Goal: Task Accomplishment & Management: Complete application form

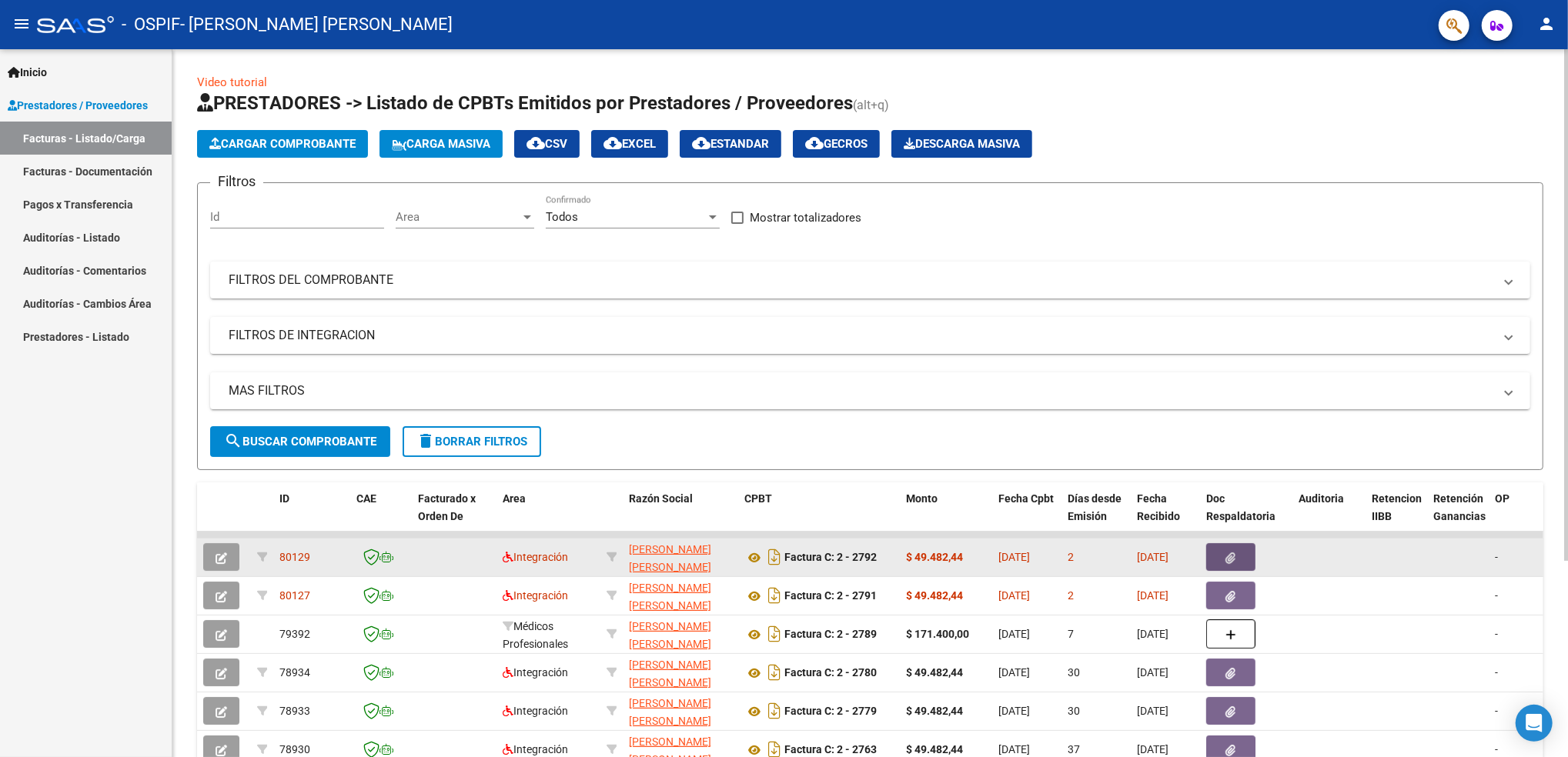
click at [1226, 557] on icon "button" at bounding box center [1231, 558] width 10 height 12
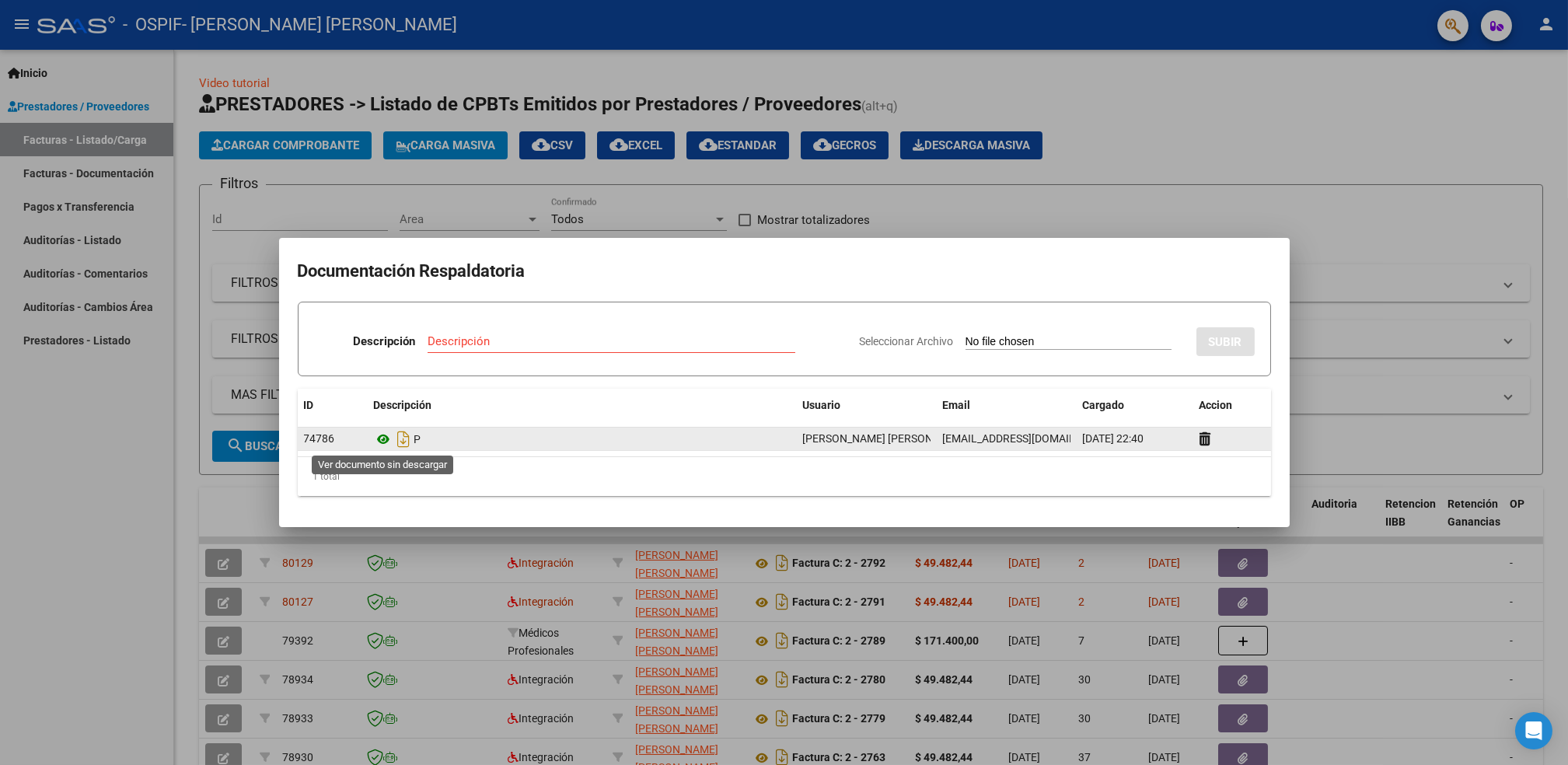
click at [376, 441] on icon at bounding box center [384, 439] width 20 height 18
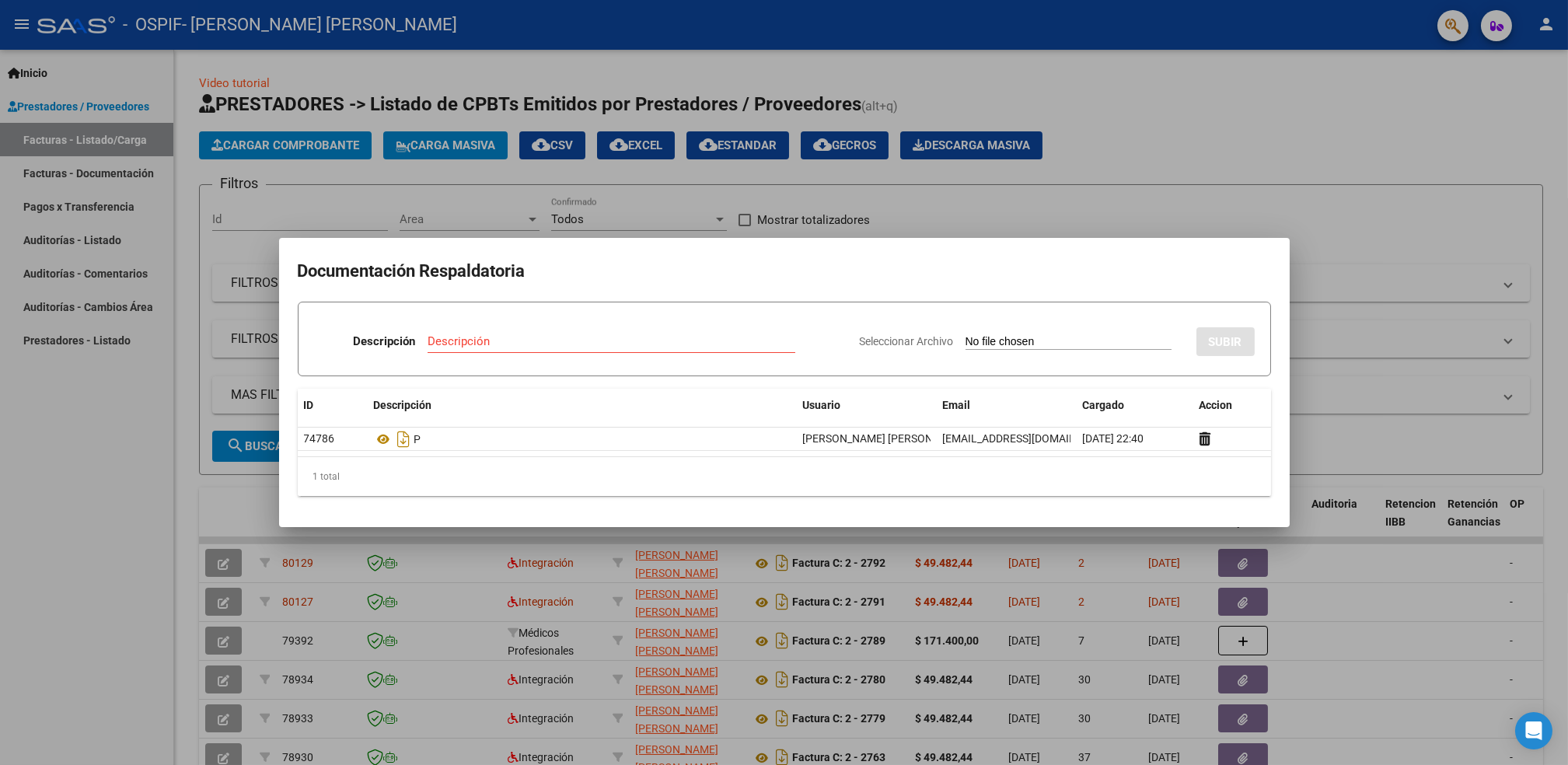
click at [69, 485] on div at bounding box center [784, 382] width 1568 height 765
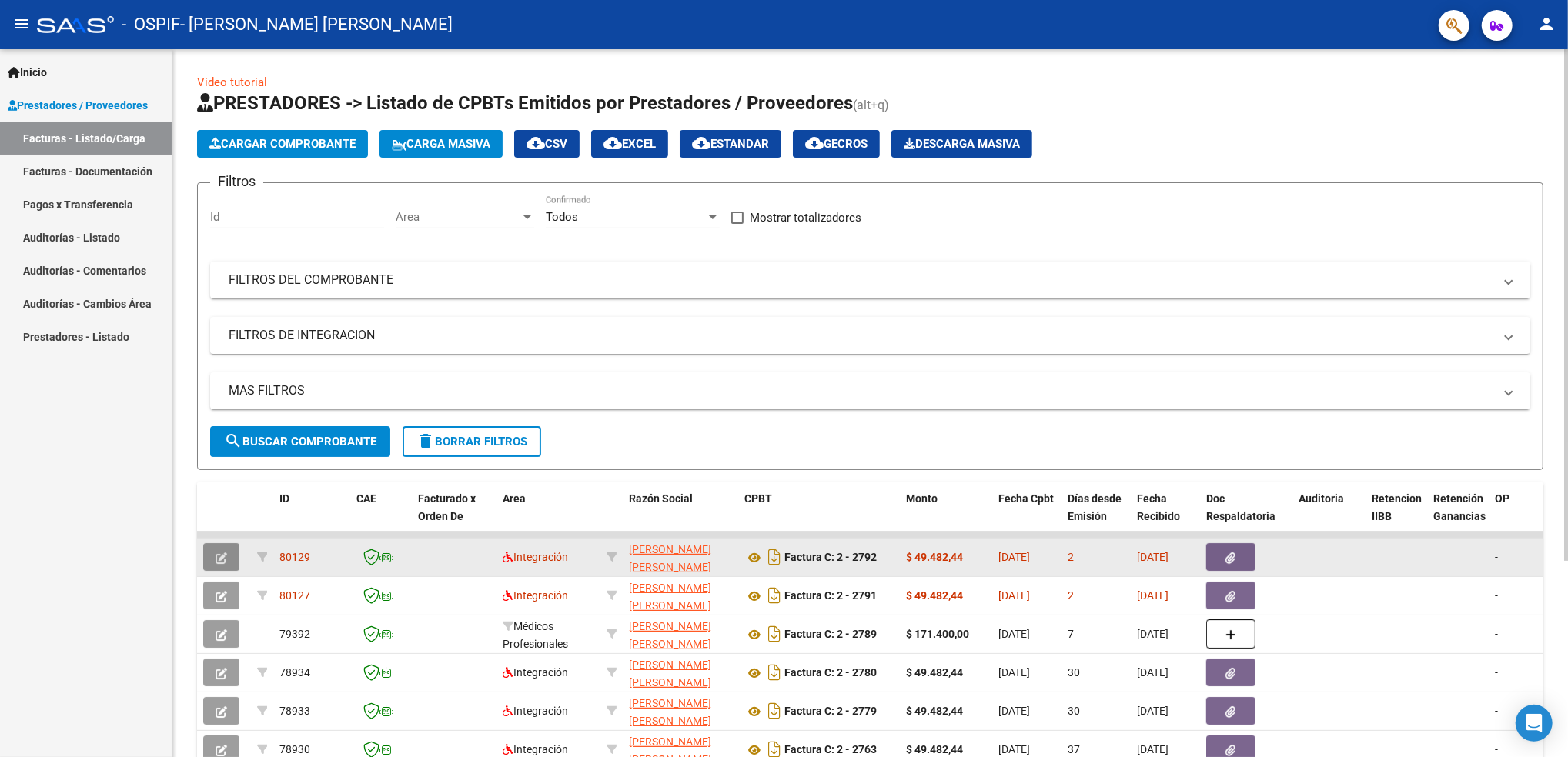
click at [211, 558] on button "button" at bounding box center [222, 557] width 36 height 27
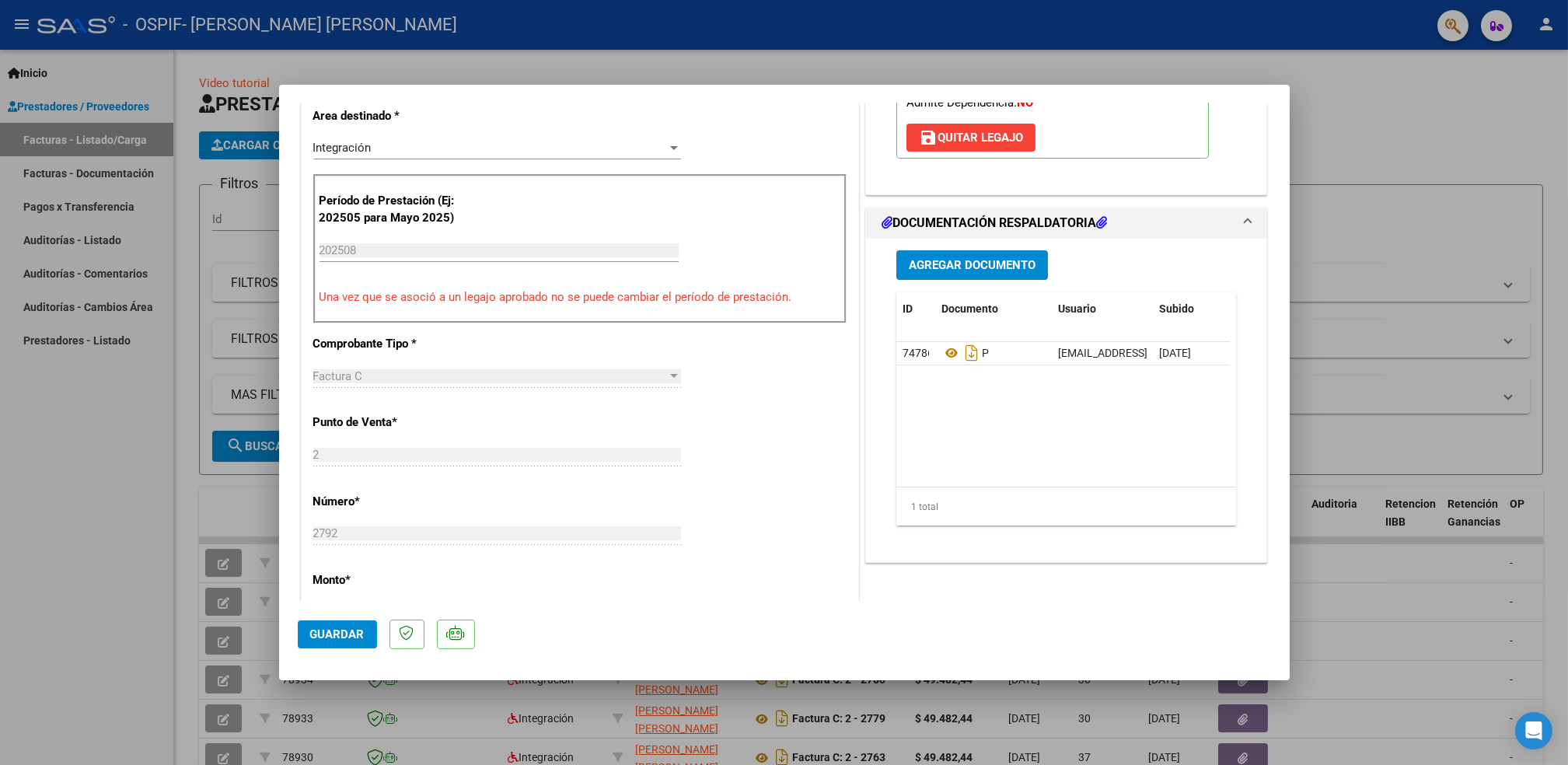
scroll to position [339, 0]
click at [984, 264] on span "Agregar Documento" at bounding box center [972, 263] width 127 height 14
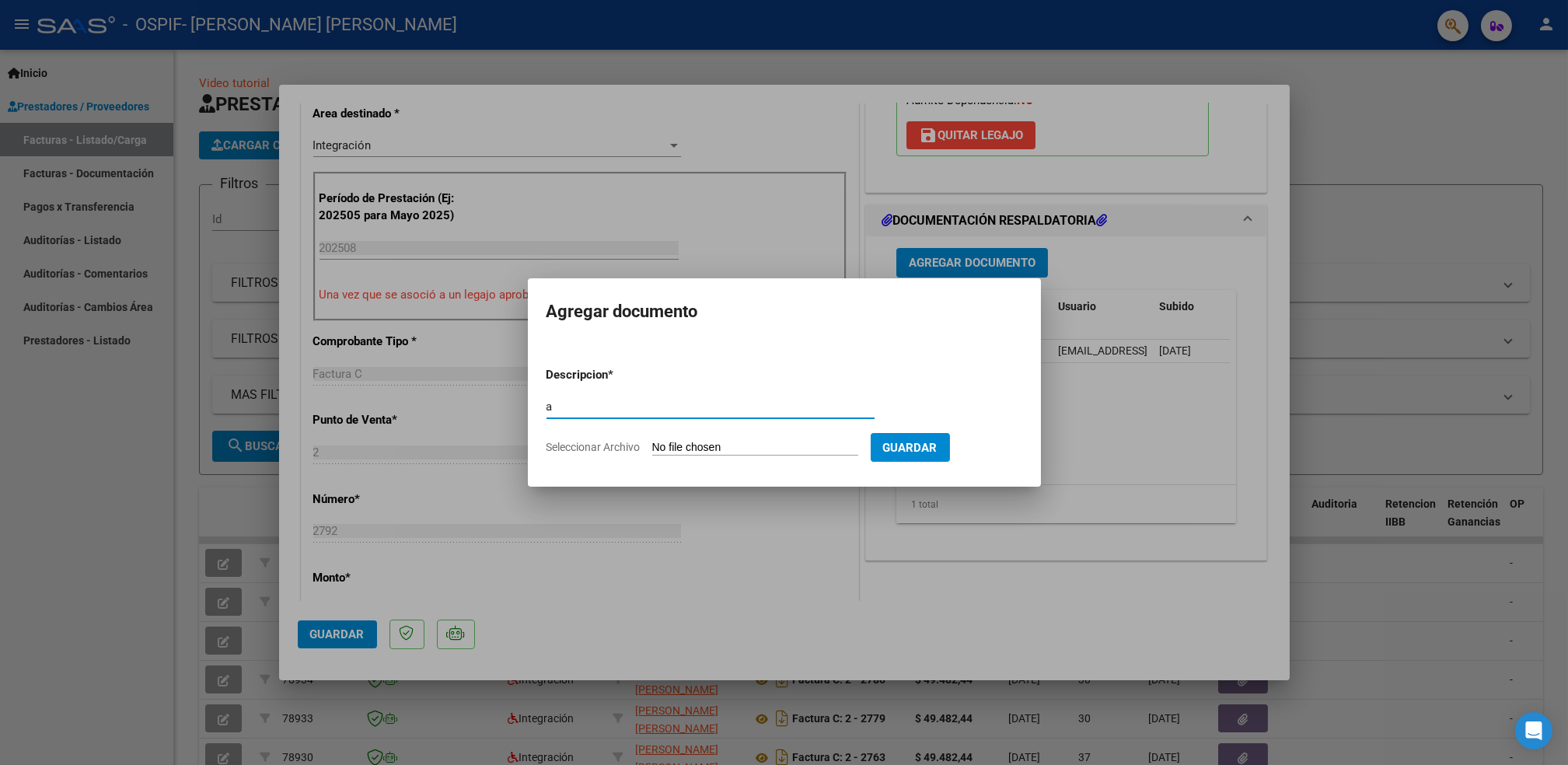
type input "a"
click at [748, 441] on input "Seleccionar Archivo" at bounding box center [755, 448] width 206 height 15
type input "C:\fakepath\Asistencia (62)_16.pdf"
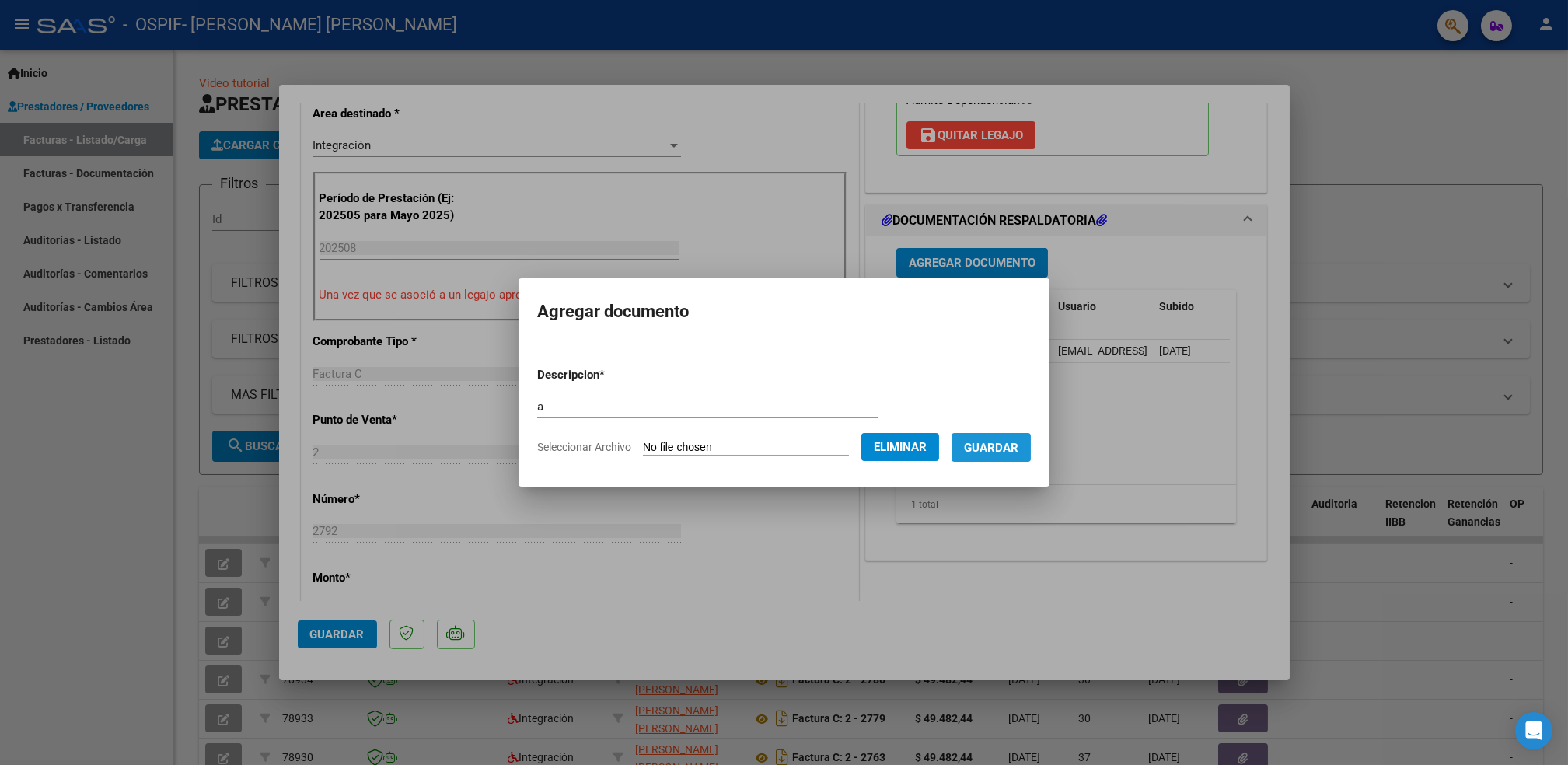
click at [981, 446] on span "Guardar" at bounding box center [991, 447] width 54 height 14
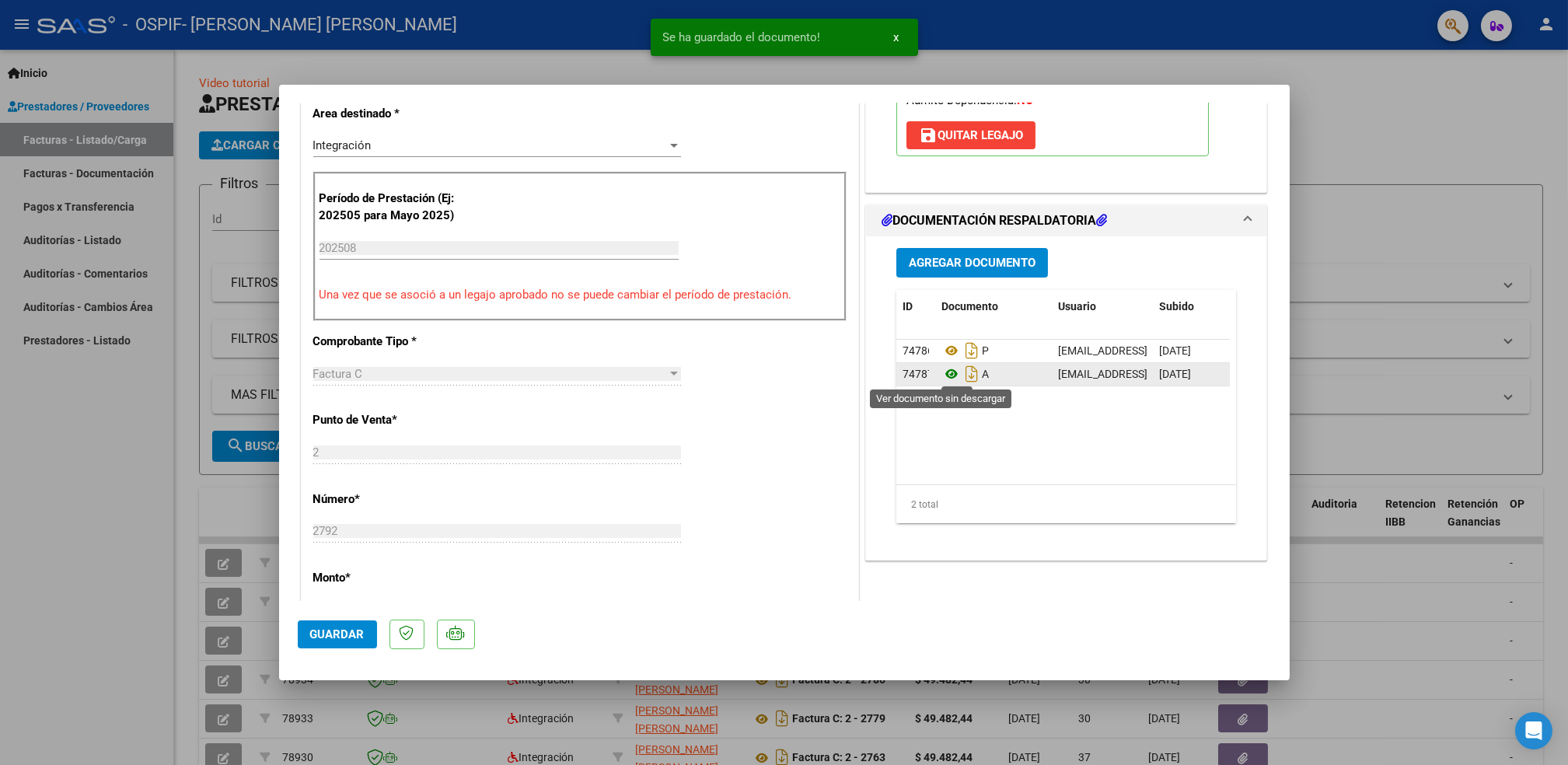
click at [942, 369] on icon at bounding box center [952, 374] width 20 height 18
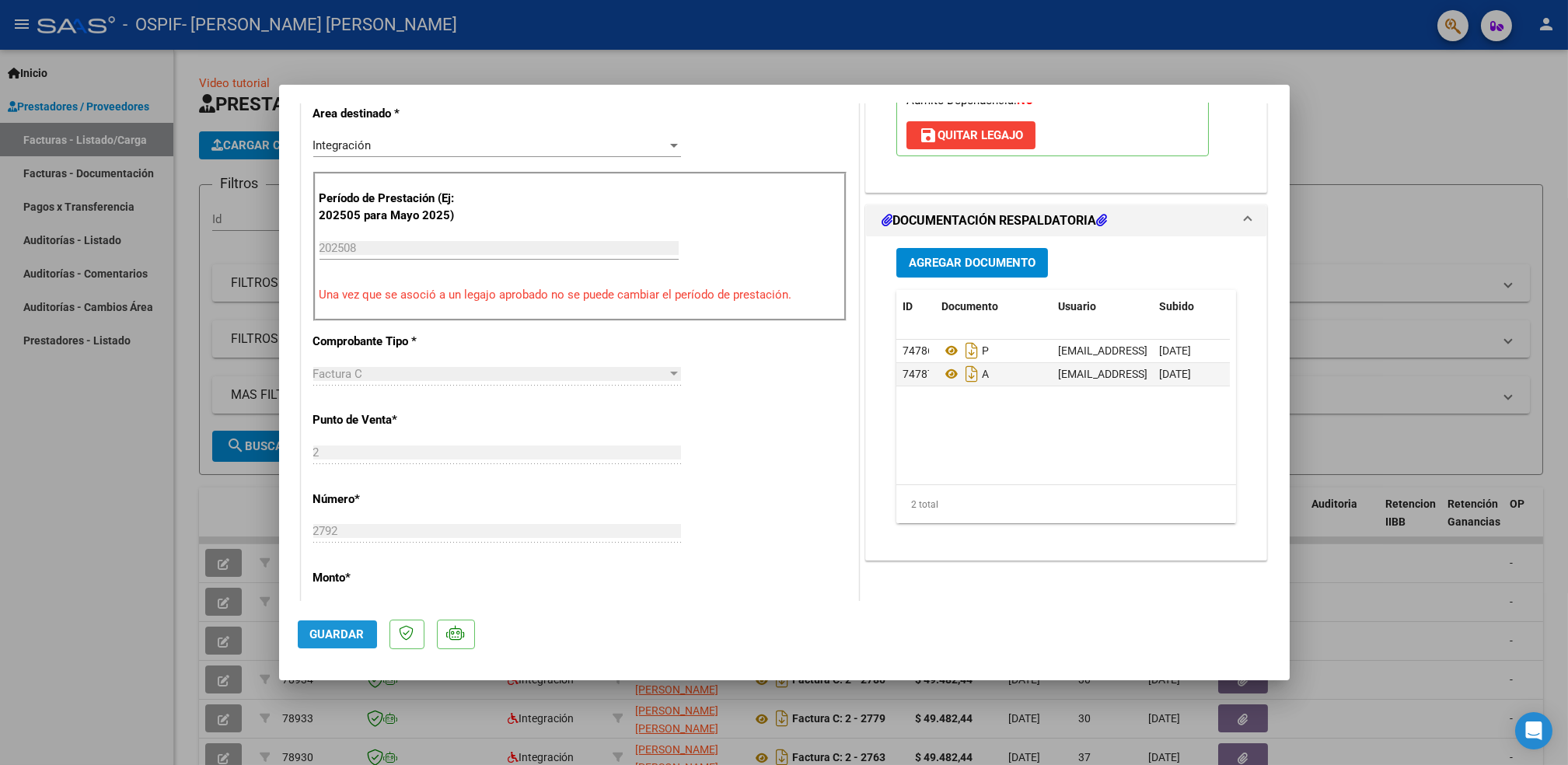
click at [333, 633] on span "Guardar" at bounding box center [337, 635] width 54 height 14
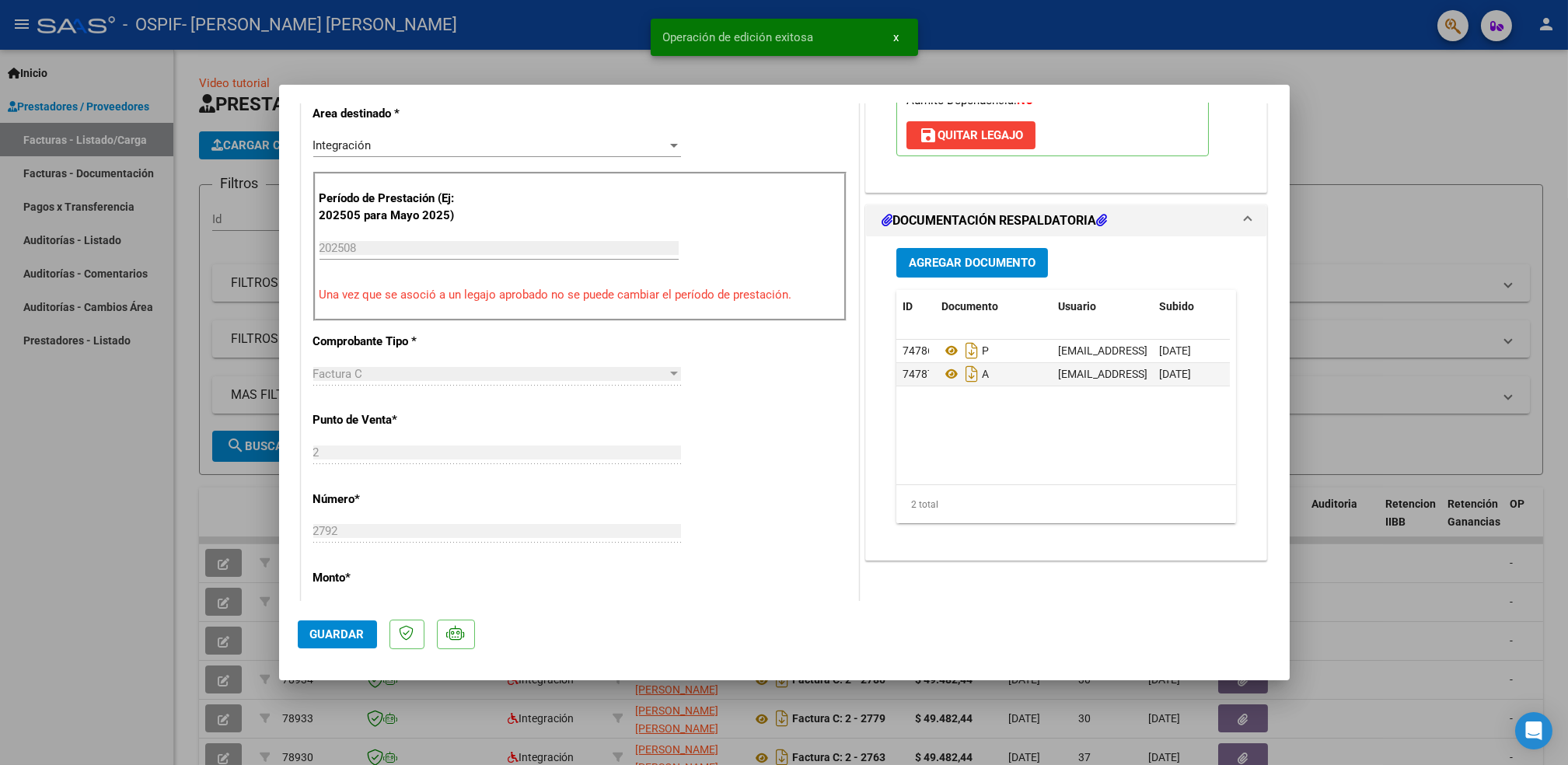
click at [171, 610] on div at bounding box center [784, 382] width 1568 height 765
type input "$ 0,00"
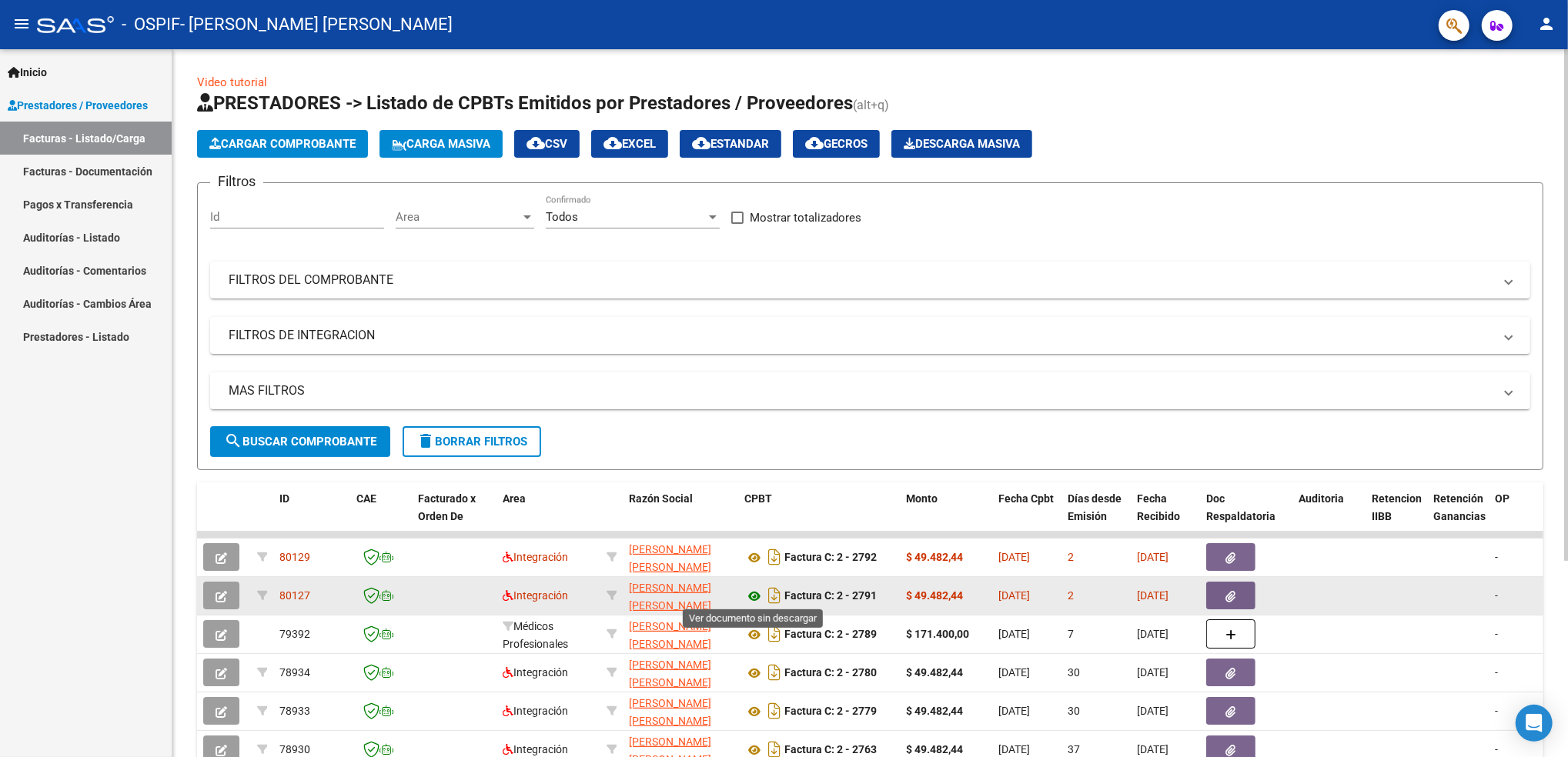
click at [752, 587] on icon at bounding box center [755, 596] width 20 height 18
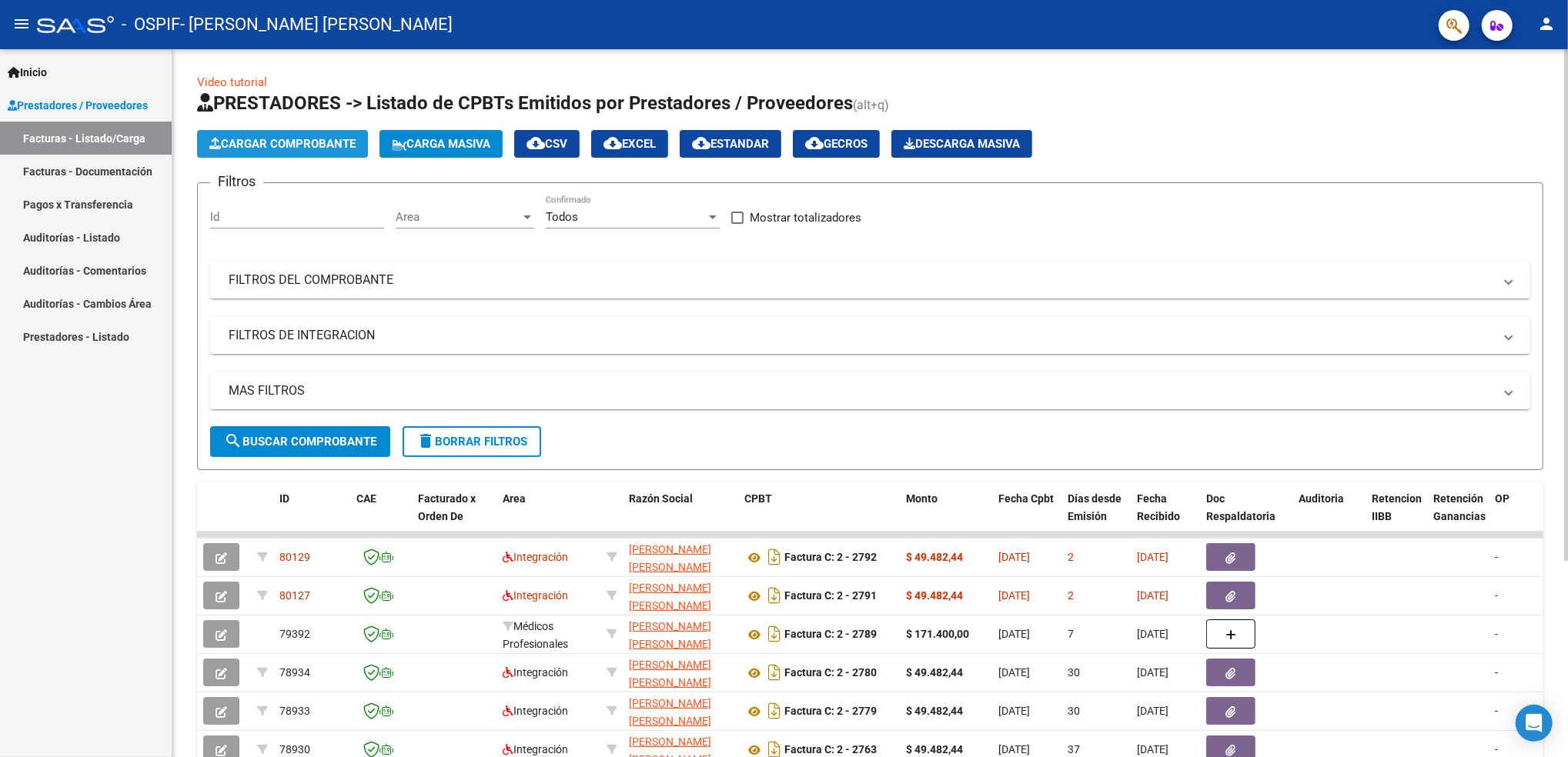
click at [338, 151] on button "Cargar Comprobante" at bounding box center [282, 143] width 171 height 27
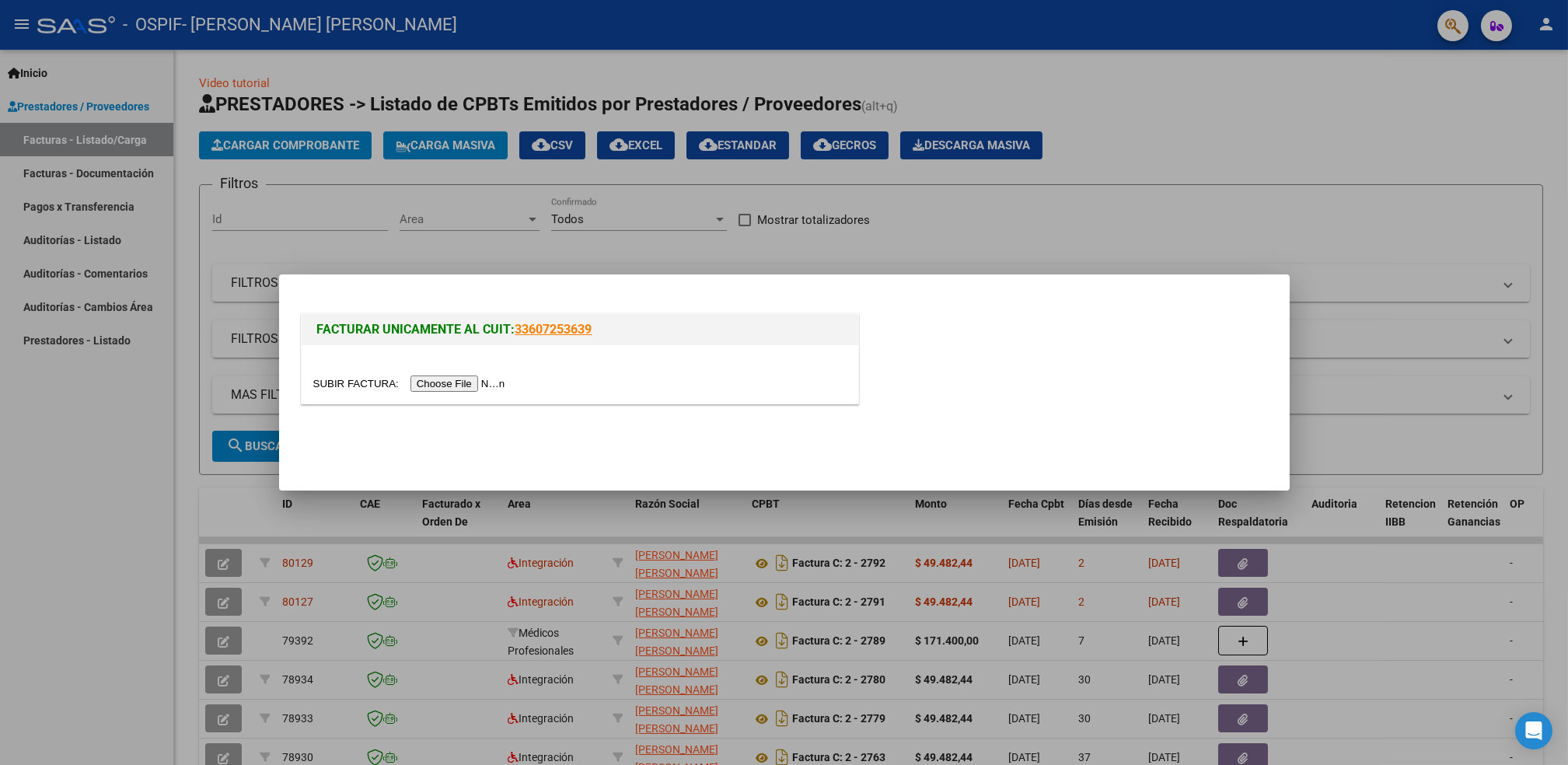
click at [452, 385] on input "file" at bounding box center [411, 384] width 196 height 17
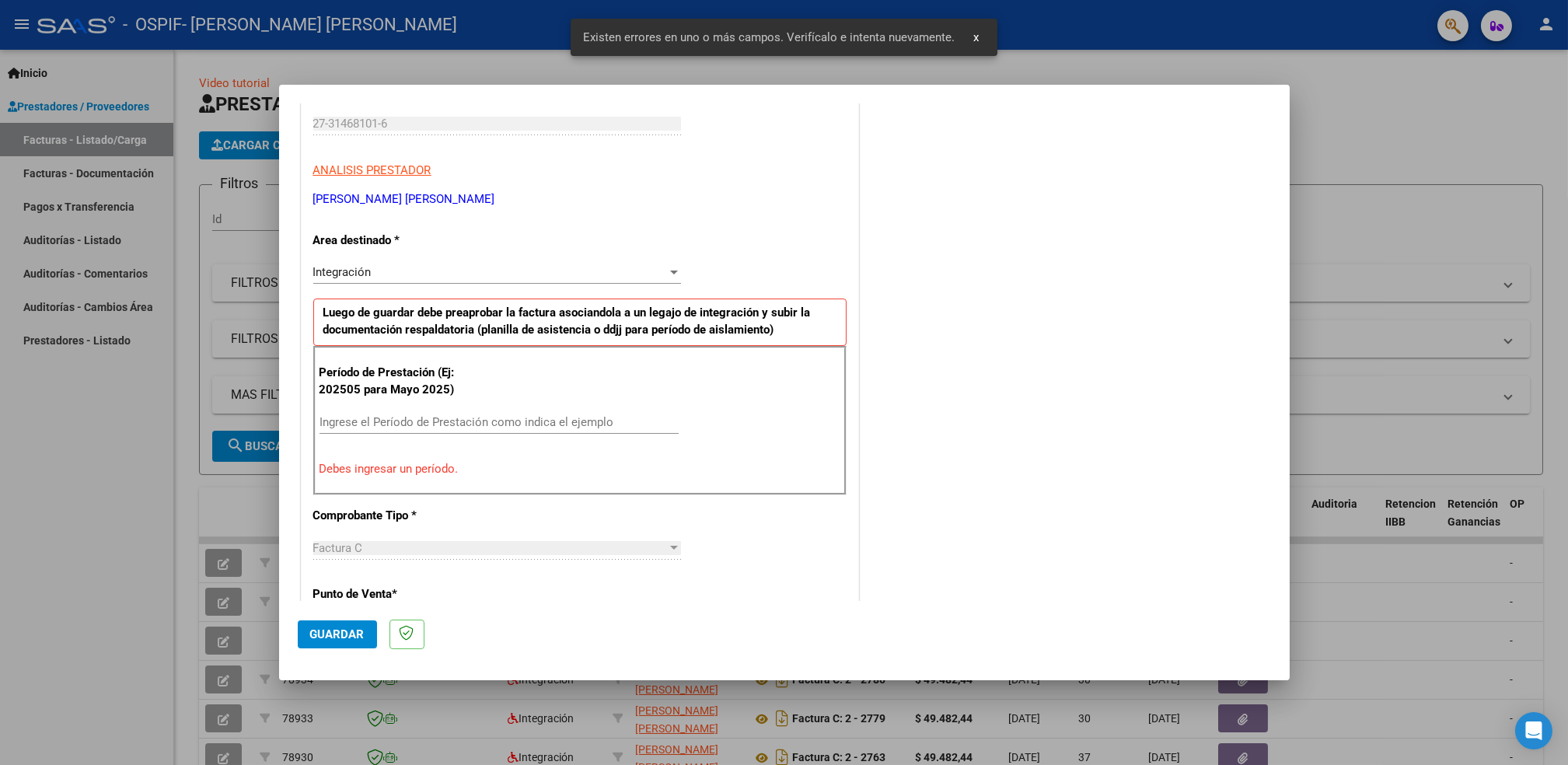
scroll to position [263, 0]
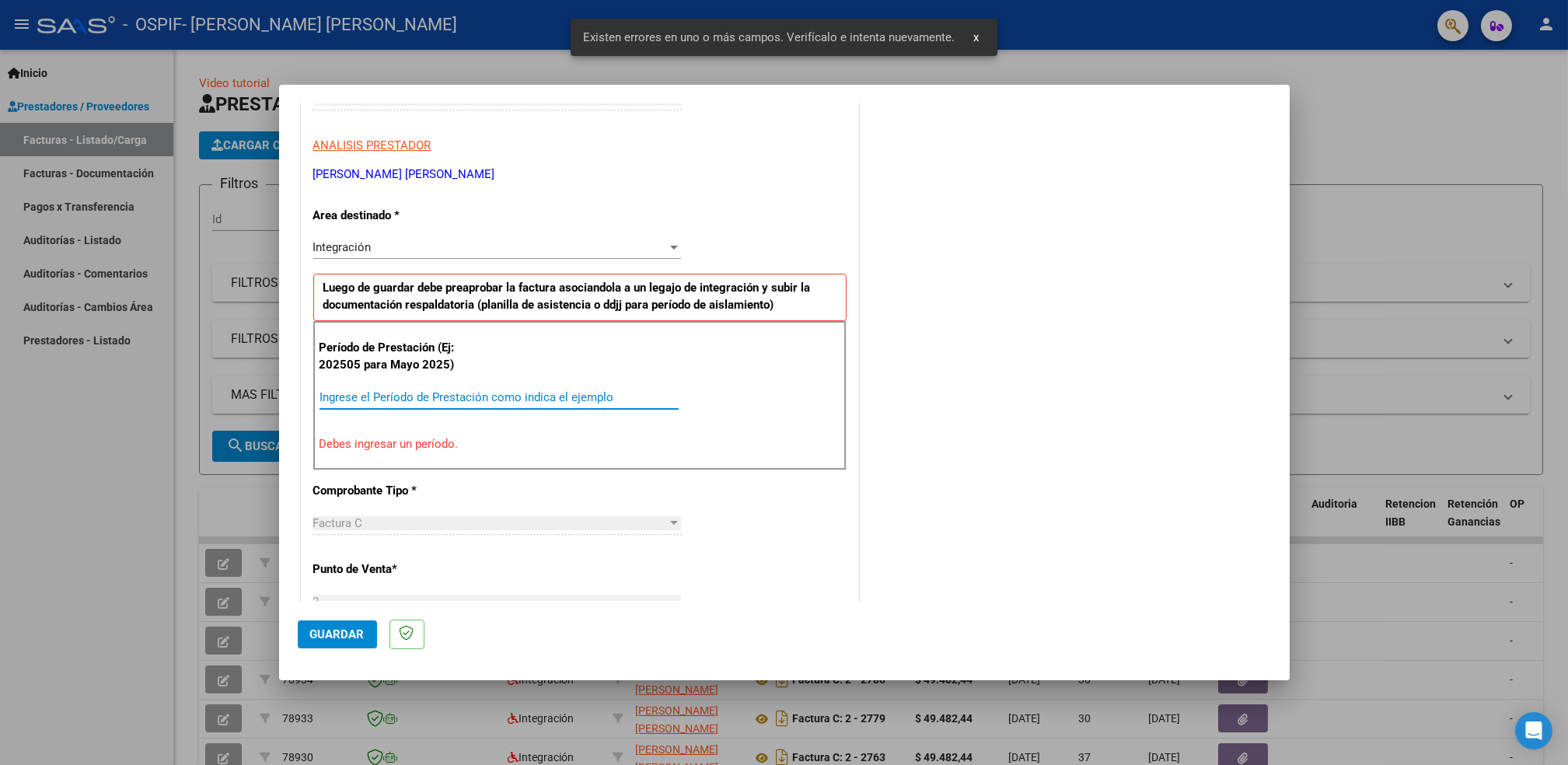
click at [487, 398] on input "Ingrese el Período de Prestación como indica el ejemplo" at bounding box center [499, 397] width 359 height 14
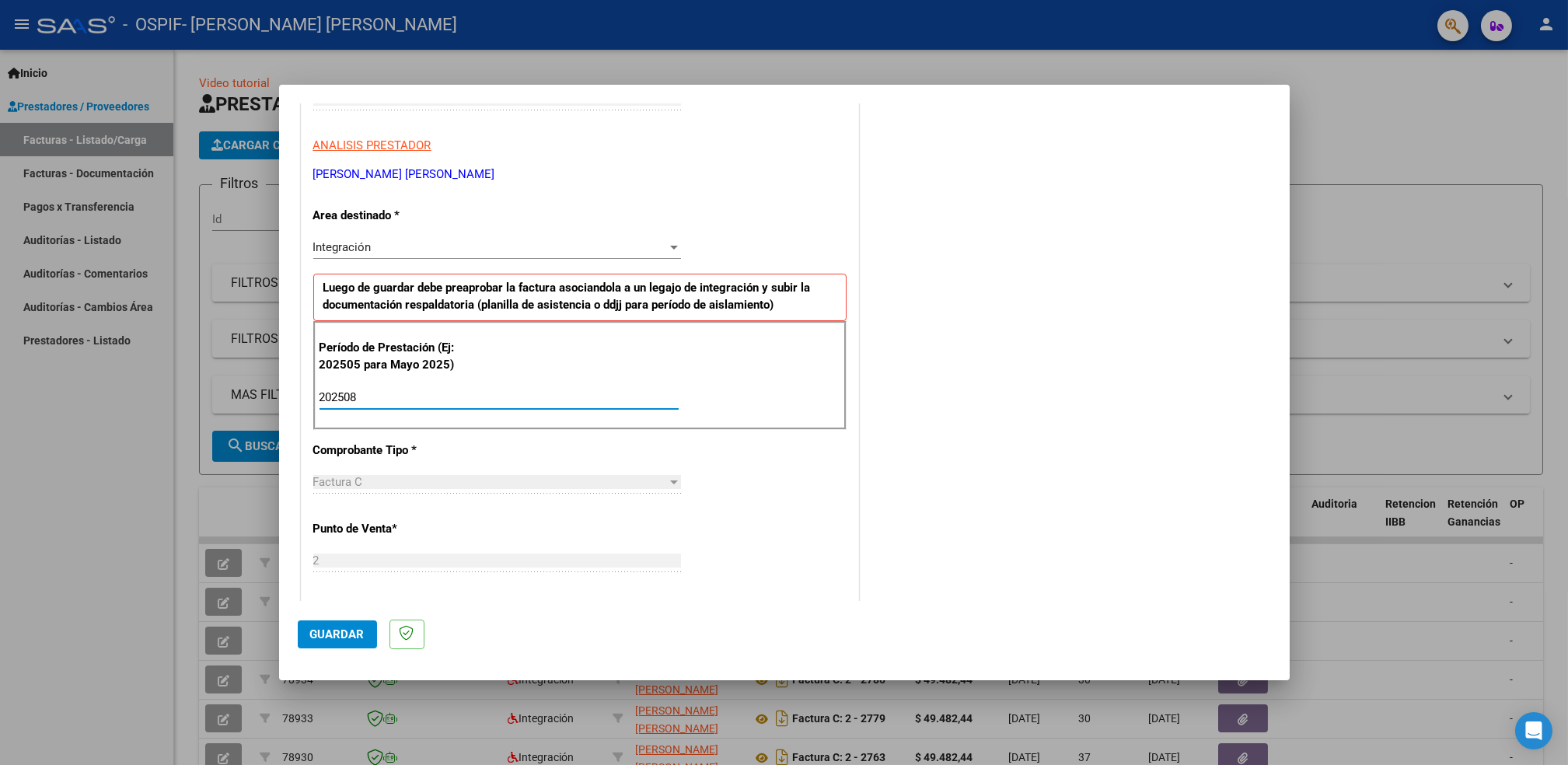
type input "202508"
click at [337, 641] on button "Guardar" at bounding box center [337, 634] width 79 height 28
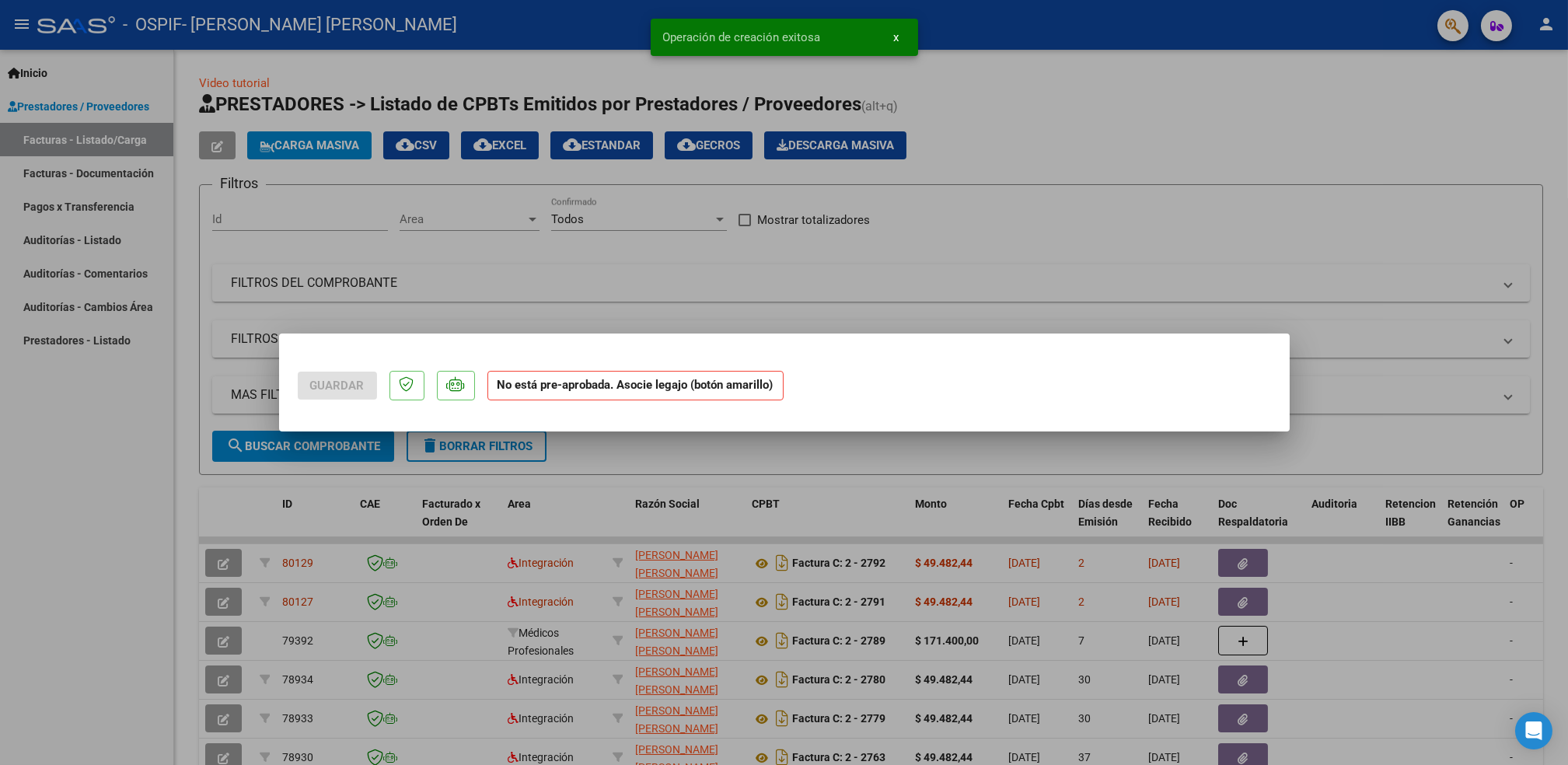
scroll to position [0, 0]
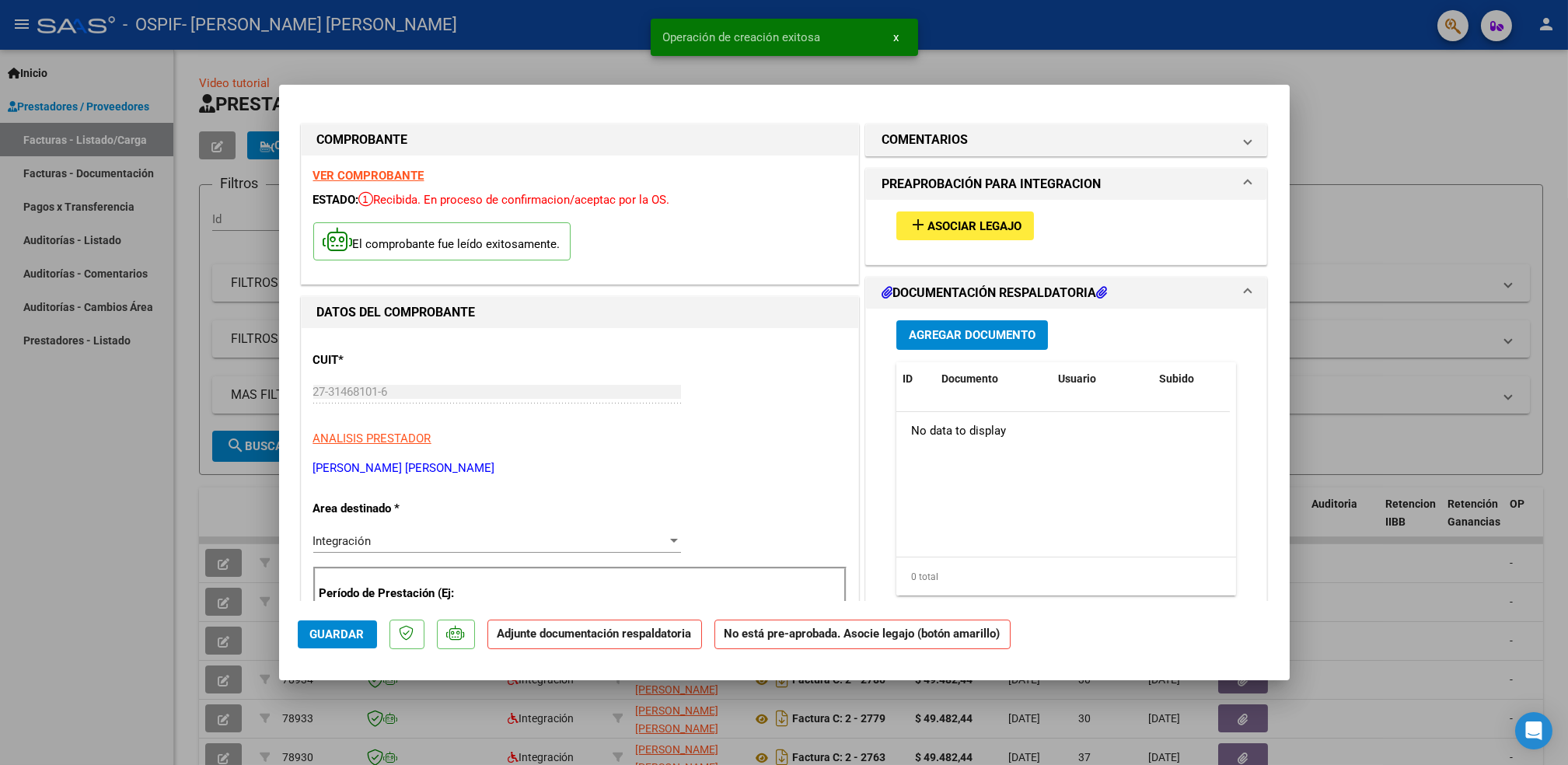
click at [379, 176] on strong "VER COMPROBANTE" at bounding box center [369, 176] width 111 height 14
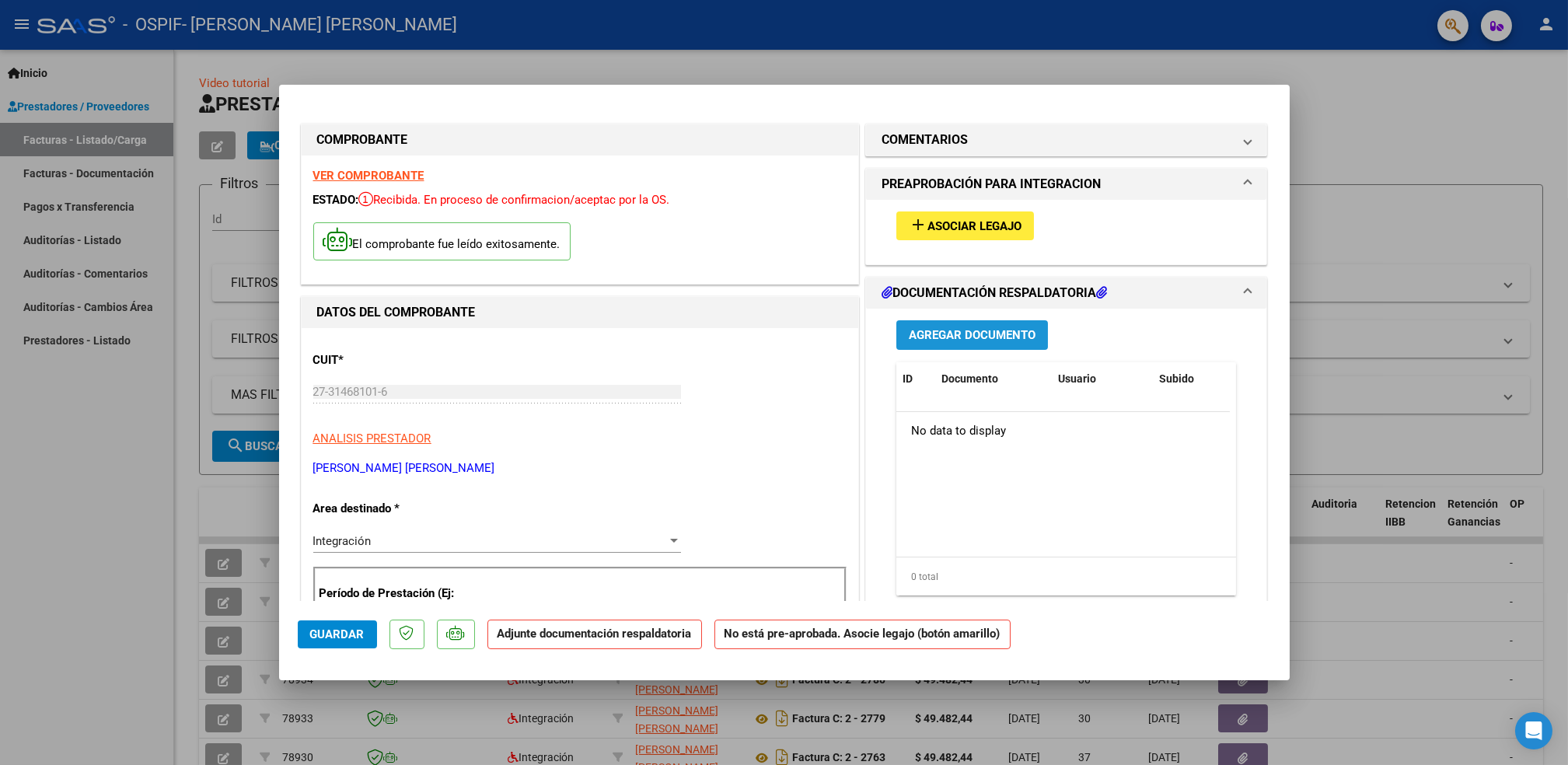
click at [939, 329] on span "Agregar Documento" at bounding box center [972, 335] width 127 height 14
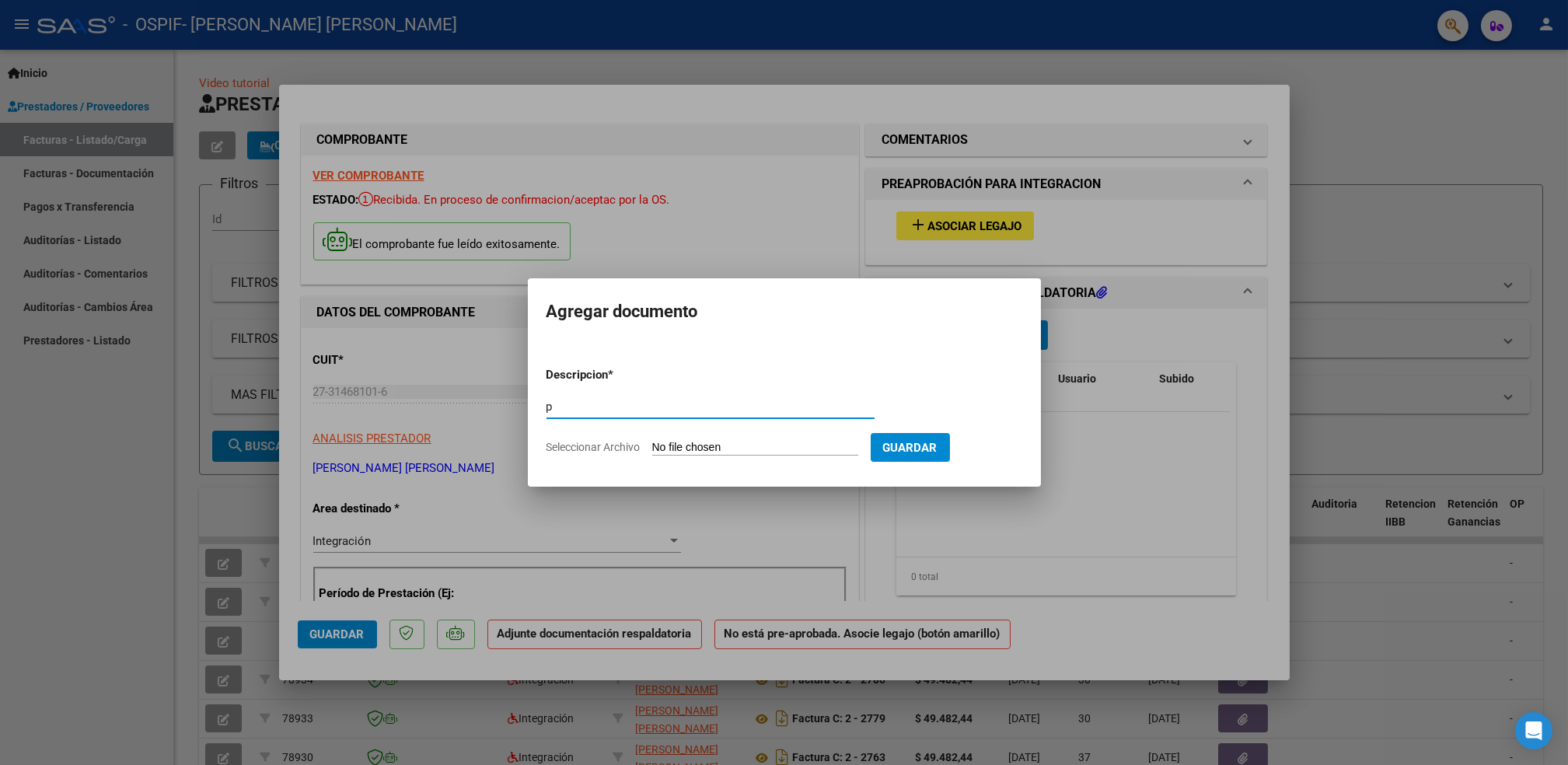
type input "p"
click at [786, 442] on input "Seleccionar Archivo" at bounding box center [755, 448] width 206 height 15
type input "C:\fakepath\figueredothiago.png"
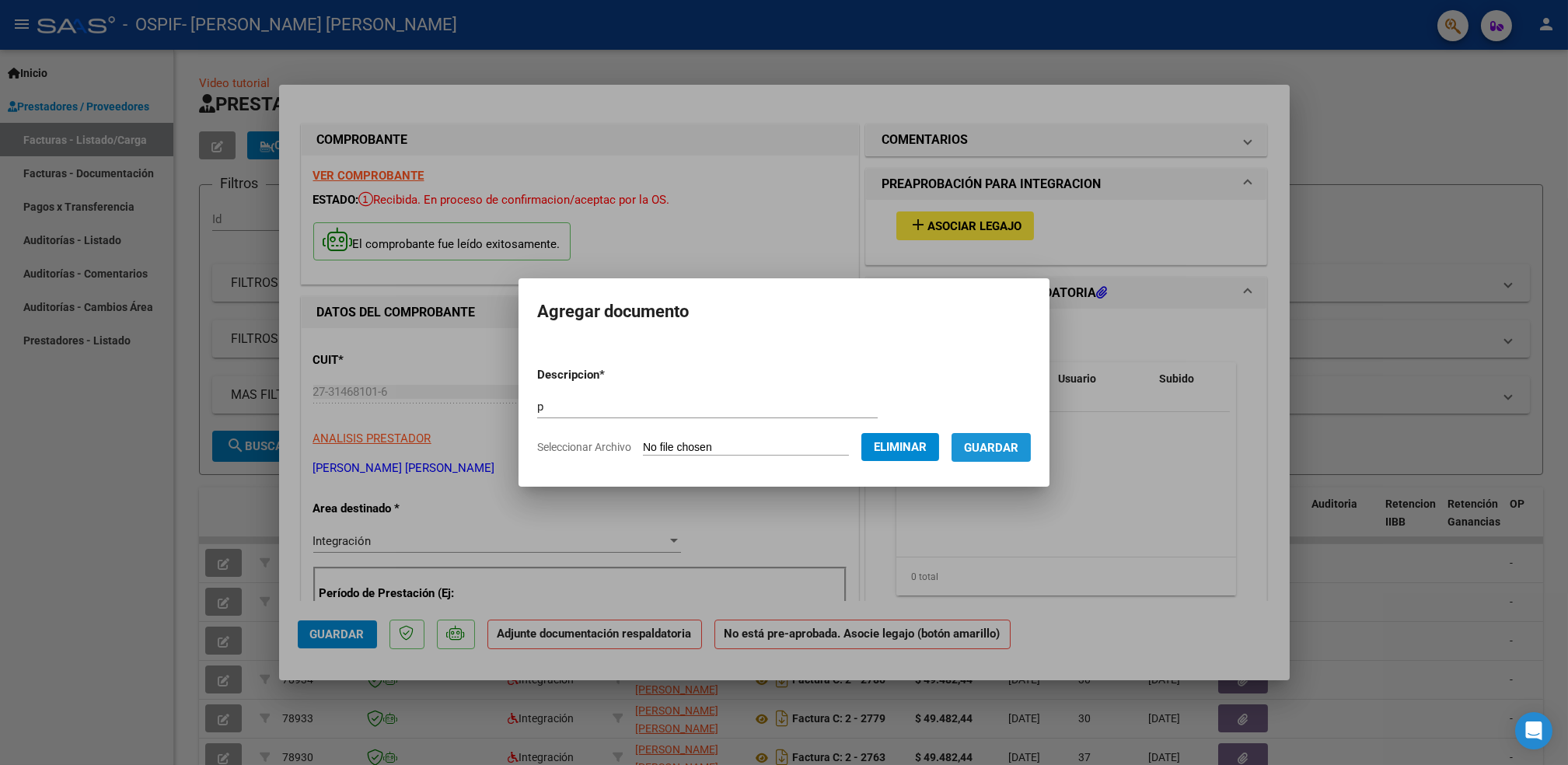
click at [987, 443] on span "Guardar" at bounding box center [991, 447] width 54 height 14
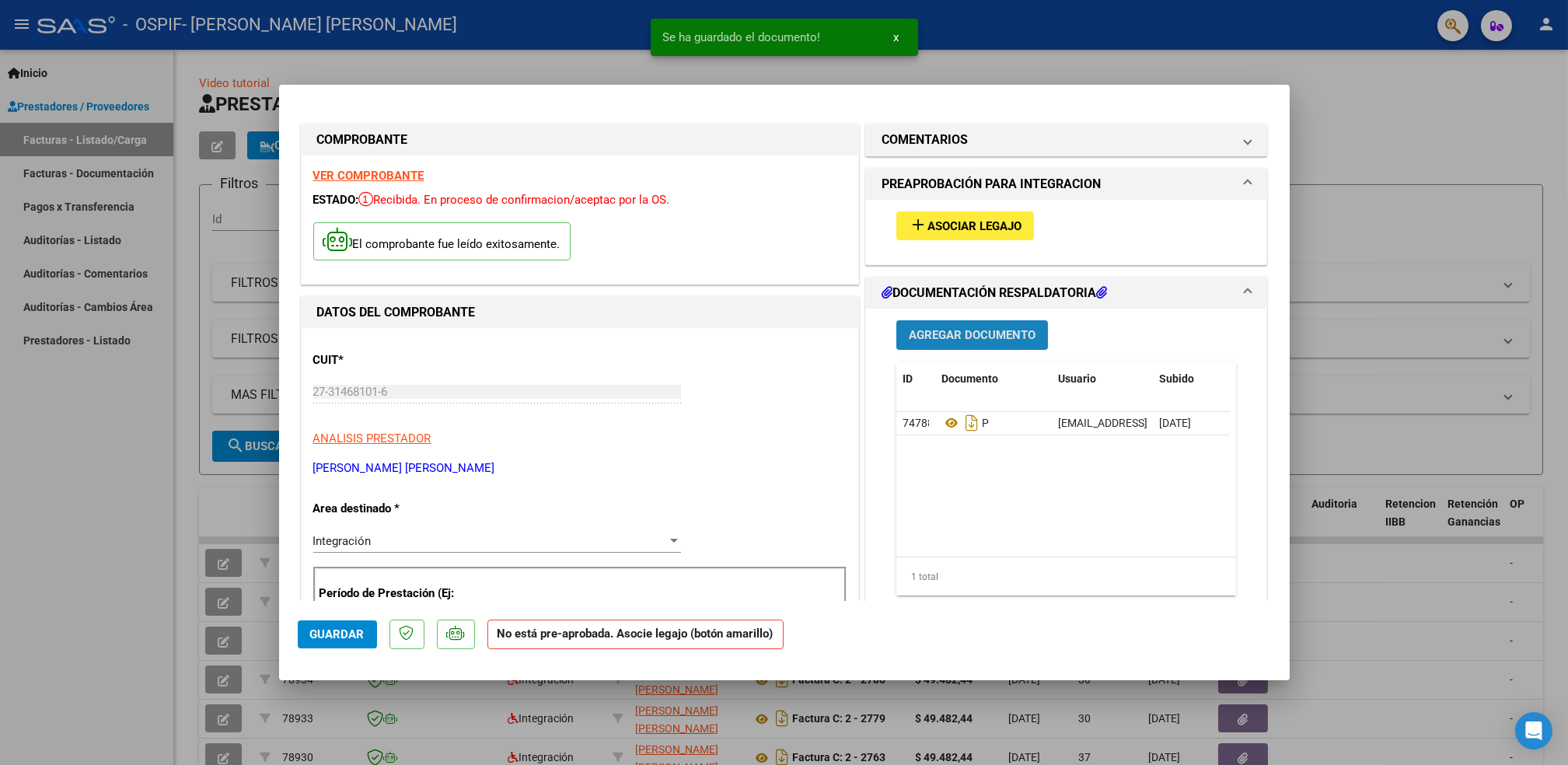
click at [956, 333] on span "Agregar Documento" at bounding box center [972, 335] width 127 height 14
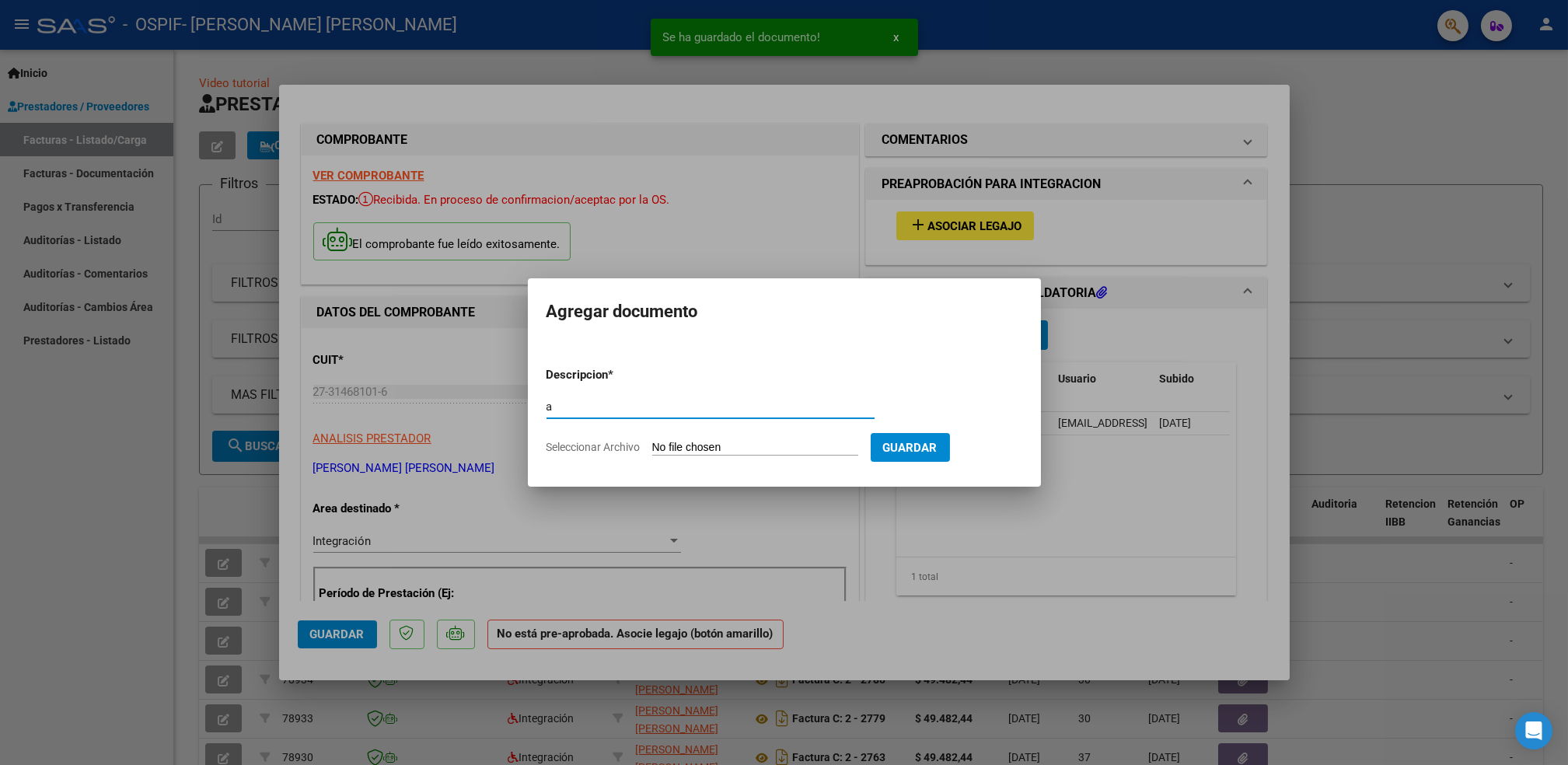
type input "a"
click at [731, 446] on input "Seleccionar Archivo" at bounding box center [755, 448] width 206 height 15
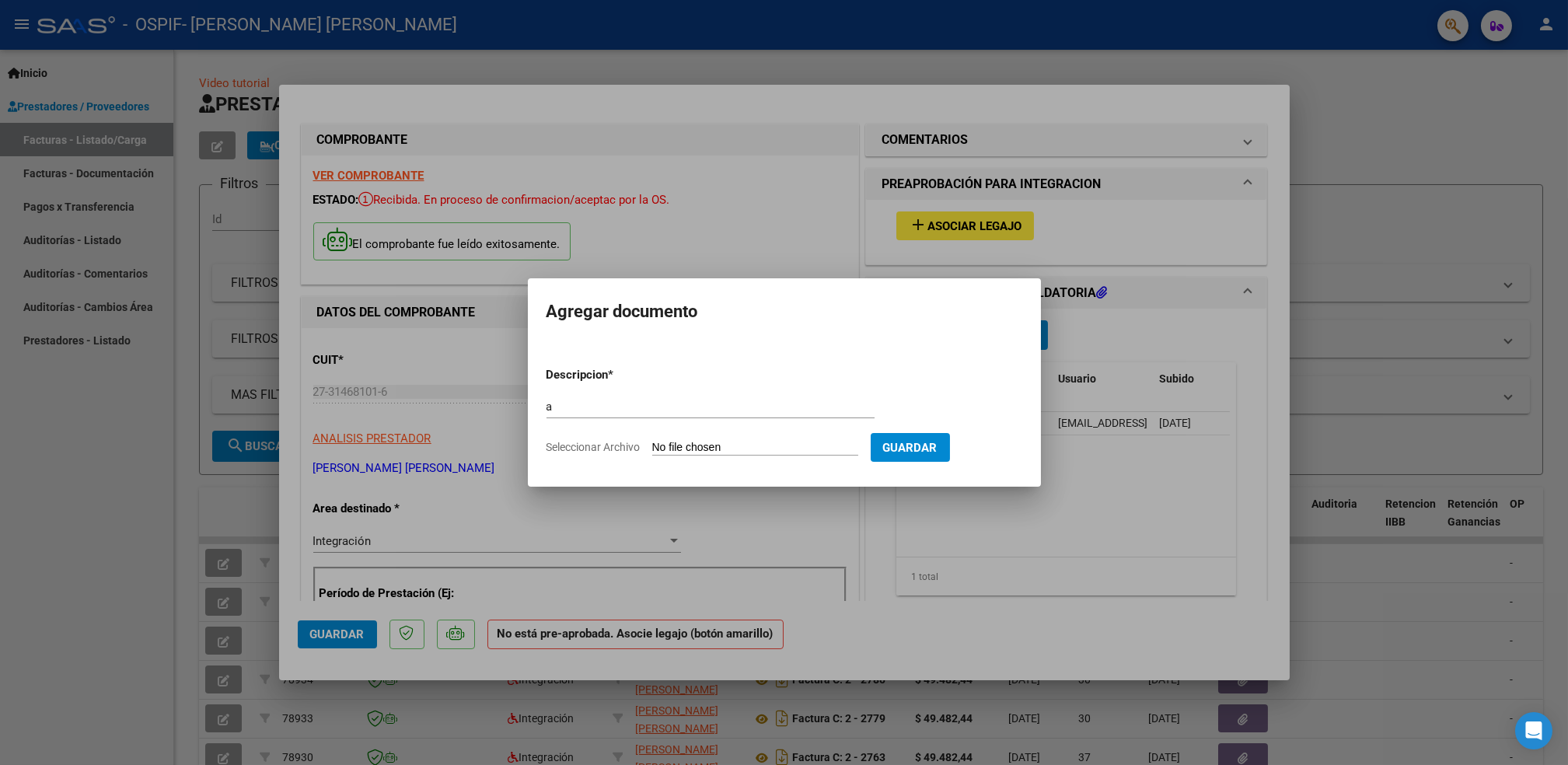
type input "C:\fakepath\Asistencia (62)_19.pdf"
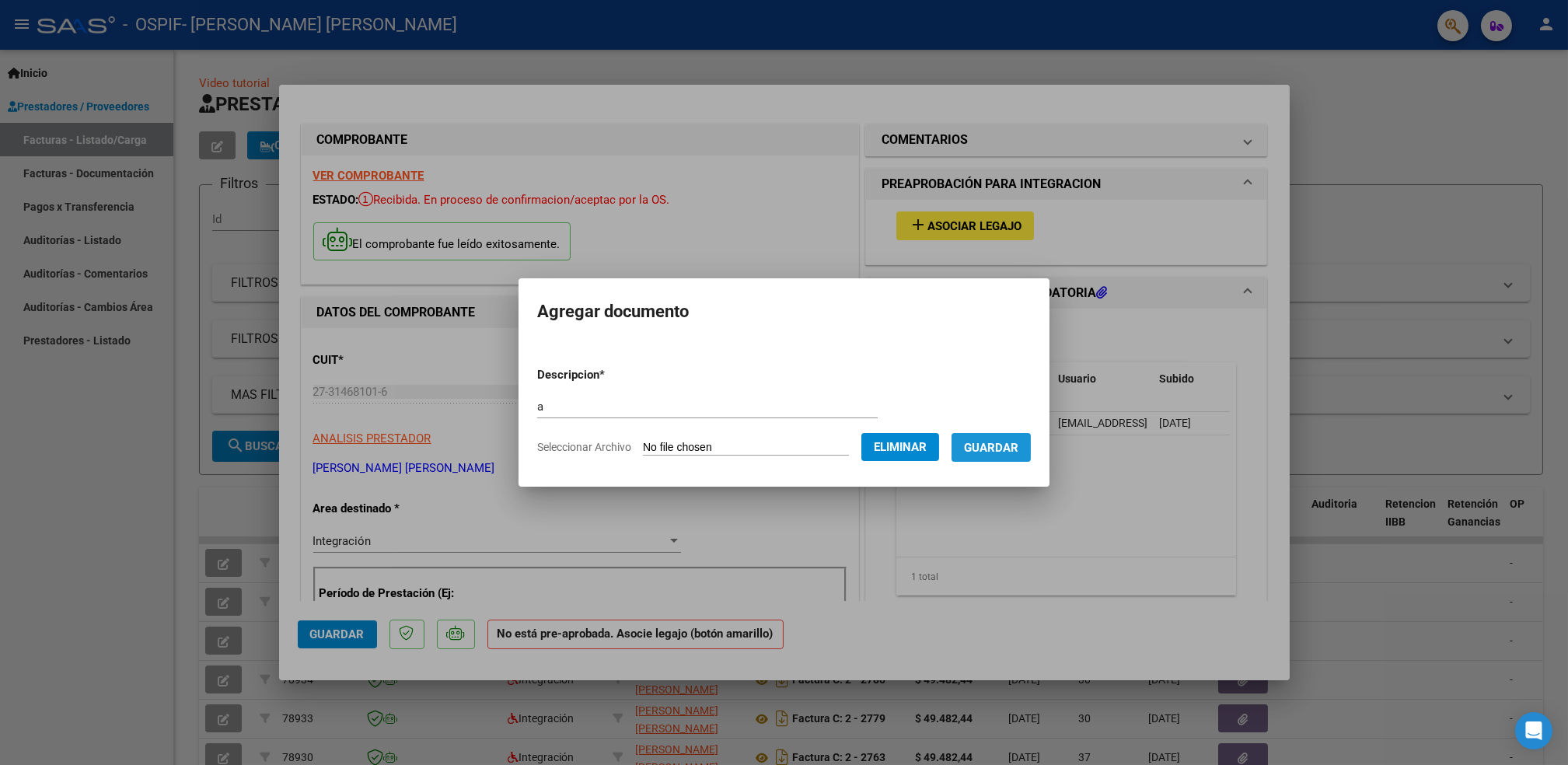
click at [993, 447] on span "Guardar" at bounding box center [991, 447] width 54 height 14
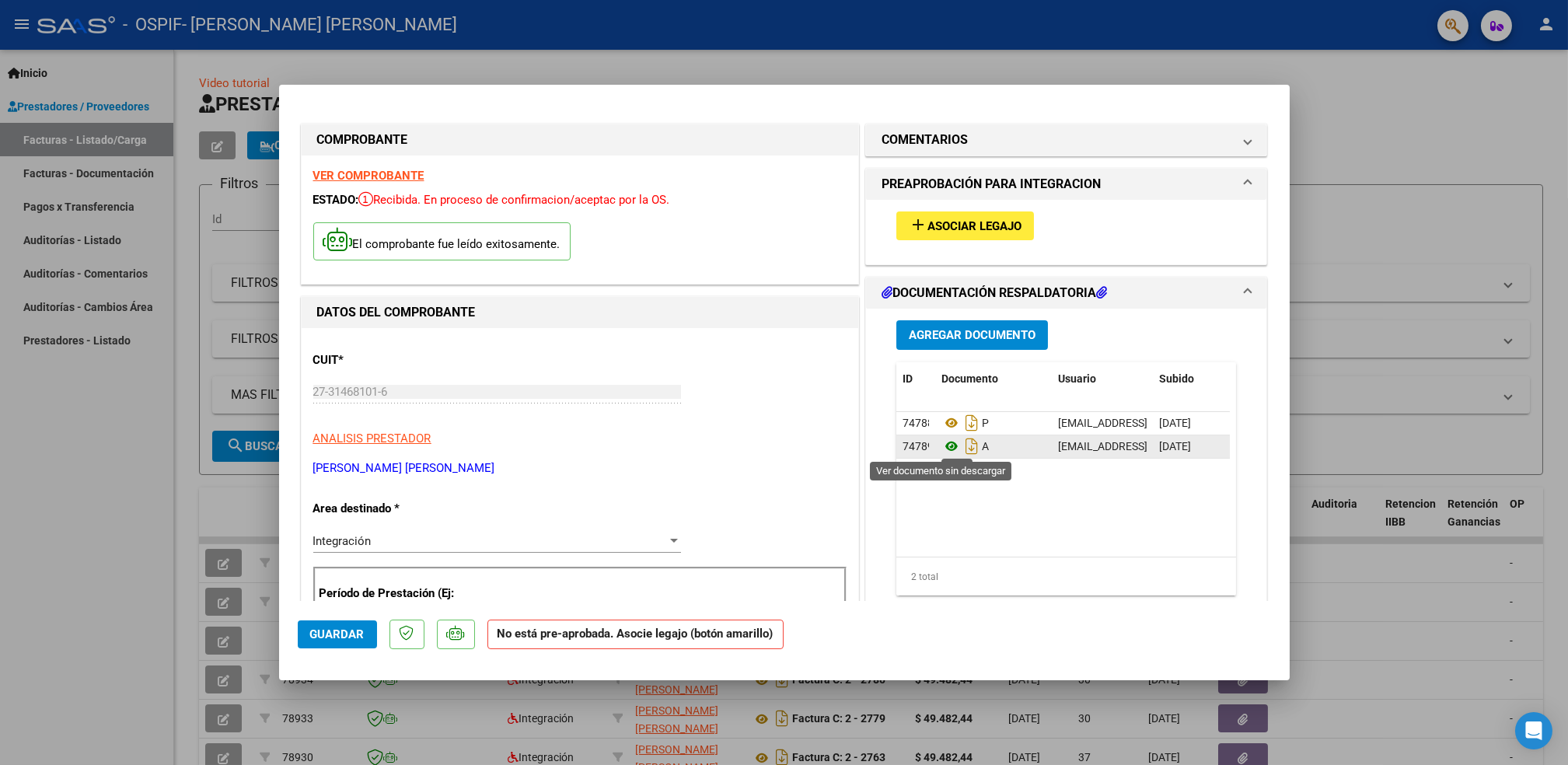
click at [943, 451] on icon at bounding box center [952, 446] width 20 height 18
click at [332, 625] on button "Guardar" at bounding box center [337, 634] width 79 height 28
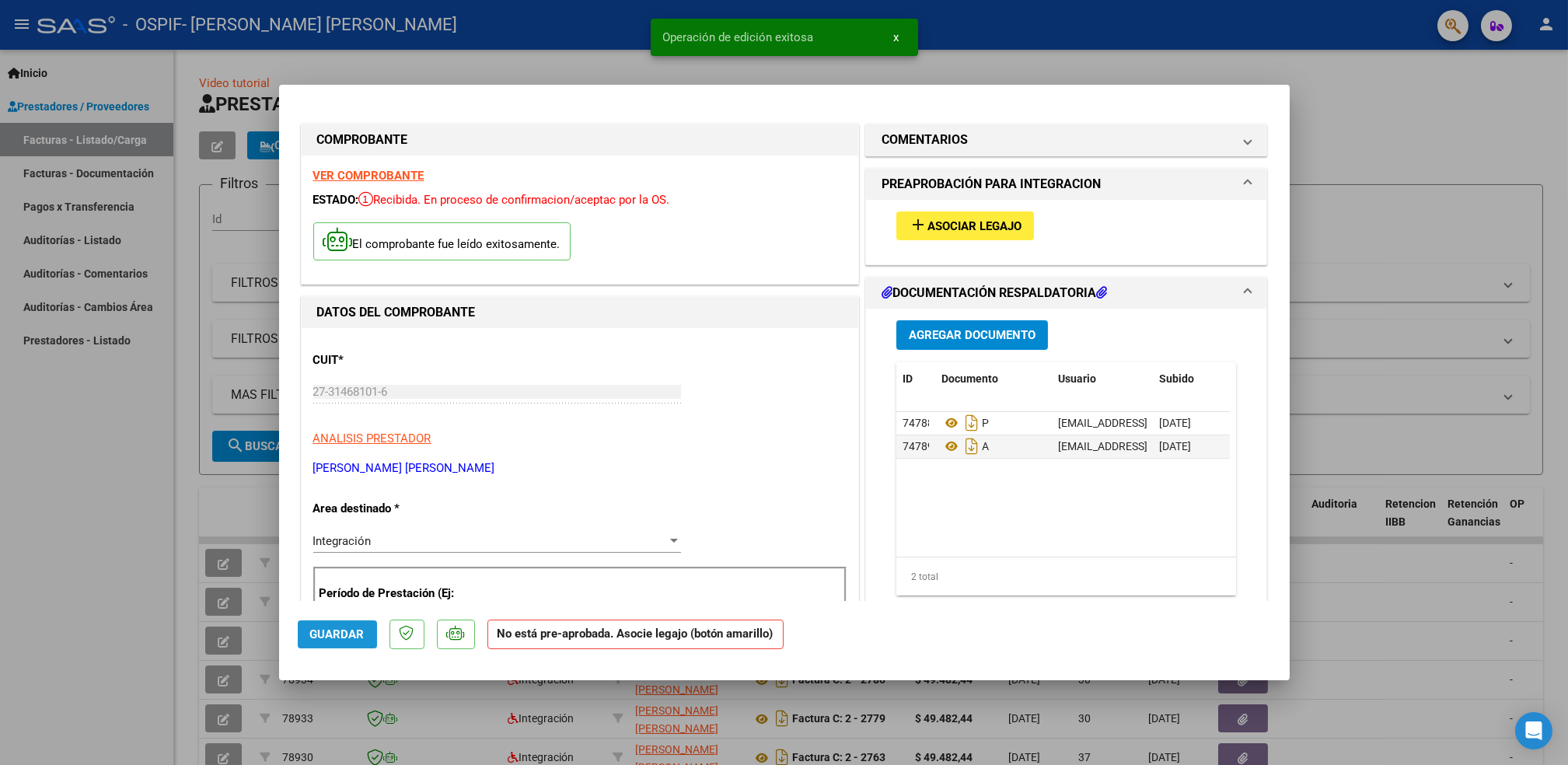
click at [332, 625] on button "Guardar" at bounding box center [337, 634] width 79 height 28
click at [106, 595] on div at bounding box center [784, 382] width 1568 height 765
type input "$ 0,00"
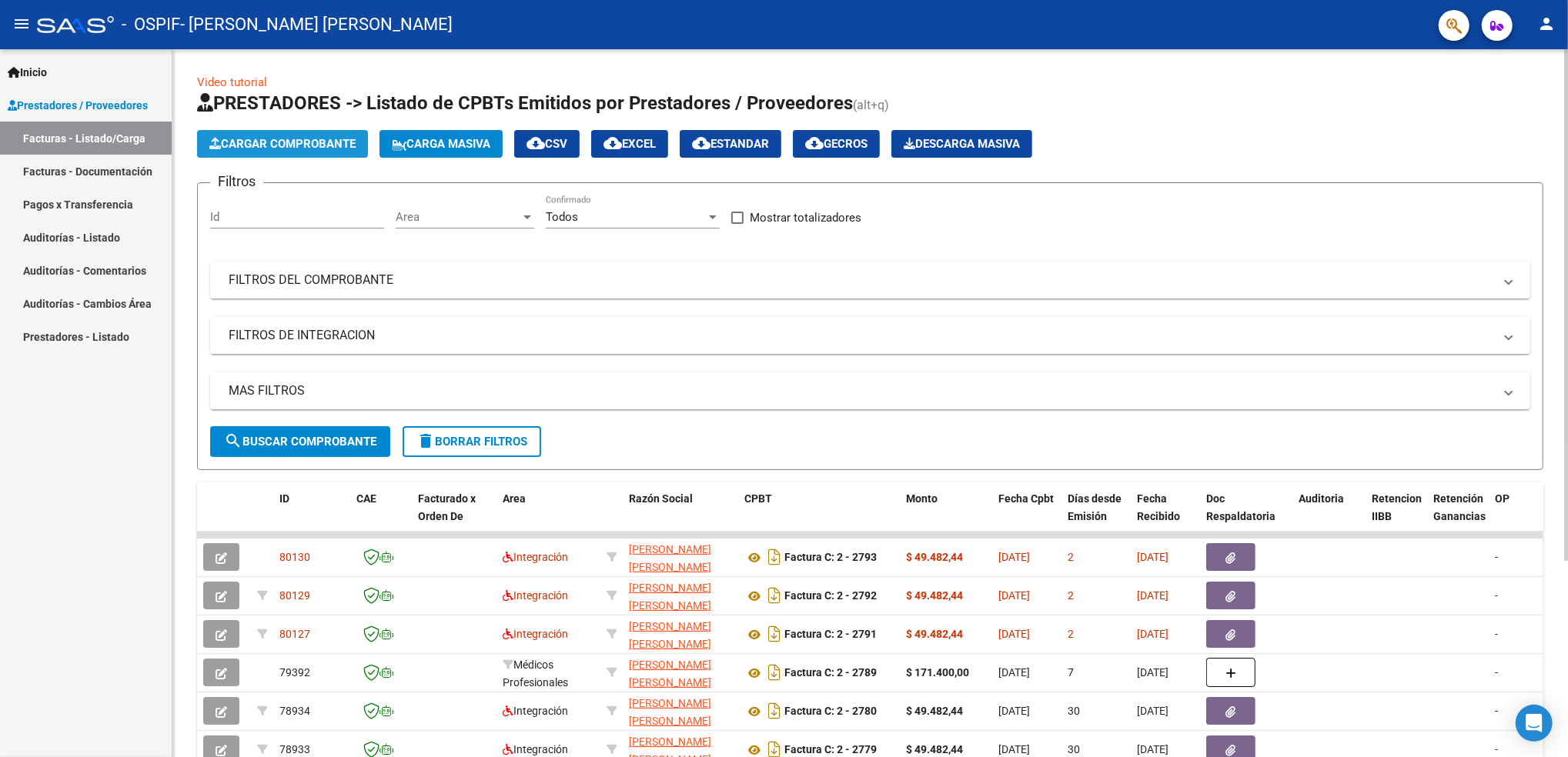
click at [277, 146] on span "Cargar Comprobante" at bounding box center [282, 144] width 146 height 14
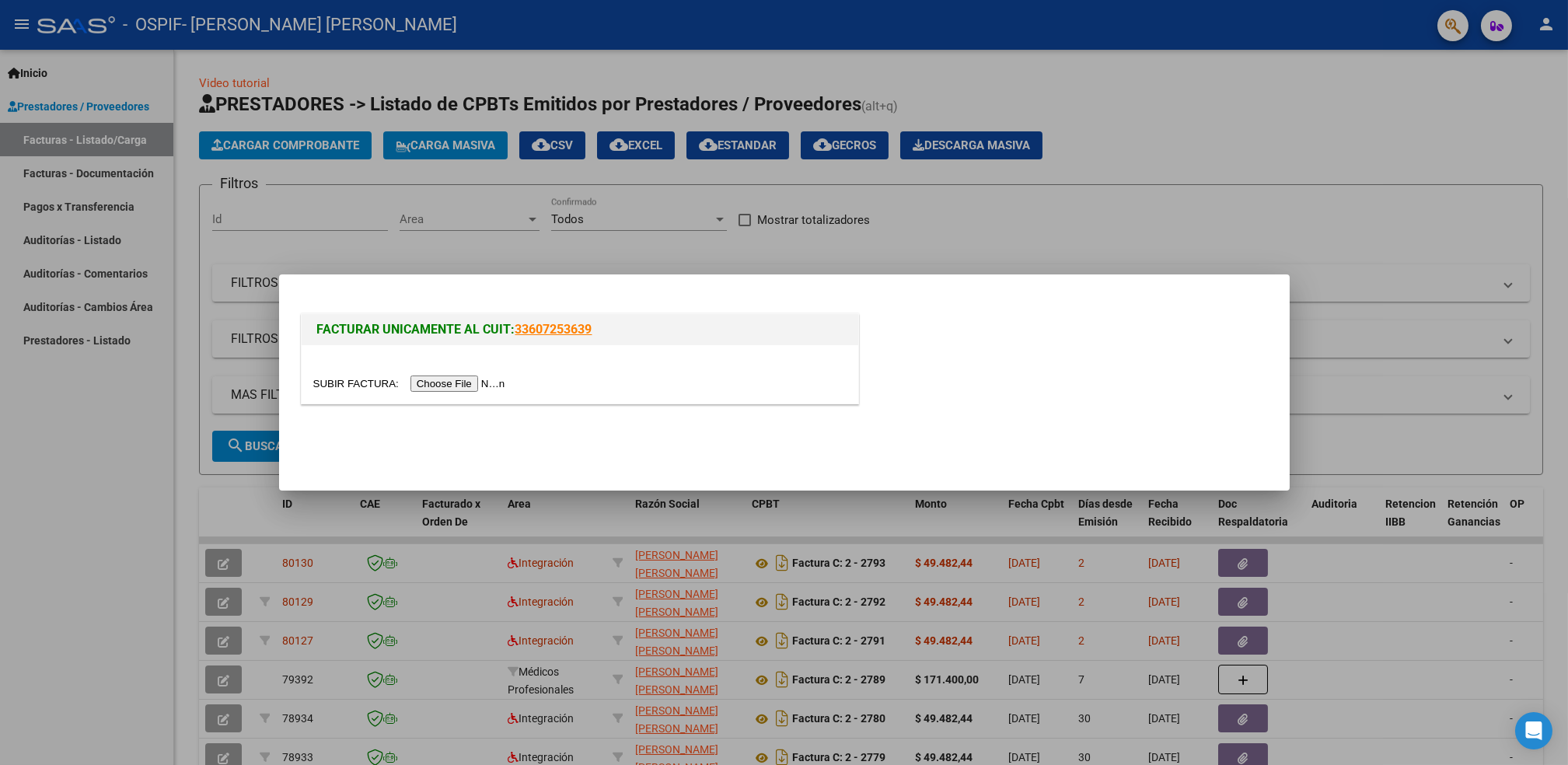
click at [450, 390] on input "file" at bounding box center [411, 384] width 196 height 17
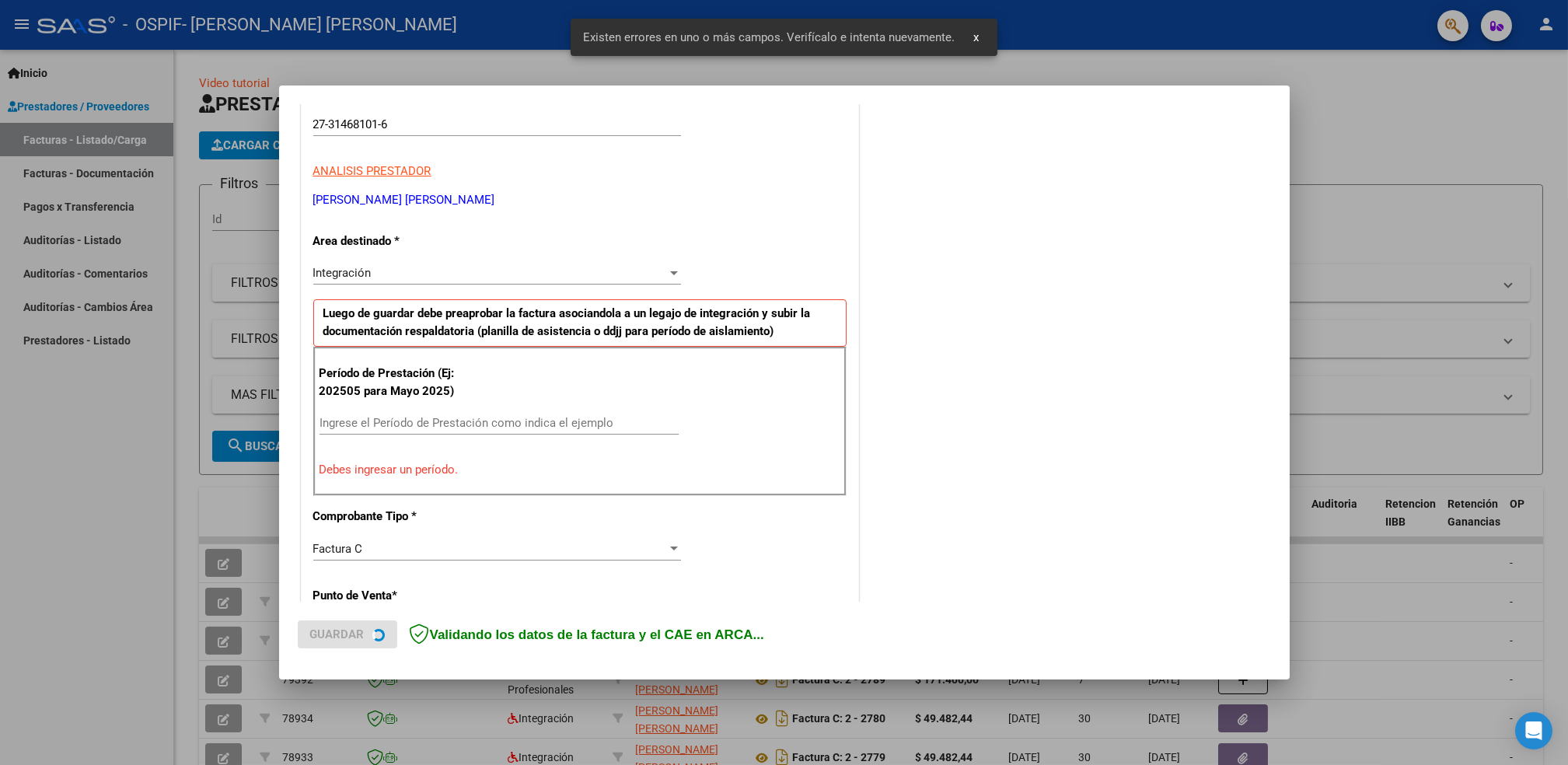
scroll to position [263, 0]
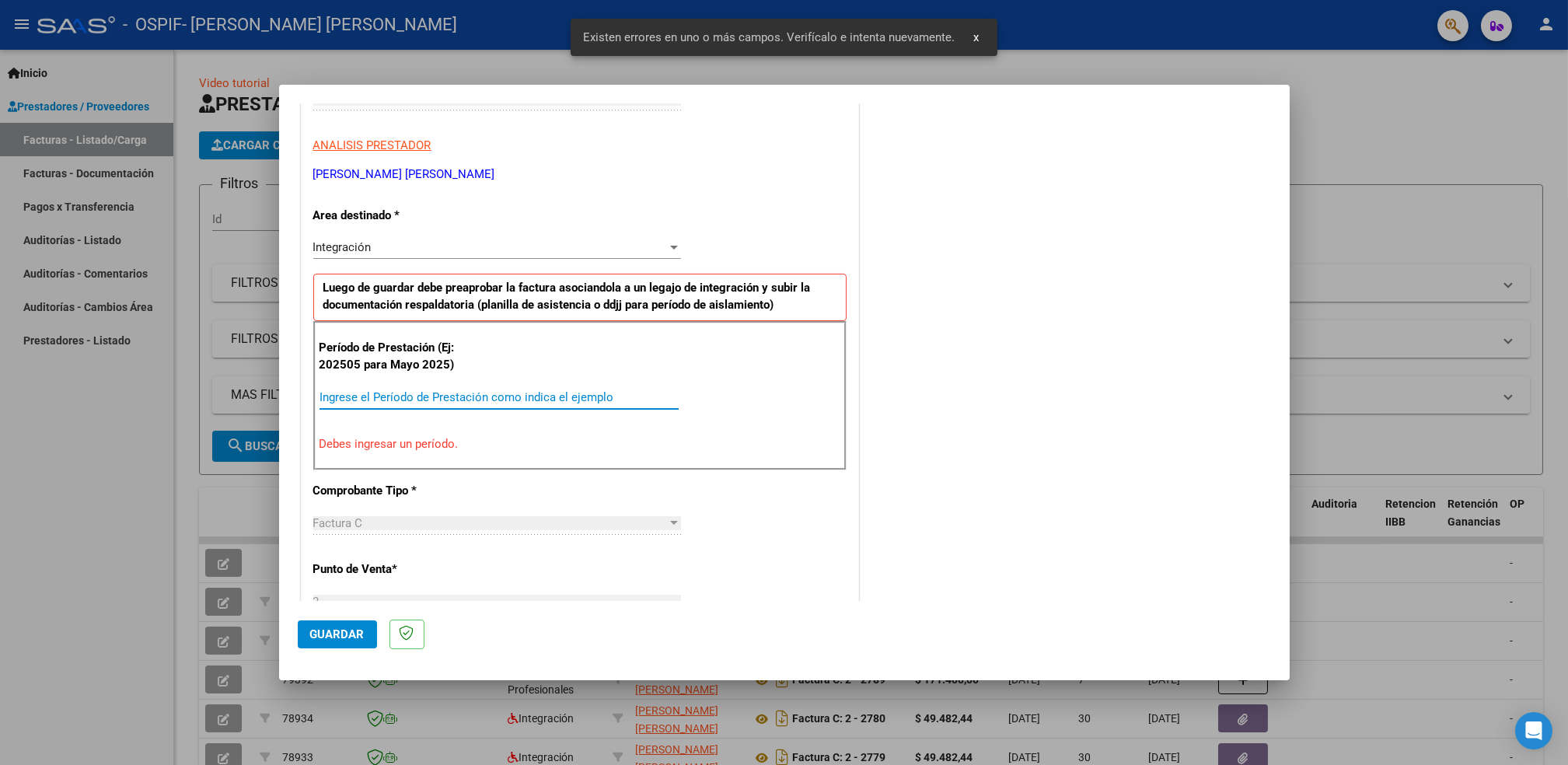
click at [411, 390] on input "Ingrese el Período de Prestación como indica el ejemplo" at bounding box center [499, 397] width 359 height 14
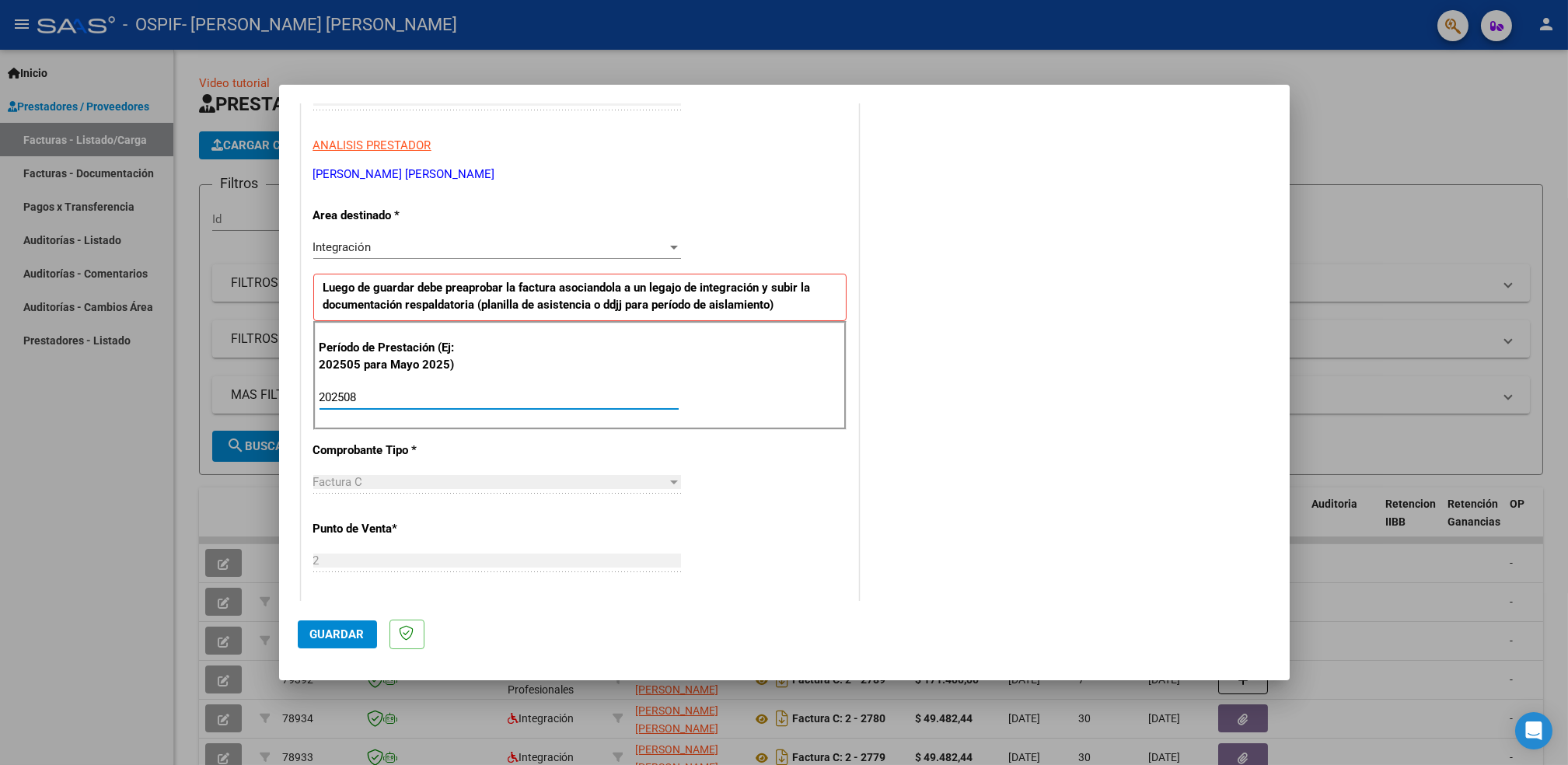
type input "202508"
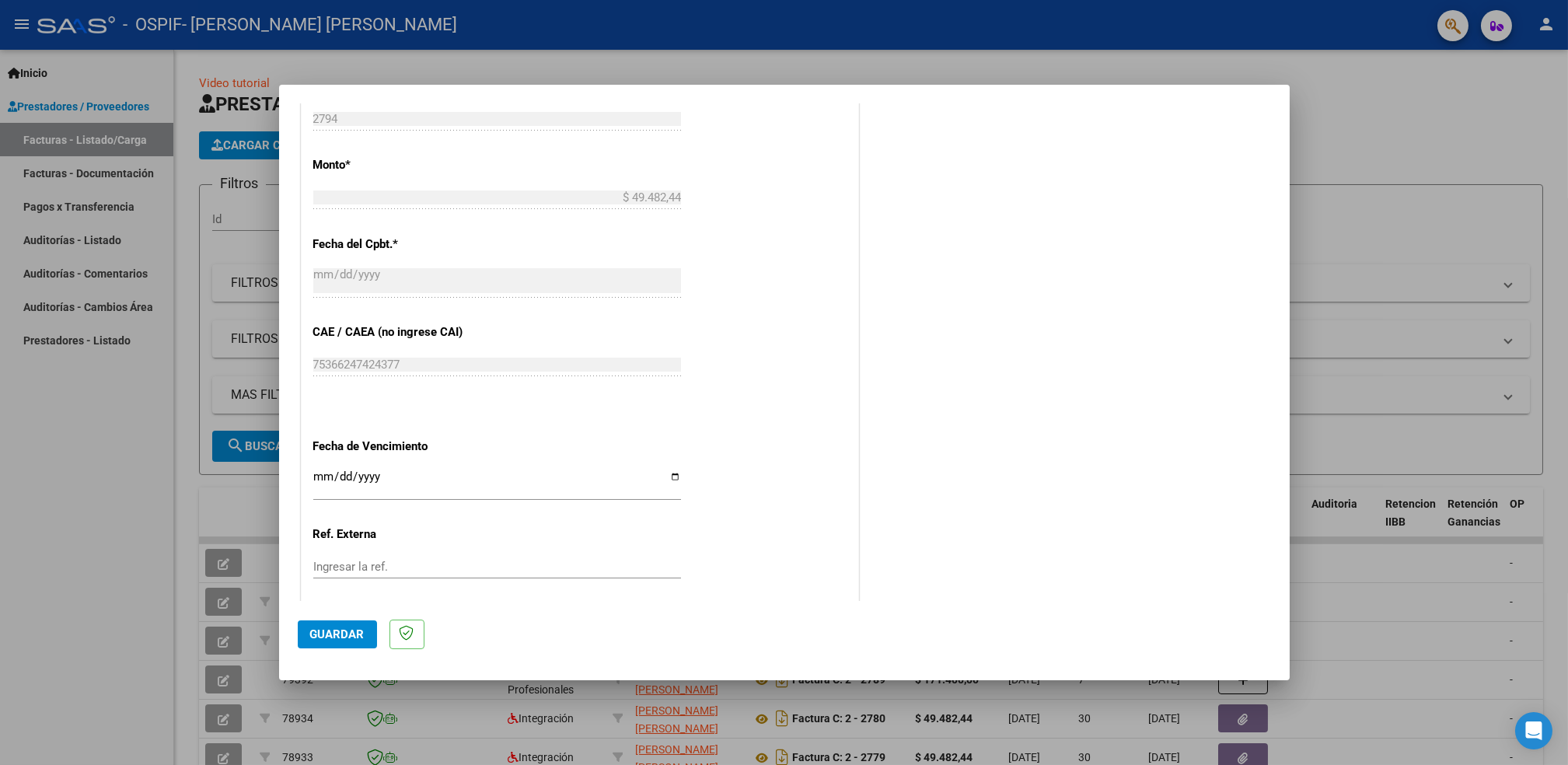
scroll to position [835, 0]
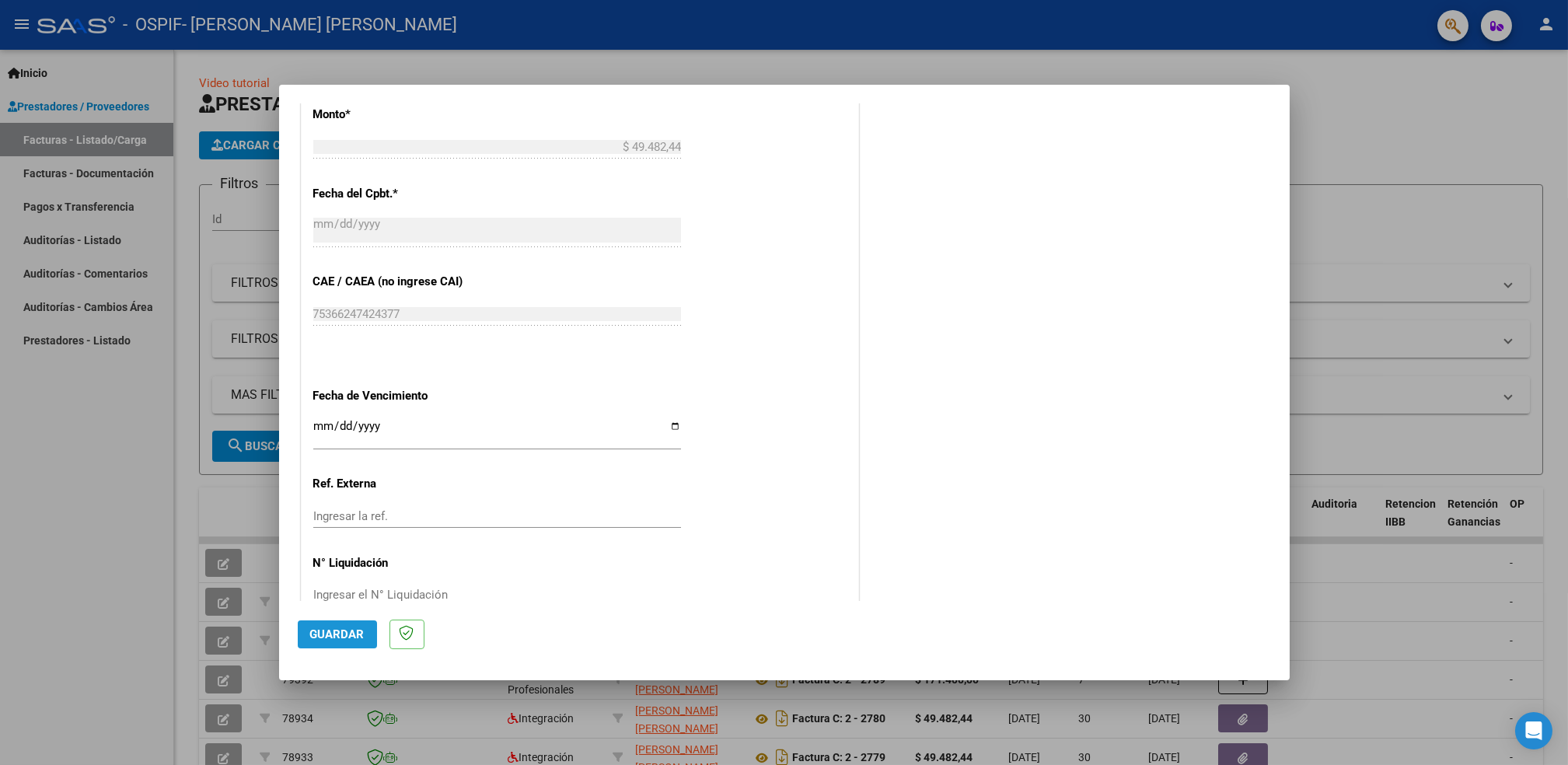
click at [343, 640] on span "Guardar" at bounding box center [337, 635] width 54 height 14
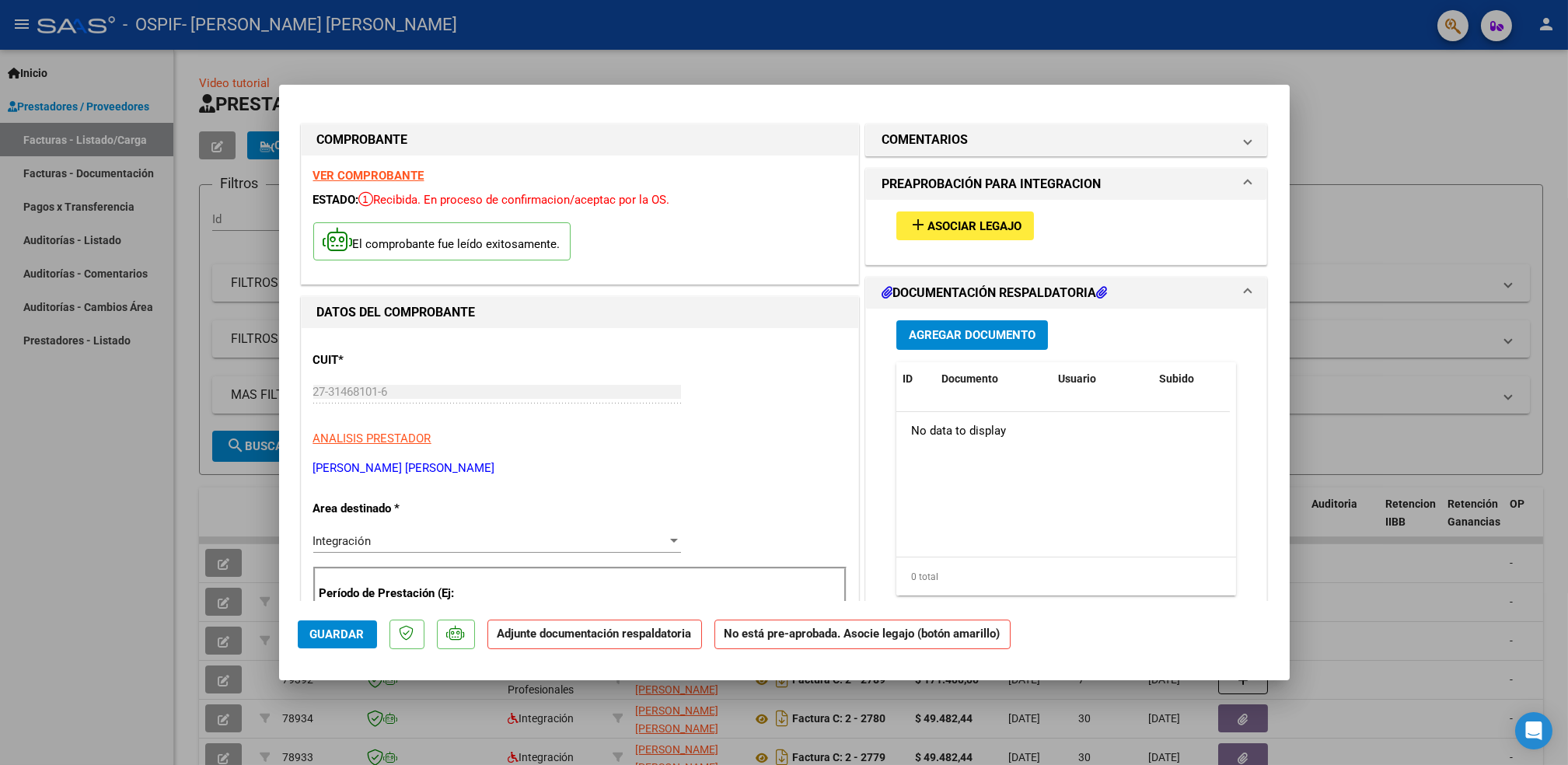
click at [372, 181] on strong "VER COMPROBANTE" at bounding box center [369, 176] width 111 height 14
click at [971, 223] on span "Asociar Legajo" at bounding box center [975, 226] width 94 height 14
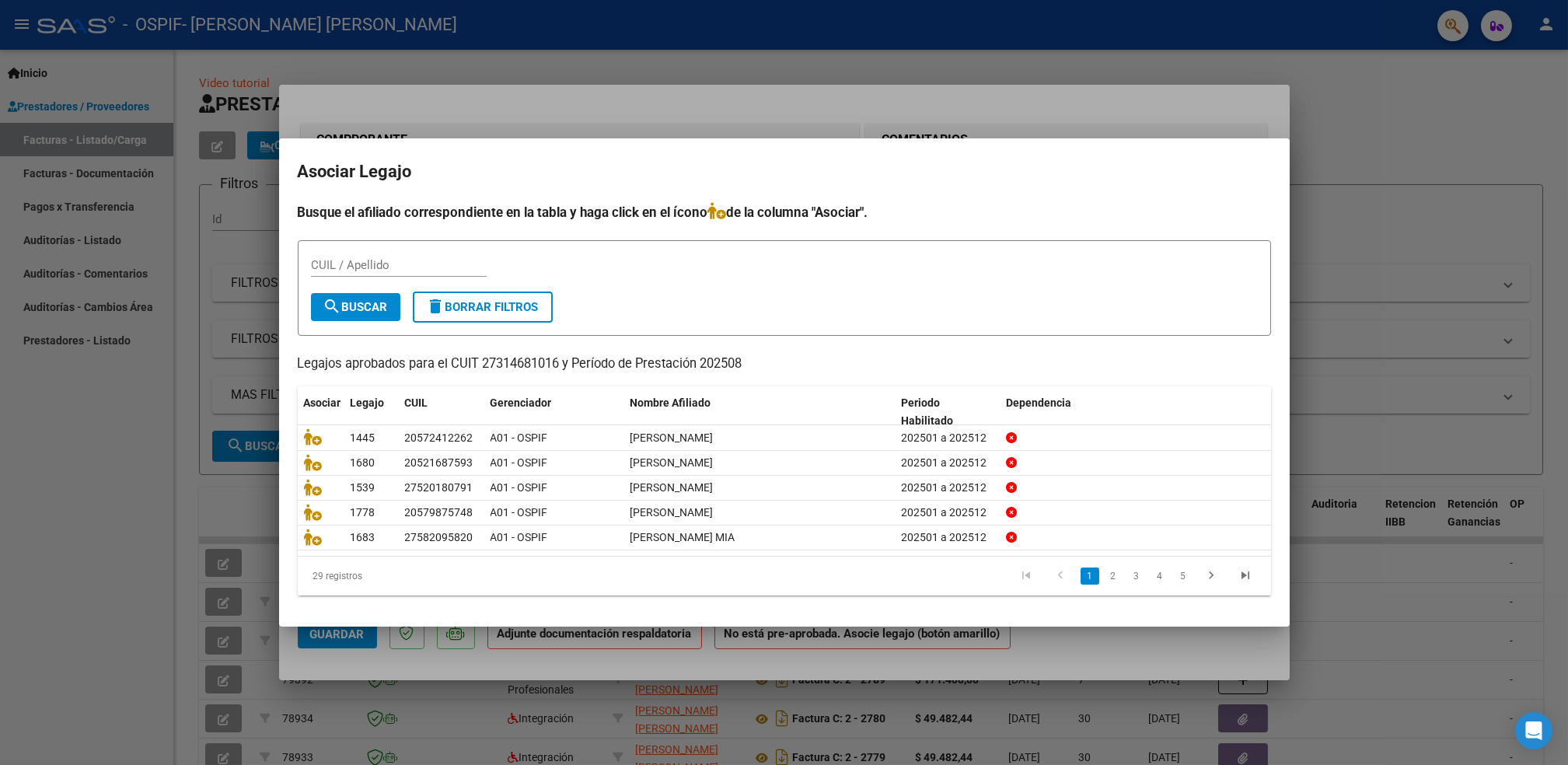
click at [100, 485] on div at bounding box center [784, 382] width 1568 height 765
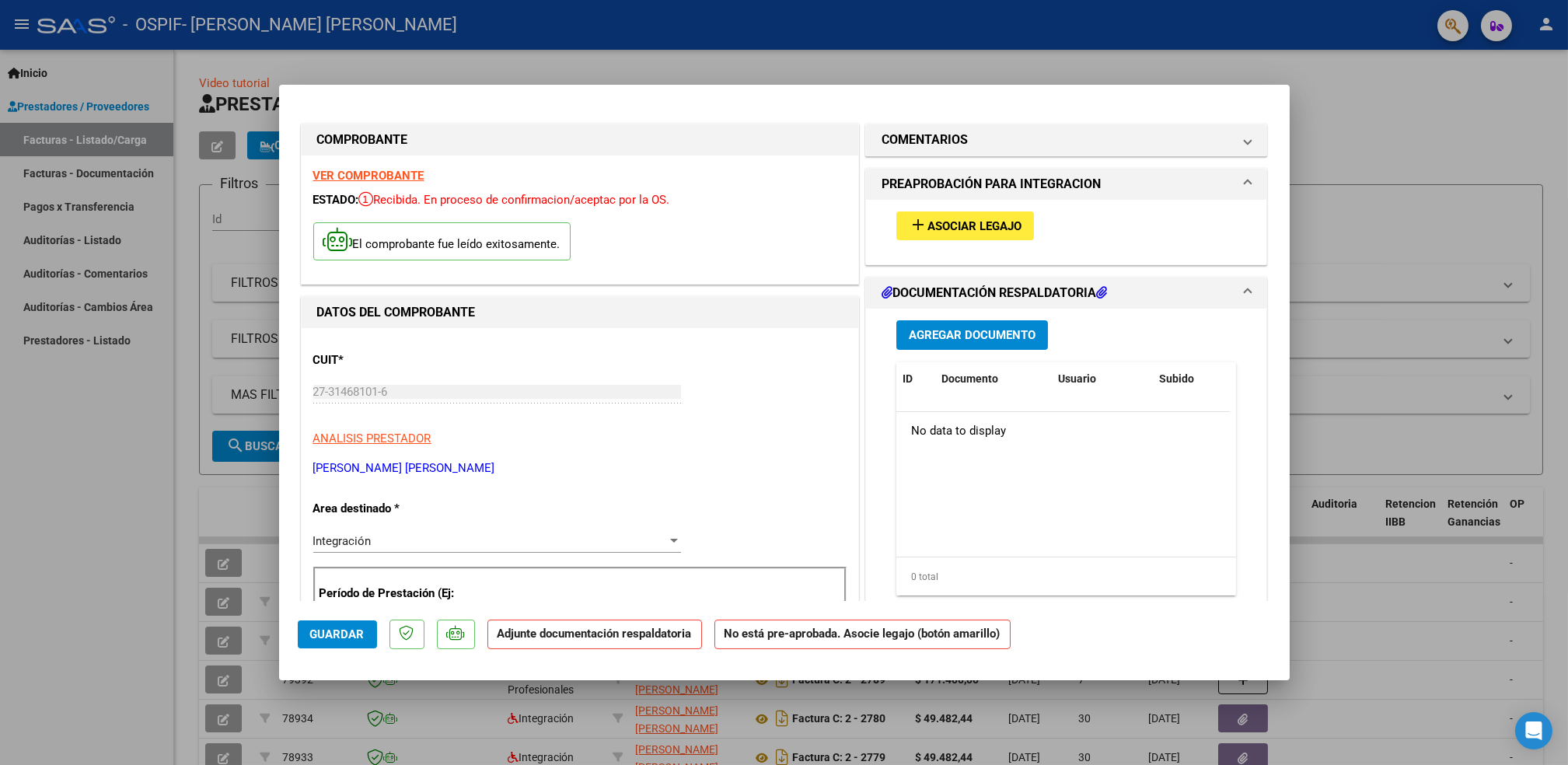
click at [389, 176] on strong "VER COMPROBANTE" at bounding box center [369, 176] width 111 height 14
click at [955, 231] on span "Asociar Legajo" at bounding box center [975, 226] width 94 height 14
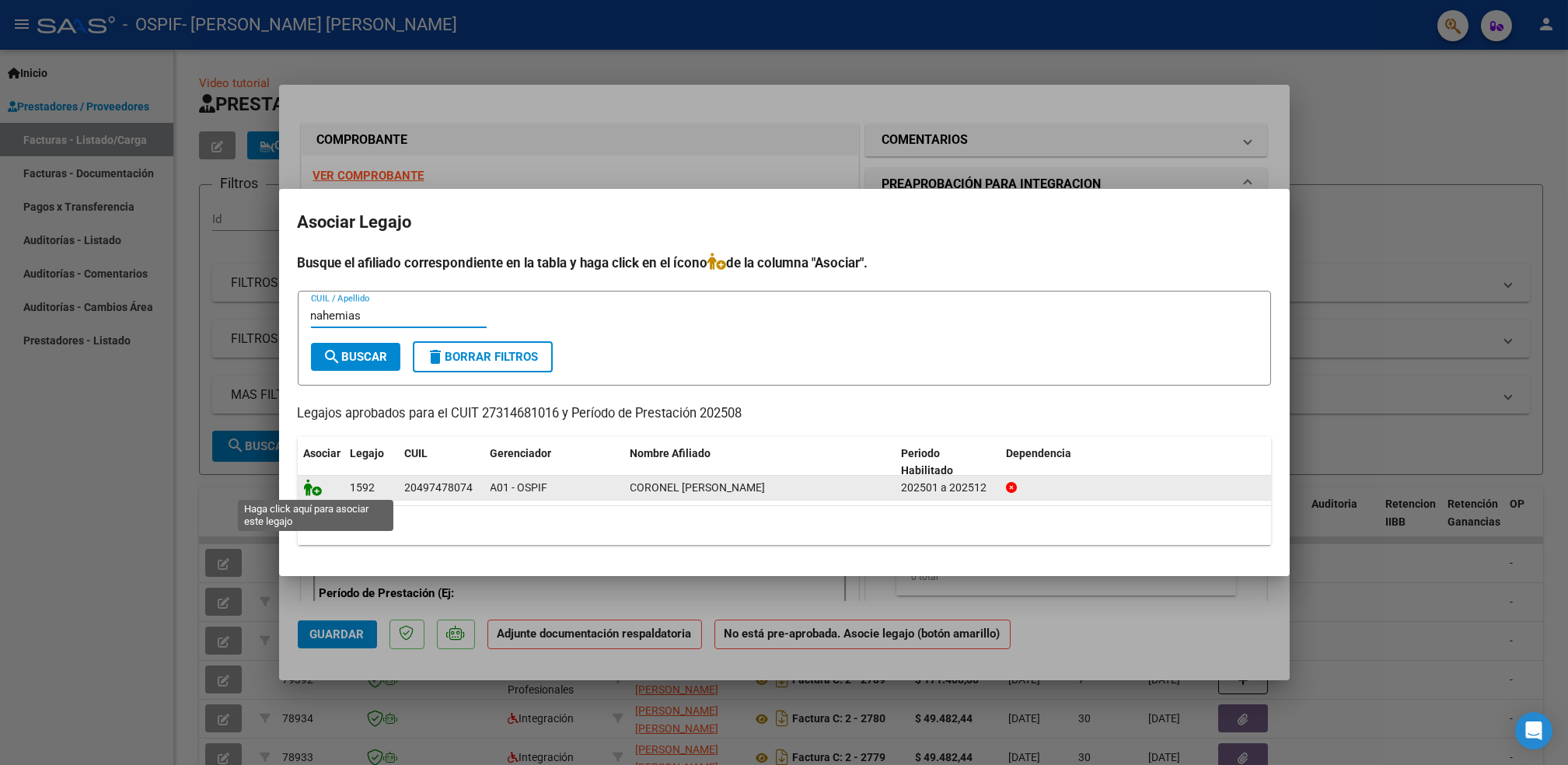
type input "nahemias"
click at [311, 486] on icon at bounding box center [313, 487] width 18 height 17
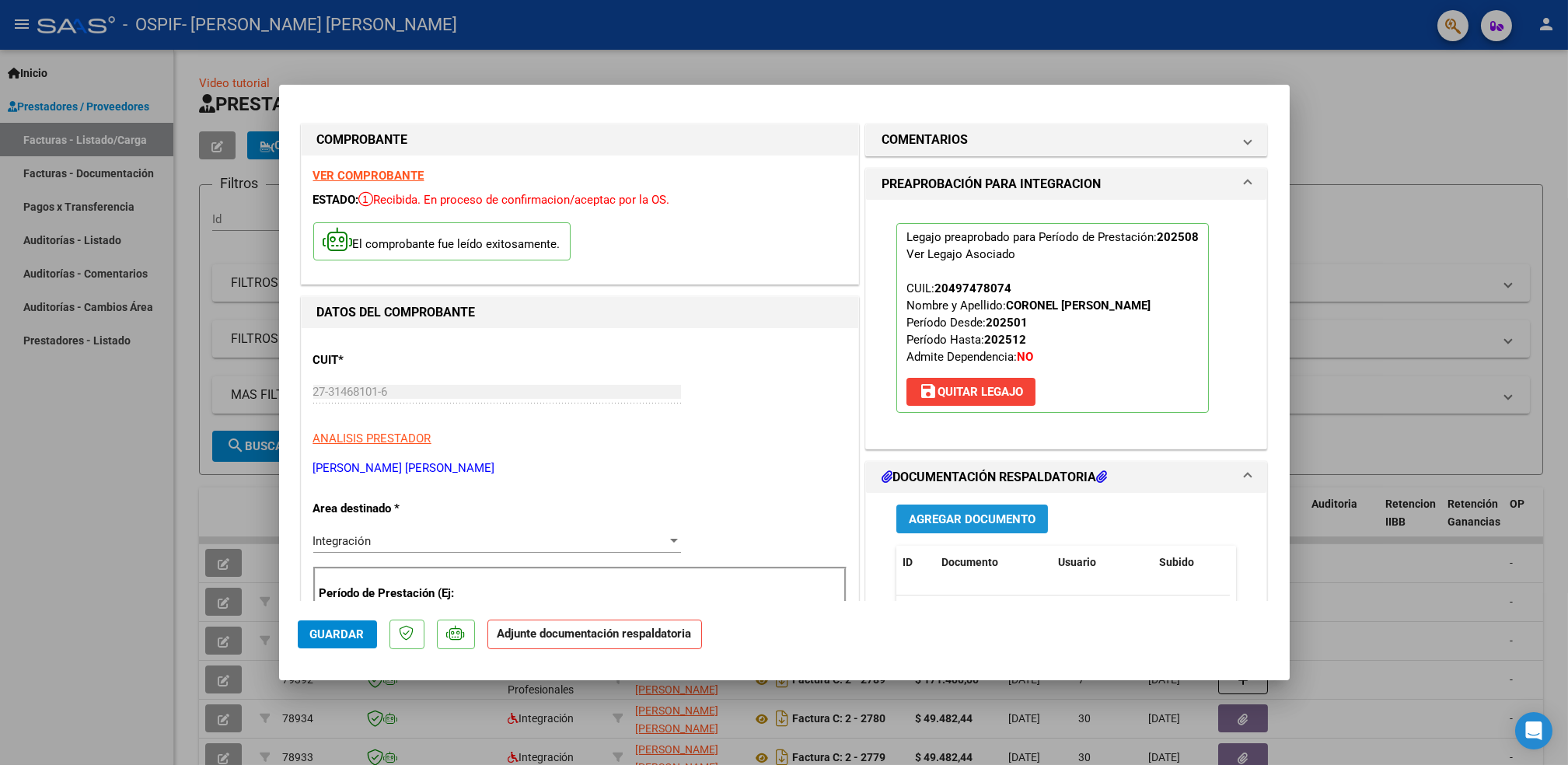
click at [996, 522] on span "Agregar Documento" at bounding box center [972, 519] width 127 height 14
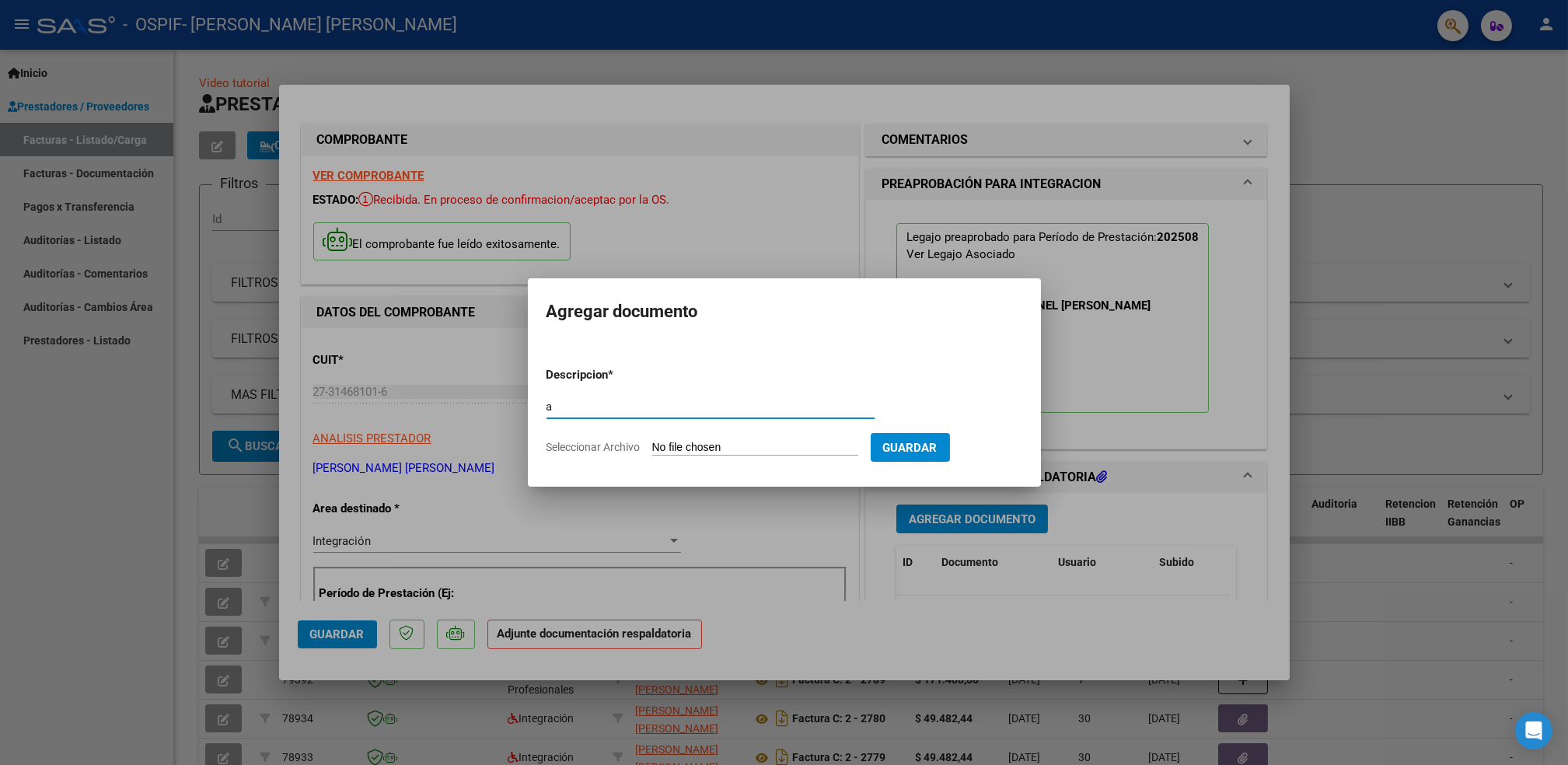
type input "a"
click at [730, 448] on input "Seleccionar Archivo" at bounding box center [755, 448] width 206 height 15
type input "C:\fakepath\Asistencia (62)_17.pdf"
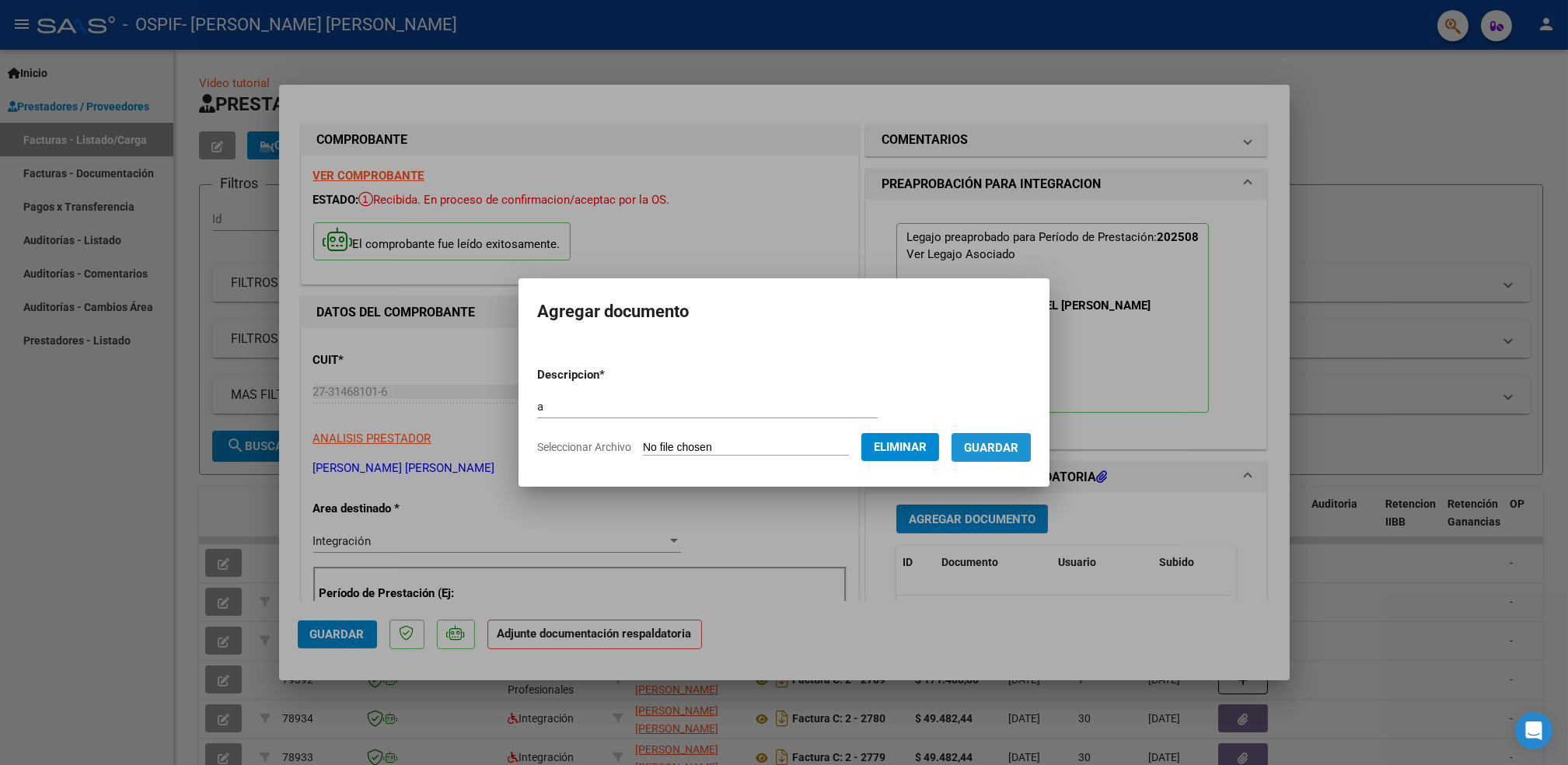
click at [990, 443] on span "Guardar" at bounding box center [991, 447] width 54 height 14
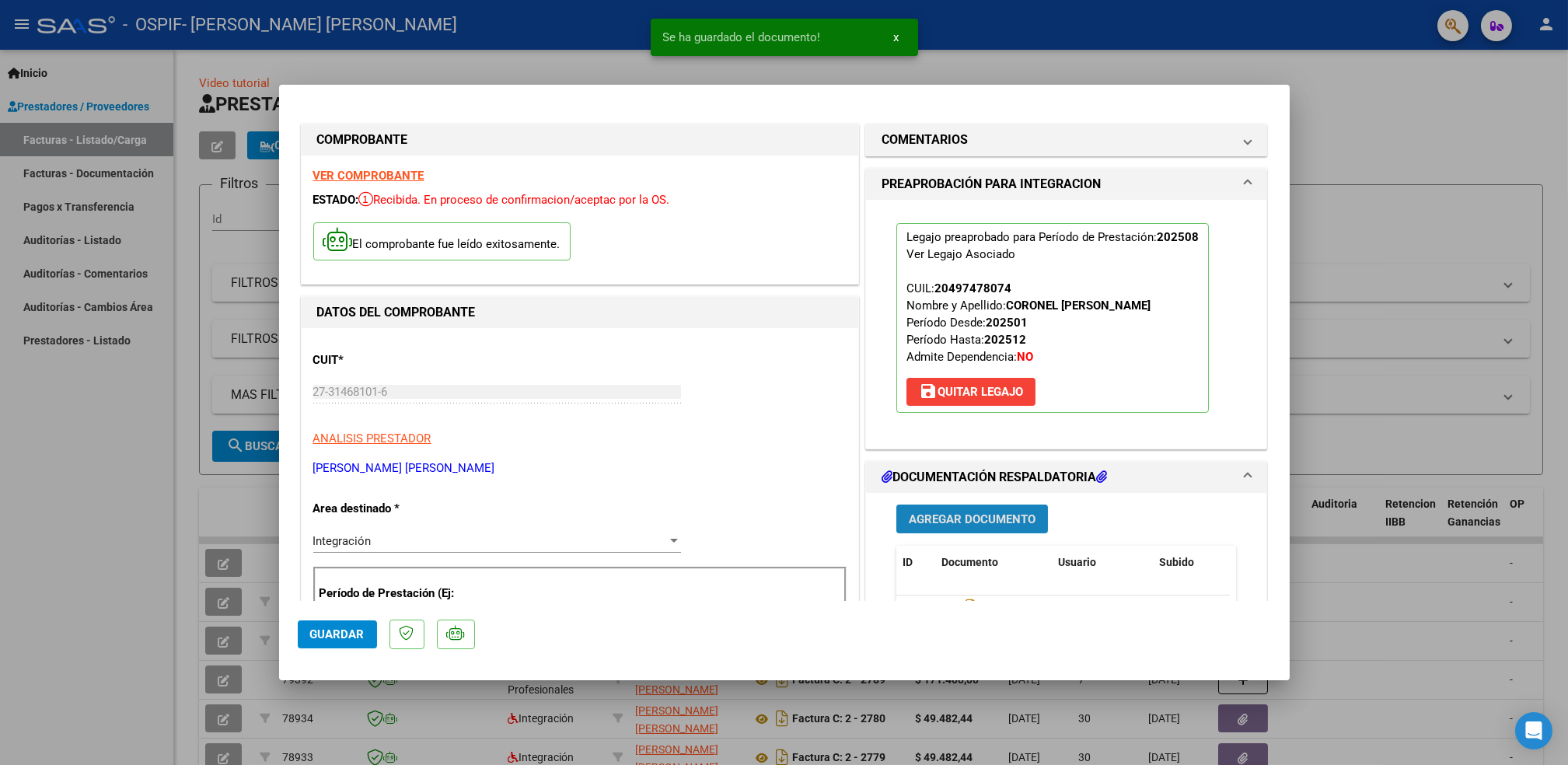
click at [978, 513] on span "Agregar Documento" at bounding box center [972, 519] width 127 height 14
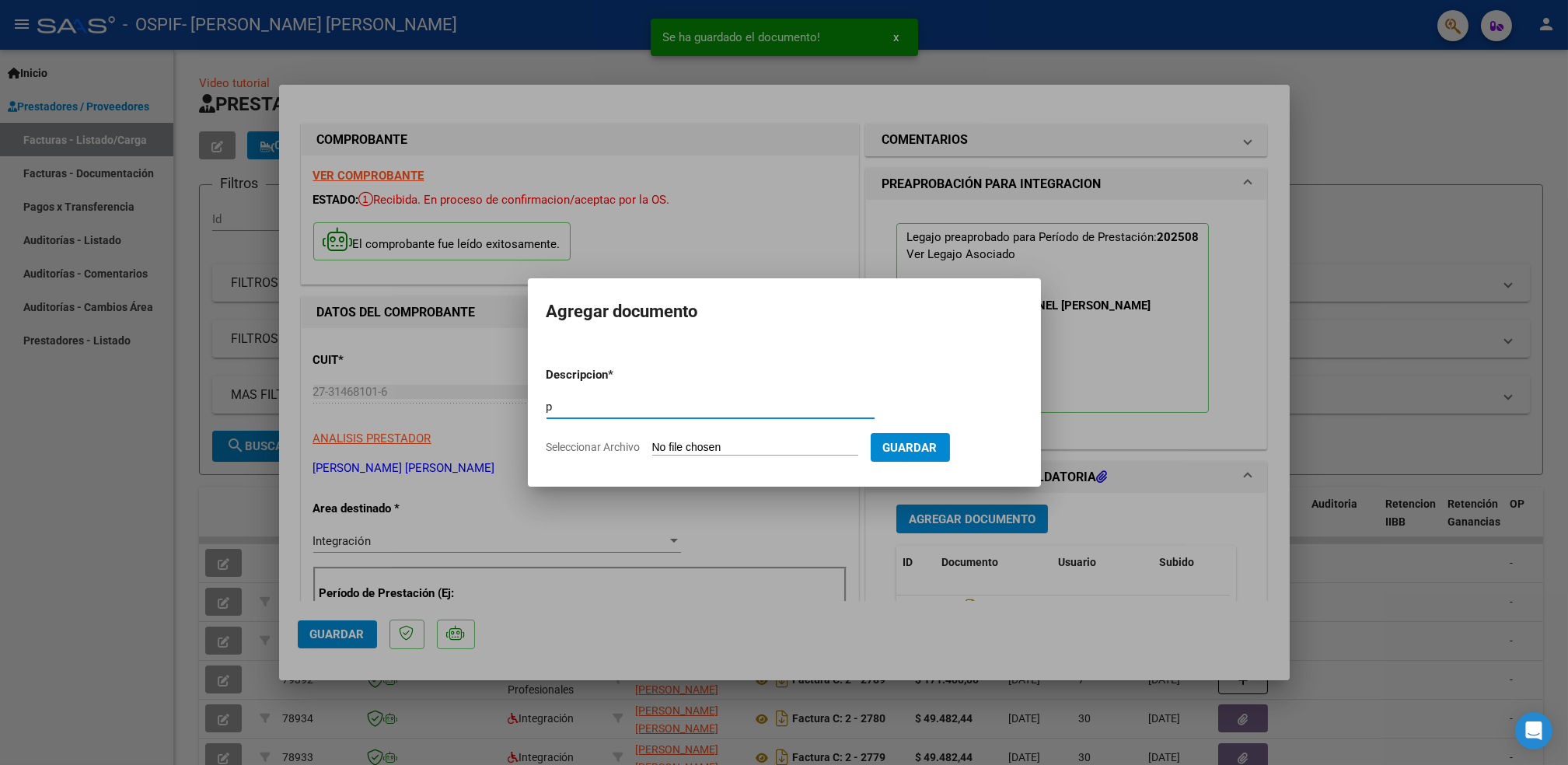
type input "p"
click at [723, 446] on input "Seleccionar Archivo" at bounding box center [755, 448] width 206 height 15
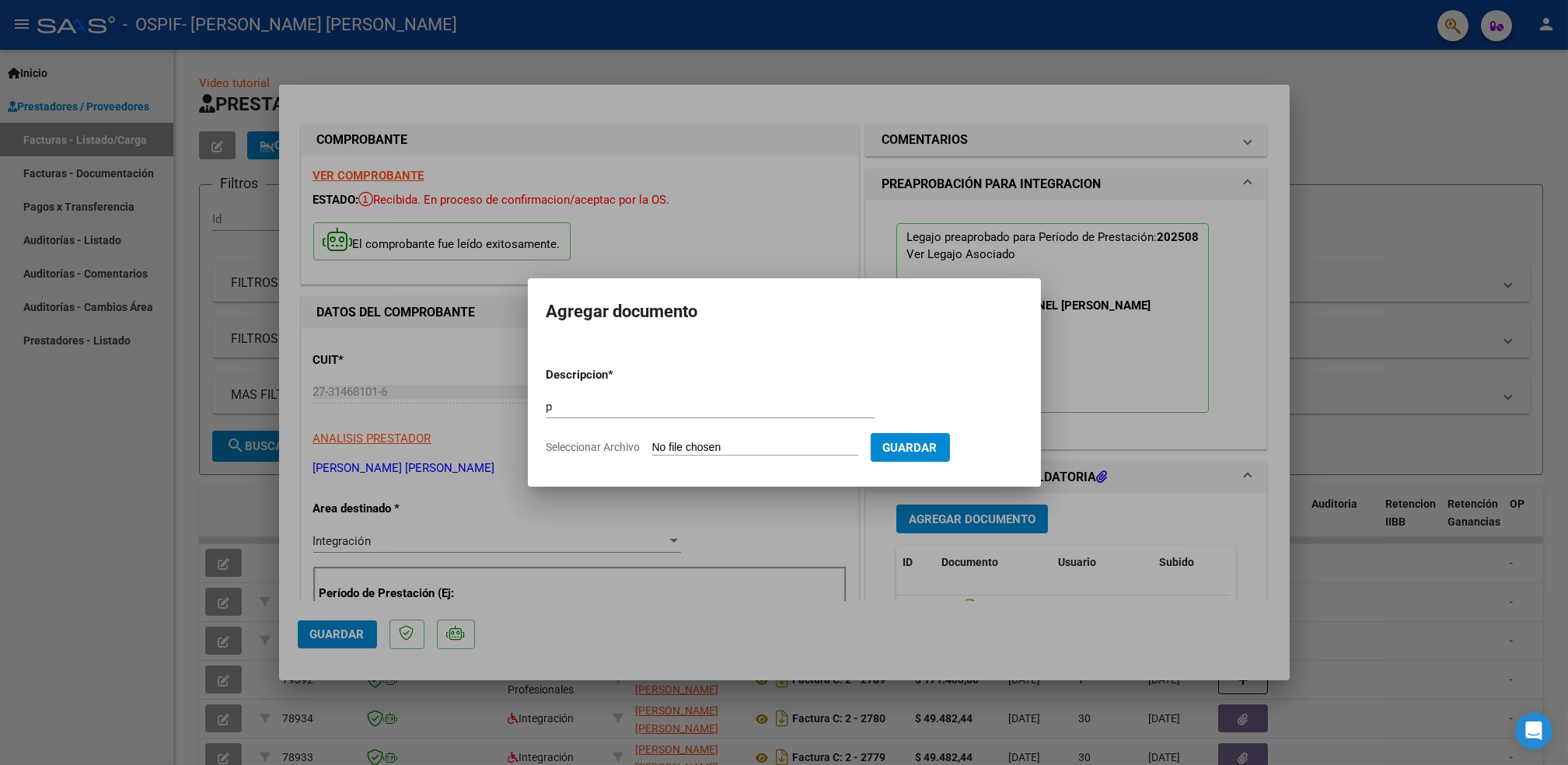
type input "C:\fakepath\NAHEMIAS.png"
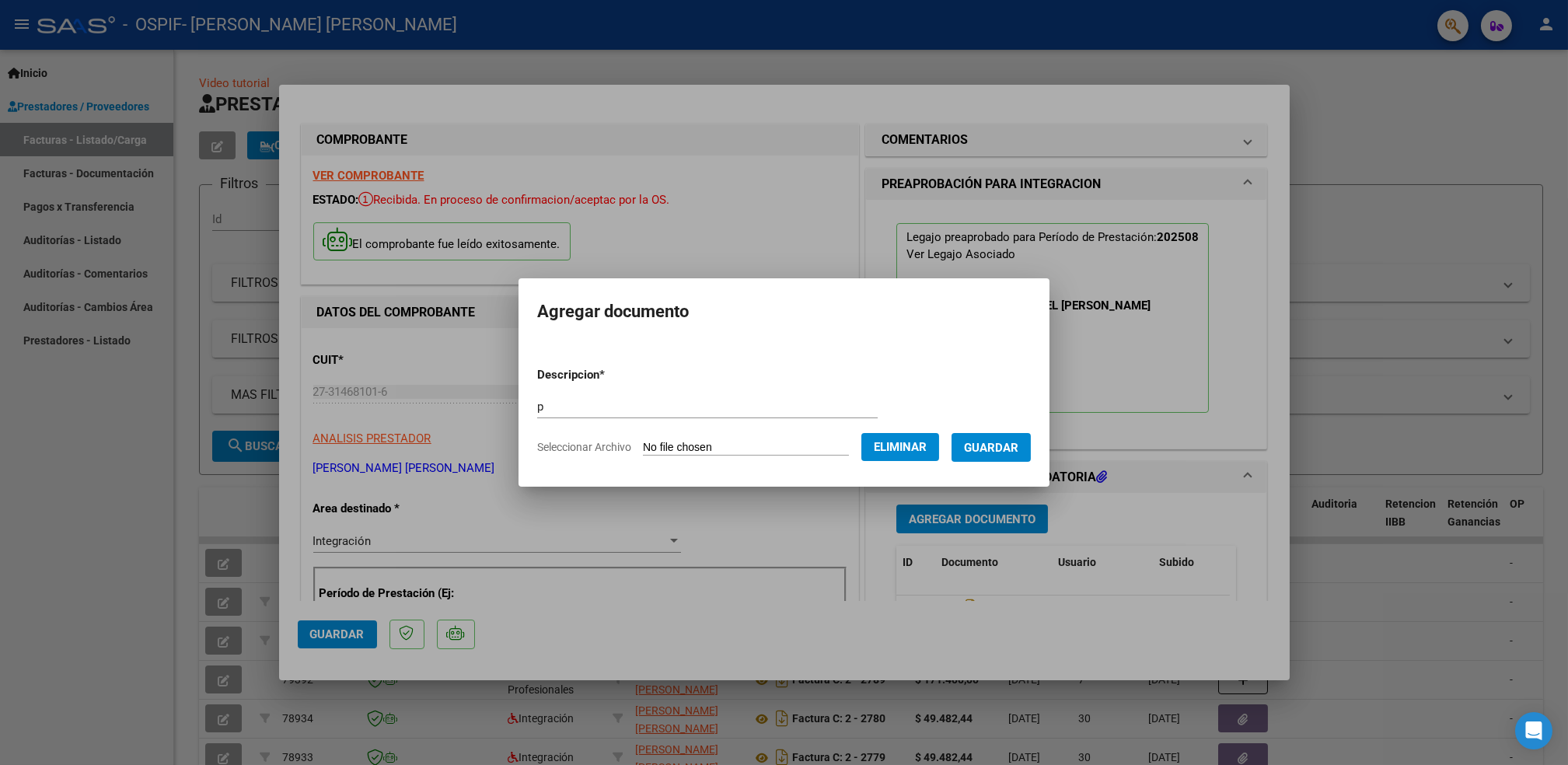
click at [990, 447] on span "Guardar" at bounding box center [991, 447] width 54 height 14
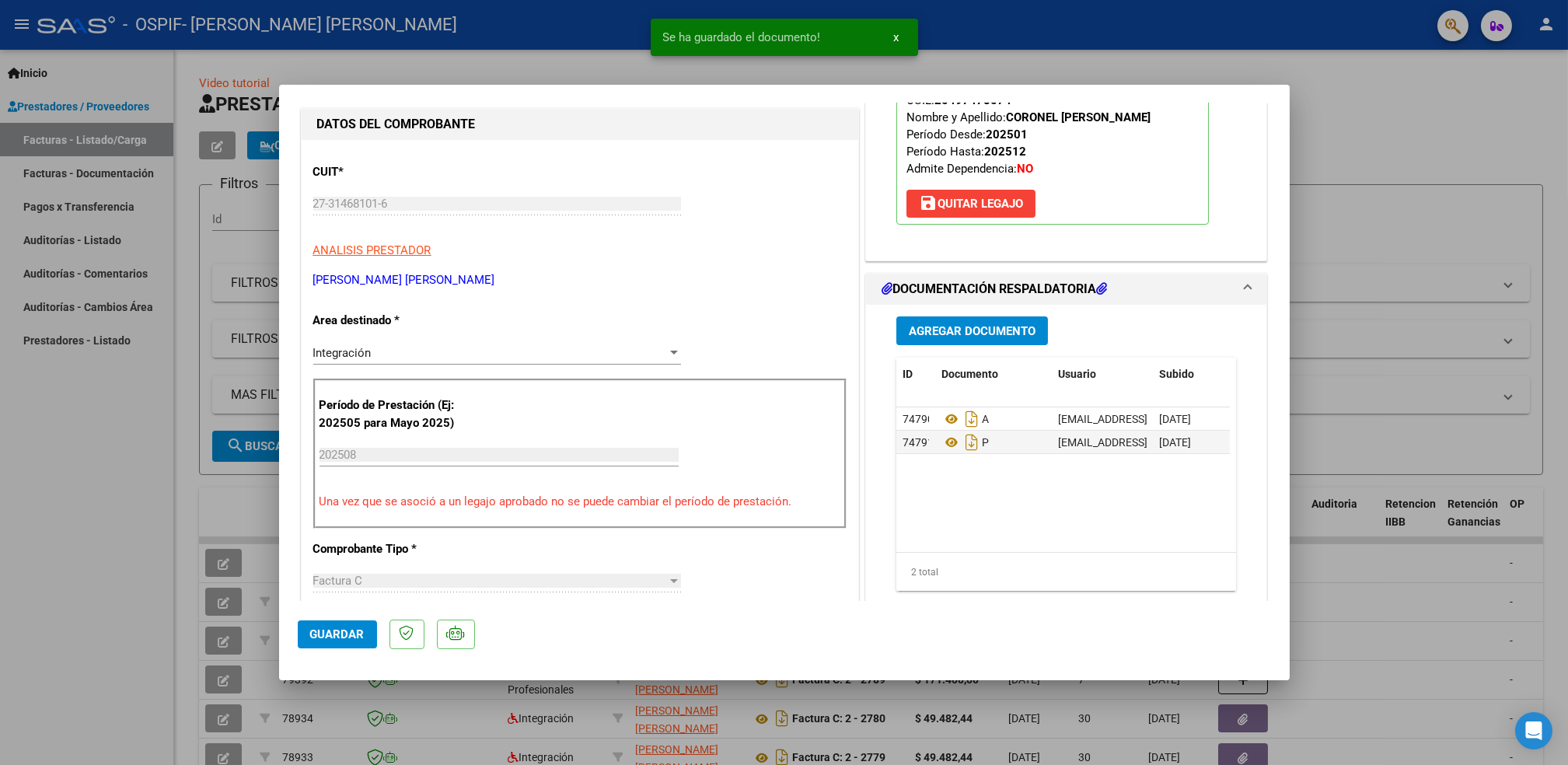
scroll to position [228, 0]
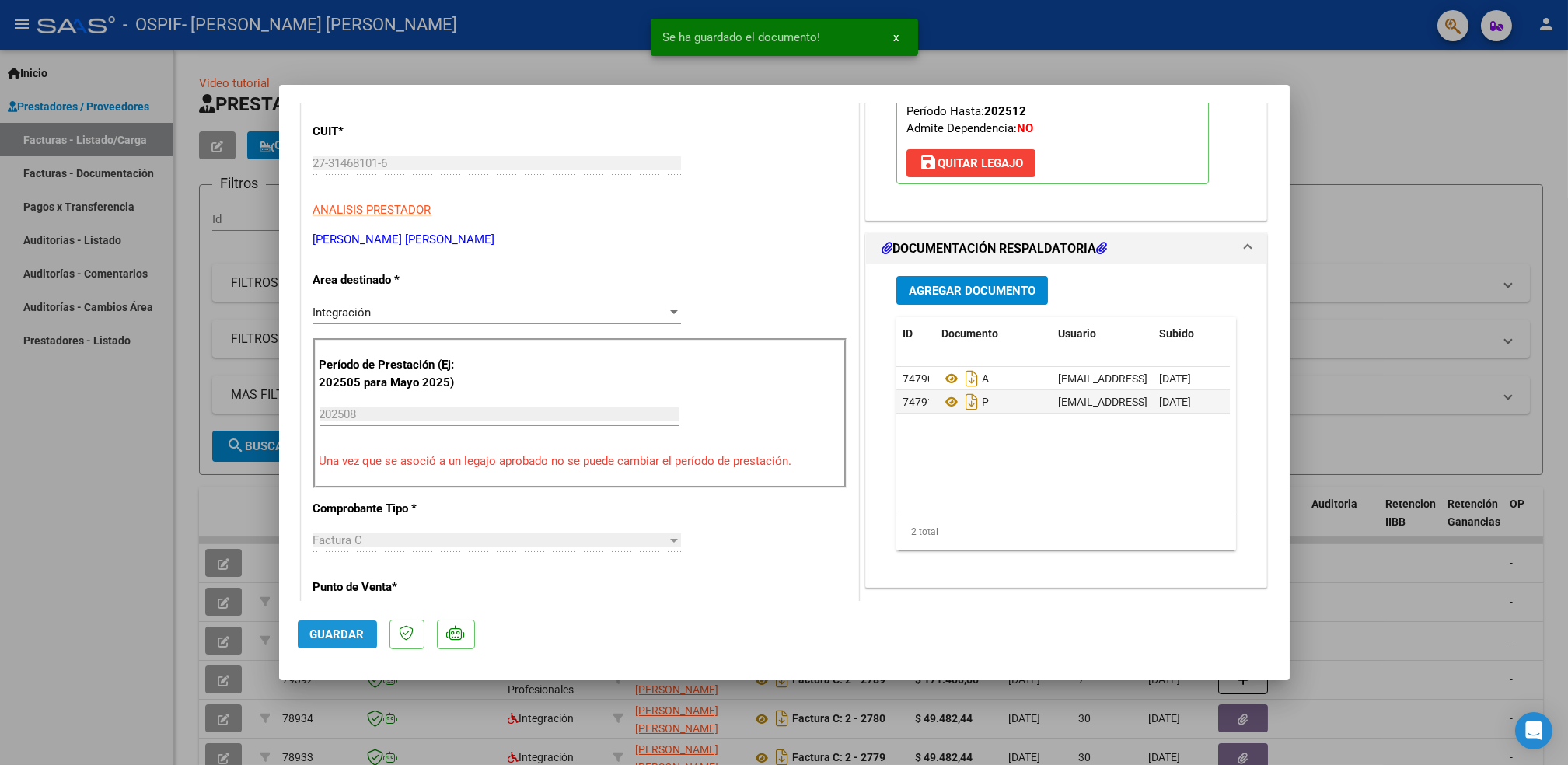
click at [341, 644] on button "Guardar" at bounding box center [337, 634] width 79 height 28
click at [0, 760] on html "menu - OSPIF - [PERSON_NAME] [PERSON_NAME] person Inicio Instructivos Contacto …" at bounding box center [784, 382] width 1568 height 765
click at [56, 676] on div at bounding box center [784, 382] width 1568 height 765
type input "$ 0,00"
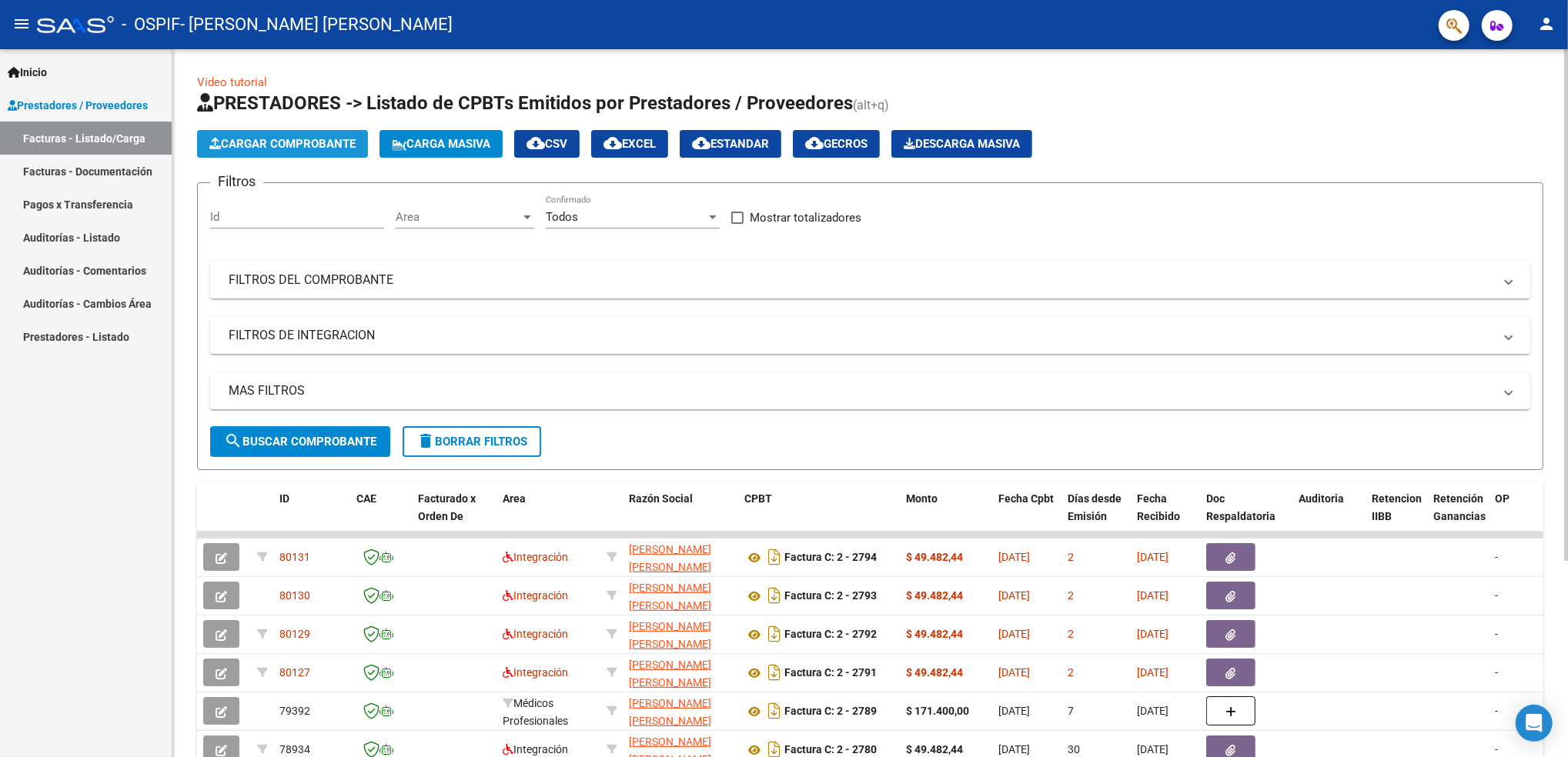
click at [284, 147] on span "Cargar Comprobante" at bounding box center [282, 144] width 146 height 14
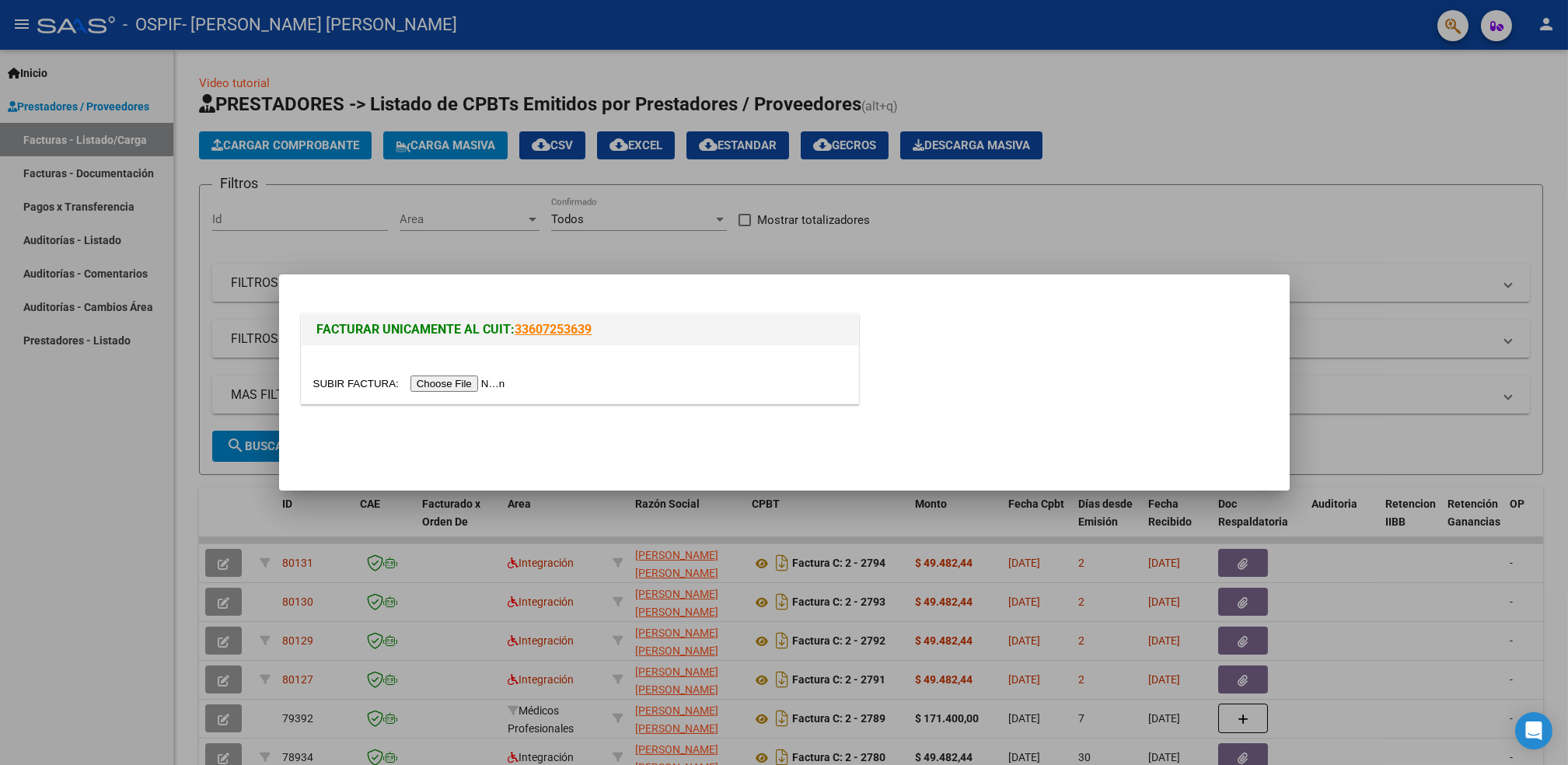
click at [448, 385] on input "file" at bounding box center [411, 384] width 196 height 17
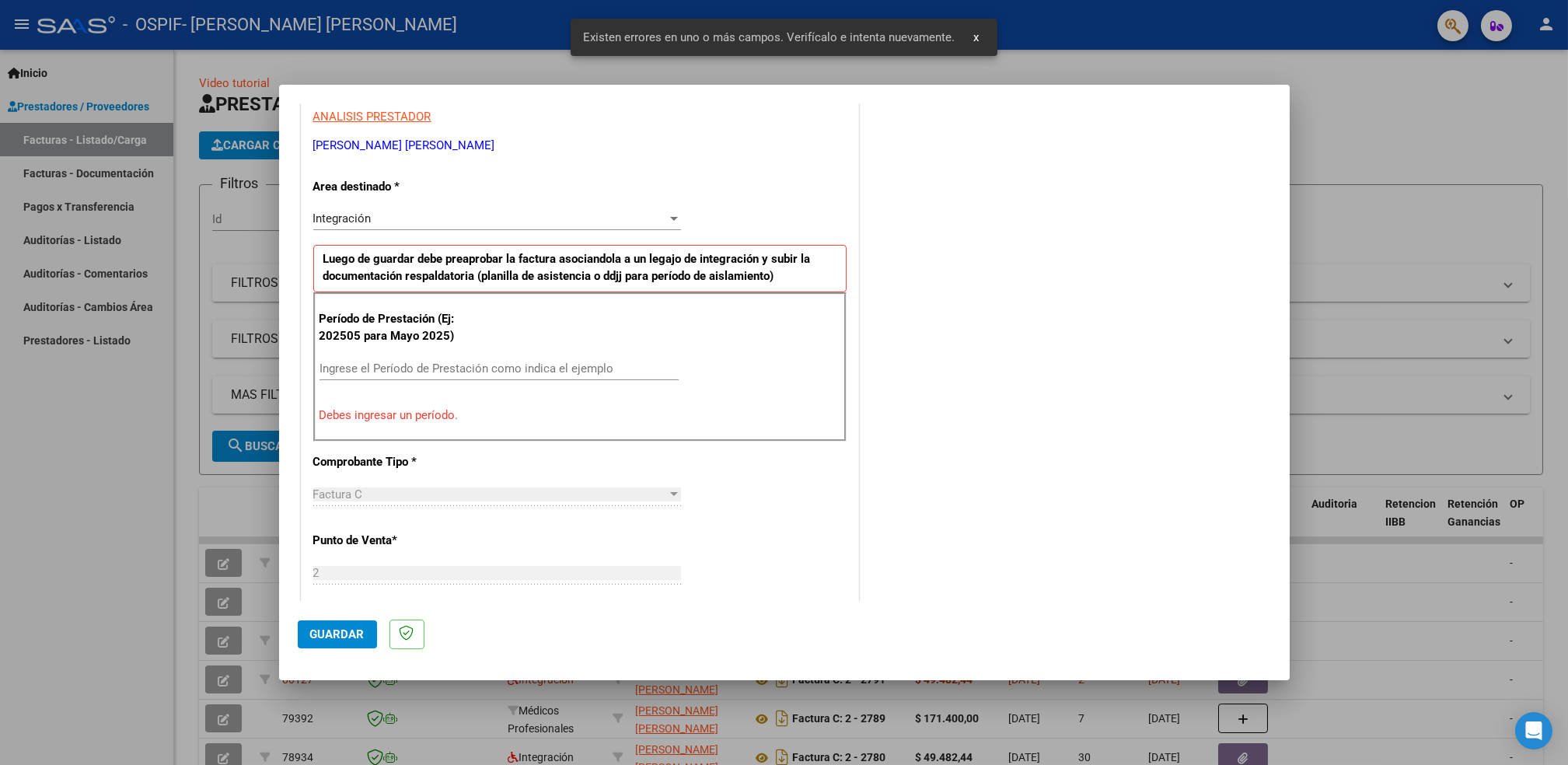
scroll to position [349, 0]
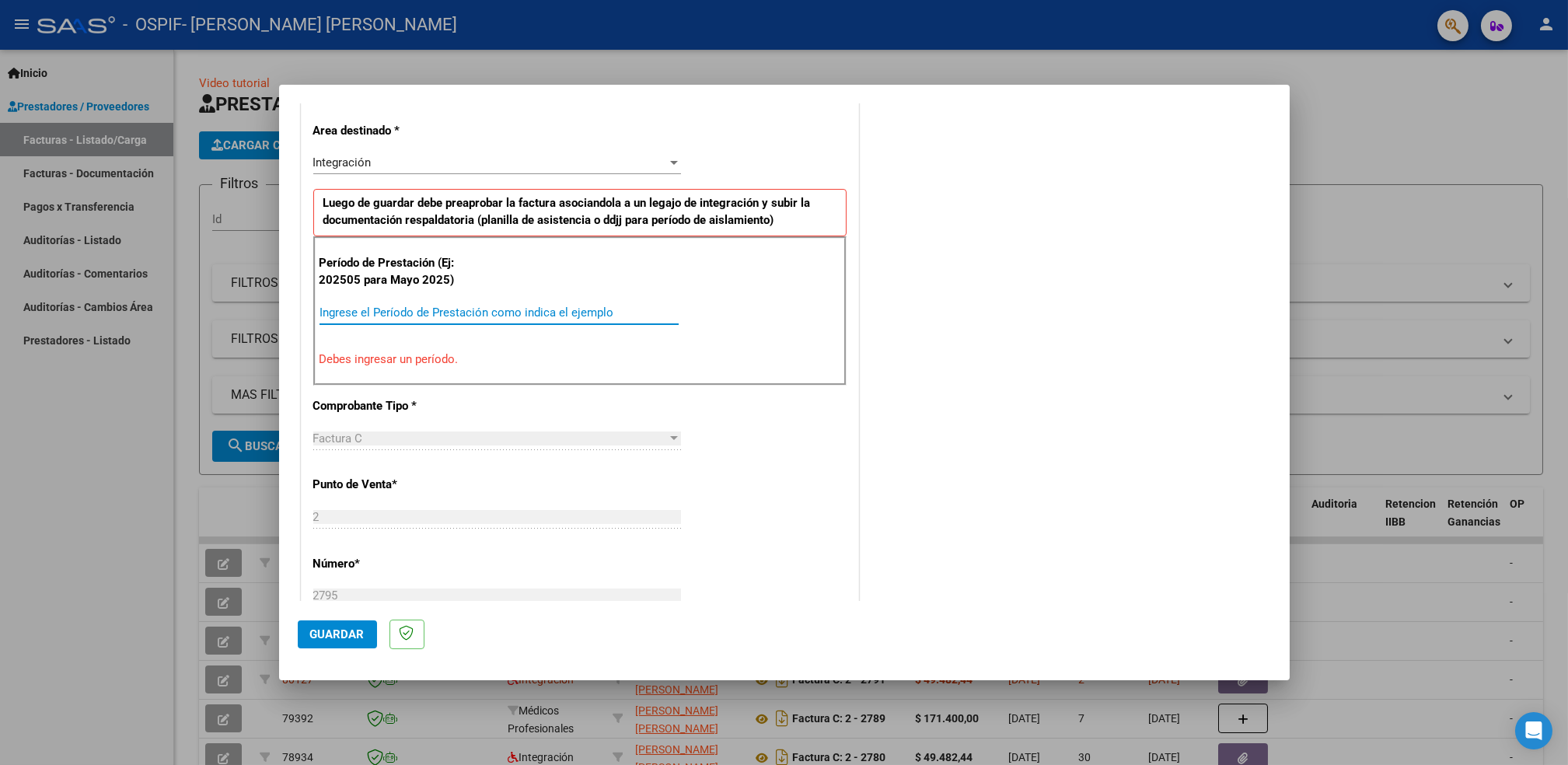
click at [557, 309] on input "Ingrese el Período de Prestación como indica el ejemplo" at bounding box center [499, 313] width 359 height 14
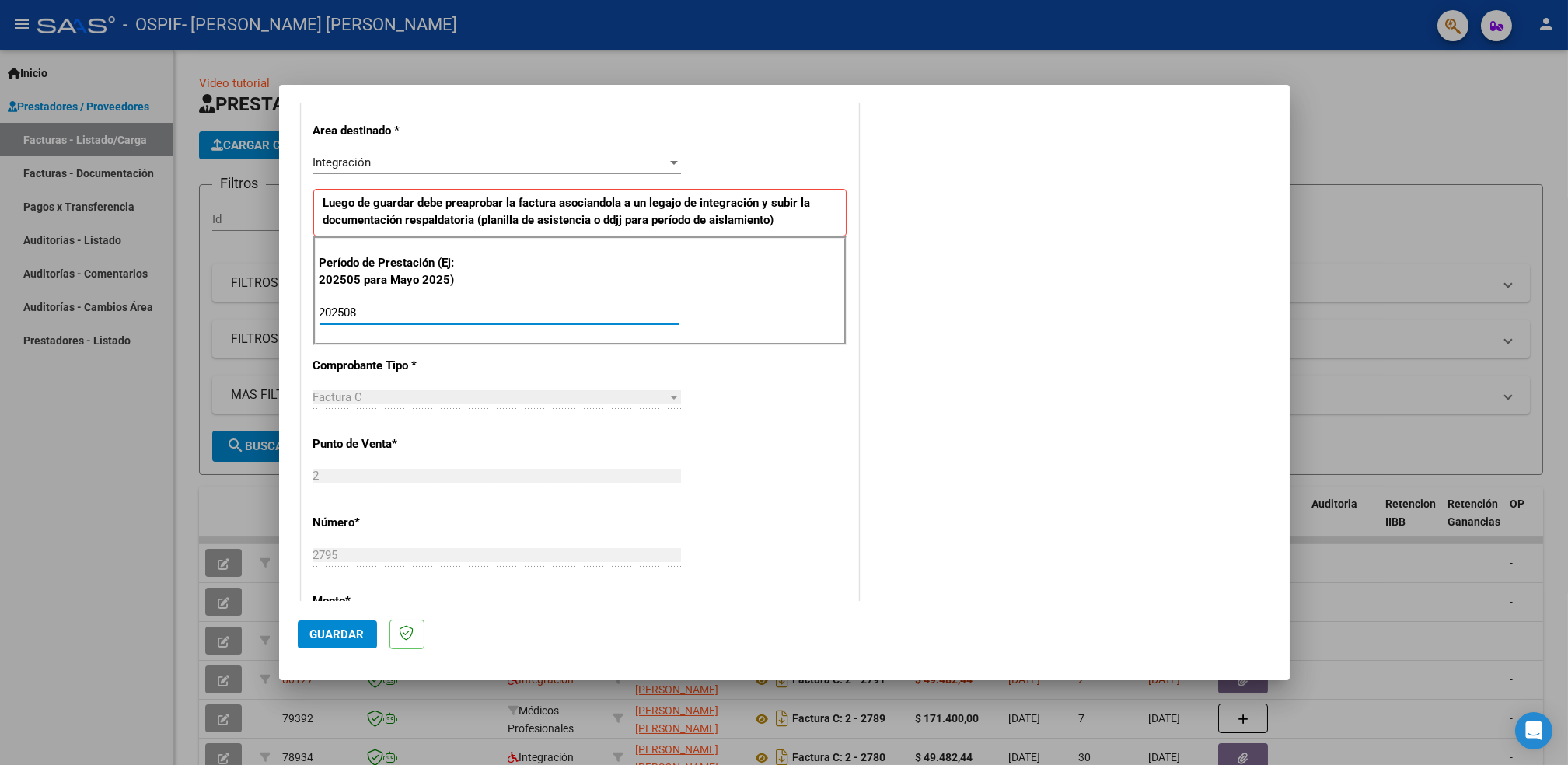
type input "202508"
click at [330, 628] on span "Guardar" at bounding box center [337, 635] width 54 height 14
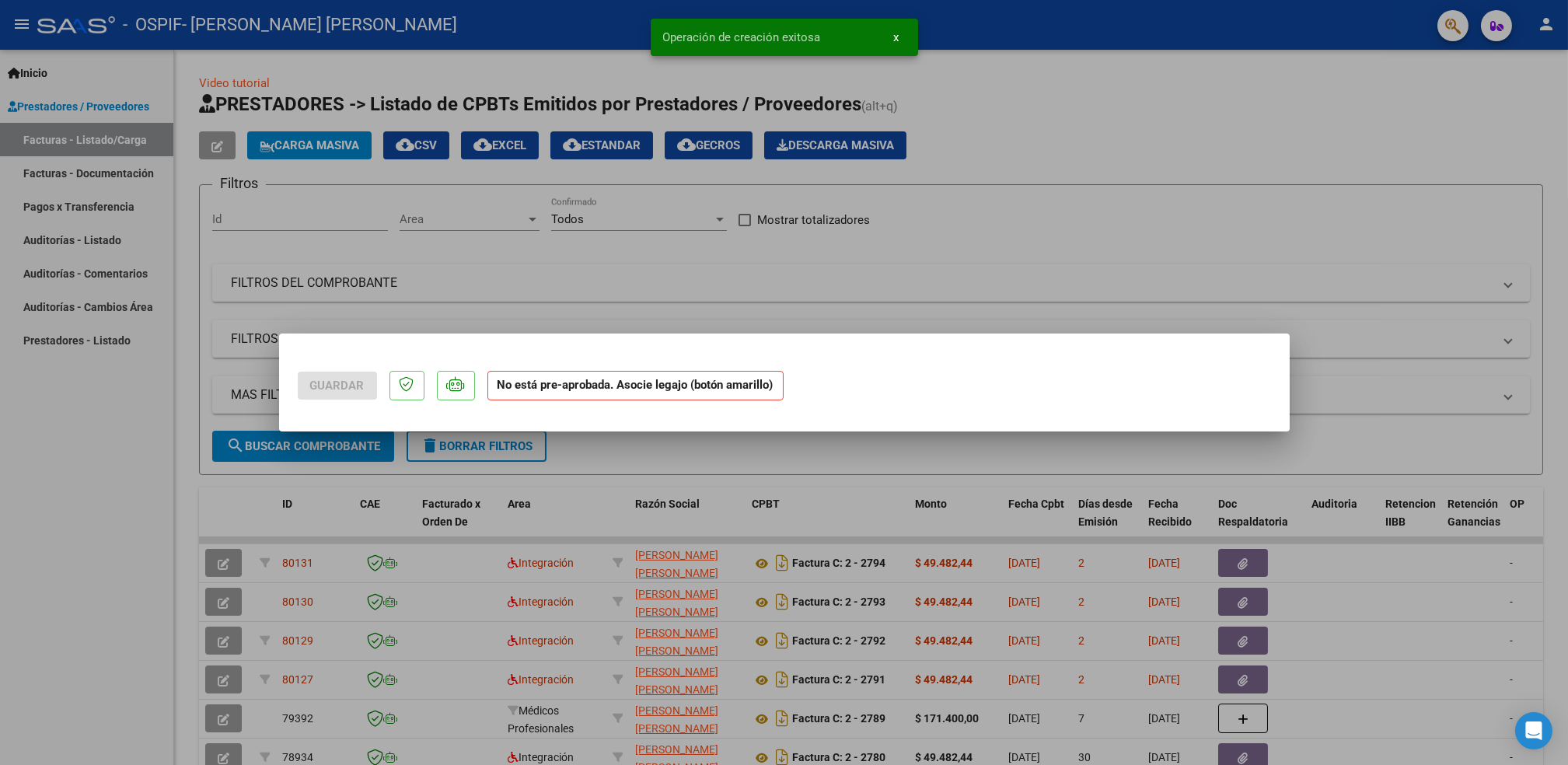
scroll to position [0, 0]
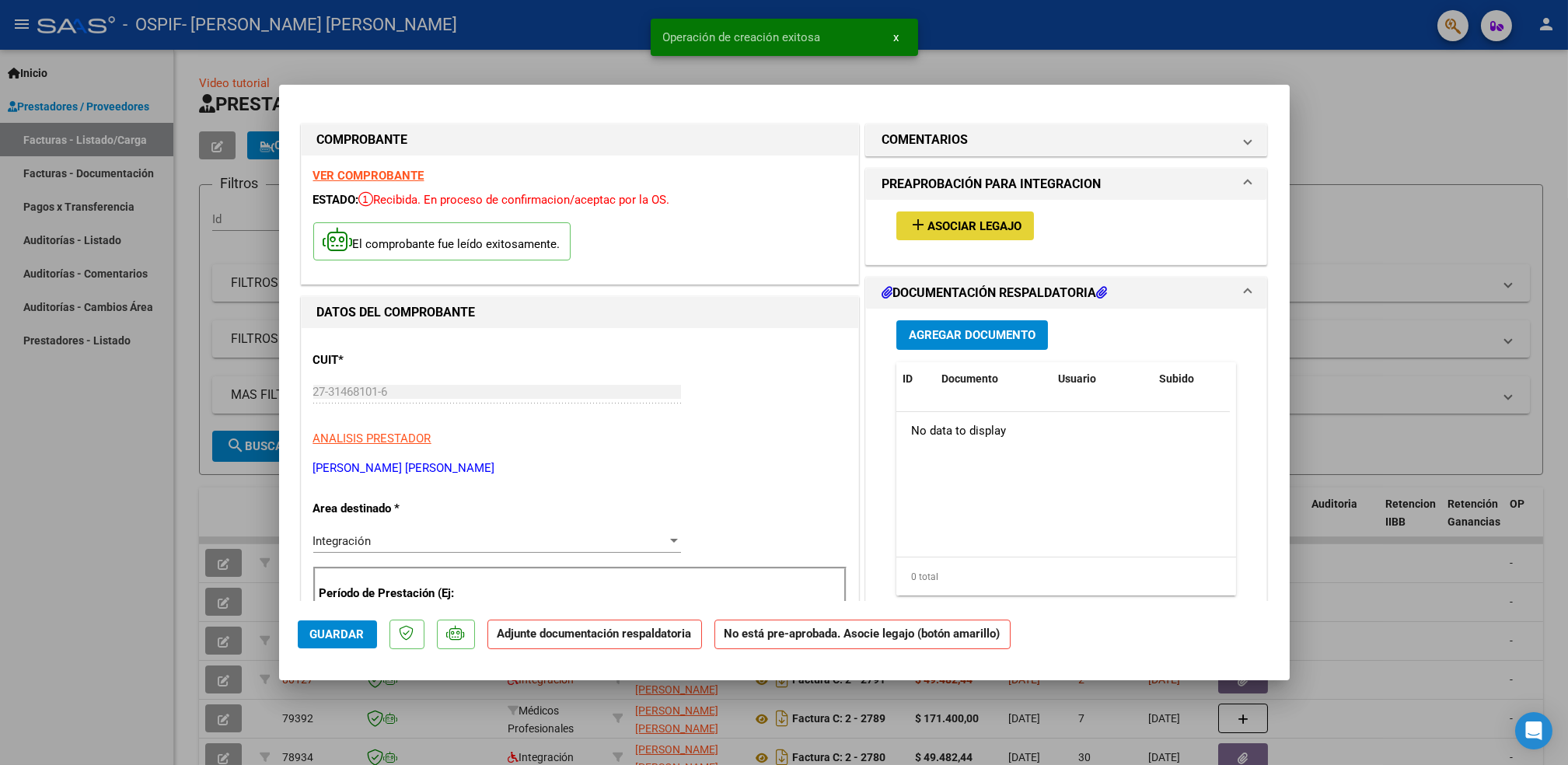
click at [942, 227] on span "Asociar Legajo" at bounding box center [975, 226] width 94 height 14
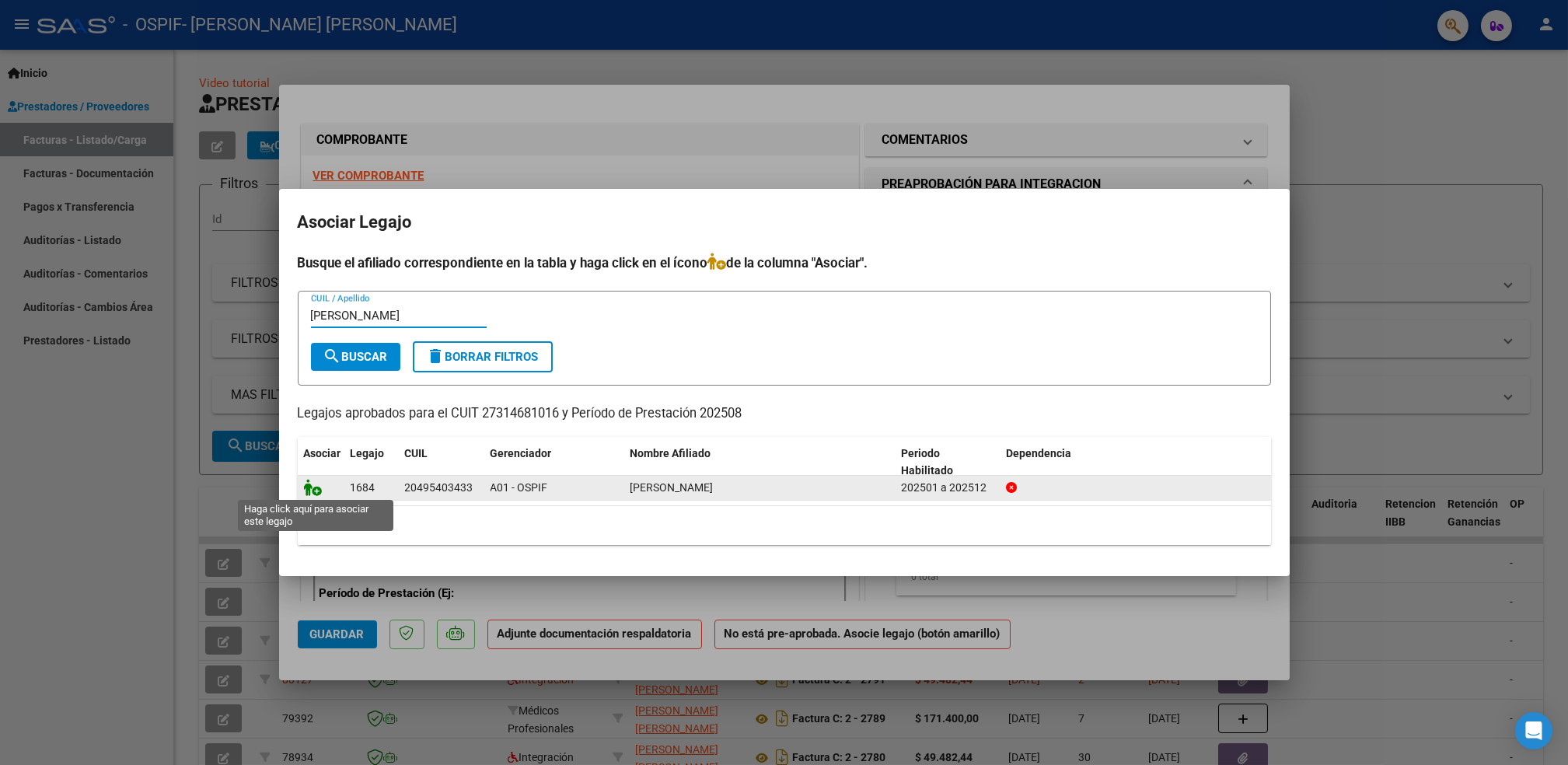
type input "[PERSON_NAME]"
click at [316, 490] on icon at bounding box center [313, 487] width 18 height 17
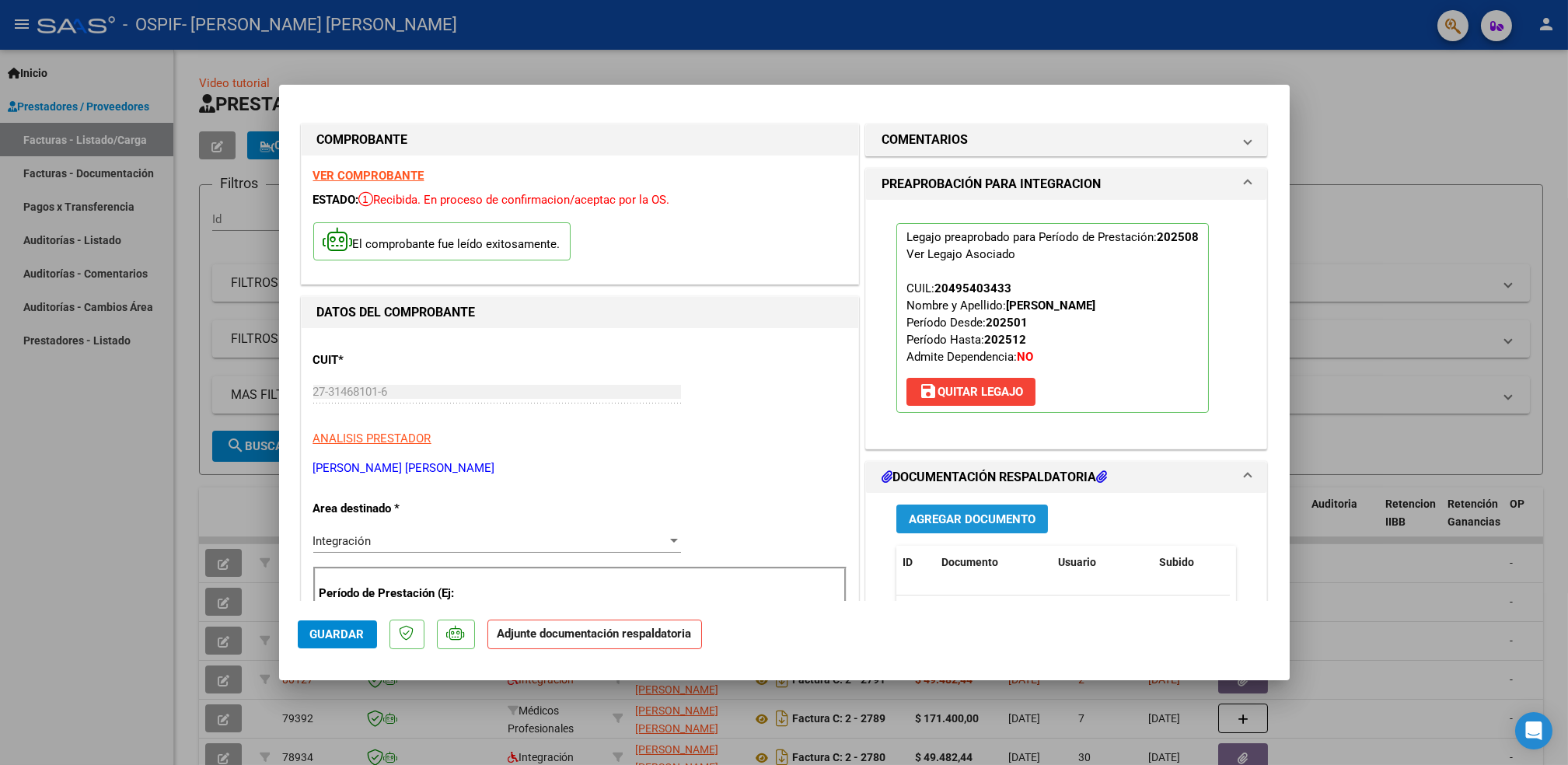
click at [980, 526] on span "Agregar Documento" at bounding box center [972, 519] width 127 height 14
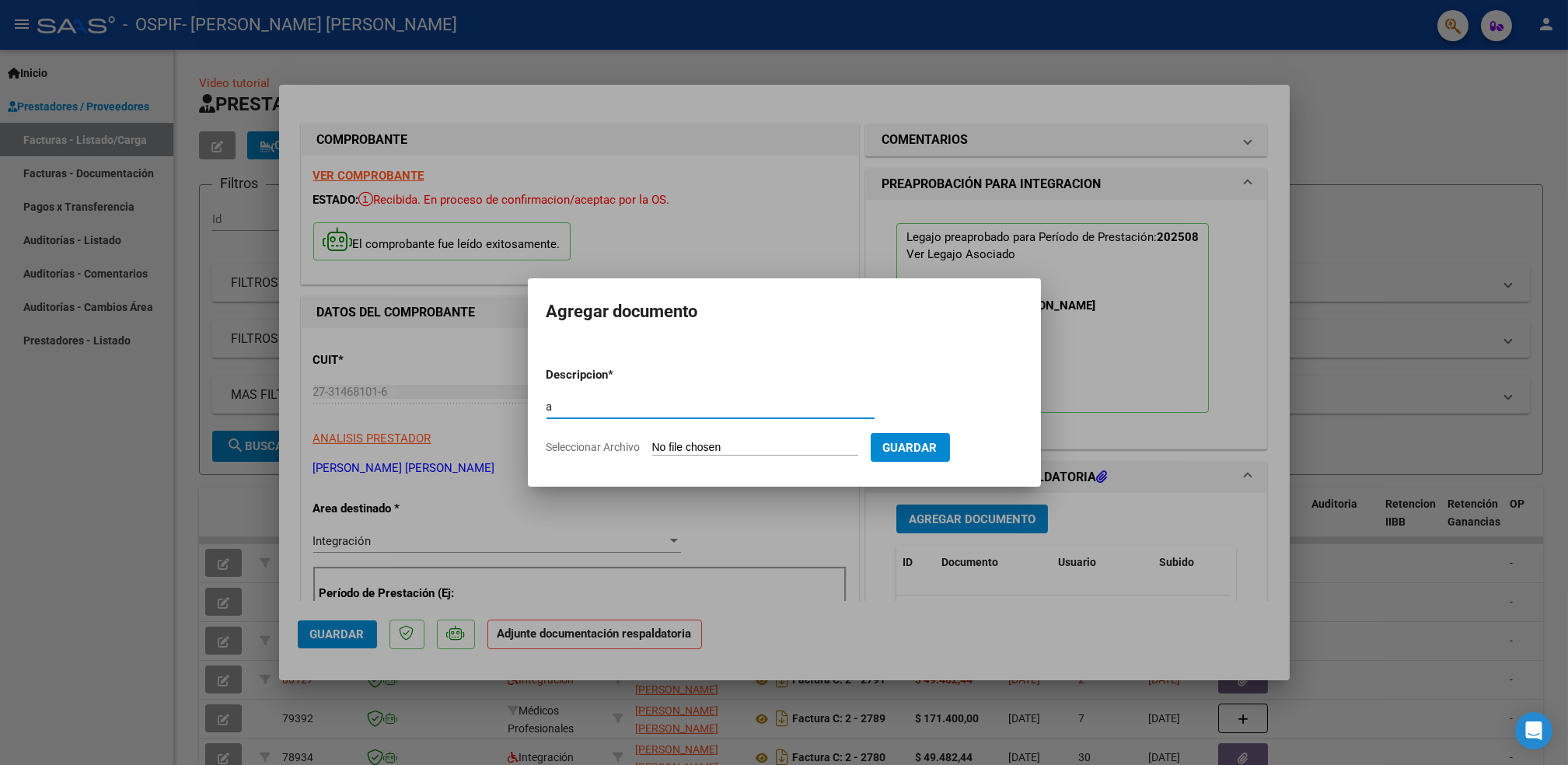
type input "a"
click at [745, 450] on input "Seleccionar Archivo" at bounding box center [755, 448] width 206 height 15
type input "C:\fakepath\Asistencia (62)_25.pdf"
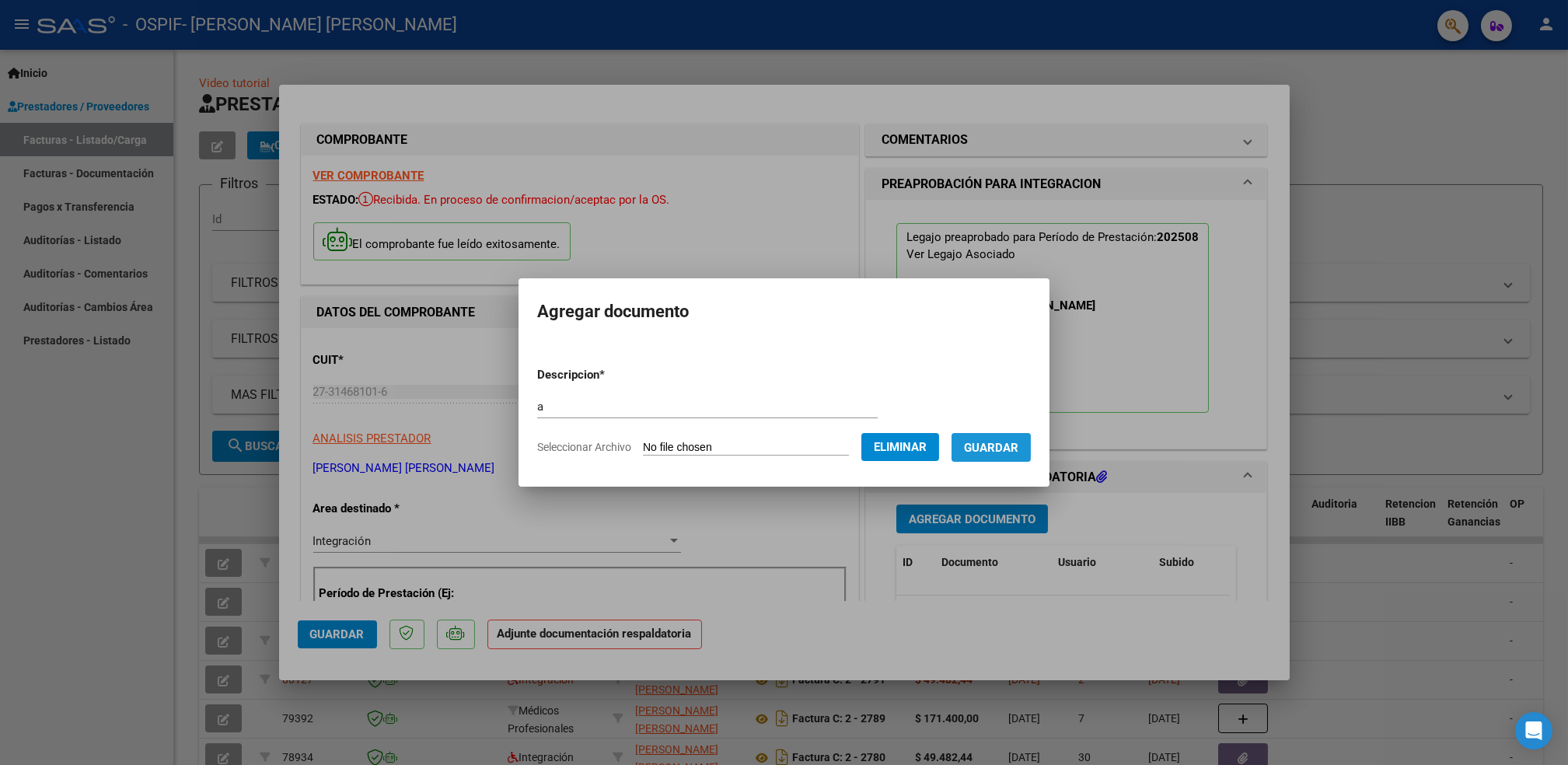
click at [983, 452] on span "Guardar" at bounding box center [991, 447] width 54 height 14
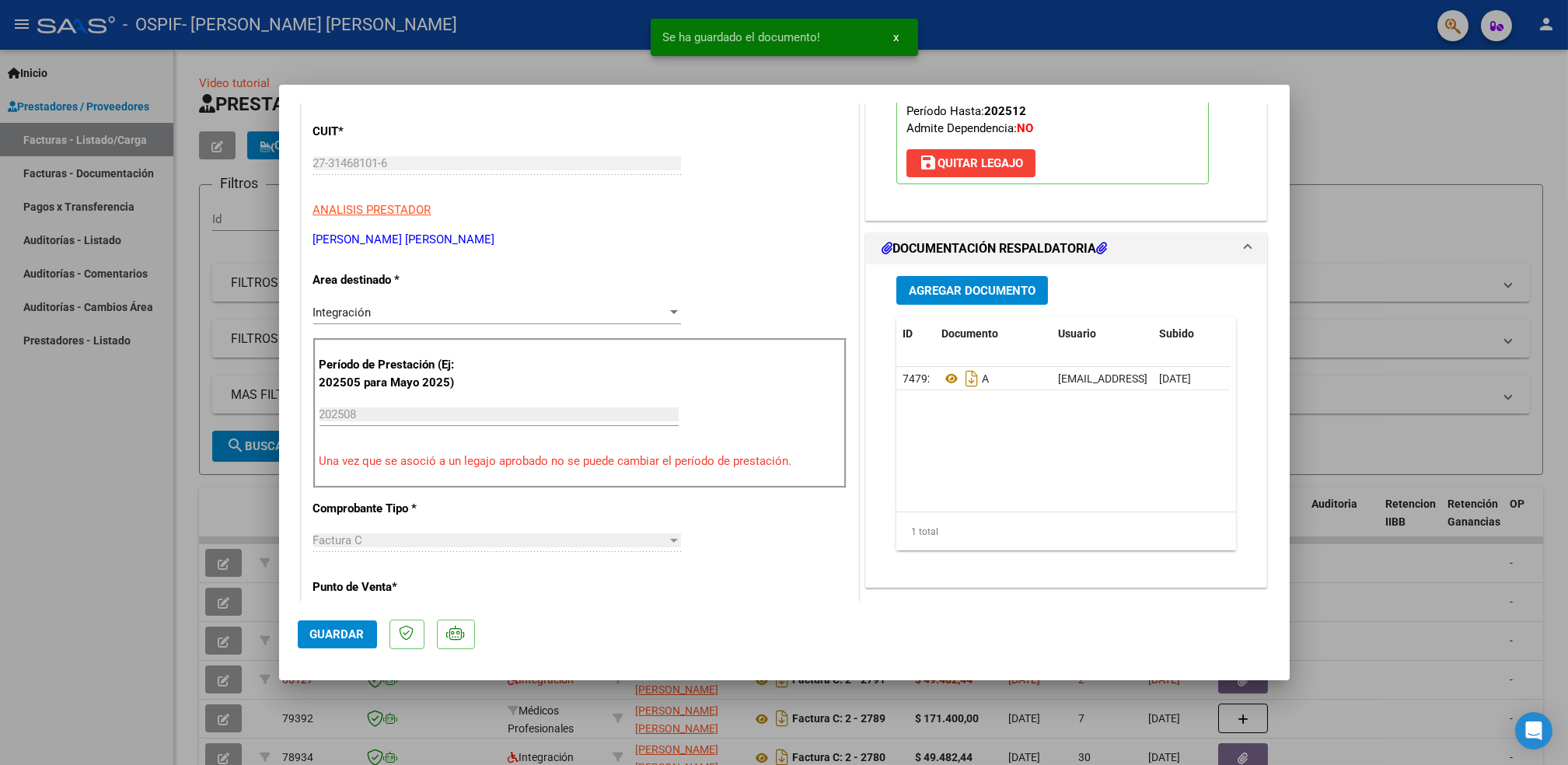
scroll to position [259, 0]
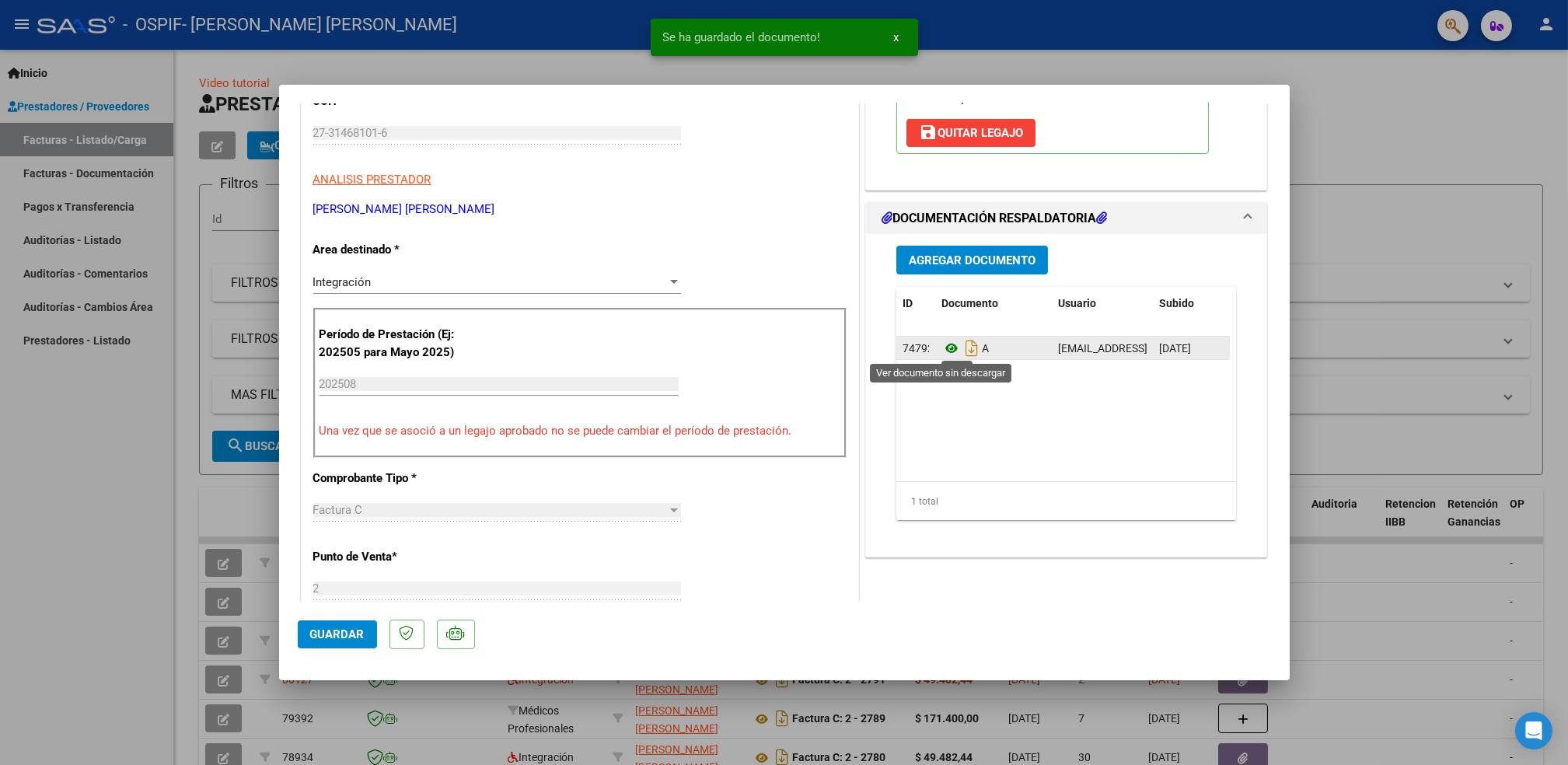
click at [942, 356] on icon at bounding box center [952, 349] width 20 height 18
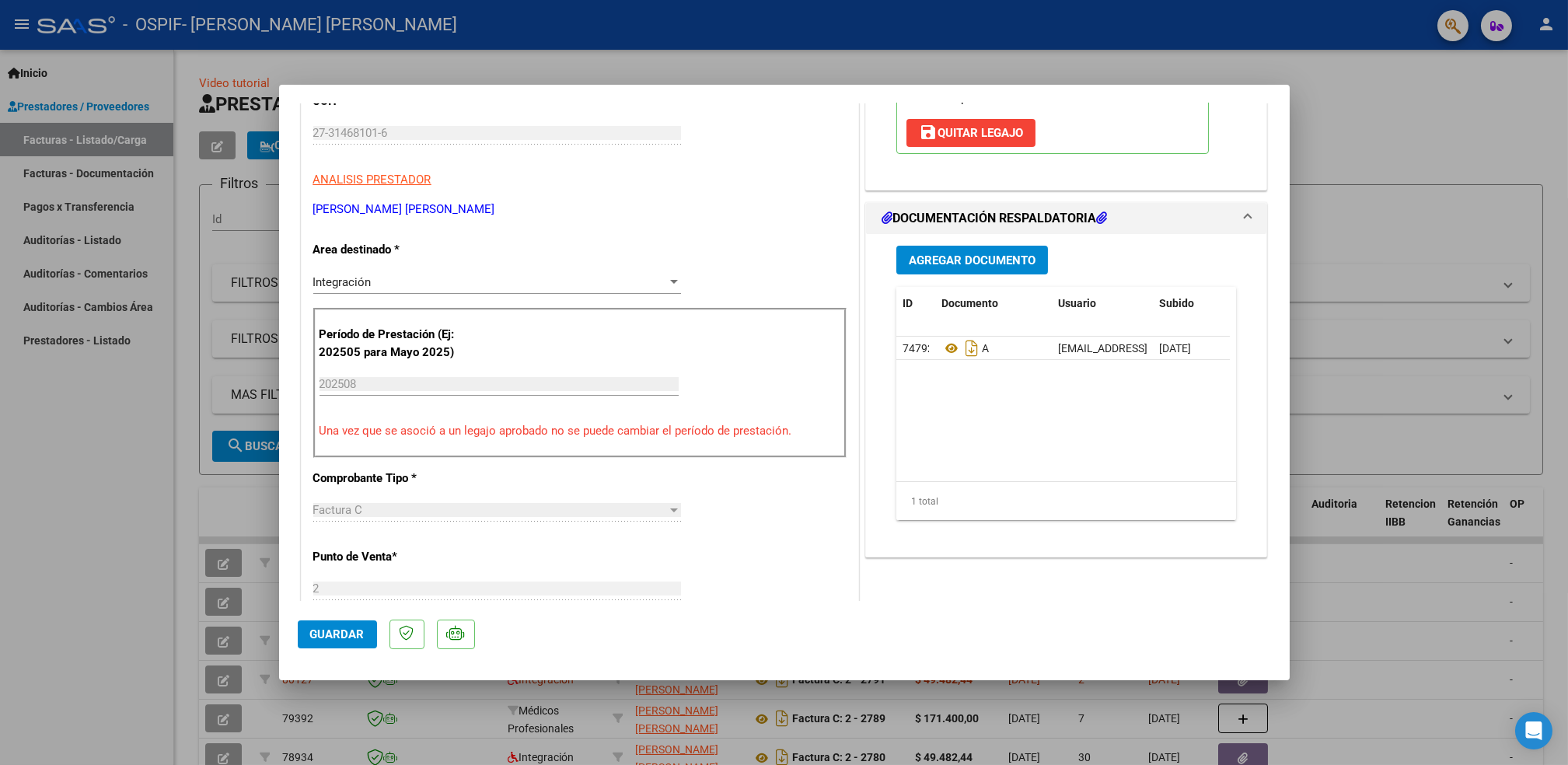
click at [965, 256] on span "Agregar Documento" at bounding box center [972, 260] width 127 height 14
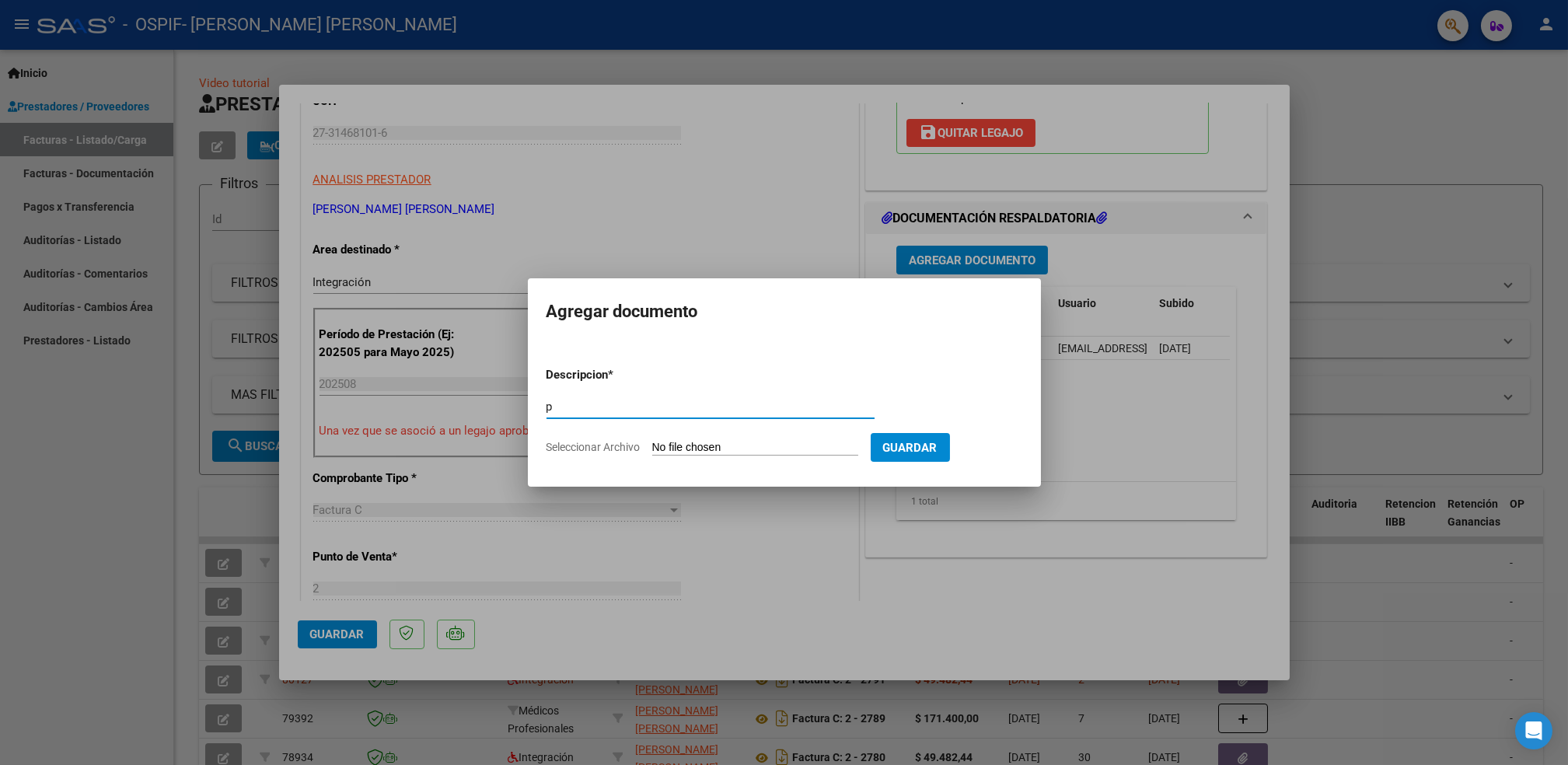
type input "p"
click at [681, 446] on input "Seleccionar Archivo" at bounding box center [755, 448] width 206 height 15
type input "C:\fakepath\[PERSON_NAME].png"
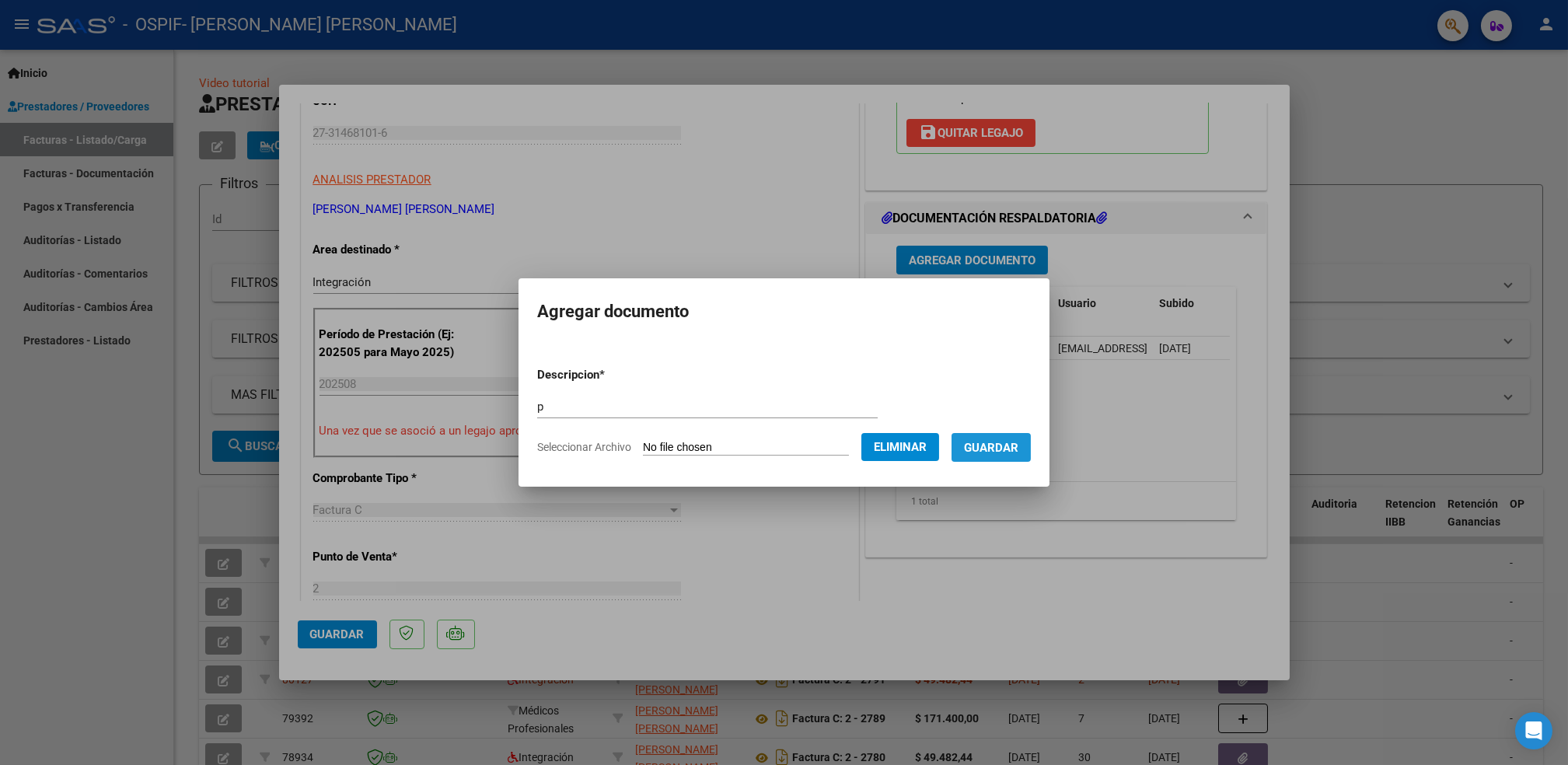
click at [989, 451] on span "Guardar" at bounding box center [991, 447] width 54 height 14
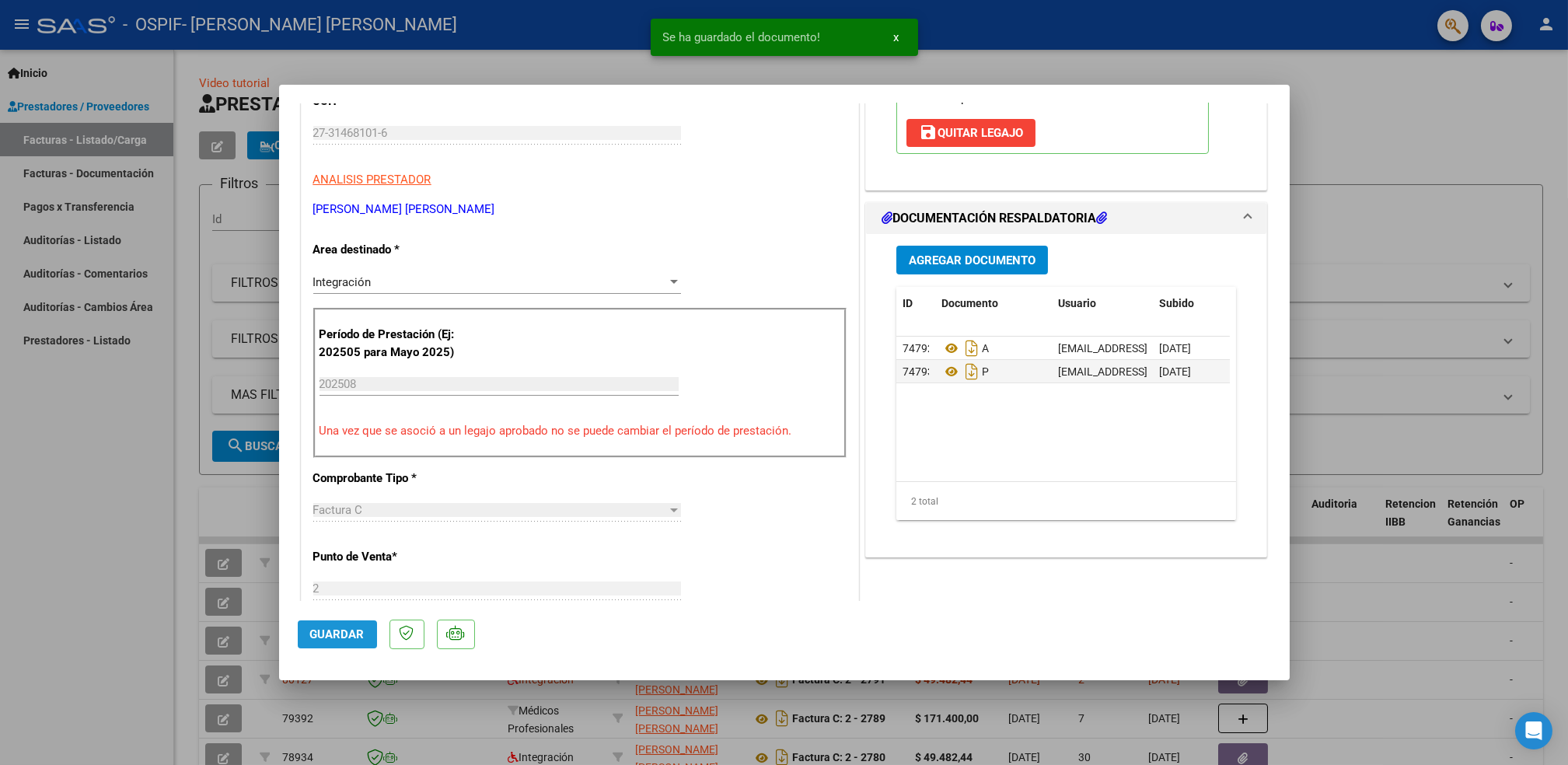
click at [339, 633] on span "Guardar" at bounding box center [337, 635] width 54 height 14
click at [121, 518] on div at bounding box center [784, 382] width 1568 height 765
type input "$ 0,00"
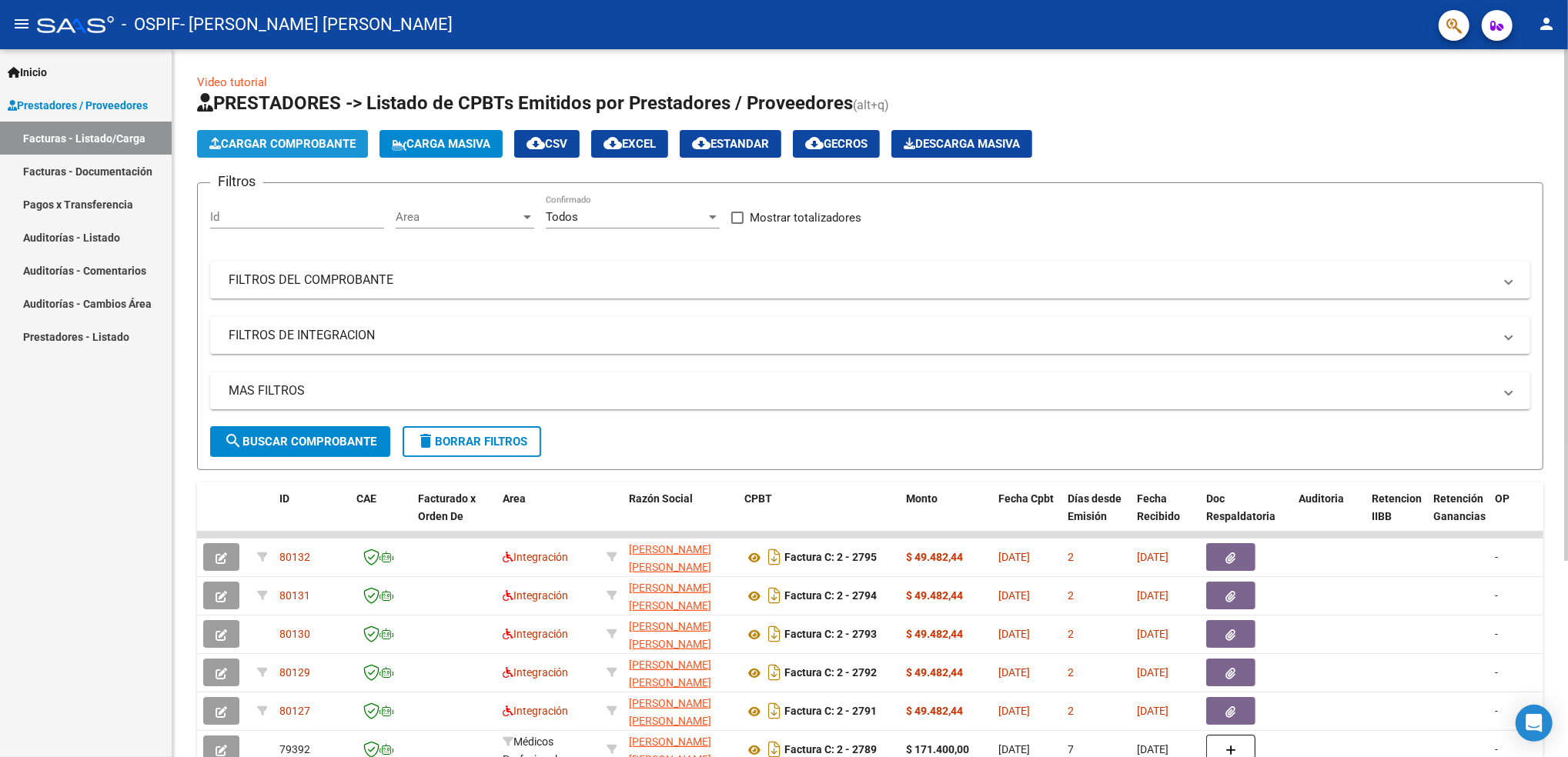
click at [290, 149] on span "Cargar Comprobante" at bounding box center [282, 144] width 146 height 14
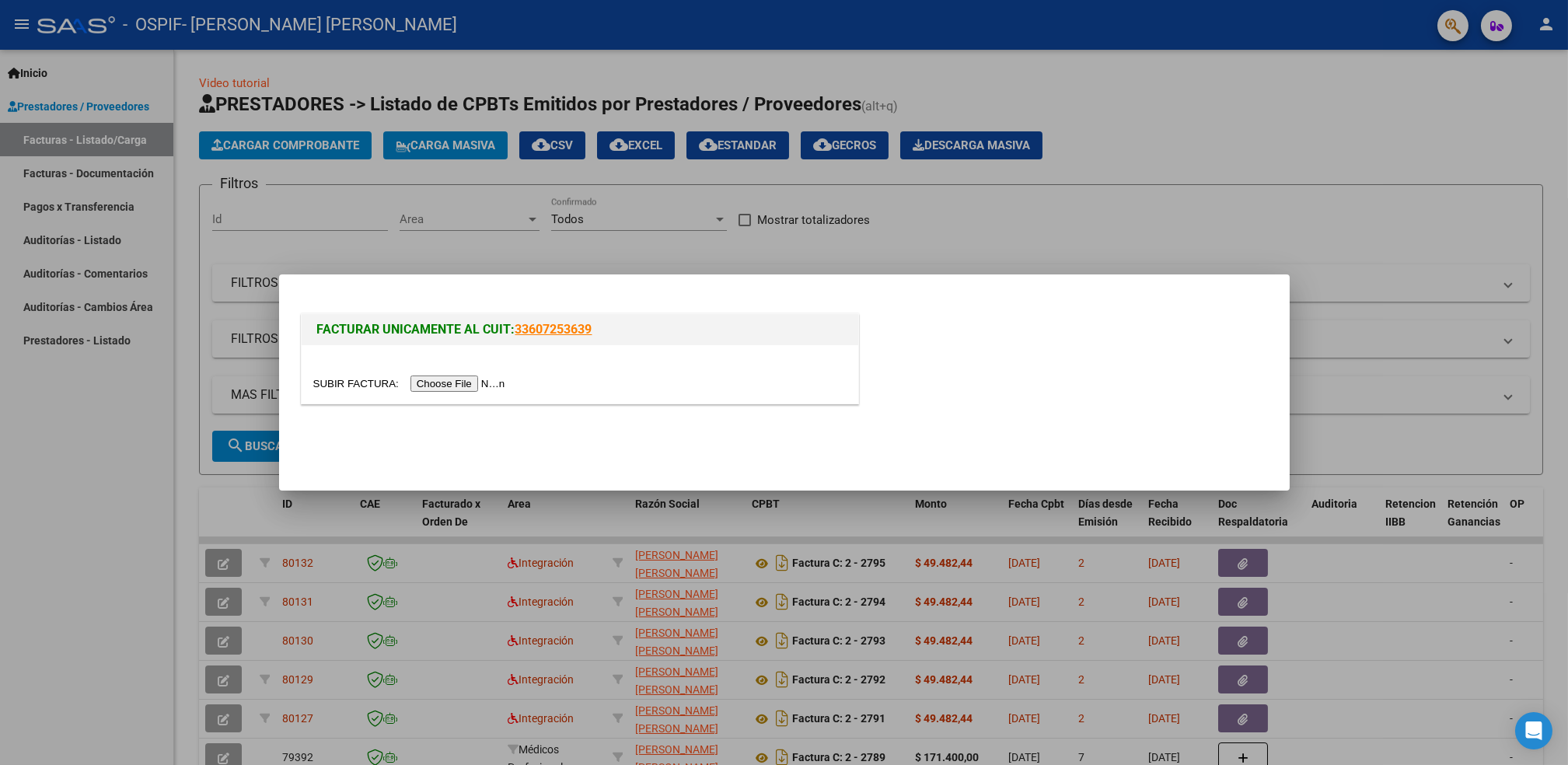
click at [426, 385] on input "file" at bounding box center [411, 384] width 196 height 17
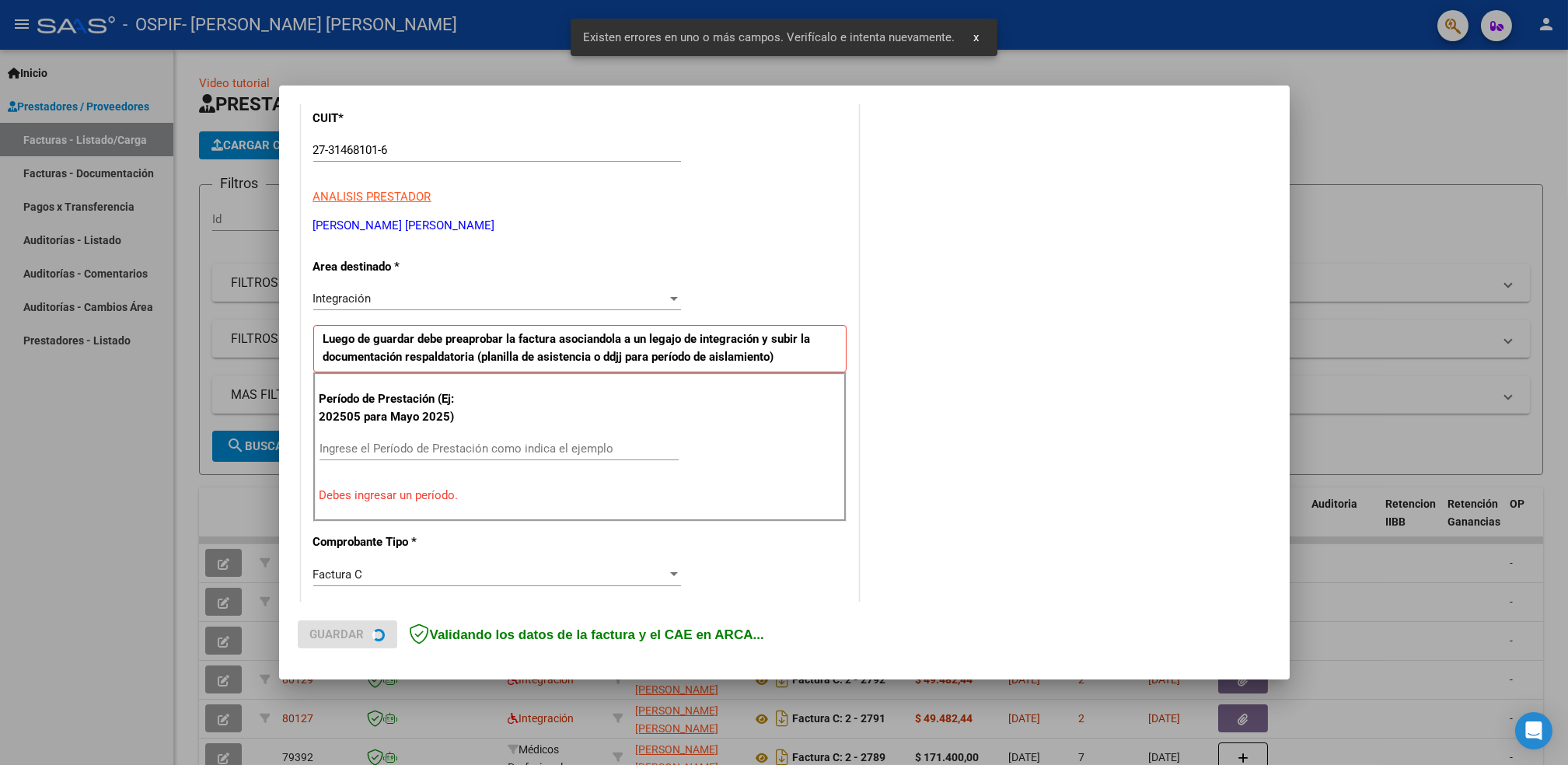
scroll to position [293, 0]
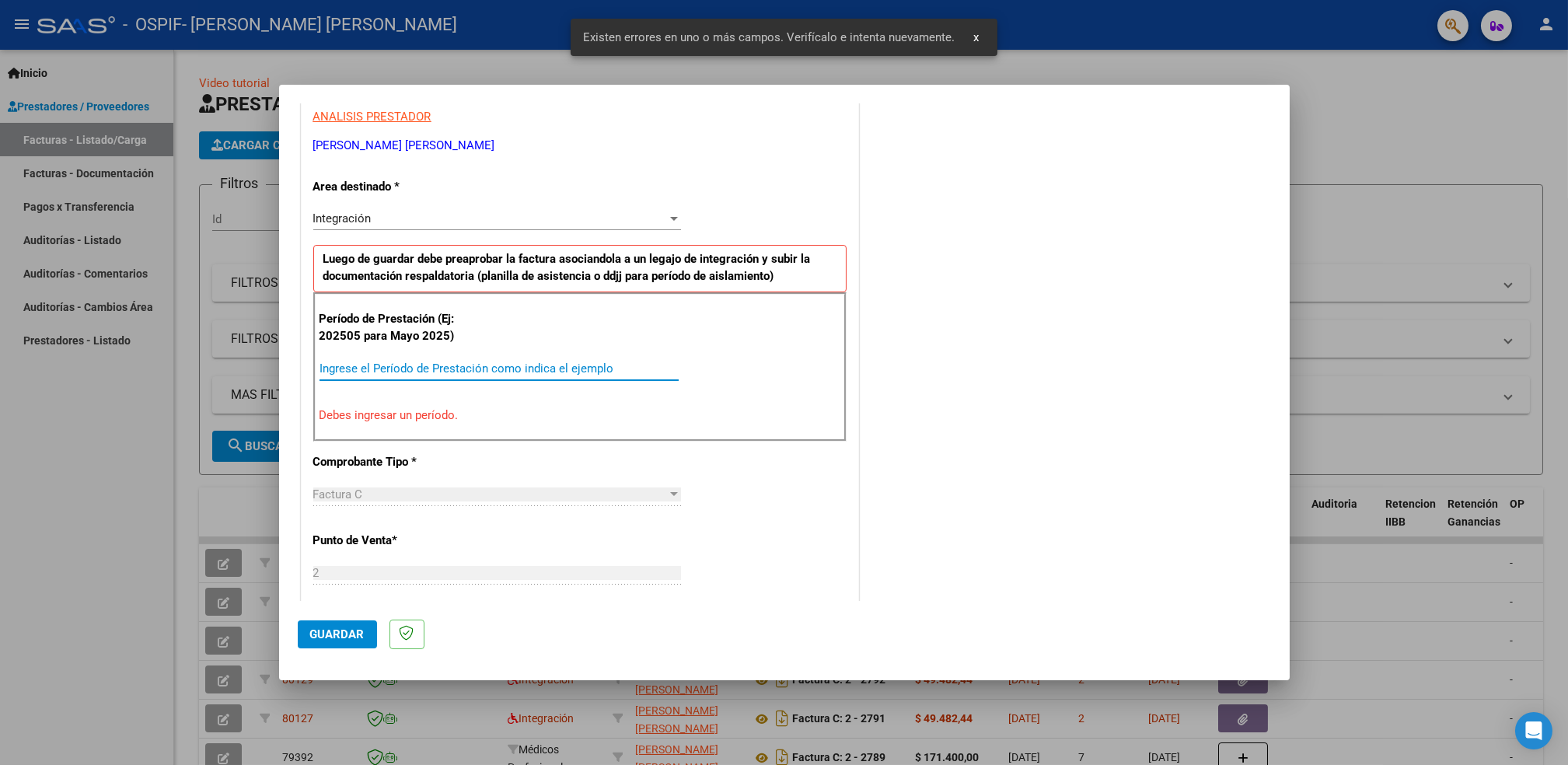
click at [557, 365] on input "Ingrese el Período de Prestación como indica el ejemplo" at bounding box center [499, 369] width 359 height 14
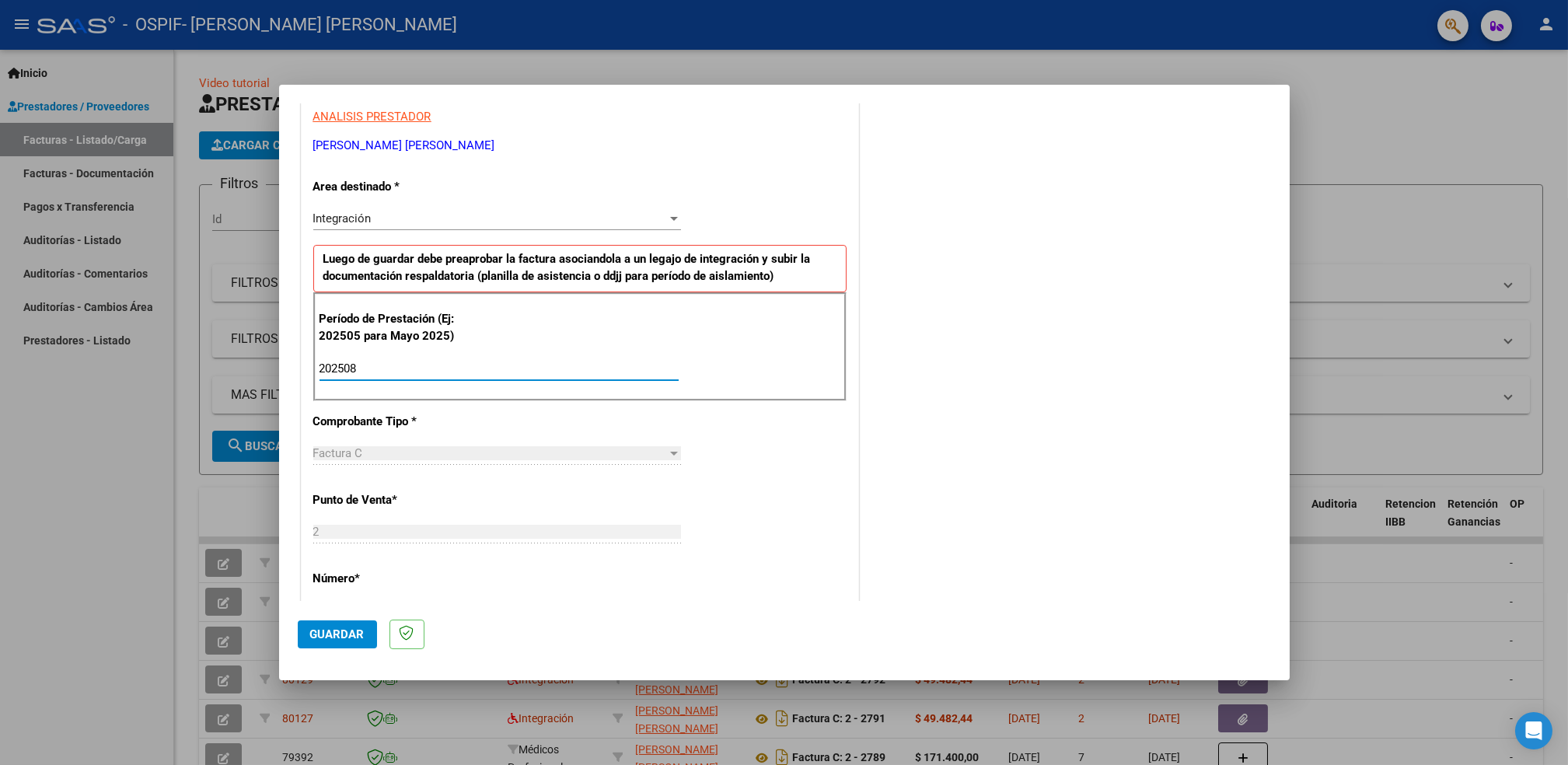
type input "202508"
click at [343, 629] on span "Guardar" at bounding box center [337, 635] width 54 height 14
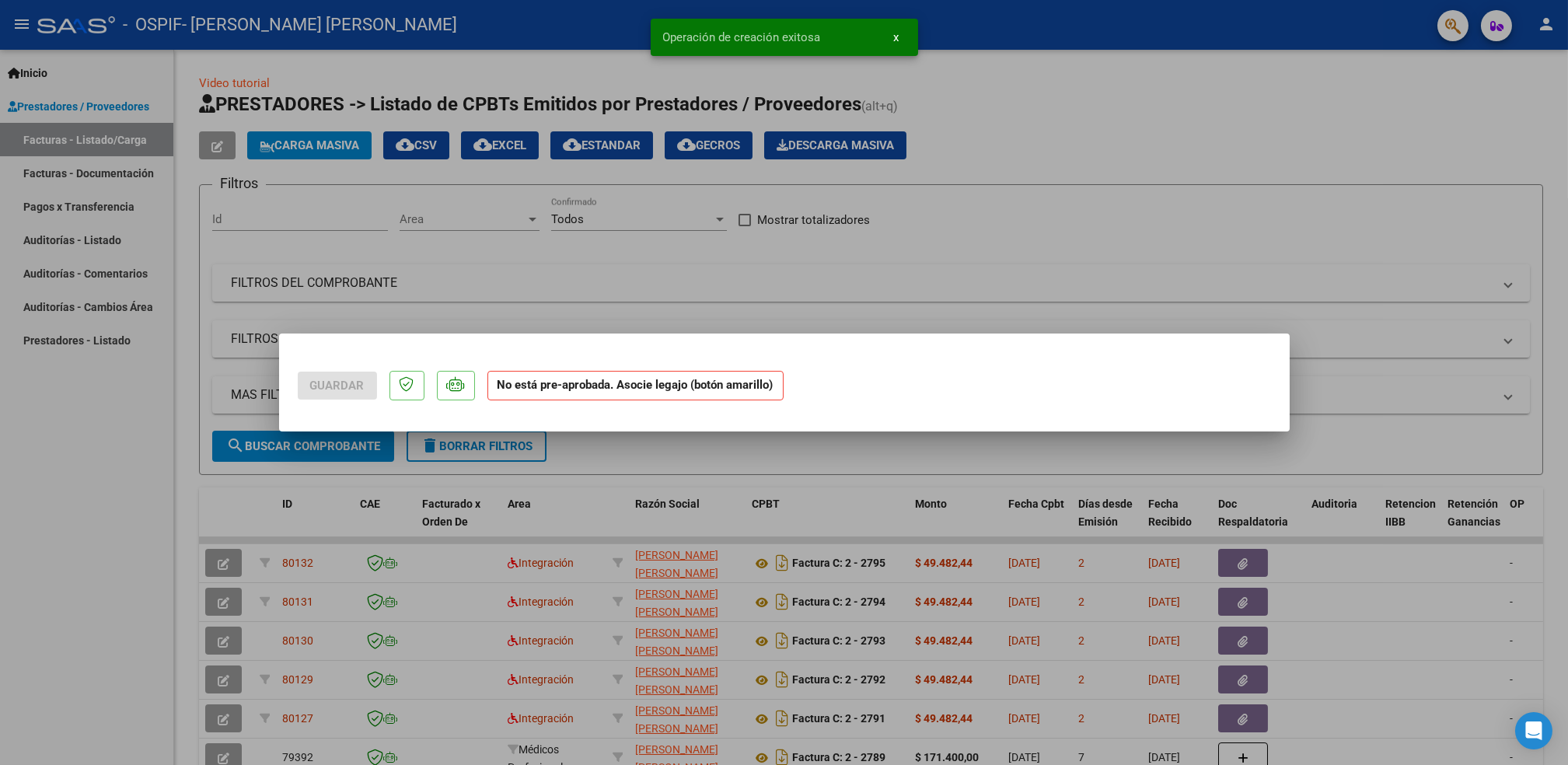
scroll to position [0, 0]
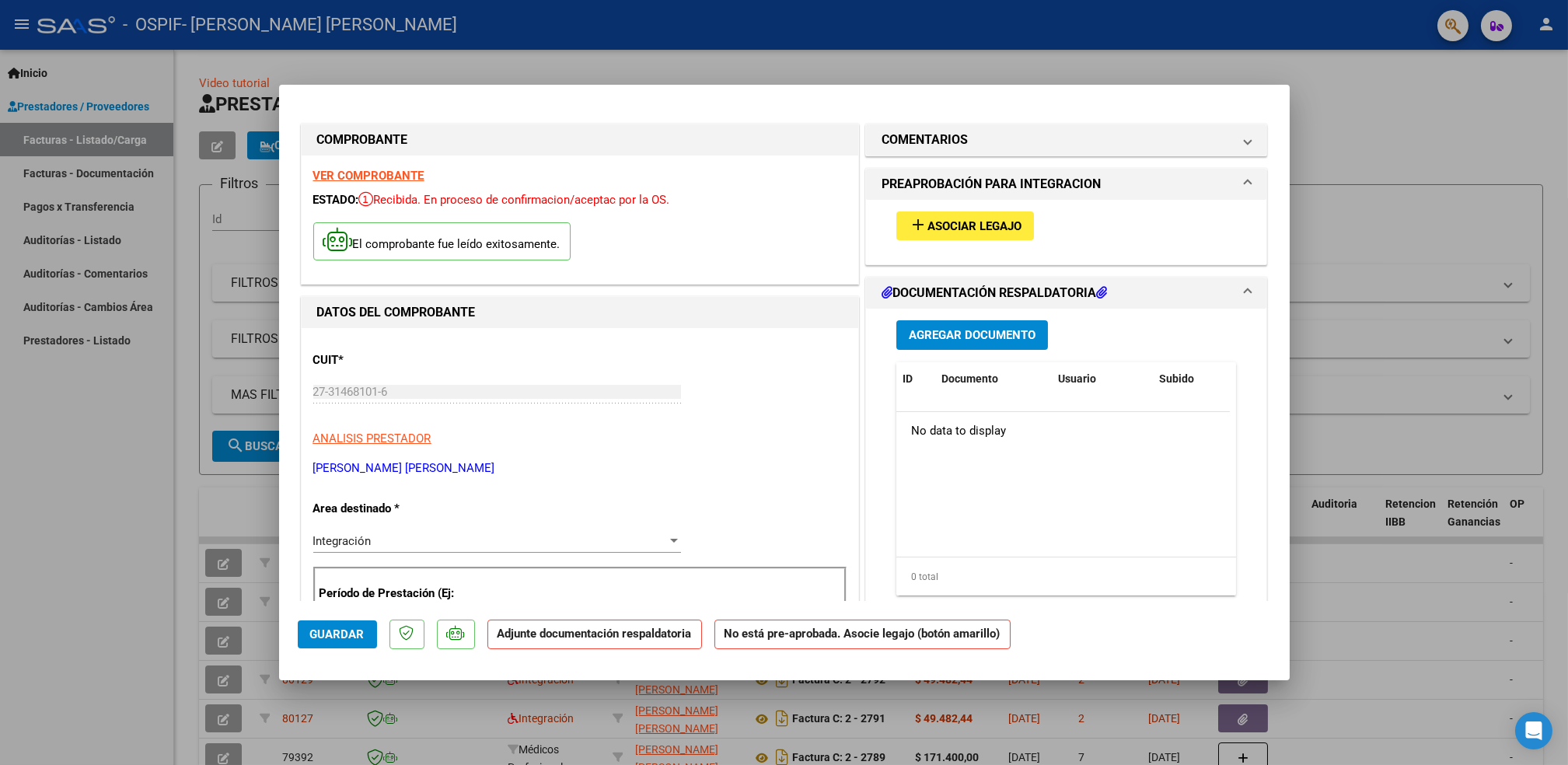
click at [359, 172] on strong "VER COMPROBANTE" at bounding box center [369, 176] width 111 height 14
click at [972, 232] on span "Asociar Legajo" at bounding box center [975, 226] width 94 height 14
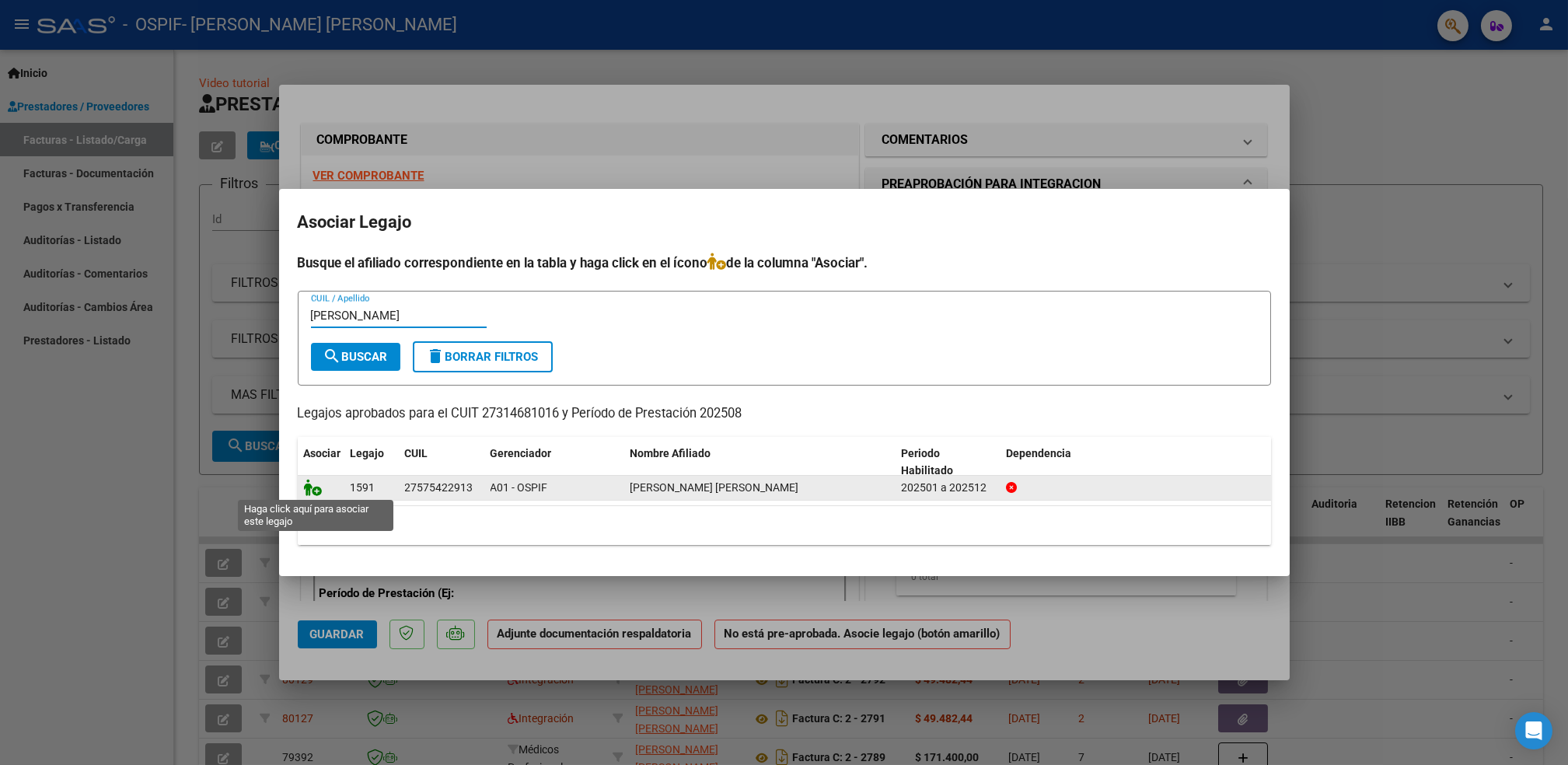
type input "[PERSON_NAME]"
click at [313, 492] on icon at bounding box center [313, 487] width 18 height 17
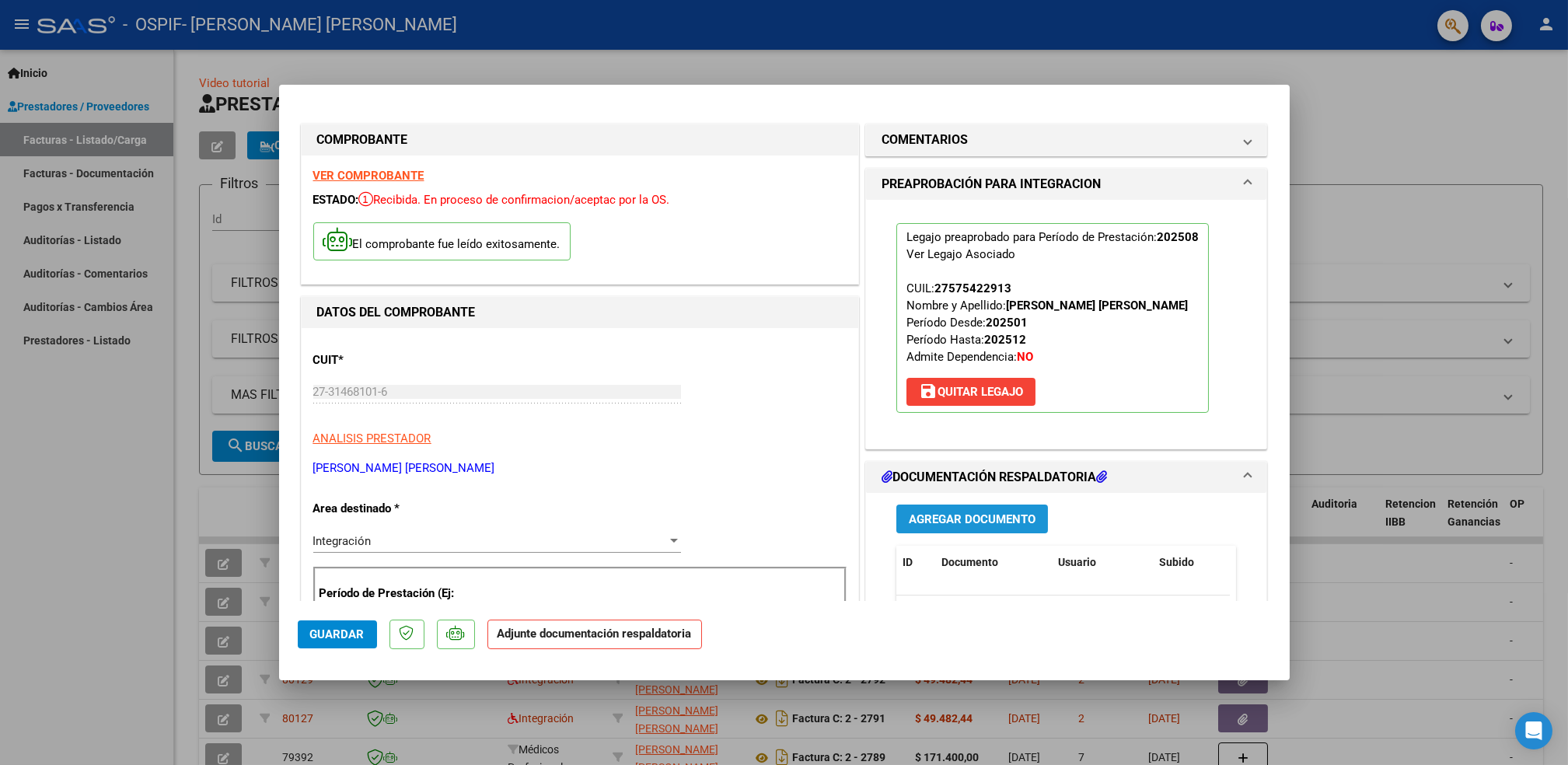
click at [974, 508] on button "Agregar Documento" at bounding box center [972, 519] width 151 height 28
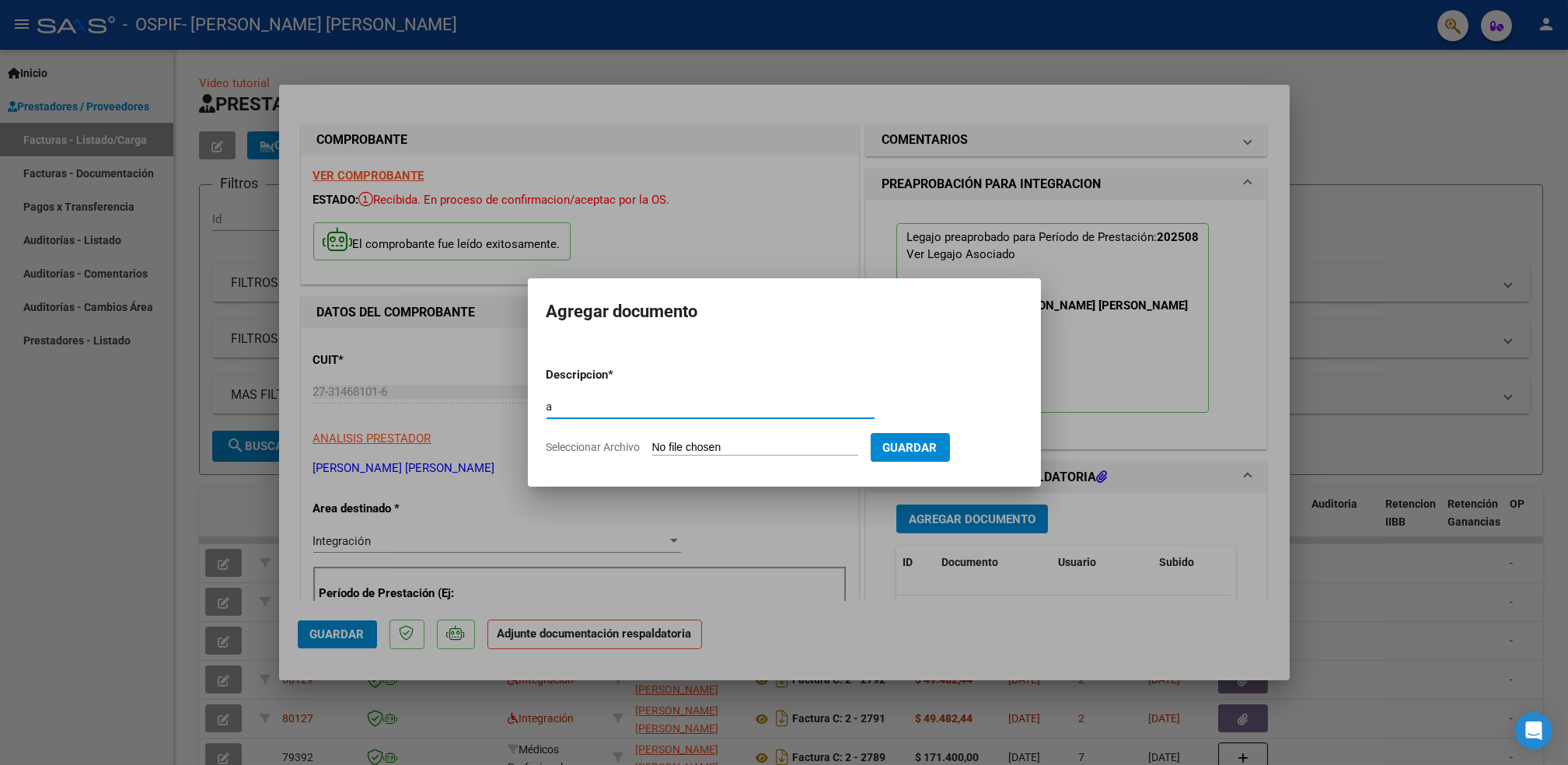
type input "a"
click at [722, 454] on input "Seleccionar Archivo" at bounding box center [755, 448] width 206 height 15
type input "C:\fakepath\Asistencia (62)_27.pdf"
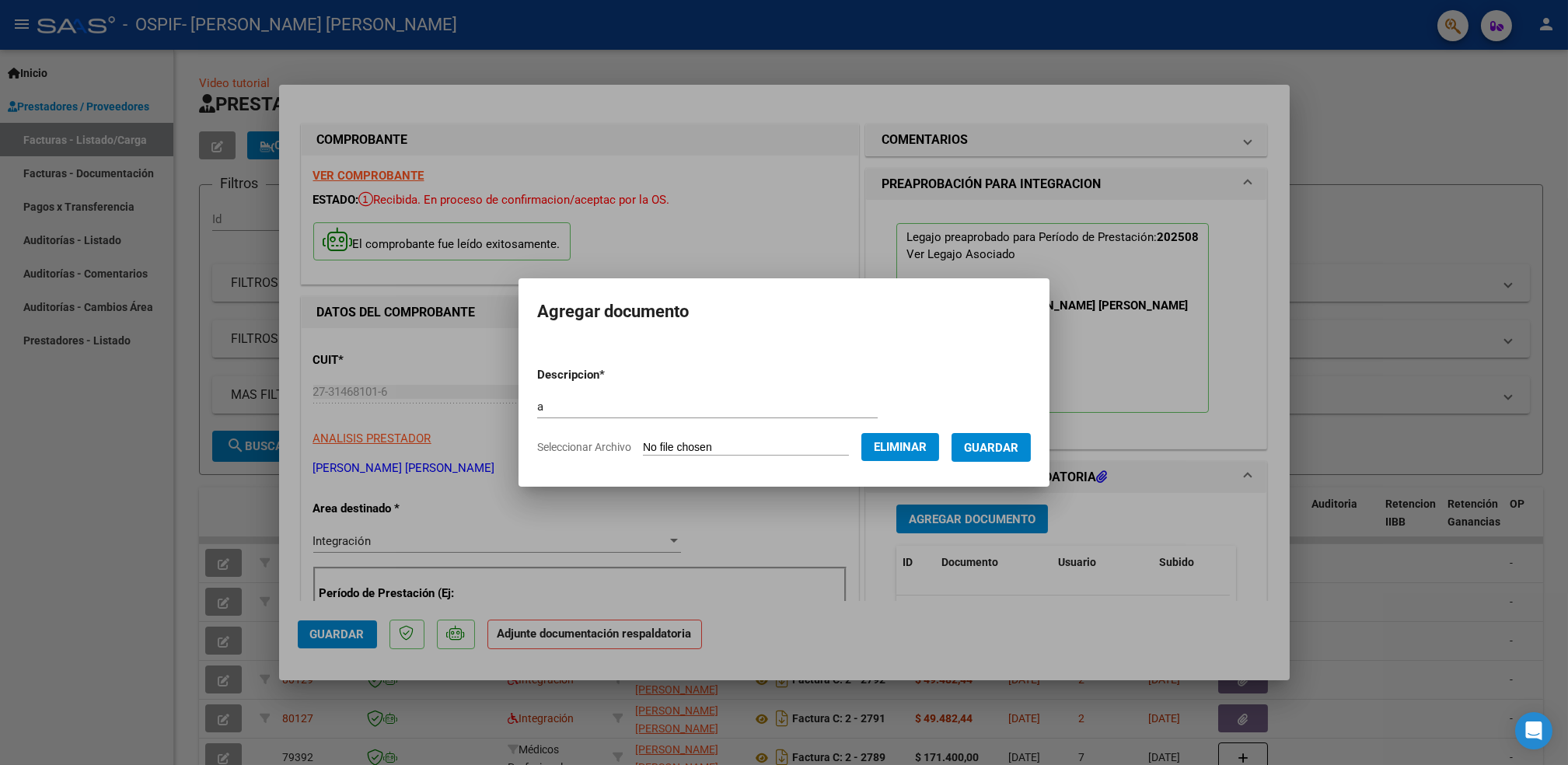
click at [977, 437] on button "Guardar" at bounding box center [991, 447] width 79 height 28
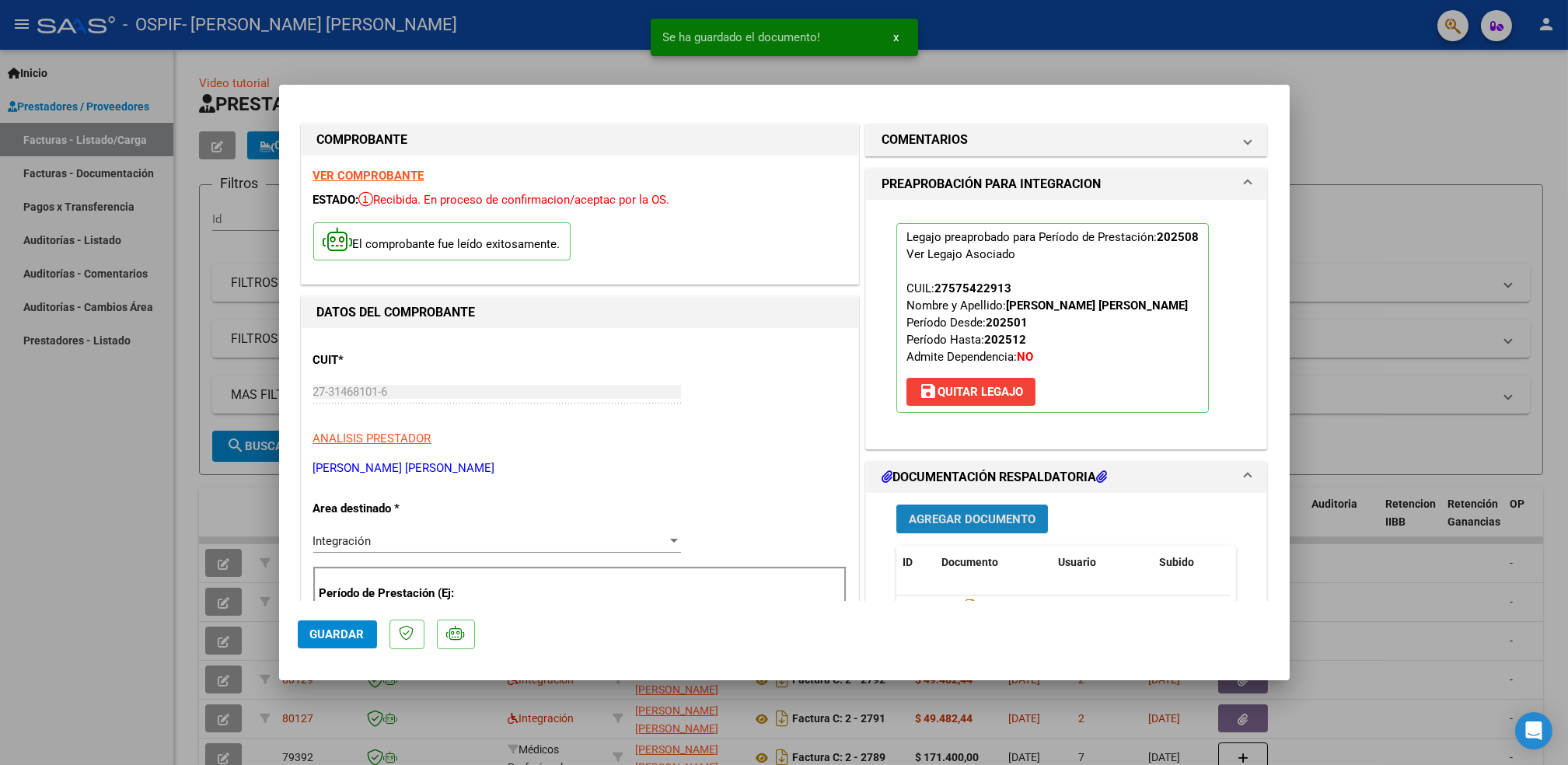
click at [934, 522] on span "Agregar Documento" at bounding box center [972, 519] width 127 height 14
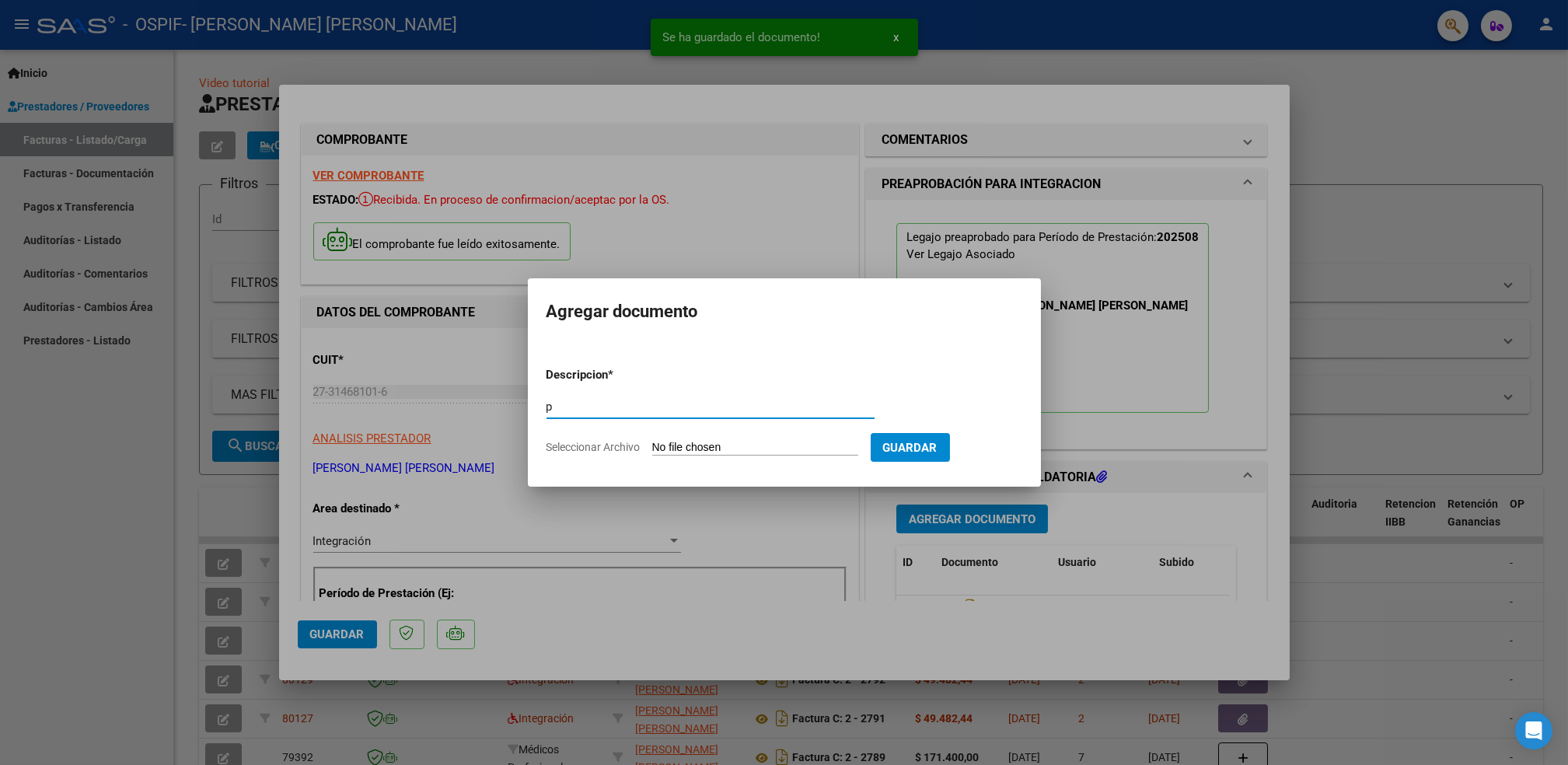
type input "p"
click at [781, 449] on input "Seleccionar Archivo" at bounding box center [755, 448] width 206 height 15
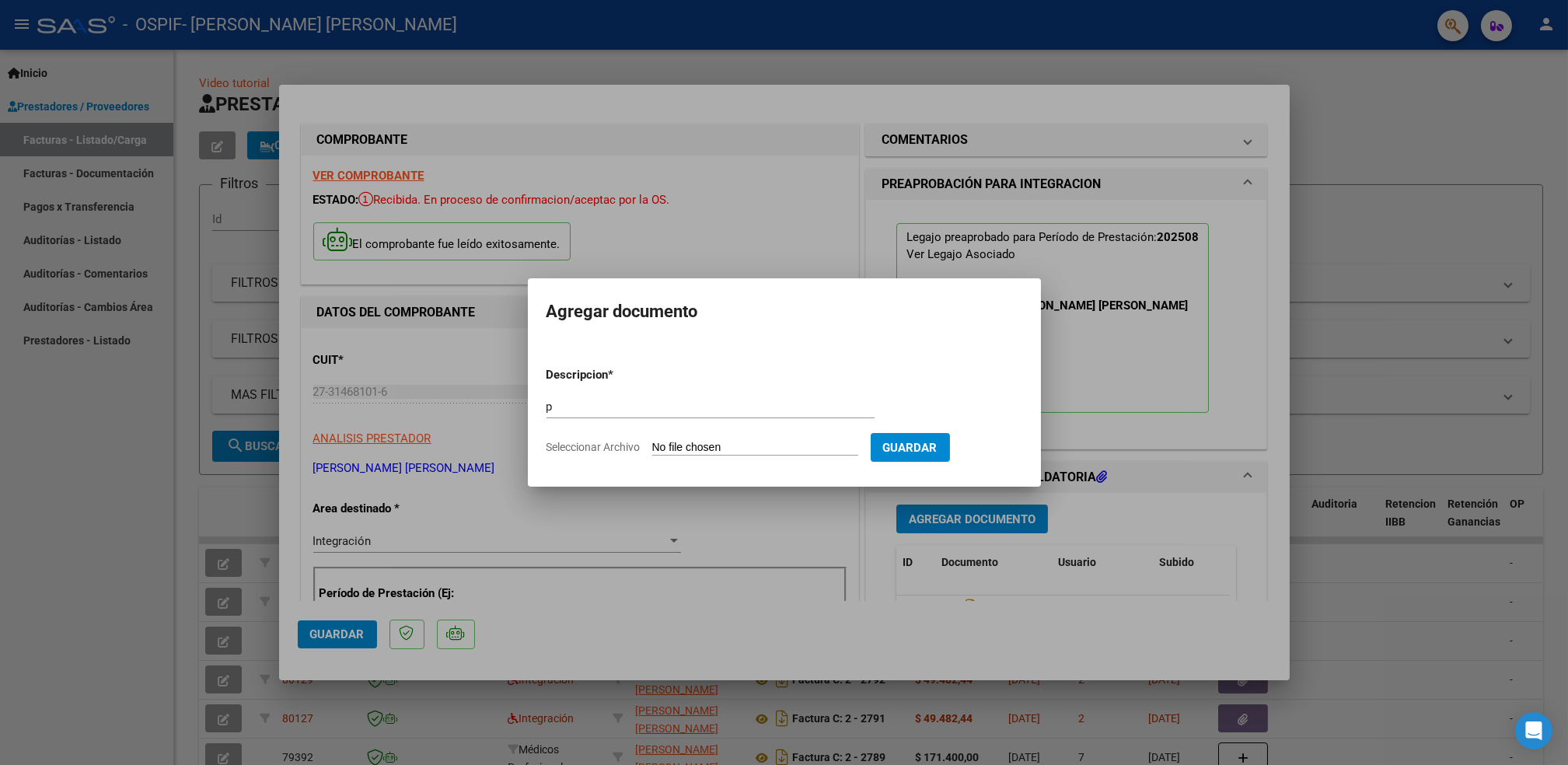
type input "C:\fakepath\BRHIANA.png"
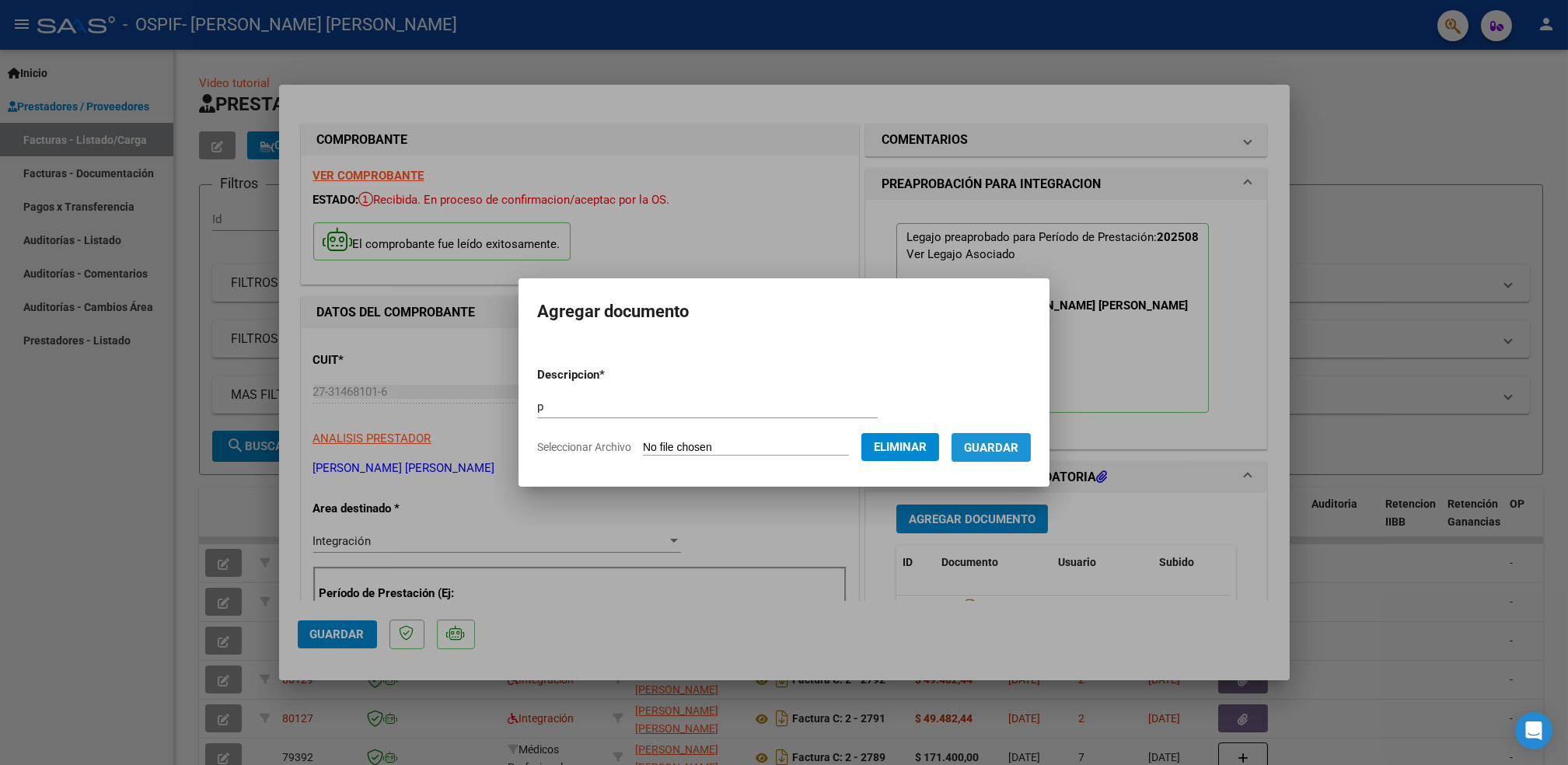
click at [1000, 444] on span "Guardar" at bounding box center [991, 447] width 54 height 14
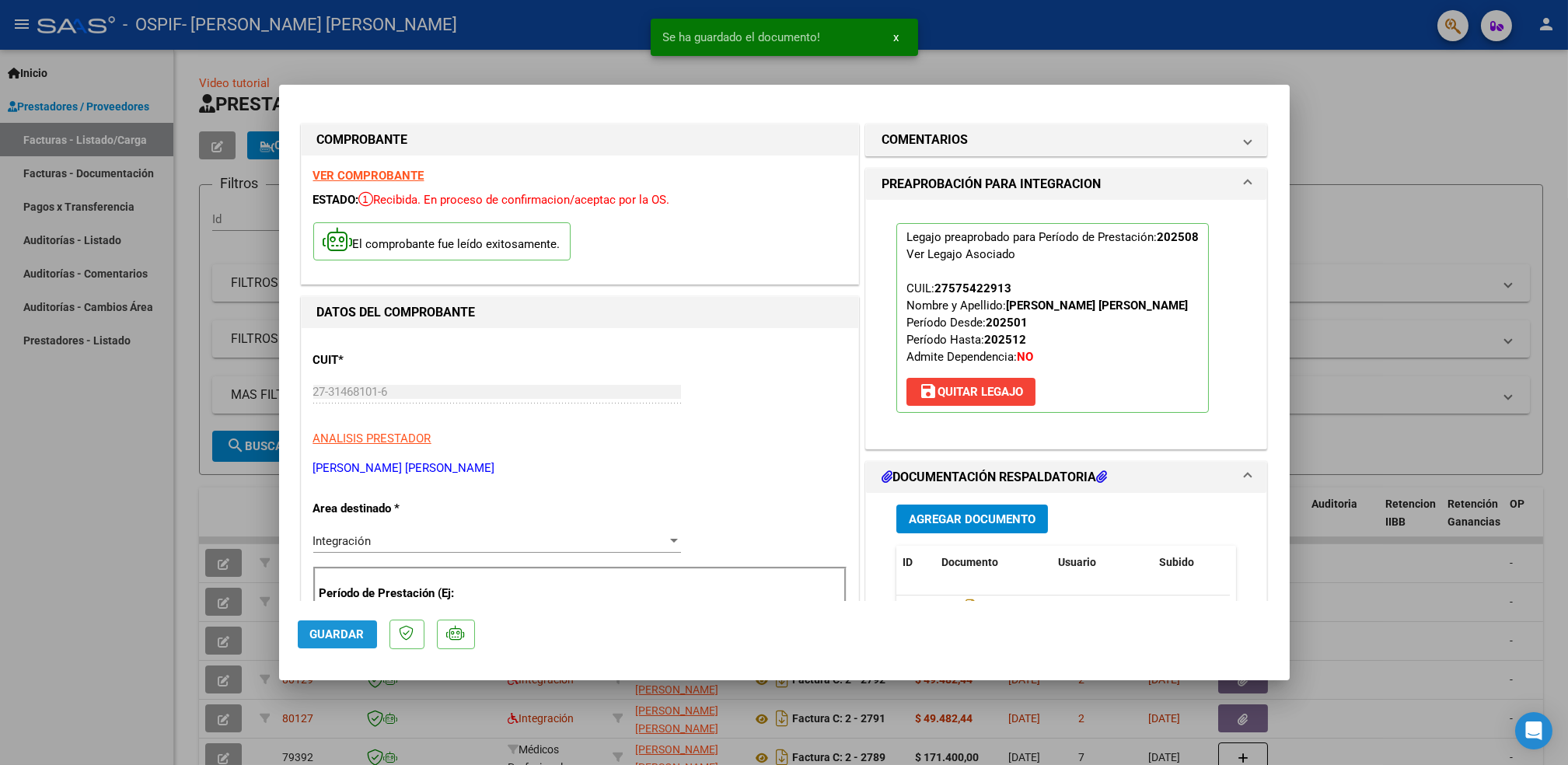
click at [333, 630] on span "Guardar" at bounding box center [337, 635] width 54 height 14
click at [64, 483] on div at bounding box center [784, 382] width 1568 height 765
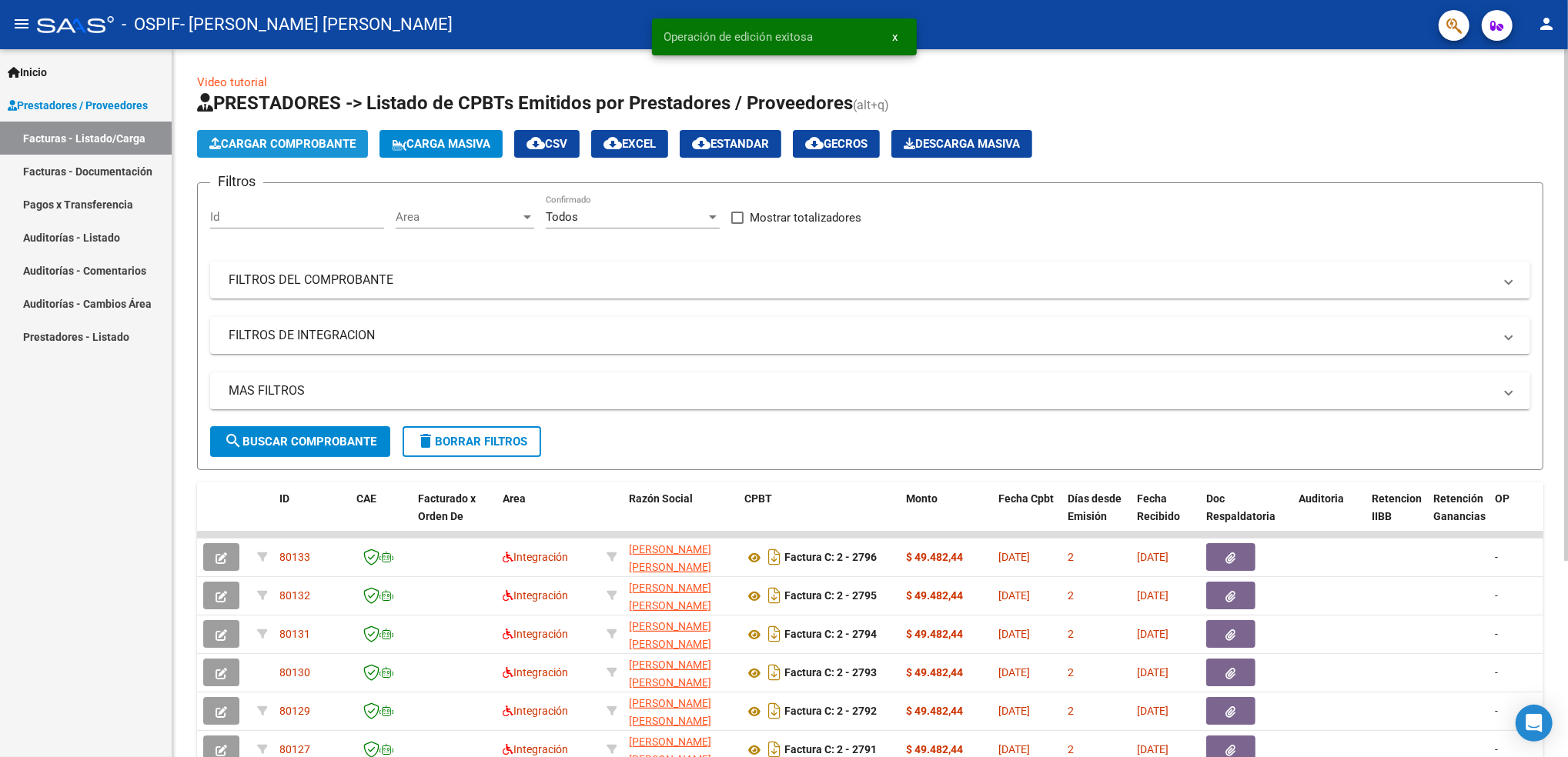
click at [311, 142] on span "Cargar Comprobante" at bounding box center [282, 144] width 146 height 14
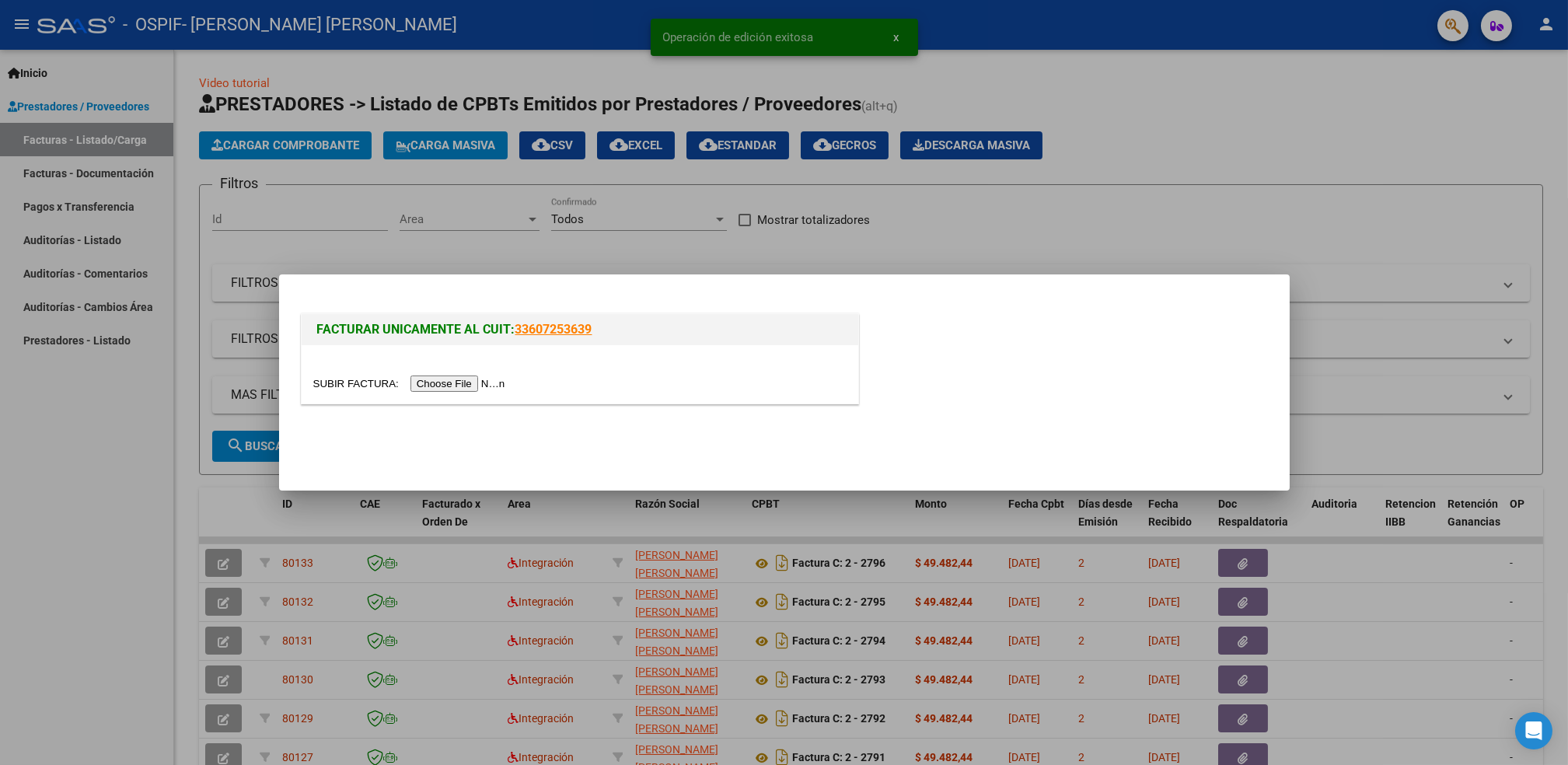
click at [433, 382] on input "file" at bounding box center [411, 384] width 196 height 17
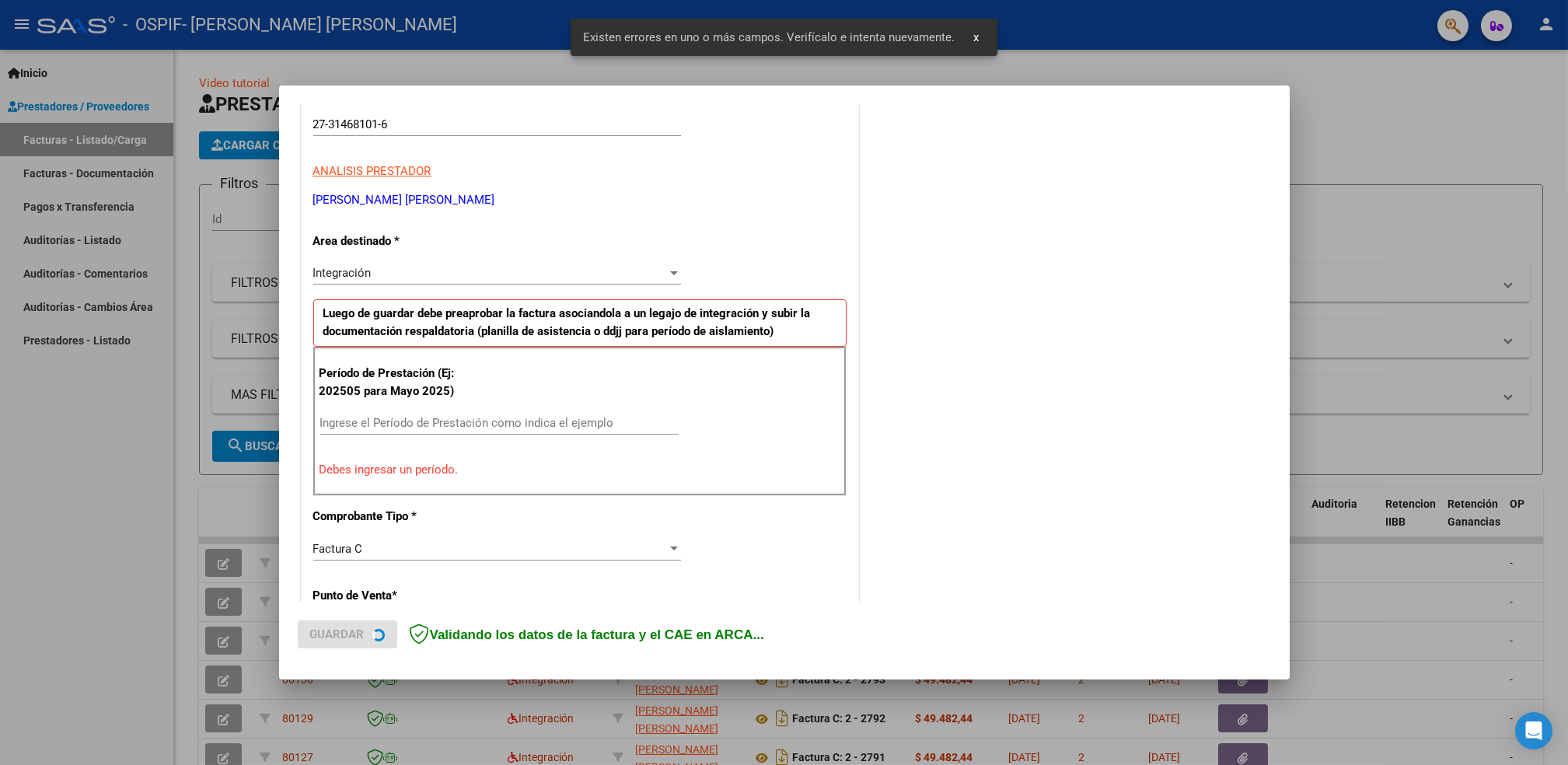
scroll to position [263, 0]
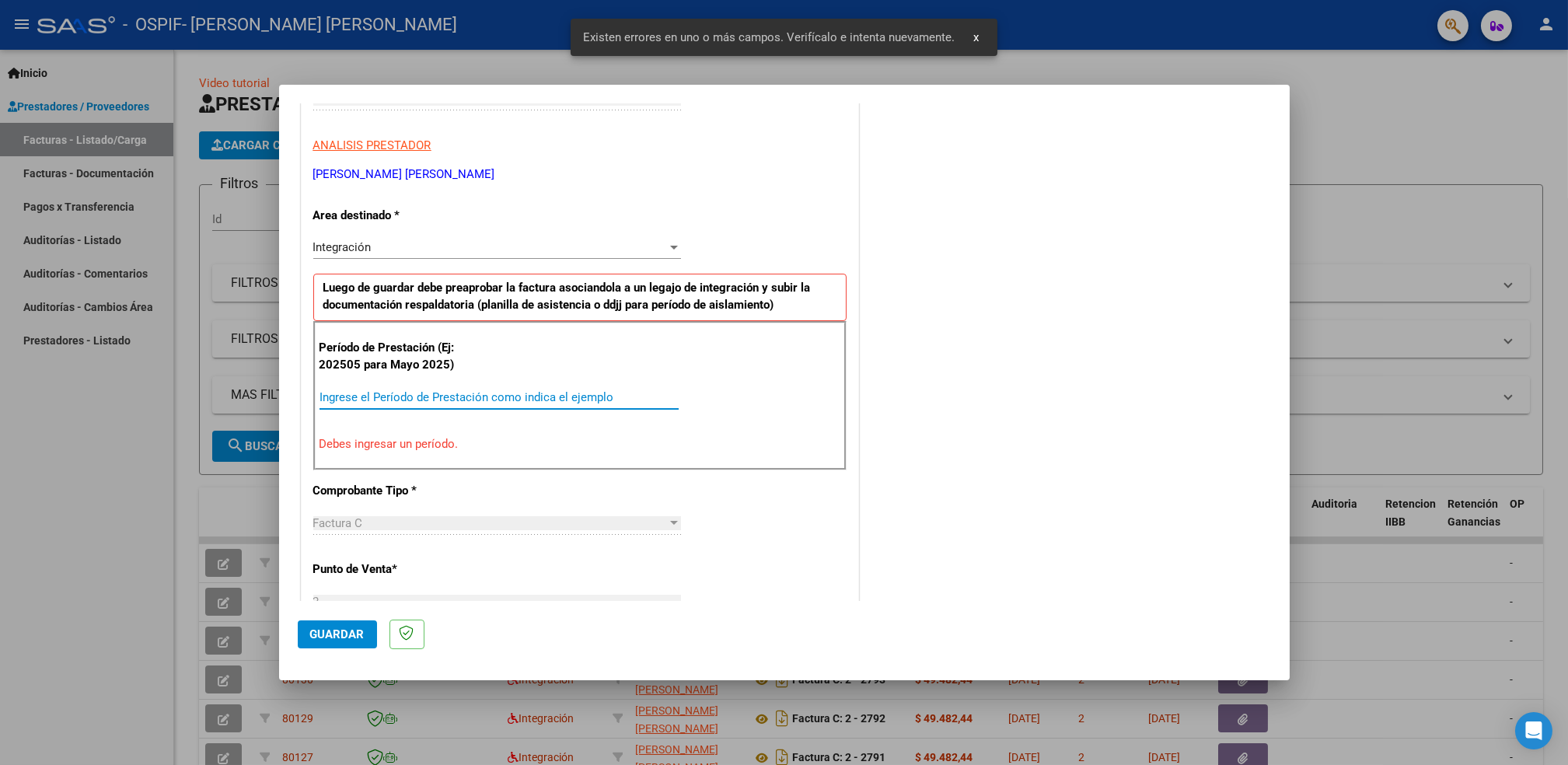
click at [445, 400] on input "Ingrese el Período de Prestación como indica el ejemplo" at bounding box center [499, 397] width 359 height 14
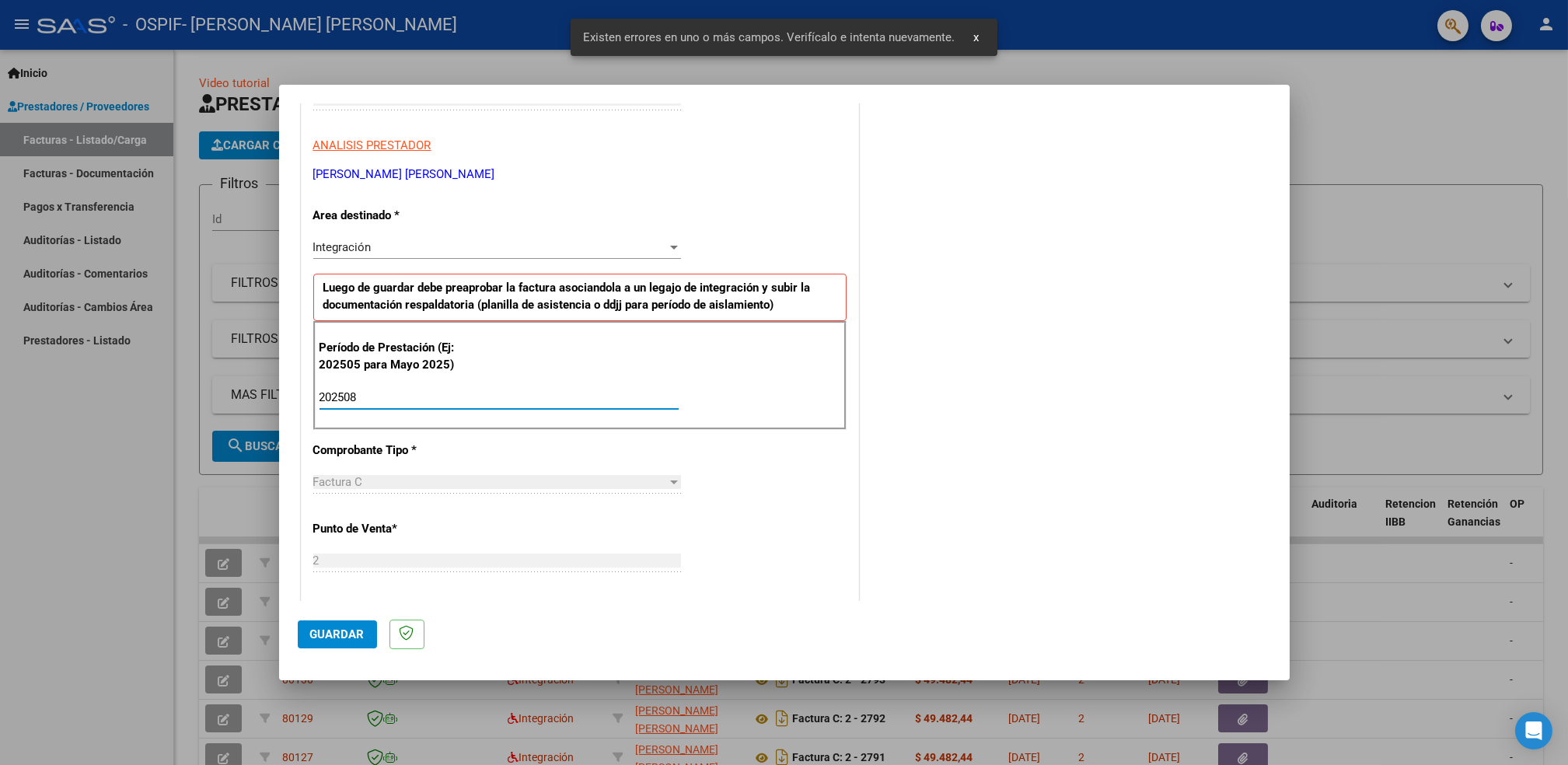
type input "202508"
click at [325, 632] on span "Guardar" at bounding box center [337, 635] width 54 height 14
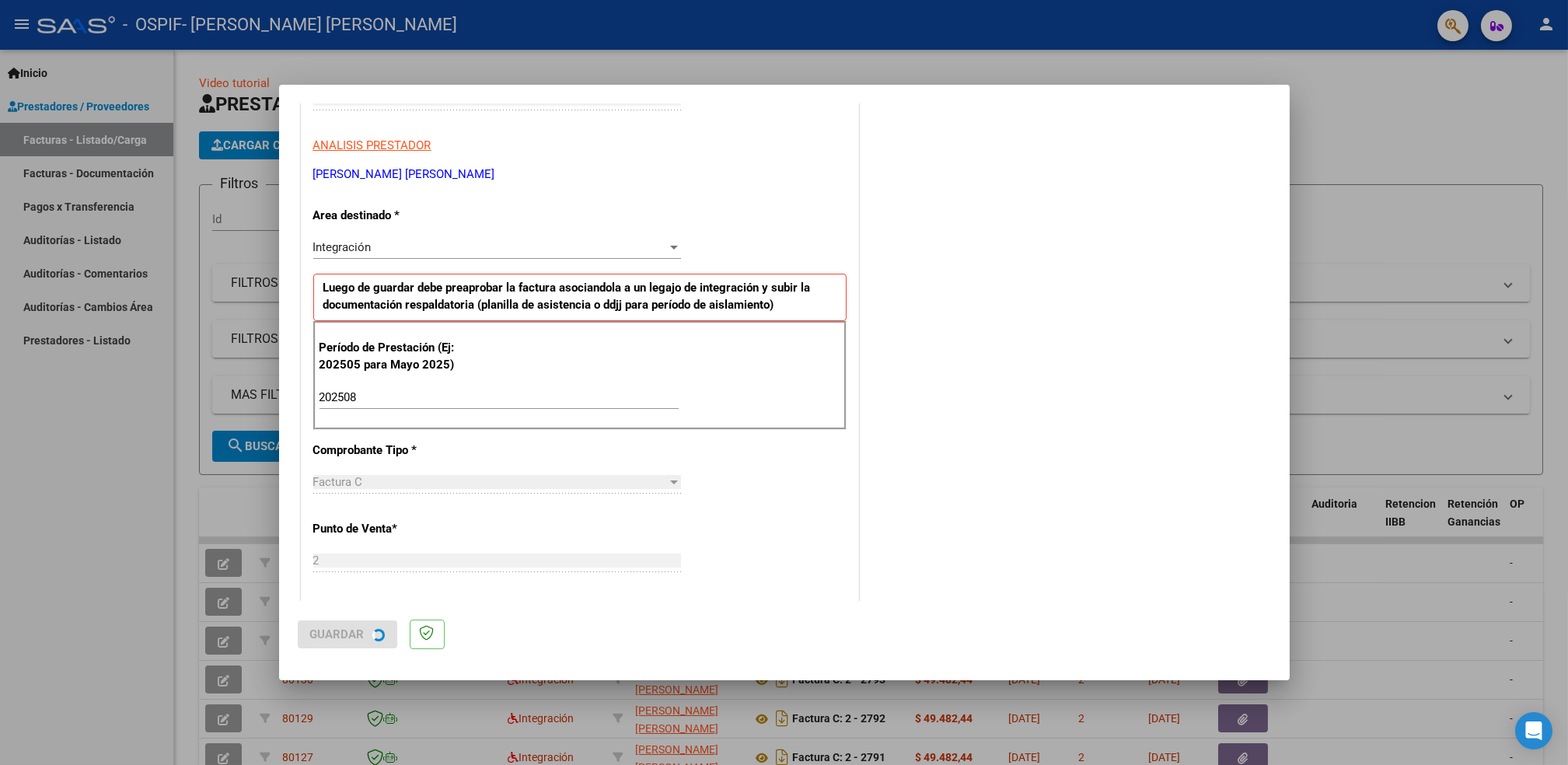
scroll to position [0, 0]
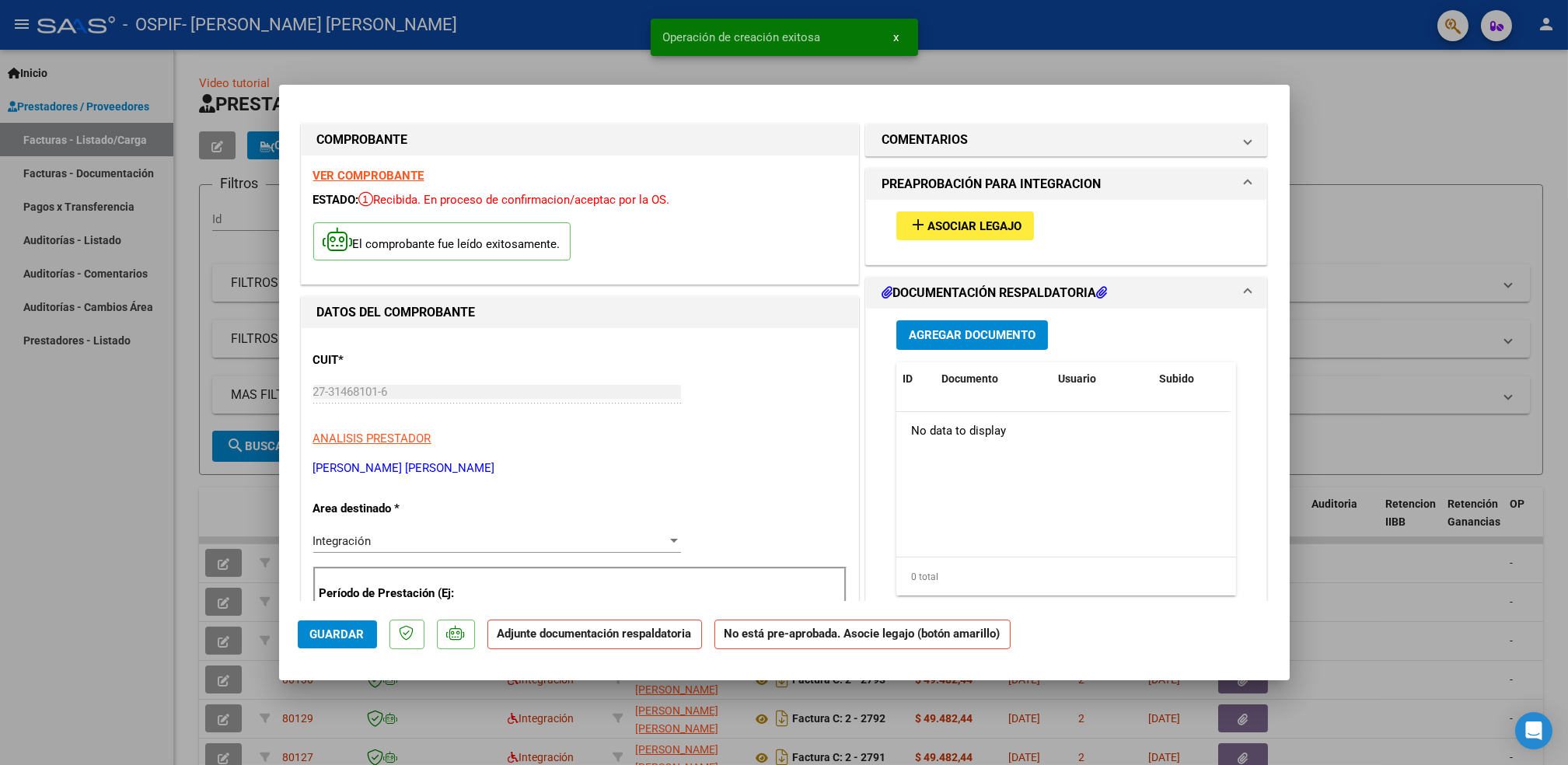
click at [989, 230] on span "Asociar Legajo" at bounding box center [975, 226] width 94 height 14
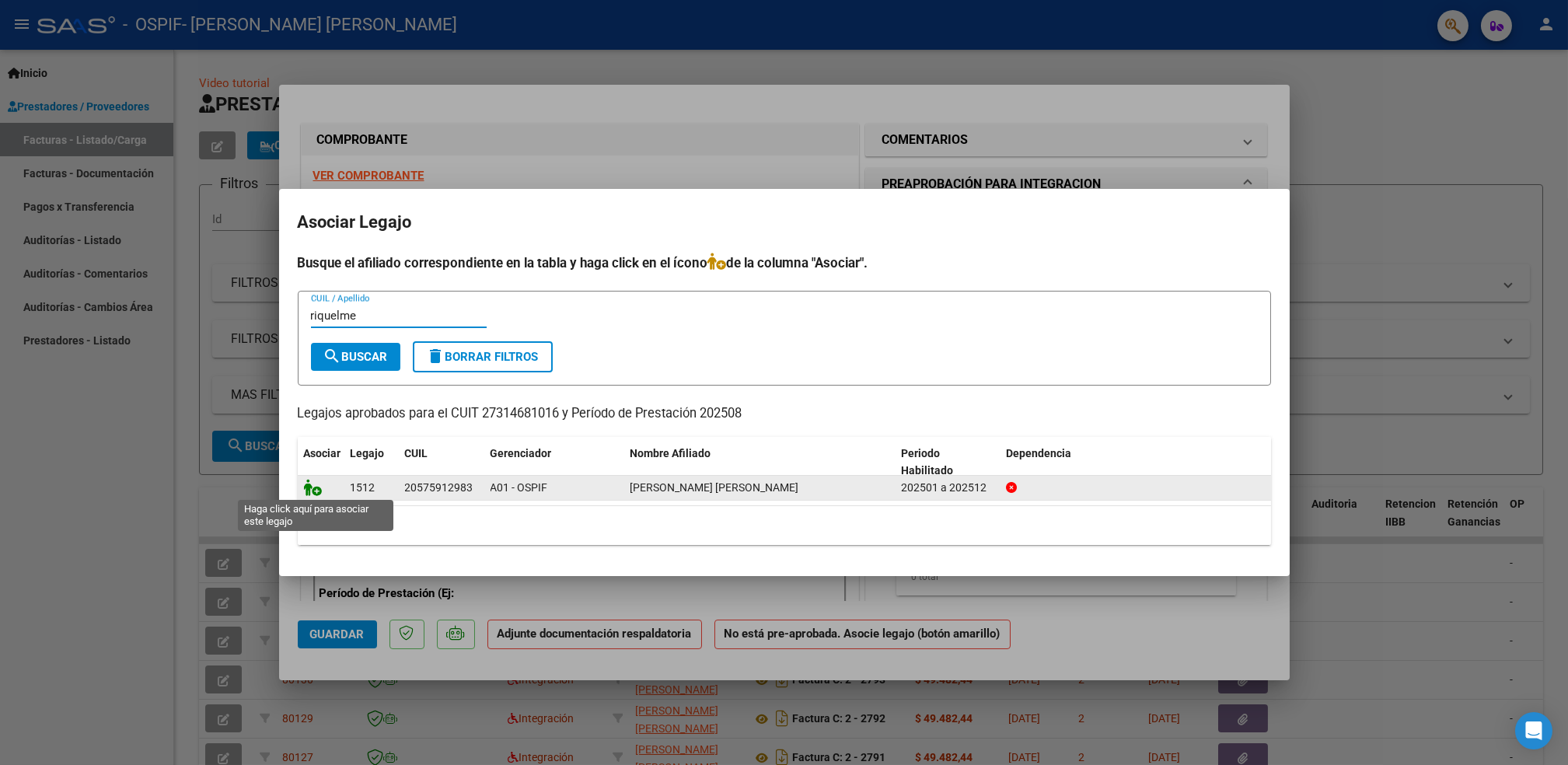
type input "riquelme"
click at [313, 488] on icon at bounding box center [313, 487] width 18 height 17
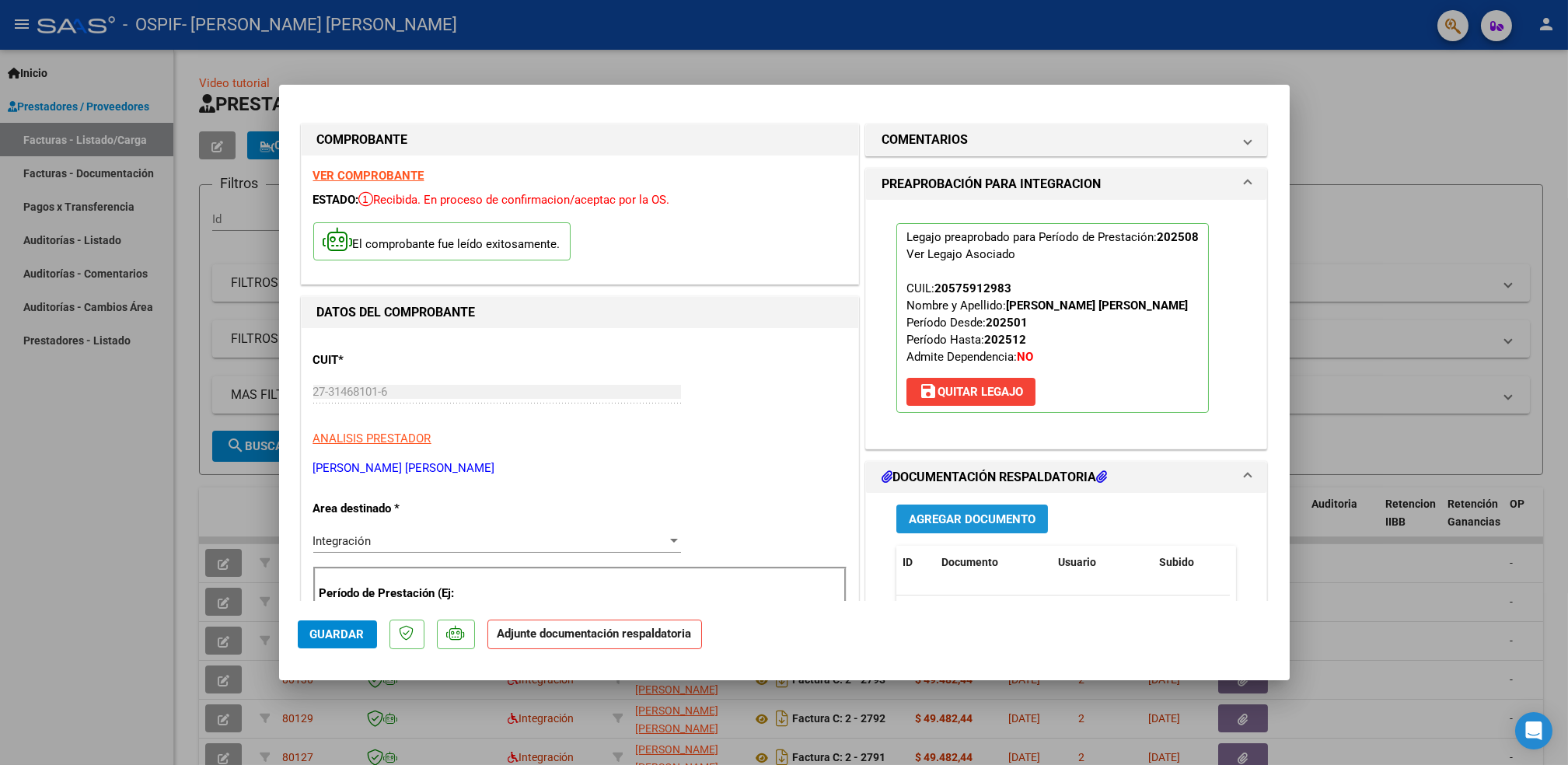
click at [964, 507] on button "Agregar Documento" at bounding box center [972, 519] width 151 height 28
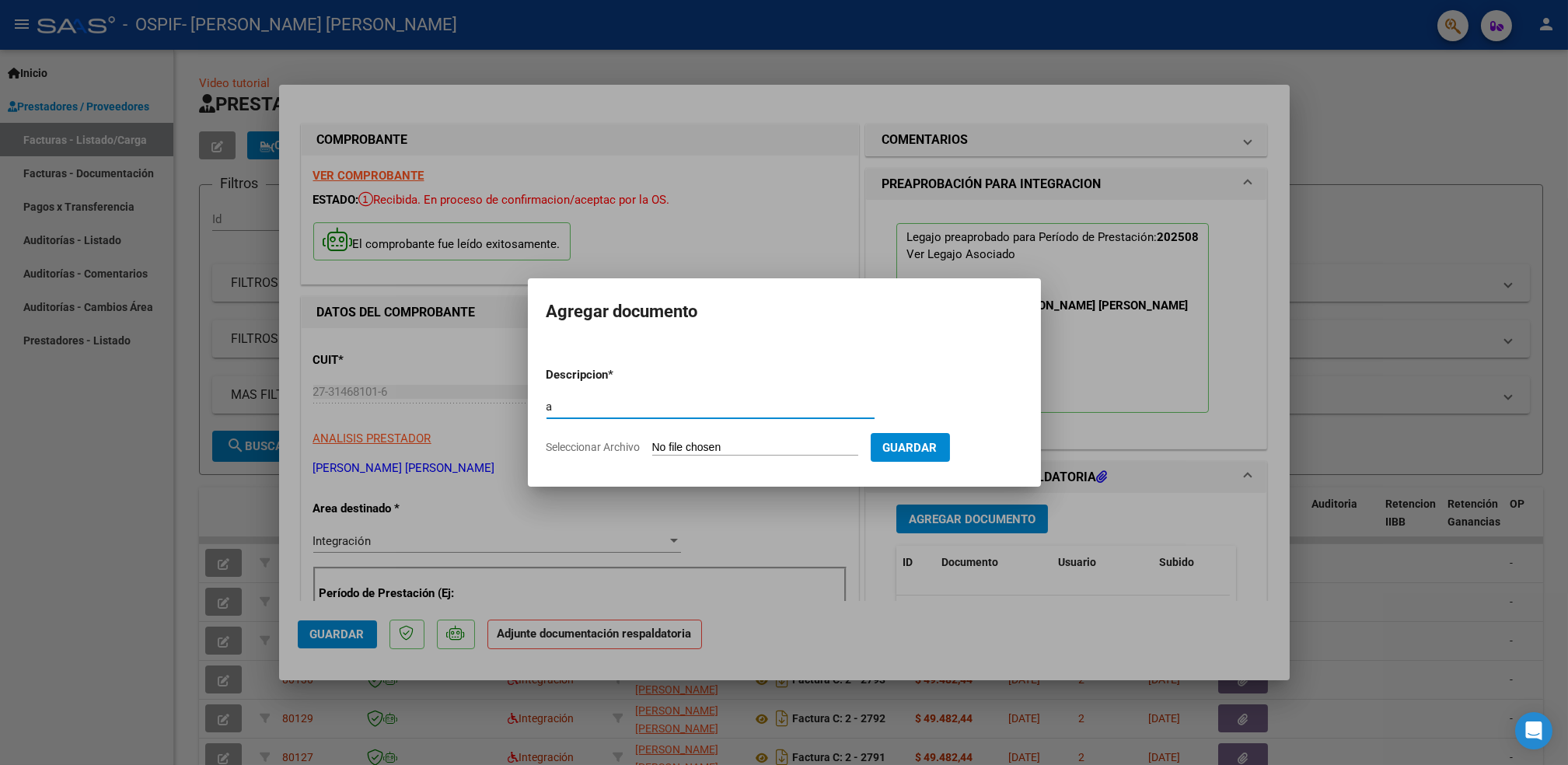
type input "a"
click at [793, 456] on input "Seleccionar Archivo" at bounding box center [755, 448] width 206 height 15
type input "C:\fakepath\Asistencia (62)_28.pdf"
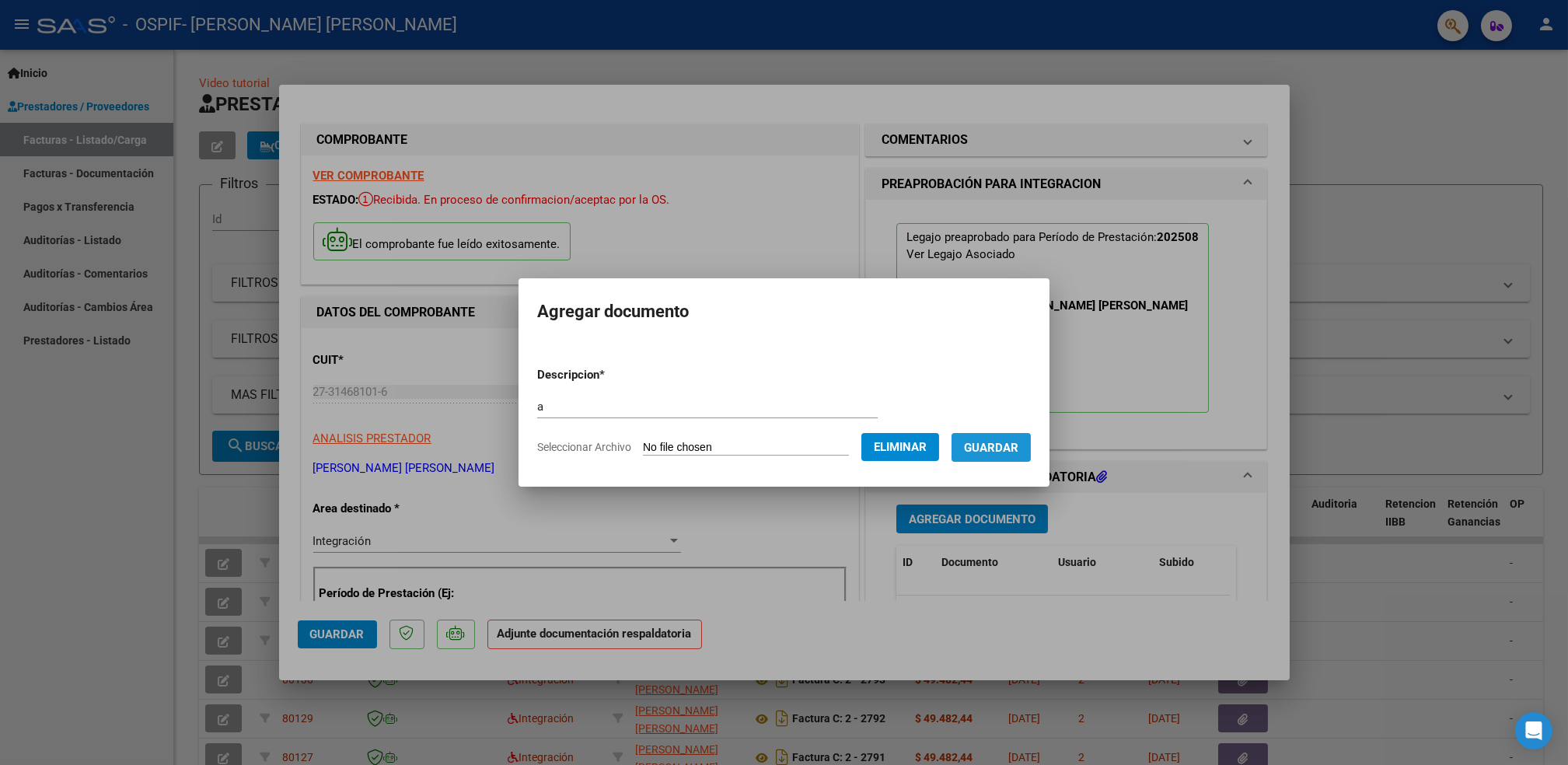
click at [976, 441] on span "Guardar" at bounding box center [991, 447] width 54 height 14
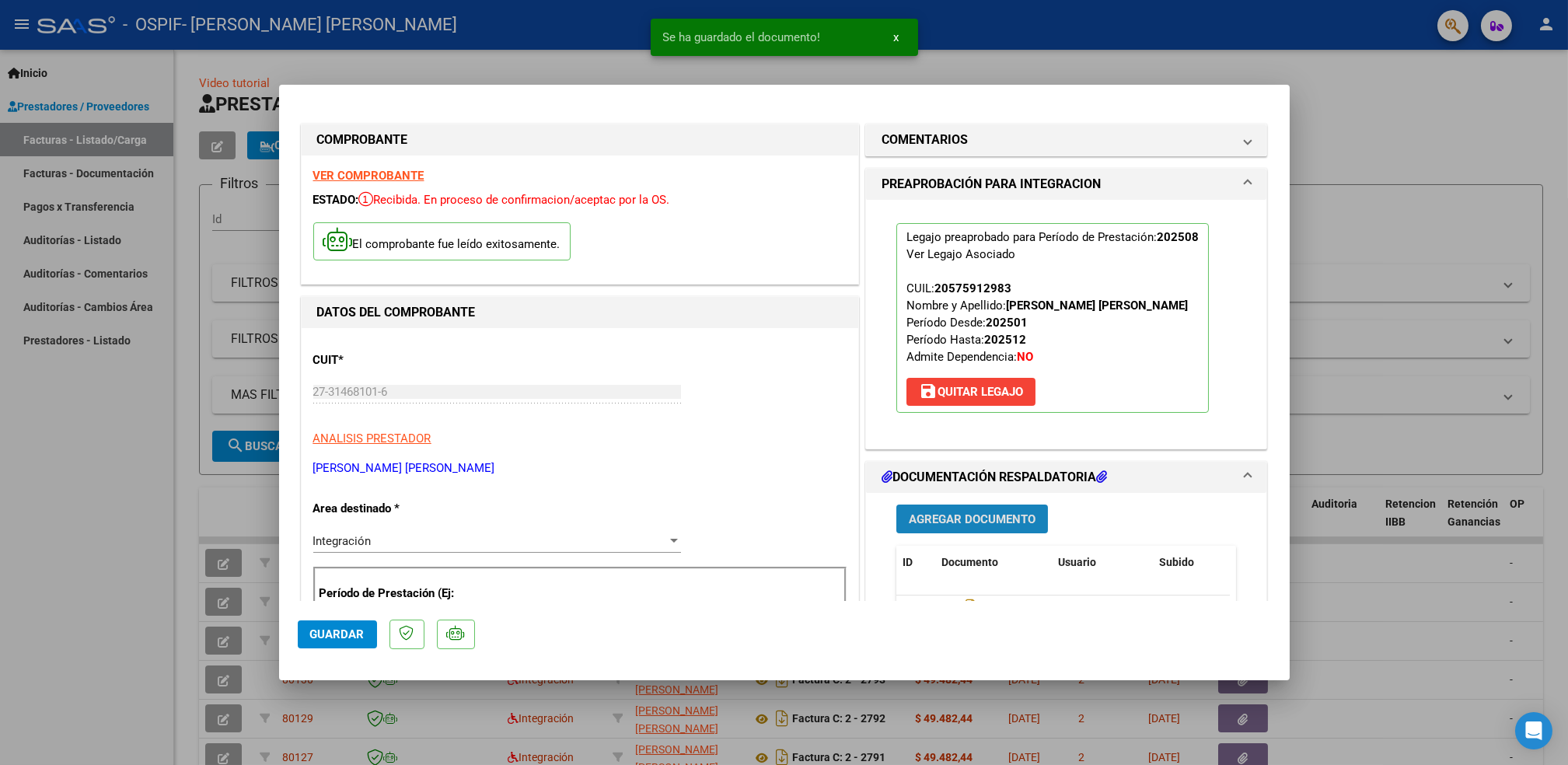
click at [976, 530] on button "Agregar Documento" at bounding box center [972, 519] width 151 height 28
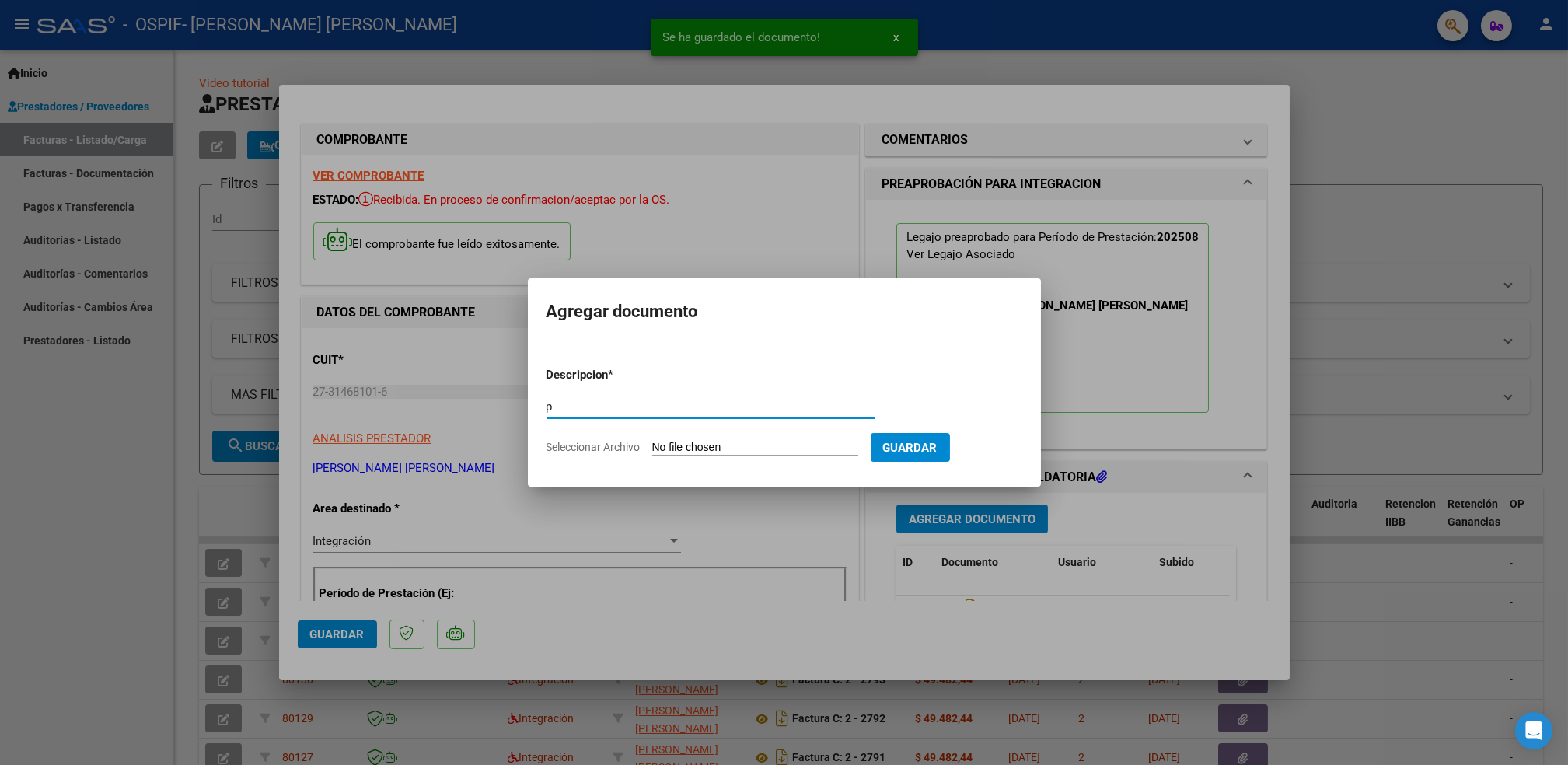
type input "p"
click at [718, 449] on input "Seleccionar Archivo" at bounding box center [755, 448] width 206 height 15
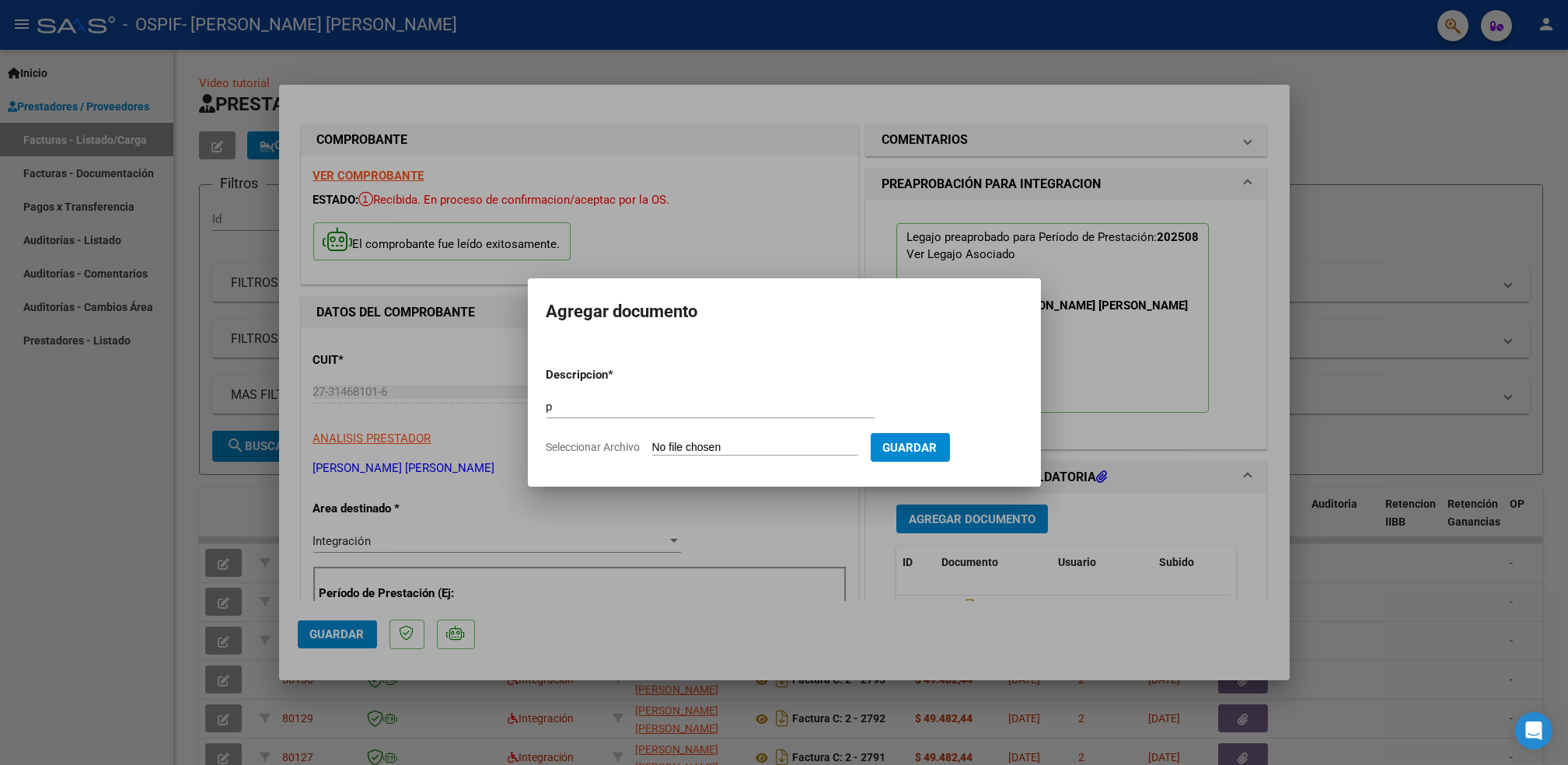
type input "C:\fakepath\THIAGORIQUELME.png"
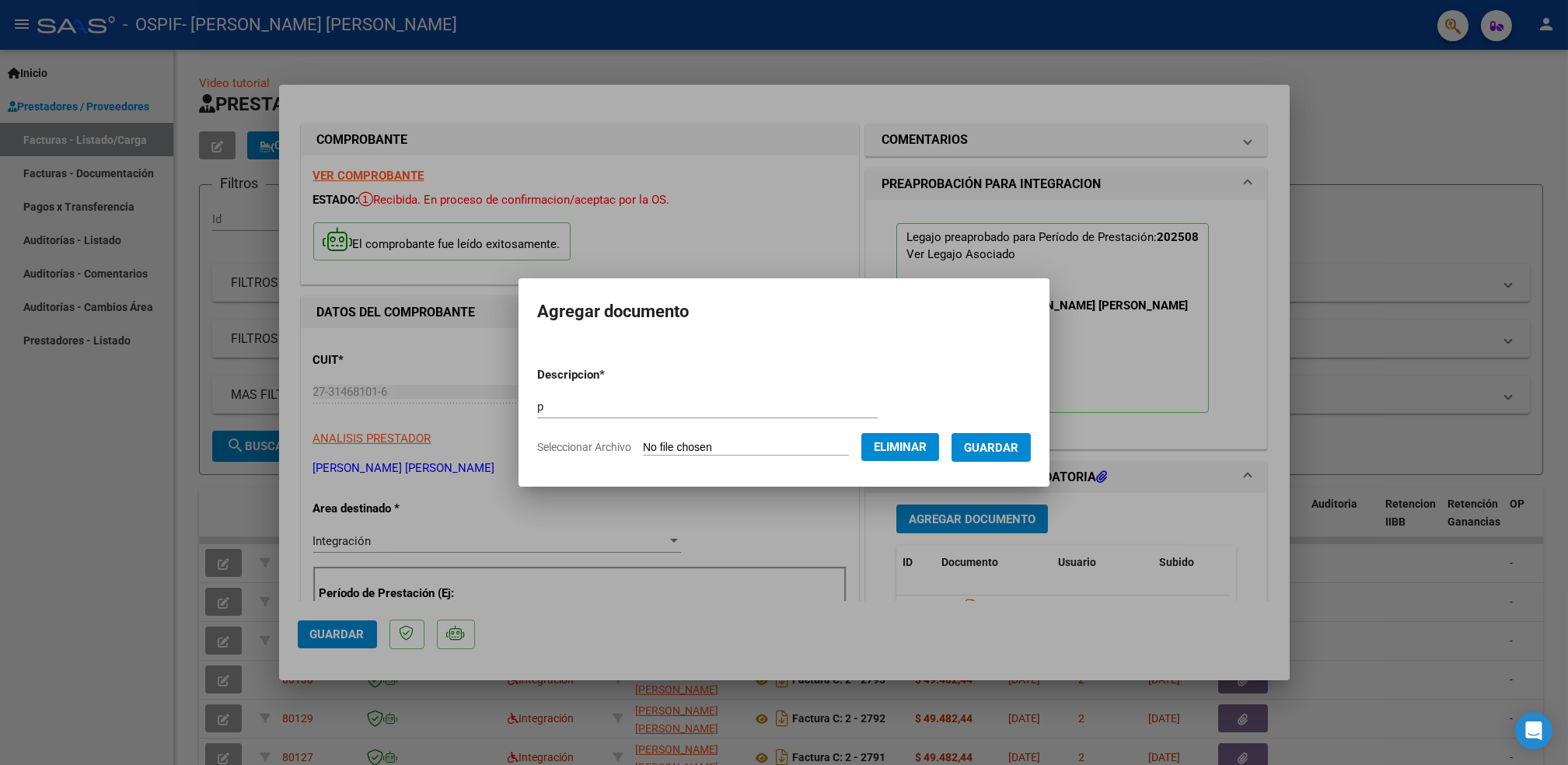
click at [1011, 441] on span "Guardar" at bounding box center [991, 447] width 54 height 14
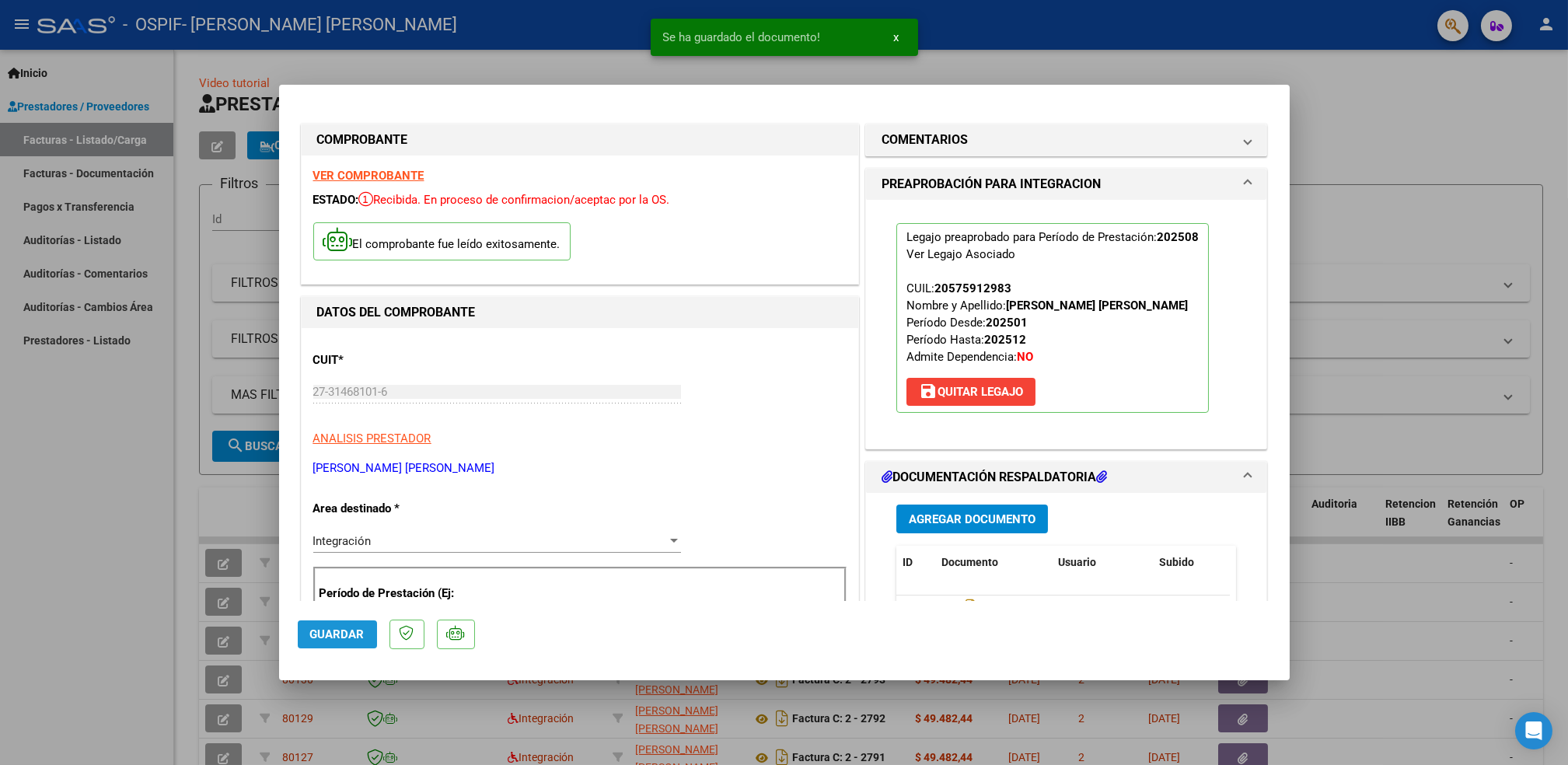
click at [345, 629] on span "Guardar" at bounding box center [337, 635] width 54 height 14
click at [113, 568] on div at bounding box center [784, 382] width 1568 height 765
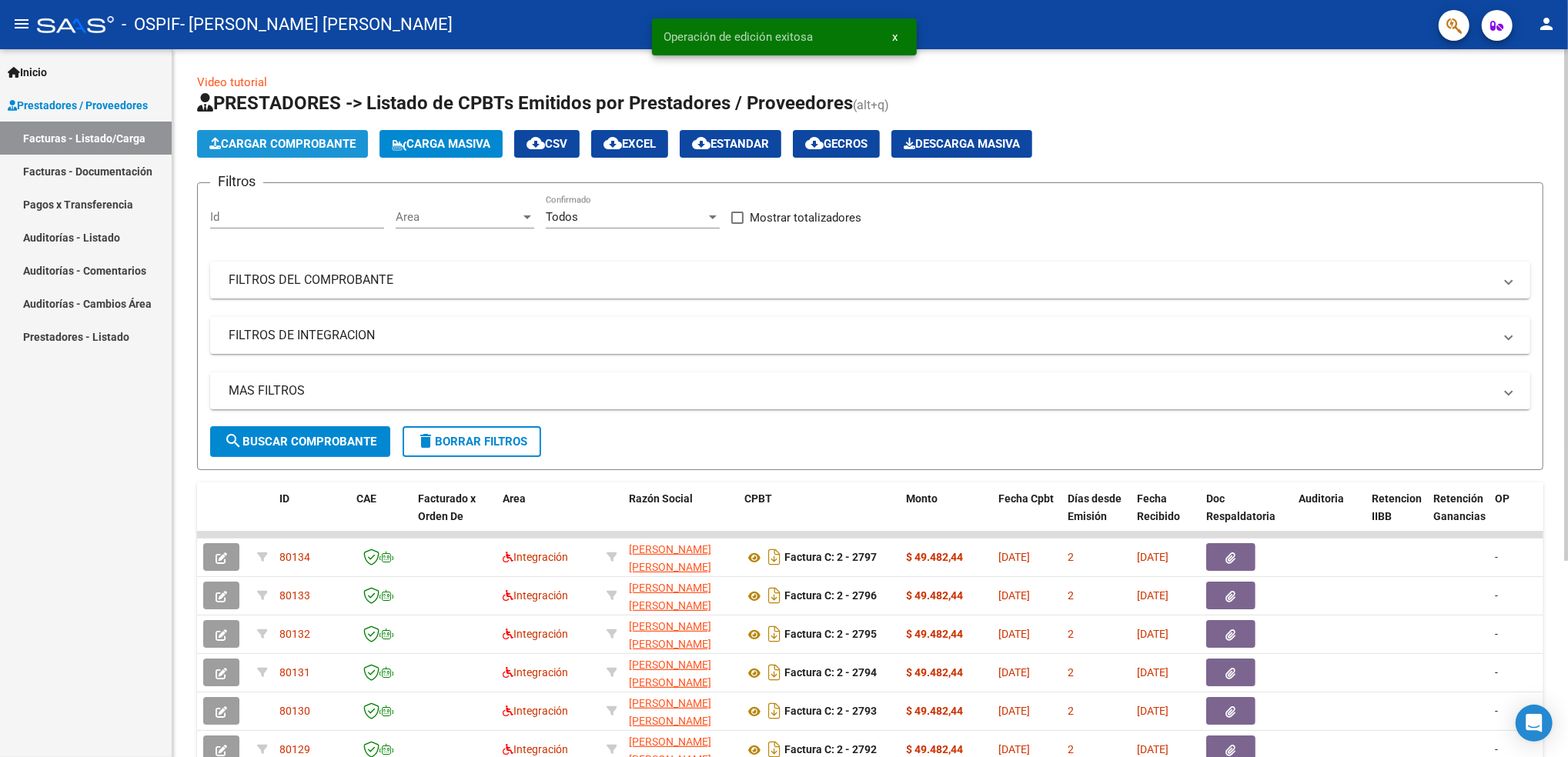
click at [308, 149] on span "Cargar Comprobante" at bounding box center [282, 144] width 146 height 14
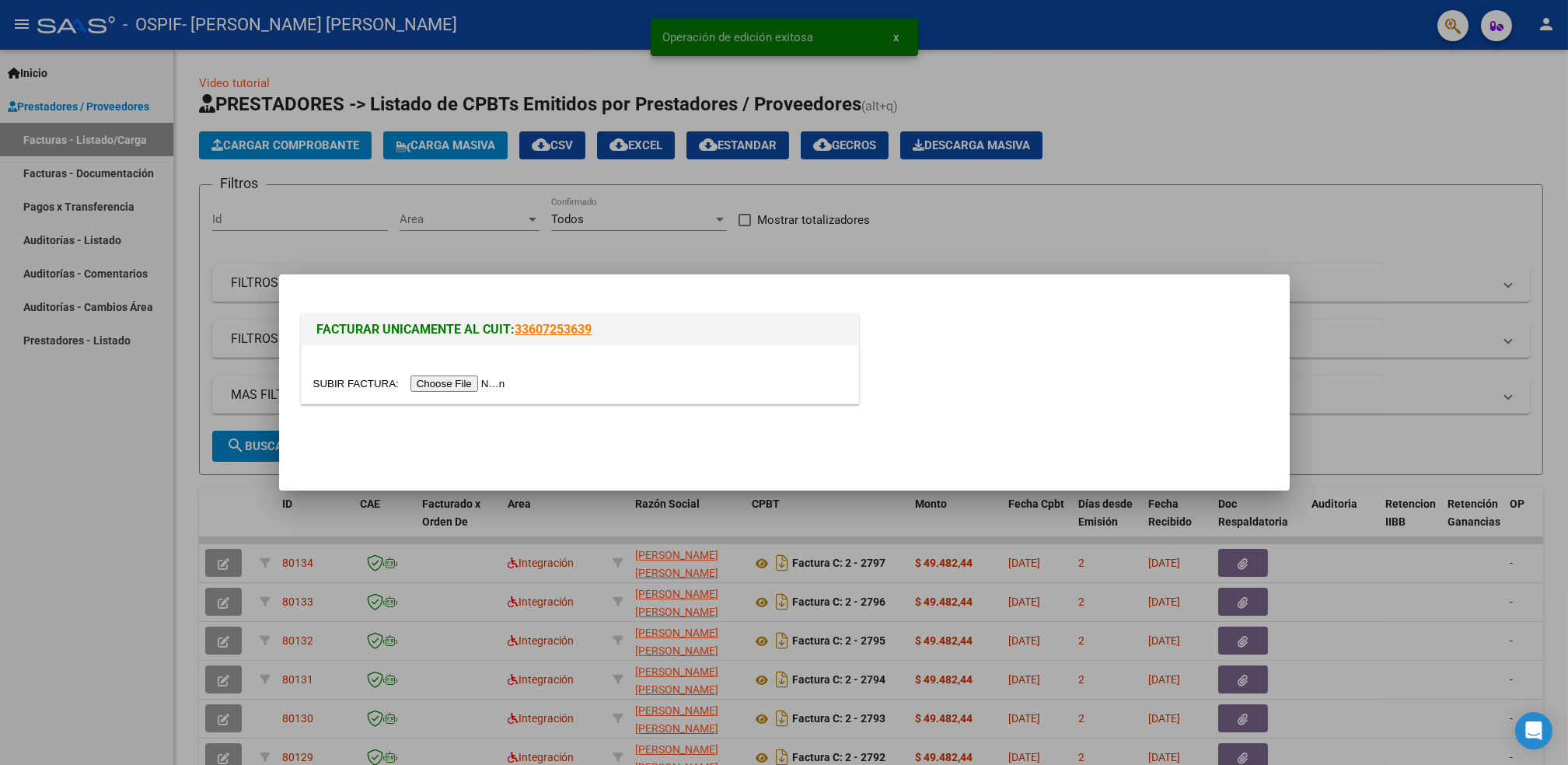
click at [445, 382] on input "file" at bounding box center [411, 384] width 196 height 17
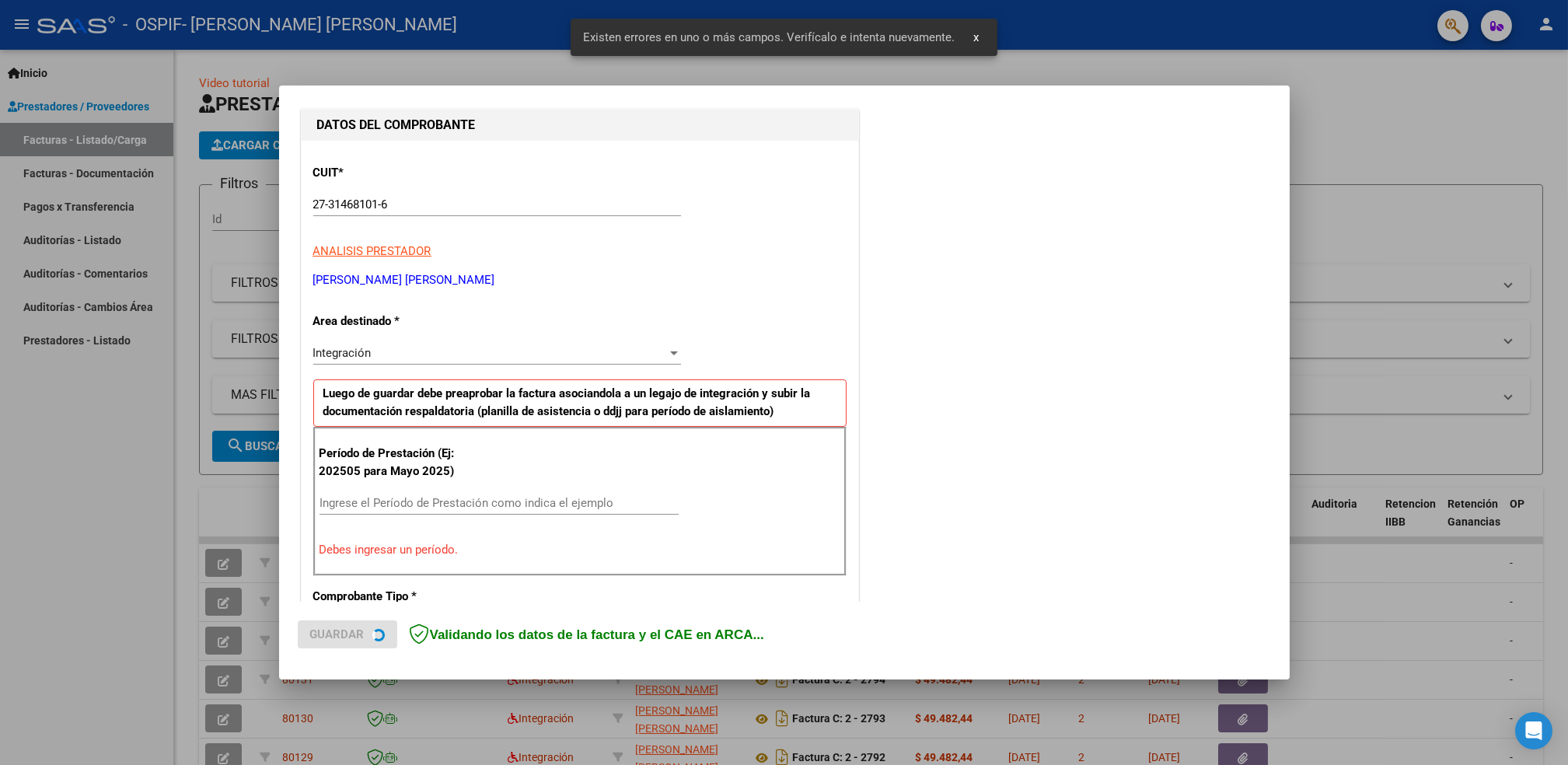
scroll to position [263, 0]
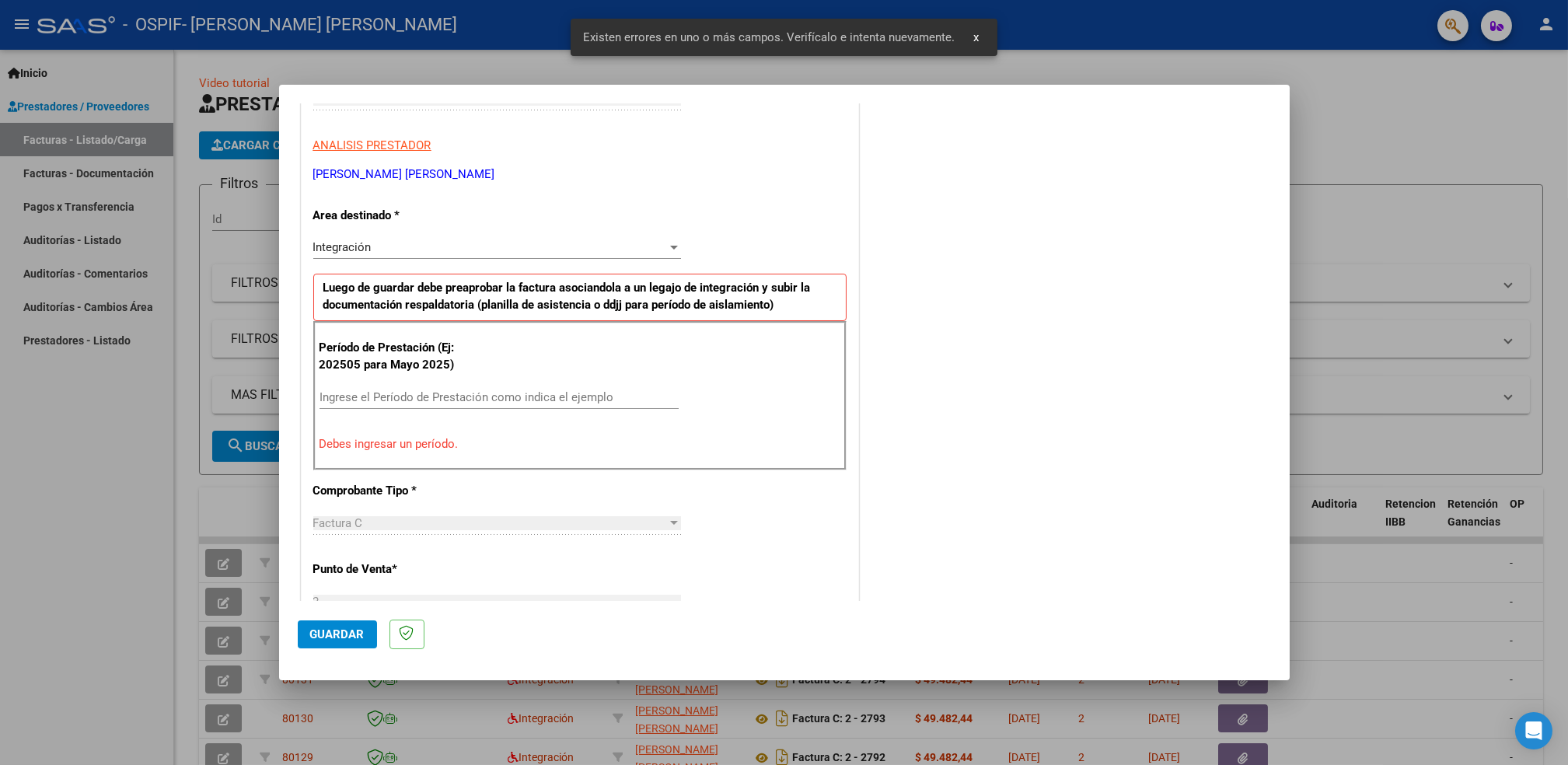
click at [465, 389] on div "Ingrese el Período de Prestación como indica el ejemplo" at bounding box center [499, 397] width 359 height 23
click at [415, 399] on input "Ingrese el Período de Prestación como indica el ejemplo" at bounding box center [499, 397] width 359 height 14
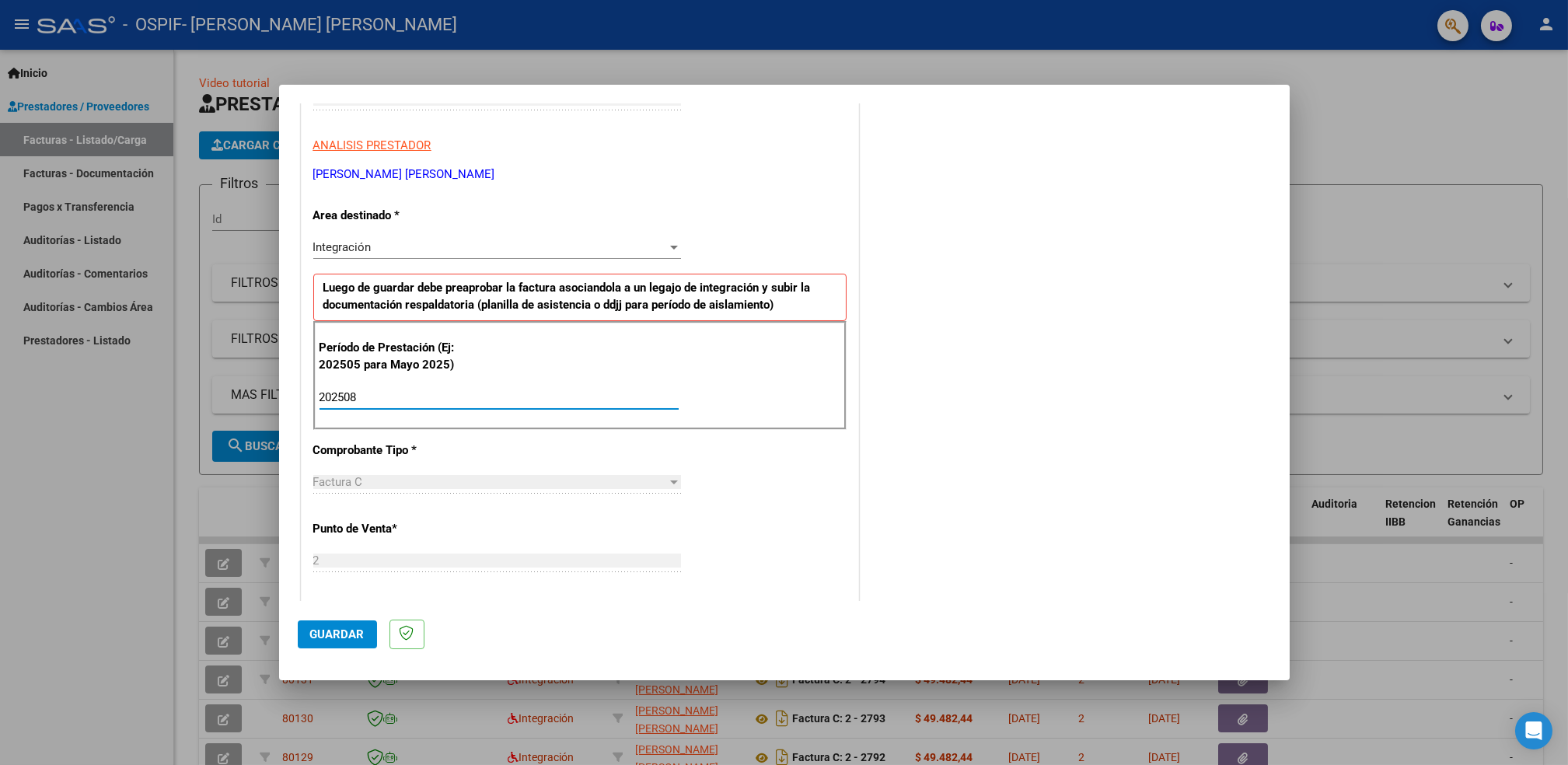
type input "202508"
click at [324, 646] on button "Guardar" at bounding box center [337, 634] width 79 height 28
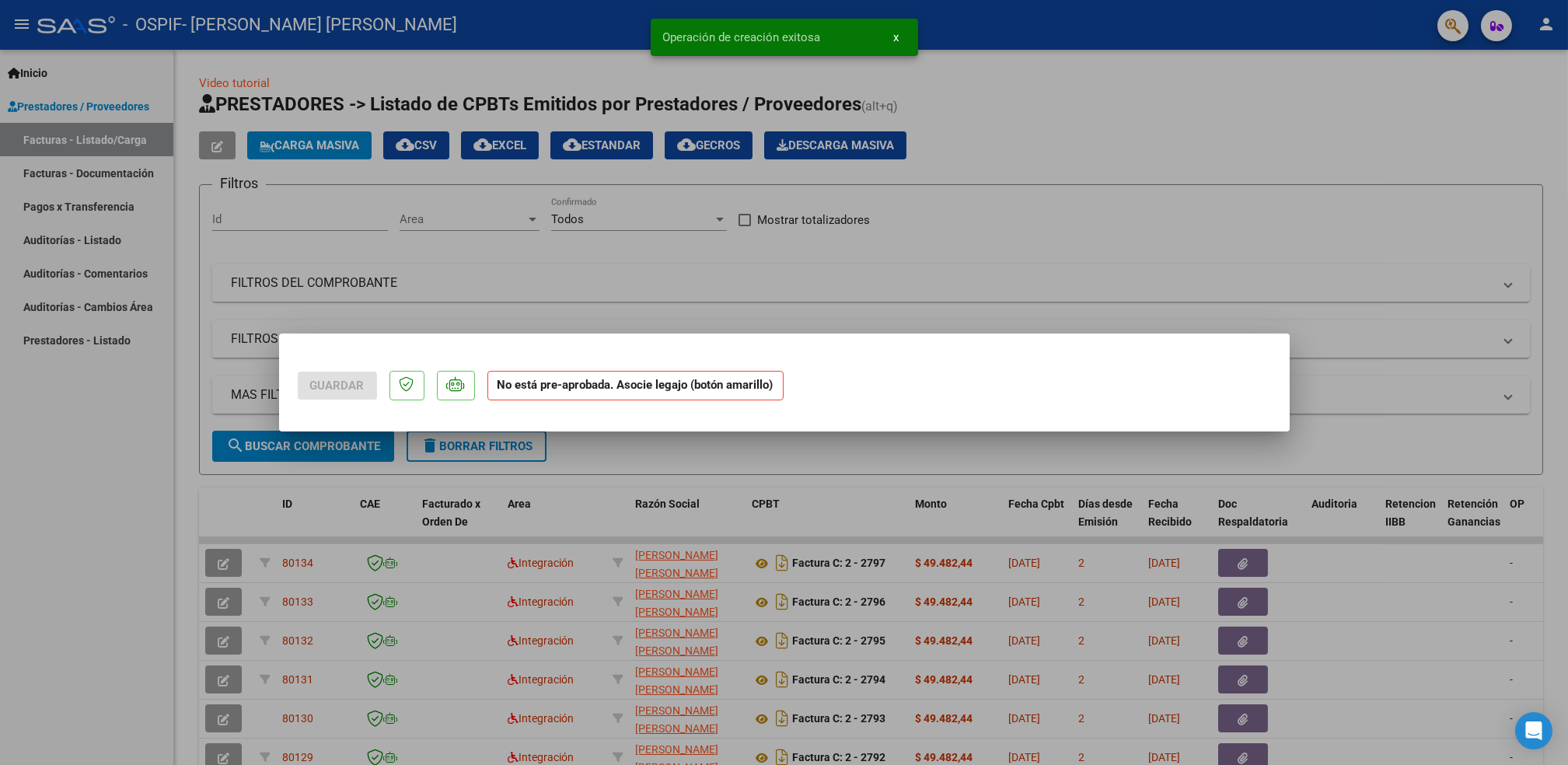
scroll to position [0, 0]
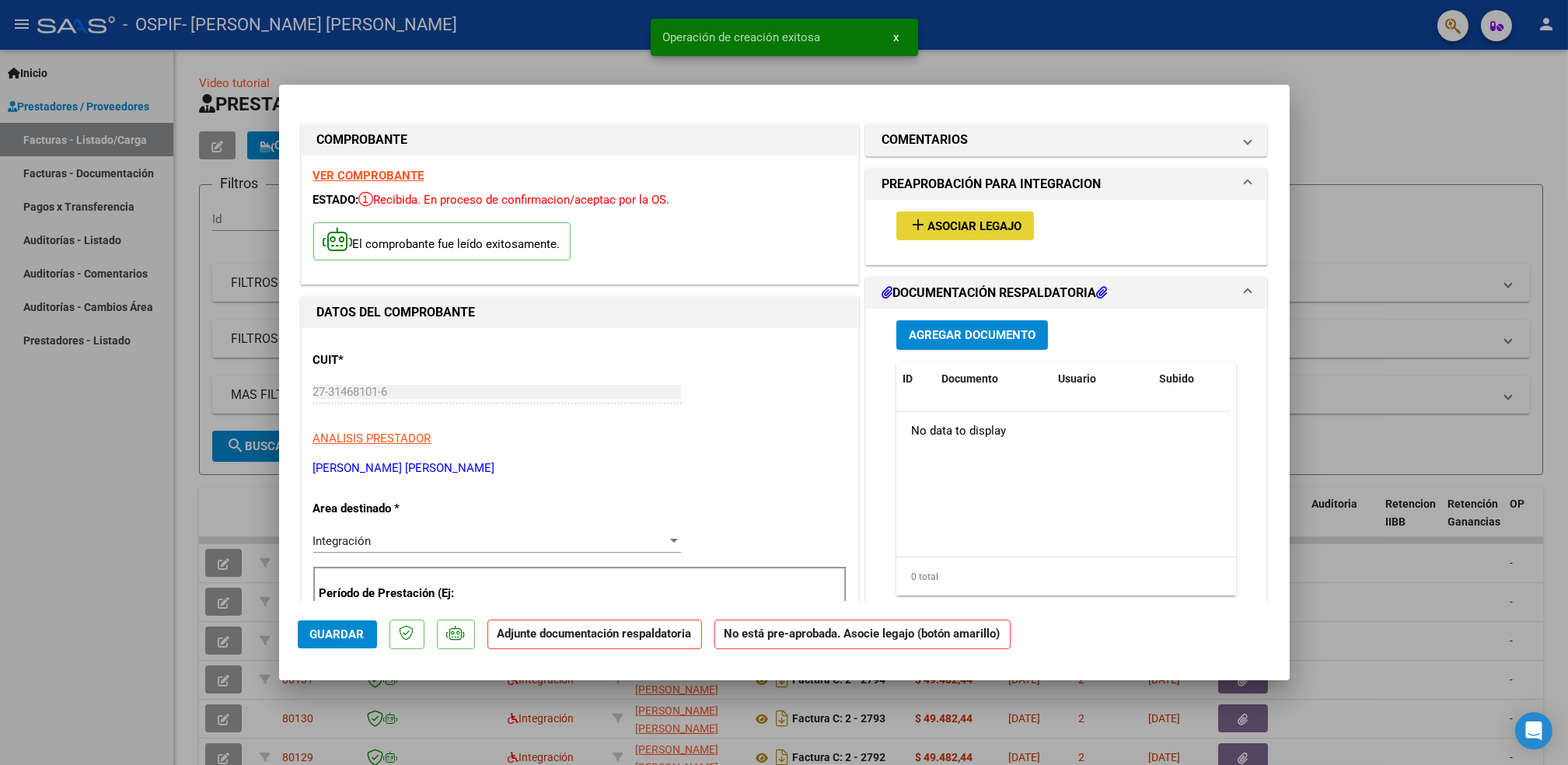
click at [941, 222] on span "Asociar Legajo" at bounding box center [975, 226] width 94 height 14
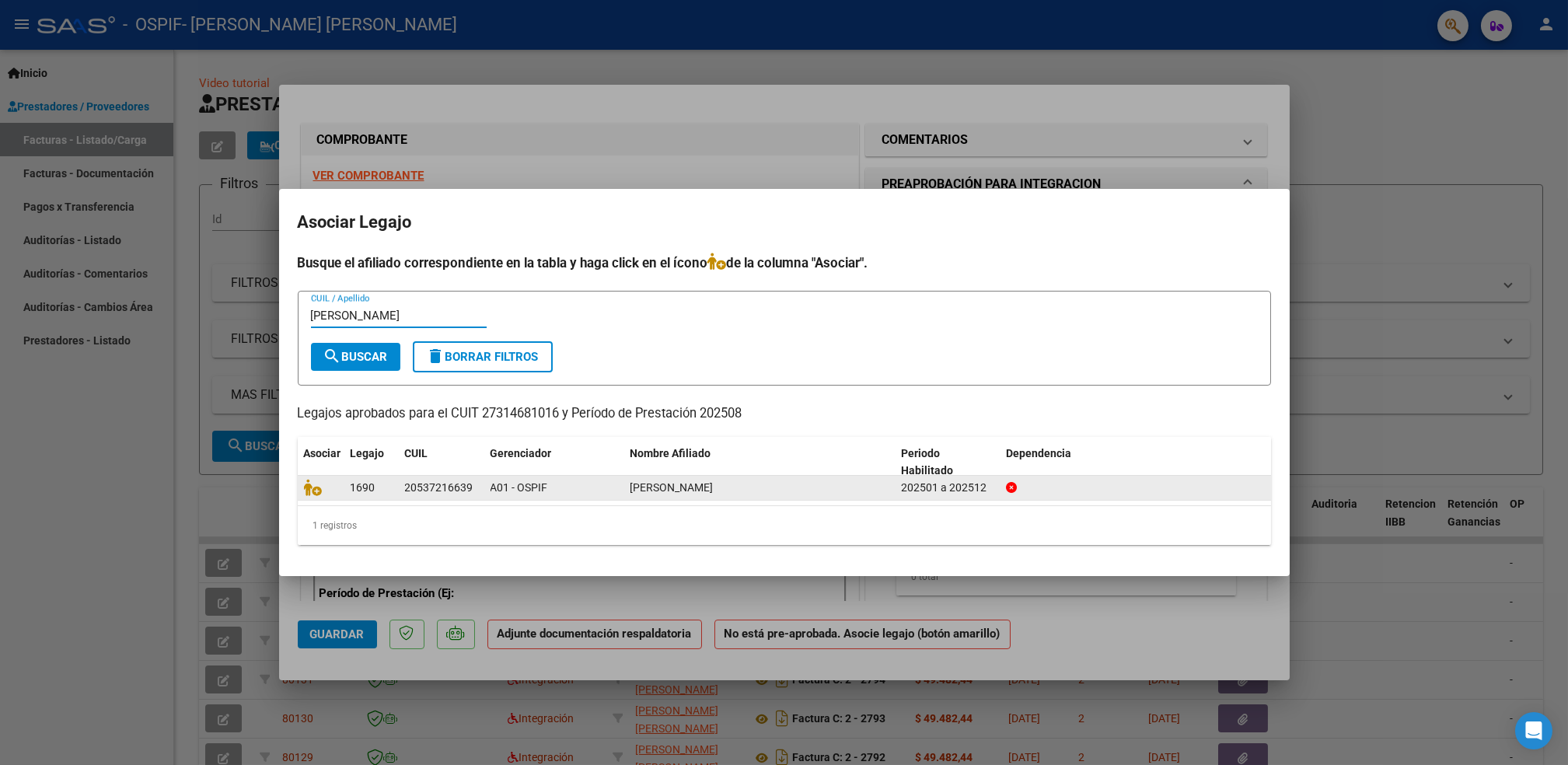
type input "[PERSON_NAME]"
click at [305, 497] on datatable-body-cell at bounding box center [321, 487] width 47 height 24
click at [311, 492] on icon at bounding box center [313, 487] width 18 height 17
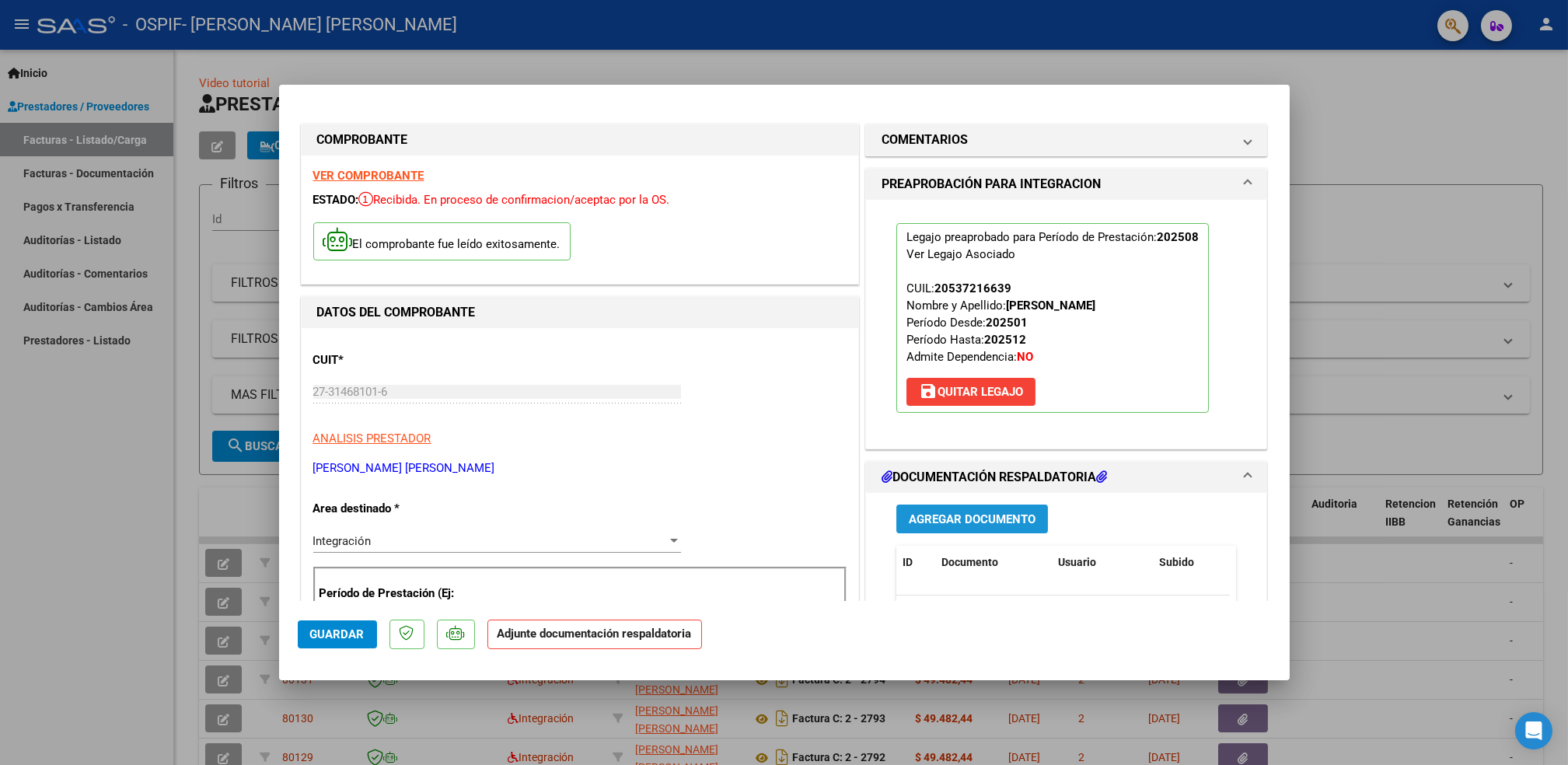
click at [994, 514] on span "Agregar Documento" at bounding box center [972, 519] width 127 height 14
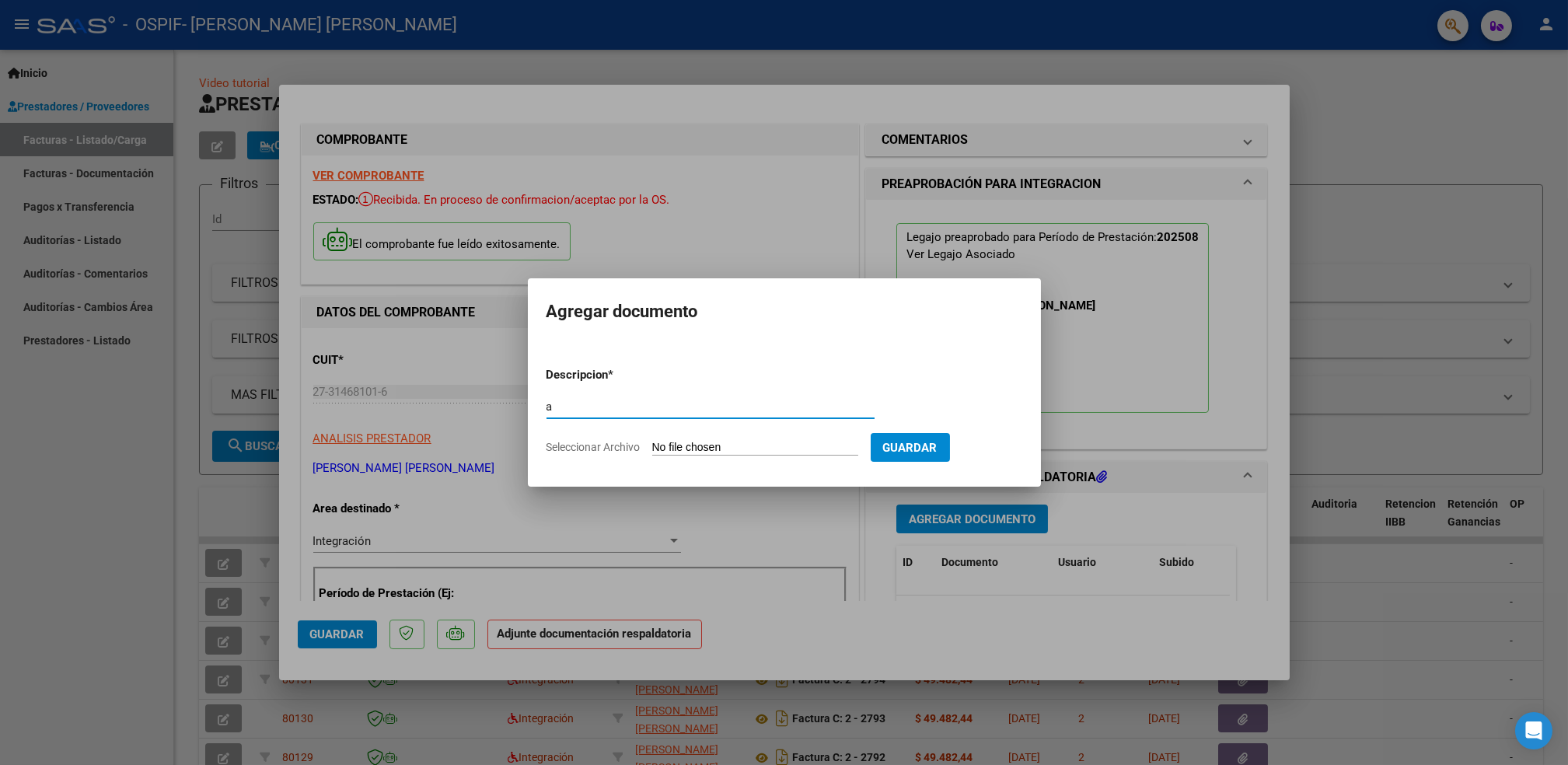
type input "a"
click at [802, 448] on input "Seleccionar Archivo" at bounding box center [755, 448] width 206 height 15
type input "C:\fakepath\Asistencia (62)_23.pdf"
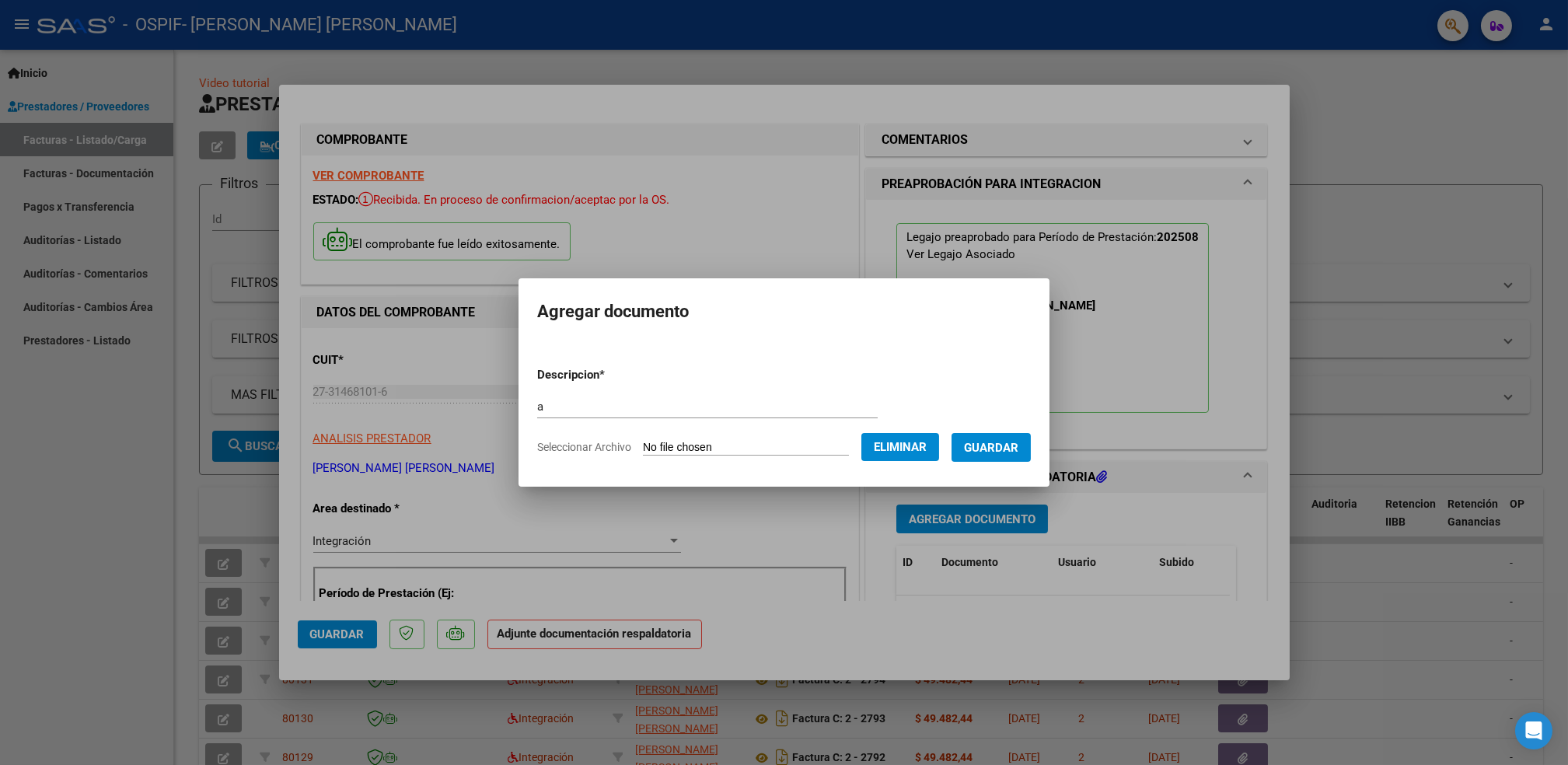
click at [981, 441] on span "Guardar" at bounding box center [991, 447] width 54 height 14
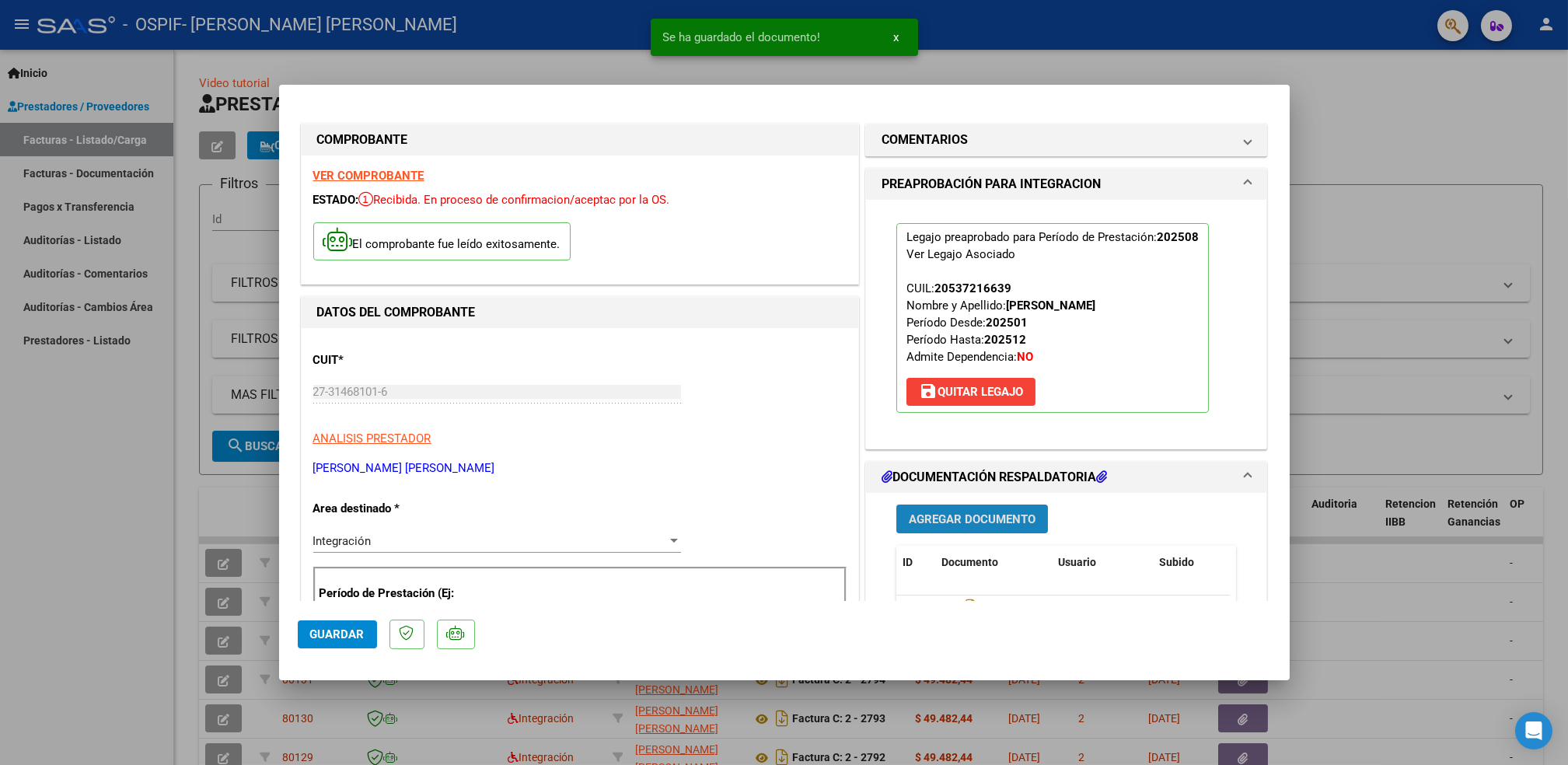
click at [970, 518] on span "Agregar Documento" at bounding box center [972, 519] width 127 height 14
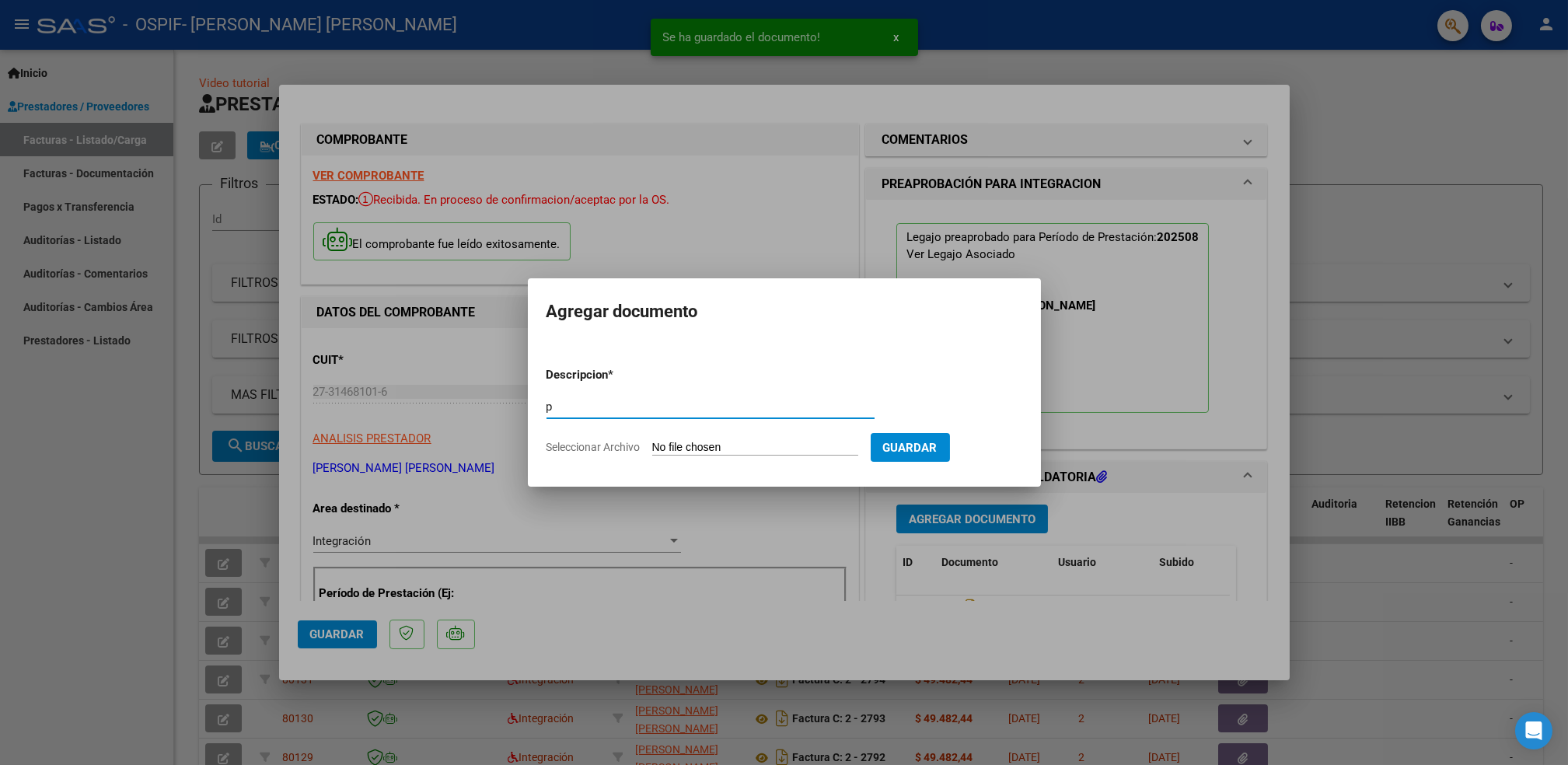
type input "p"
click at [802, 443] on input "Seleccionar Archivo" at bounding box center [755, 448] width 206 height 15
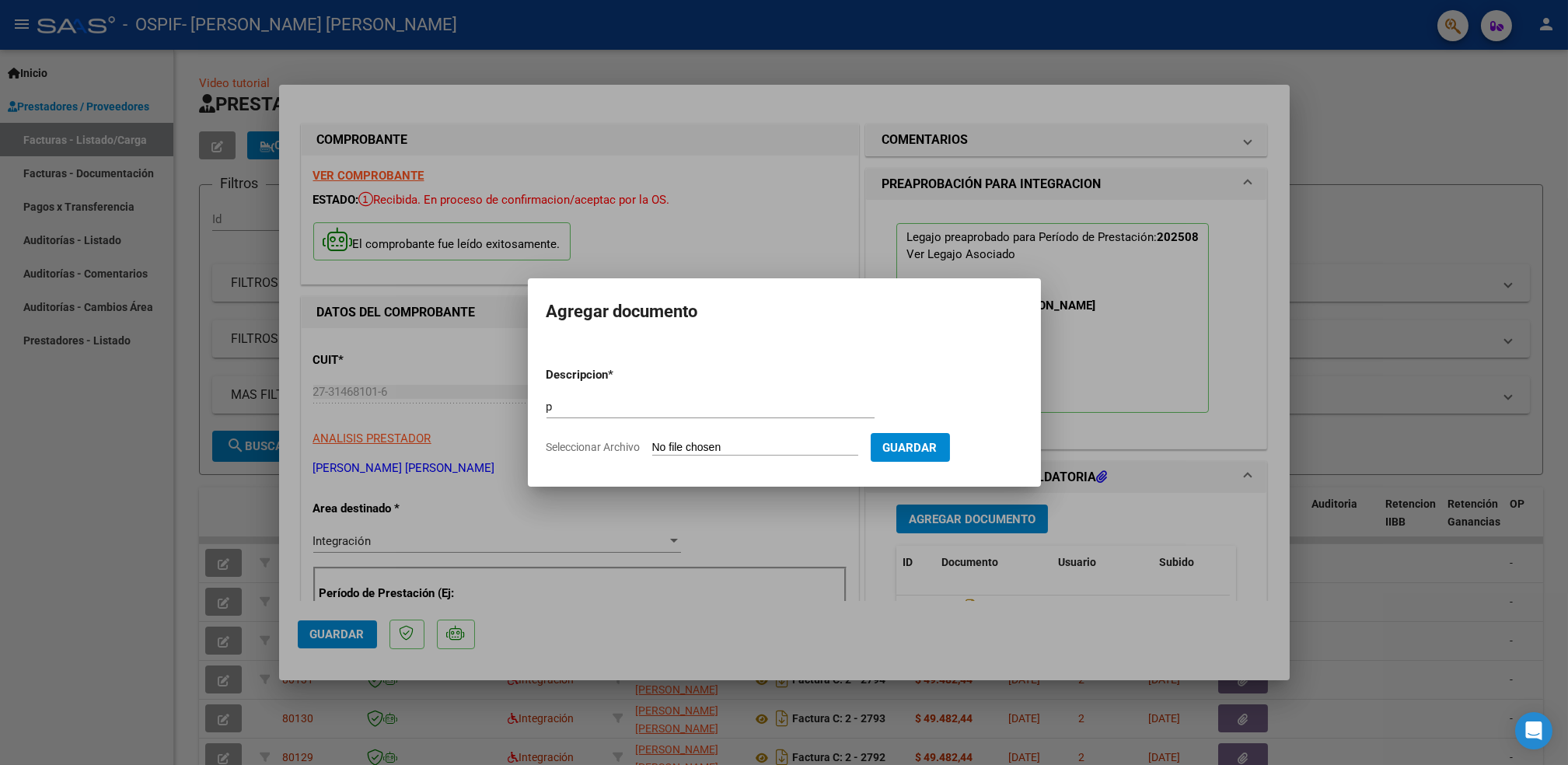
type input "C:\fakepath\moreyramatheo.png"
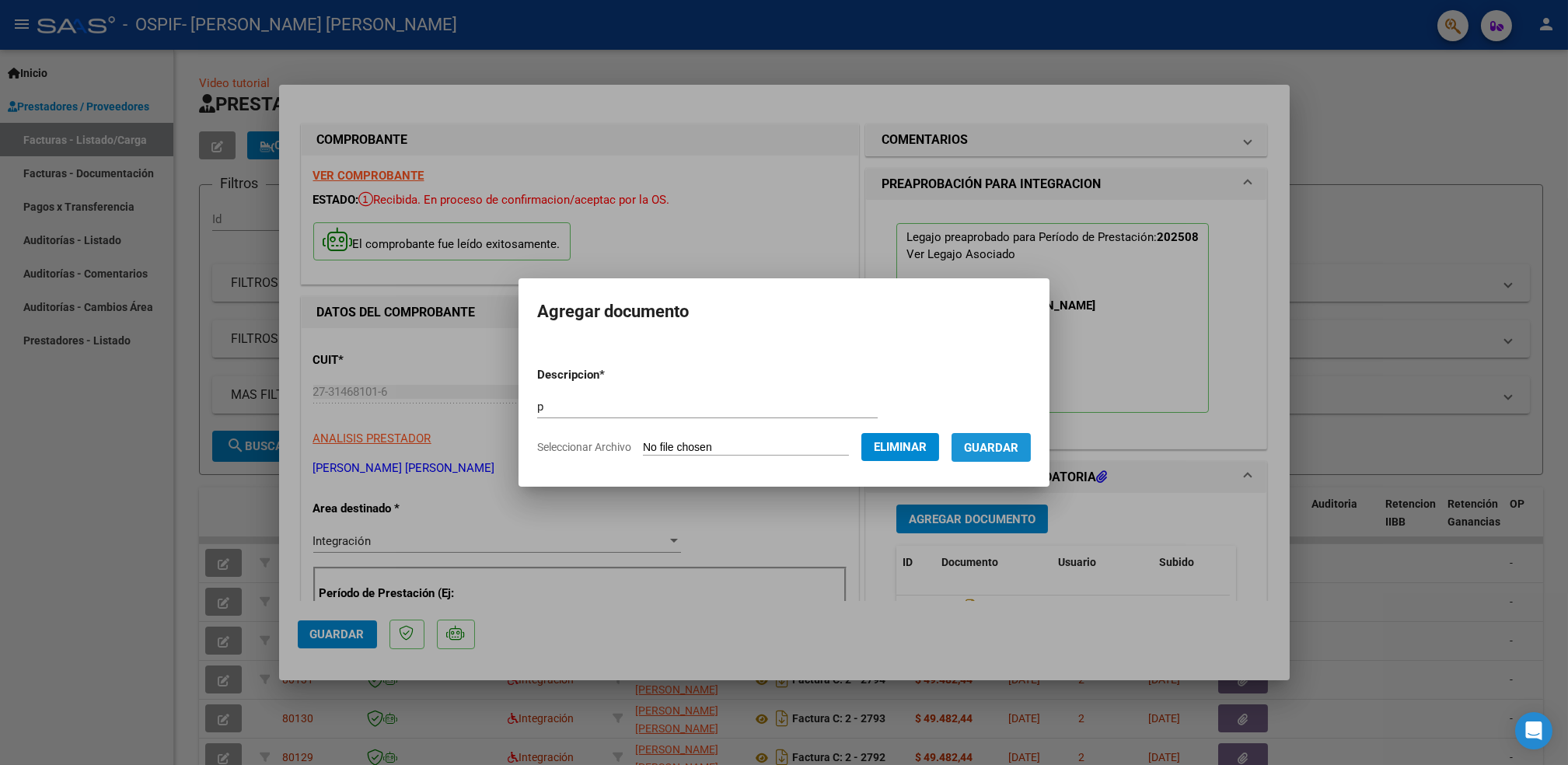
click at [994, 456] on button "Guardar" at bounding box center [991, 447] width 79 height 28
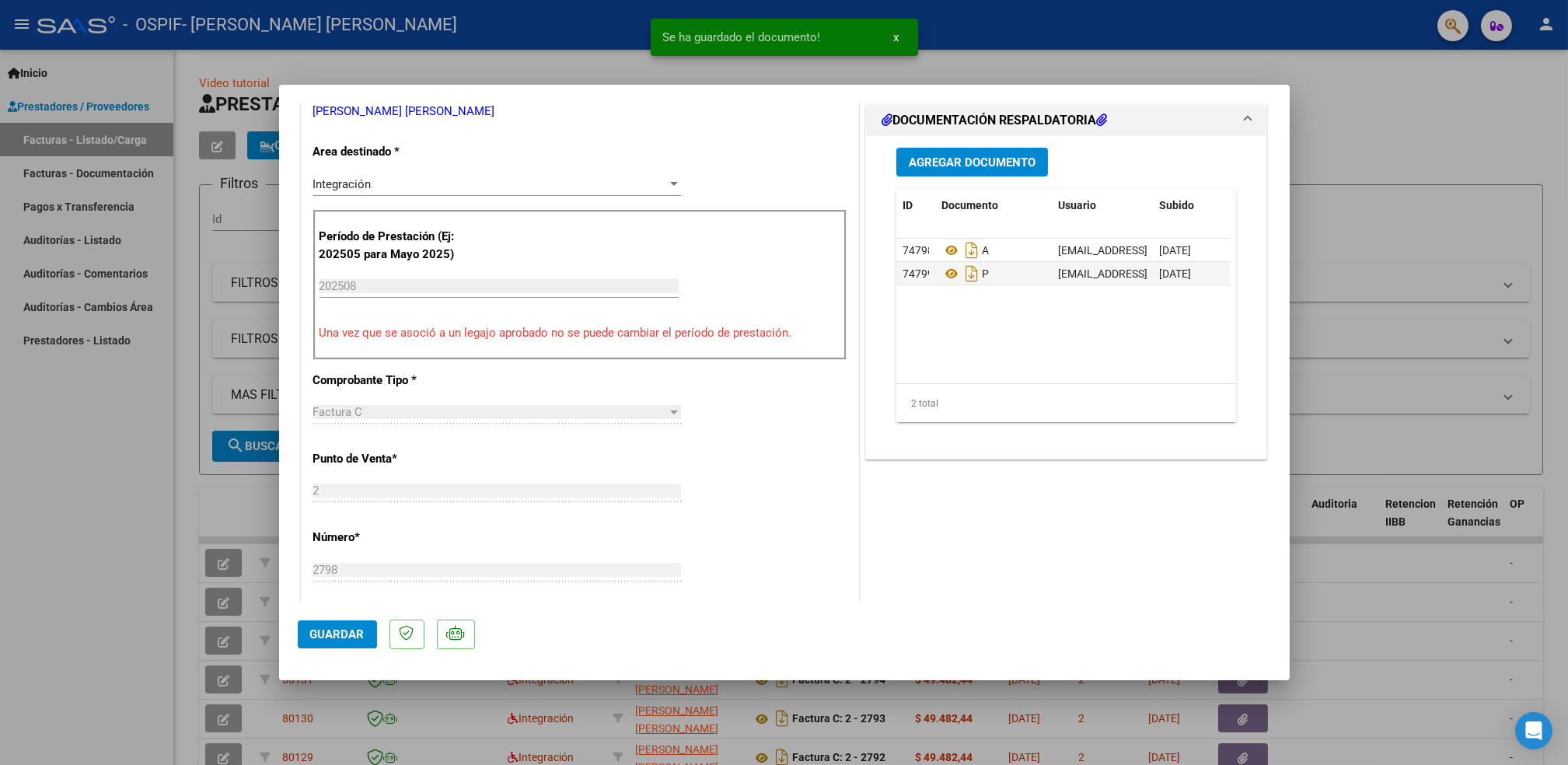
scroll to position [361, 0]
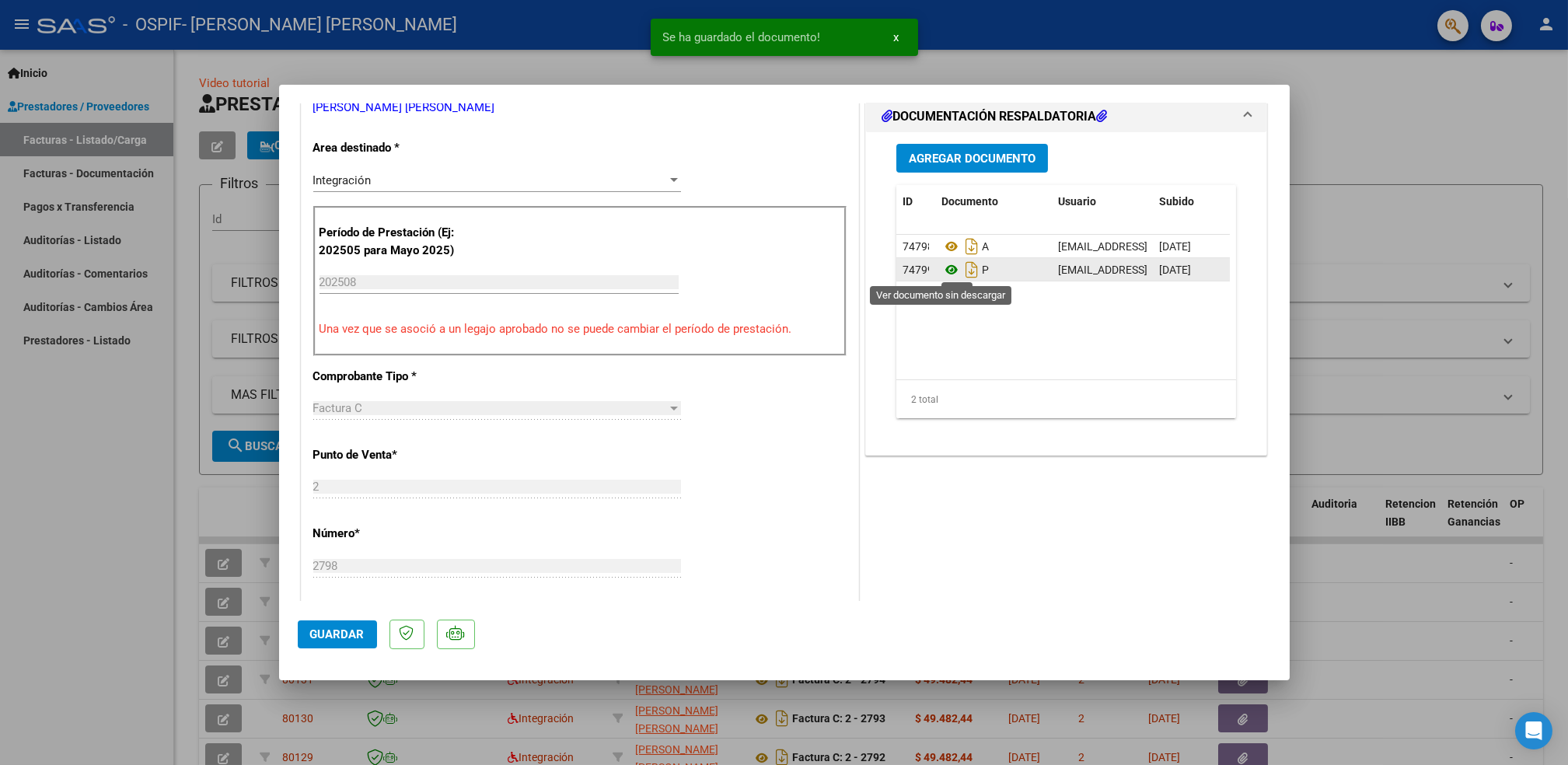
click at [942, 268] on icon at bounding box center [952, 270] width 20 height 18
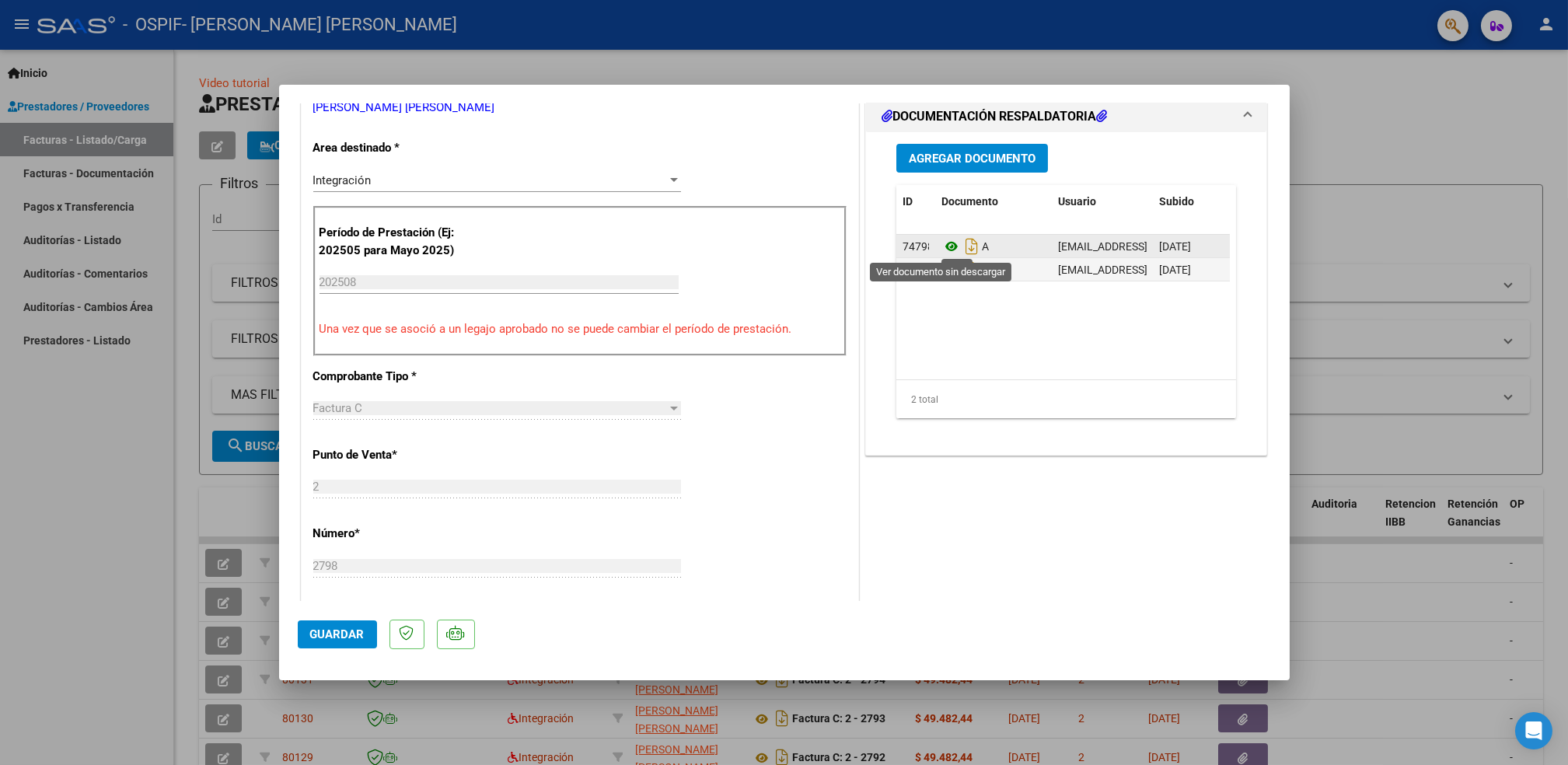
click at [942, 247] on icon at bounding box center [952, 247] width 20 height 18
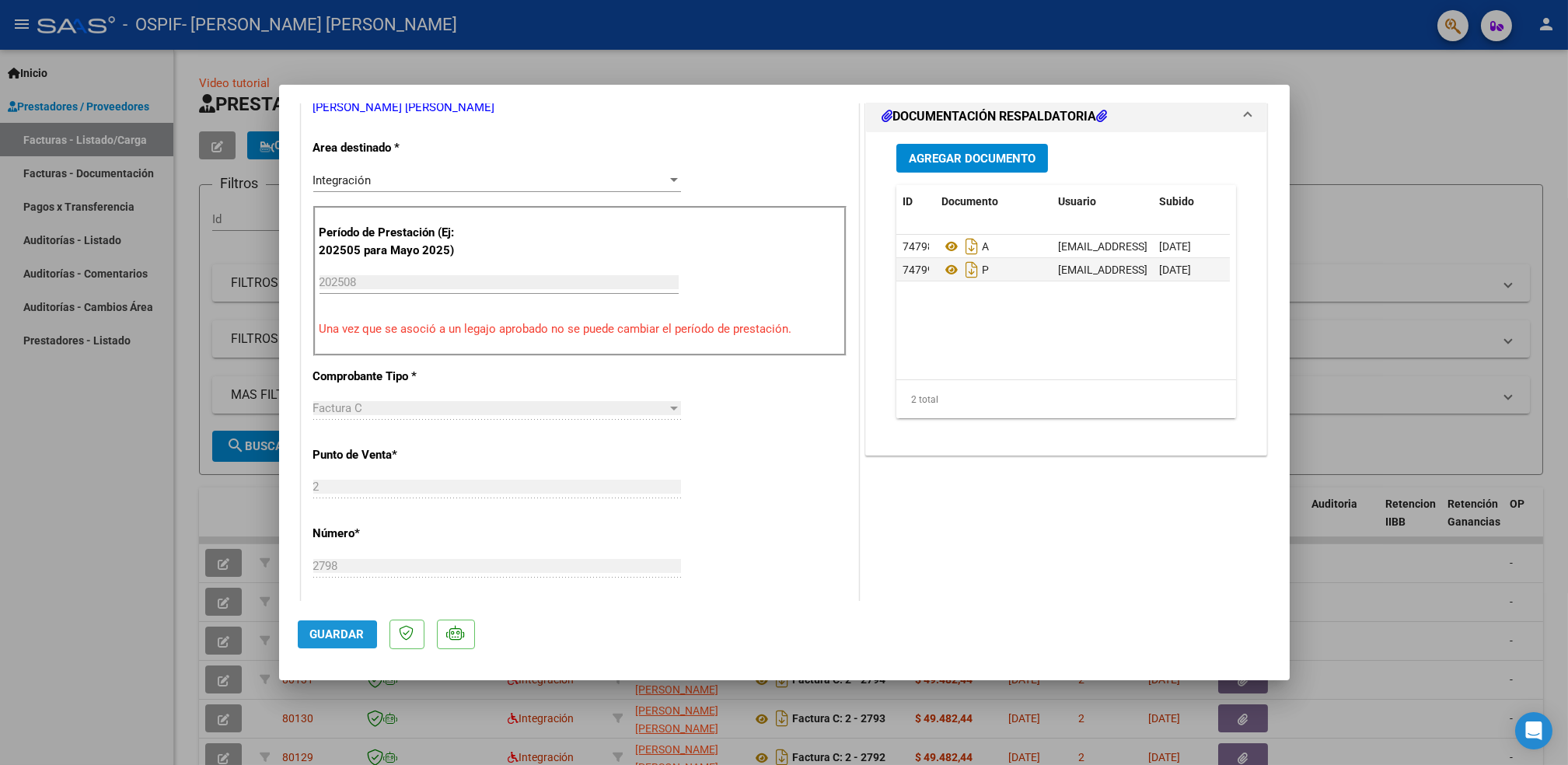
click at [328, 636] on span "Guardar" at bounding box center [337, 635] width 54 height 14
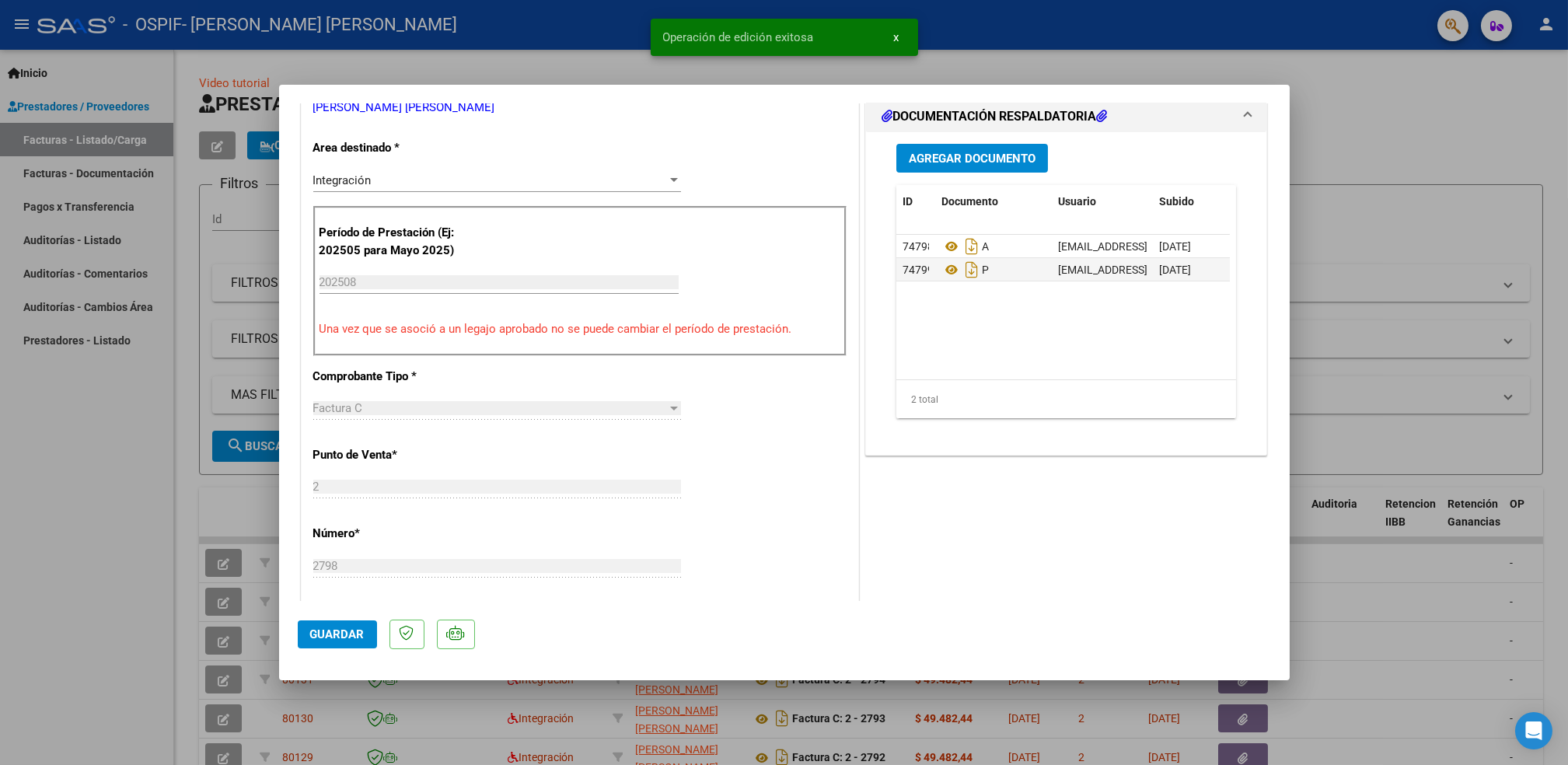
click at [137, 588] on div at bounding box center [784, 382] width 1568 height 765
type input "$ 0,00"
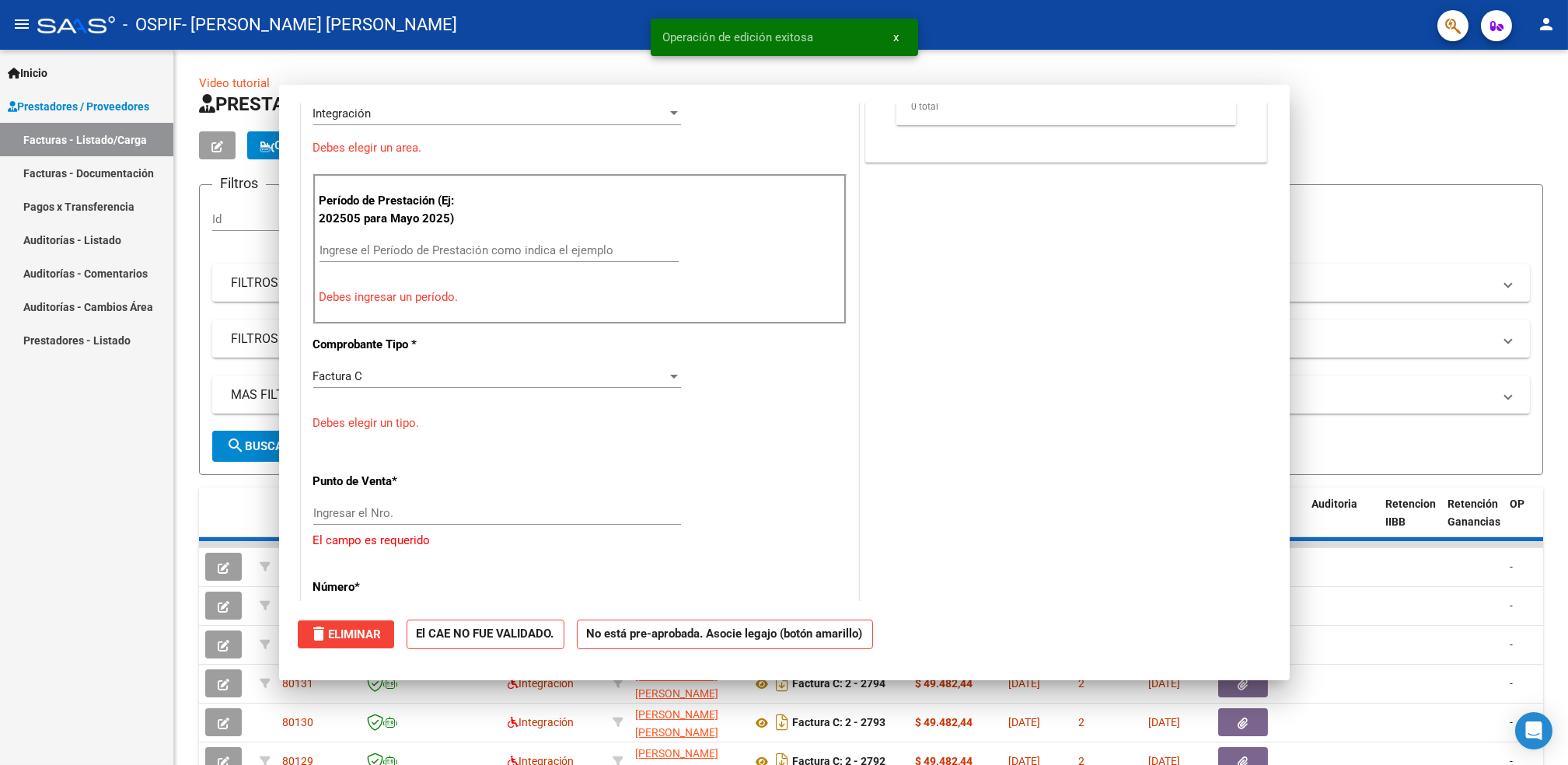
scroll to position [294, 0]
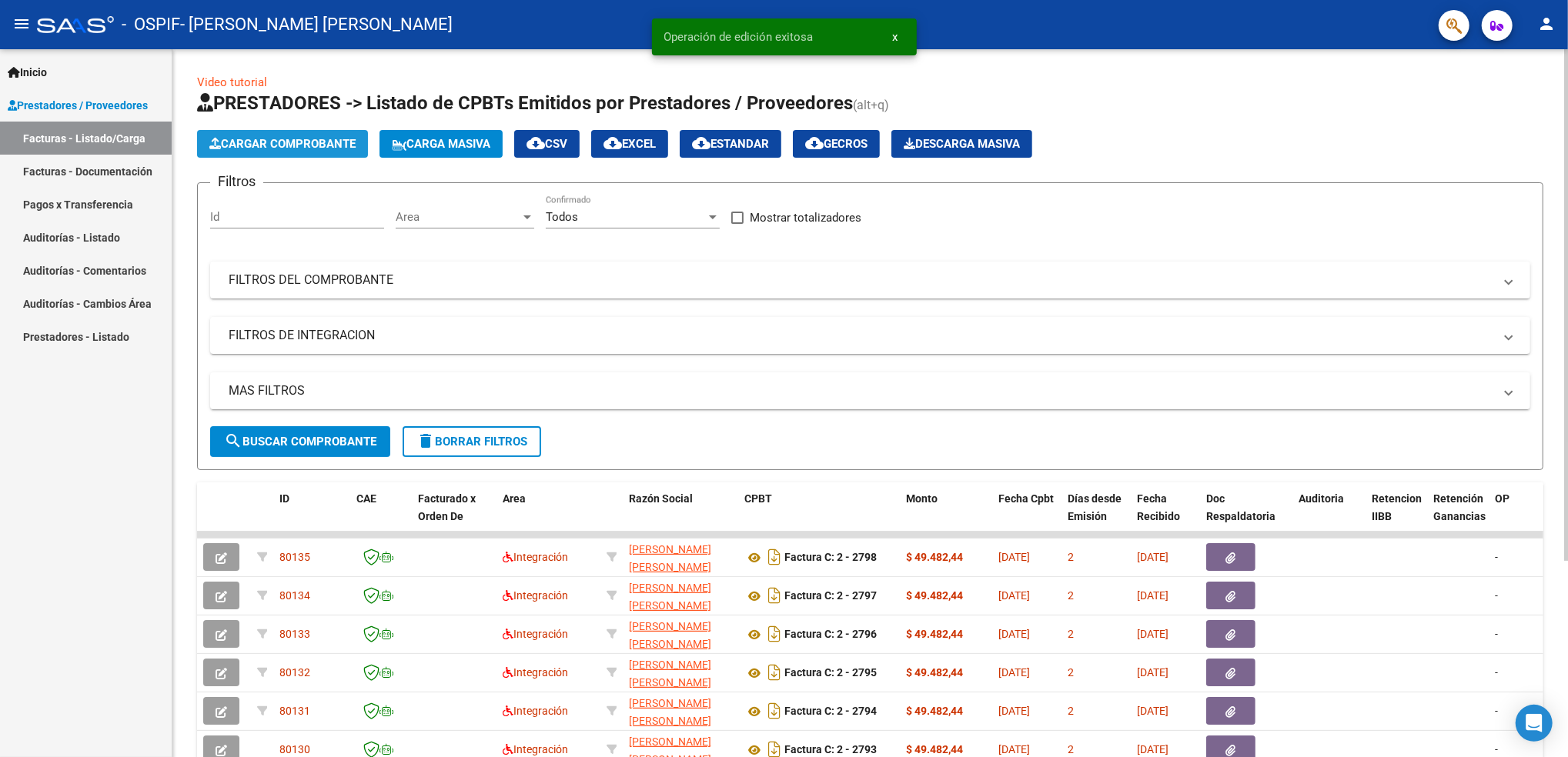
click at [325, 139] on span "Cargar Comprobante" at bounding box center [282, 144] width 146 height 14
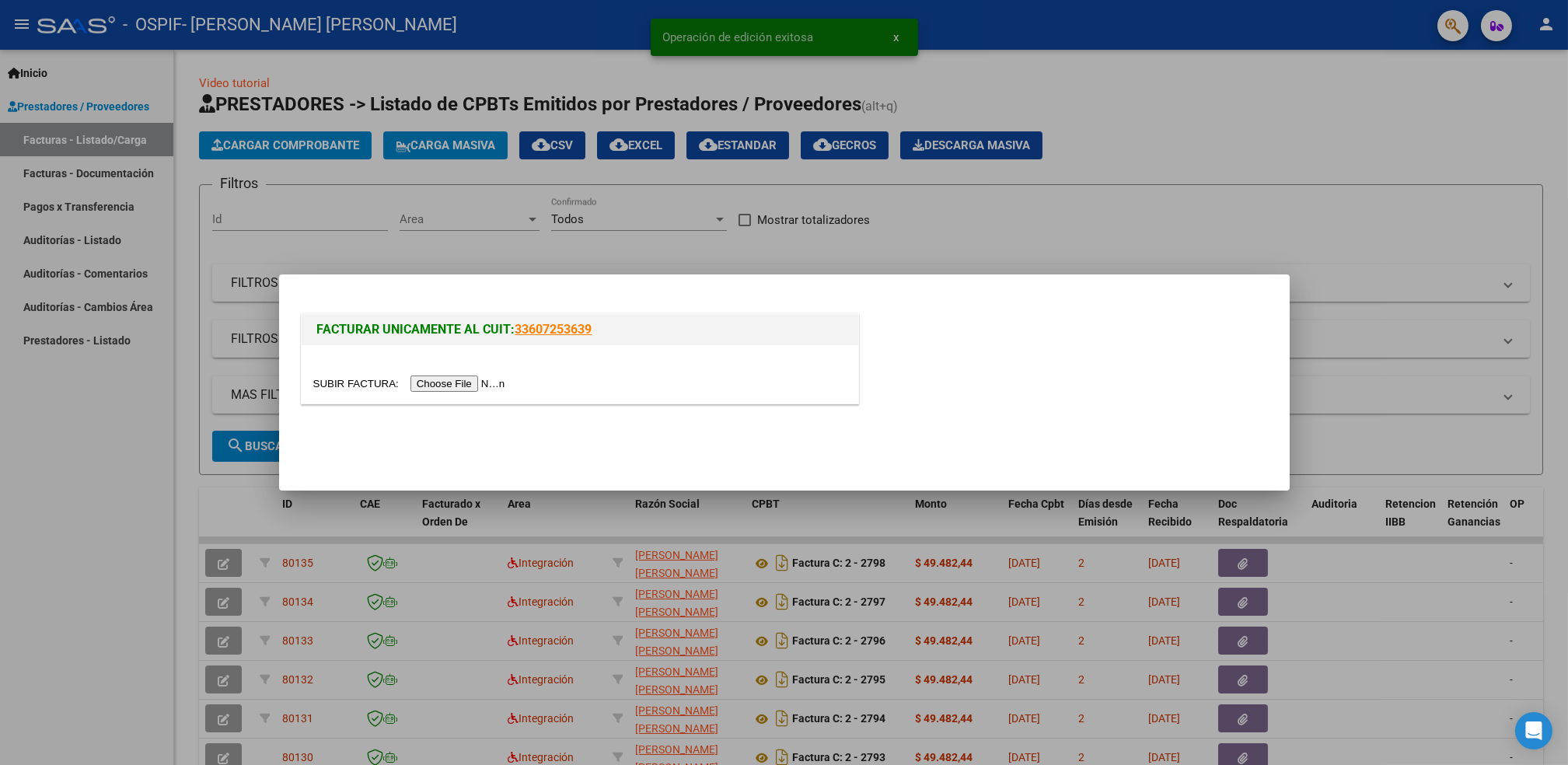
click at [438, 383] on input "file" at bounding box center [411, 384] width 196 height 17
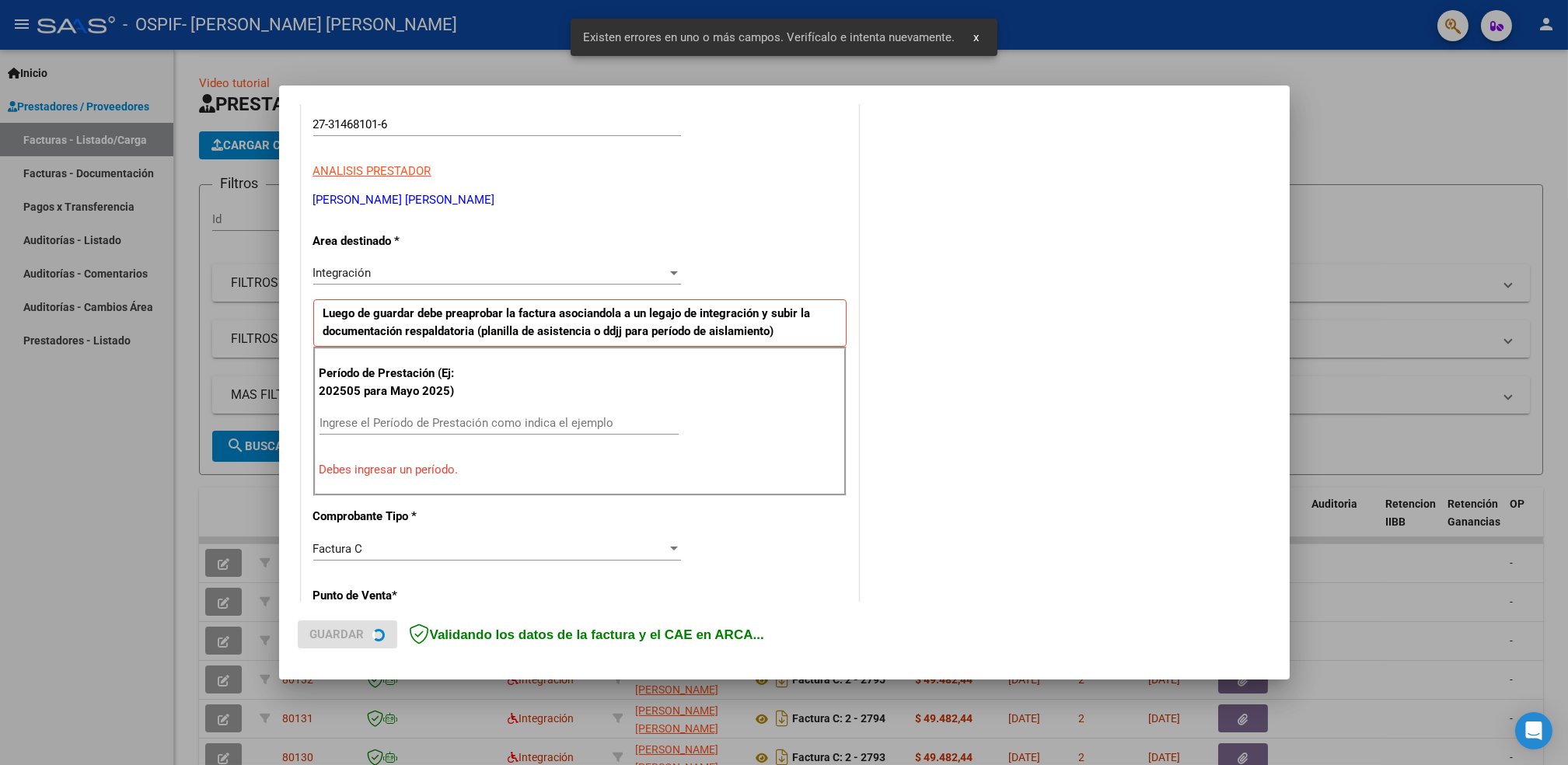
scroll to position [263, 0]
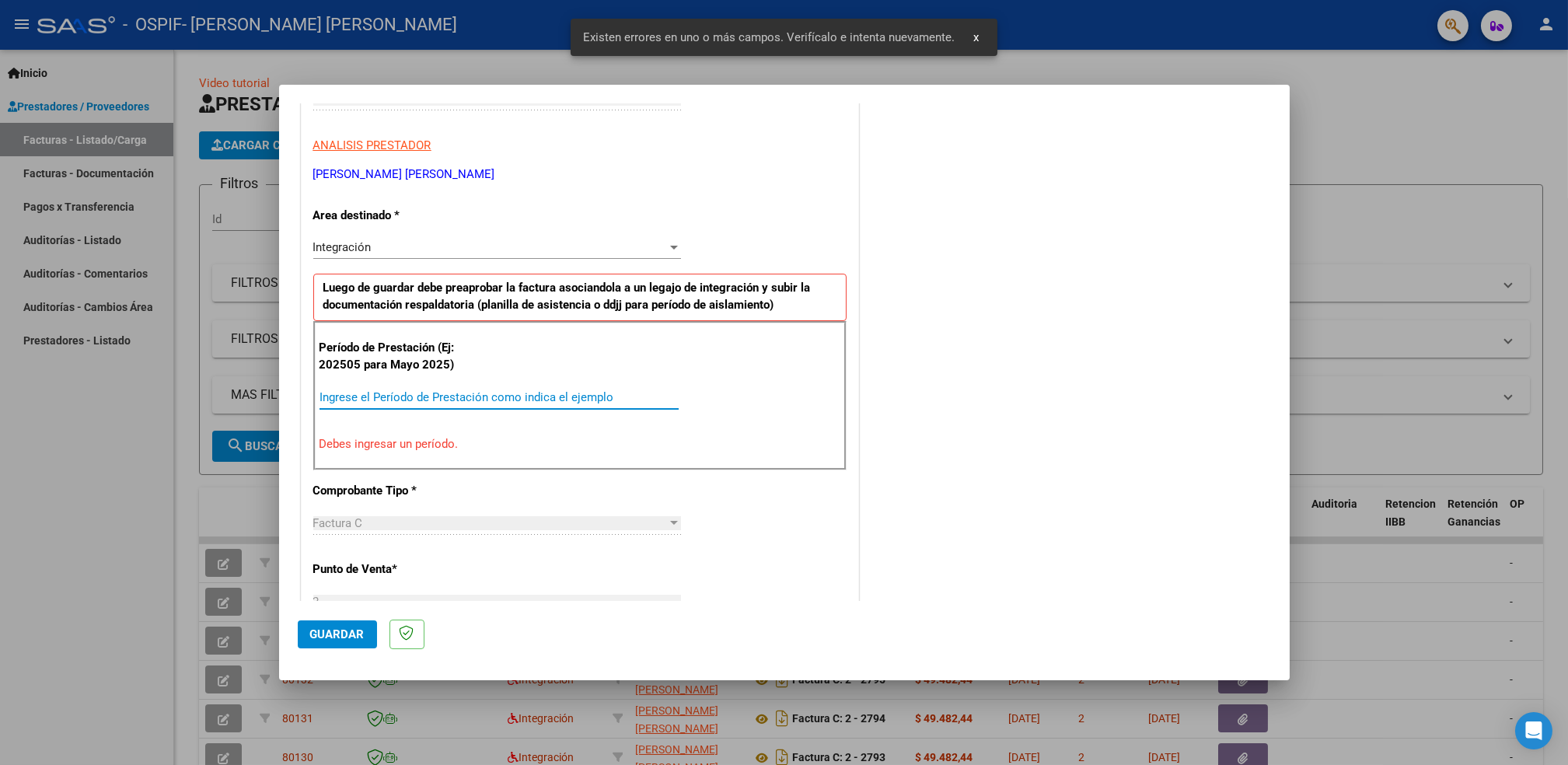
click at [443, 398] on input "Ingrese el Período de Prestación como indica el ejemplo" at bounding box center [499, 397] width 359 height 14
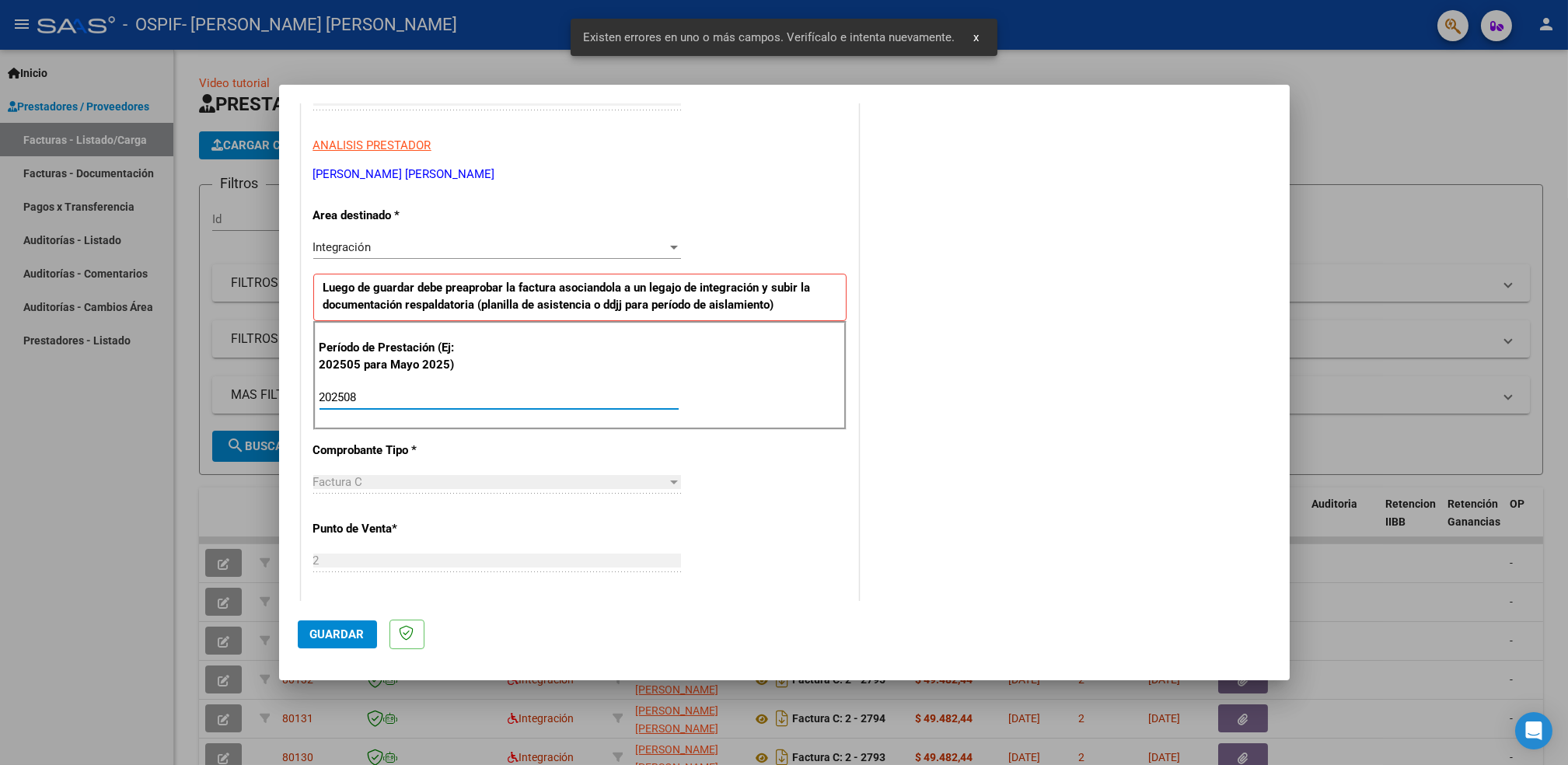
type input "202508"
click at [346, 636] on span "Guardar" at bounding box center [337, 635] width 54 height 14
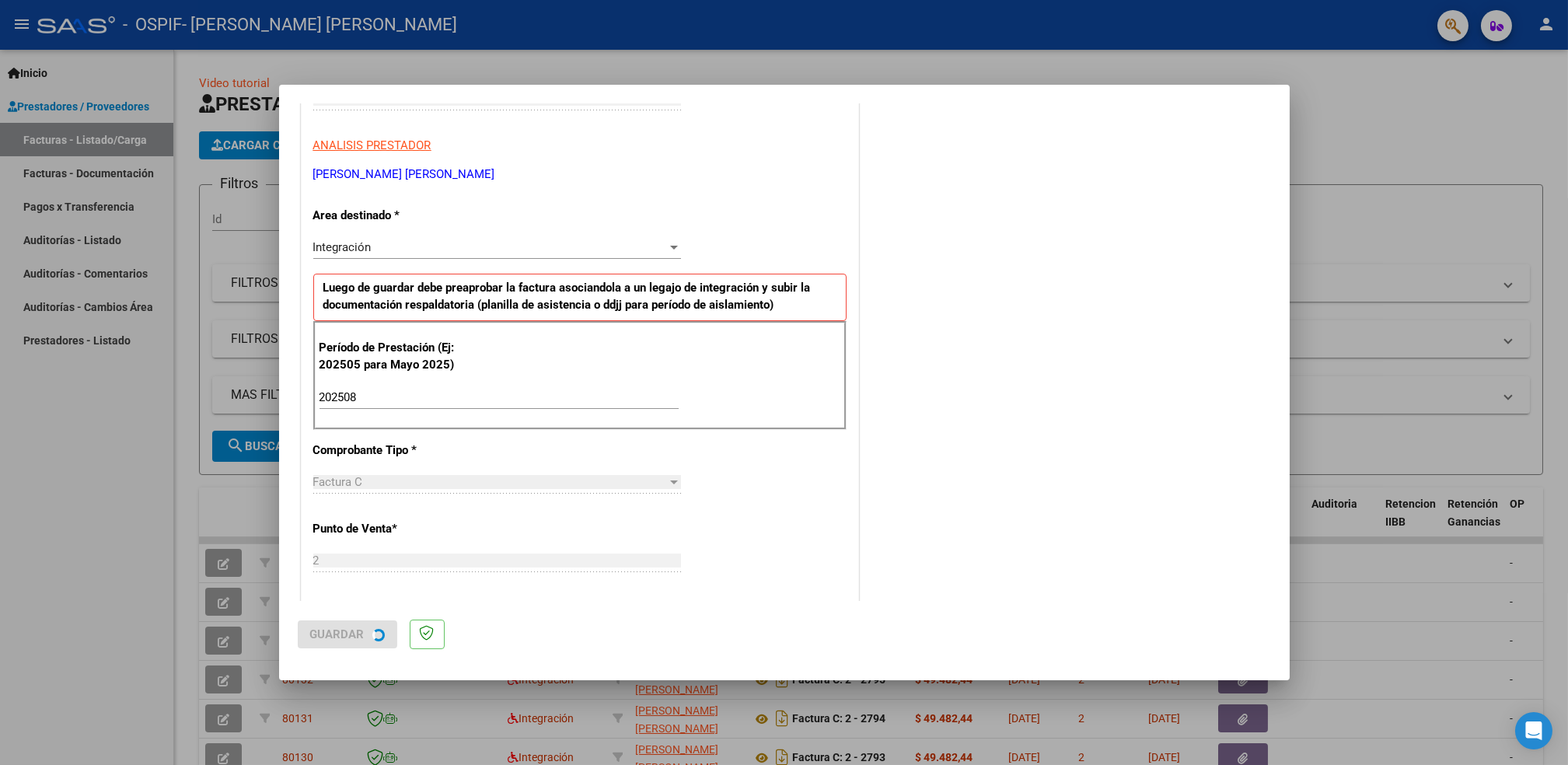
scroll to position [0, 0]
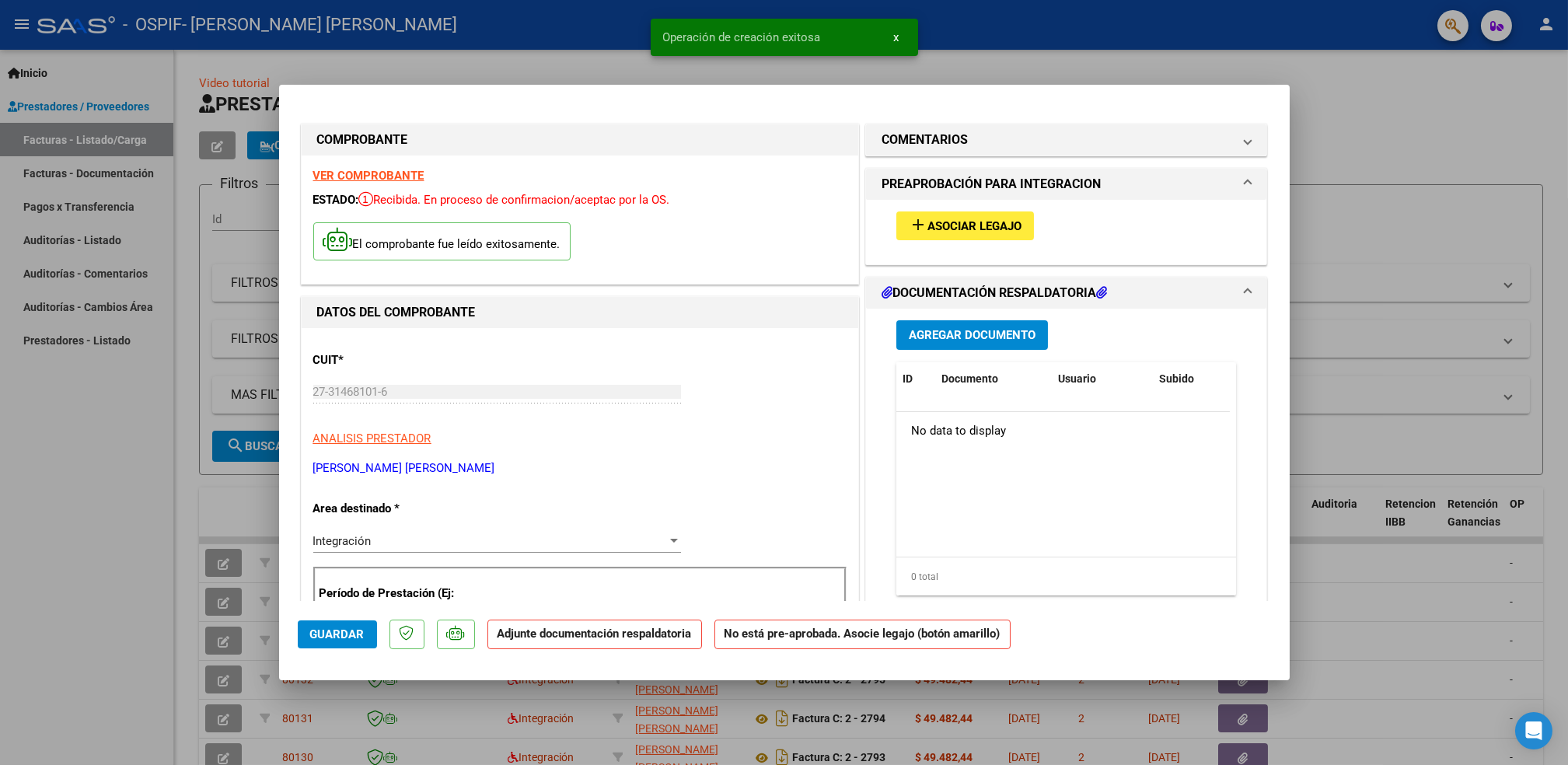
click at [965, 228] on span "Asociar Legajo" at bounding box center [975, 226] width 94 height 14
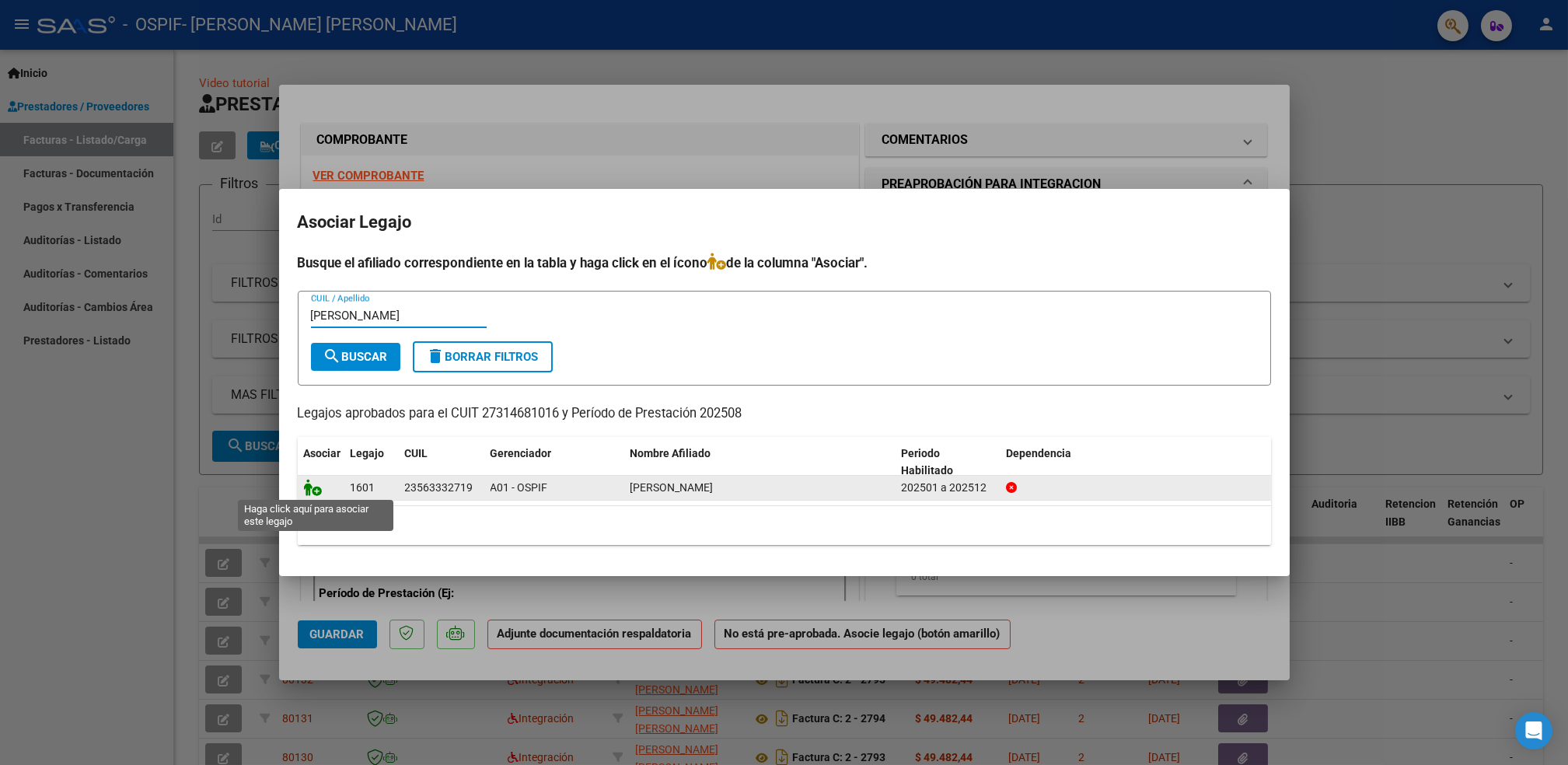
type input "[PERSON_NAME]"
click at [307, 492] on icon at bounding box center [313, 487] width 18 height 17
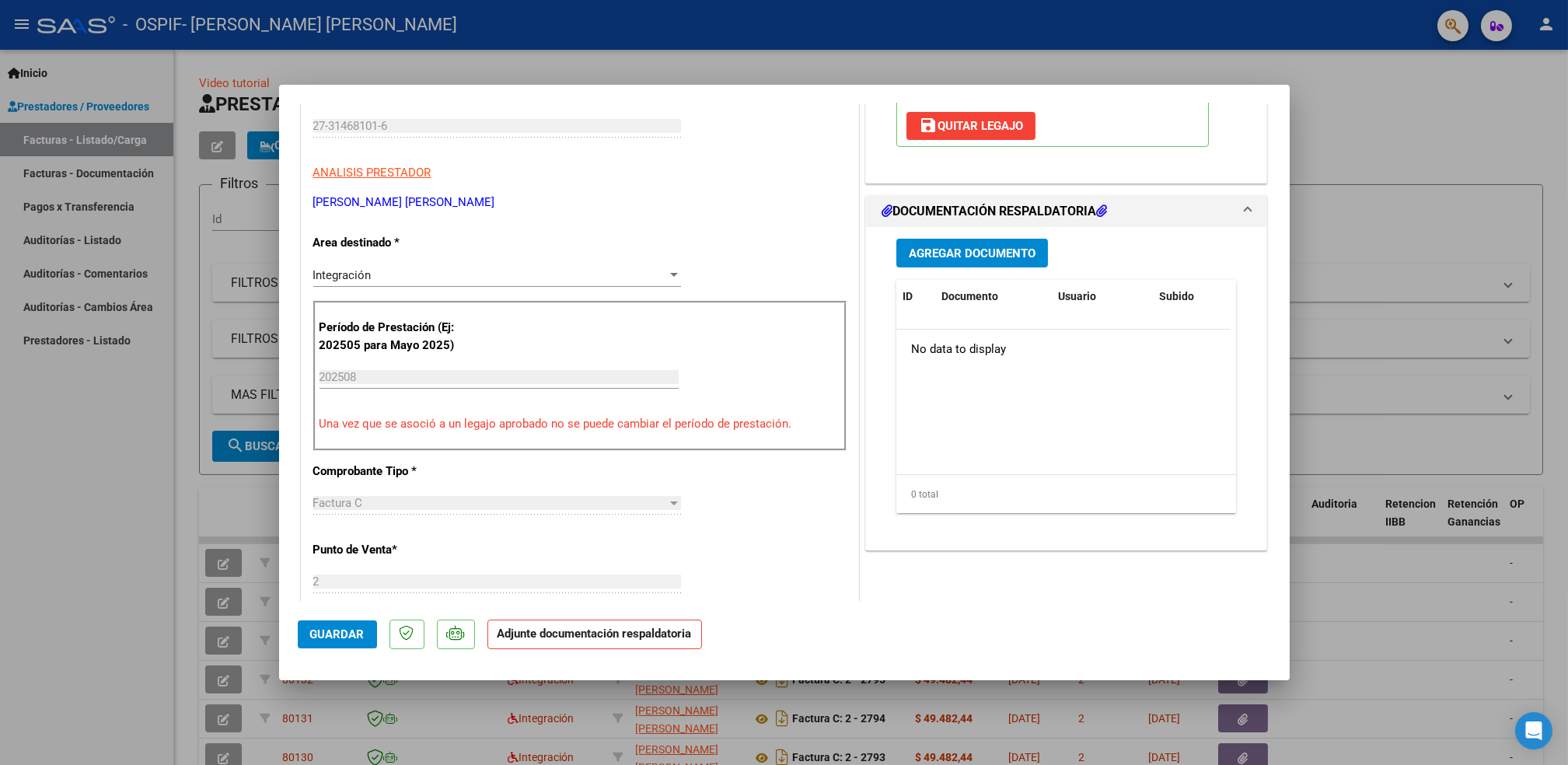
scroll to position [296, 0]
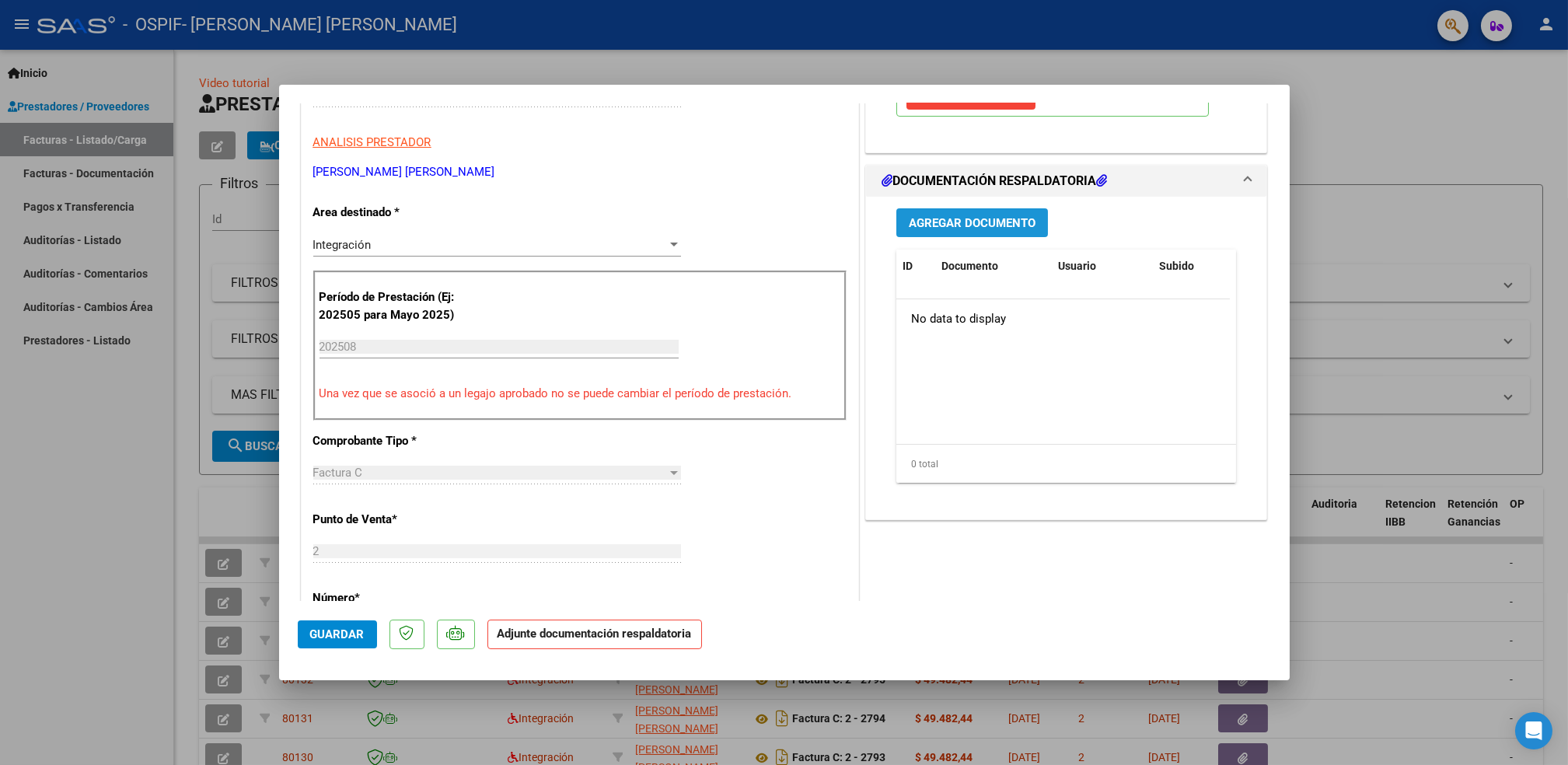
click at [909, 224] on span "Agregar Documento" at bounding box center [972, 223] width 127 height 14
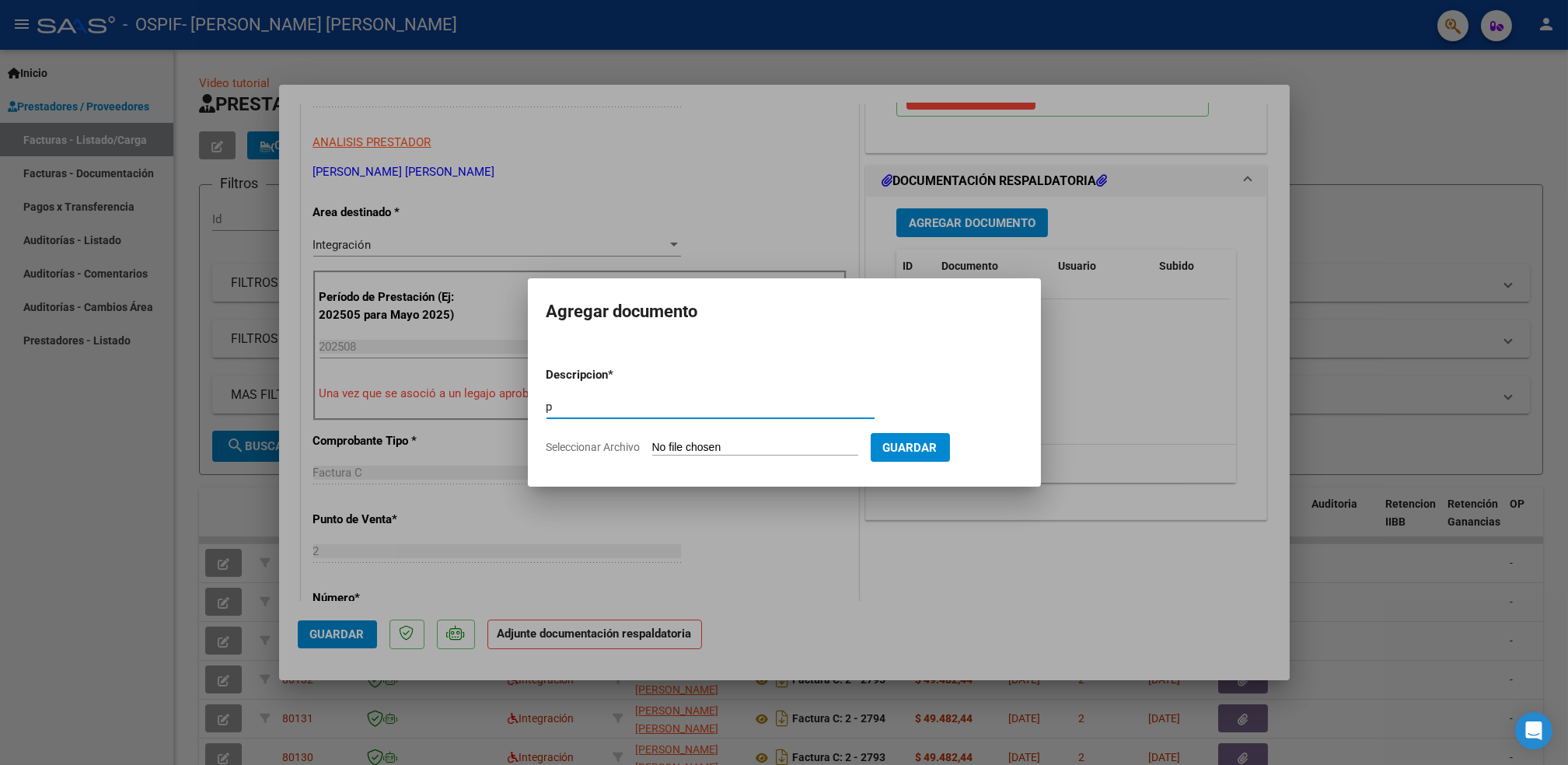
type input "p"
click at [719, 456] on form "Descripcion * p Escriba aquí una descripcion Seleccionar Archivo Guardar" at bounding box center [784, 411] width 476 height 114
click at [712, 454] on input "Seleccionar Archivo" at bounding box center [755, 448] width 206 height 15
type input "C:\fakepath\27314681016_011_00002_00002803.pdf"
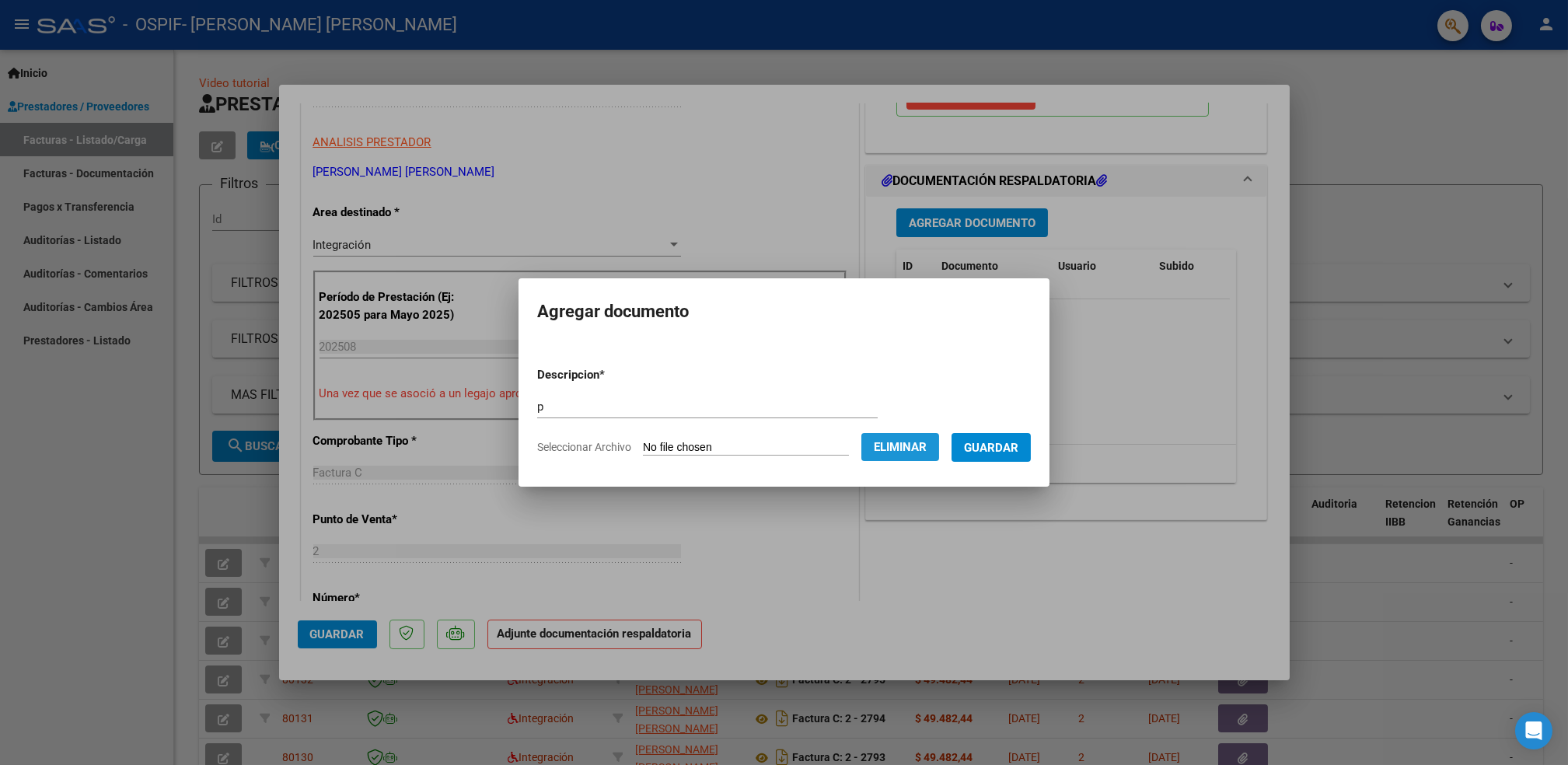
click at [892, 446] on span "Eliminar" at bounding box center [900, 447] width 53 height 14
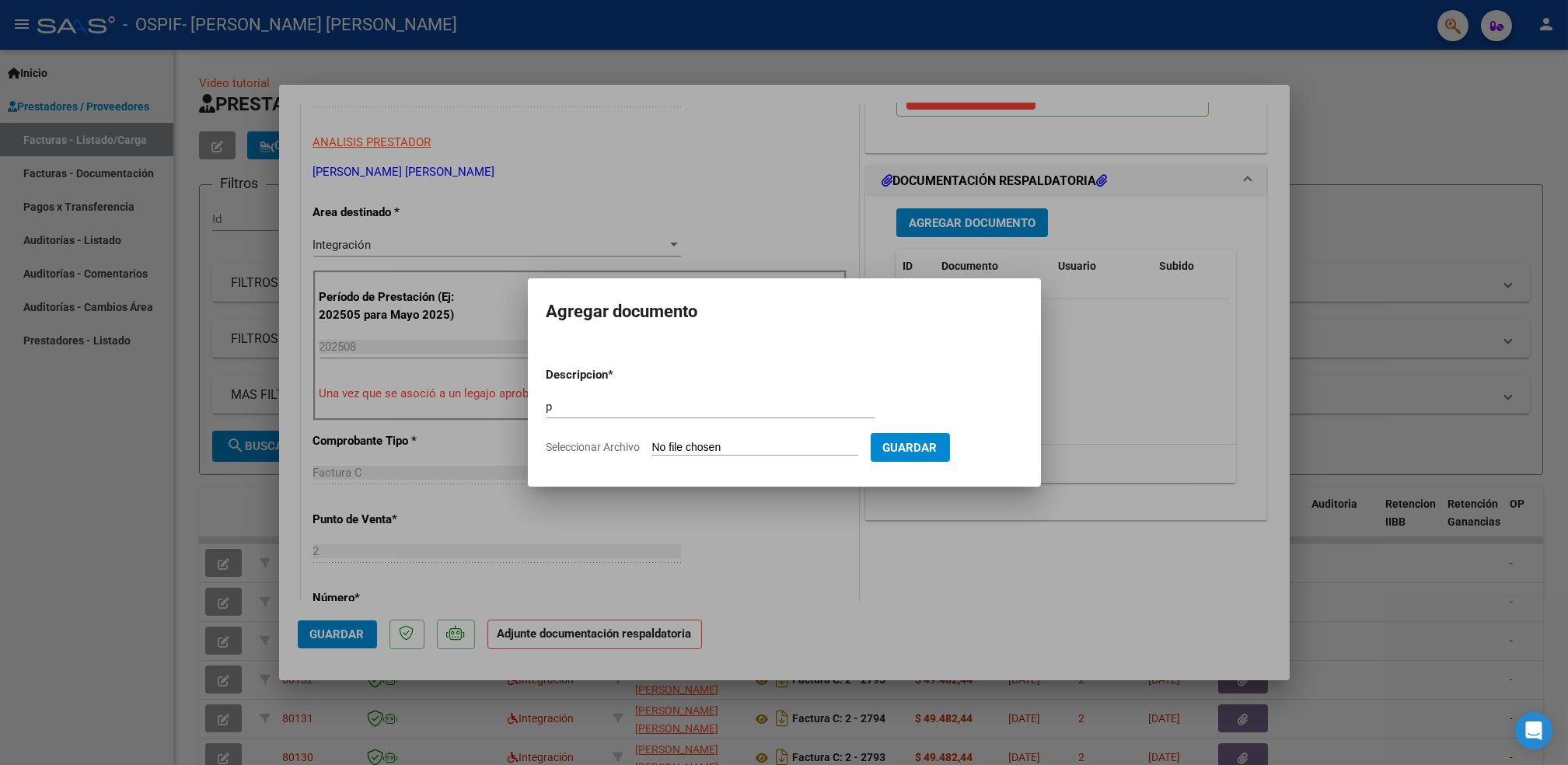
click at [774, 451] on input "Seleccionar Archivo" at bounding box center [755, 448] width 206 height 15
type input "C:\fakepath\[PERSON_NAME].png"
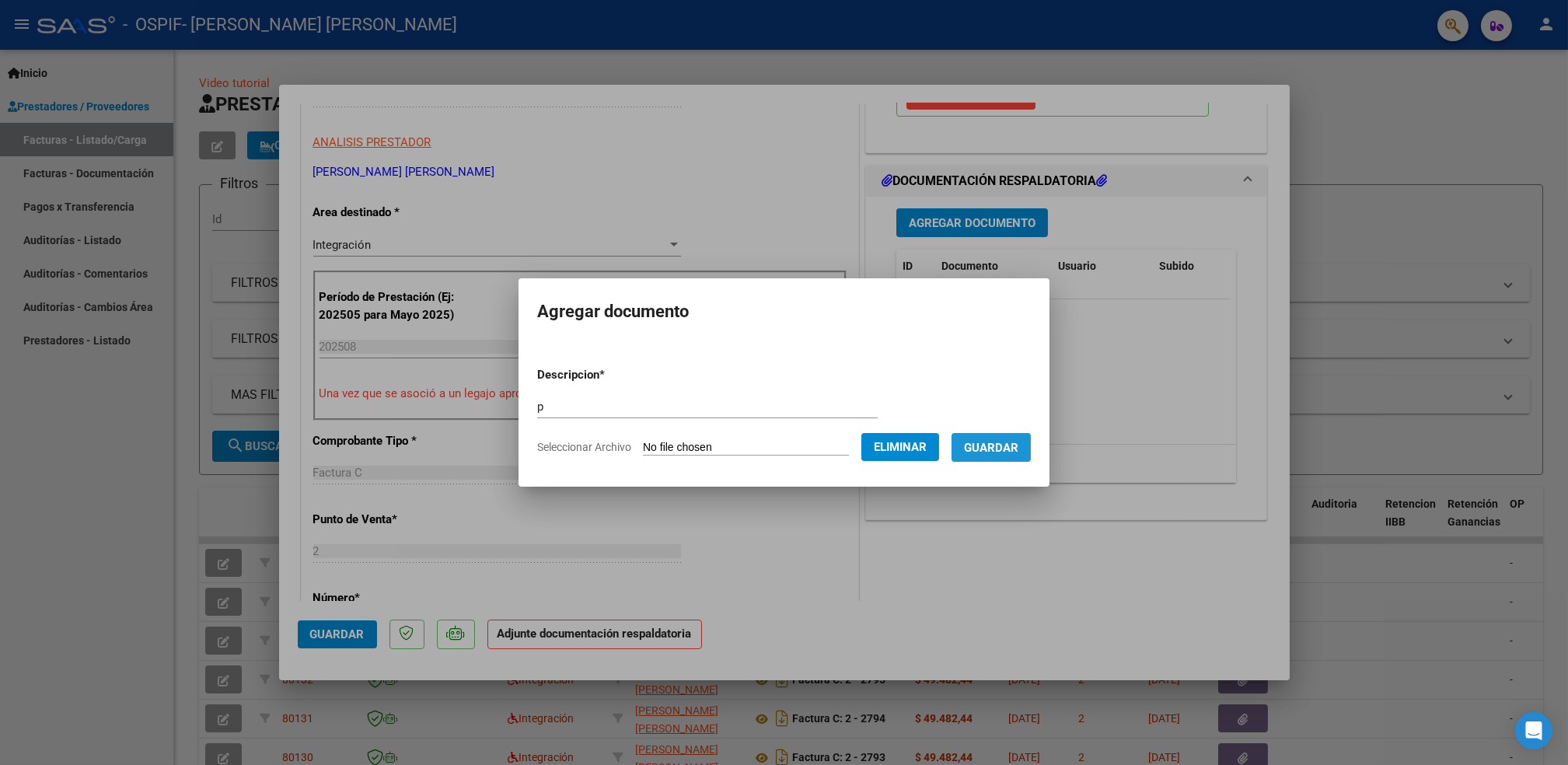
click at [970, 454] on span "Guardar" at bounding box center [991, 447] width 54 height 14
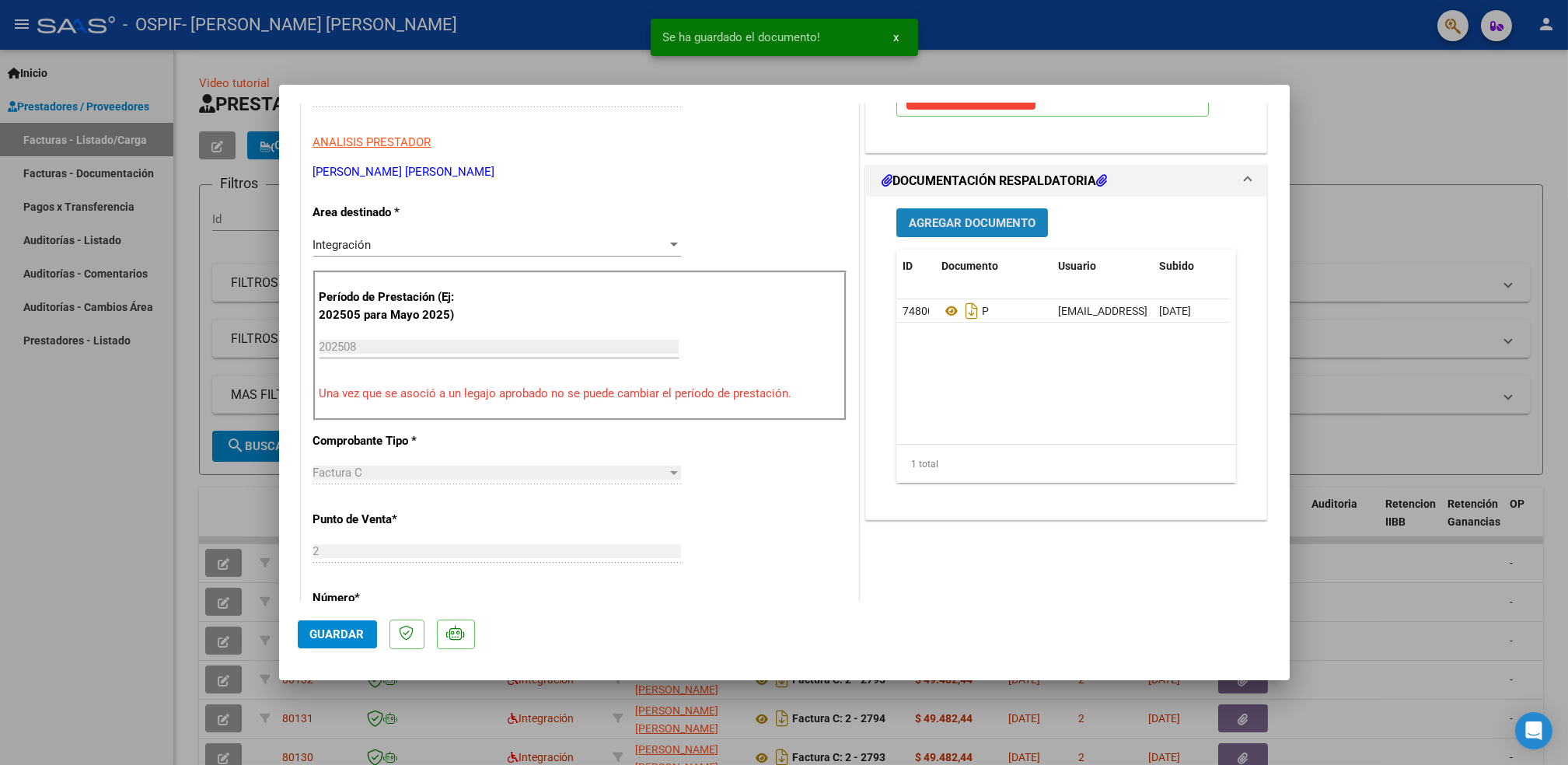
click at [951, 222] on span "Agregar Documento" at bounding box center [972, 223] width 127 height 14
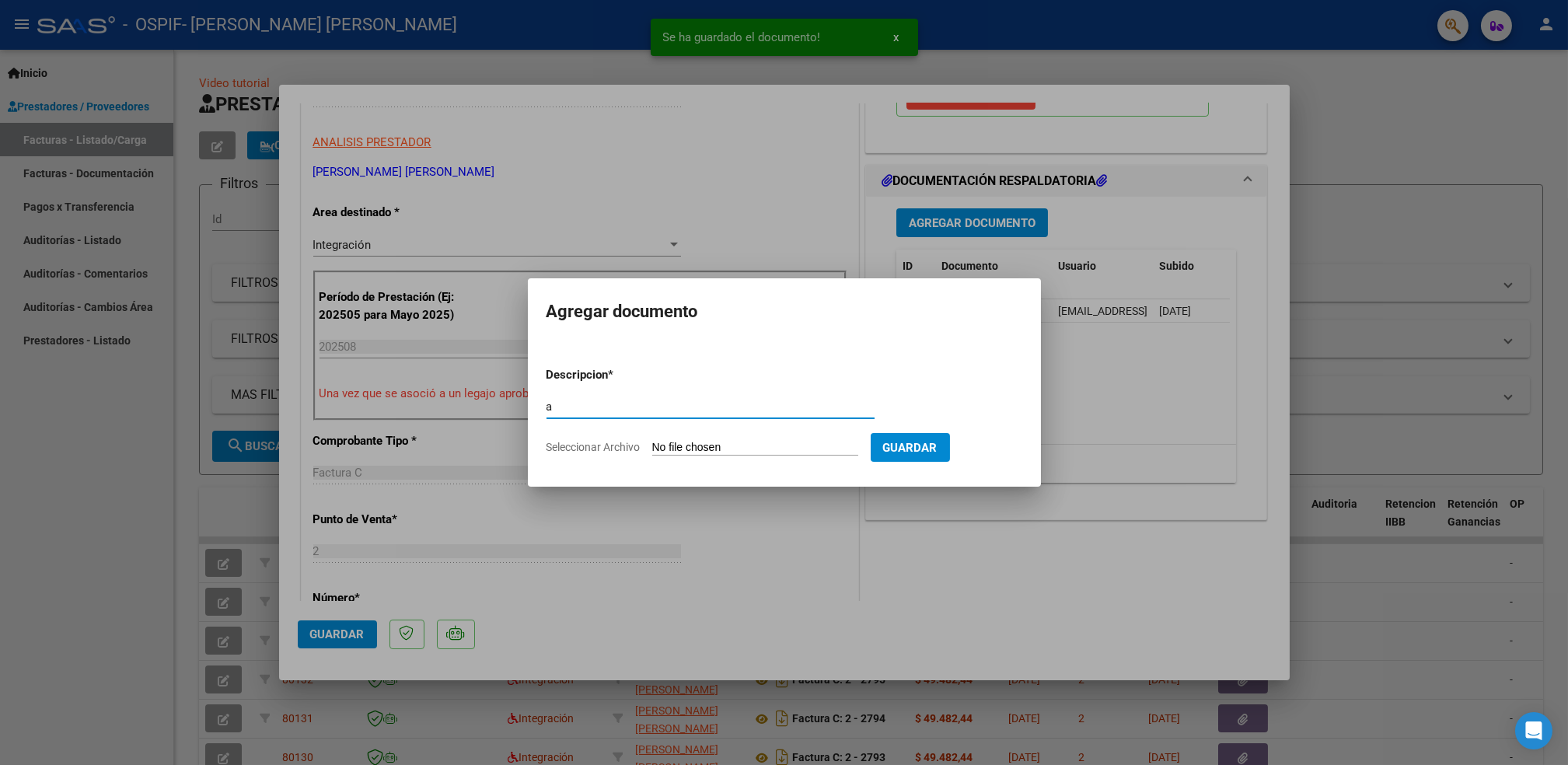
type input "a"
click at [804, 450] on input "Seleccionar Archivo" at bounding box center [755, 448] width 206 height 15
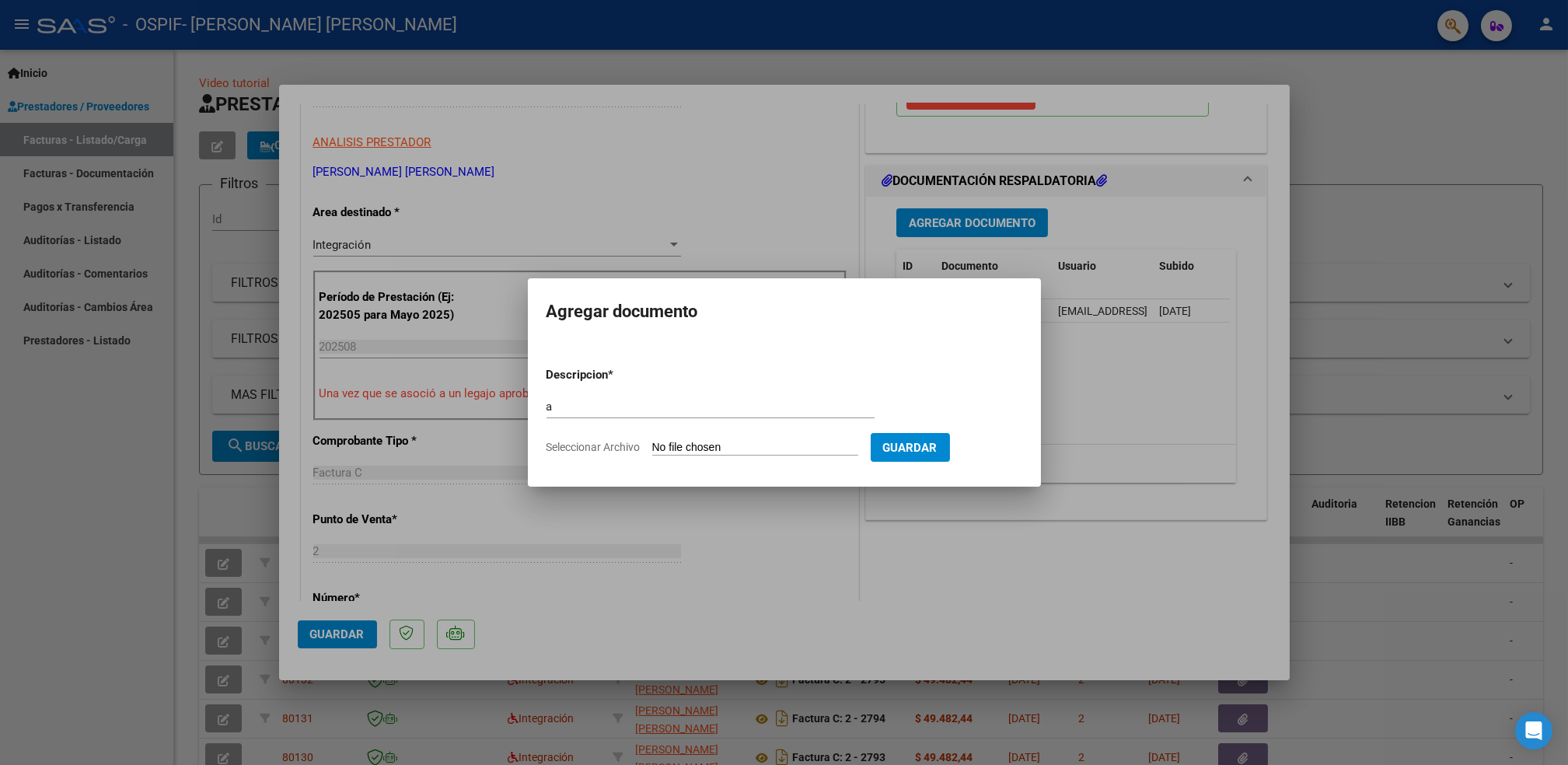
type input "C:\fakepath\Asistencia (62)_24.pdf"
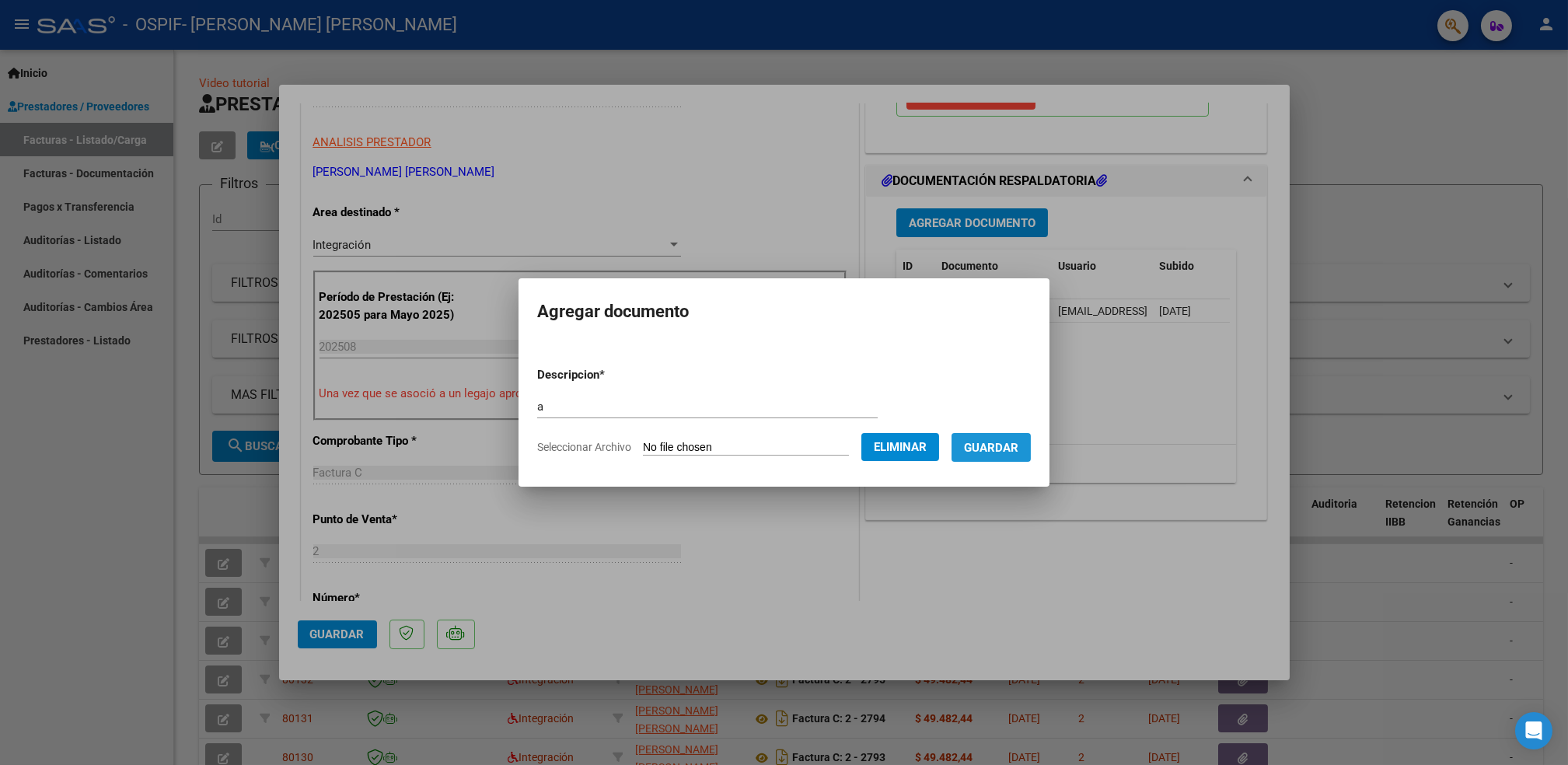
click at [998, 446] on span "Guardar" at bounding box center [991, 447] width 54 height 14
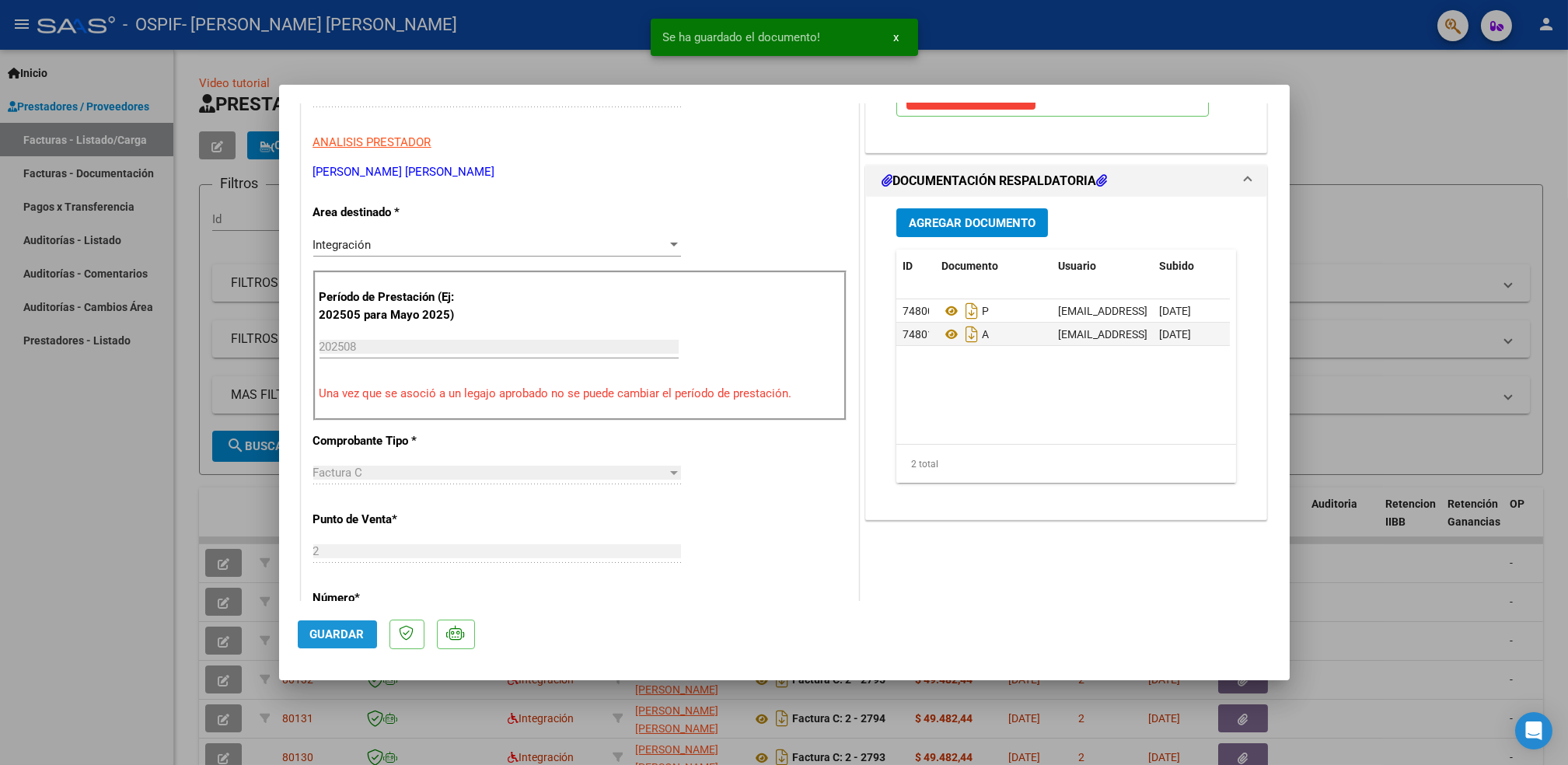
click at [346, 637] on span "Guardar" at bounding box center [337, 635] width 54 height 14
click at [51, 495] on div at bounding box center [784, 382] width 1568 height 765
type input "$ 0,00"
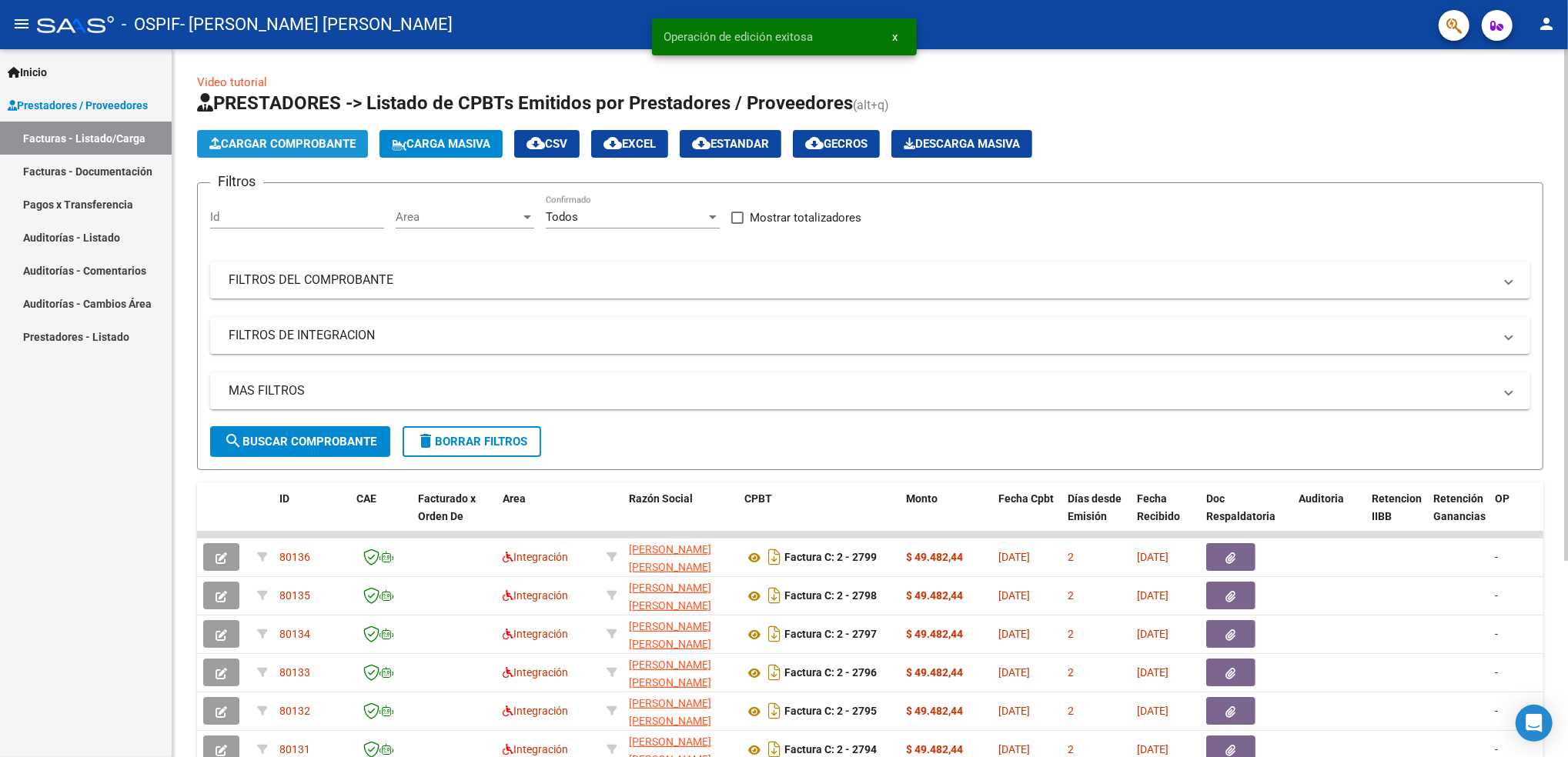
click at [285, 149] on span "Cargar Comprobante" at bounding box center [282, 144] width 146 height 14
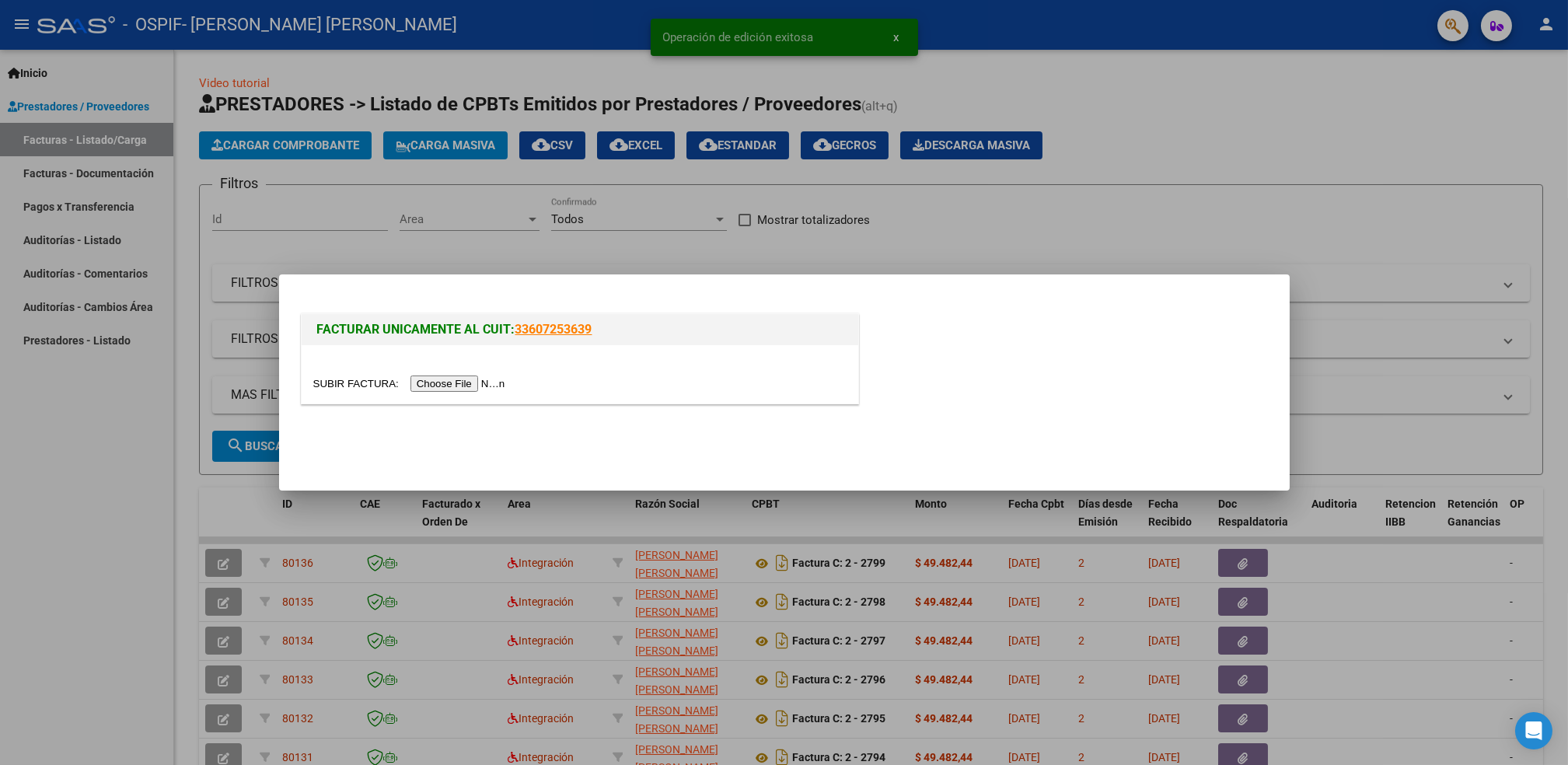
click at [440, 389] on input "file" at bounding box center [411, 384] width 196 height 17
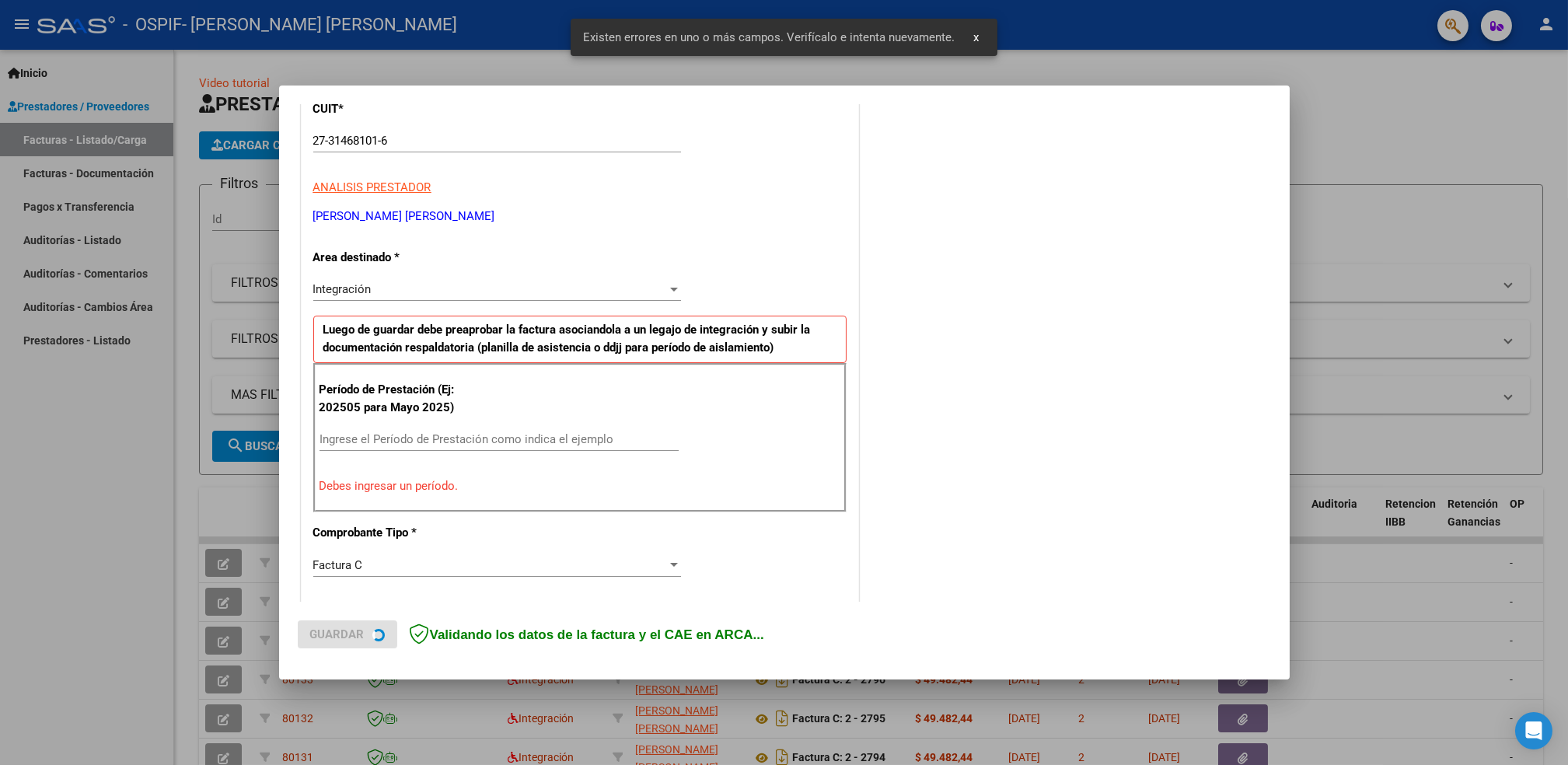
scroll to position [263, 0]
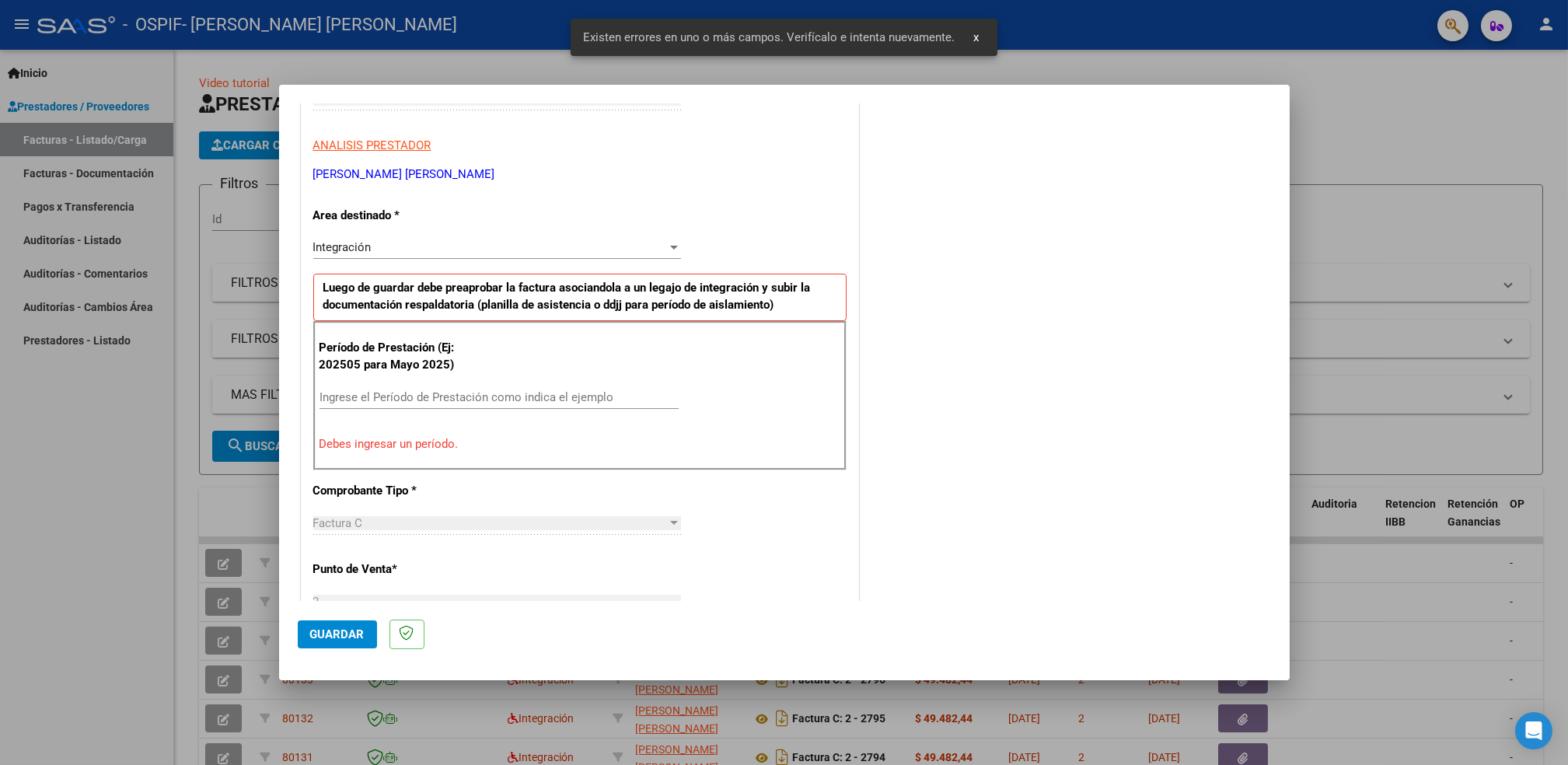
click at [481, 386] on div "Ingrese el Período de Prestación como indica el ejemplo" at bounding box center [499, 397] width 359 height 23
click at [464, 397] on input "Ingrese el Período de Prestación como indica el ejemplo" at bounding box center [499, 397] width 359 height 14
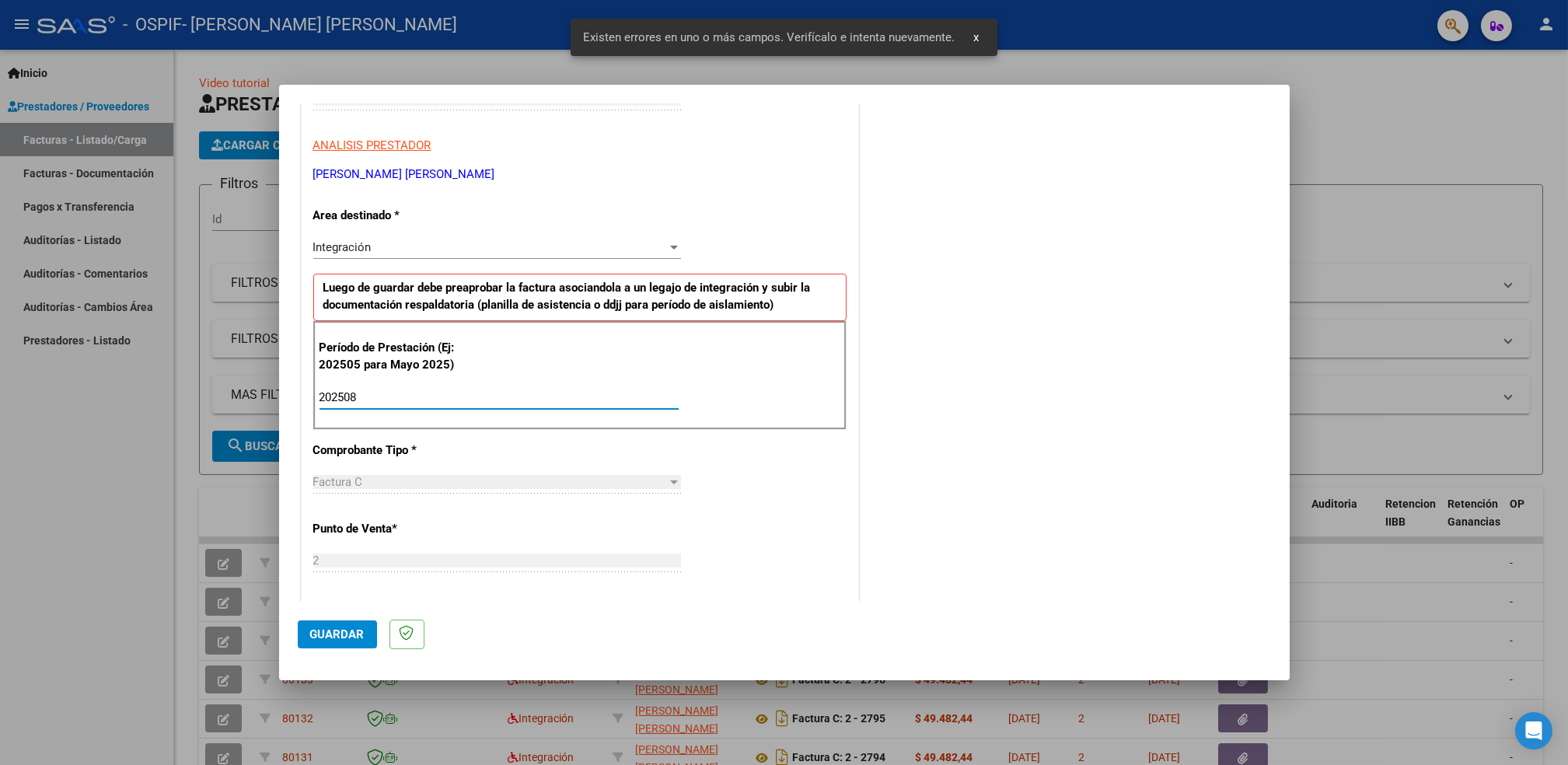
type input "202508"
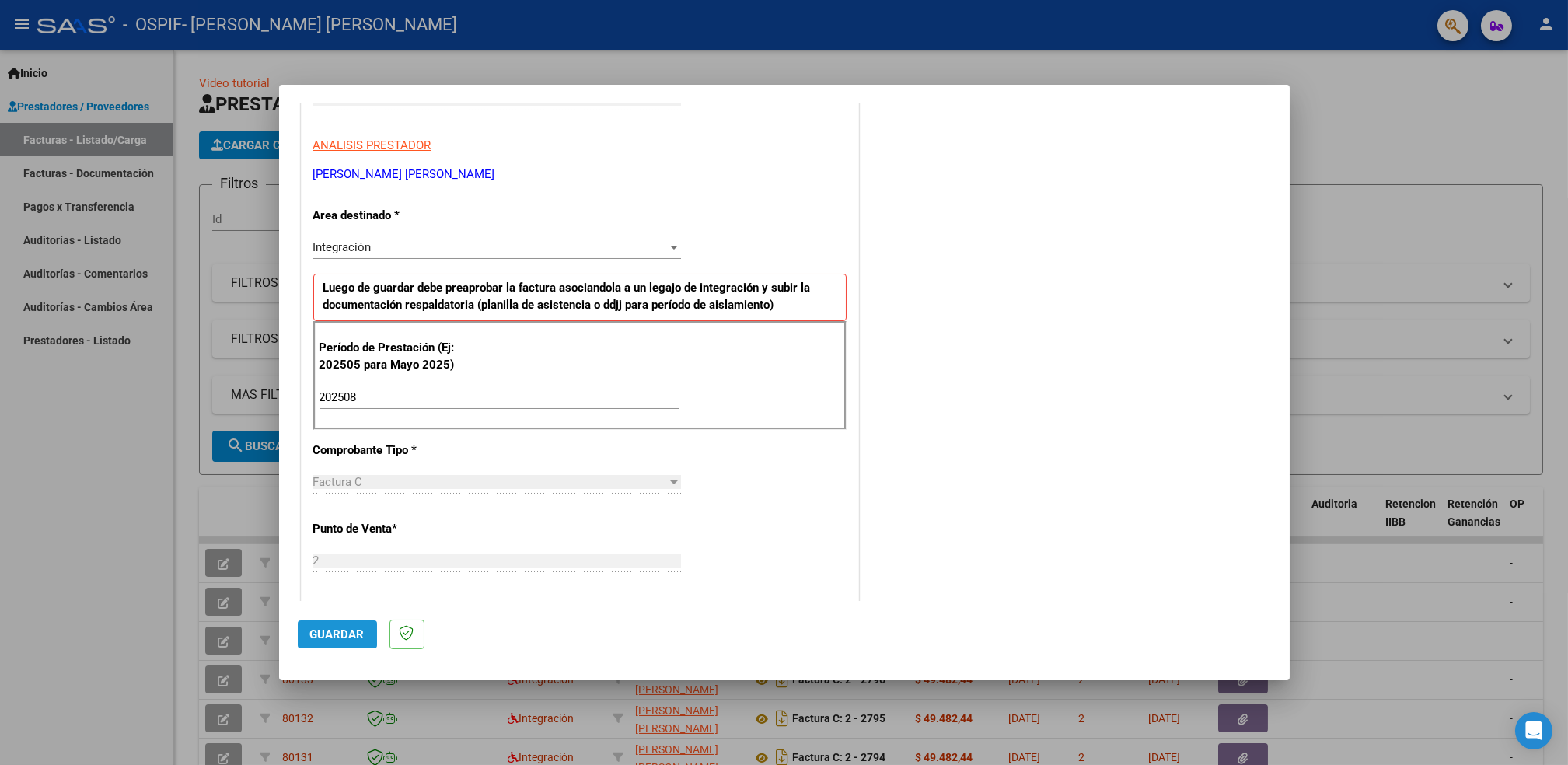
click at [333, 623] on button "Guardar" at bounding box center [337, 634] width 79 height 28
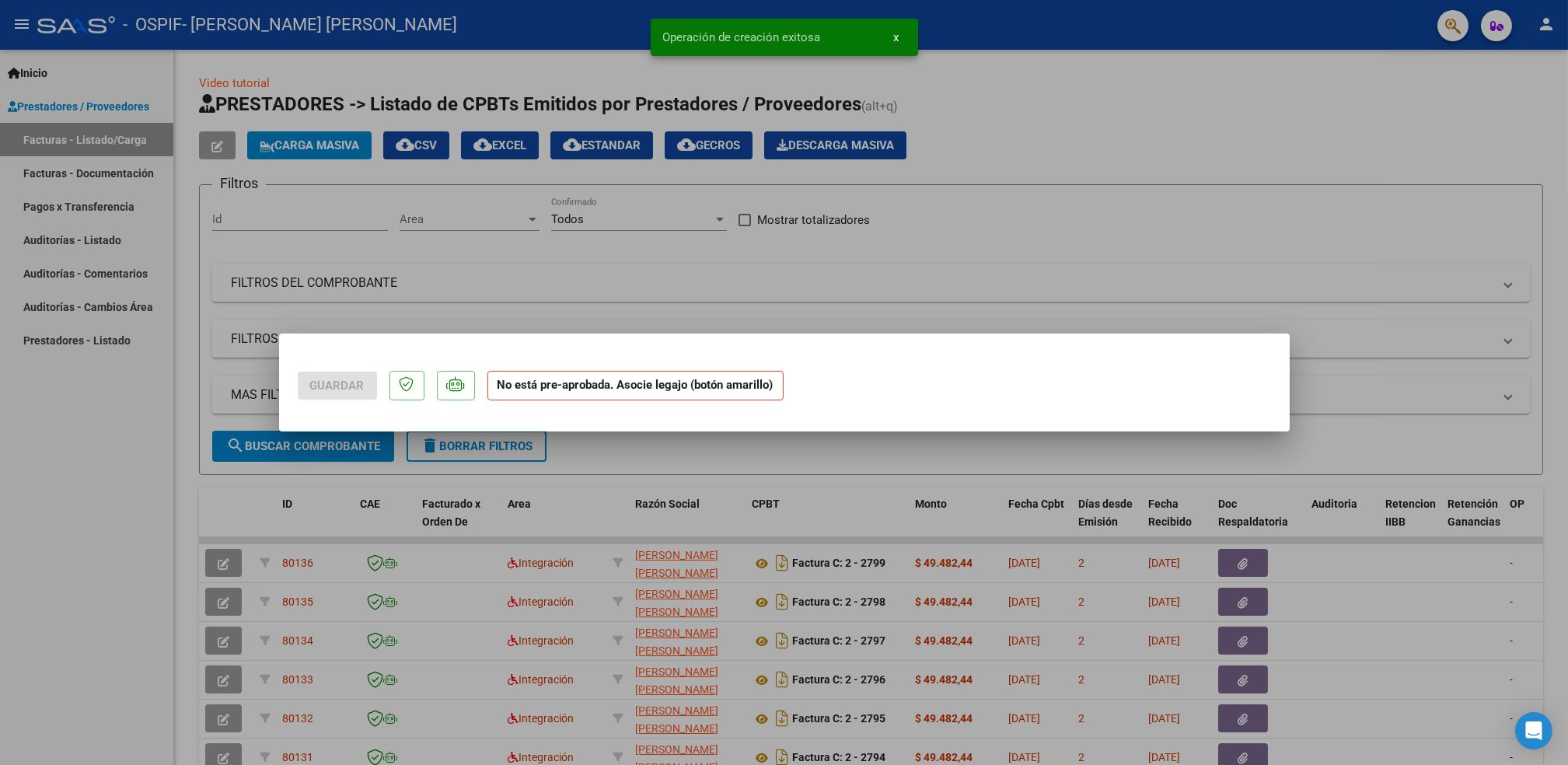
scroll to position [0, 0]
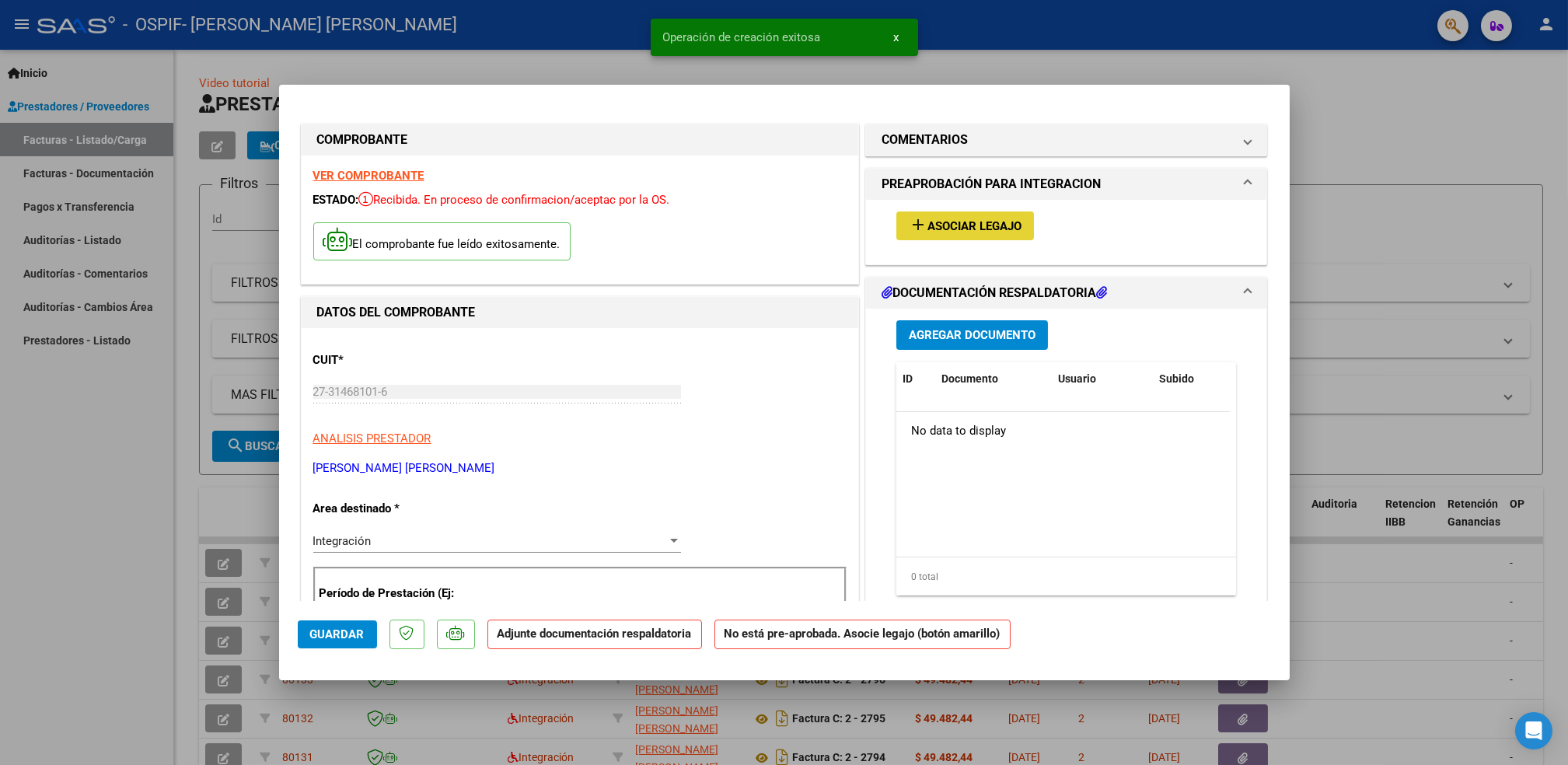
click at [966, 235] on button "add Asociar Legajo" at bounding box center [965, 226] width 138 height 28
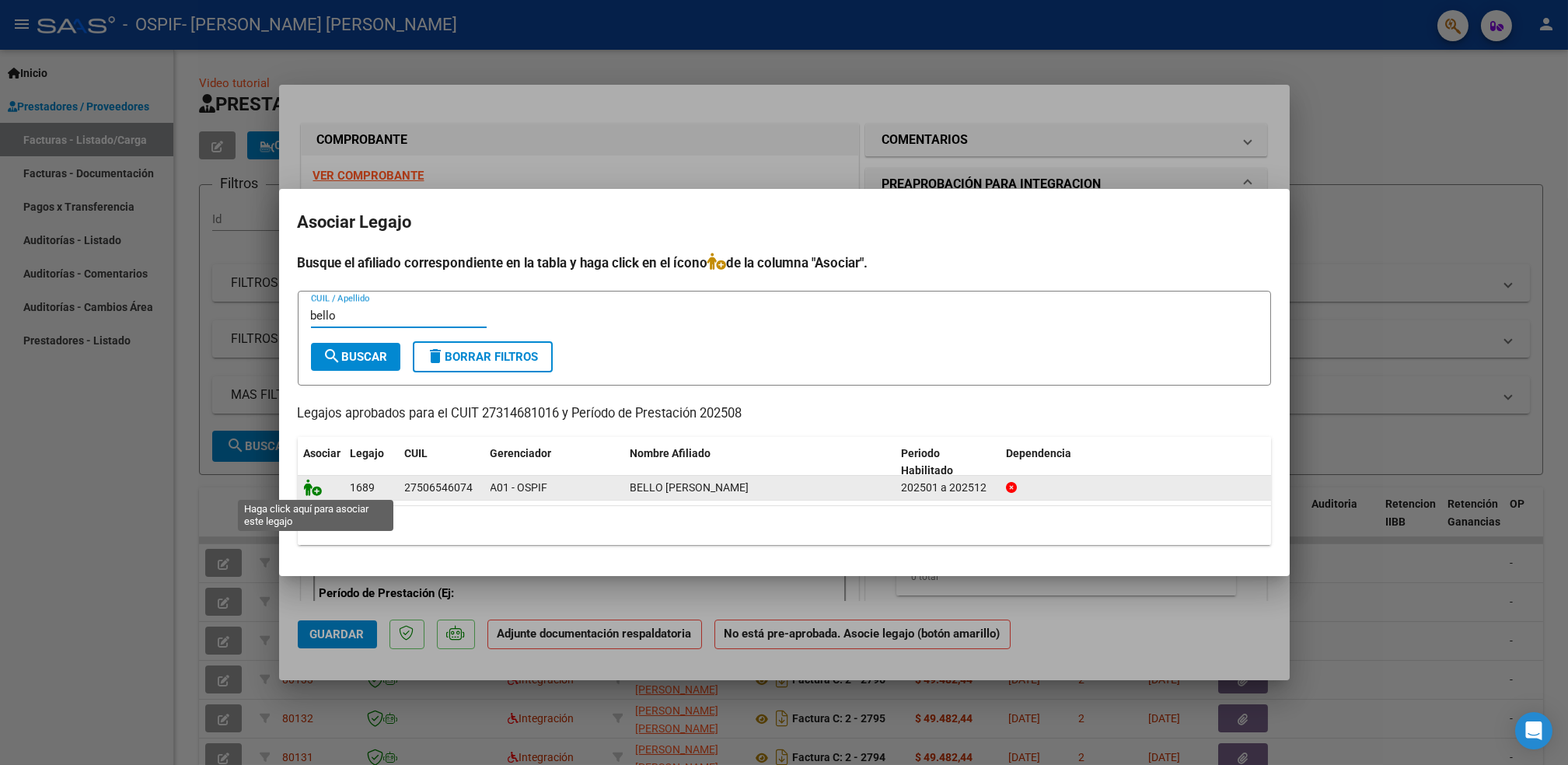
type input "bello"
click at [314, 487] on icon at bounding box center [313, 487] width 18 height 17
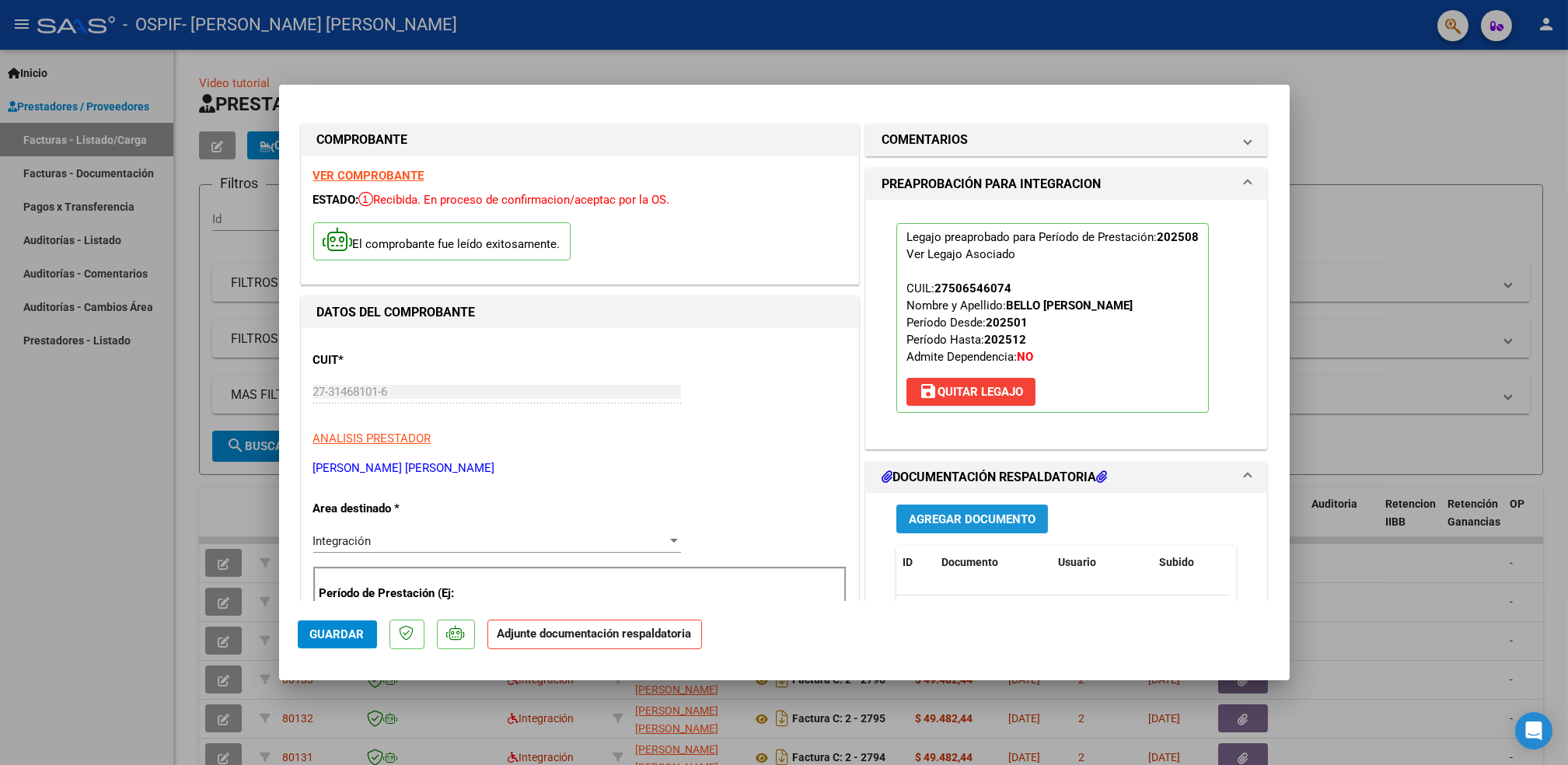
click at [984, 519] on span "Agregar Documento" at bounding box center [972, 519] width 127 height 14
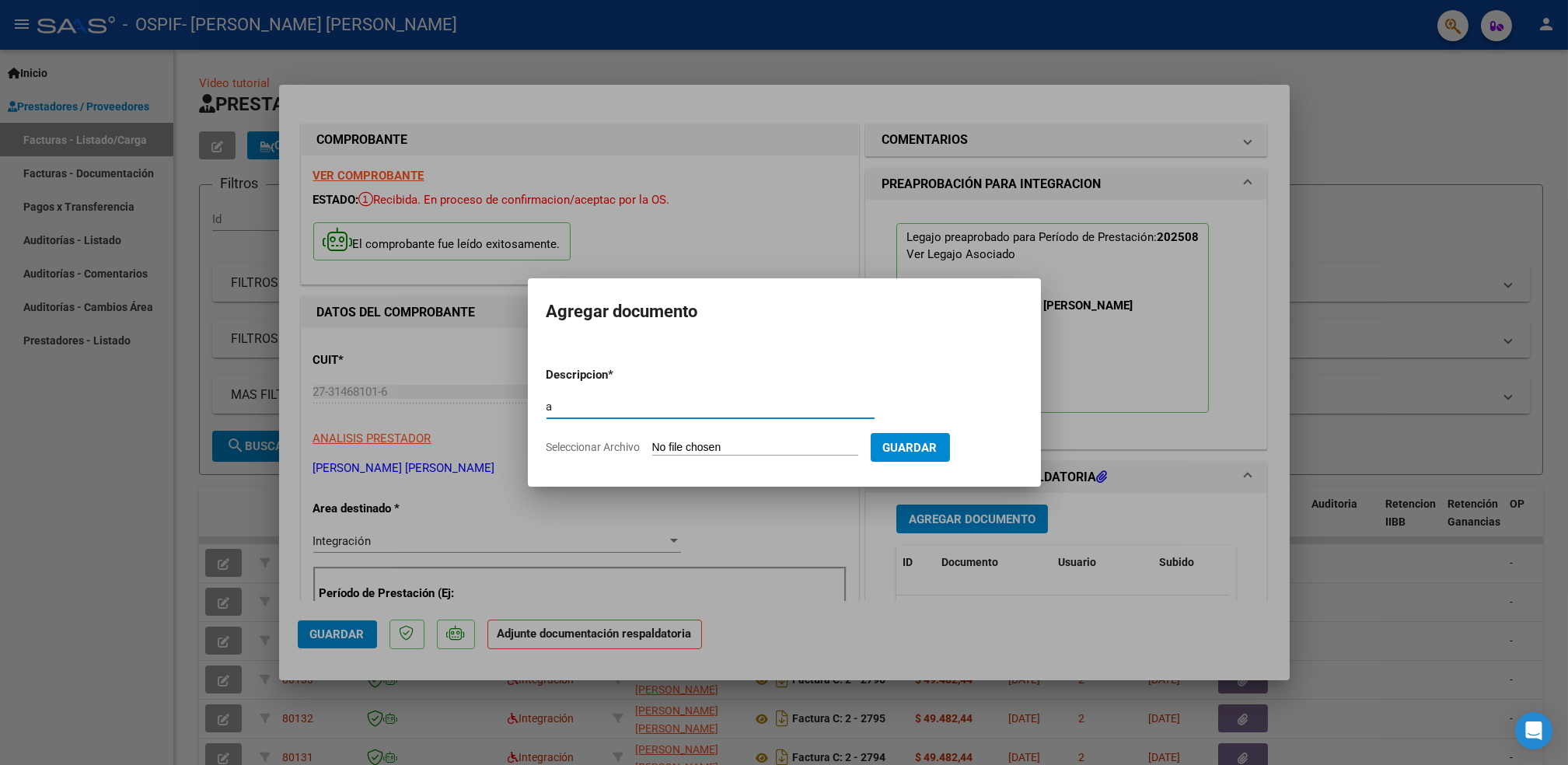
type input "a"
click at [814, 448] on input "Seleccionar Archivo" at bounding box center [755, 448] width 206 height 15
type input "C:\fakepath\Asistencia (62)_29.pdf"
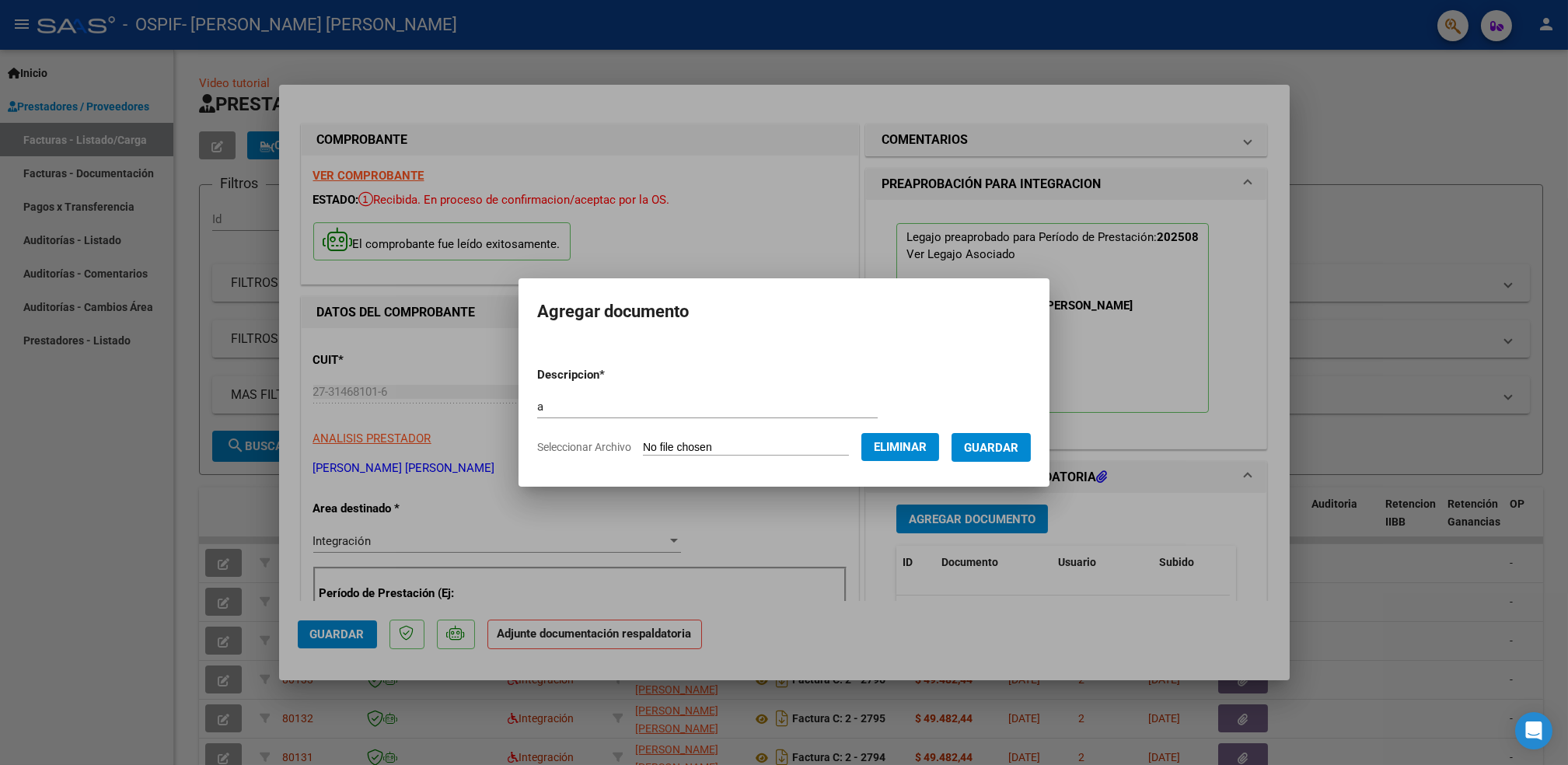
click at [985, 446] on span "Guardar" at bounding box center [991, 447] width 54 height 14
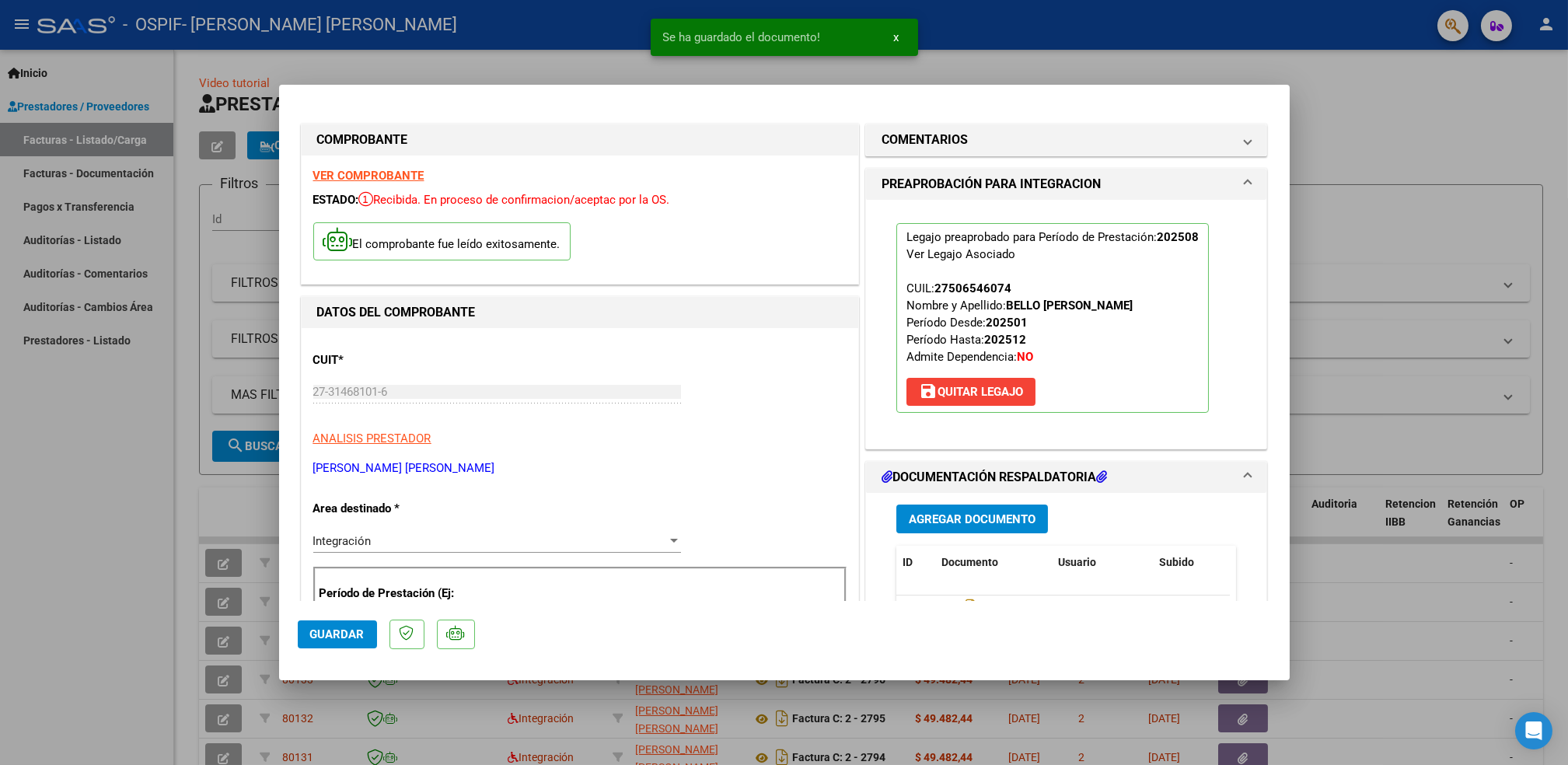
scroll to position [436, 0]
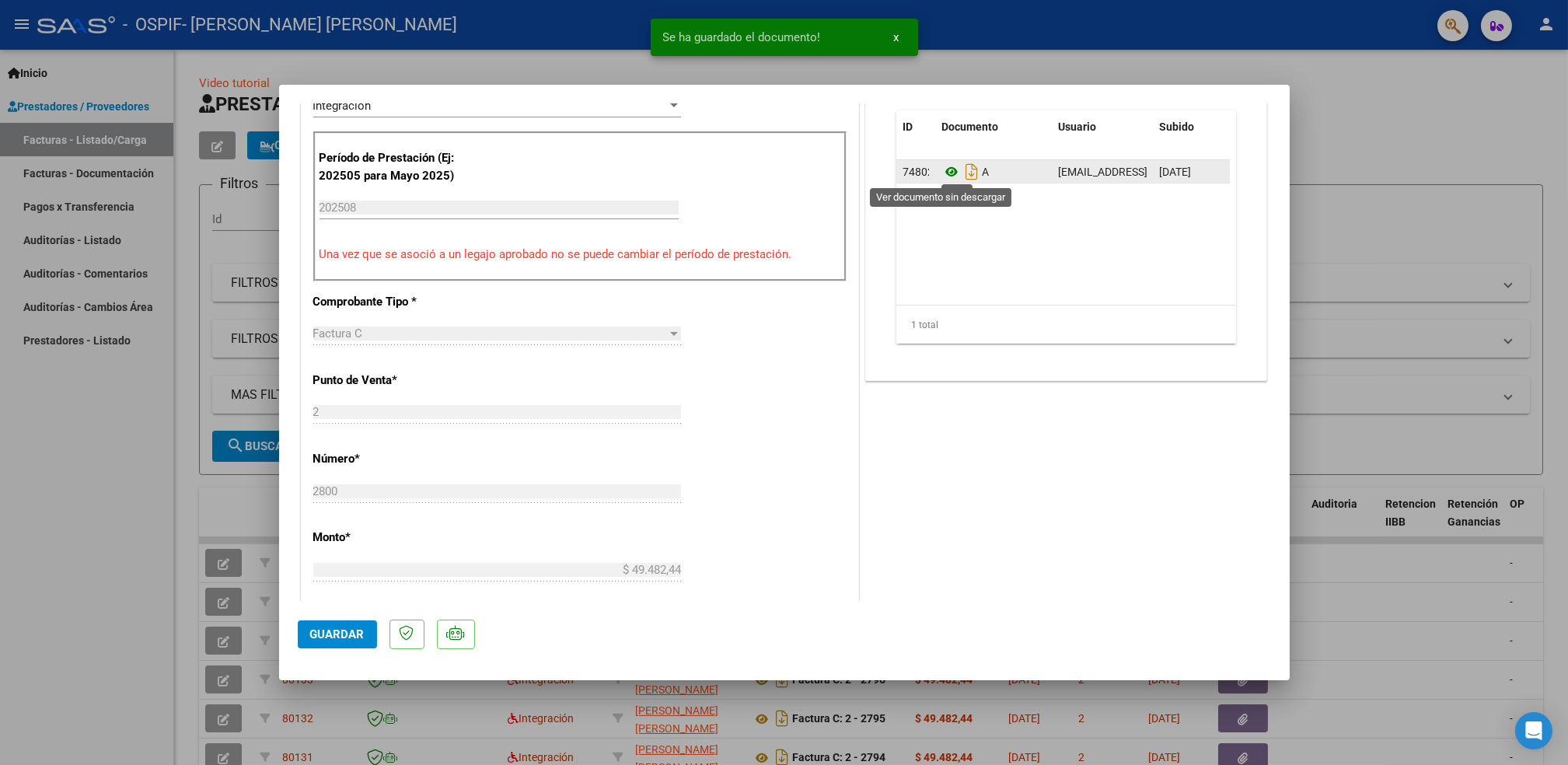
click at [945, 174] on icon at bounding box center [952, 171] width 20 height 18
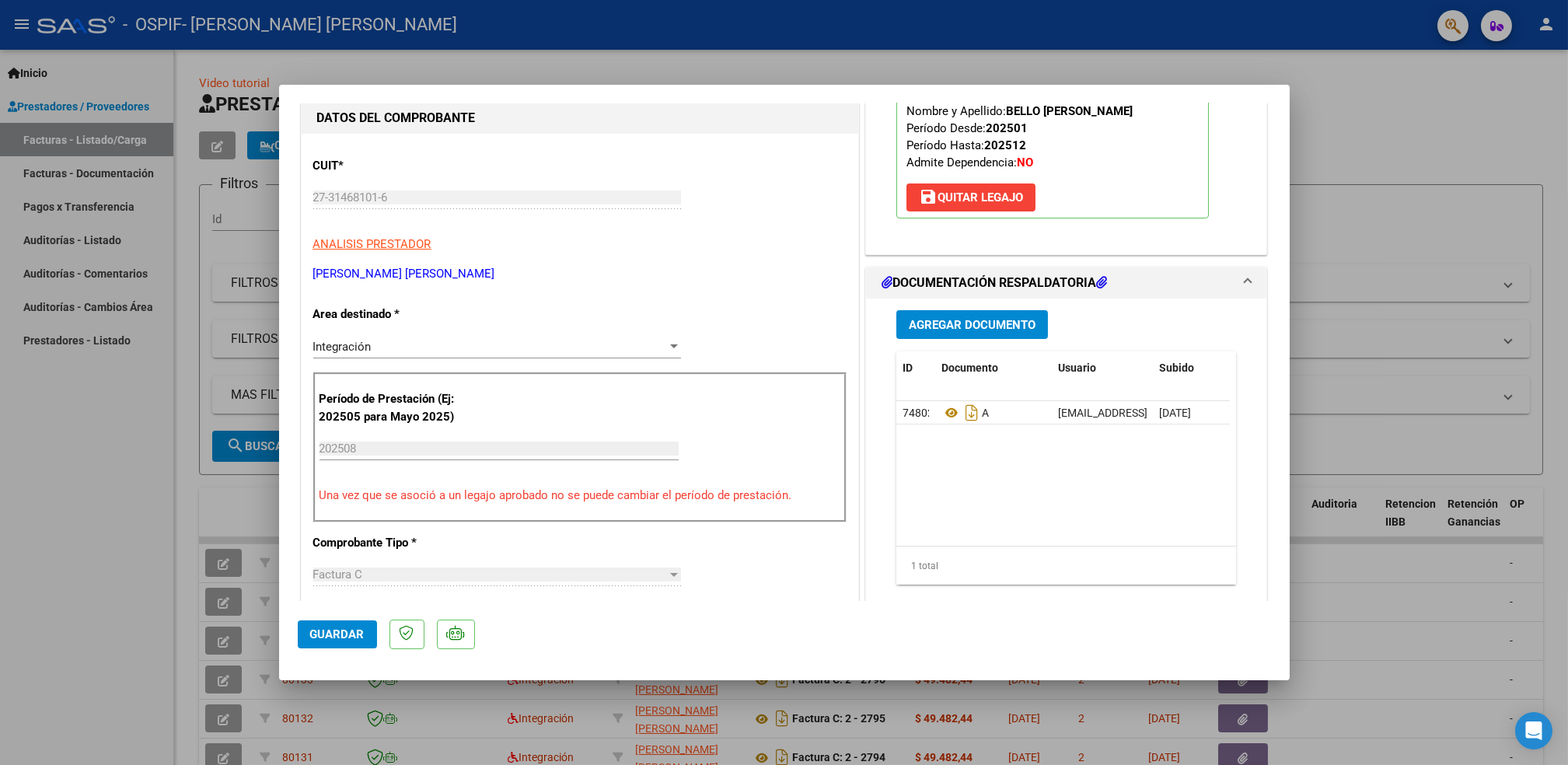
scroll to position [0, 0]
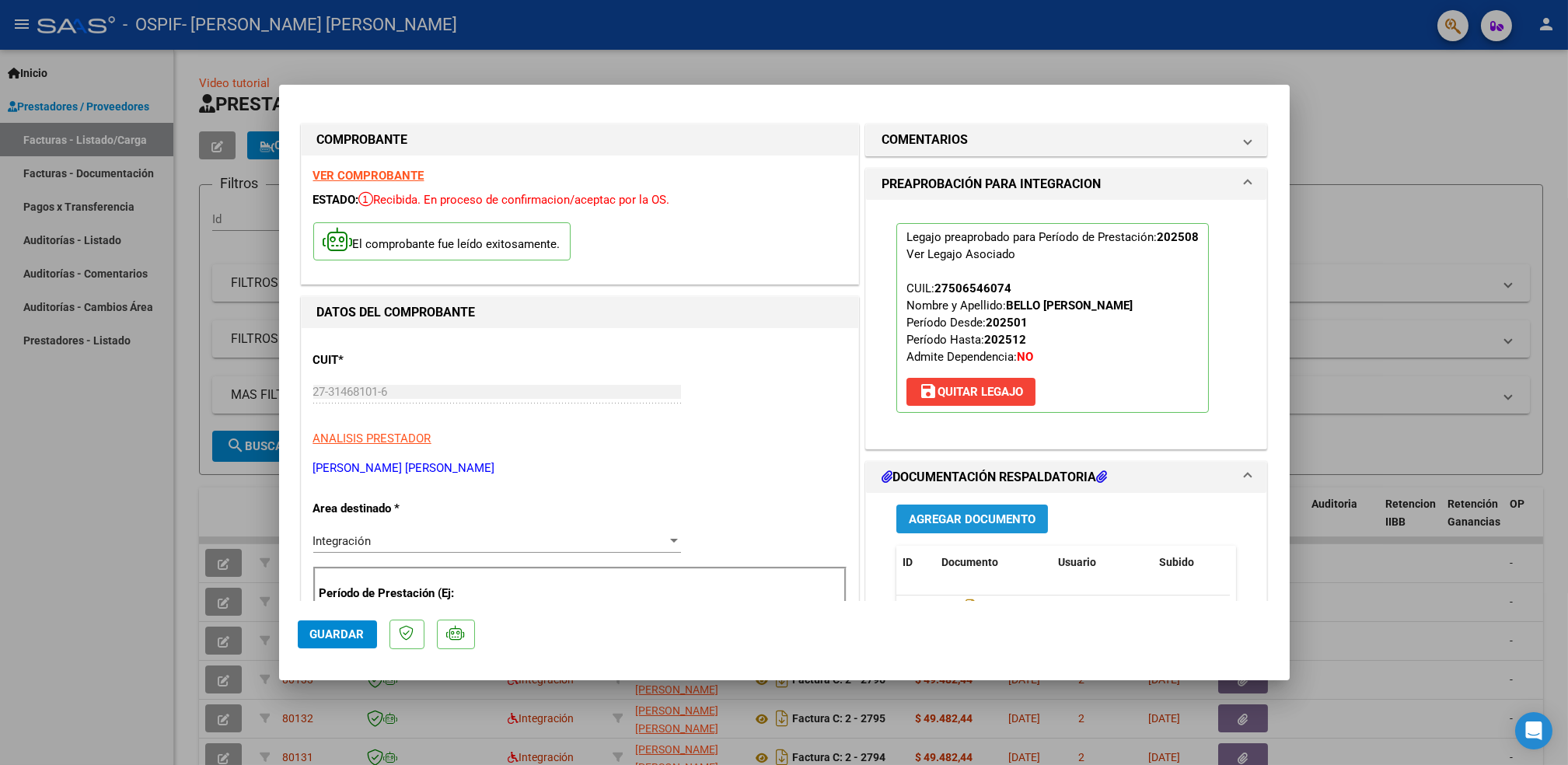
click at [960, 520] on span "Agregar Documento" at bounding box center [972, 519] width 127 height 14
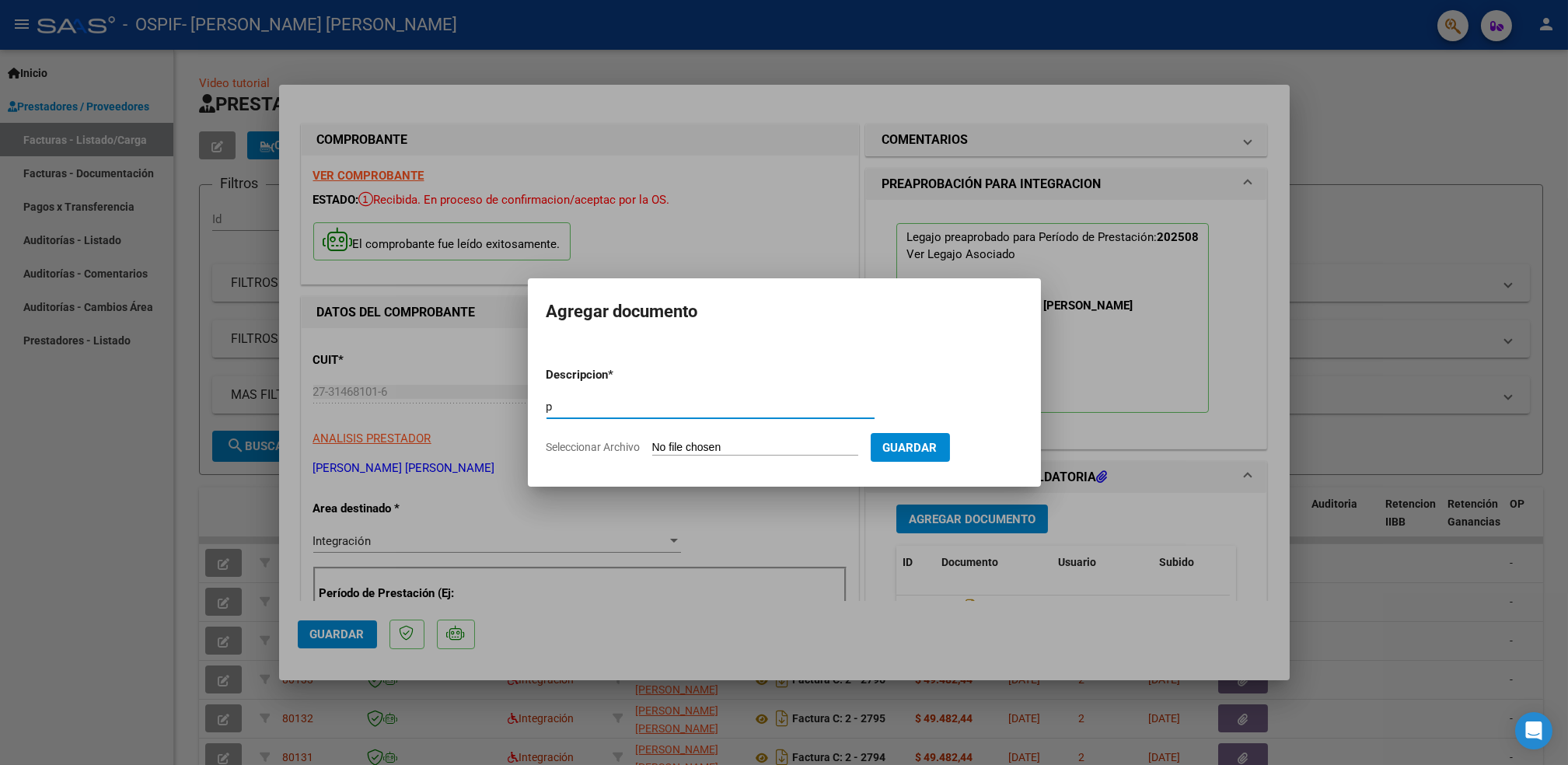
type input "p"
click at [735, 444] on input "Seleccionar Archivo" at bounding box center [755, 448] width 206 height 15
type input "C:\fakepath\bellojulieta.png"
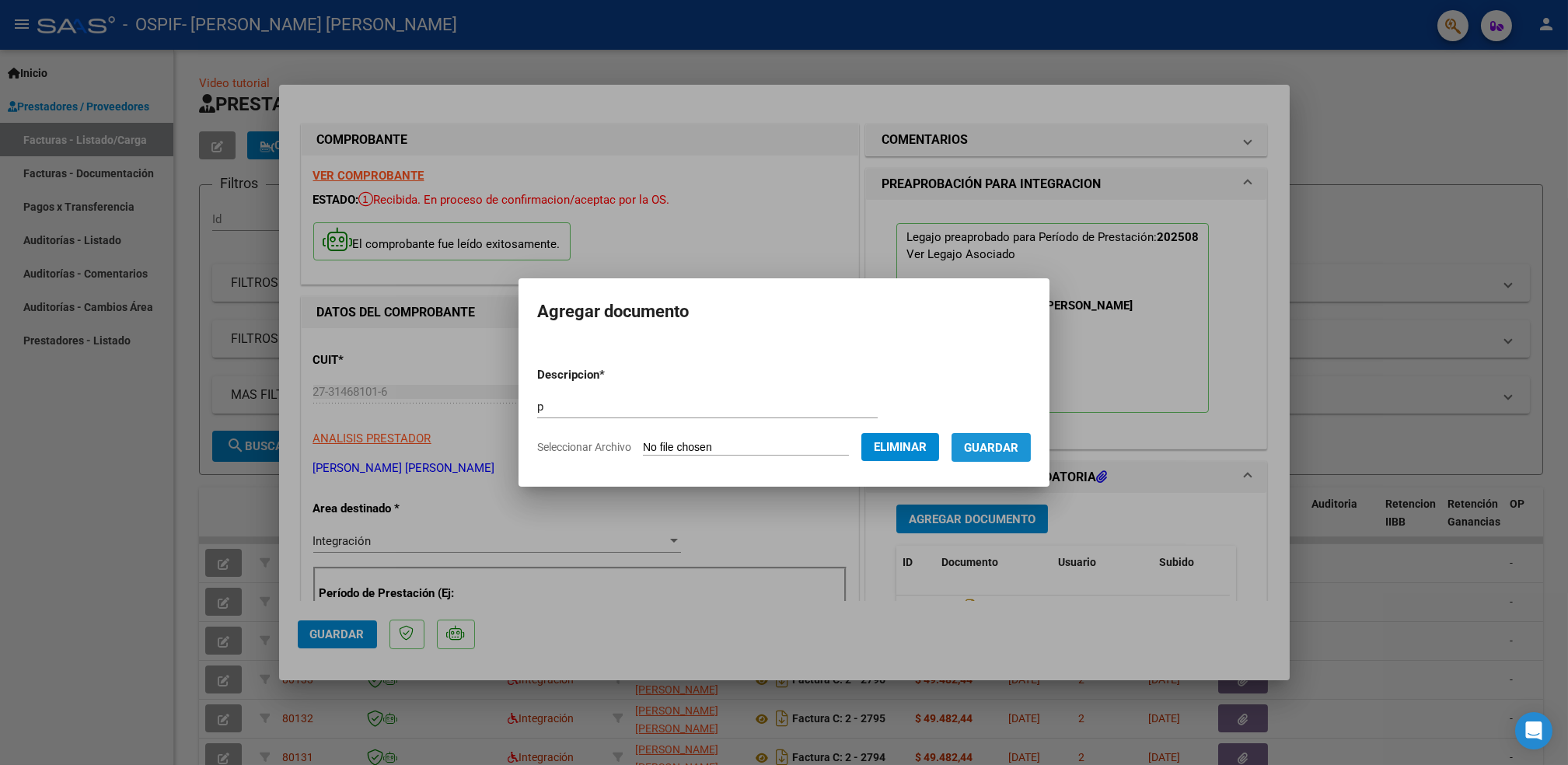
click at [1009, 449] on span "Guardar" at bounding box center [991, 447] width 54 height 14
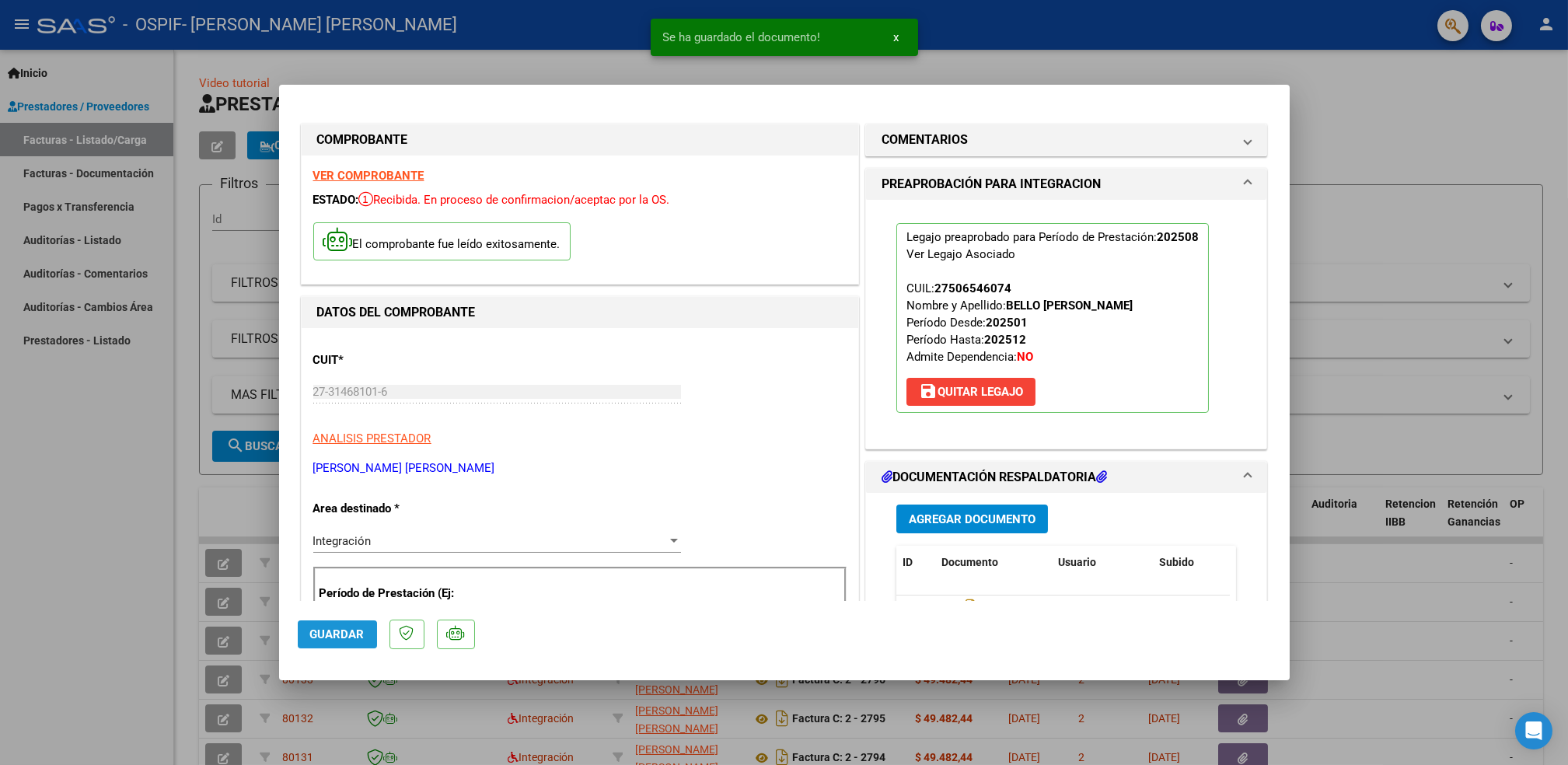
click at [323, 641] on span "Guardar" at bounding box center [337, 635] width 54 height 14
click at [35, 524] on div at bounding box center [784, 382] width 1568 height 765
type input "$ 0,00"
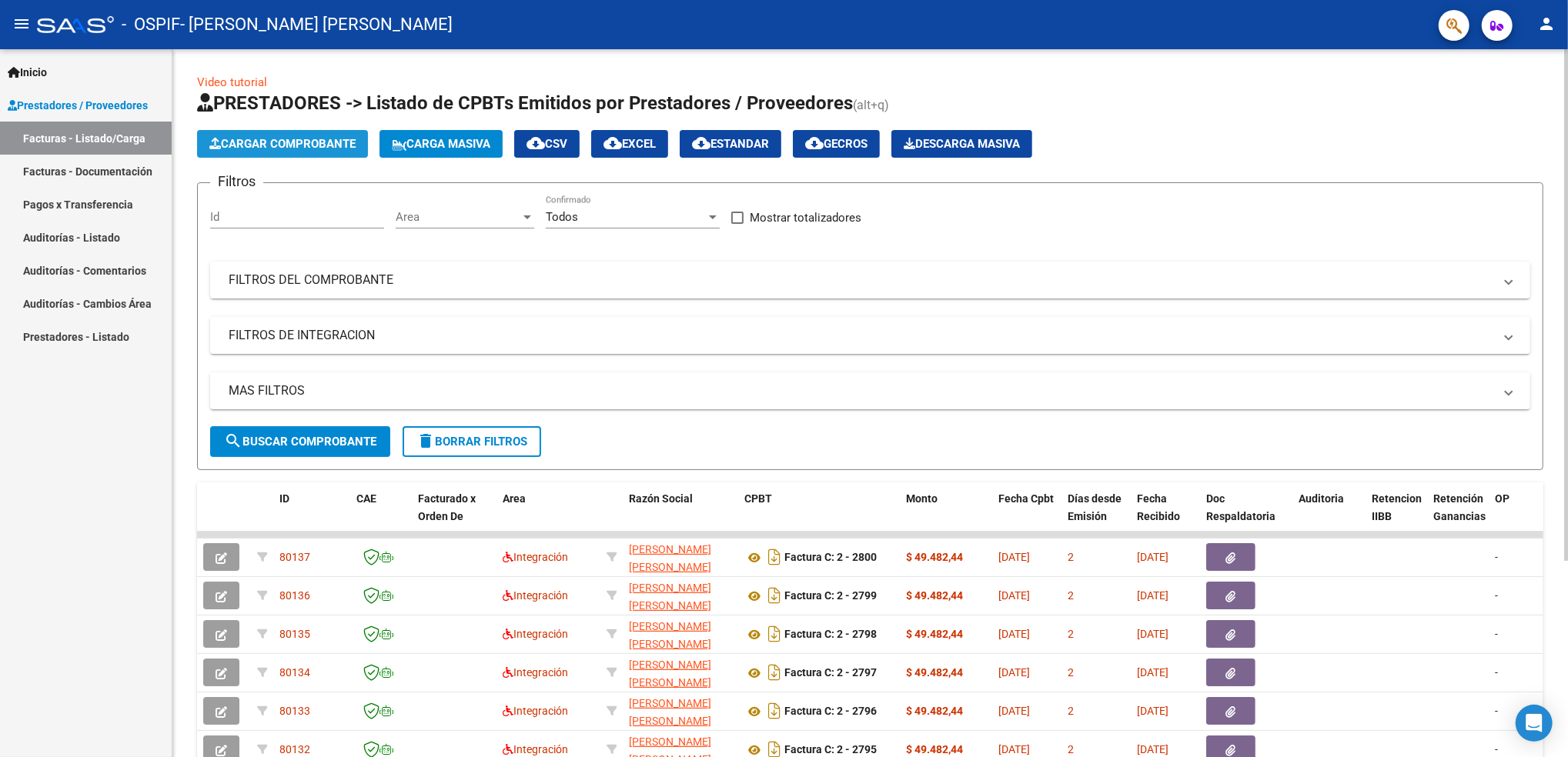
click at [267, 130] on button "Cargar Comprobante" at bounding box center [282, 143] width 171 height 27
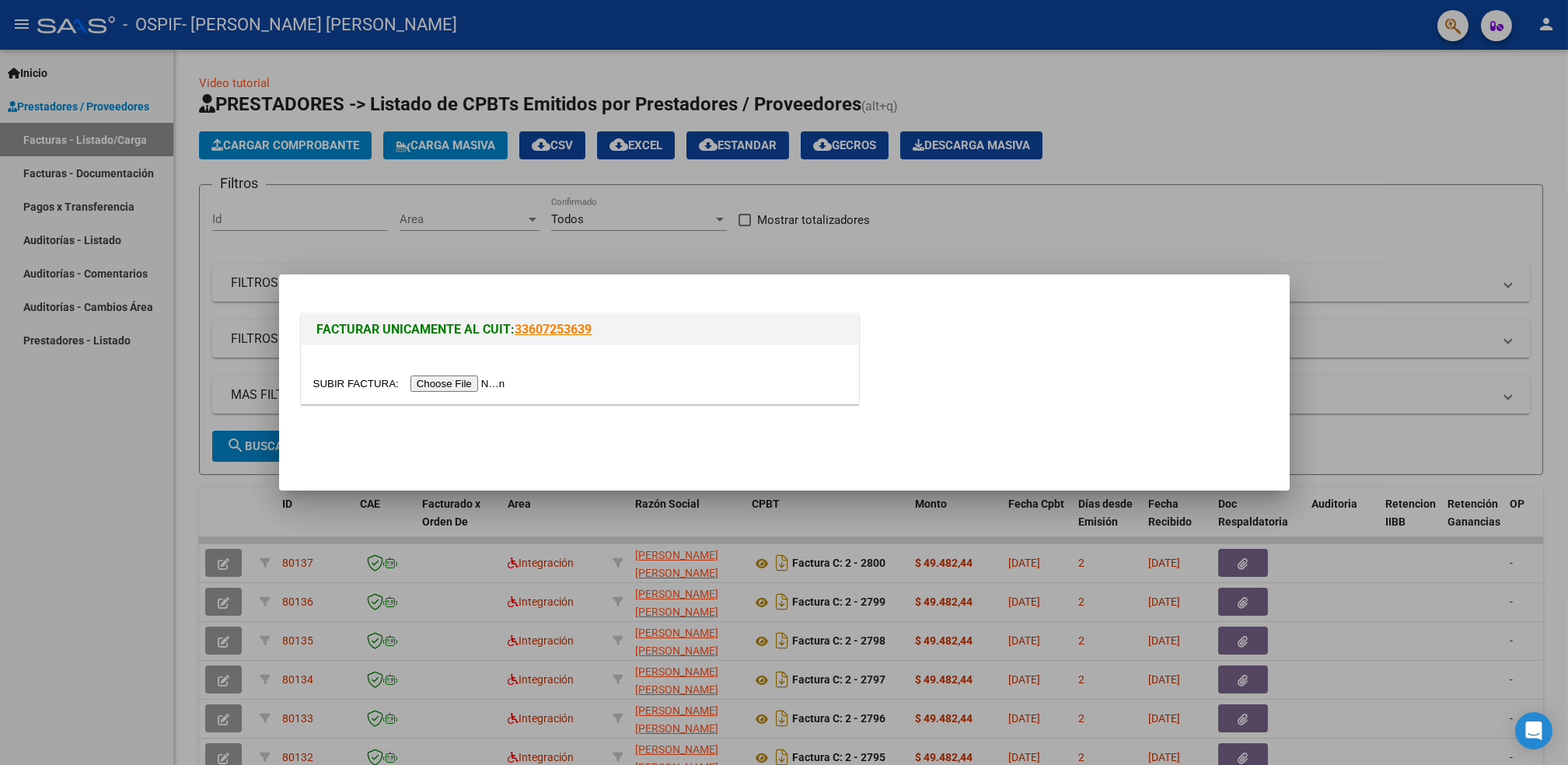
click at [446, 381] on input "file" at bounding box center [411, 384] width 196 height 17
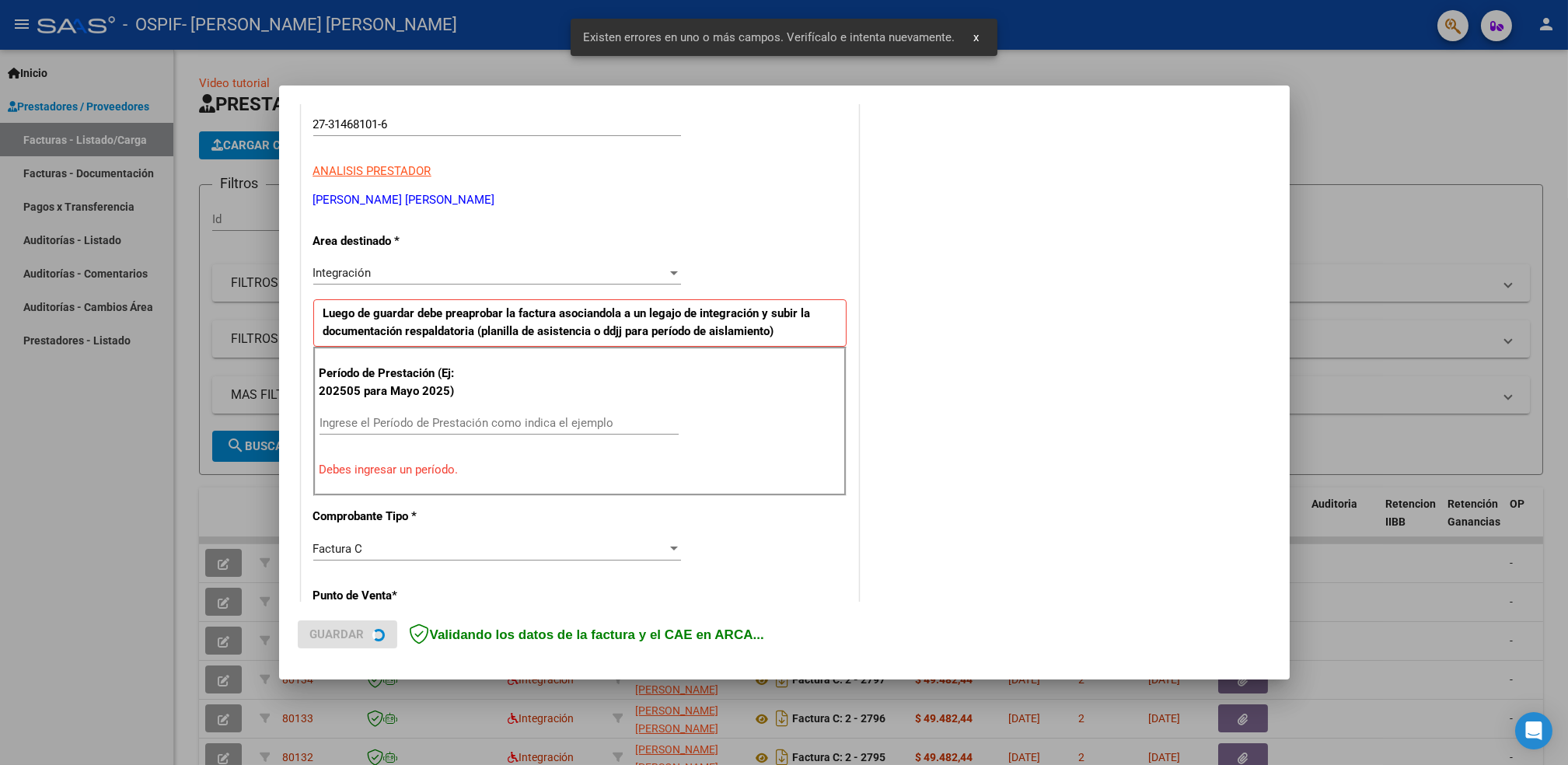
scroll to position [263, 0]
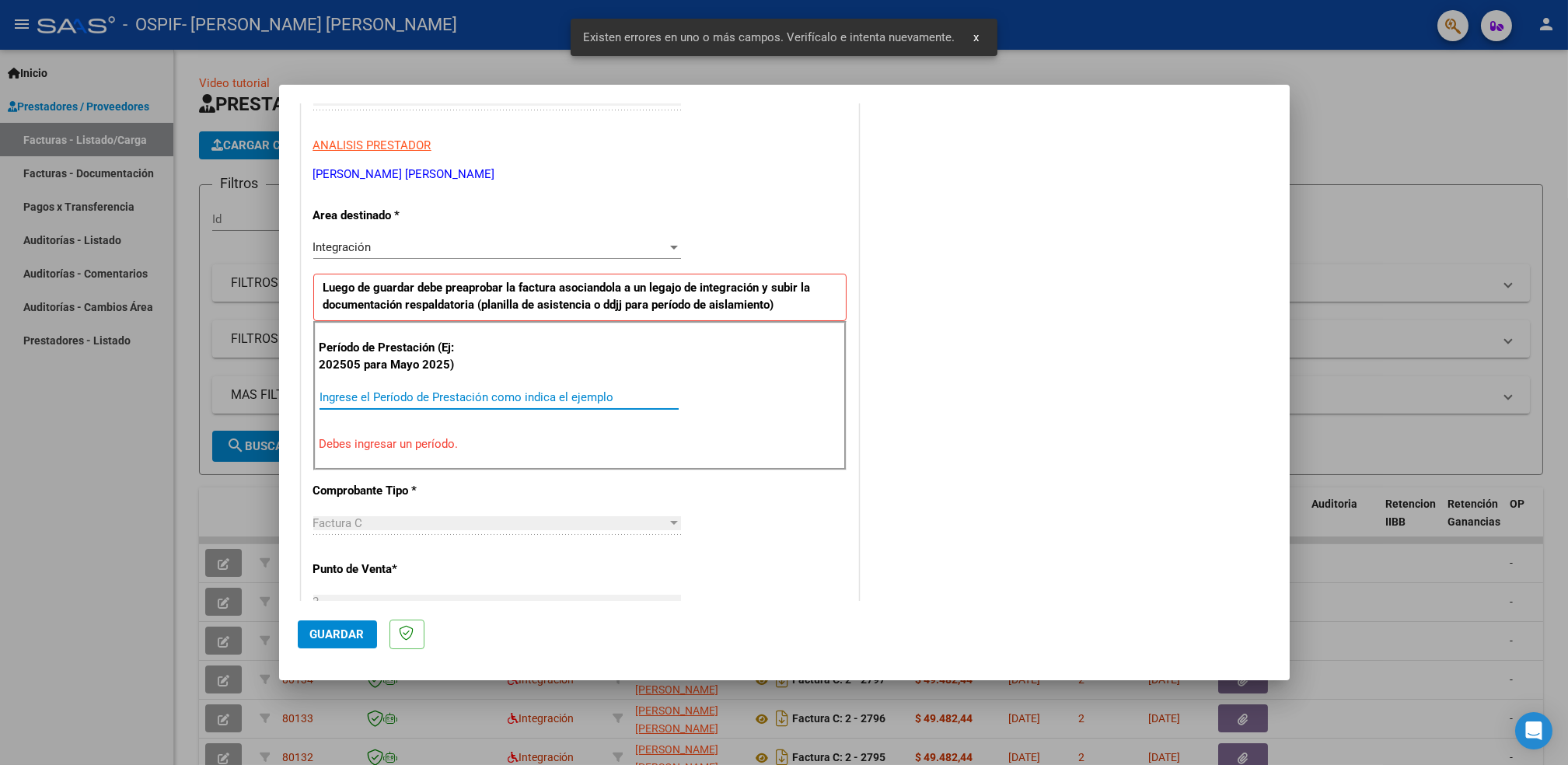
click at [586, 401] on input "Ingrese el Período de Prestación como indica el ejemplo" at bounding box center [499, 397] width 359 height 14
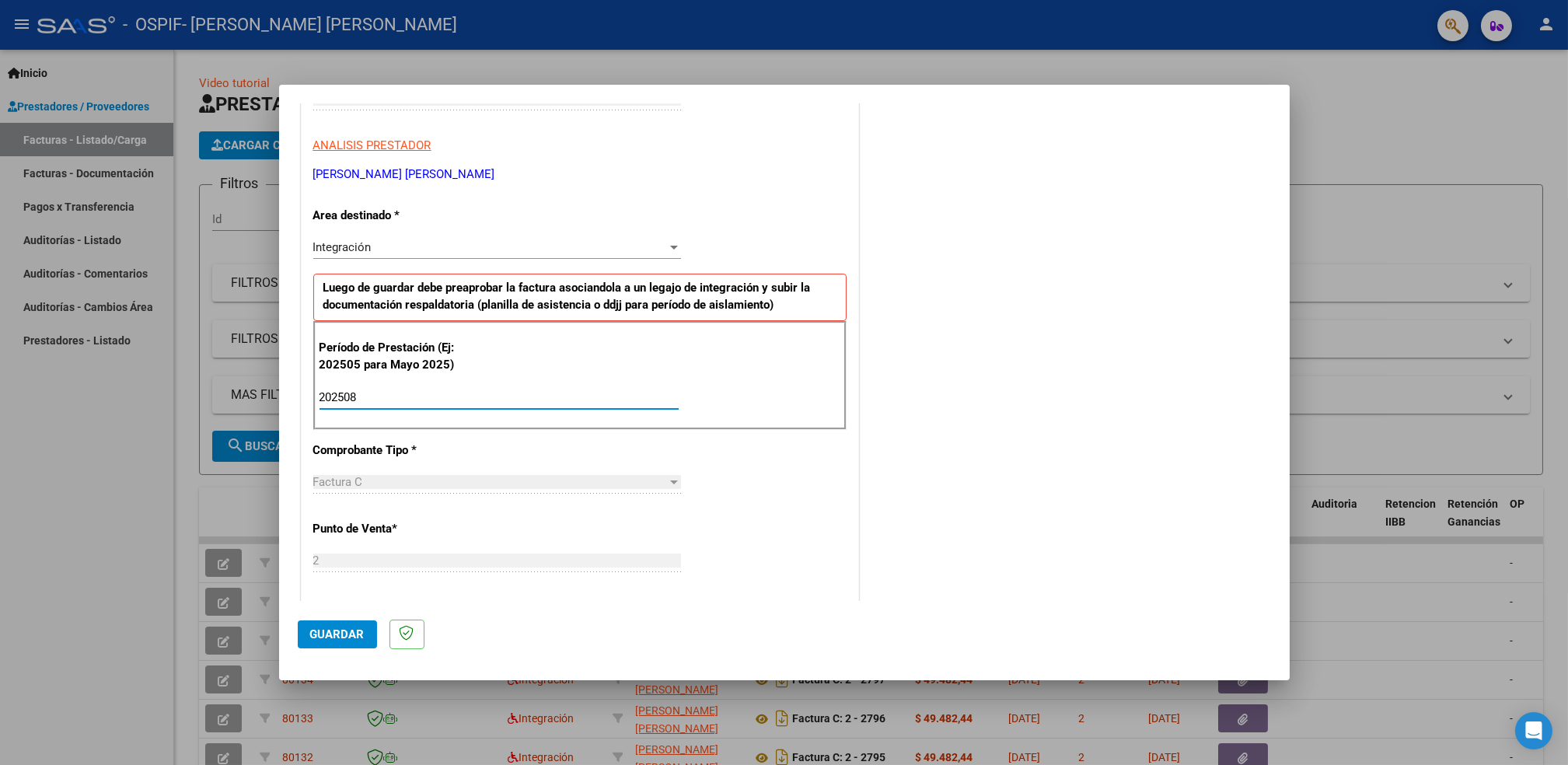
type input "202508"
click at [329, 628] on span "Guardar" at bounding box center [337, 635] width 54 height 14
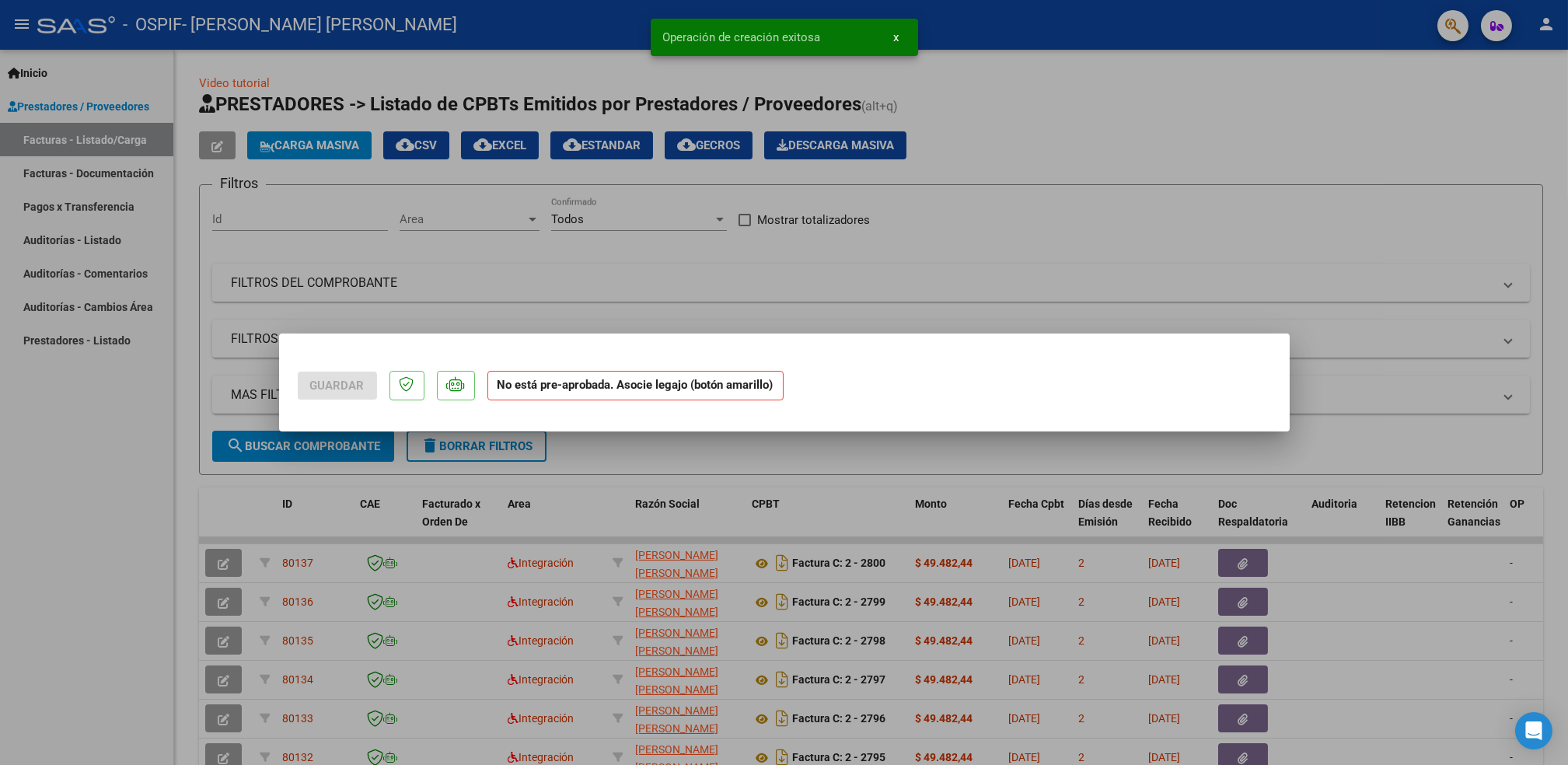
scroll to position [0, 0]
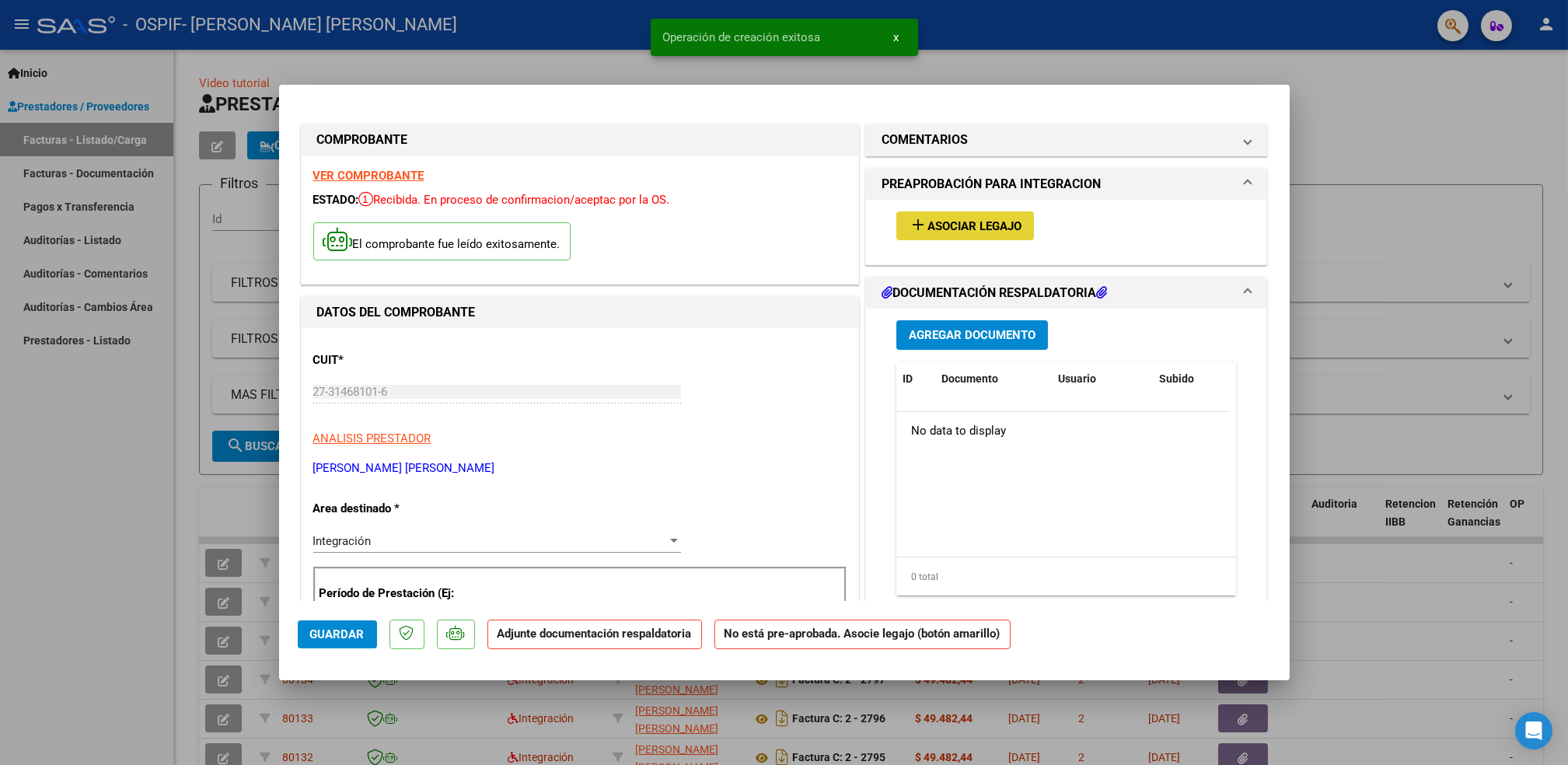
click at [953, 221] on span "Asociar Legajo" at bounding box center [975, 226] width 94 height 14
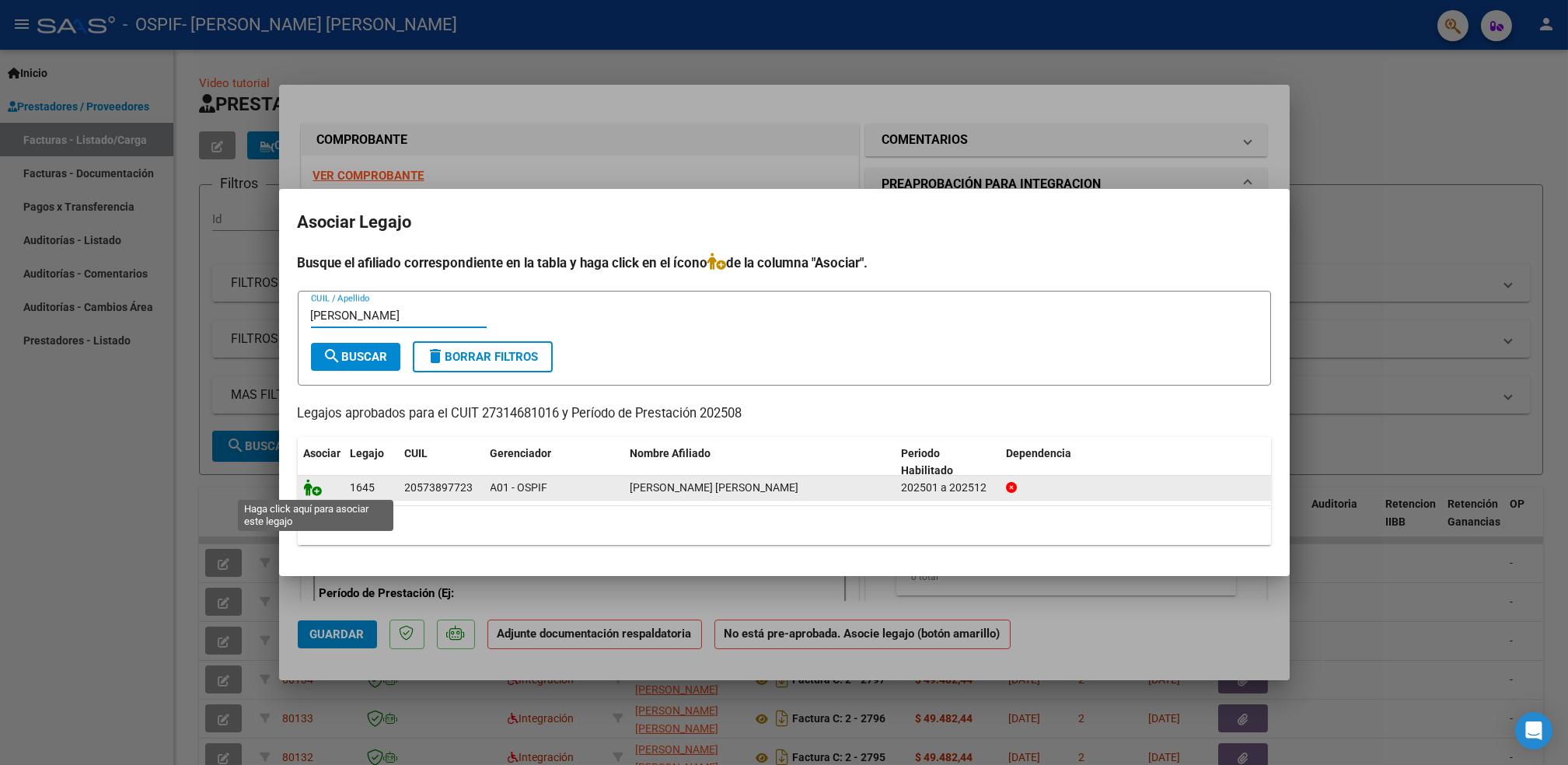
type input "[PERSON_NAME]"
click at [304, 480] on icon at bounding box center [313, 487] width 18 height 17
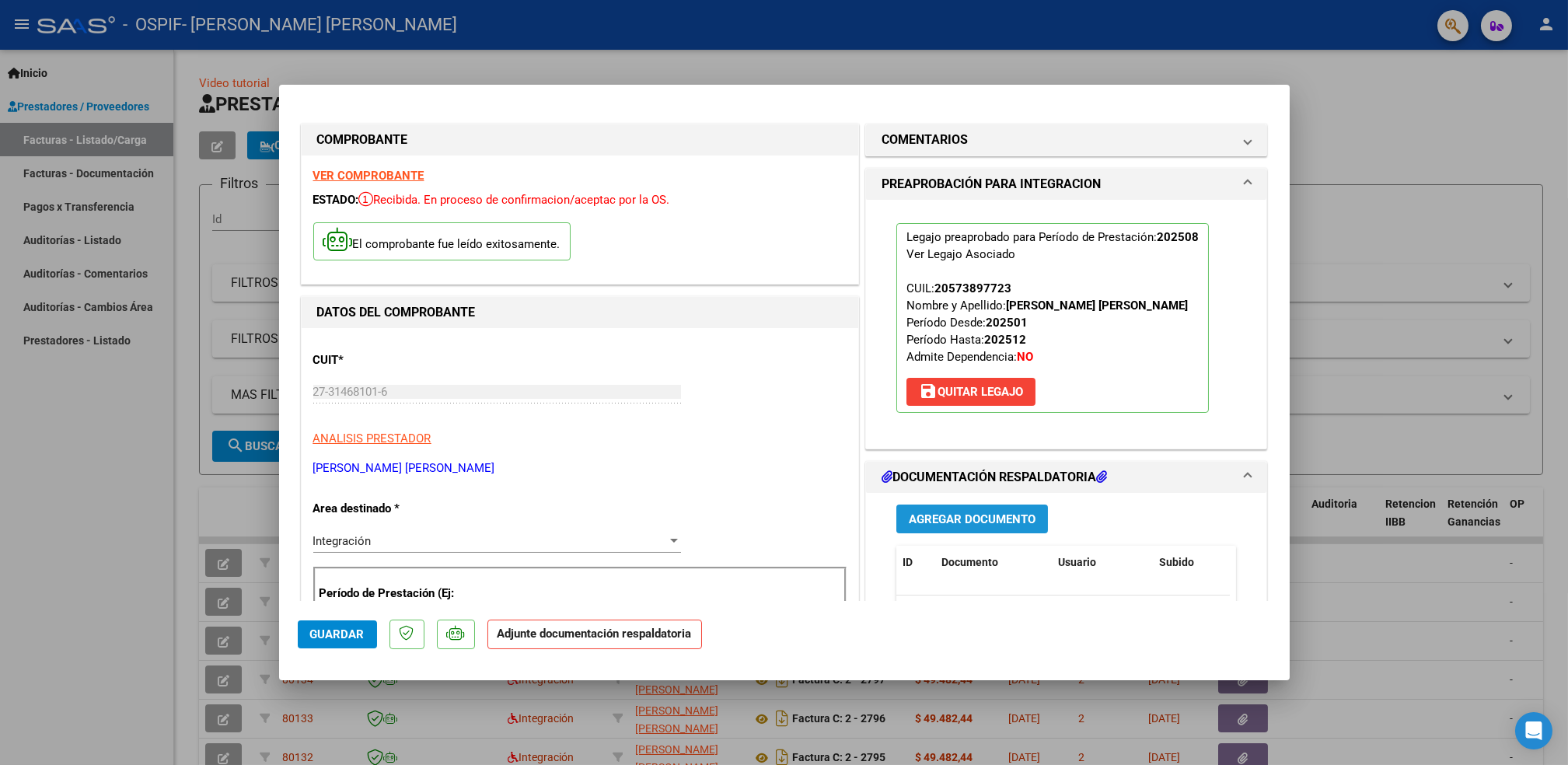
click at [986, 508] on button "Agregar Documento" at bounding box center [972, 519] width 151 height 28
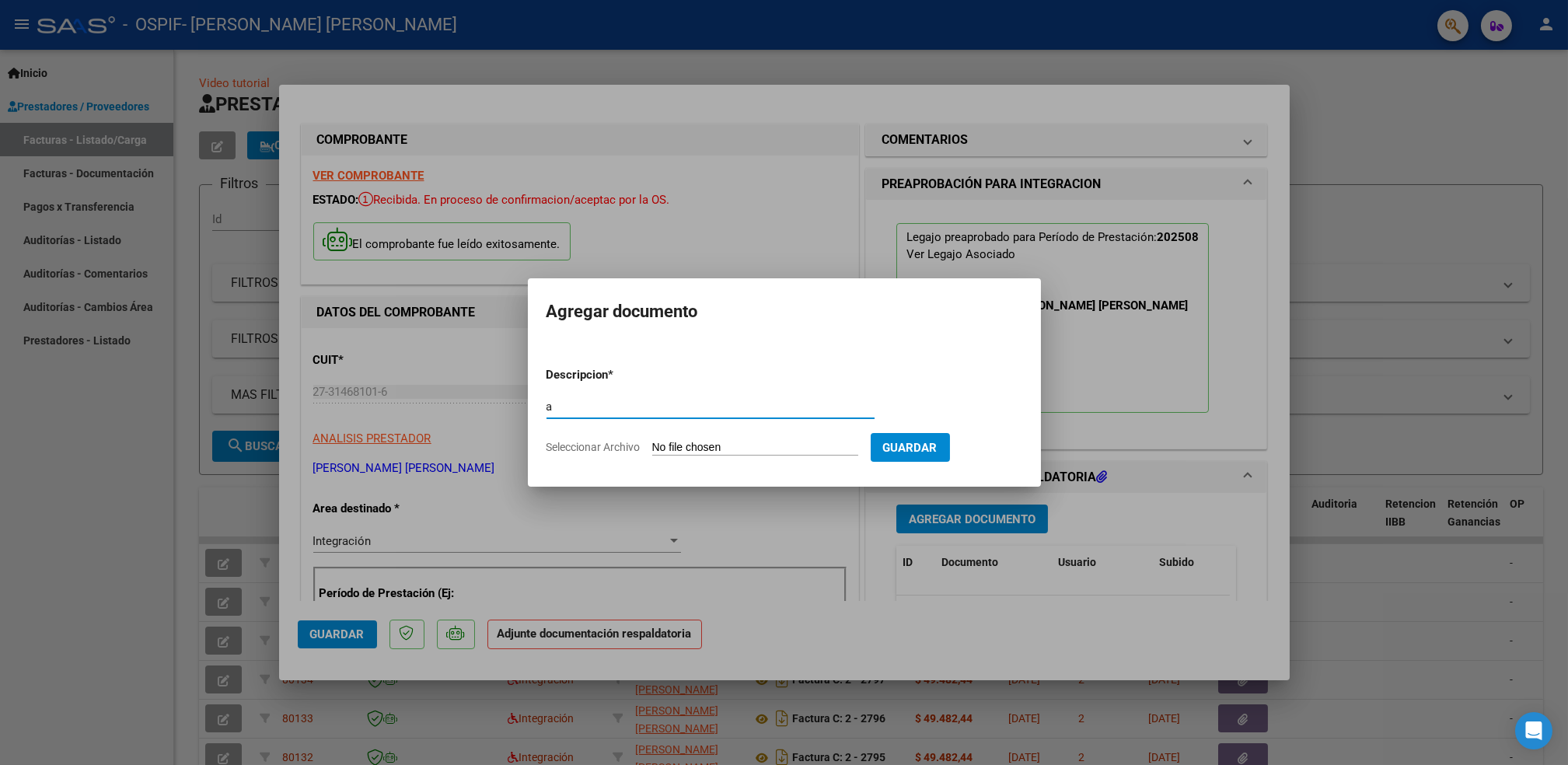
type input "a"
click at [759, 446] on input "Seleccionar Archivo" at bounding box center [755, 448] width 206 height 15
type input "C:\fakepath\Asistencia (62)_13.pdf"
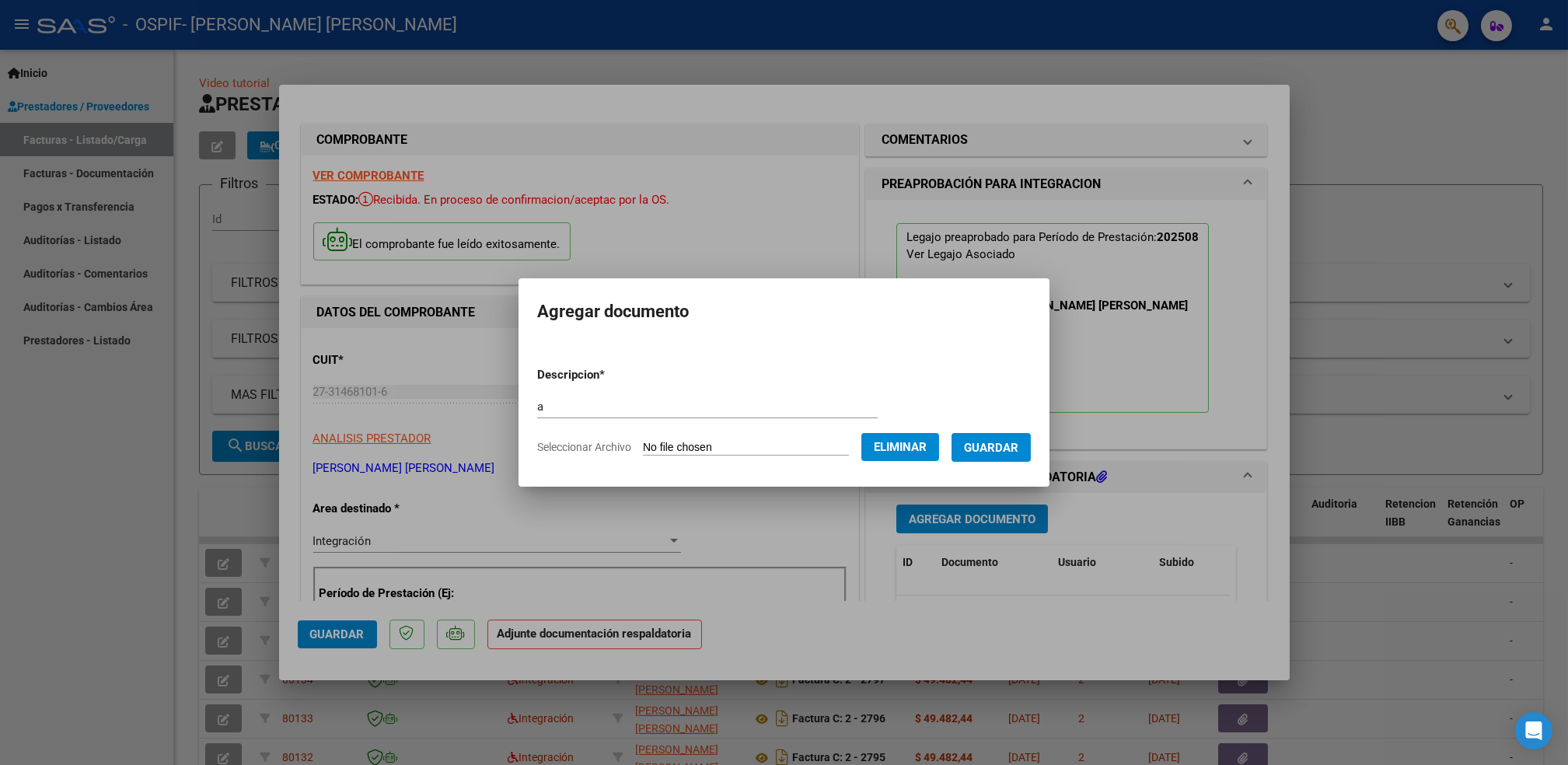
click at [976, 450] on span "Guardar" at bounding box center [991, 447] width 54 height 14
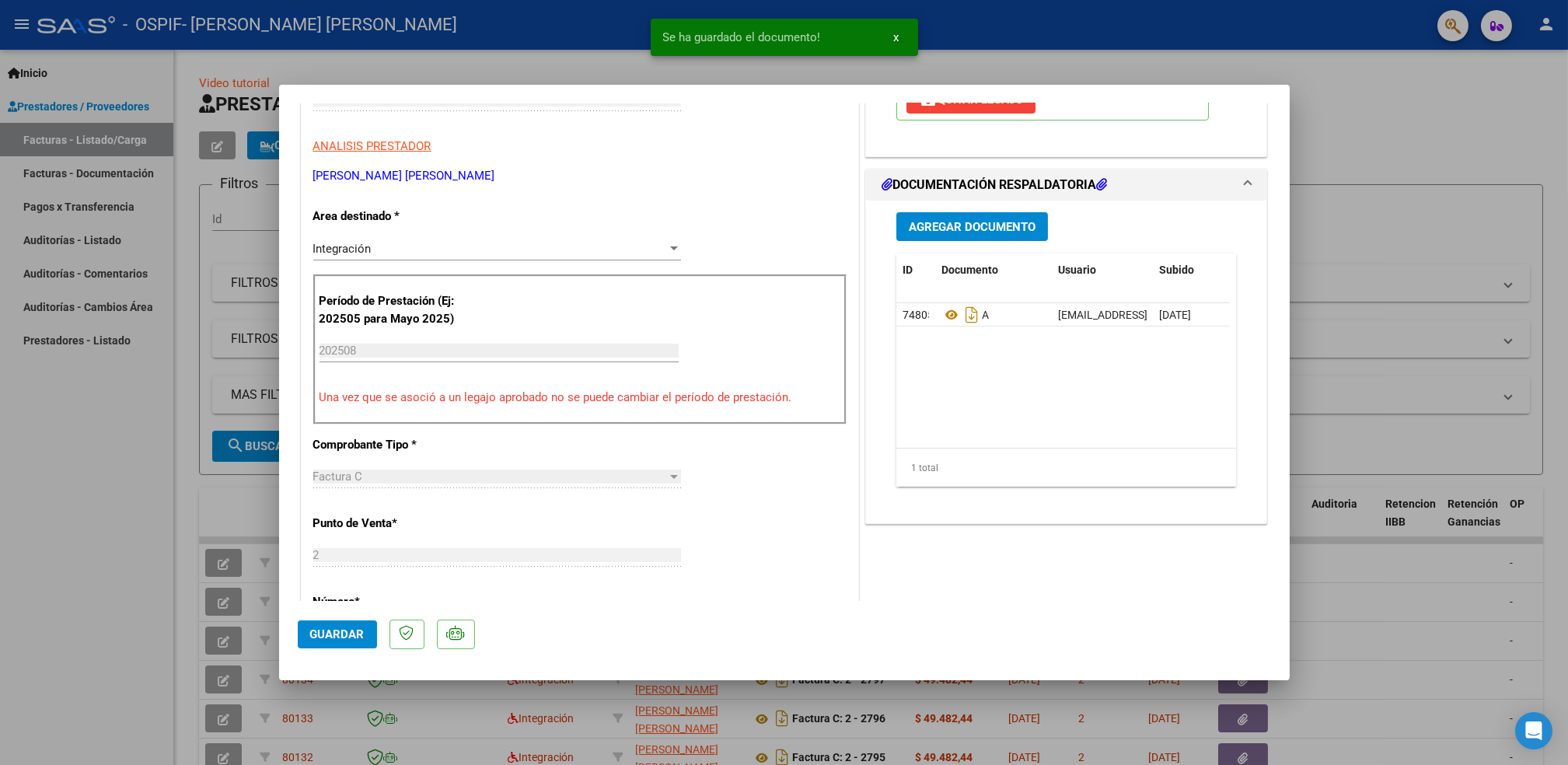
scroll to position [295, 0]
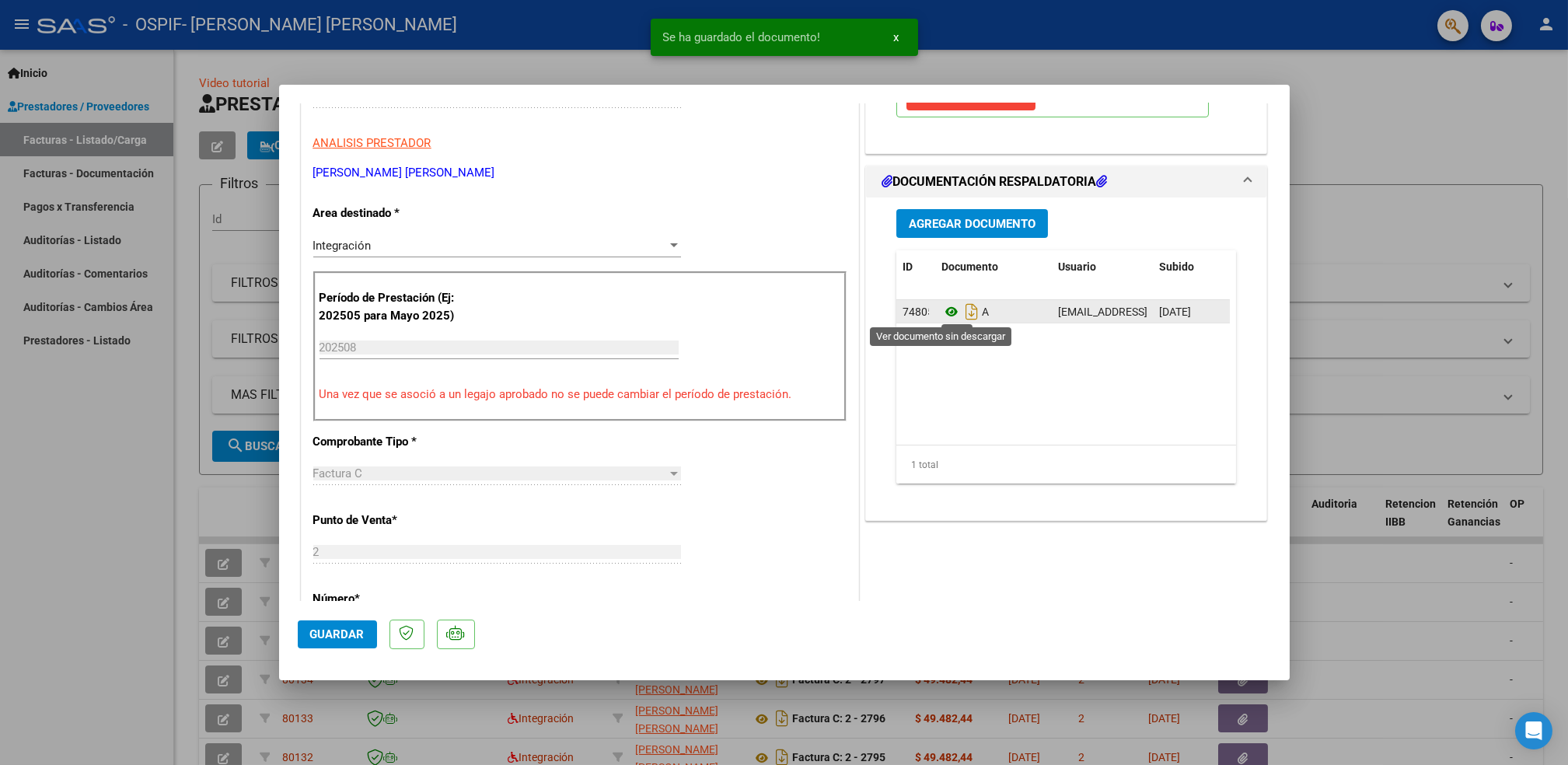
click at [942, 311] on icon at bounding box center [952, 312] width 20 height 18
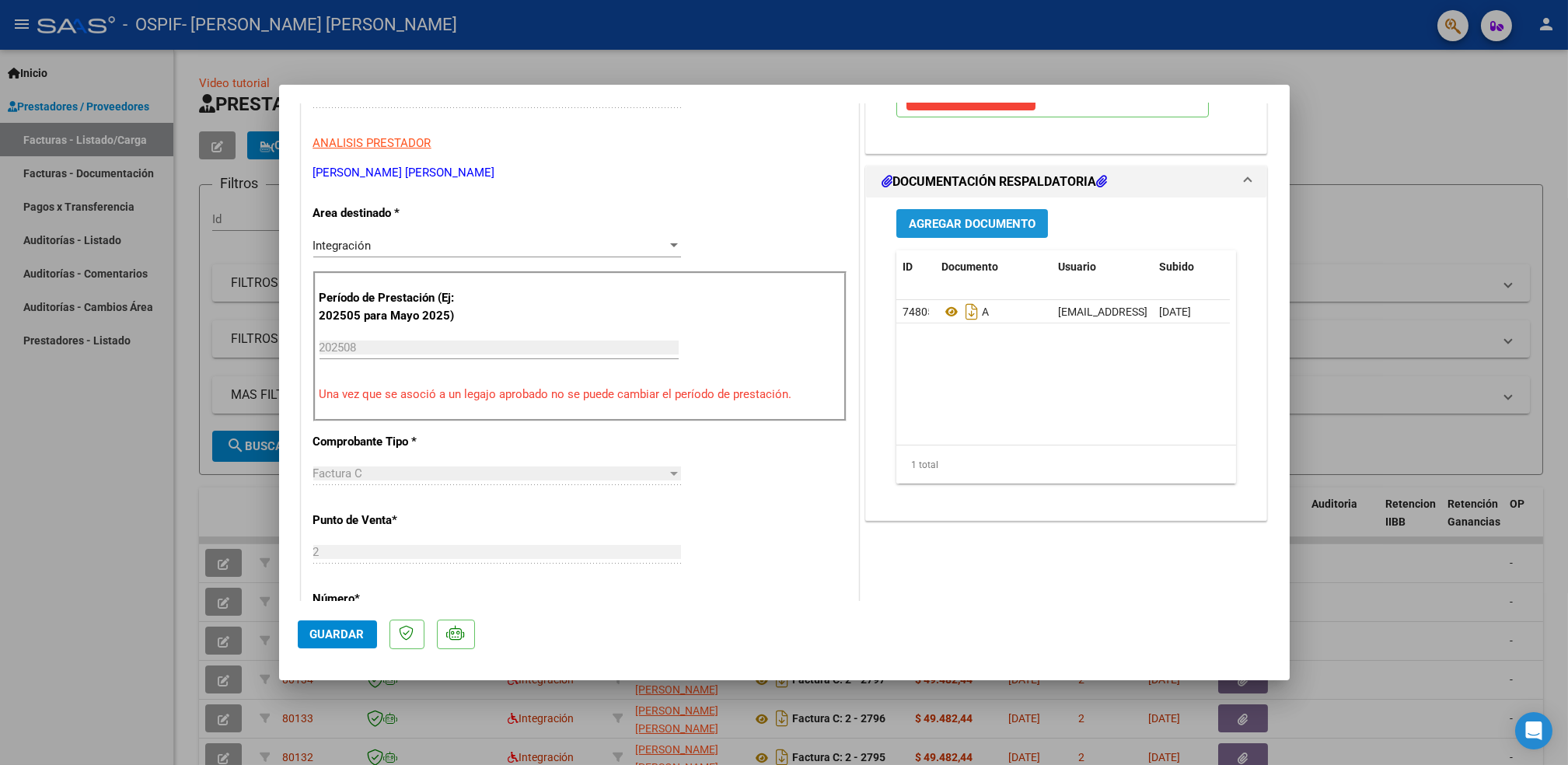
click at [934, 221] on span "Agregar Documento" at bounding box center [972, 224] width 127 height 14
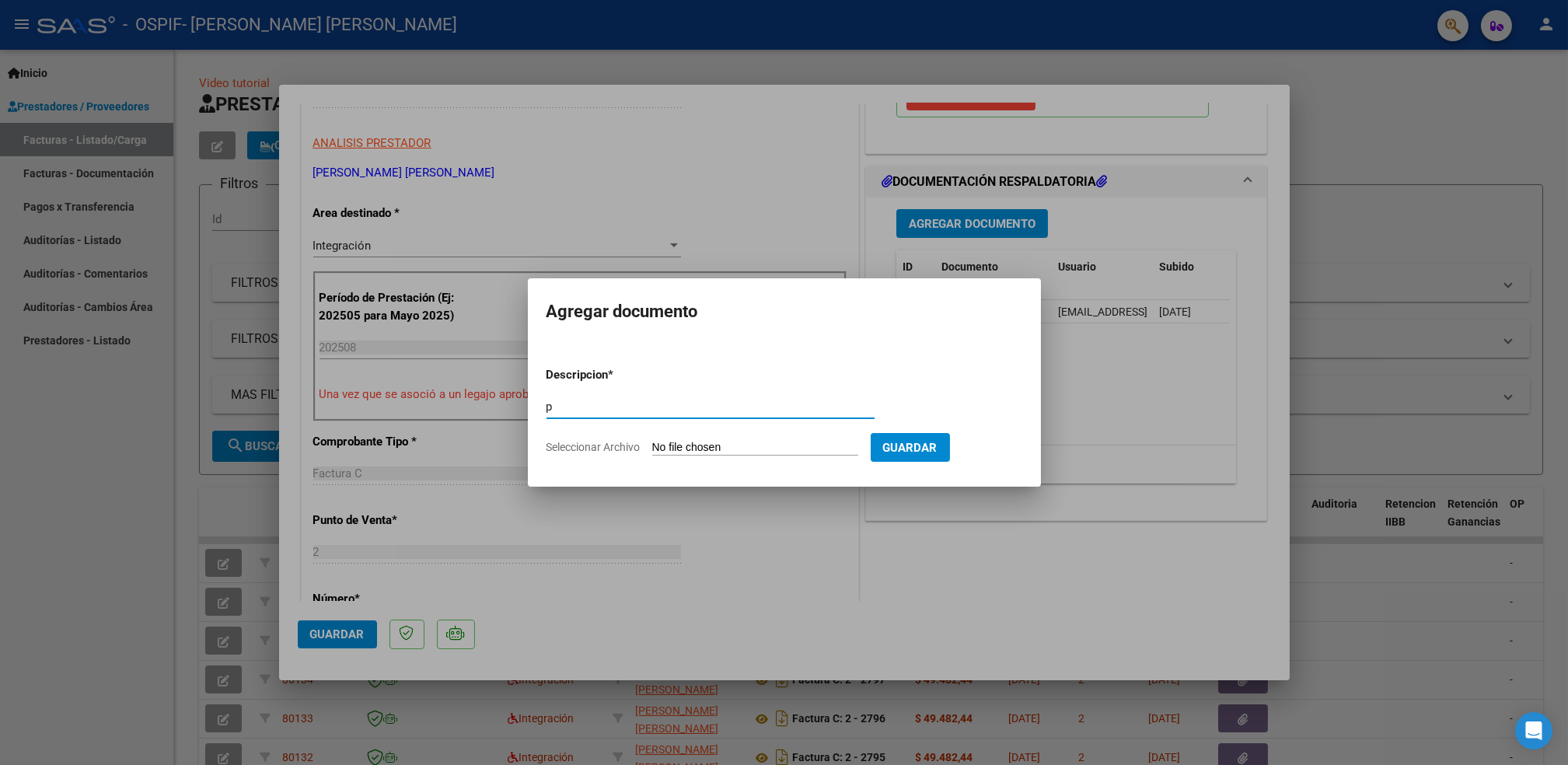
type input "p"
click at [720, 446] on input "Seleccionar Archivo" at bounding box center [755, 448] width 206 height 15
type input "C:\fakepath\[PERSON_NAME].png"
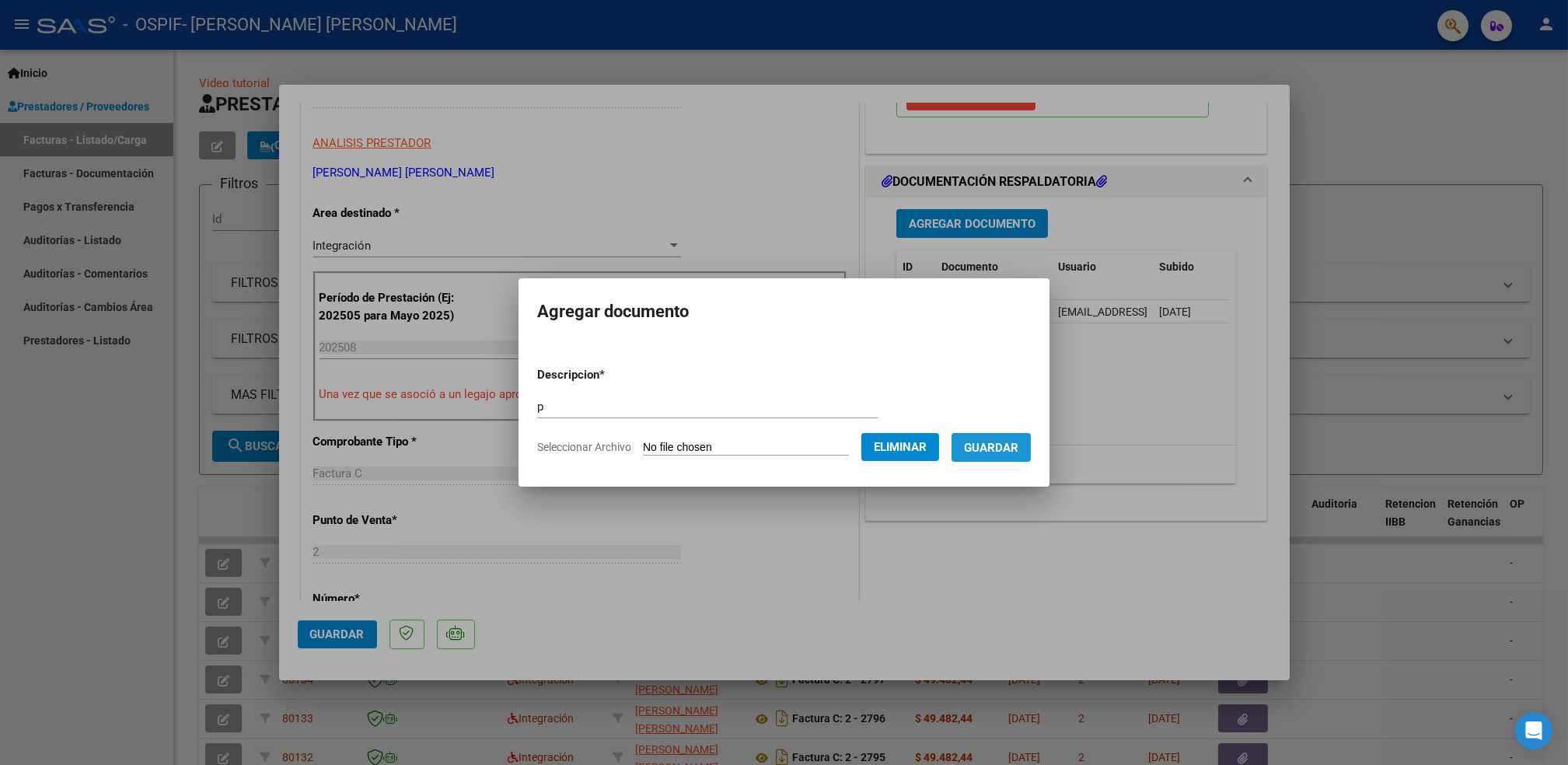
click at [986, 446] on span "Guardar" at bounding box center [991, 447] width 54 height 14
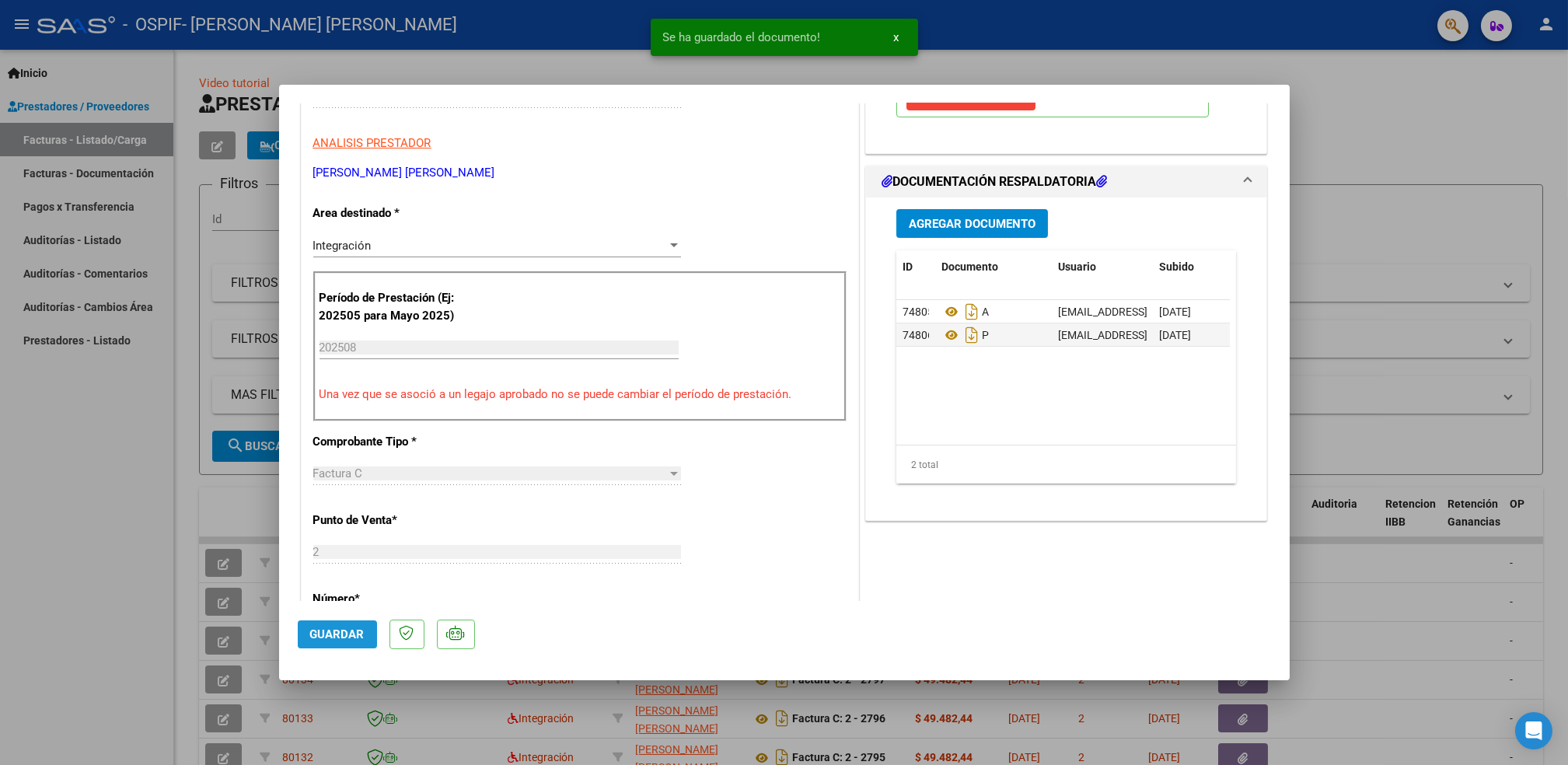
click at [352, 641] on span "Guardar" at bounding box center [337, 635] width 54 height 14
click at [125, 567] on div at bounding box center [784, 382] width 1568 height 765
type input "$ 0,00"
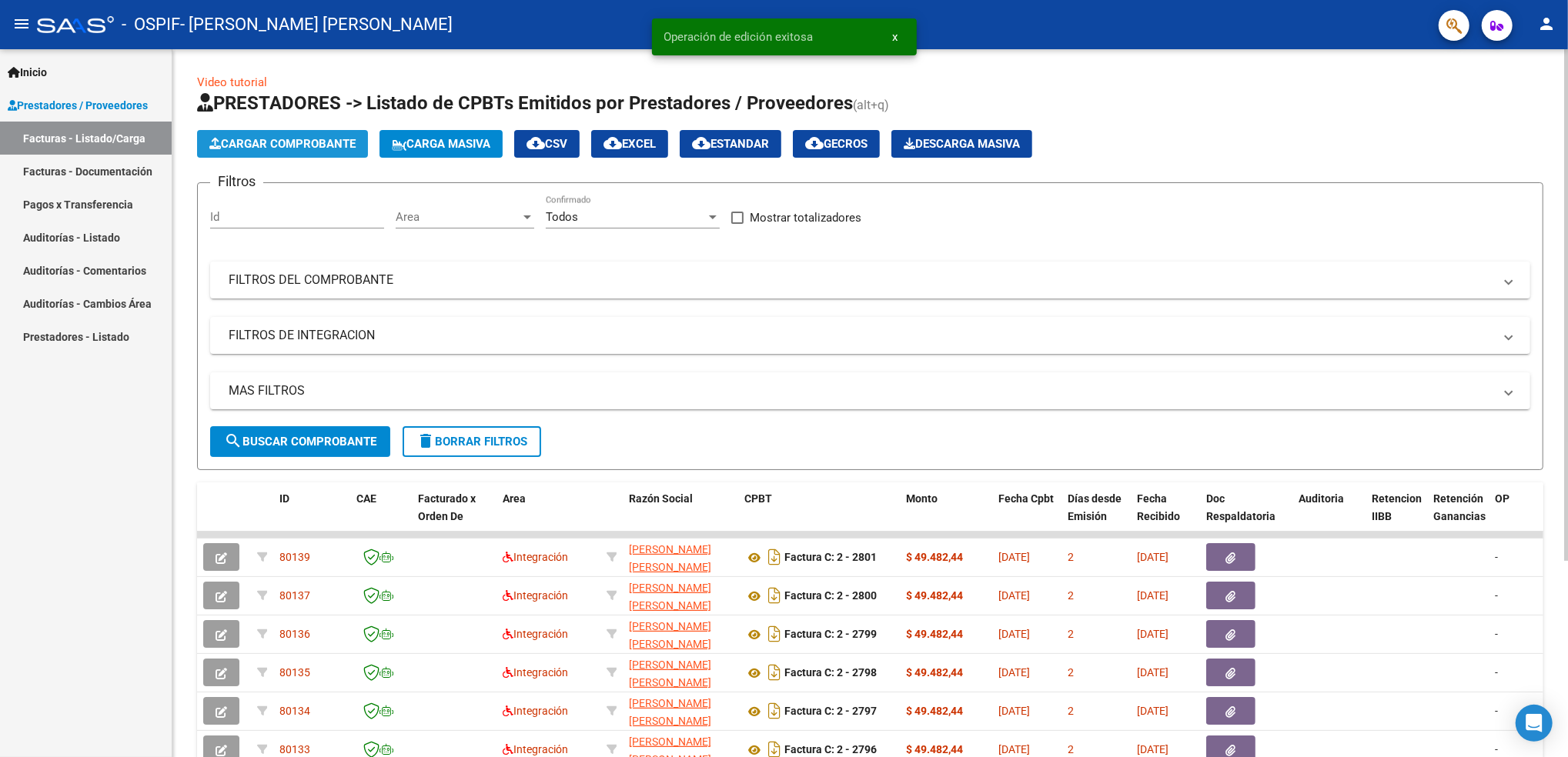
click at [314, 138] on span "Cargar Comprobante" at bounding box center [282, 144] width 146 height 14
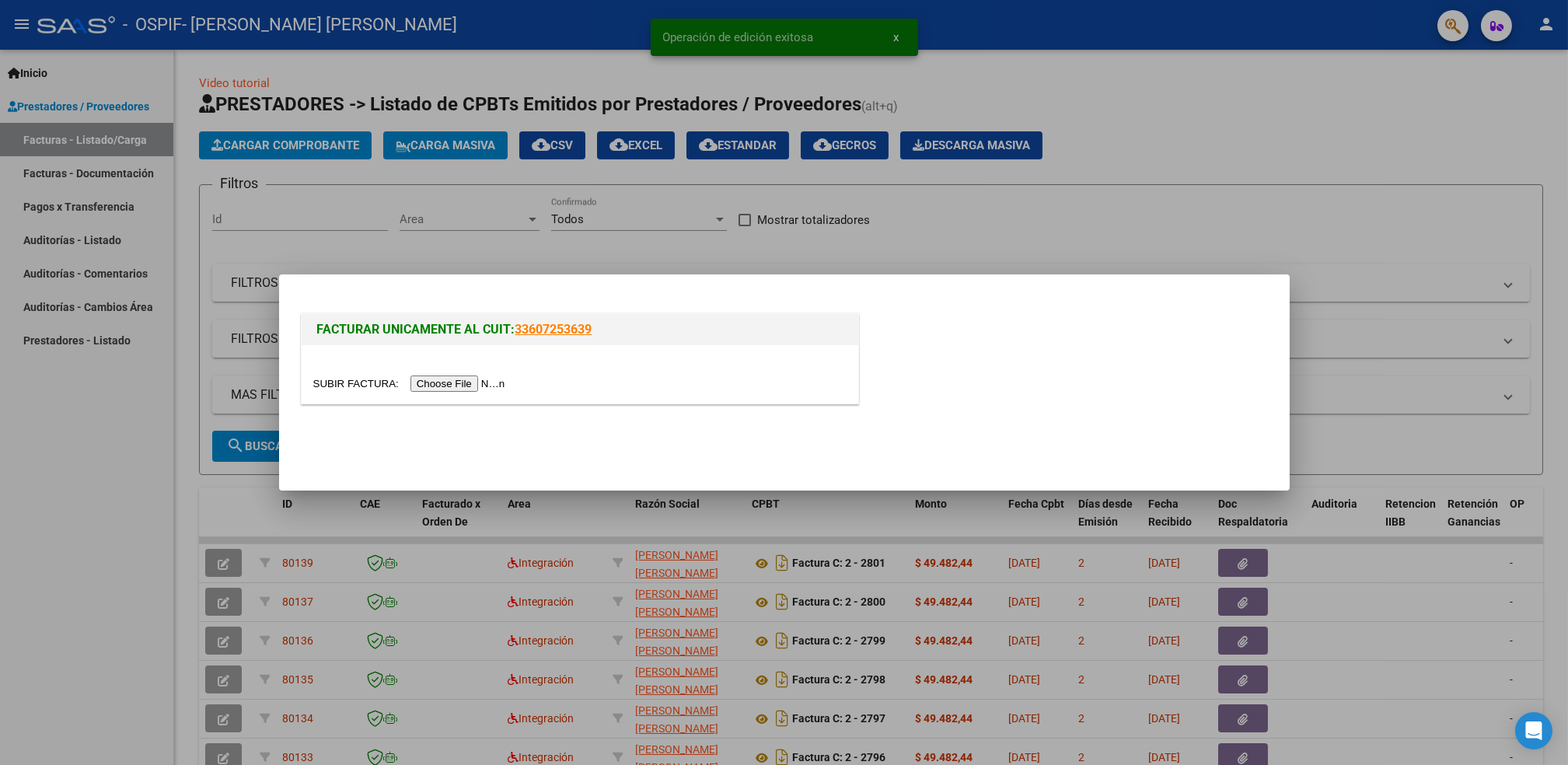
click at [451, 380] on input "file" at bounding box center [411, 384] width 196 height 17
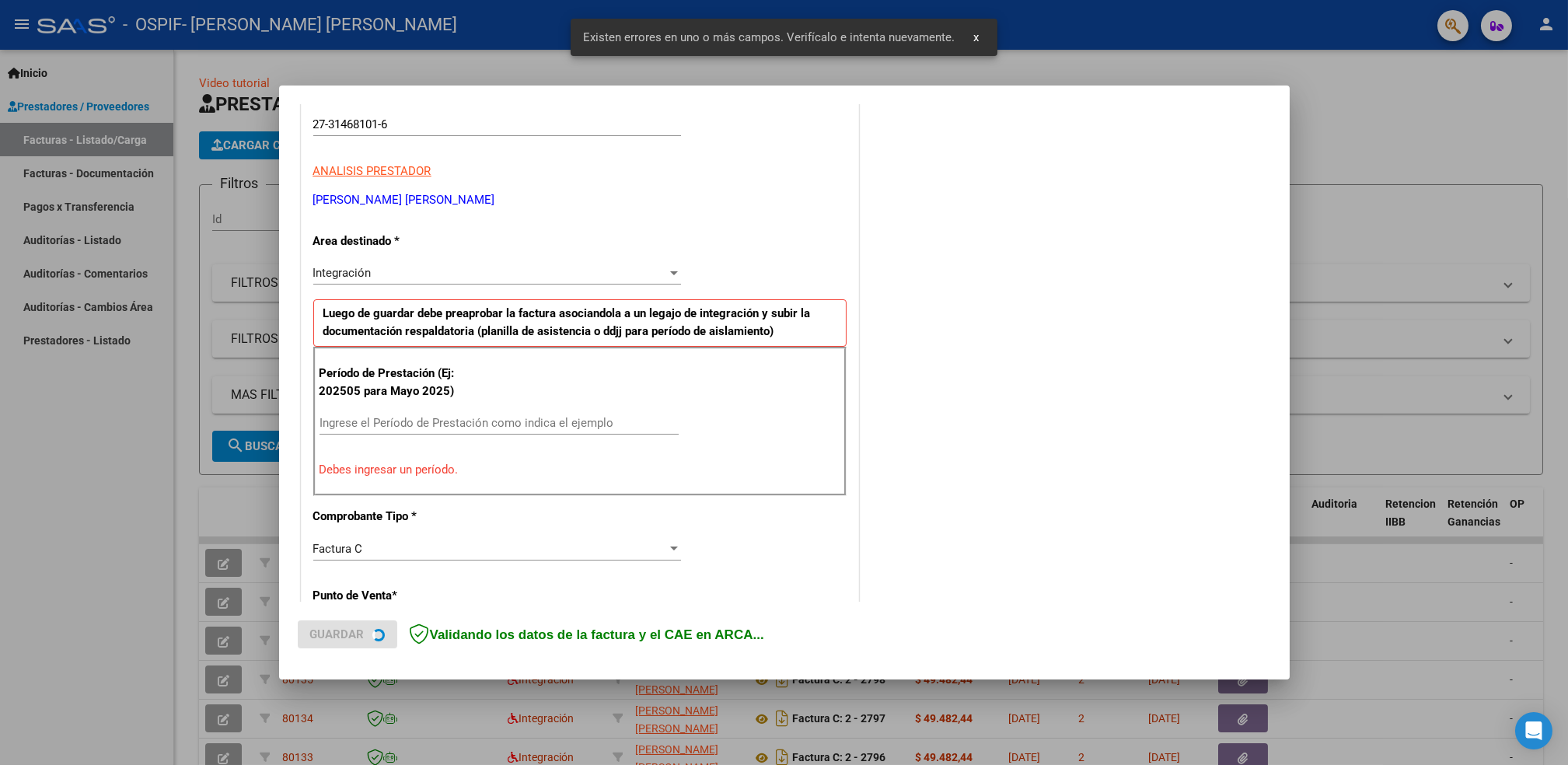
scroll to position [263, 0]
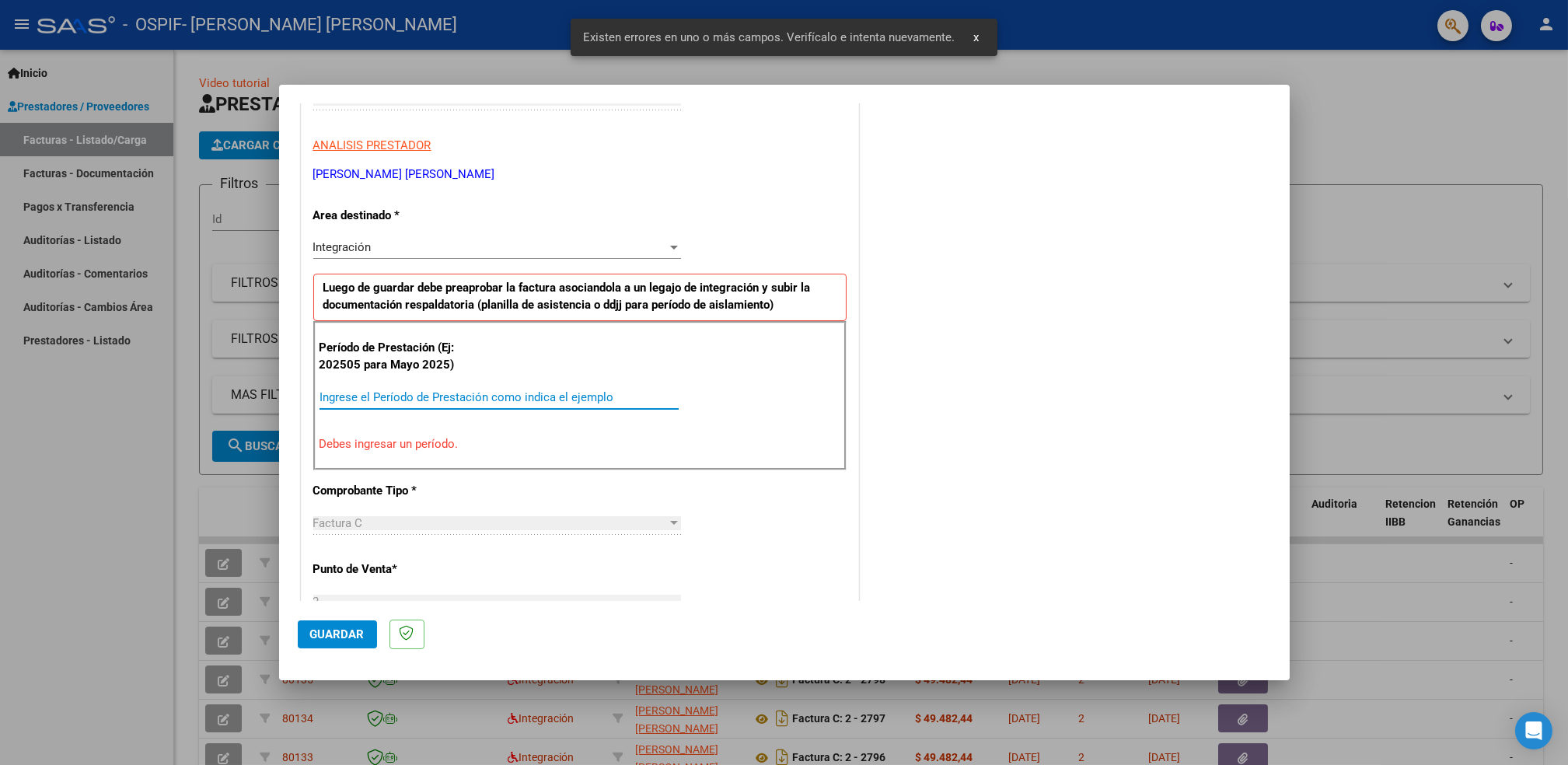
click at [525, 393] on input "Ingrese el Período de Prestación como indica el ejemplo" at bounding box center [499, 397] width 359 height 14
type input "1"
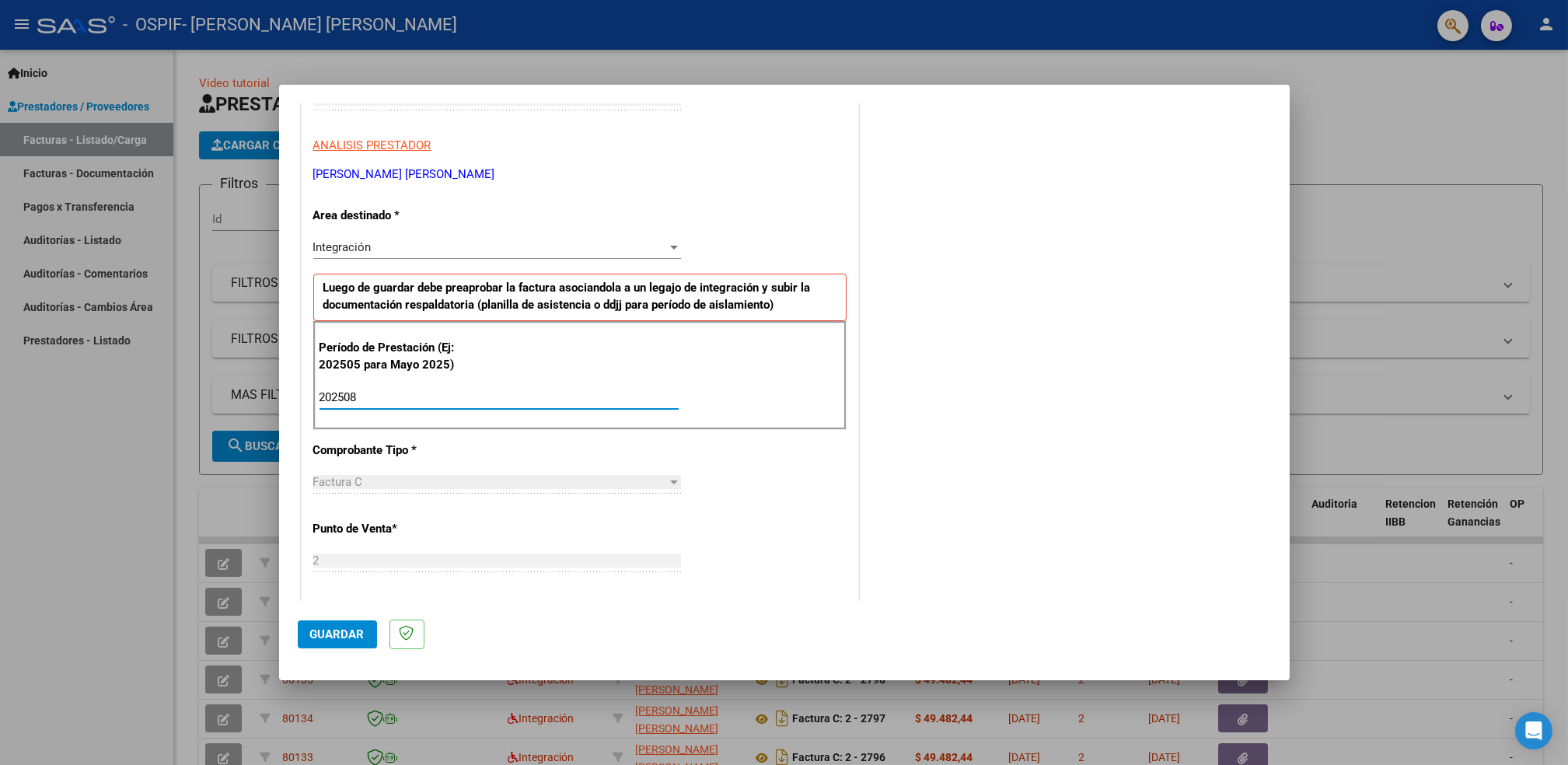
type input "202508"
click at [353, 625] on button "Guardar" at bounding box center [337, 634] width 79 height 28
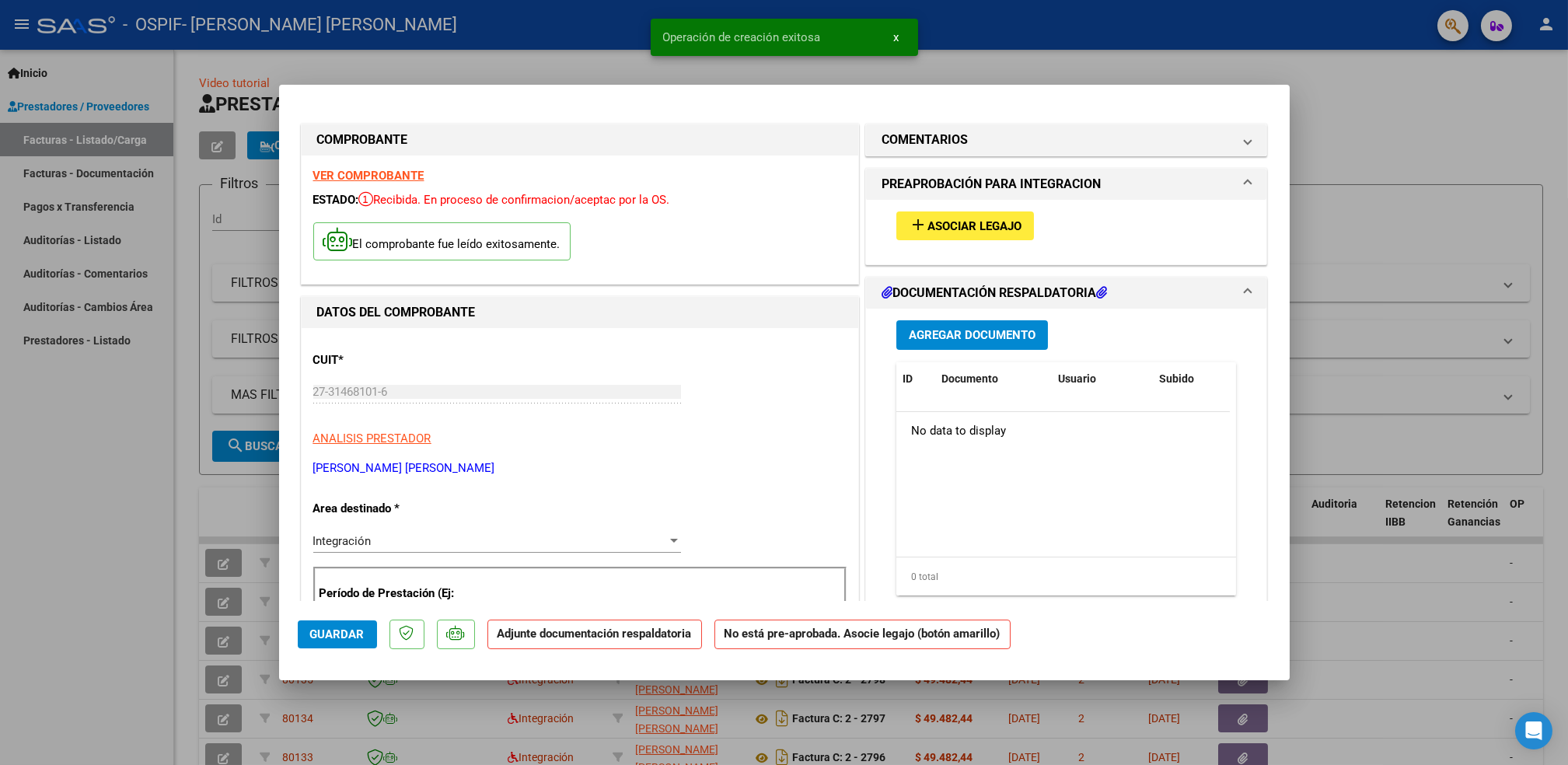
click at [950, 231] on span "Asociar Legajo" at bounding box center [975, 226] width 94 height 14
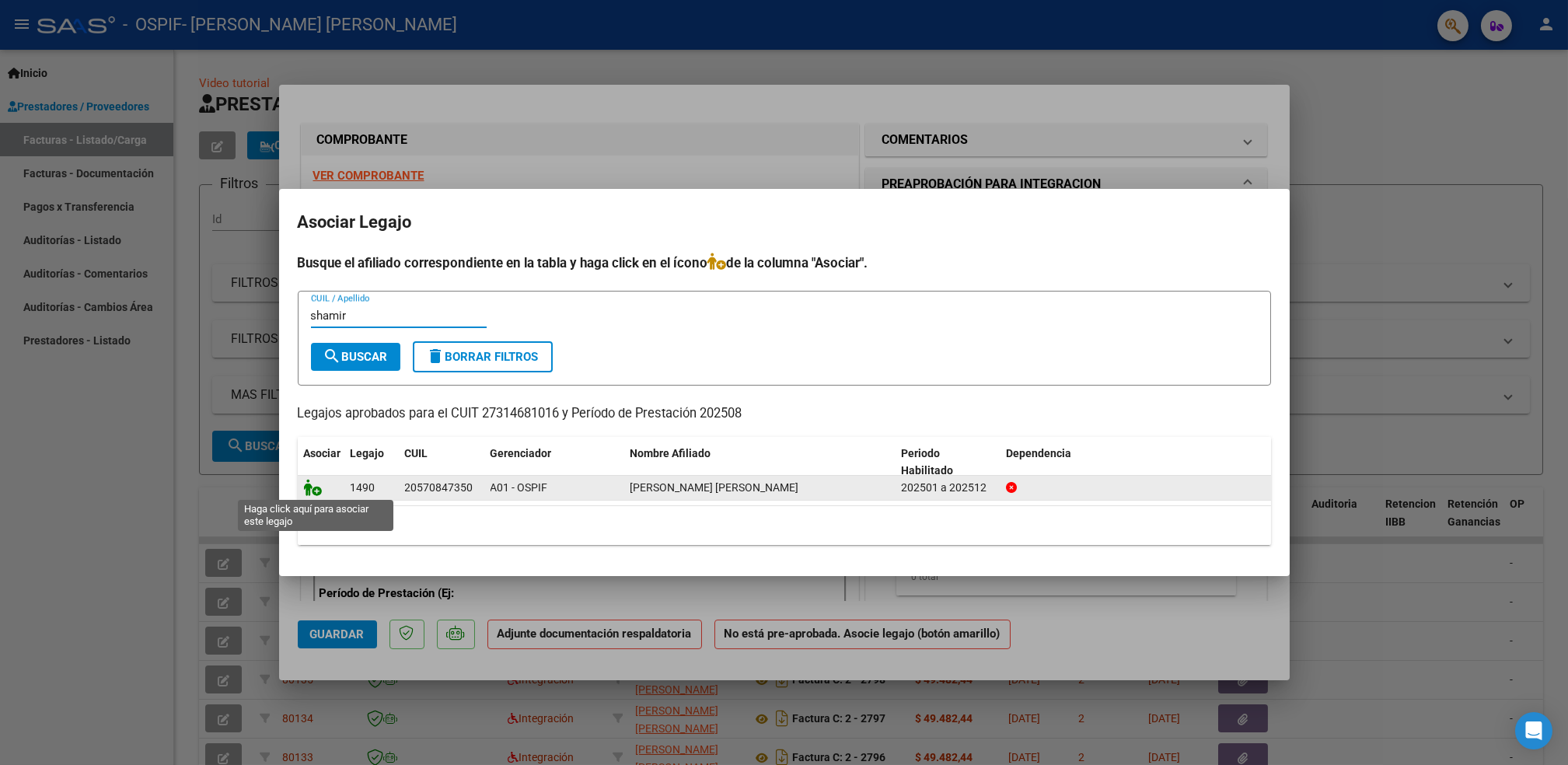
type input "shamir"
click at [309, 486] on icon at bounding box center [313, 487] width 18 height 17
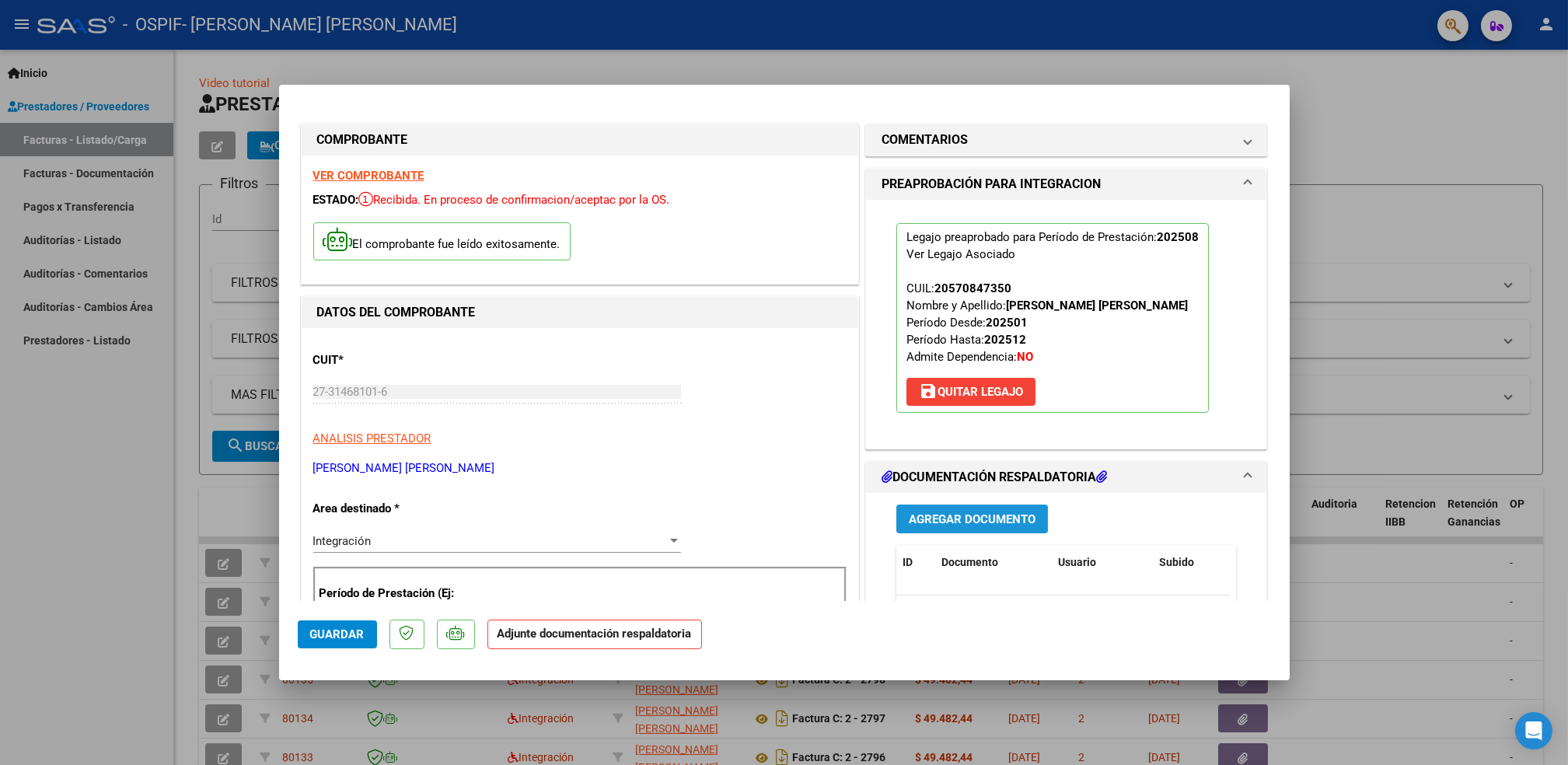
click at [960, 527] on button "Agregar Documento" at bounding box center [972, 519] width 151 height 28
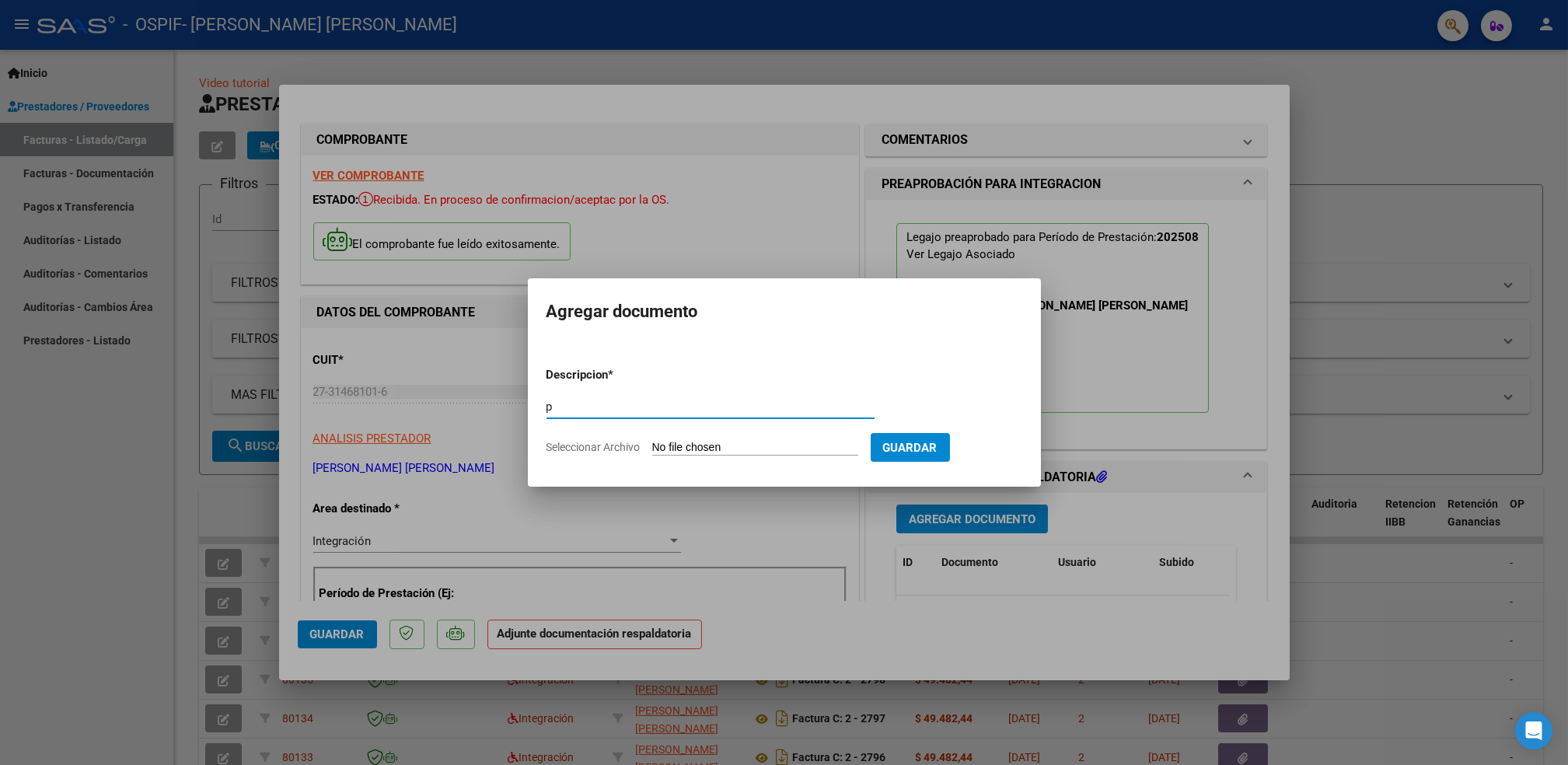
type input "p"
click at [730, 456] on input "Seleccionar Archivo" at bounding box center [755, 448] width 206 height 15
type input "C:\fakepath\SHAMIR.png"
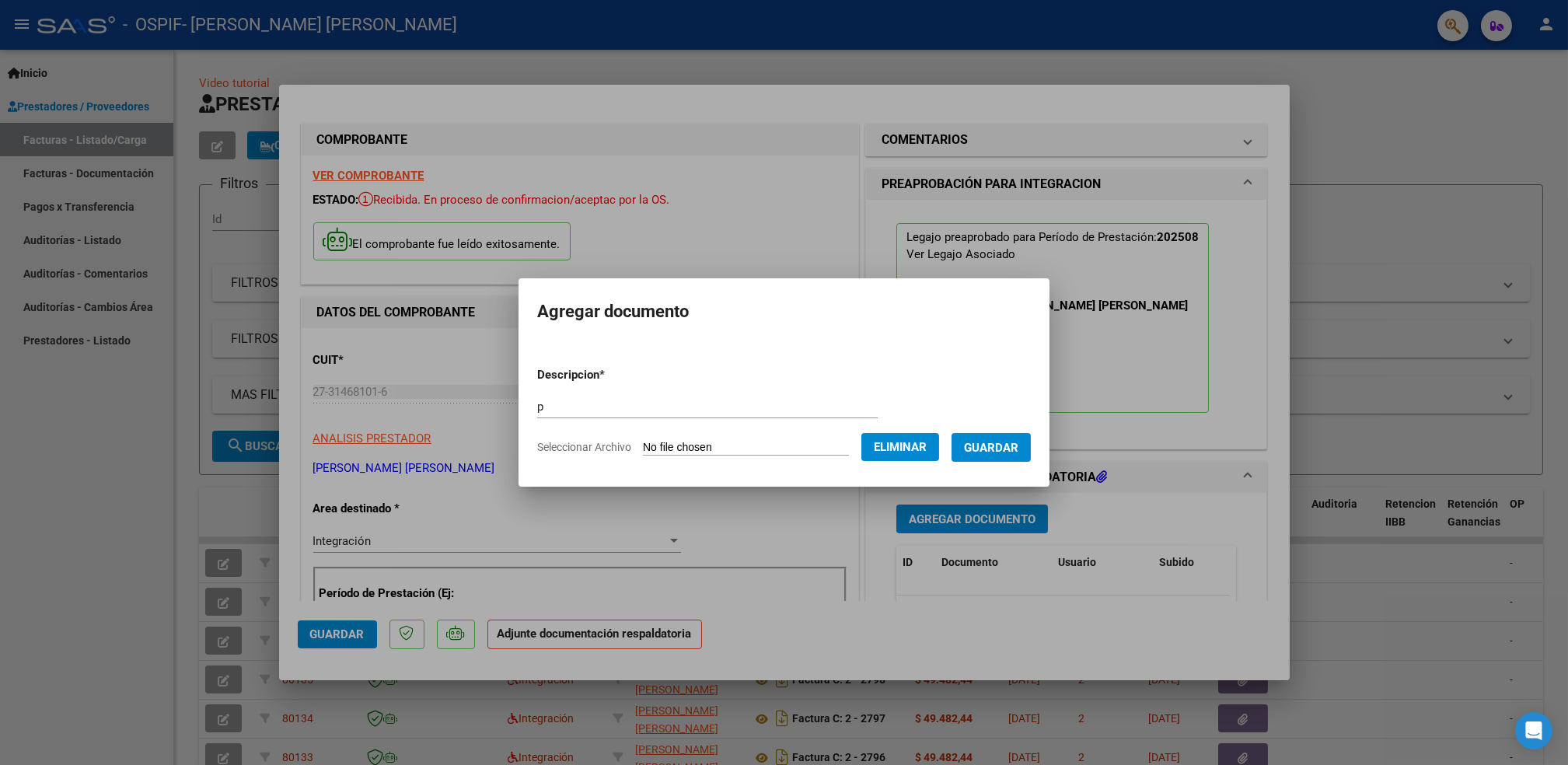
click at [725, 394] on form "Descripcion * p Escriba aquí una descripcion Seleccionar Archivo Eliminar Guard…" at bounding box center [784, 411] width 494 height 114
click at [998, 443] on span "Guardar" at bounding box center [991, 447] width 54 height 14
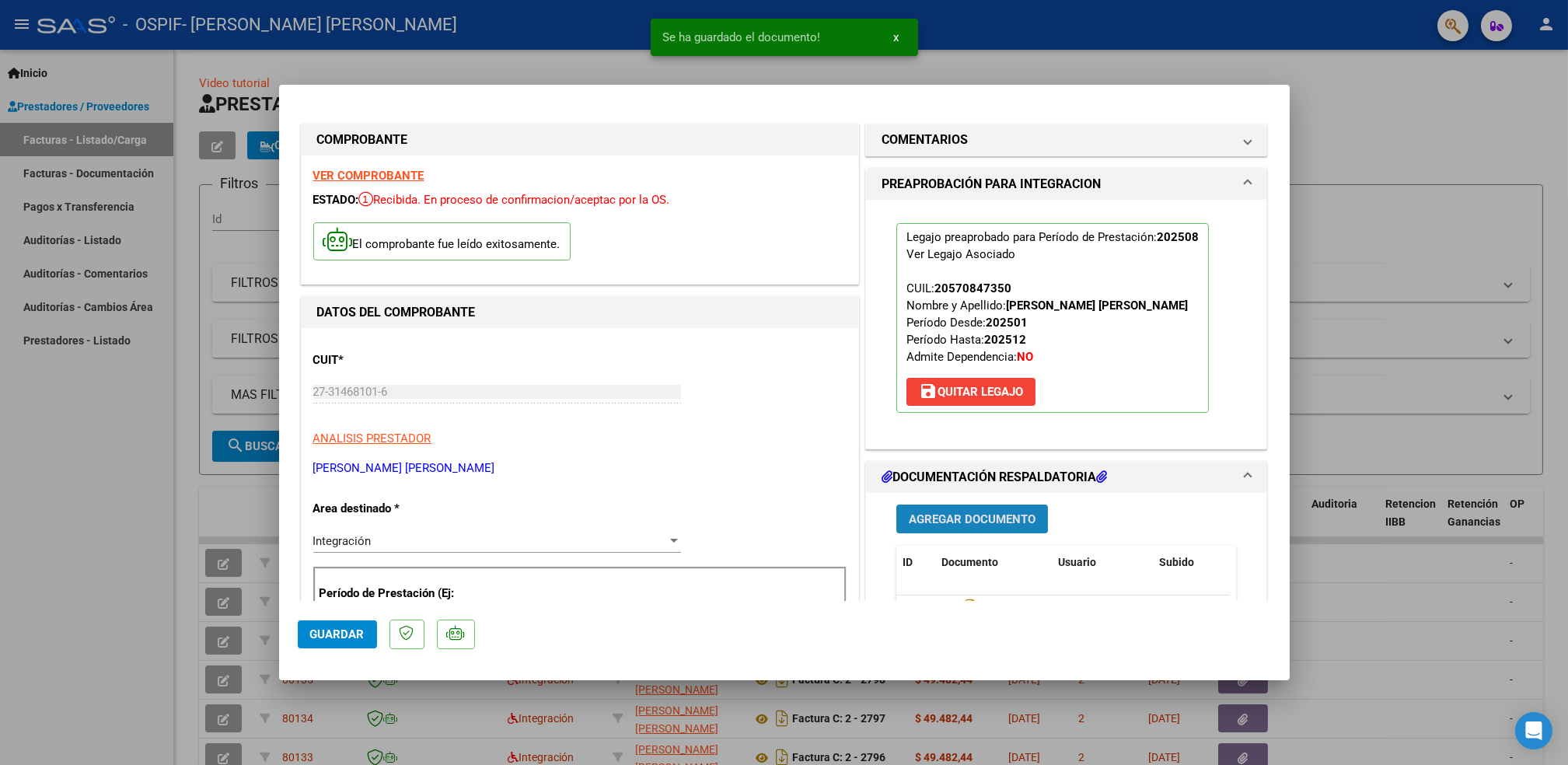
click at [949, 517] on span "Agregar Documento" at bounding box center [972, 519] width 127 height 14
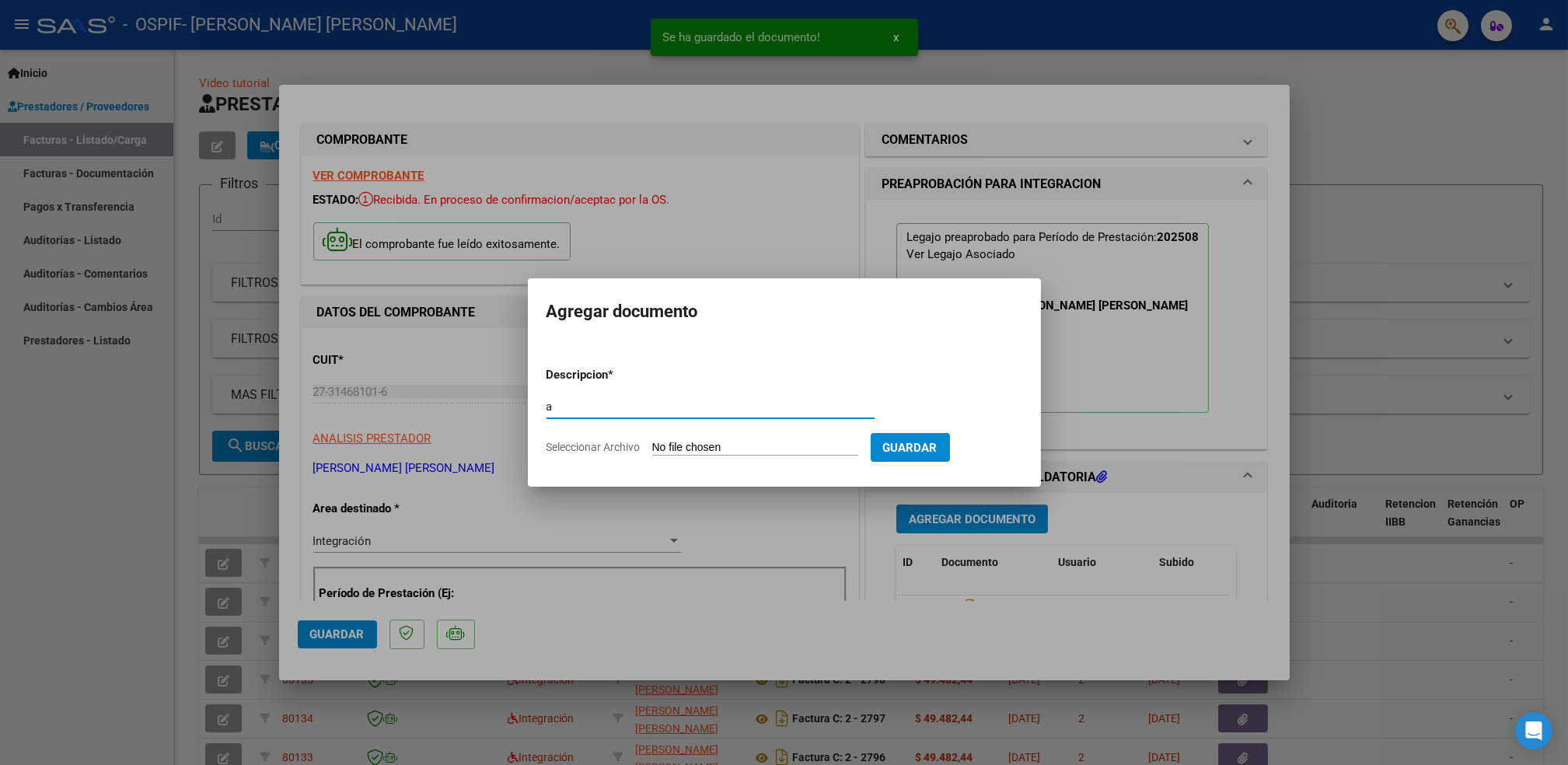
type input "a"
click at [790, 452] on input "Seleccionar Archivo" at bounding box center [755, 448] width 206 height 15
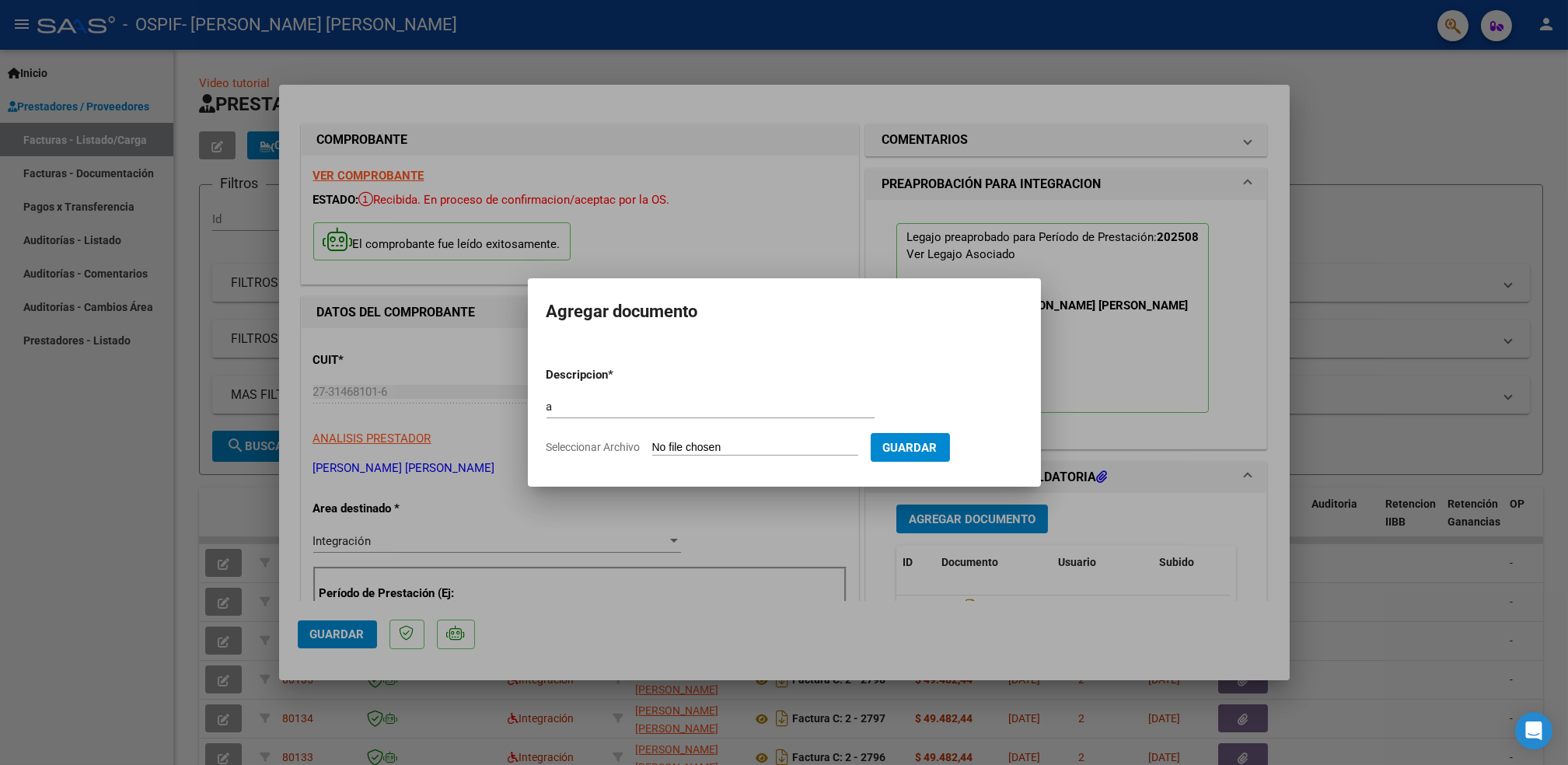
type input "C:\fakepath\Asistencia (62)_18.pdf"
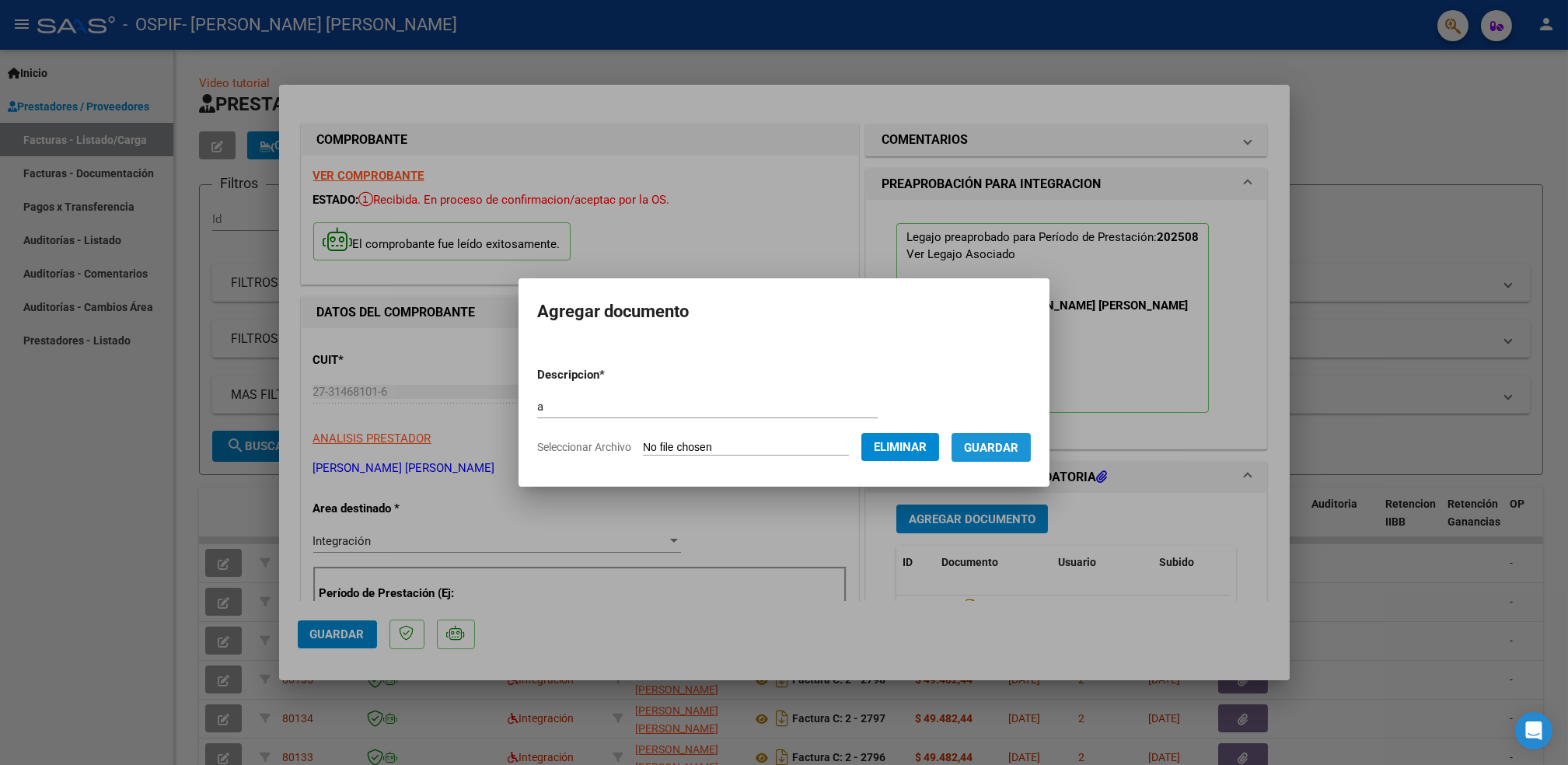
click at [1005, 452] on span "Guardar" at bounding box center [991, 447] width 54 height 14
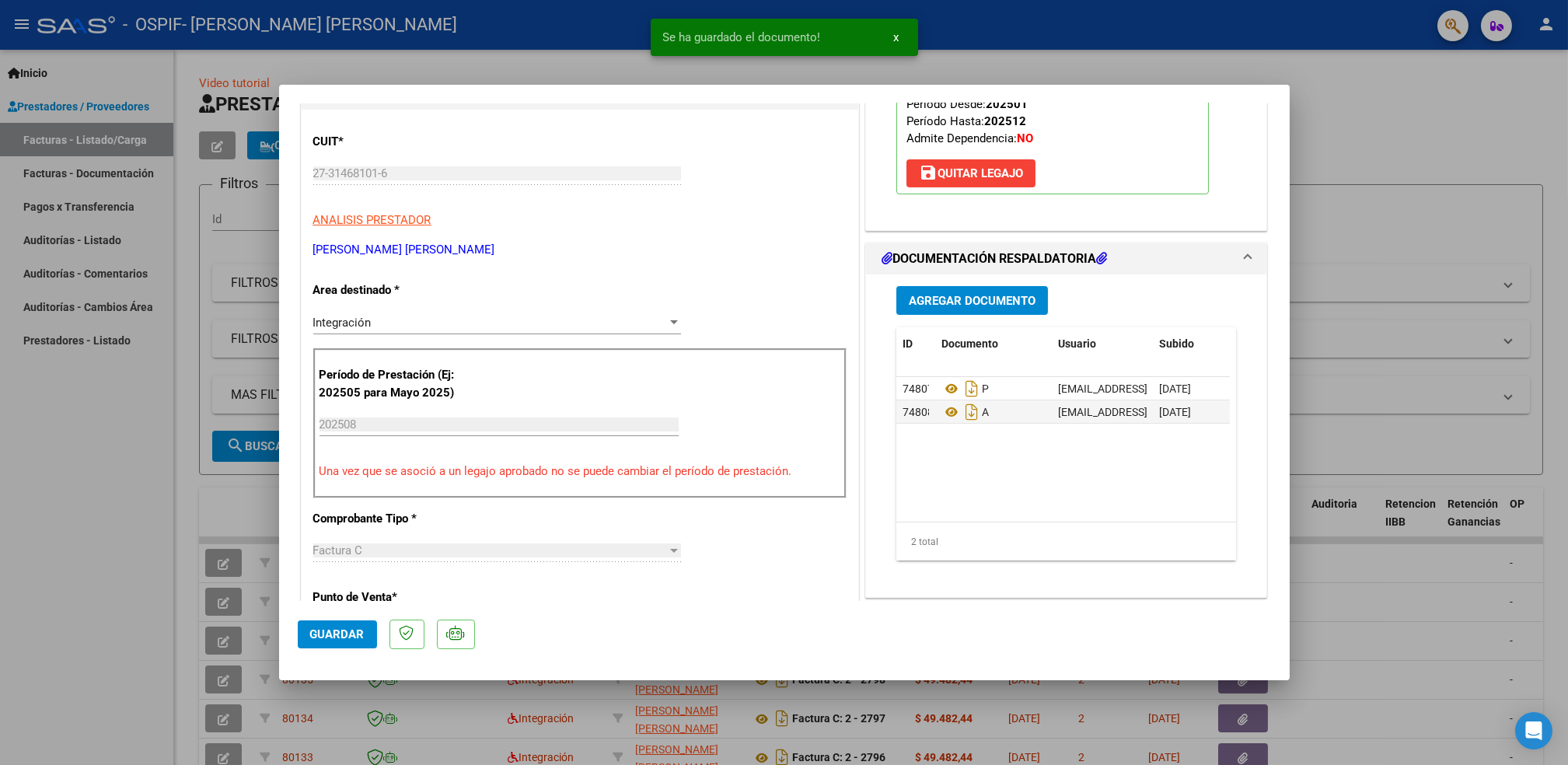
scroll to position [247, 0]
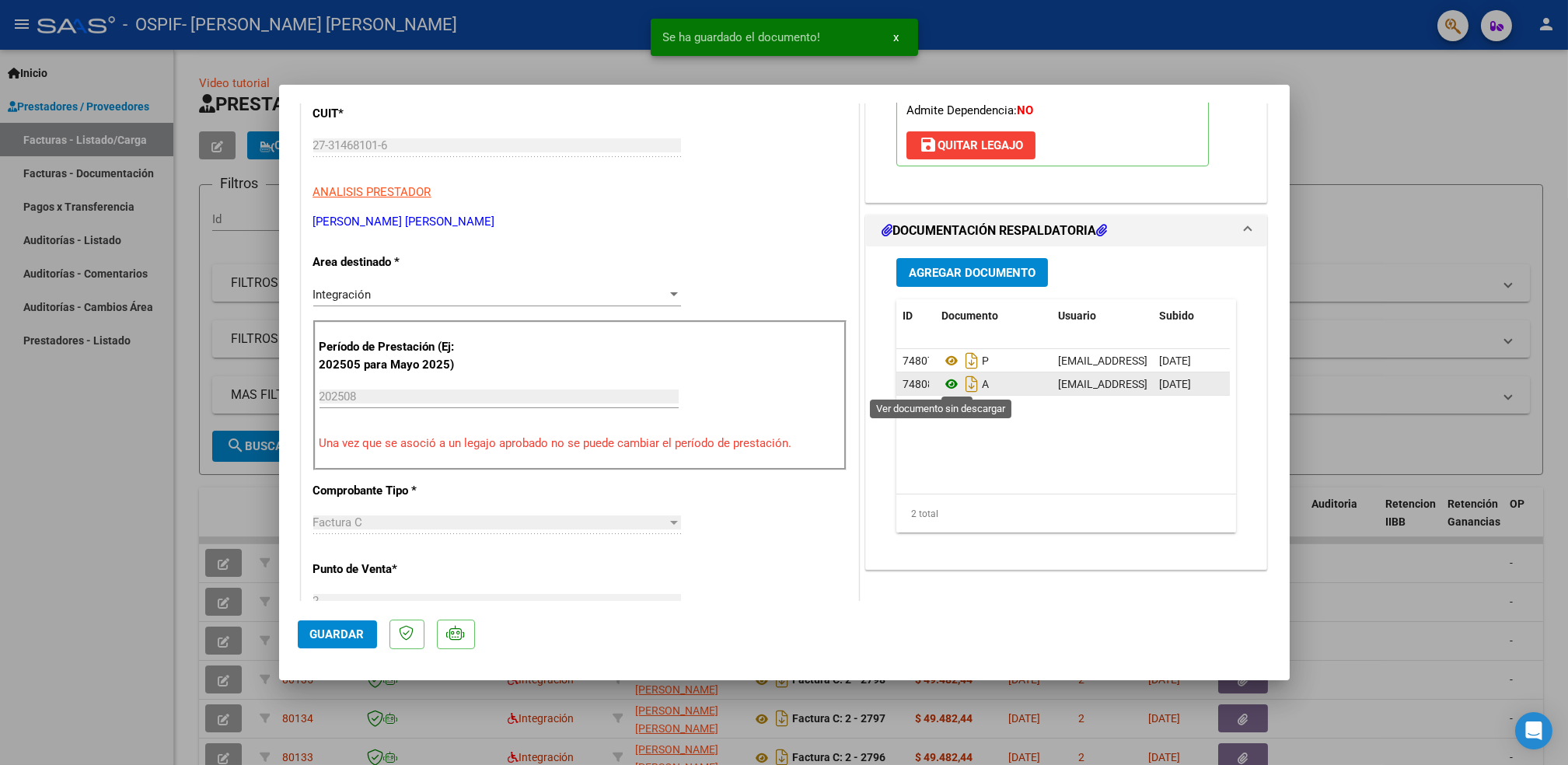
click at [942, 377] on icon at bounding box center [952, 384] width 20 height 18
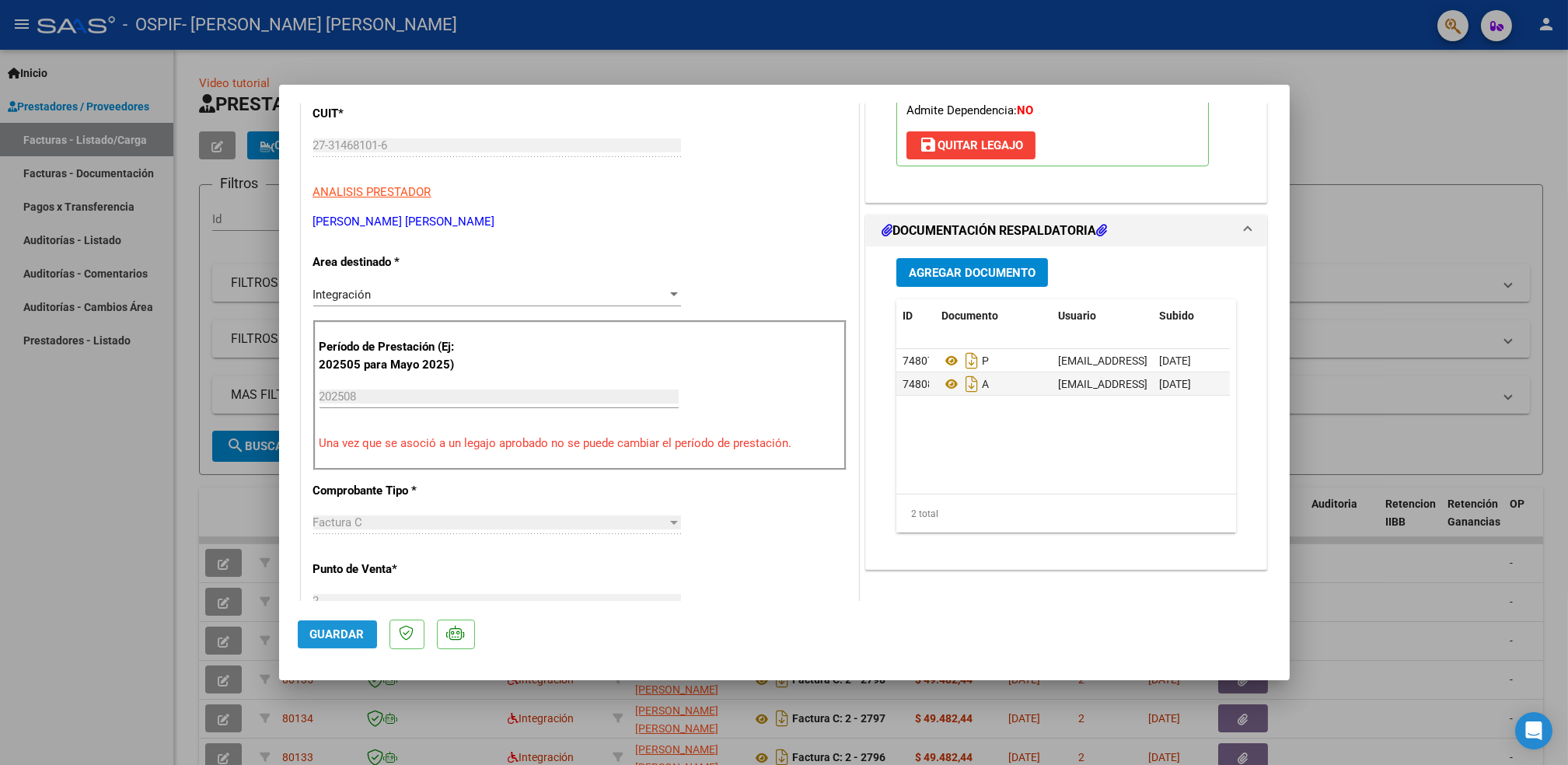
click at [339, 641] on button "Guardar" at bounding box center [337, 634] width 79 height 28
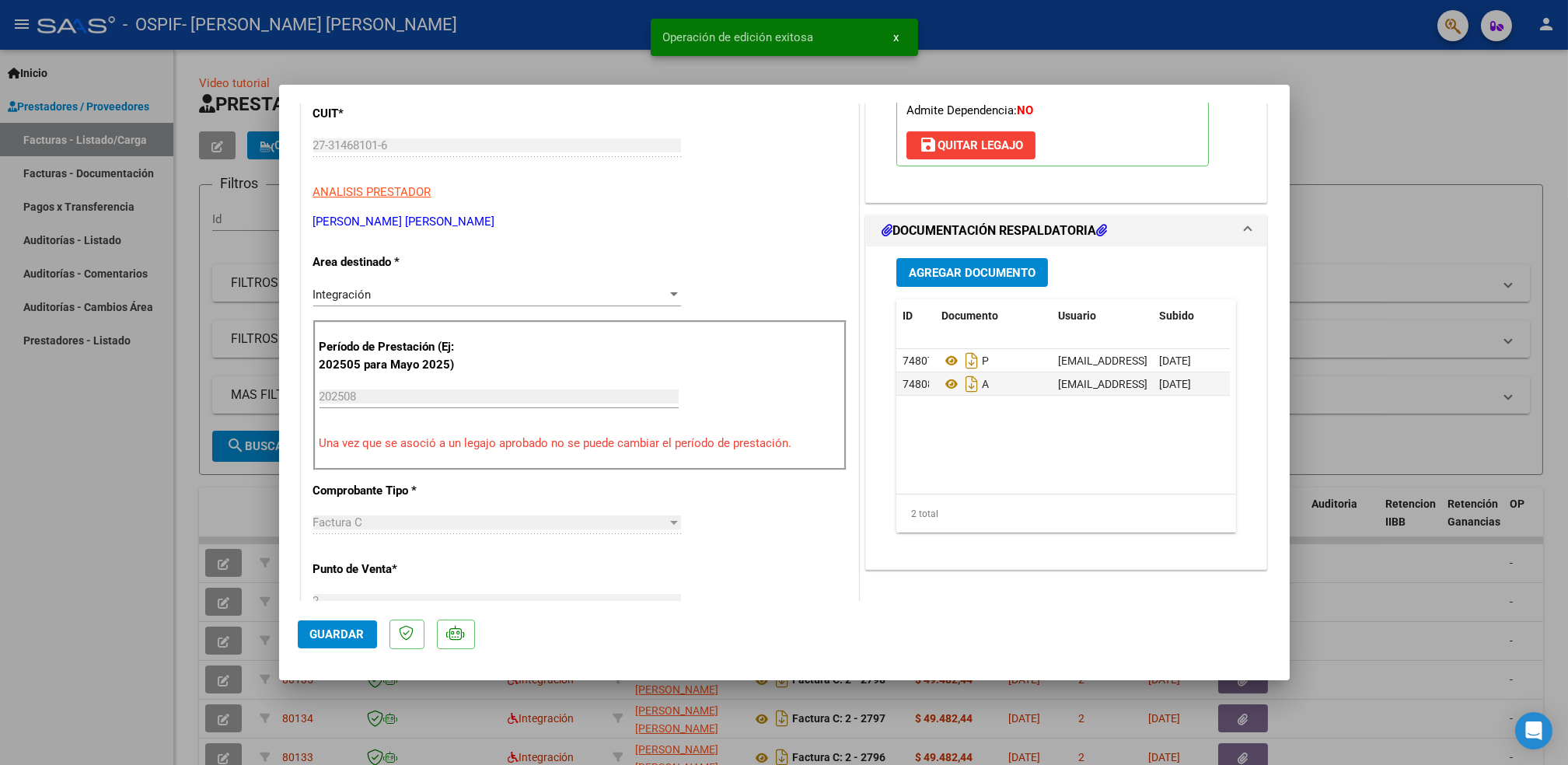
click at [84, 593] on div at bounding box center [784, 382] width 1568 height 765
type input "$ 0,00"
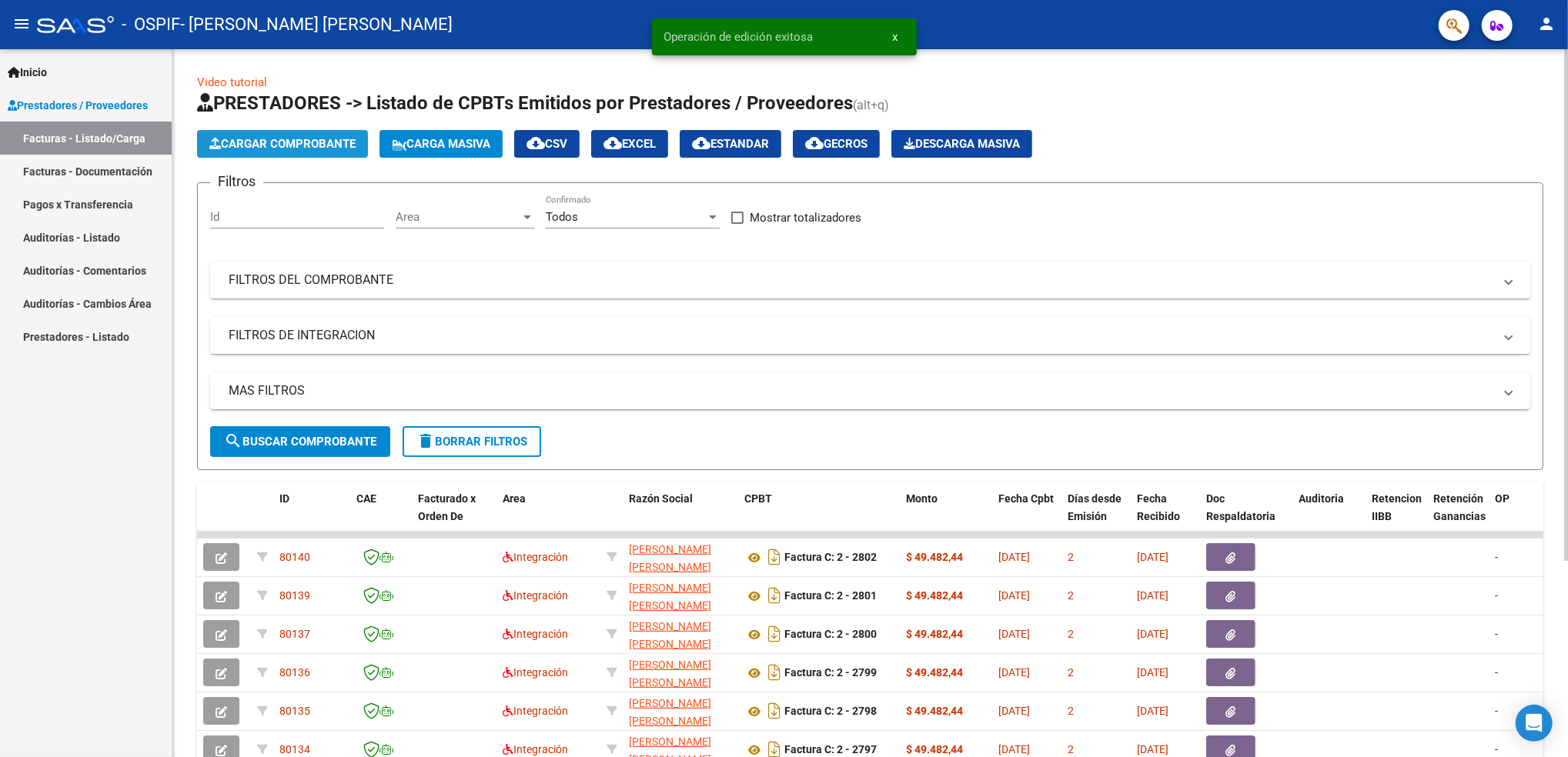
click at [312, 130] on button "Cargar Comprobante" at bounding box center [282, 143] width 171 height 27
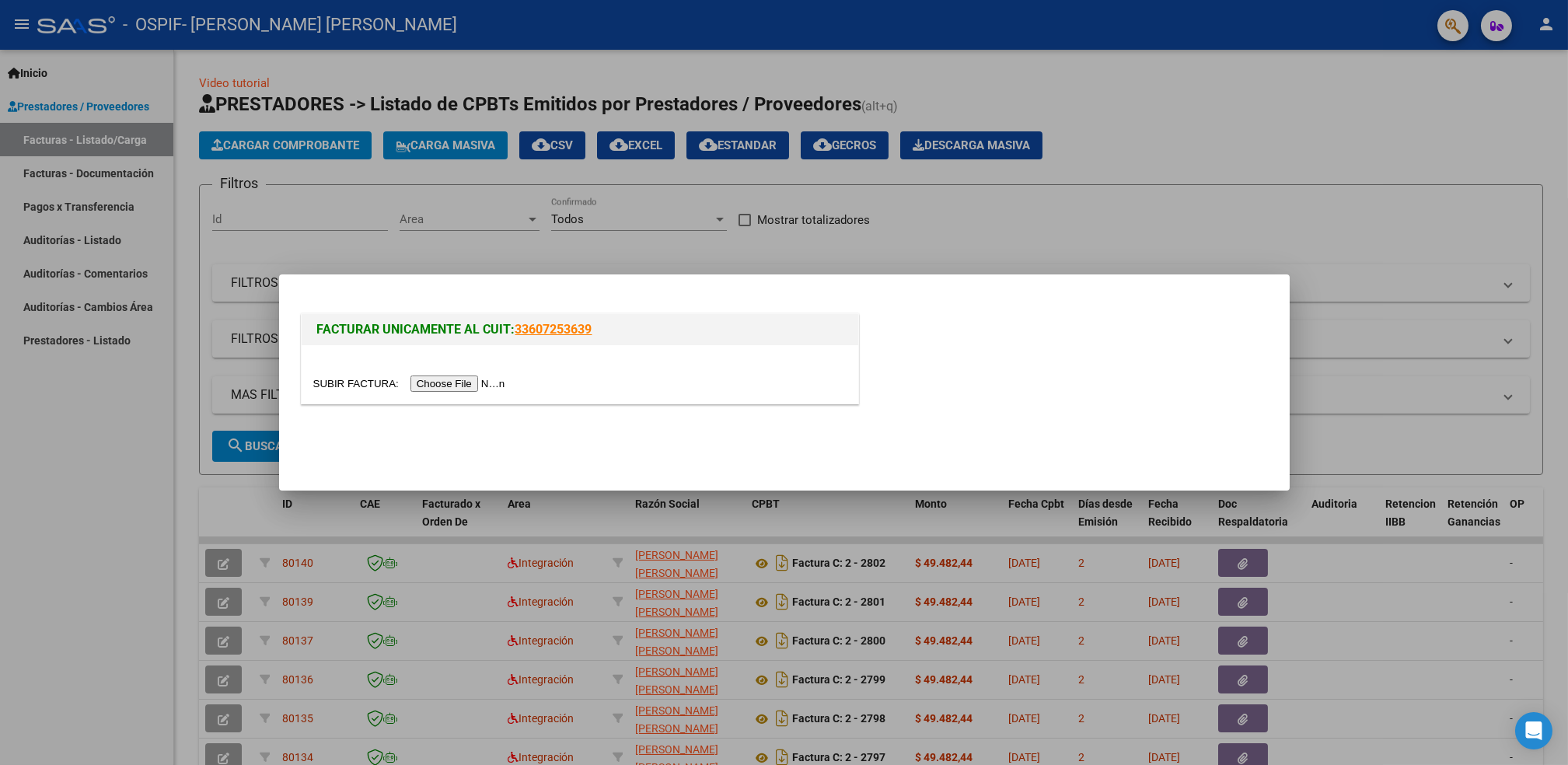
click at [465, 380] on input "file" at bounding box center [411, 384] width 196 height 17
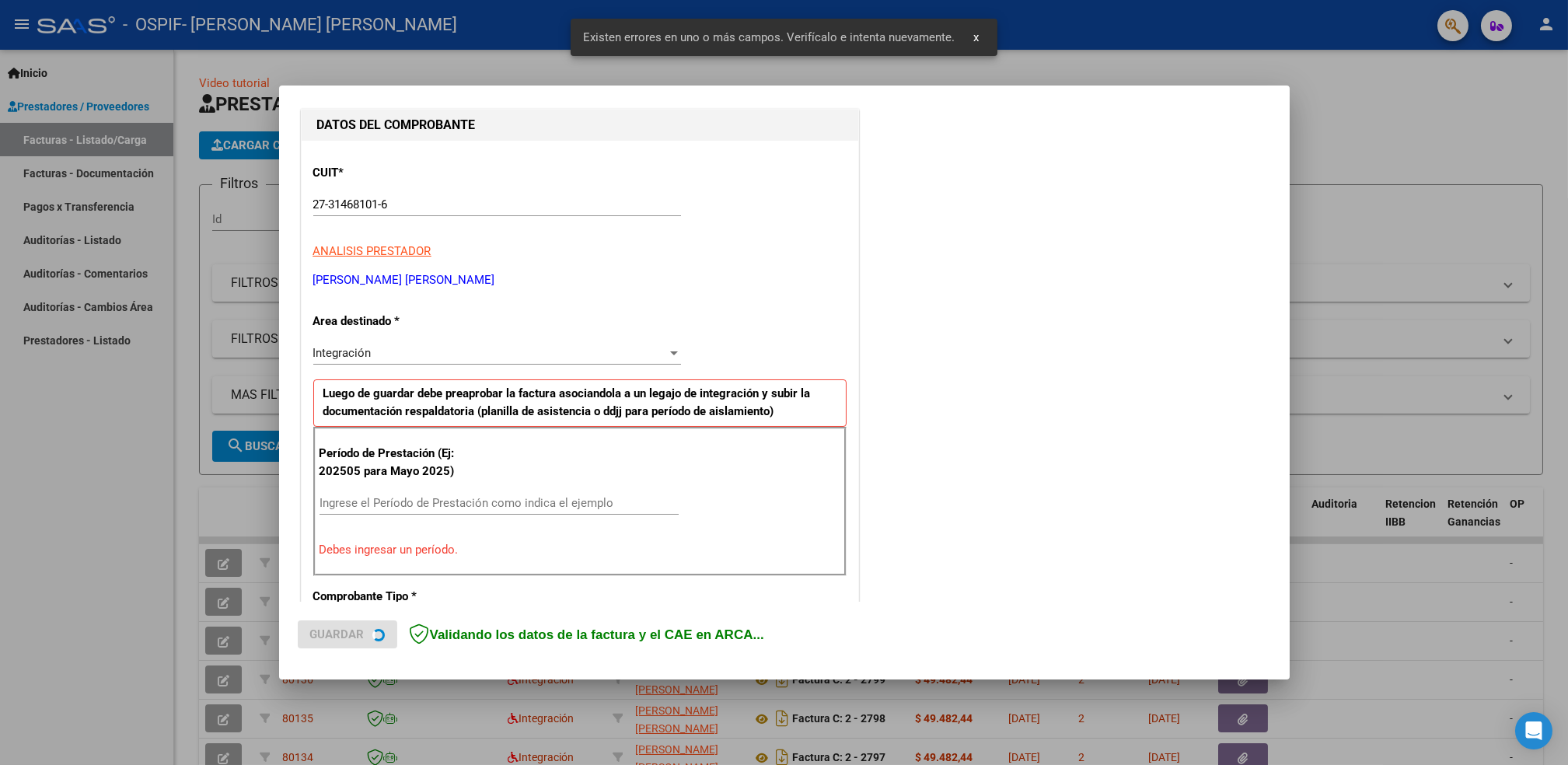
scroll to position [263, 0]
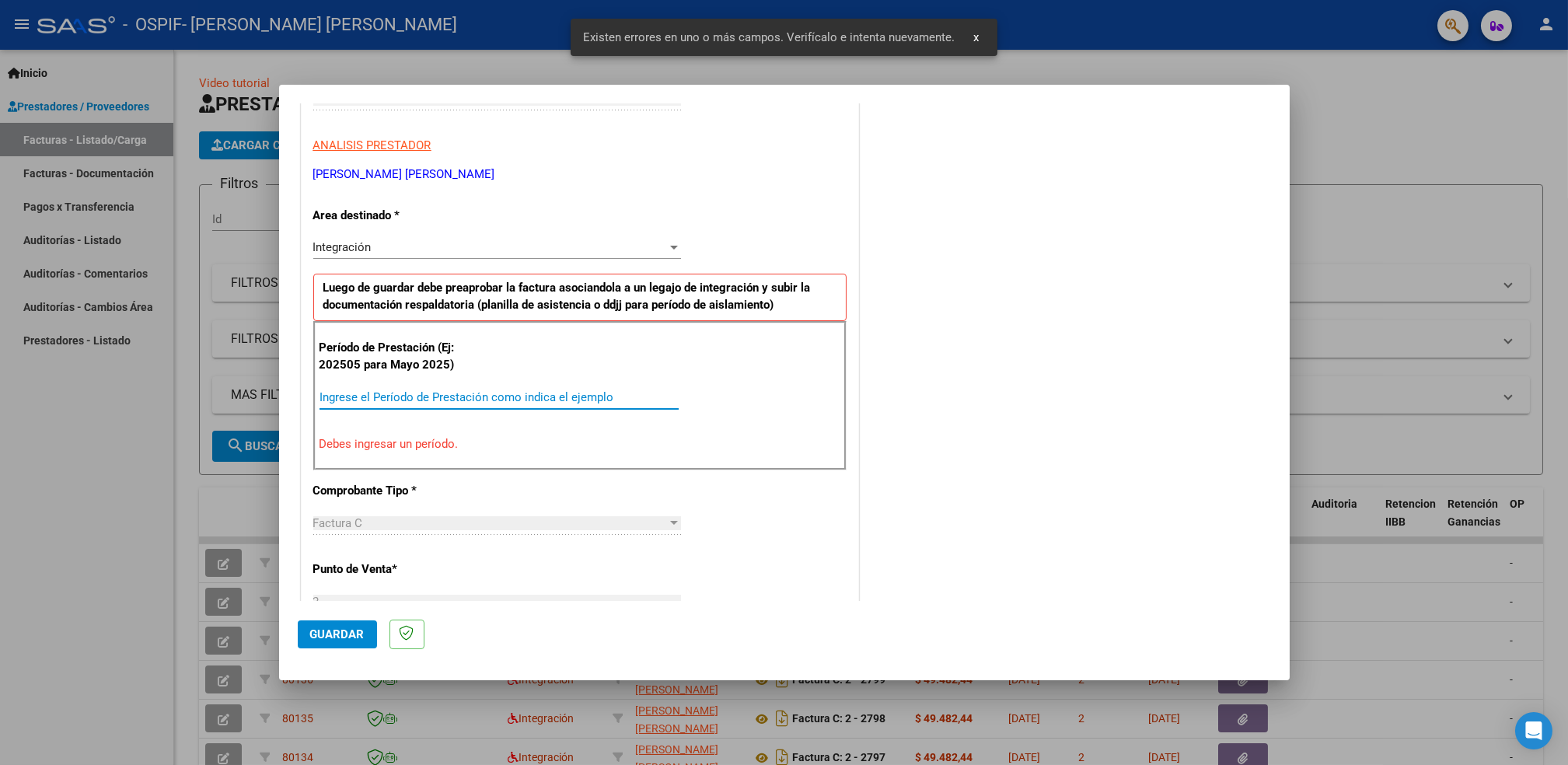
click at [555, 398] on input "Ingrese el Período de Prestación como indica el ejemplo" at bounding box center [499, 397] width 359 height 14
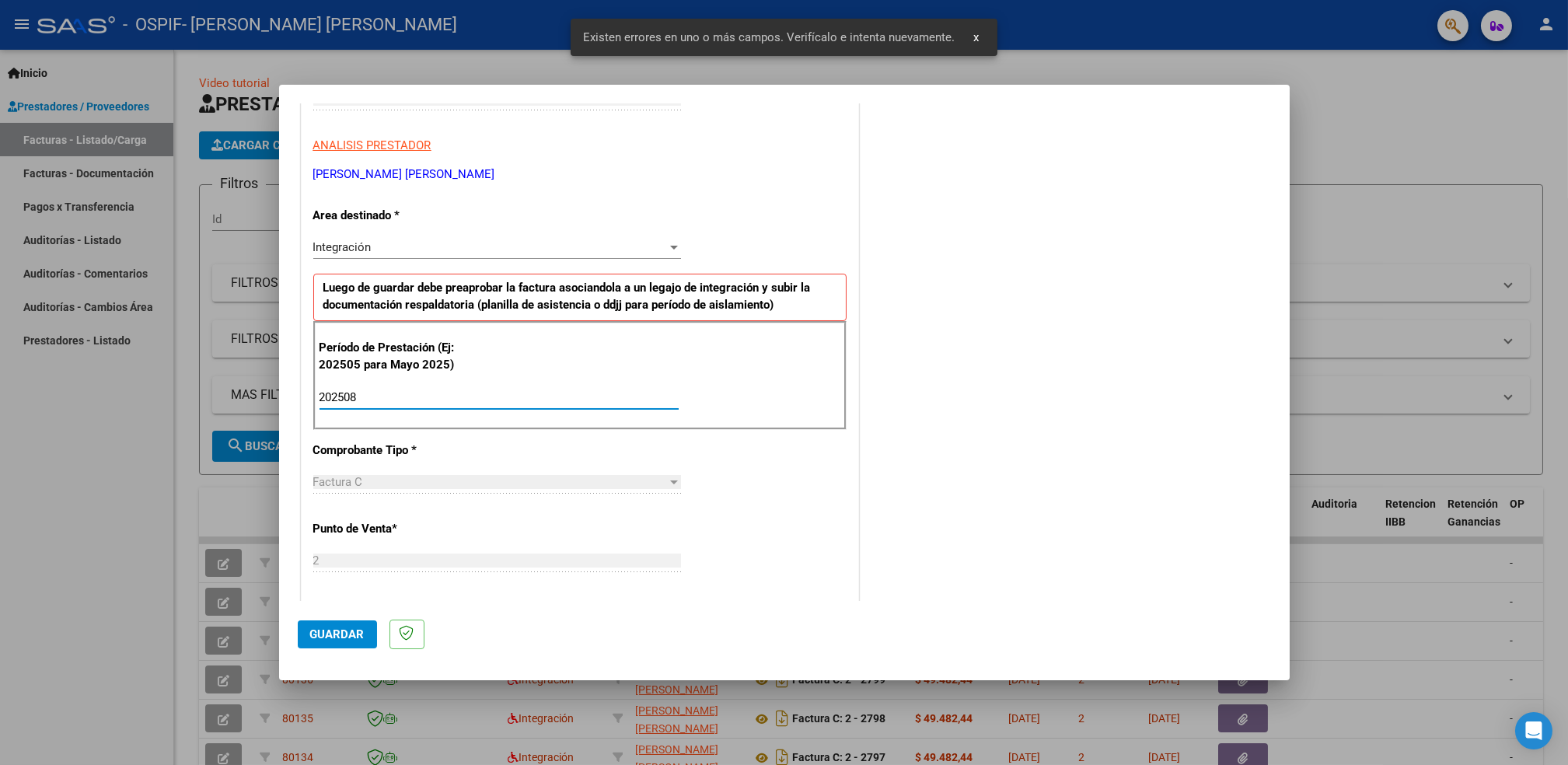
type input "202508"
click at [345, 640] on span "Guardar" at bounding box center [337, 635] width 54 height 14
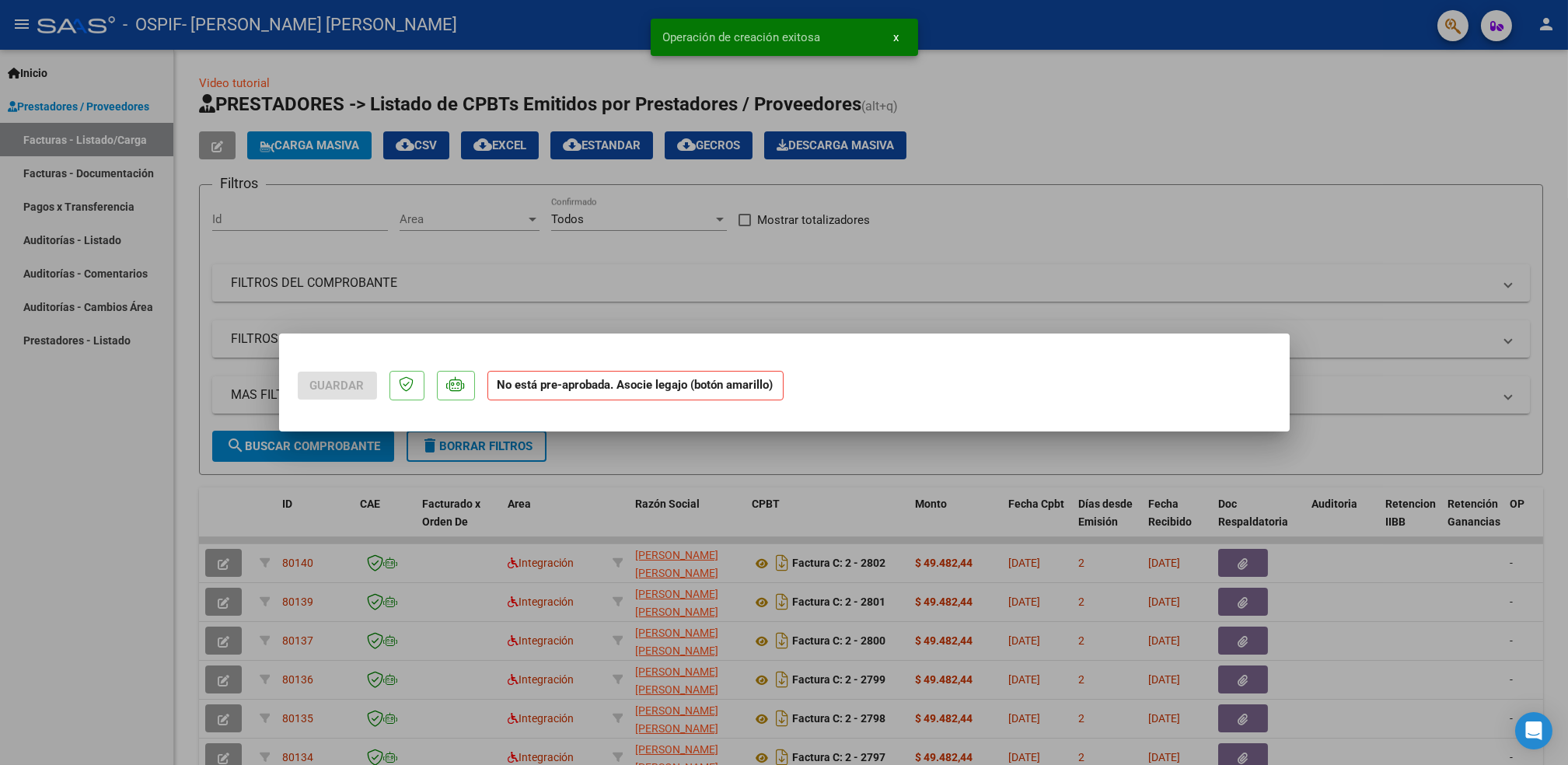
scroll to position [0, 0]
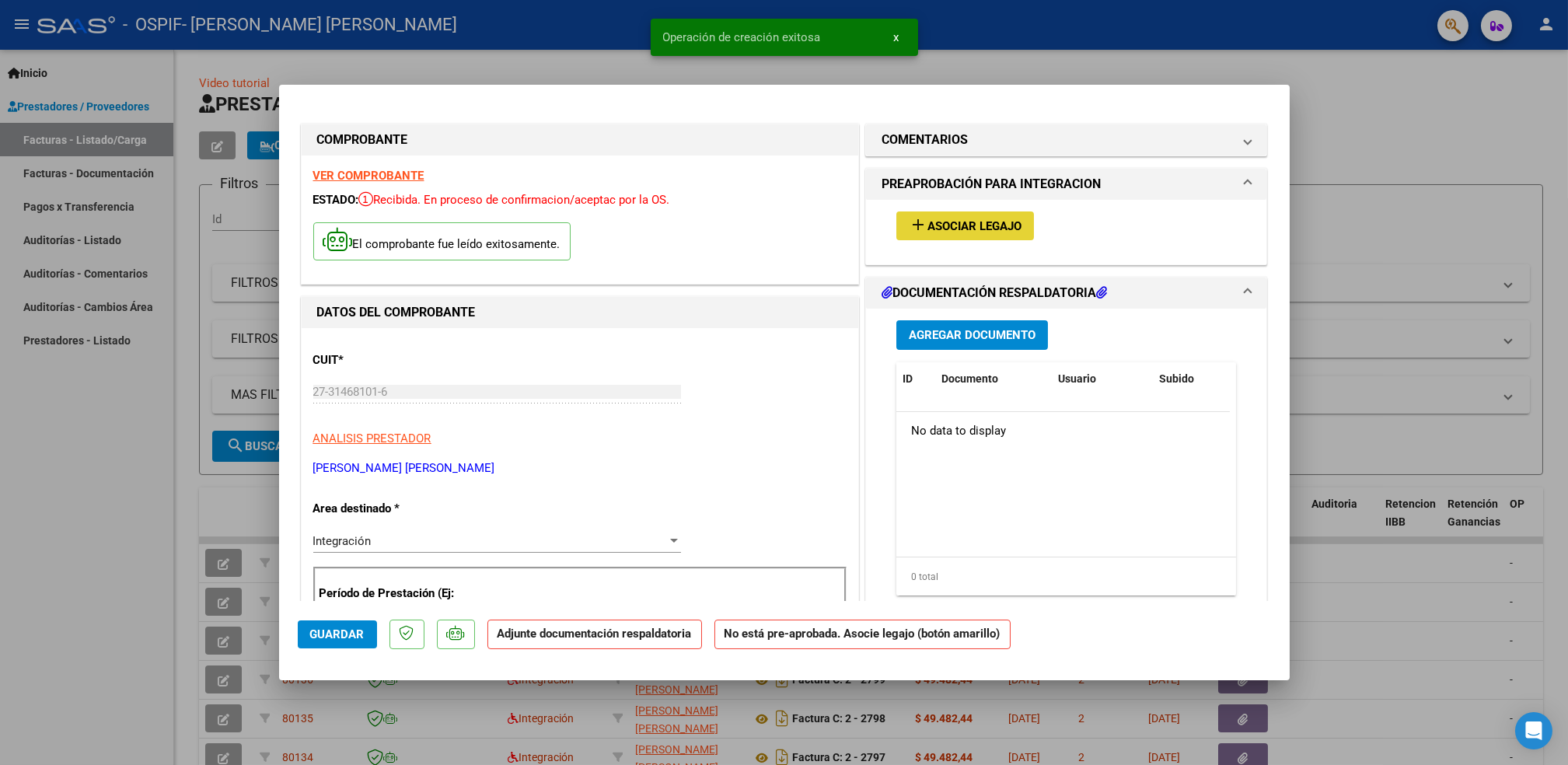
click at [954, 234] on button "add Asociar Legajo" at bounding box center [965, 226] width 138 height 28
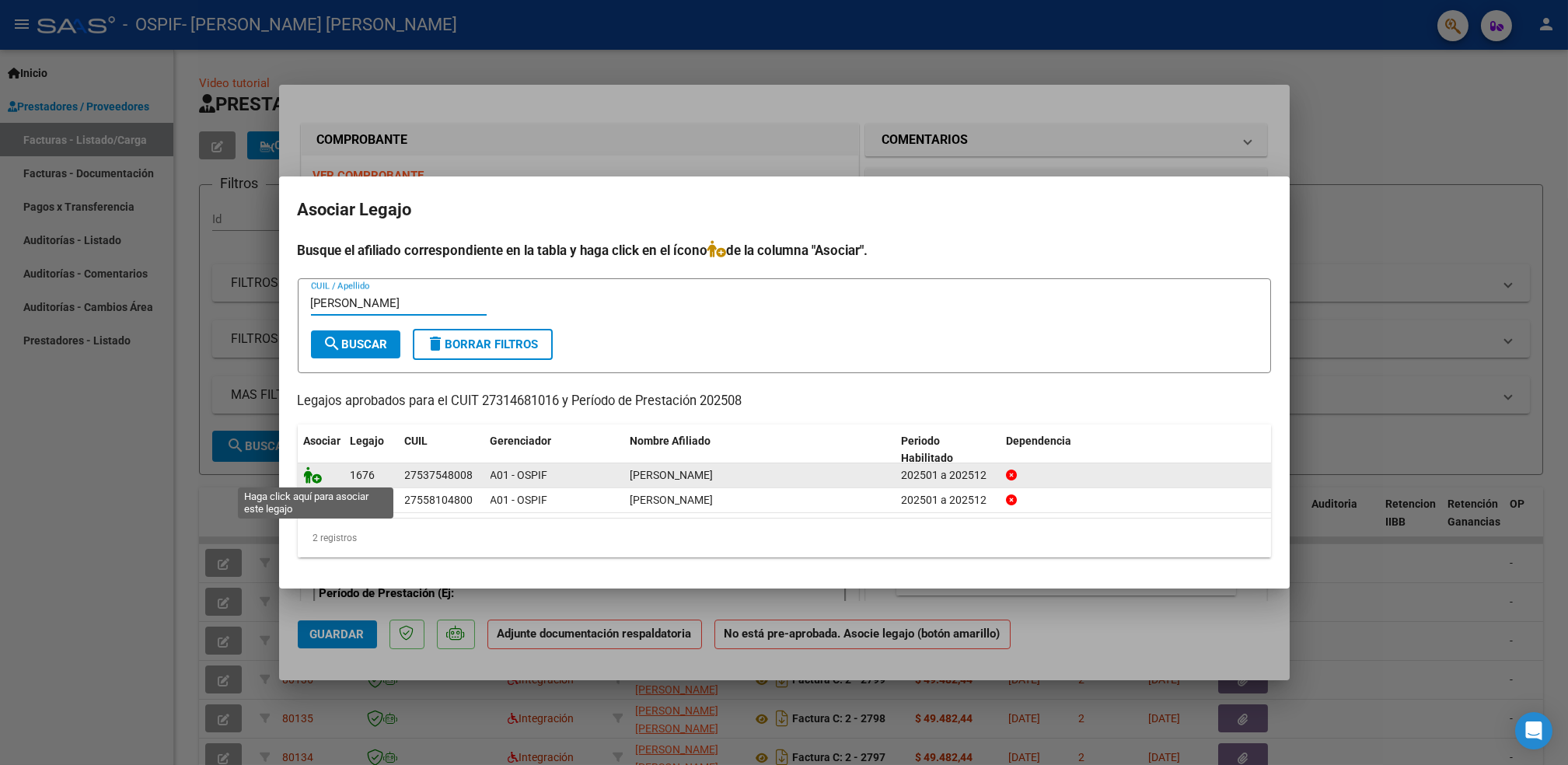
type input "[PERSON_NAME]"
click at [311, 470] on icon at bounding box center [313, 475] width 18 height 17
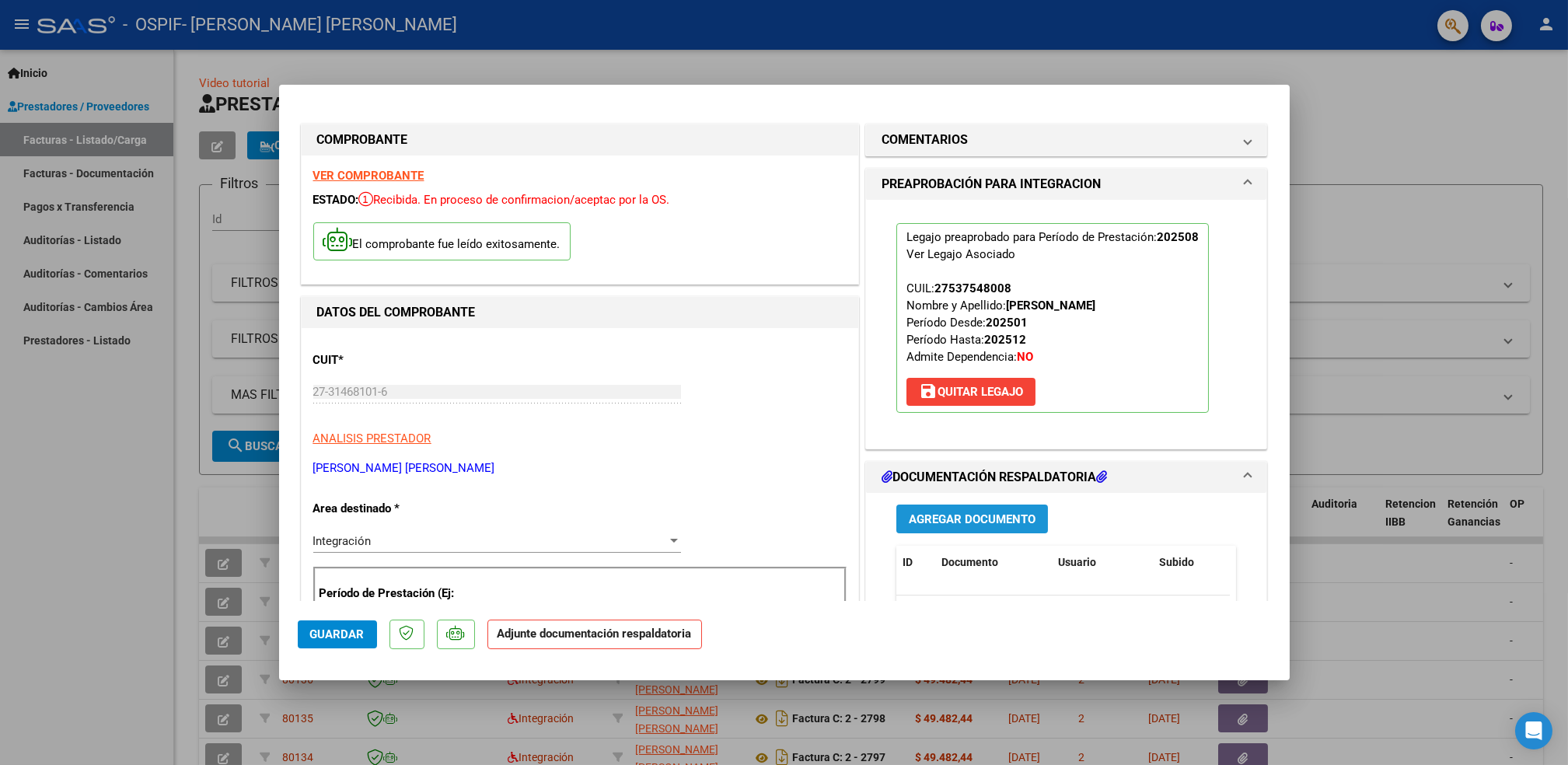
click at [940, 513] on span "Agregar Documento" at bounding box center [972, 519] width 127 height 14
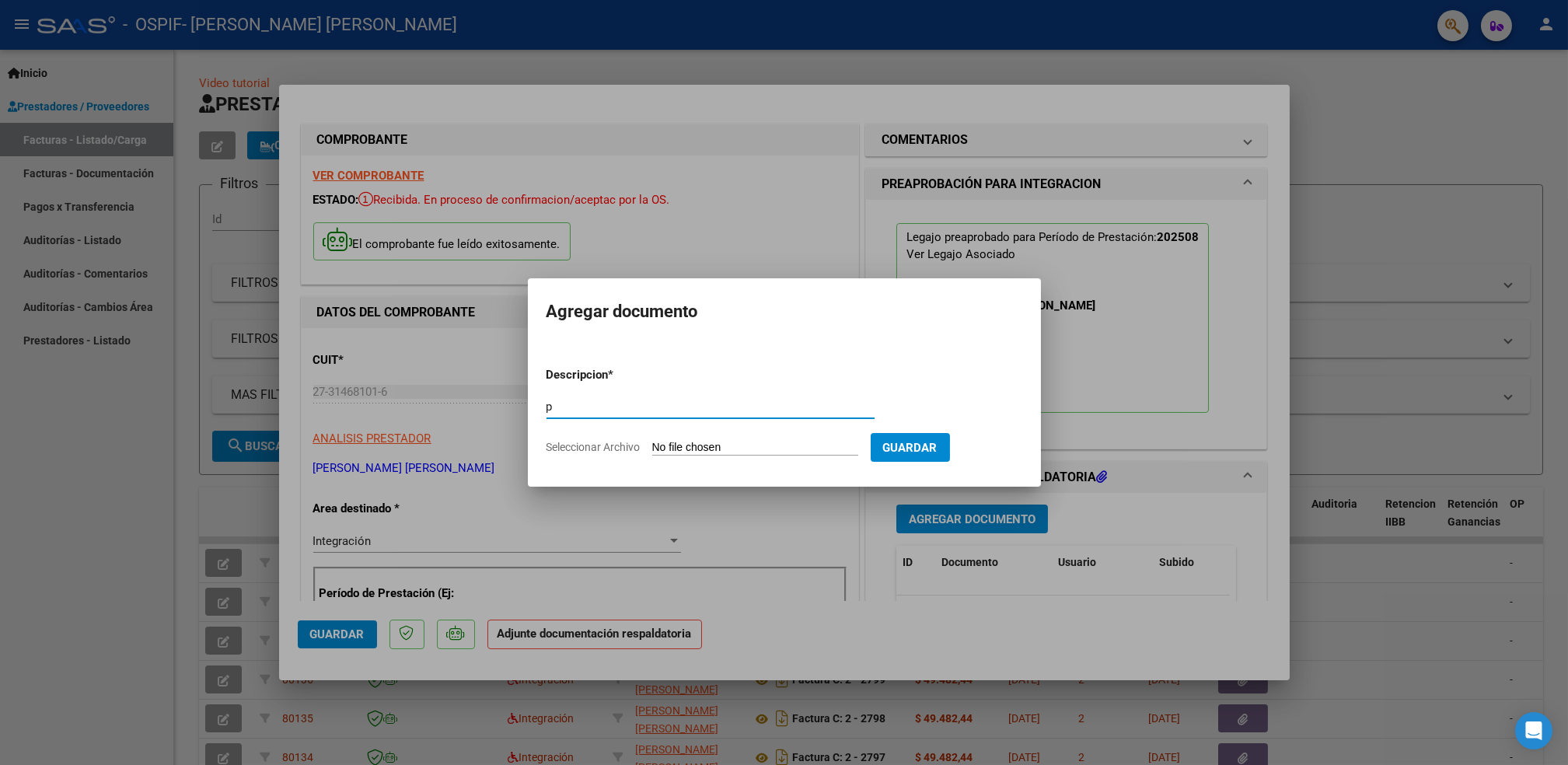
type input "p"
click at [686, 448] on input "Seleccionar Archivo" at bounding box center [755, 448] width 206 height 15
type input "C:\fakepath\velazcovalentina.png"
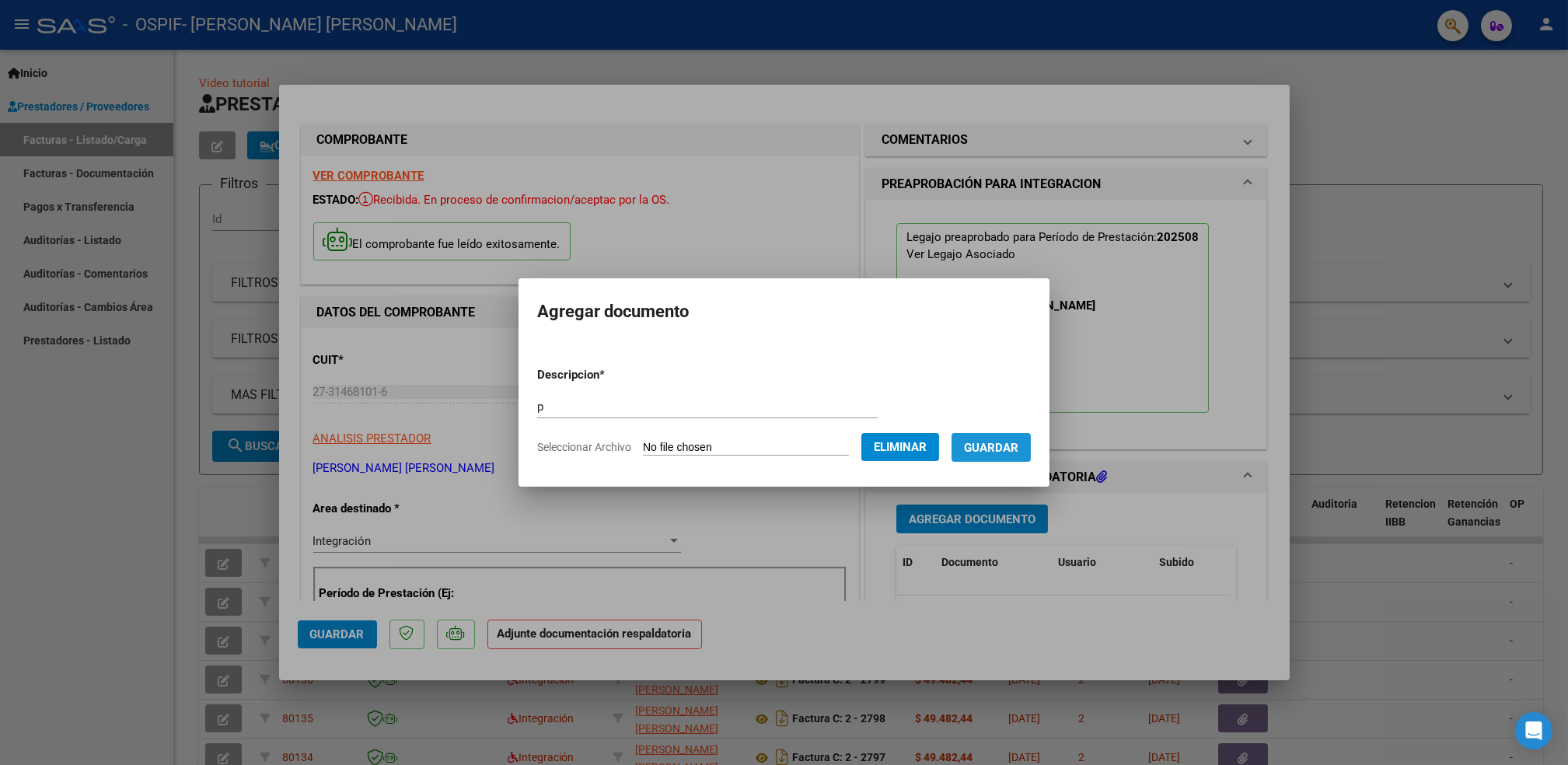
click at [1009, 450] on span "Guardar" at bounding box center [991, 447] width 54 height 14
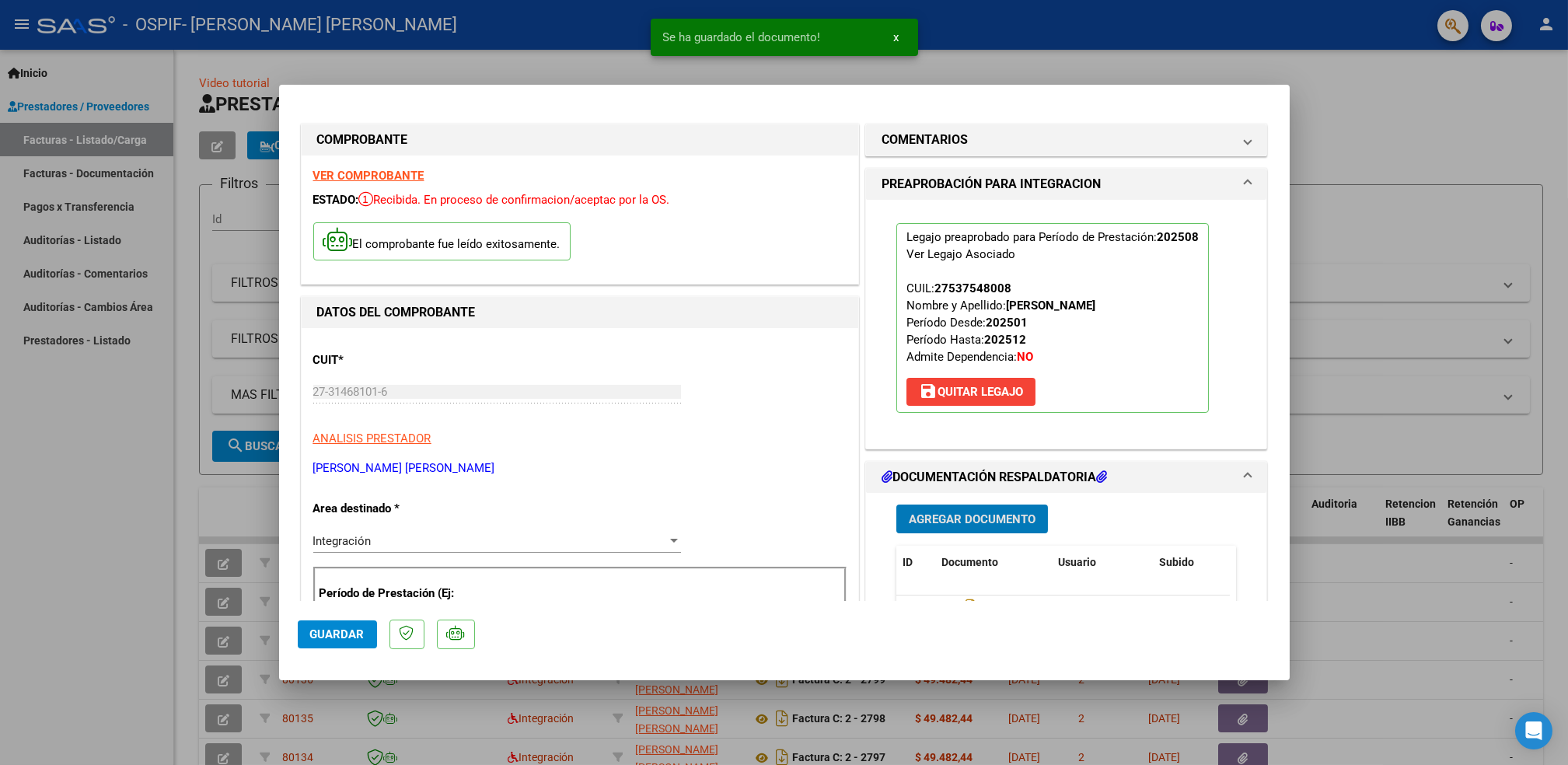
click at [1006, 521] on span "Agregar Documento" at bounding box center [972, 519] width 127 height 14
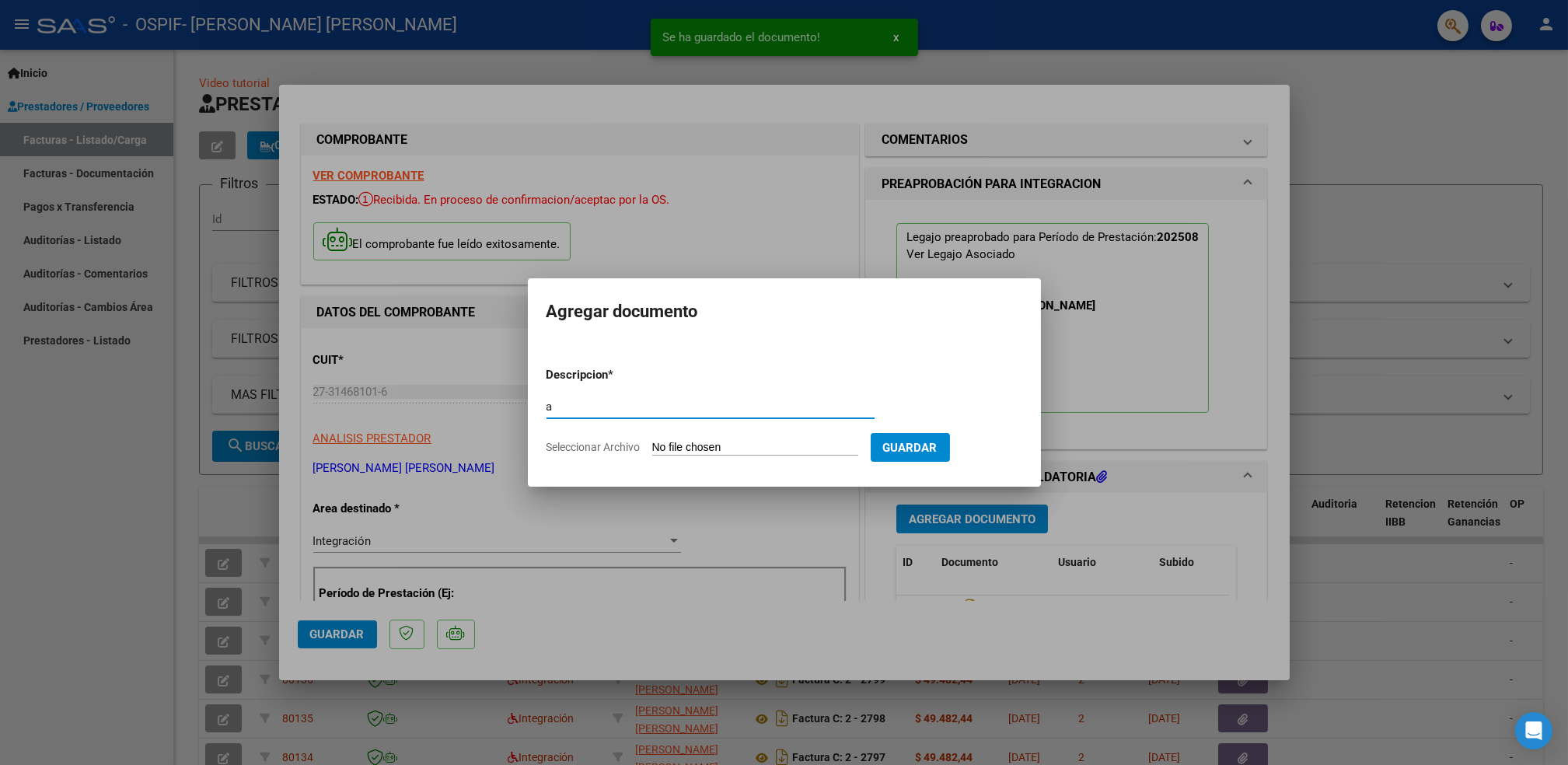
type input "a"
click at [764, 451] on input "Seleccionar Archivo" at bounding box center [755, 448] width 206 height 15
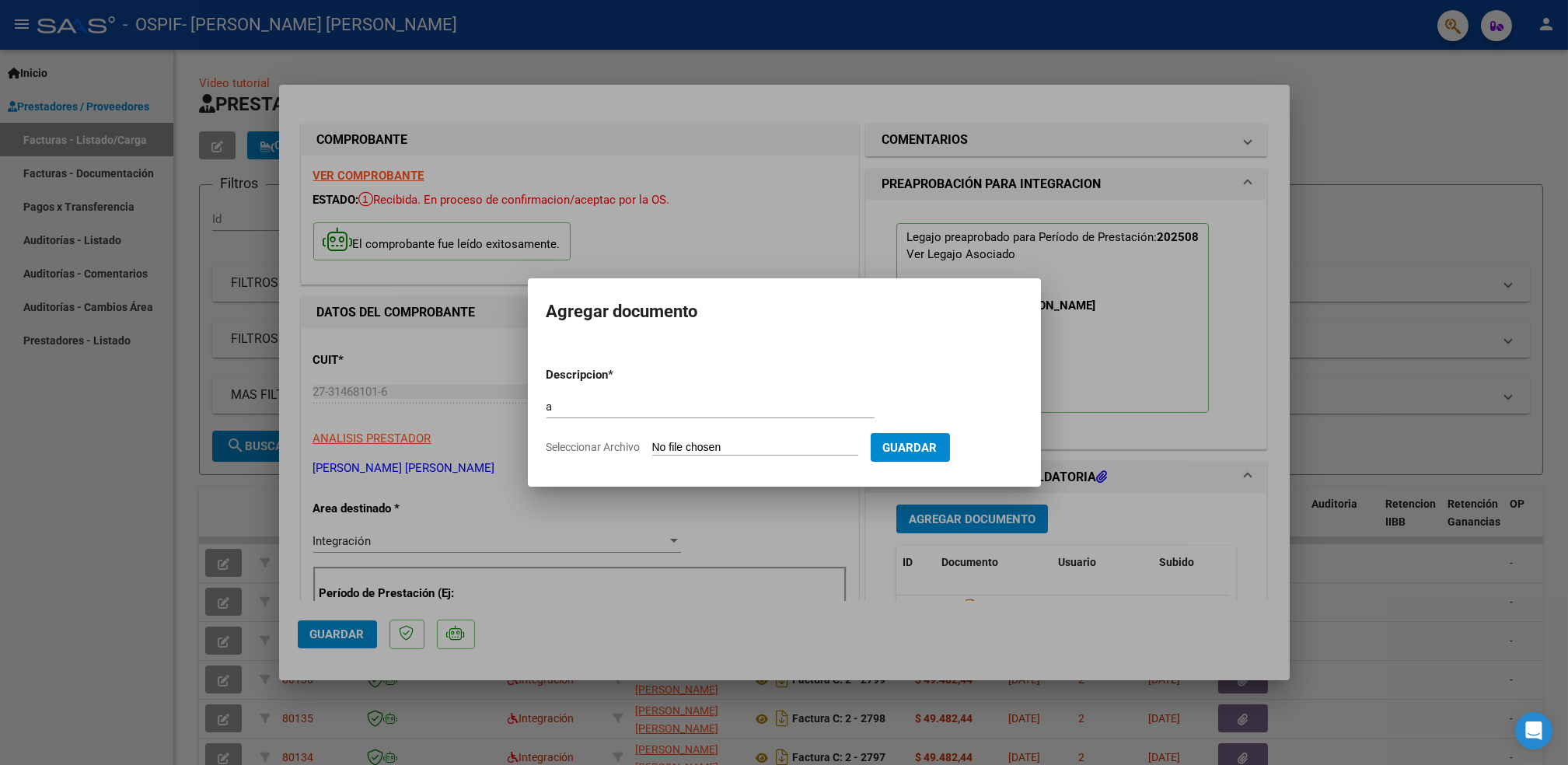
type input "C:\fakepath\Asistencia (62)_20.pdf"
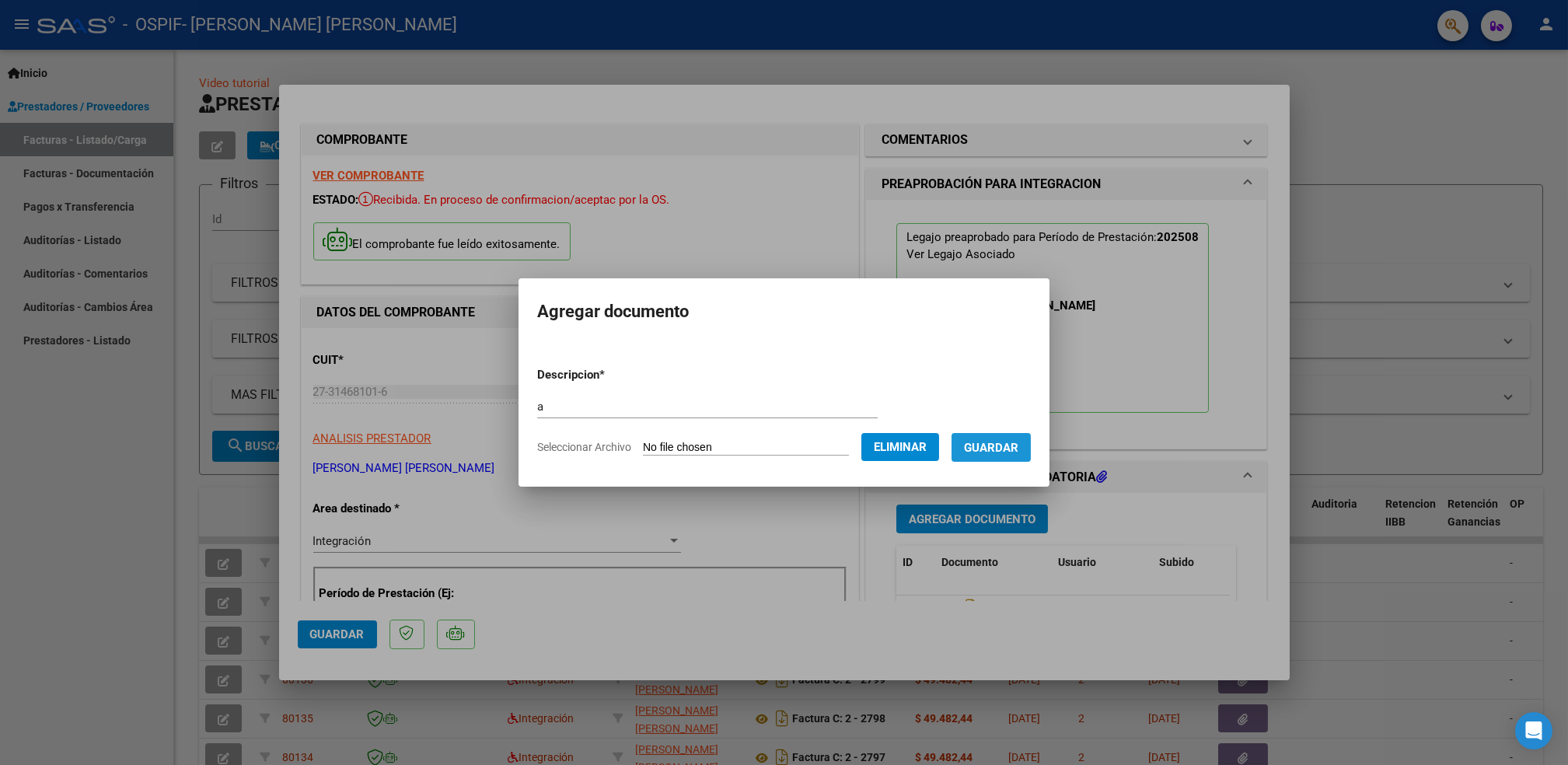
click at [998, 445] on span "Guardar" at bounding box center [991, 447] width 54 height 14
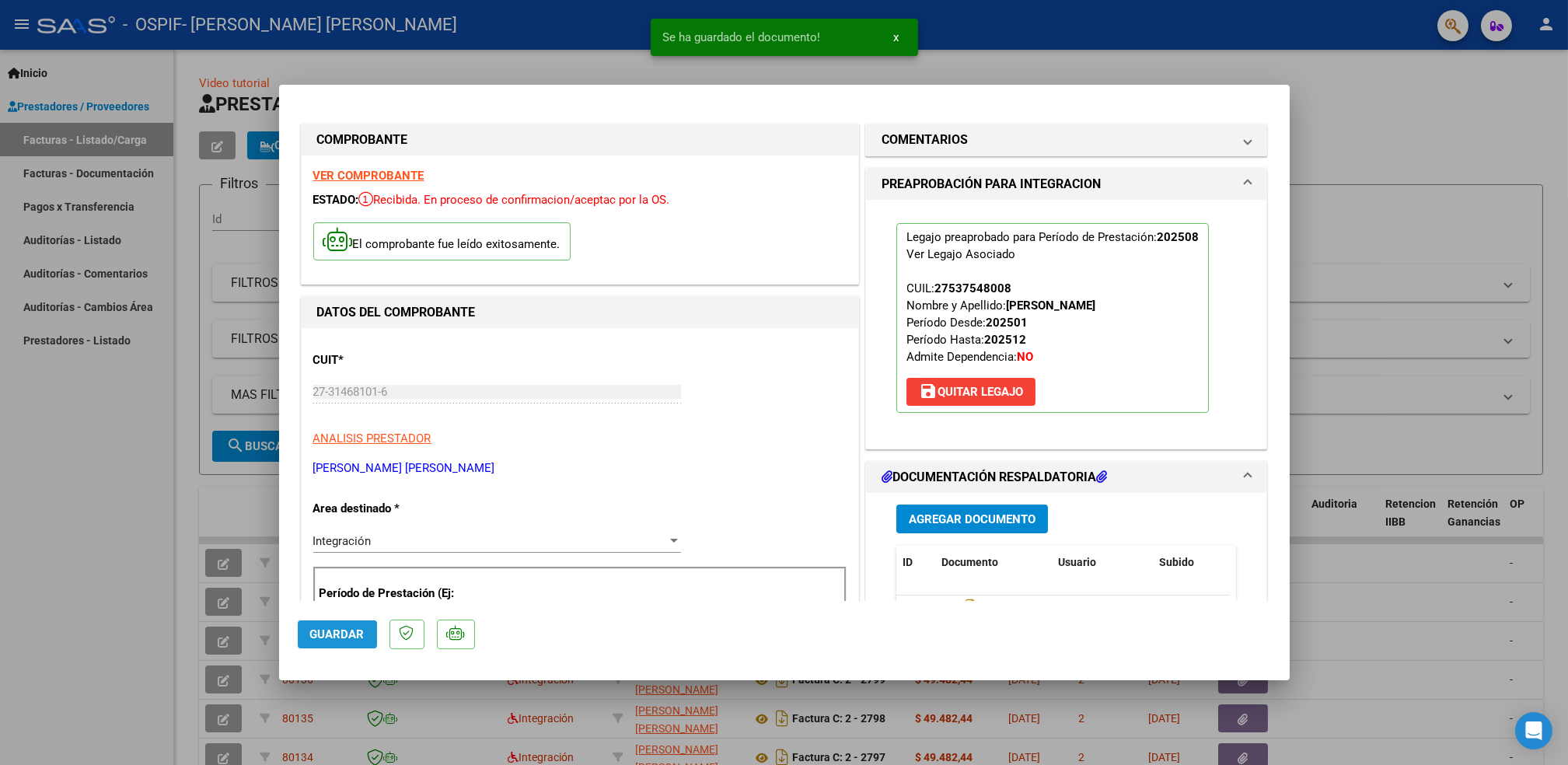
click at [331, 638] on span "Guardar" at bounding box center [337, 635] width 54 height 14
click at [173, 397] on div at bounding box center [784, 382] width 1568 height 765
type input "$ 0,00"
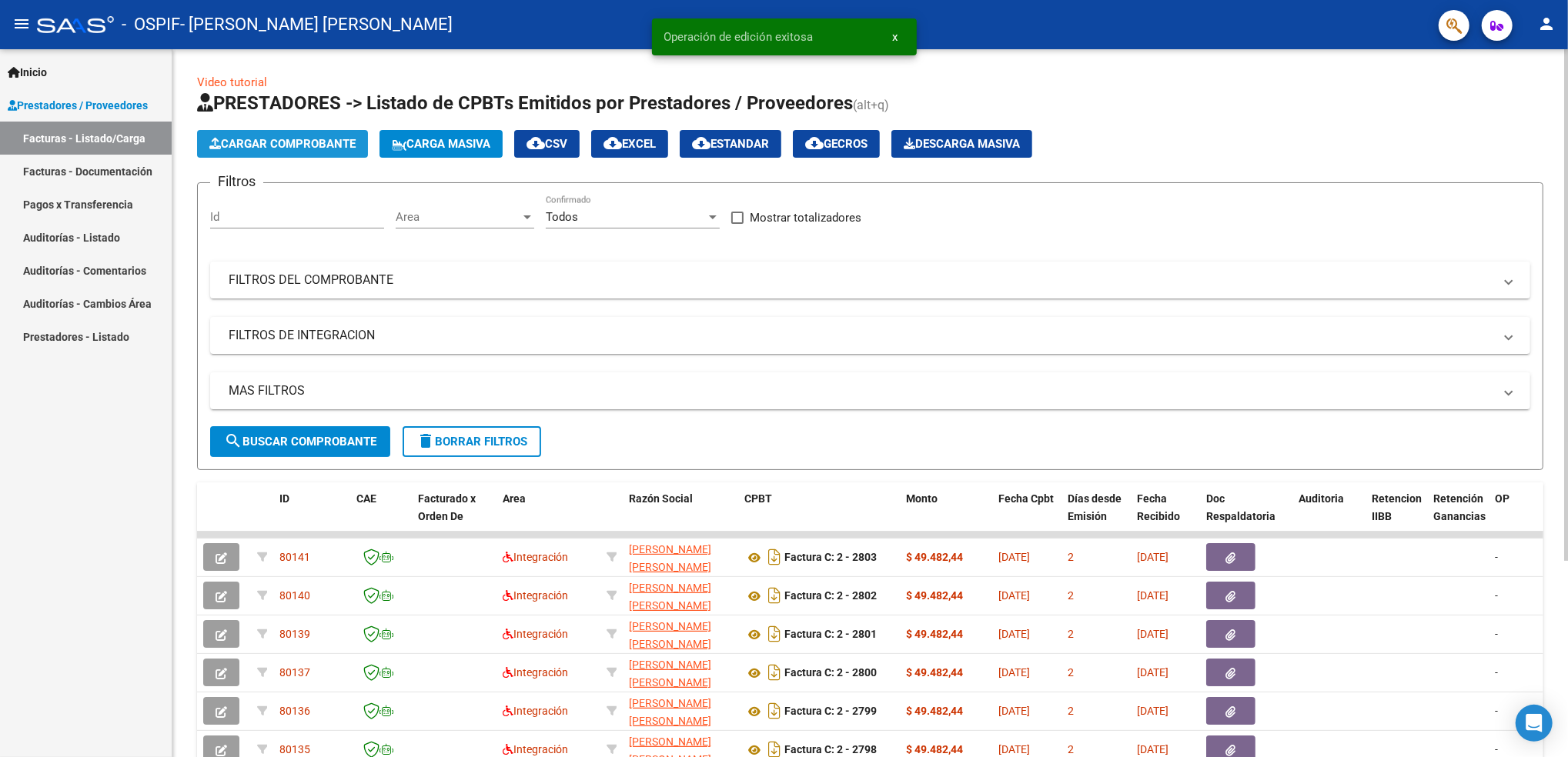
click at [290, 140] on span "Cargar Comprobante" at bounding box center [282, 144] width 146 height 14
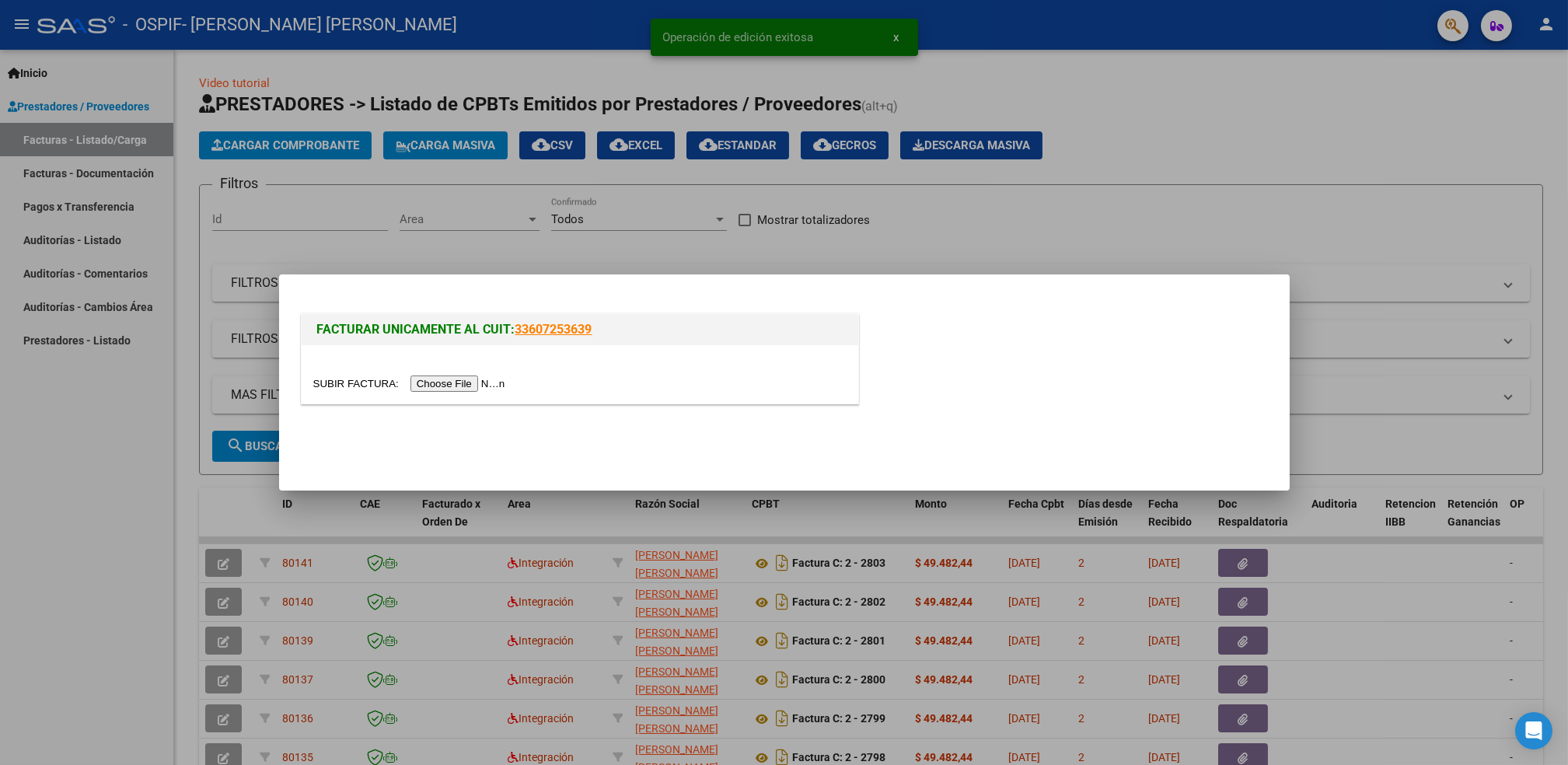
click at [463, 378] on input "file" at bounding box center [411, 384] width 196 height 17
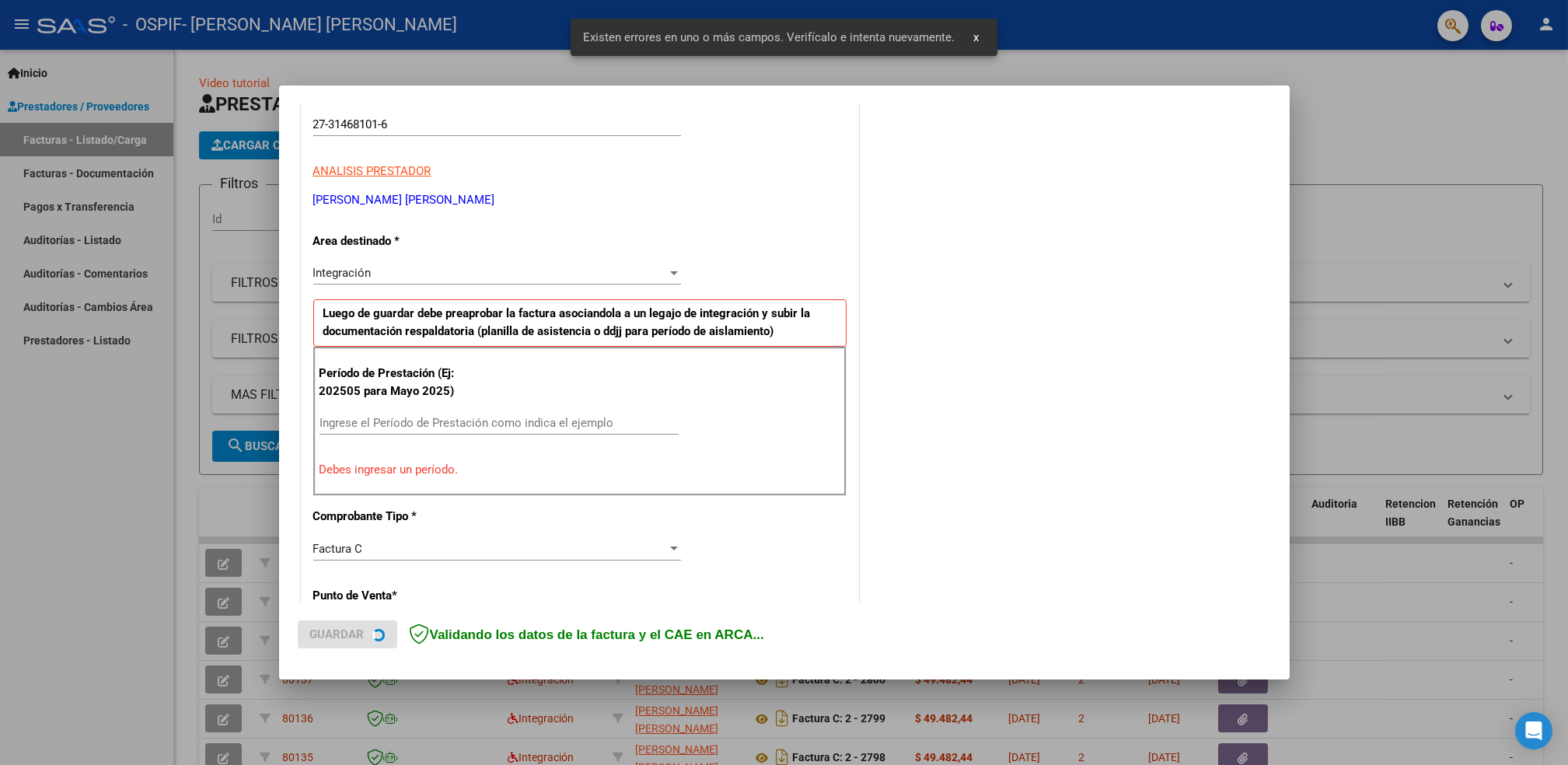
scroll to position [263, 0]
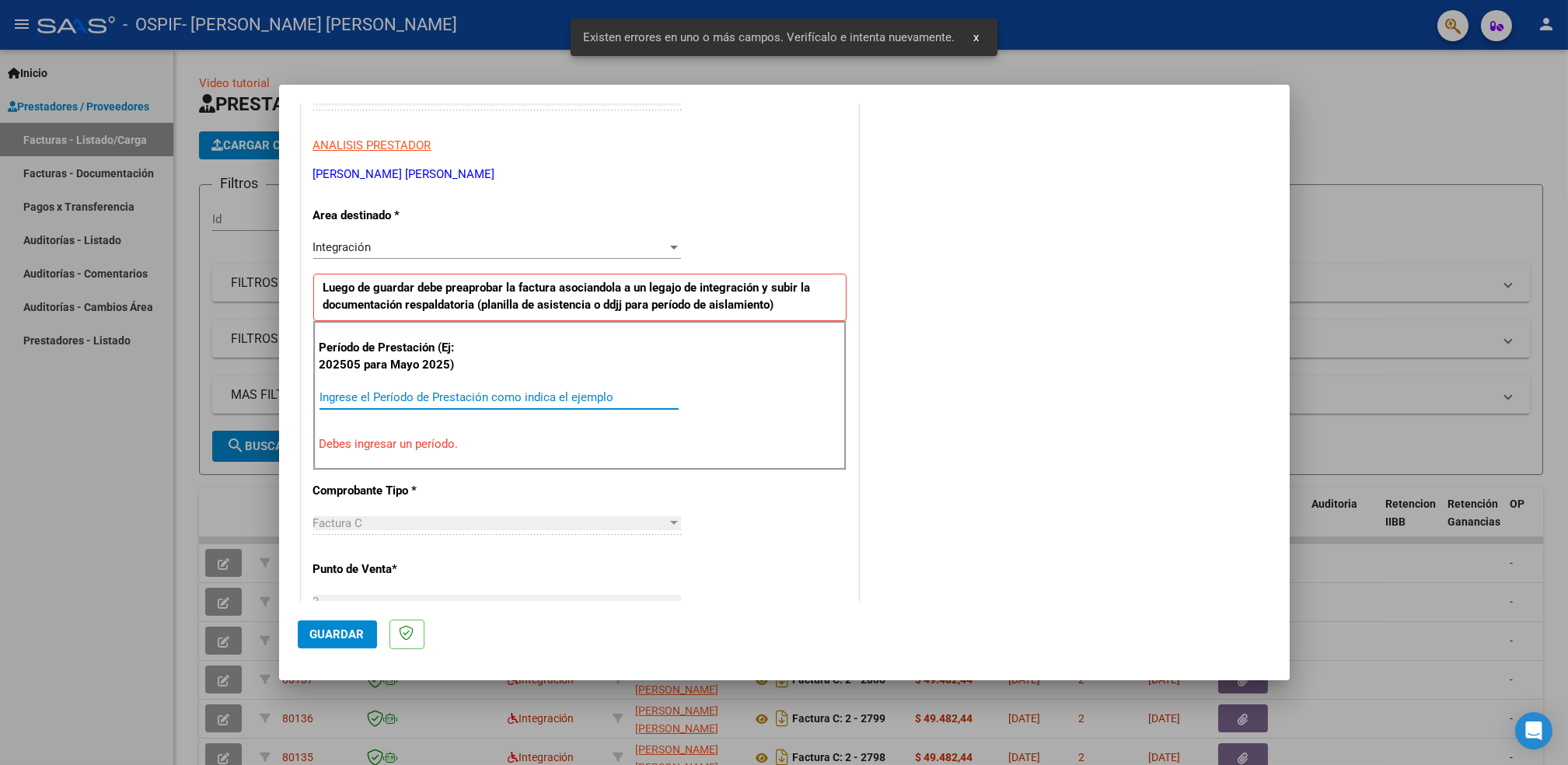
click at [527, 390] on input "Ingrese el Período de Prestación como indica el ejemplo" at bounding box center [499, 397] width 359 height 14
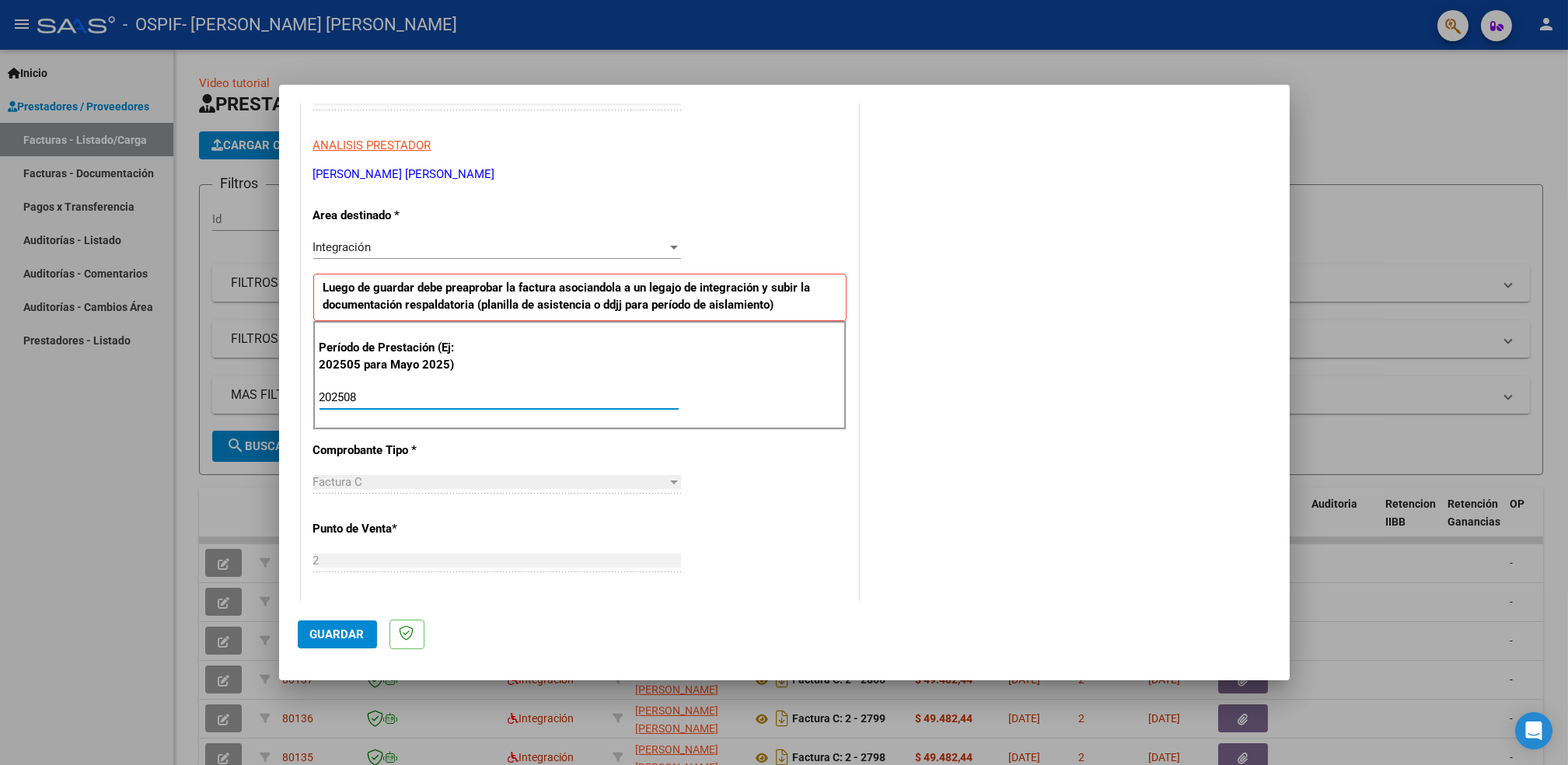
type input "202508"
drag, startPoint x: 1273, startPoint y: 280, endPoint x: 1302, endPoint y: 298, distance: 34.1
click at [1302, 298] on div "COMPROBANTE VER COMPROBANTE El comprobante fue leído exitosamente. DATOS DEL CO…" at bounding box center [784, 382] width 1568 height 765
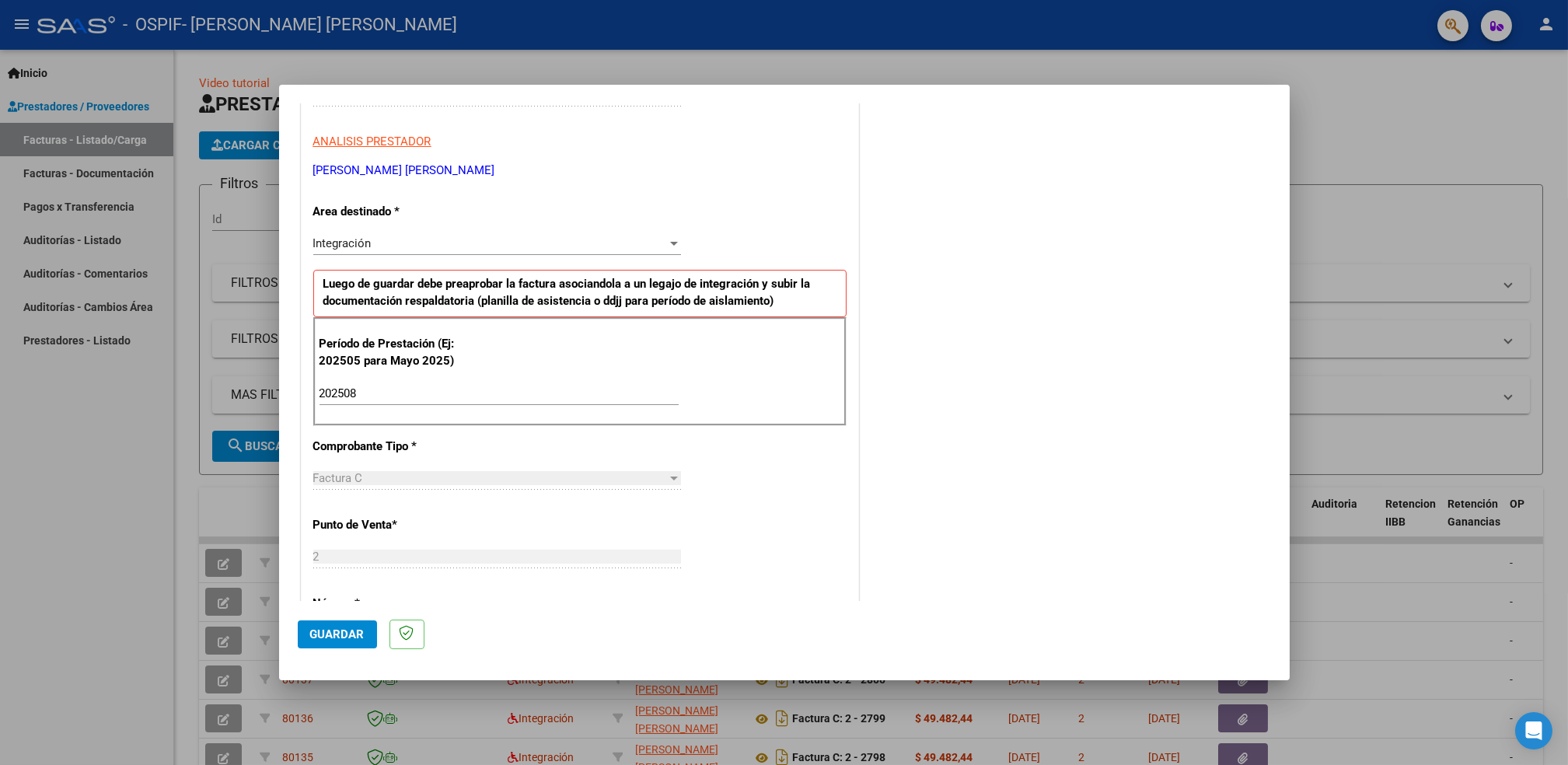
scroll to position [608, 0]
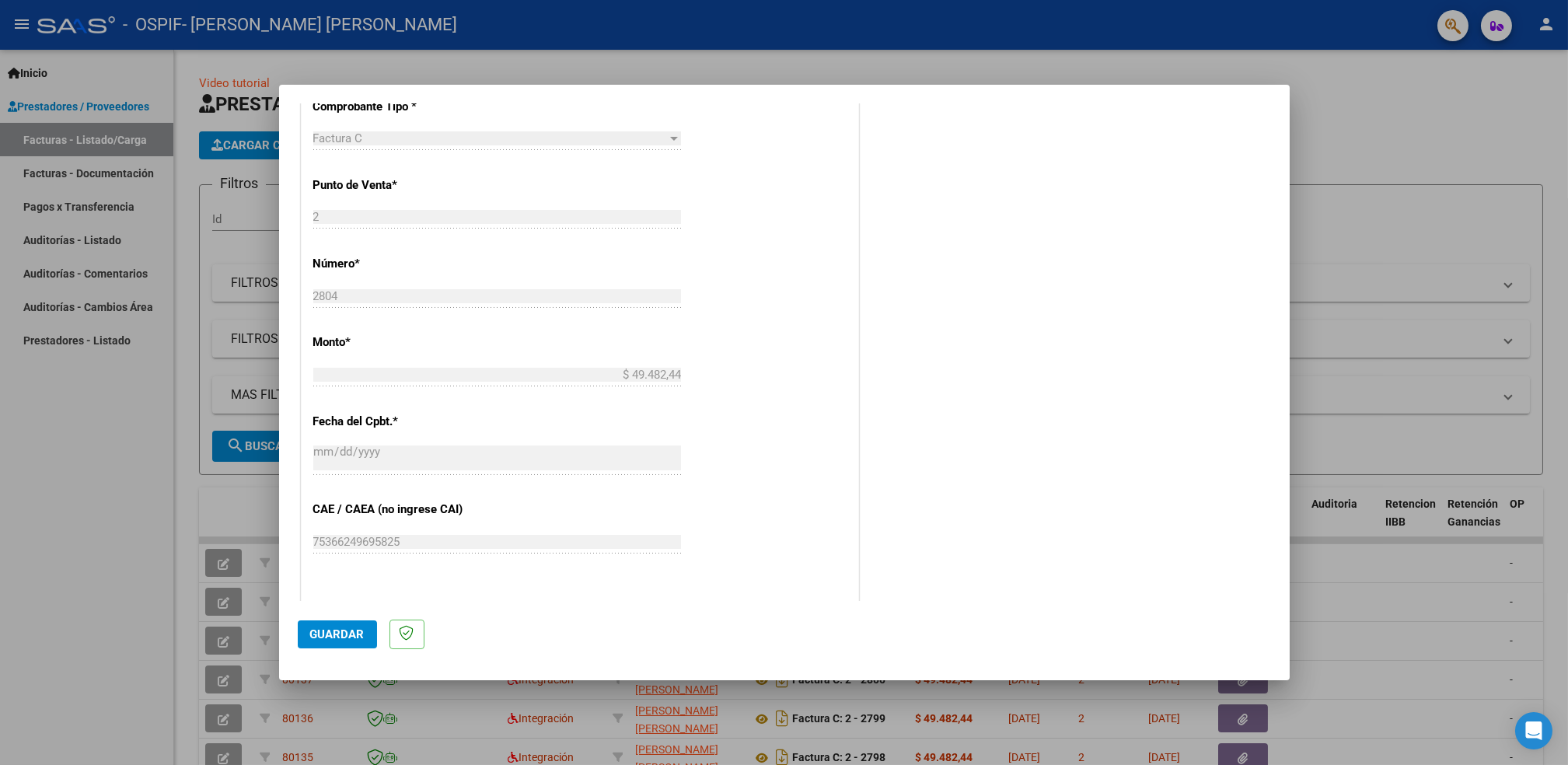
click at [1133, 462] on div "COMENTARIOS Comentarios del Prestador / Gerenciador:" at bounding box center [1067, 189] width 409 height 1352
click at [344, 633] on span "Guardar" at bounding box center [337, 635] width 54 height 14
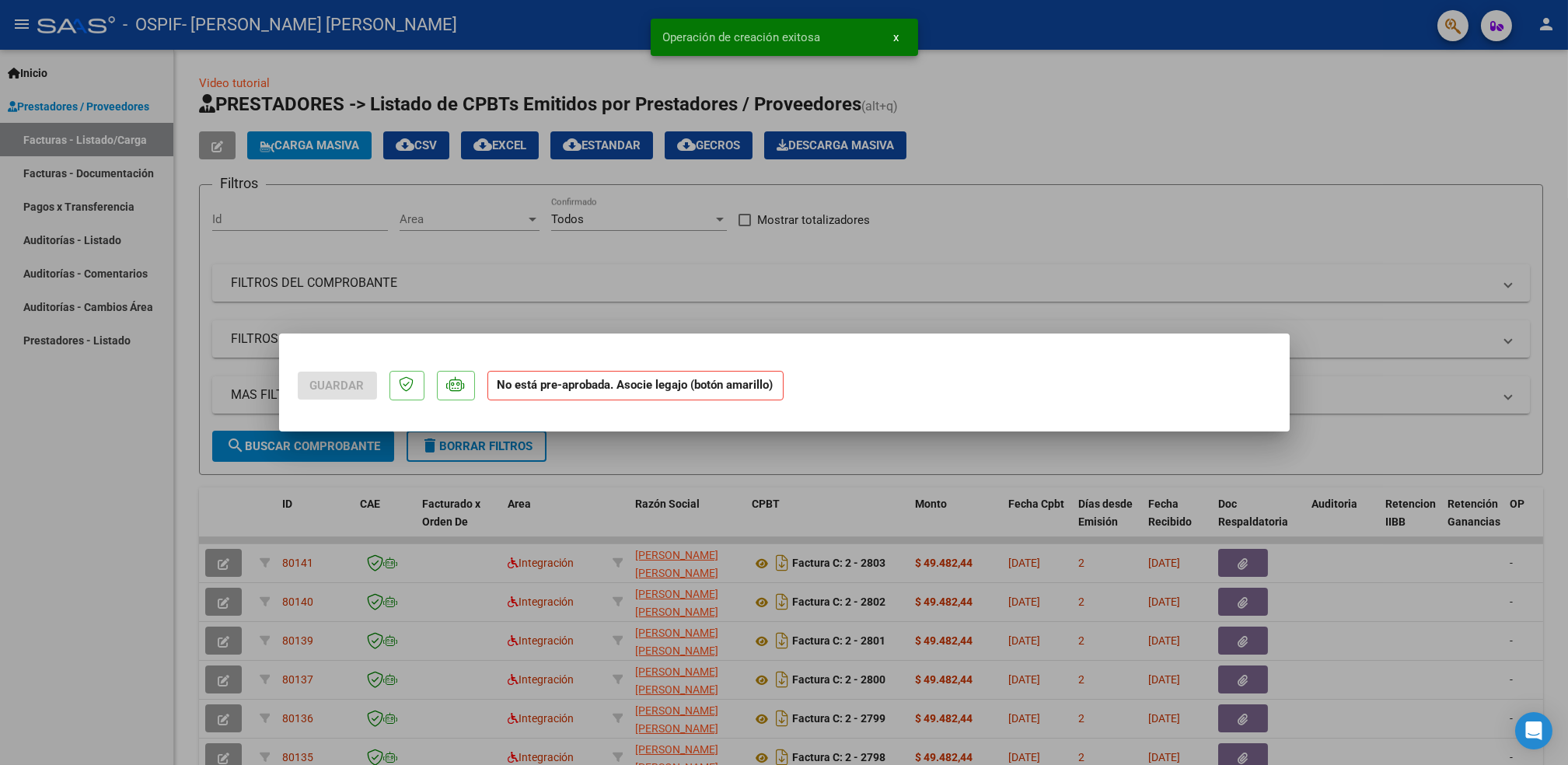
scroll to position [0, 0]
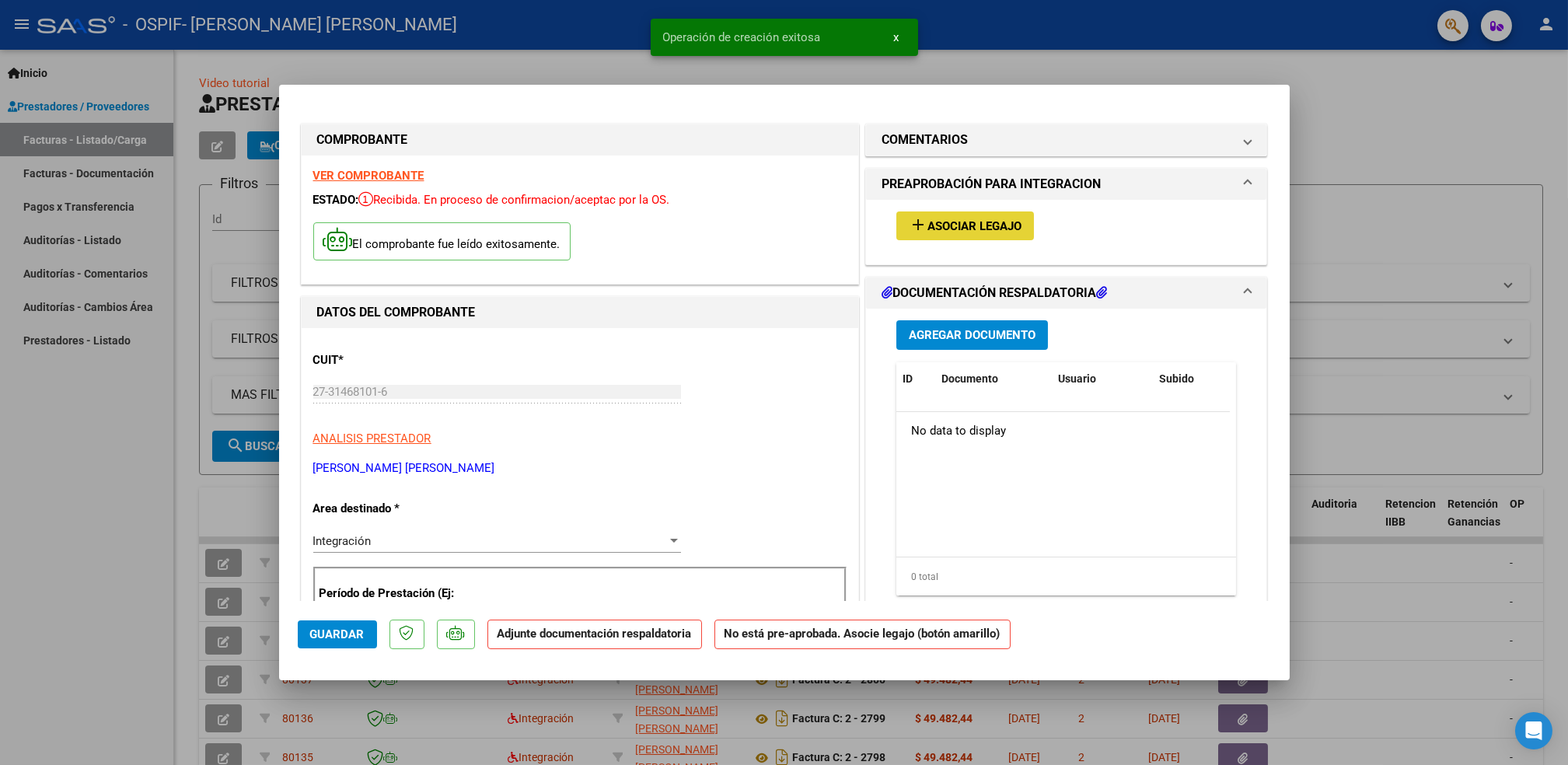
click at [951, 215] on button "add Asociar Legajo" at bounding box center [965, 226] width 138 height 28
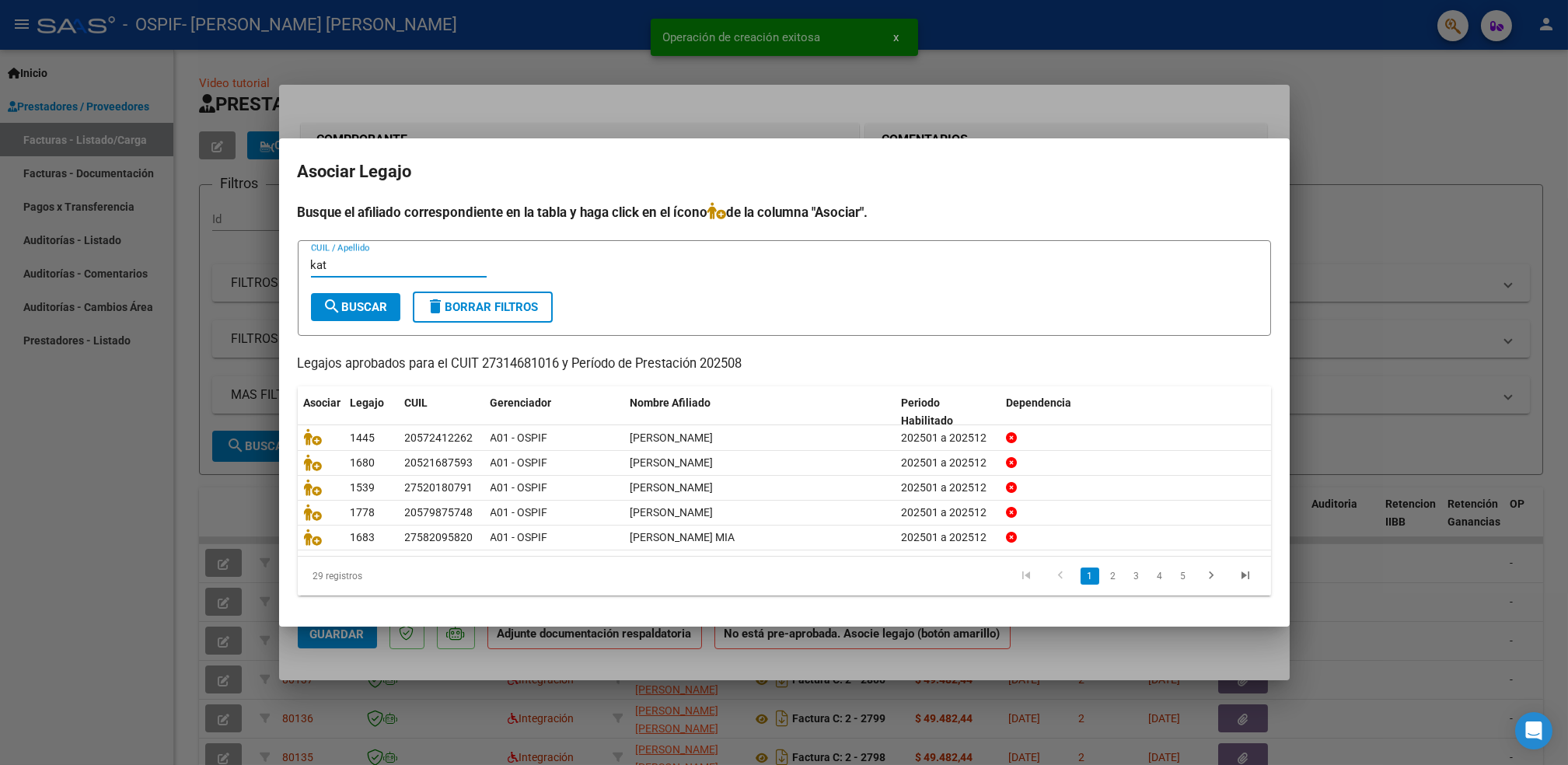
type input "kat"
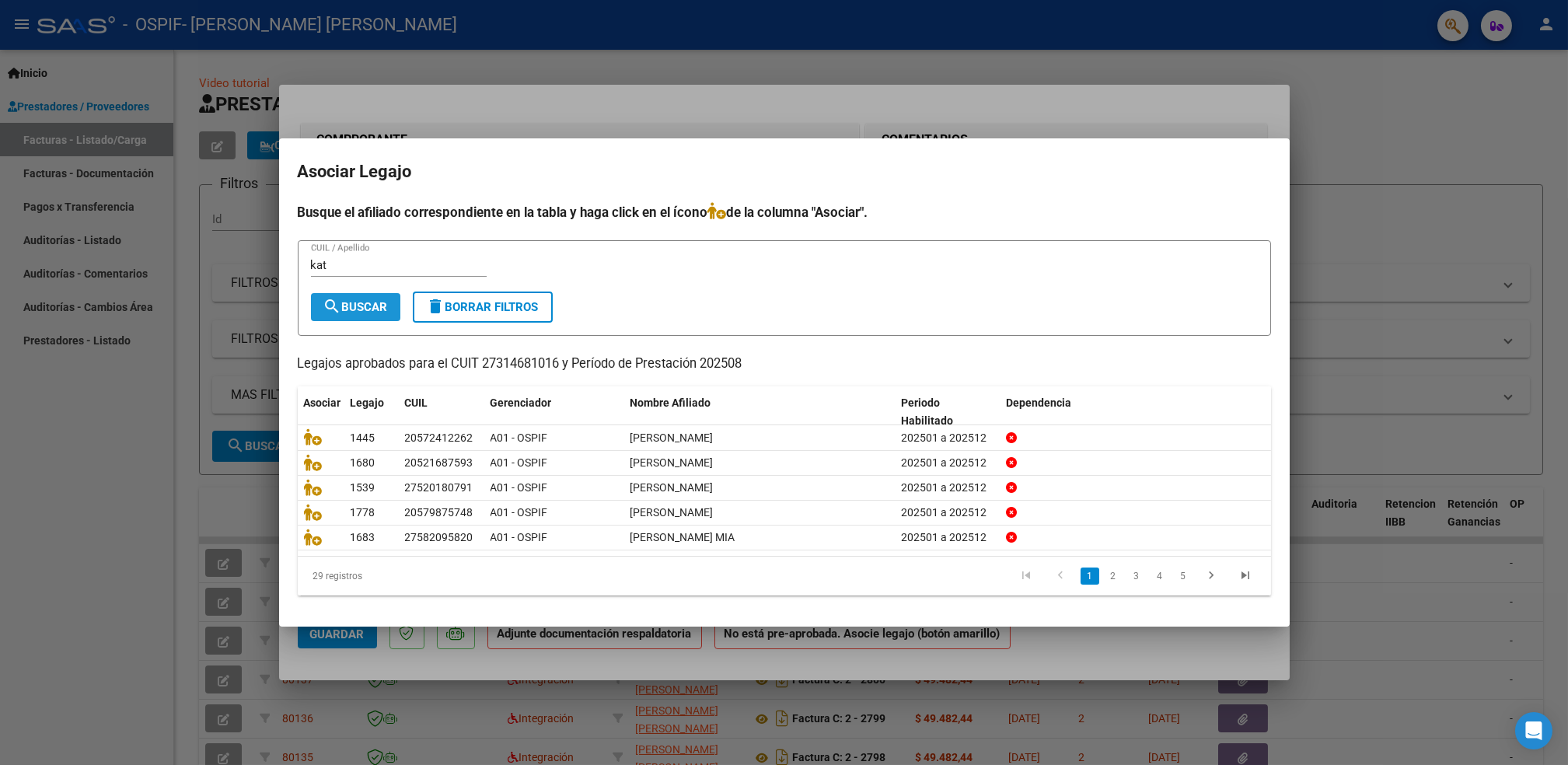
click at [354, 311] on span "search Buscar" at bounding box center [355, 307] width 64 height 14
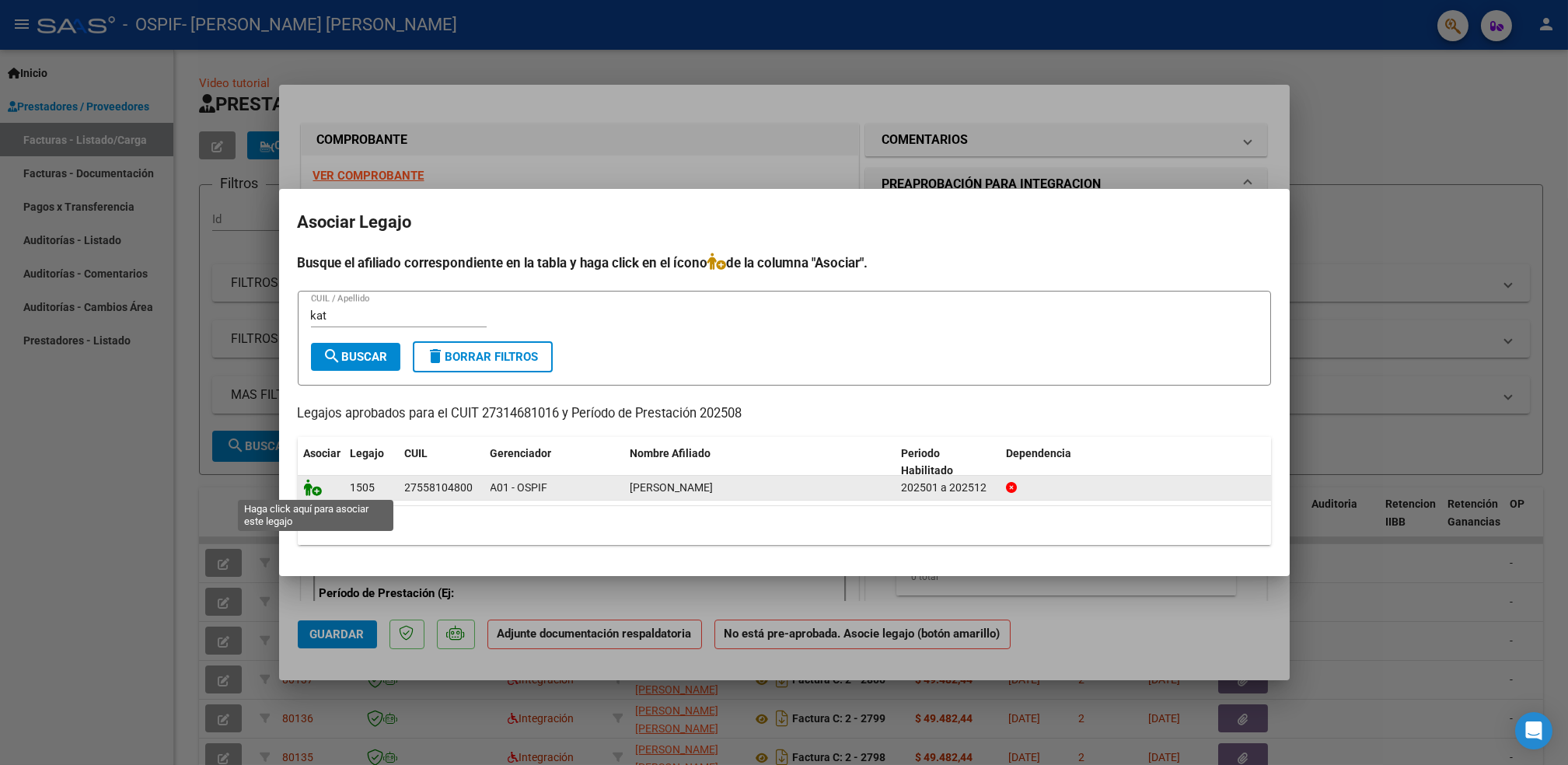
click at [315, 488] on icon at bounding box center [313, 487] width 18 height 17
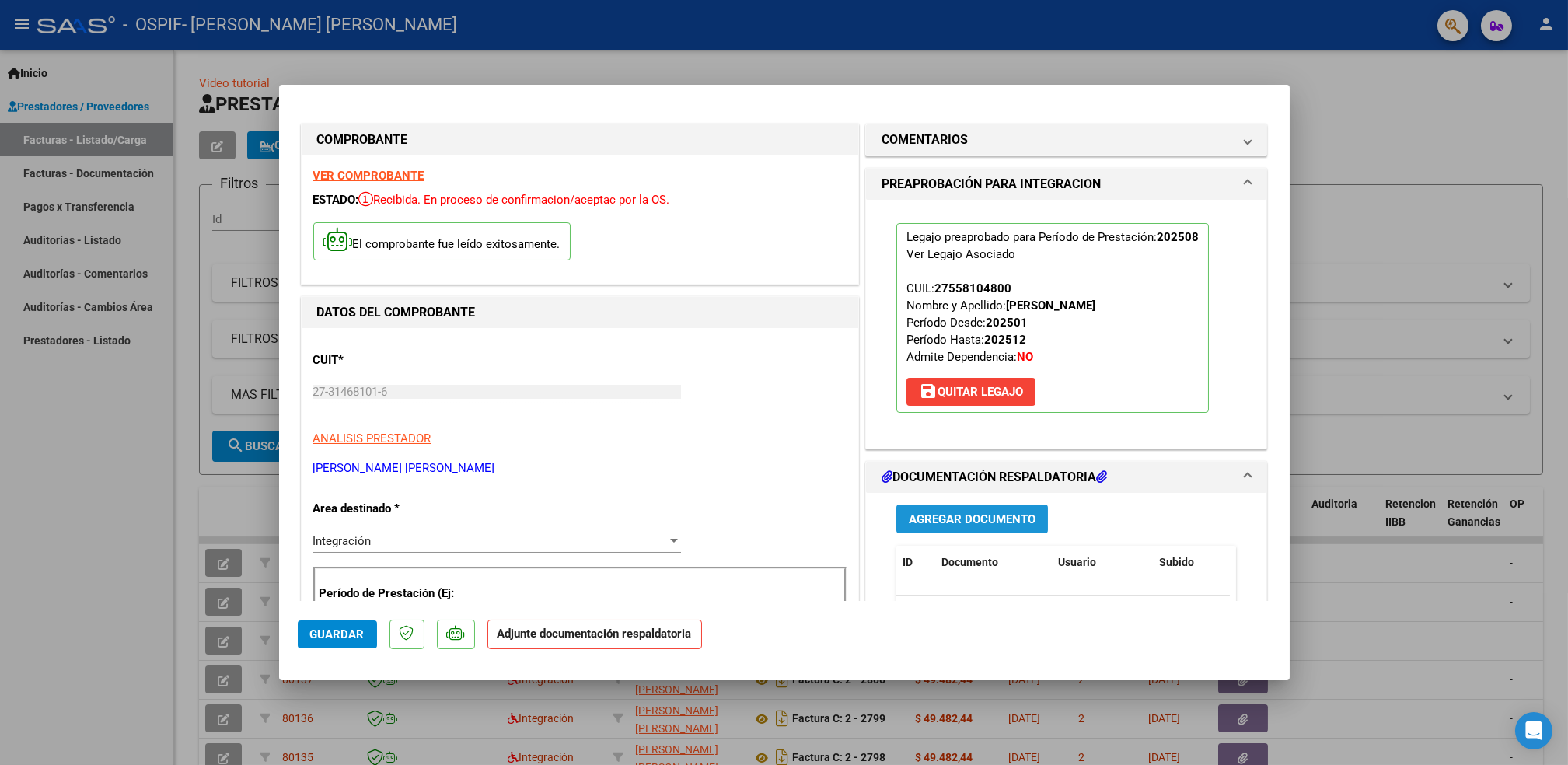
click at [1000, 527] on button "Agregar Documento" at bounding box center [972, 519] width 151 height 28
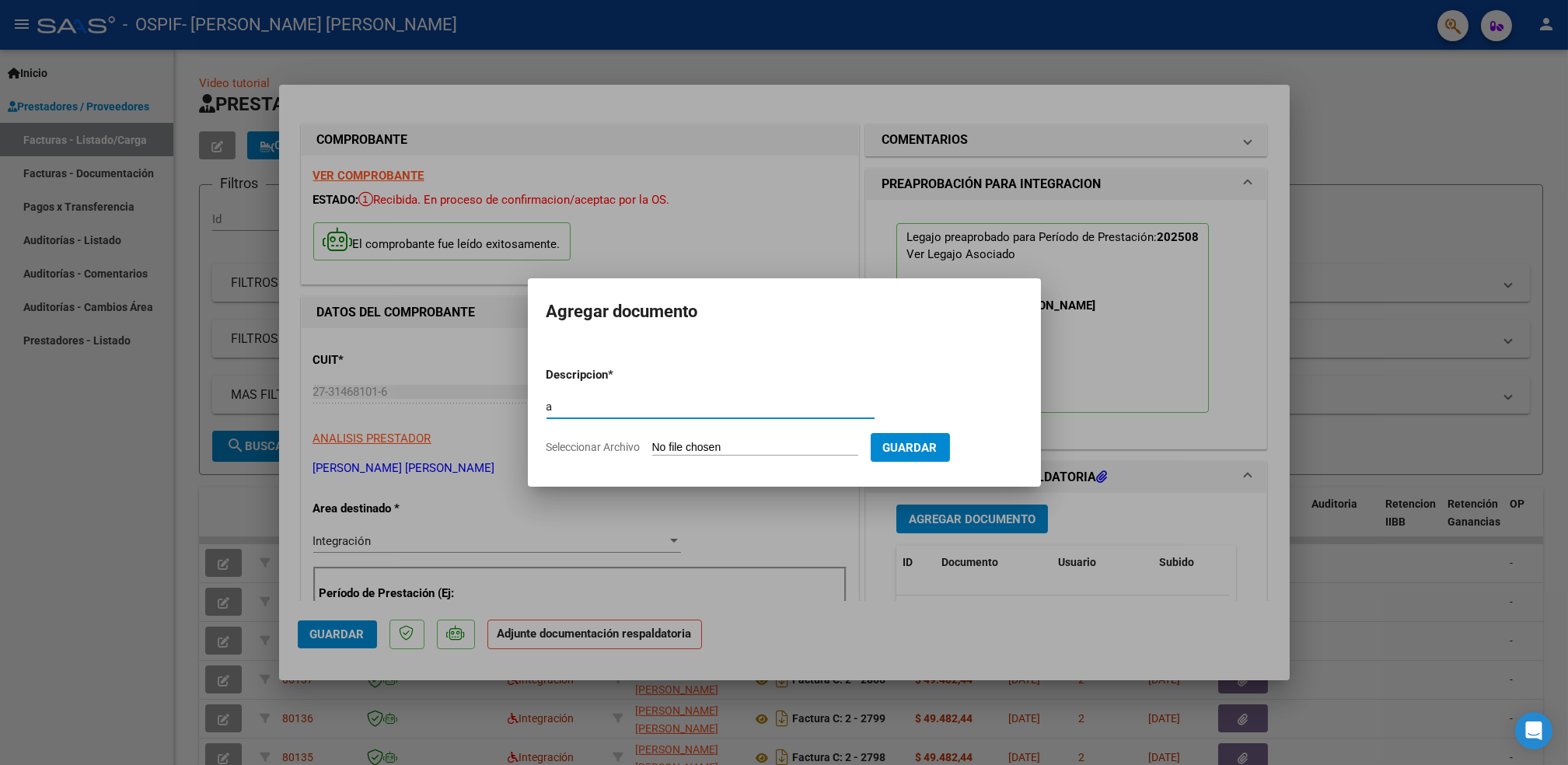
type input "a"
click at [738, 456] on input "Seleccionar Archivo" at bounding box center [755, 448] width 206 height 15
type input "C:\fakepath\Asistencia (62)_21.pdf"
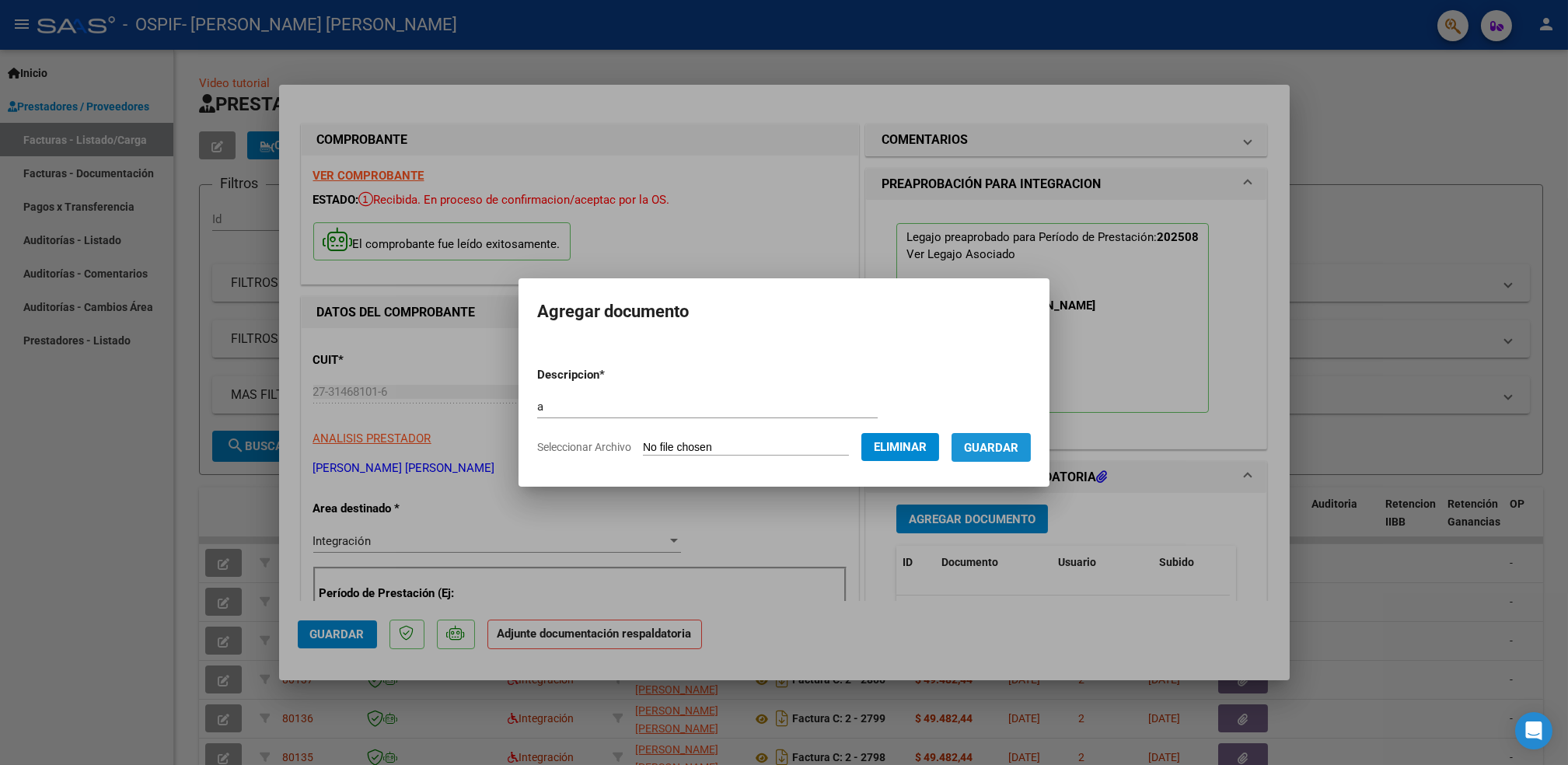
click at [990, 446] on span "Guardar" at bounding box center [991, 447] width 54 height 14
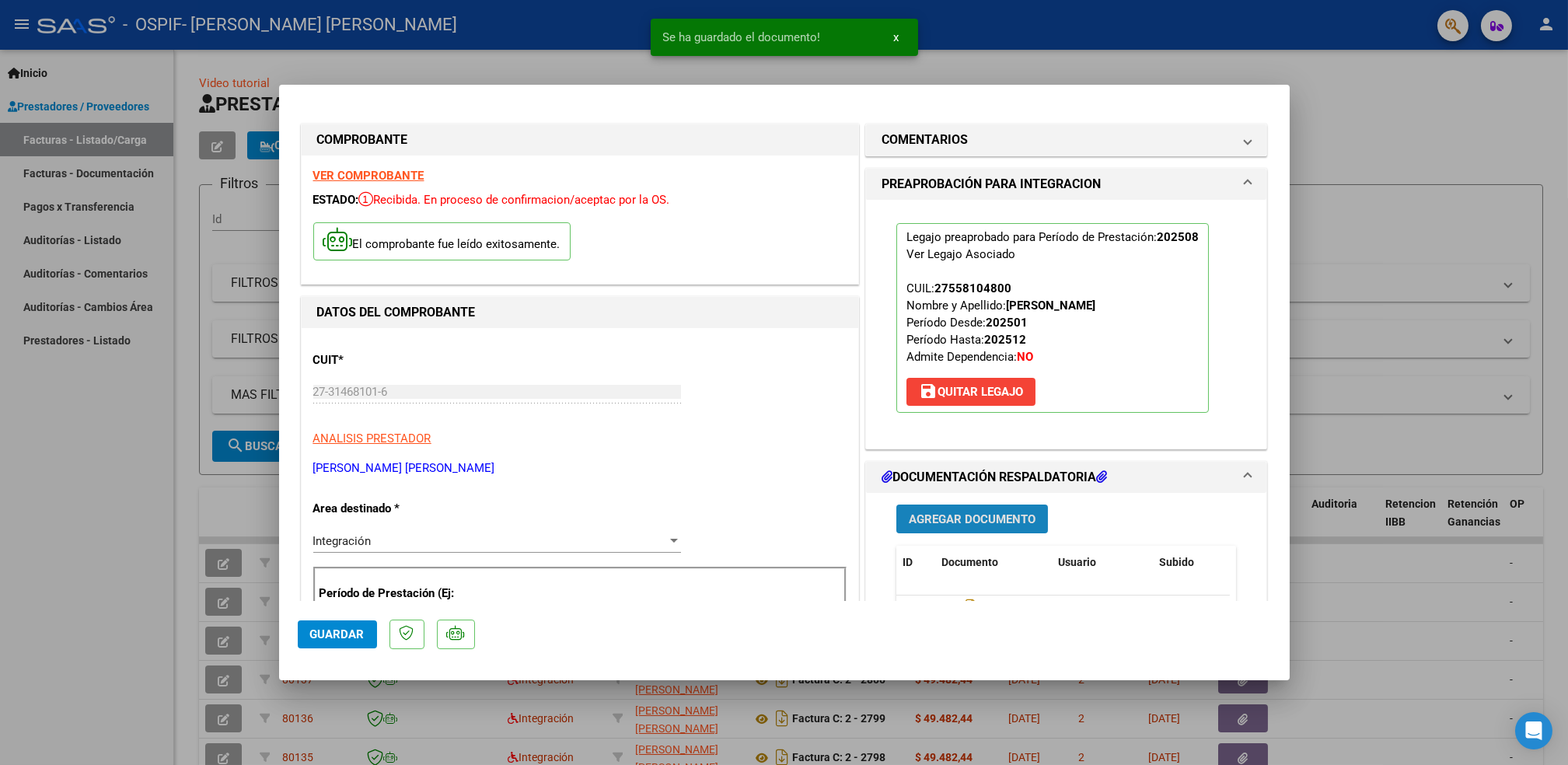
click at [976, 527] on button "Agregar Documento" at bounding box center [972, 519] width 151 height 28
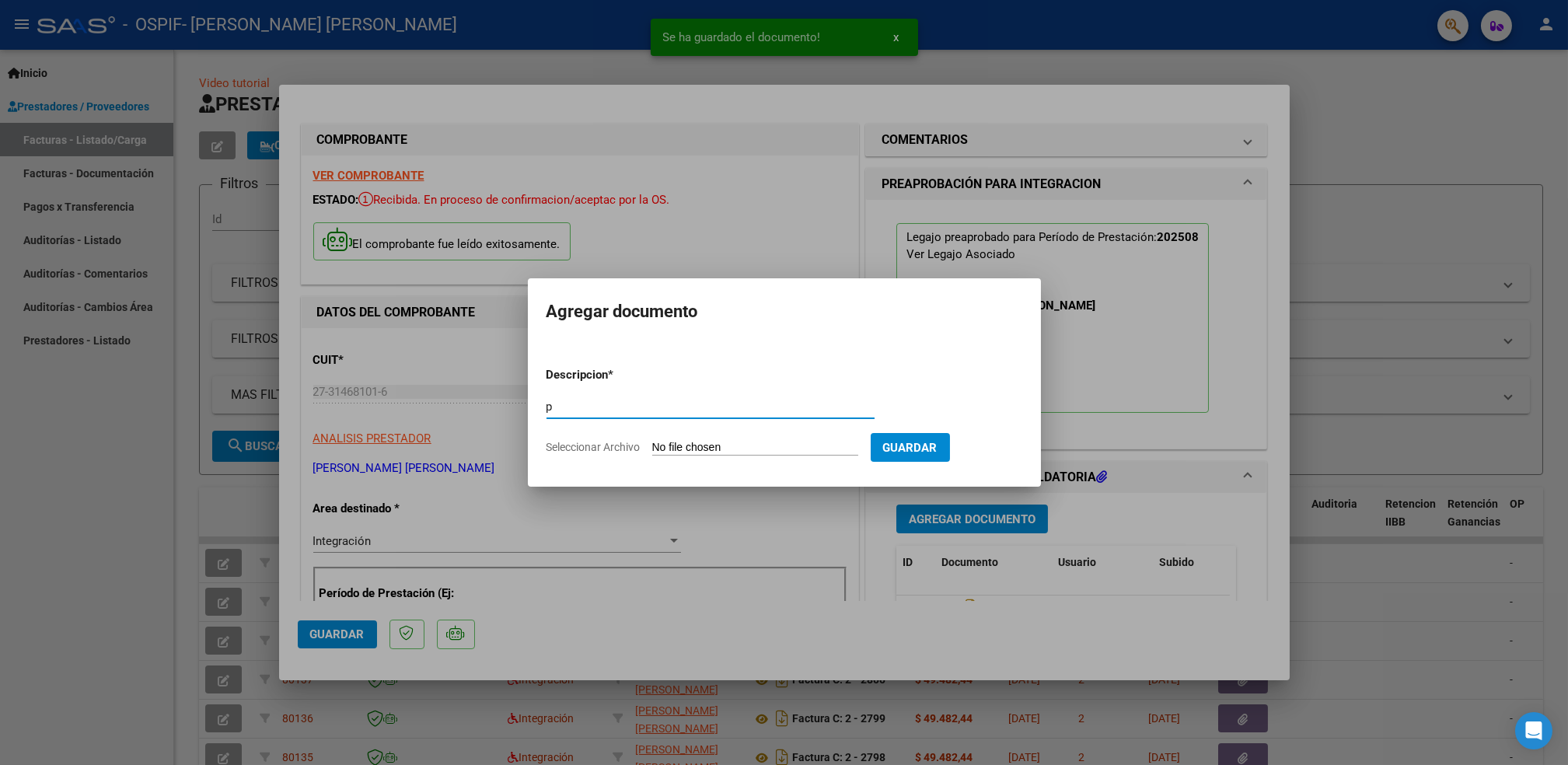
type input "p"
click at [749, 450] on input "Seleccionar Archivo" at bounding box center [755, 448] width 206 height 15
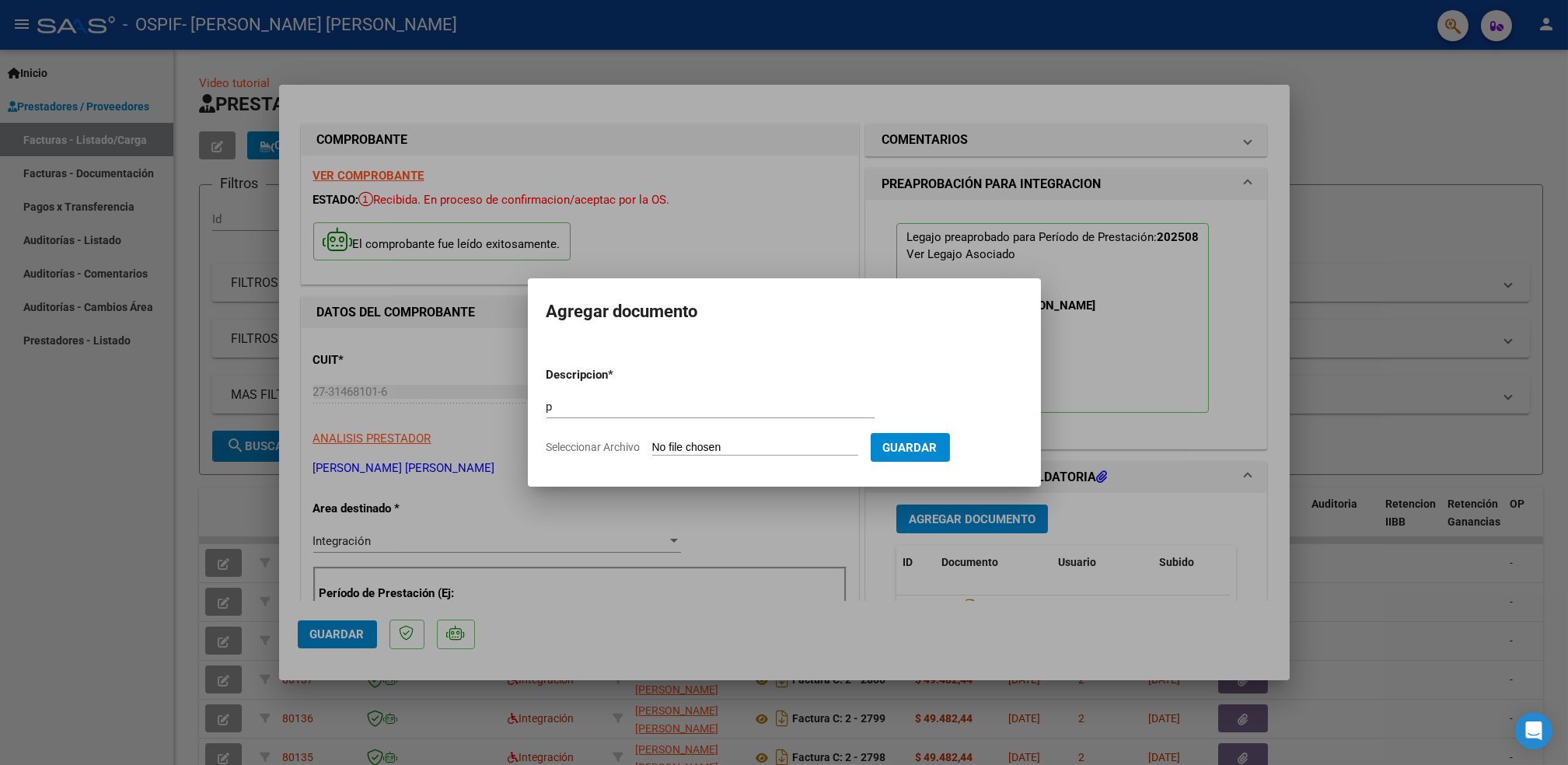
type input "C:\fakepath\[PERSON_NAME].png"
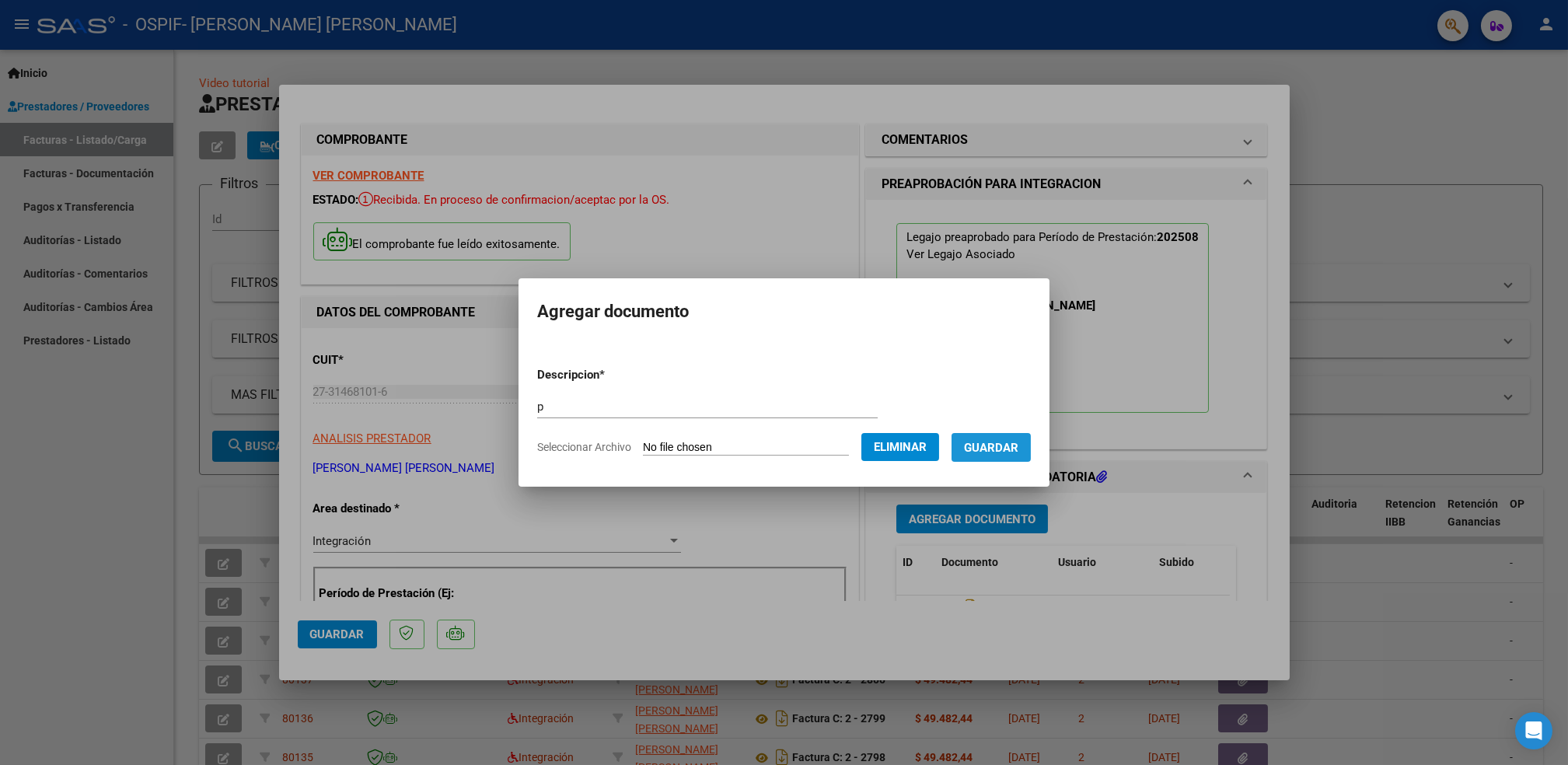
click at [1015, 450] on span "Guardar" at bounding box center [991, 447] width 54 height 14
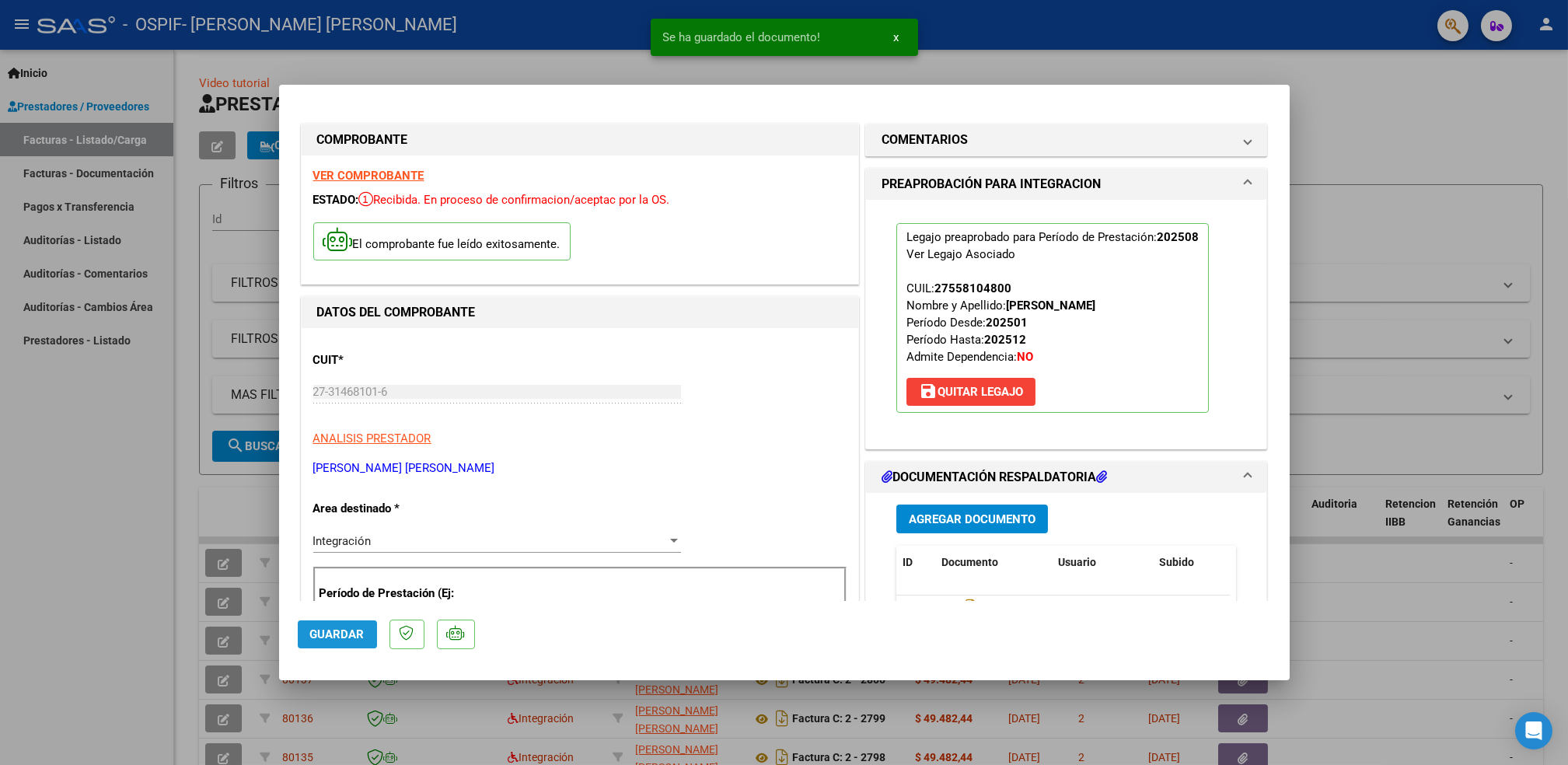
click at [340, 630] on span "Guardar" at bounding box center [337, 635] width 54 height 14
click at [73, 564] on div at bounding box center [784, 382] width 1568 height 765
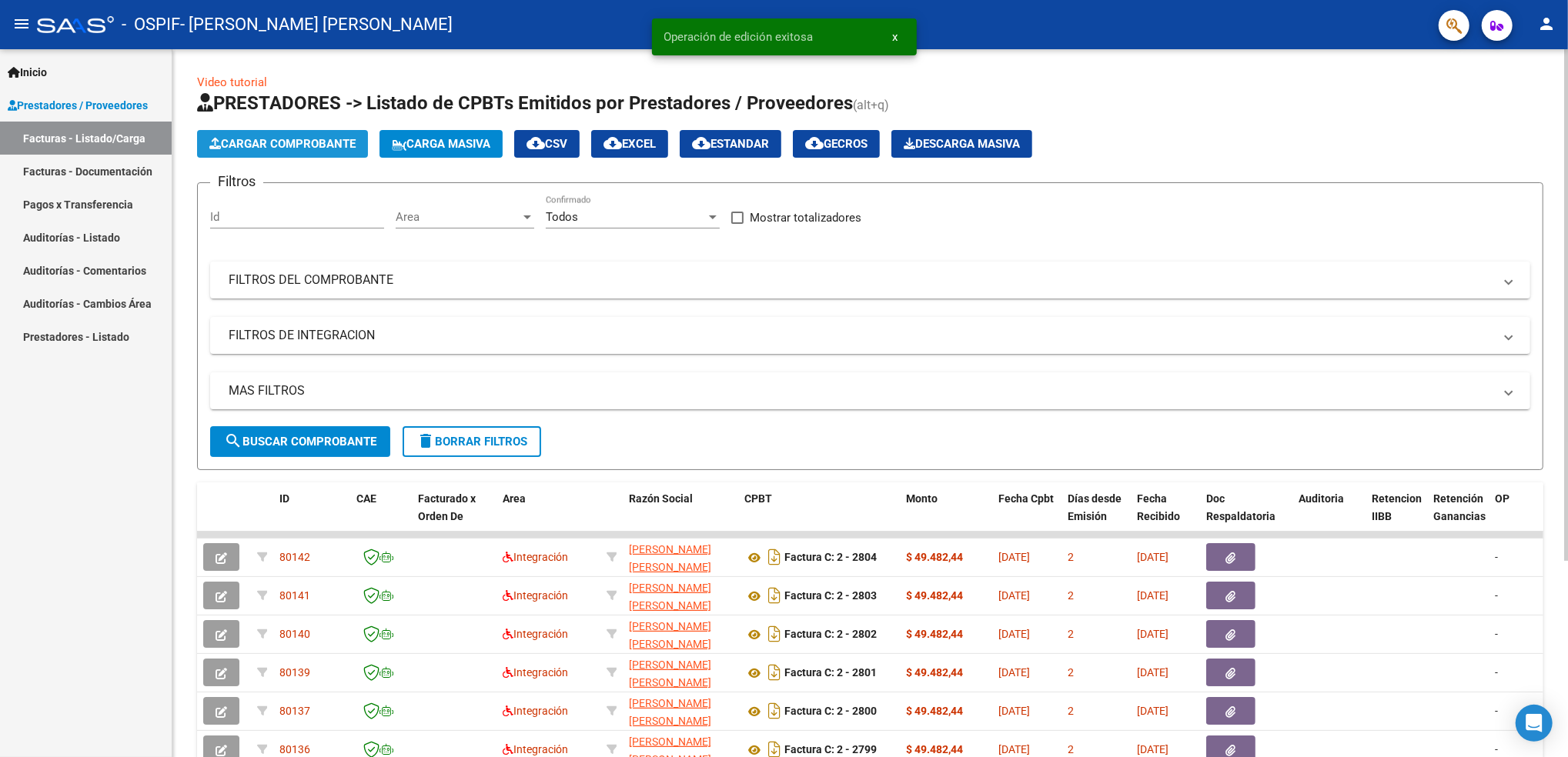
click at [289, 144] on span "Cargar Comprobante" at bounding box center [282, 144] width 146 height 14
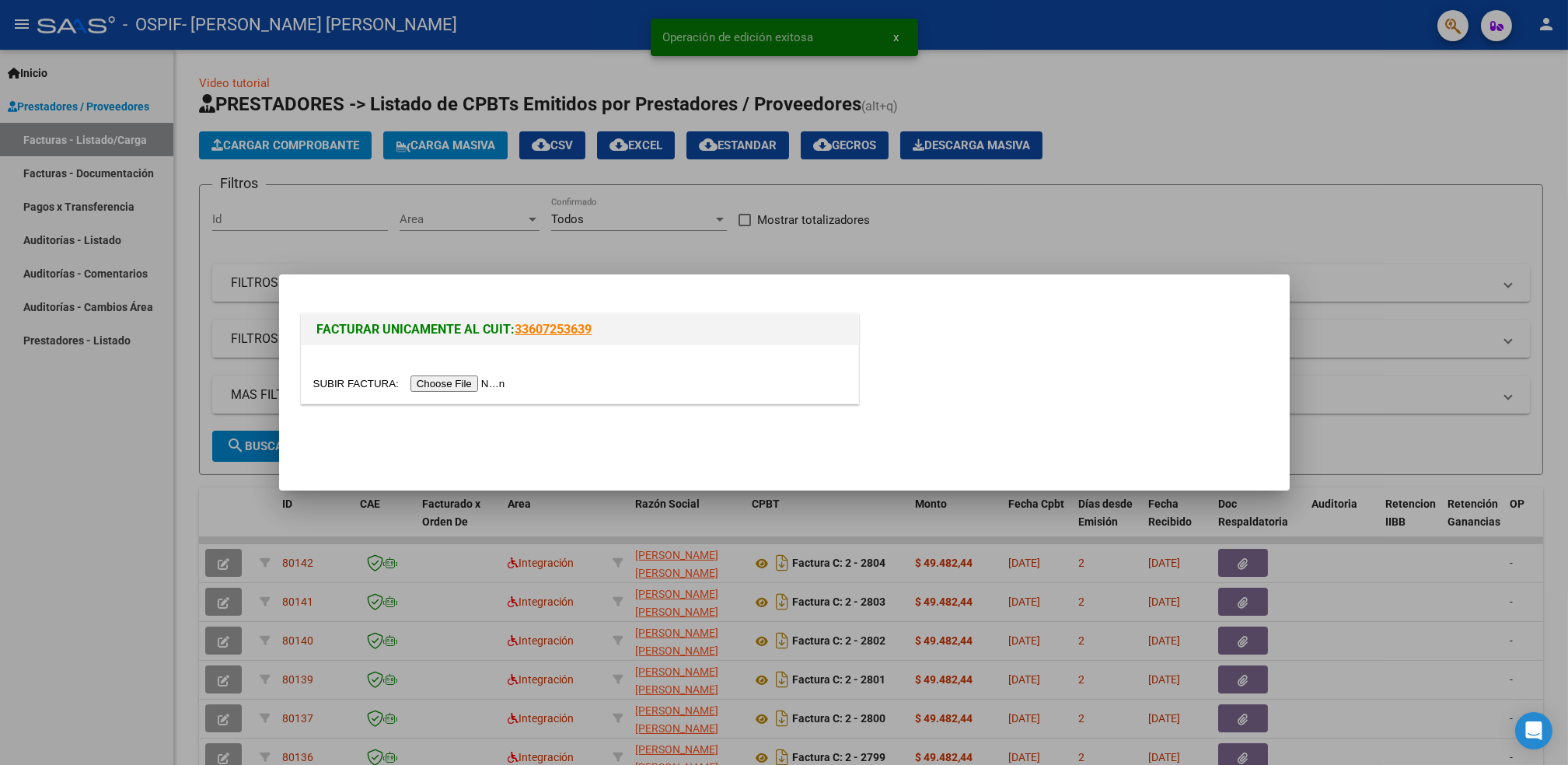
click at [437, 386] on input "file" at bounding box center [411, 384] width 196 height 17
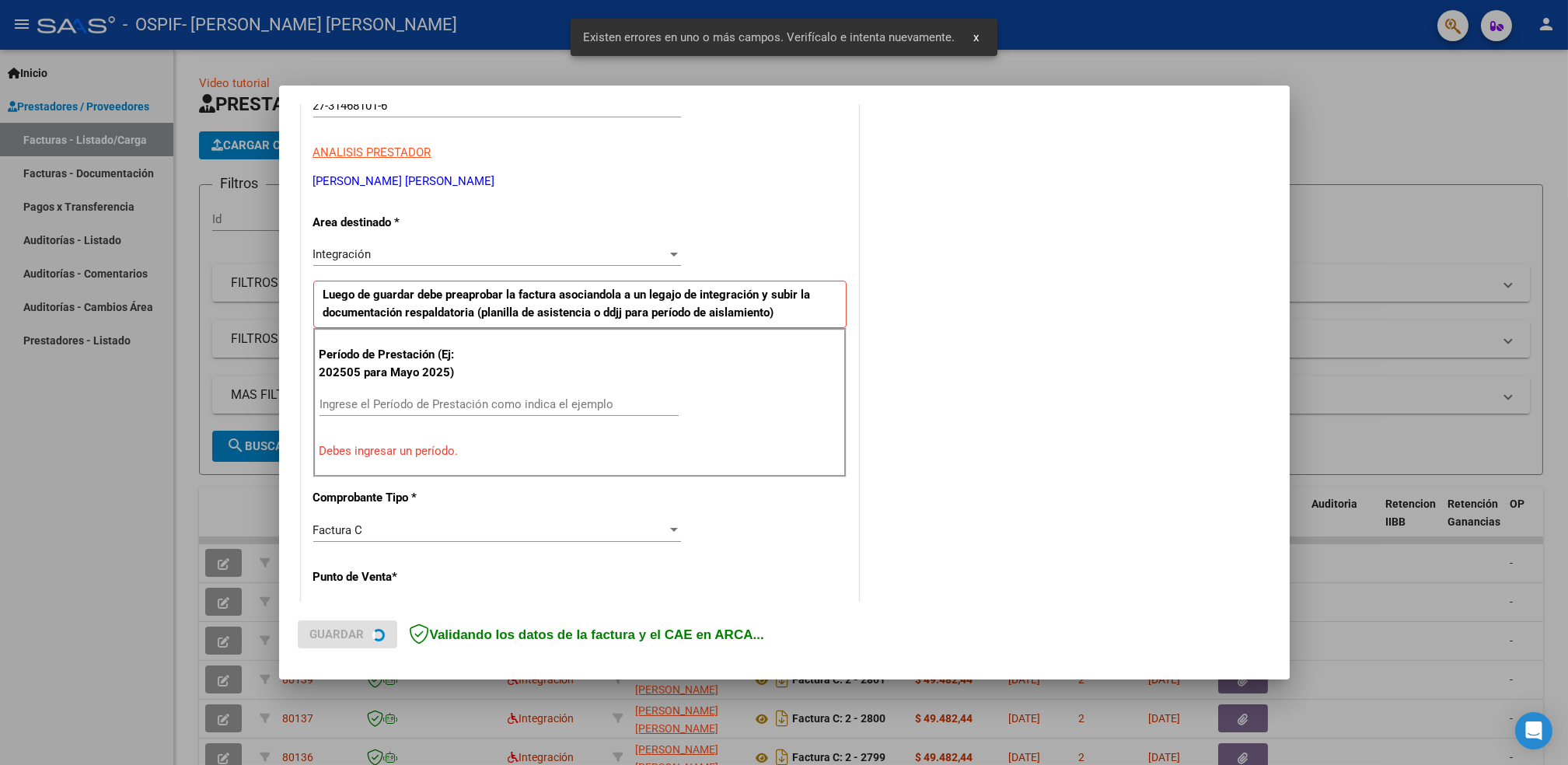
scroll to position [263, 0]
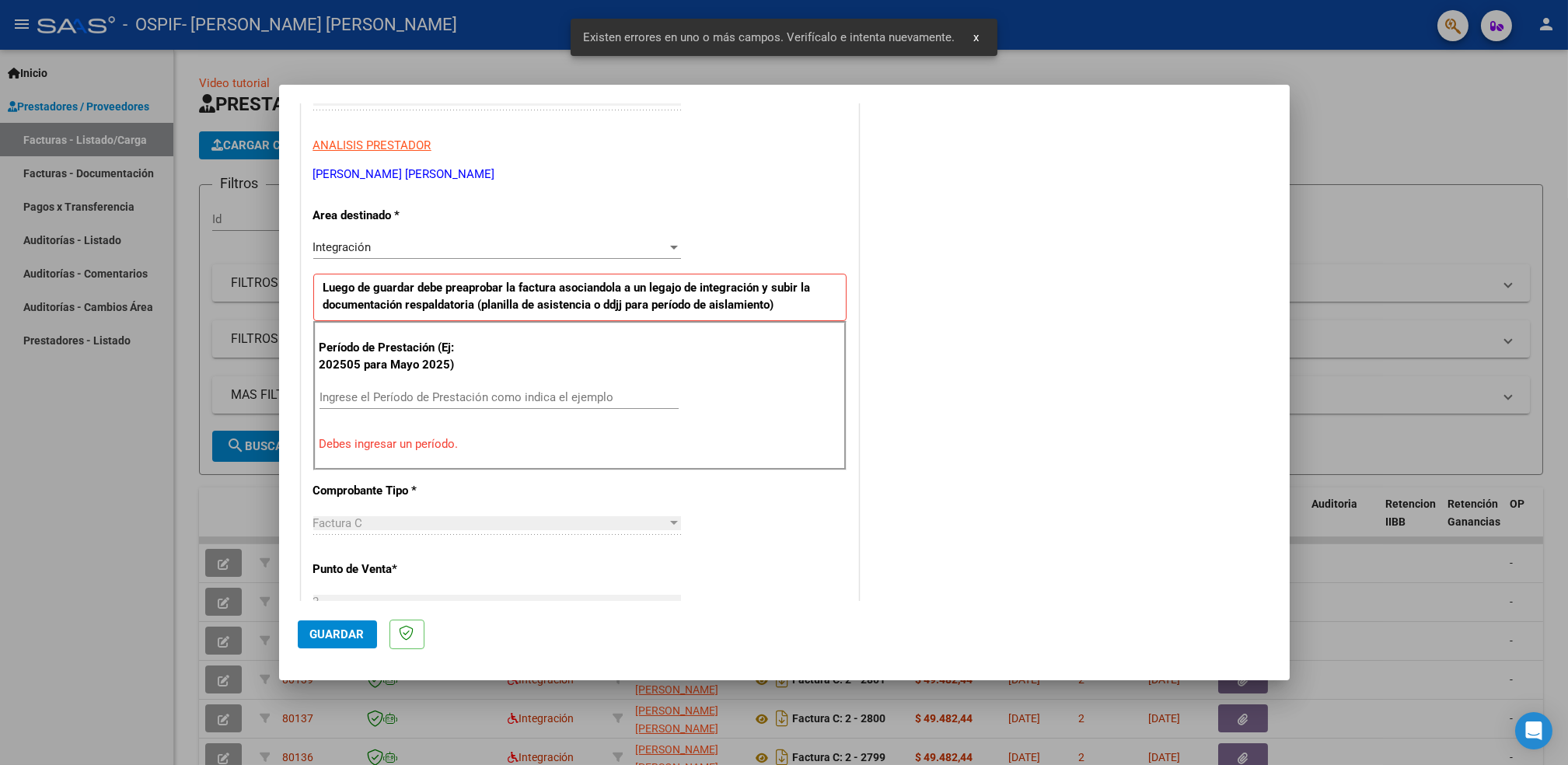
click at [593, 395] on input "Ingrese el Período de Prestación como indica el ejemplo" at bounding box center [499, 397] width 359 height 14
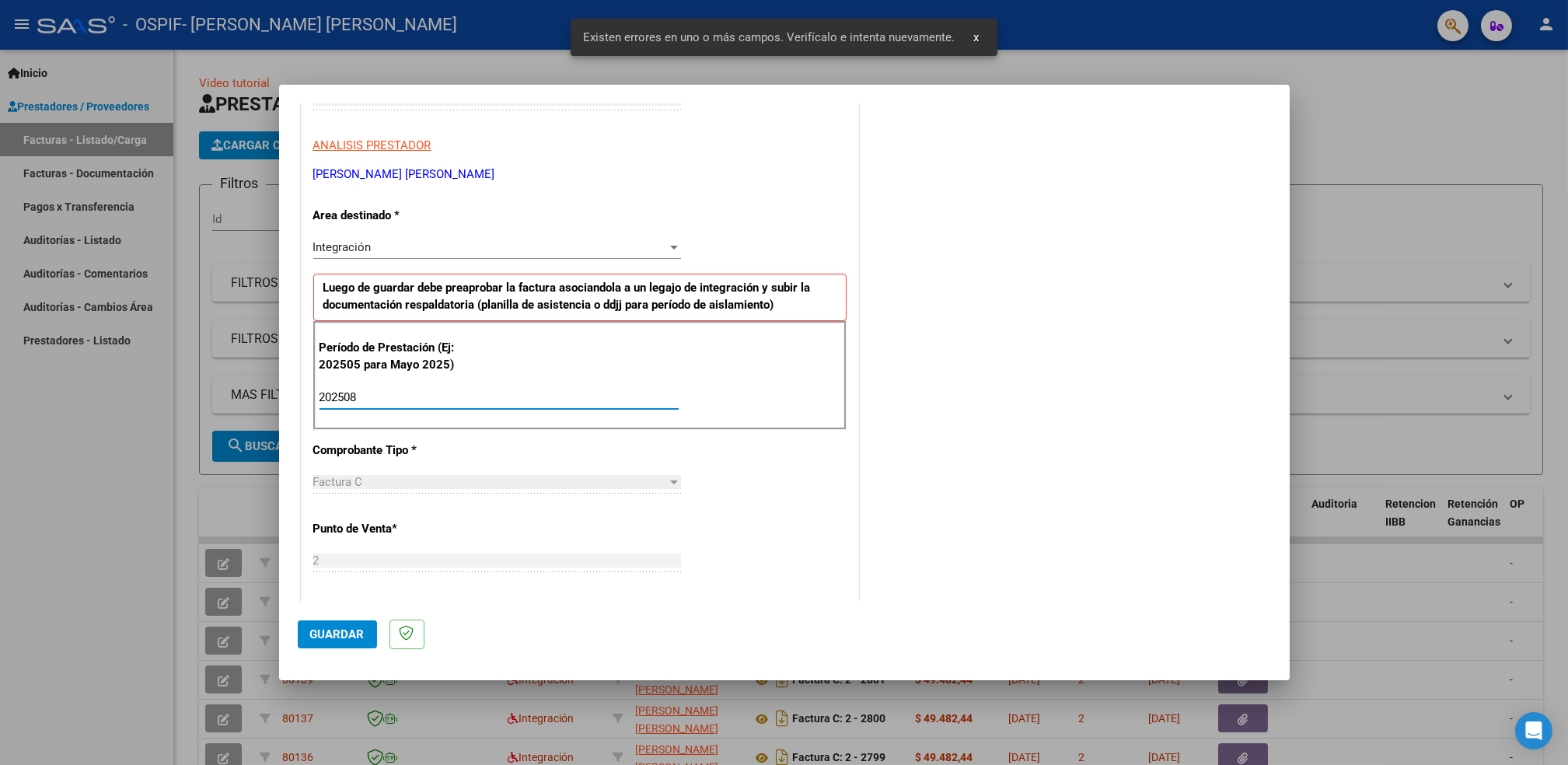
type input "202508"
click at [354, 632] on span "Guardar" at bounding box center [337, 635] width 54 height 14
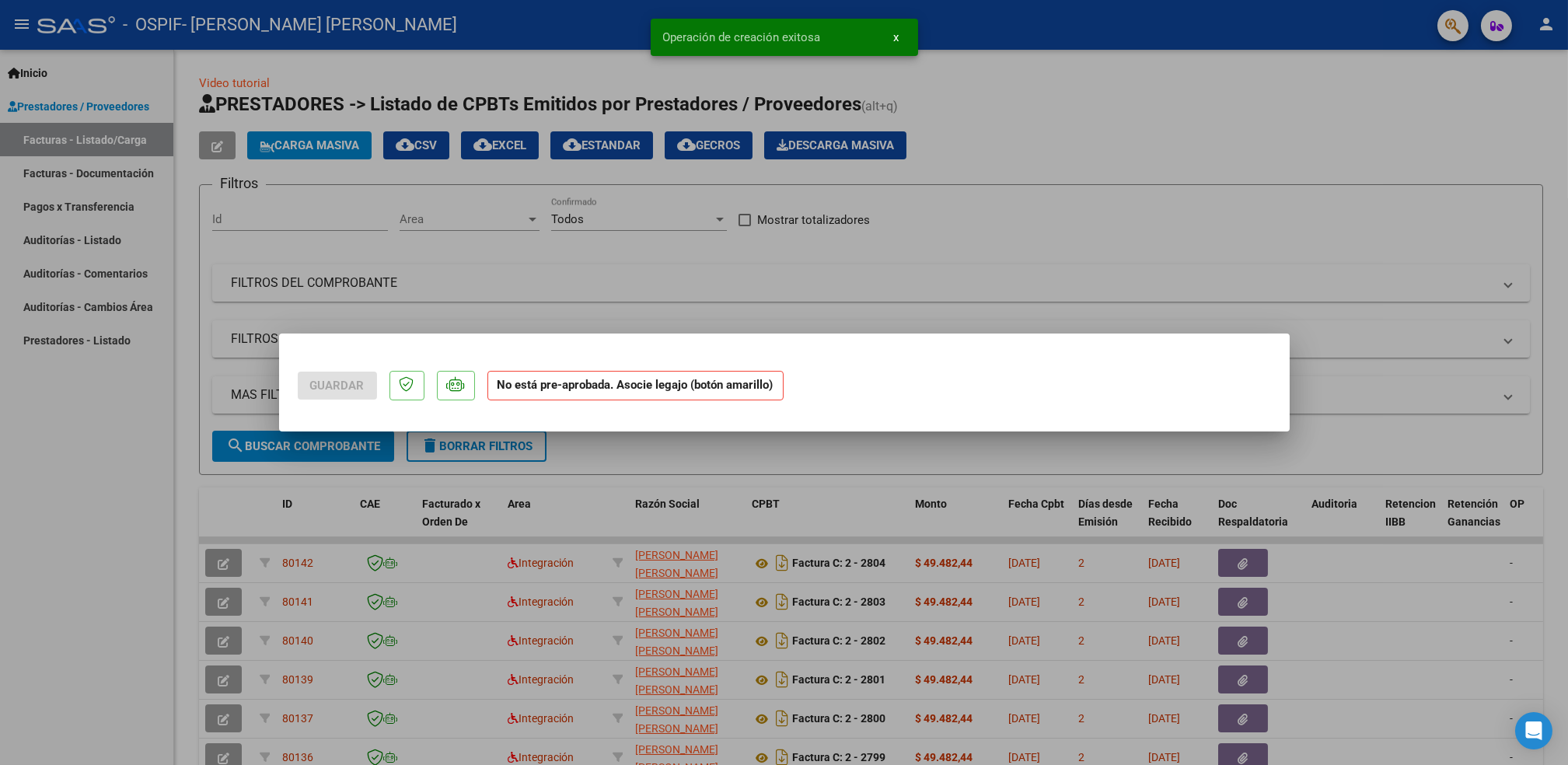
scroll to position [0, 0]
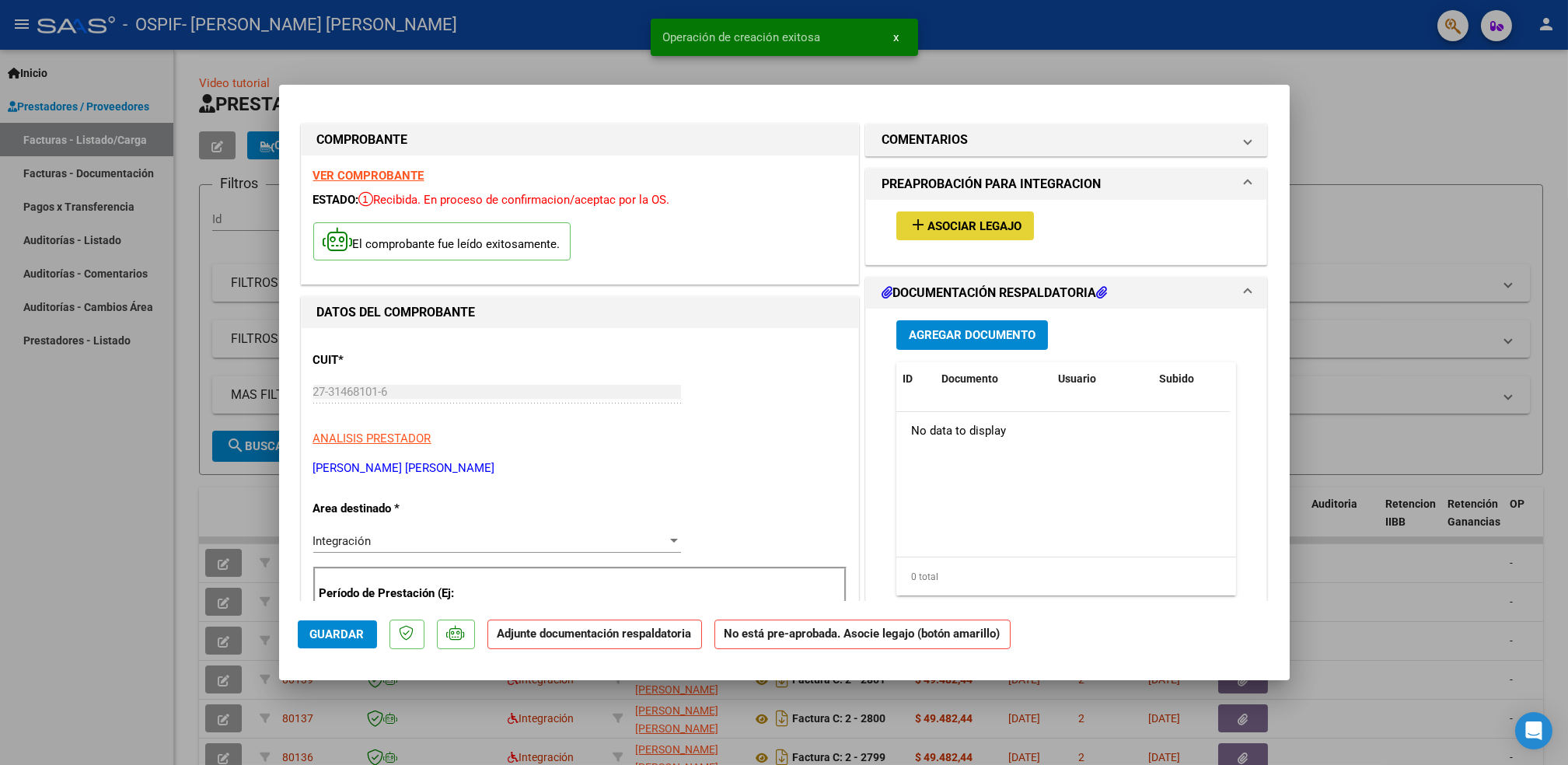
click at [951, 217] on button "add Asociar Legajo" at bounding box center [965, 226] width 138 height 28
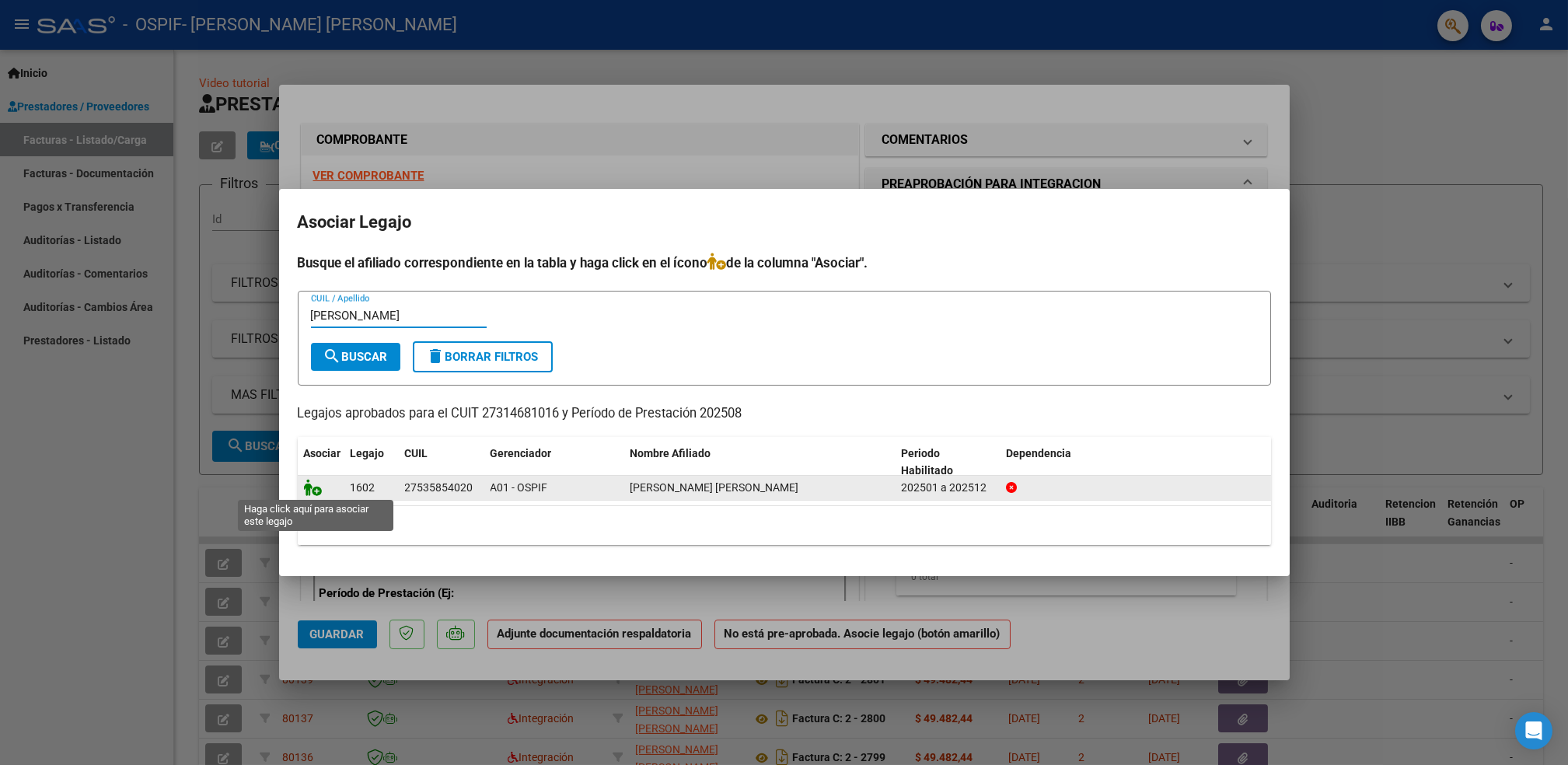
type input "[PERSON_NAME]"
click at [305, 485] on icon at bounding box center [313, 487] width 18 height 17
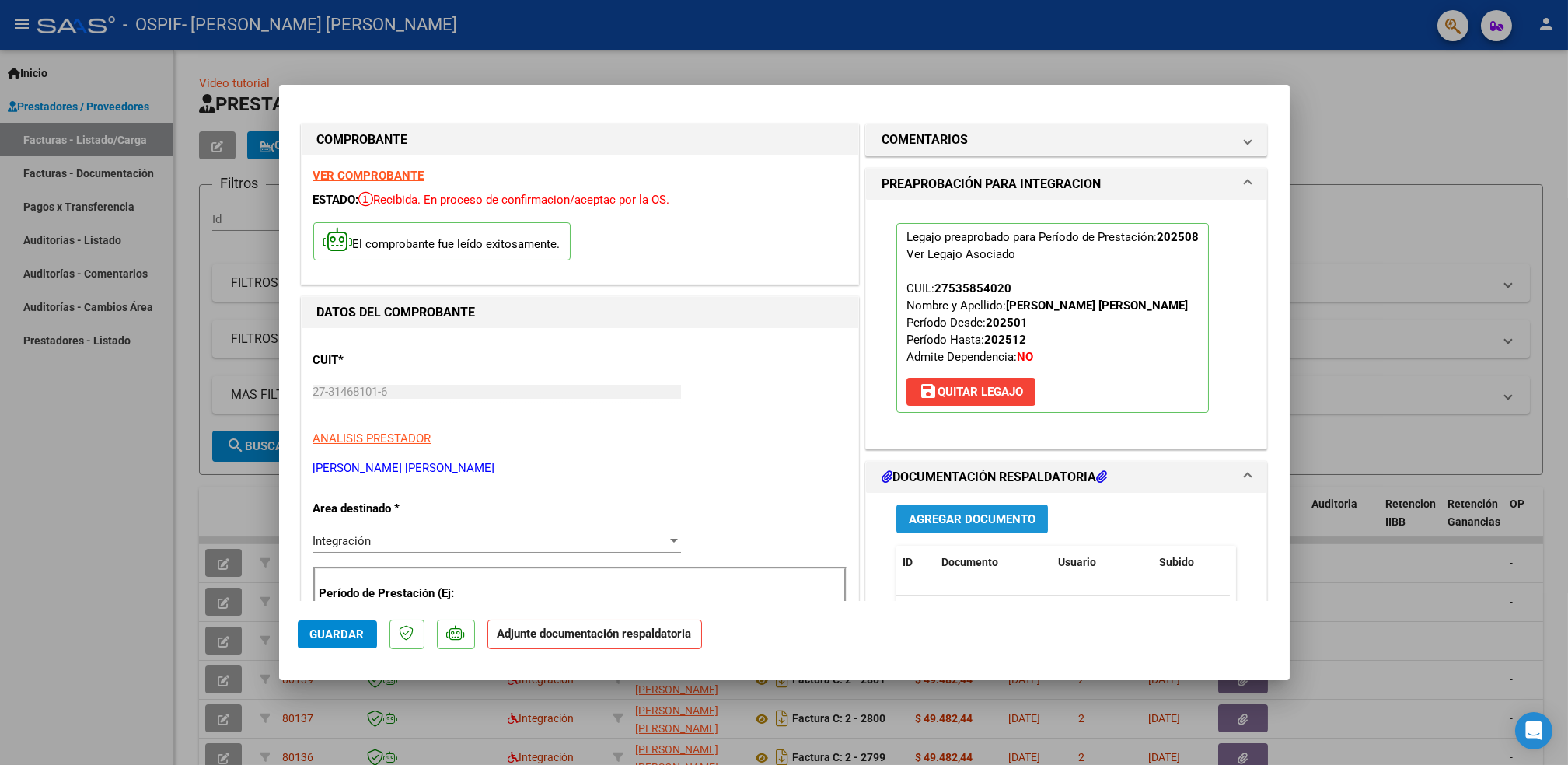
click at [926, 517] on span "Agregar Documento" at bounding box center [972, 519] width 127 height 14
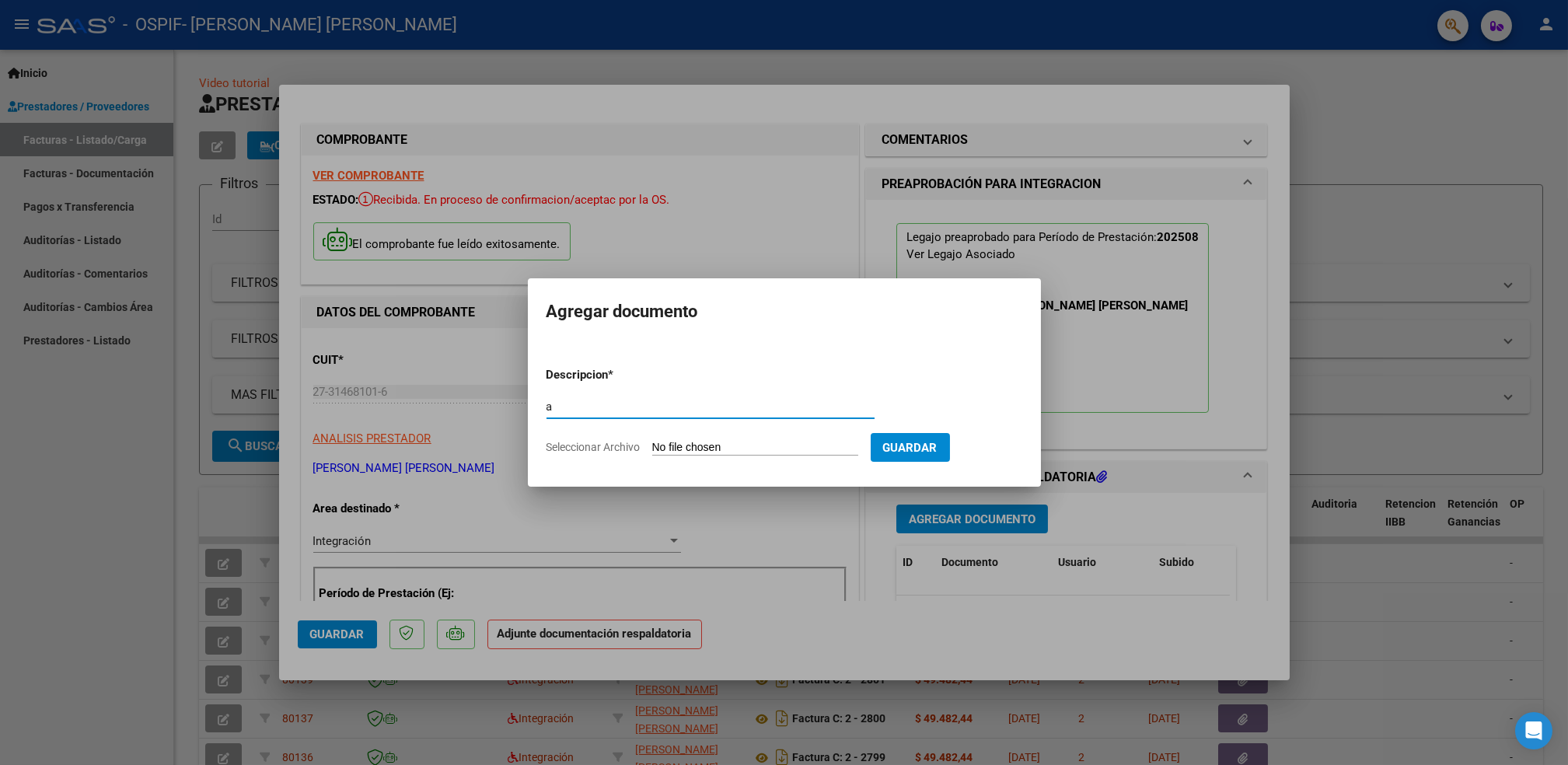
type input "a"
click at [674, 447] on input "Seleccionar Archivo" at bounding box center [755, 448] width 206 height 15
type input "C:\fakepath\Asistencia (62)_5.pdf"
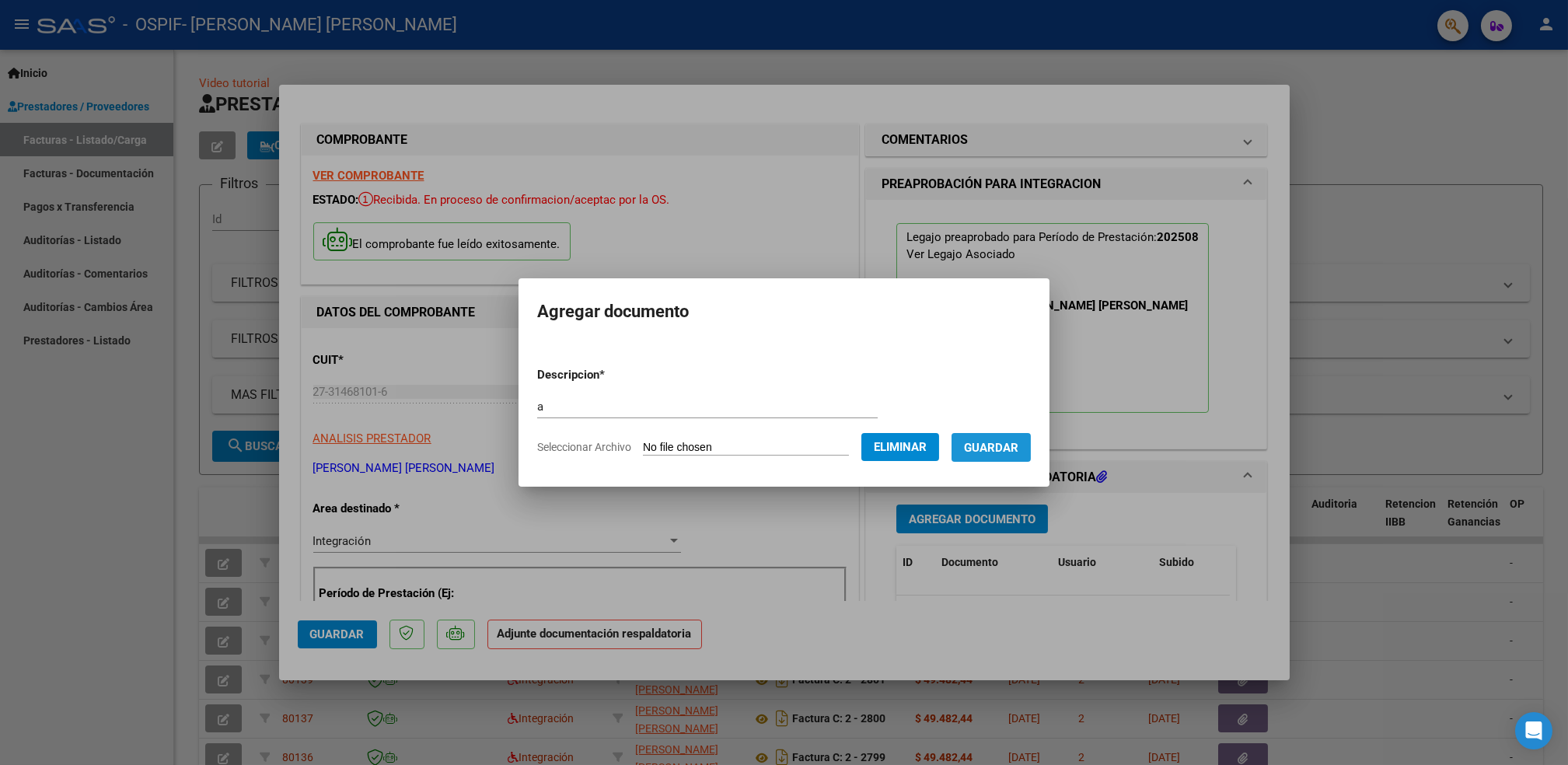
click at [1009, 438] on button "Guardar" at bounding box center [991, 447] width 79 height 28
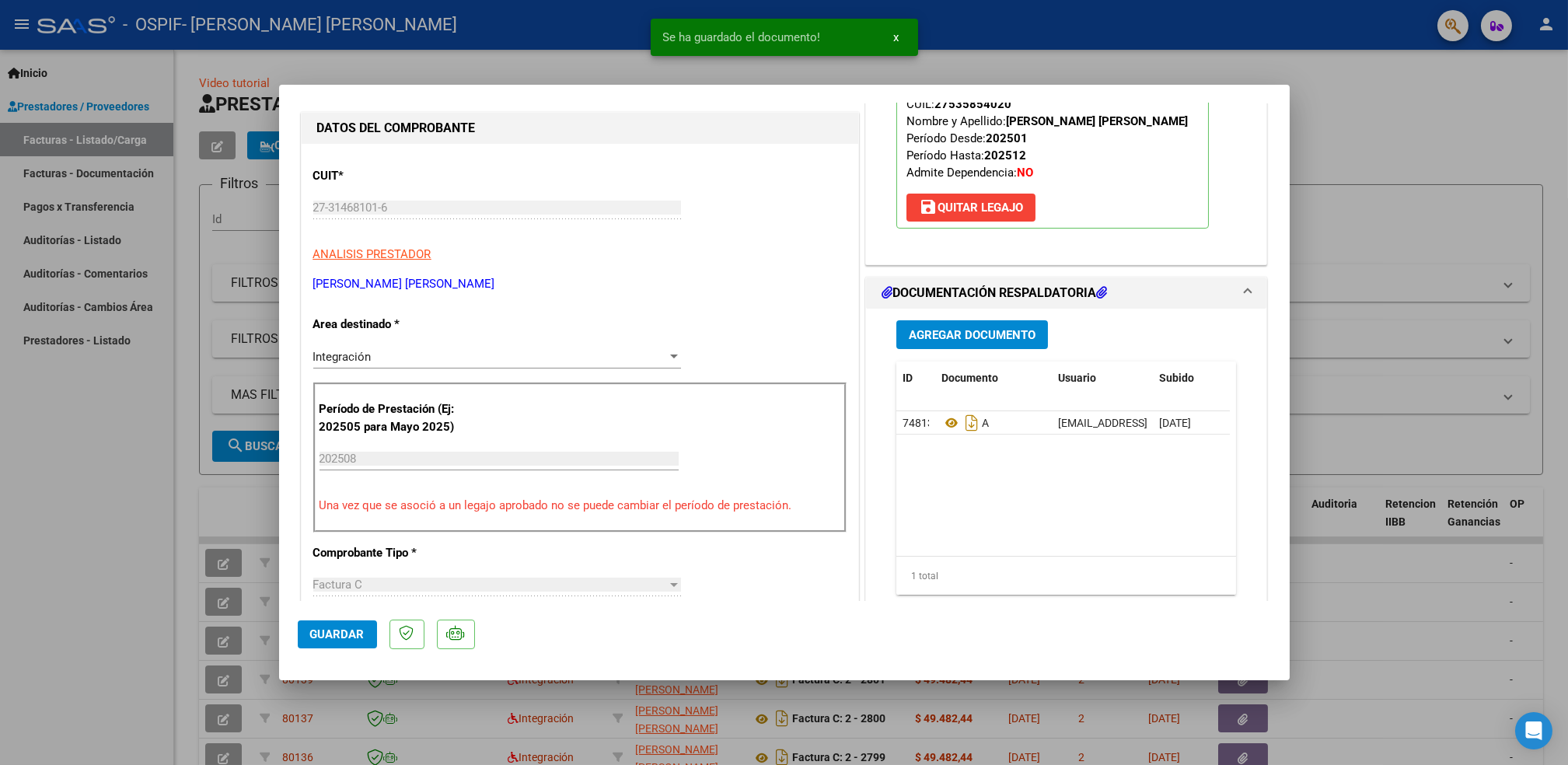
scroll to position [228, 0]
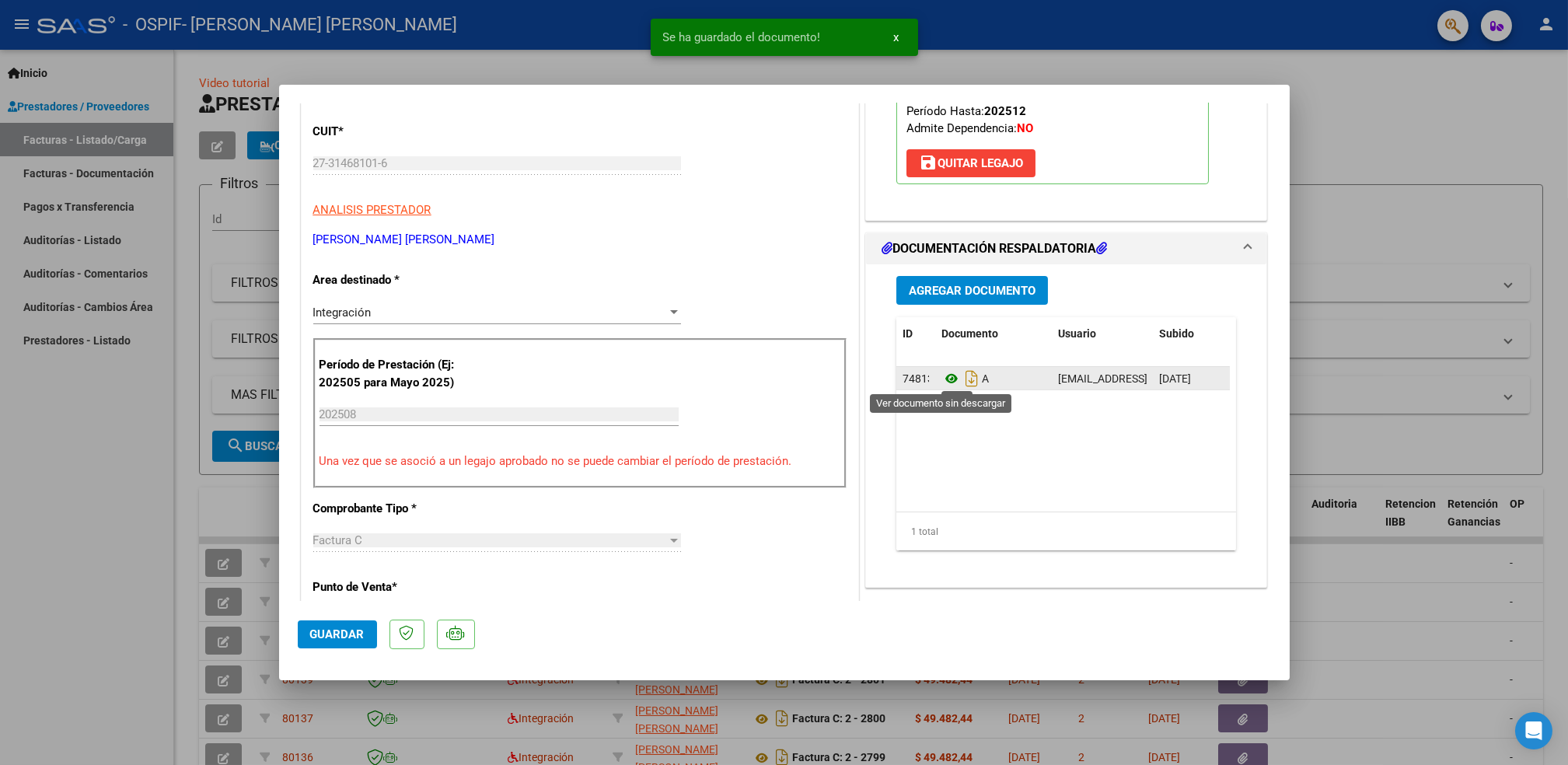
click at [942, 387] on icon at bounding box center [952, 379] width 20 height 18
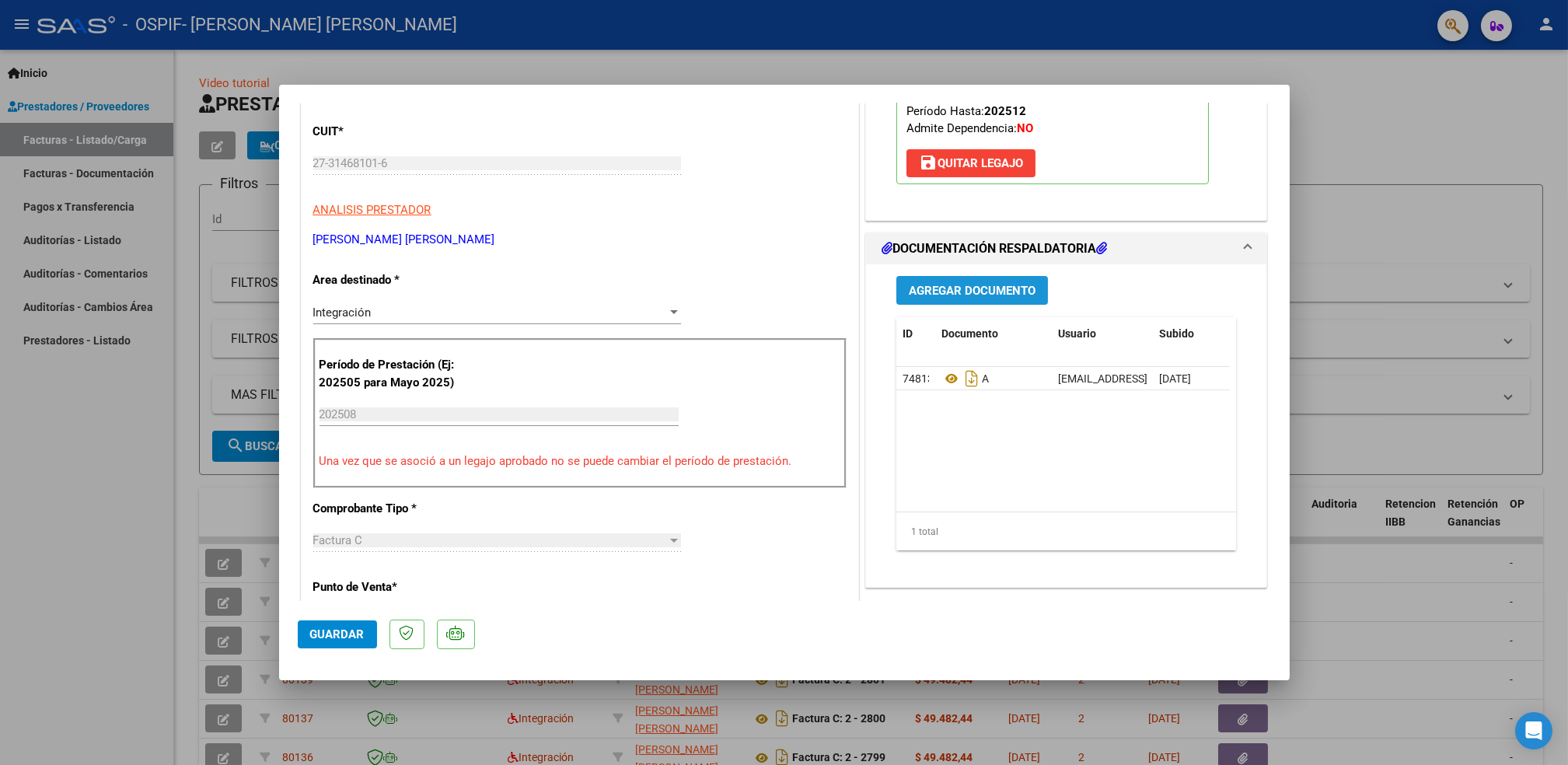
click at [937, 284] on span "Agregar Documento" at bounding box center [972, 291] width 127 height 14
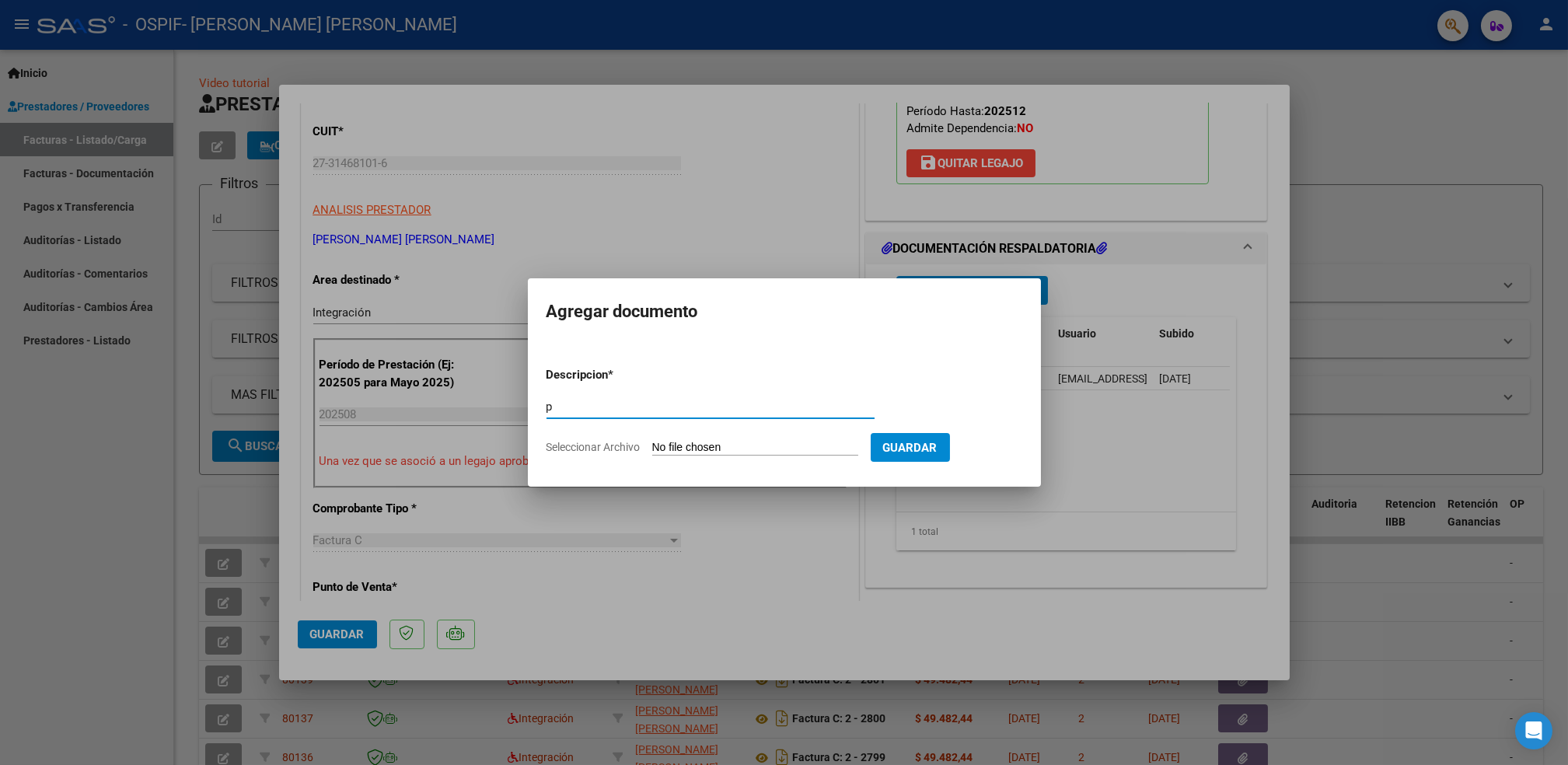
type input "p"
click at [690, 451] on input "Seleccionar Archivo" at bounding box center [755, 448] width 206 height 15
type input "C:\fakepath\[PERSON_NAME].png"
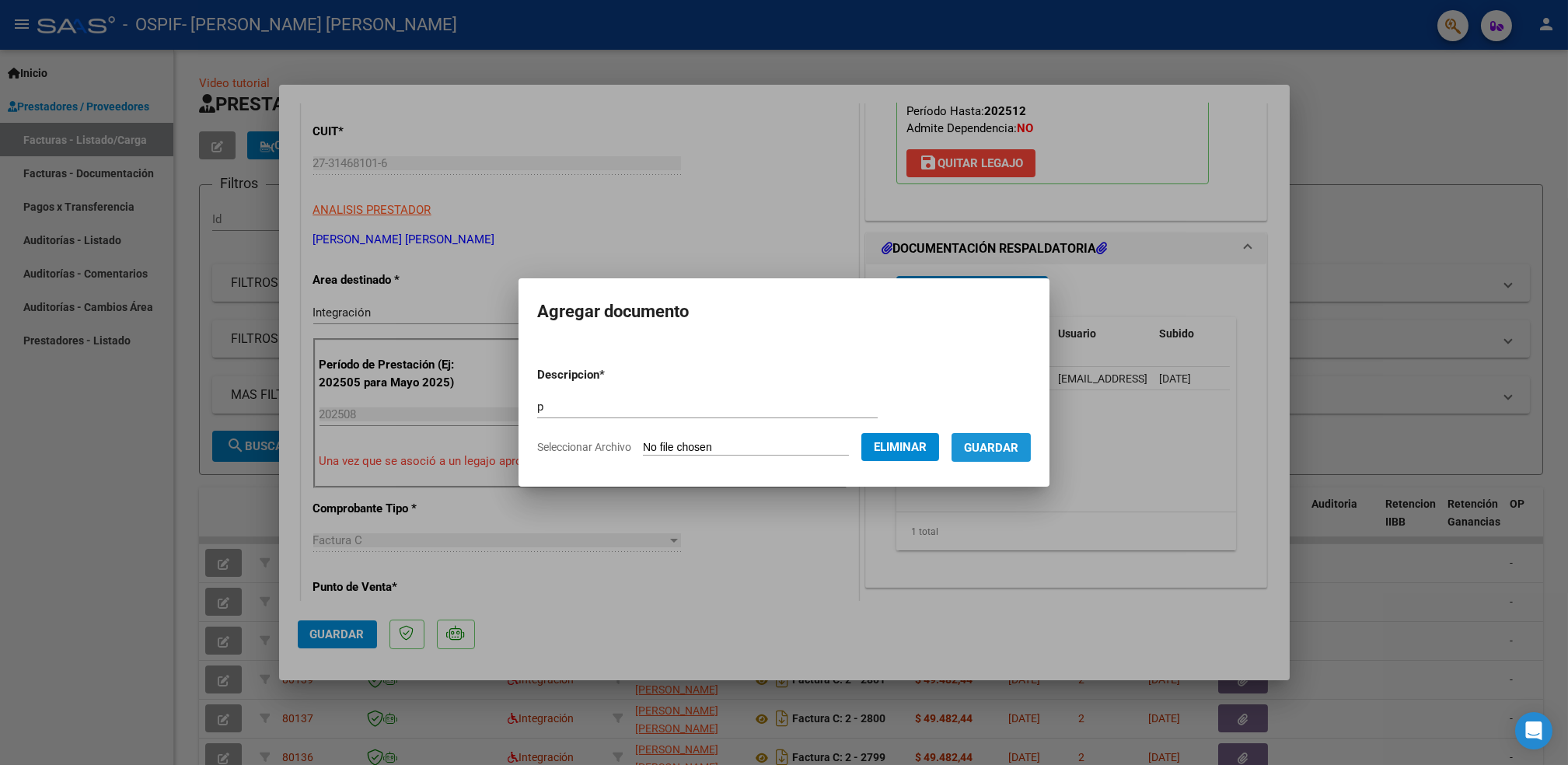
click at [975, 456] on button "Guardar" at bounding box center [991, 447] width 79 height 28
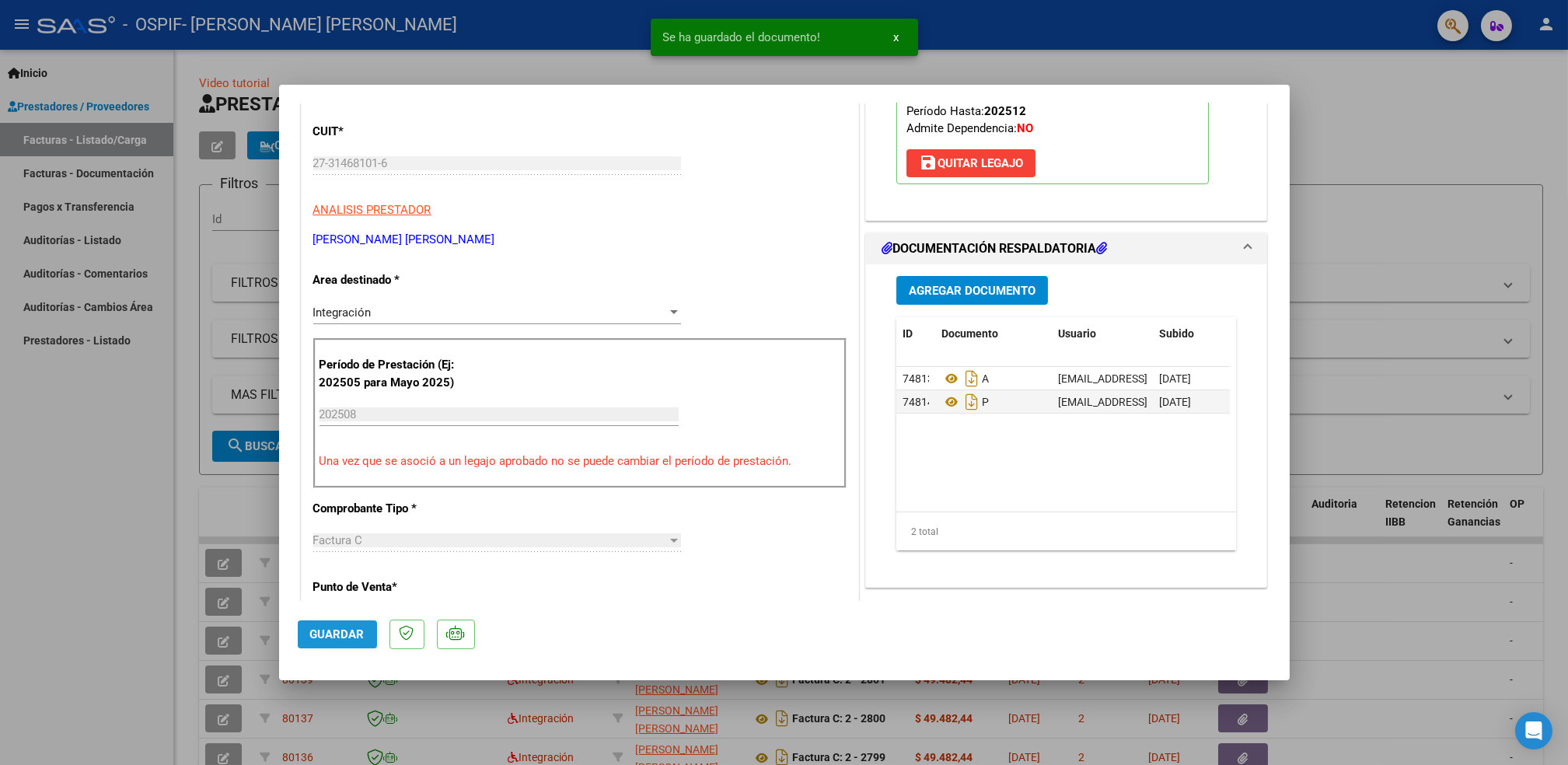
click at [341, 645] on button "Guardar" at bounding box center [337, 634] width 79 height 28
click at [134, 573] on div at bounding box center [784, 382] width 1568 height 765
type input "$ 0,00"
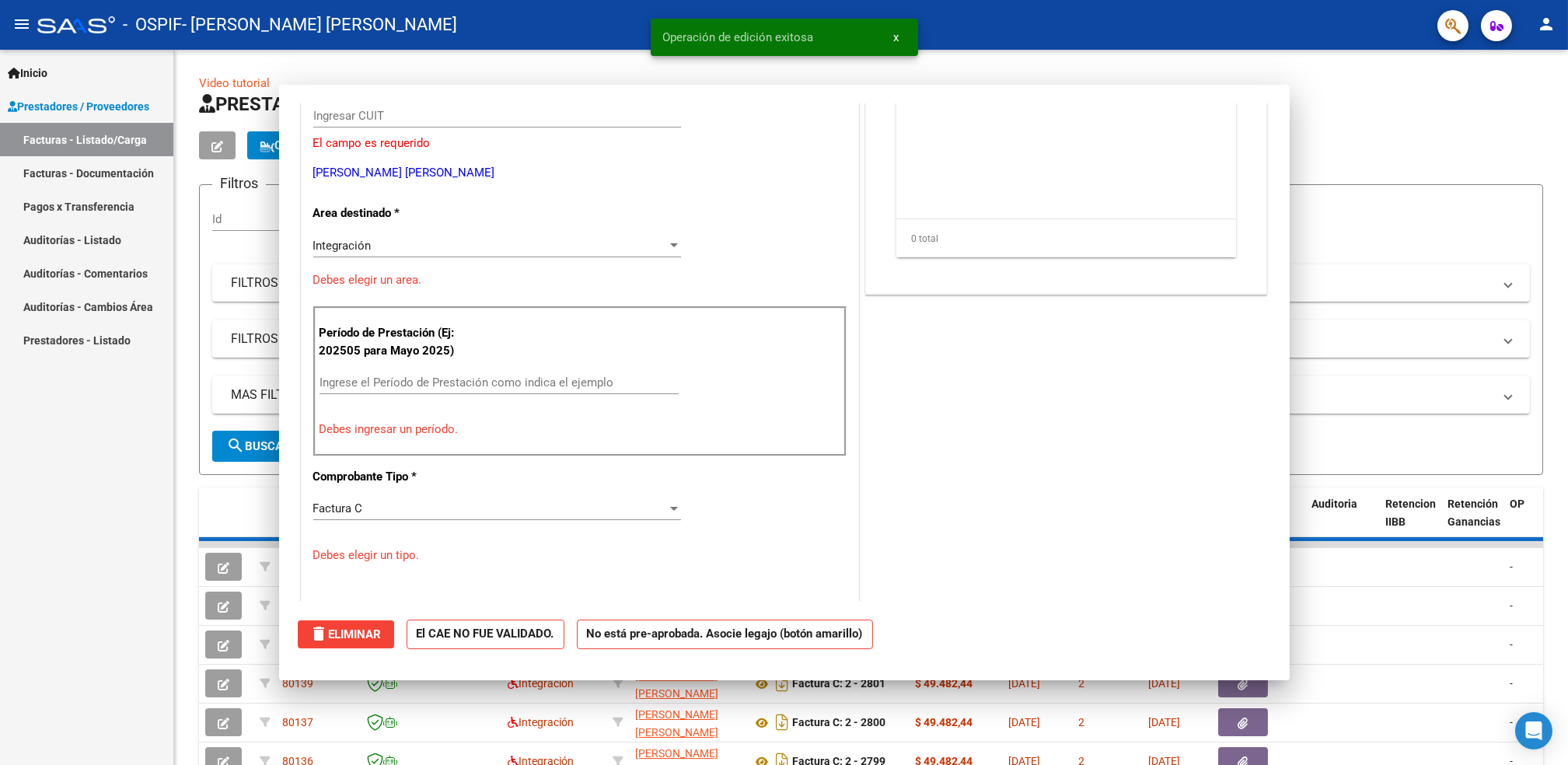
scroll to position [181, 0]
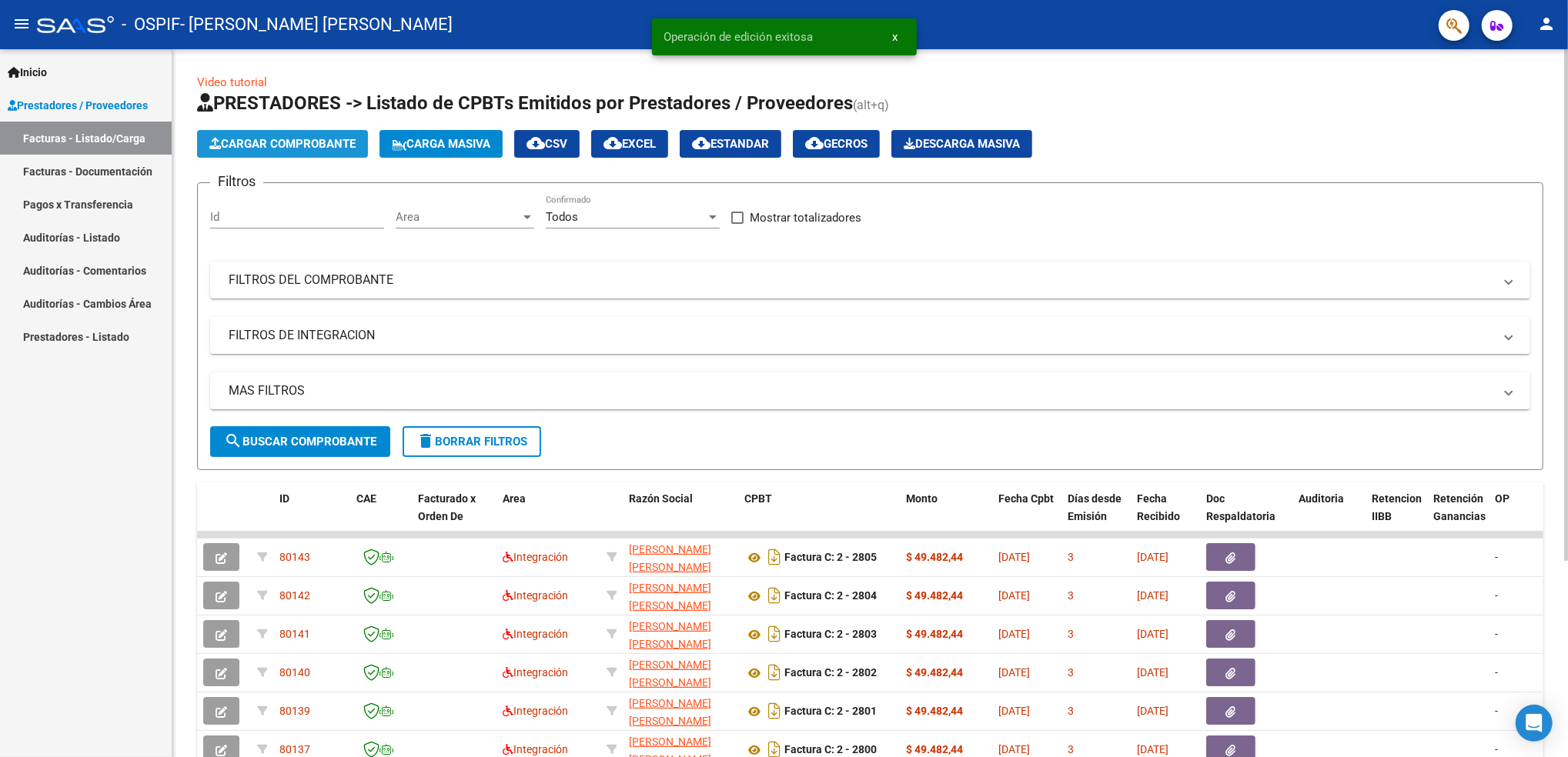
click at [337, 142] on span "Cargar Comprobante" at bounding box center [282, 144] width 146 height 14
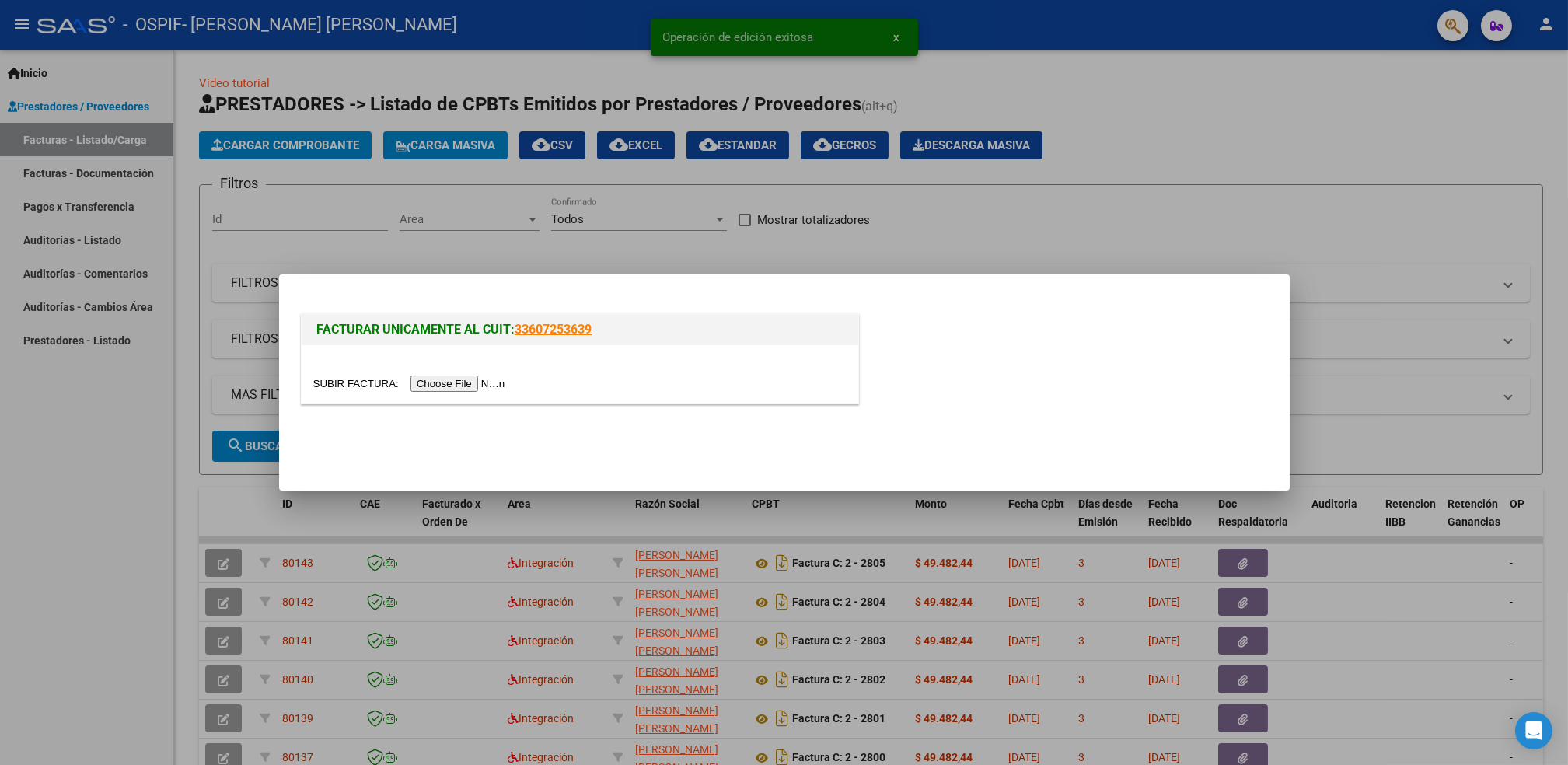
click at [469, 385] on input "file" at bounding box center [411, 384] width 196 height 17
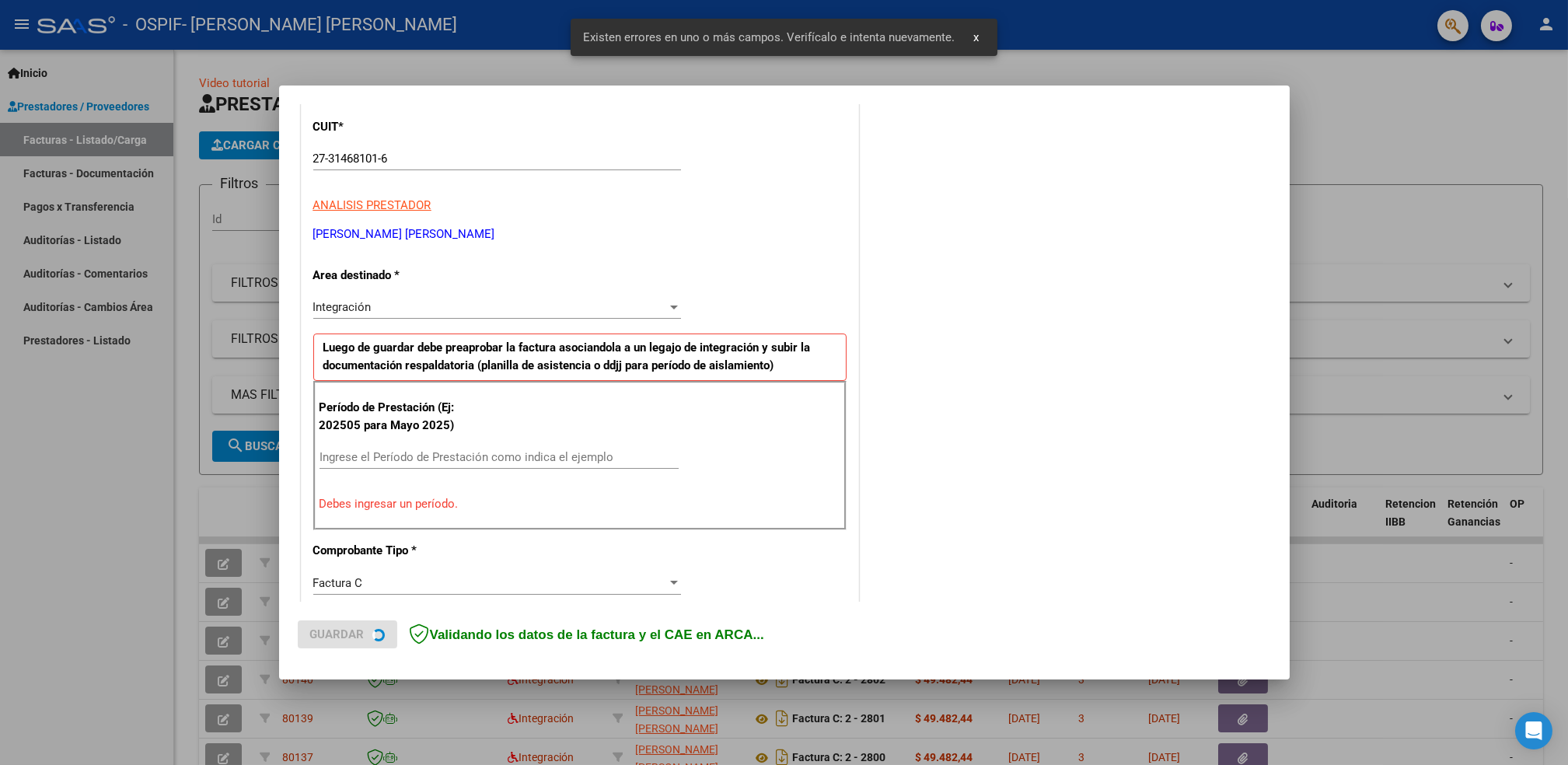
scroll to position [263, 0]
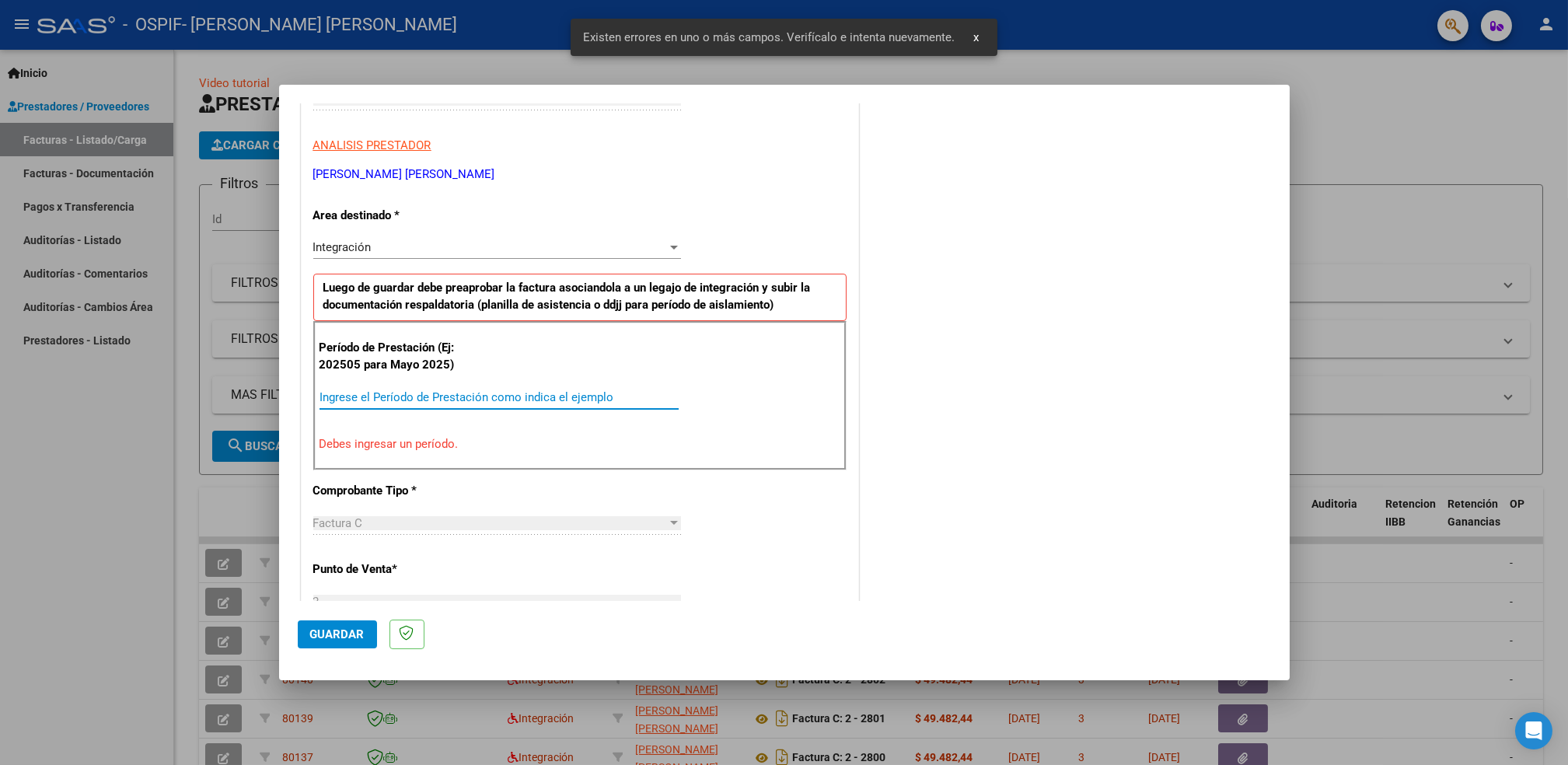
click at [530, 398] on input "Ingrese el Período de Prestación como indica el ejemplo" at bounding box center [499, 397] width 359 height 14
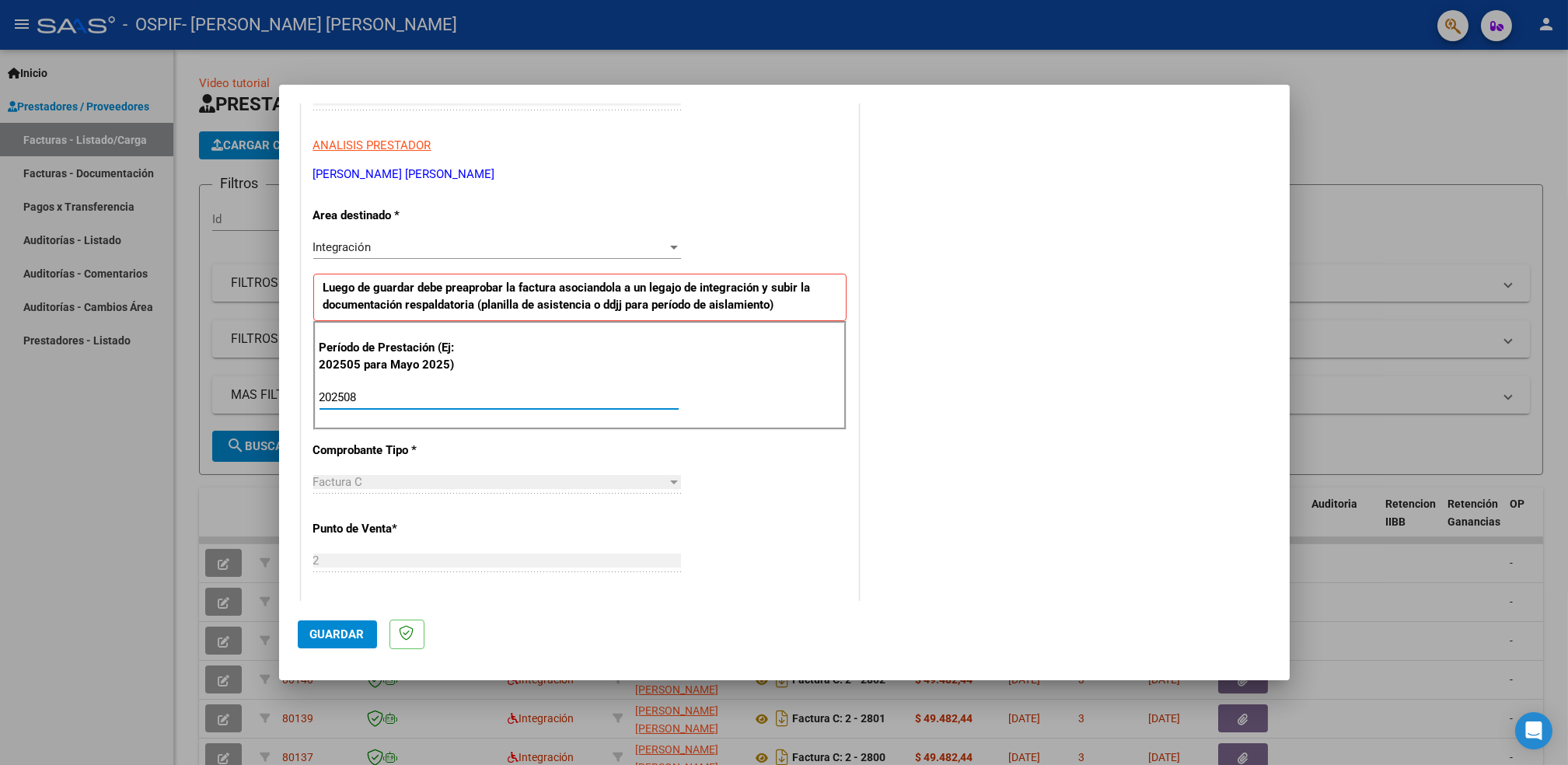
type input "202508"
click at [340, 631] on span "Guardar" at bounding box center [337, 635] width 54 height 14
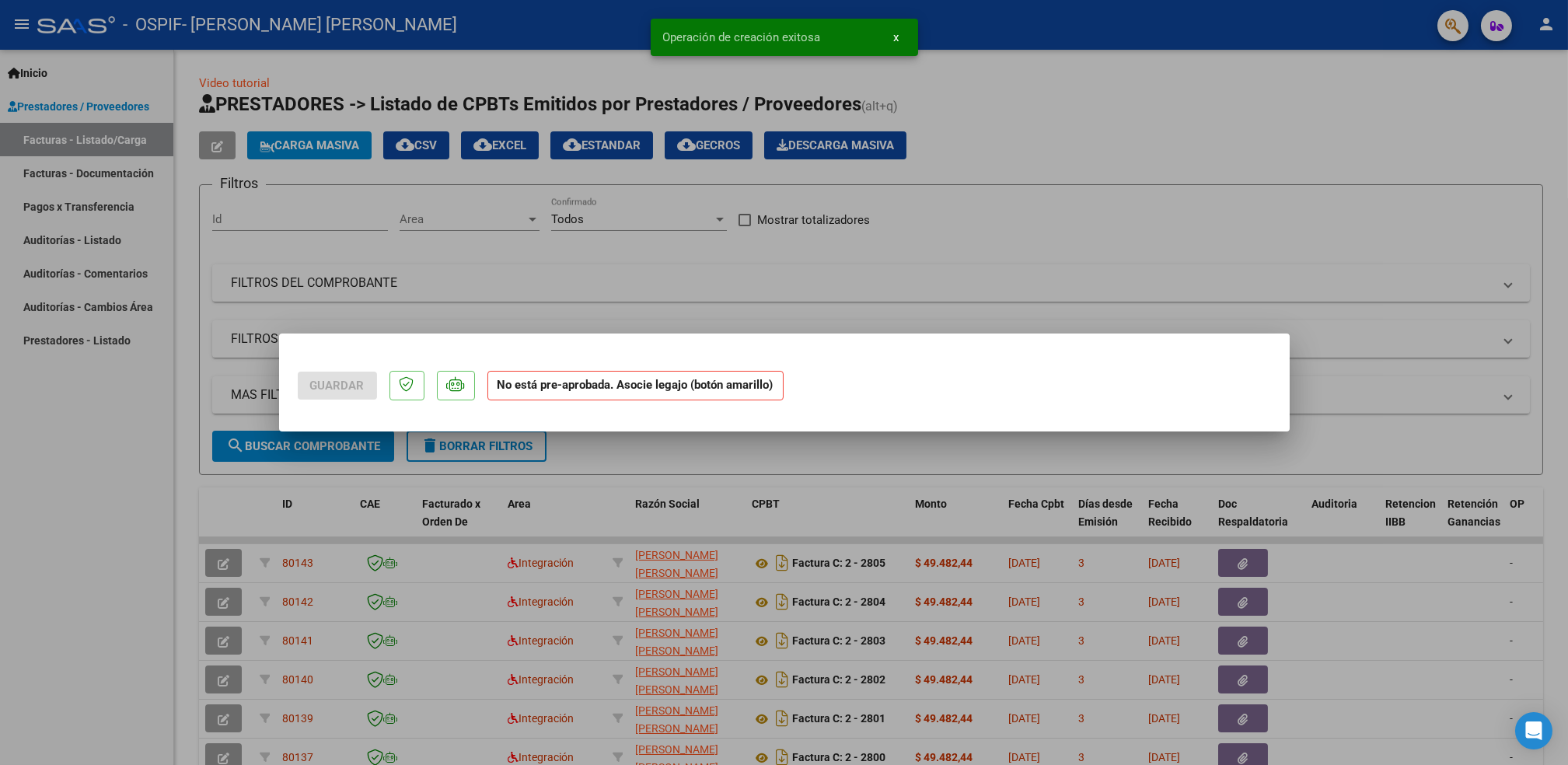
scroll to position [0, 0]
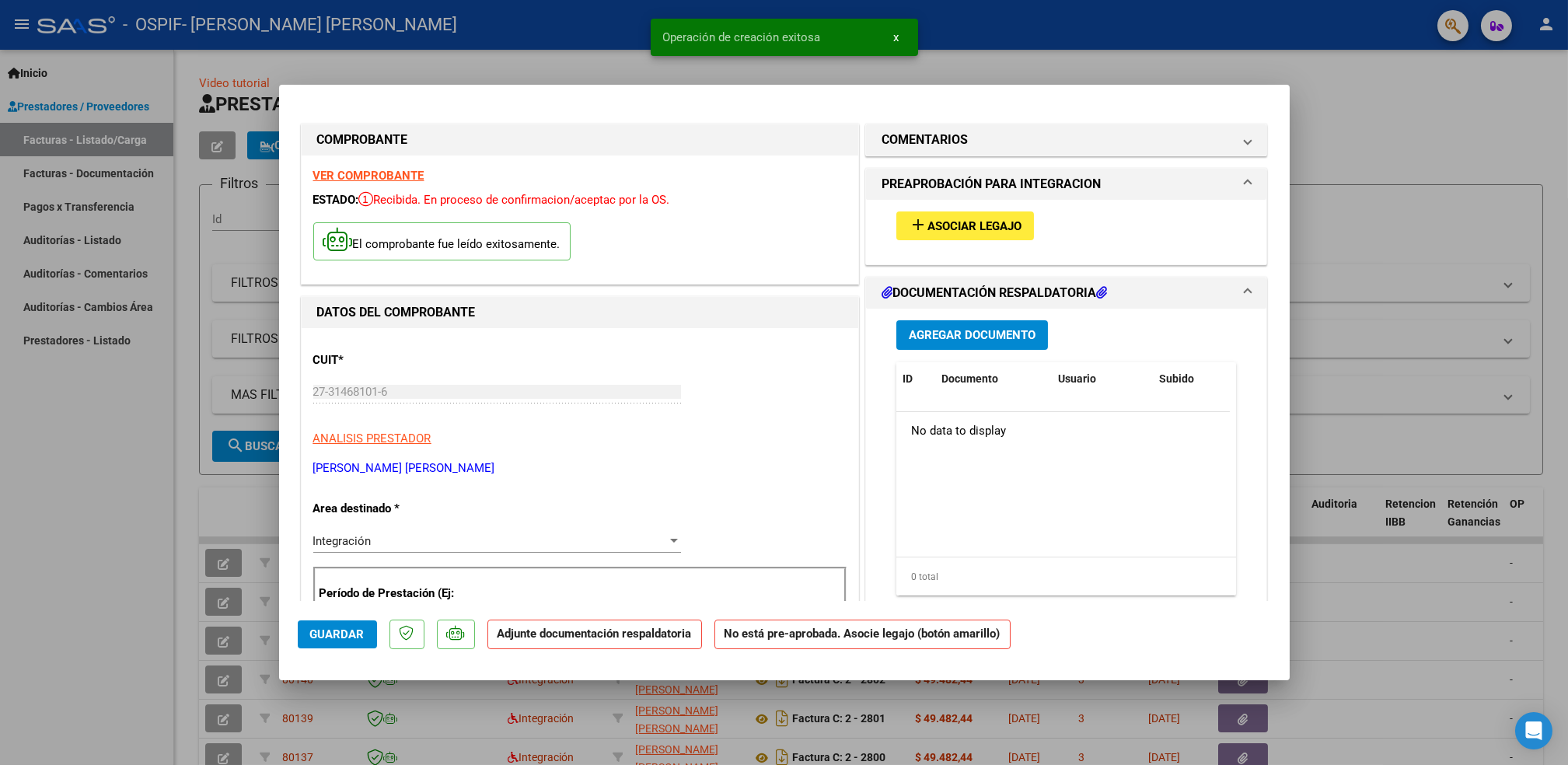
click at [995, 232] on span "Asociar Legajo" at bounding box center [975, 226] width 94 height 14
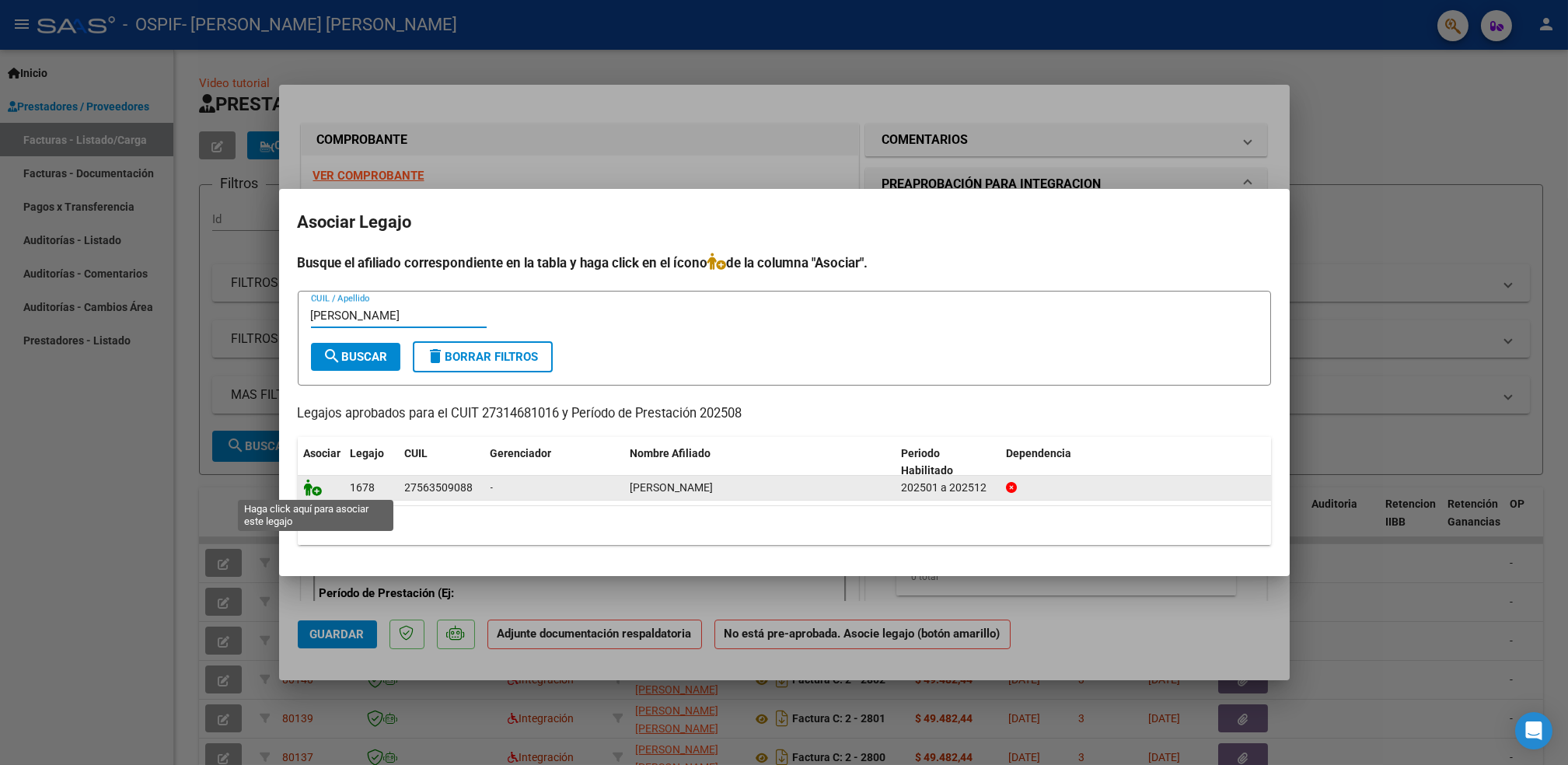
type input "[PERSON_NAME]"
click at [305, 488] on icon at bounding box center [313, 487] width 18 height 17
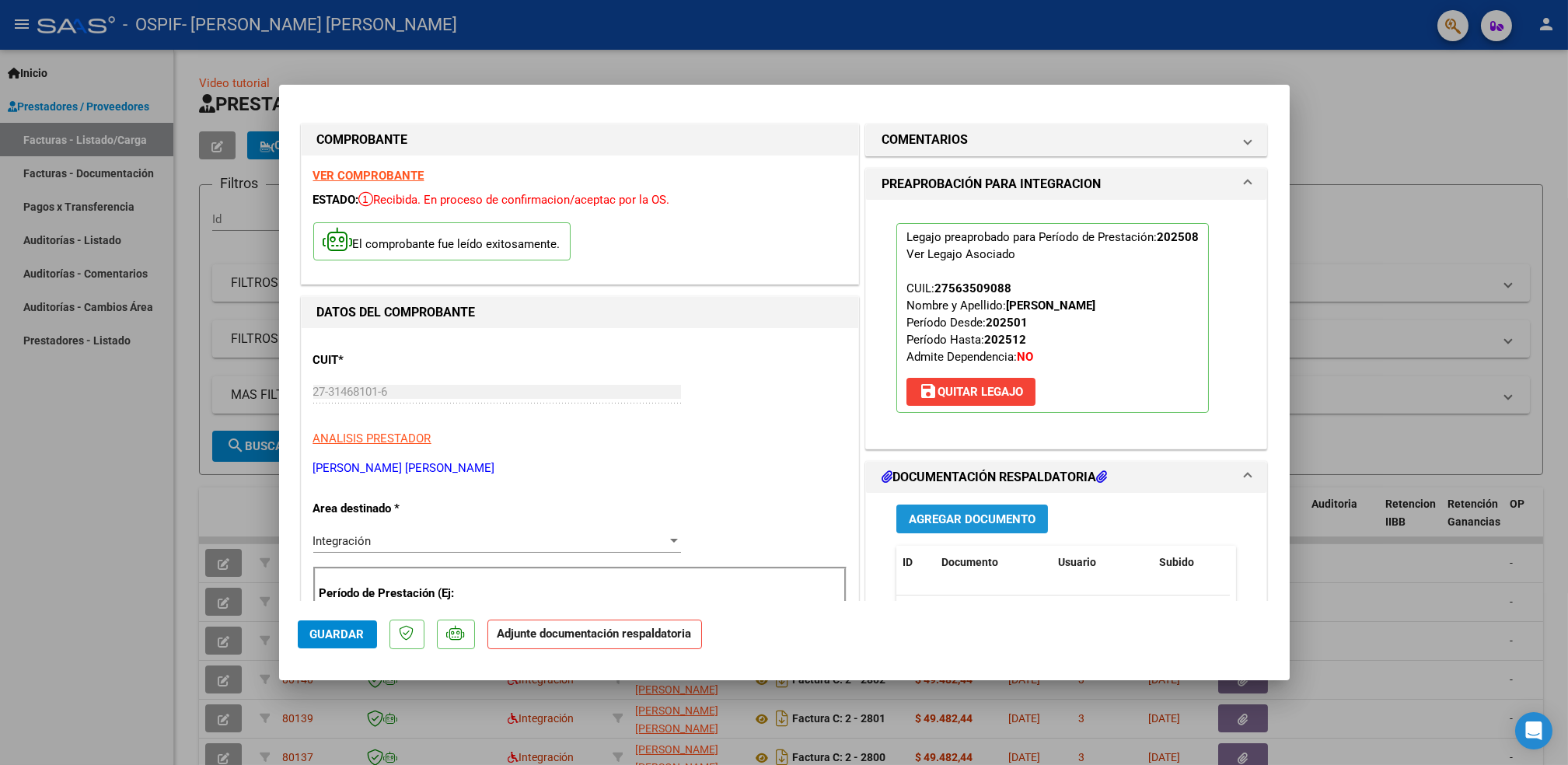
click at [943, 513] on span "Agregar Documento" at bounding box center [972, 519] width 127 height 14
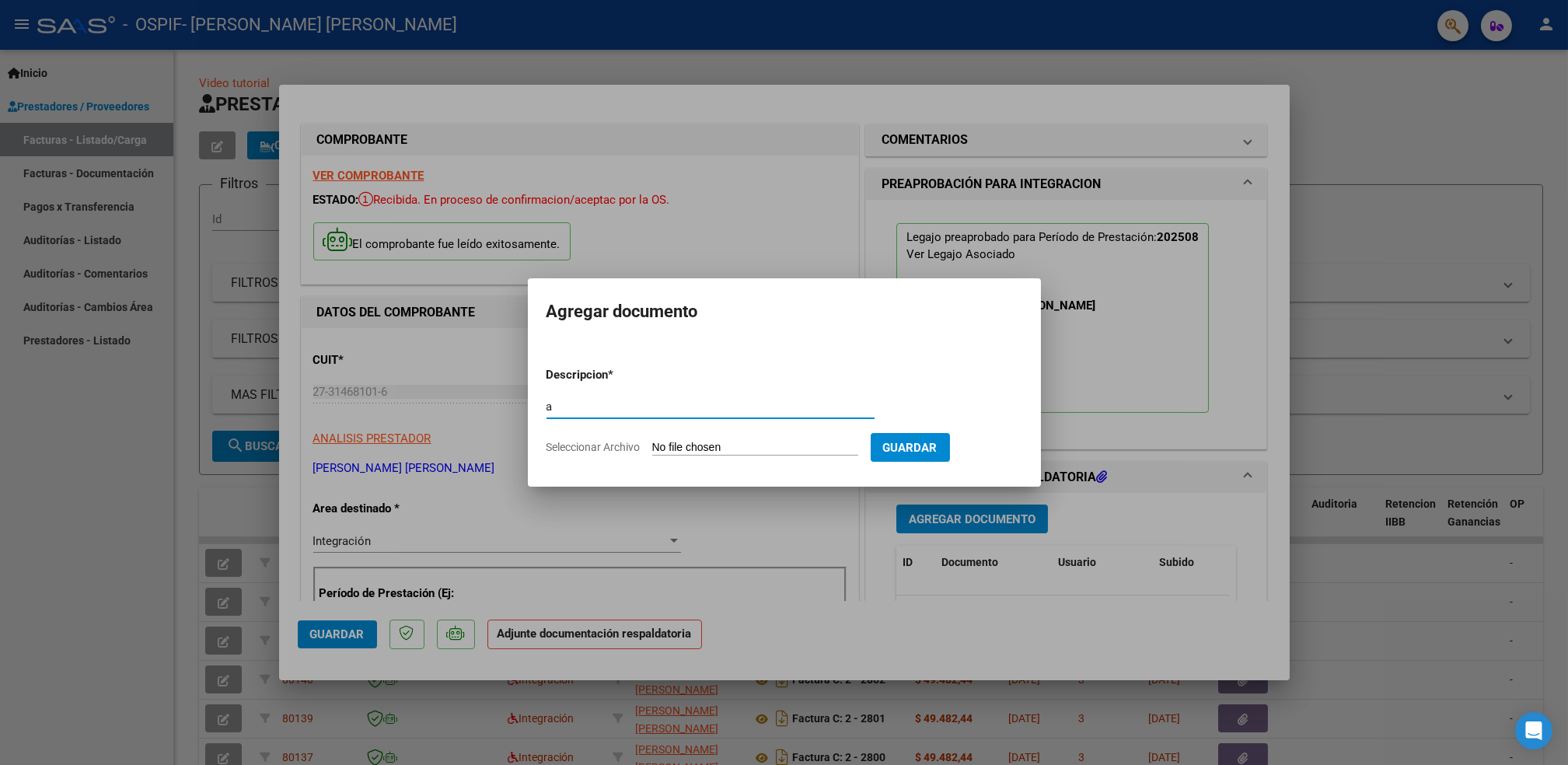
type input "a"
click at [751, 446] on input "Seleccionar Archivo" at bounding box center [755, 448] width 206 height 15
type input "C:\fakepath\Asistencia (62)_26.pdf"
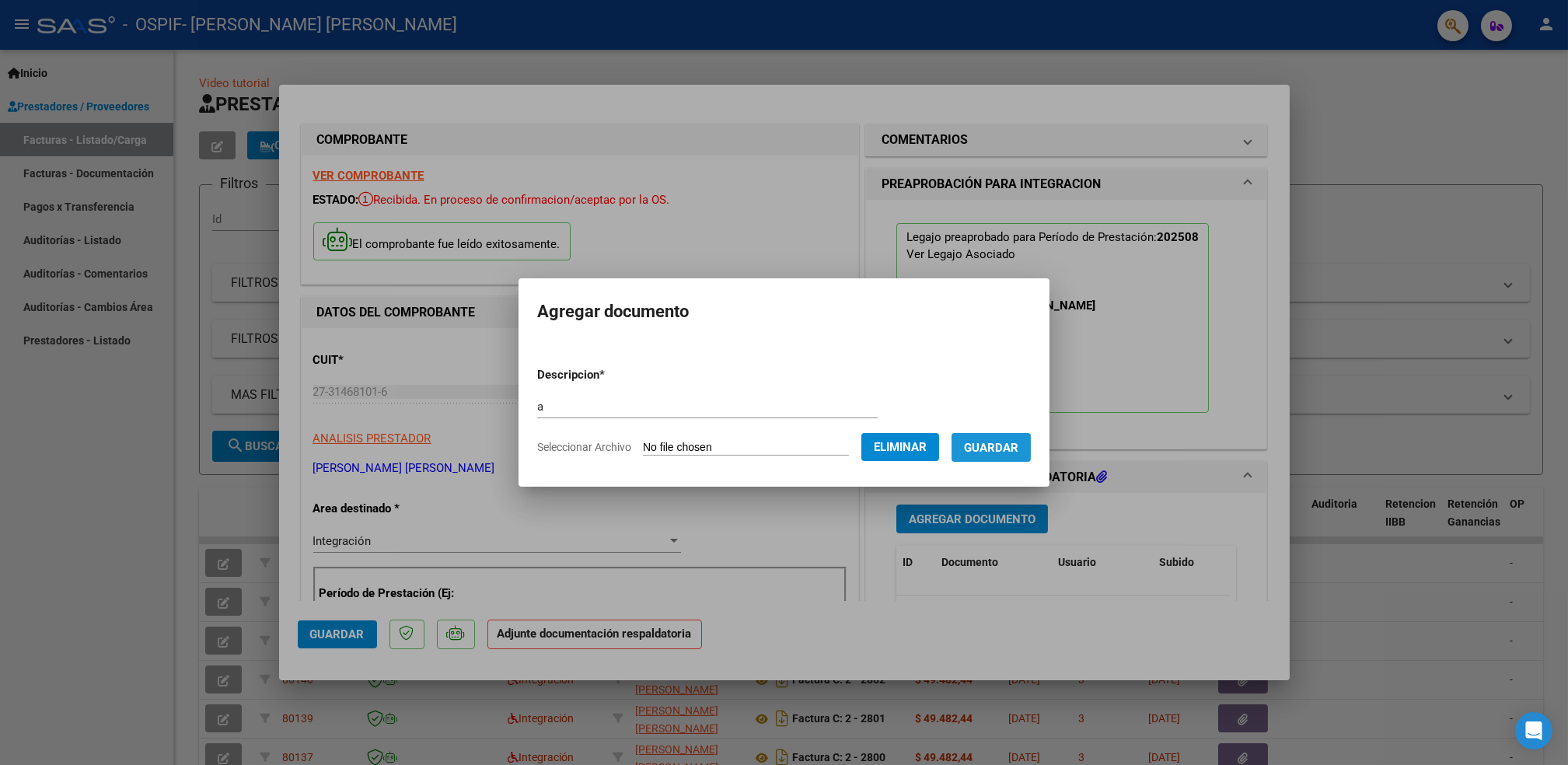
click at [1009, 441] on span "Guardar" at bounding box center [991, 447] width 54 height 14
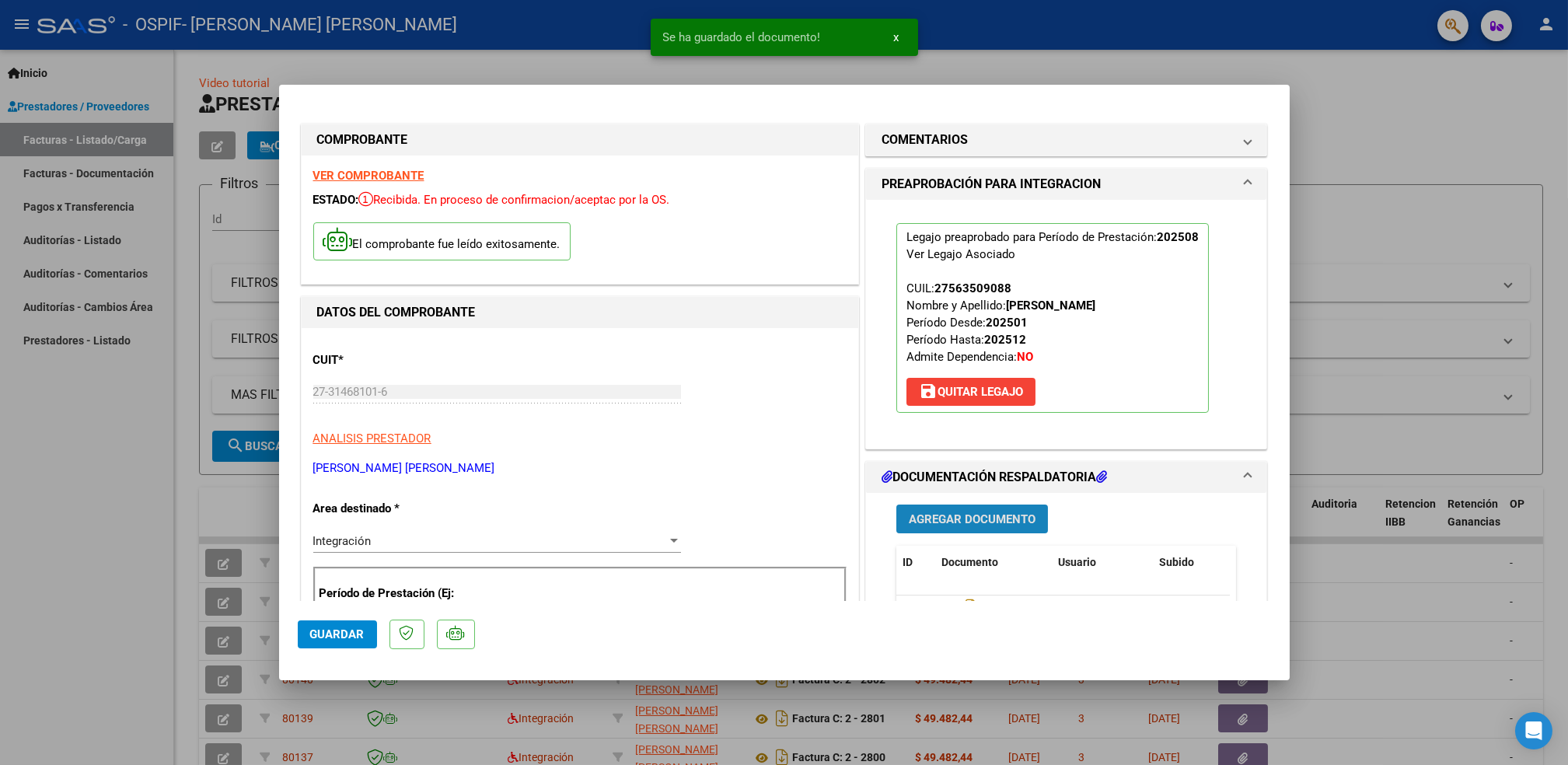
click at [985, 524] on span "Agregar Documento" at bounding box center [972, 519] width 127 height 14
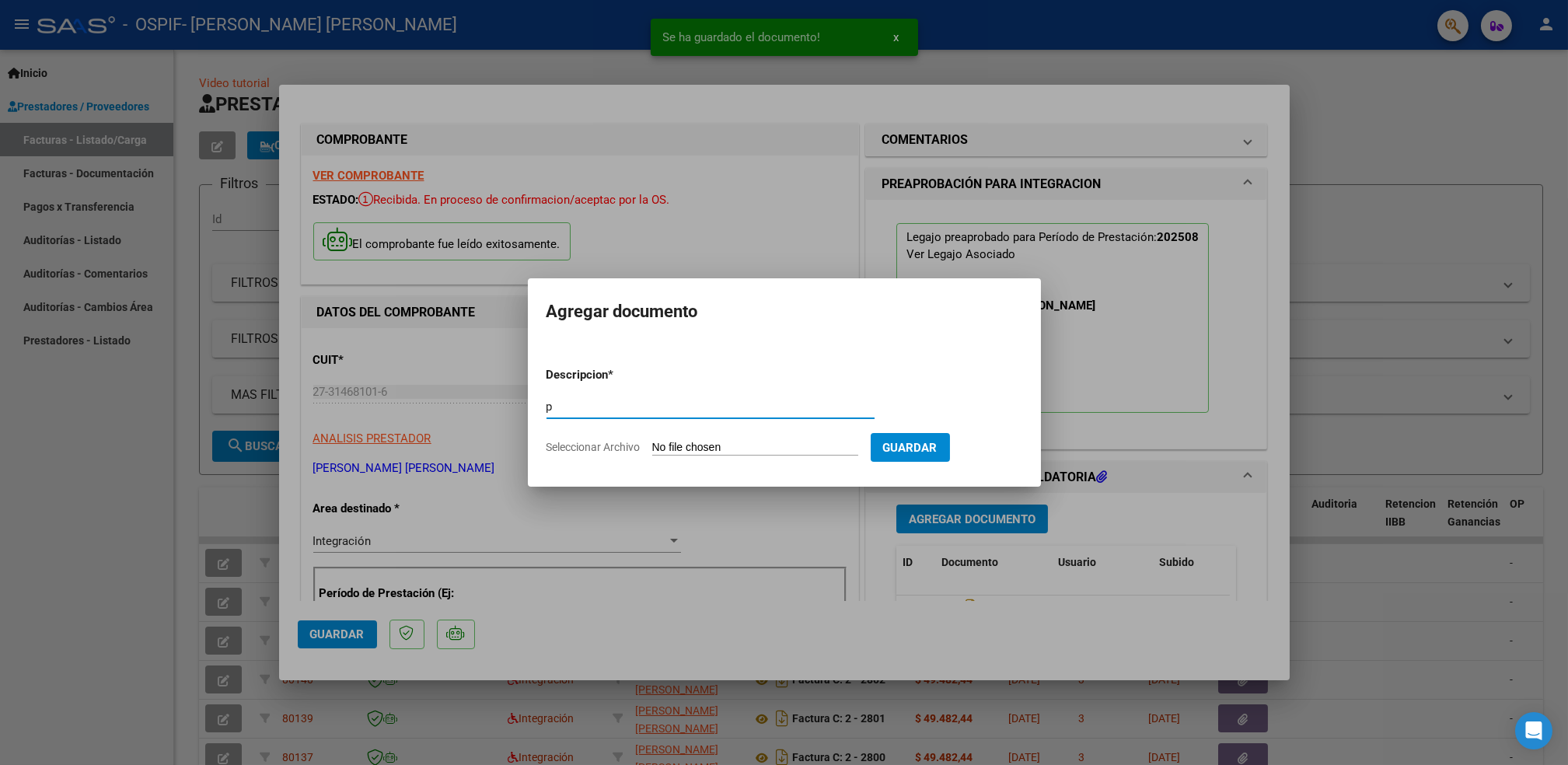
type input "p"
click at [741, 444] on input "Seleccionar Archivo" at bounding box center [755, 448] width 206 height 15
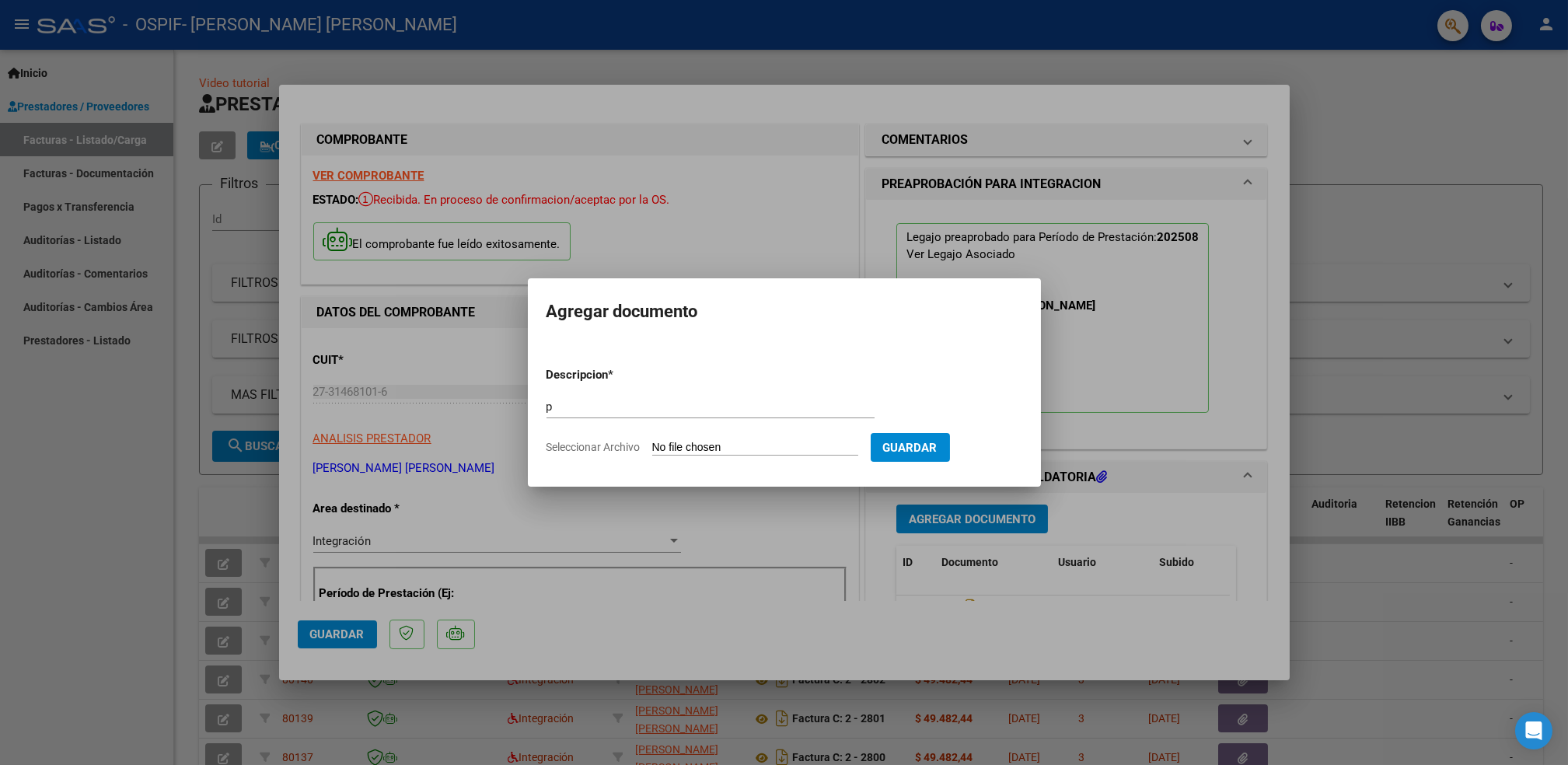
type input "C:\fakepath\barbozaagustina.png"
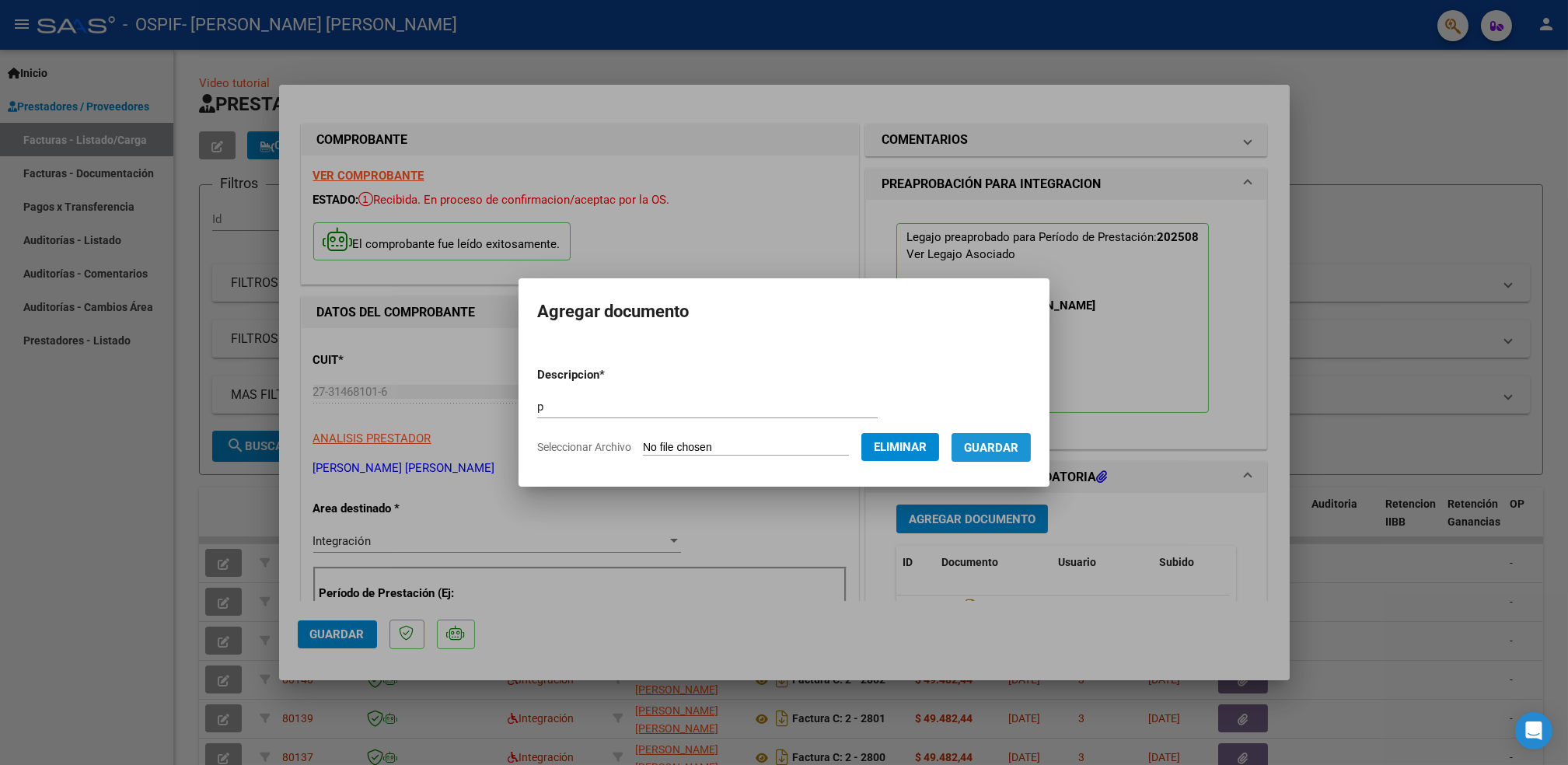
click at [986, 461] on button "Guardar" at bounding box center [991, 447] width 79 height 28
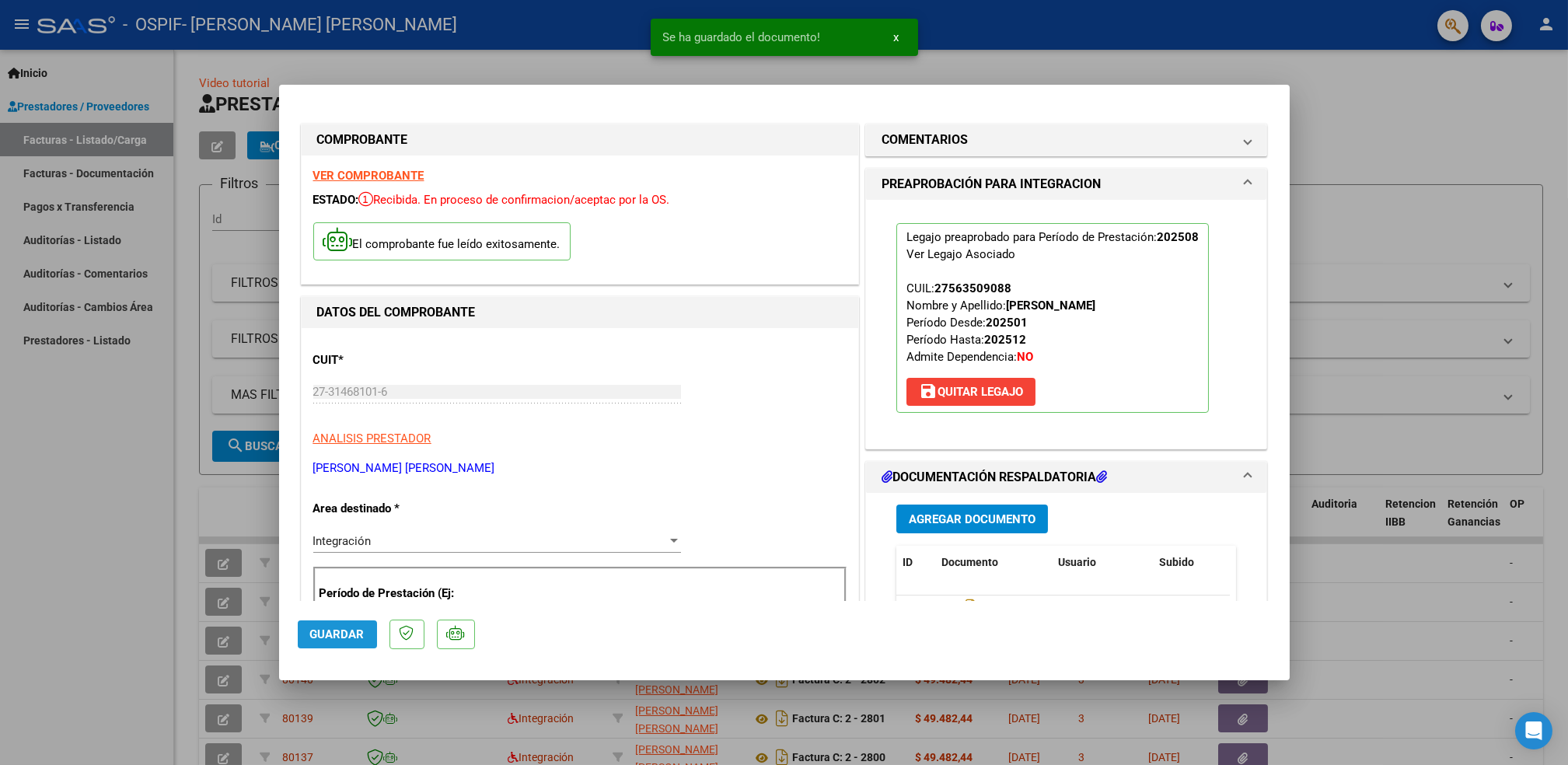
click at [339, 642] on button "Guardar" at bounding box center [337, 634] width 79 height 28
click at [142, 553] on div at bounding box center [784, 382] width 1568 height 765
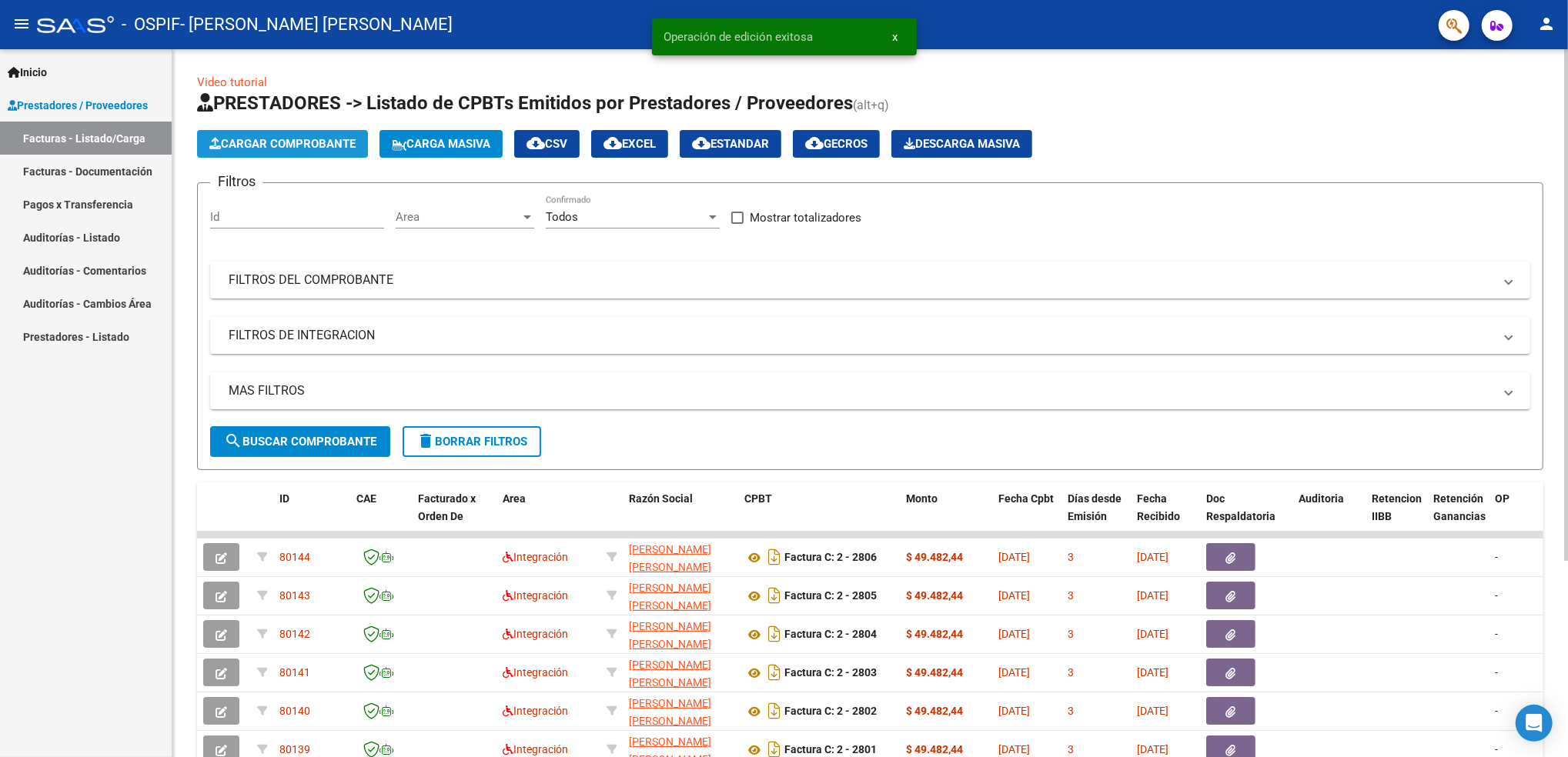
click at [337, 145] on span "Cargar Comprobante" at bounding box center [282, 144] width 146 height 14
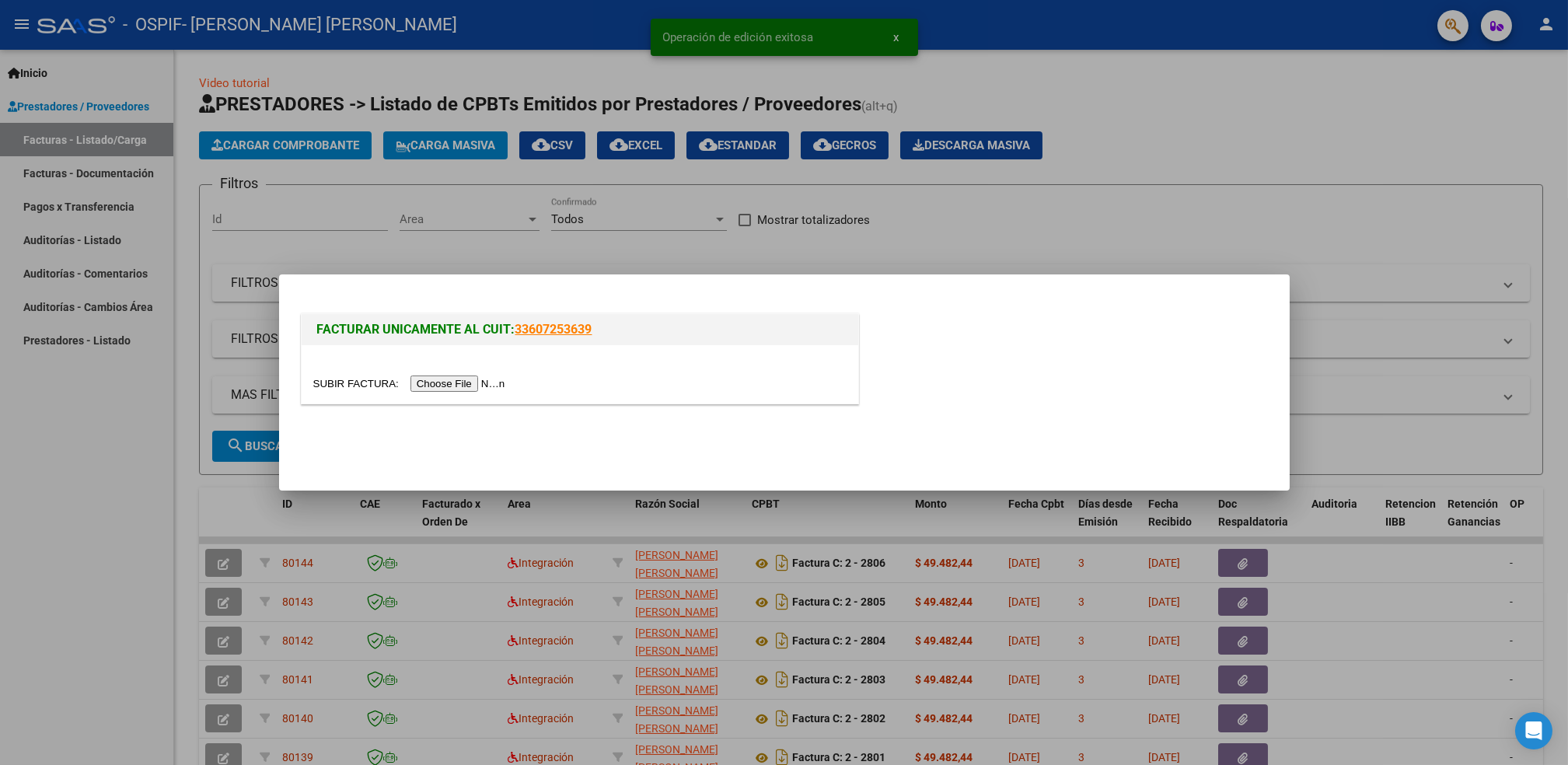
click at [456, 380] on input "file" at bounding box center [411, 384] width 196 height 17
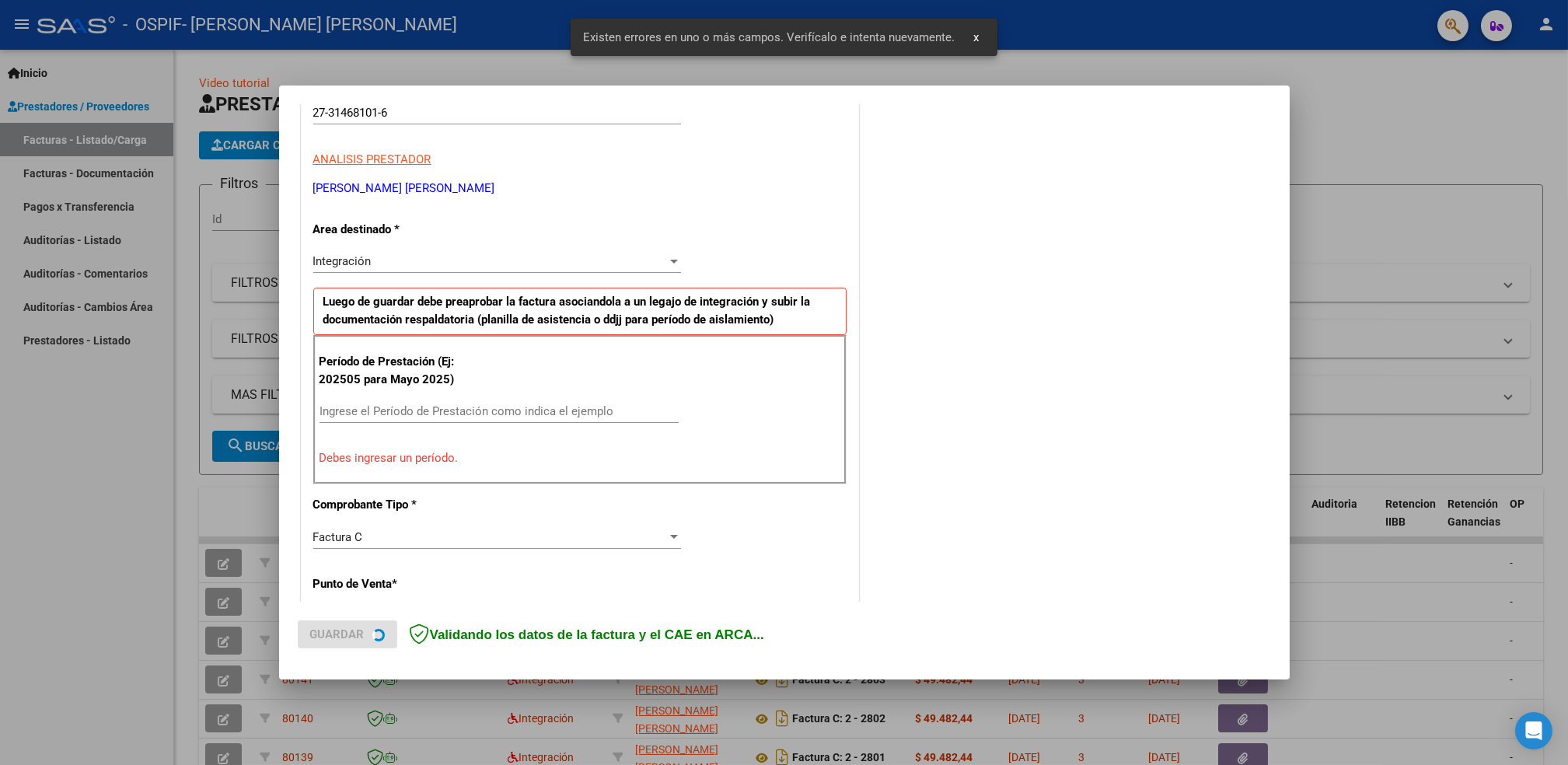
scroll to position [263, 0]
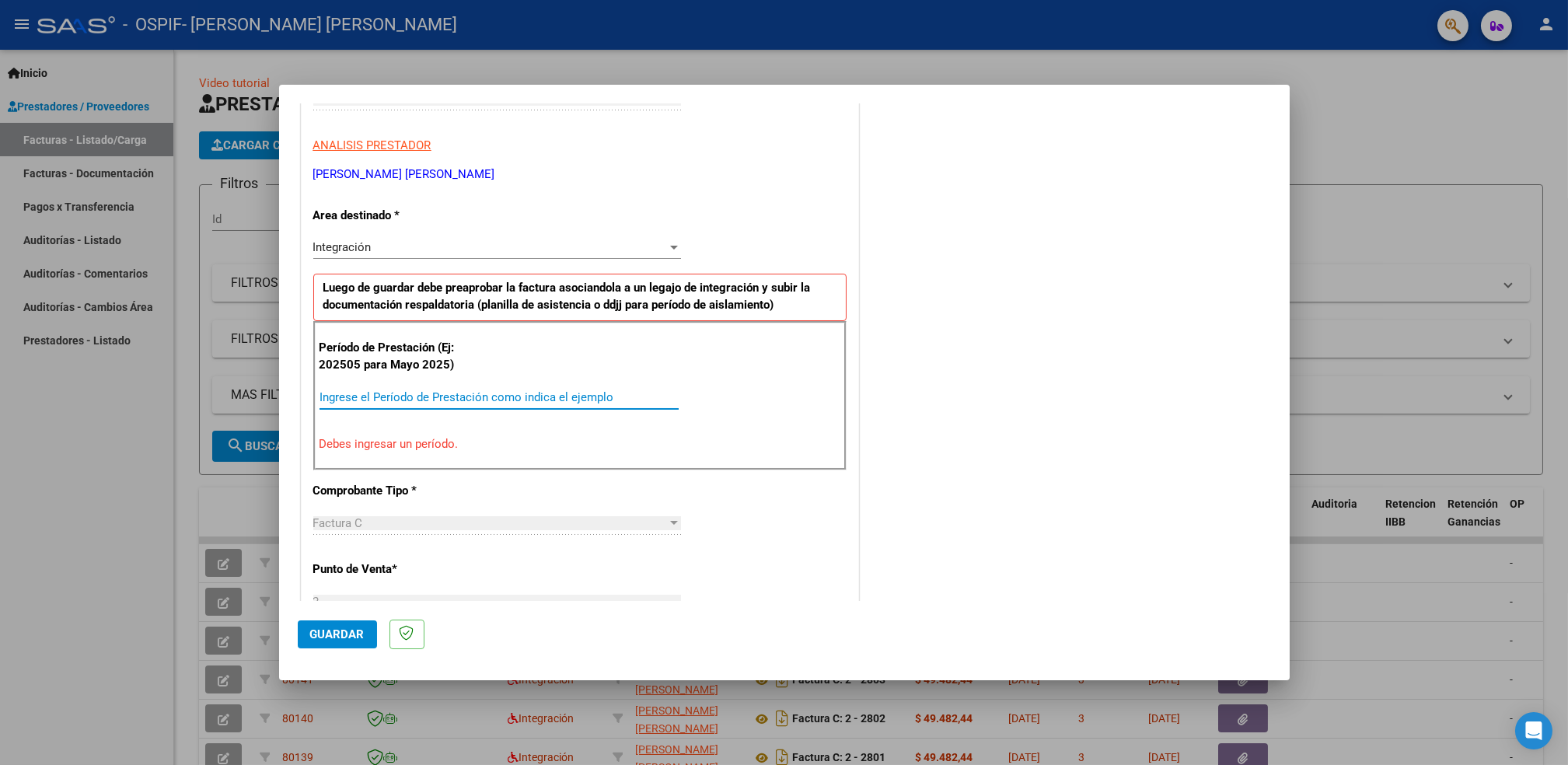
click at [501, 394] on input "Ingrese el Período de Prestación como indica el ejemplo" at bounding box center [499, 397] width 359 height 14
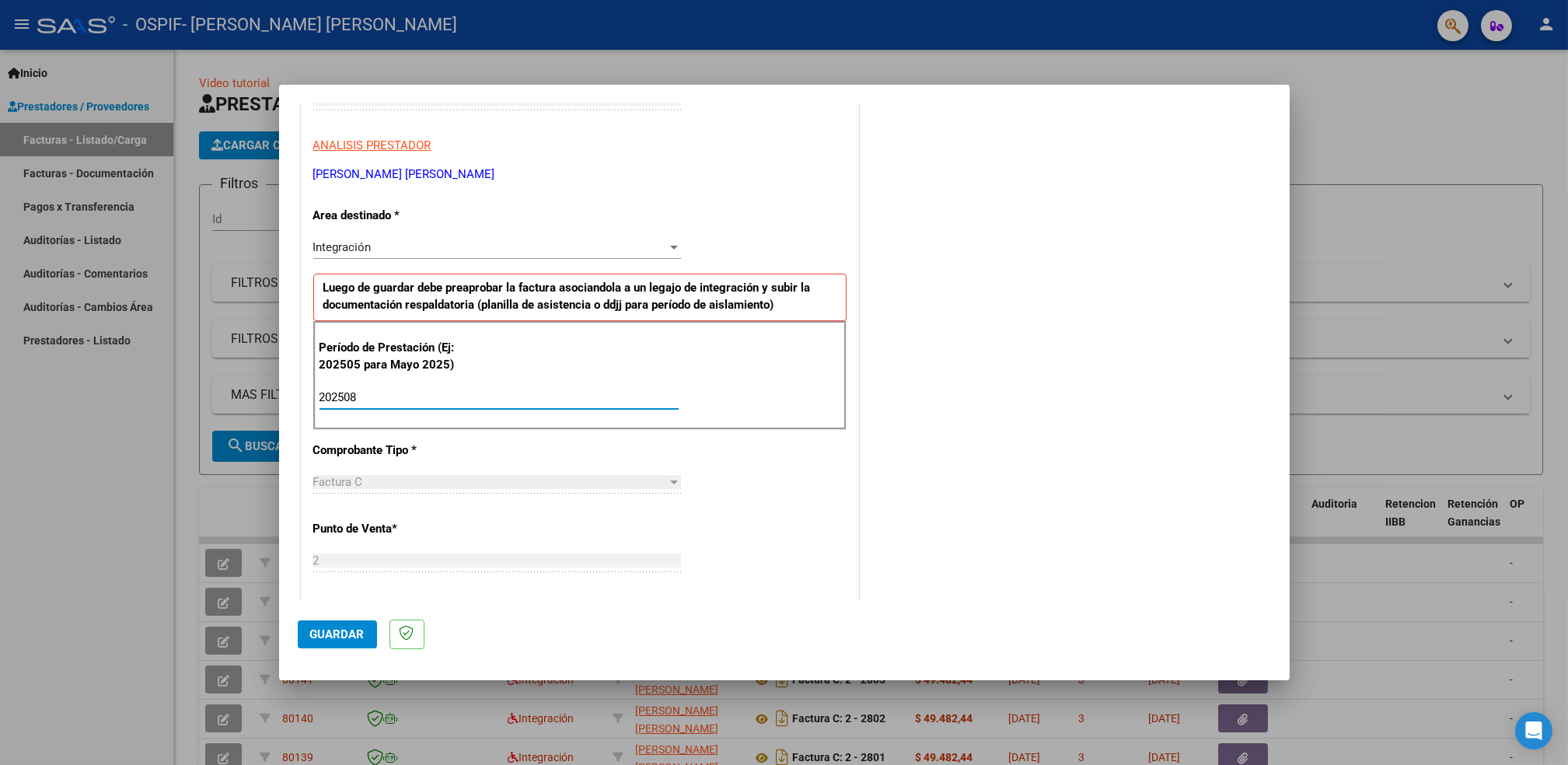
type input "202508"
click at [318, 635] on span "Guardar" at bounding box center [337, 635] width 54 height 14
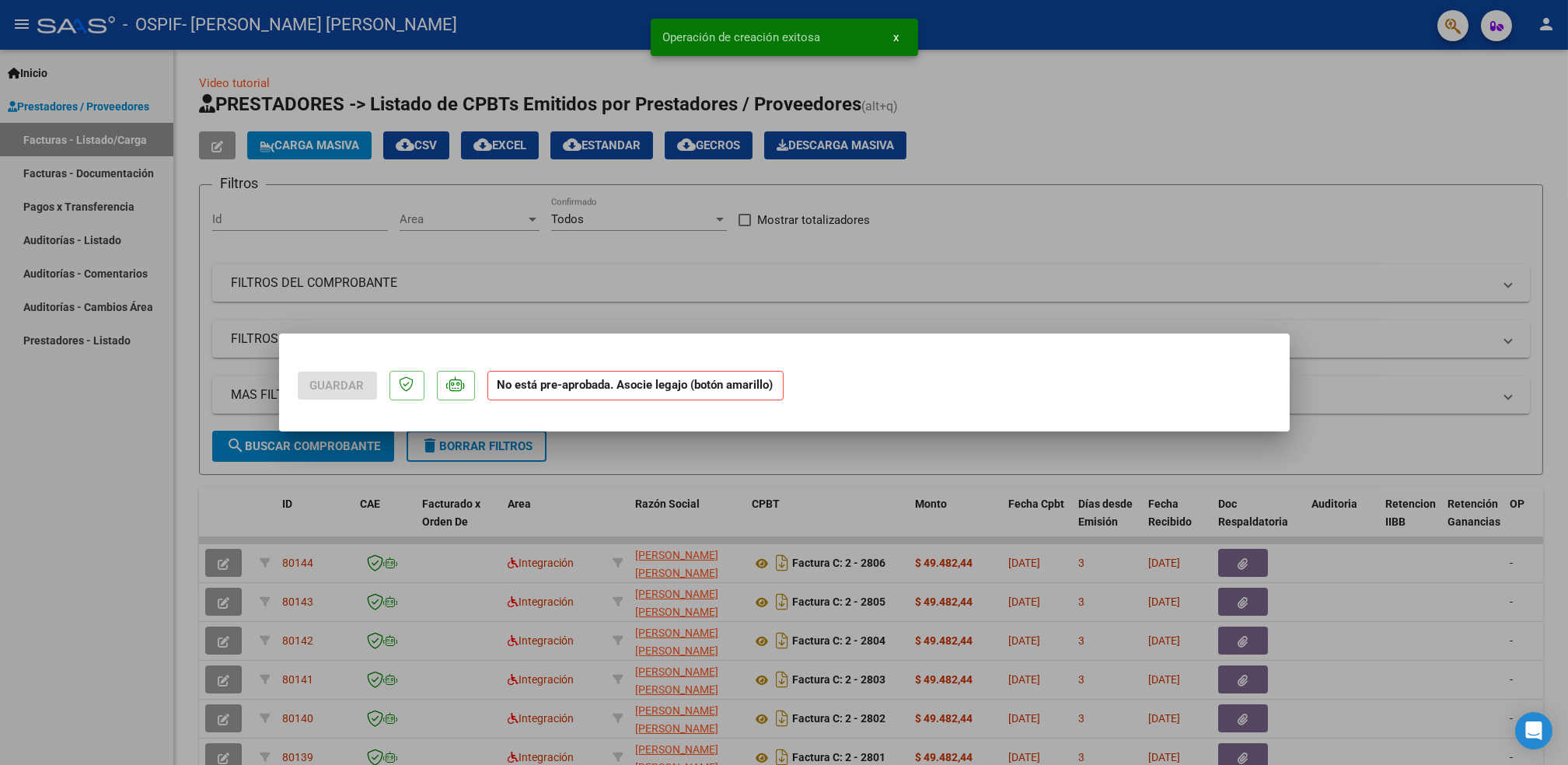
scroll to position [0, 0]
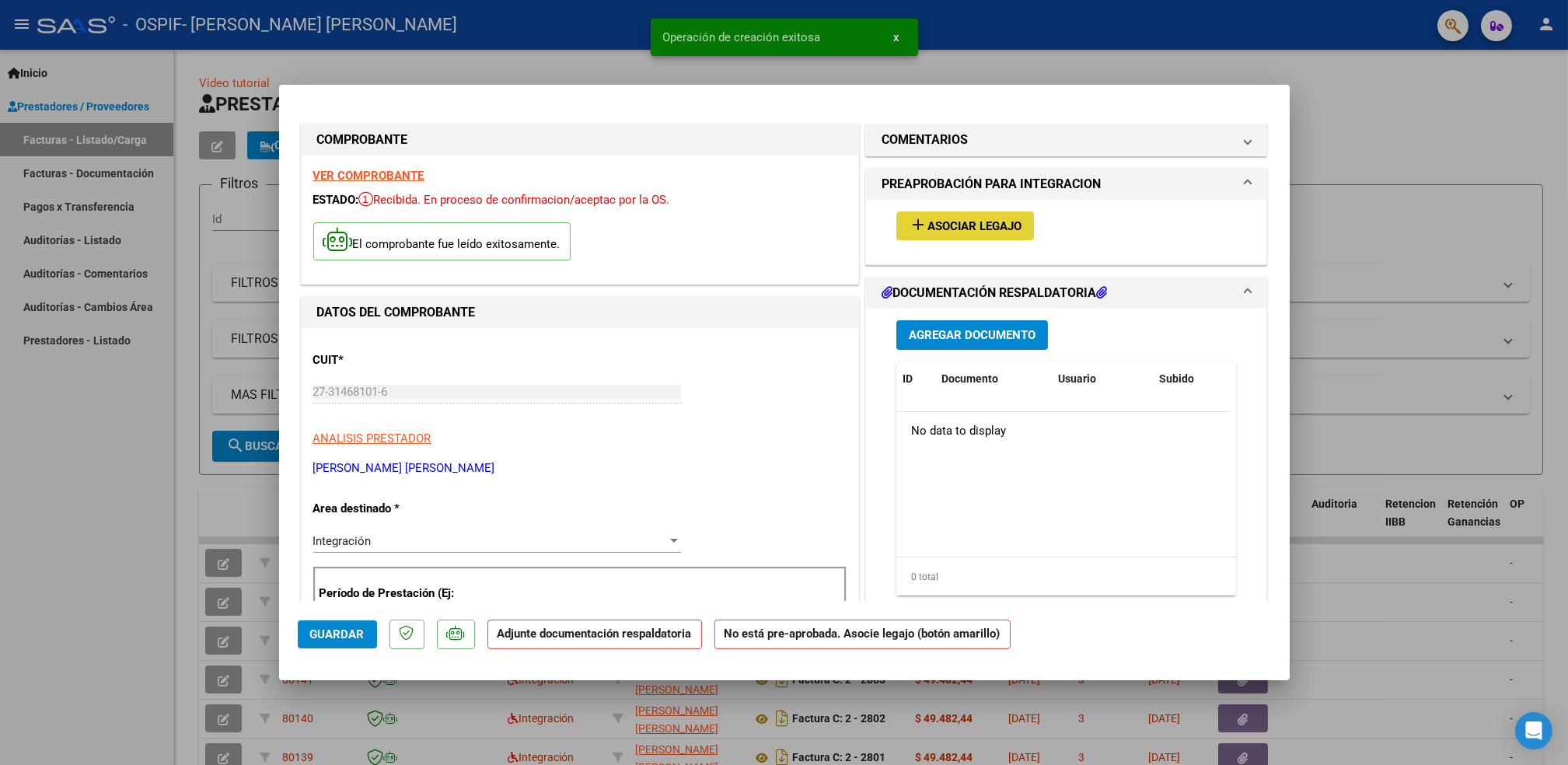
click at [972, 231] on span "Asociar Legajo" at bounding box center [975, 226] width 94 height 14
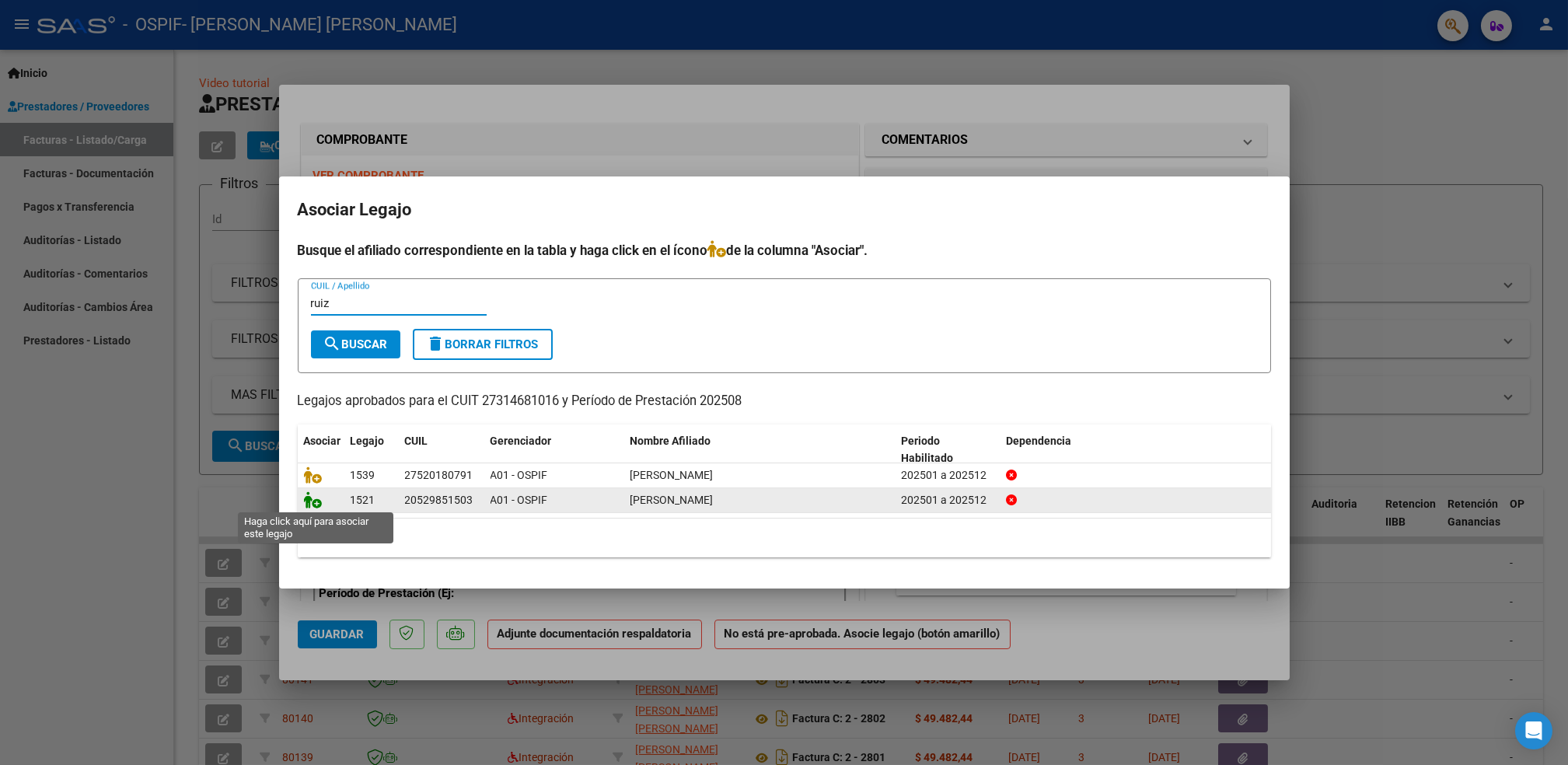
type input "ruiz"
click at [314, 505] on icon at bounding box center [313, 500] width 18 height 17
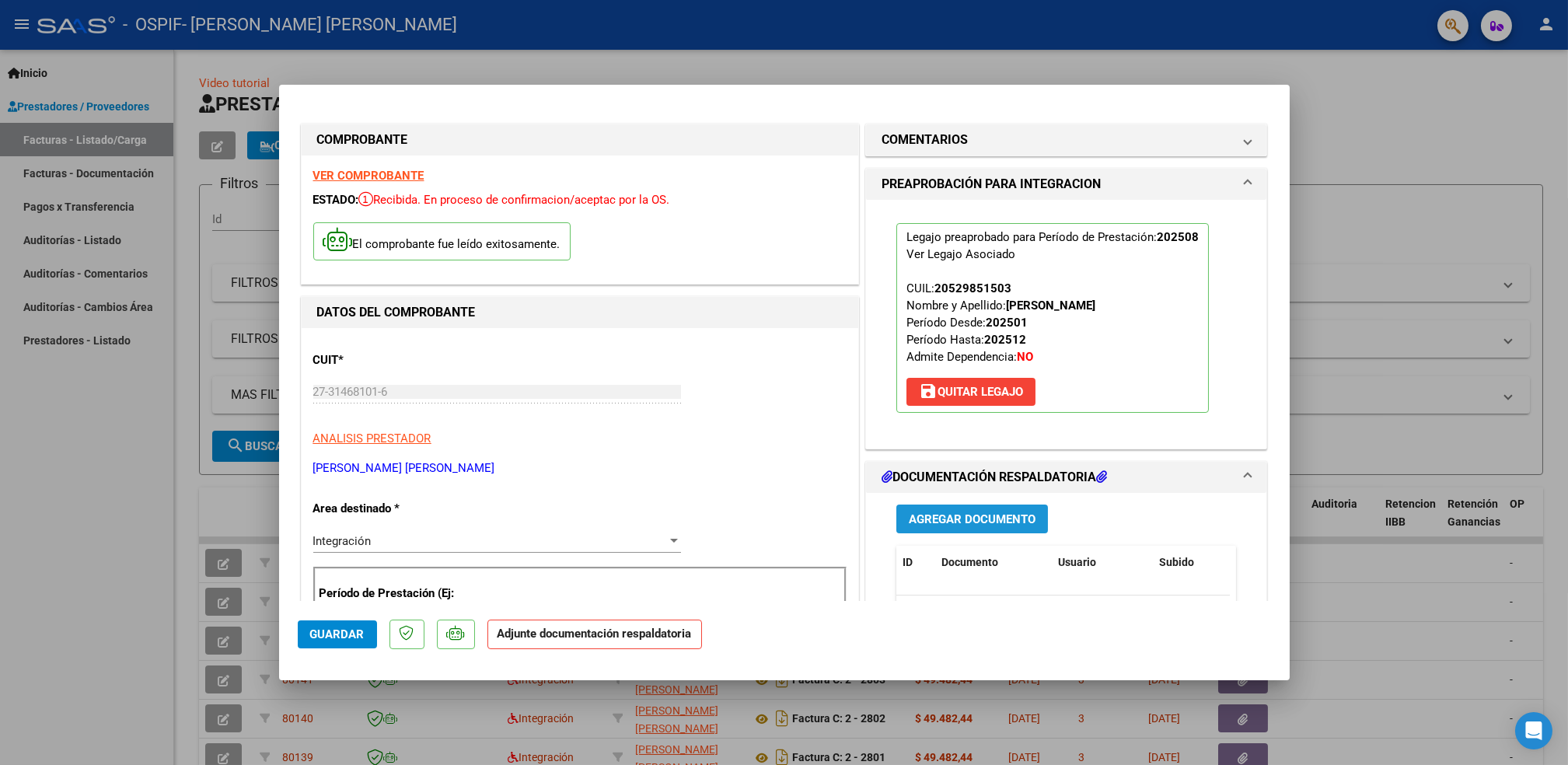
click at [965, 527] on button "Agregar Documento" at bounding box center [972, 519] width 151 height 28
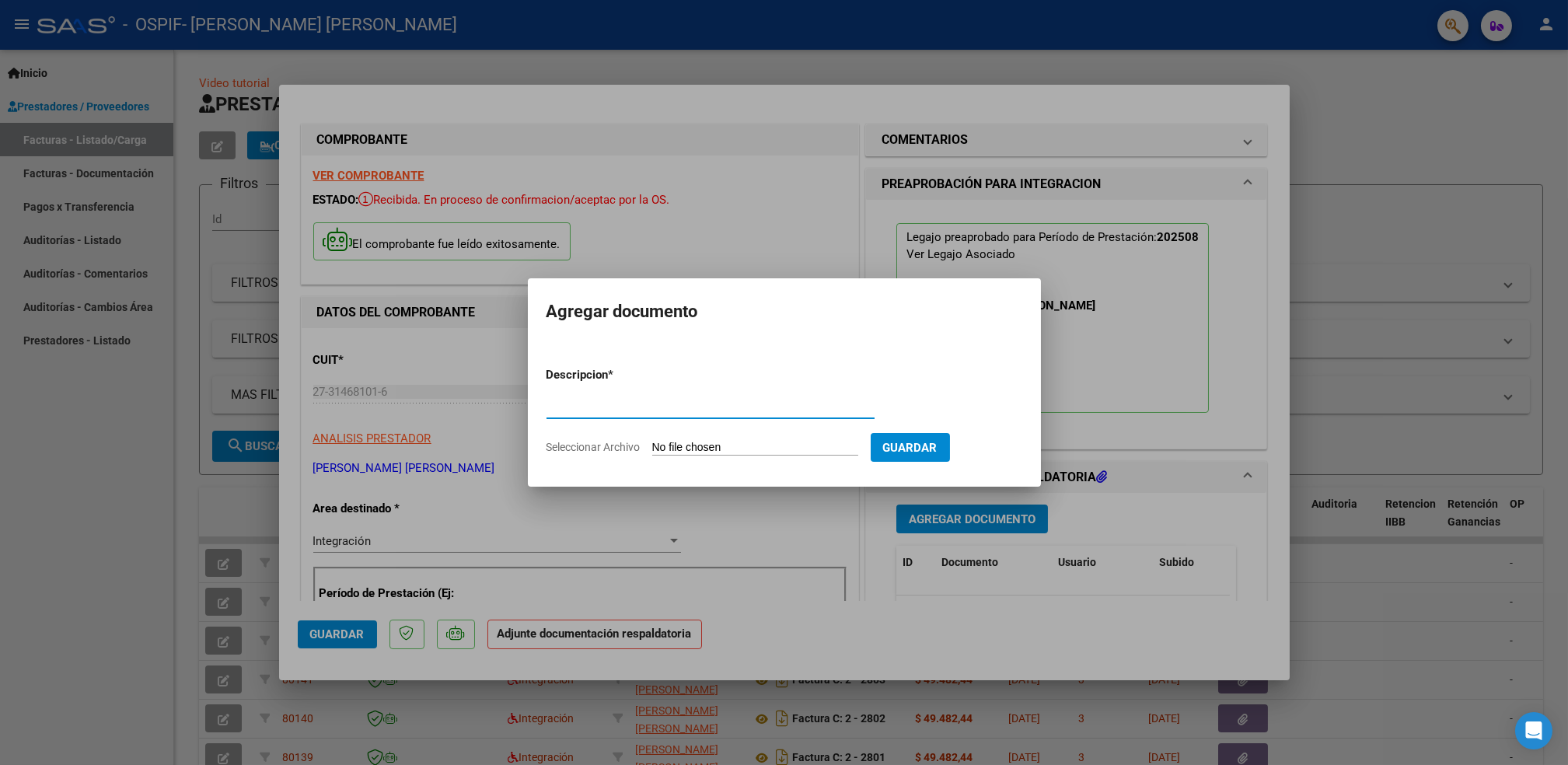
type input "q"
type input "a"
click at [715, 454] on input "Seleccionar Archivo" at bounding box center [755, 448] width 206 height 15
type input "C:\fakepath\Asistencia (62)_2.pdf"
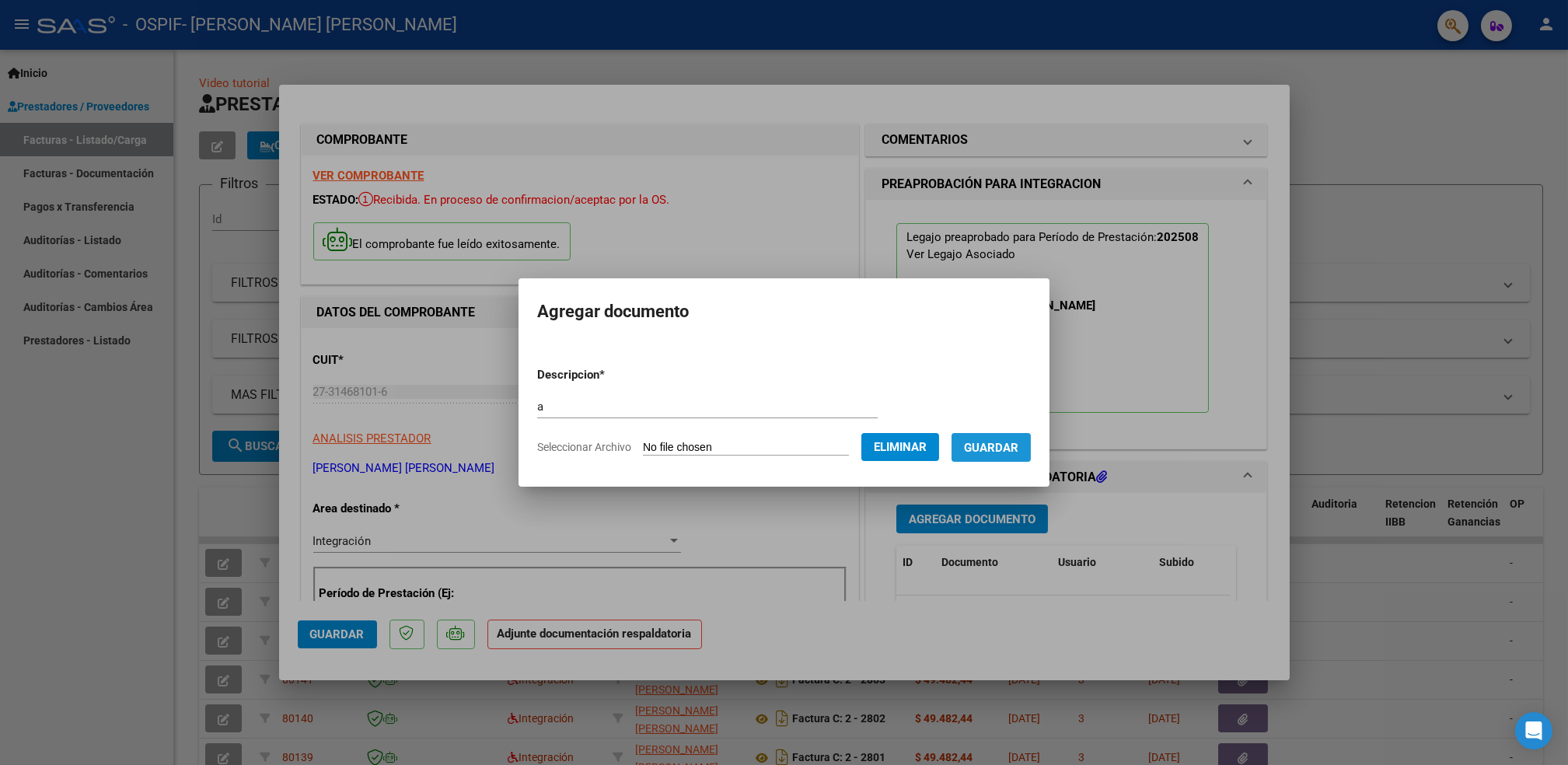
click at [1003, 456] on button "Guardar" at bounding box center [991, 447] width 79 height 28
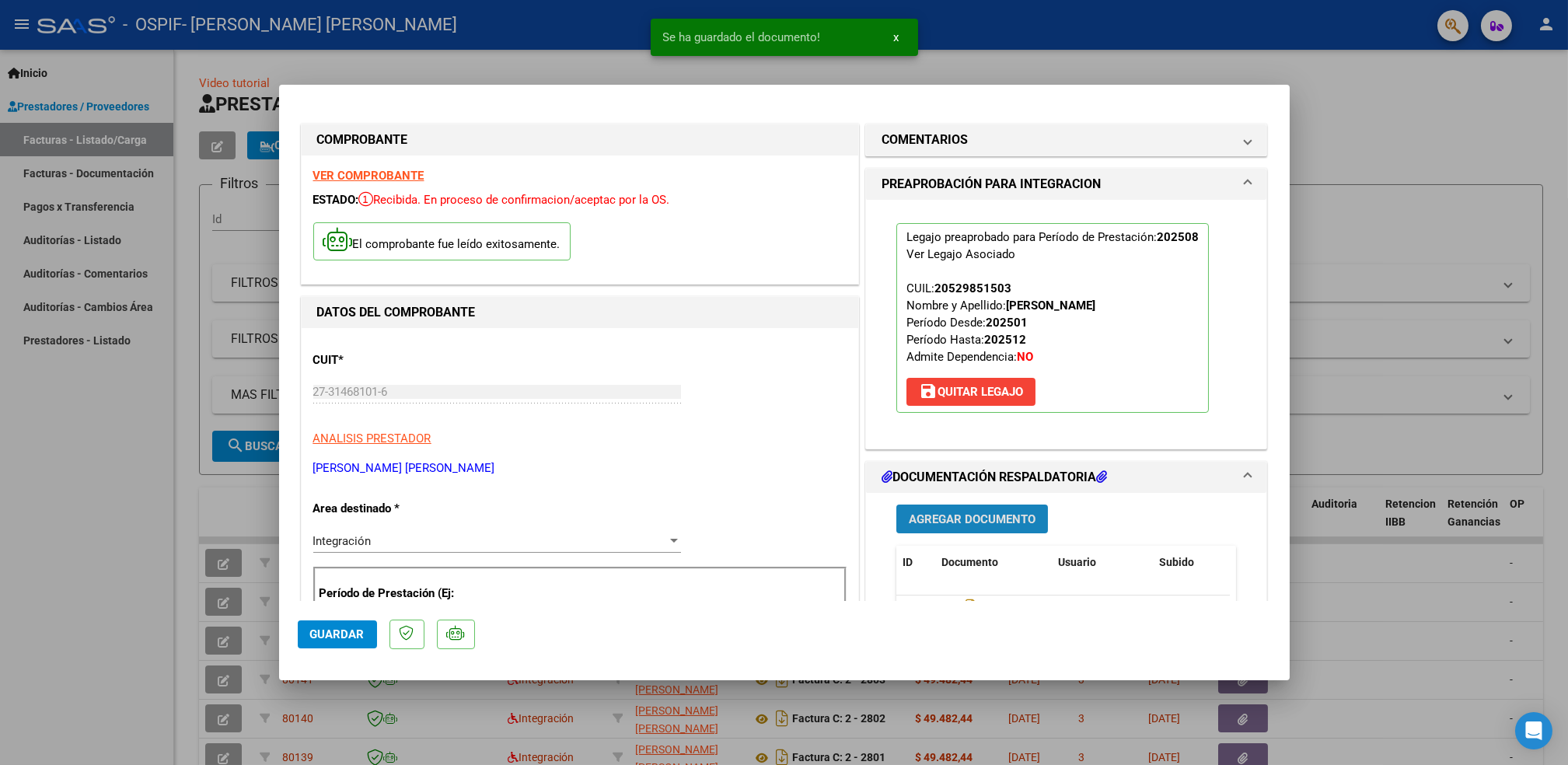
click at [991, 513] on span "Agregar Documento" at bounding box center [972, 519] width 127 height 14
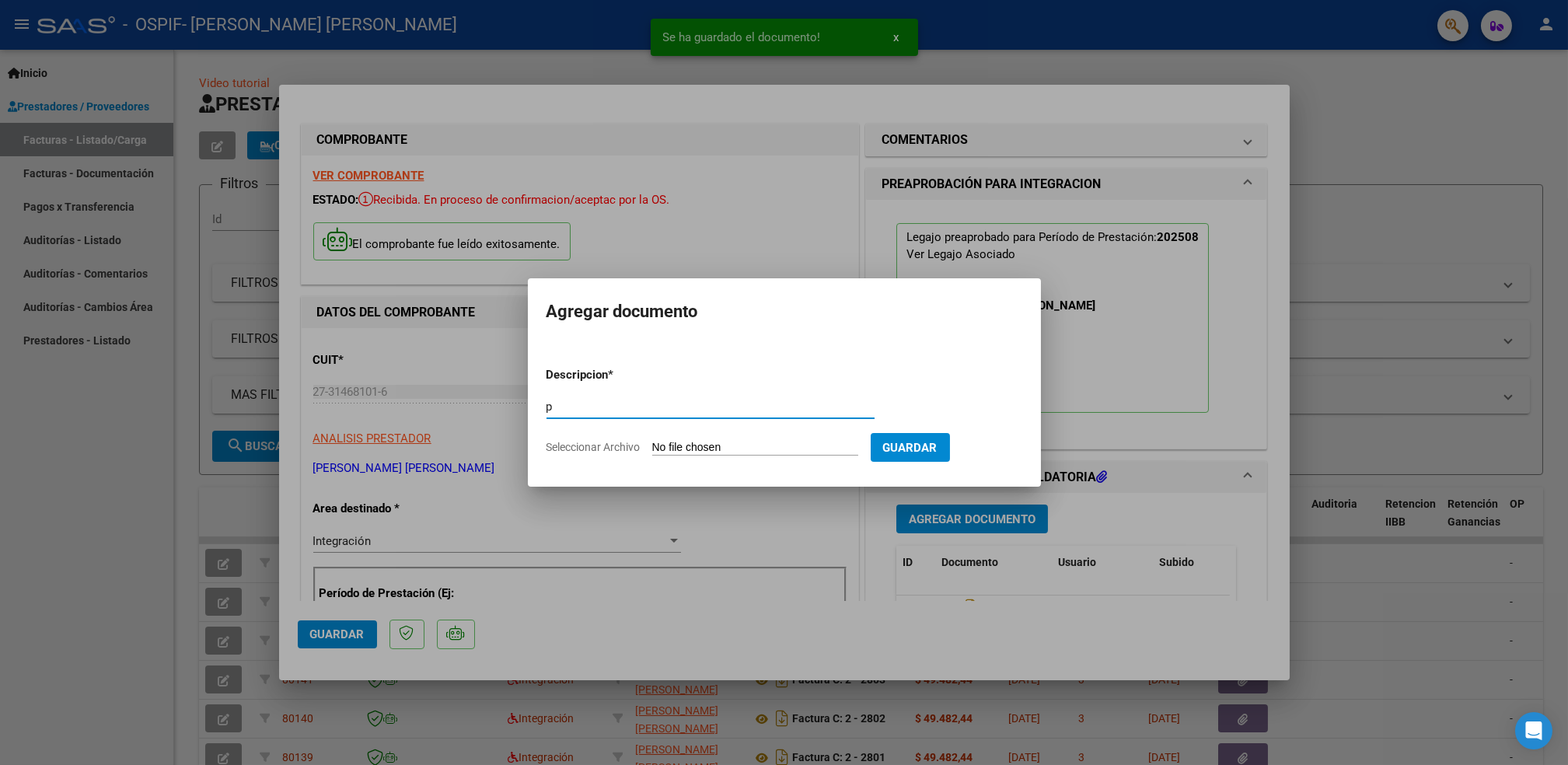
type input "p"
click at [668, 438] on form "Descripcion * p Escriba aquí una descripcion Seleccionar Archivo Guardar" at bounding box center [784, 411] width 476 height 114
click at [683, 451] on input "Seleccionar Archivo" at bounding box center [755, 448] width 206 height 15
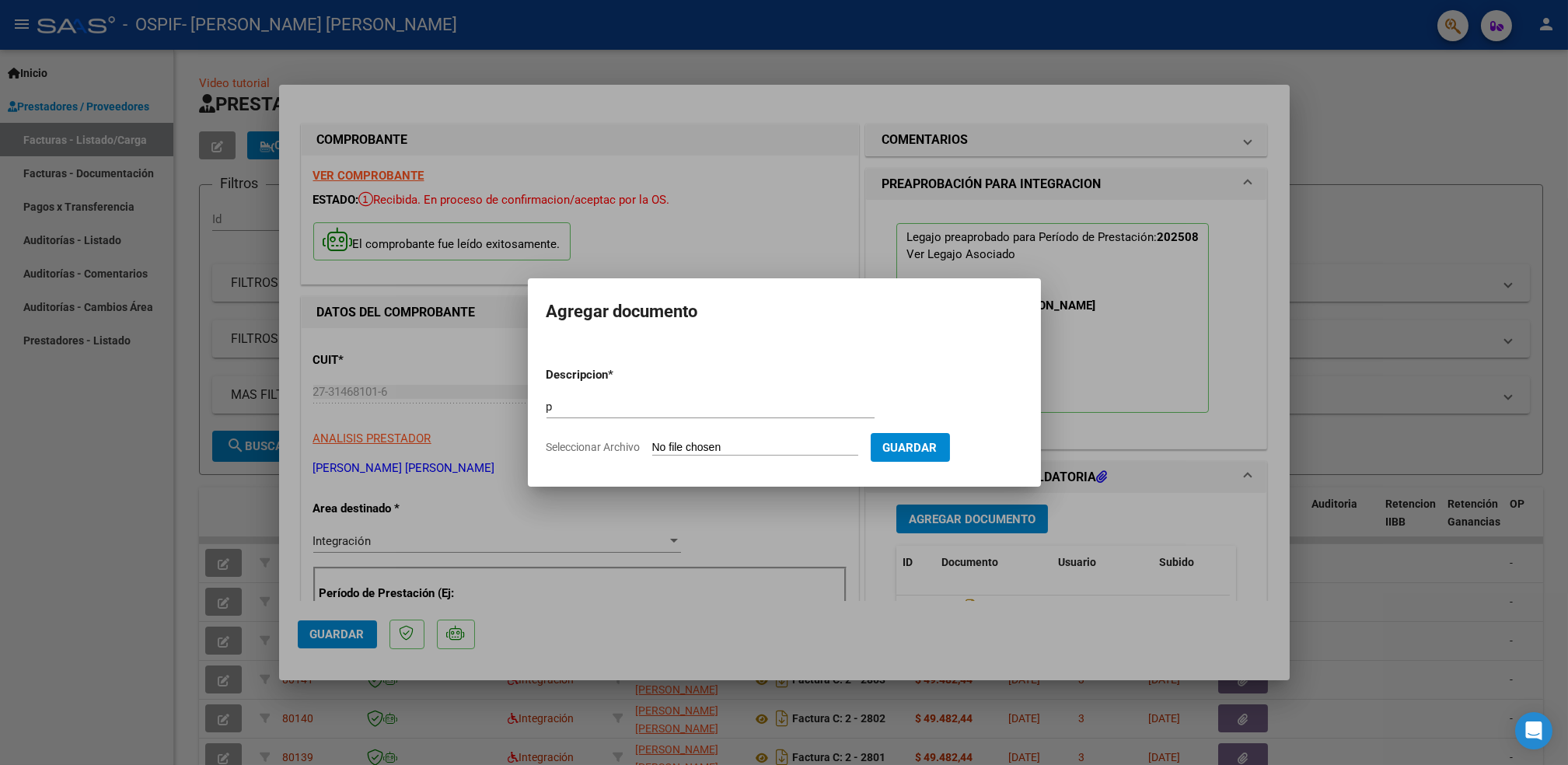
type input "C:\fakepath\[PERSON_NAME].png"
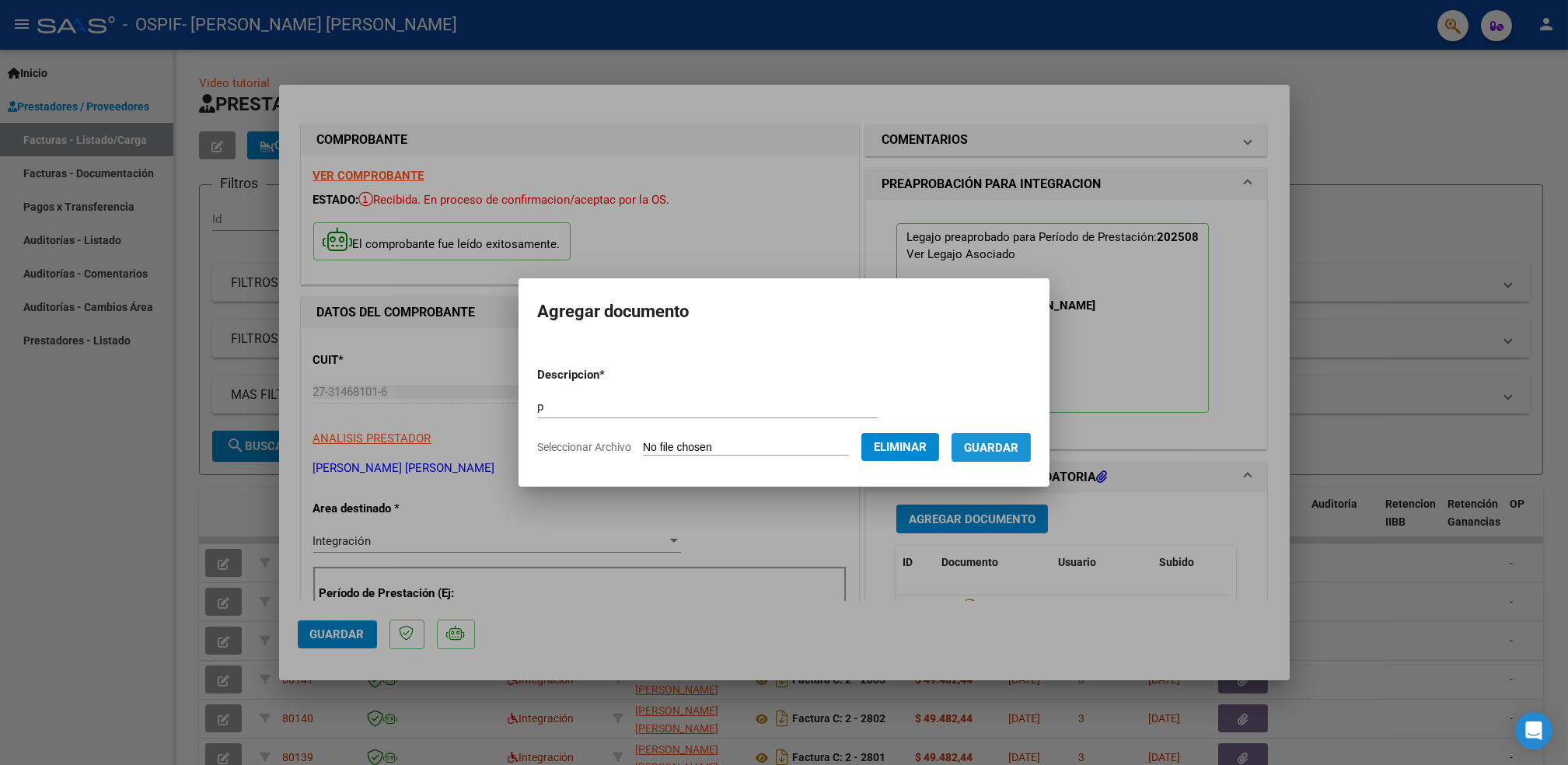
click at [992, 446] on span "Guardar" at bounding box center [991, 447] width 54 height 14
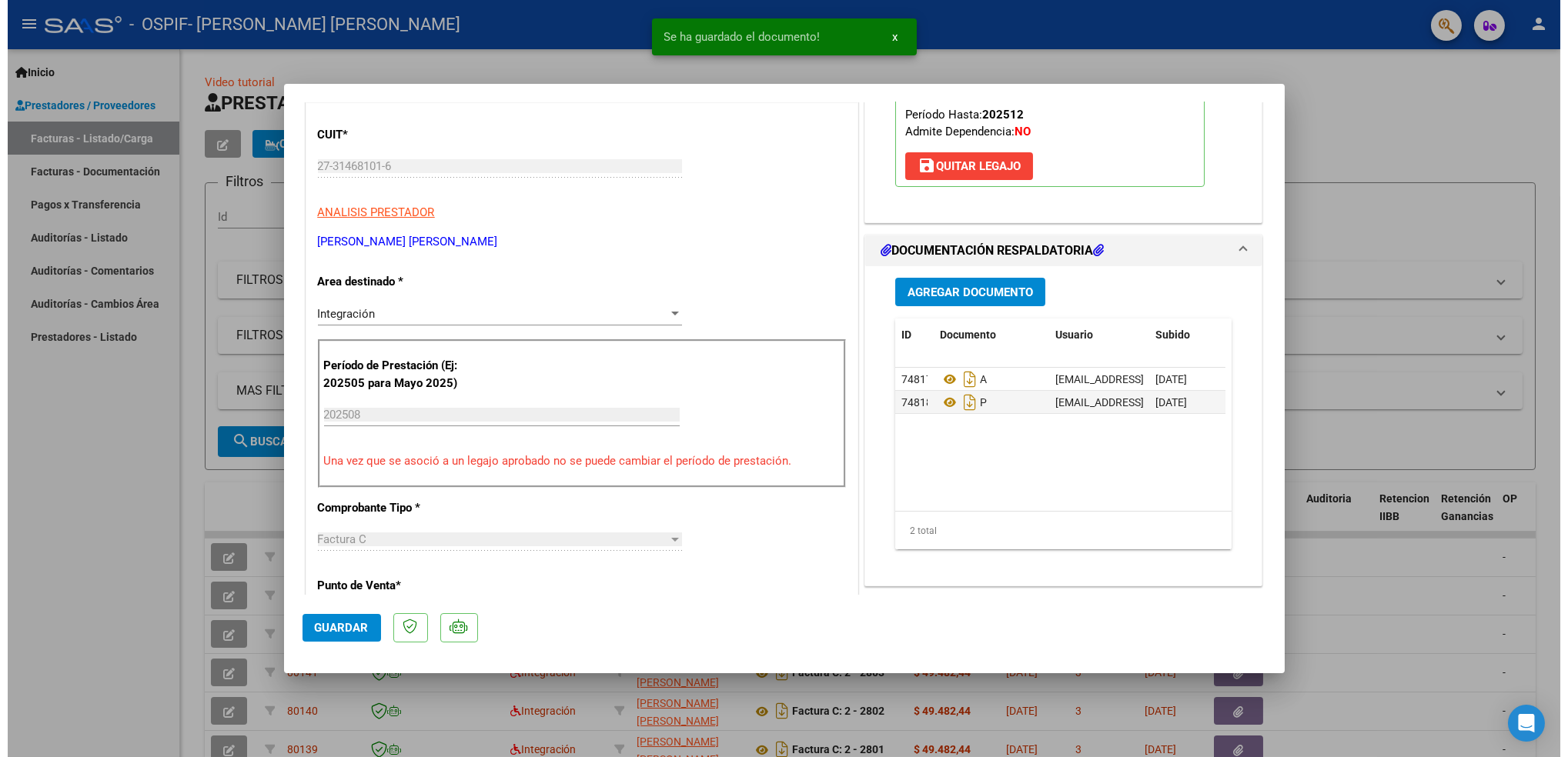
scroll to position [396, 0]
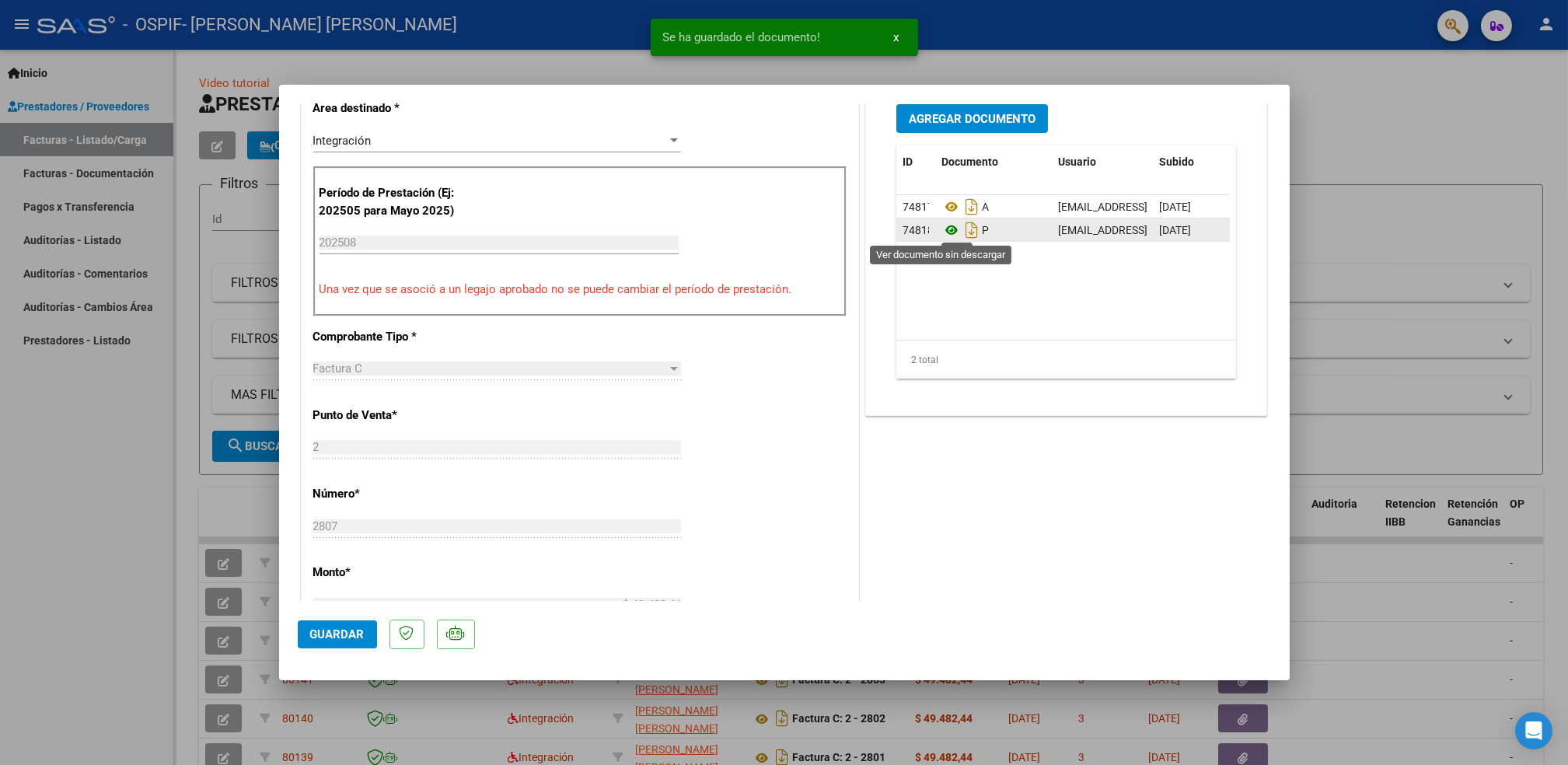
click at [942, 228] on icon at bounding box center [952, 230] width 20 height 18
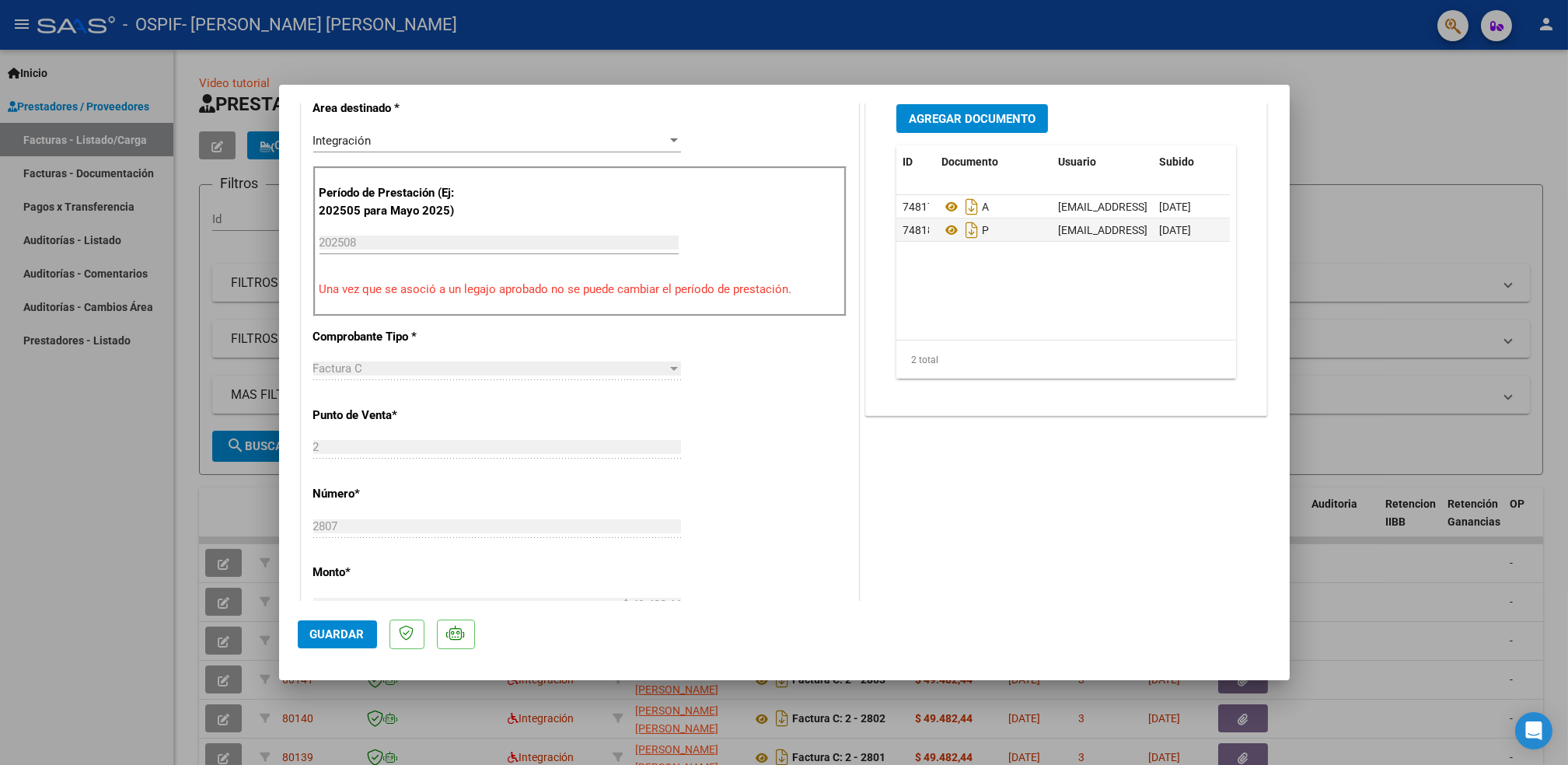
click at [314, 630] on span "Guardar" at bounding box center [337, 635] width 54 height 14
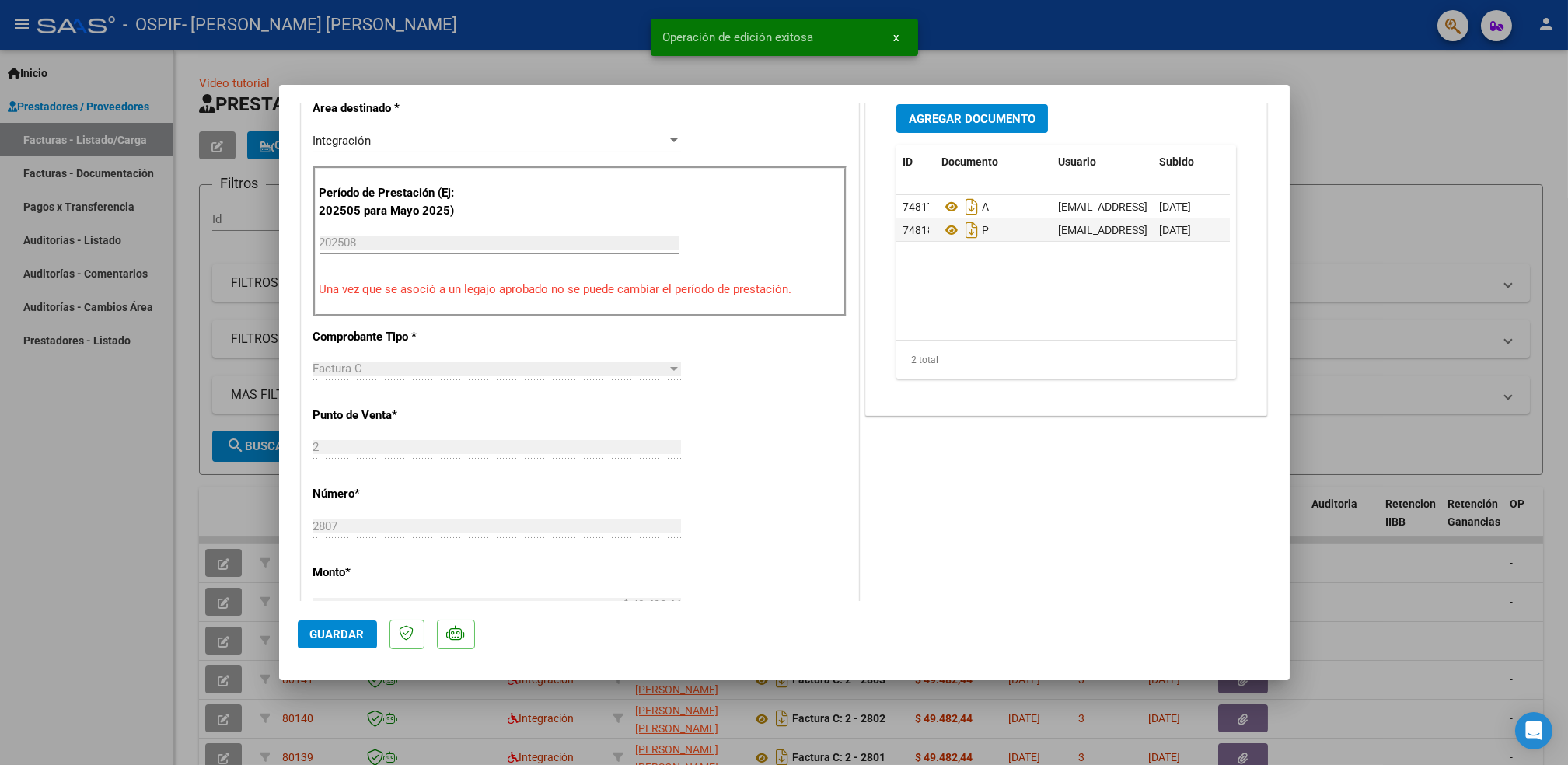
click at [87, 563] on div at bounding box center [784, 382] width 1568 height 765
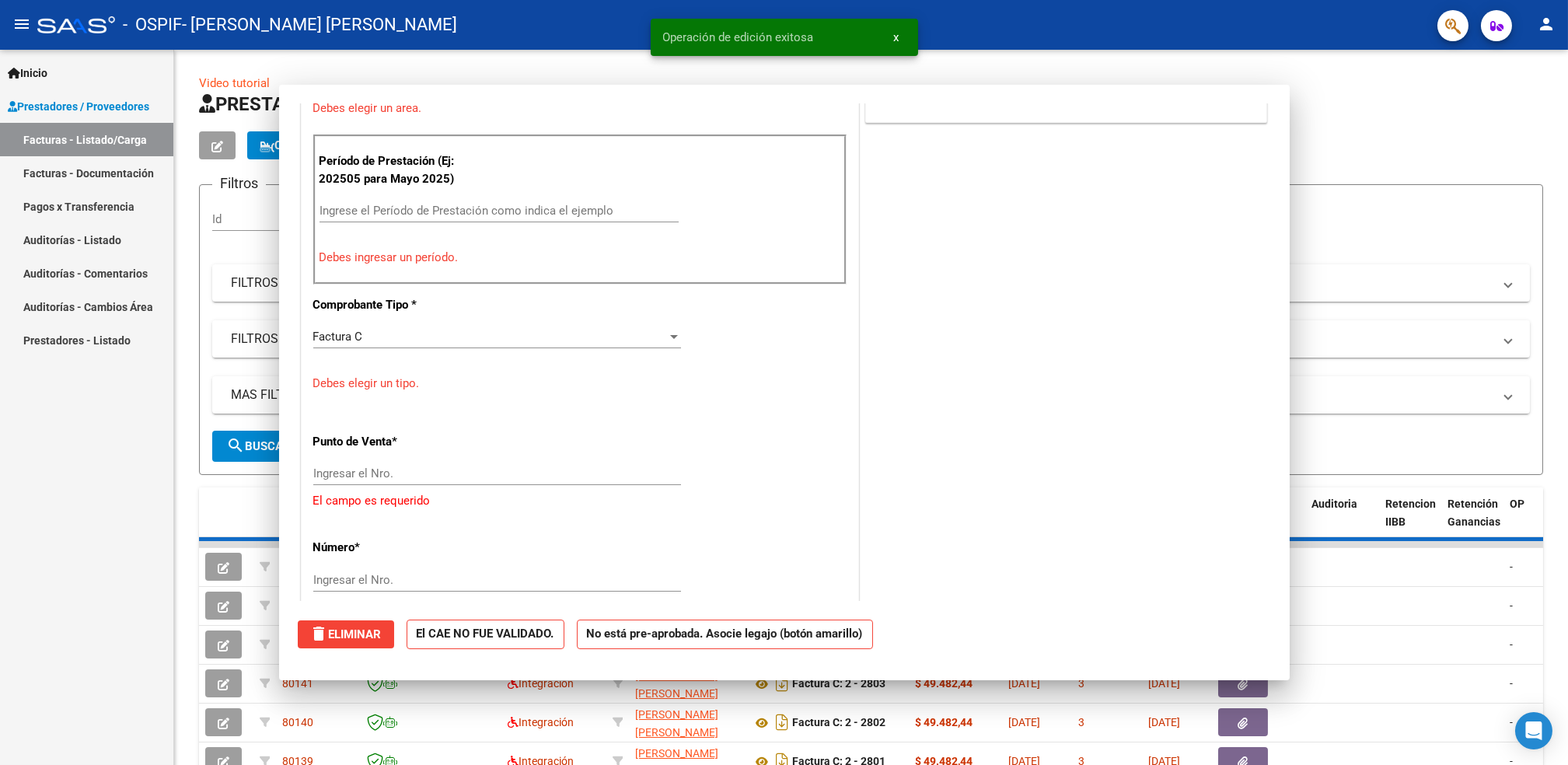
scroll to position [0, 0]
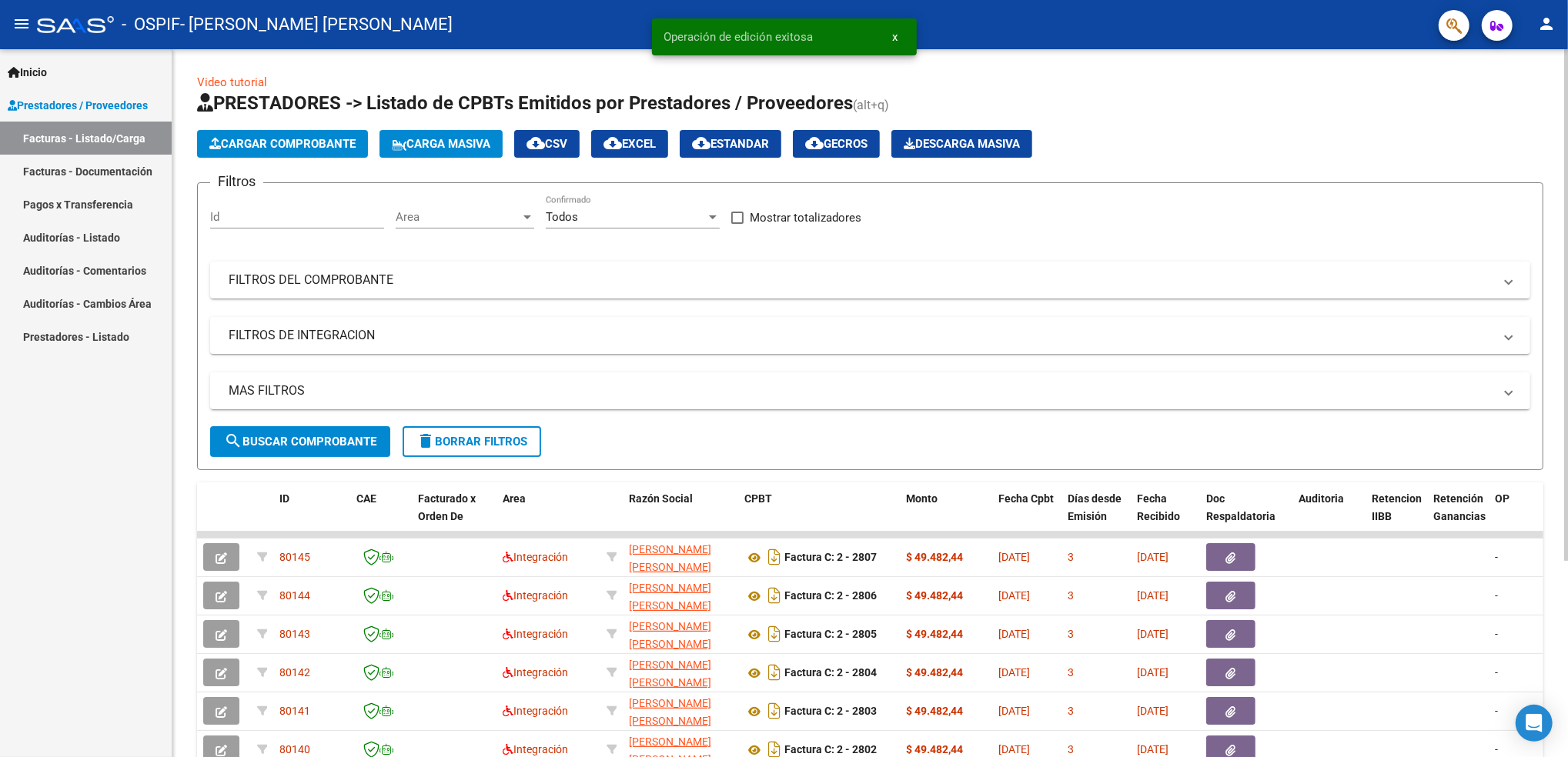
click at [301, 139] on span "Cargar Comprobante" at bounding box center [282, 144] width 146 height 14
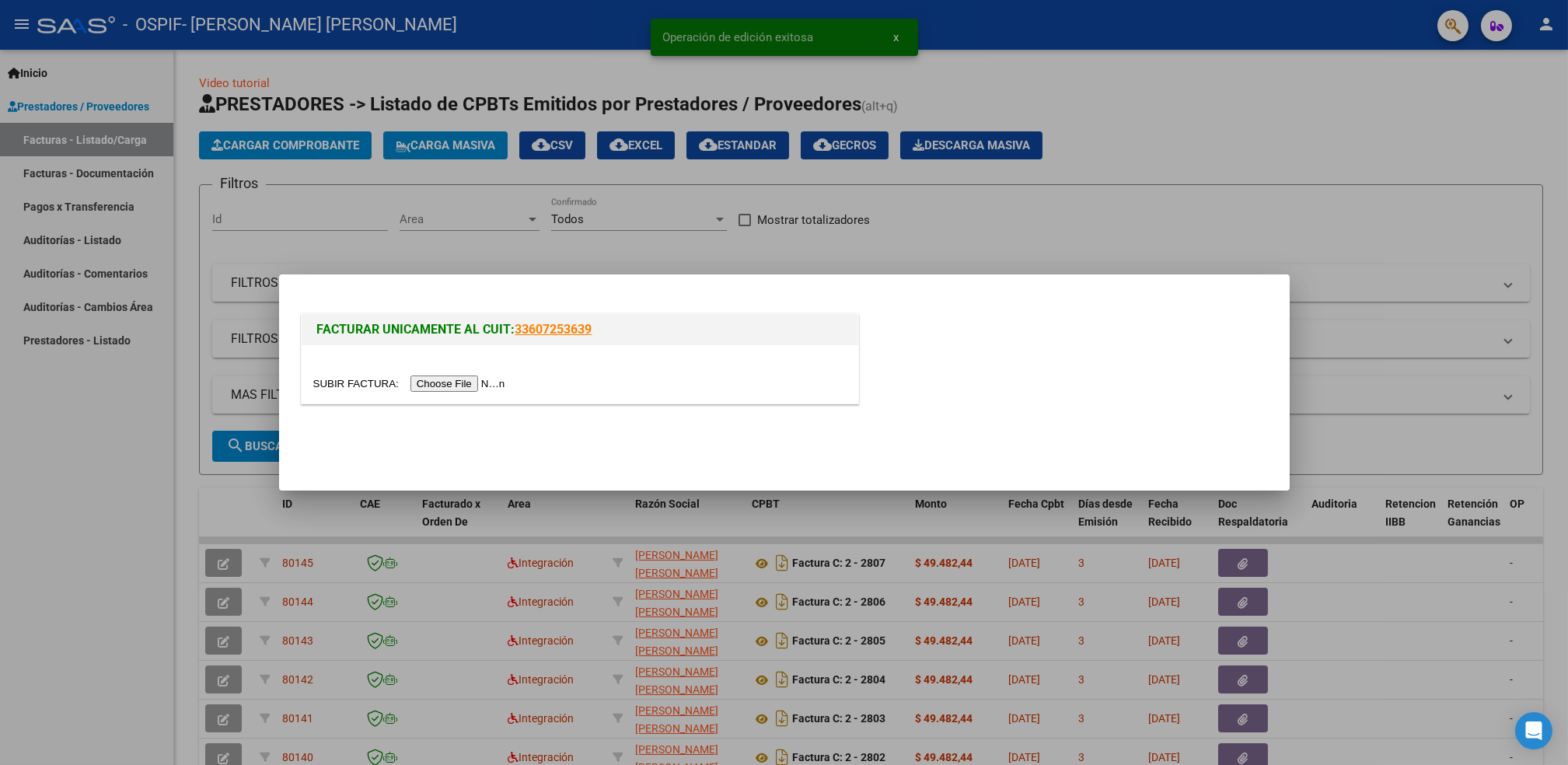
click at [445, 385] on input "file" at bounding box center [411, 384] width 196 height 17
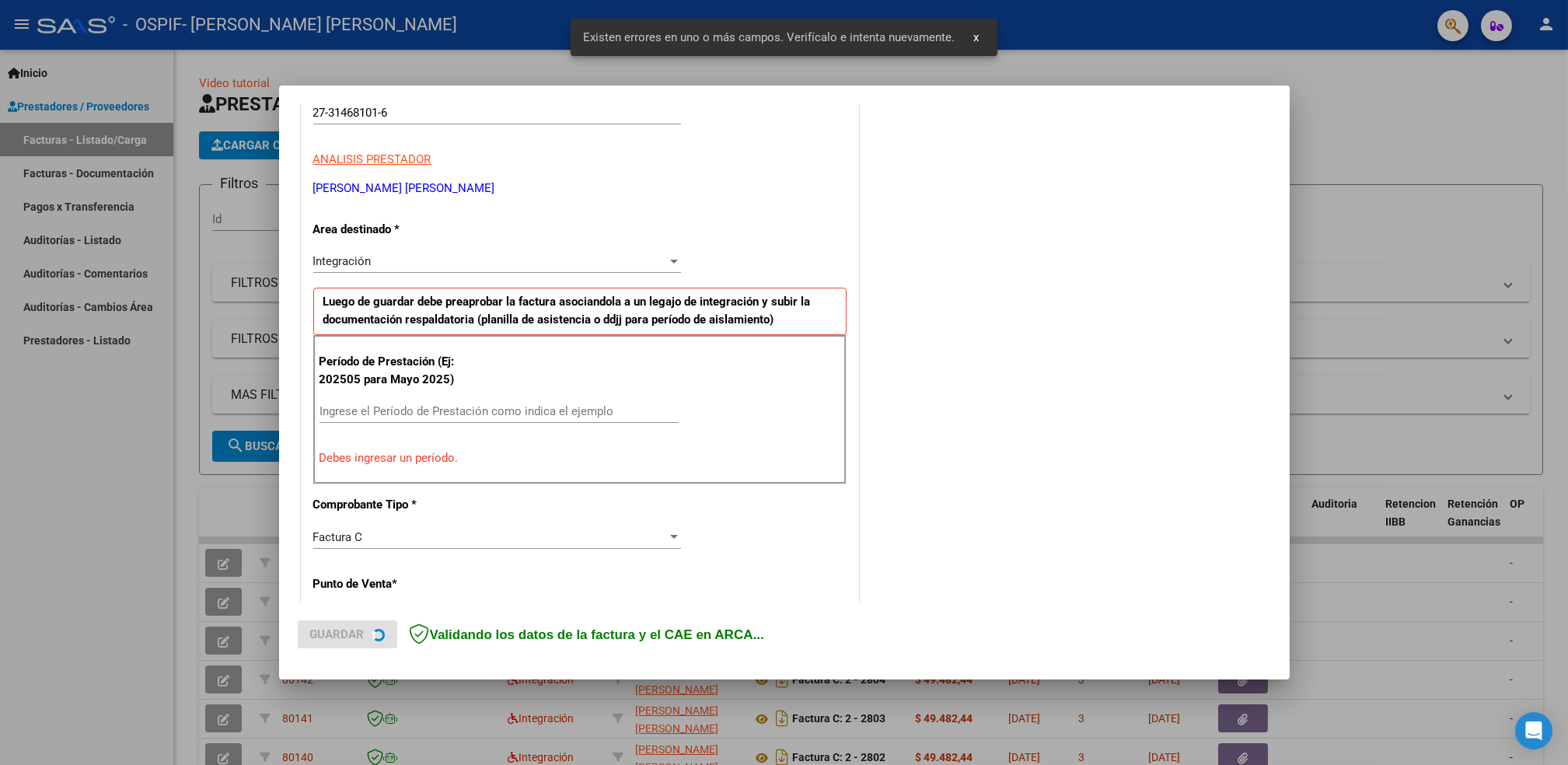
scroll to position [263, 0]
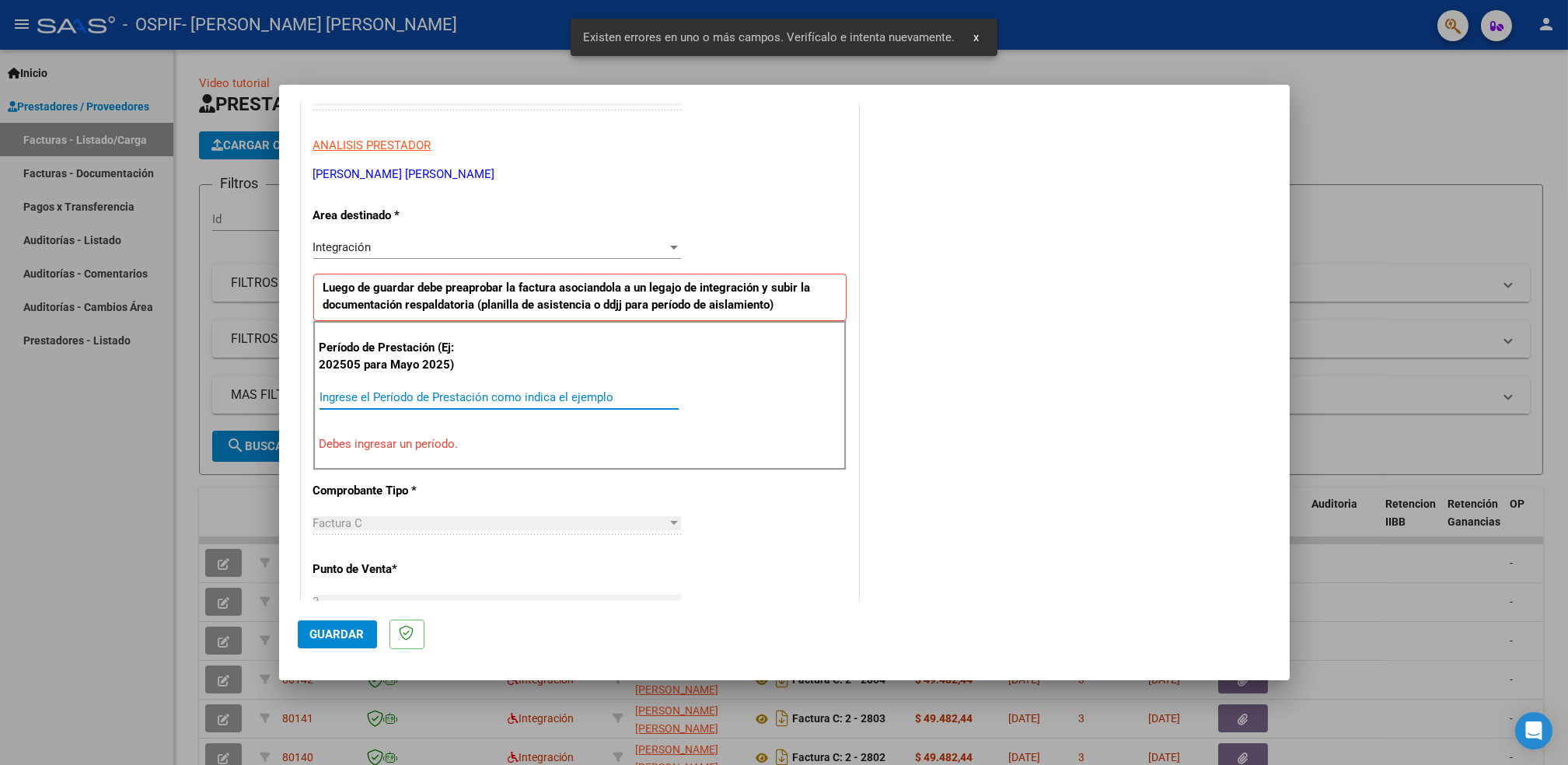
click at [497, 395] on input "Ingrese el Período de Prestación como indica el ejemplo" at bounding box center [499, 397] width 359 height 14
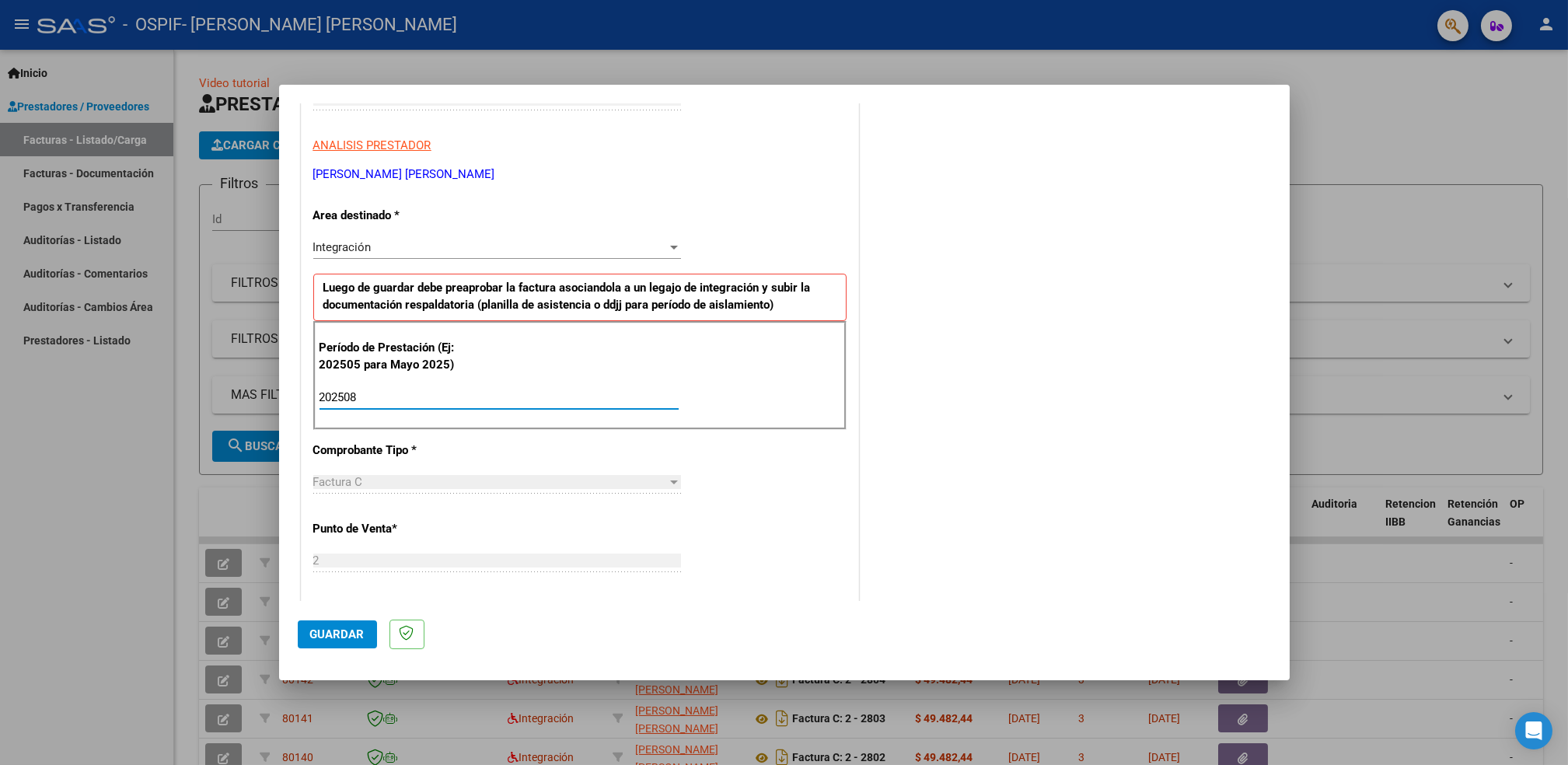
type input "202508"
click at [328, 638] on span "Guardar" at bounding box center [337, 635] width 54 height 14
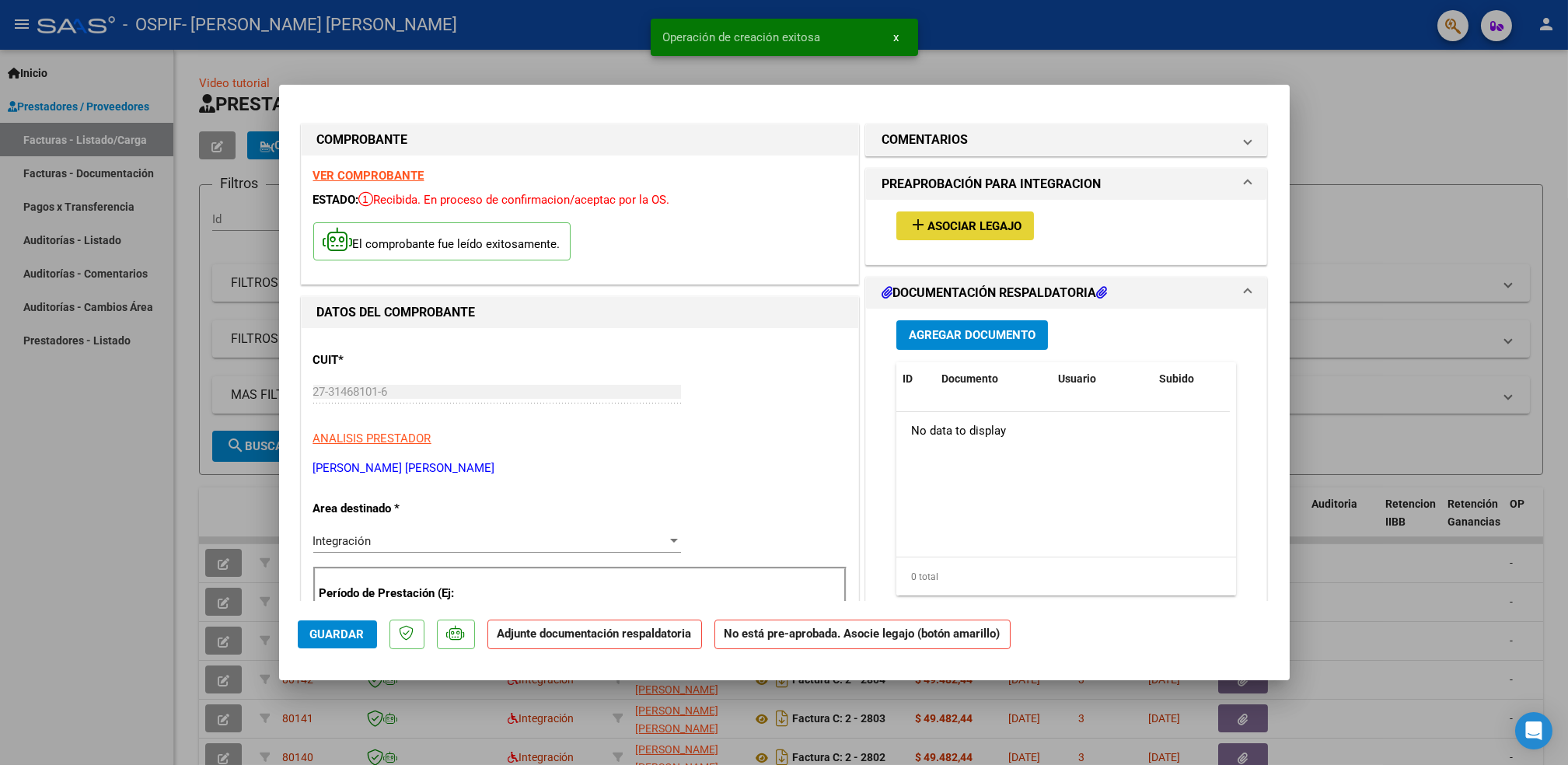
click at [971, 228] on span "Asociar Legajo" at bounding box center [975, 226] width 94 height 14
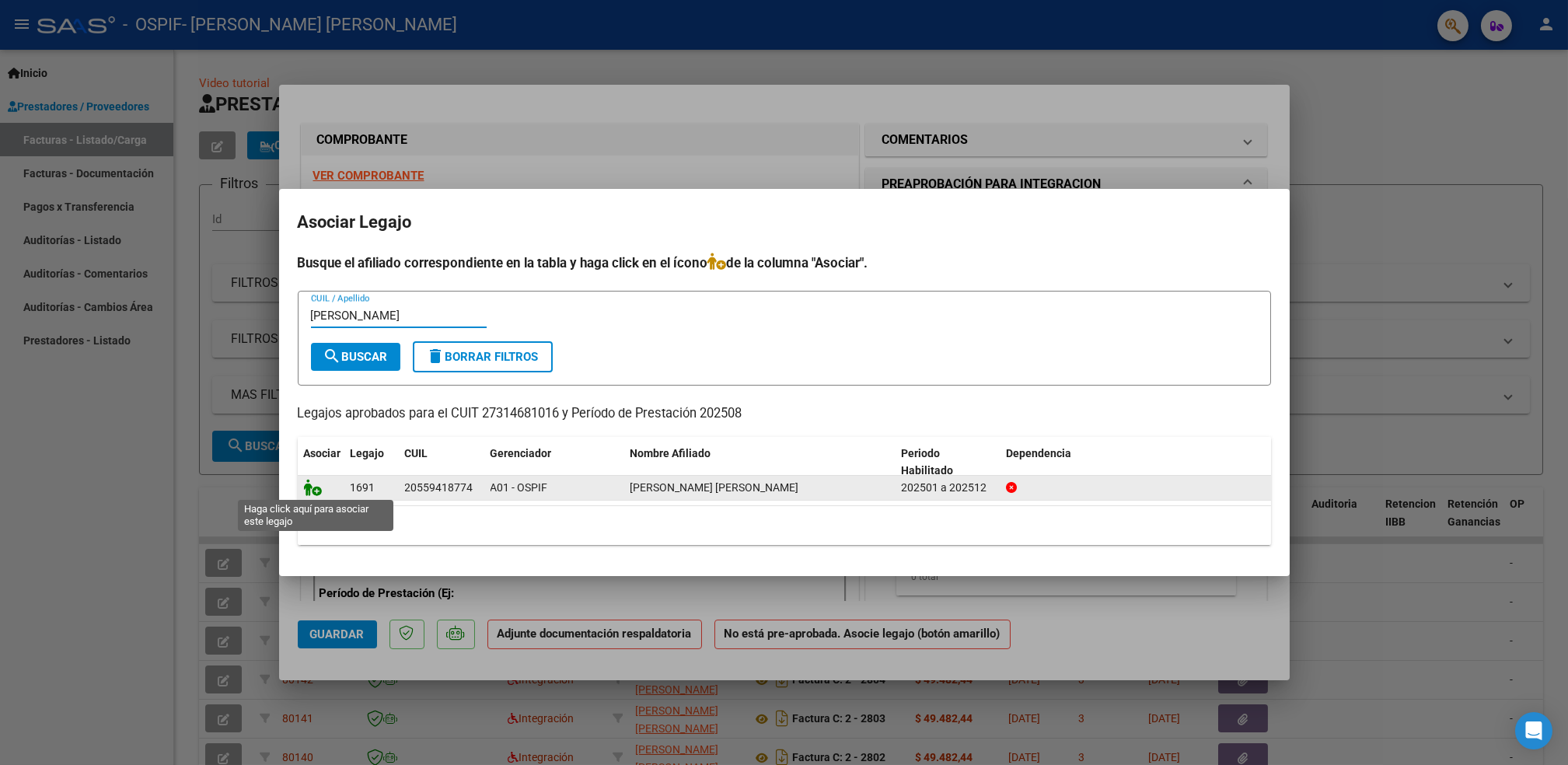
type input "[PERSON_NAME]"
click at [313, 490] on icon at bounding box center [313, 487] width 18 height 17
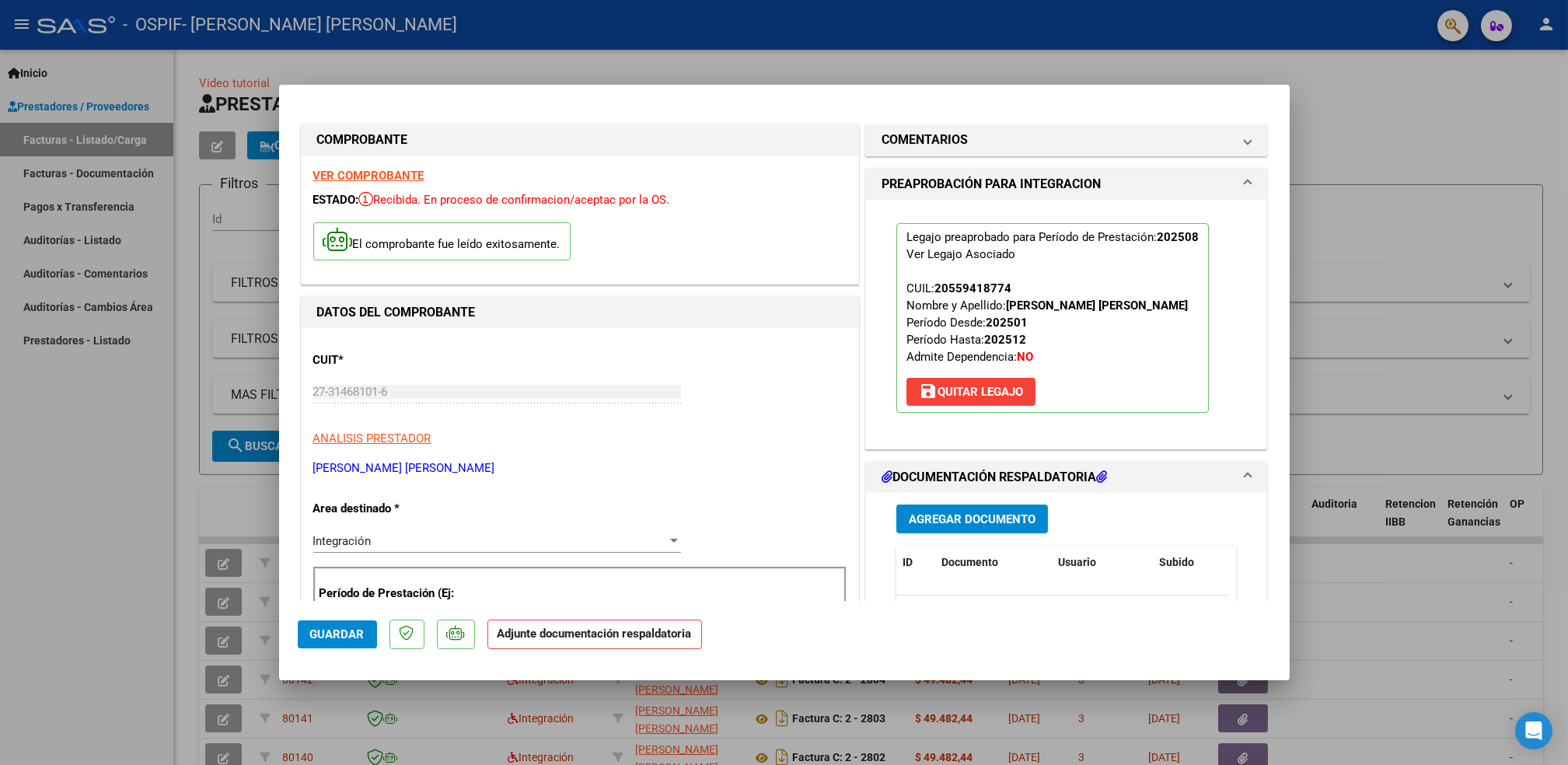
click at [965, 527] on button "Agregar Documento" at bounding box center [972, 519] width 151 height 28
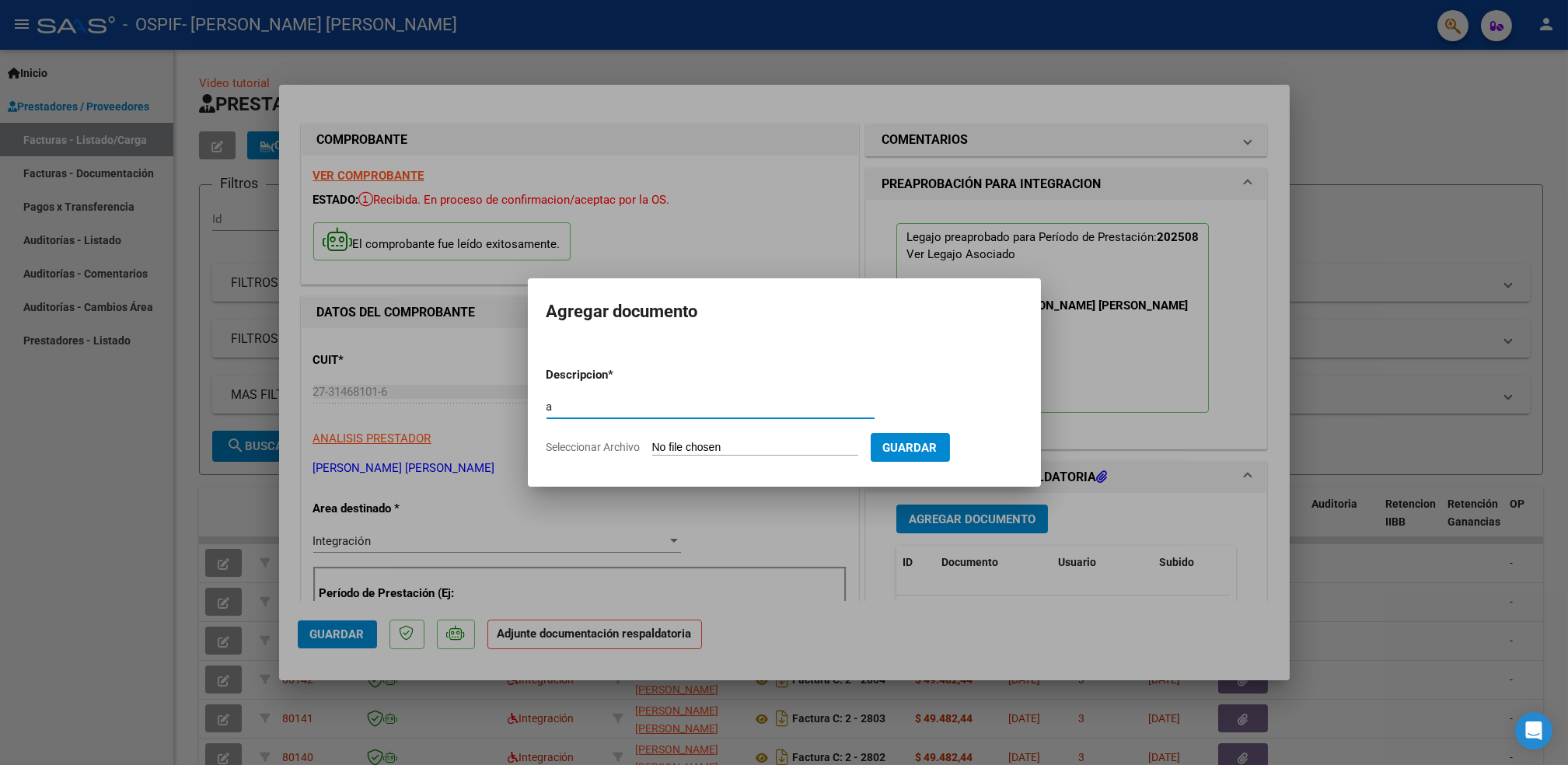
type input "a"
click at [784, 451] on input "Seleccionar Archivo" at bounding box center [755, 448] width 206 height 15
type input "C:\fakepath\Asistencia (62)_12.pdf"
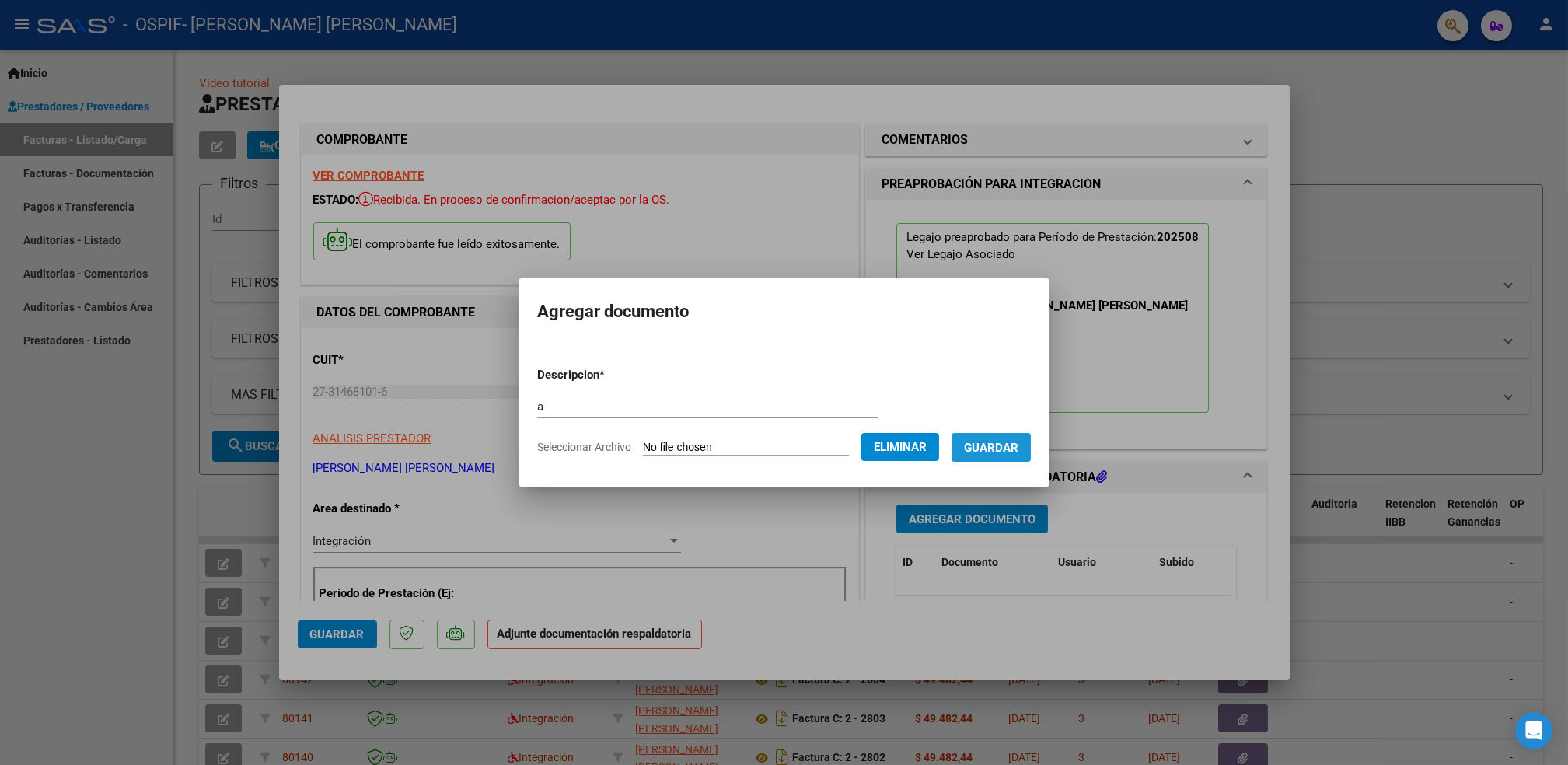
click at [998, 436] on button "Guardar" at bounding box center [991, 447] width 79 height 28
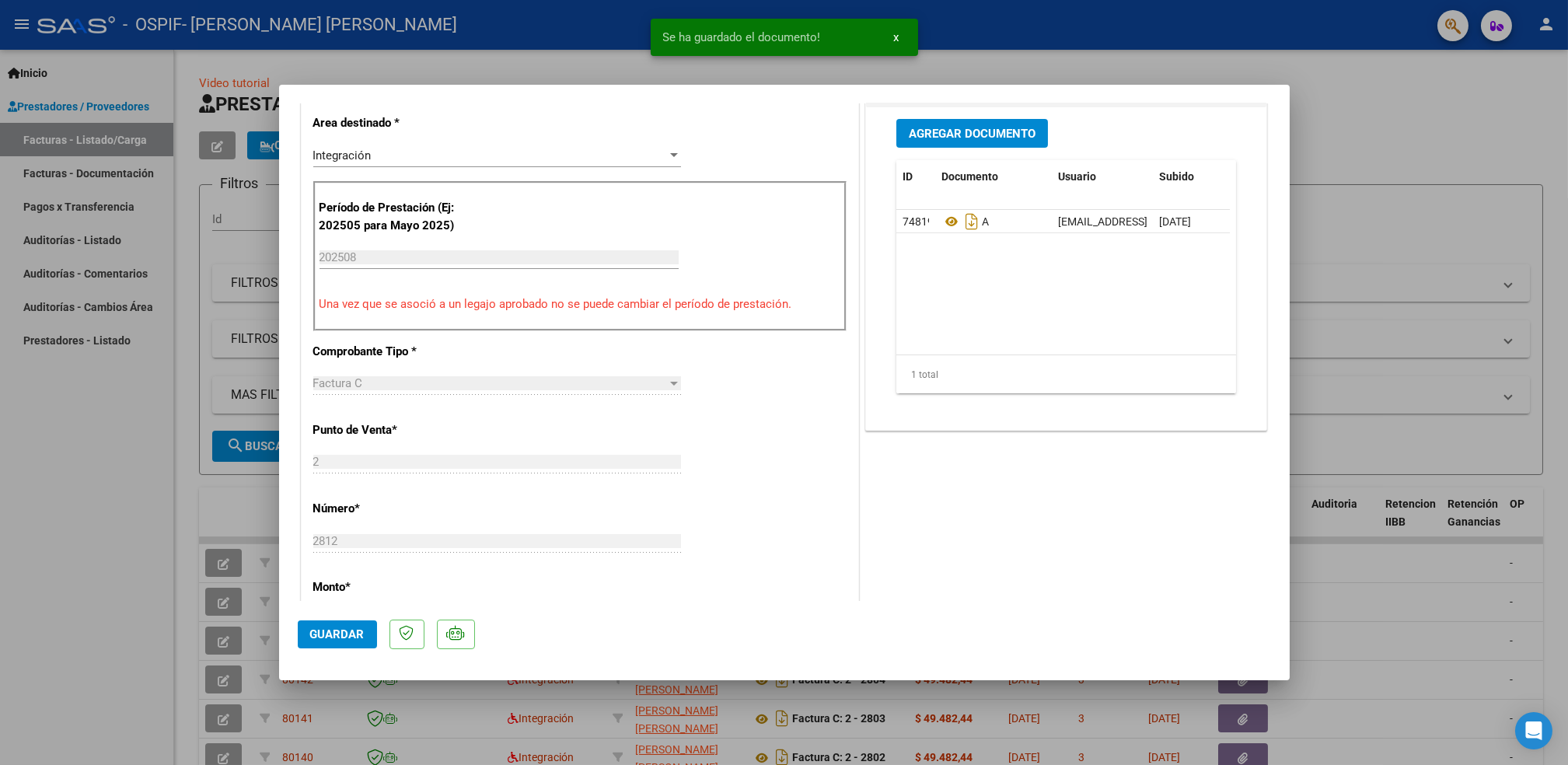
scroll to position [417, 0]
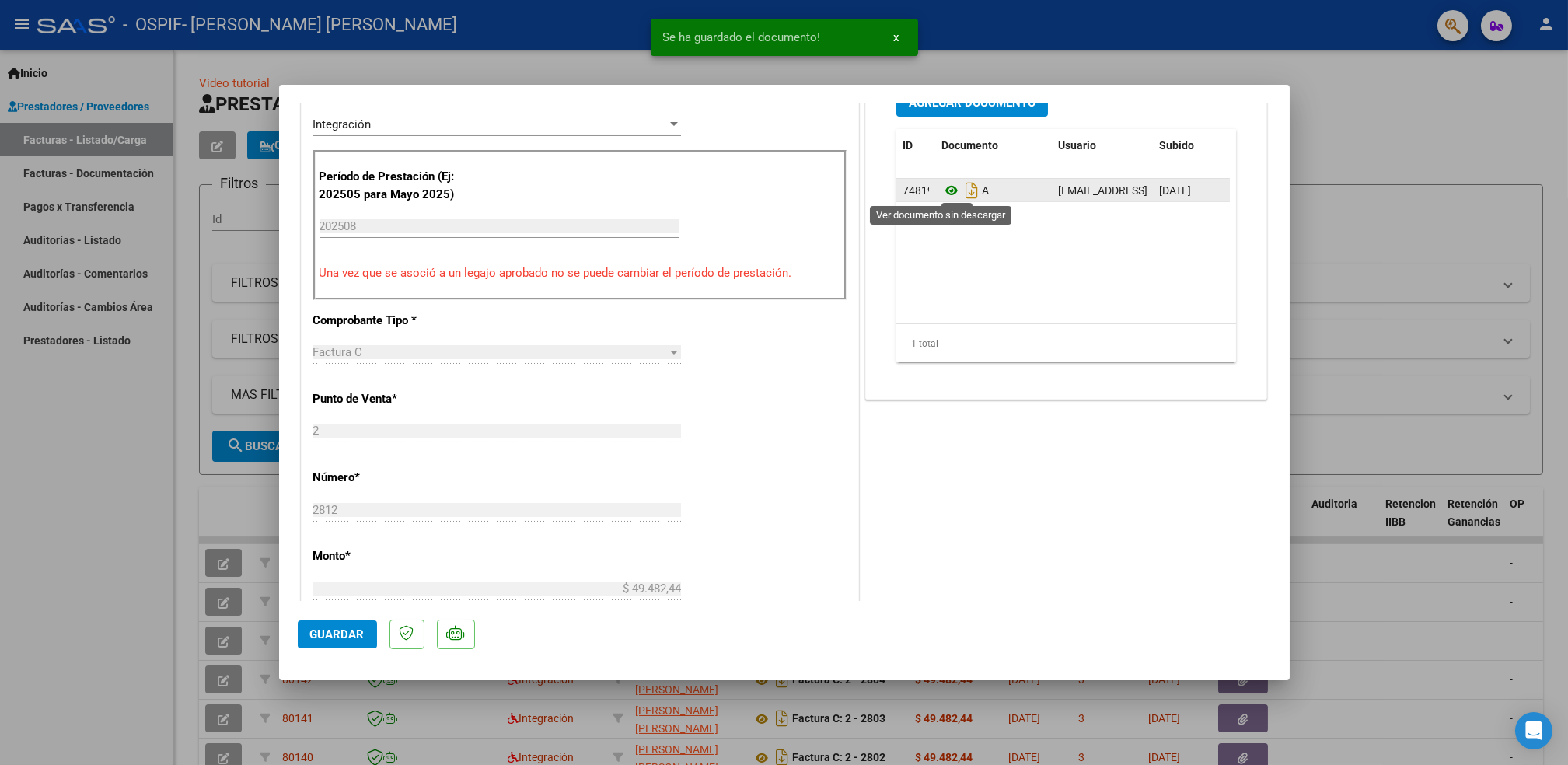
click at [942, 186] on icon at bounding box center [952, 191] width 20 height 18
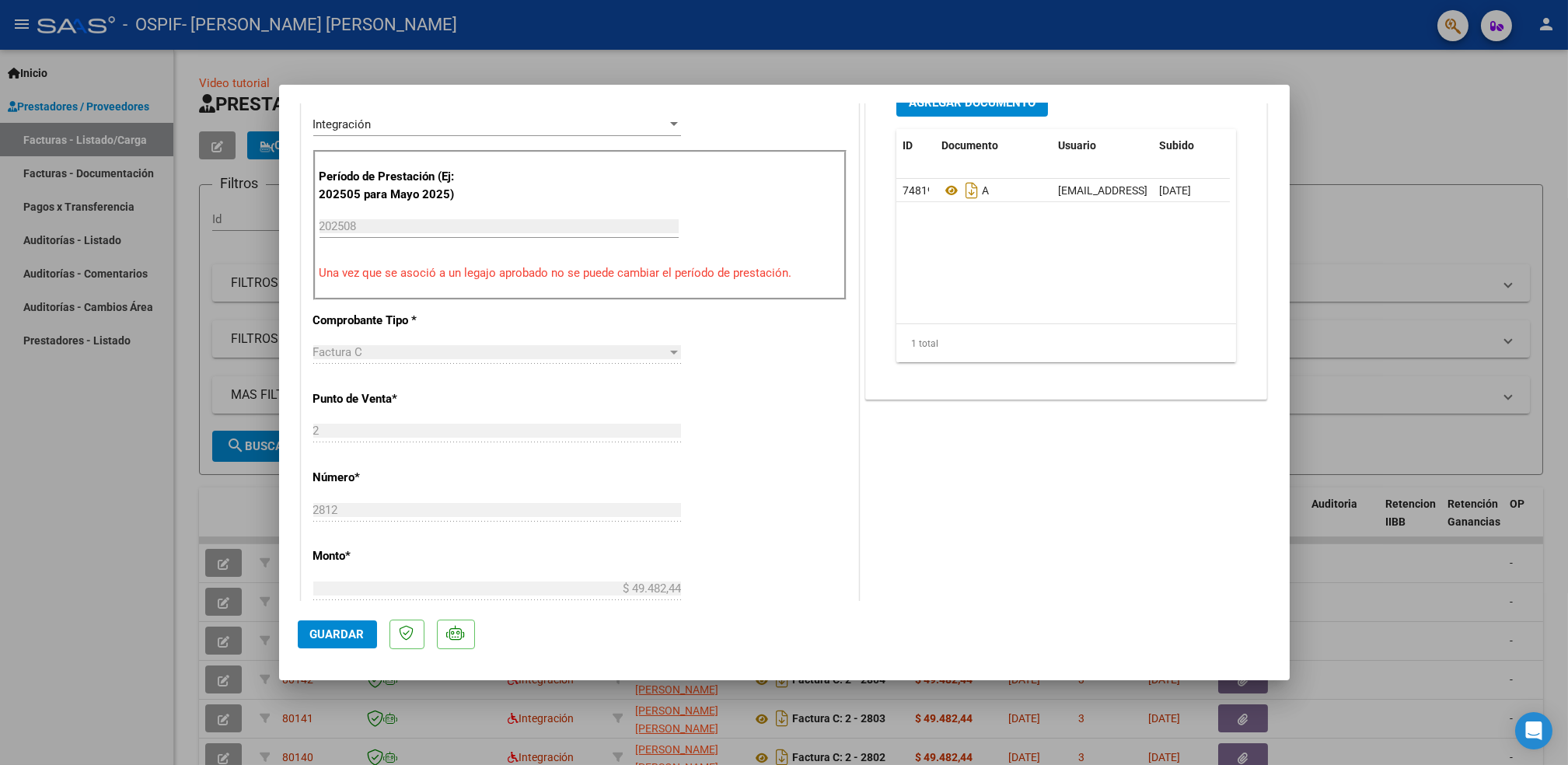
scroll to position [0, 0]
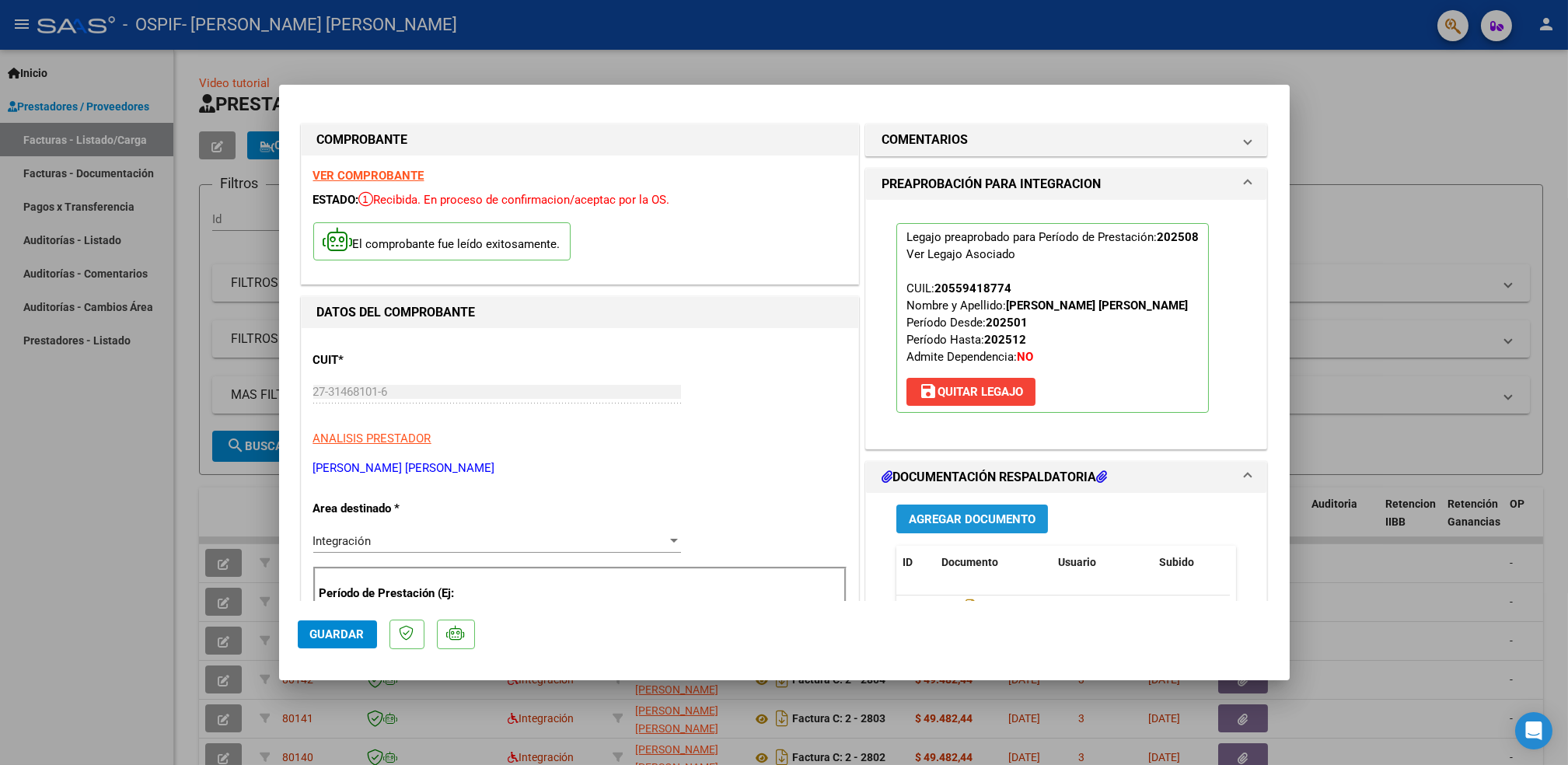
click at [980, 507] on button "Agregar Documento" at bounding box center [972, 519] width 151 height 28
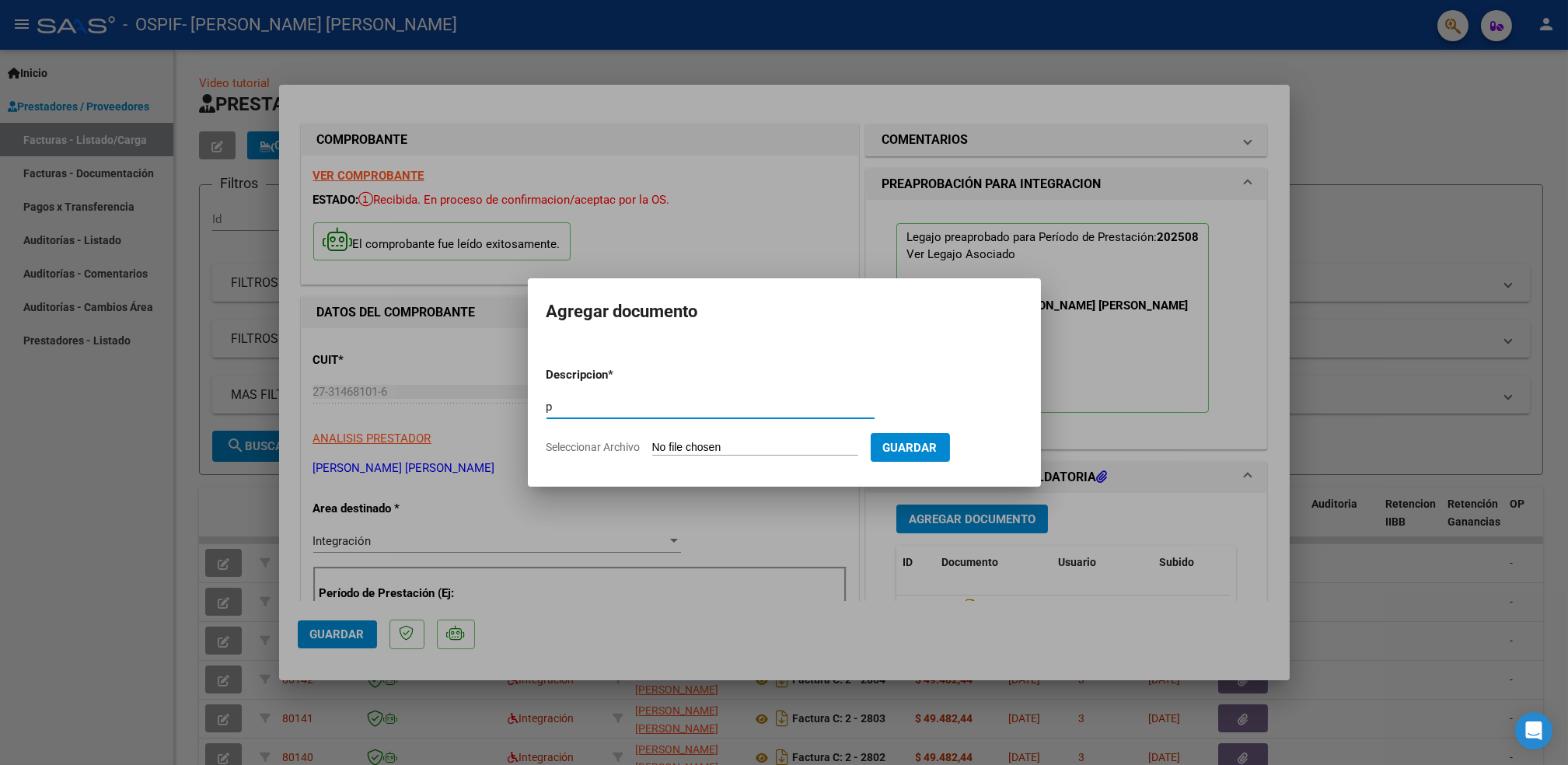
type input "p"
click at [690, 447] on input "Seleccionar Archivo" at bounding box center [755, 448] width 206 height 15
type input "C:\fakepath\garciacastroezequias.png"
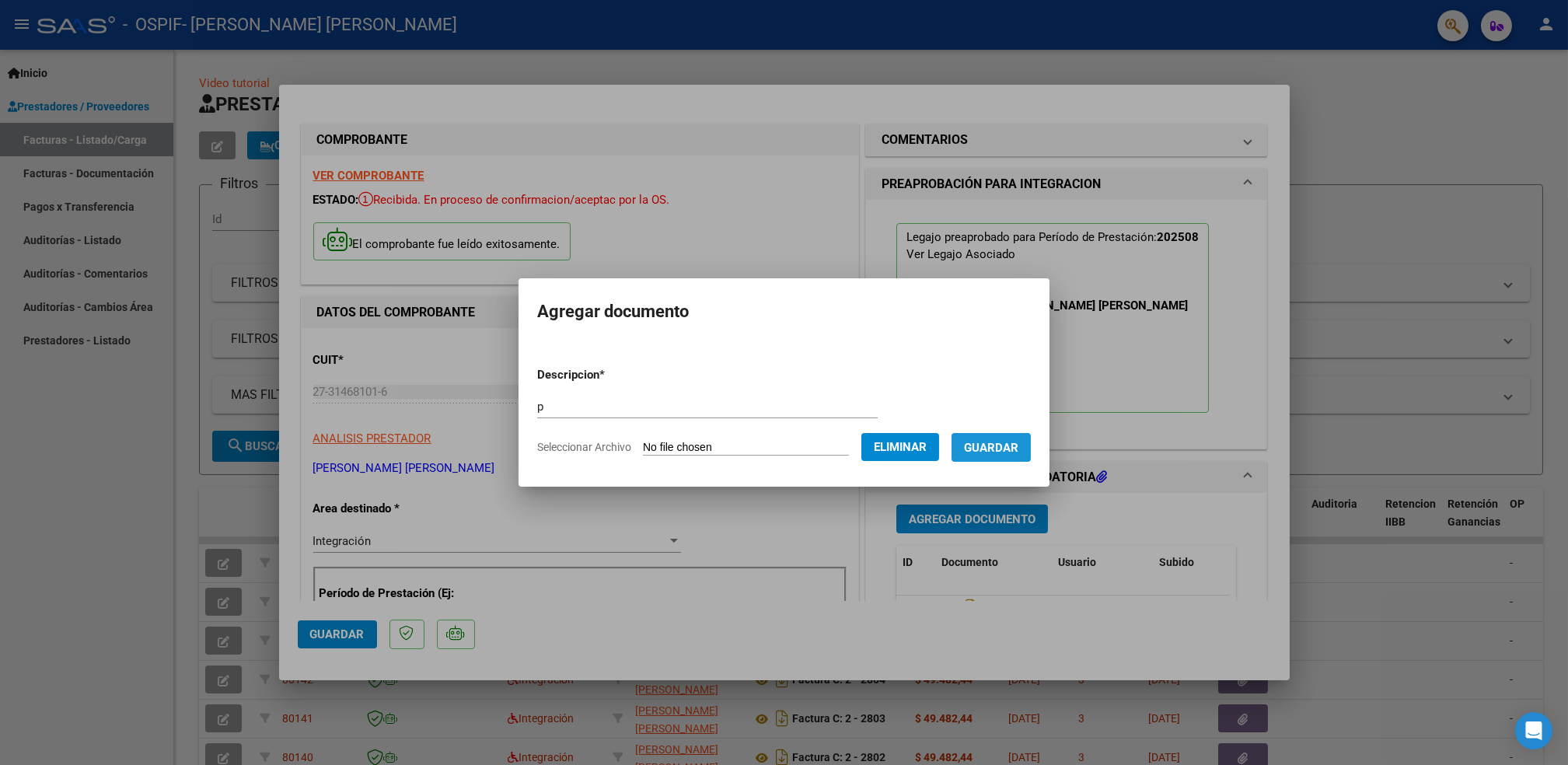
click at [994, 451] on span "Guardar" at bounding box center [991, 447] width 54 height 14
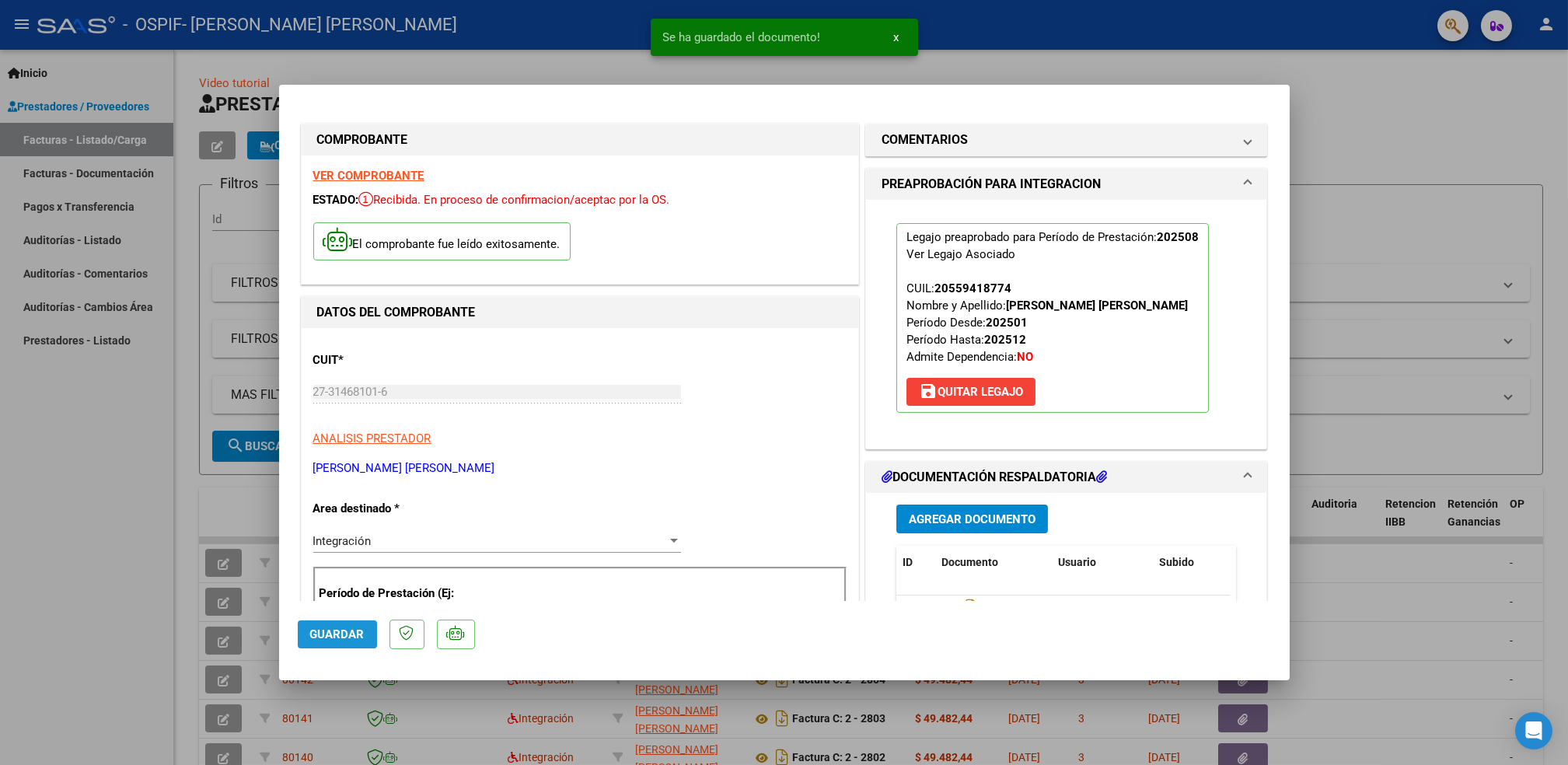
click at [345, 635] on span "Guardar" at bounding box center [337, 635] width 54 height 14
click at [117, 589] on div at bounding box center [784, 382] width 1568 height 765
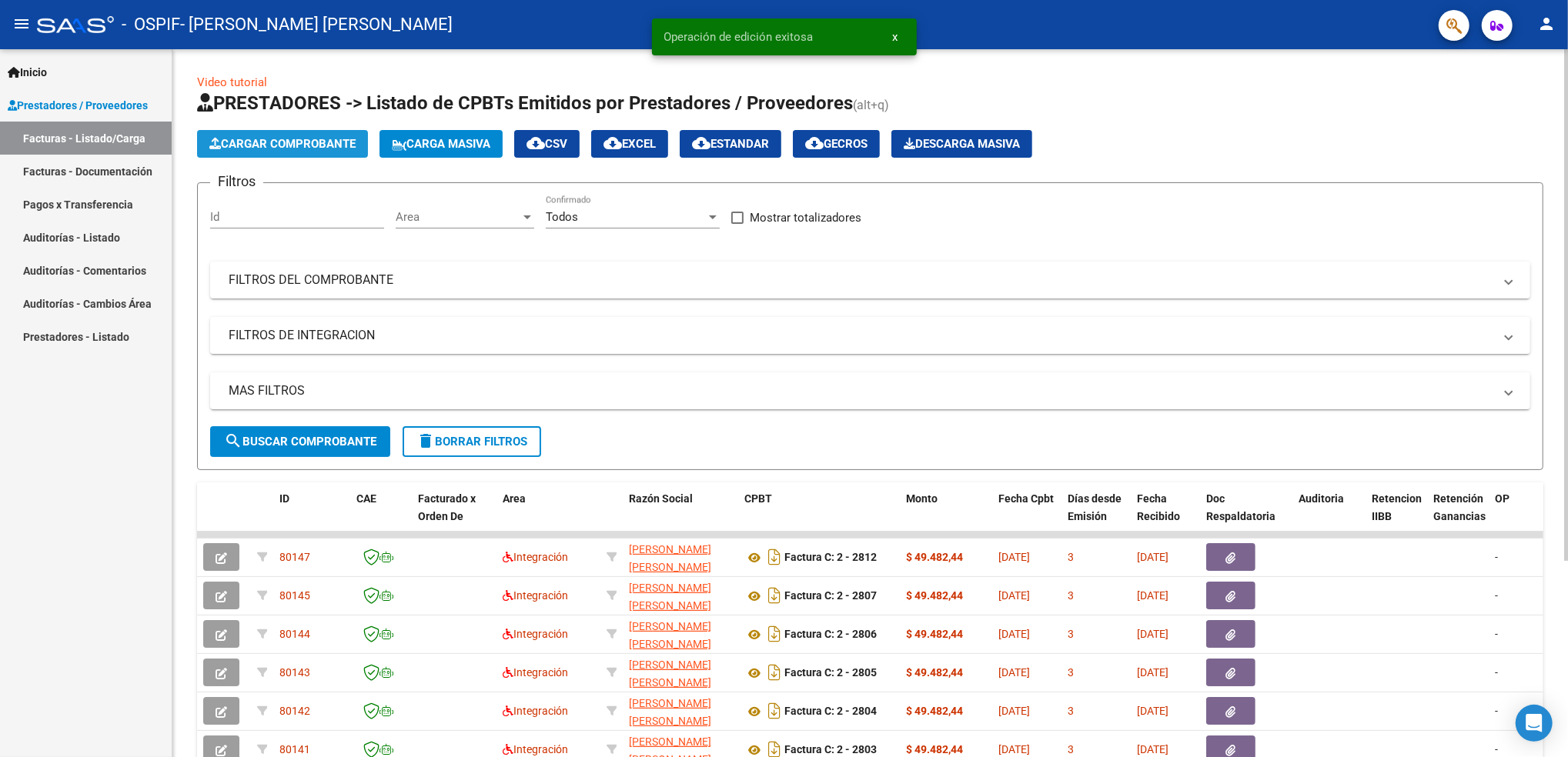
click at [290, 134] on button "Cargar Comprobante" at bounding box center [282, 143] width 171 height 27
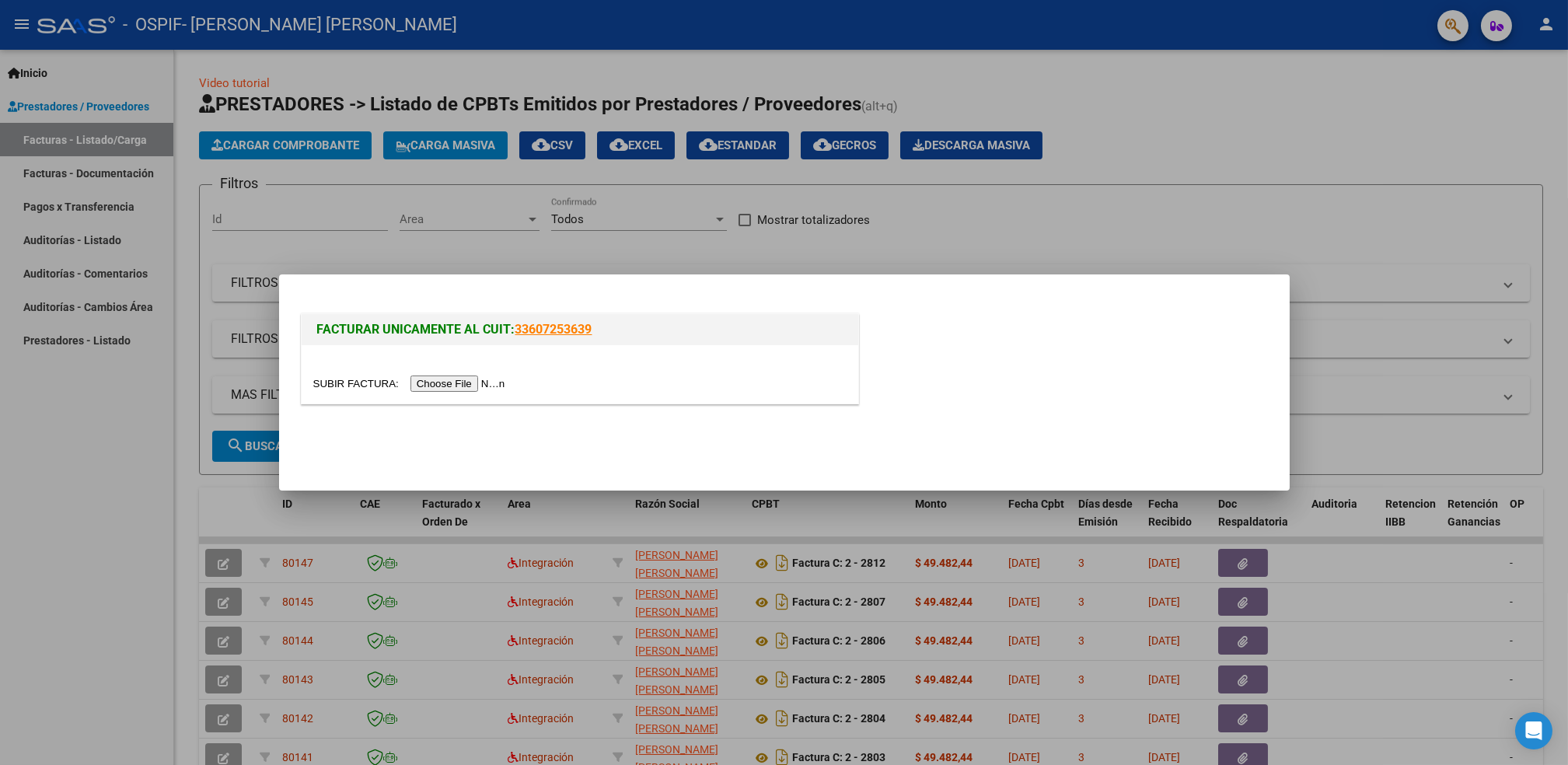
click at [458, 385] on input "file" at bounding box center [411, 384] width 196 height 17
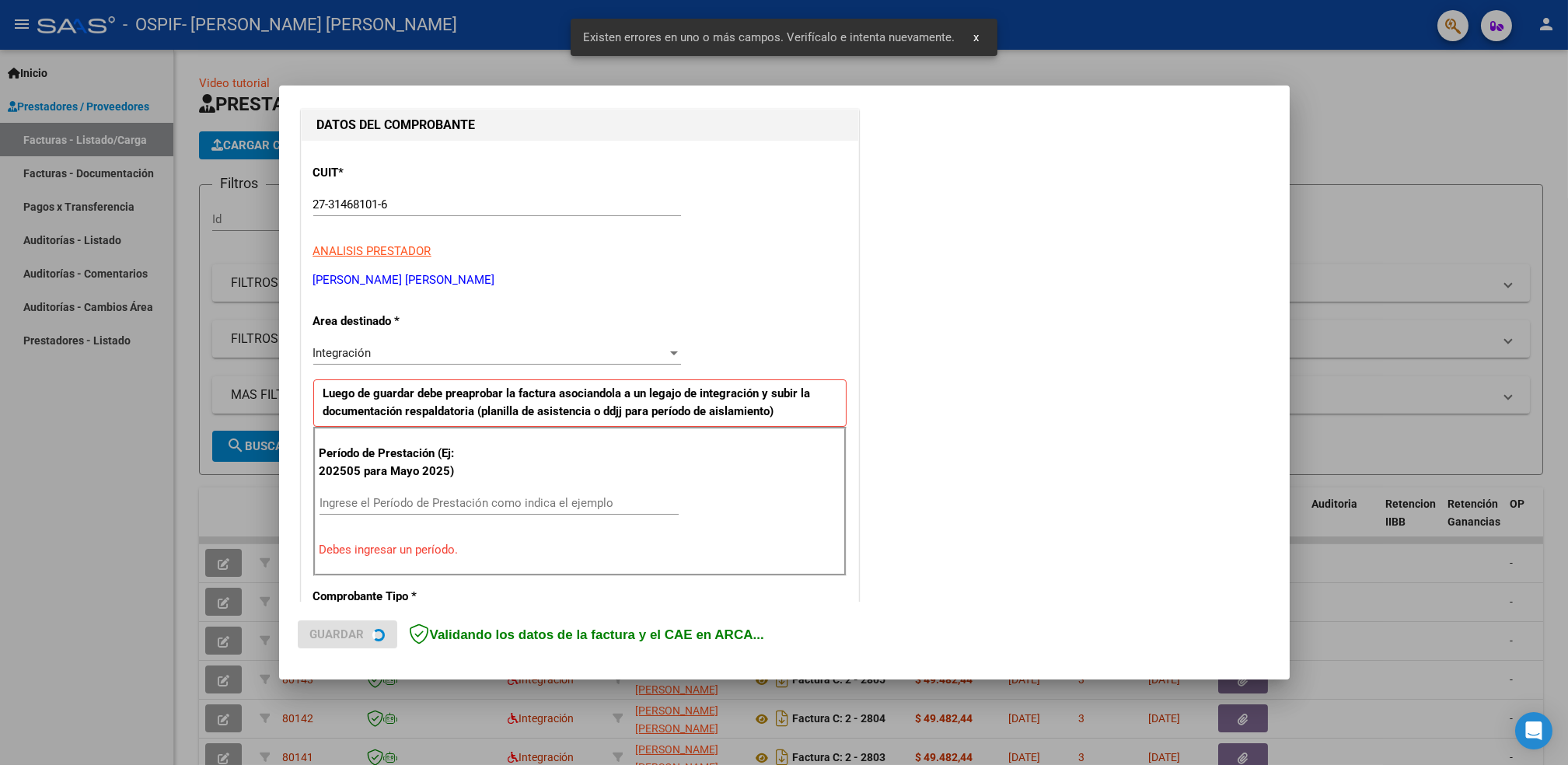
scroll to position [263, 0]
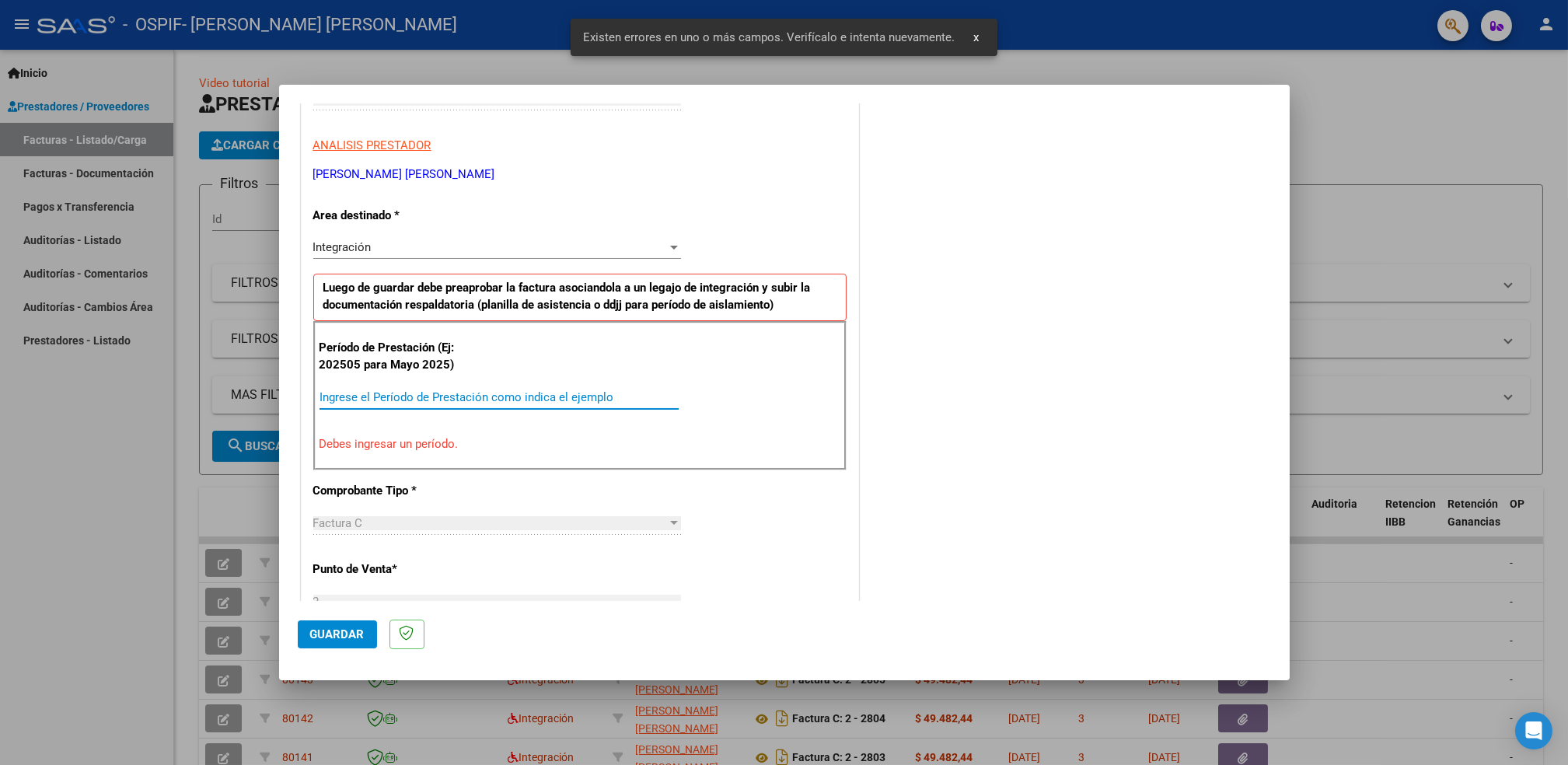
click at [628, 397] on input "Ingrese el Período de Prestación como indica el ejemplo" at bounding box center [499, 397] width 359 height 14
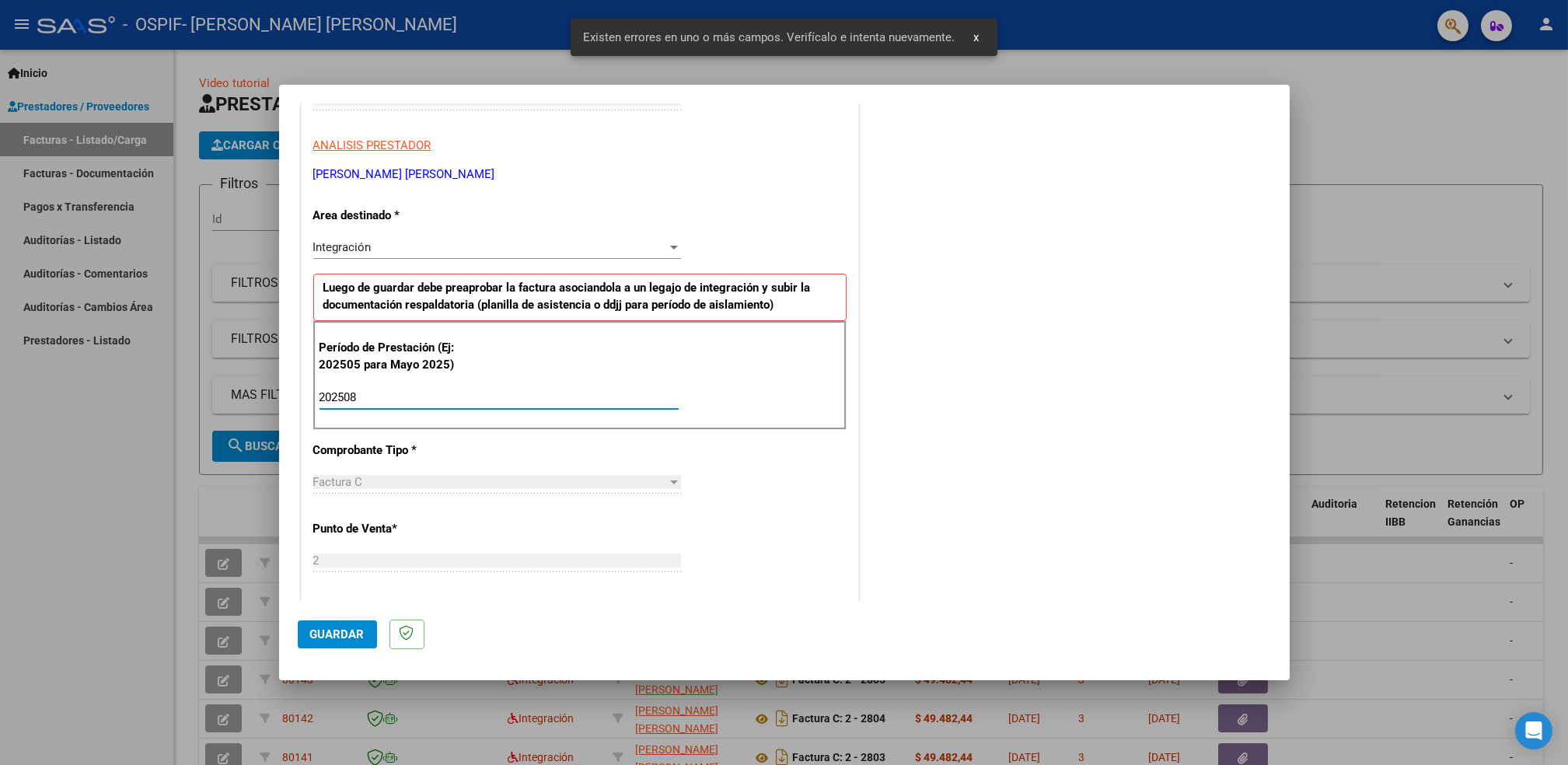
type input "202508"
click at [328, 631] on span "Guardar" at bounding box center [337, 635] width 54 height 14
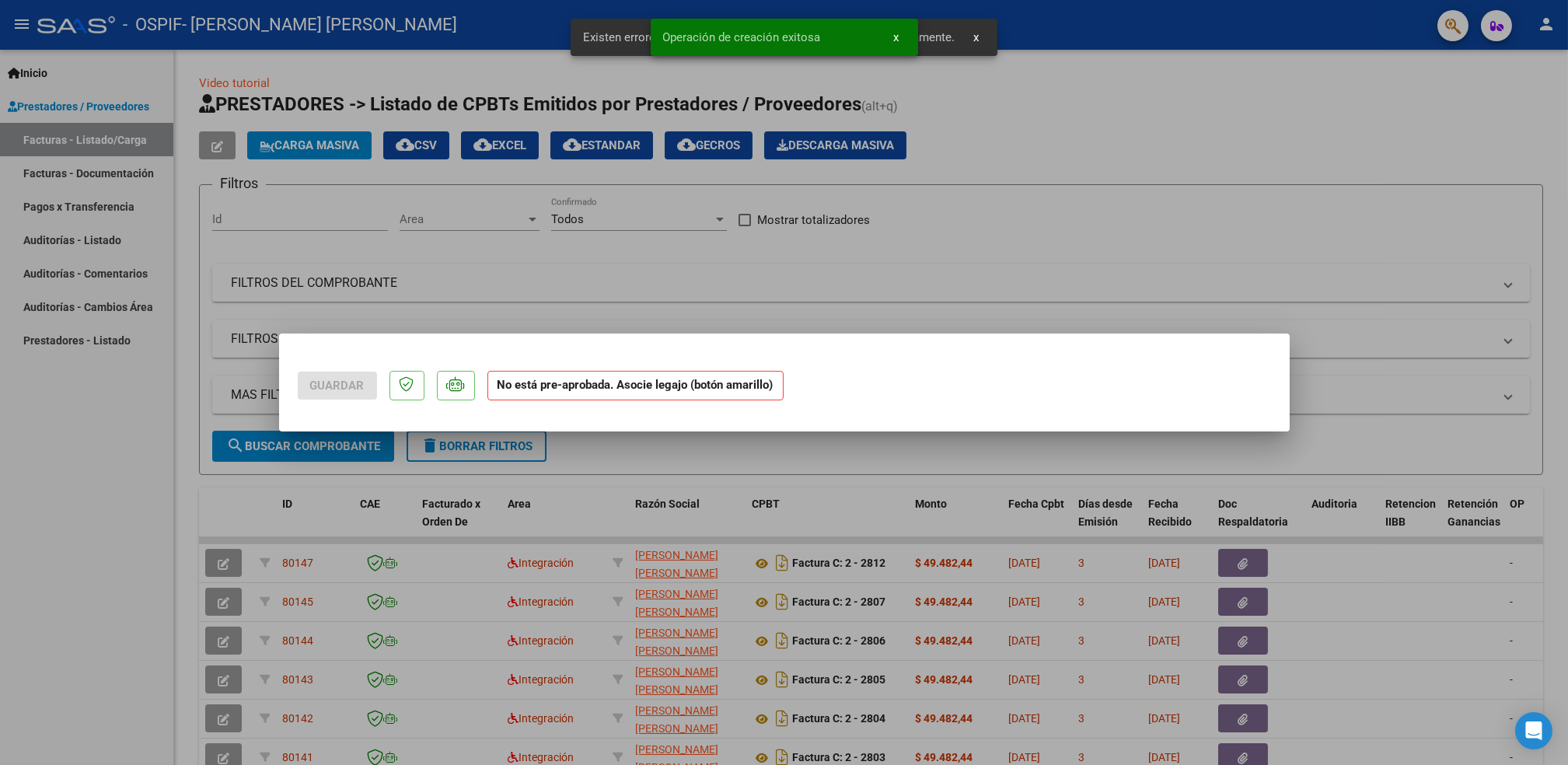
scroll to position [0, 0]
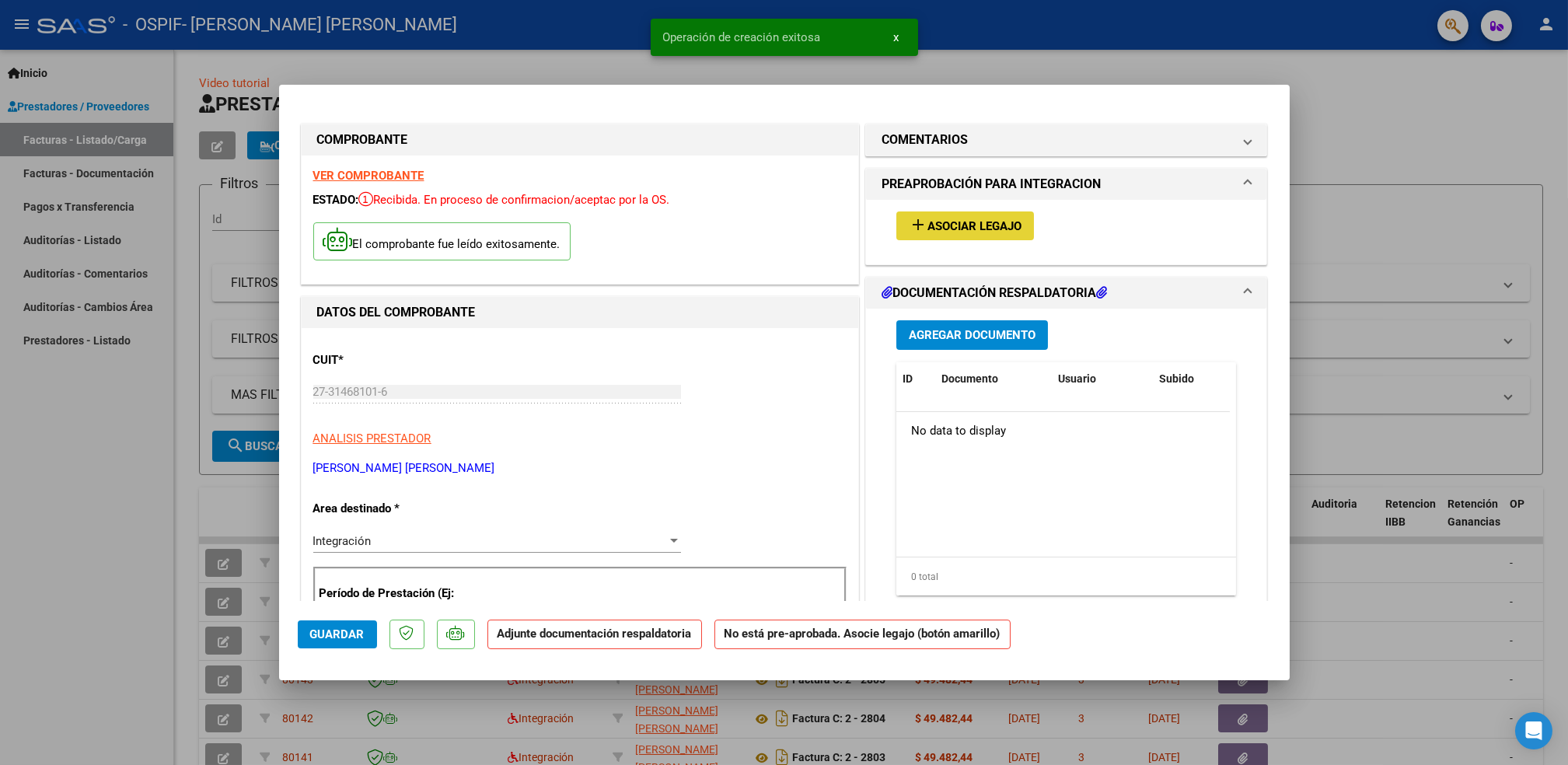
click at [945, 221] on span "Asociar Legajo" at bounding box center [975, 226] width 94 height 14
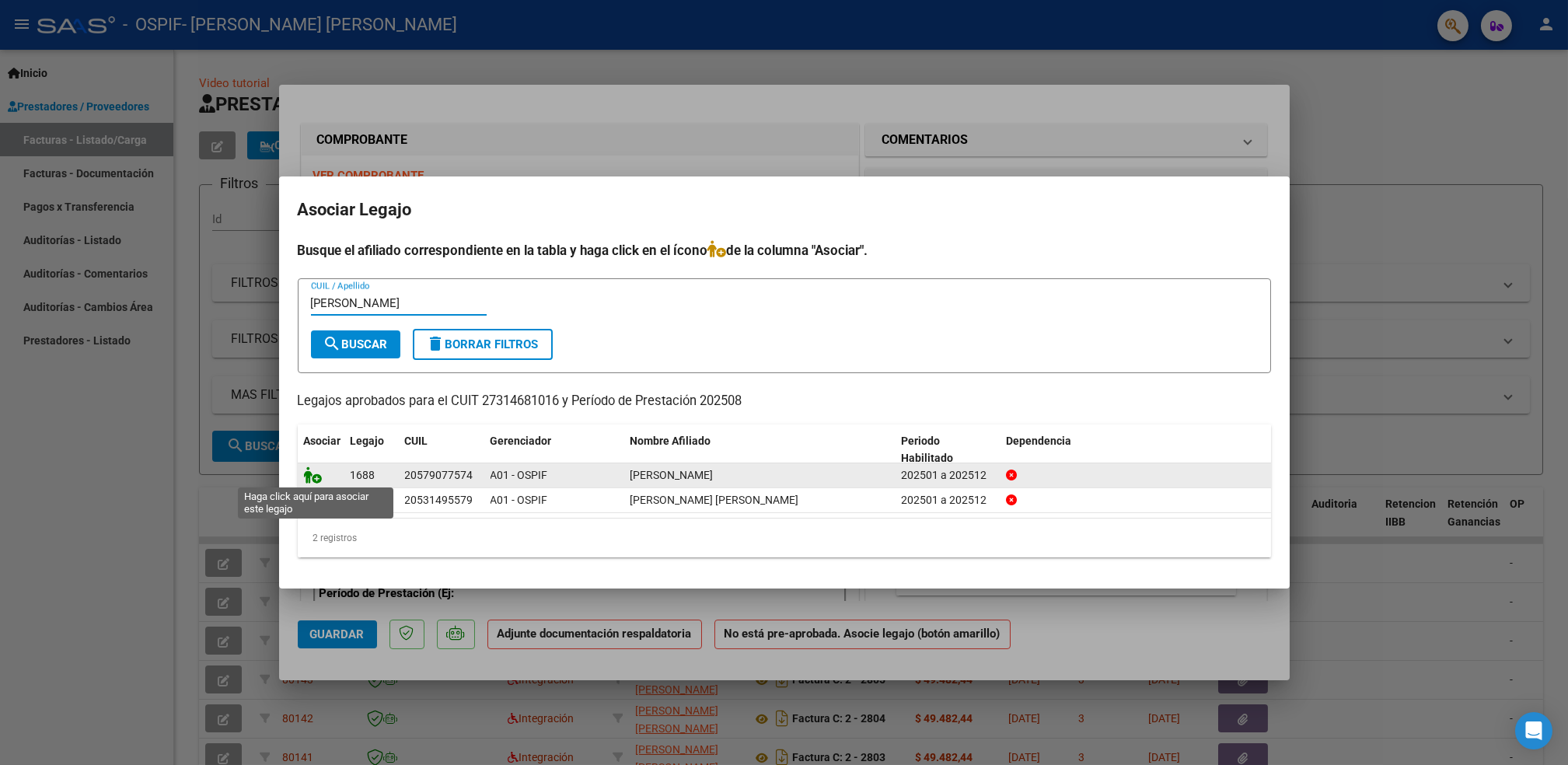
type input "[PERSON_NAME]"
click at [311, 467] on icon at bounding box center [313, 475] width 18 height 17
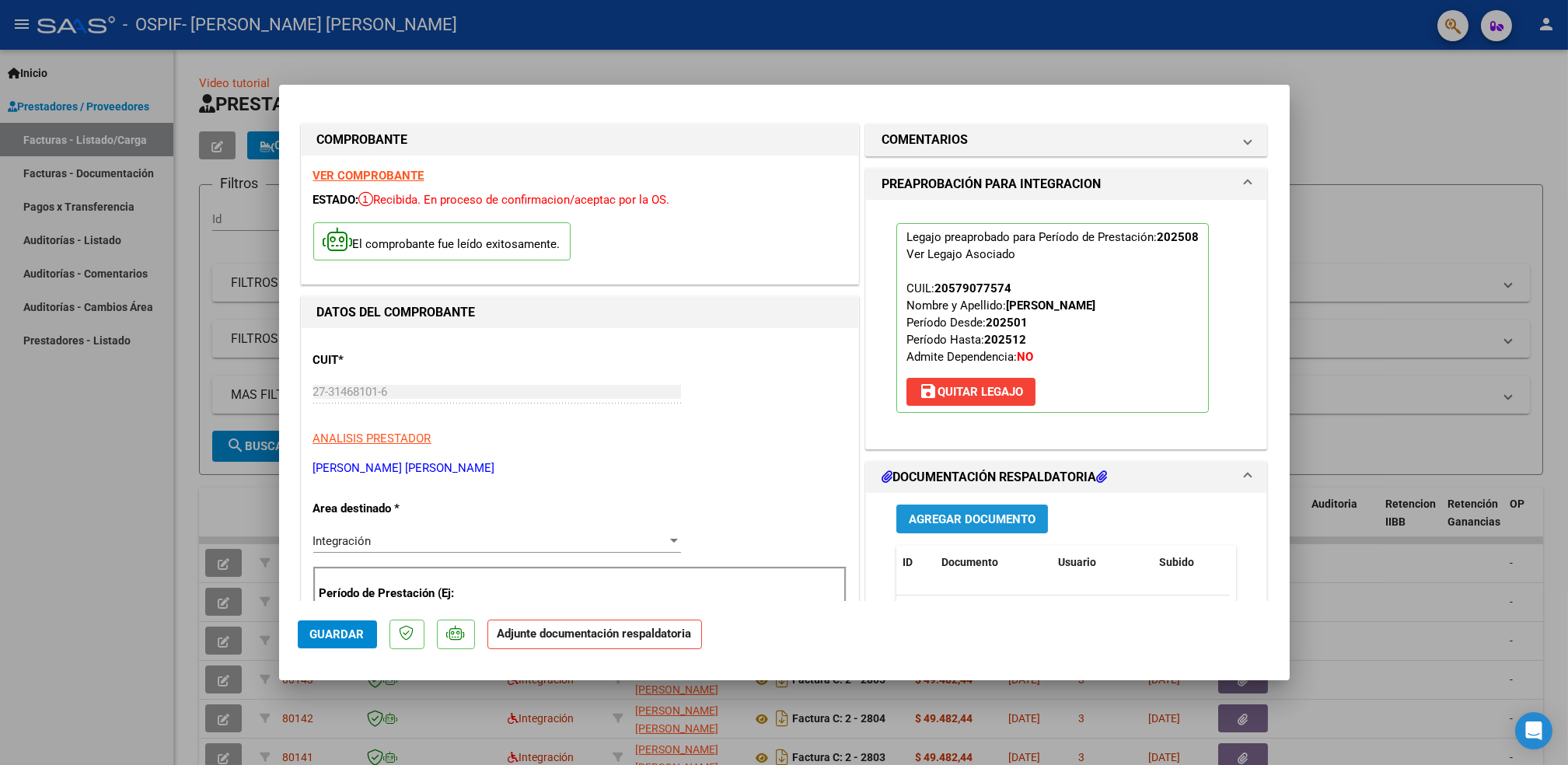
click at [968, 521] on span "Agregar Documento" at bounding box center [972, 519] width 127 height 14
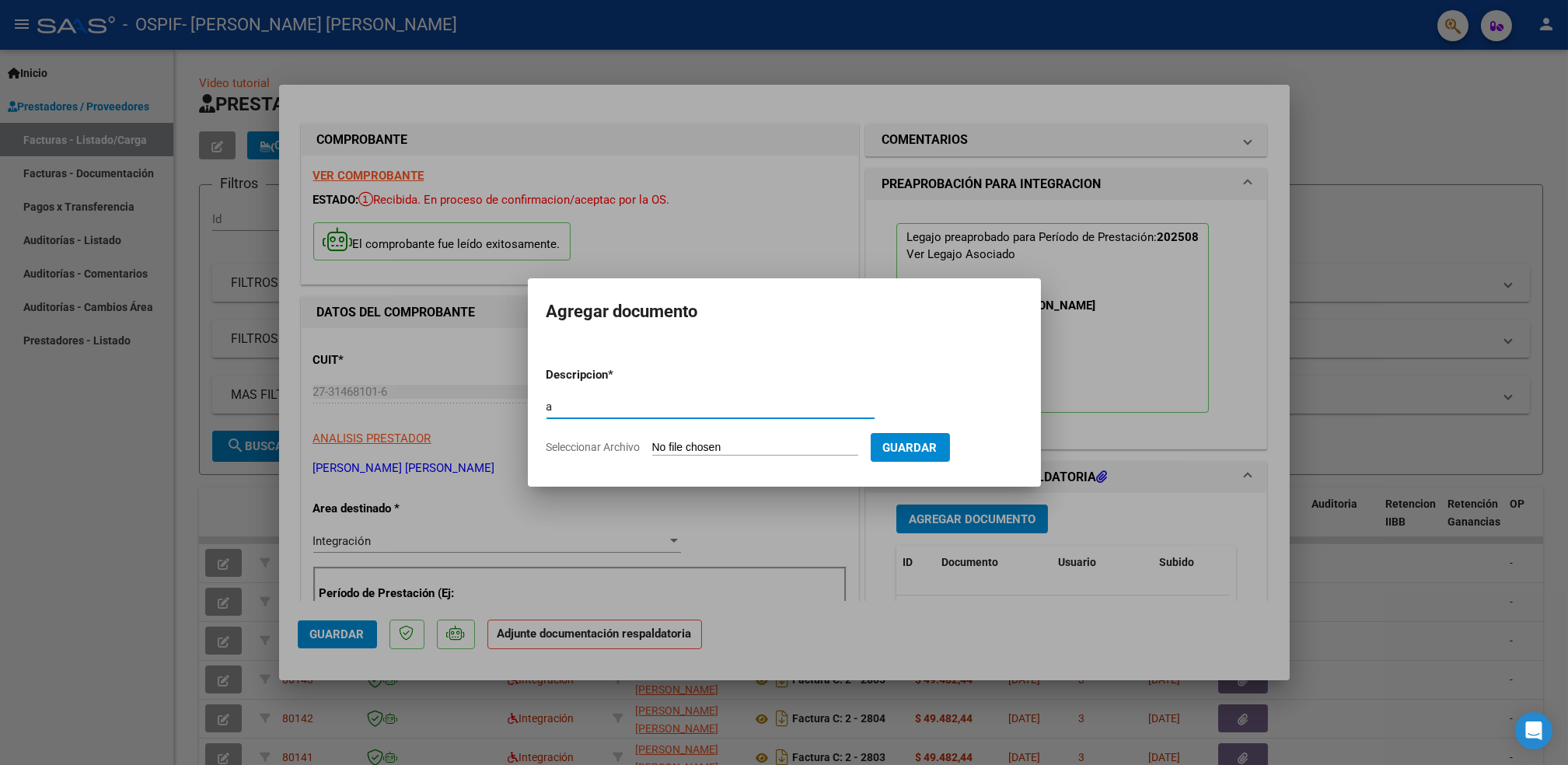
type input "a"
click at [785, 444] on input "Seleccionar Archivo" at bounding box center [755, 448] width 206 height 15
type input "C:\fakepath\Asistencia (62)_8.pdf"
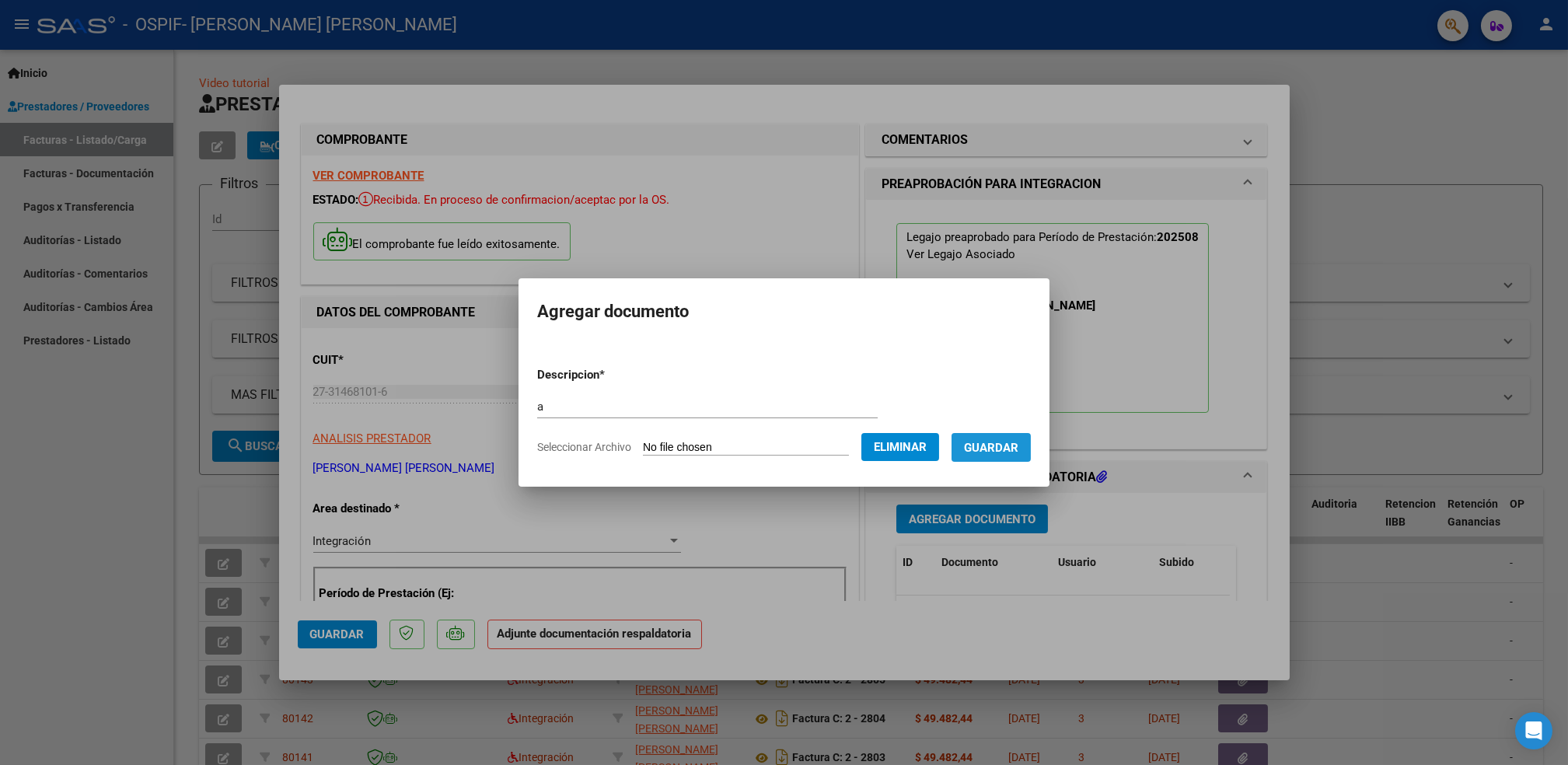
click at [998, 448] on span "Guardar" at bounding box center [991, 447] width 54 height 14
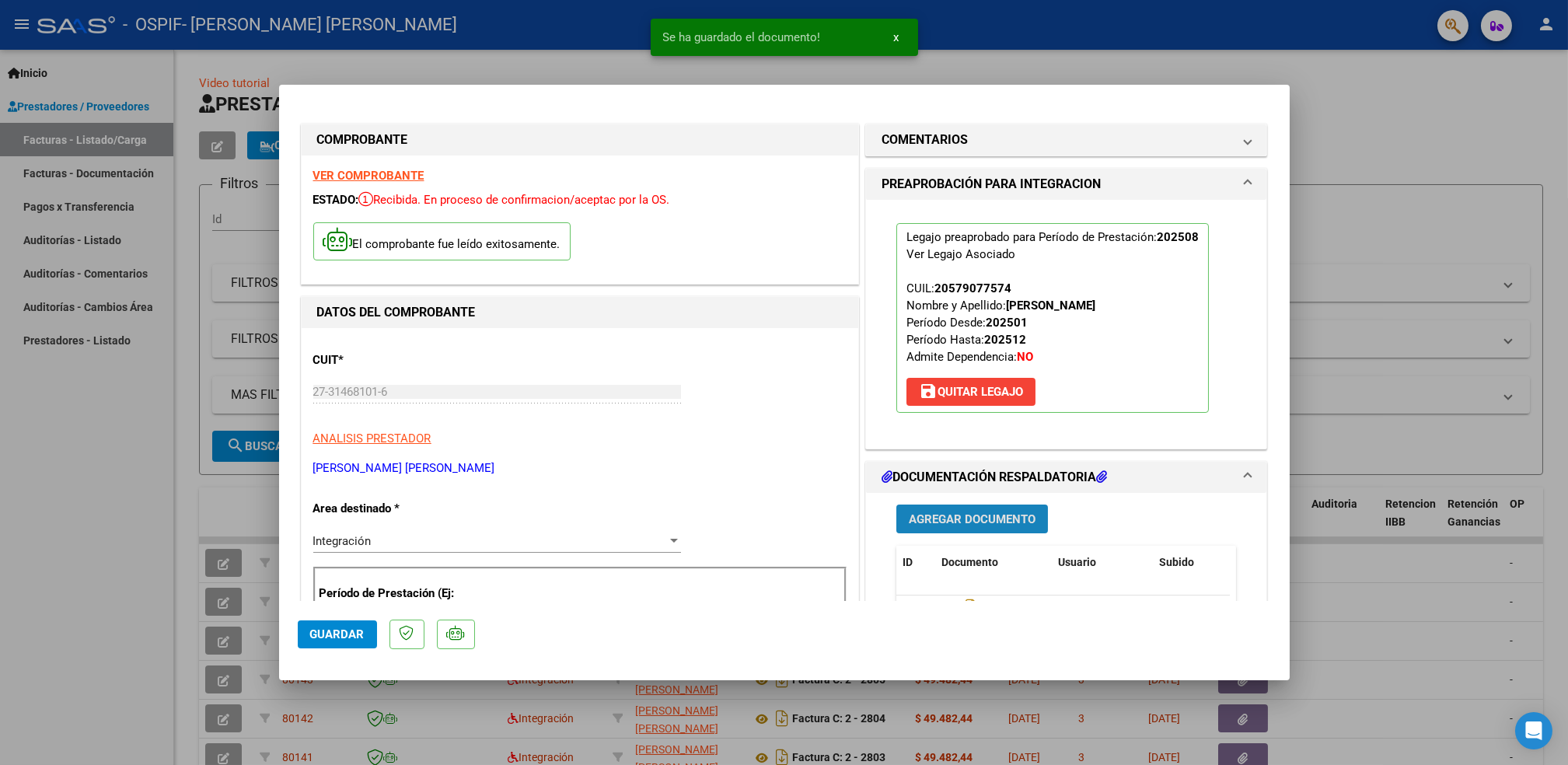
click at [980, 514] on span "Agregar Documento" at bounding box center [972, 519] width 127 height 14
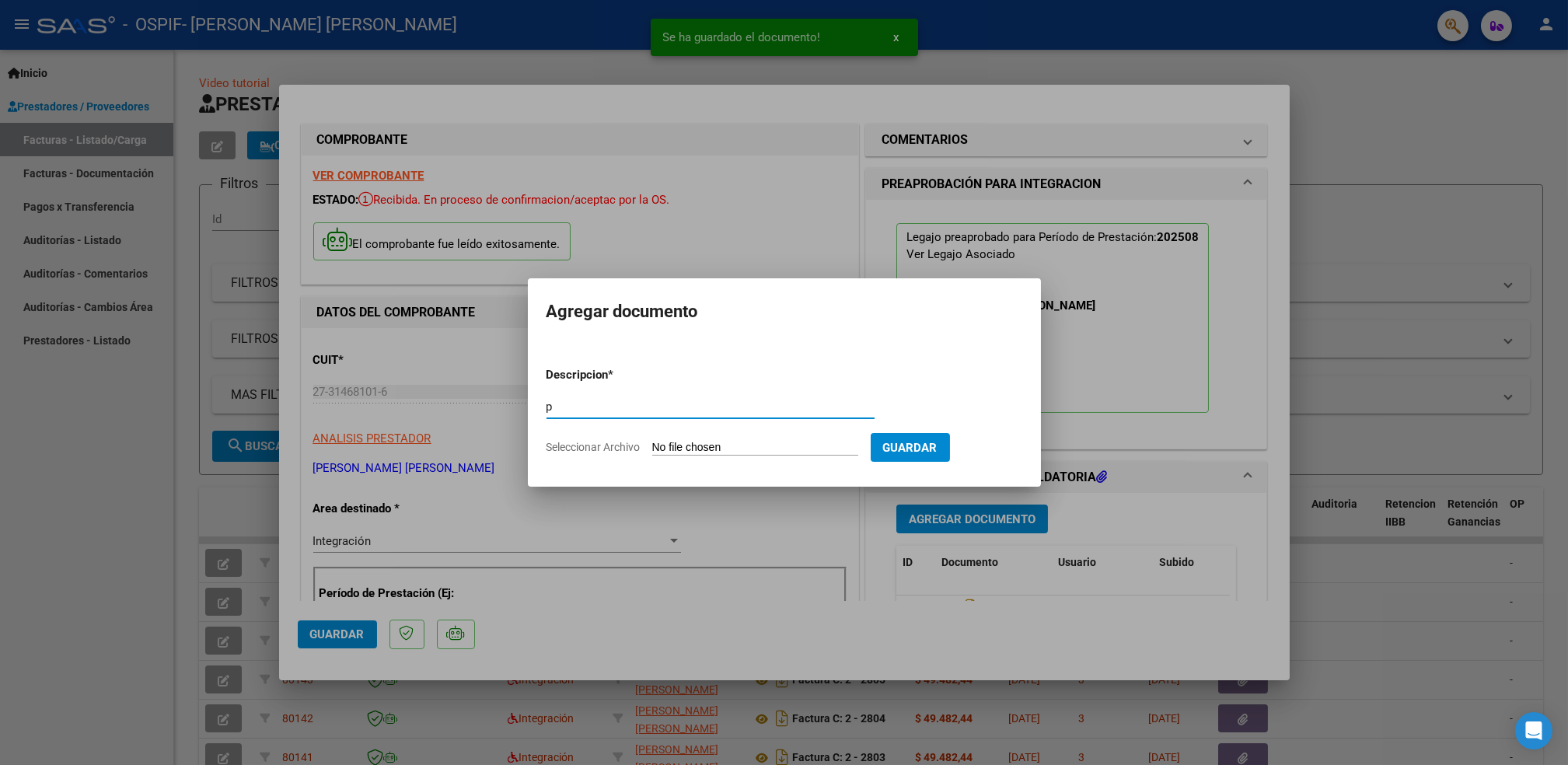
type input "p"
click at [713, 446] on input "Seleccionar Archivo" at bounding box center [755, 448] width 206 height 15
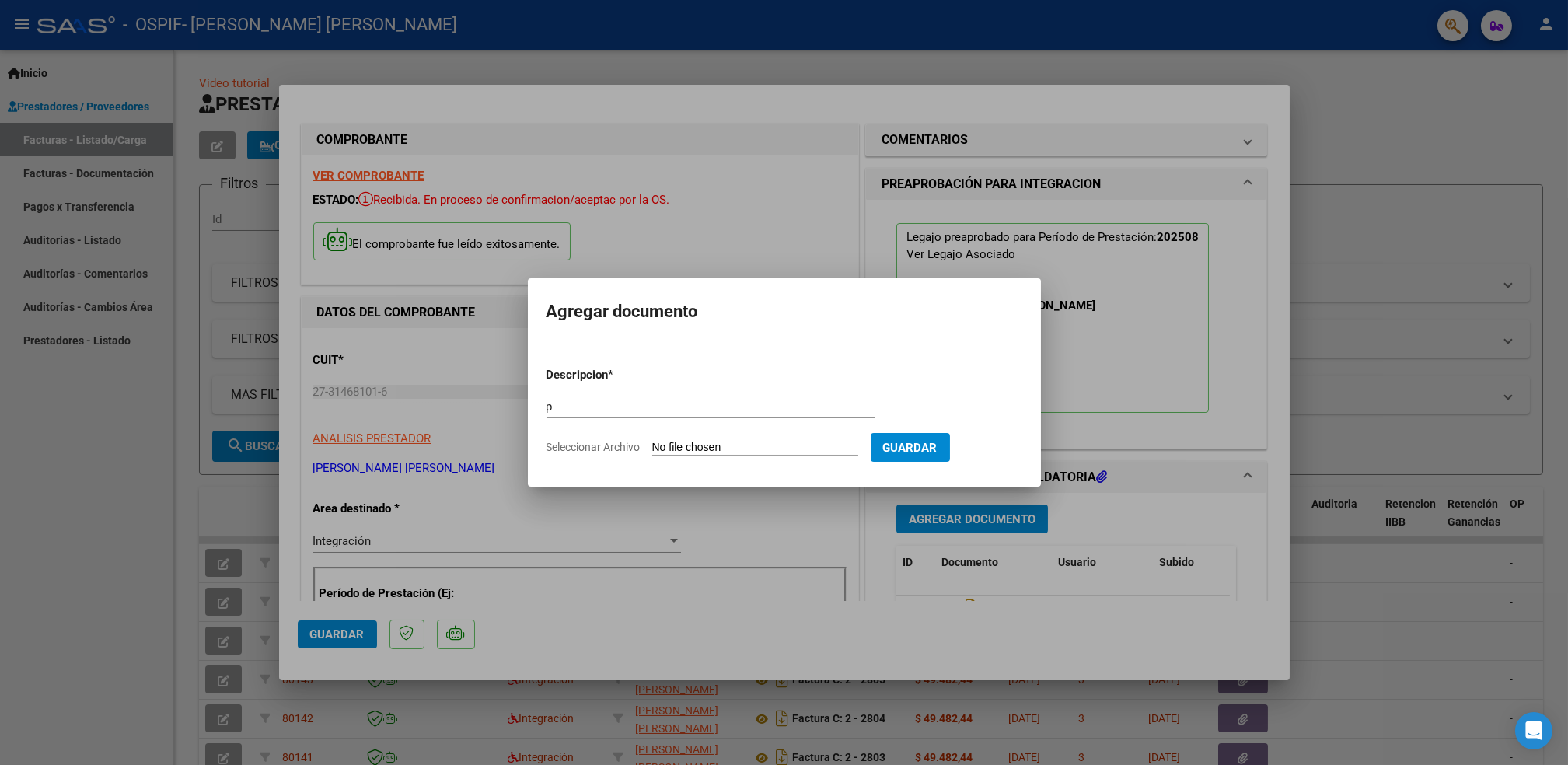
type input "C:\fakepath\oliveratobias.png"
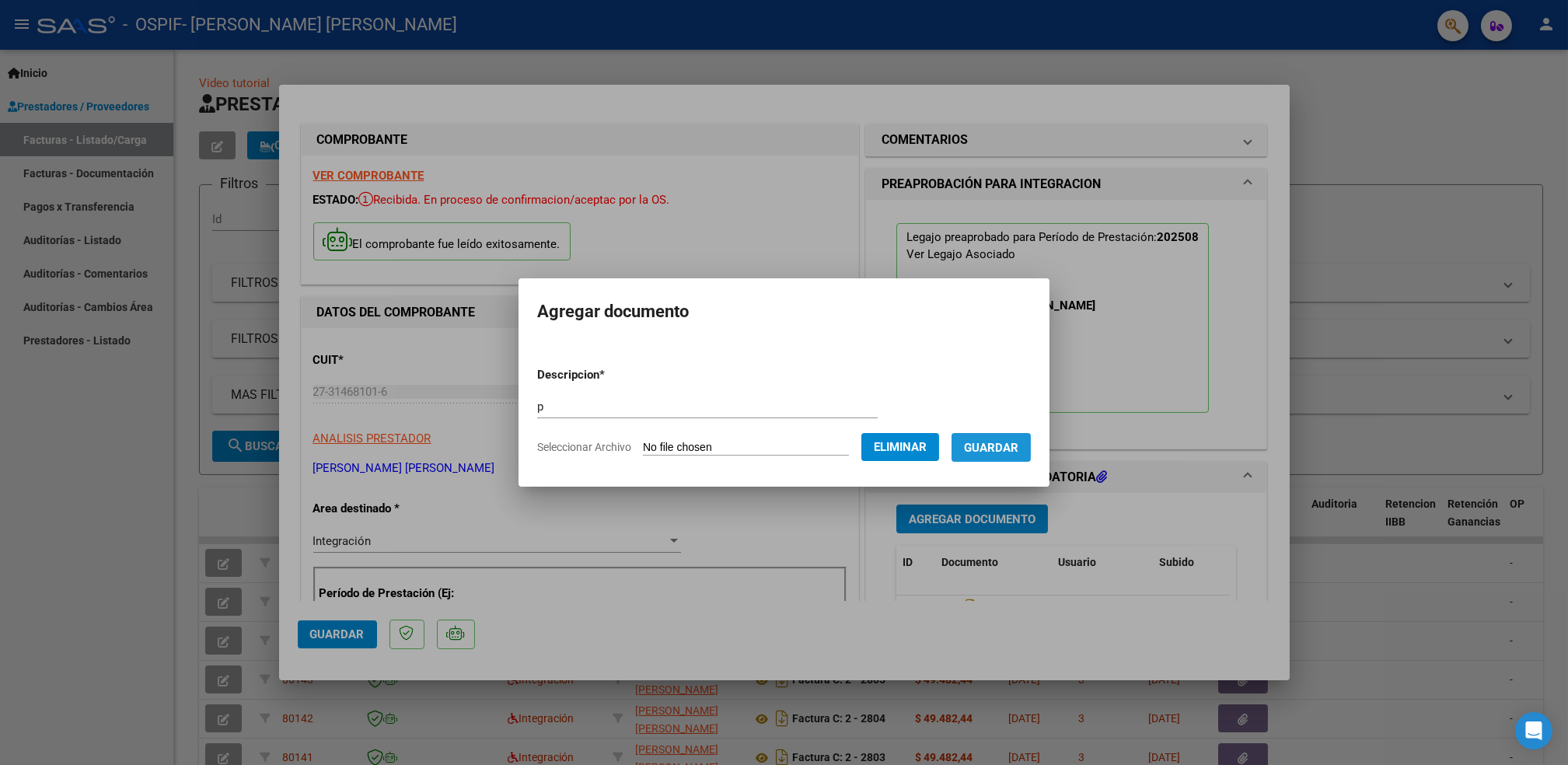
click at [1003, 437] on button "Guardar" at bounding box center [991, 447] width 79 height 28
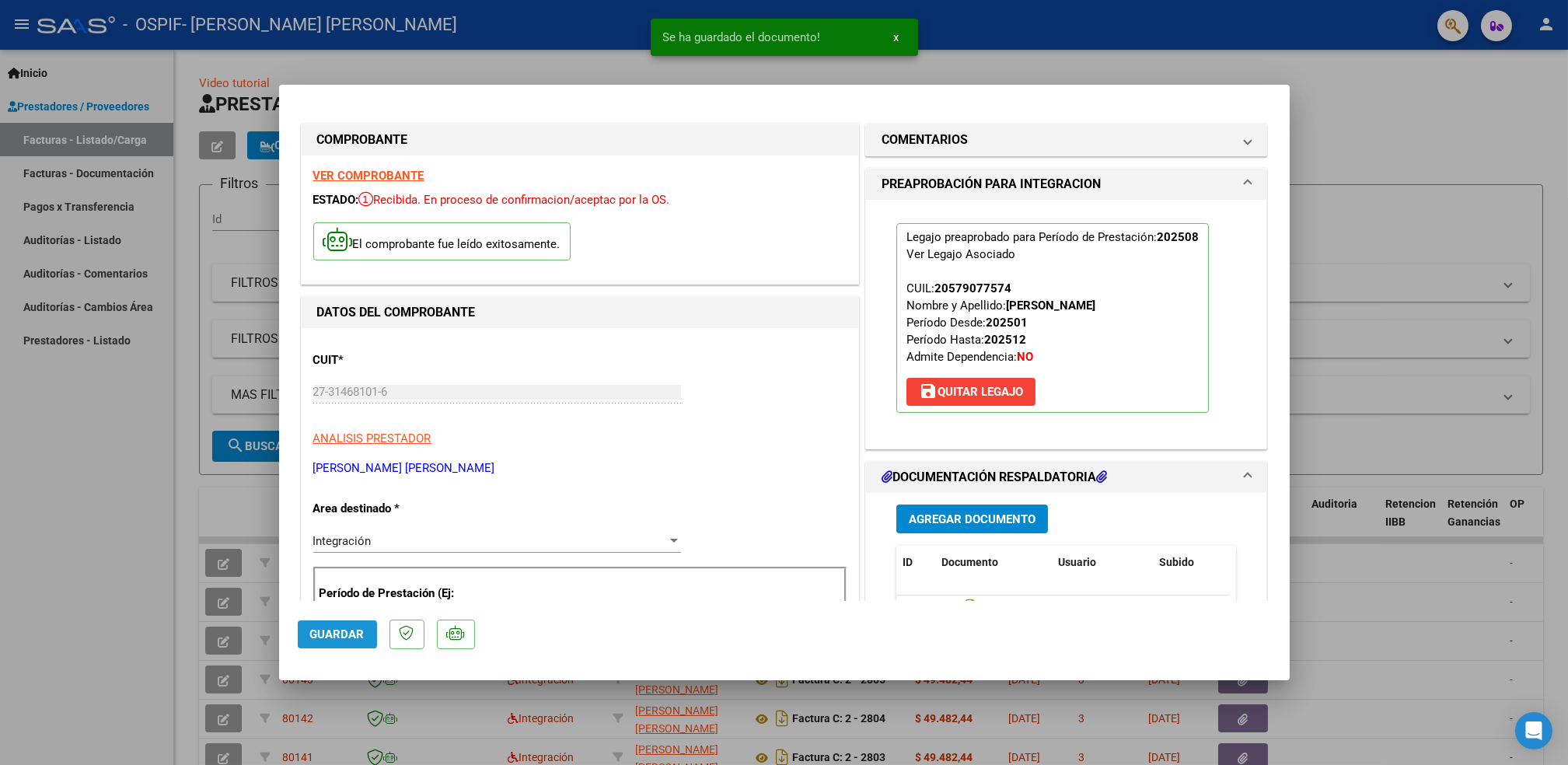
click at [340, 631] on span "Guardar" at bounding box center [337, 635] width 54 height 14
click at [158, 584] on div at bounding box center [784, 382] width 1568 height 765
type input "$ 0,00"
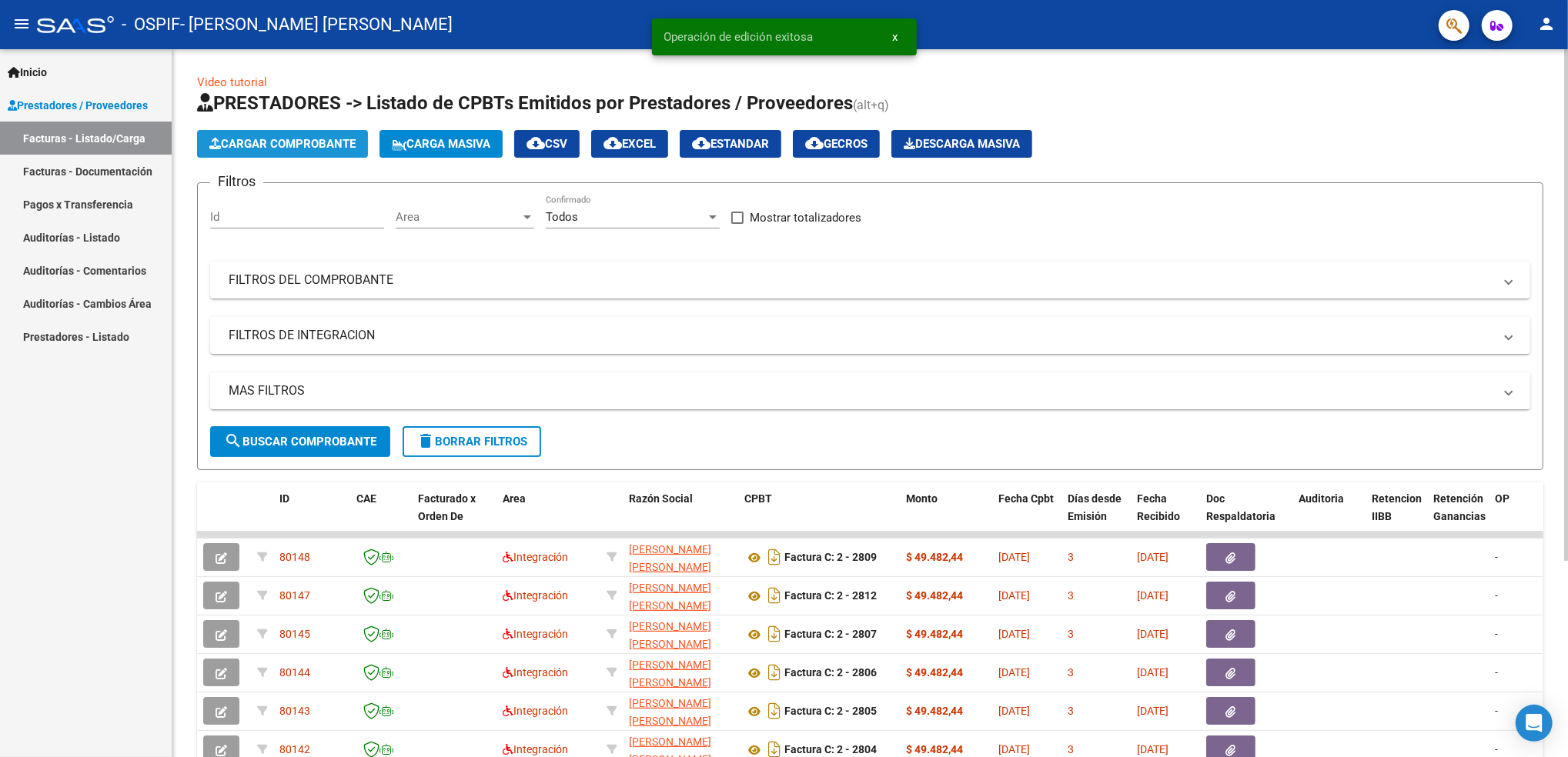
click at [267, 149] on span "Cargar Comprobante" at bounding box center [282, 144] width 146 height 14
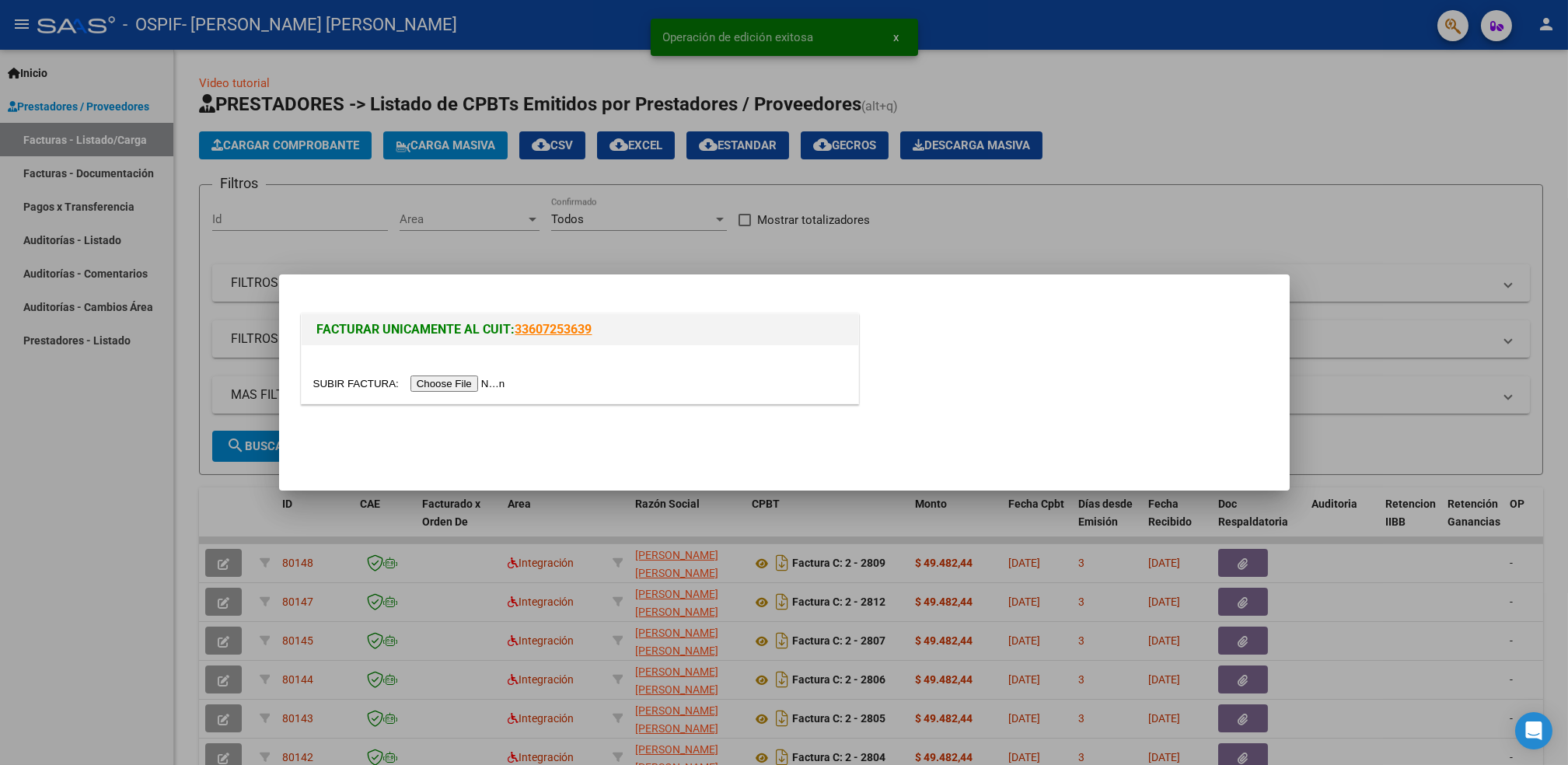
click at [445, 378] on input "file" at bounding box center [411, 384] width 196 height 17
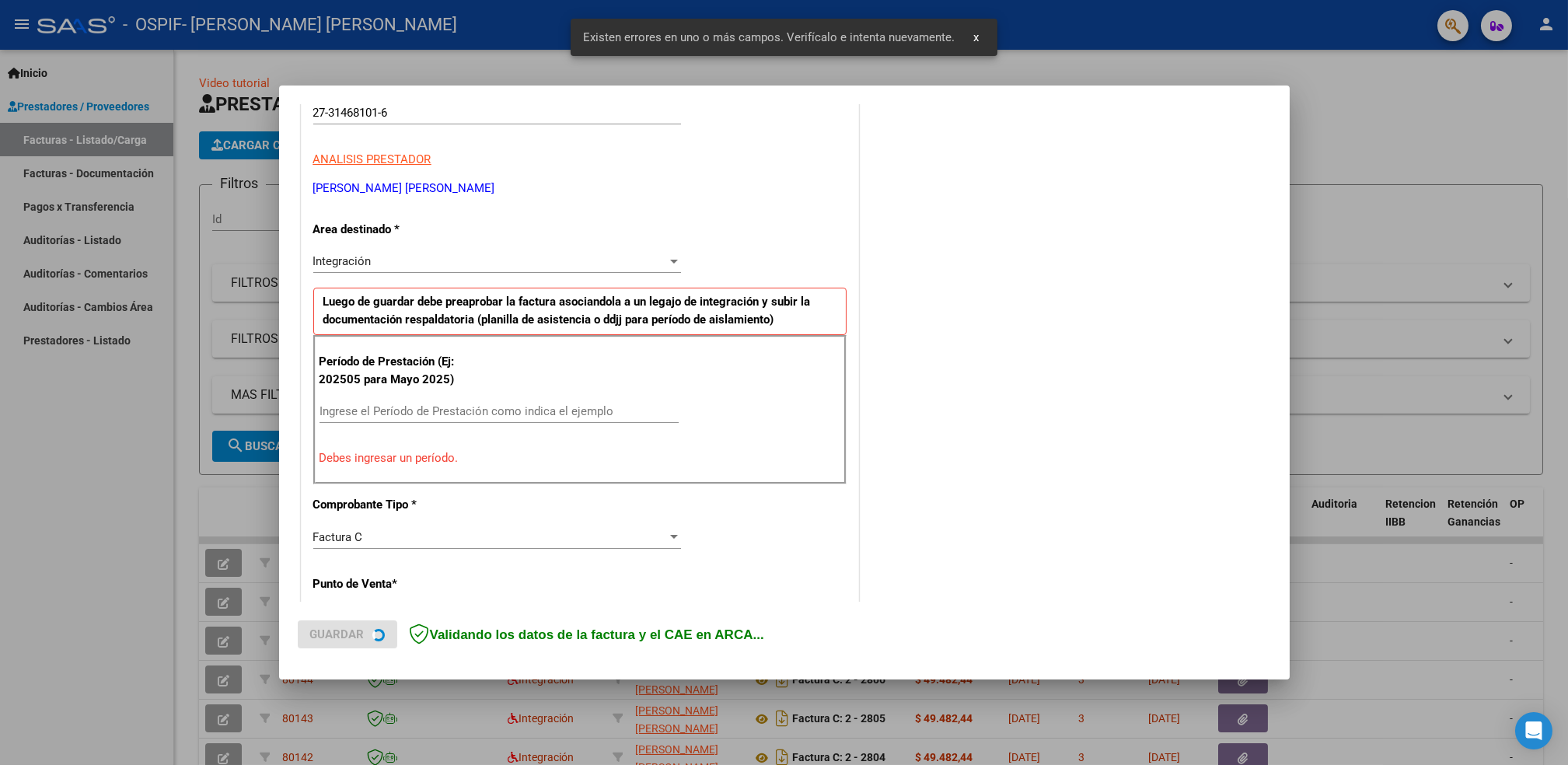
scroll to position [263, 0]
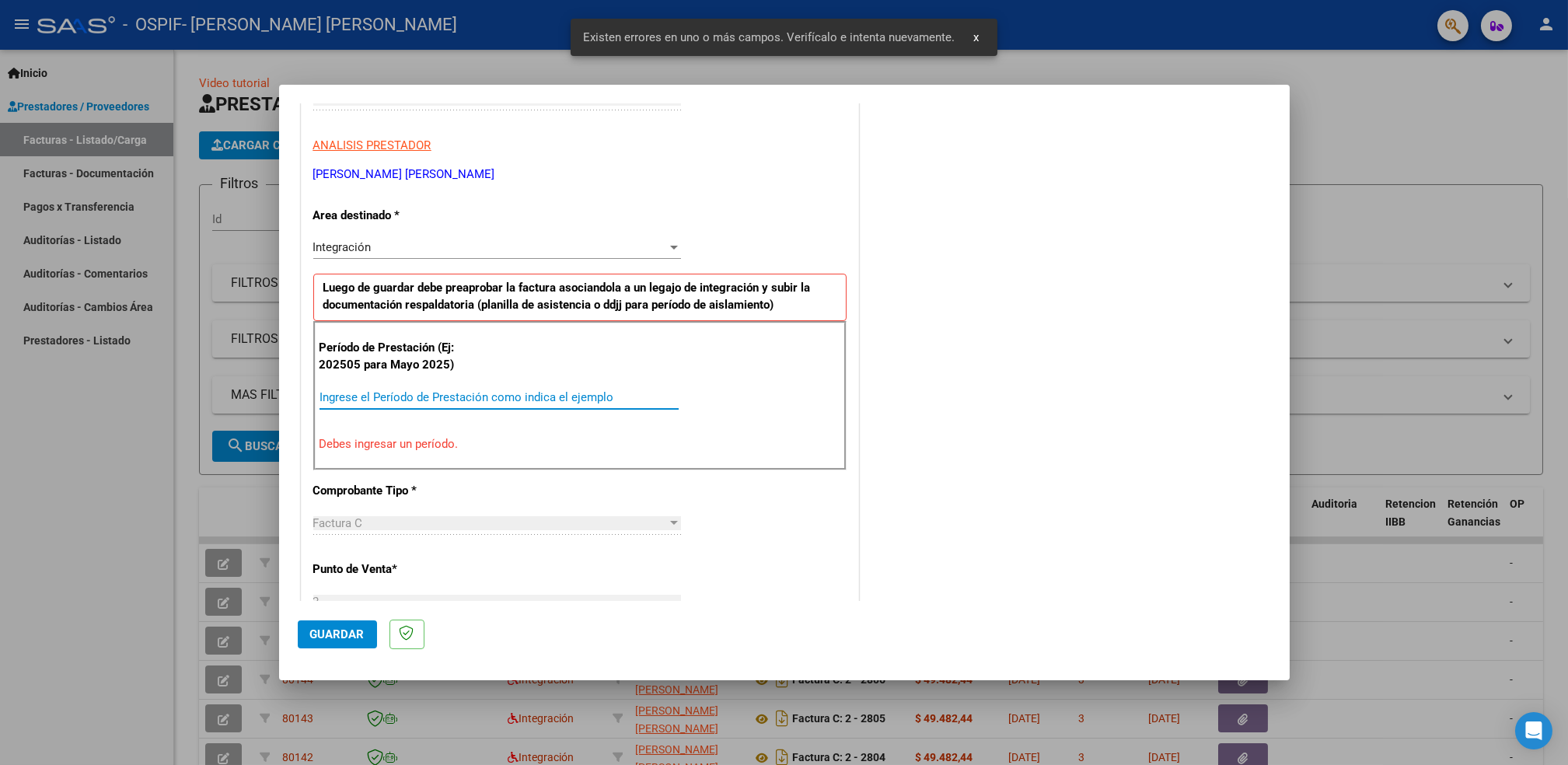
click at [505, 401] on input "Ingrese el Período de Prestación como indica el ejemplo" at bounding box center [499, 397] width 359 height 14
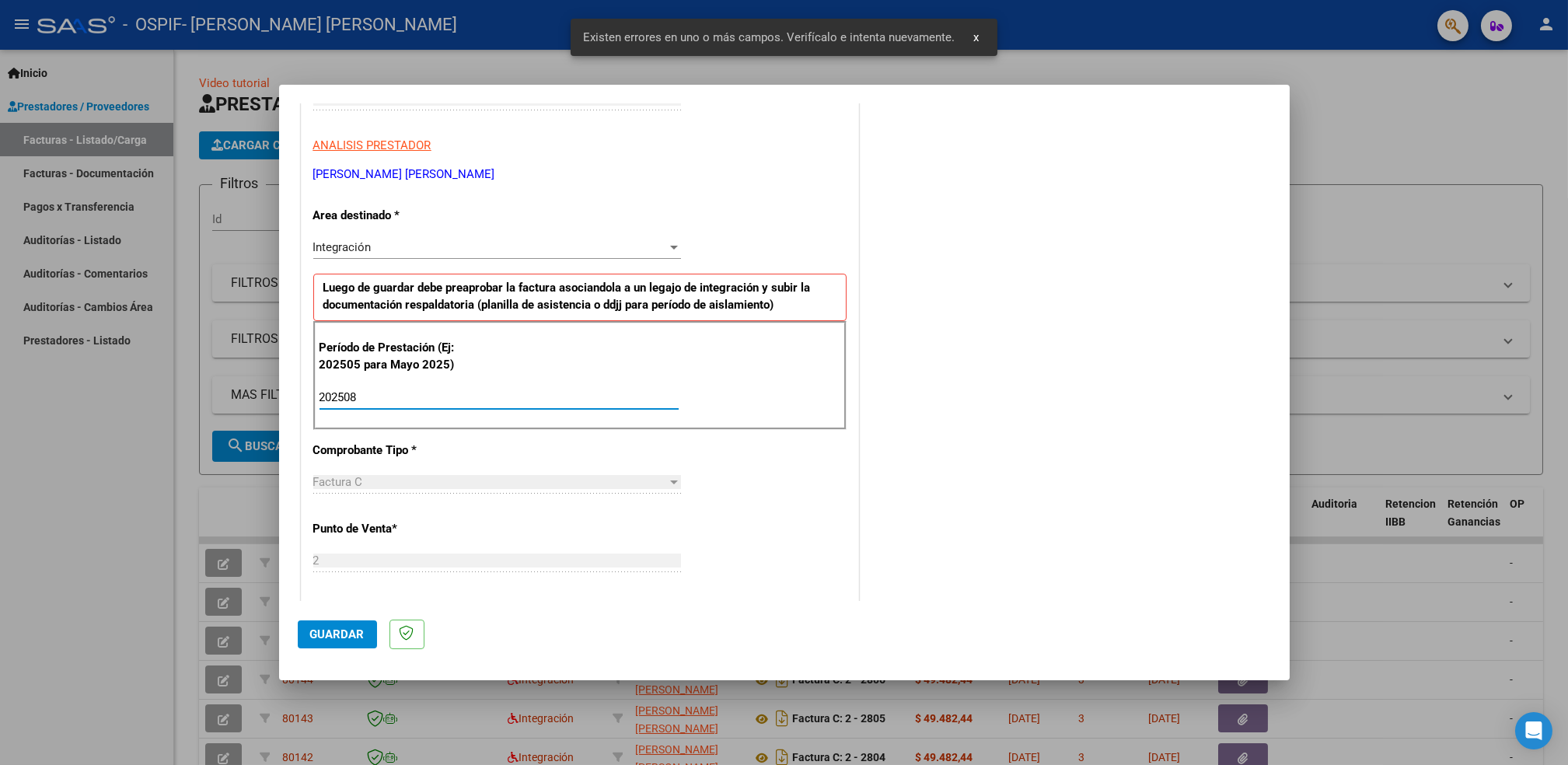
type input "202508"
click at [324, 635] on span "Guardar" at bounding box center [337, 635] width 54 height 14
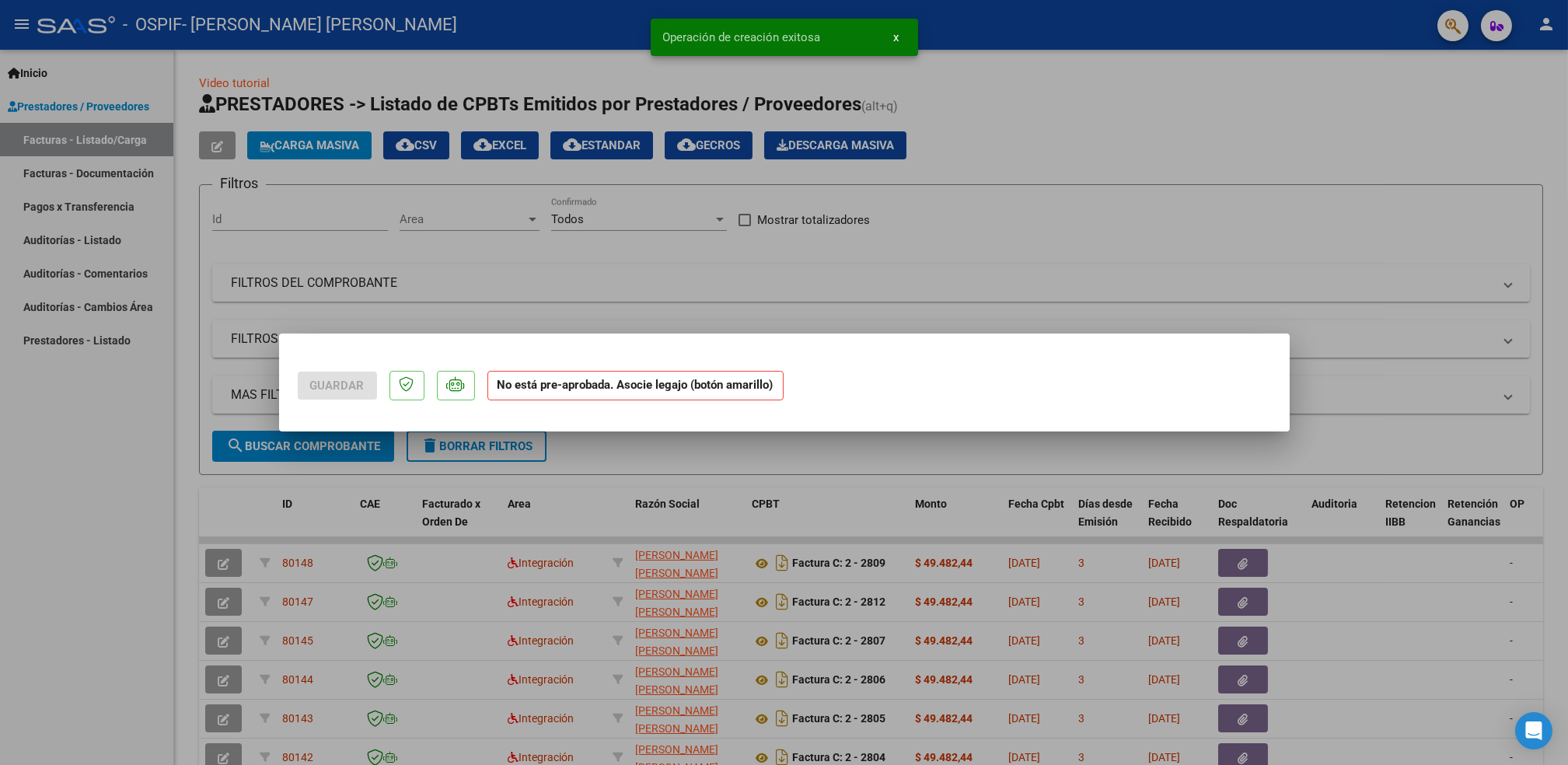
scroll to position [0, 0]
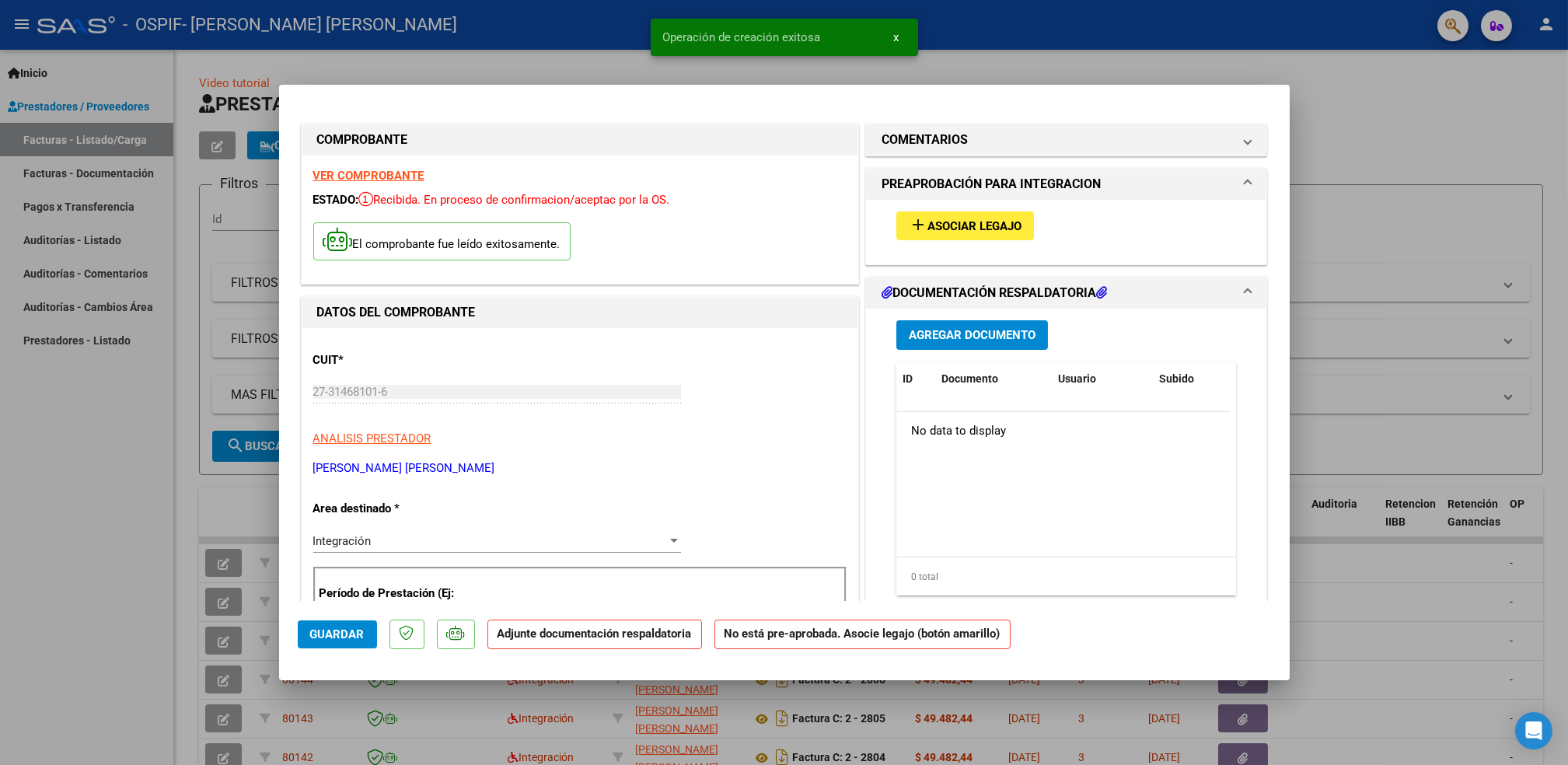
click at [974, 226] on span "Asociar Legajo" at bounding box center [975, 226] width 94 height 14
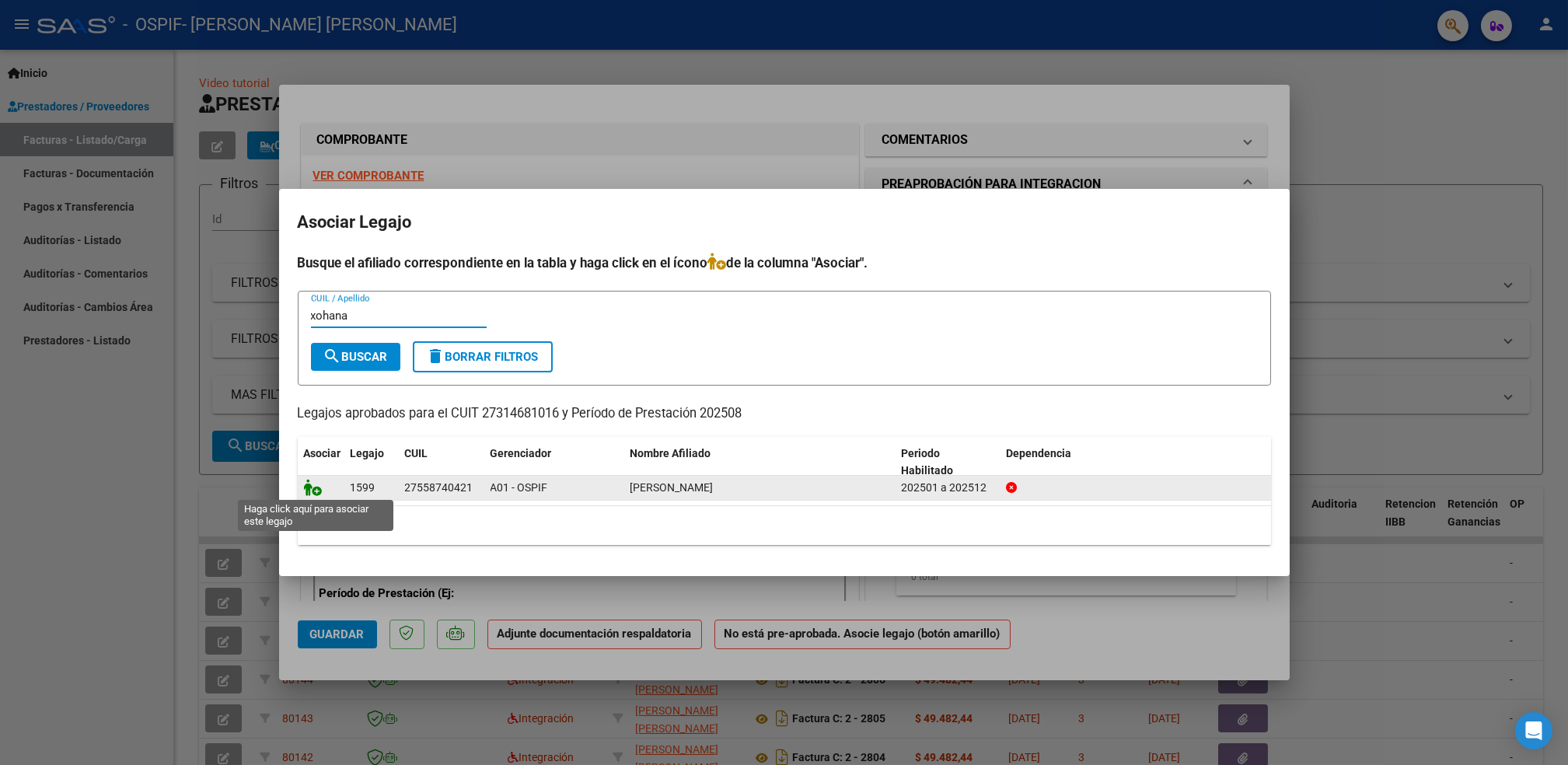
type input "xohana"
click at [313, 485] on icon at bounding box center [313, 487] width 18 height 17
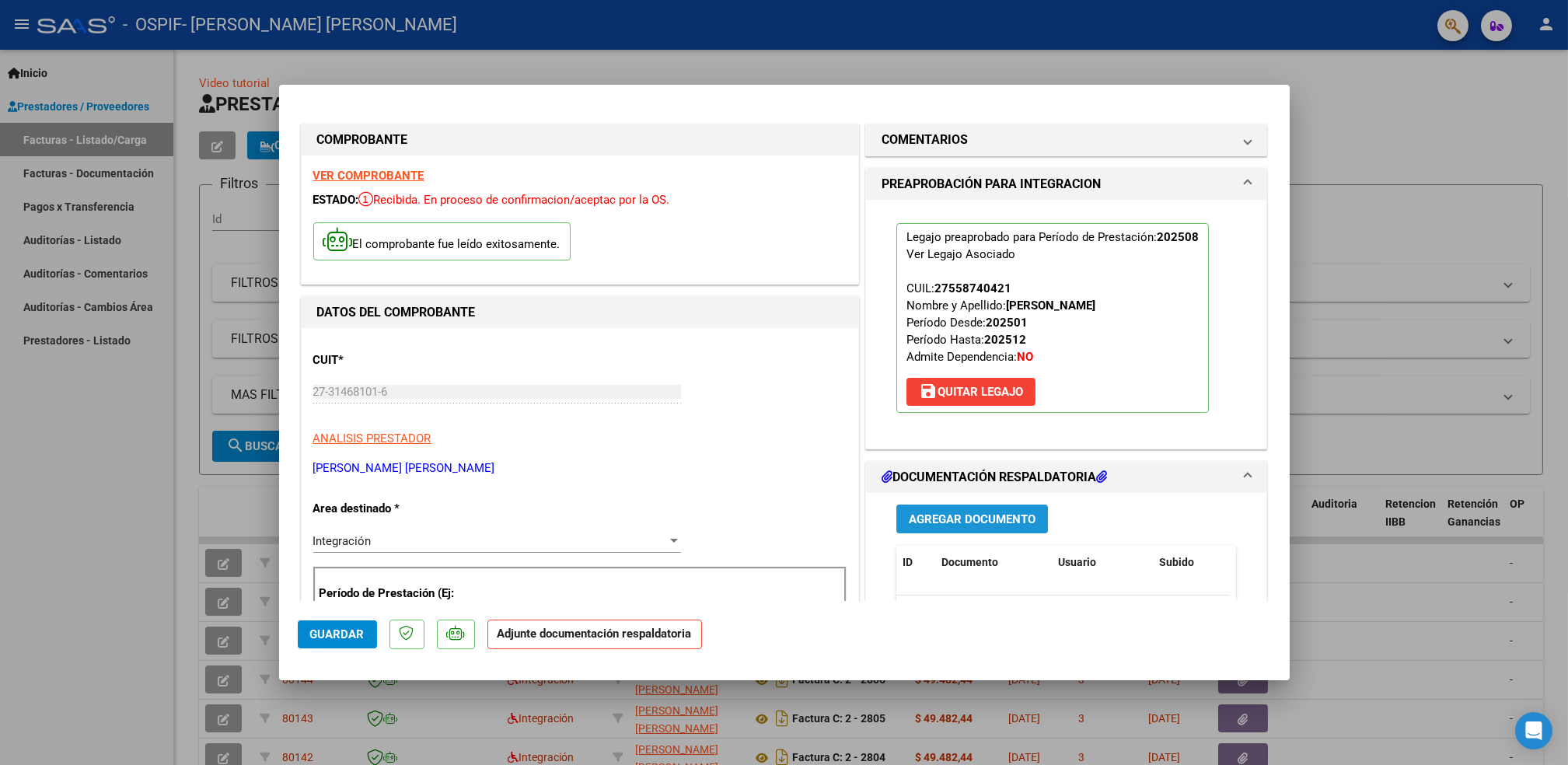
click at [974, 514] on span "Agregar Documento" at bounding box center [972, 519] width 127 height 14
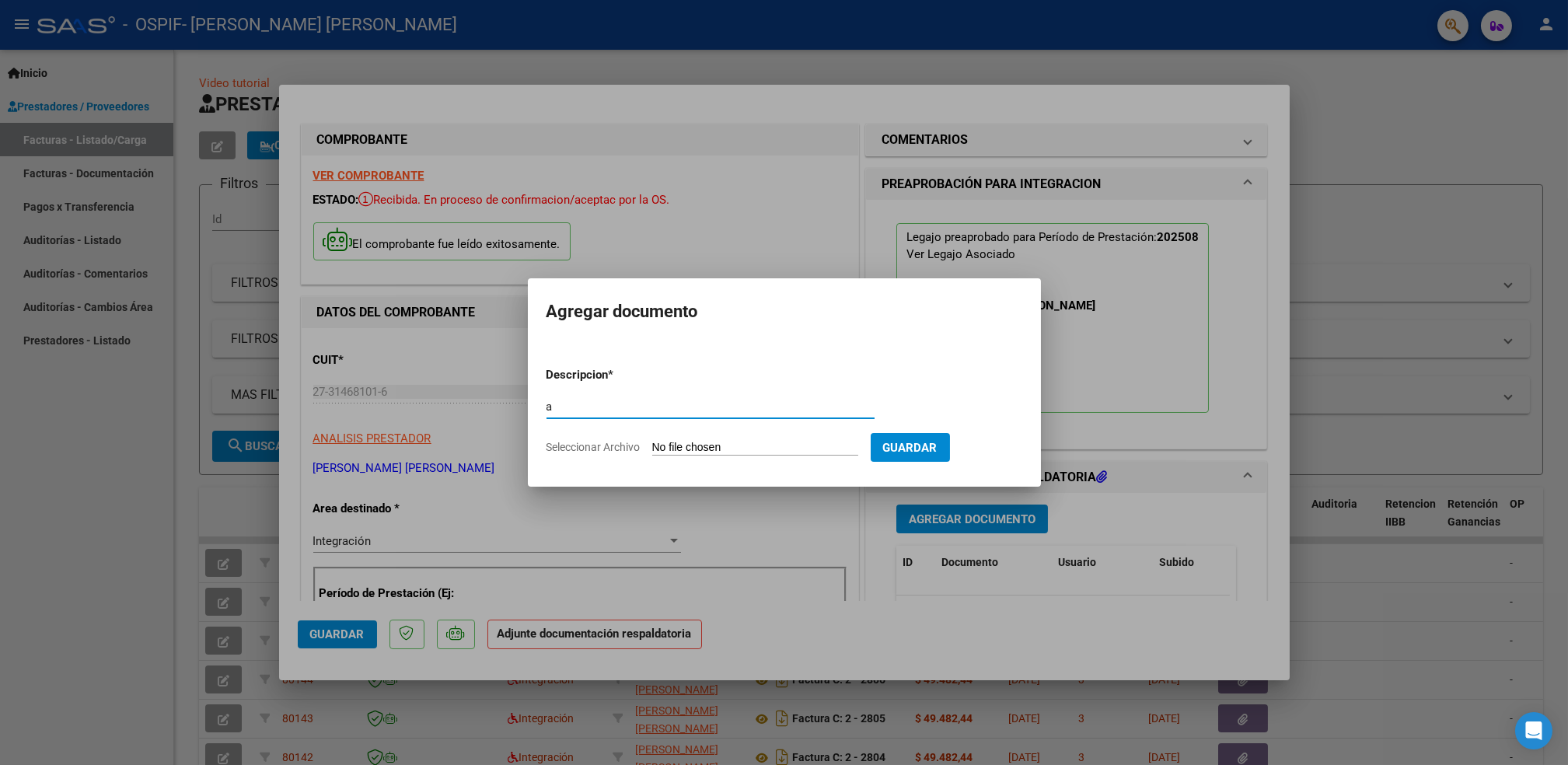
type input "a"
click at [772, 452] on input "Seleccionar Archivo" at bounding box center [755, 448] width 206 height 15
type input "C:\fakepath\Asistencia (62)_10.pdf"
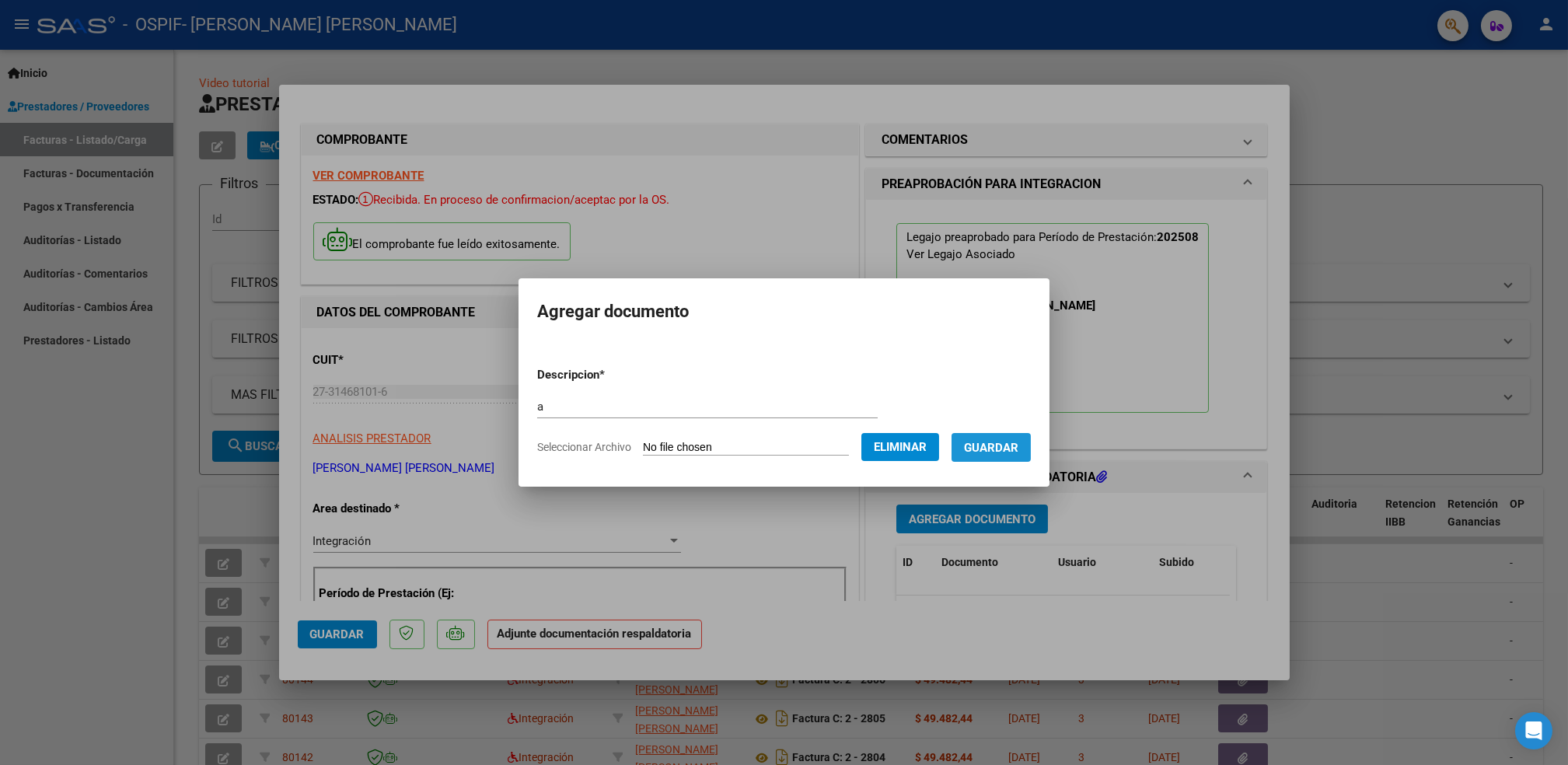
click at [1002, 445] on span "Guardar" at bounding box center [991, 447] width 54 height 14
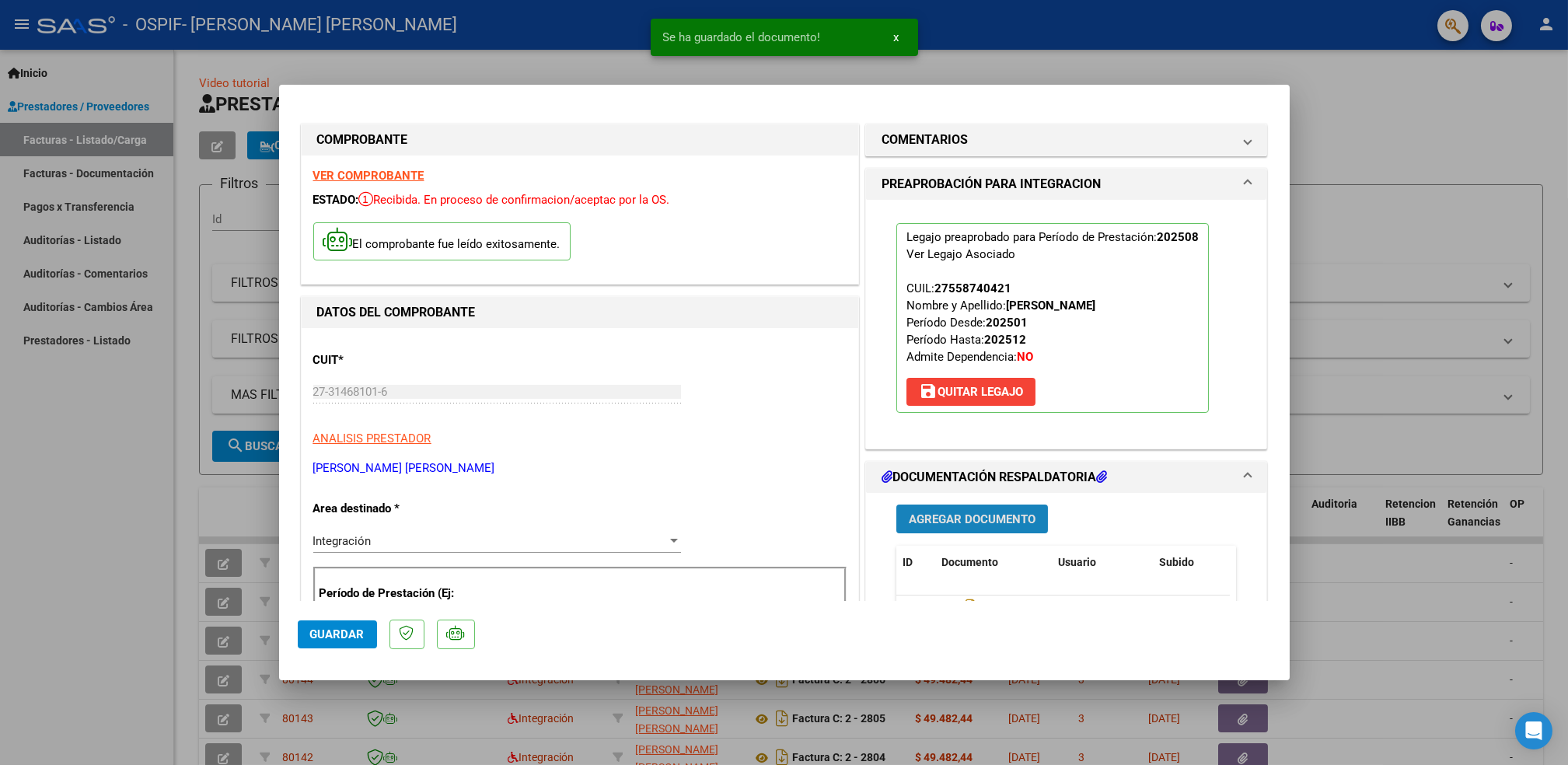
click at [974, 510] on button "Agregar Documento" at bounding box center [972, 519] width 151 height 28
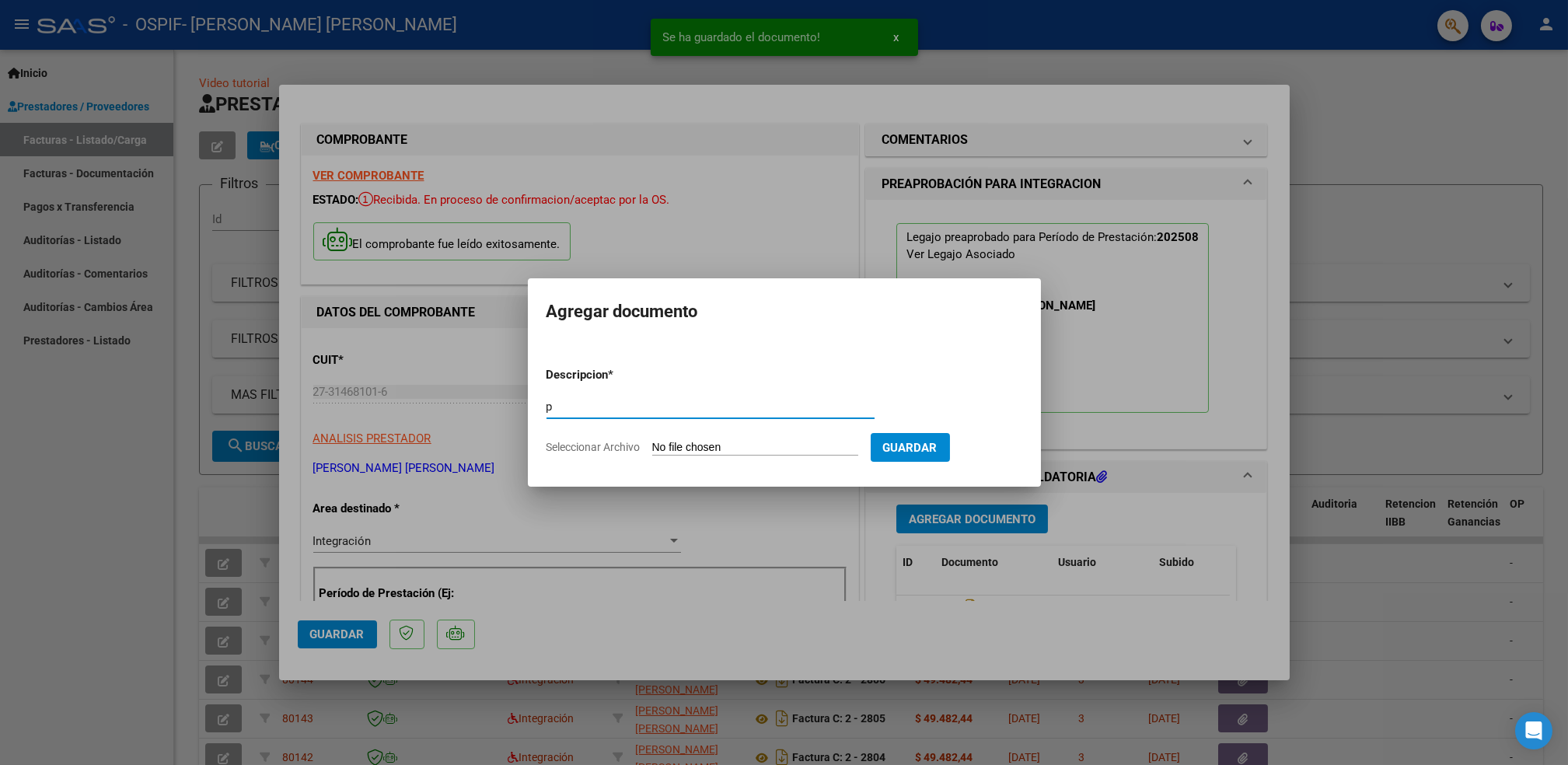
type input "p"
click at [707, 441] on app-file-uploader "Seleccionar Archivo" at bounding box center [709, 447] width 324 height 14
click at [697, 448] on input "Seleccionar Archivo" at bounding box center [755, 448] width 206 height 15
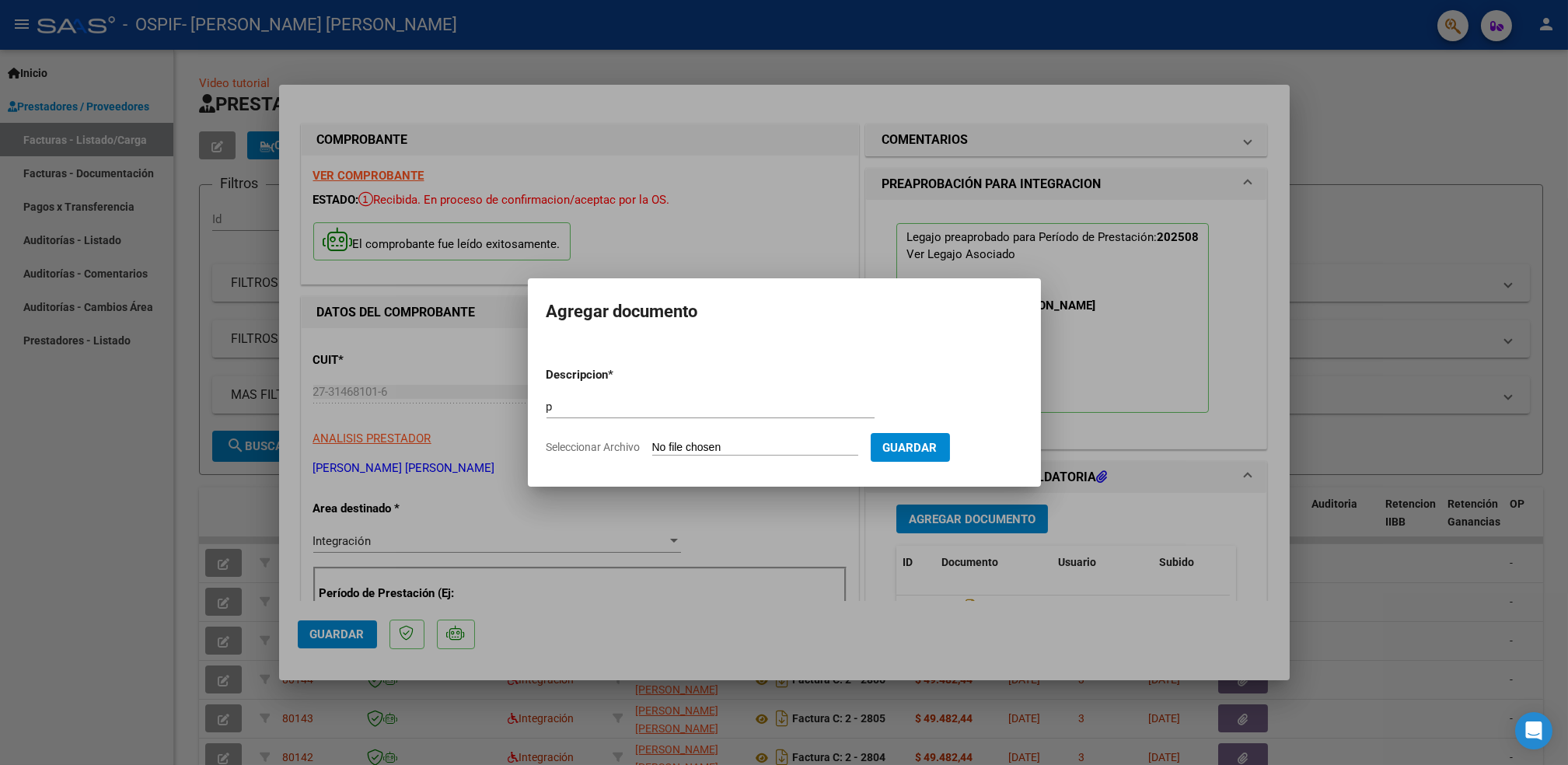
type input "C:\fakepath\XOHANA.png"
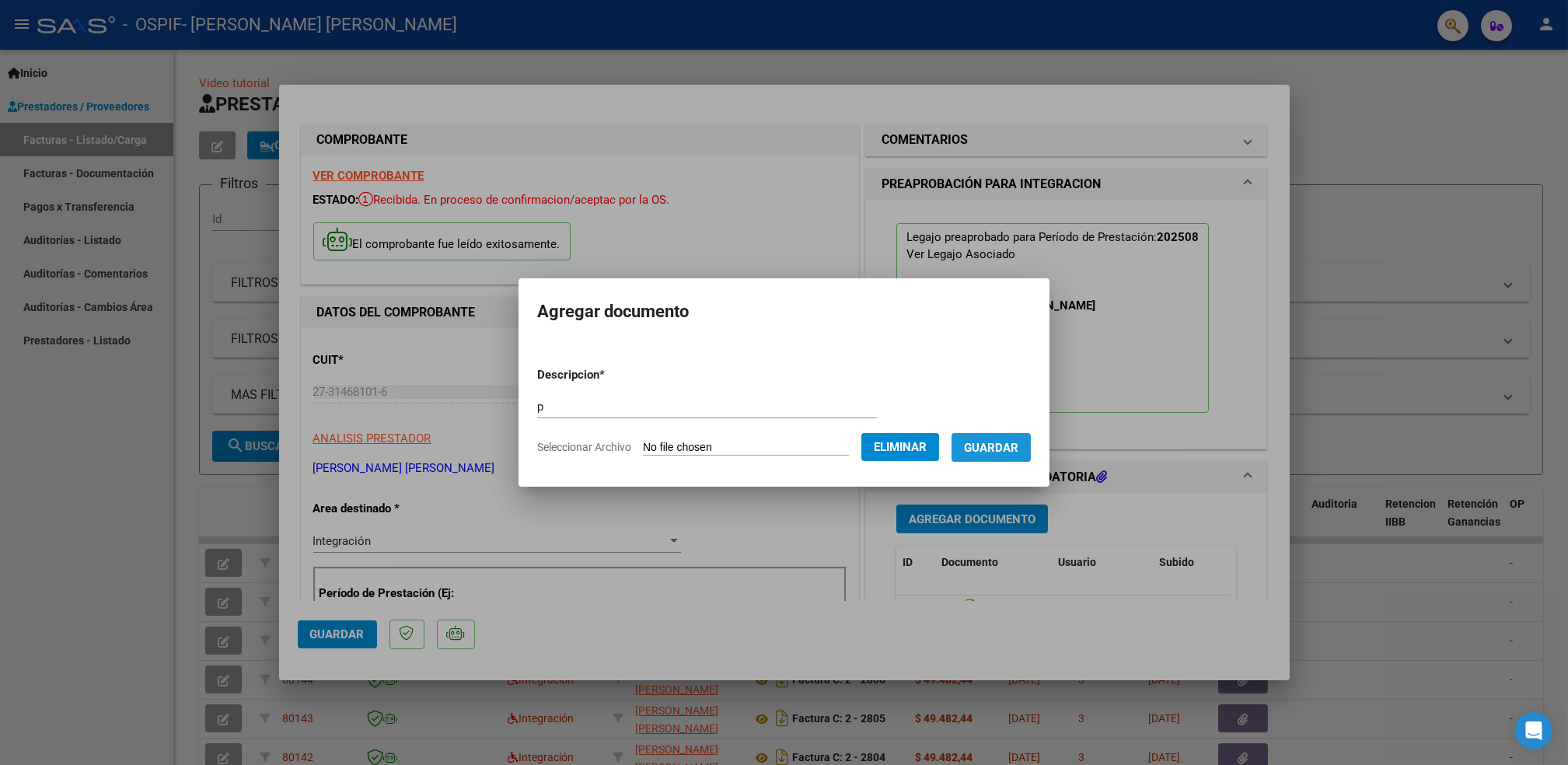
click at [998, 446] on span "Guardar" at bounding box center [991, 447] width 54 height 14
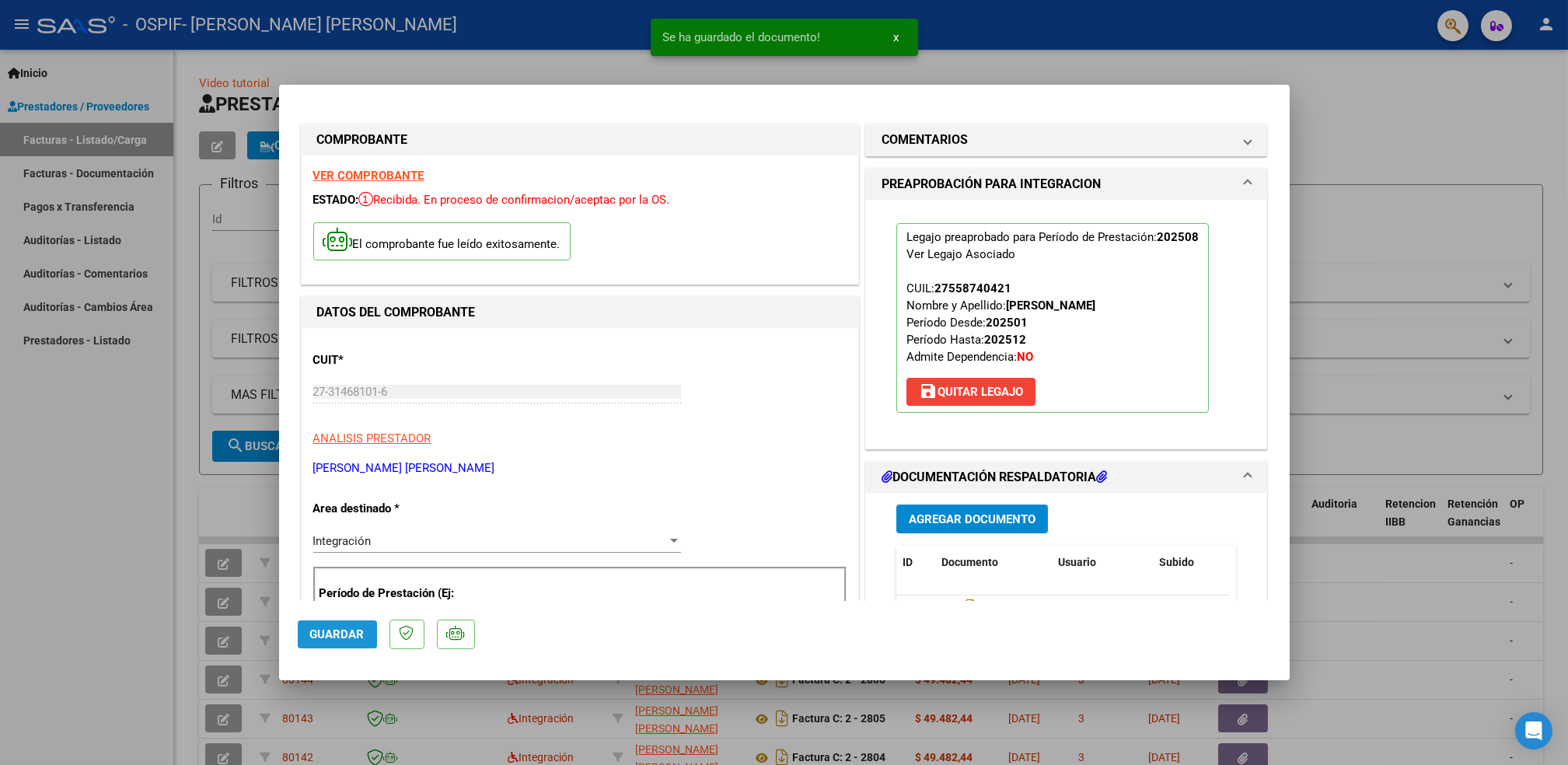
click at [330, 630] on span "Guardar" at bounding box center [337, 635] width 54 height 14
click at [146, 605] on div at bounding box center [784, 382] width 1568 height 765
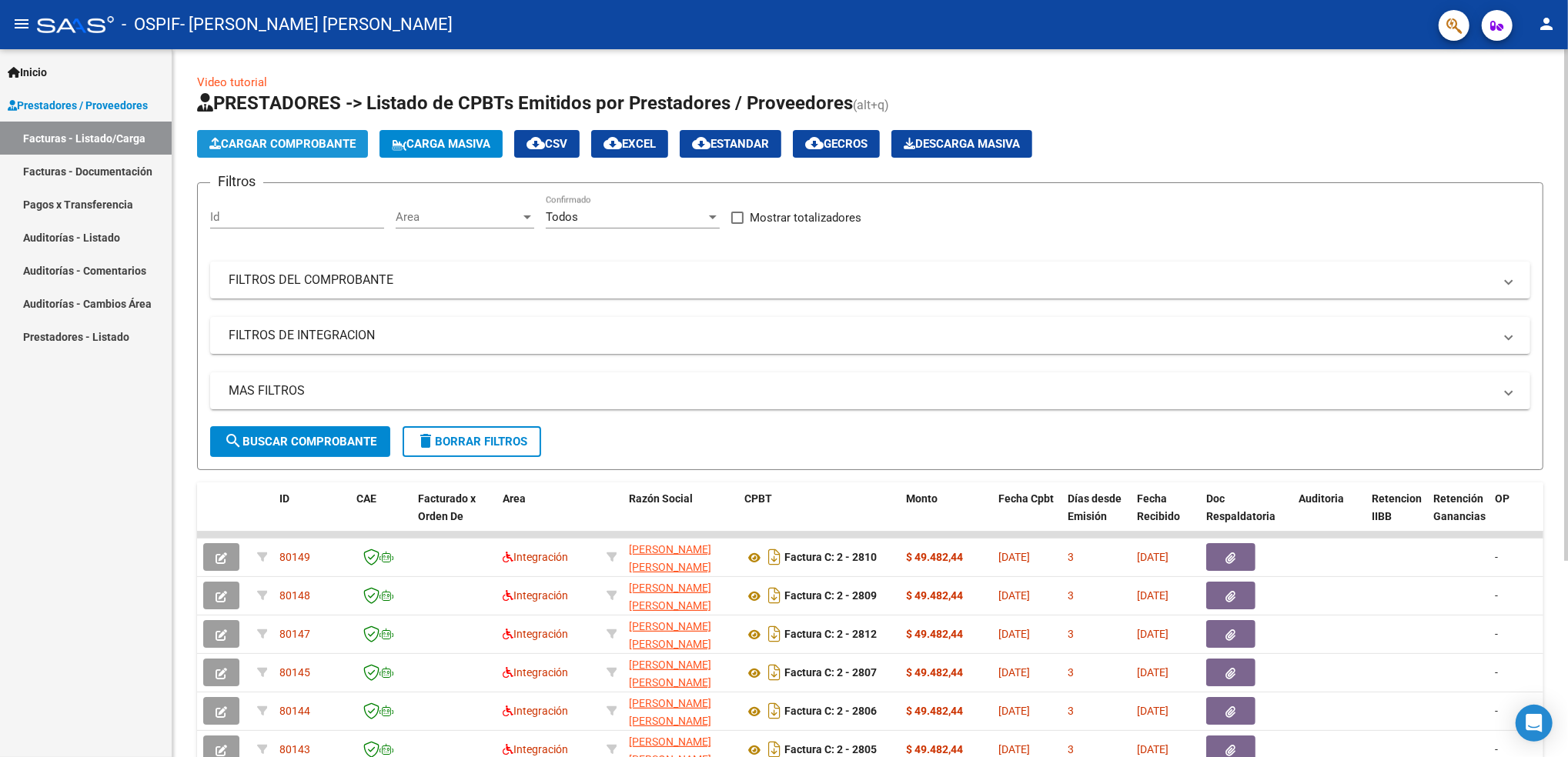
click at [309, 137] on span "Cargar Comprobante" at bounding box center [282, 144] width 146 height 14
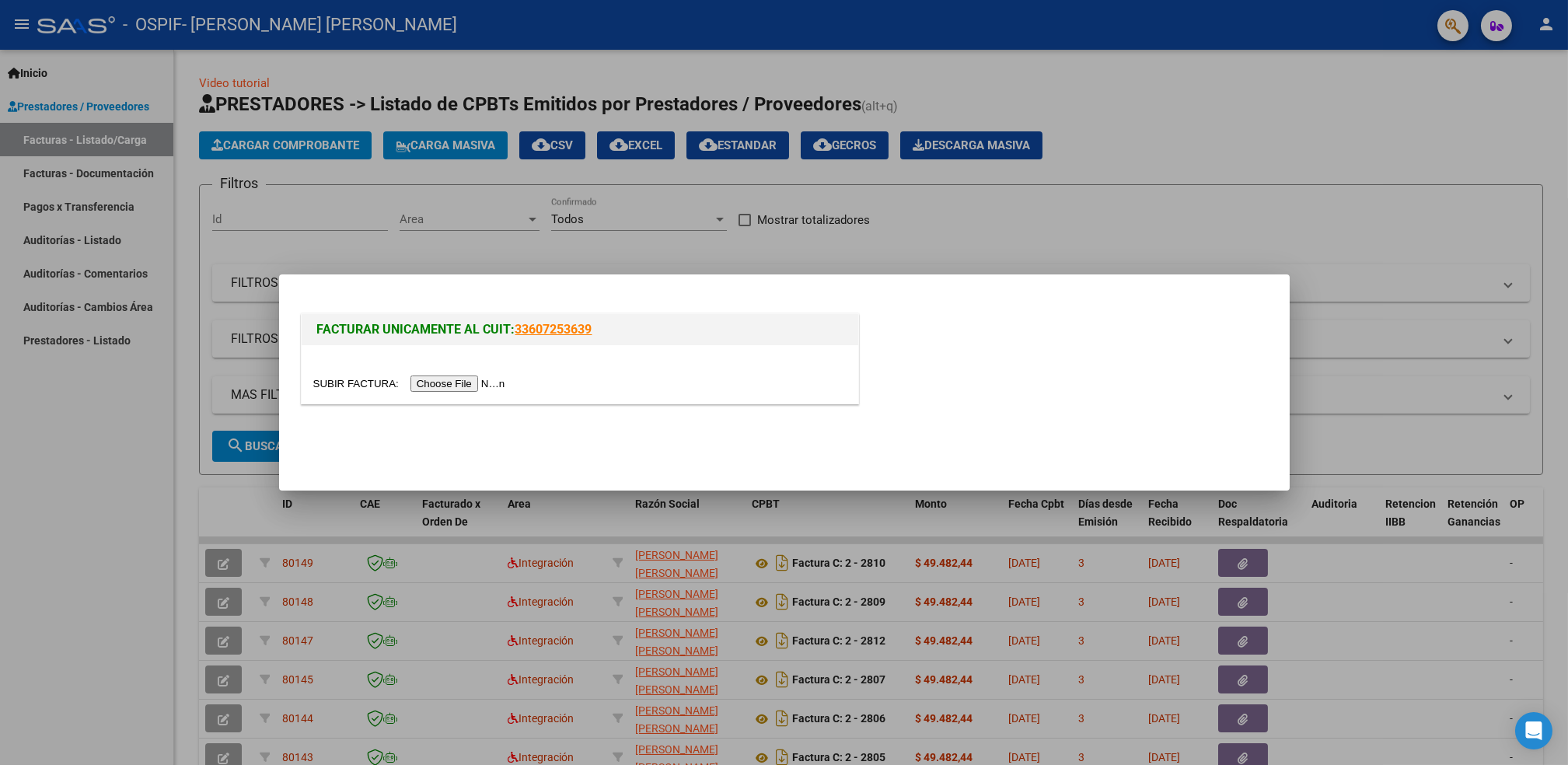
click at [467, 384] on input "file" at bounding box center [411, 384] width 196 height 17
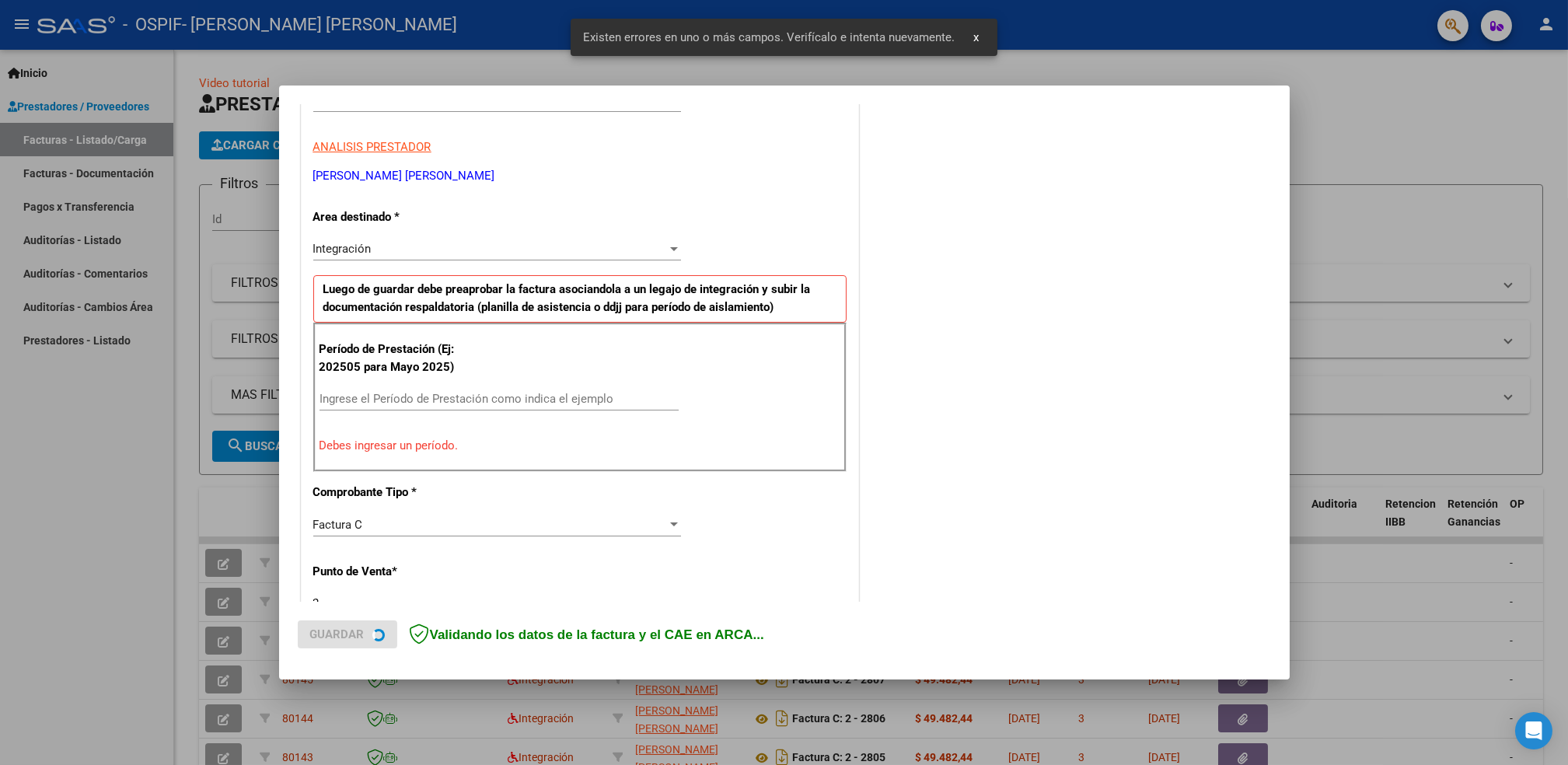
scroll to position [263, 0]
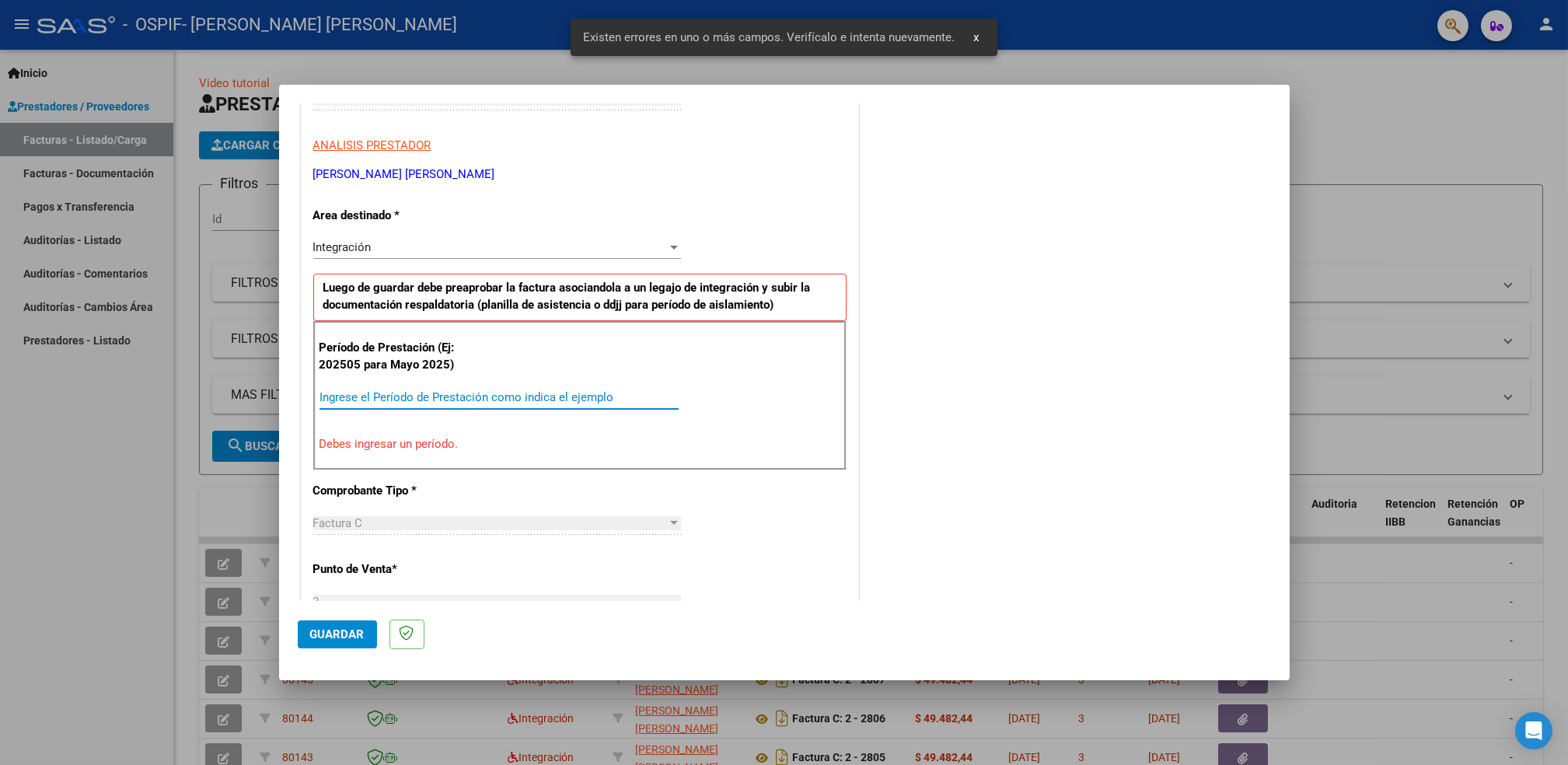
click at [497, 400] on input "Ingrese el Período de Prestación como indica el ejemplo" at bounding box center [499, 397] width 359 height 14
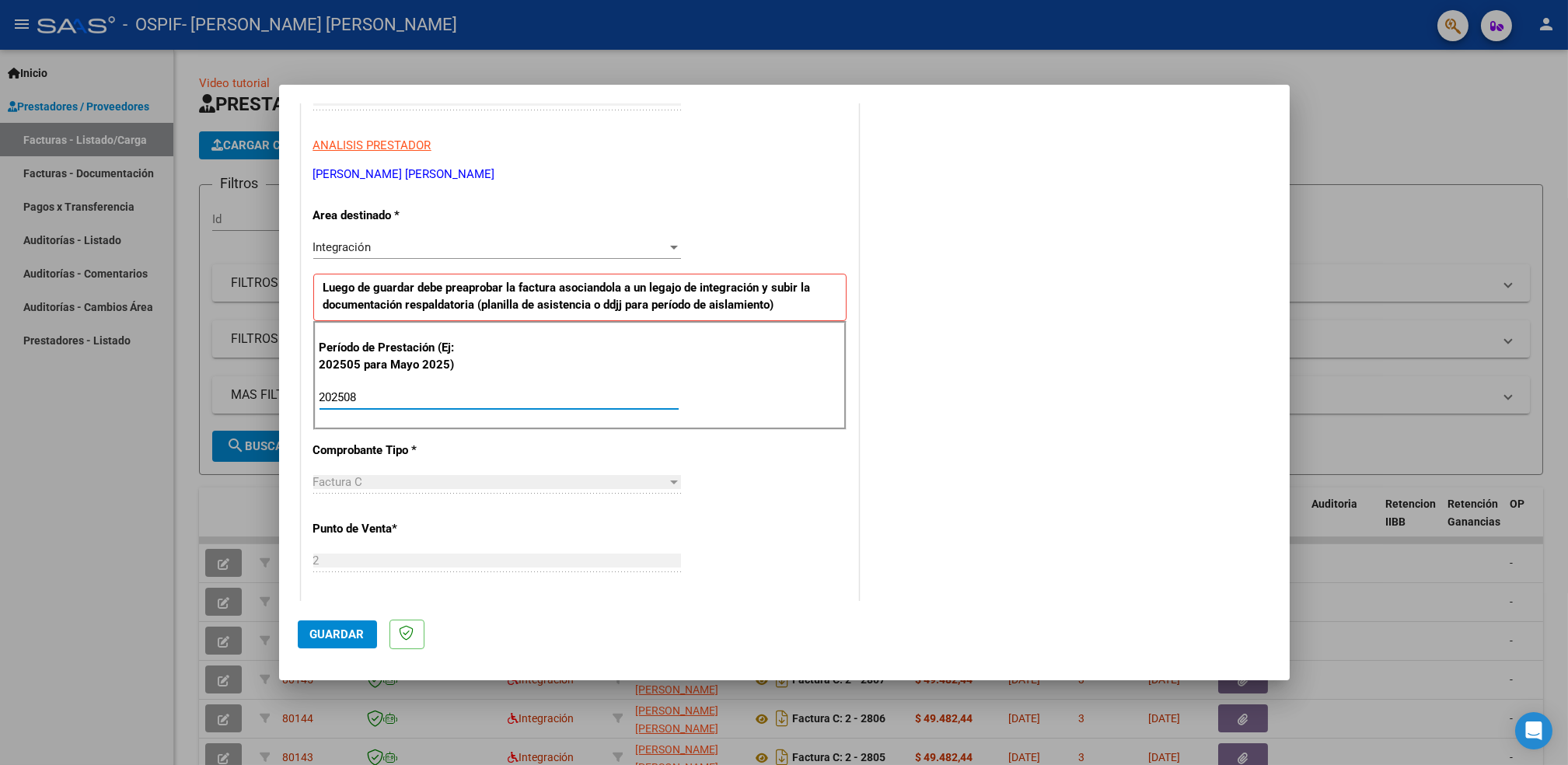
type input "202508"
click at [328, 633] on span "Guardar" at bounding box center [337, 635] width 54 height 14
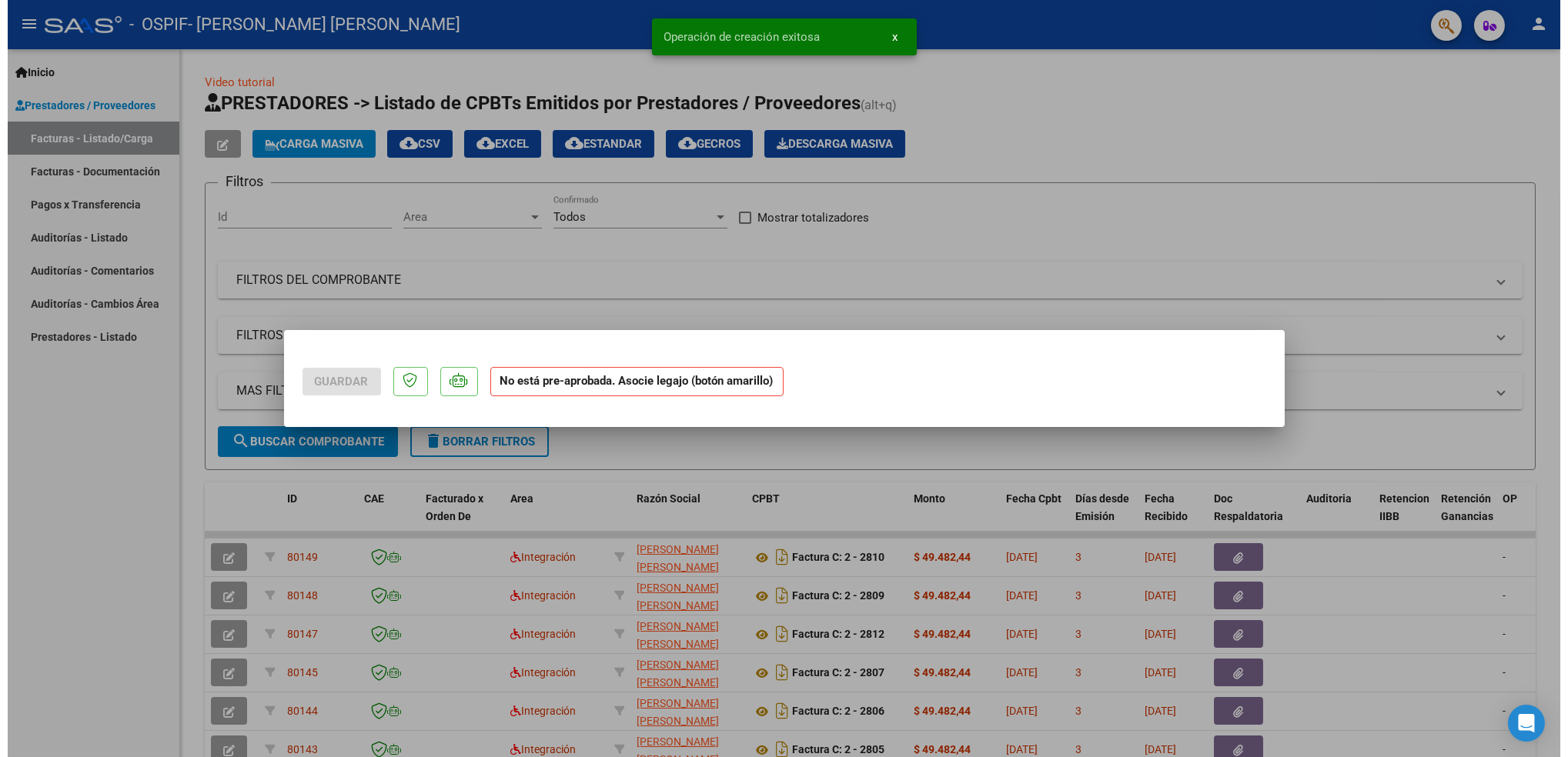
scroll to position [0, 0]
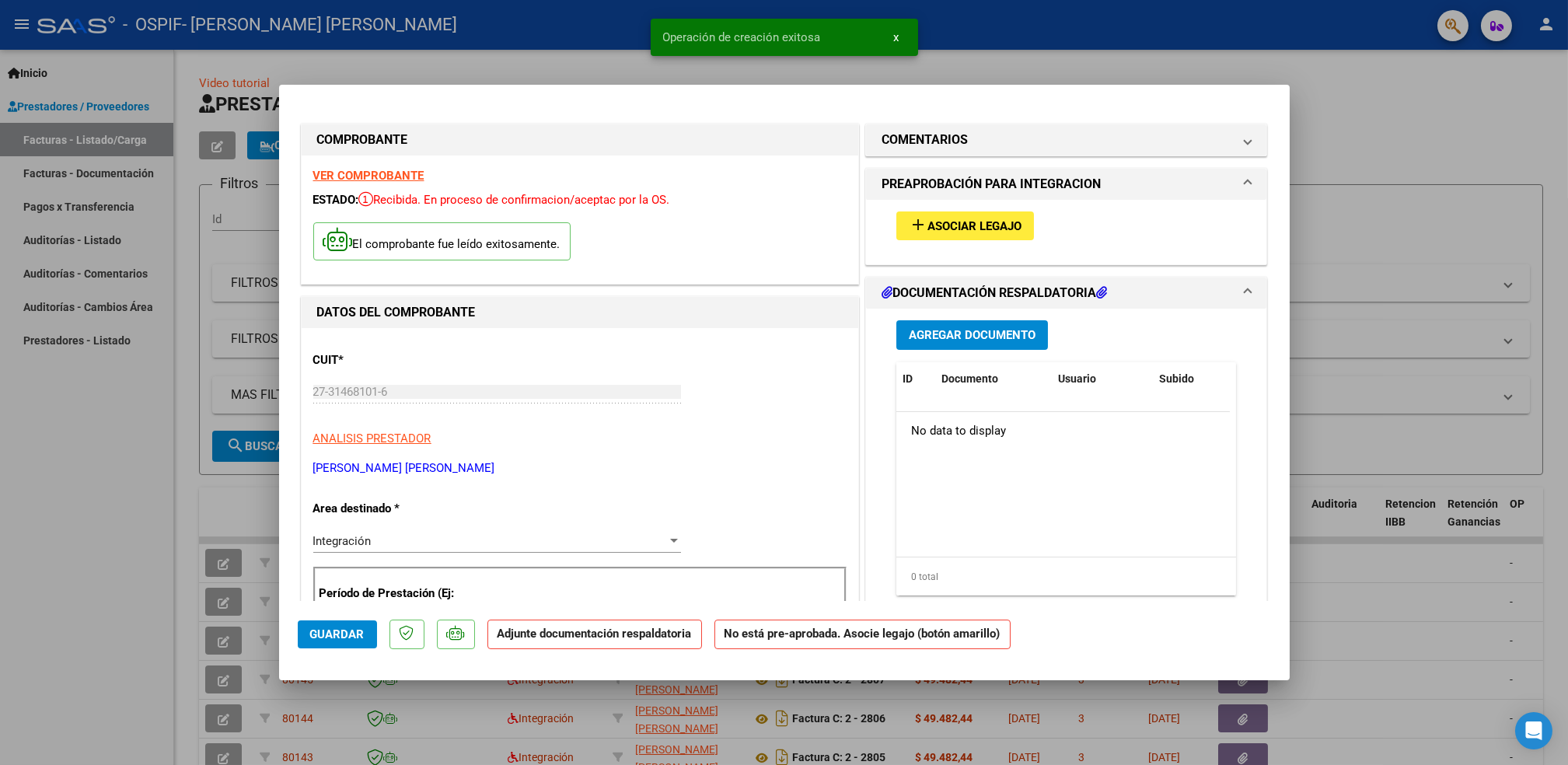
click at [941, 226] on span "Asociar Legajo" at bounding box center [975, 226] width 94 height 14
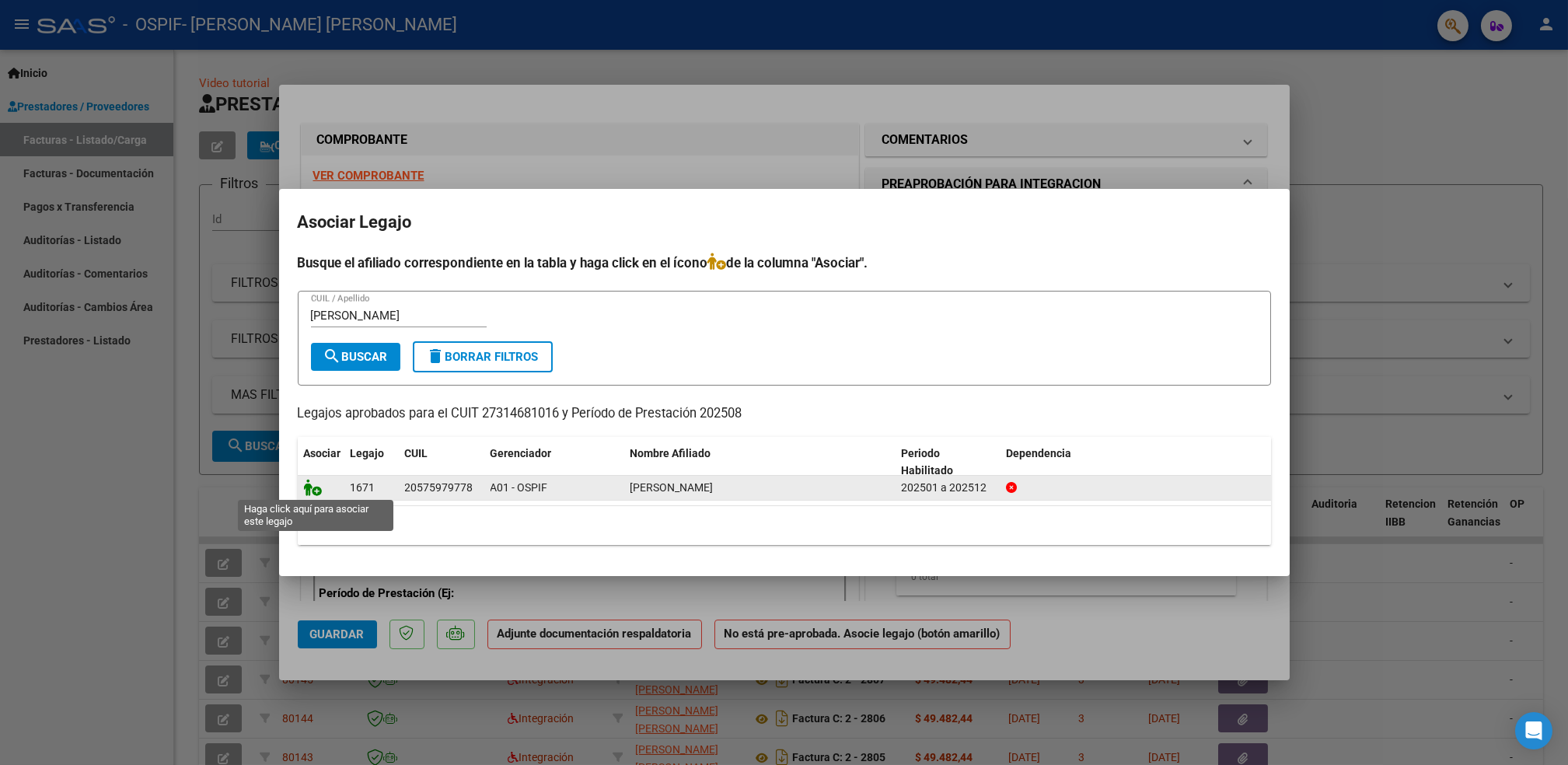
click at [311, 494] on icon at bounding box center [313, 487] width 18 height 17
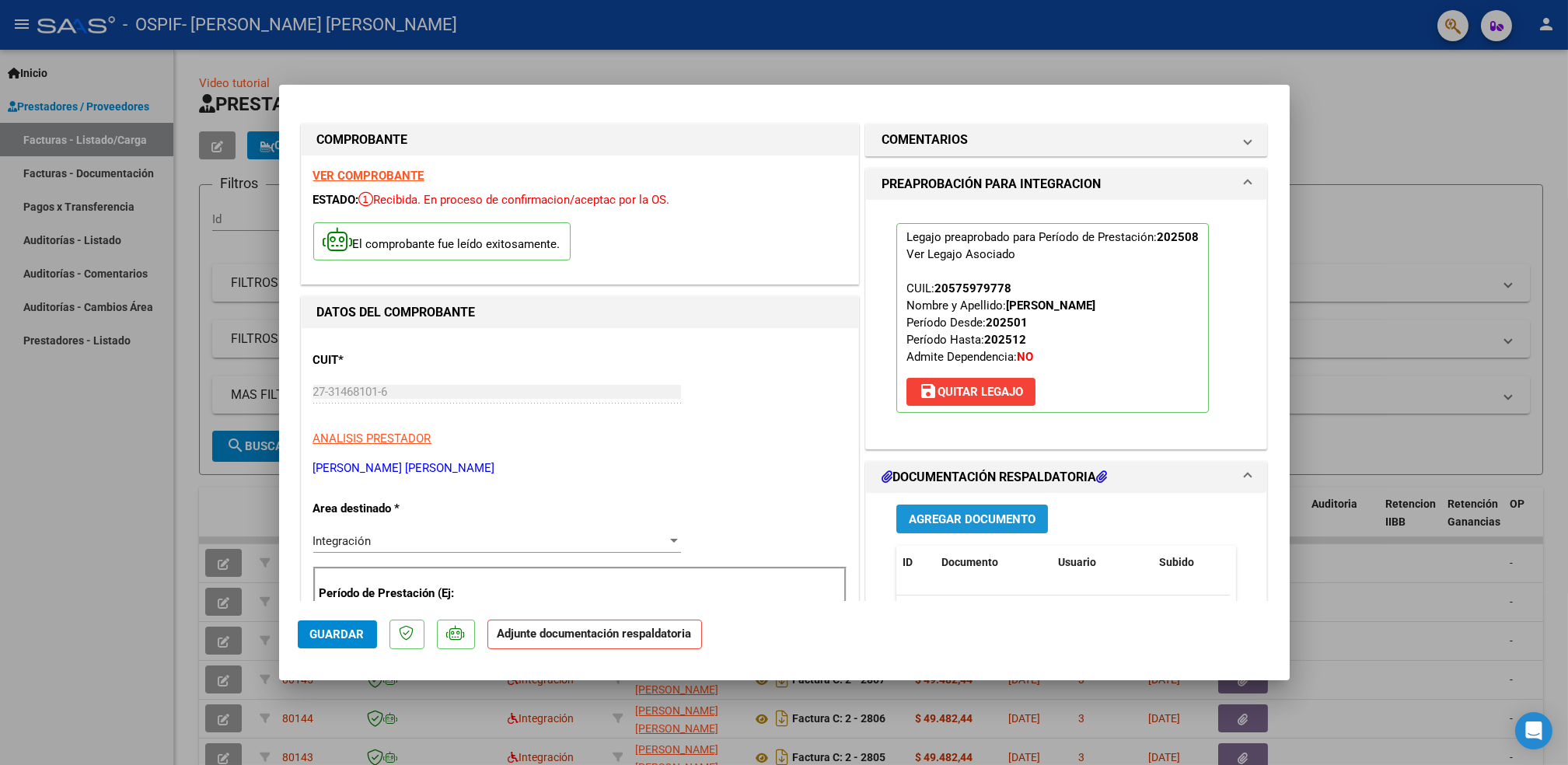
click at [912, 522] on span "Agregar Documento" at bounding box center [972, 519] width 127 height 14
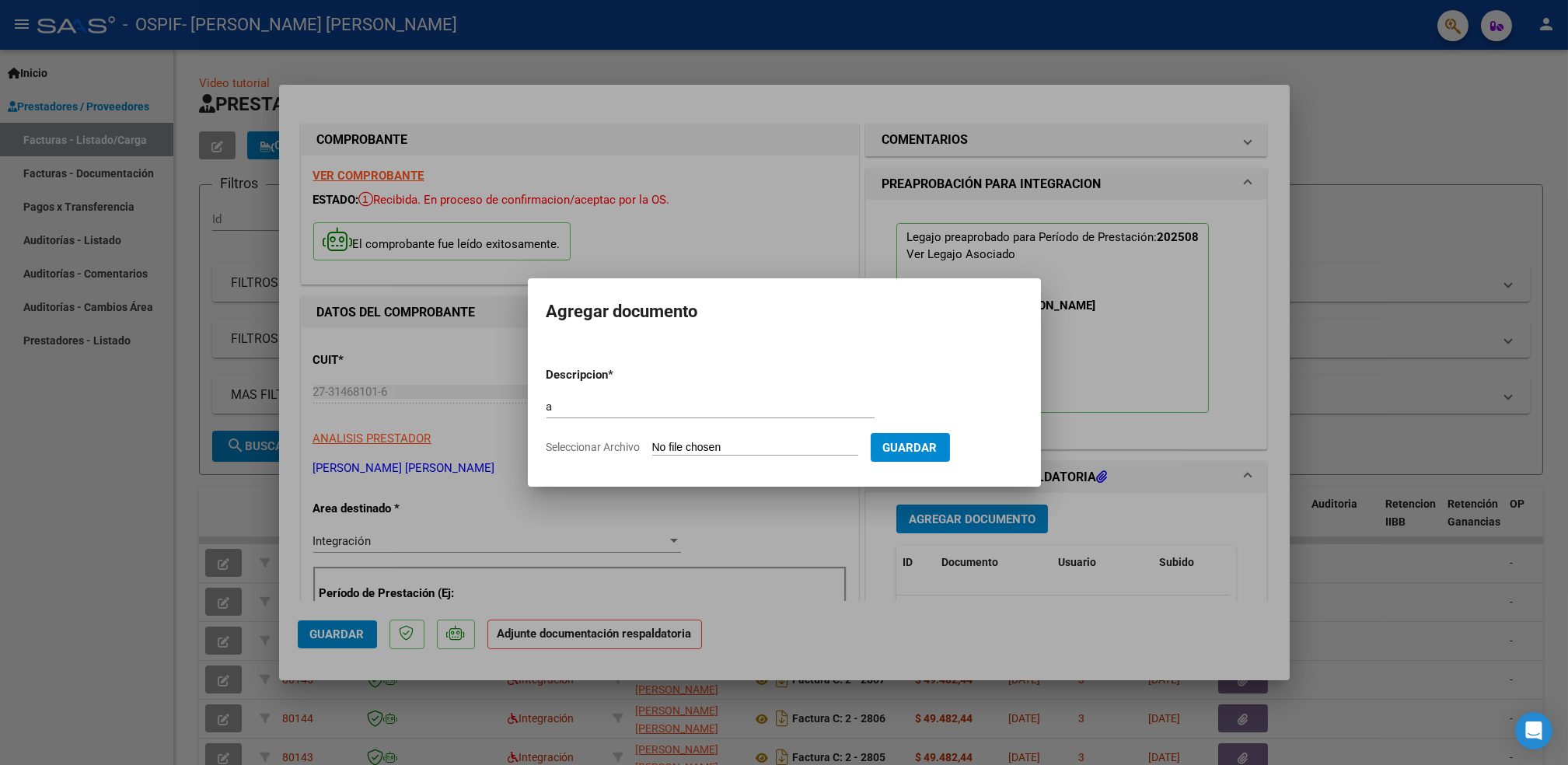
click at [713, 449] on input "Seleccionar Archivo" at bounding box center [755, 448] width 206 height 15
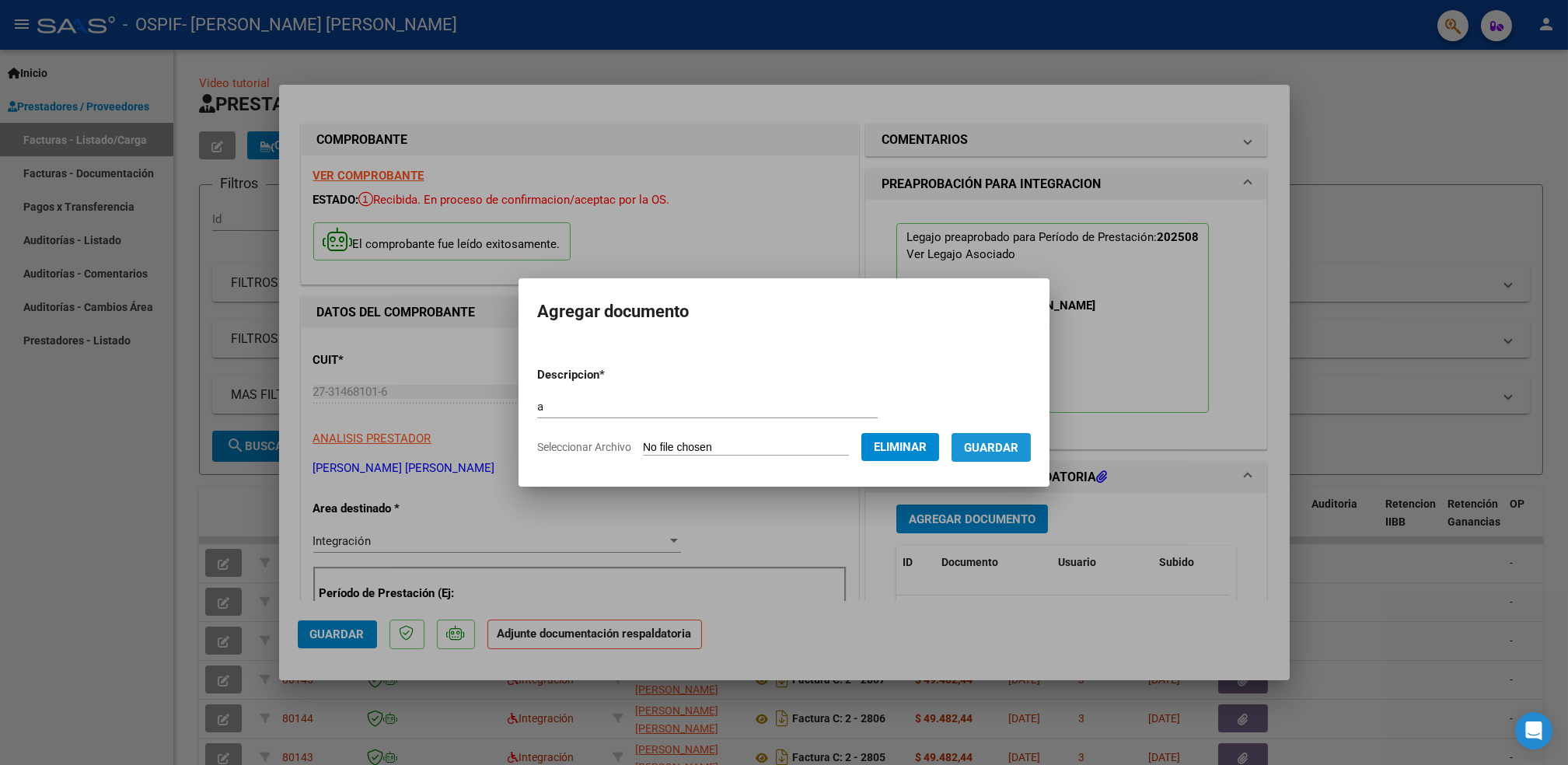
click at [988, 447] on span "Guardar" at bounding box center [991, 447] width 54 height 14
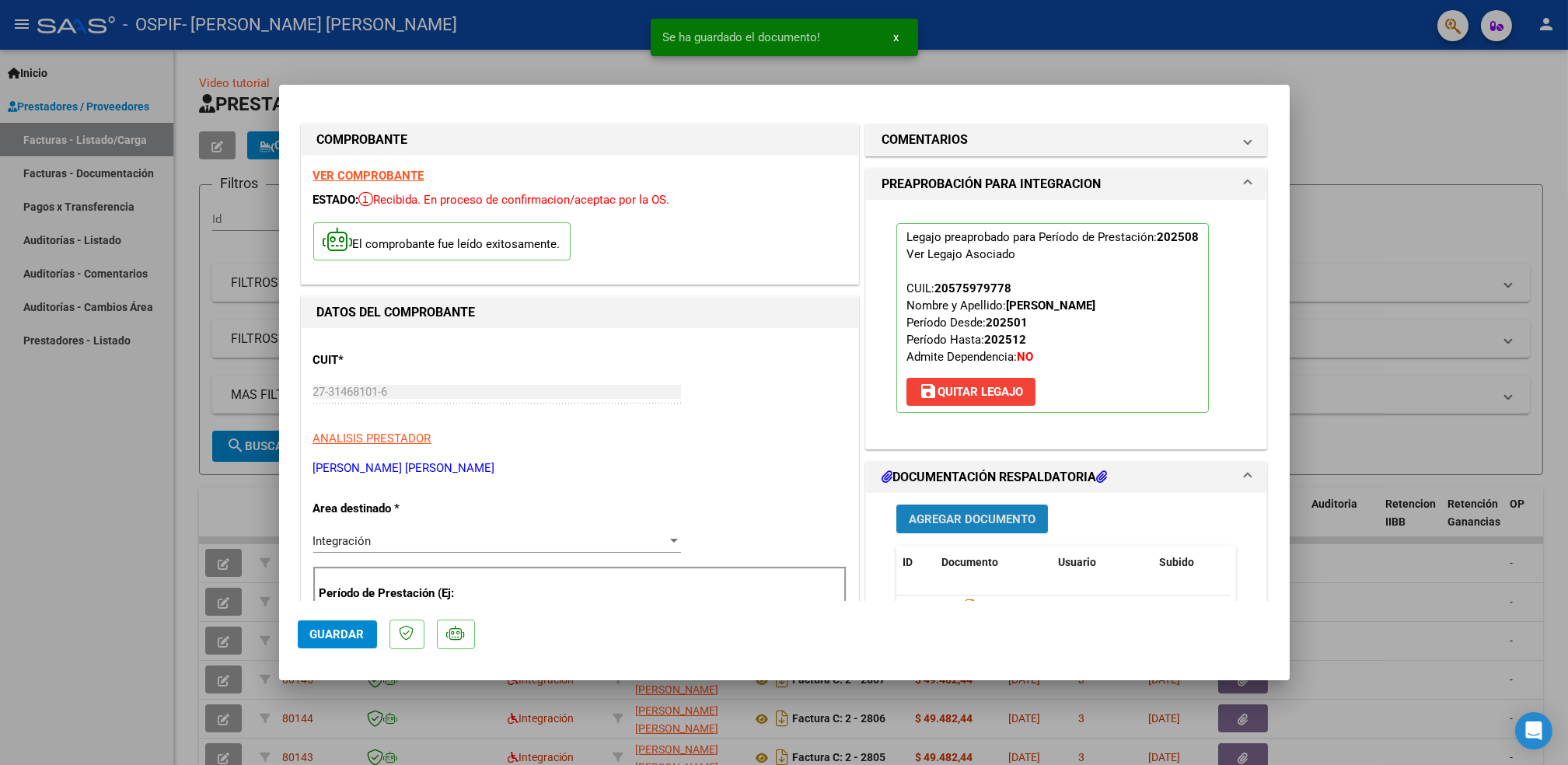
click at [995, 518] on span "Agregar Documento" at bounding box center [972, 519] width 127 height 14
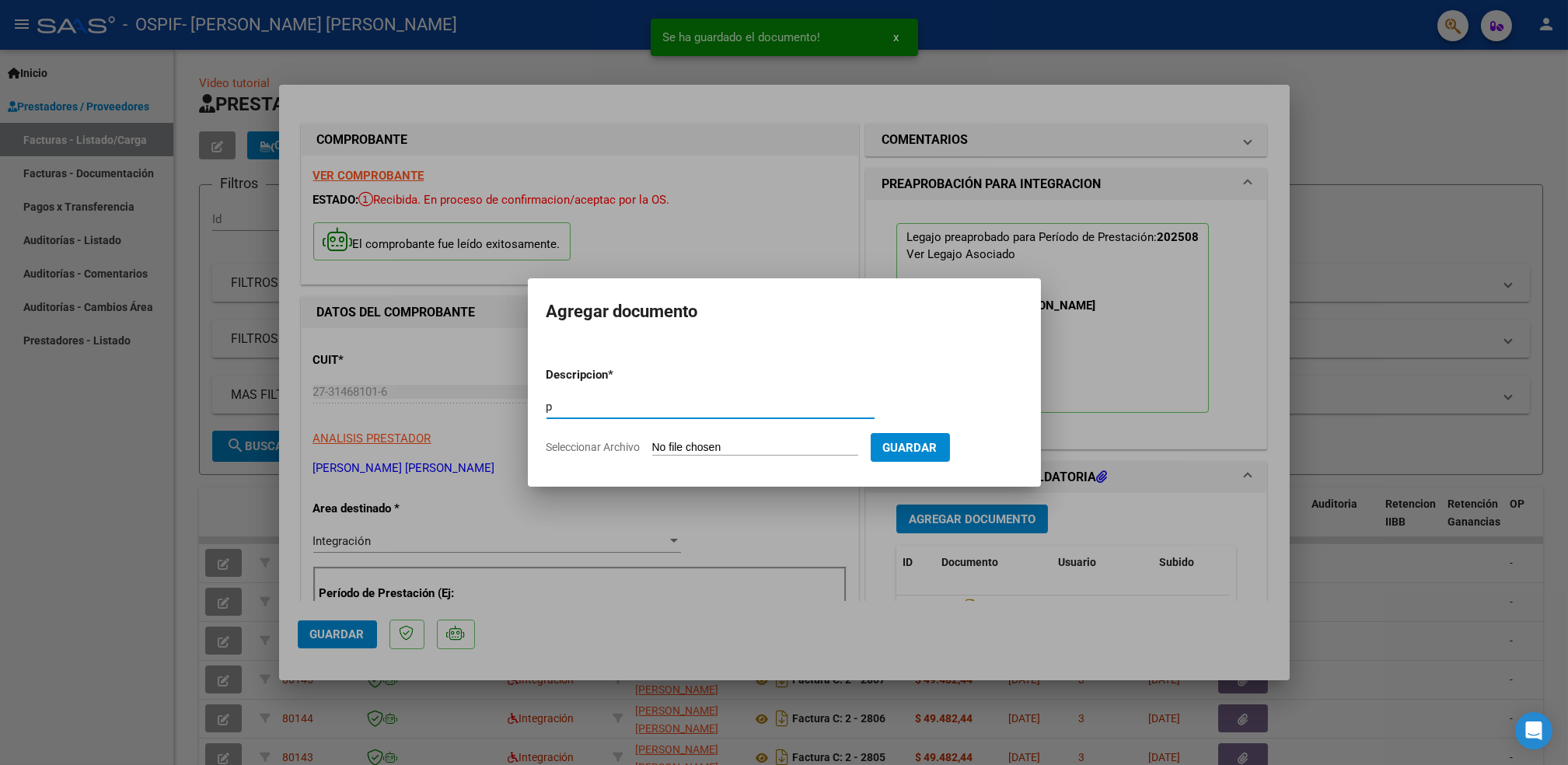
click at [745, 445] on input "Seleccionar Archivo" at bounding box center [755, 448] width 206 height 15
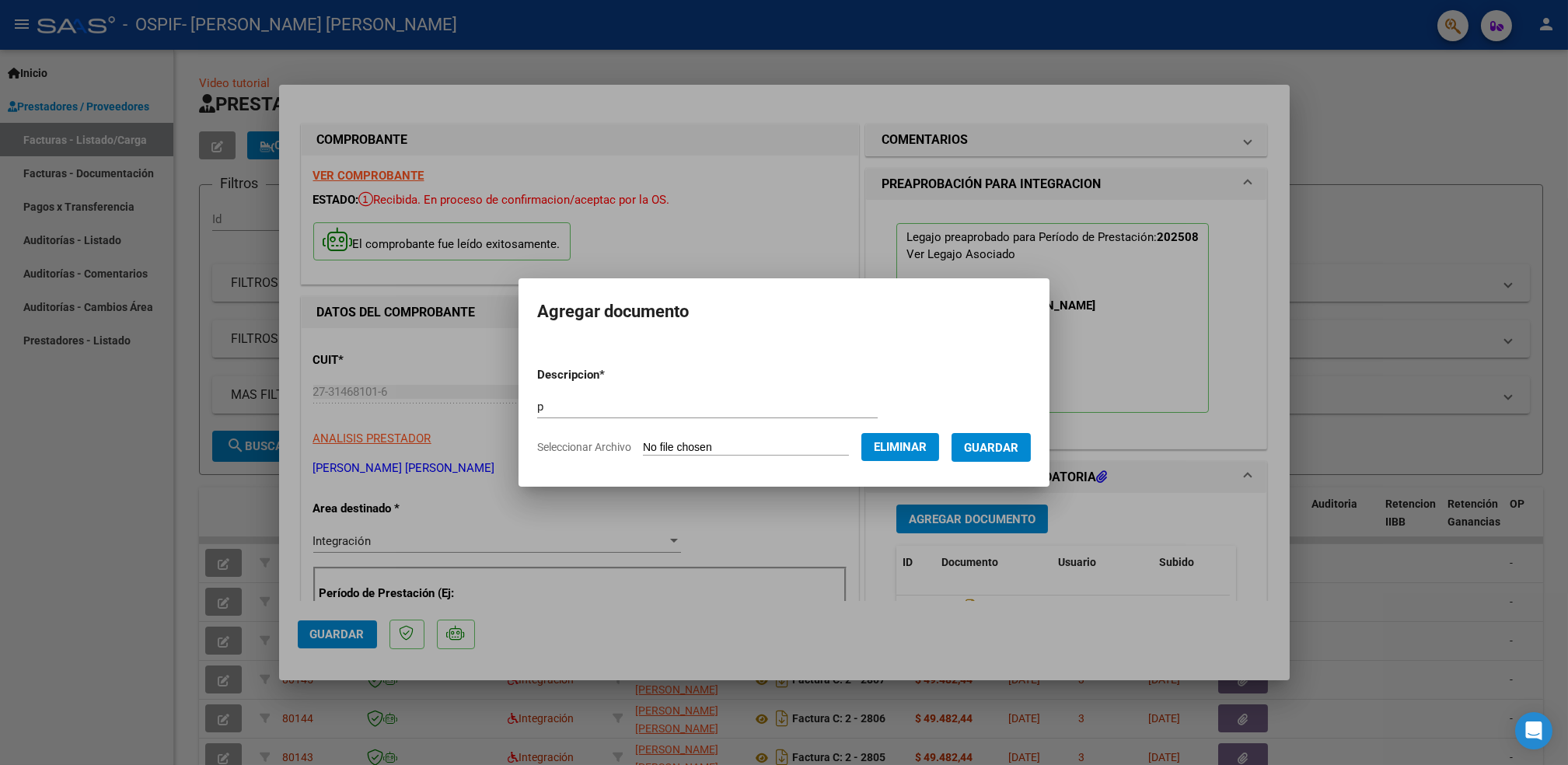
click at [1011, 450] on span "Guardar" at bounding box center [991, 447] width 54 height 14
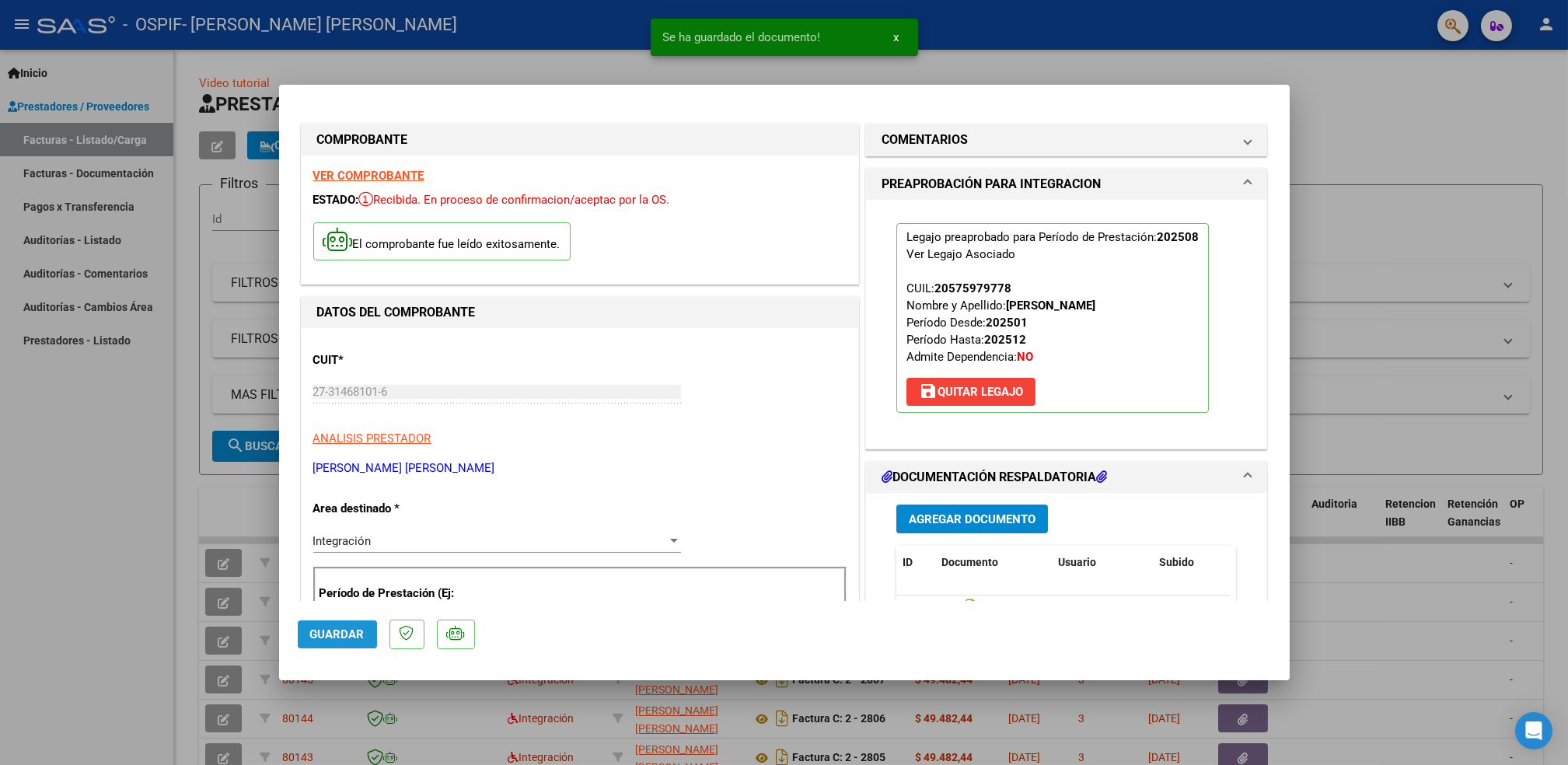
click at [340, 624] on button "Guardar" at bounding box center [337, 634] width 79 height 28
click at [89, 555] on div at bounding box center [784, 382] width 1568 height 765
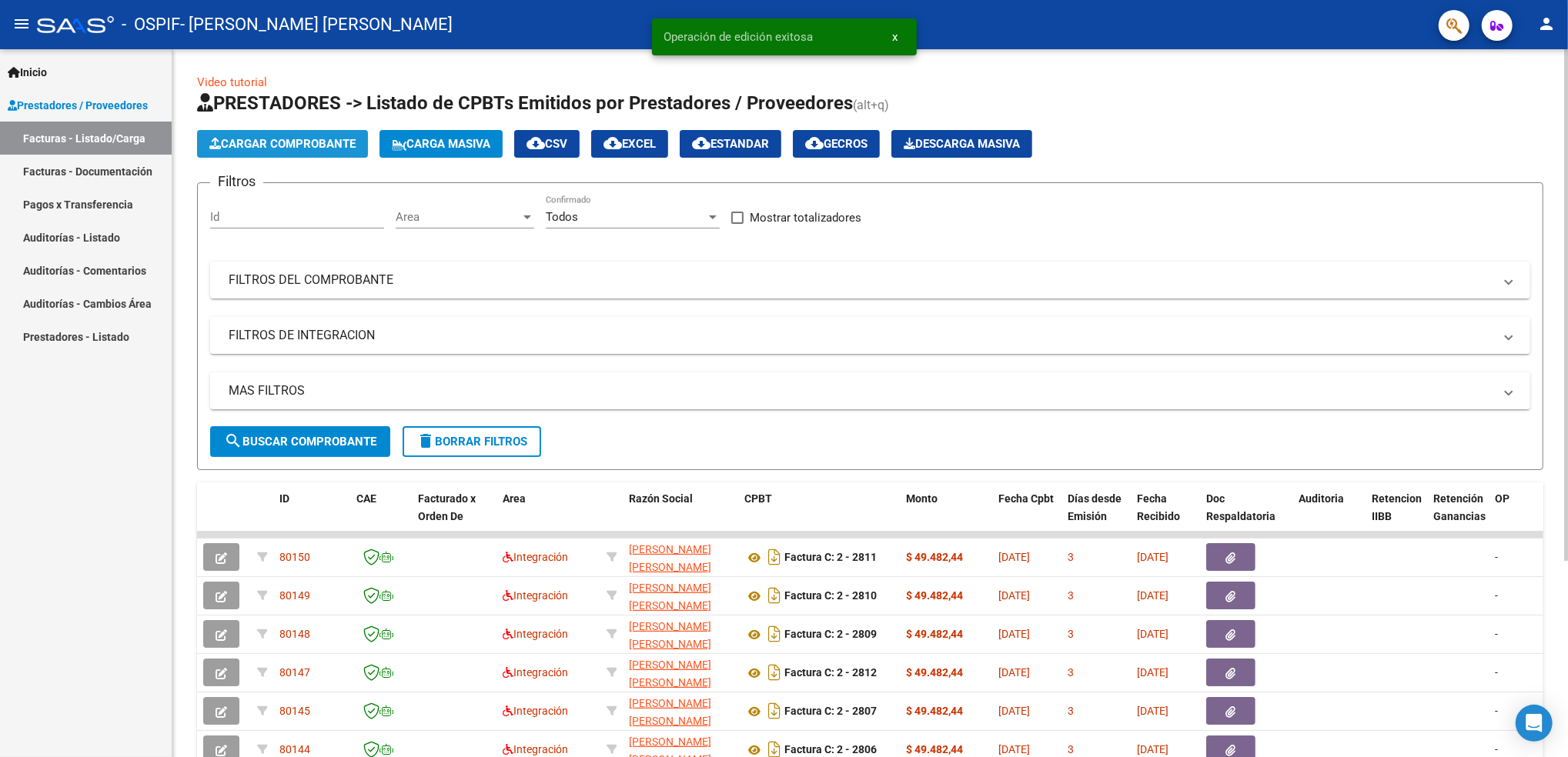
click at [313, 137] on span "Cargar Comprobante" at bounding box center [282, 144] width 146 height 14
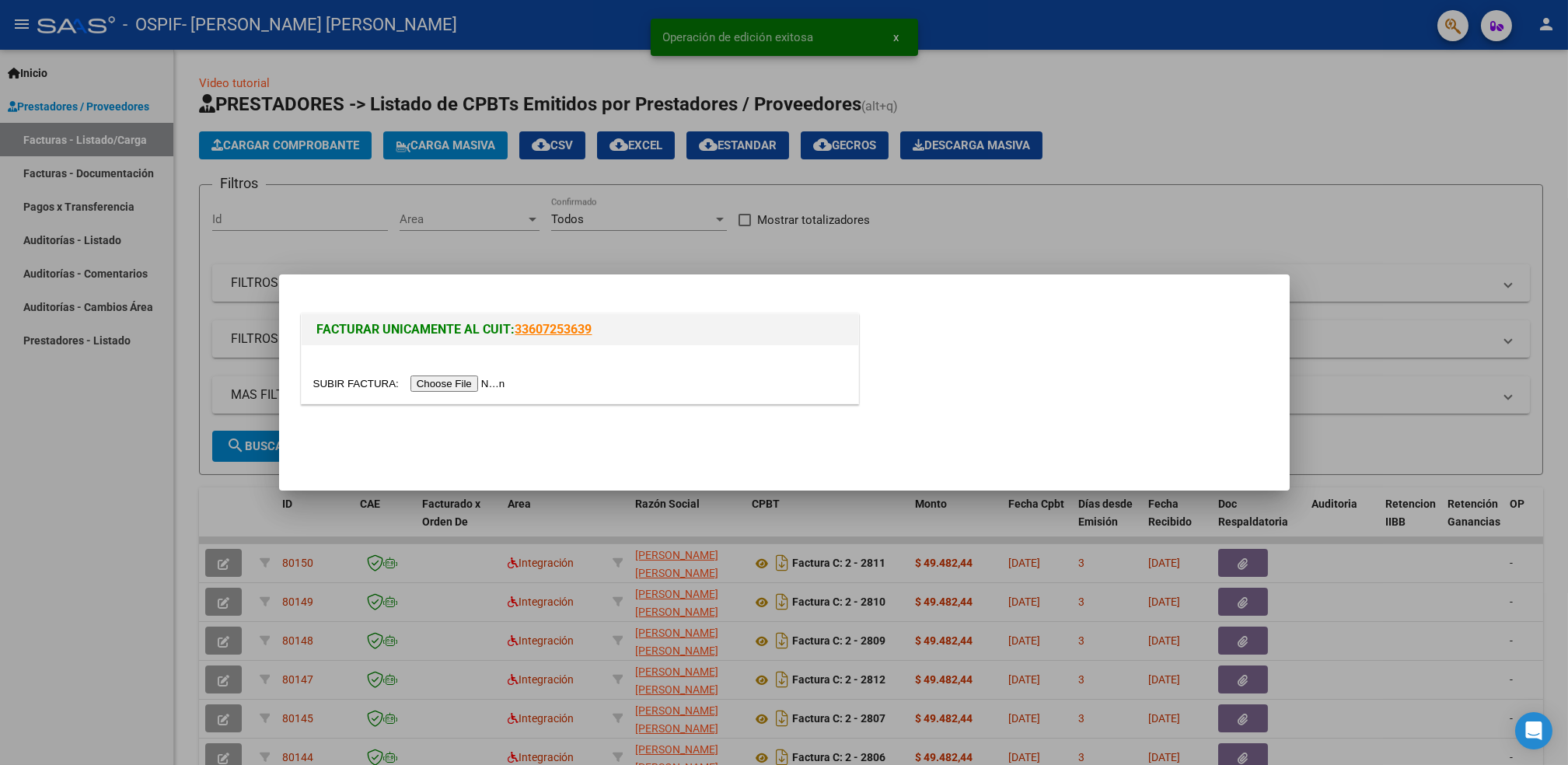
click at [434, 386] on input "file" at bounding box center [411, 384] width 196 height 17
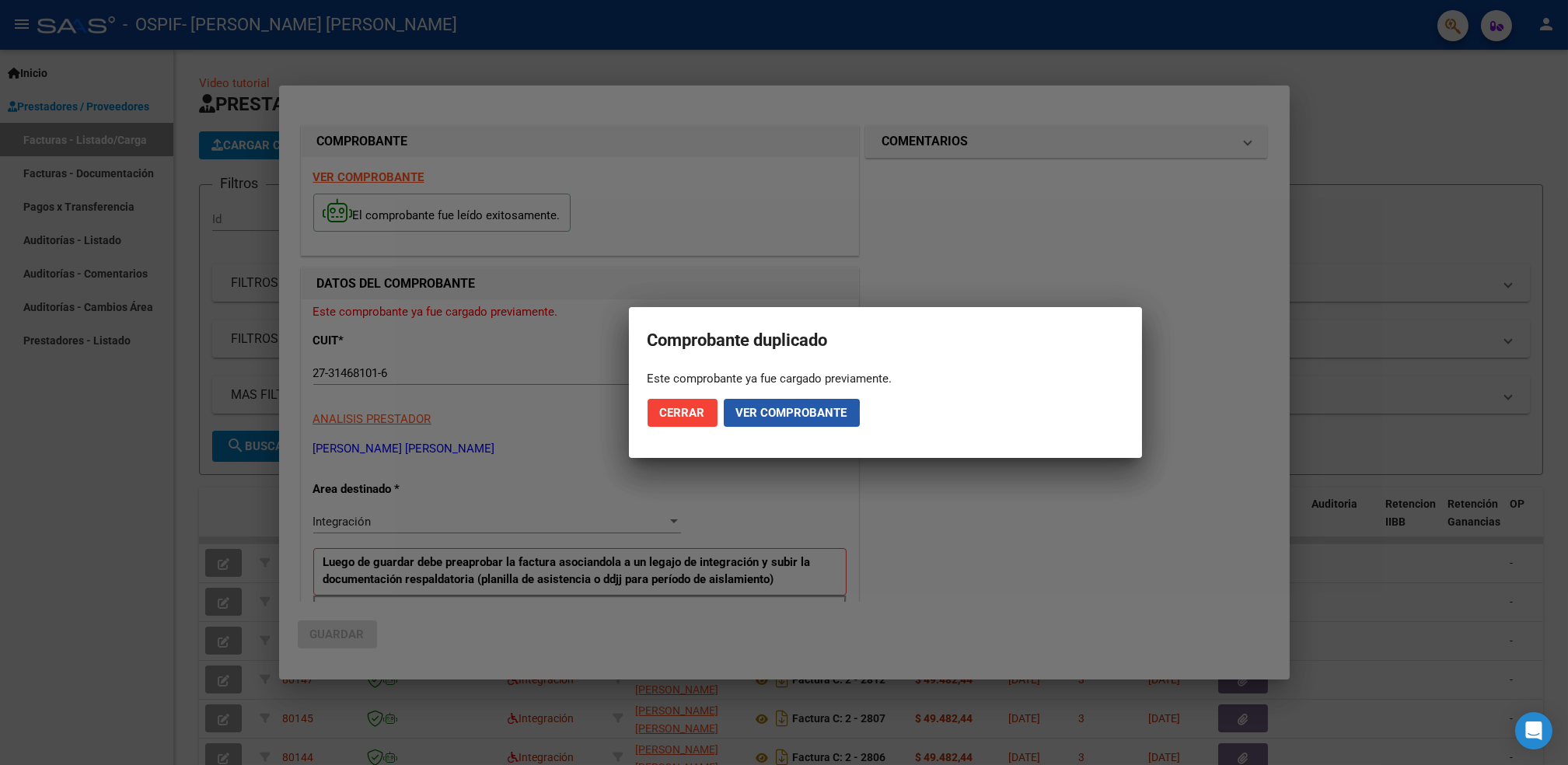
click at [769, 414] on span "Ver comprobante" at bounding box center [792, 413] width 111 height 14
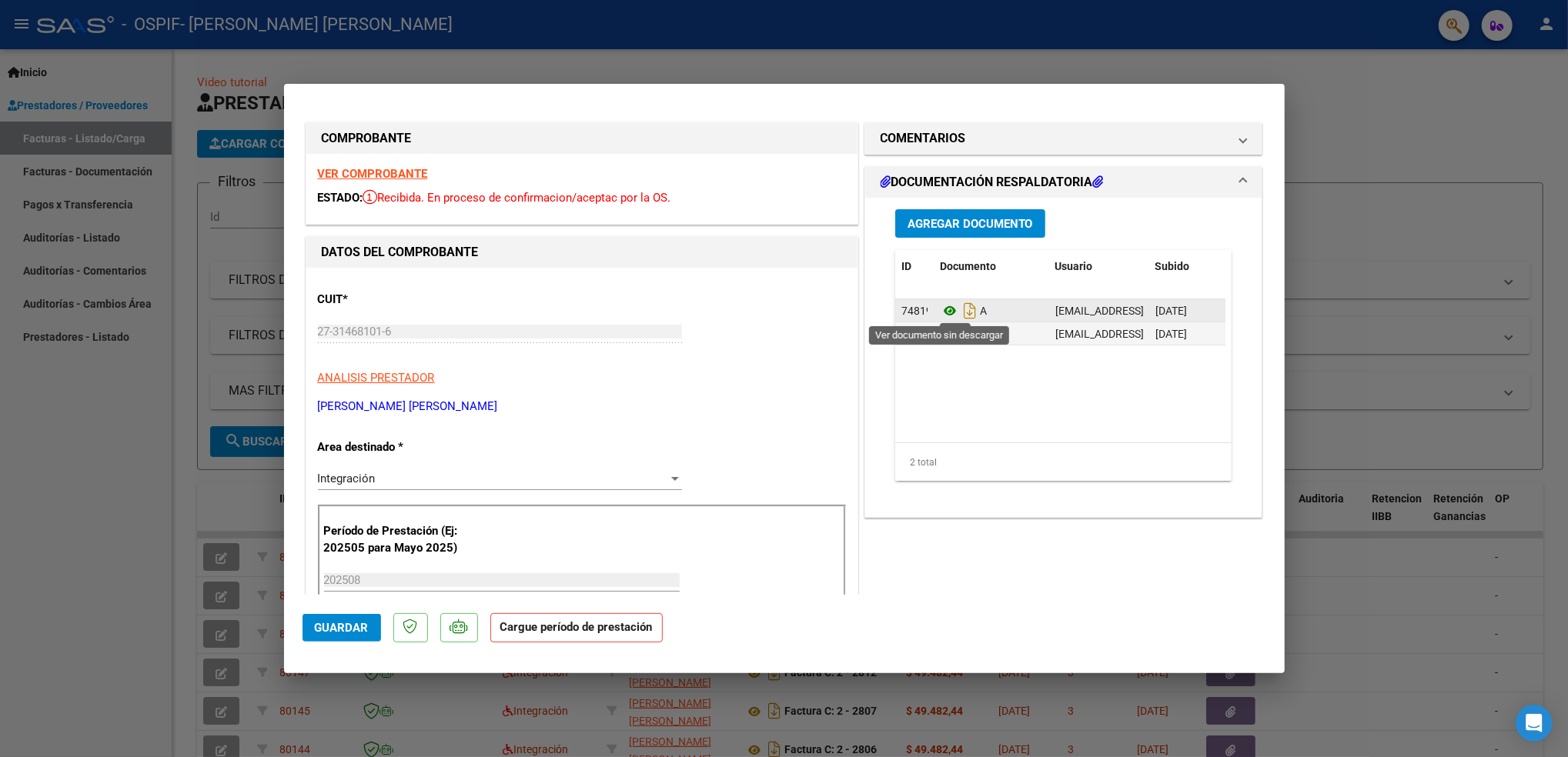
click at [940, 309] on icon at bounding box center [950, 311] width 20 height 18
click at [390, 168] on strong "VER COMPROBANTE" at bounding box center [372, 174] width 110 height 14
click at [941, 333] on icon at bounding box center [950, 334] width 20 height 18
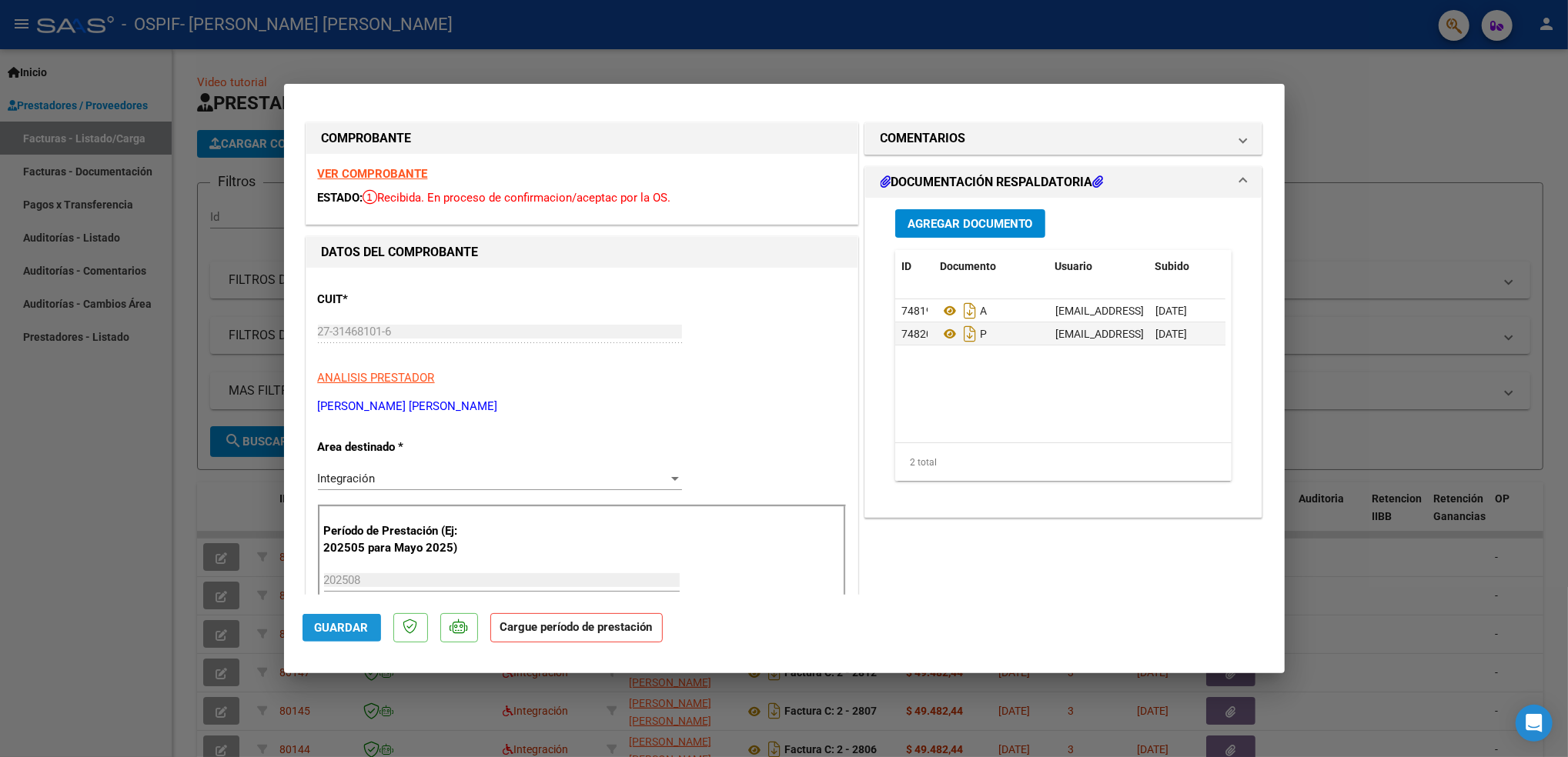
click at [347, 635] on button "Guardar" at bounding box center [342, 627] width 79 height 27
click at [1223, 132] on span "COMENTARIOS" at bounding box center [1060, 138] width 360 height 18
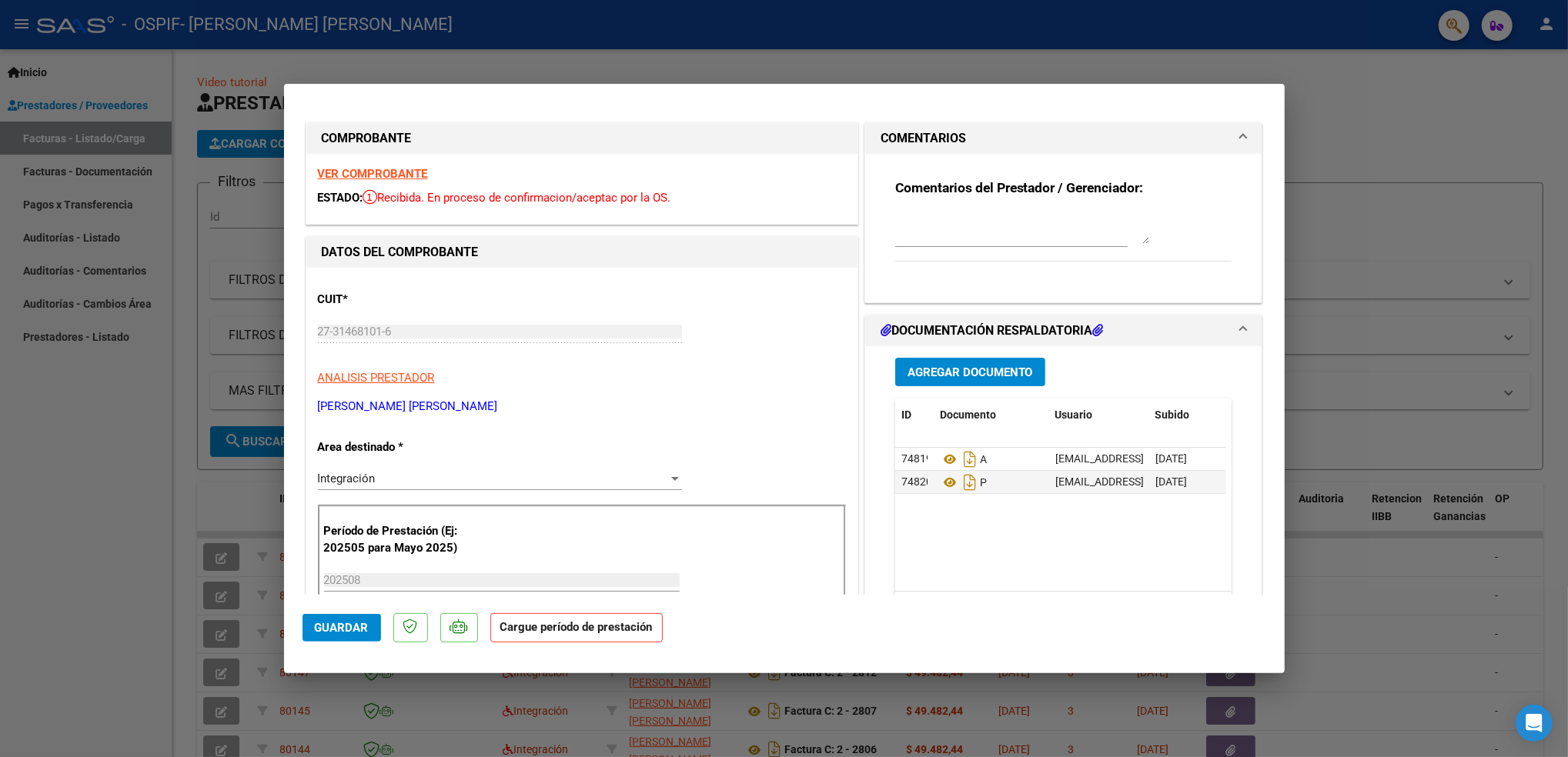
click at [74, 553] on div at bounding box center [784, 378] width 1568 height 757
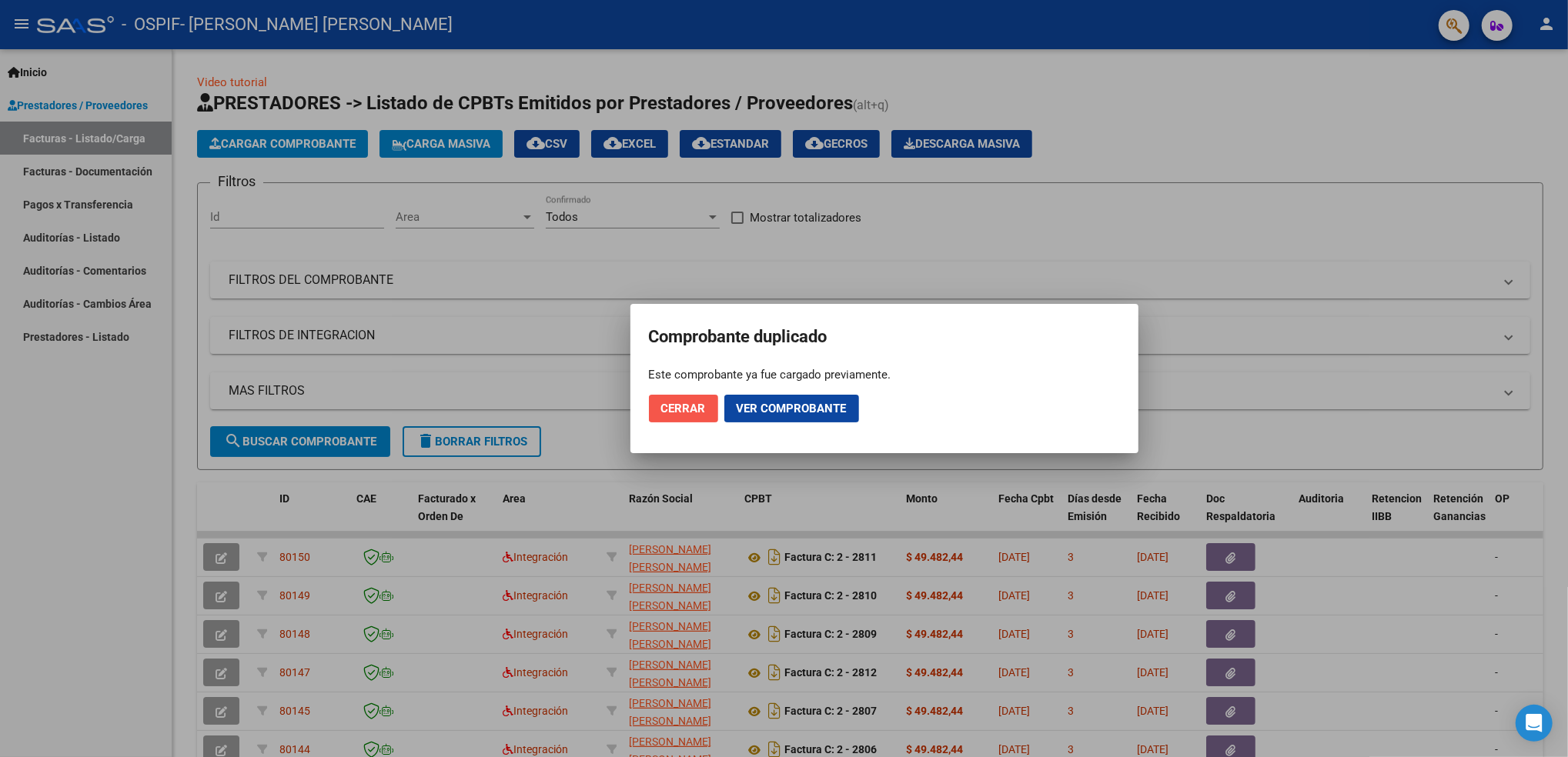
click at [683, 407] on span "Cerrar" at bounding box center [683, 409] width 45 height 14
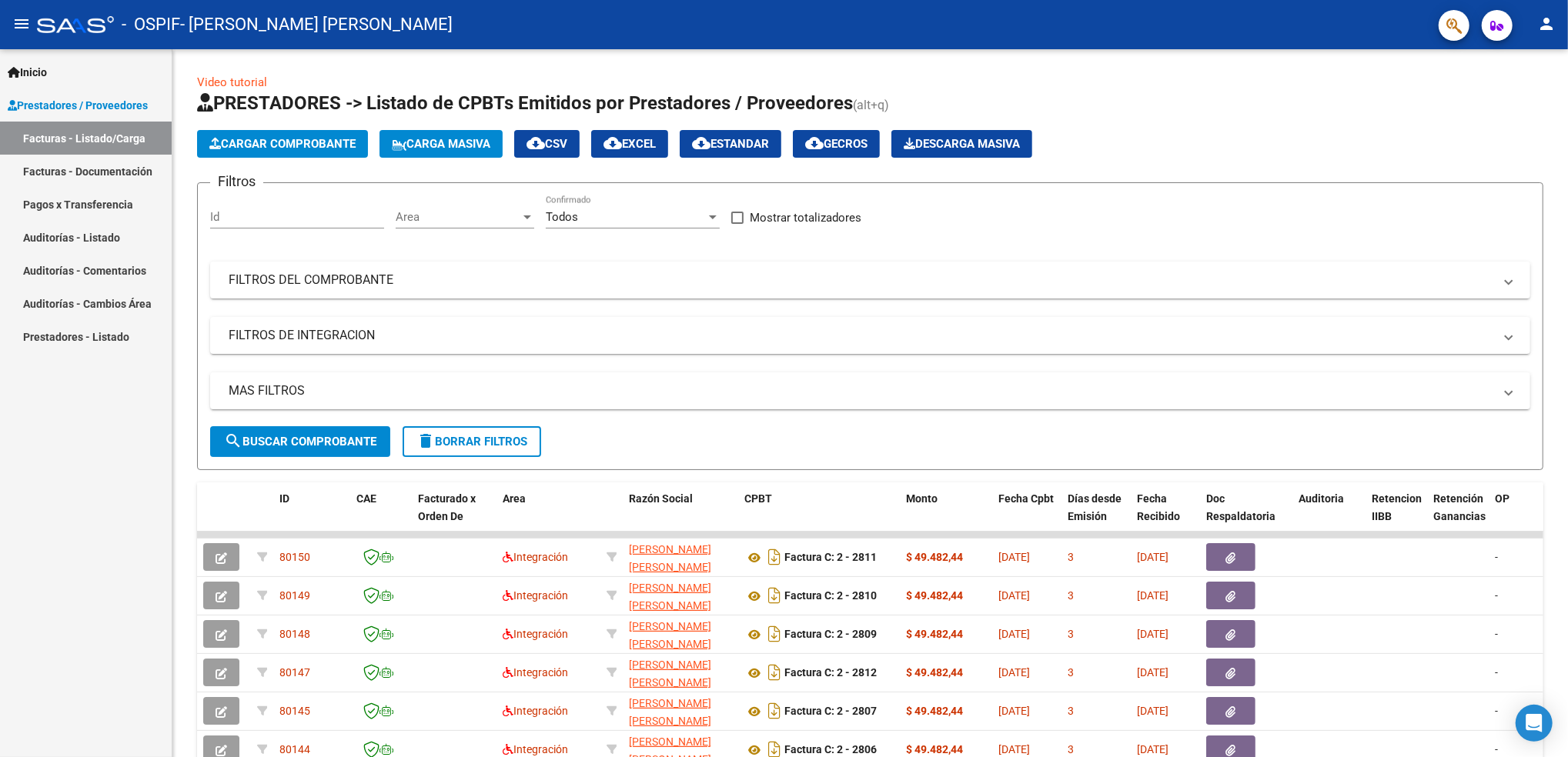
drag, startPoint x: 1562, startPoint y: 352, endPoint x: 1571, endPoint y: 496, distance: 144.3
click at [1567, 496] on html "menu - OSPIF - [PERSON_NAME] [PERSON_NAME] person Inicio Instructivos Contacto …" at bounding box center [784, 378] width 1568 height 757
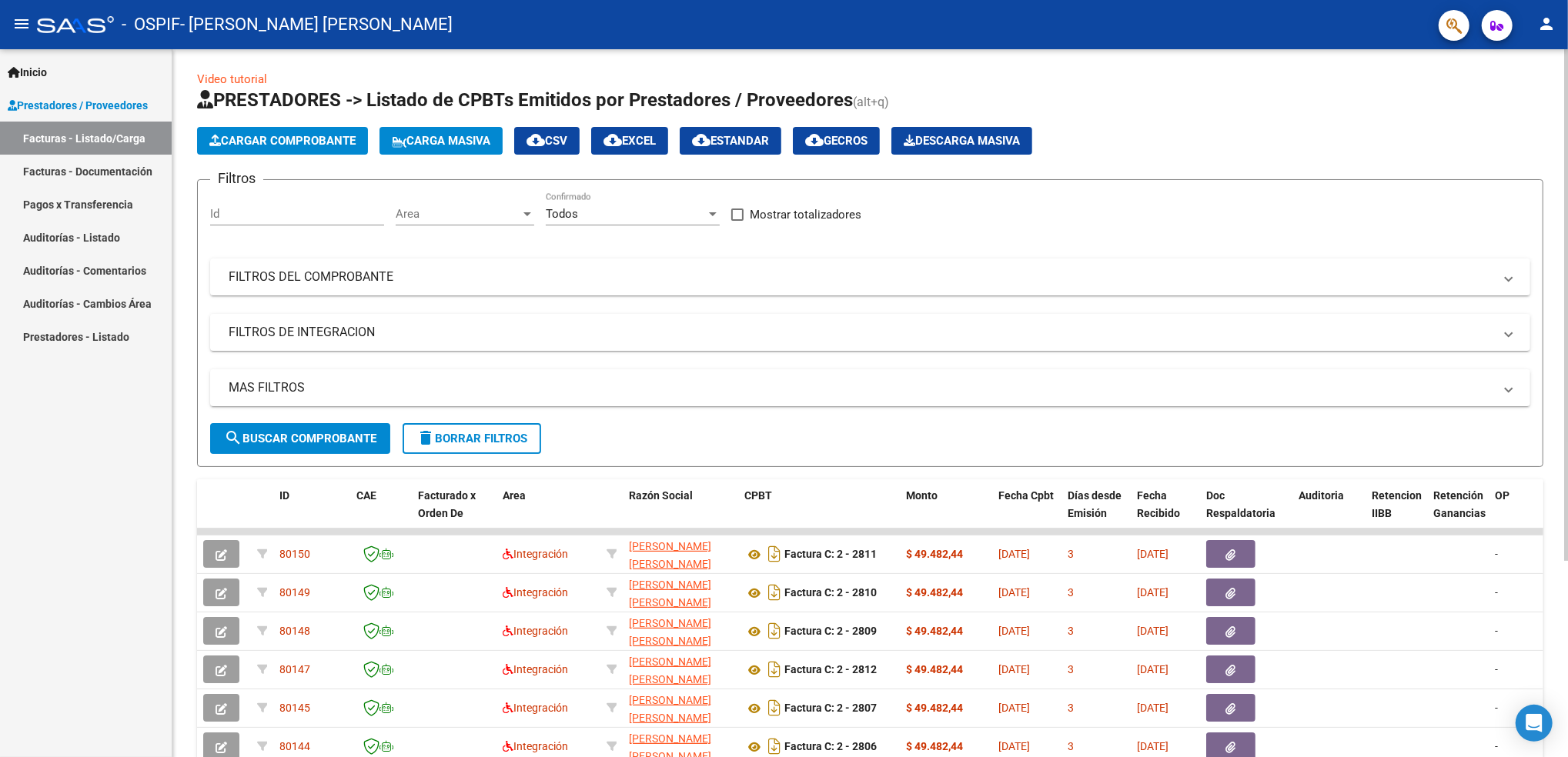
click at [1567, 496] on html "menu - OSPIF - [PERSON_NAME] [PERSON_NAME] person Inicio Instructivos Contacto …" at bounding box center [784, 378] width 1568 height 757
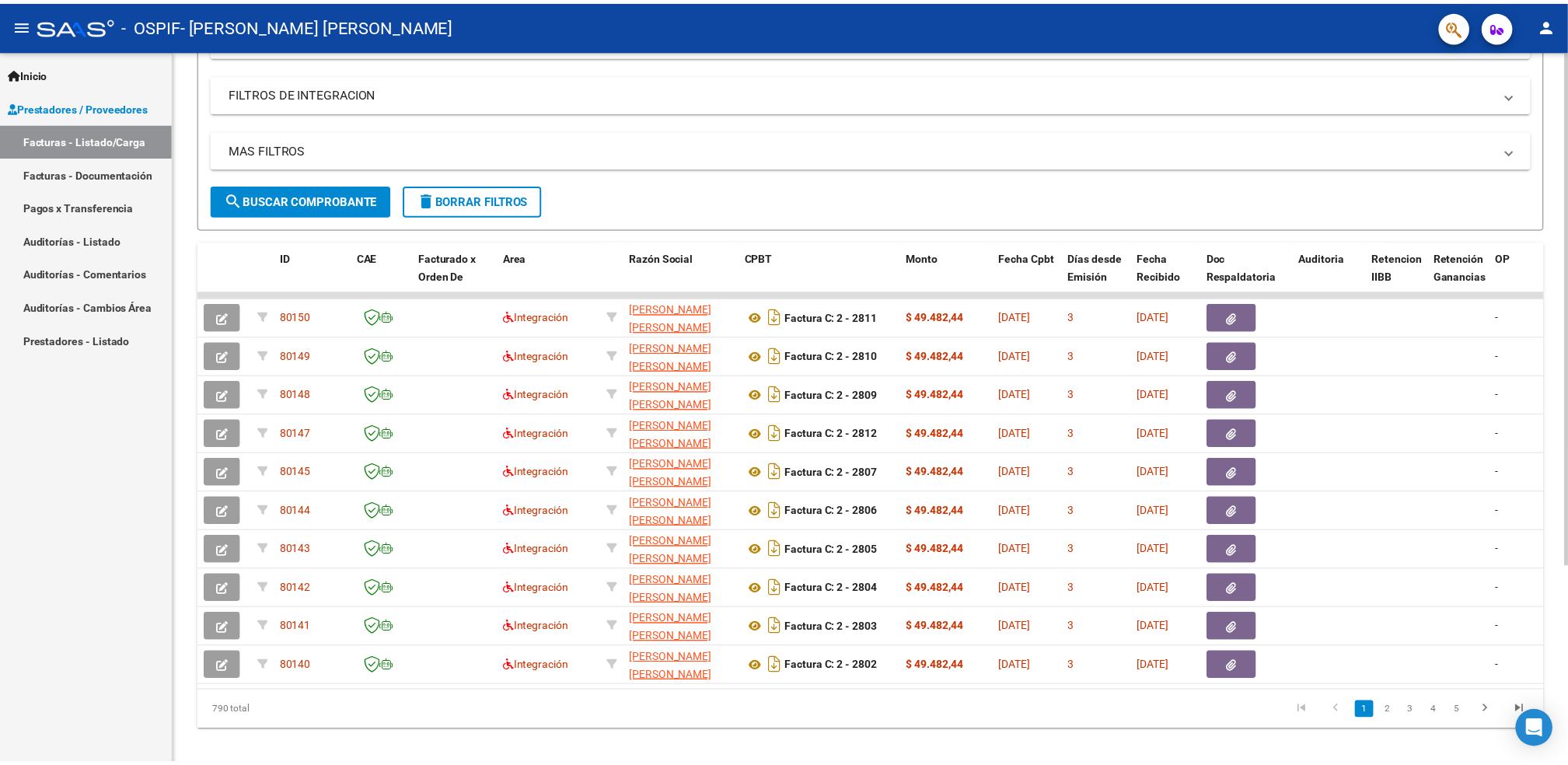
scroll to position [276, 0]
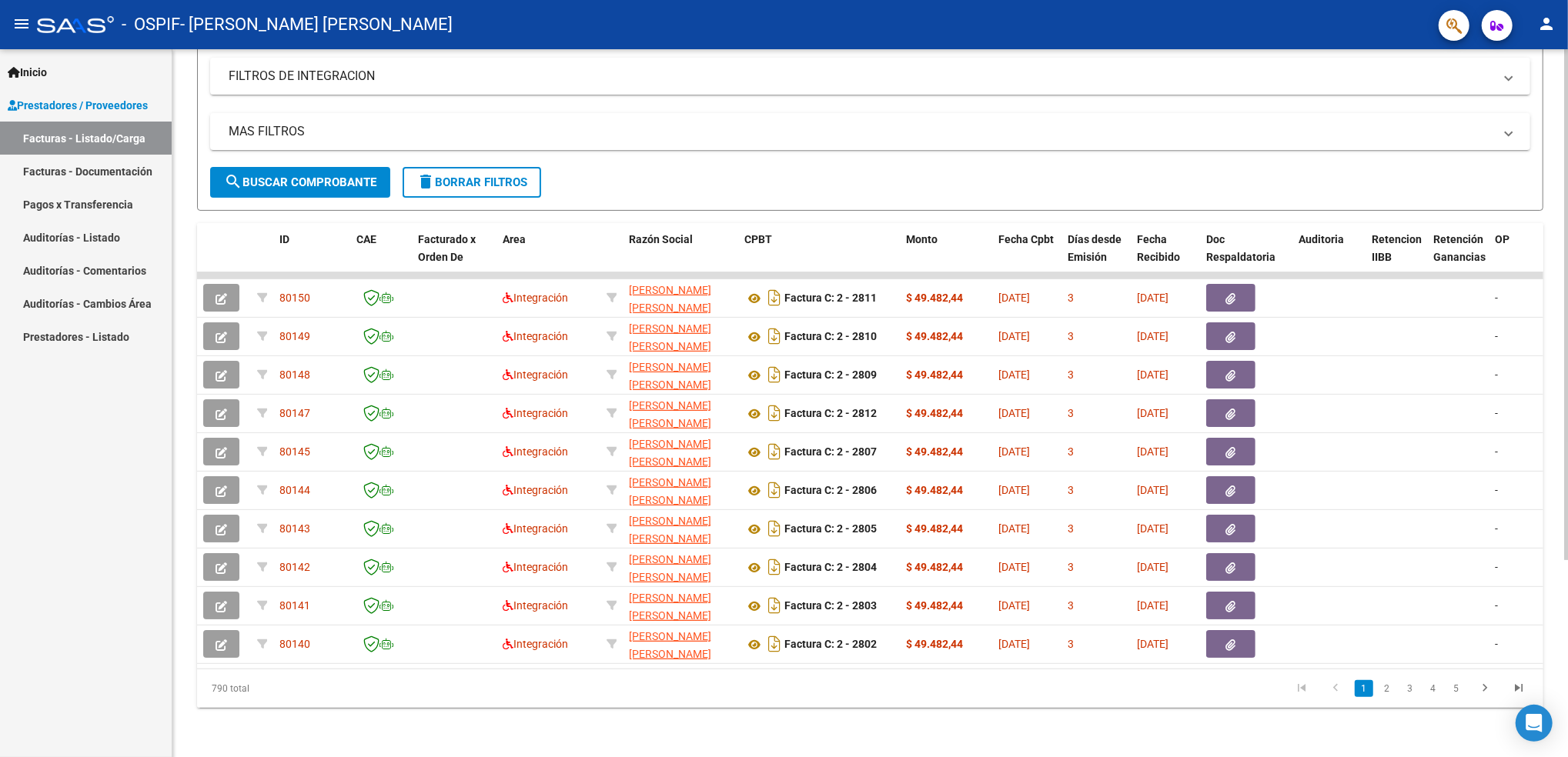
click at [1567, 715] on html "menu - OSPIF - [PERSON_NAME] [PERSON_NAME] person Inicio Instructivos Contacto …" at bounding box center [784, 378] width 1568 height 757
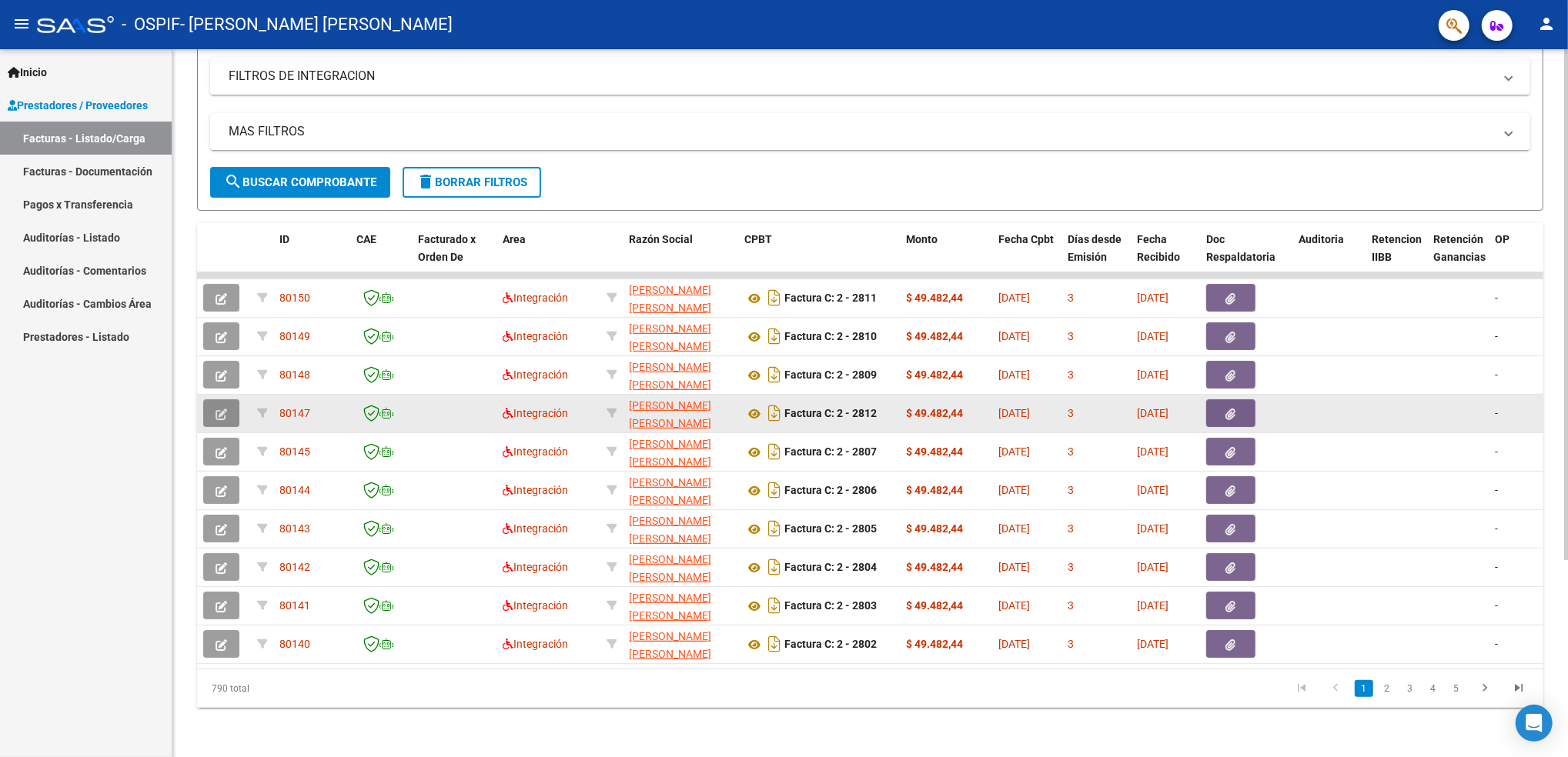
click at [225, 409] on icon "button" at bounding box center [221, 414] width 12 height 12
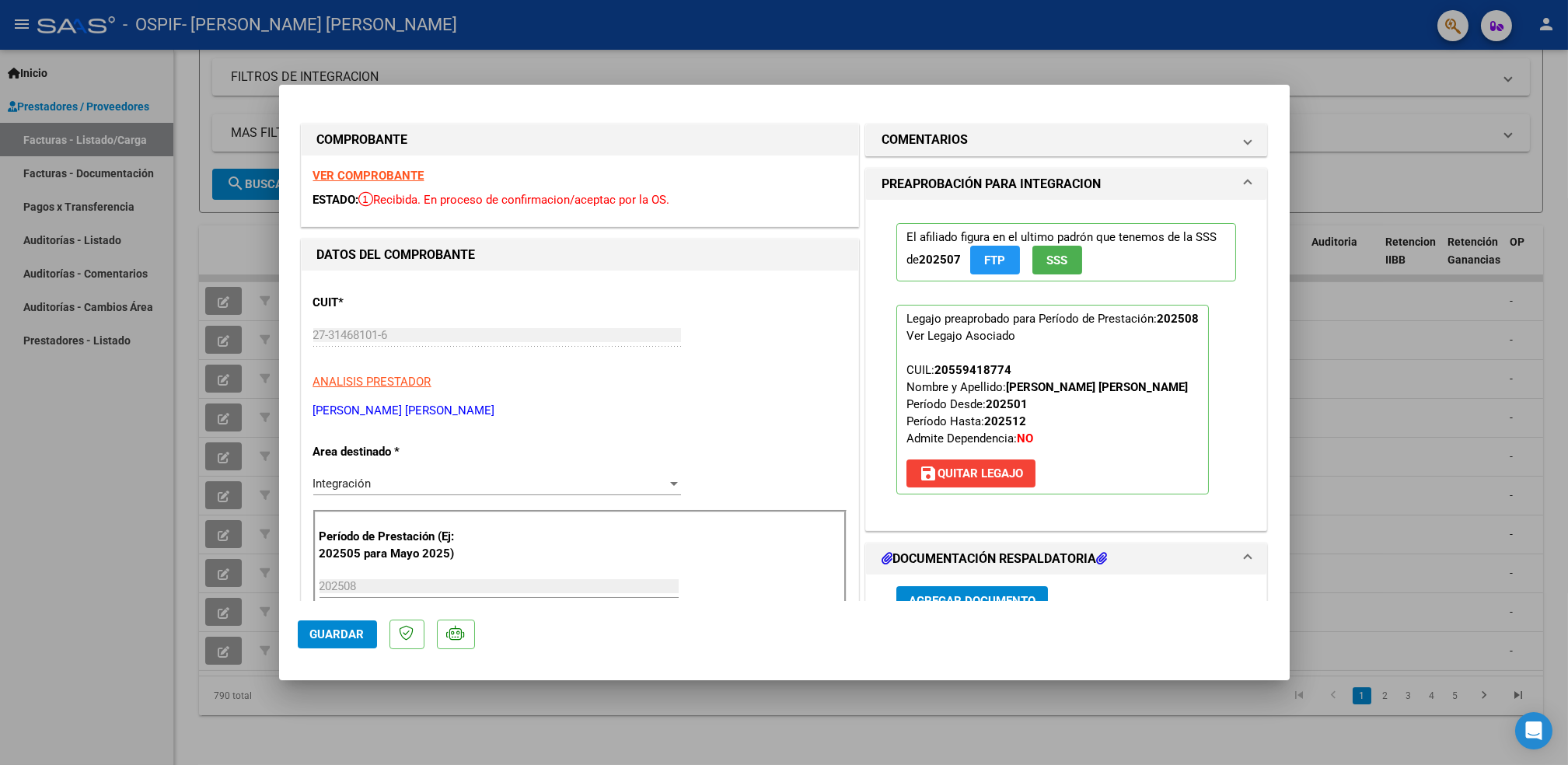
click at [370, 176] on strong "VER COMPROBANTE" at bounding box center [369, 176] width 111 height 14
click at [984, 467] on span "save [PERSON_NAME]" at bounding box center [971, 473] width 104 height 14
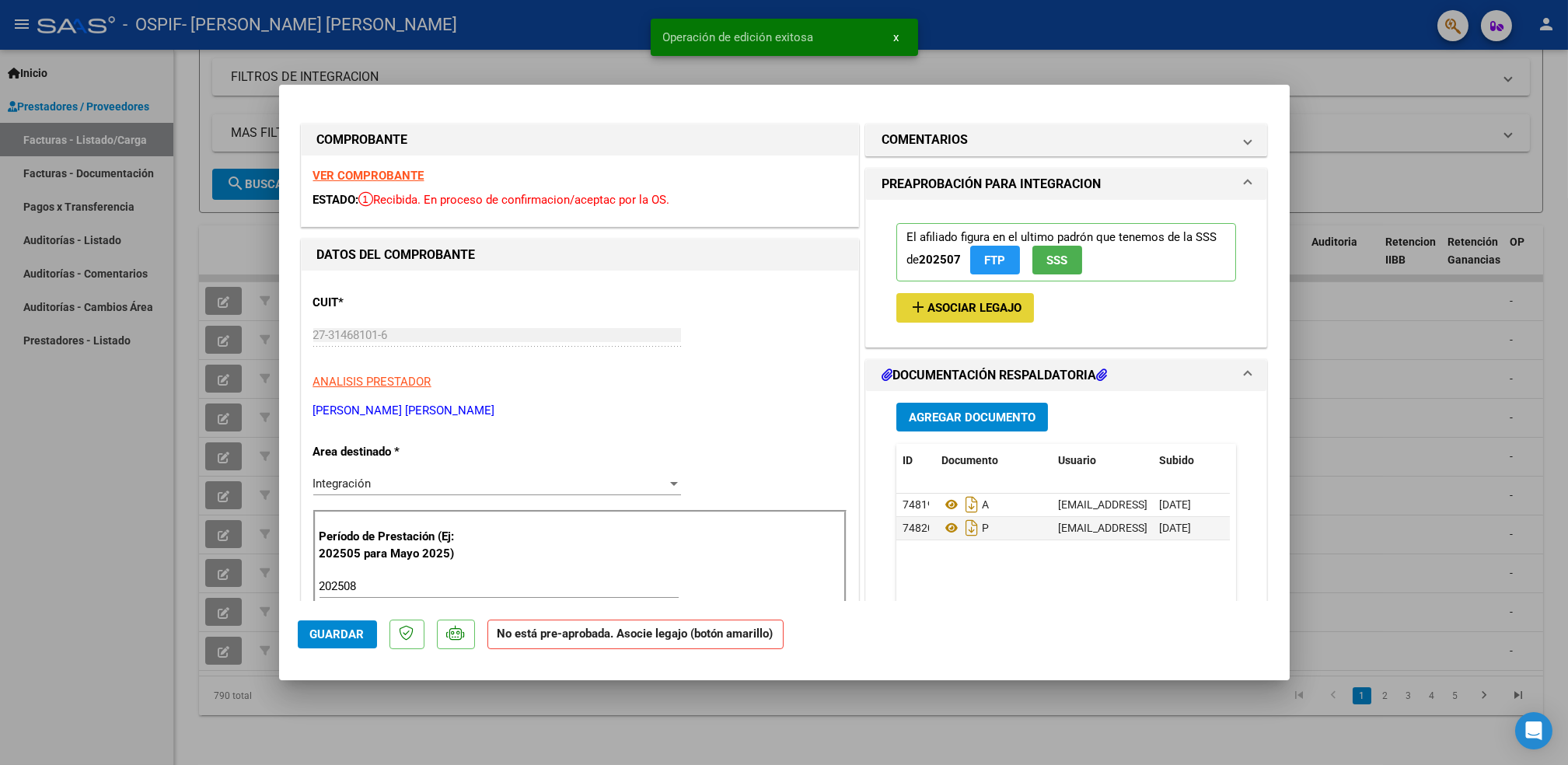
click at [975, 313] on span "Asociar Legajo" at bounding box center [975, 309] width 94 height 14
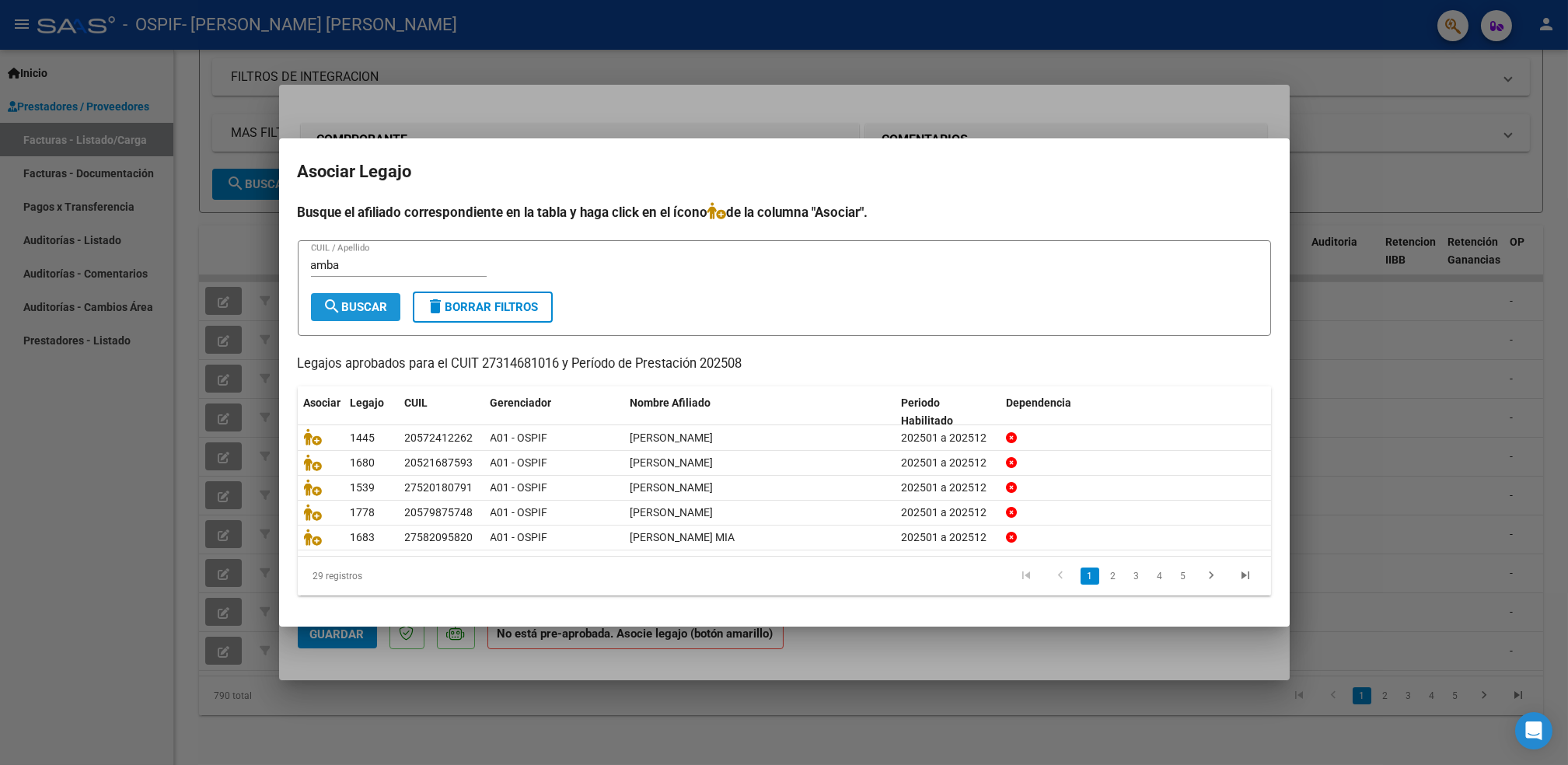
click at [357, 308] on span "search Buscar" at bounding box center [355, 307] width 64 height 14
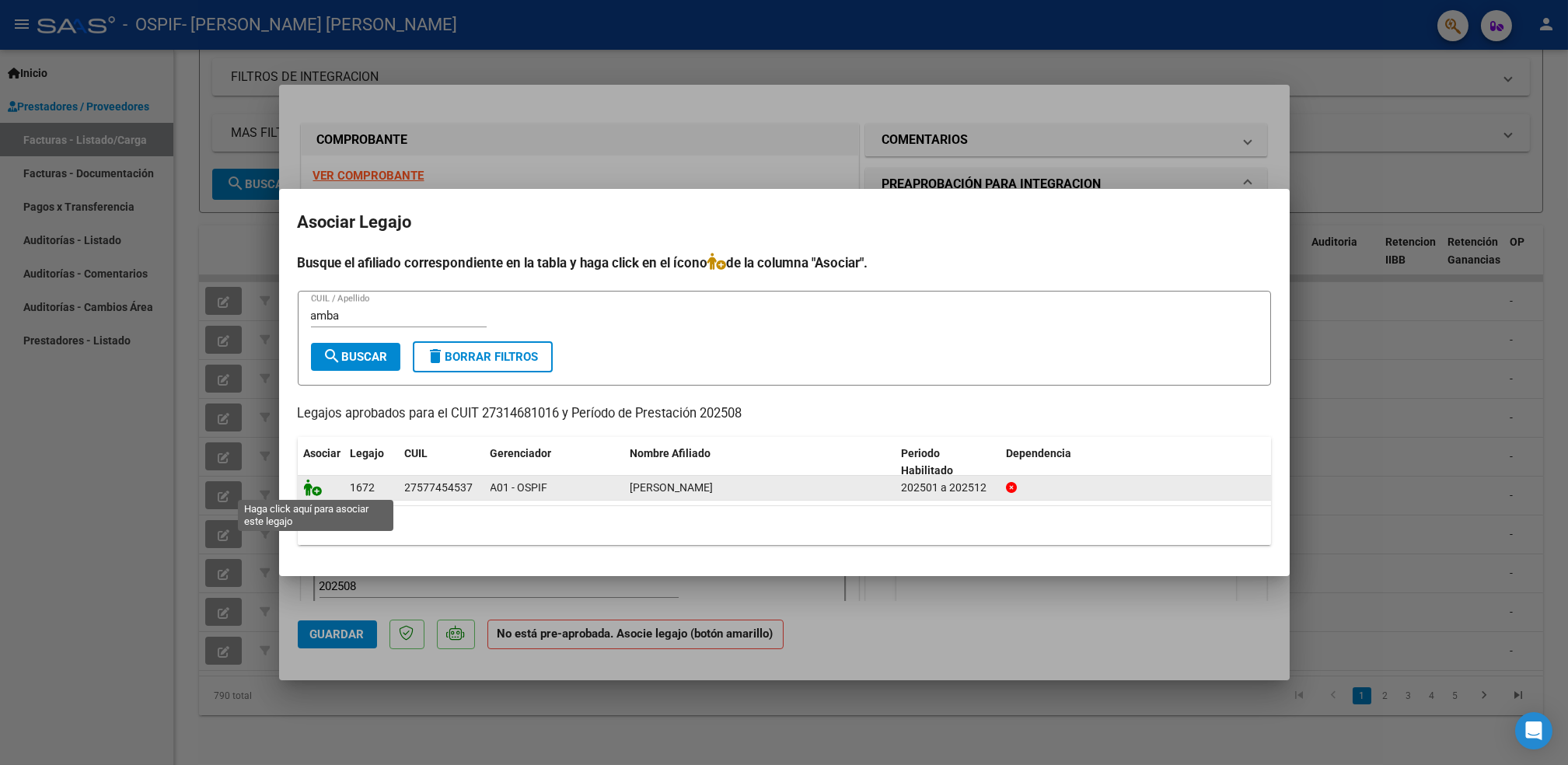
click at [308, 492] on icon at bounding box center [313, 487] width 18 height 17
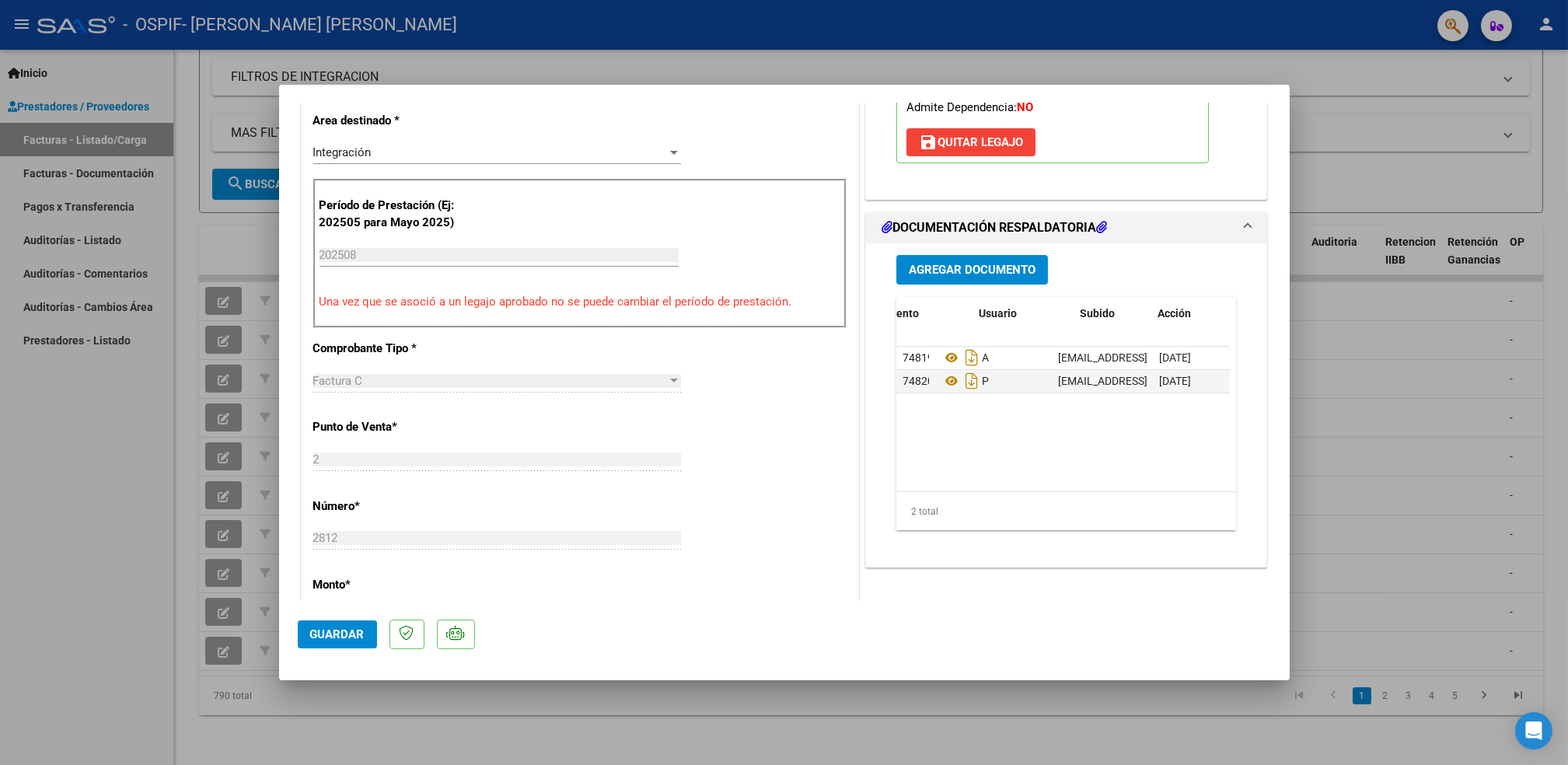
scroll to position [0, 79]
click at [1158, 355] on icon at bounding box center [1164, 358] width 12 height 15
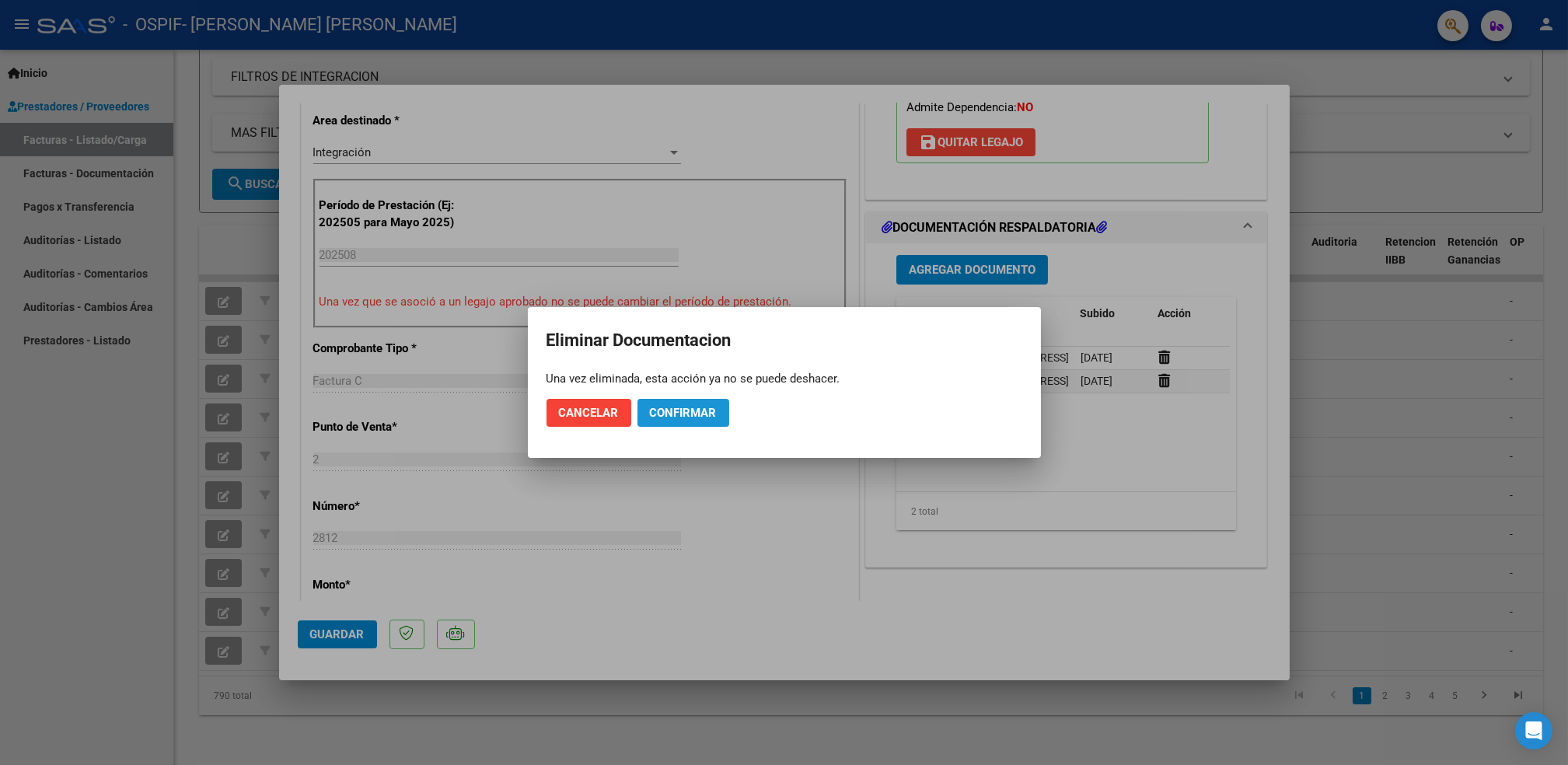
click at [664, 421] on button "Confirmar" at bounding box center [684, 412] width 92 height 28
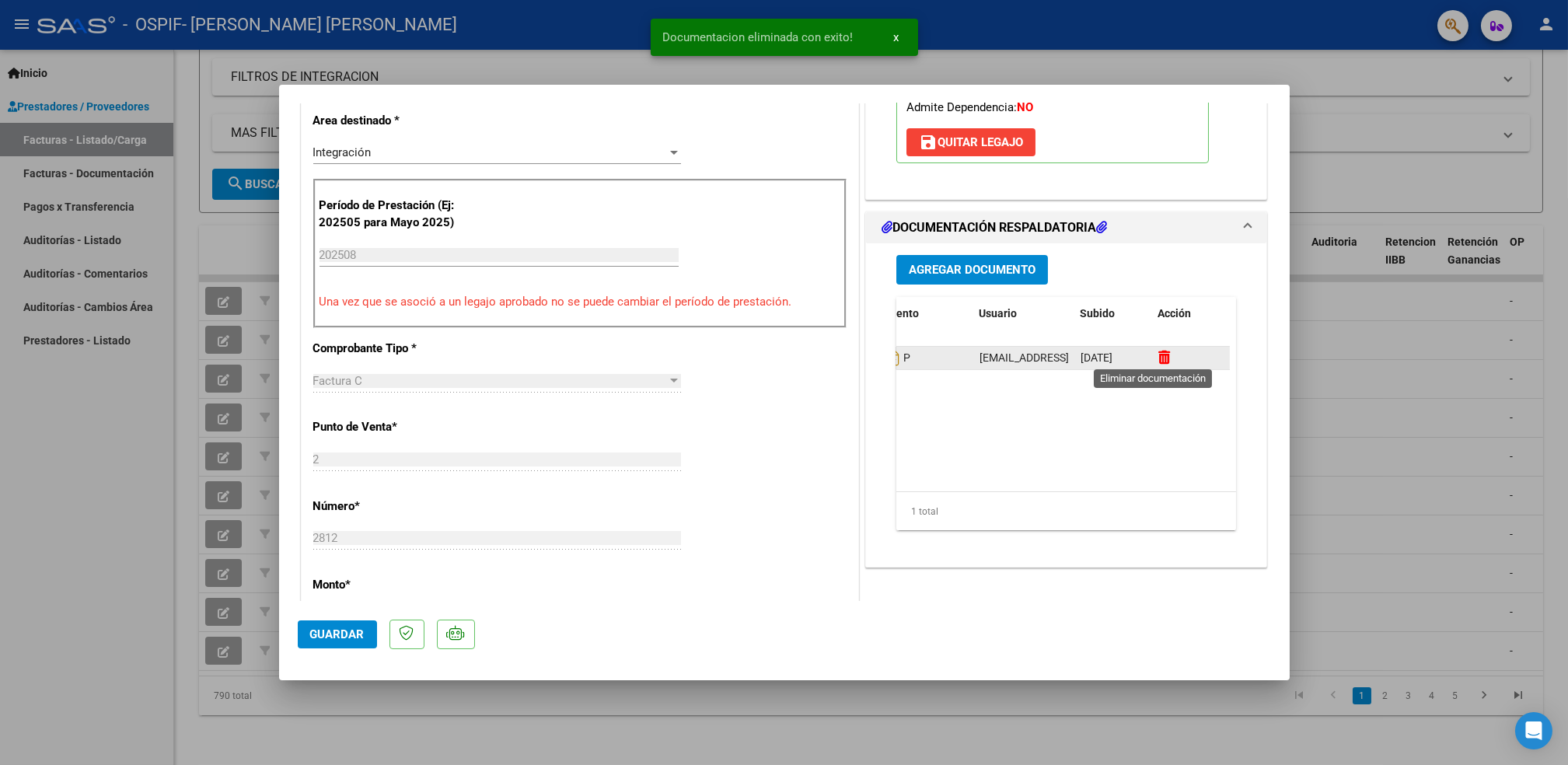
click at [1158, 360] on icon at bounding box center [1164, 358] width 12 height 15
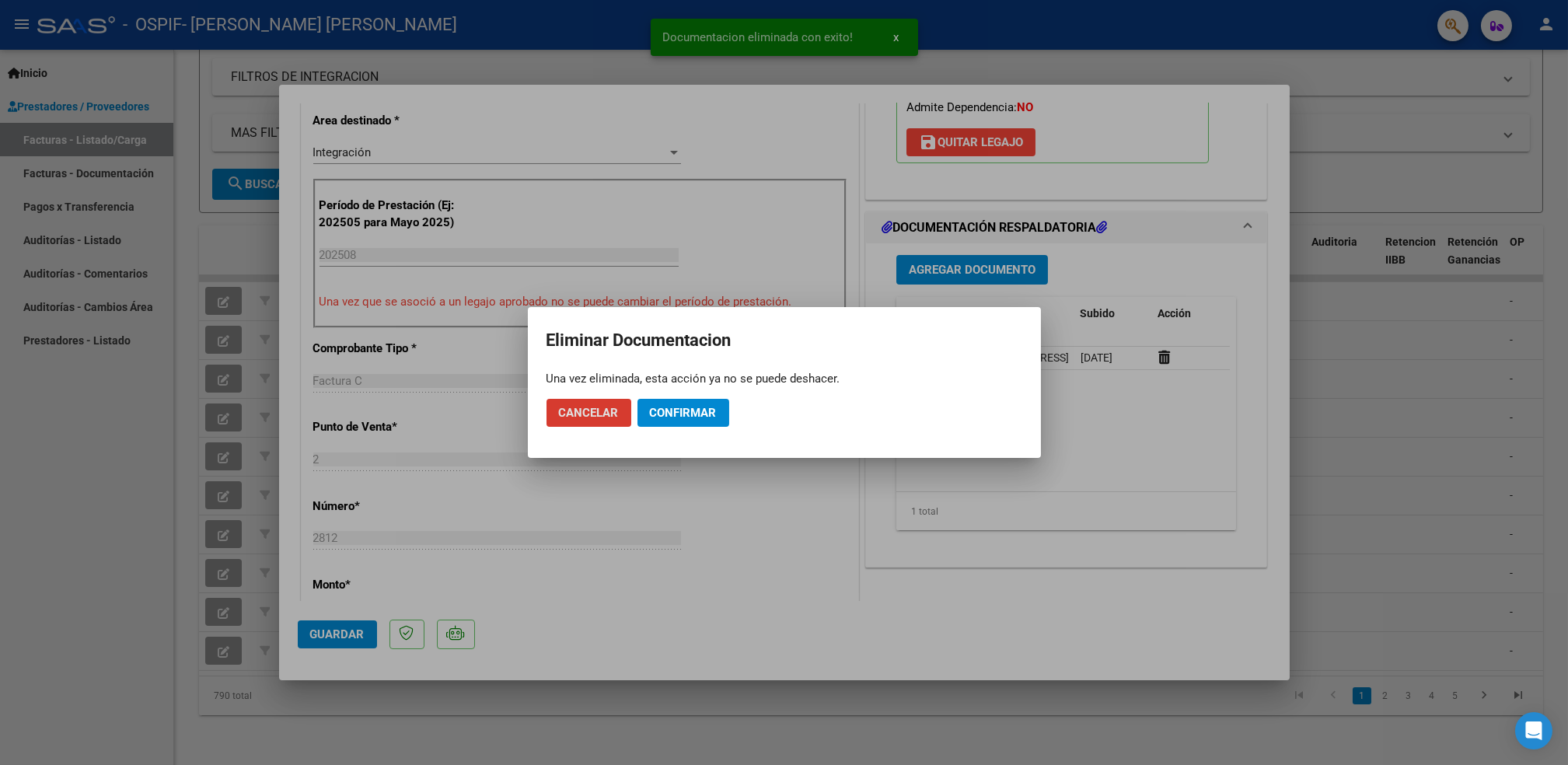
click at [679, 414] on span "Confirmar" at bounding box center [684, 413] width 67 height 14
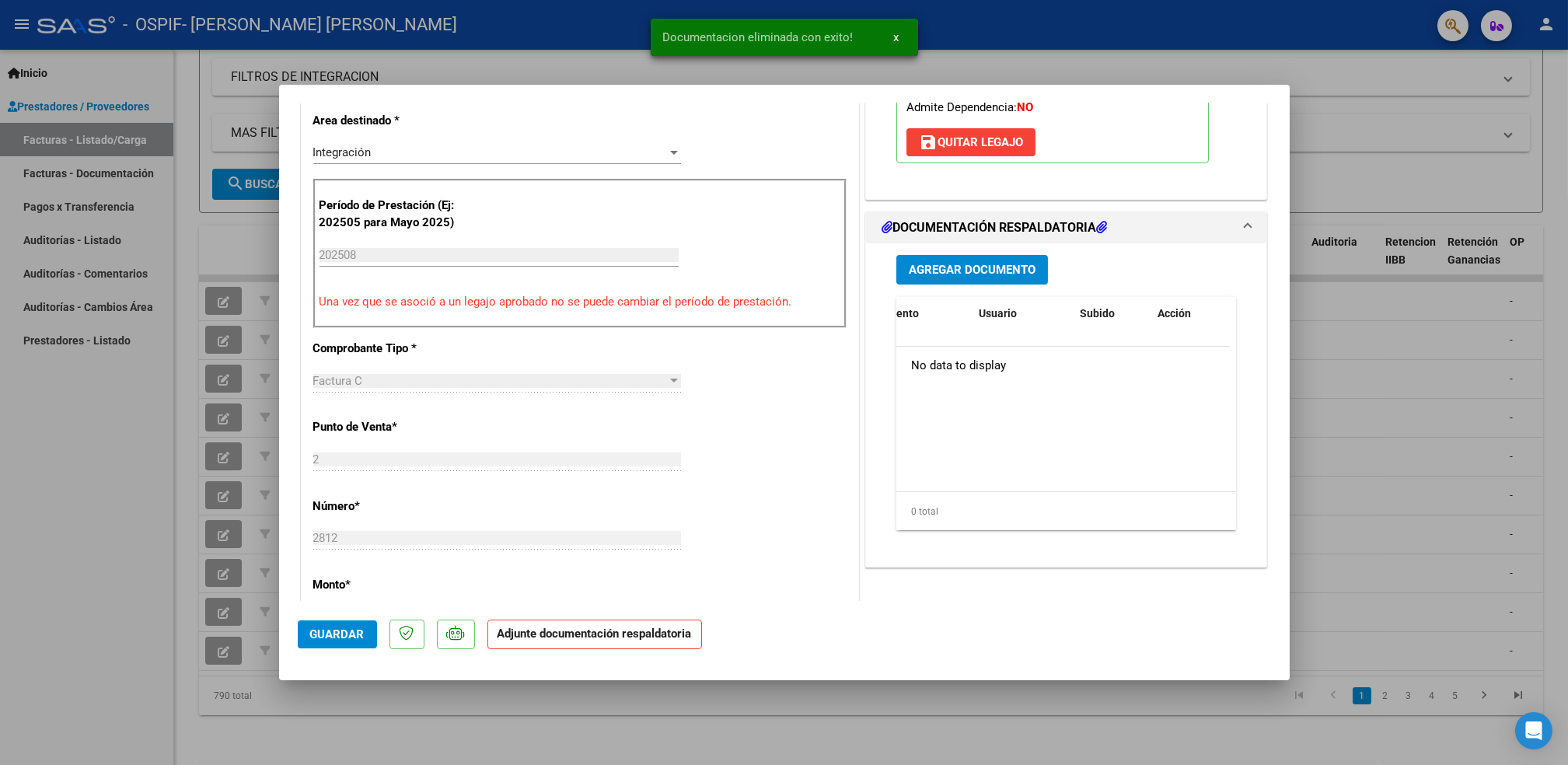
scroll to position [0, 0]
click at [979, 274] on span "Agregar Documento" at bounding box center [972, 270] width 127 height 14
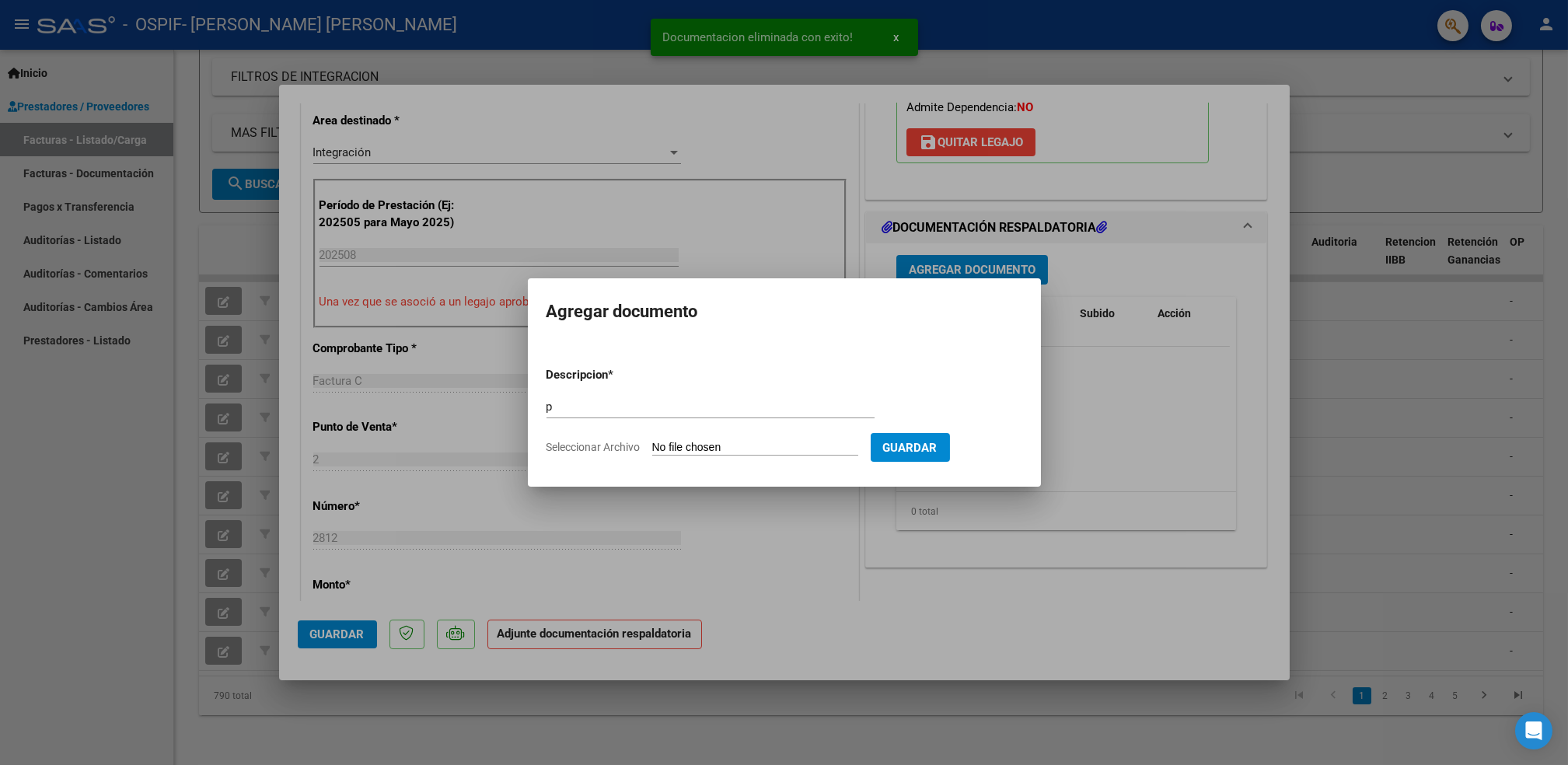
click at [732, 447] on input "Seleccionar Archivo" at bounding box center [755, 448] width 206 height 15
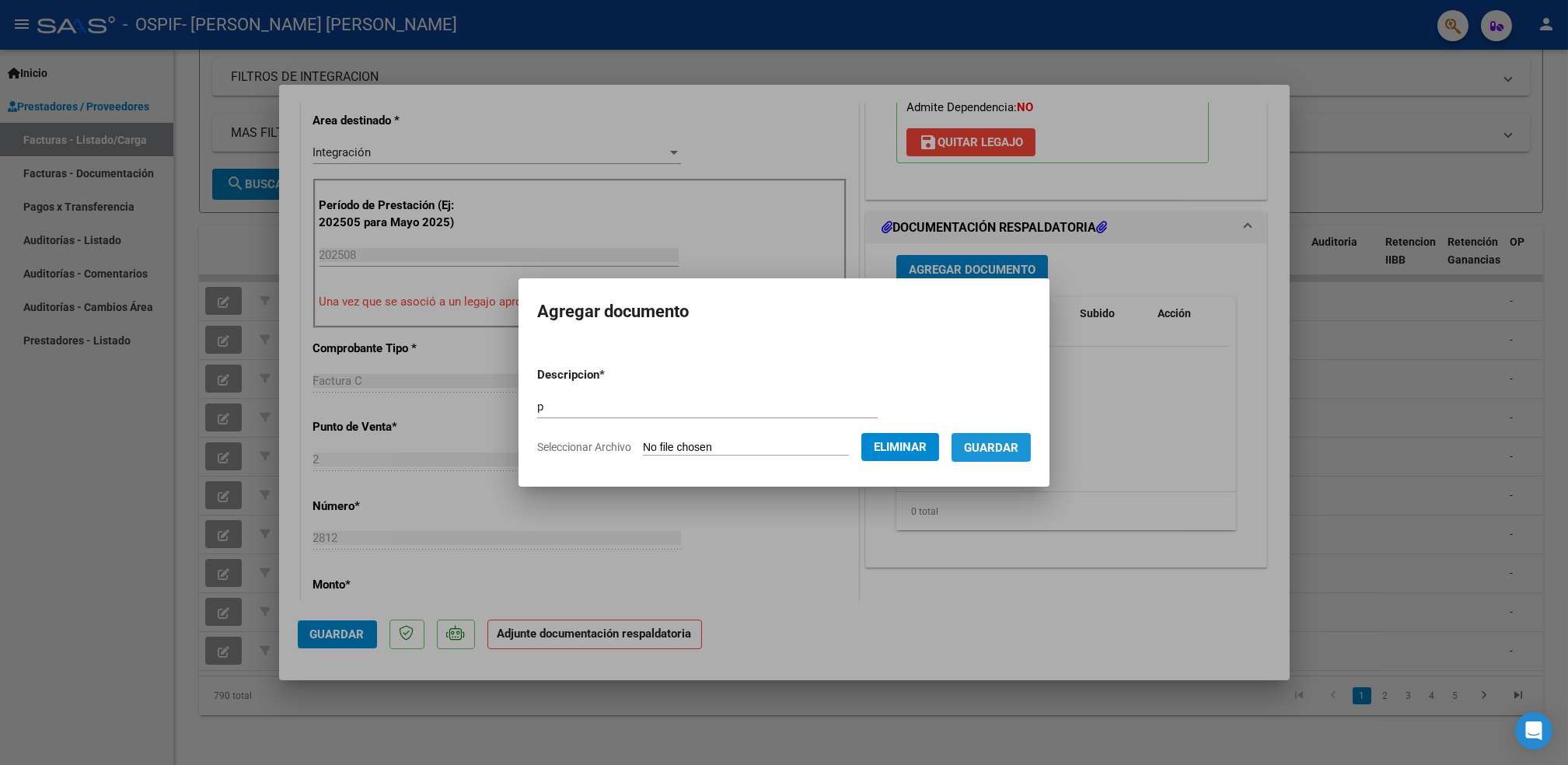
click at [981, 449] on span "Guardar" at bounding box center [991, 447] width 54 height 14
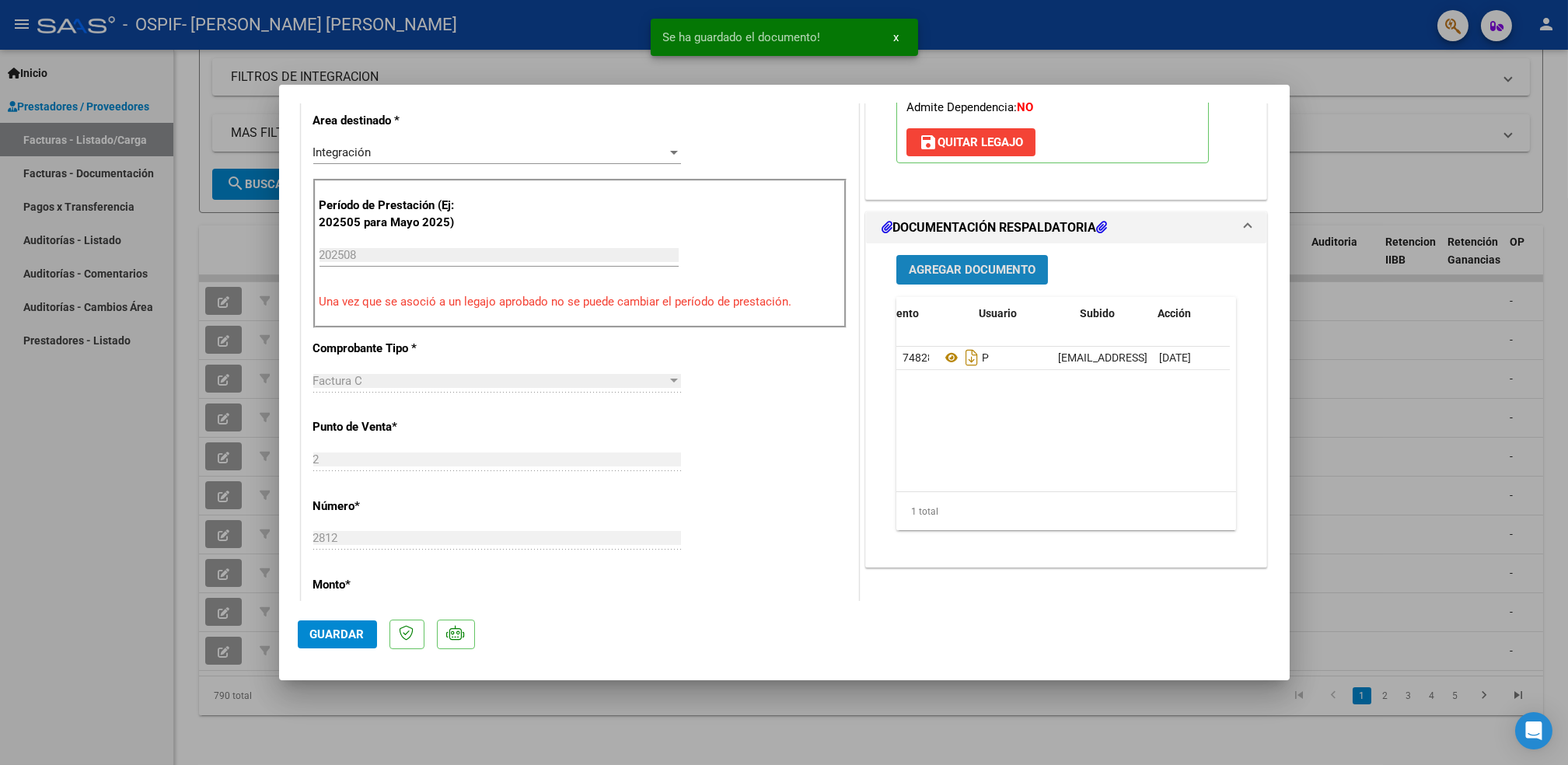
click at [939, 273] on span "Agregar Documento" at bounding box center [972, 270] width 127 height 14
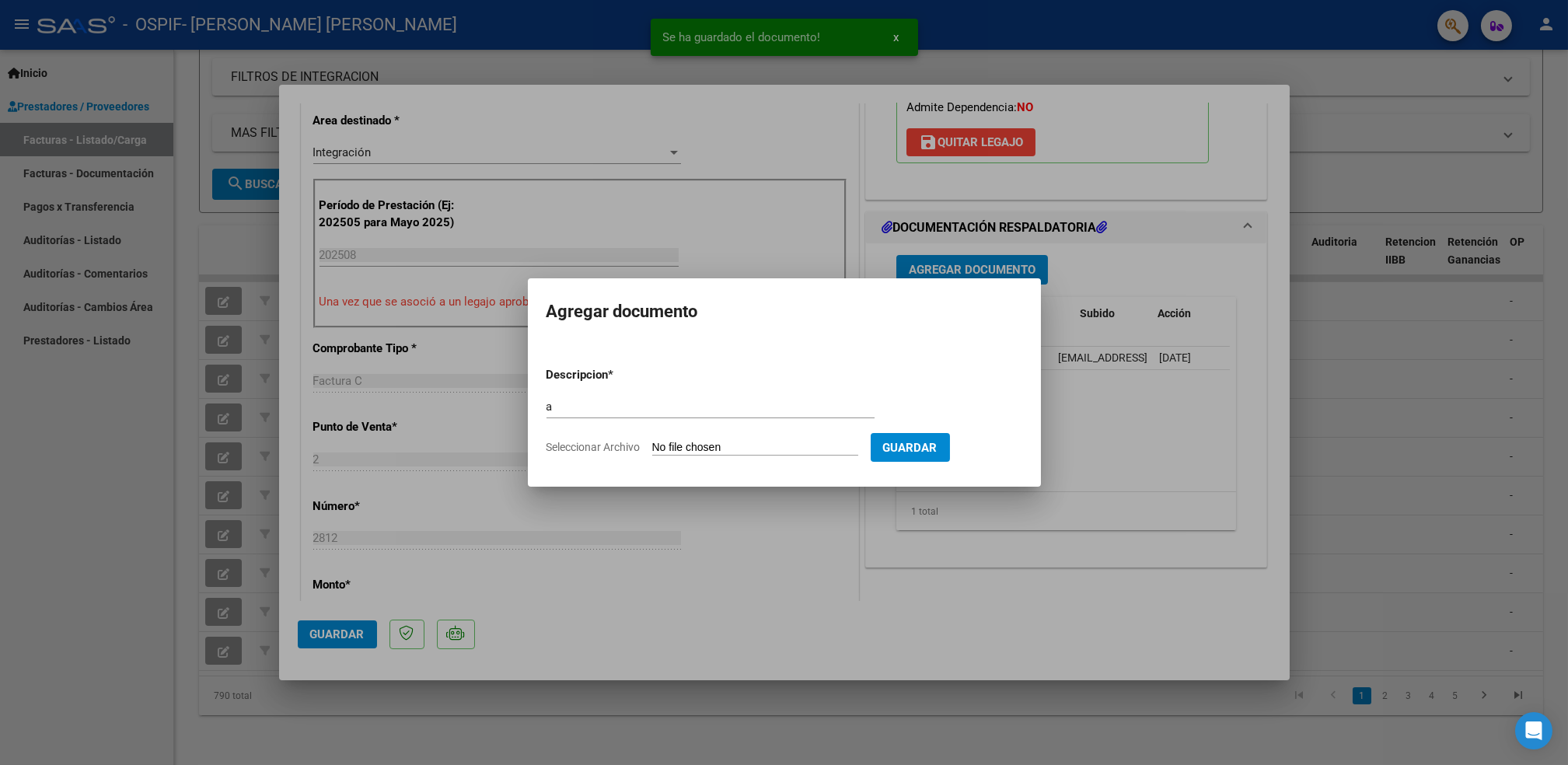
click at [728, 451] on input "Seleccionar Archivo" at bounding box center [755, 448] width 206 height 15
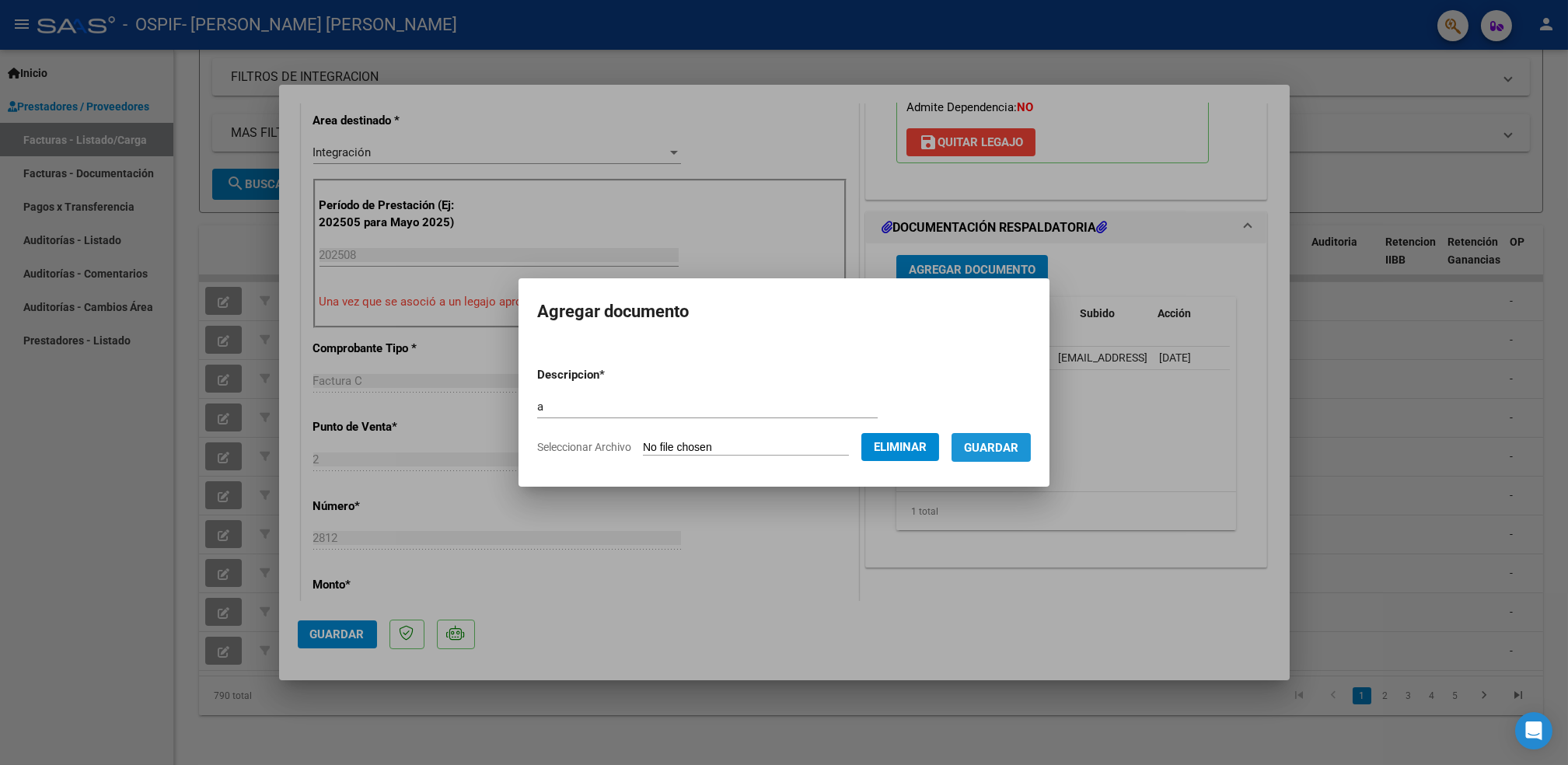
click at [993, 451] on span "Guardar" at bounding box center [991, 447] width 54 height 14
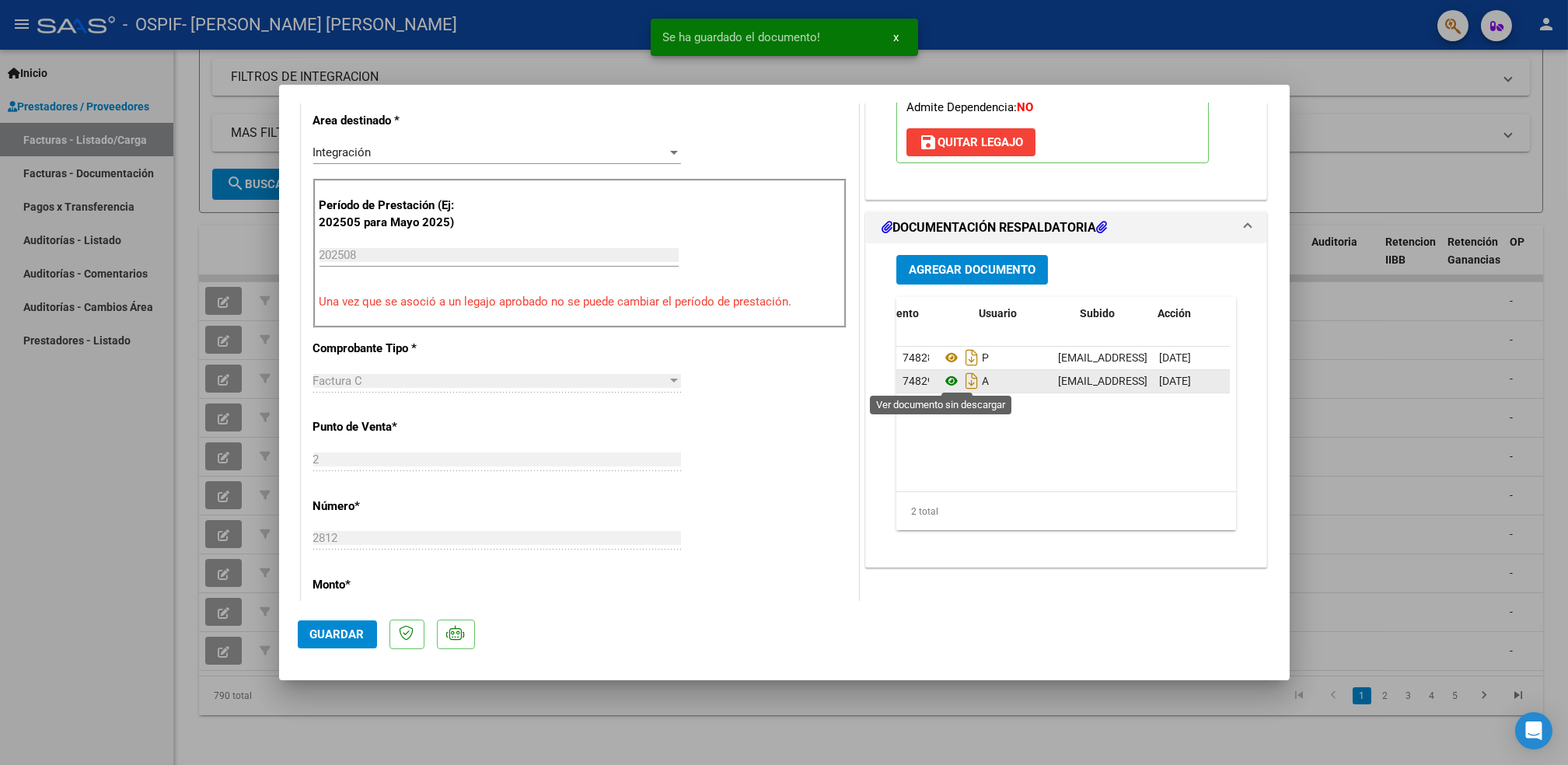
click at [942, 380] on icon at bounding box center [952, 381] width 20 height 18
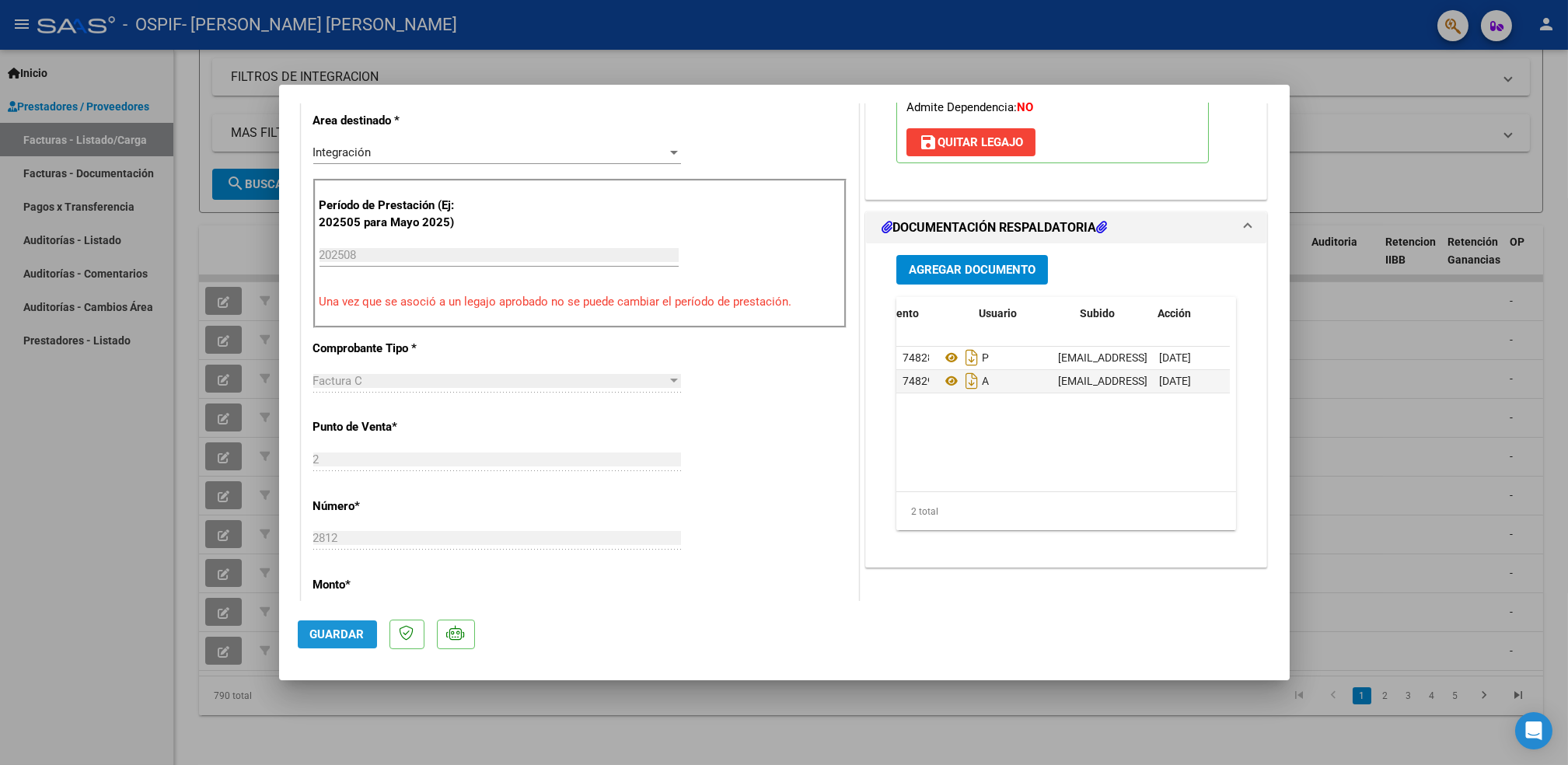
click at [330, 639] on span "Guardar" at bounding box center [337, 635] width 54 height 14
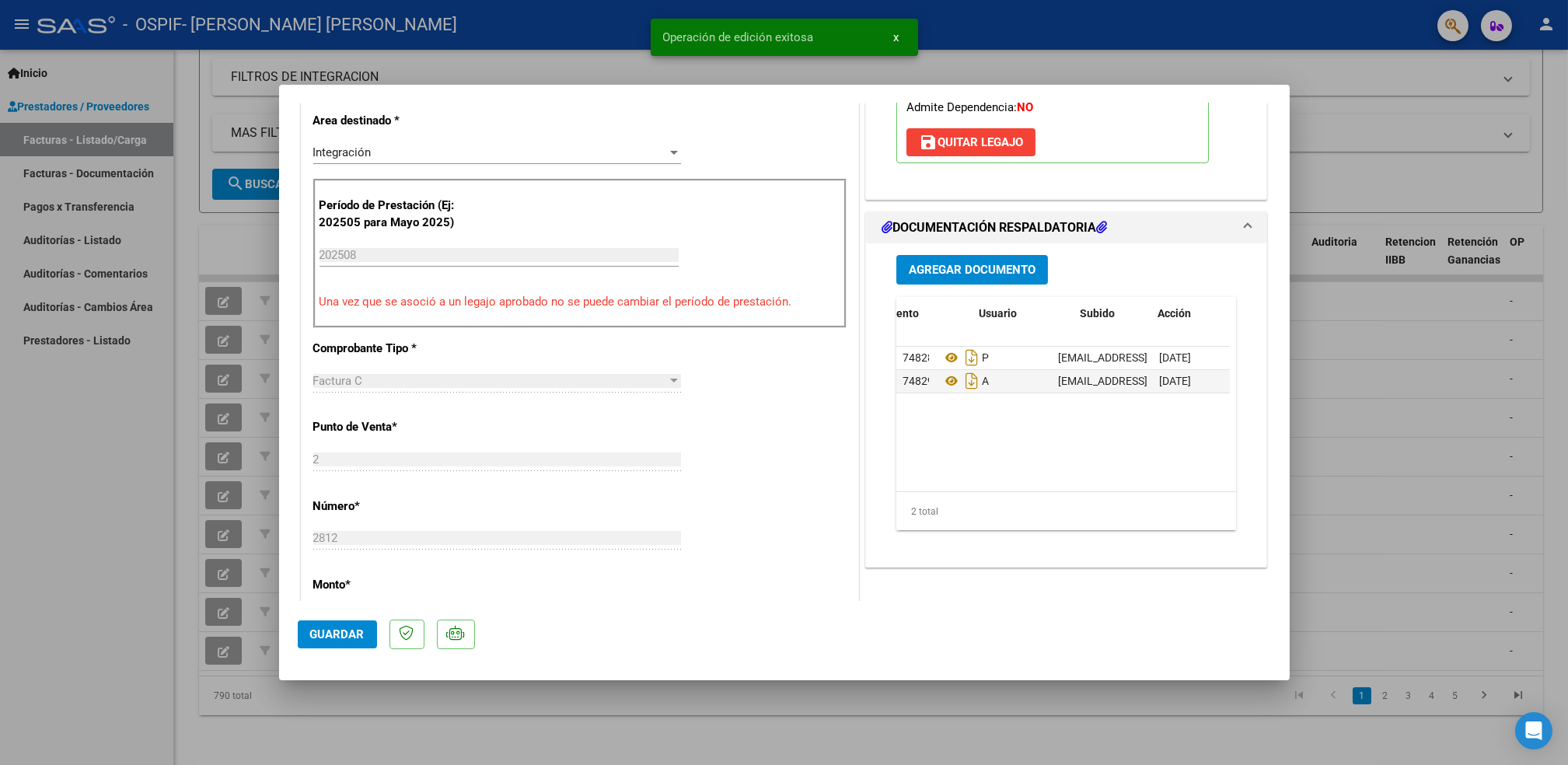
click at [0, 526] on html "menu - OSPIF - [PERSON_NAME] [PERSON_NAME] person Inicio Instructivos Contacto …" at bounding box center [784, 382] width 1568 height 765
click at [64, 507] on div at bounding box center [784, 382] width 1568 height 765
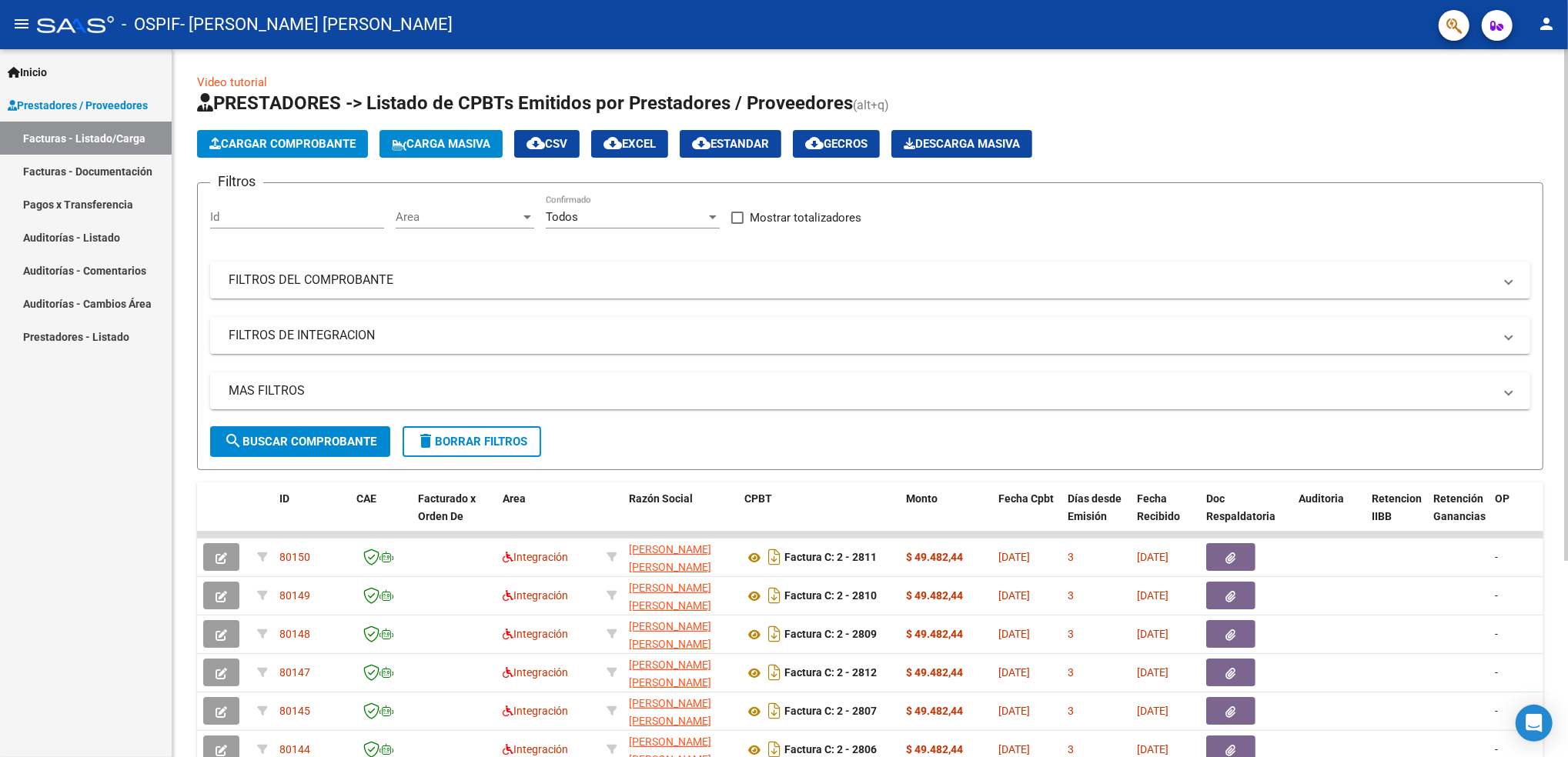
click at [1567, 39] on html "menu - OSPIF - [PERSON_NAME] [PERSON_NAME] person Inicio Instructivos Contacto …" at bounding box center [784, 378] width 1568 height 757
click at [293, 144] on span "Cargar Comprobante" at bounding box center [282, 144] width 146 height 14
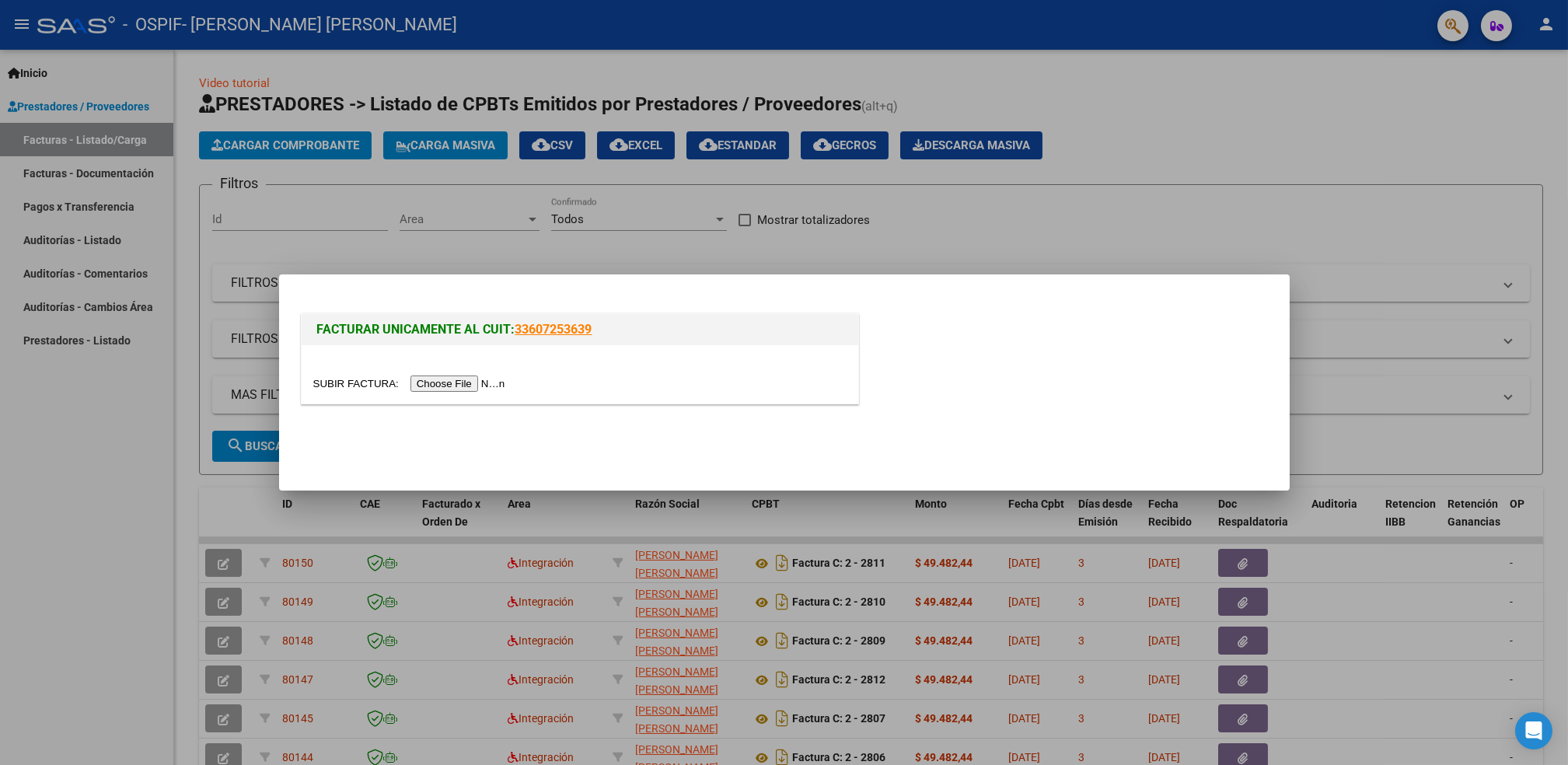
click at [451, 385] on input "file" at bounding box center [411, 384] width 196 height 17
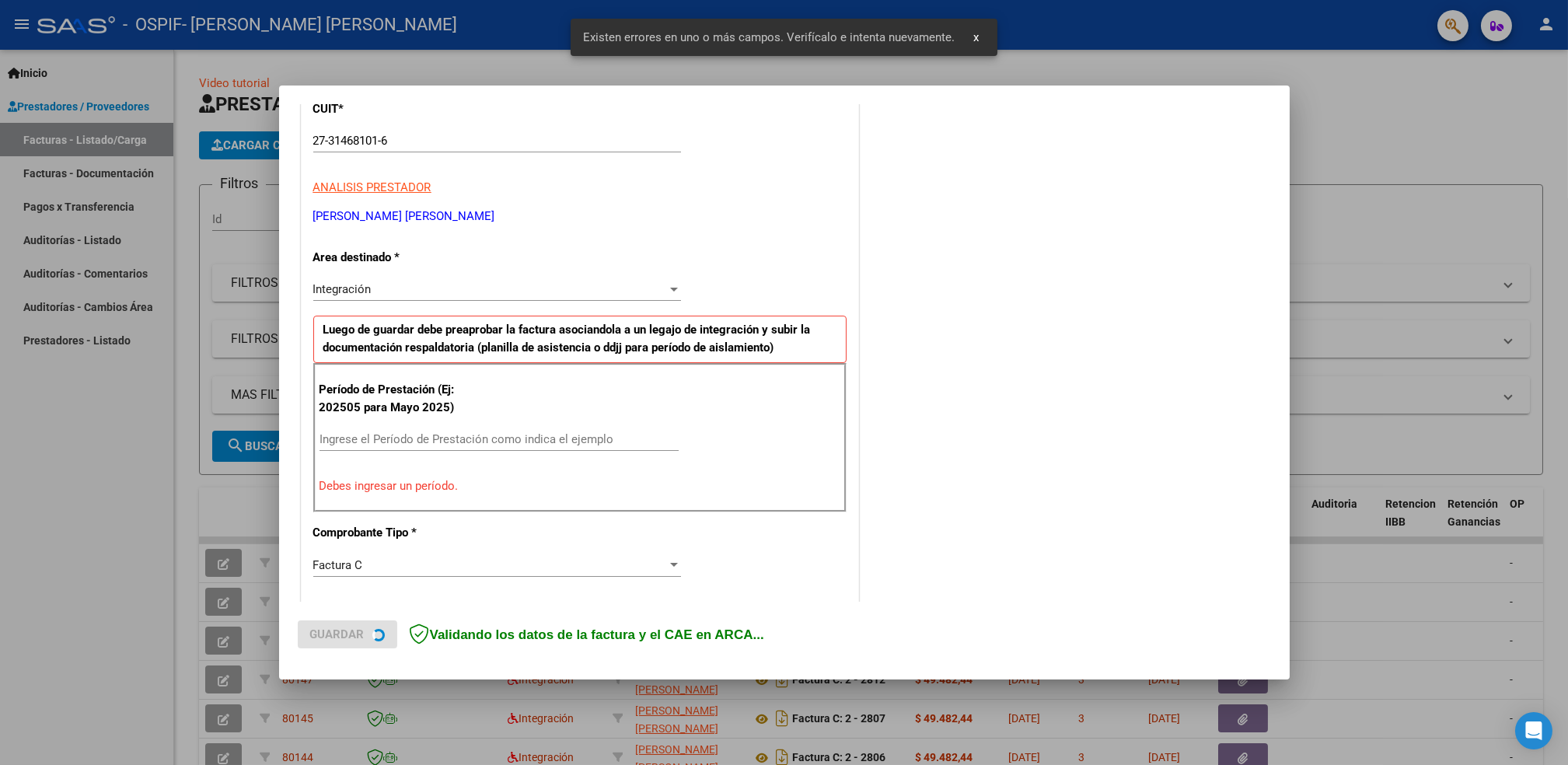
scroll to position [263, 0]
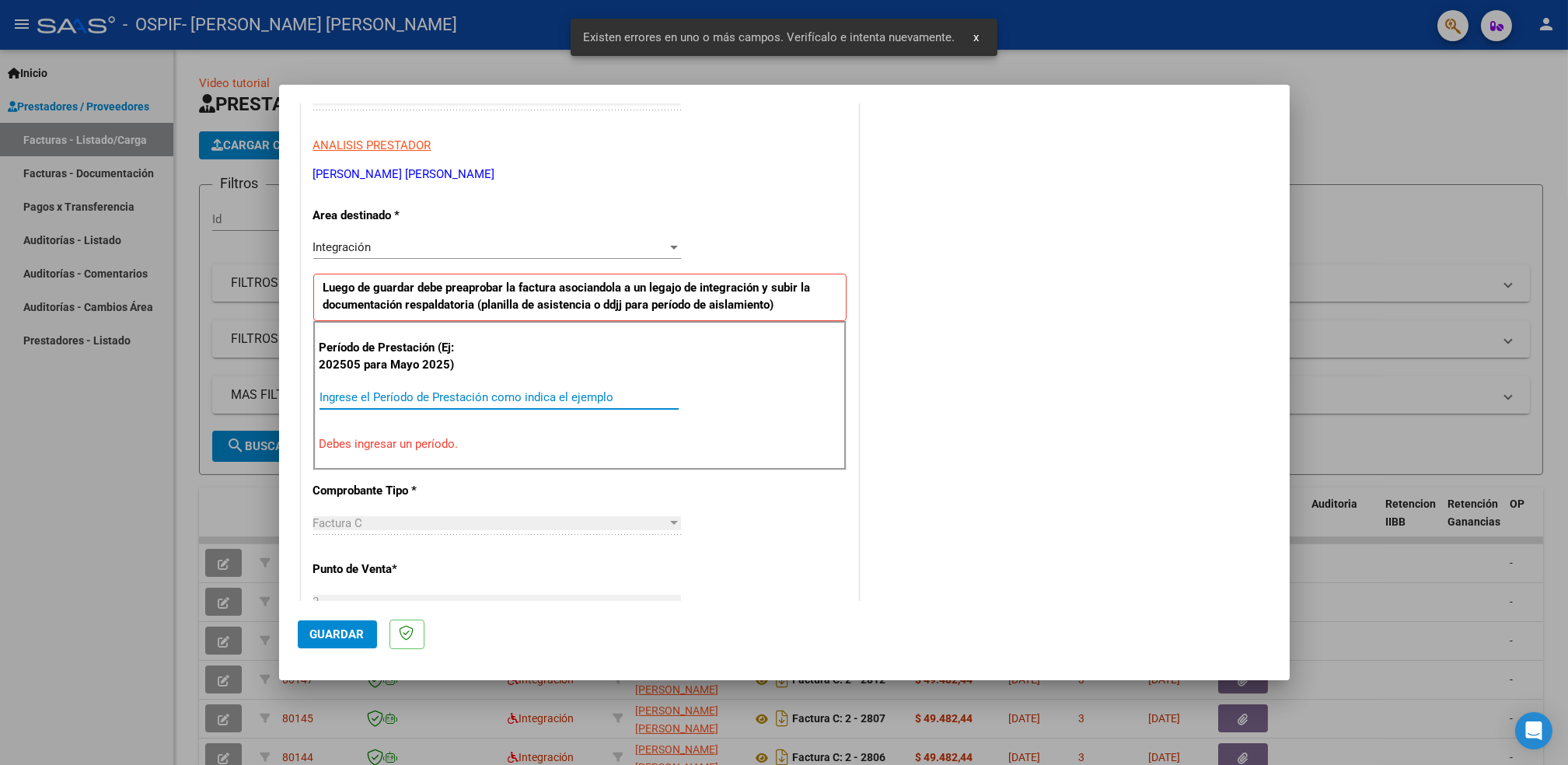
click at [411, 392] on input "Ingrese el Período de Prestación como indica el ejemplo" at bounding box center [499, 397] width 359 height 14
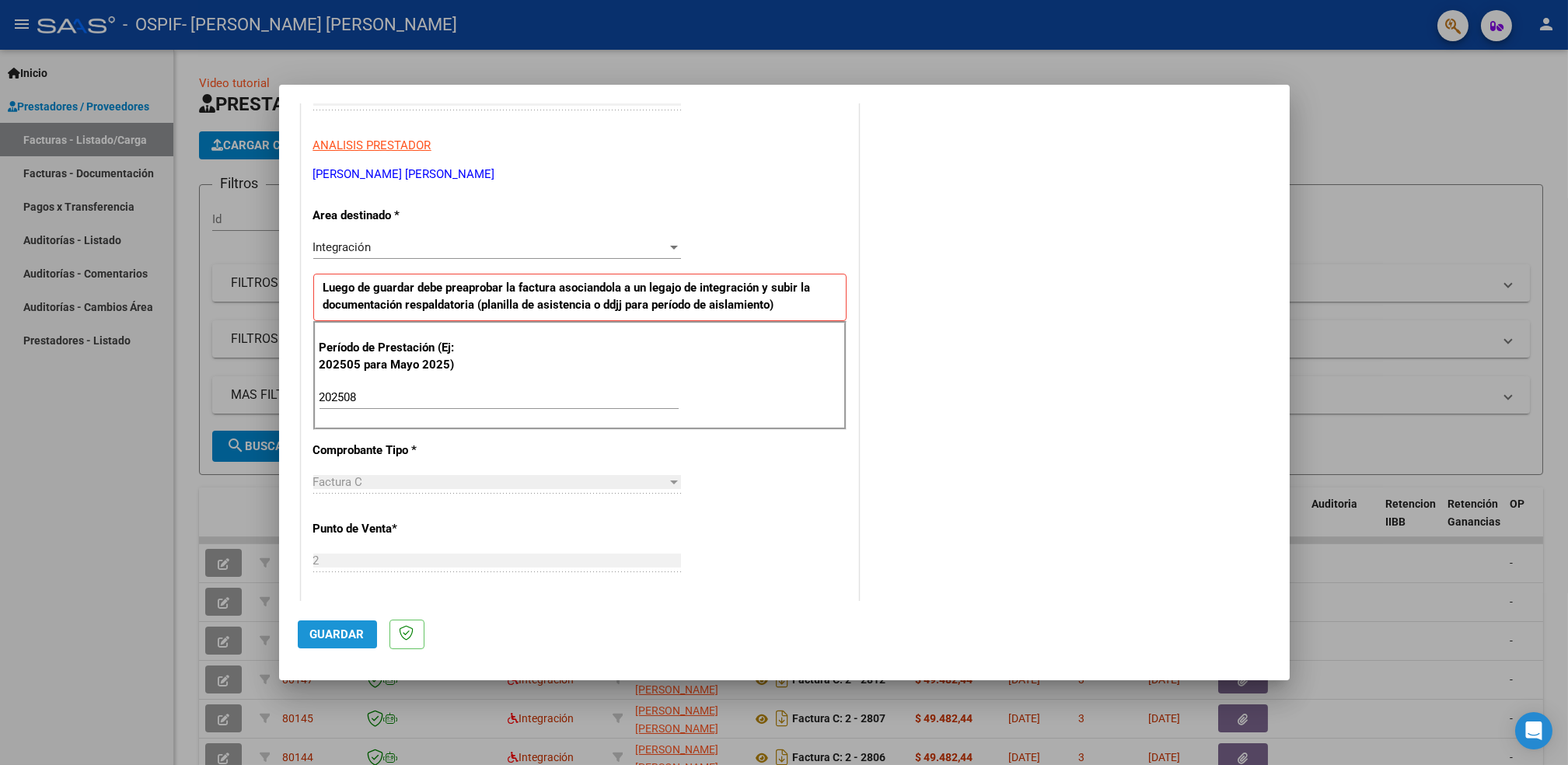
click at [325, 623] on button "Guardar" at bounding box center [337, 634] width 79 height 28
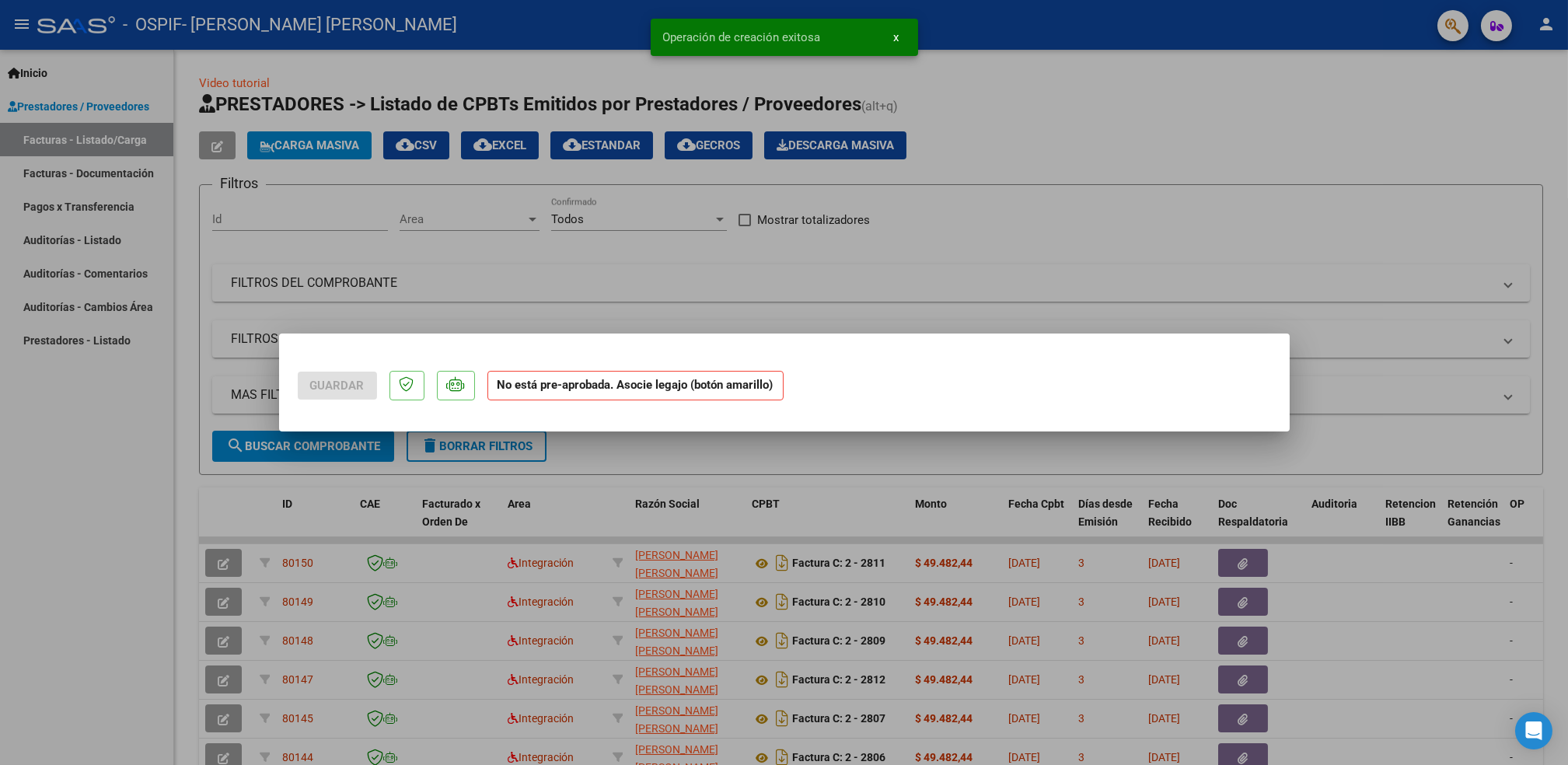
scroll to position [0, 0]
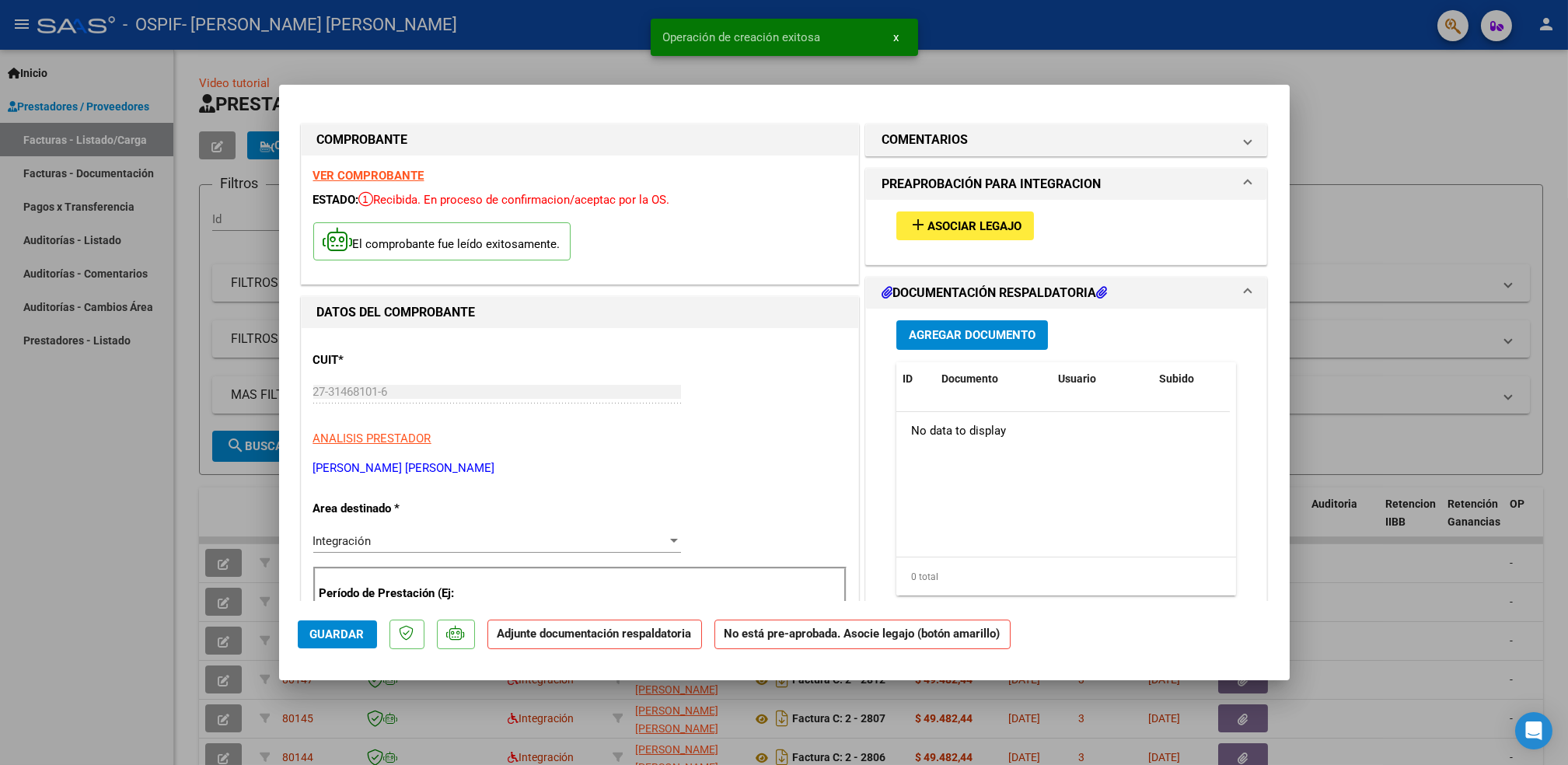
click at [390, 179] on strong "VER COMPROBANTE" at bounding box center [369, 176] width 111 height 14
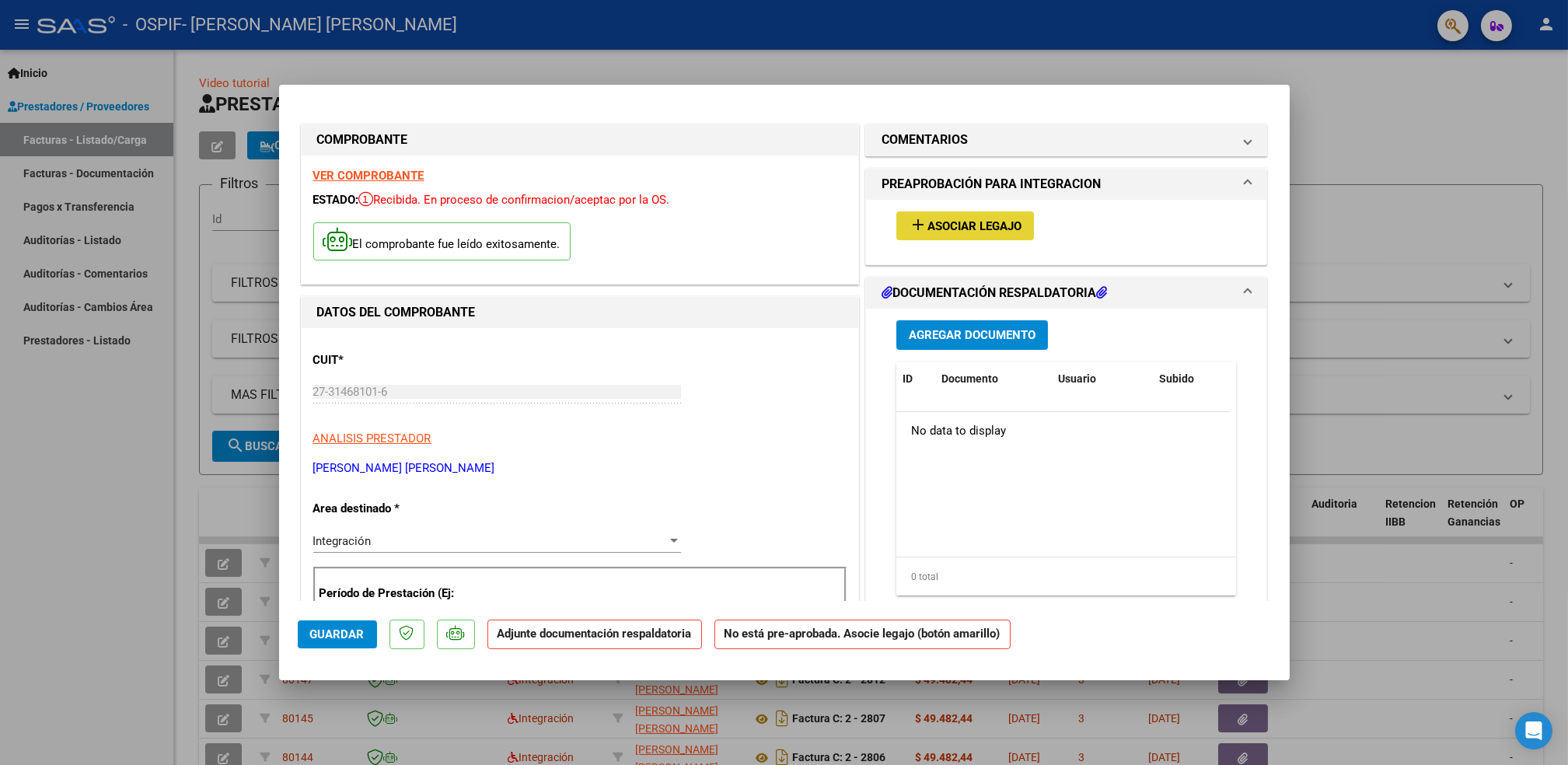
click at [968, 228] on span "Asociar Legajo" at bounding box center [975, 226] width 94 height 14
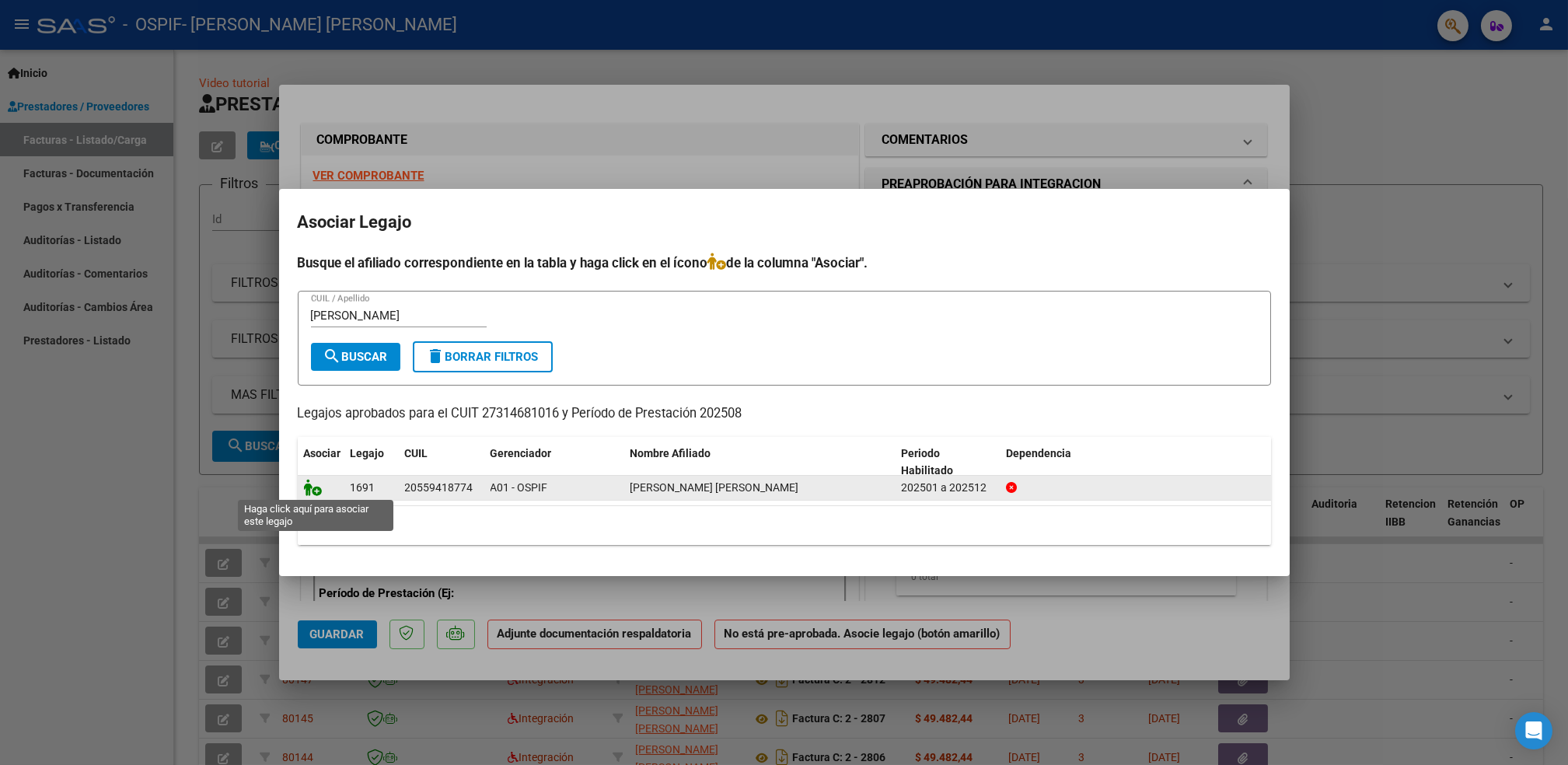
click at [307, 489] on icon at bounding box center [313, 487] width 18 height 17
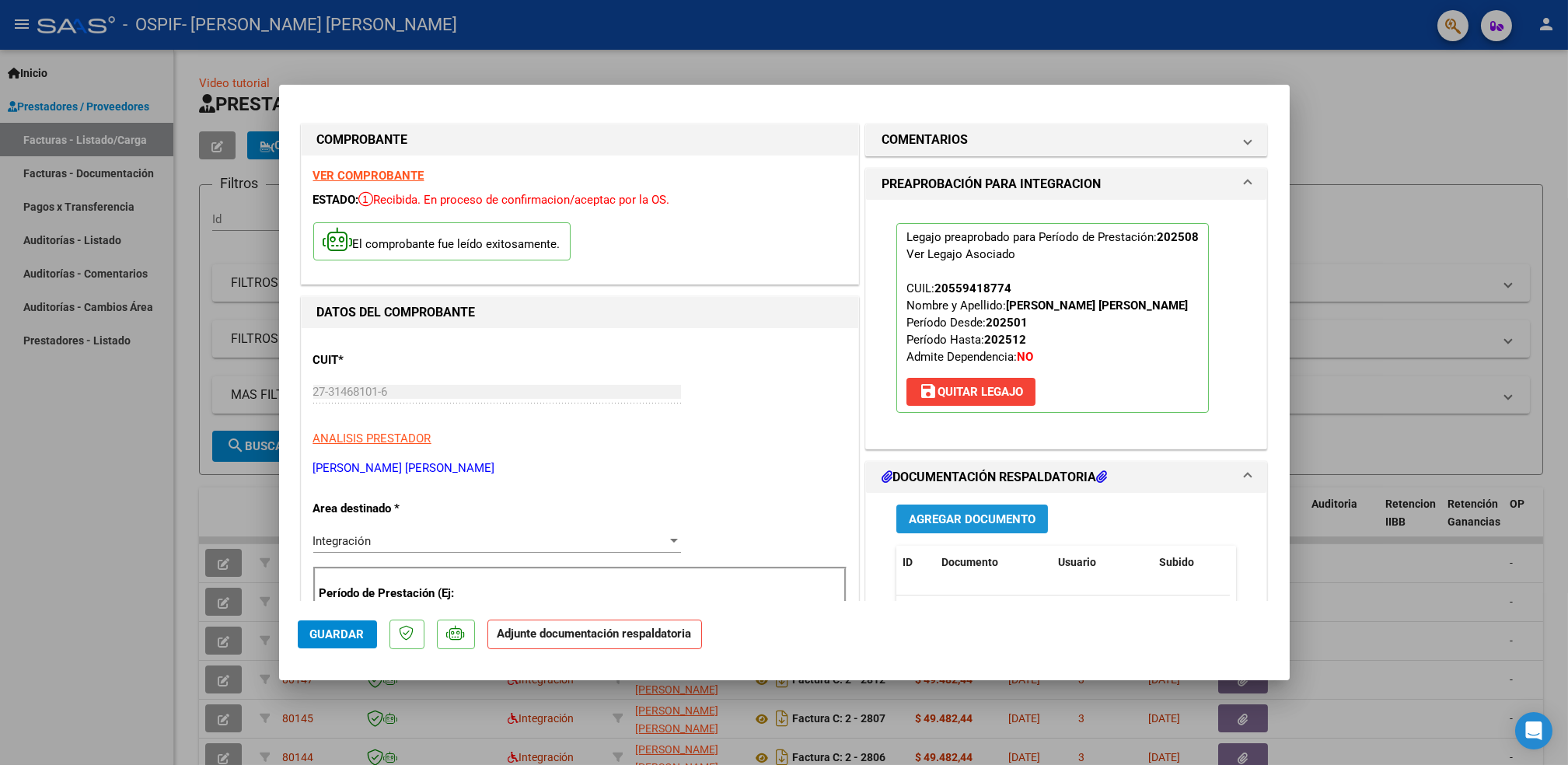
click at [987, 531] on button "Agregar Documento" at bounding box center [972, 519] width 151 height 28
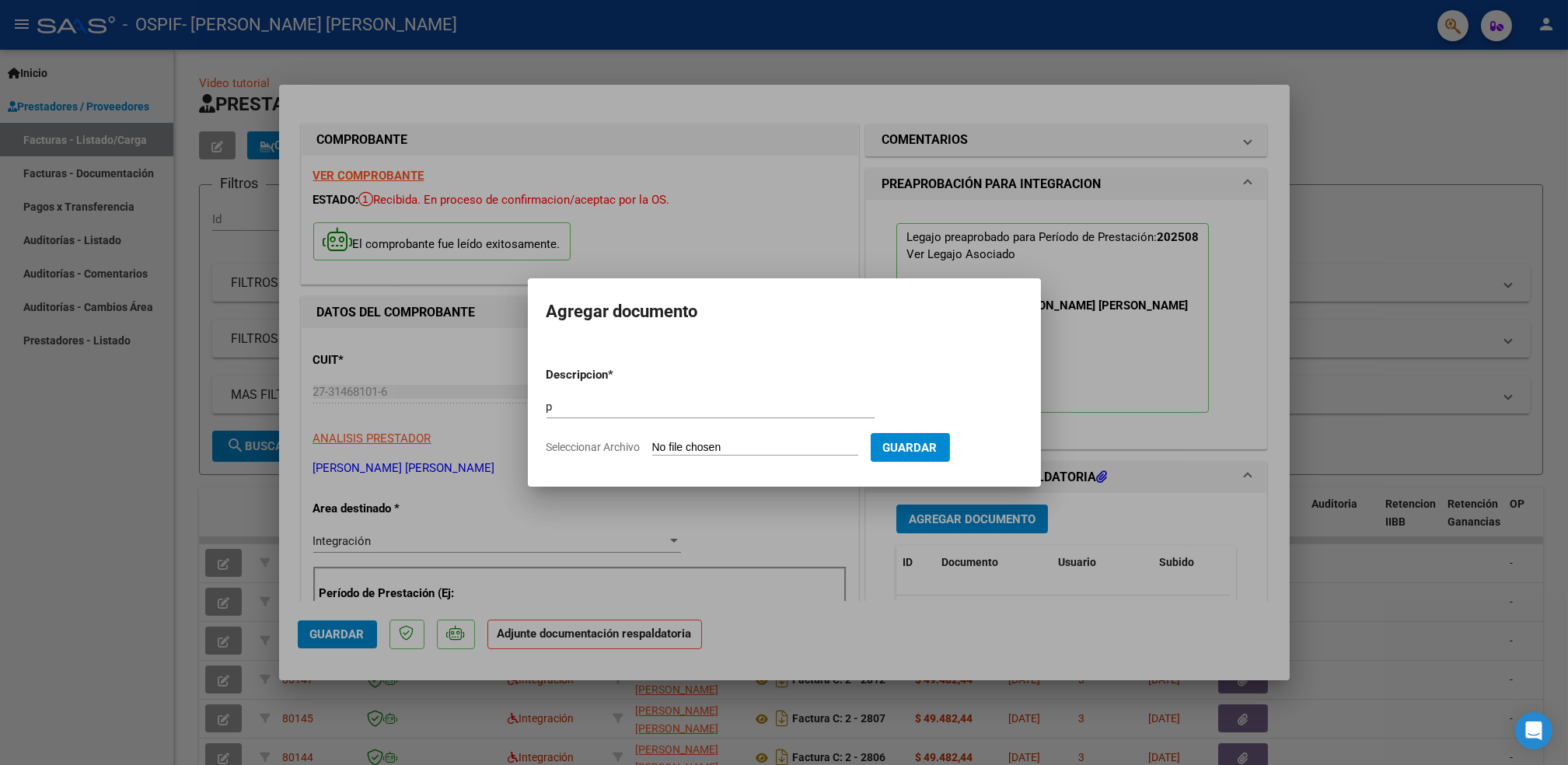
click at [775, 441] on input "Seleccionar Archivo" at bounding box center [755, 448] width 206 height 15
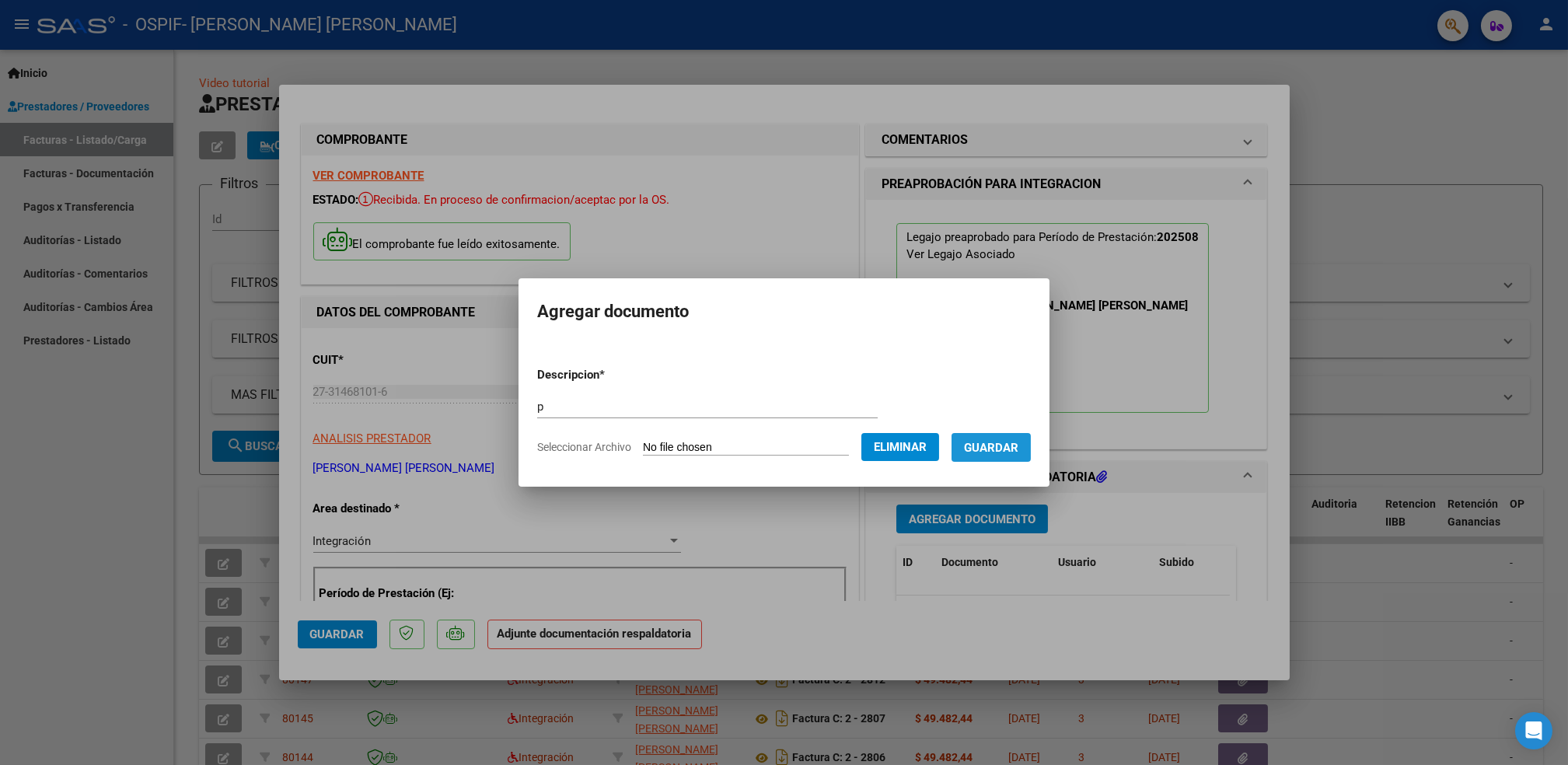
click at [1002, 458] on button "Guardar" at bounding box center [991, 447] width 79 height 28
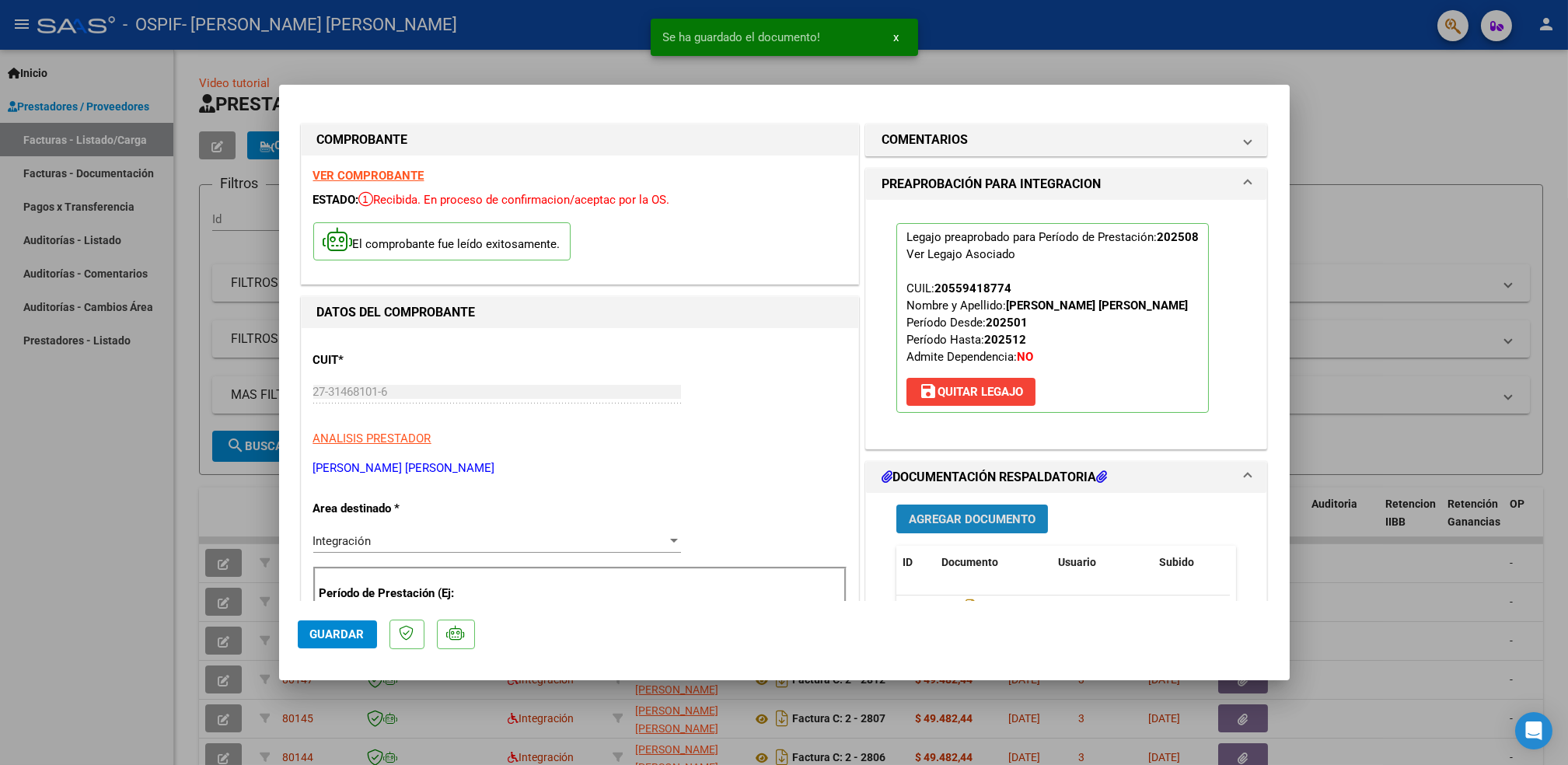
click at [985, 525] on span "Agregar Documento" at bounding box center [972, 519] width 127 height 14
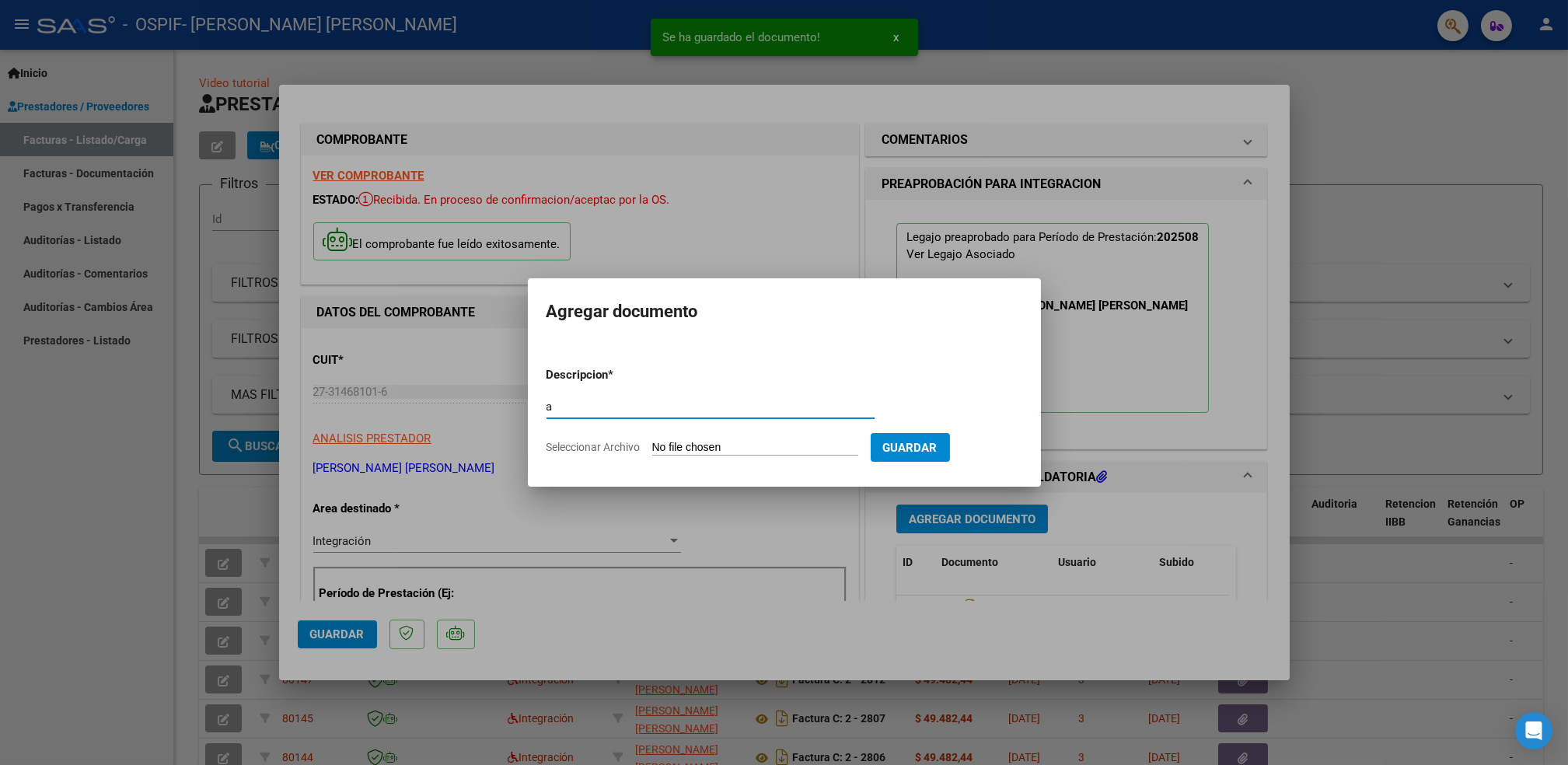
click at [754, 445] on input "Seleccionar Archivo" at bounding box center [755, 448] width 206 height 15
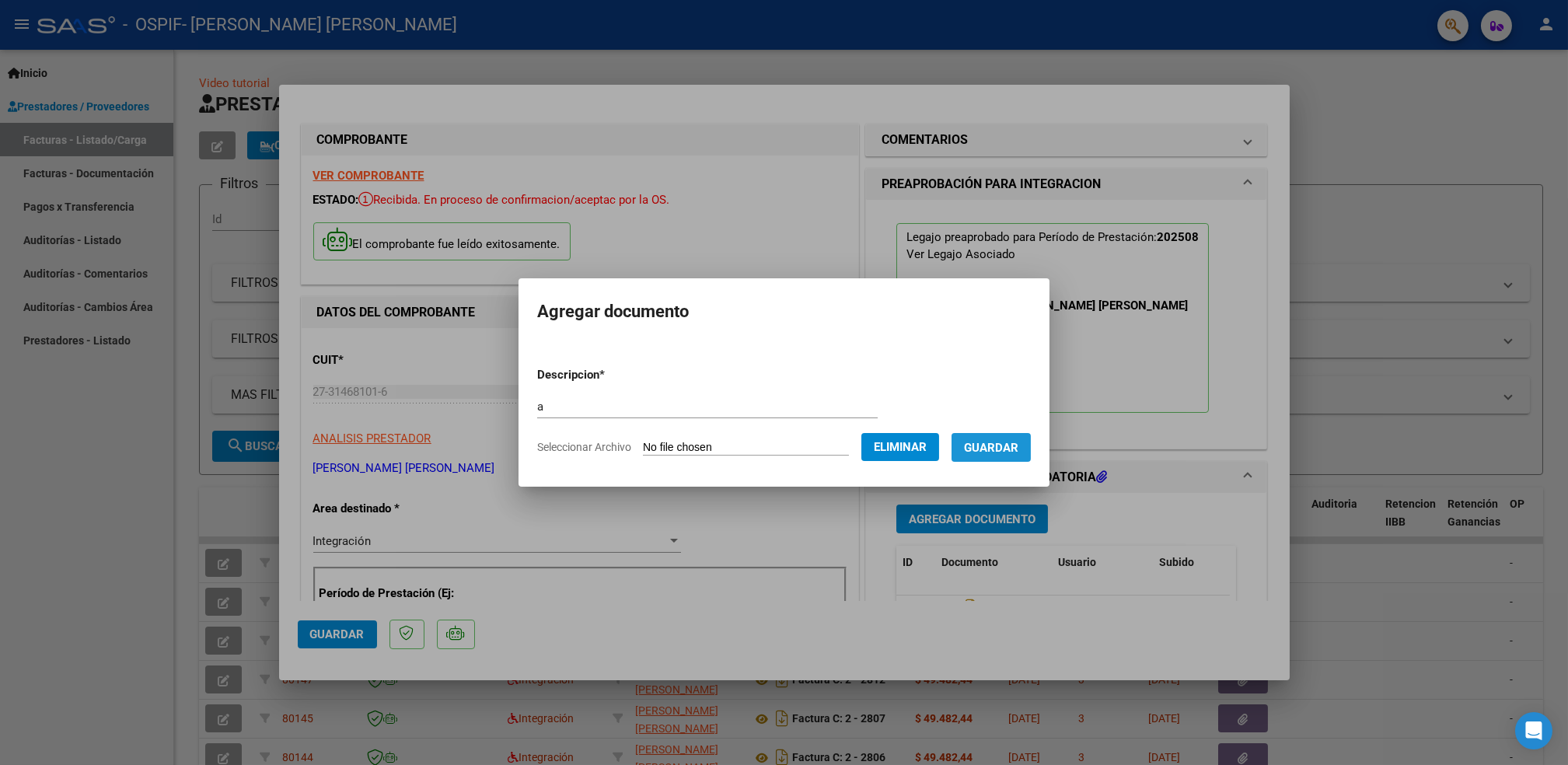
click at [1016, 438] on button "Guardar" at bounding box center [991, 447] width 79 height 28
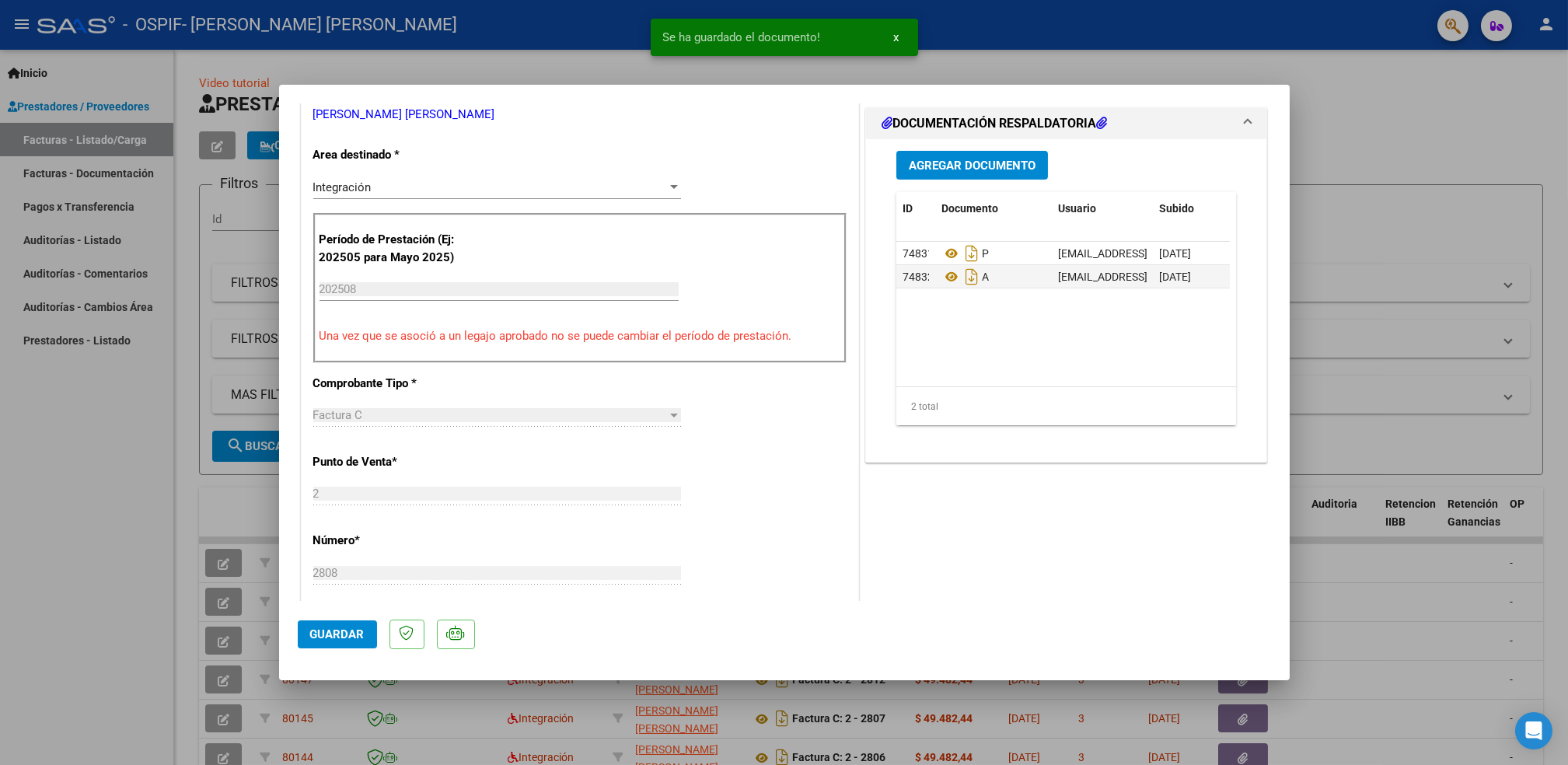
scroll to position [436, 0]
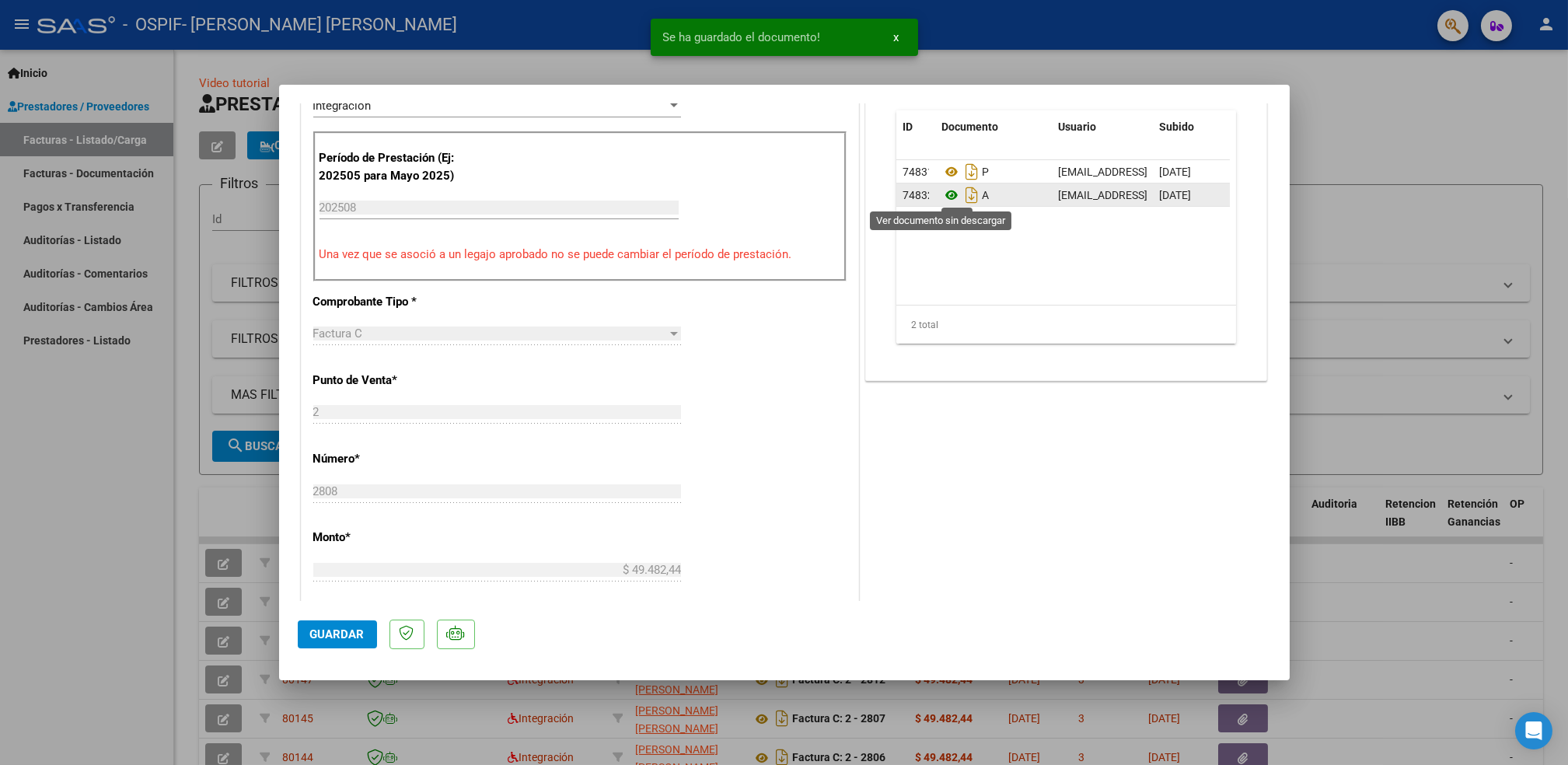
click at [942, 198] on icon at bounding box center [952, 195] width 20 height 18
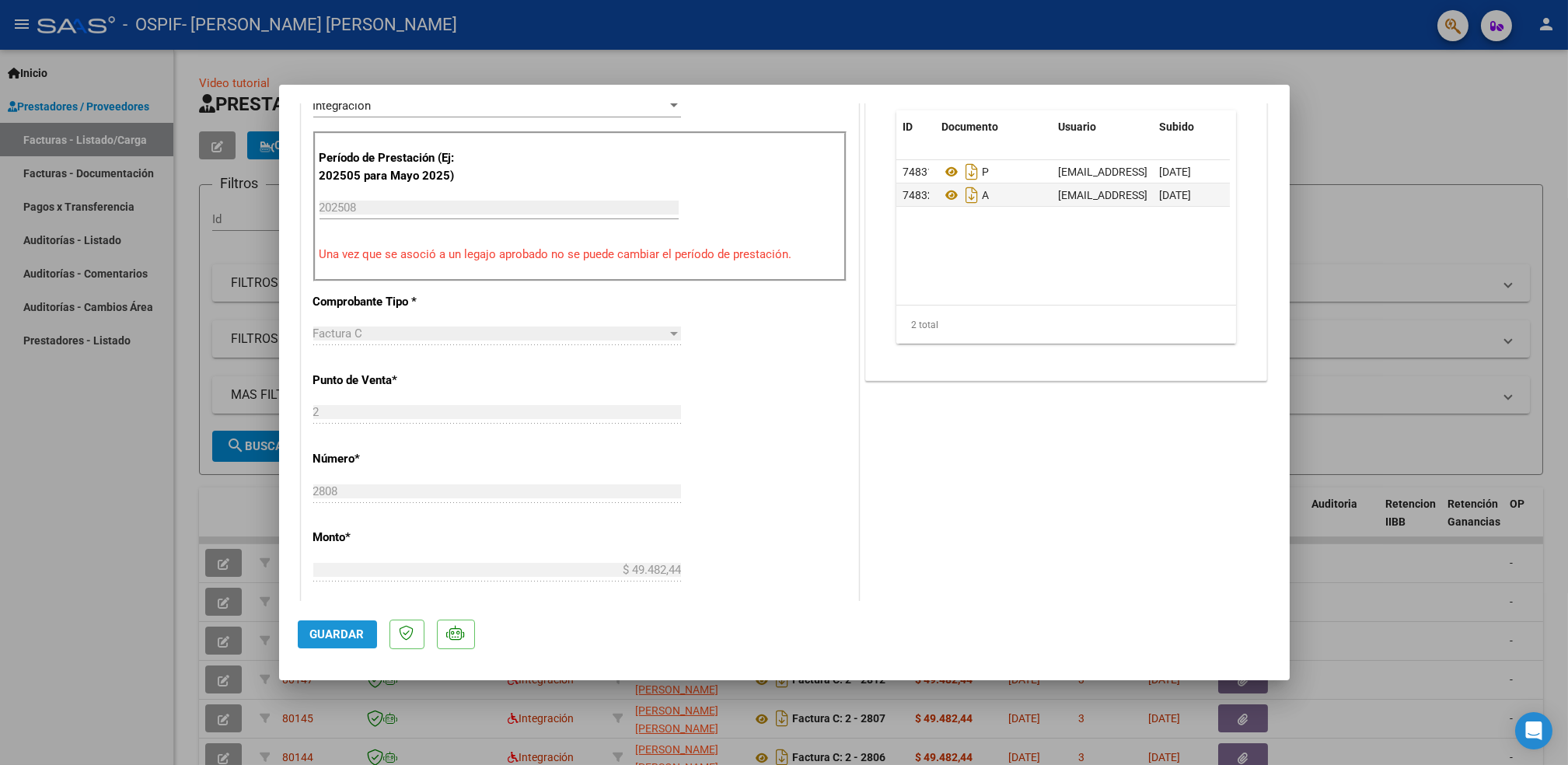
click at [338, 637] on span "Guardar" at bounding box center [337, 635] width 54 height 14
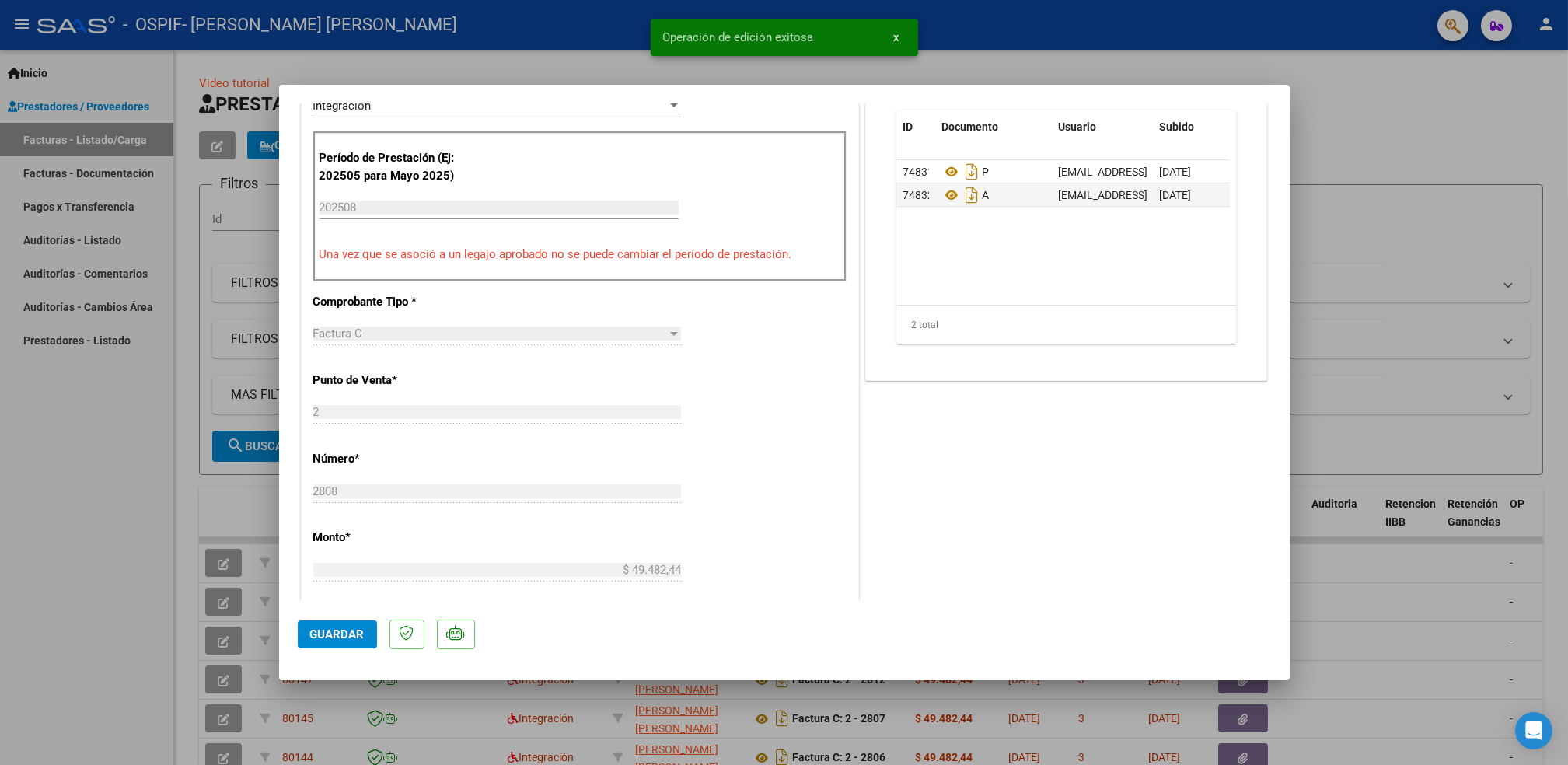
click at [145, 595] on div at bounding box center [784, 382] width 1568 height 765
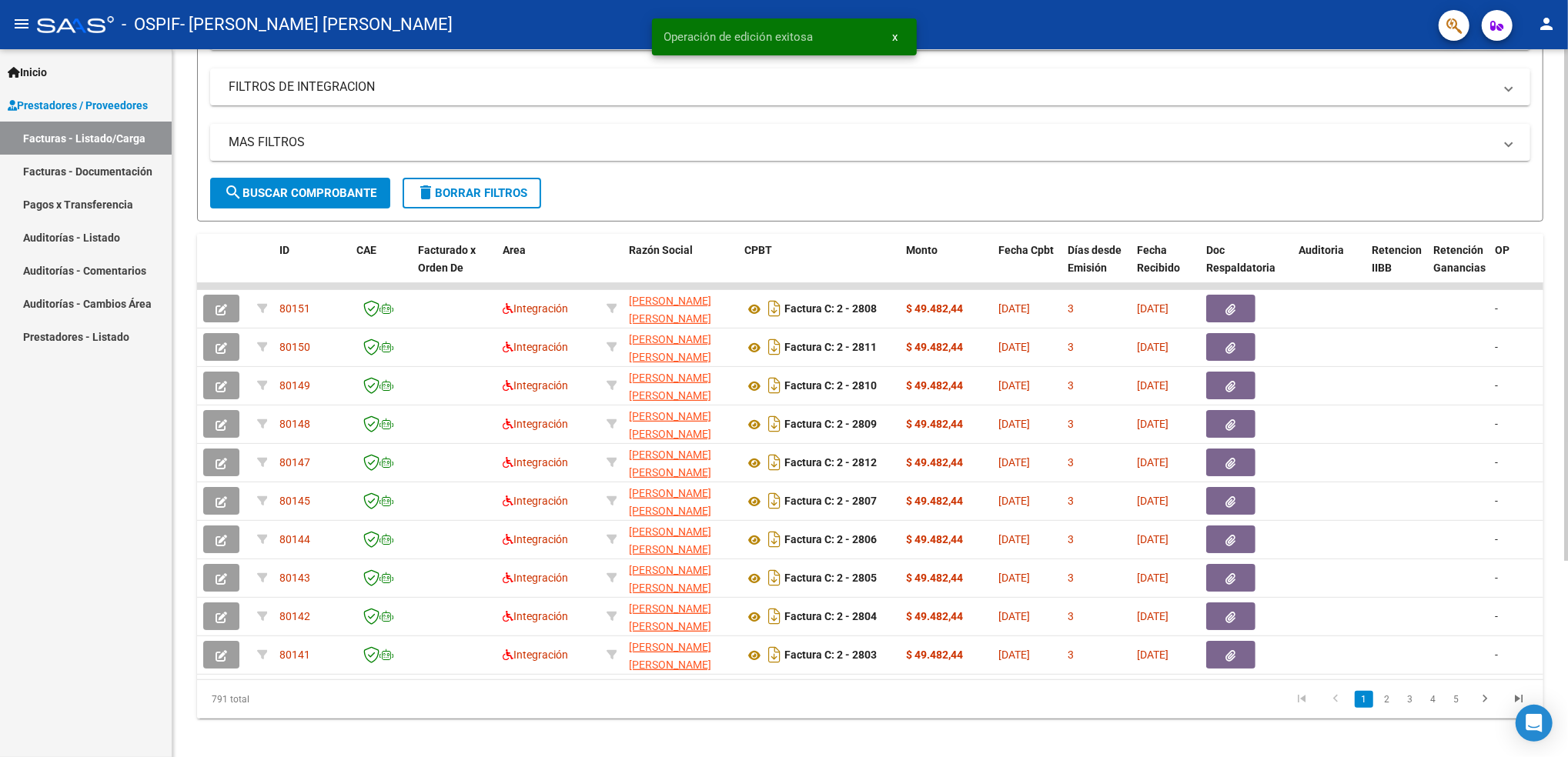
scroll to position [250, 0]
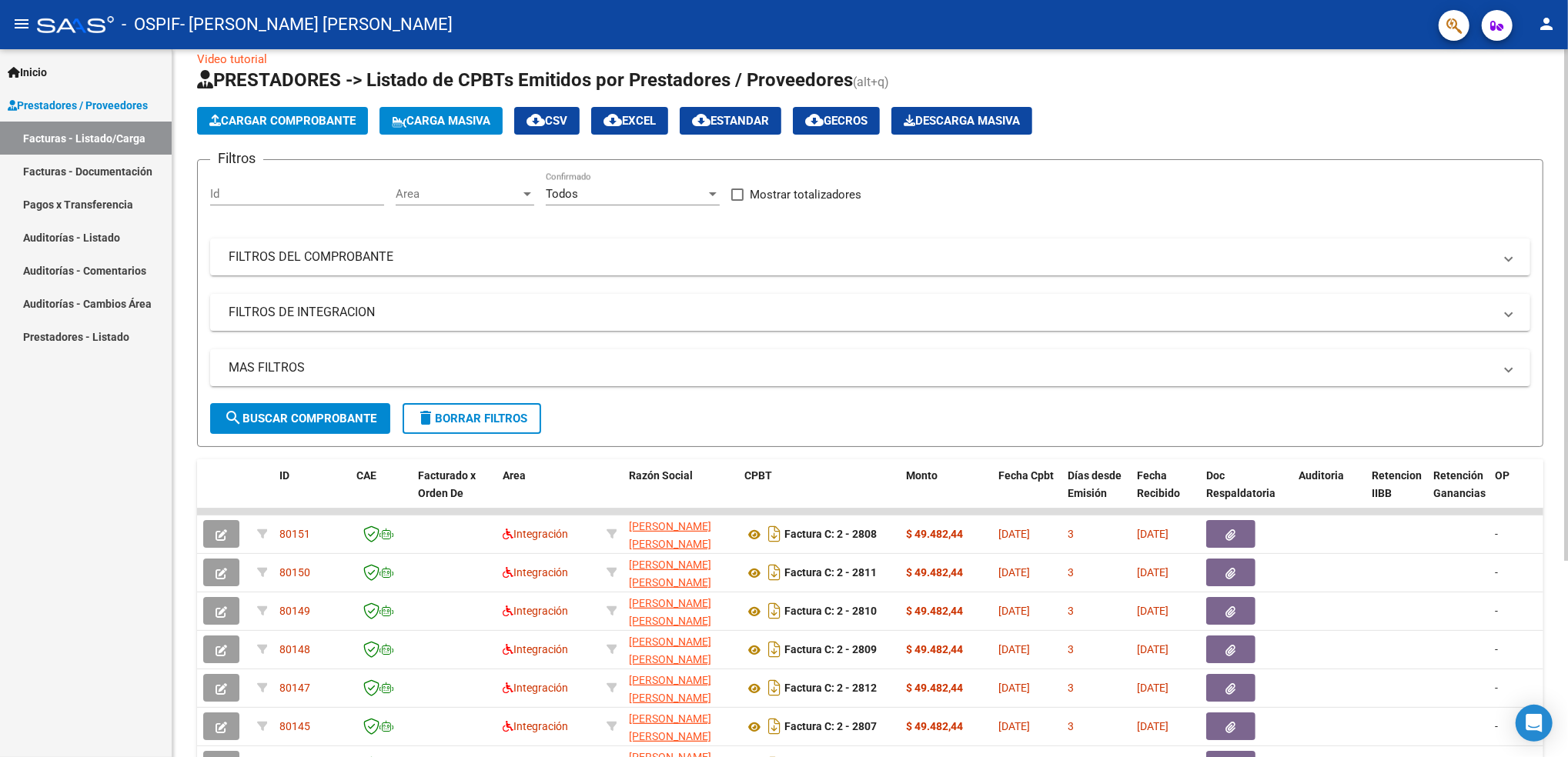
click at [1567, 250] on html "menu - OSPIF - [PERSON_NAME] [PERSON_NAME] person Inicio Instructivos Contacto …" at bounding box center [784, 378] width 1568 height 757
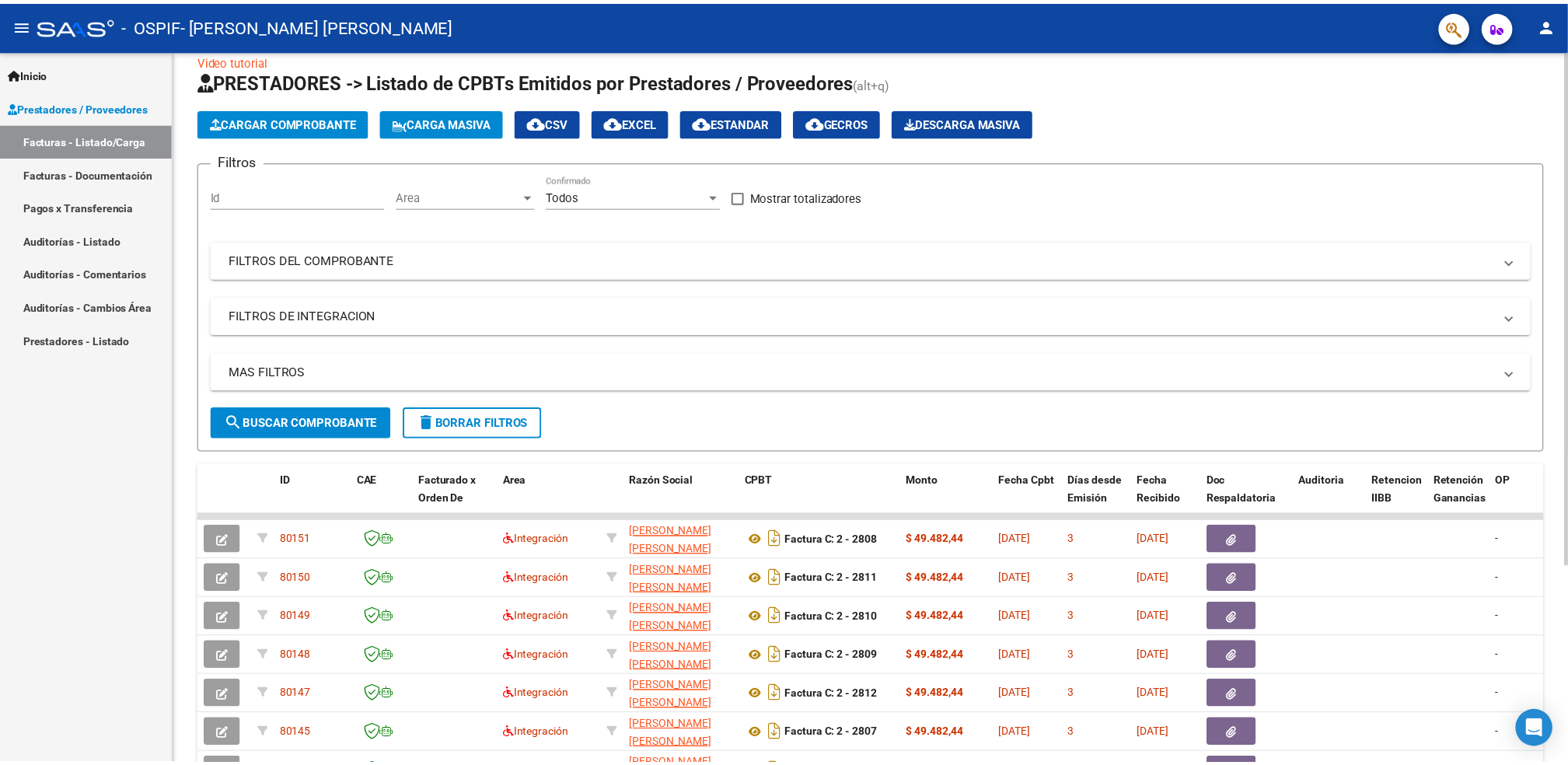
scroll to position [20, 0]
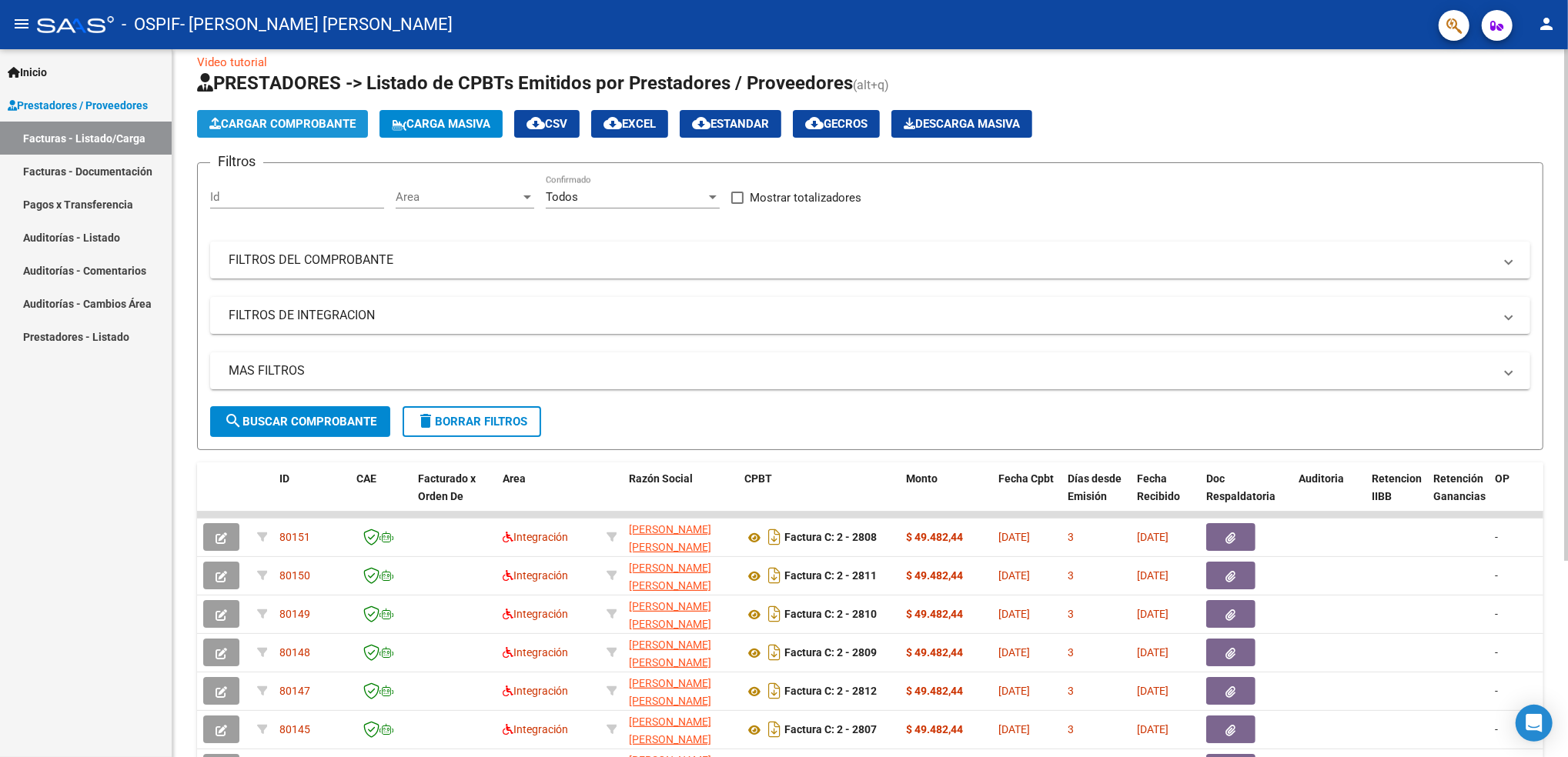
click at [330, 125] on span "Cargar Comprobante" at bounding box center [282, 123] width 146 height 14
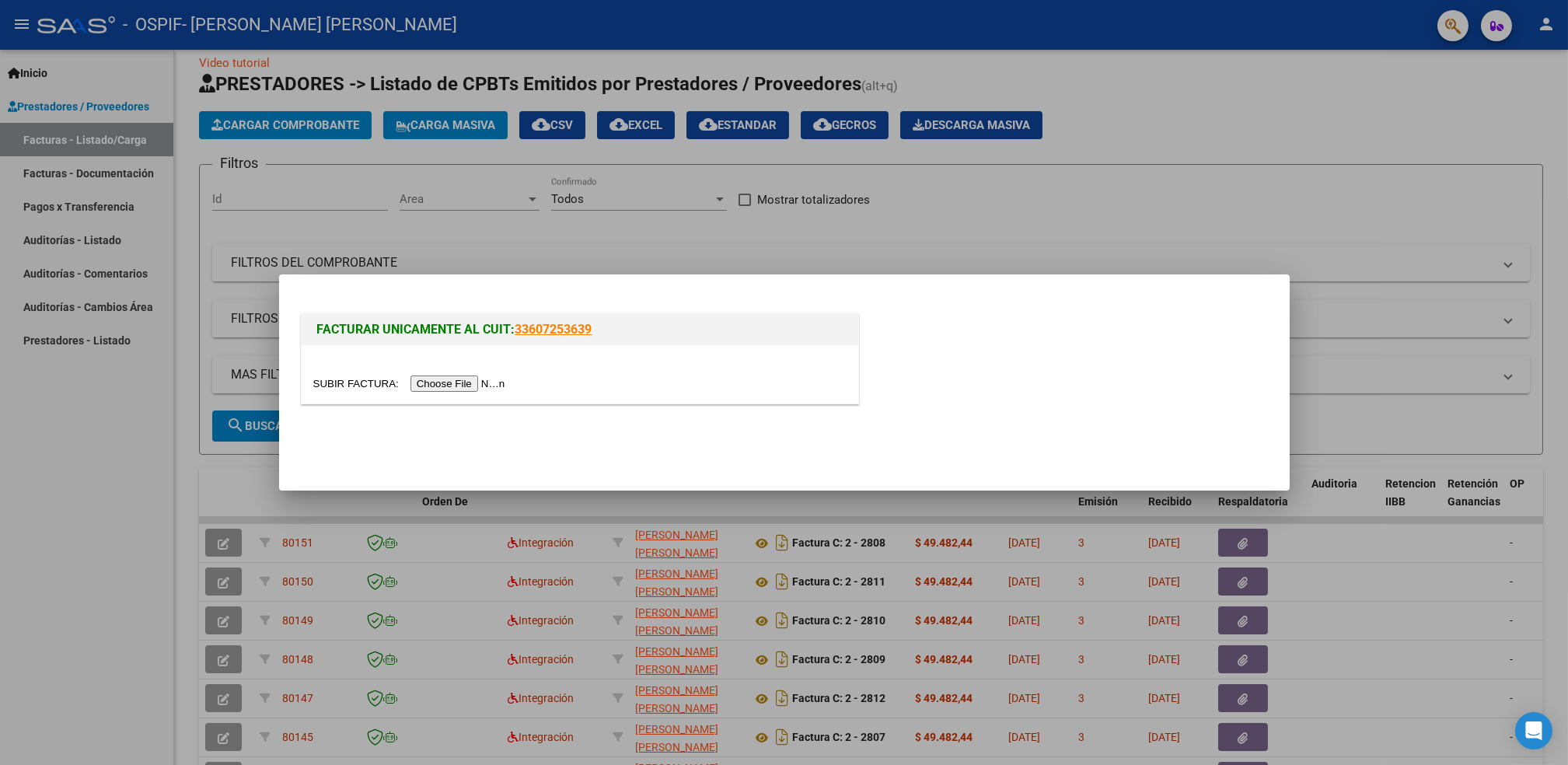
click at [463, 387] on input "file" at bounding box center [411, 384] width 196 height 17
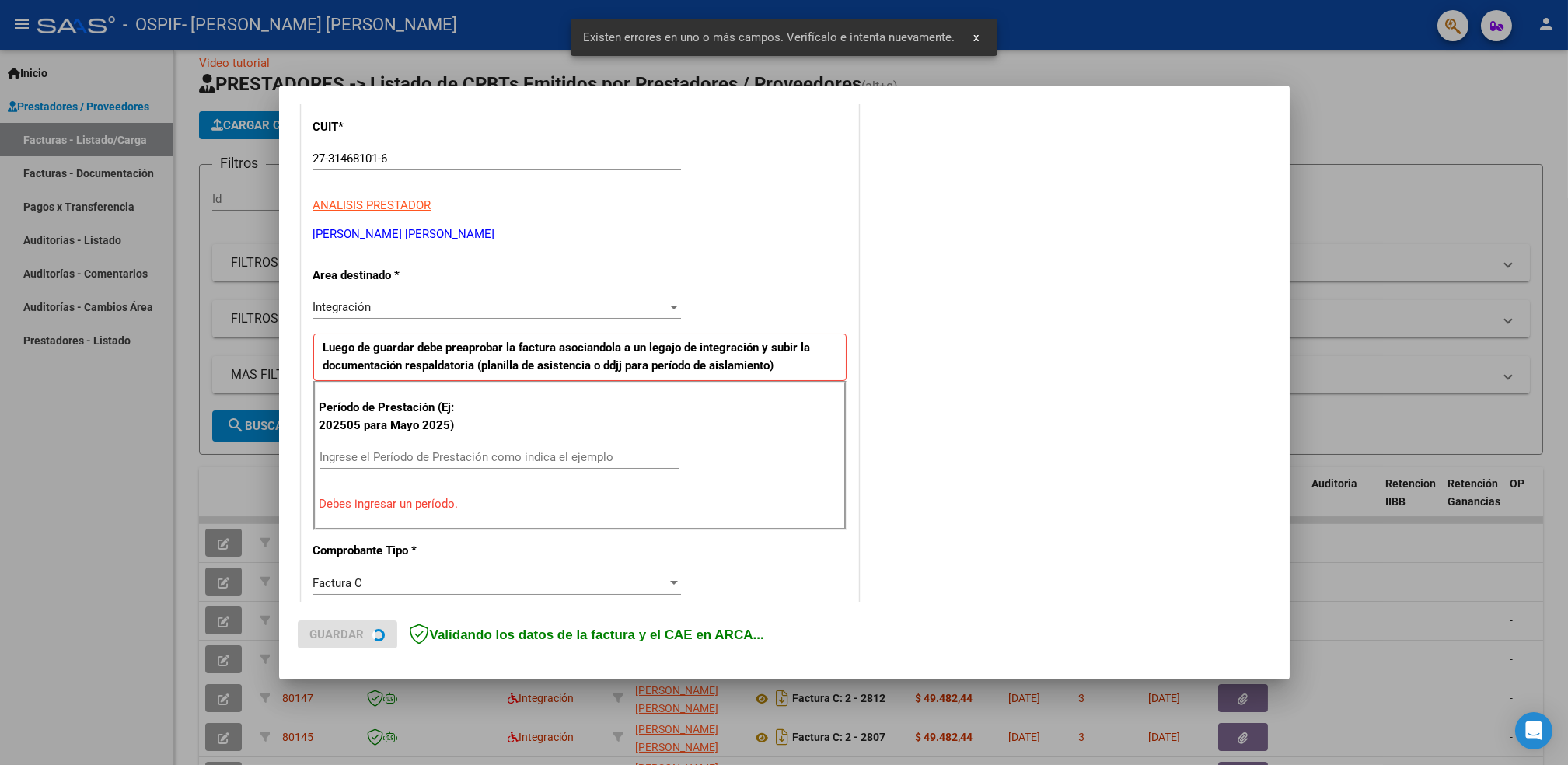
scroll to position [263, 0]
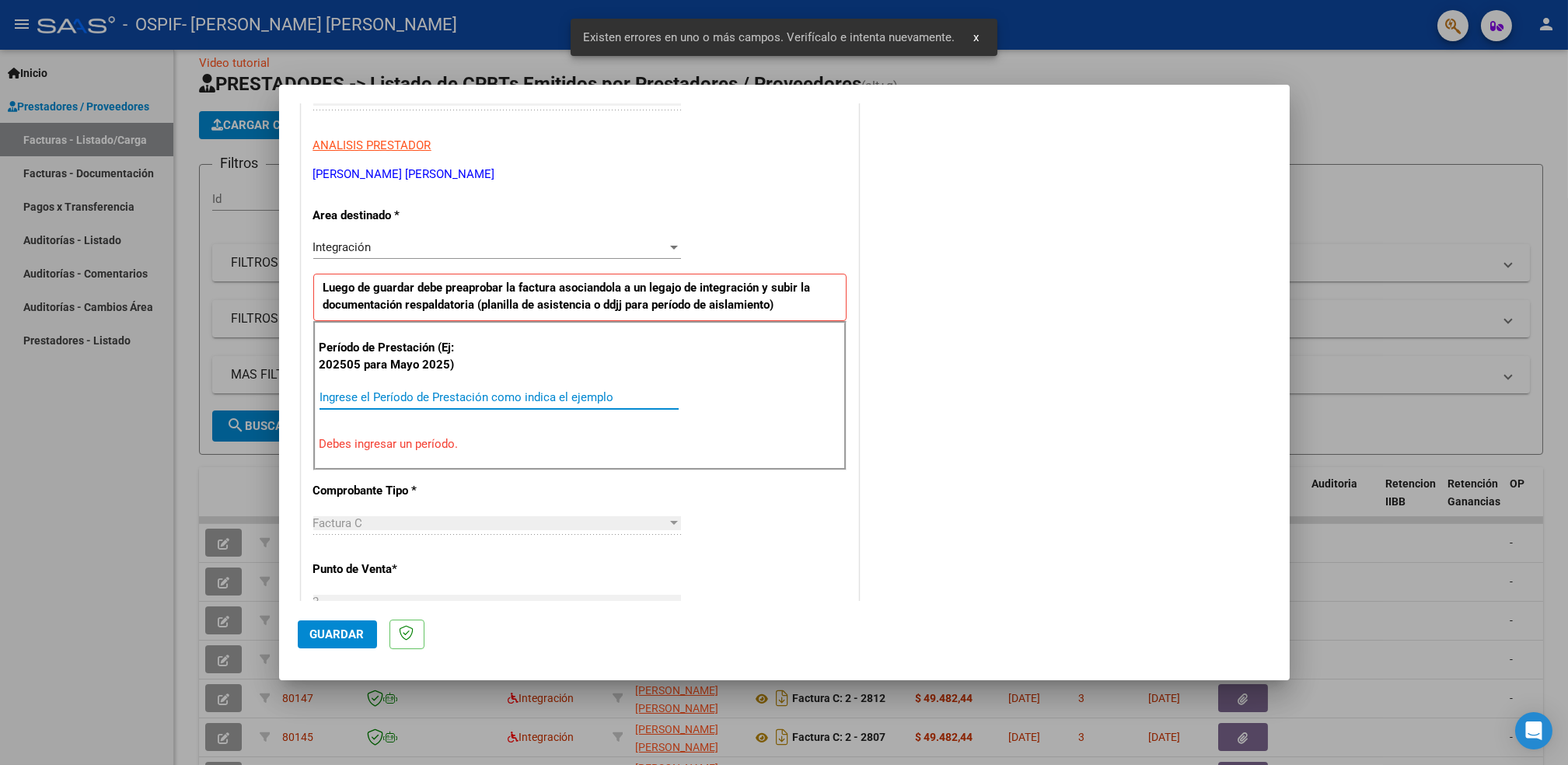
click at [517, 395] on input "Ingrese el Período de Prestación como indica el ejemplo" at bounding box center [499, 397] width 359 height 14
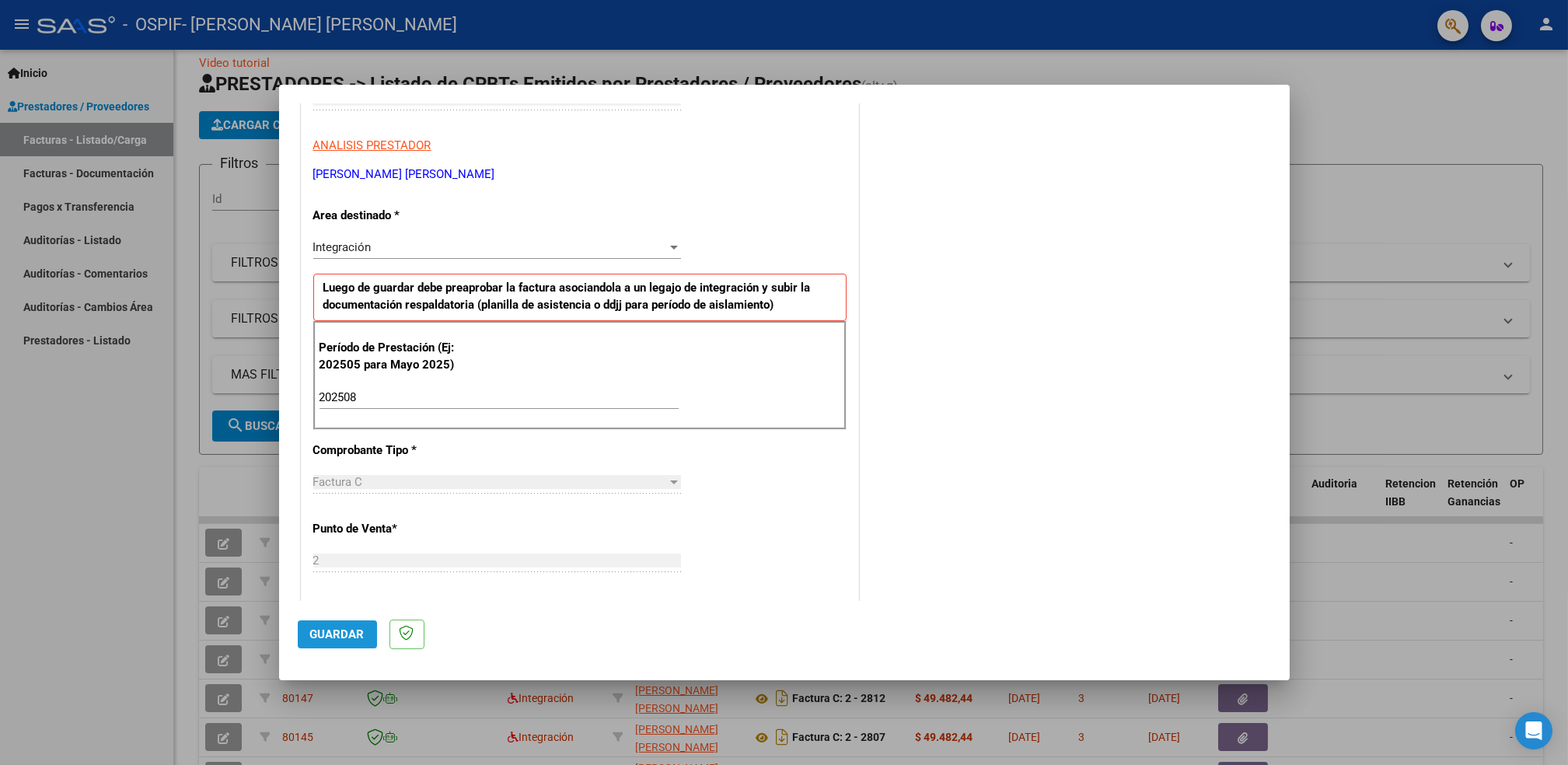
click at [340, 633] on span "Guardar" at bounding box center [337, 635] width 54 height 14
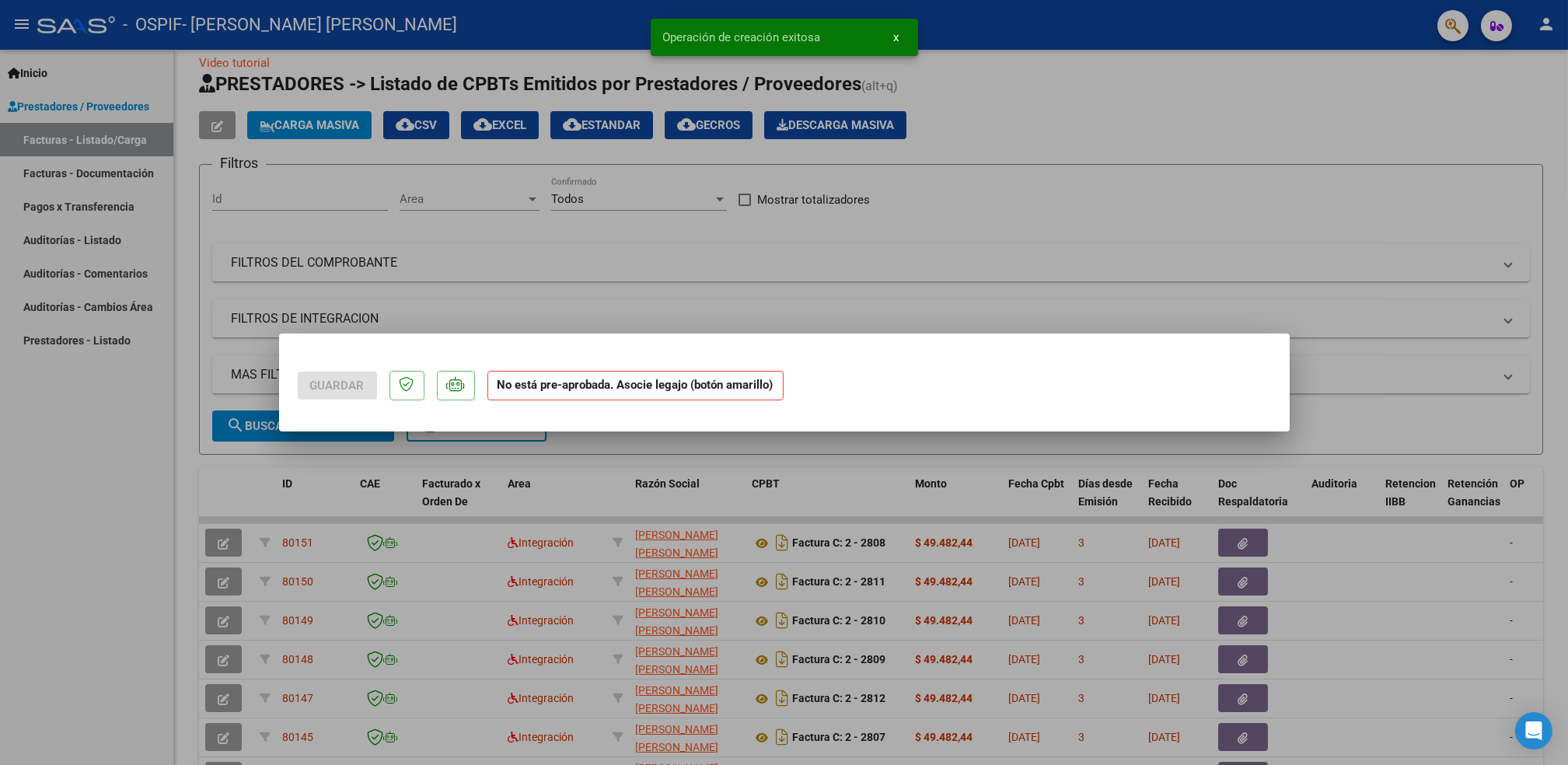
scroll to position [0, 0]
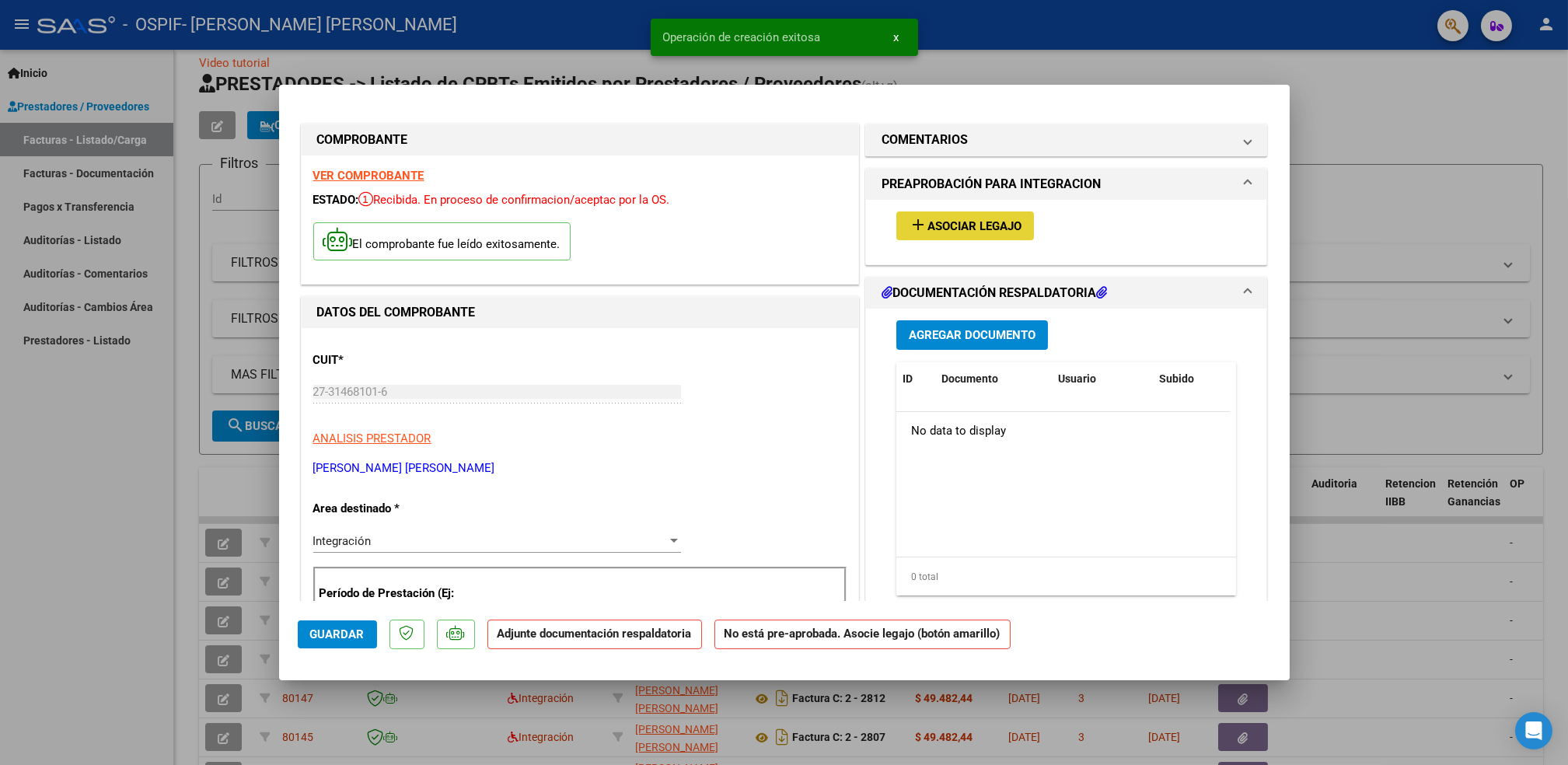
click at [954, 235] on button "add Asociar Legajo" at bounding box center [965, 226] width 138 height 28
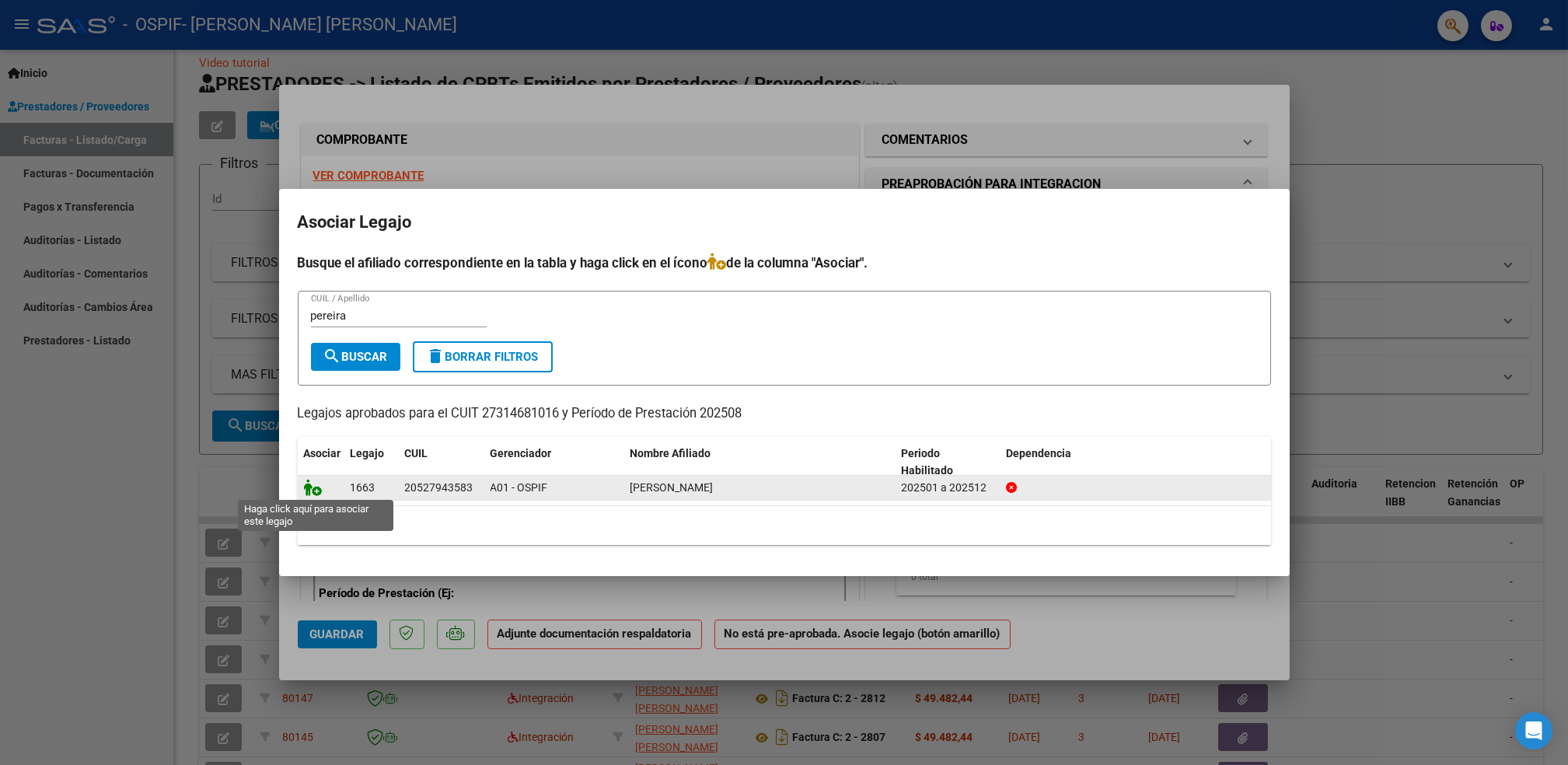
click at [313, 487] on icon at bounding box center [313, 487] width 18 height 17
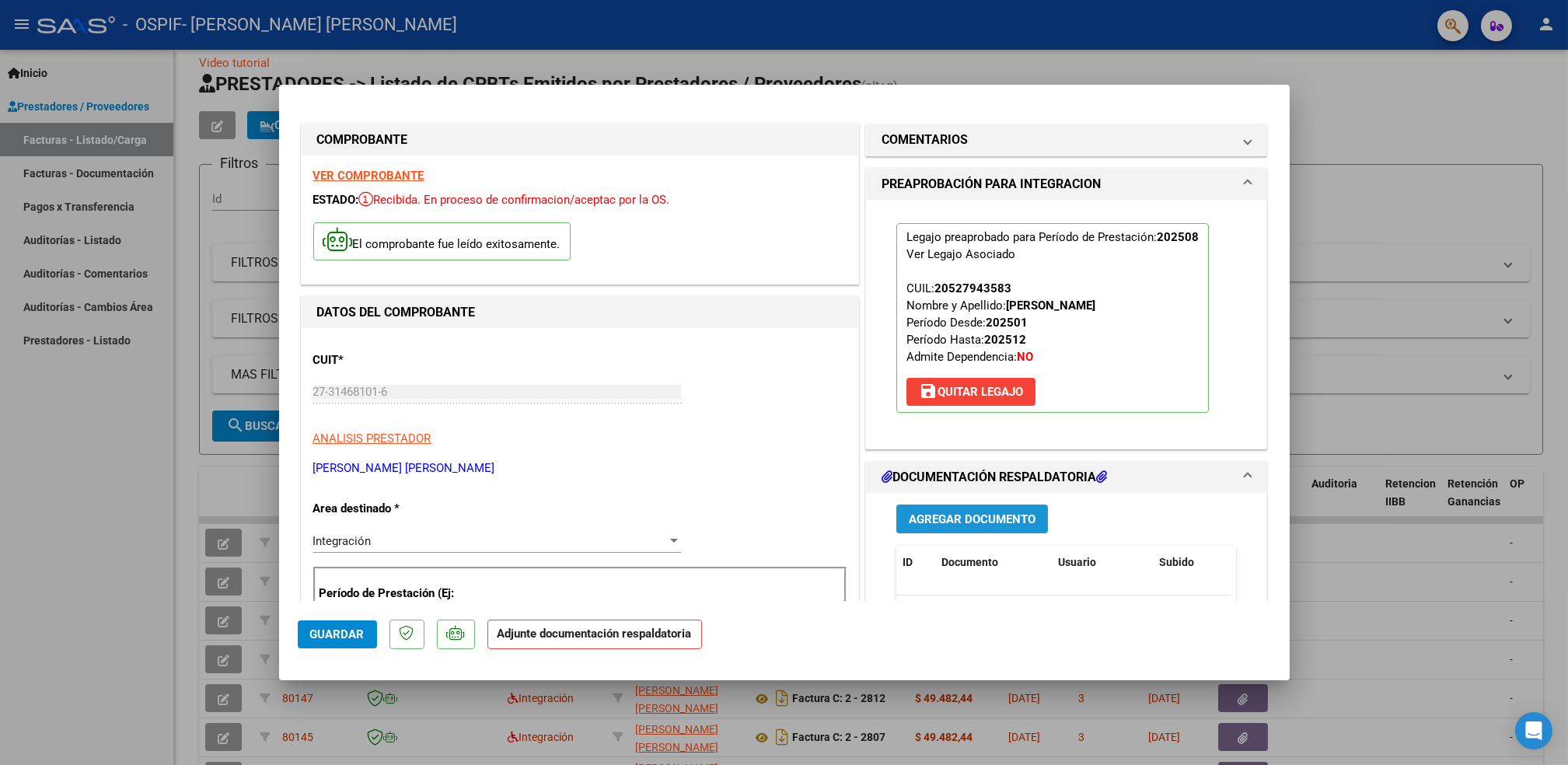
click at [965, 523] on span "Agregar Documento" at bounding box center [972, 519] width 127 height 14
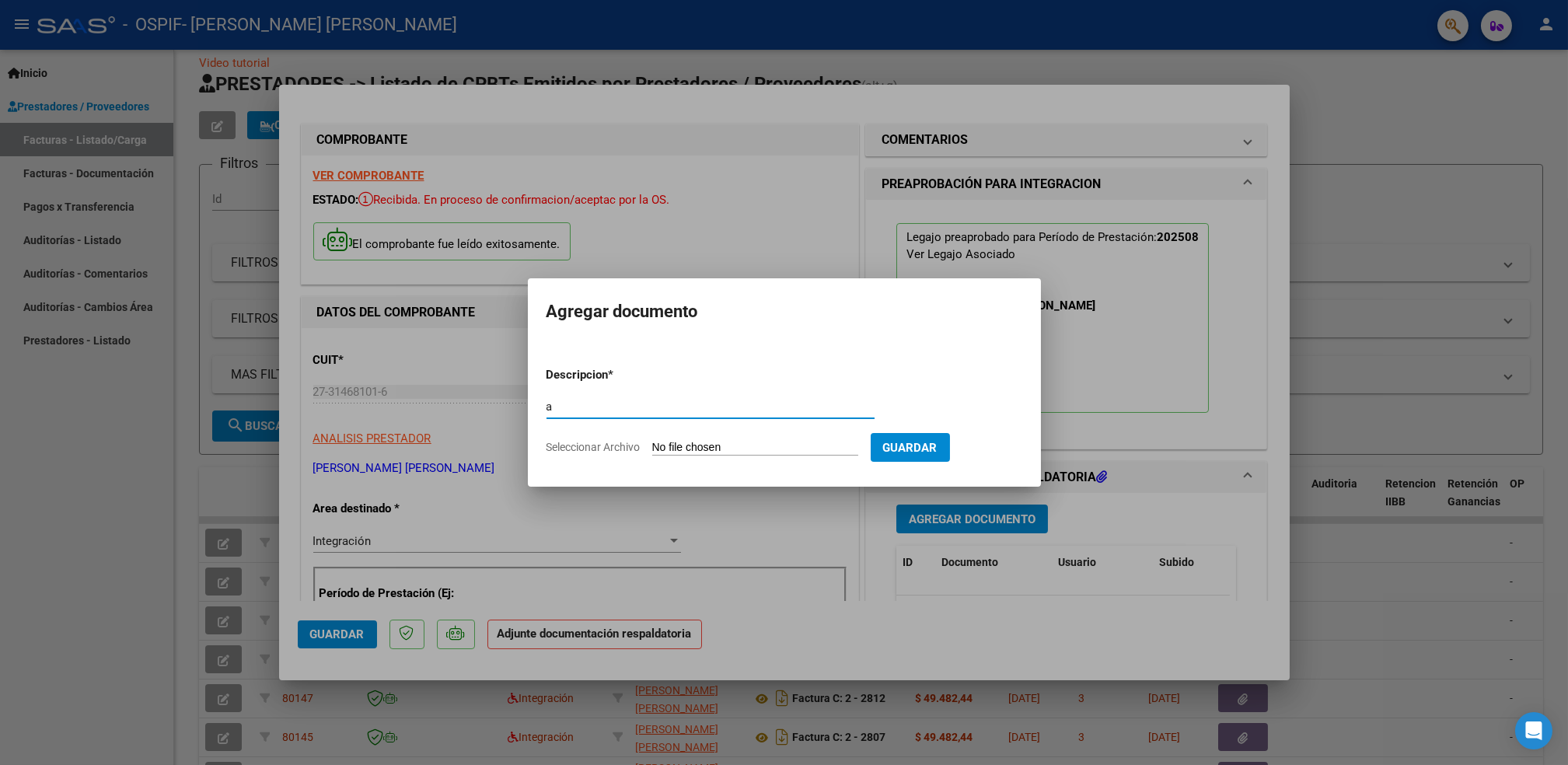
click at [755, 450] on input "Seleccionar Archivo" at bounding box center [755, 448] width 206 height 15
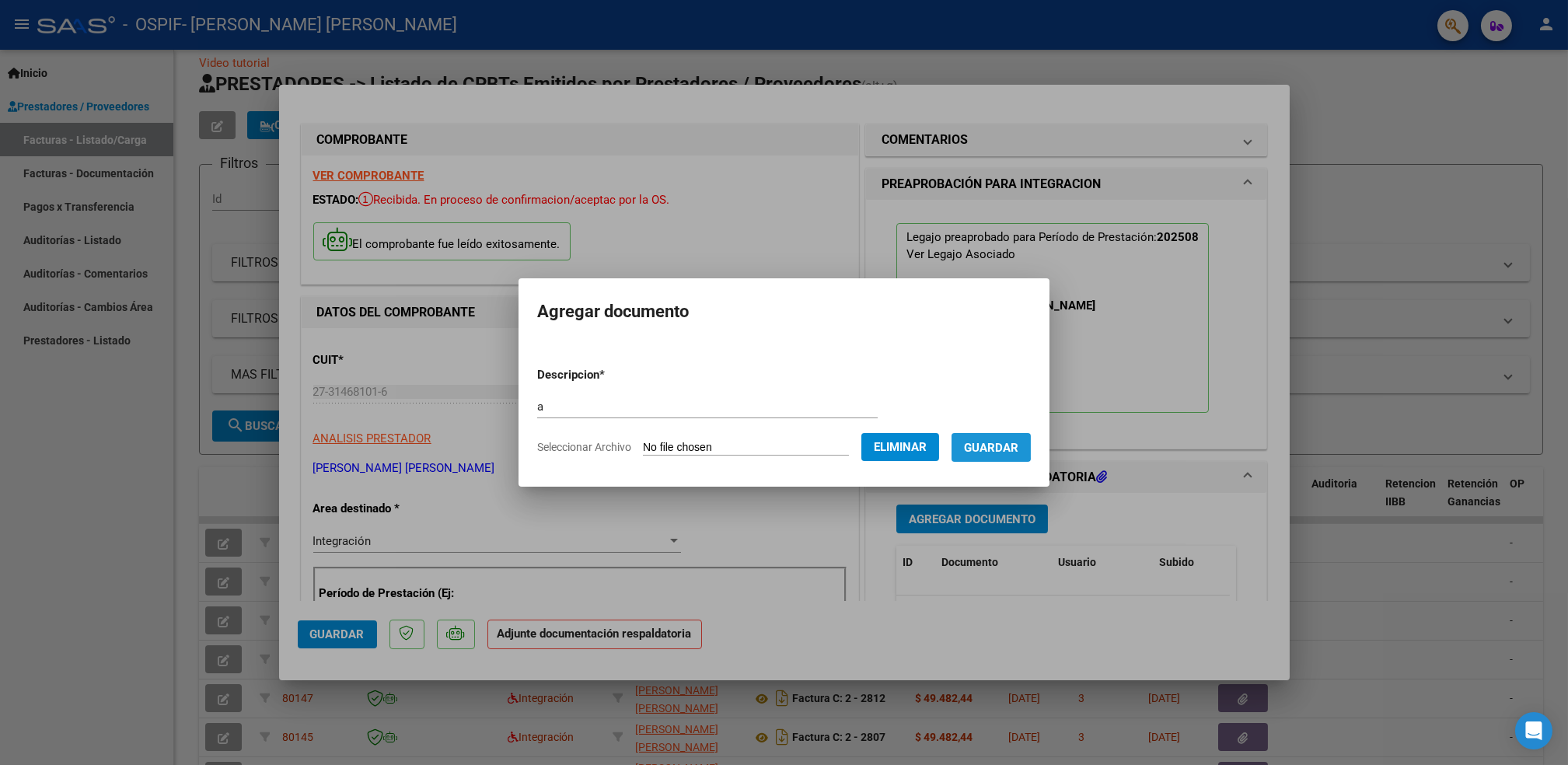
click at [983, 446] on span "Guardar" at bounding box center [991, 447] width 54 height 14
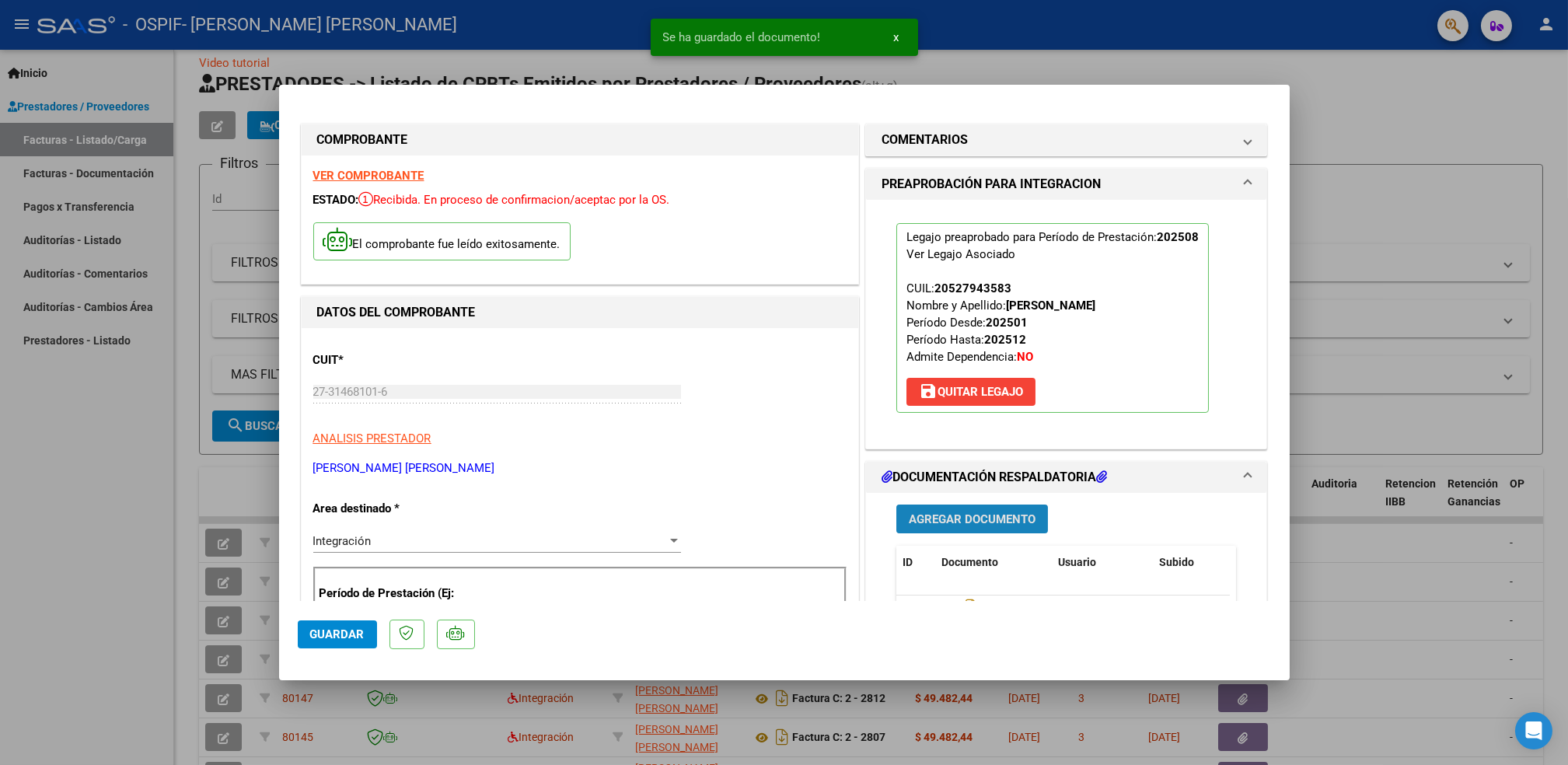
click at [981, 518] on span "Agregar Documento" at bounding box center [972, 519] width 127 height 14
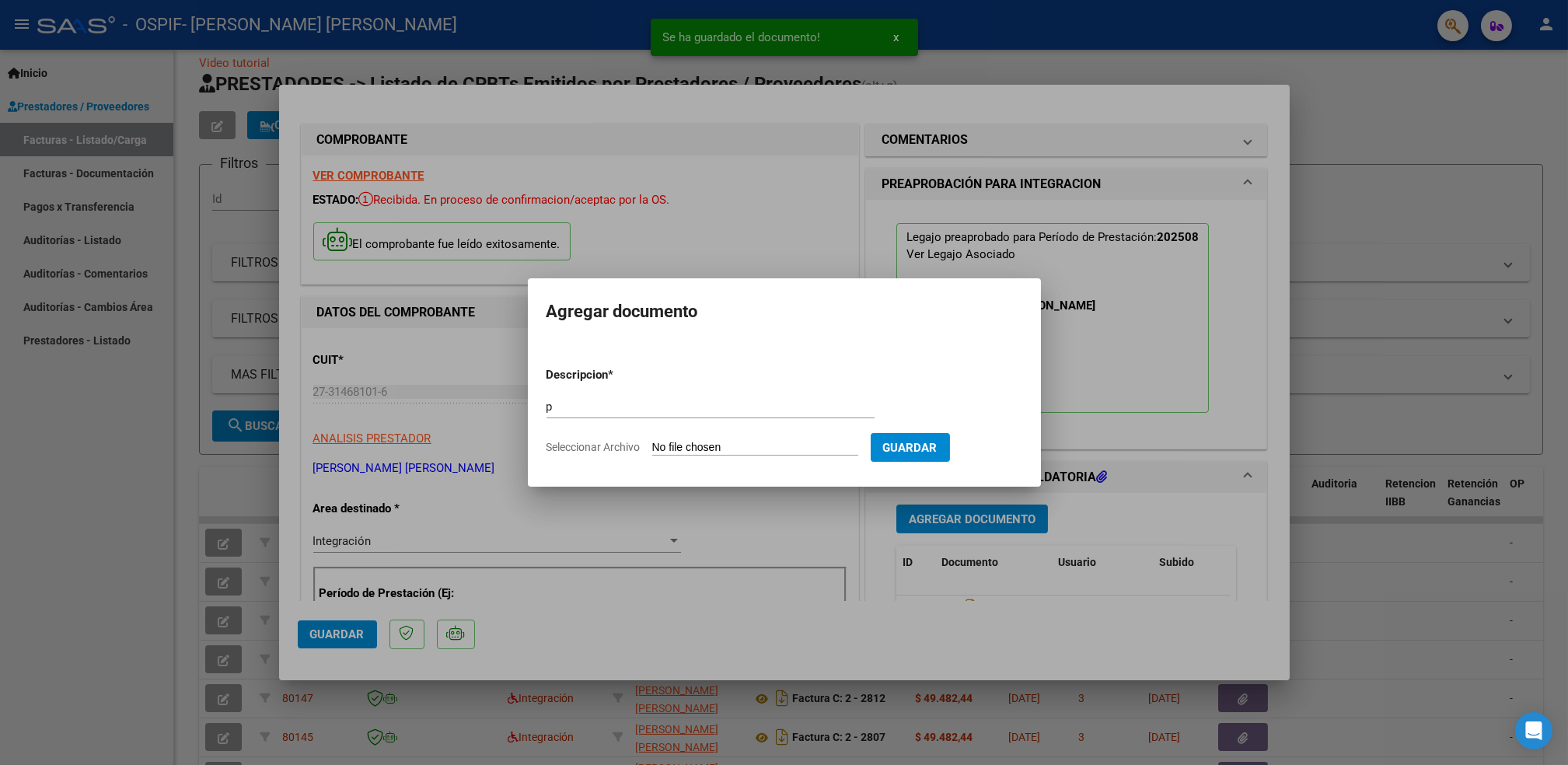
click at [712, 451] on input "Seleccionar Archivo" at bounding box center [755, 448] width 206 height 15
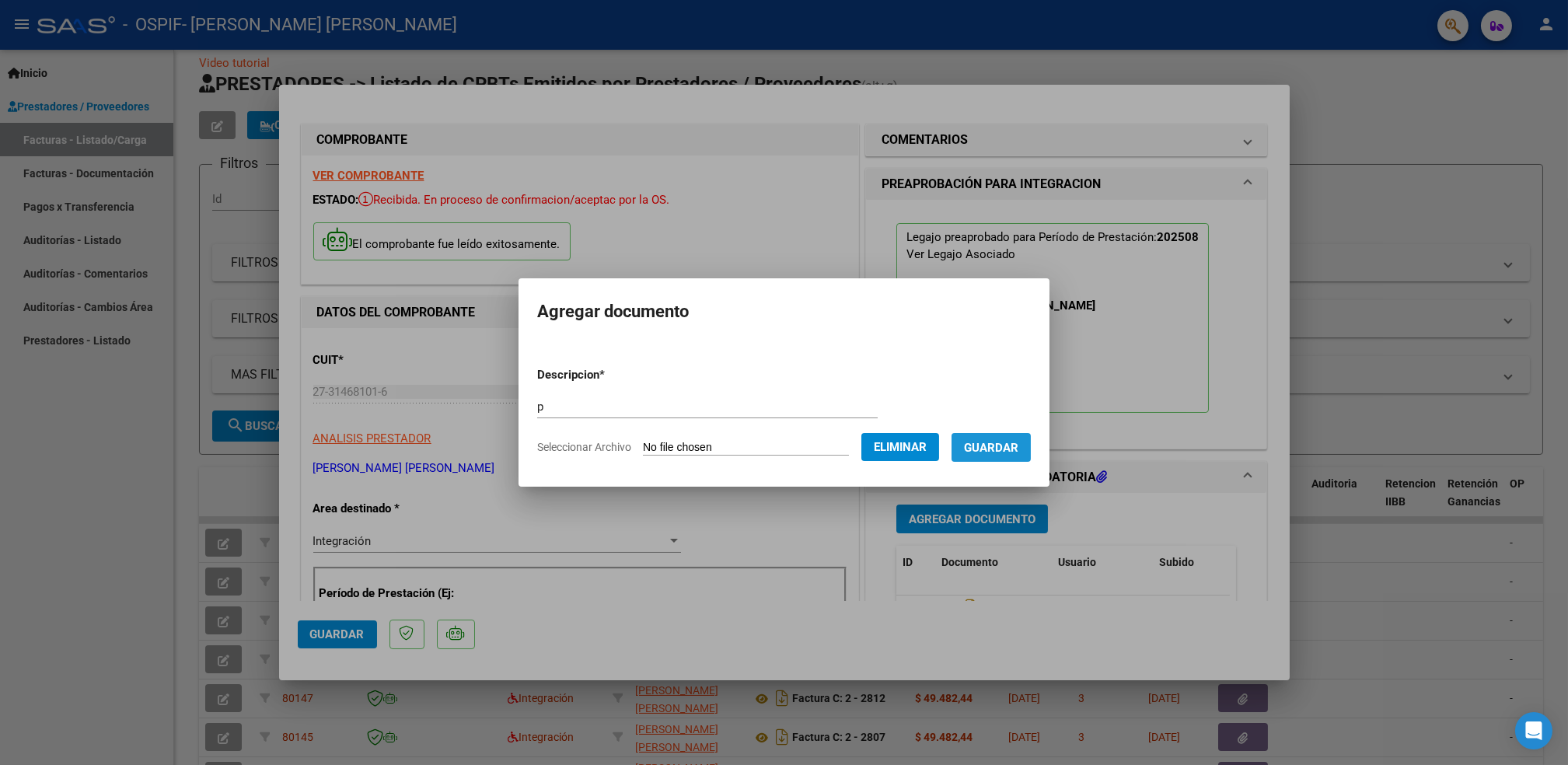
click at [980, 447] on span "Guardar" at bounding box center [991, 447] width 54 height 14
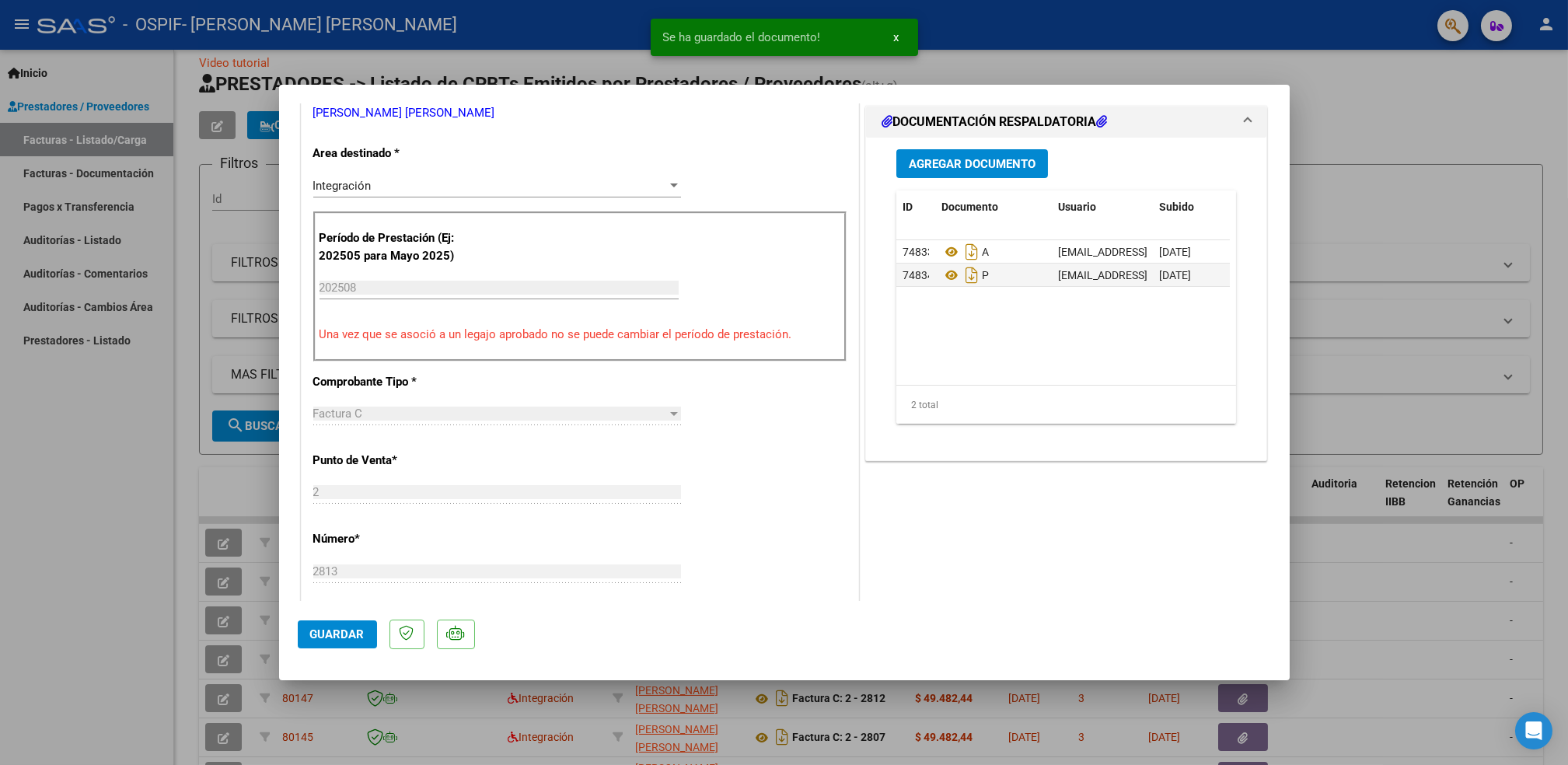
scroll to position [436, 0]
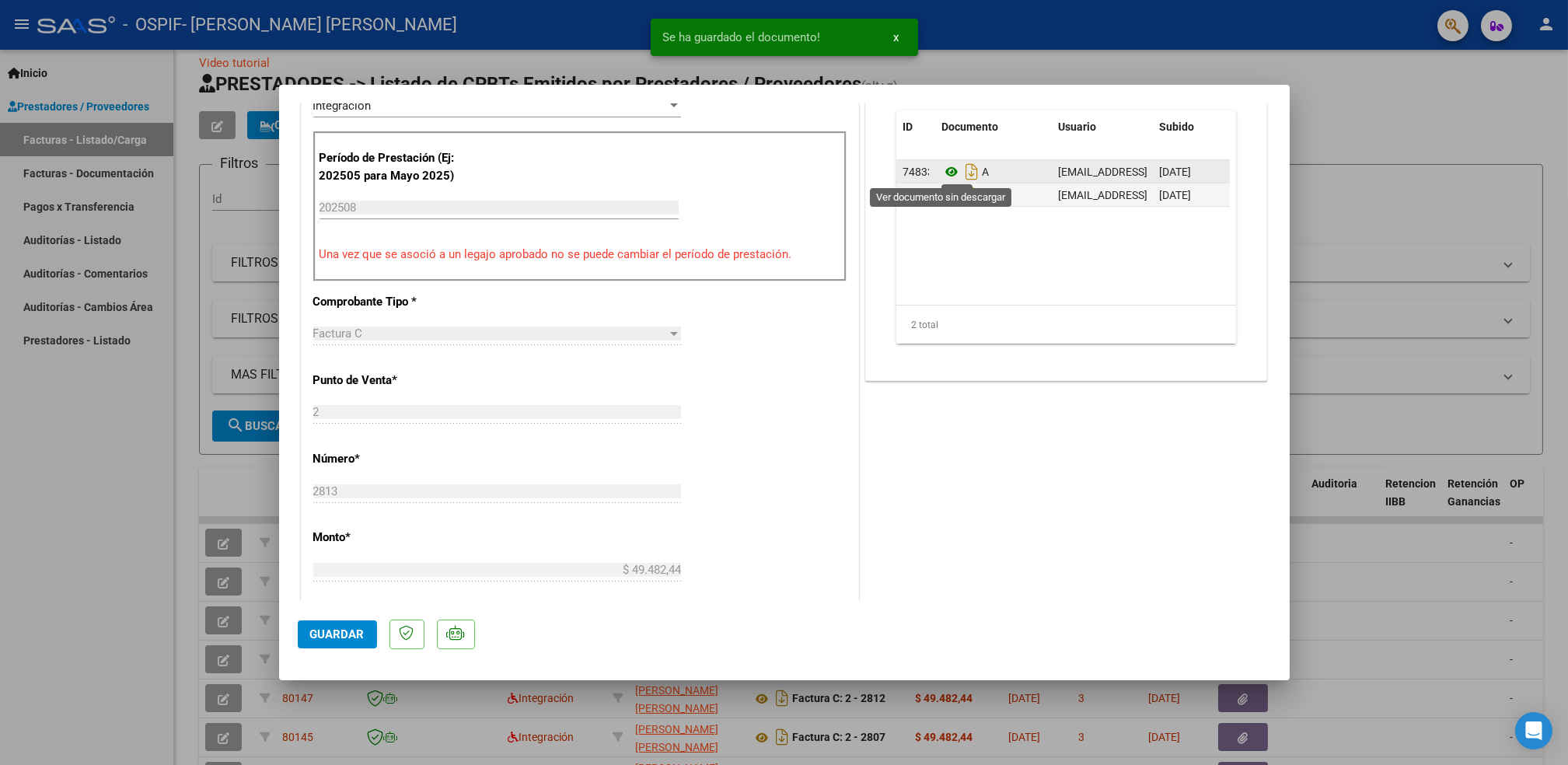
click at [942, 172] on icon at bounding box center [952, 171] width 20 height 18
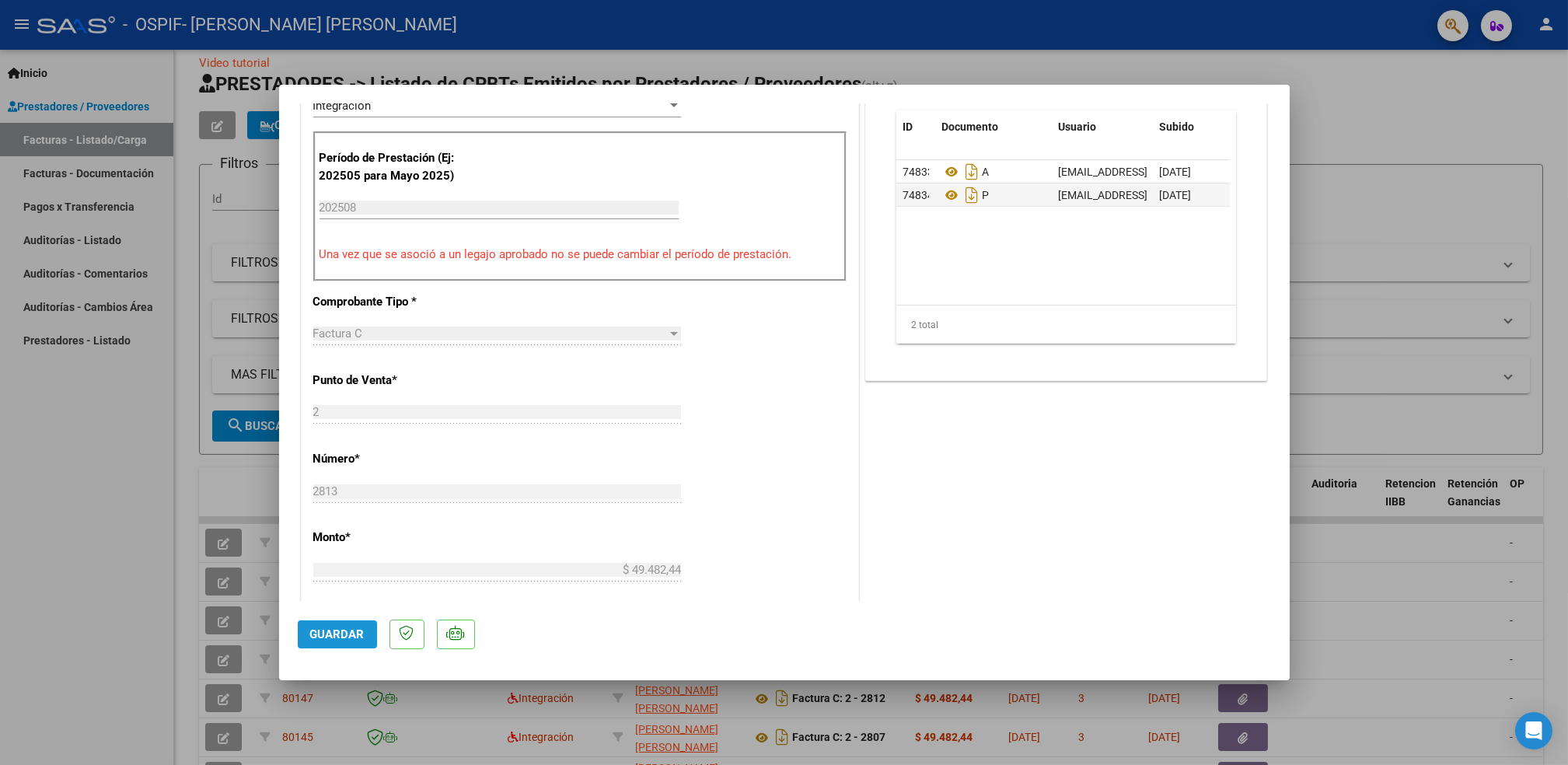
click at [339, 630] on span "Guardar" at bounding box center [337, 635] width 54 height 14
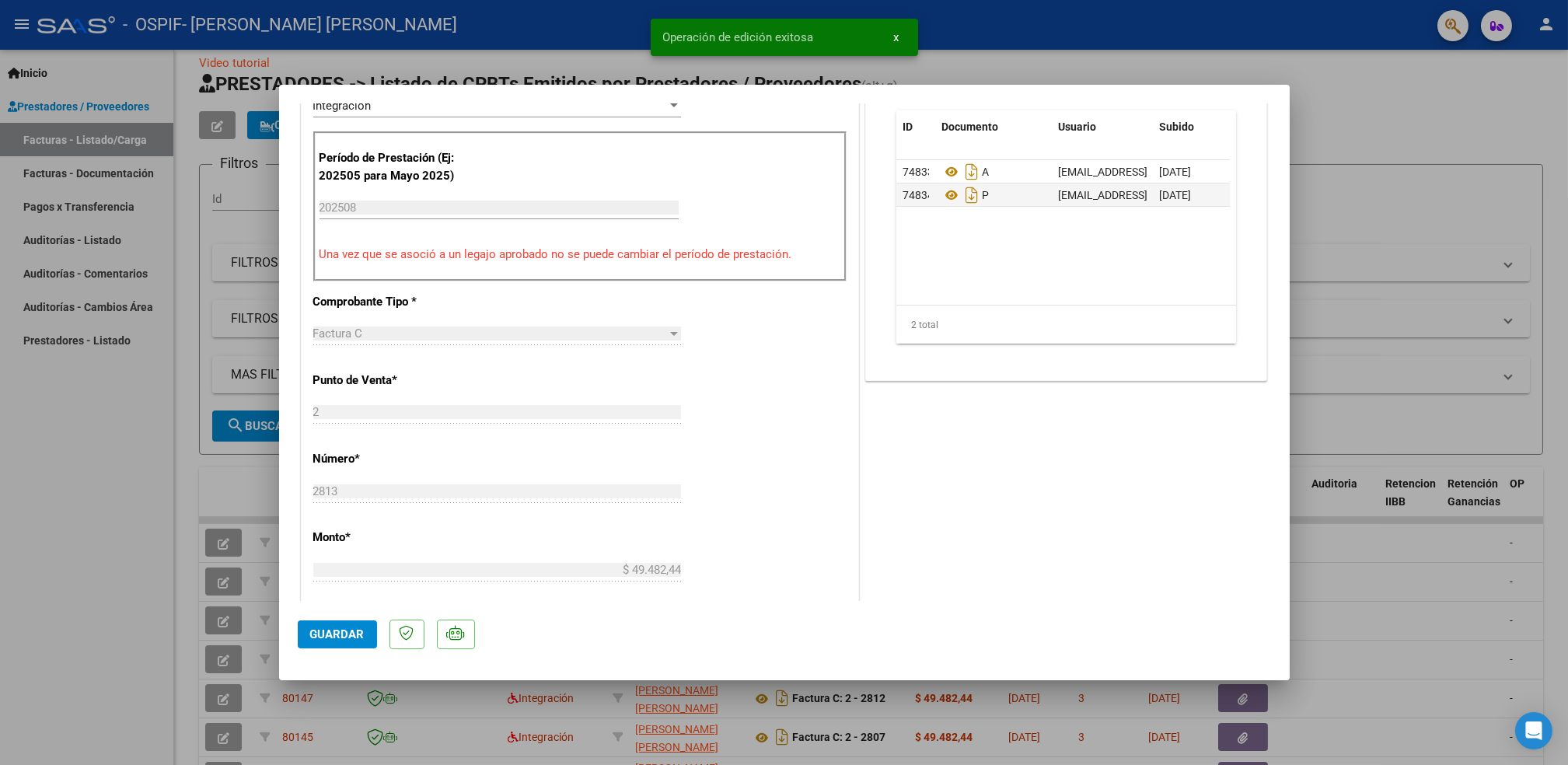
click at [75, 536] on div at bounding box center [784, 382] width 1568 height 765
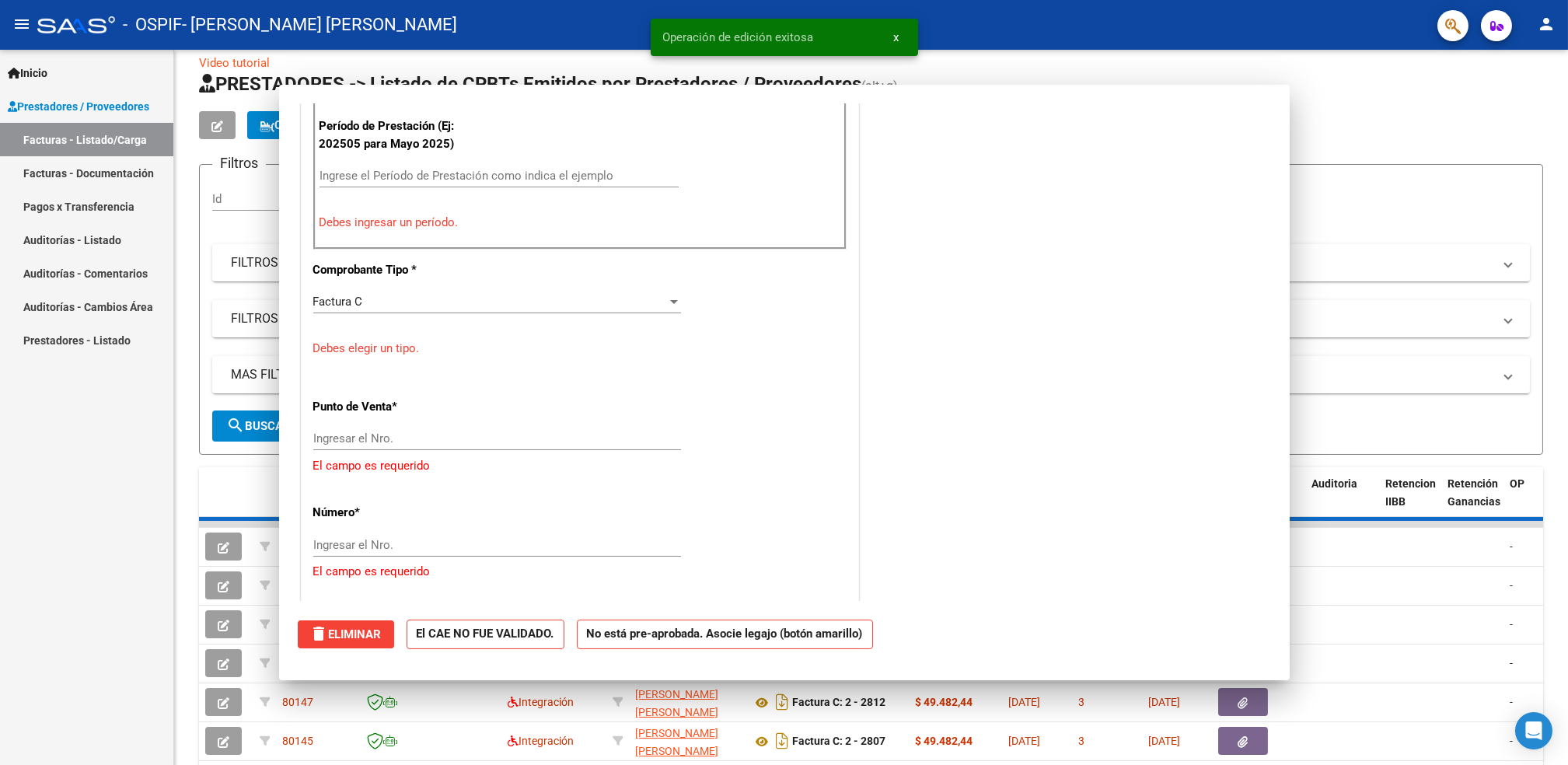
scroll to position [369, 0]
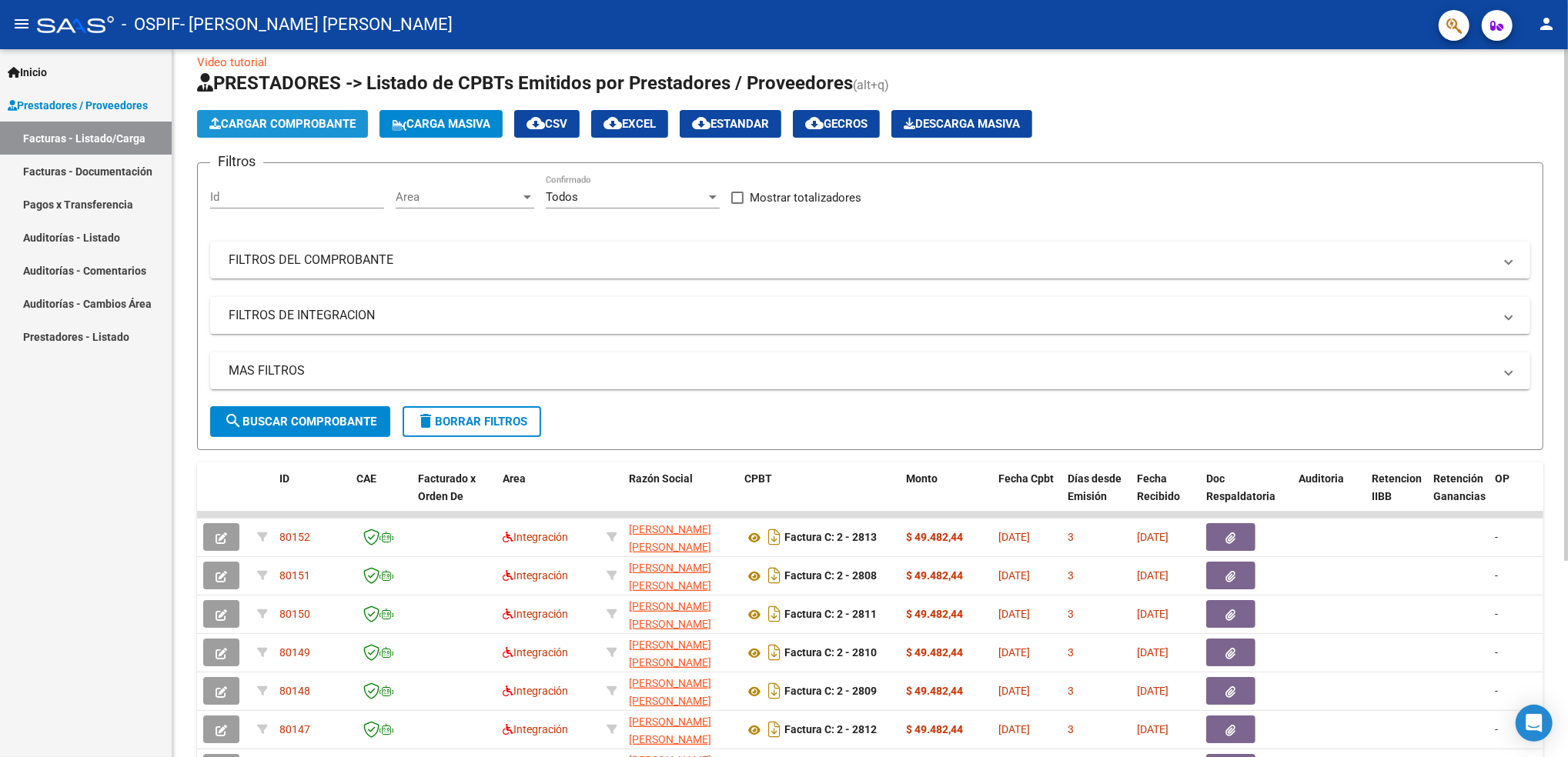
click at [325, 130] on button "Cargar Comprobante" at bounding box center [282, 123] width 171 height 27
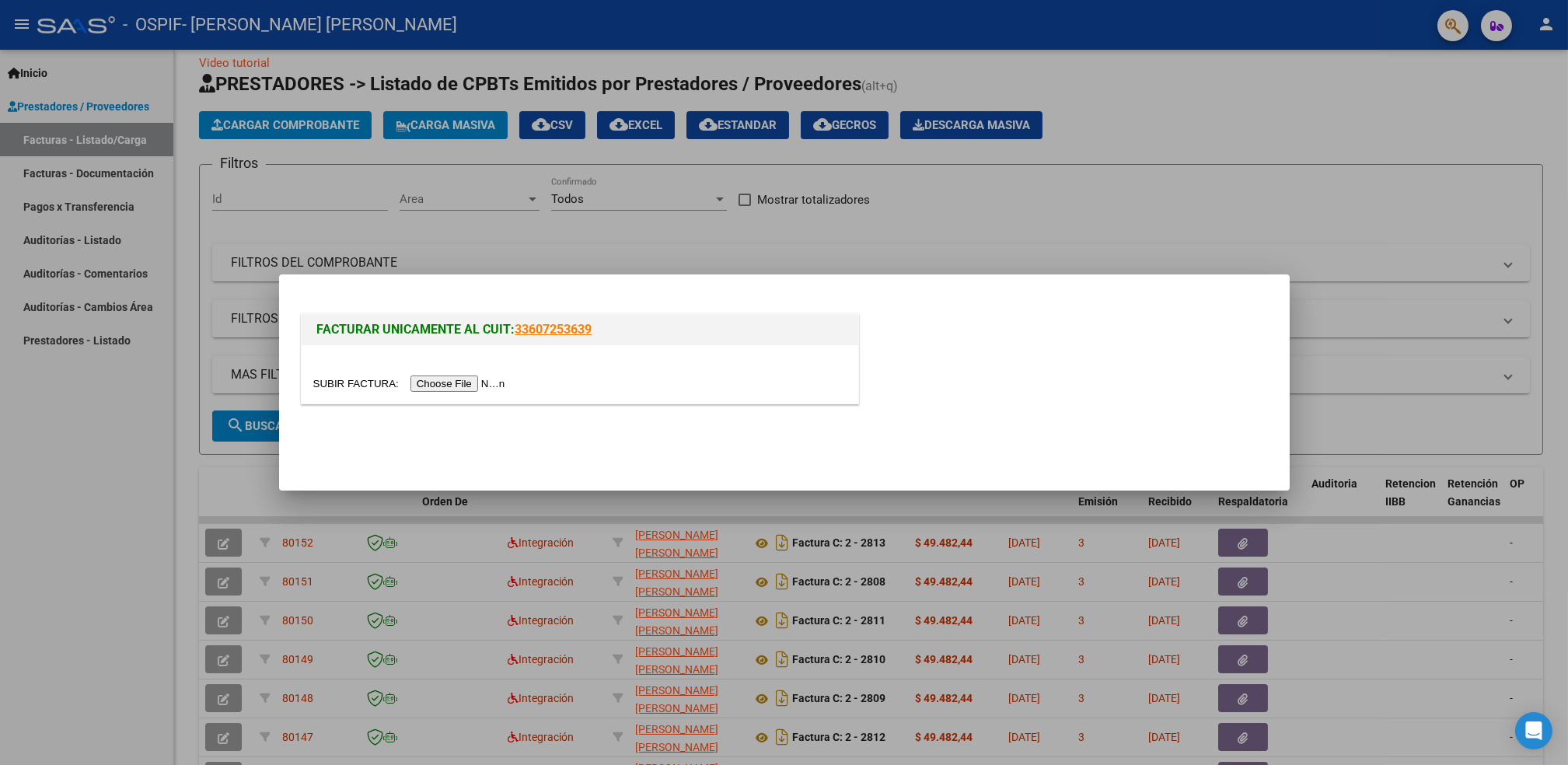
click at [439, 385] on input "file" at bounding box center [411, 384] width 196 height 17
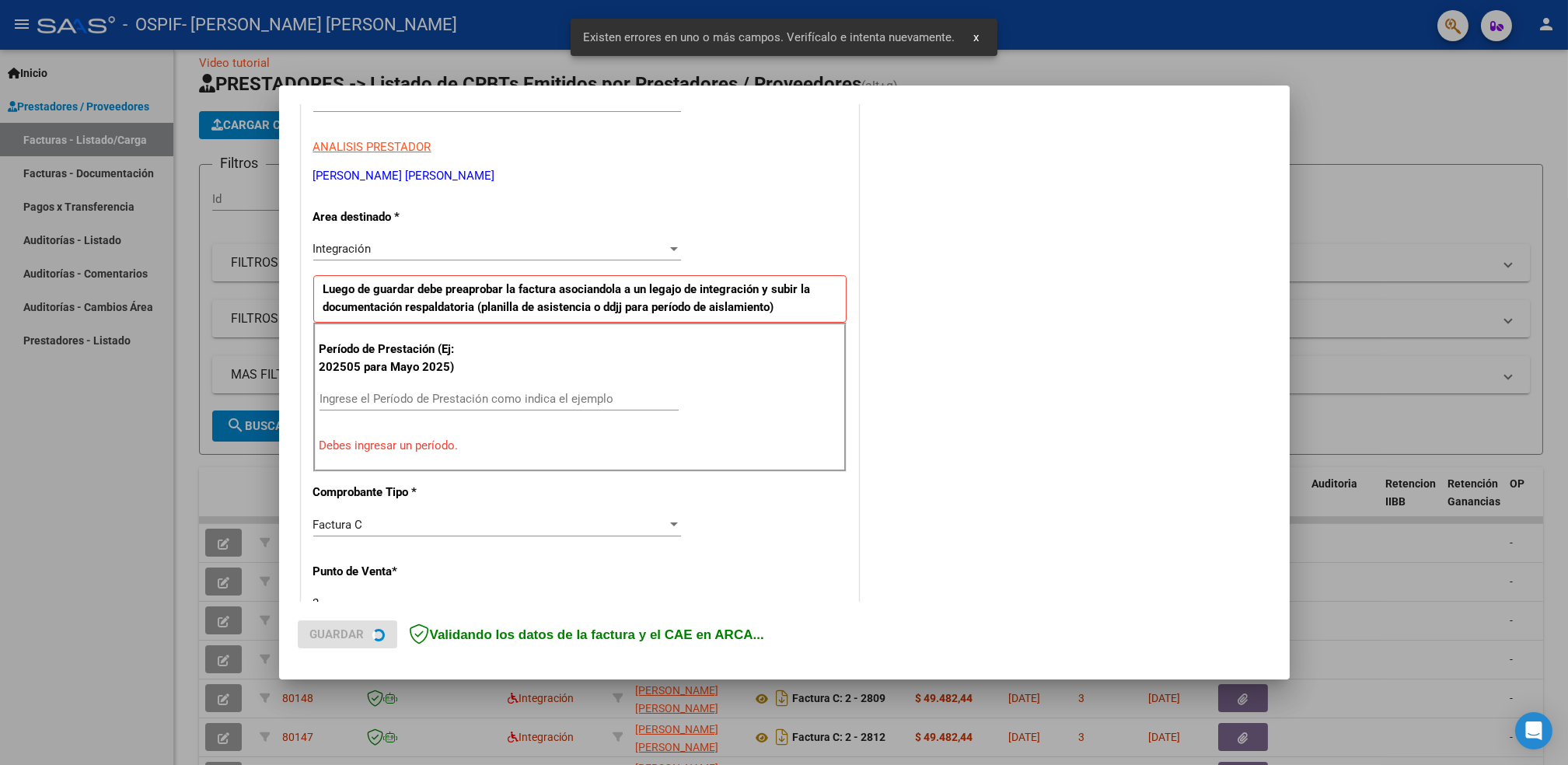
scroll to position [263, 0]
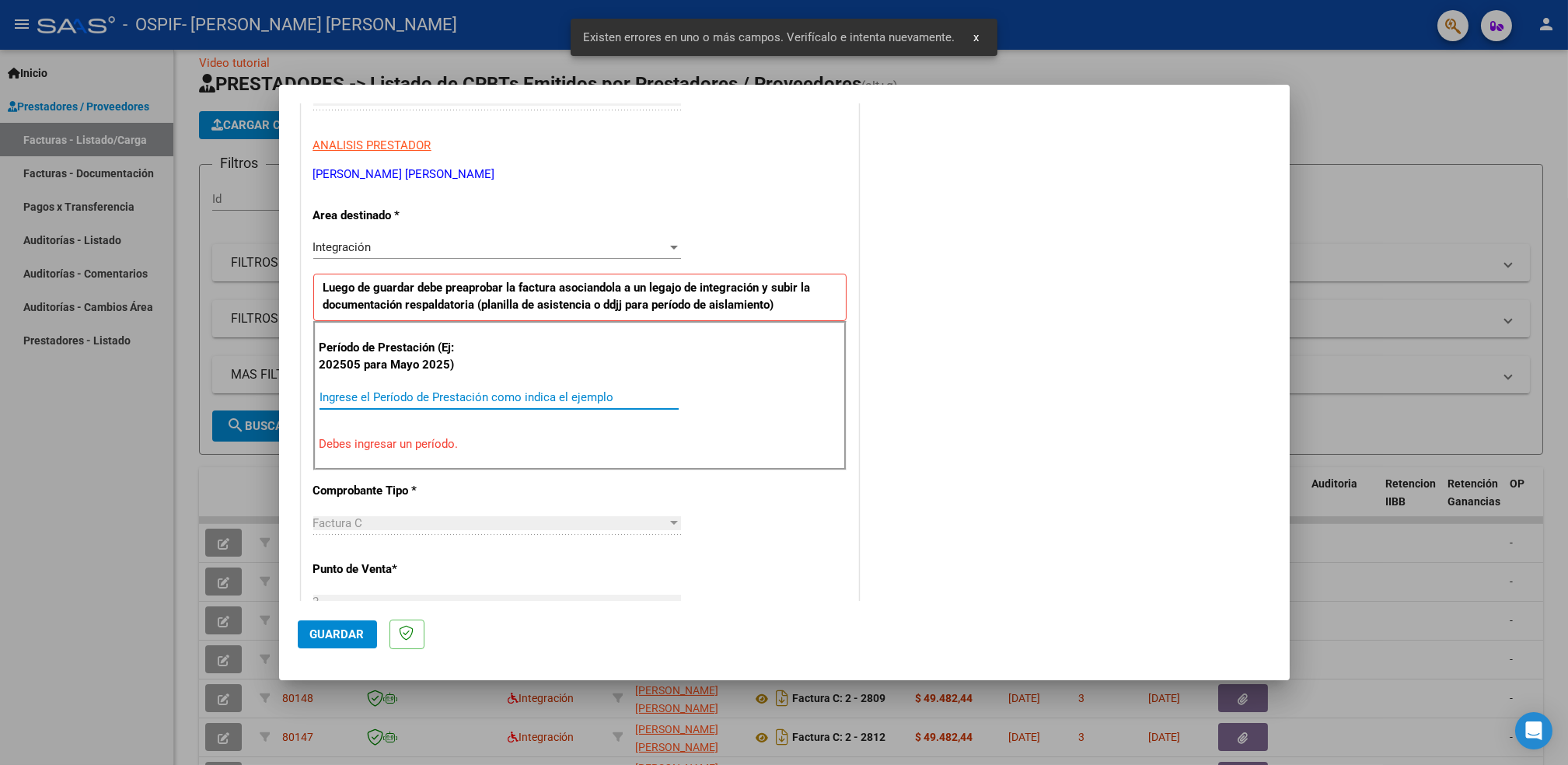
click at [529, 401] on input "Ingrese el Período de Prestación como indica el ejemplo" at bounding box center [499, 397] width 359 height 14
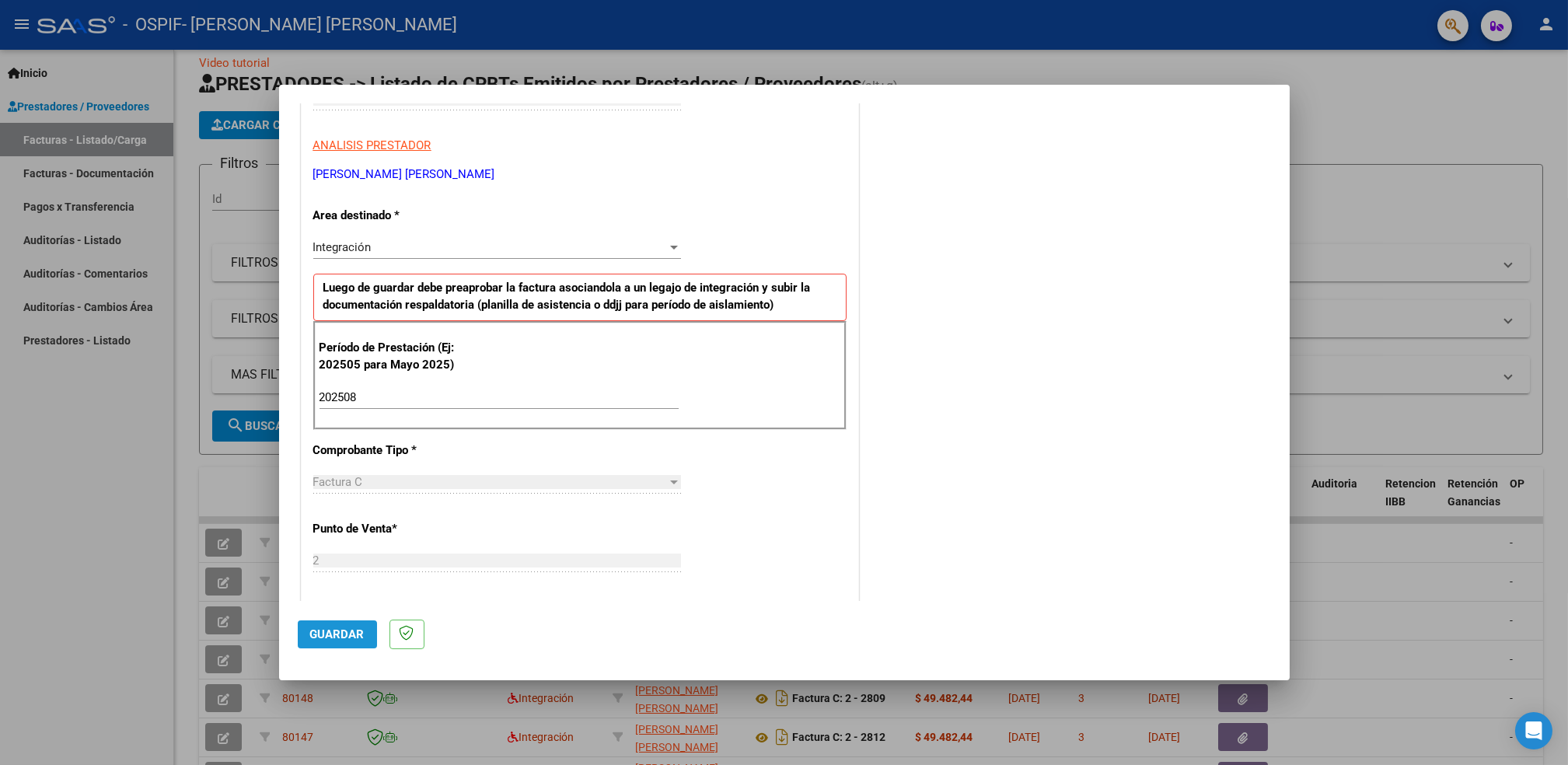
click at [341, 634] on span "Guardar" at bounding box center [337, 635] width 54 height 14
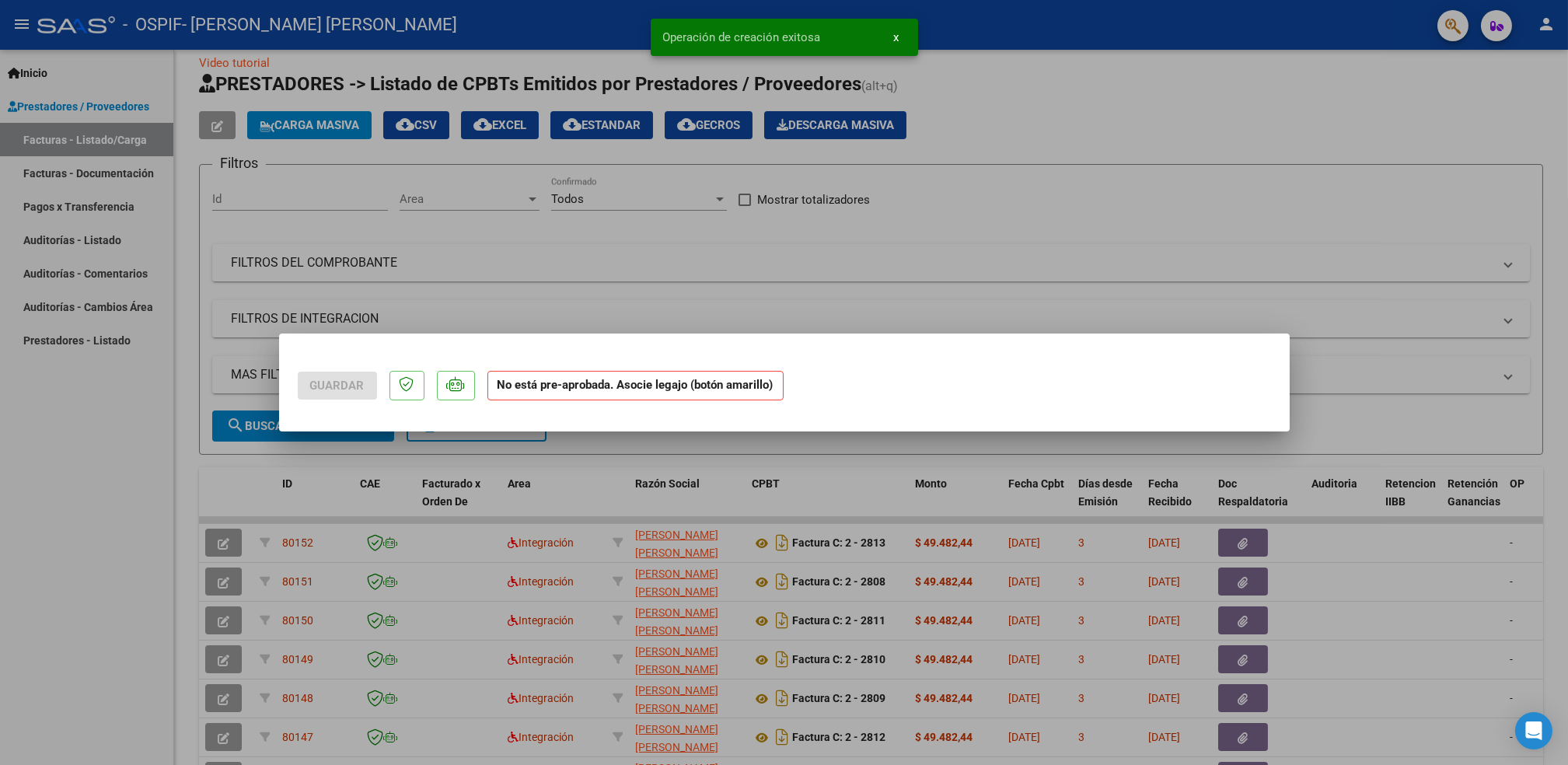
scroll to position [0, 0]
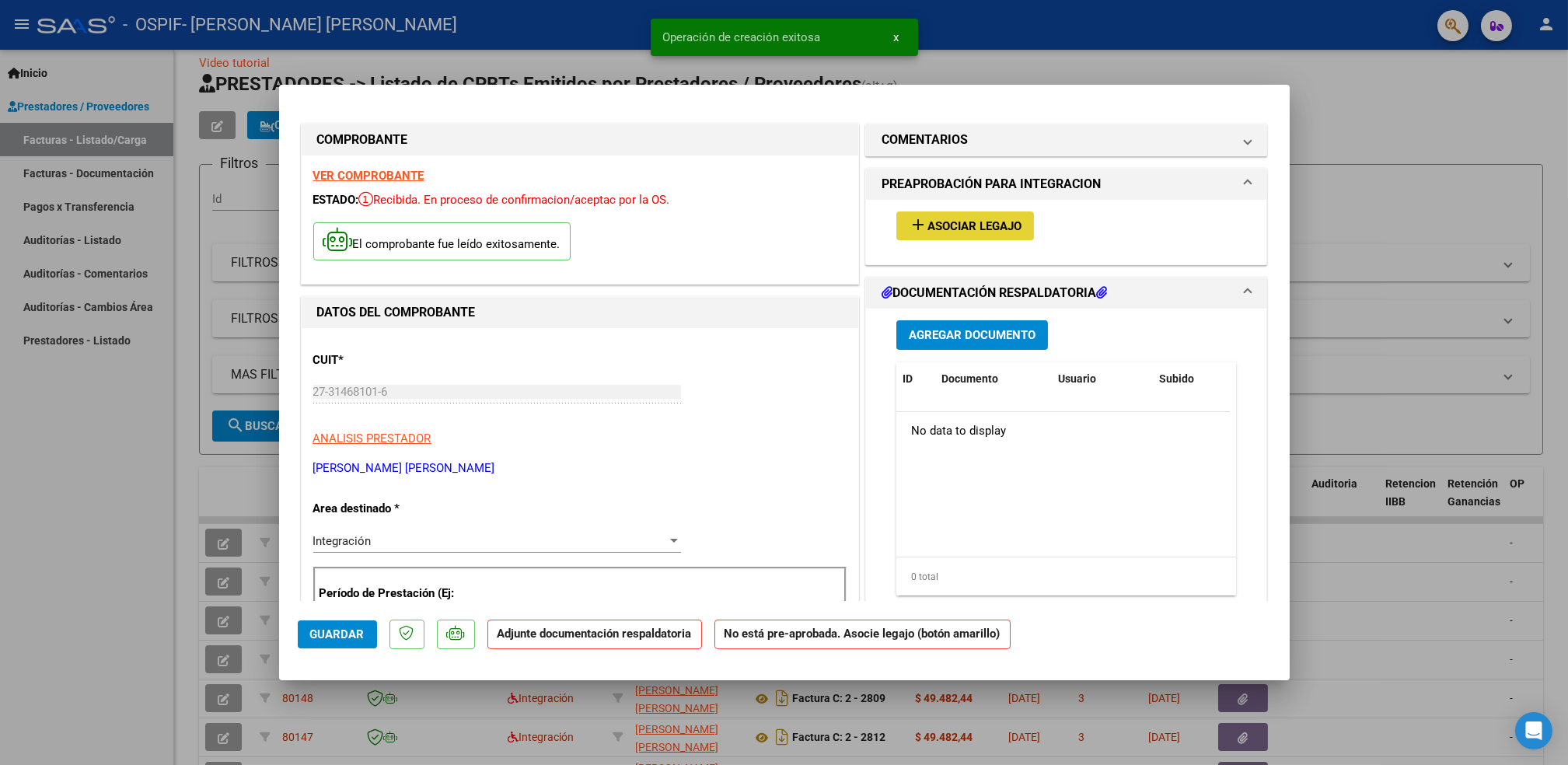
click at [949, 235] on button "add Asociar Legajo" at bounding box center [965, 226] width 138 height 28
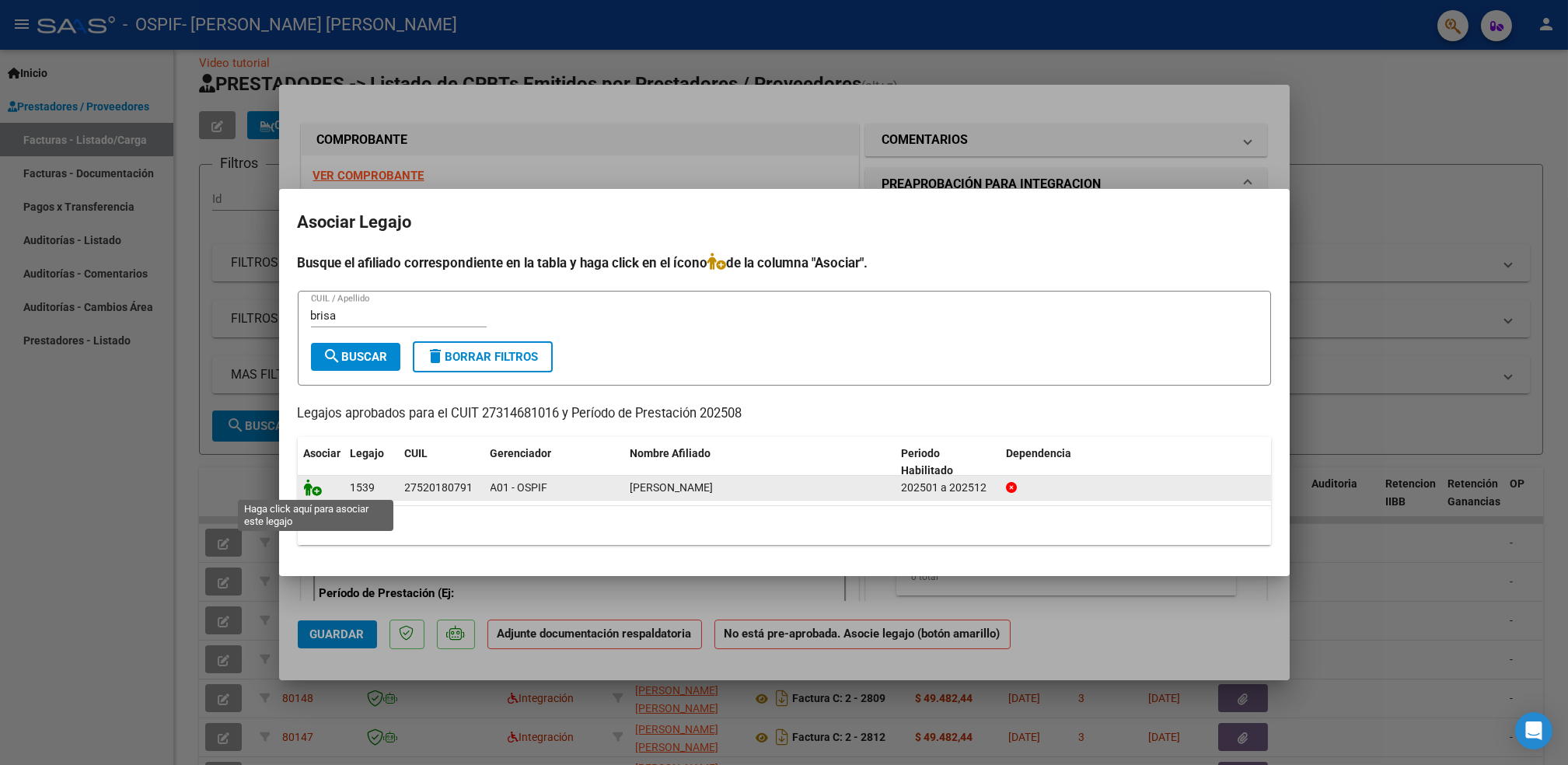
click at [308, 483] on icon at bounding box center [313, 487] width 18 height 17
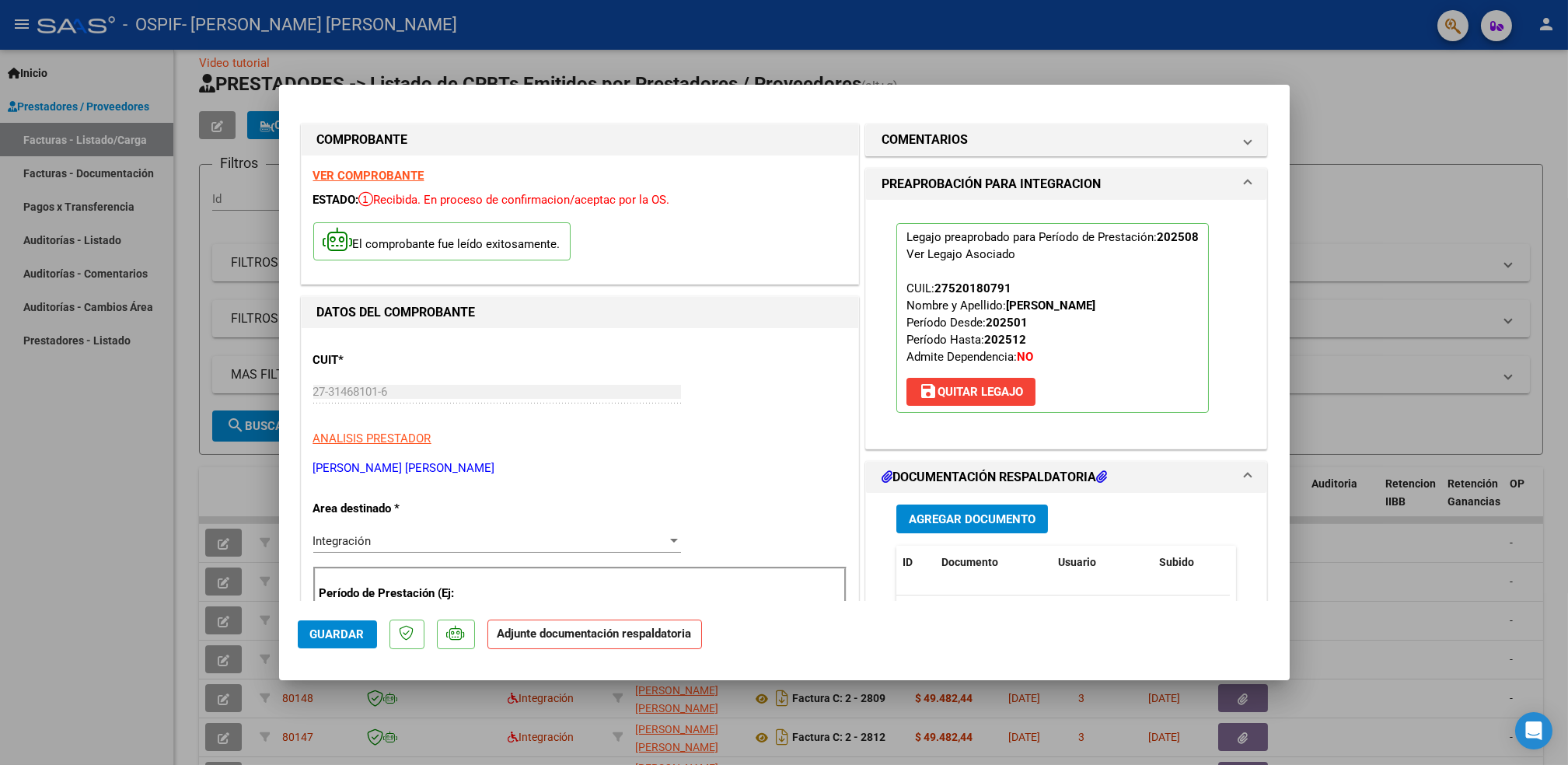
click at [375, 176] on strong "VER COMPROBANTE" at bounding box center [369, 176] width 111 height 14
click at [963, 517] on span "Agregar Documento" at bounding box center [972, 519] width 127 height 14
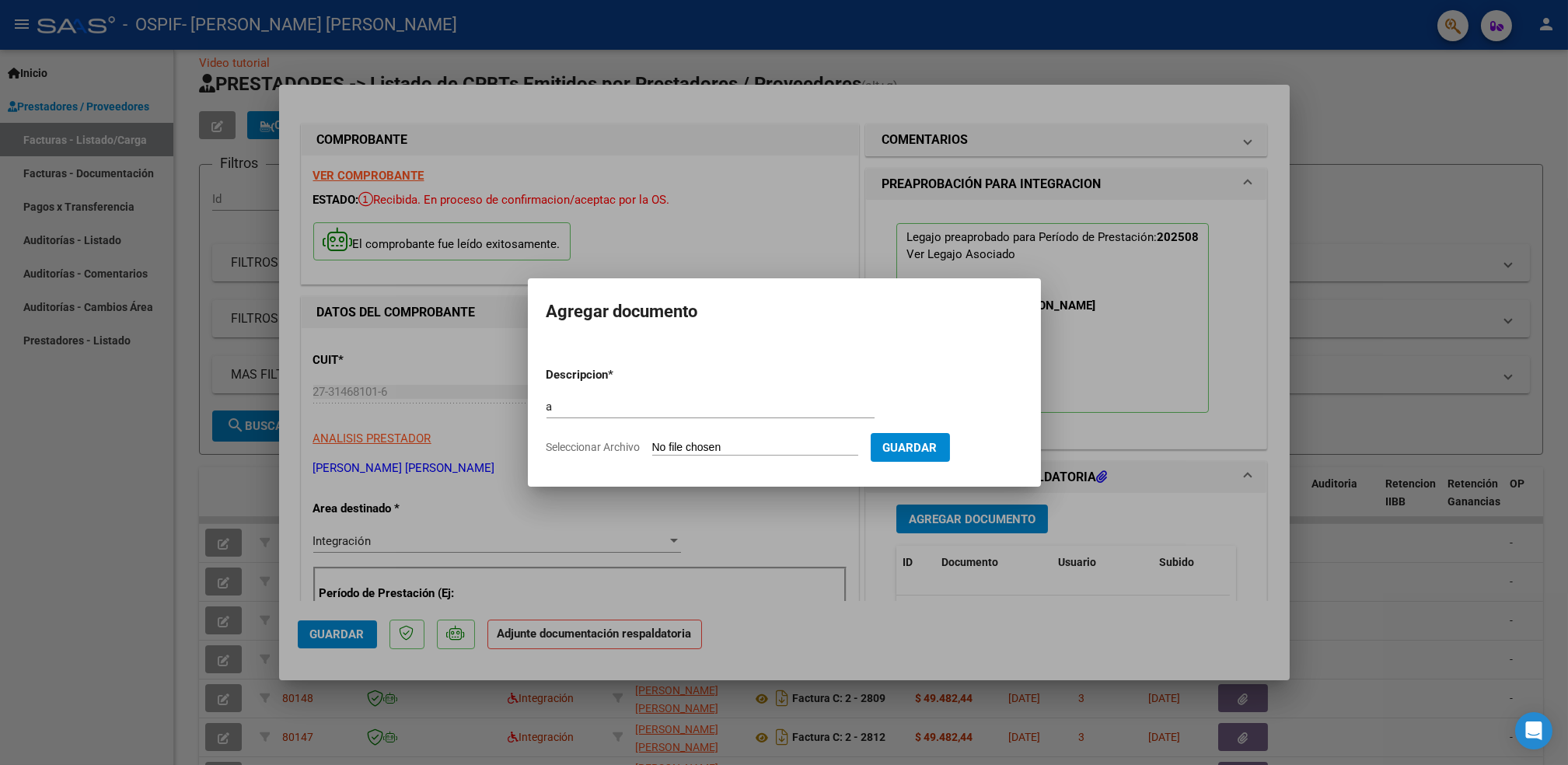
click at [767, 447] on input "Seleccionar Archivo" at bounding box center [755, 448] width 206 height 15
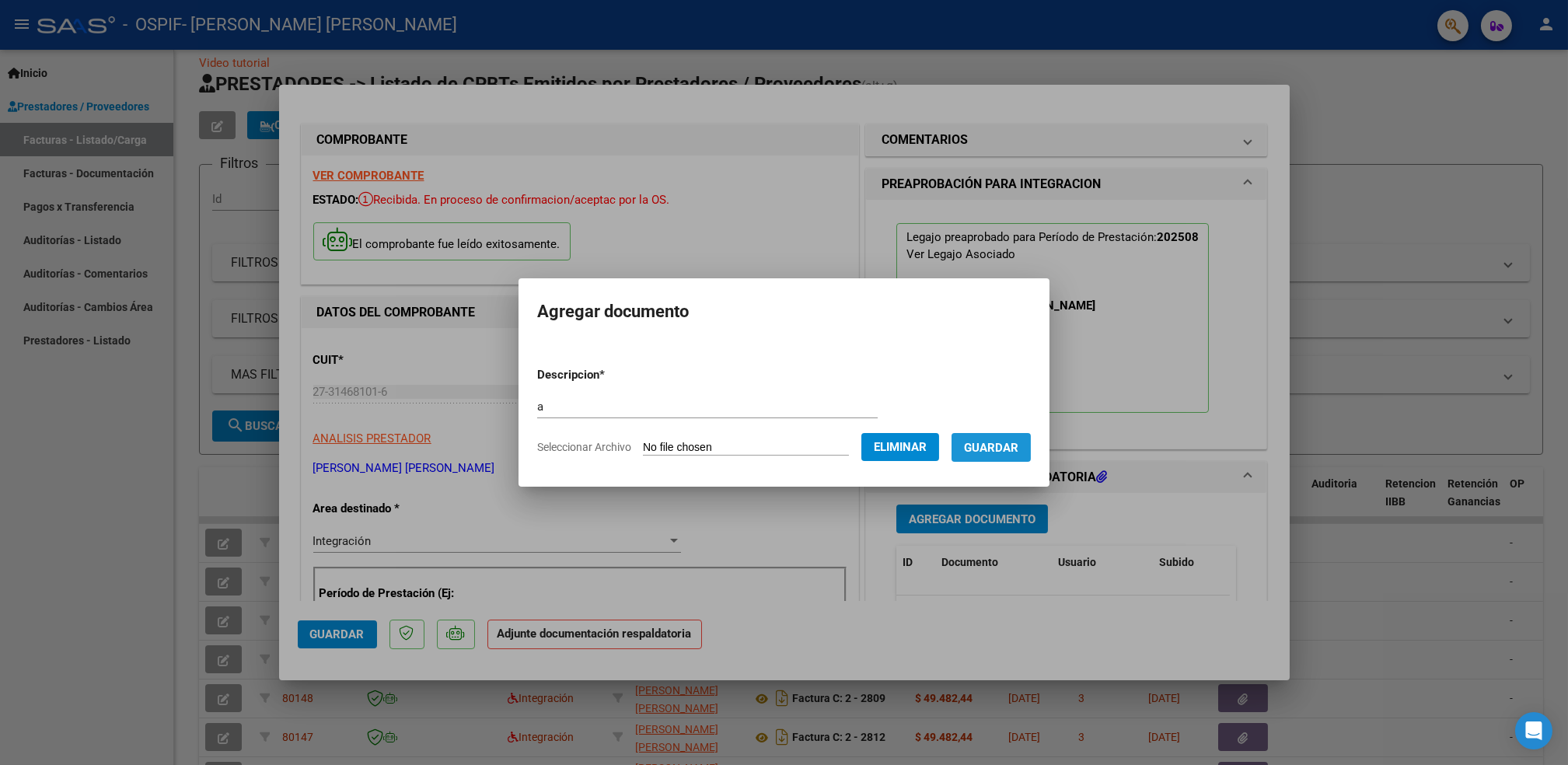
click at [1002, 447] on span "Guardar" at bounding box center [991, 447] width 54 height 14
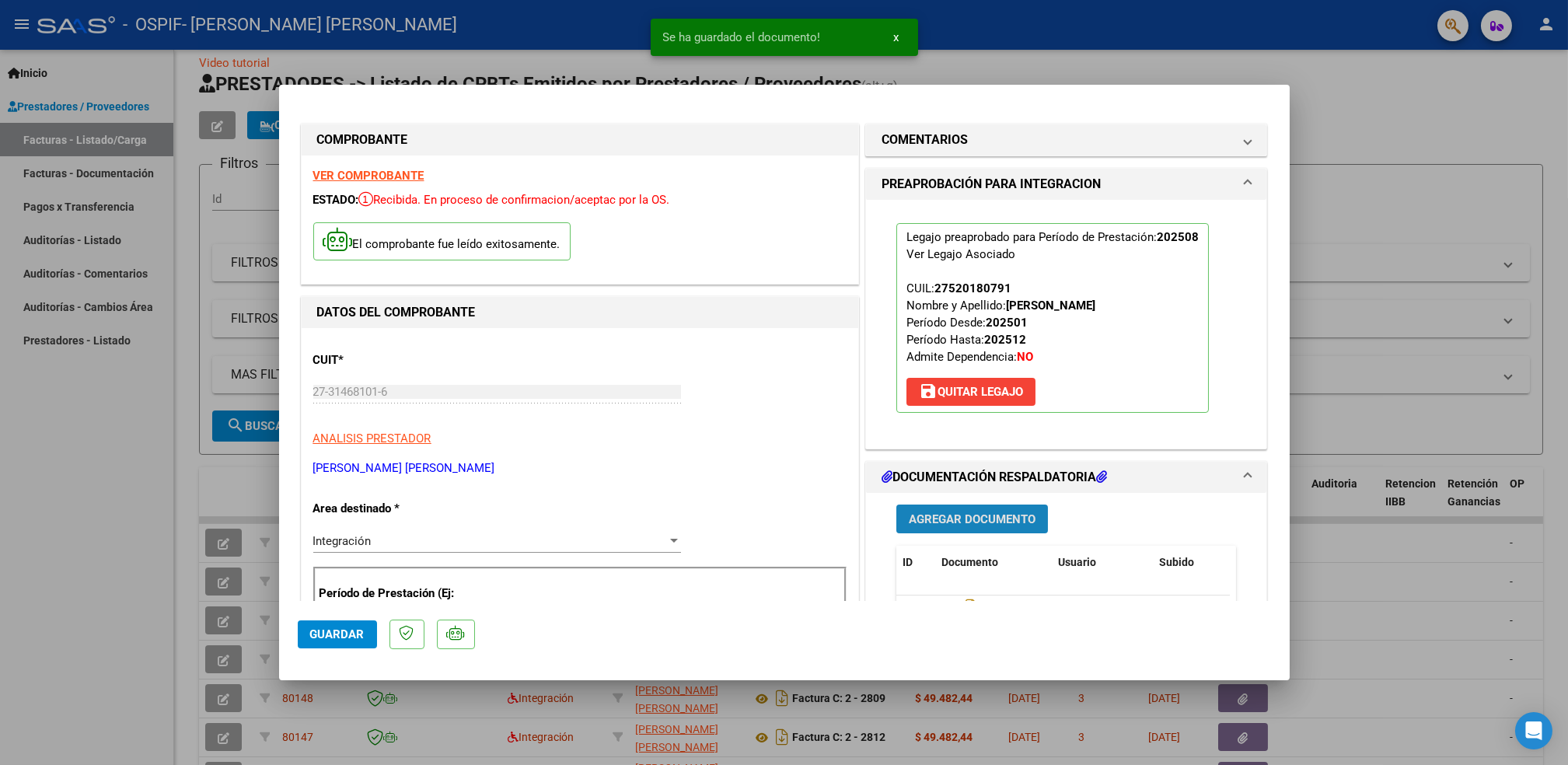
click at [983, 519] on span "Agregar Documento" at bounding box center [972, 519] width 127 height 14
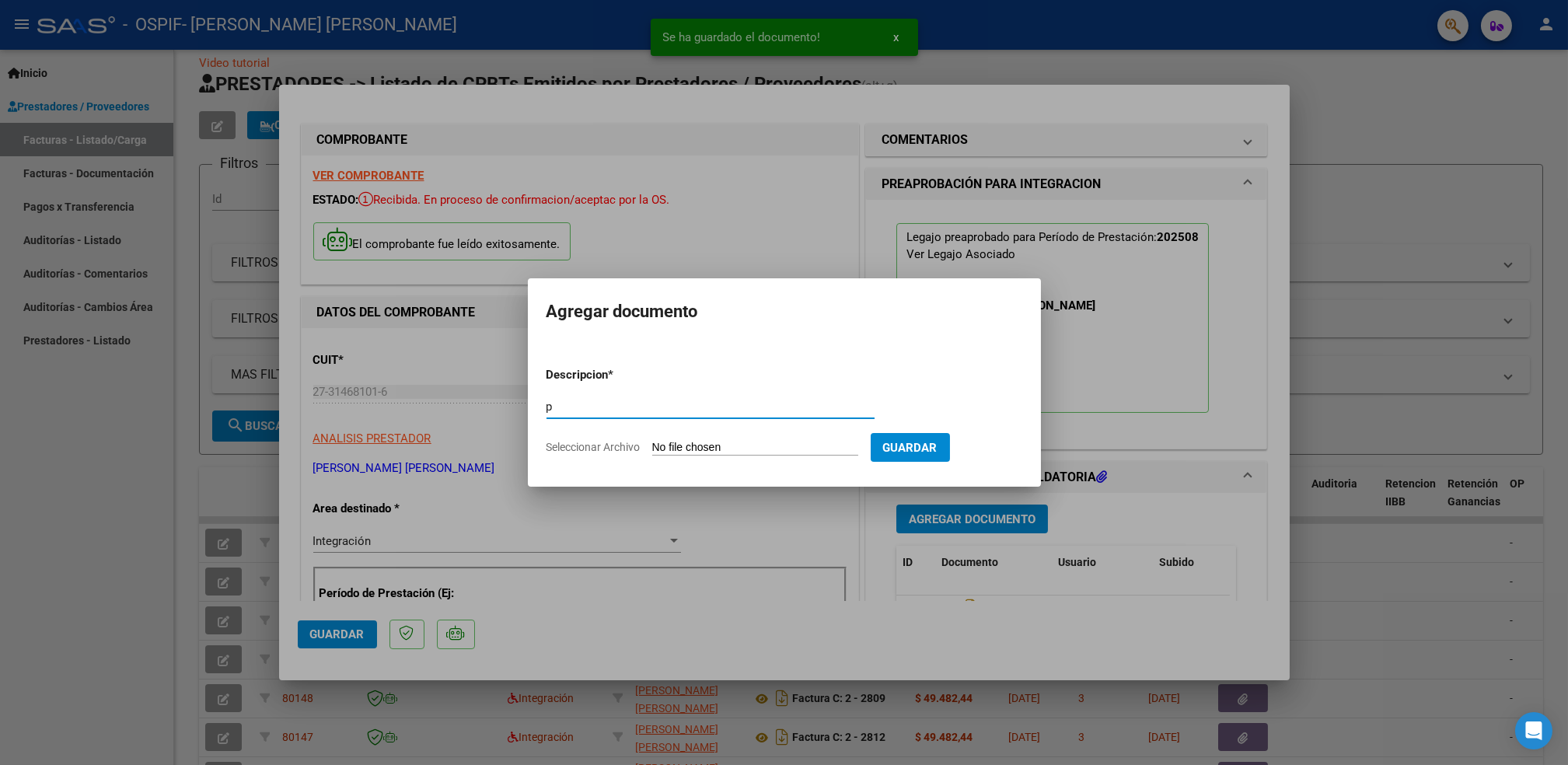
click at [788, 451] on input "Seleccionar Archivo" at bounding box center [755, 448] width 206 height 15
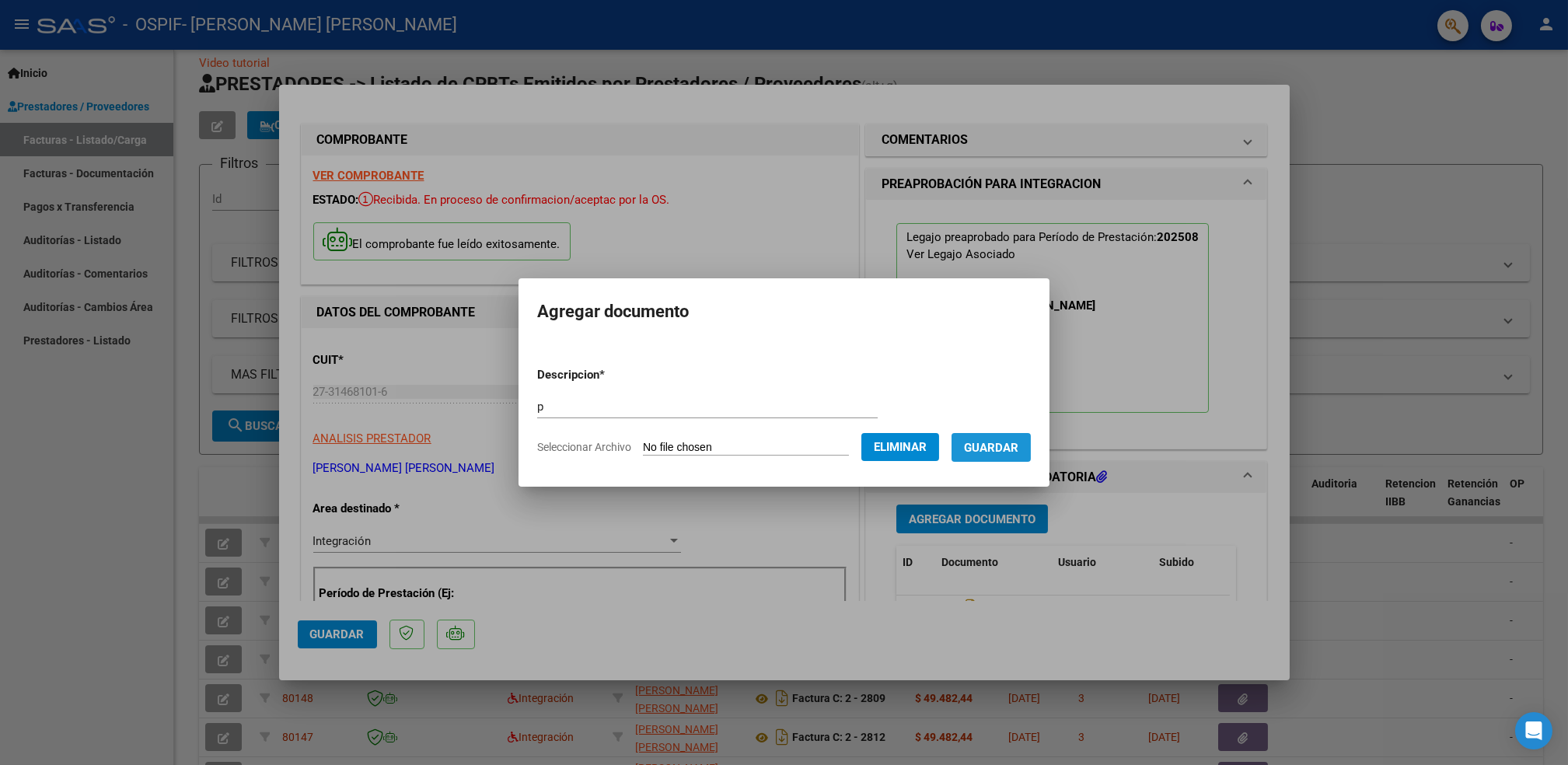
click at [1018, 449] on span "Guardar" at bounding box center [991, 447] width 54 height 14
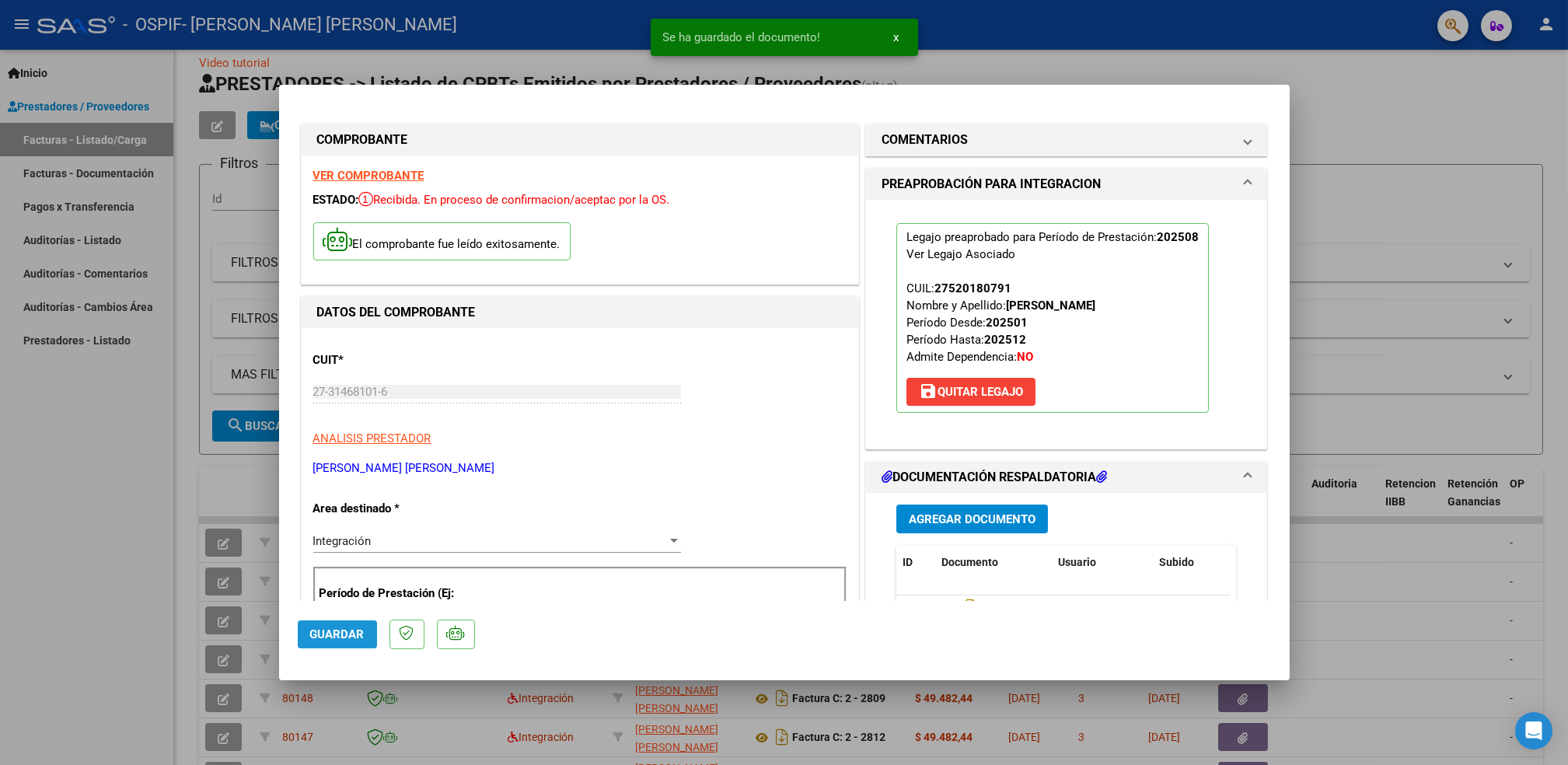
click at [346, 643] on button "Guardar" at bounding box center [337, 634] width 79 height 28
click at [52, 555] on div at bounding box center [784, 382] width 1568 height 765
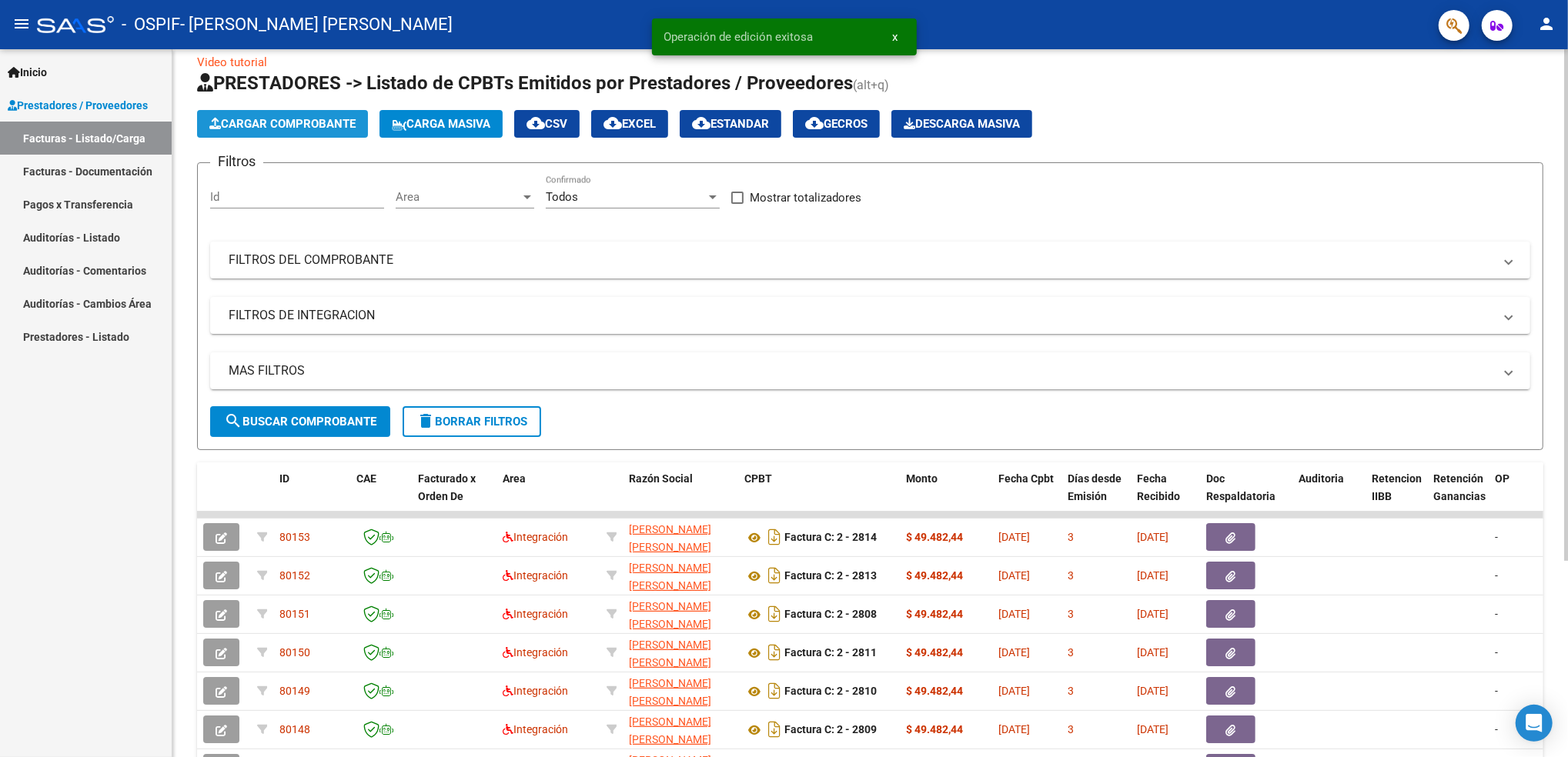
click at [321, 117] on span "Cargar Comprobante" at bounding box center [282, 123] width 146 height 14
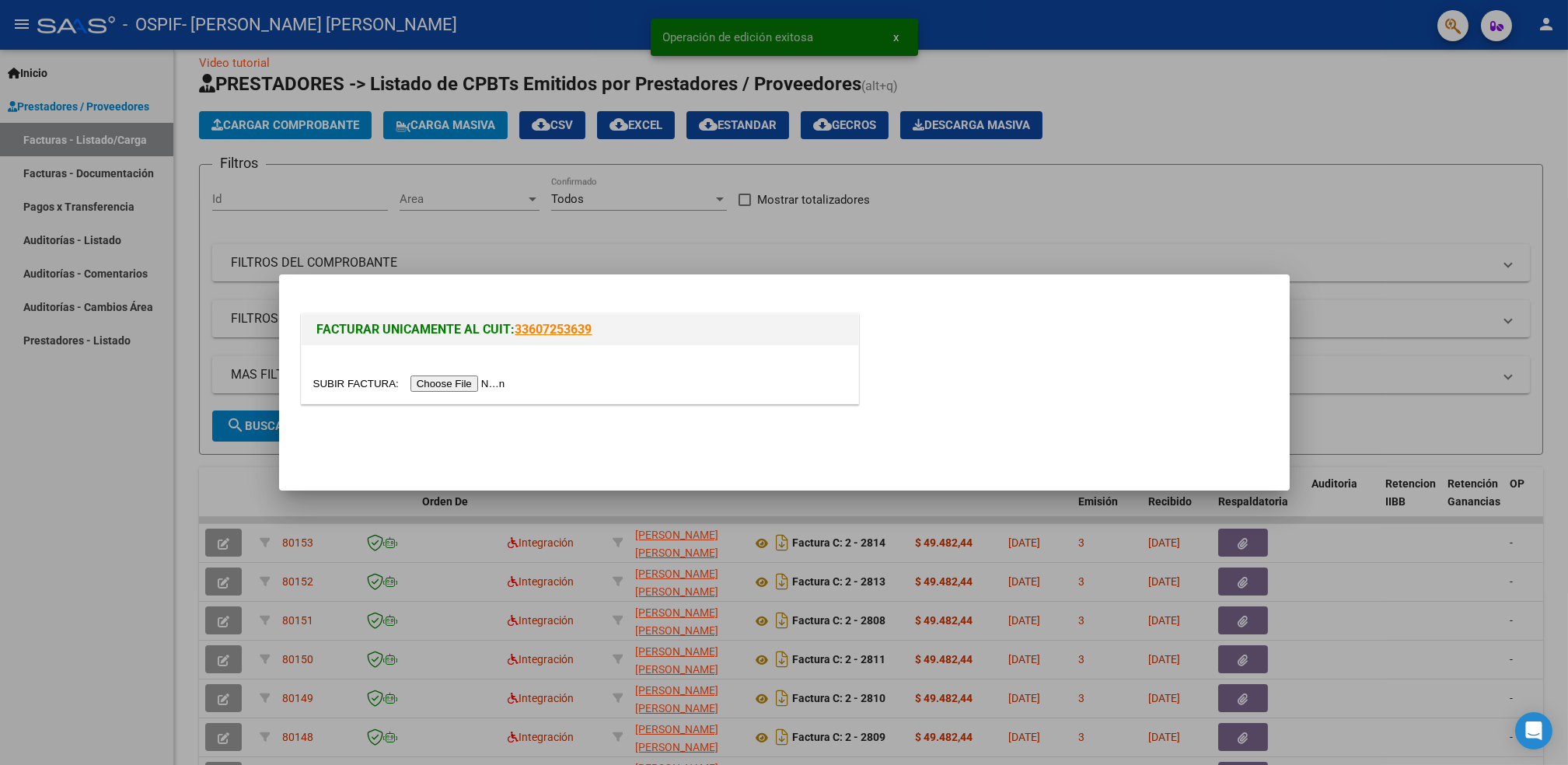
click at [440, 383] on input "file" at bounding box center [411, 384] width 196 height 17
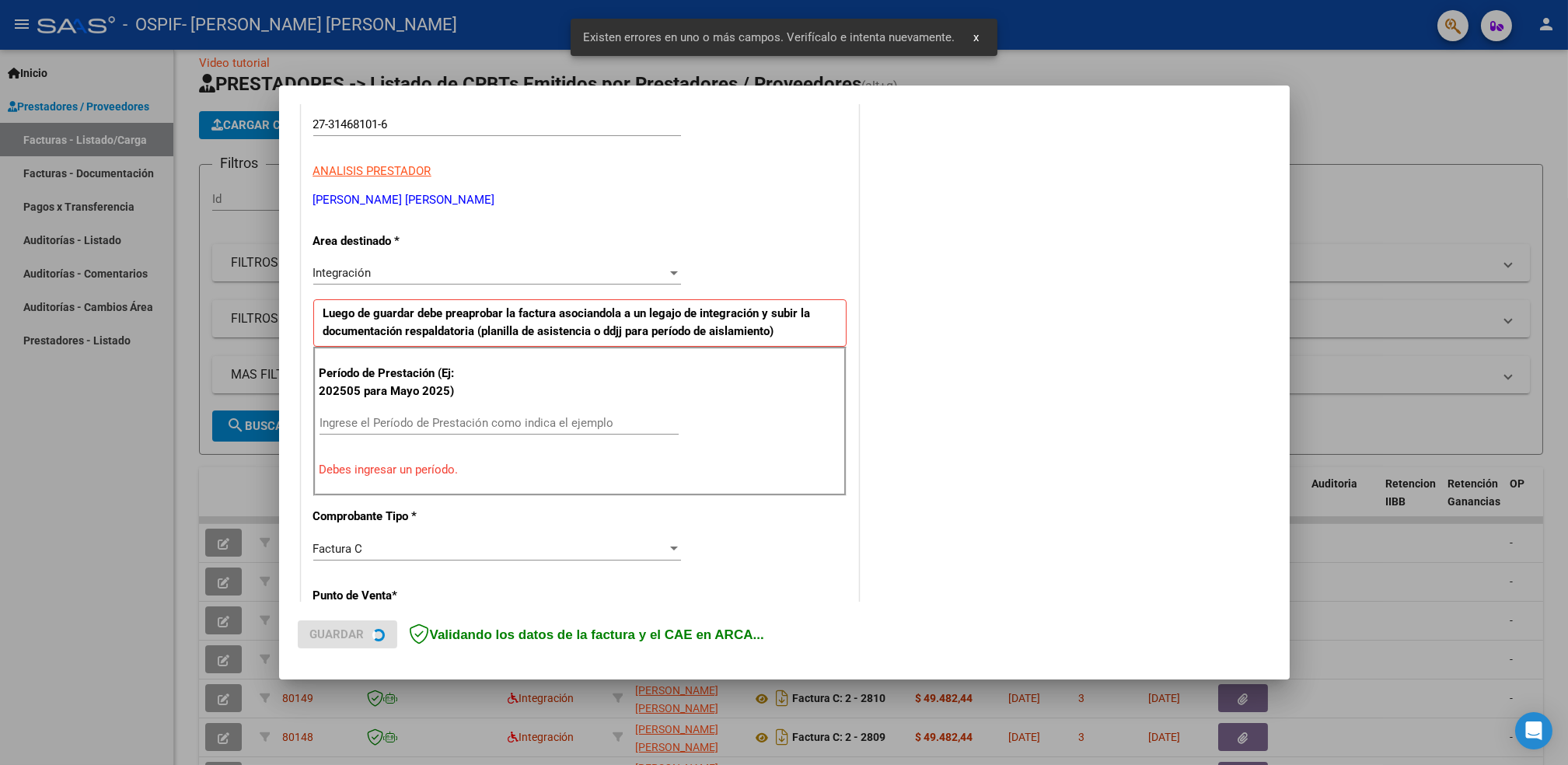
scroll to position [263, 0]
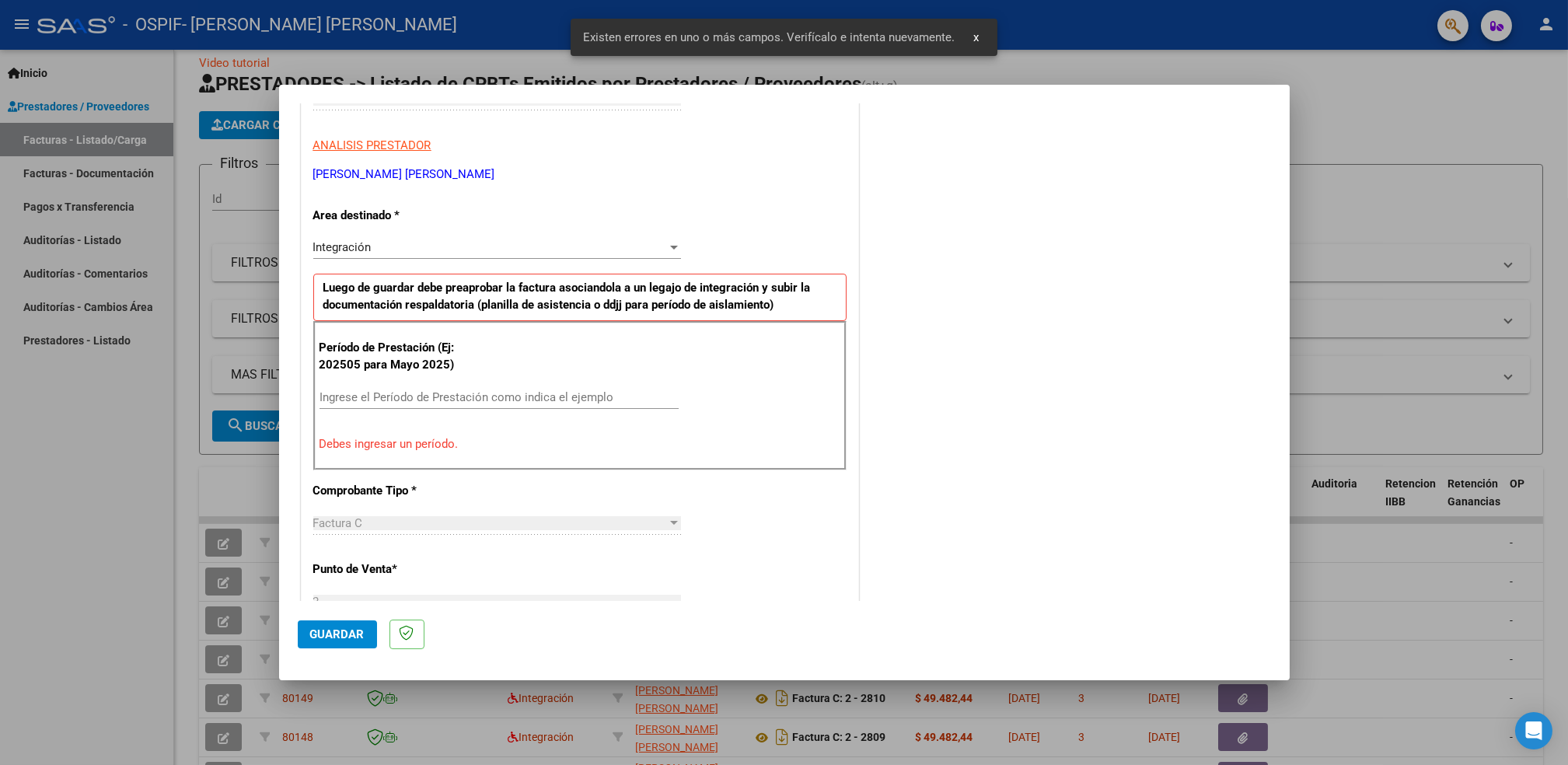
click at [556, 393] on input "Ingrese el Período de Prestación como indica el ejemplo" at bounding box center [499, 397] width 359 height 14
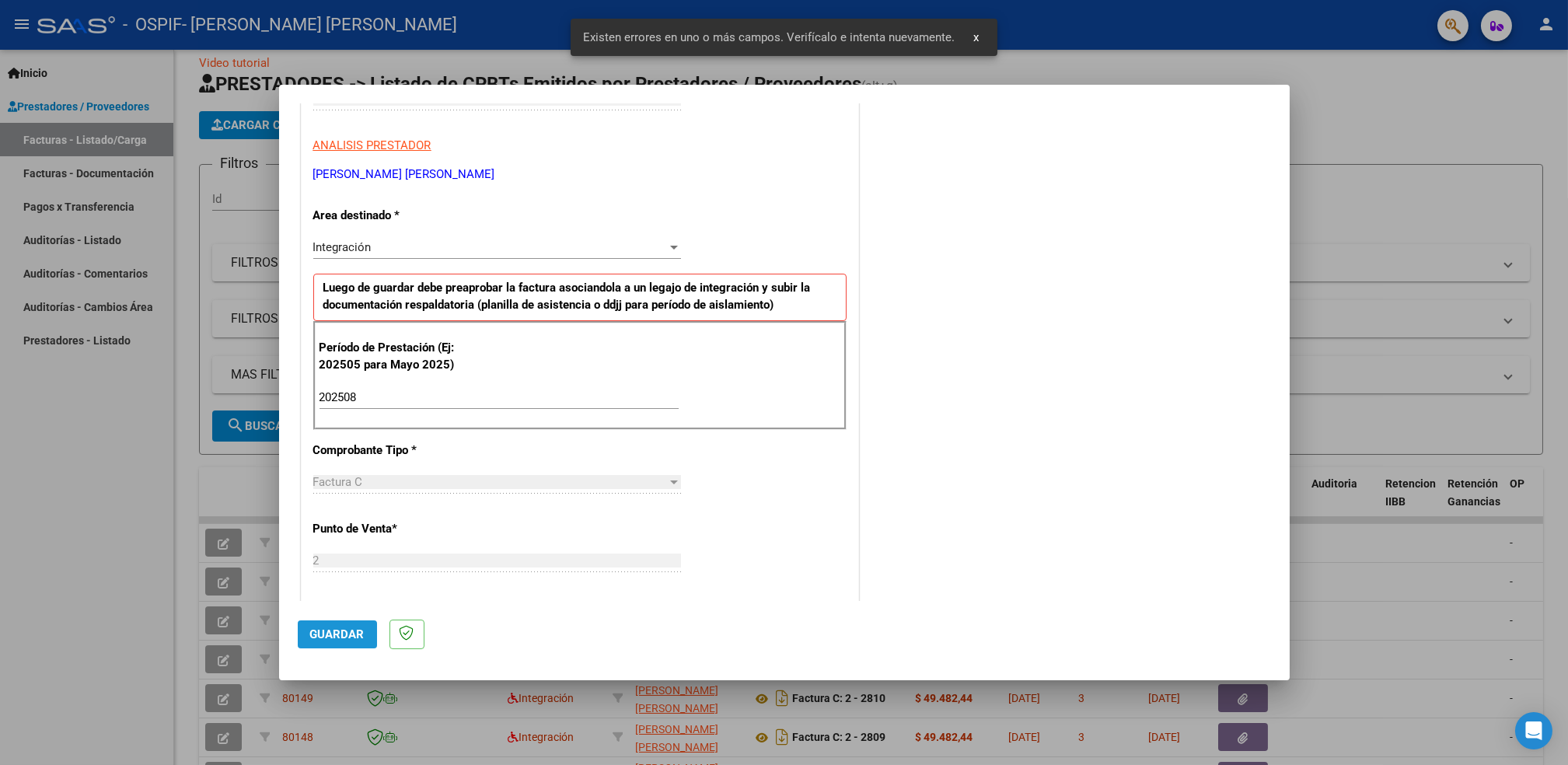
click at [347, 634] on span "Guardar" at bounding box center [337, 635] width 54 height 14
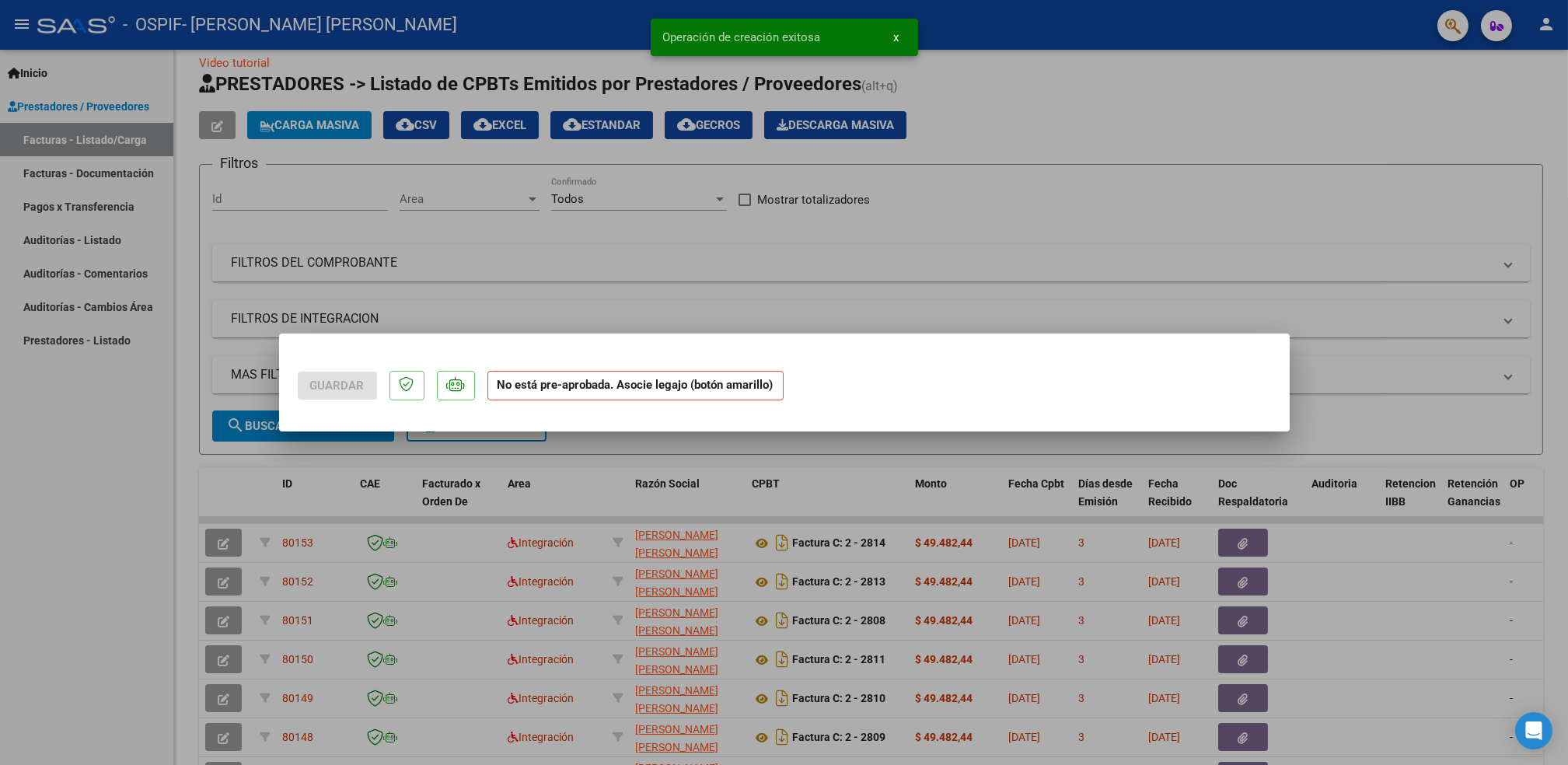
scroll to position [0, 0]
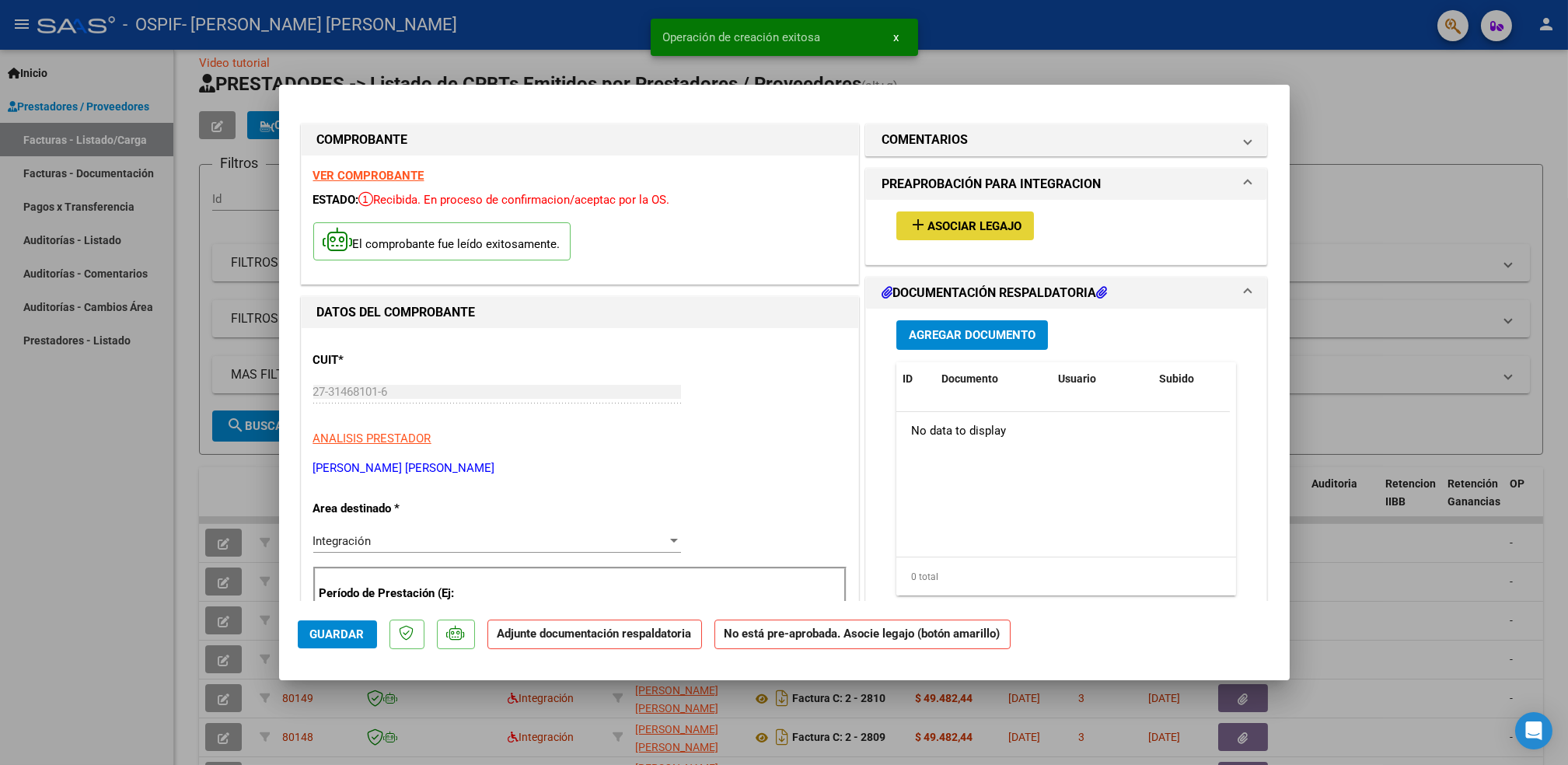
click at [934, 225] on span "Asociar Legajo" at bounding box center [975, 226] width 94 height 14
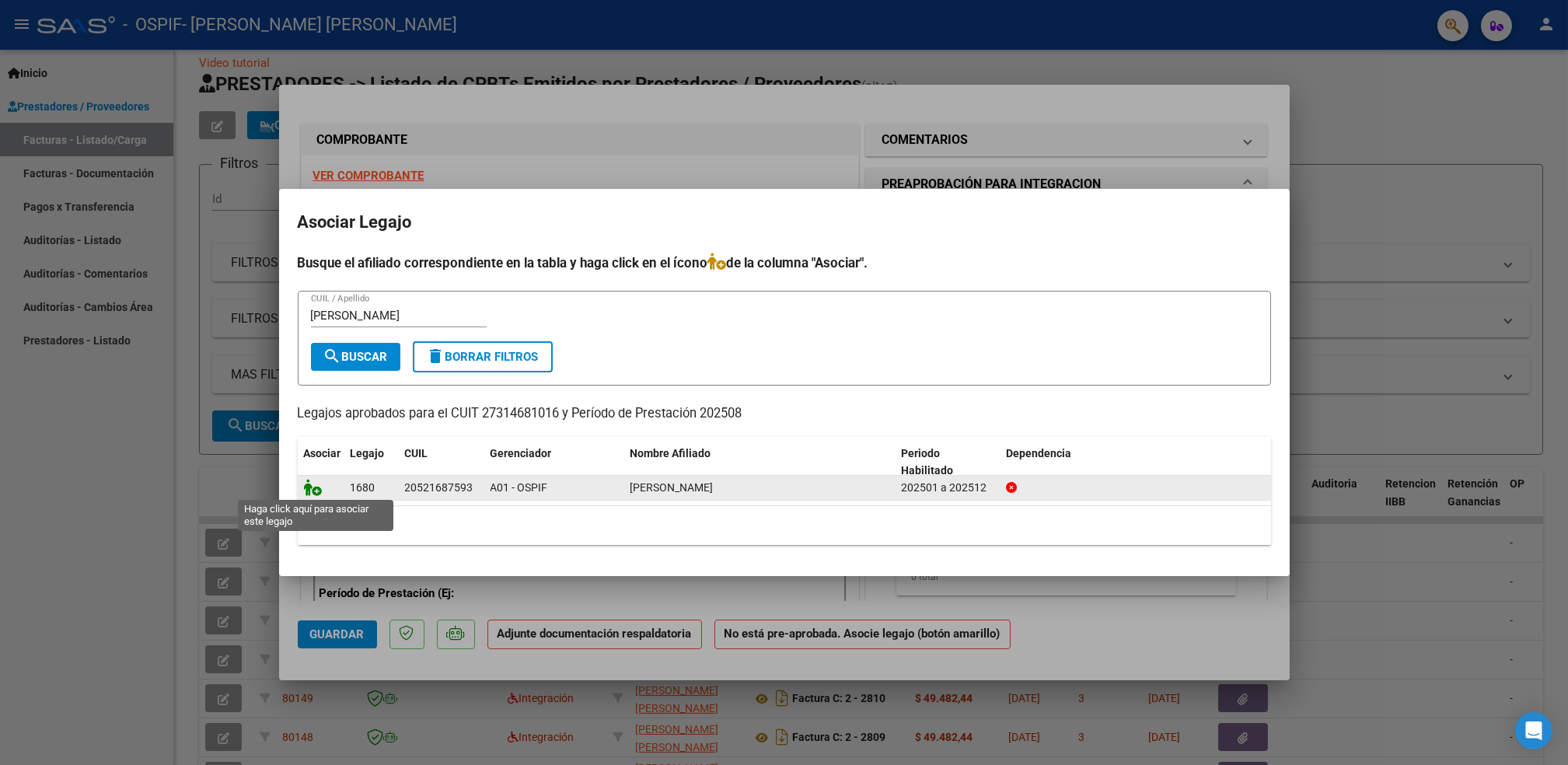
click at [318, 492] on icon at bounding box center [313, 487] width 18 height 17
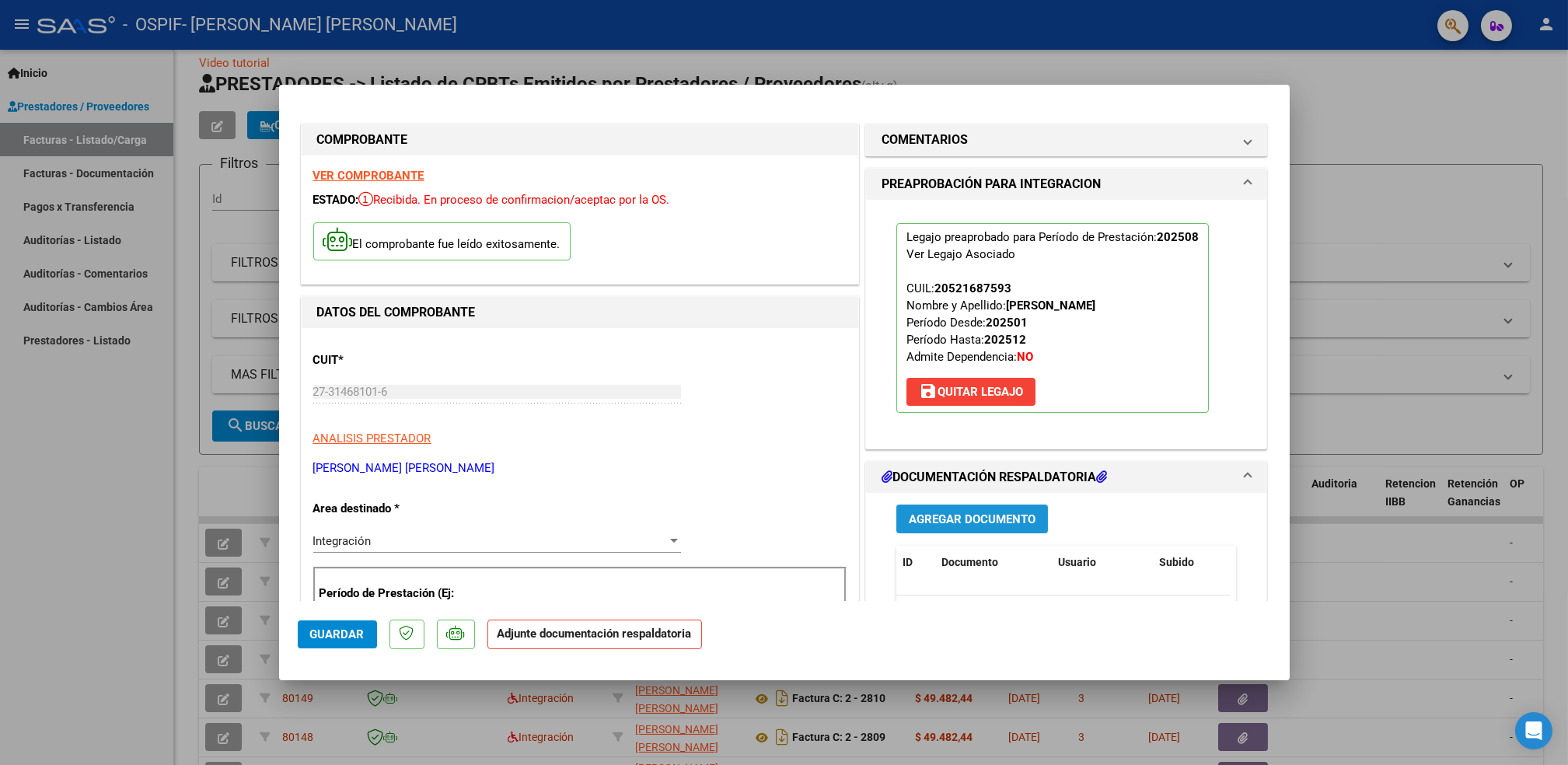
click at [968, 527] on span "Agregar Documento" at bounding box center [972, 519] width 127 height 14
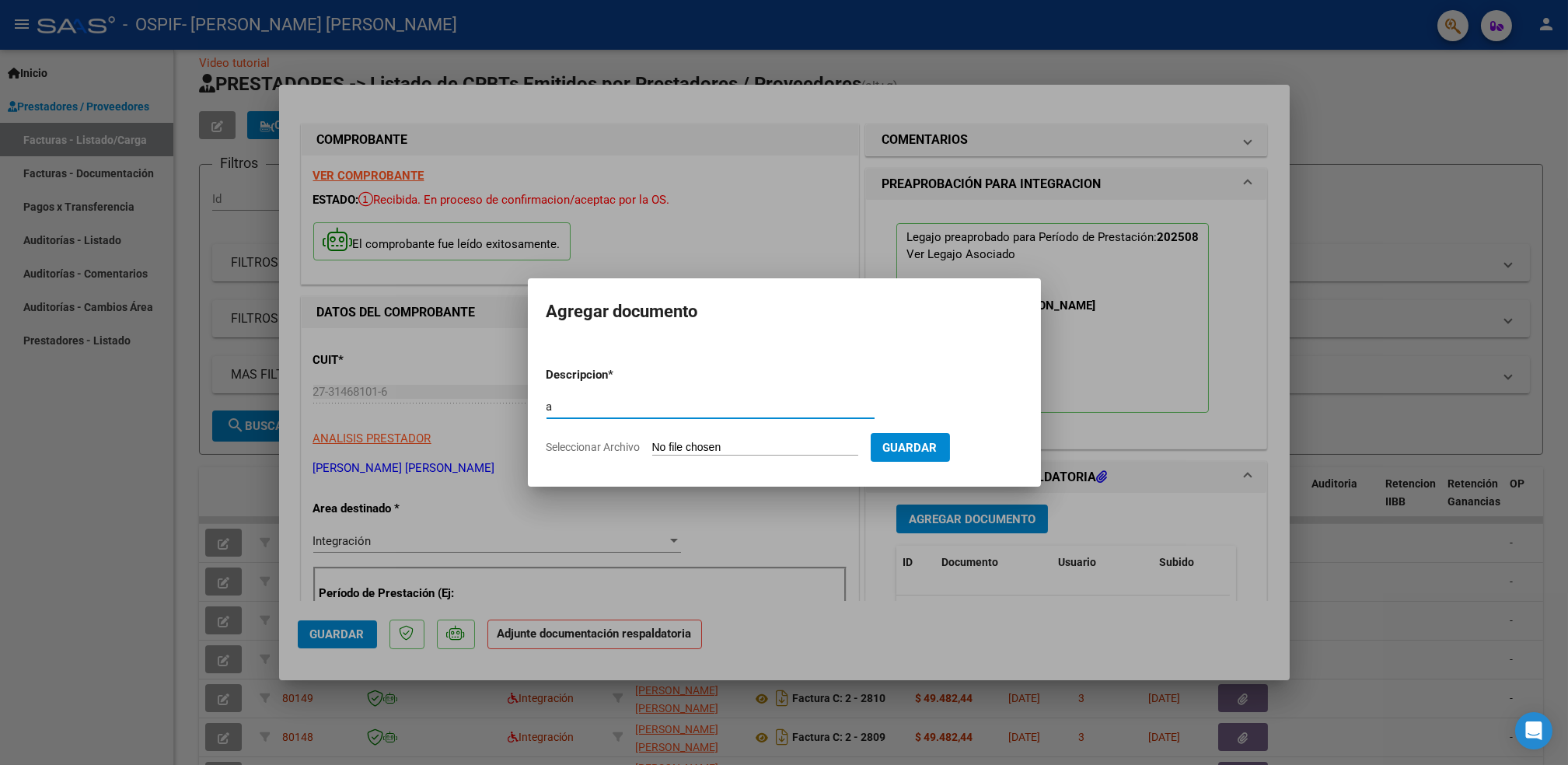
click at [765, 450] on input "Seleccionar Archivo" at bounding box center [755, 448] width 206 height 15
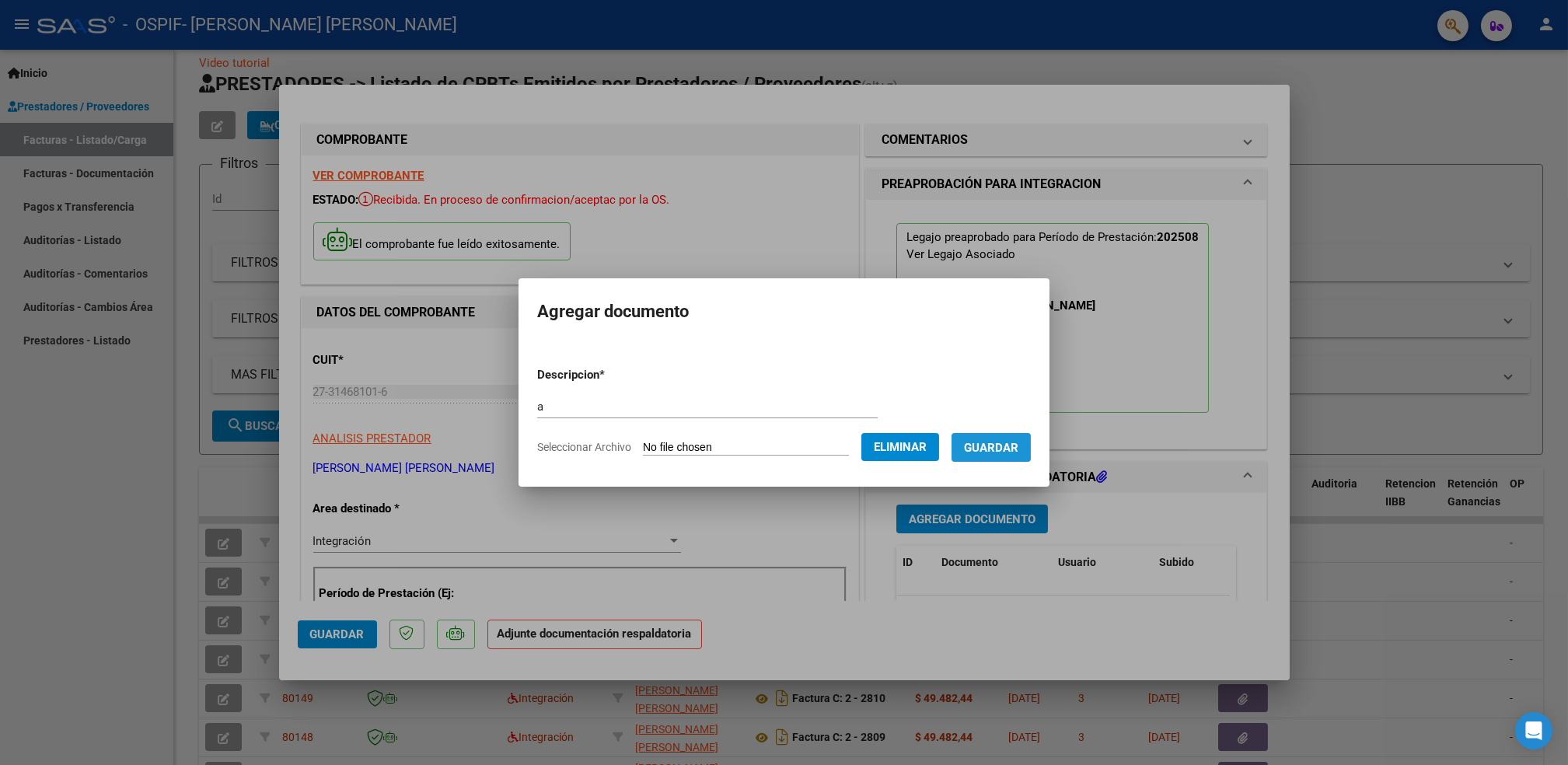
click at [987, 447] on span "Guardar" at bounding box center [991, 447] width 54 height 14
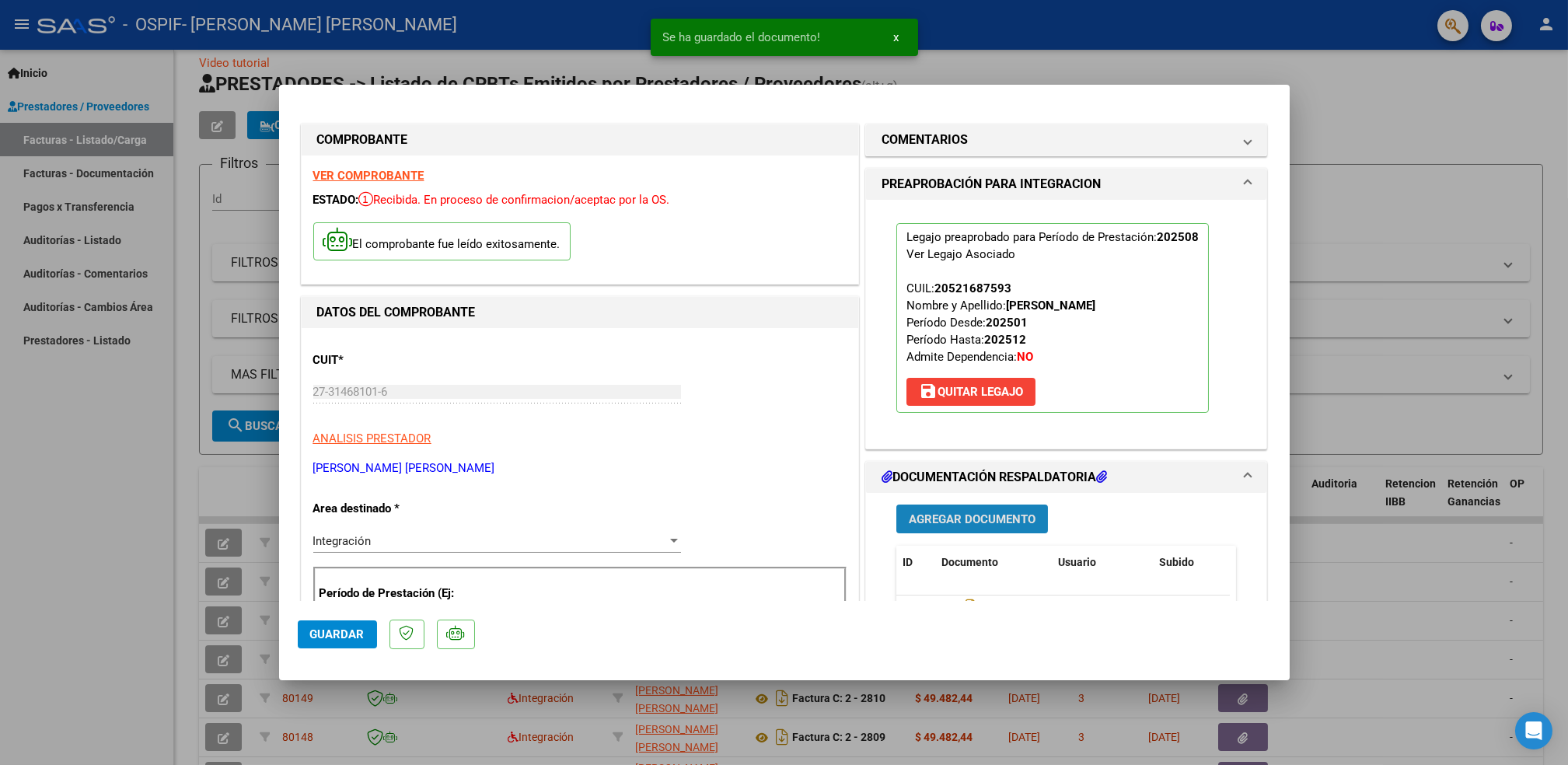
click at [985, 527] on span "Agregar Documento" at bounding box center [972, 519] width 127 height 14
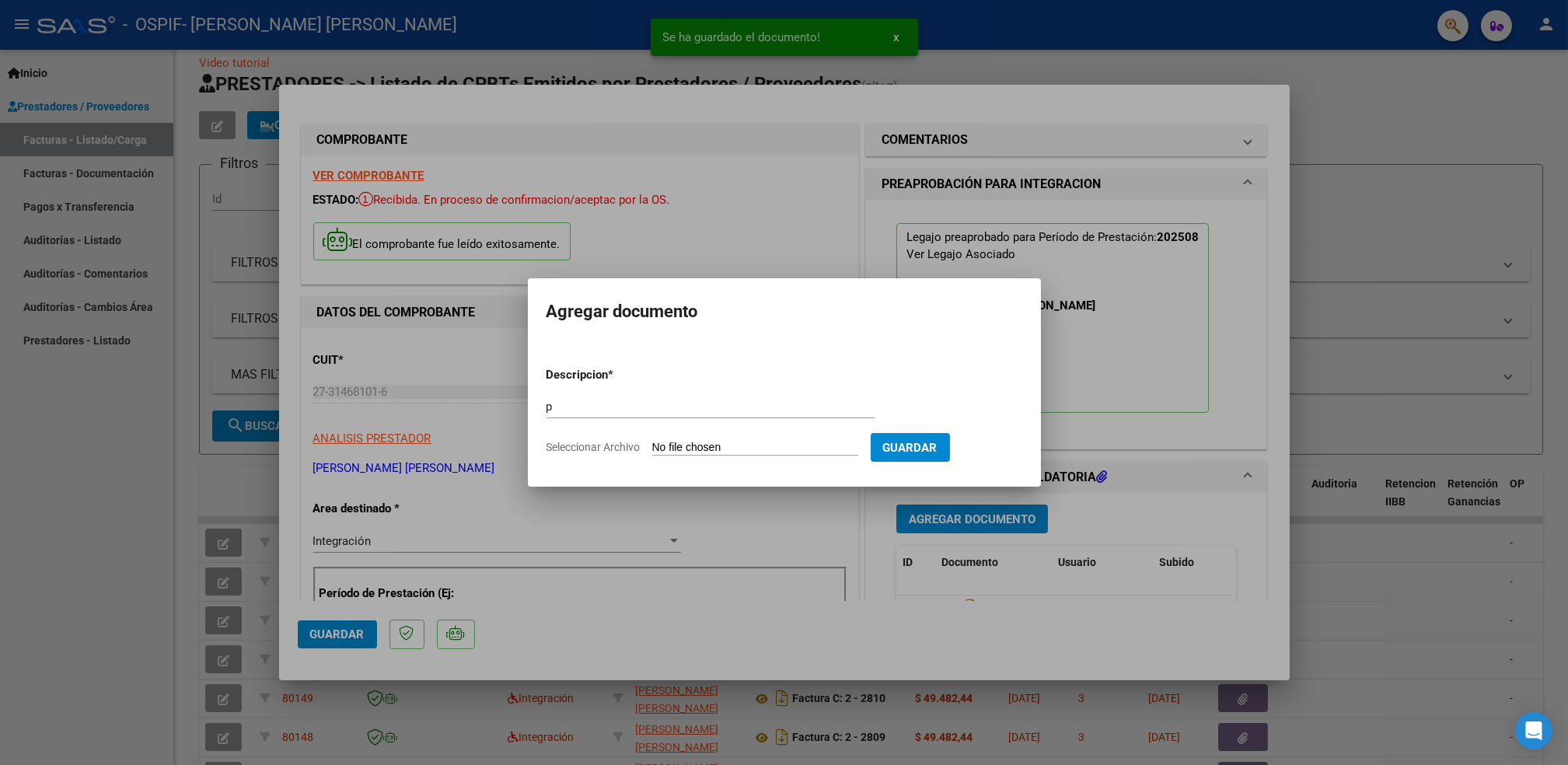
click at [674, 447] on input "Seleccionar Archivo" at bounding box center [755, 448] width 206 height 15
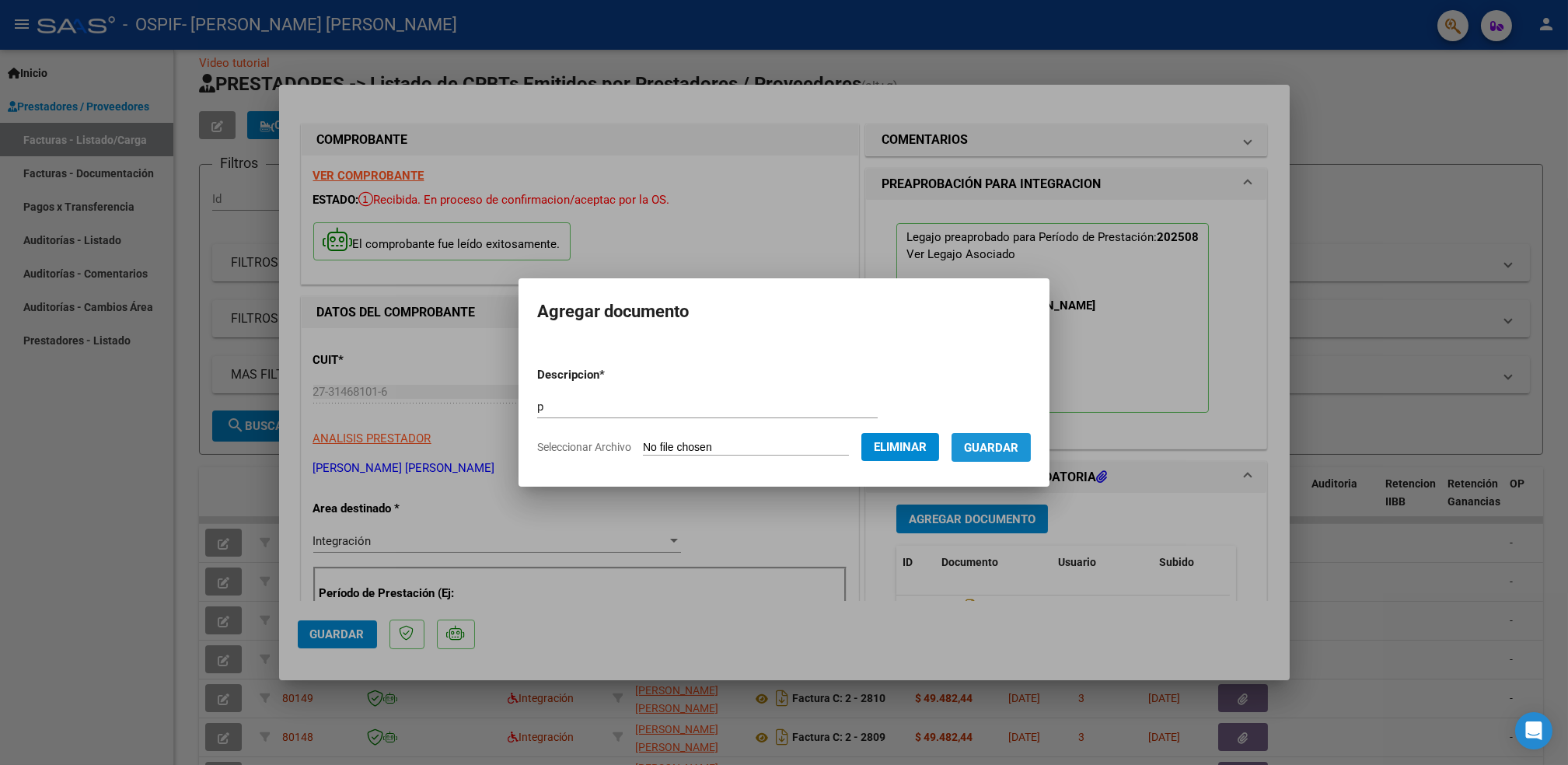
click at [997, 450] on span "Guardar" at bounding box center [991, 447] width 54 height 14
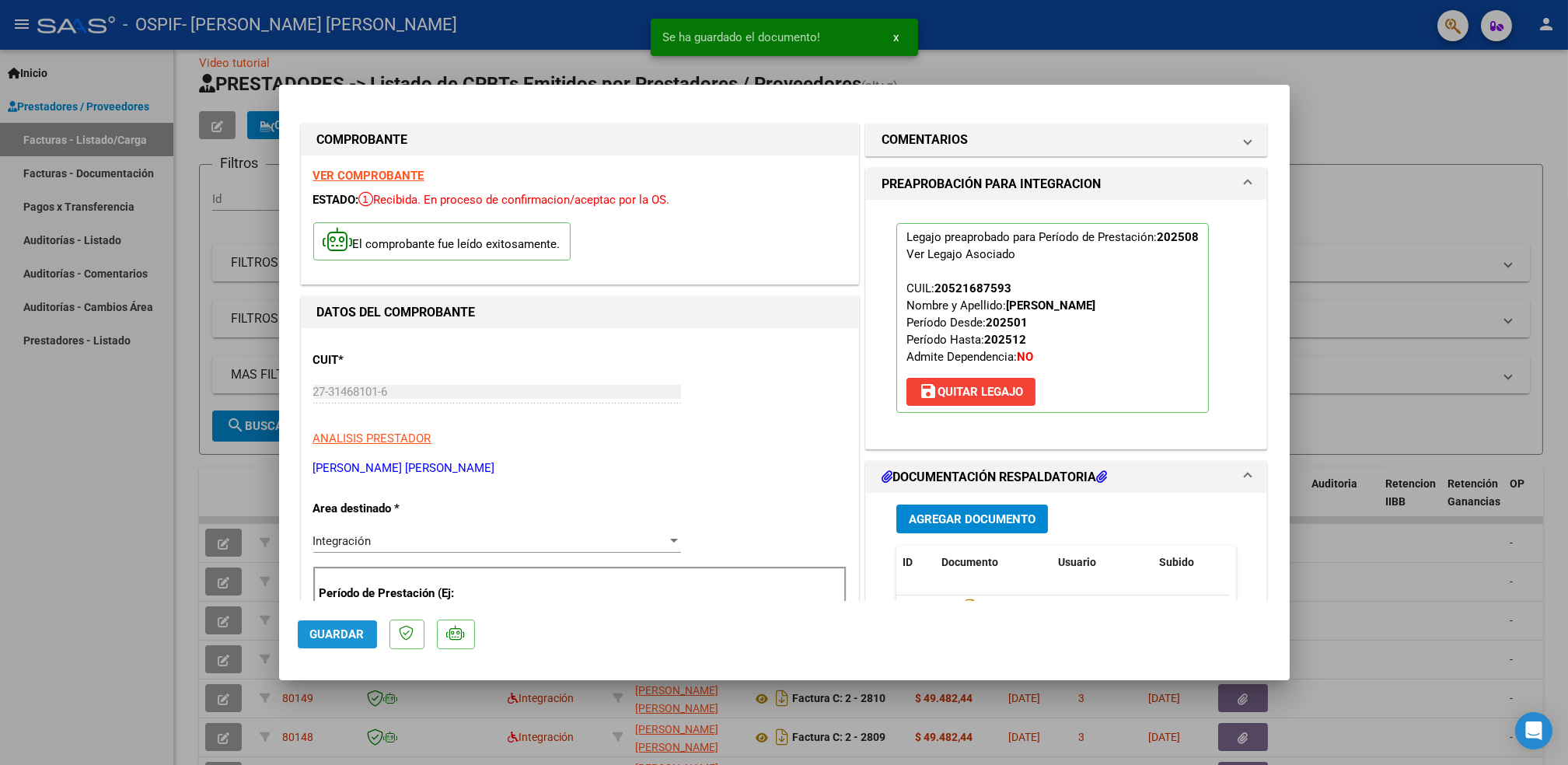
click at [340, 631] on span "Guardar" at bounding box center [337, 635] width 54 height 14
click at [143, 521] on div at bounding box center [784, 382] width 1568 height 765
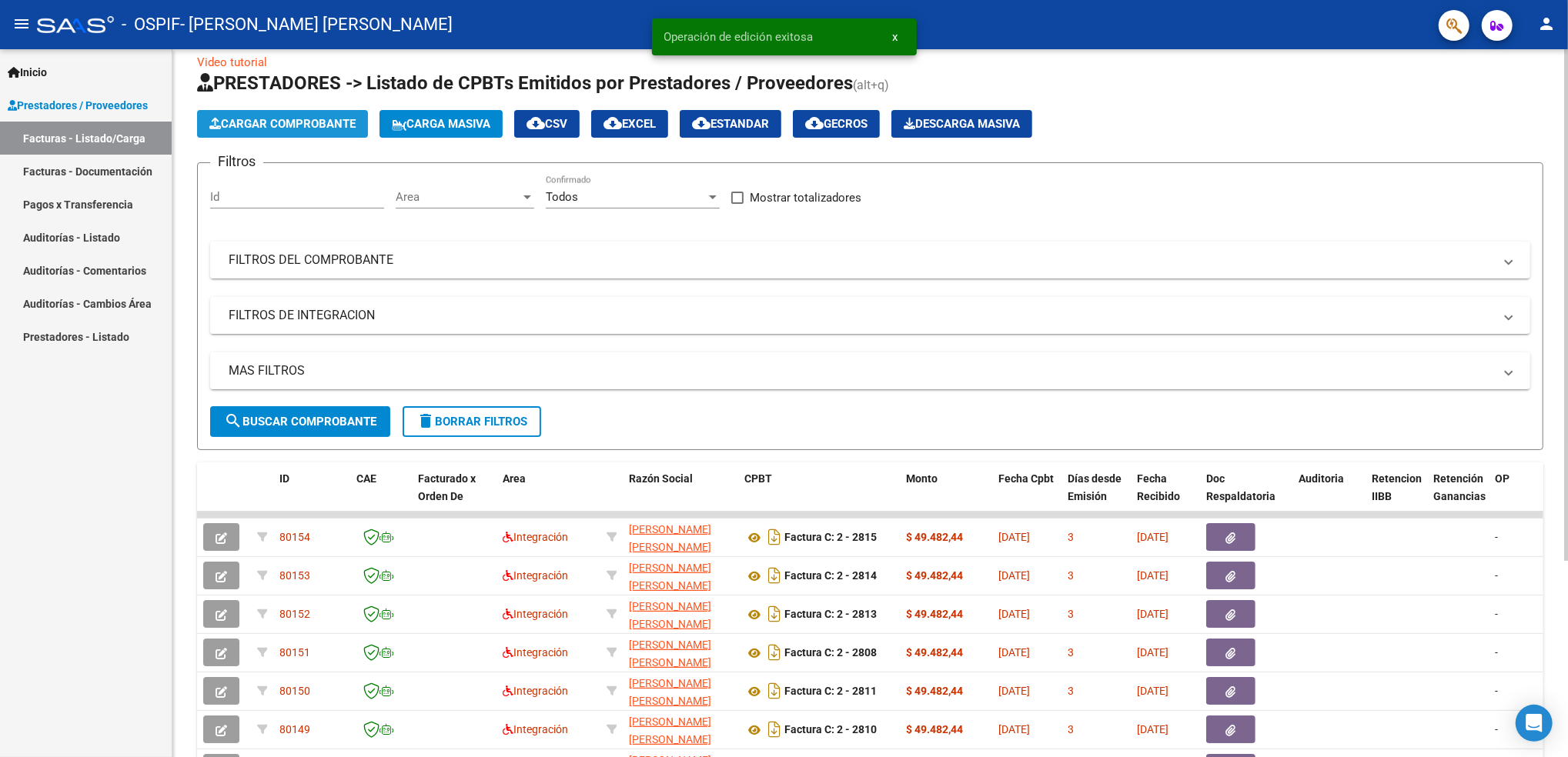
click at [316, 117] on span "Cargar Comprobante" at bounding box center [282, 123] width 146 height 14
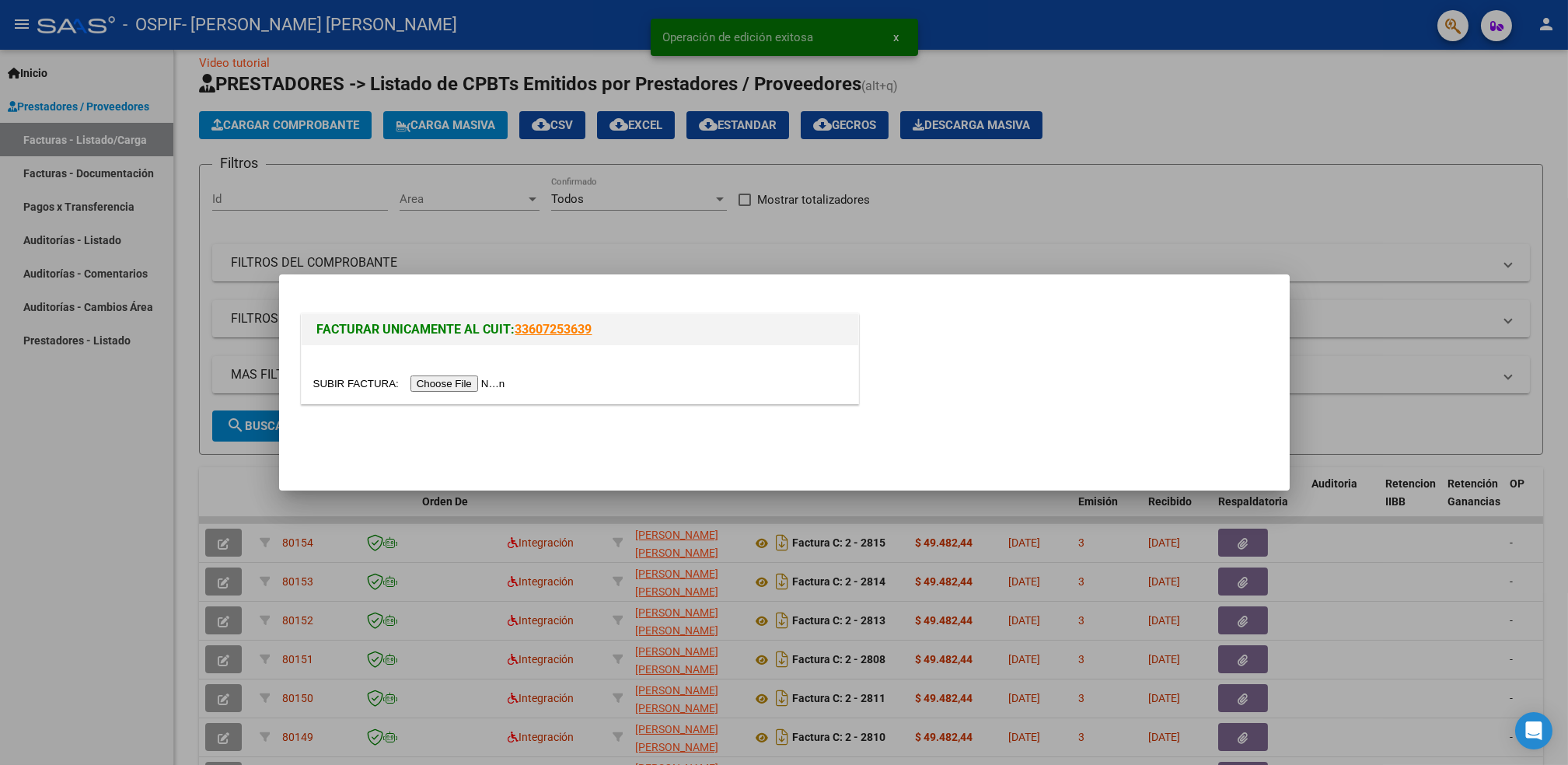
click at [454, 385] on input "file" at bounding box center [411, 384] width 196 height 17
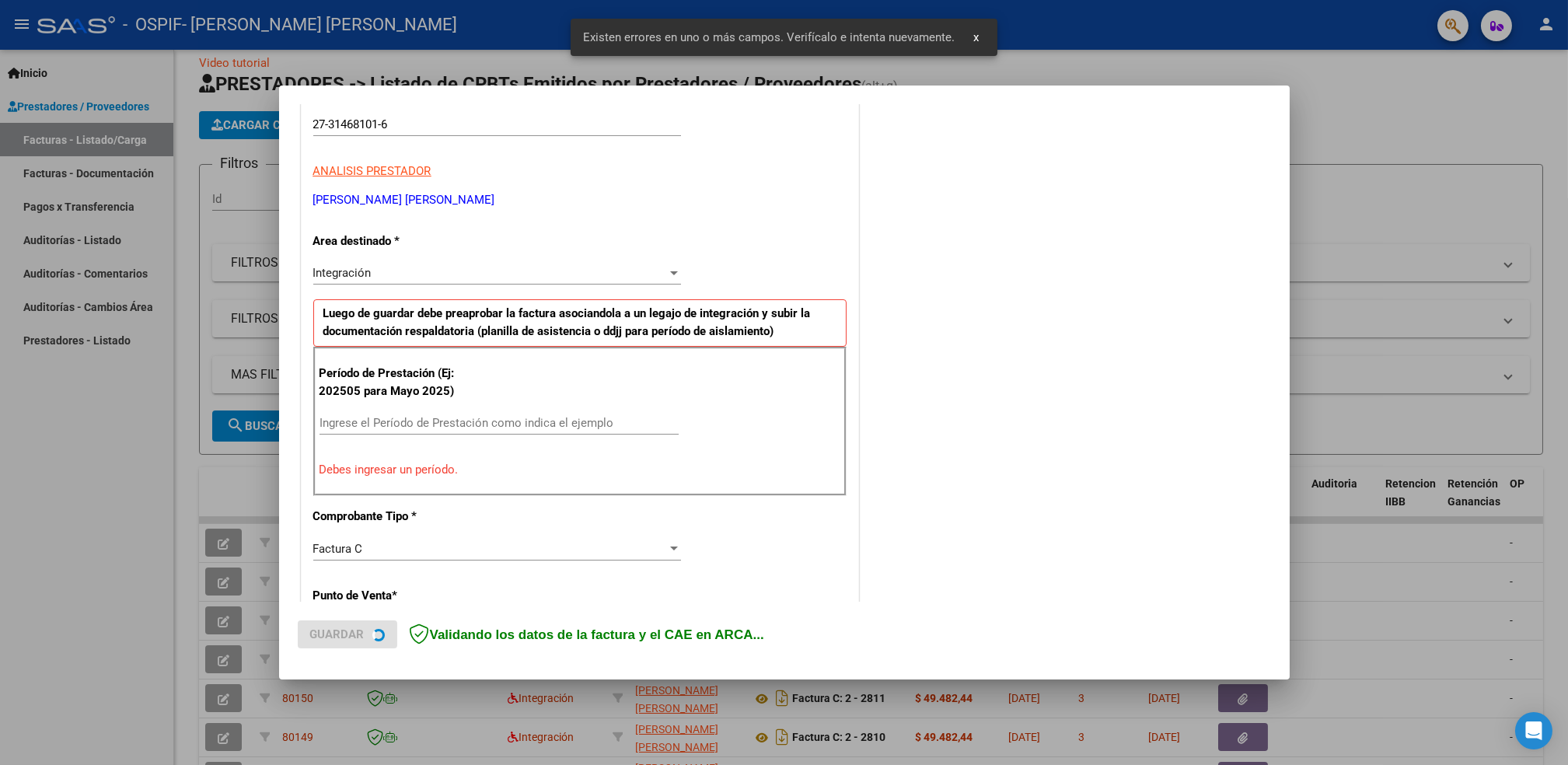
scroll to position [263, 0]
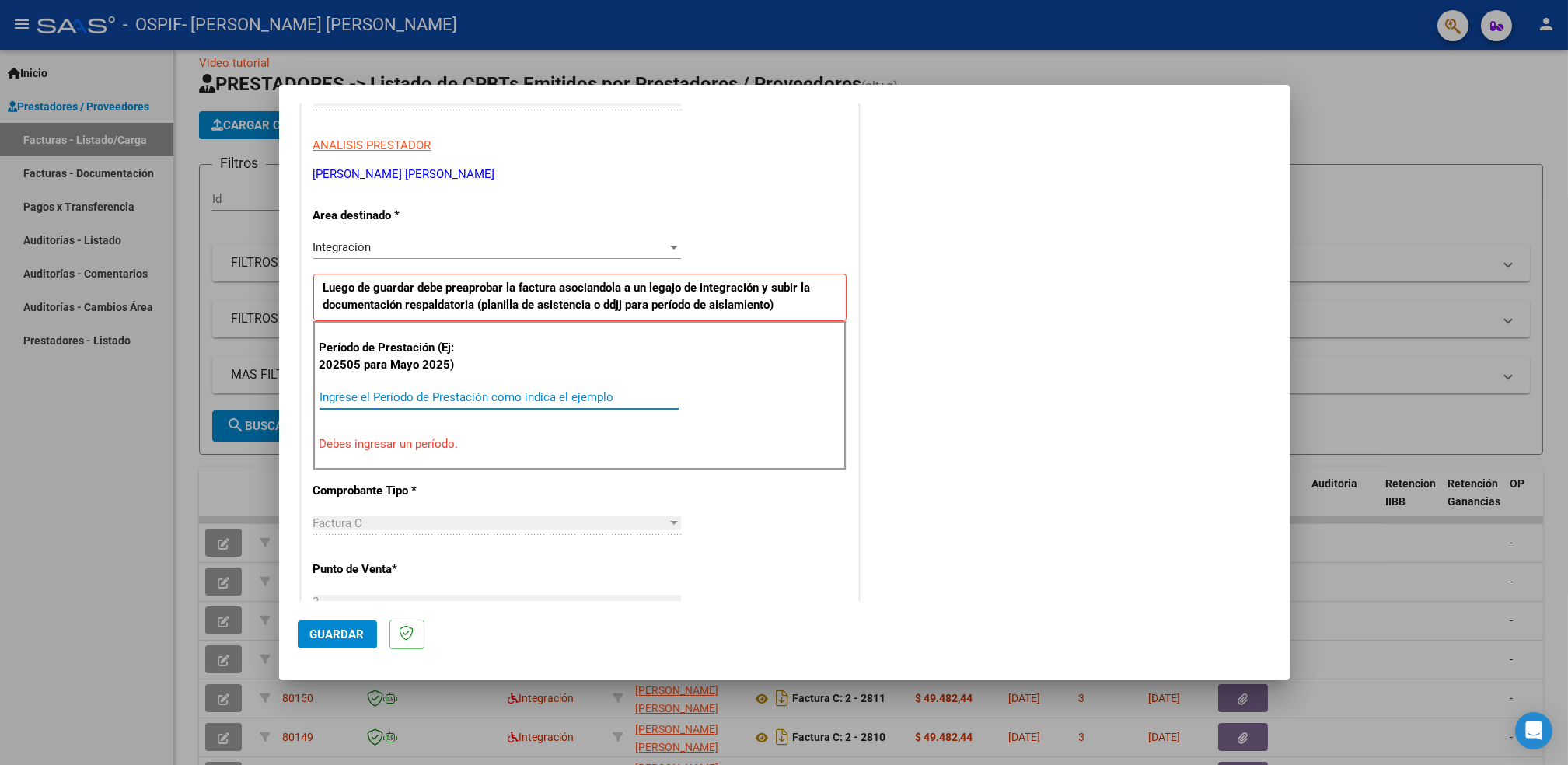
click at [442, 402] on input "Ingrese el Período de Prestación como indica el ejemplo" at bounding box center [499, 397] width 359 height 14
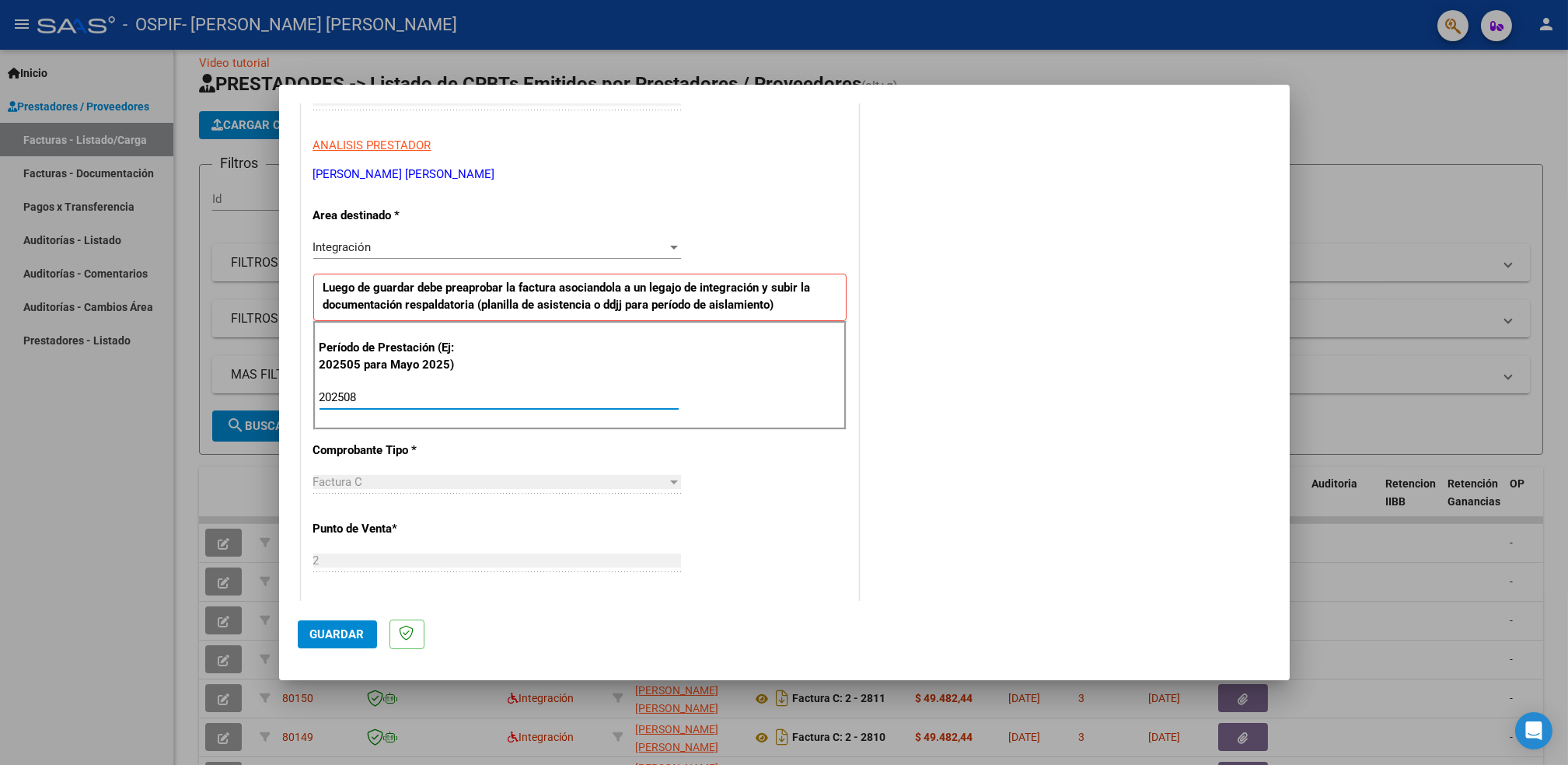
click at [324, 634] on span "Guardar" at bounding box center [337, 635] width 54 height 14
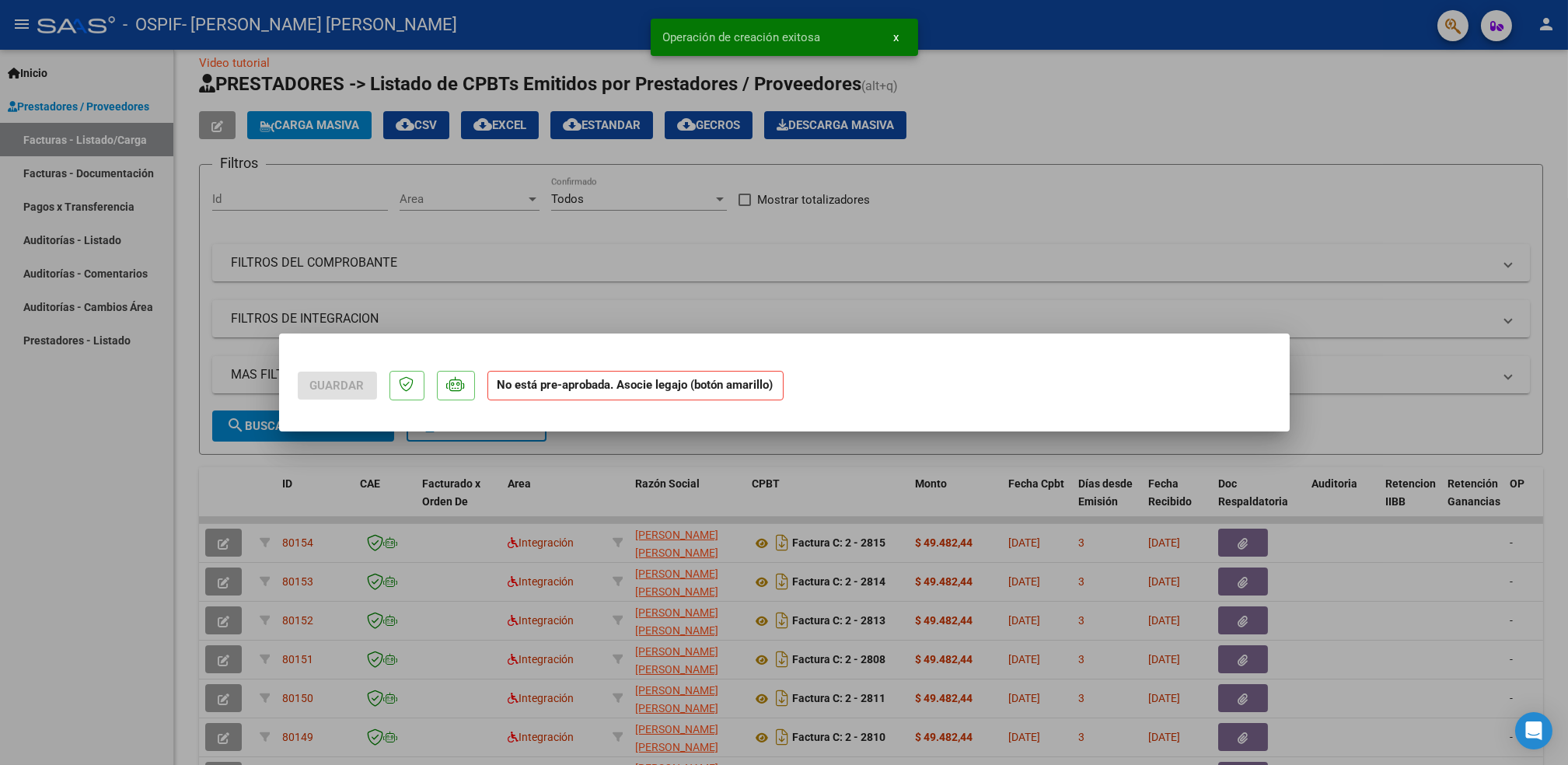
scroll to position [0, 0]
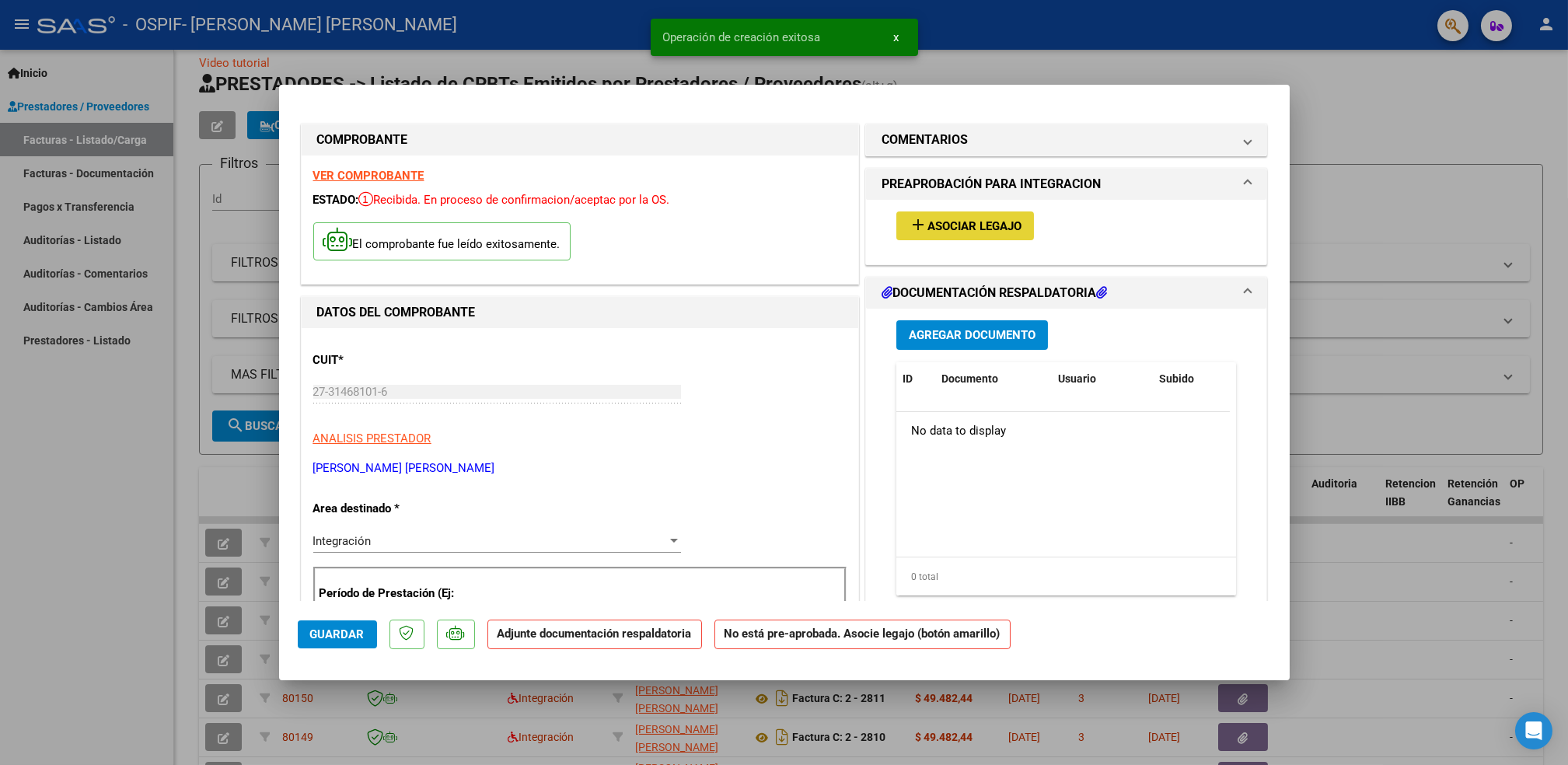
click at [943, 222] on span "Asociar Legajo" at bounding box center [975, 226] width 94 height 14
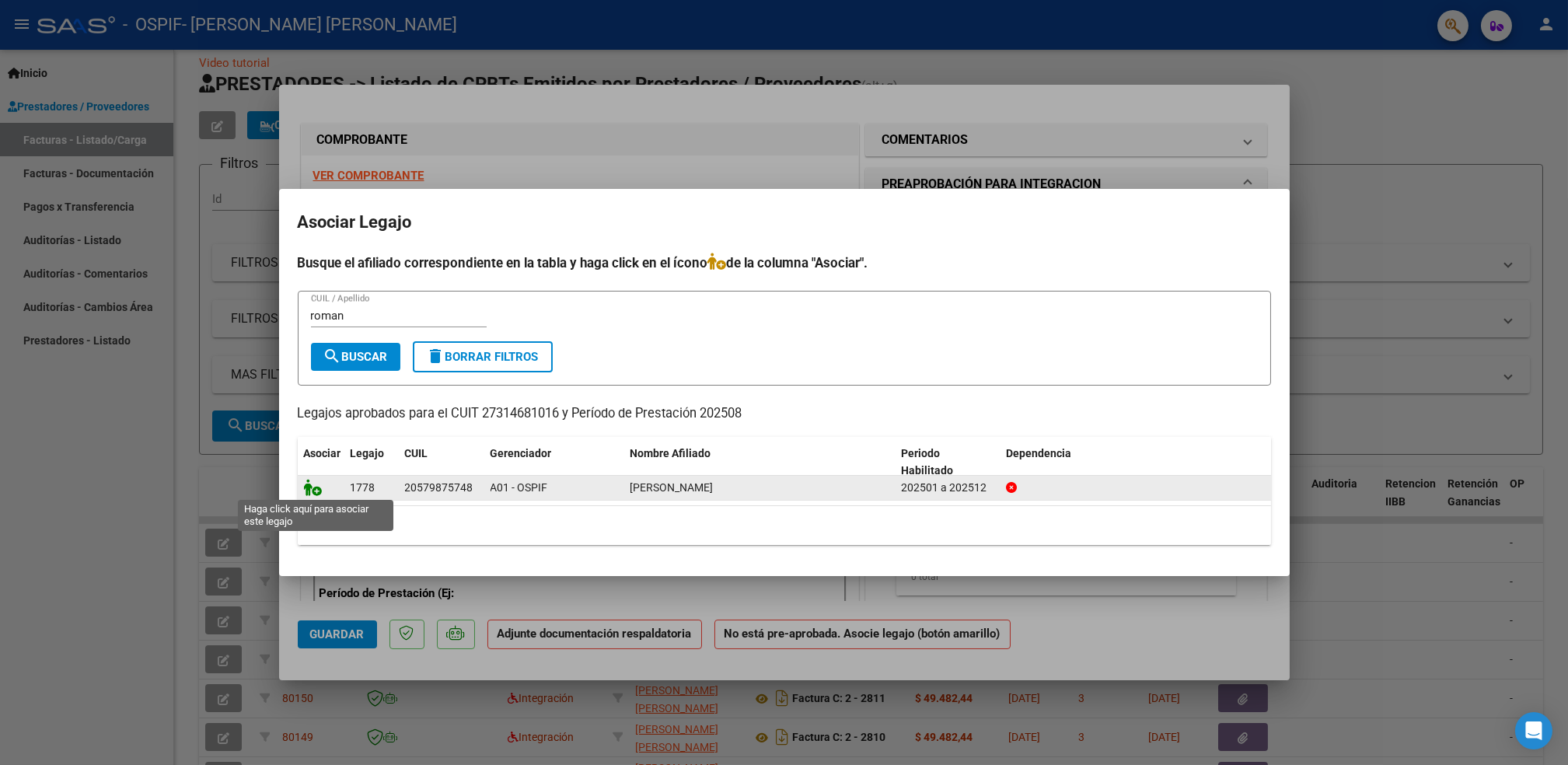
click at [318, 492] on icon at bounding box center [313, 487] width 18 height 17
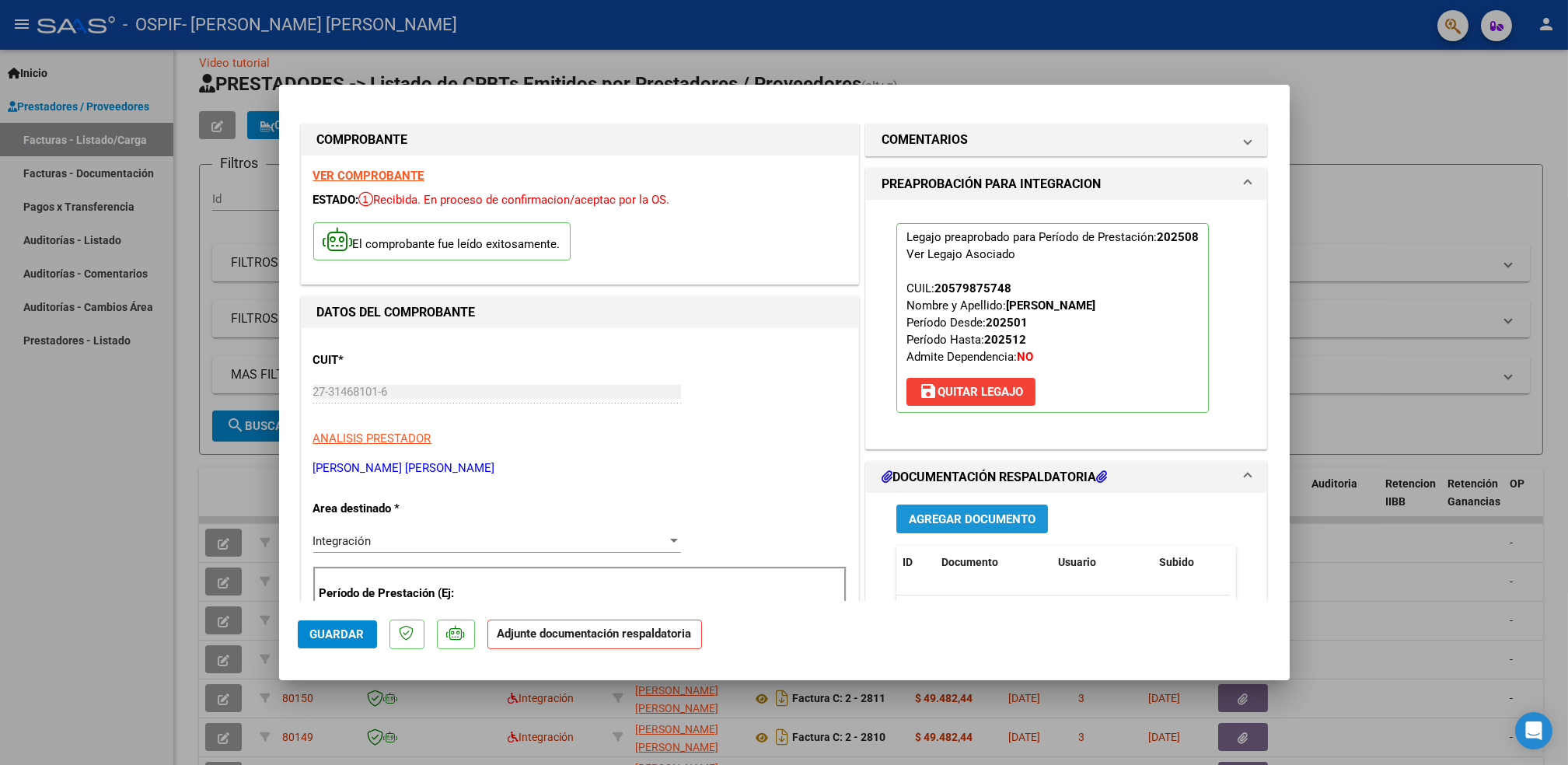
click at [1022, 521] on span "Agregar Documento" at bounding box center [972, 519] width 127 height 14
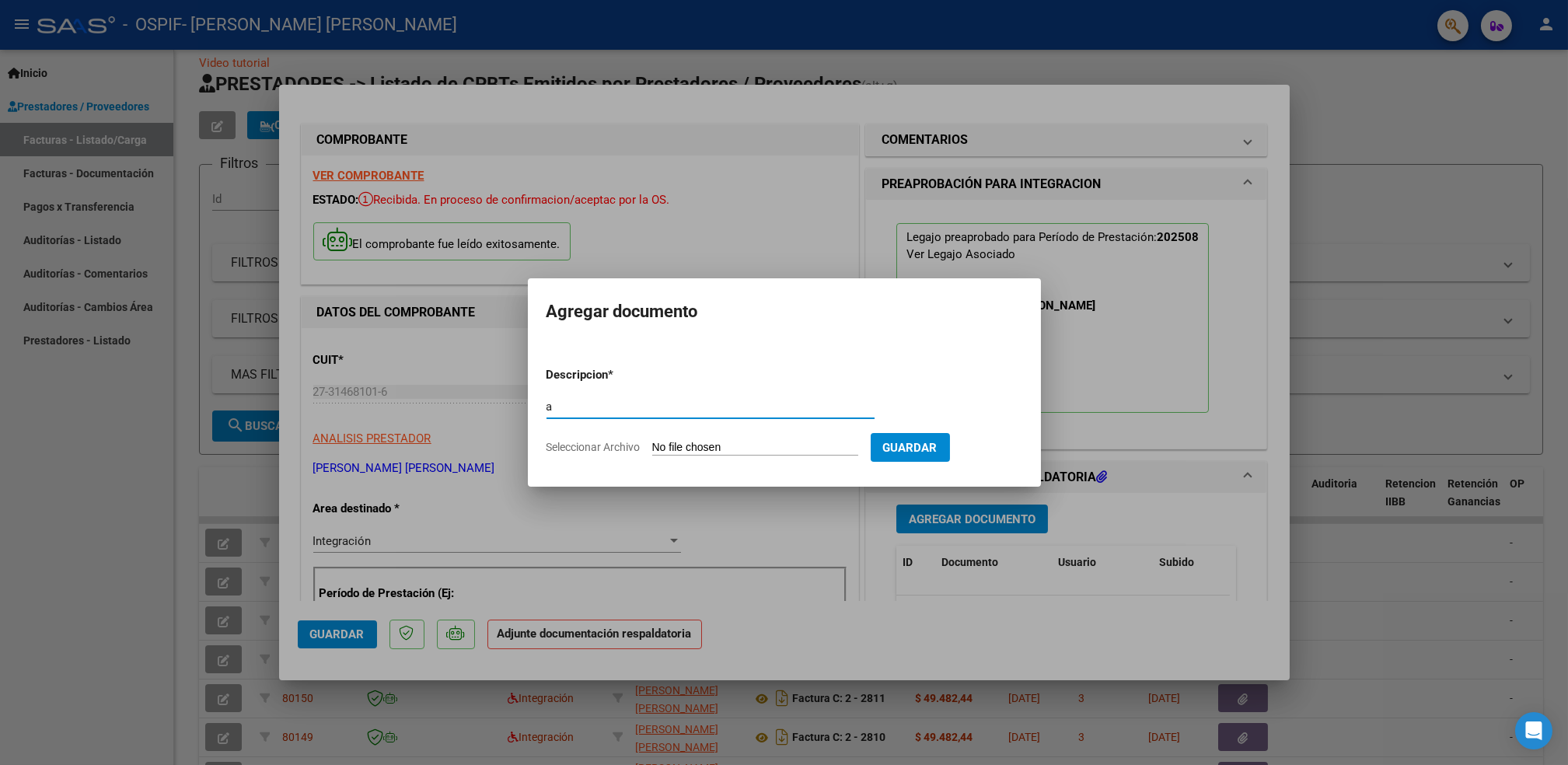
click at [807, 451] on input "Seleccionar Archivo" at bounding box center [755, 448] width 206 height 15
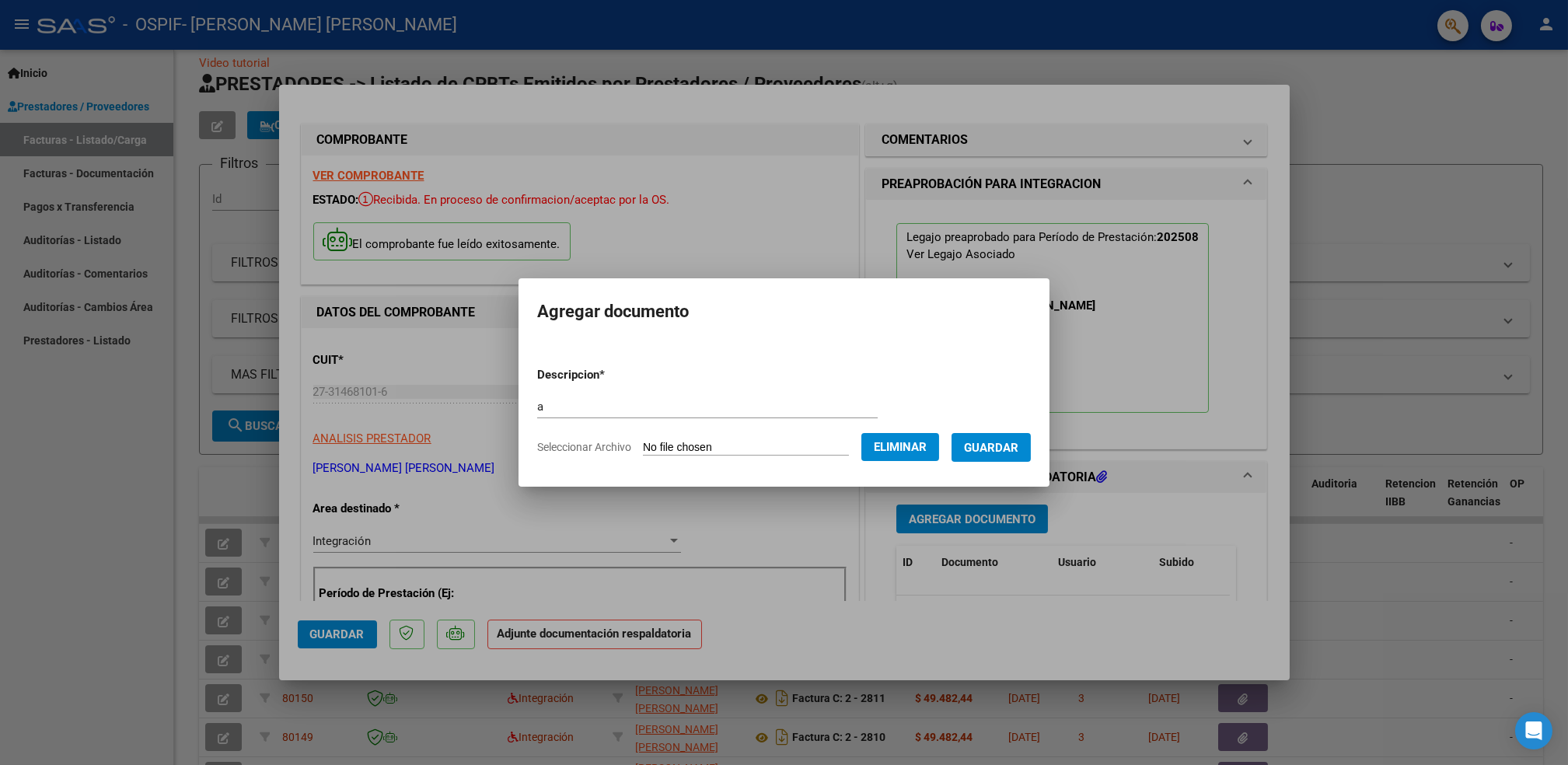
click at [985, 450] on span "Guardar" at bounding box center [991, 447] width 54 height 14
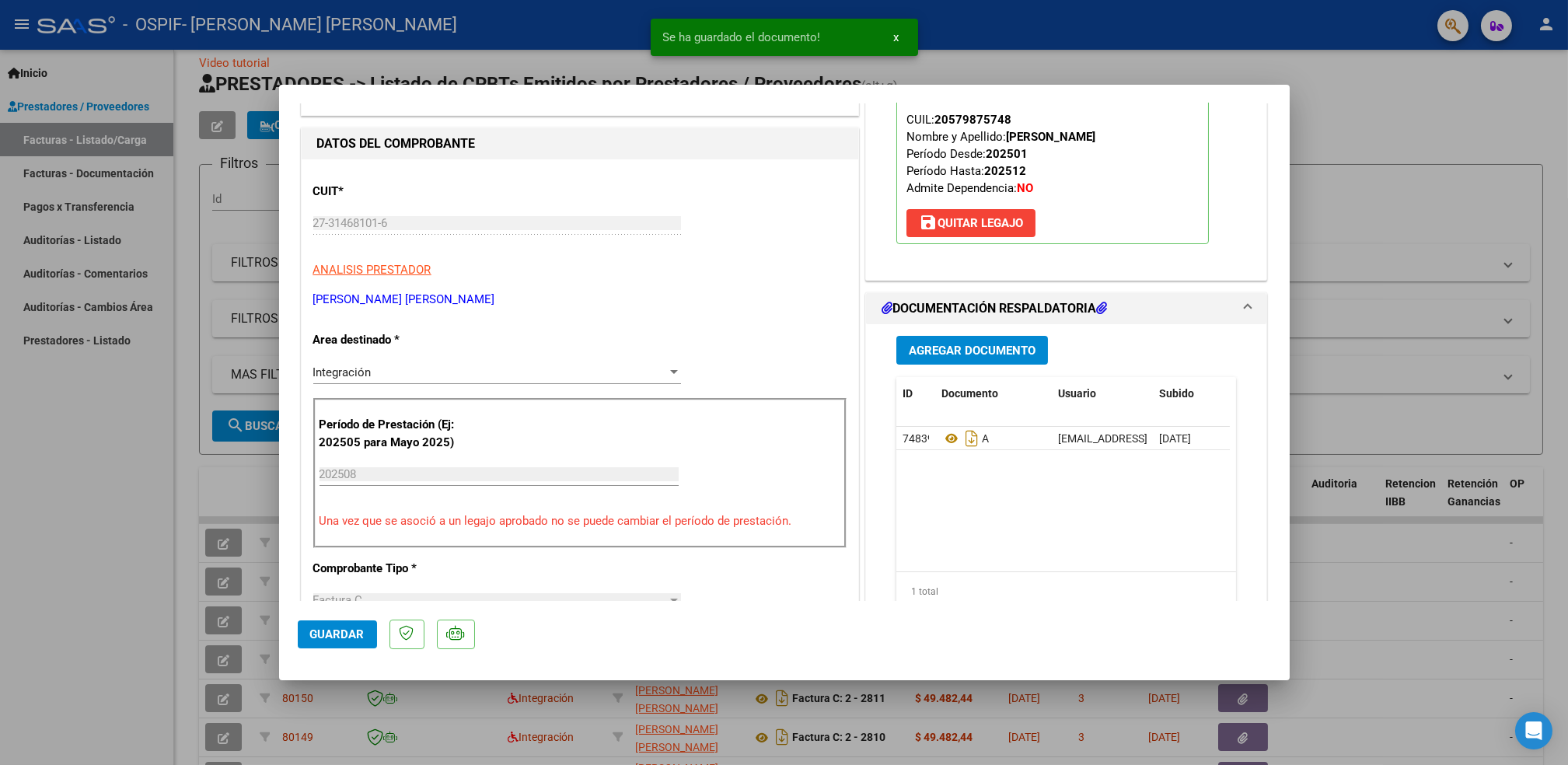
scroll to position [228, 0]
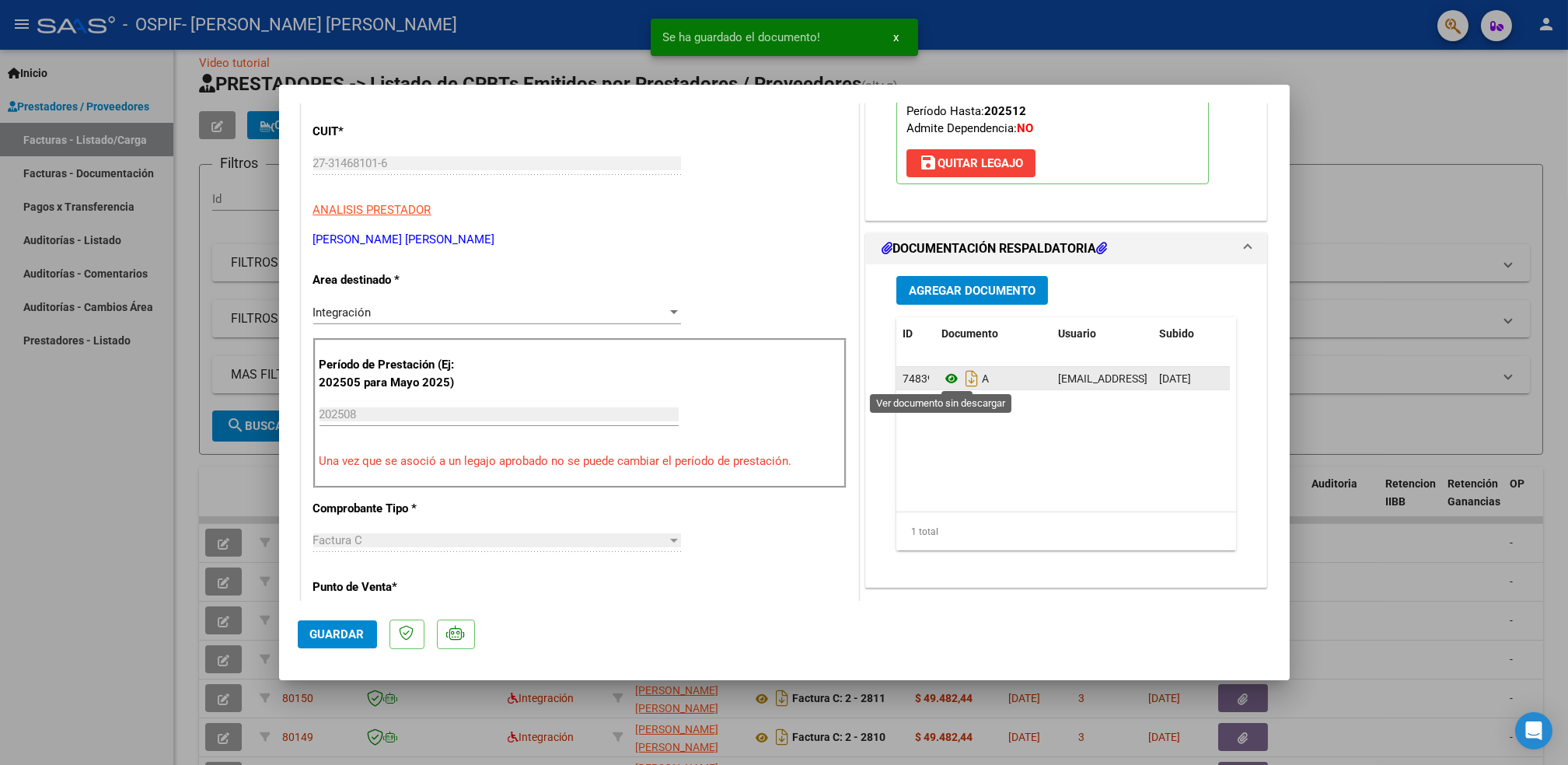
click at [942, 378] on icon at bounding box center [952, 379] width 20 height 18
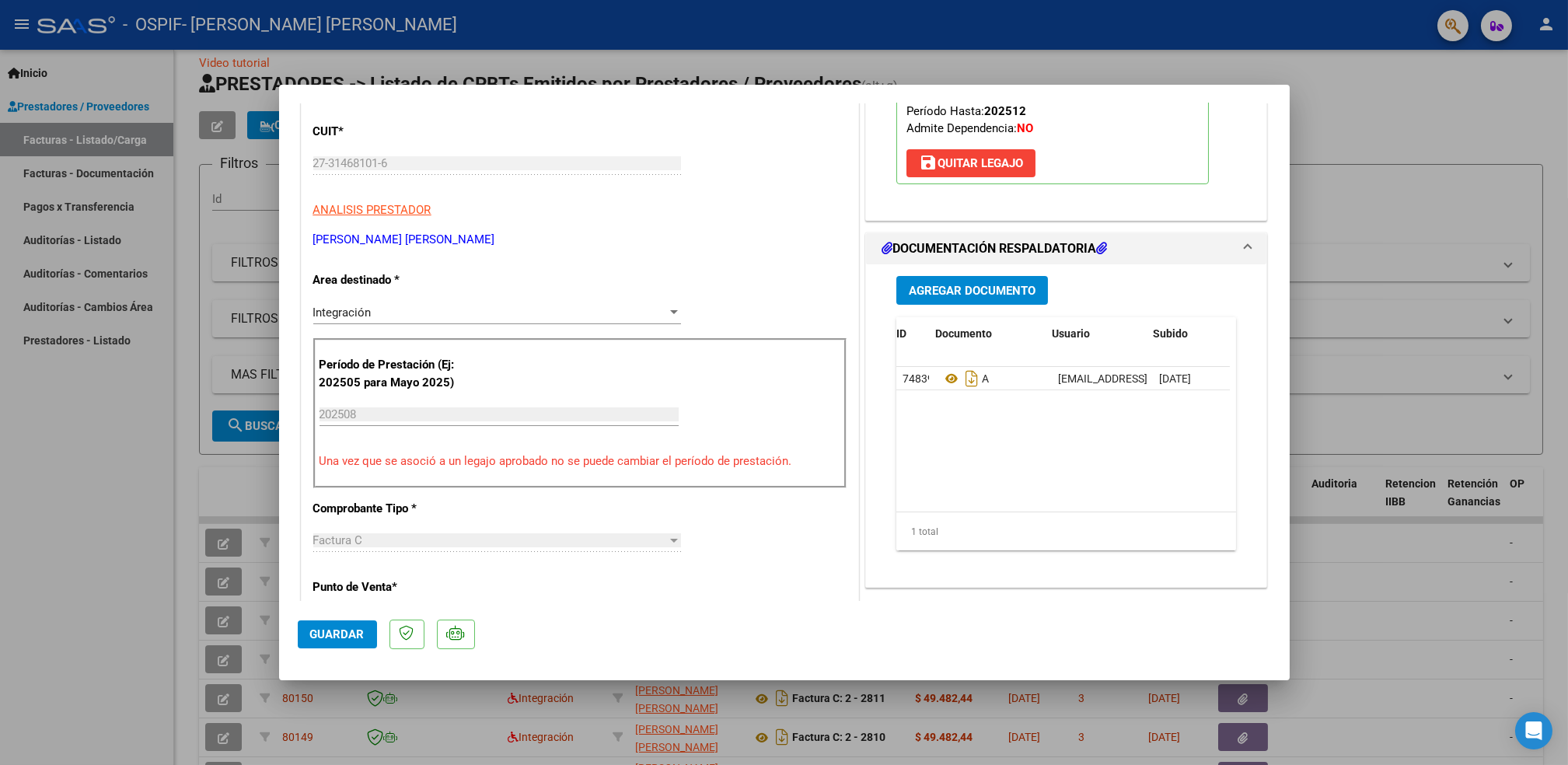
scroll to position [0, 79]
click at [1158, 380] on icon at bounding box center [1164, 379] width 12 height 15
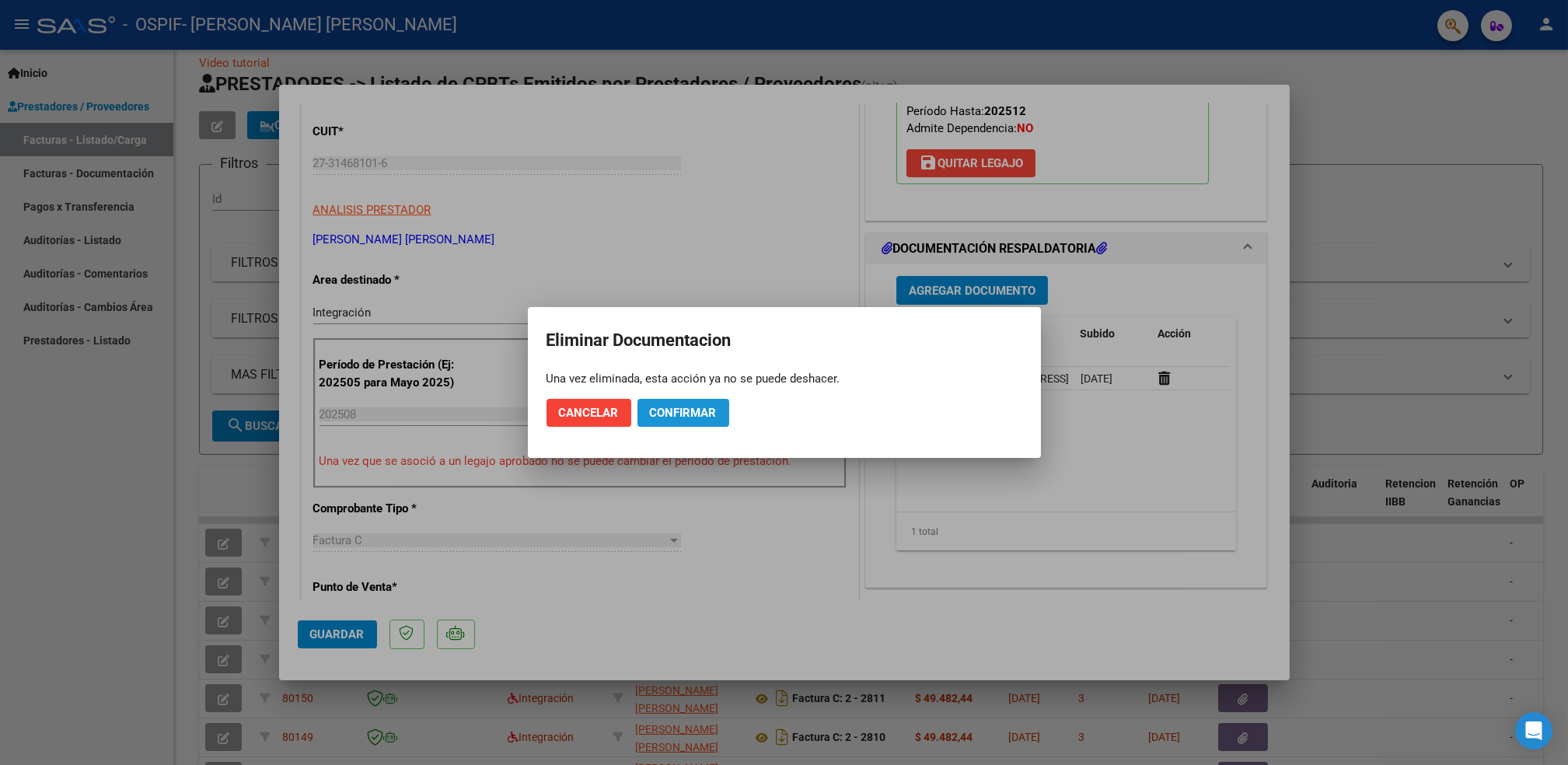
click at [705, 410] on span "Confirmar" at bounding box center [684, 413] width 67 height 14
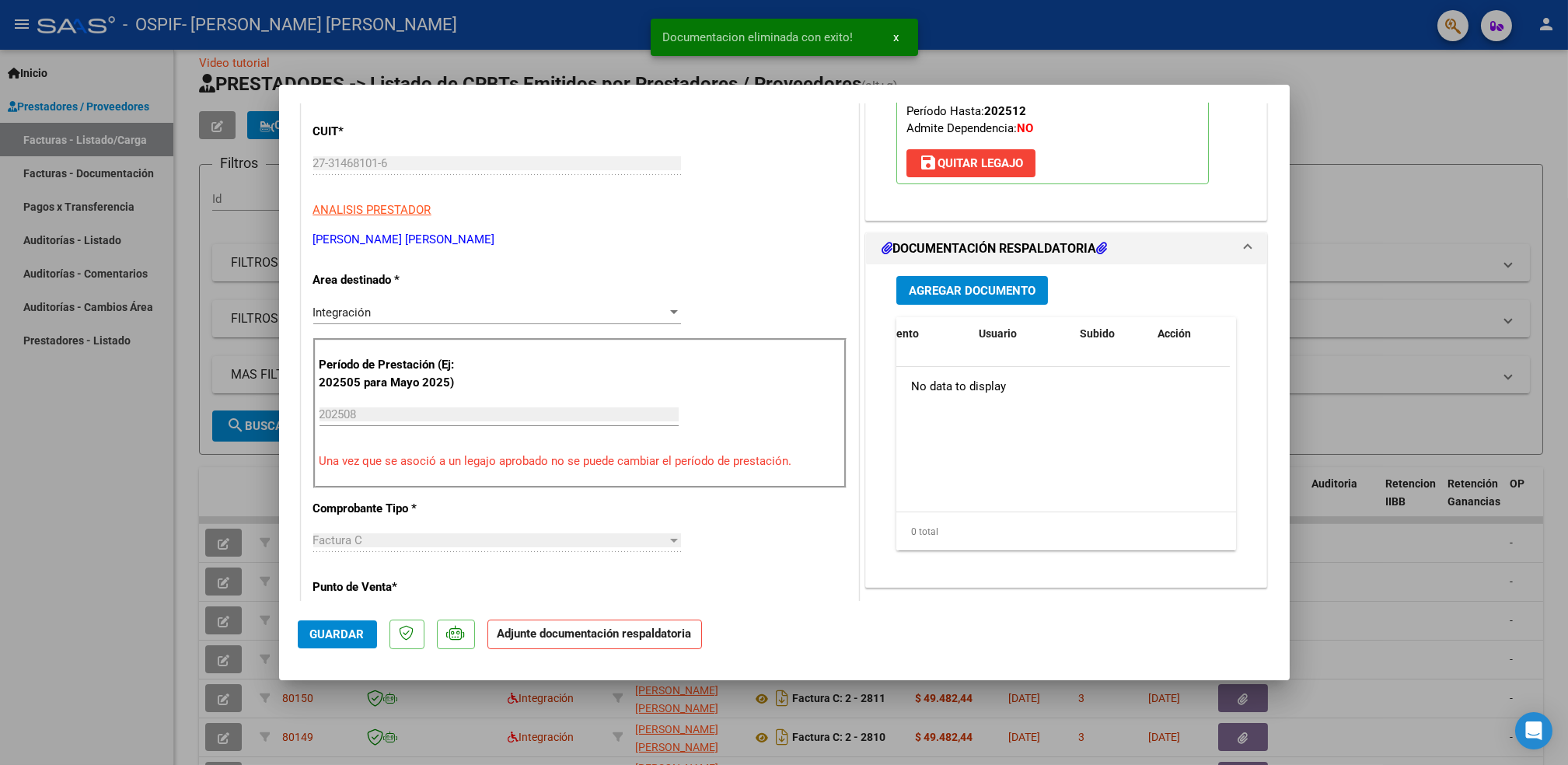
scroll to position [0, 0]
click at [975, 287] on span "Agregar Documento" at bounding box center [972, 291] width 127 height 14
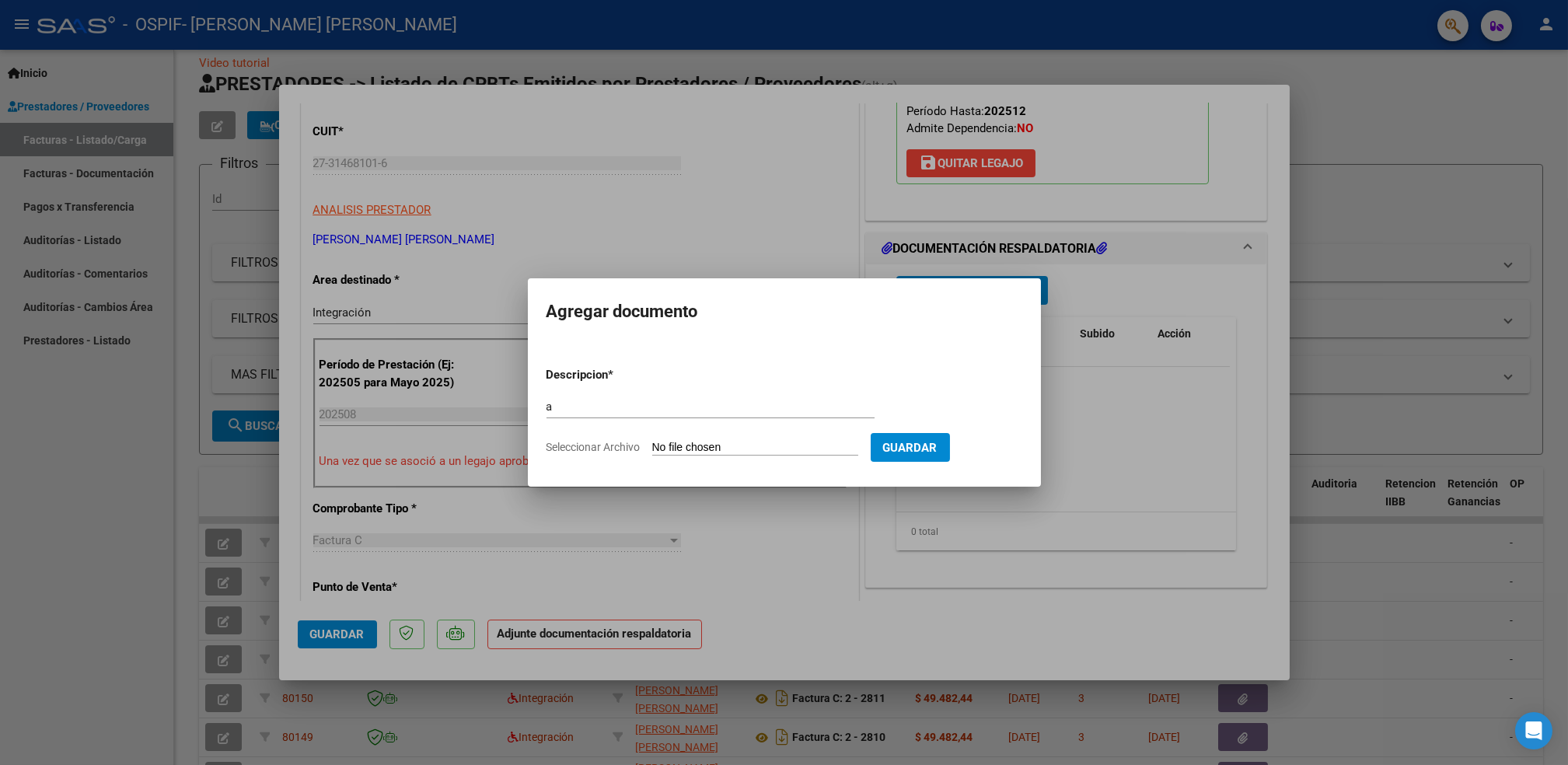
click at [699, 447] on input "Seleccionar Archivo" at bounding box center [755, 448] width 206 height 15
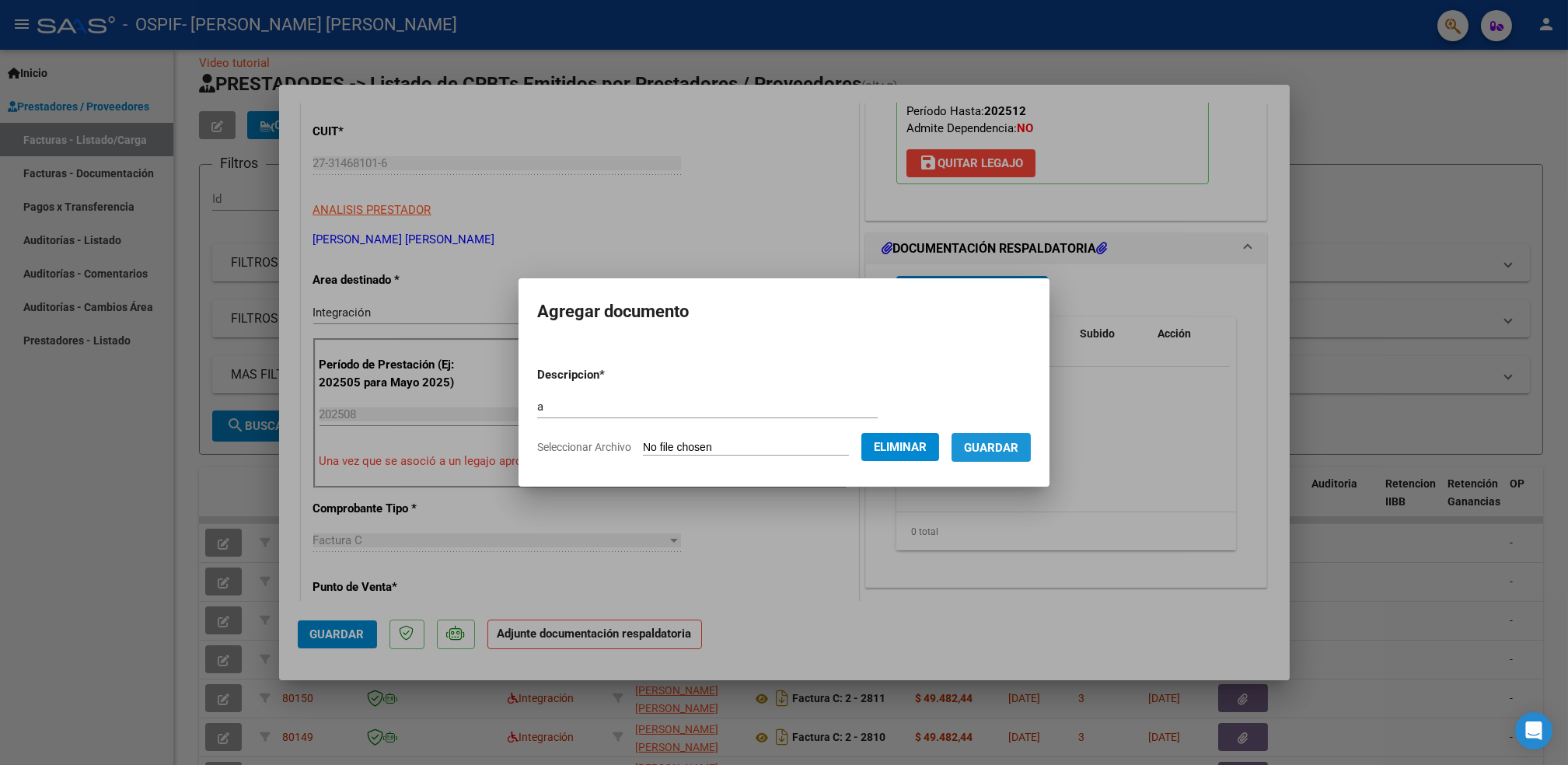
click at [999, 444] on span "Guardar" at bounding box center [991, 447] width 54 height 14
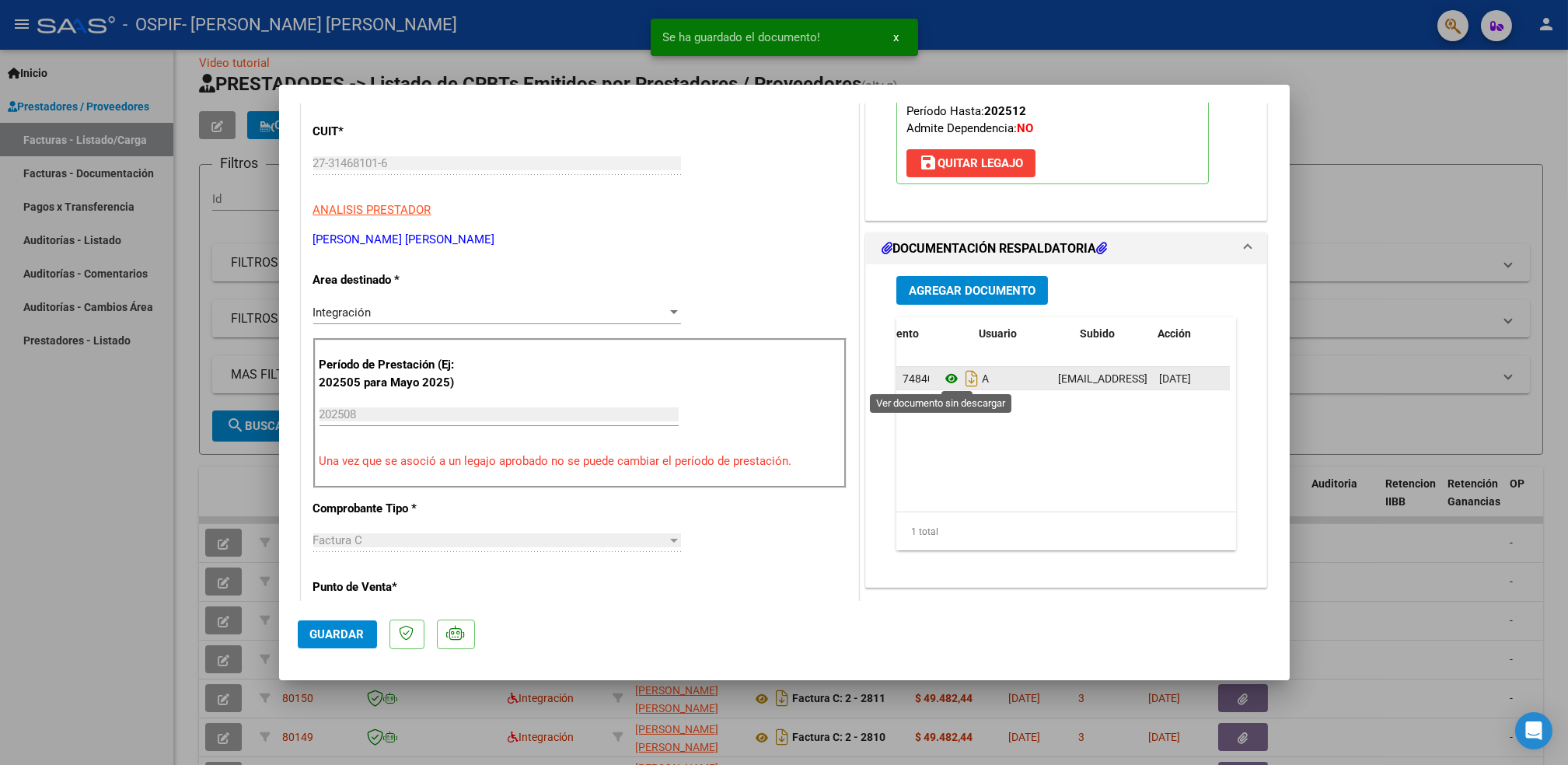
click at [942, 375] on icon at bounding box center [952, 379] width 20 height 18
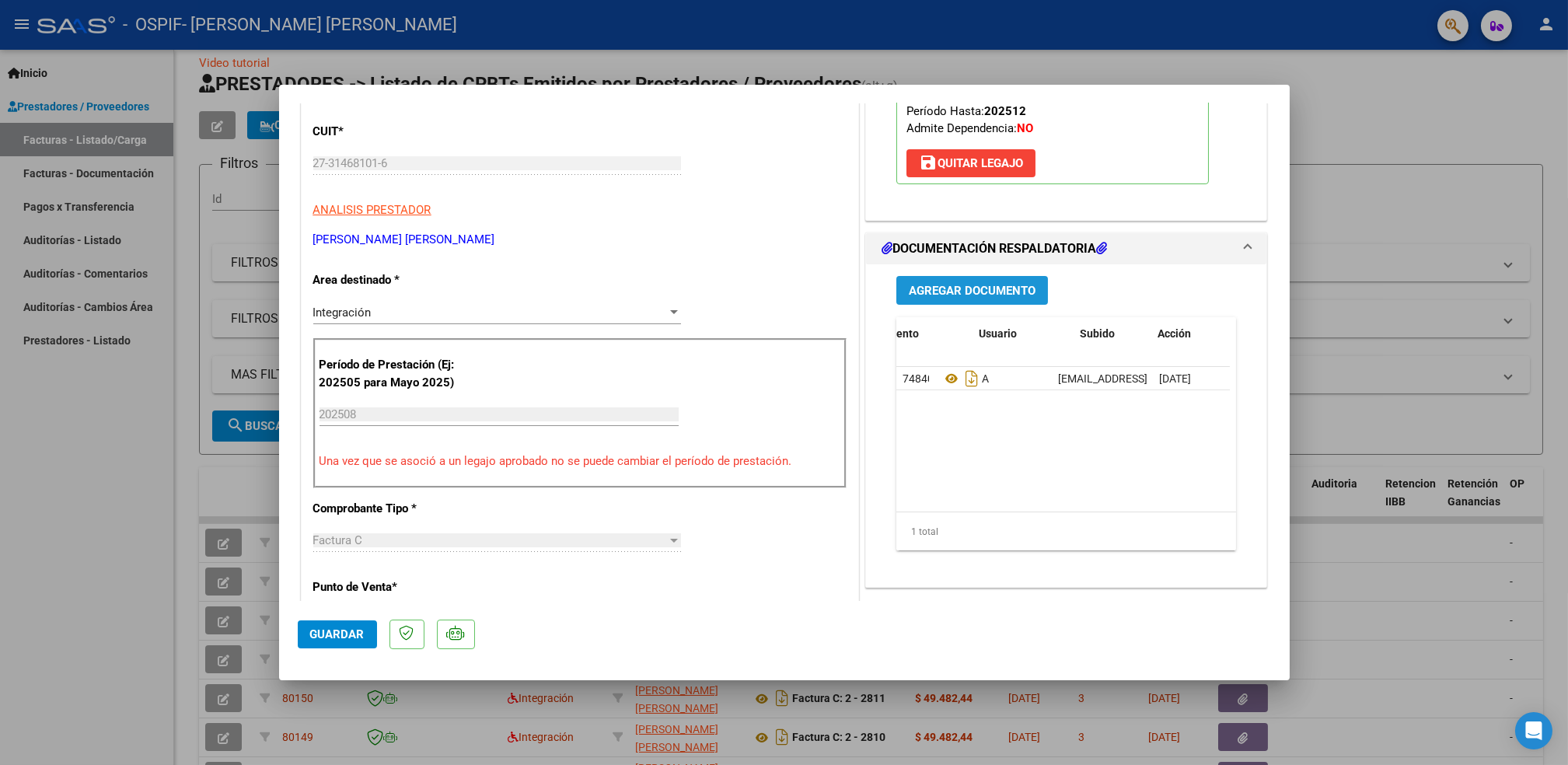
click at [965, 298] on button "Agregar Documento" at bounding box center [972, 290] width 151 height 28
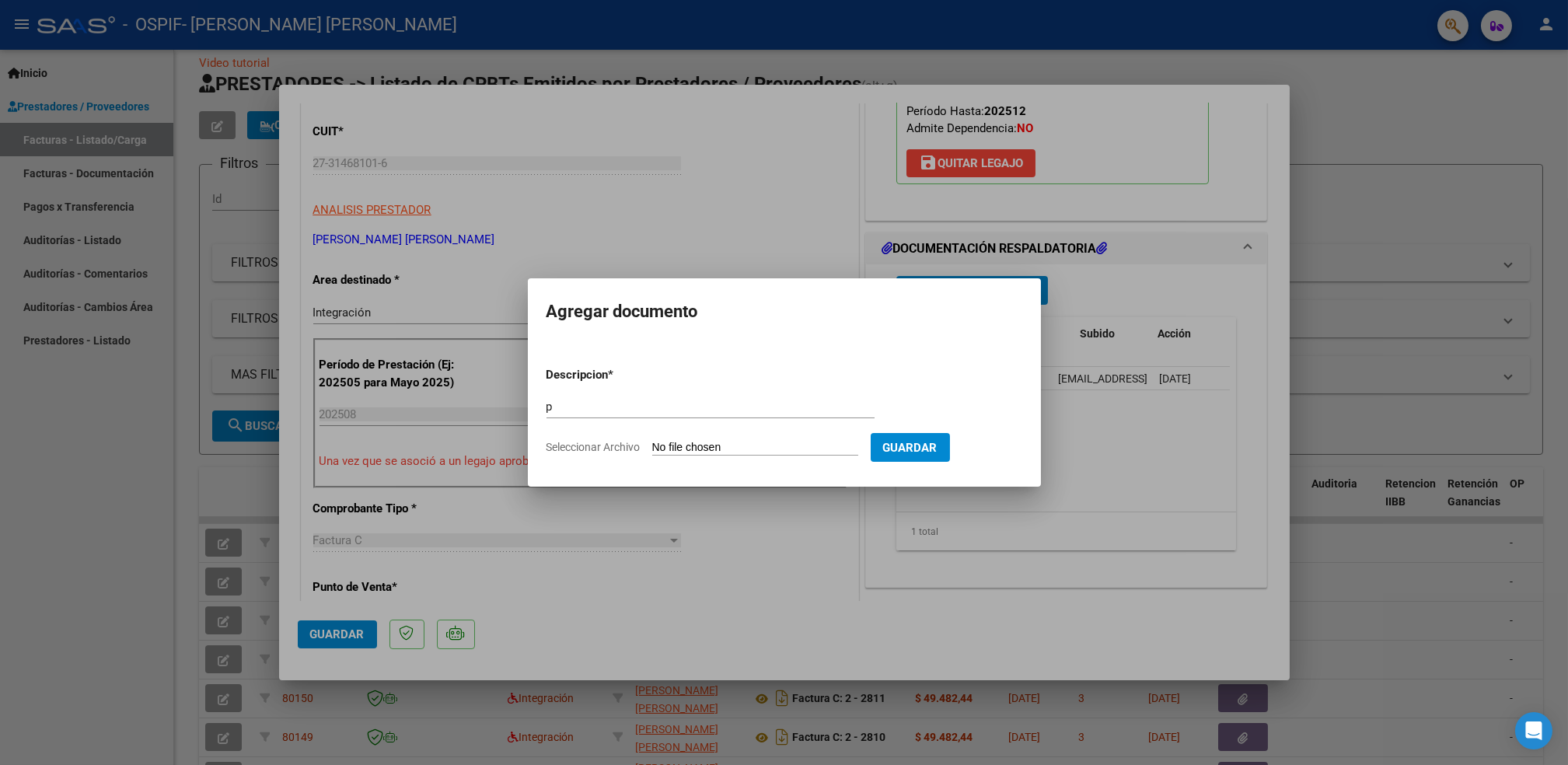
click at [755, 447] on input "Seleccionar Archivo" at bounding box center [755, 448] width 206 height 15
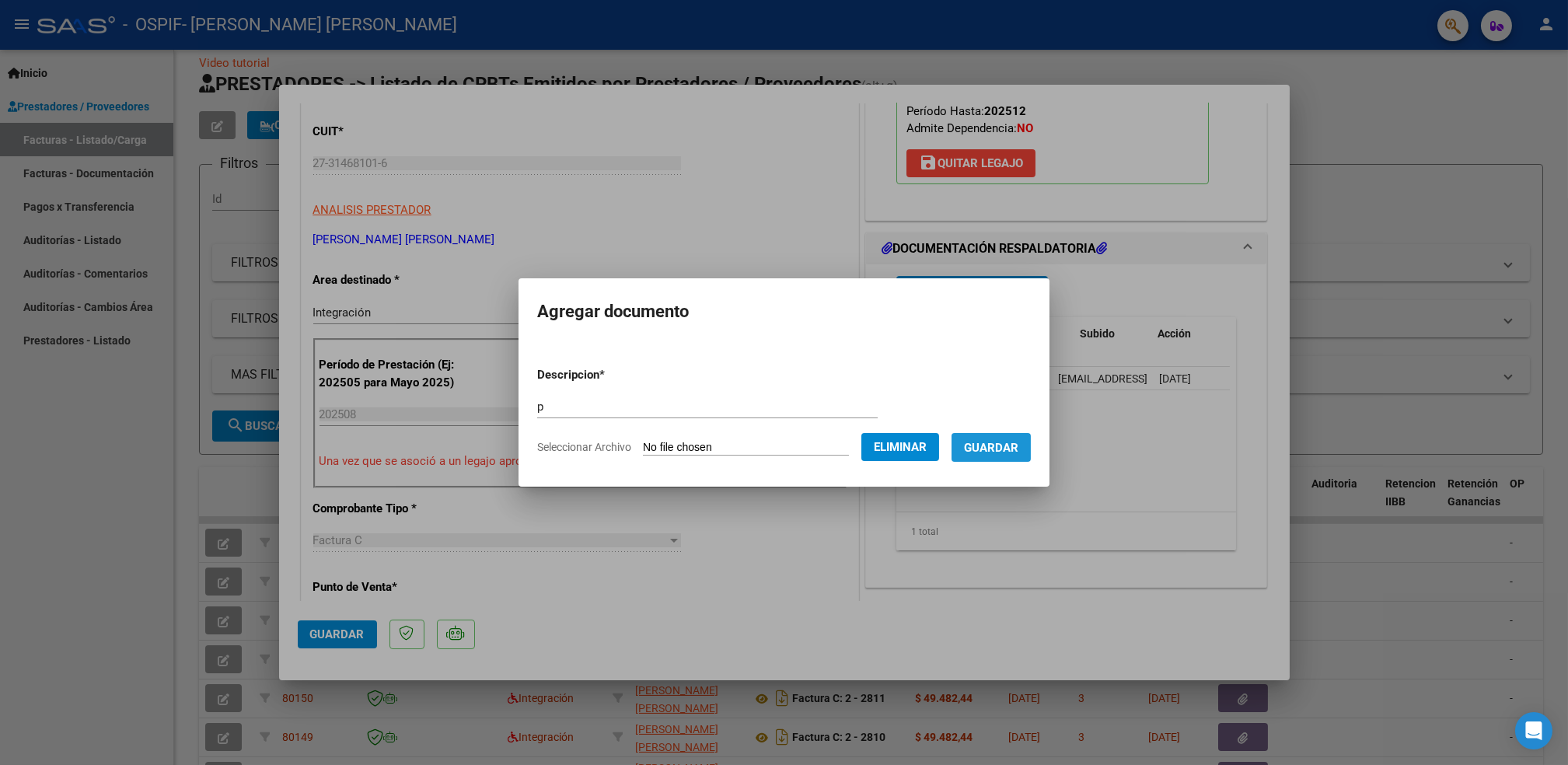
click at [1005, 441] on span "Guardar" at bounding box center [991, 447] width 54 height 14
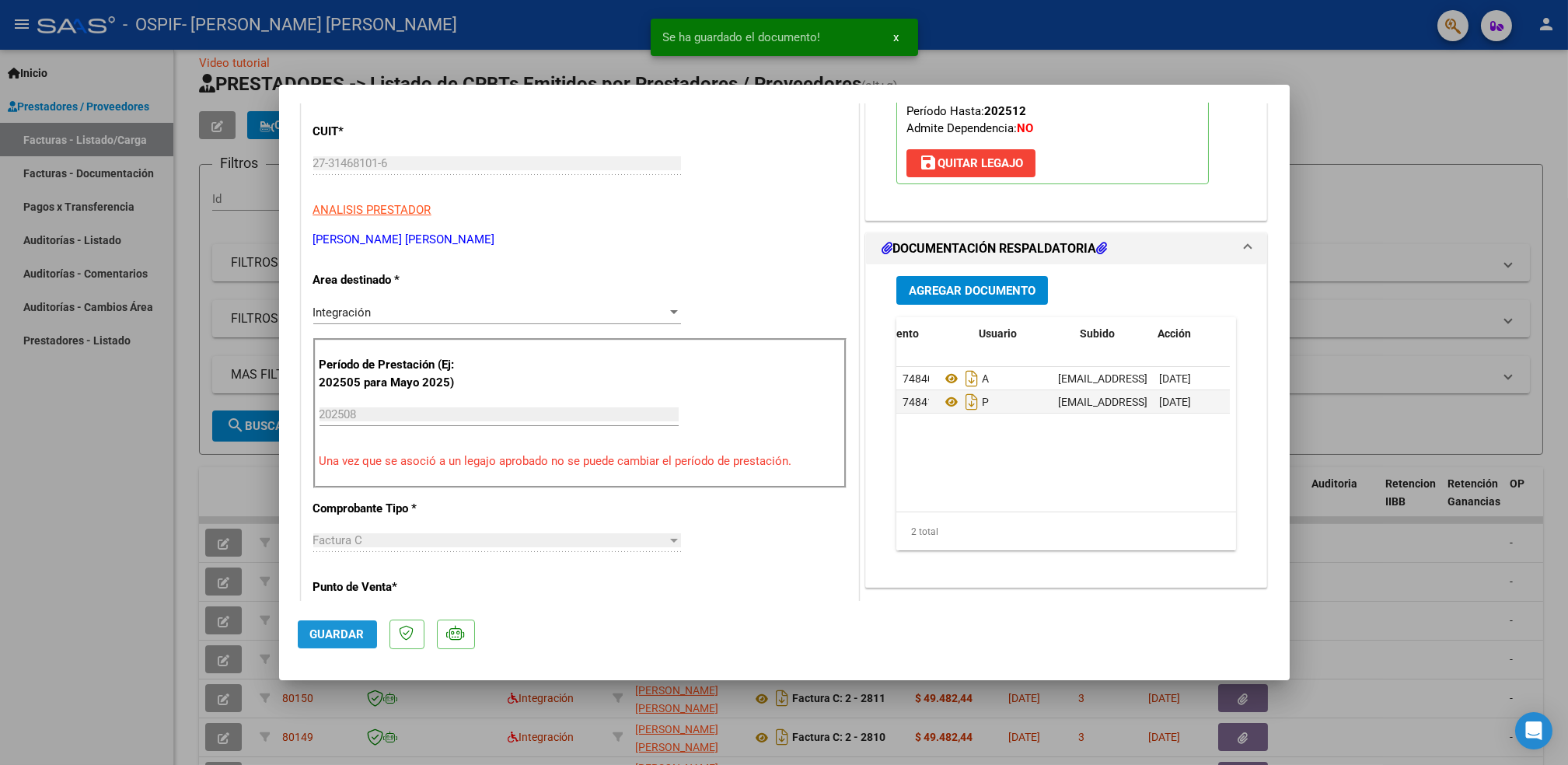
click at [343, 635] on span "Guardar" at bounding box center [337, 635] width 54 height 14
click at [216, 583] on div at bounding box center [784, 382] width 1568 height 765
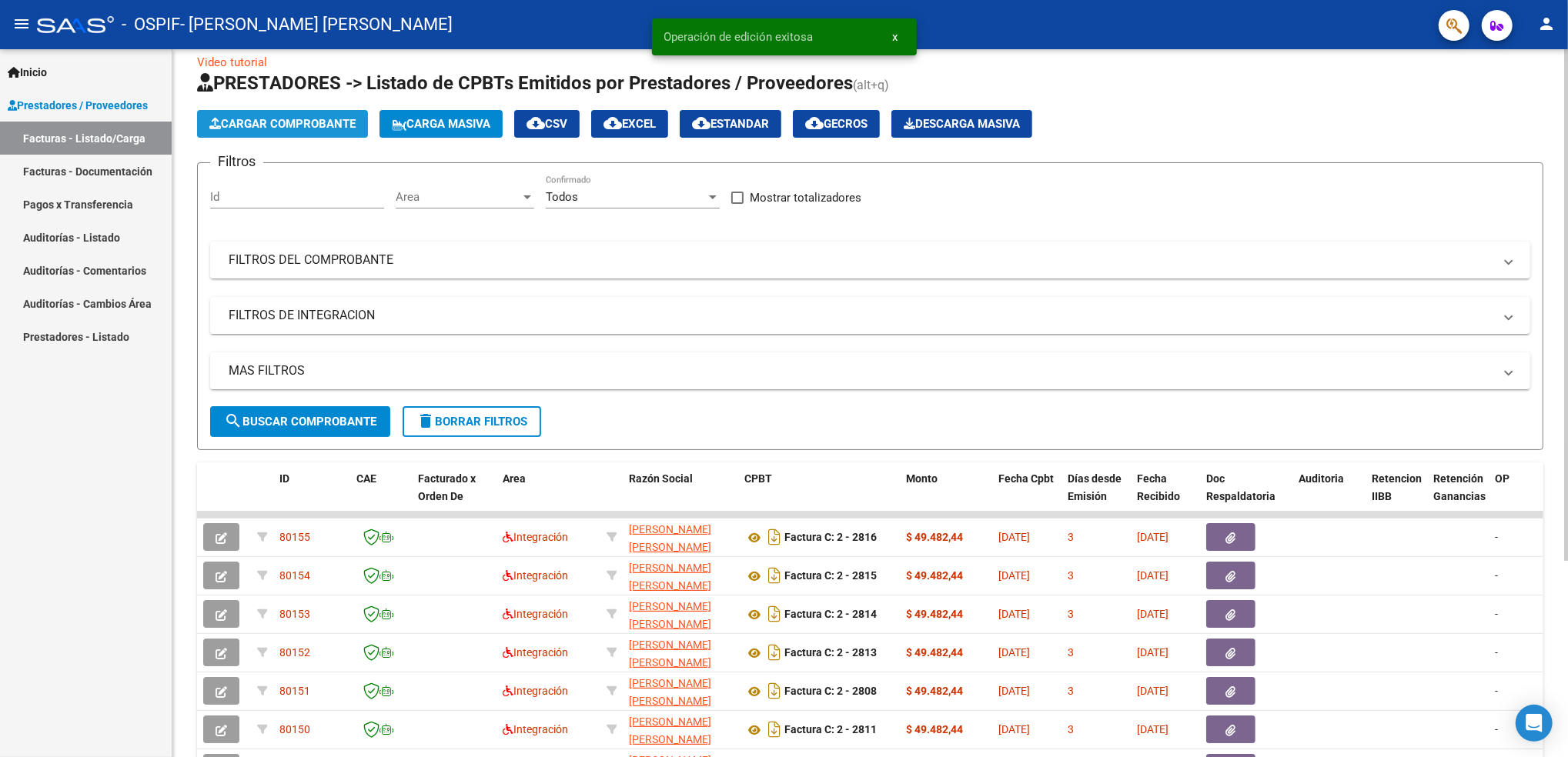
click at [301, 126] on span "Cargar Comprobante" at bounding box center [282, 123] width 146 height 14
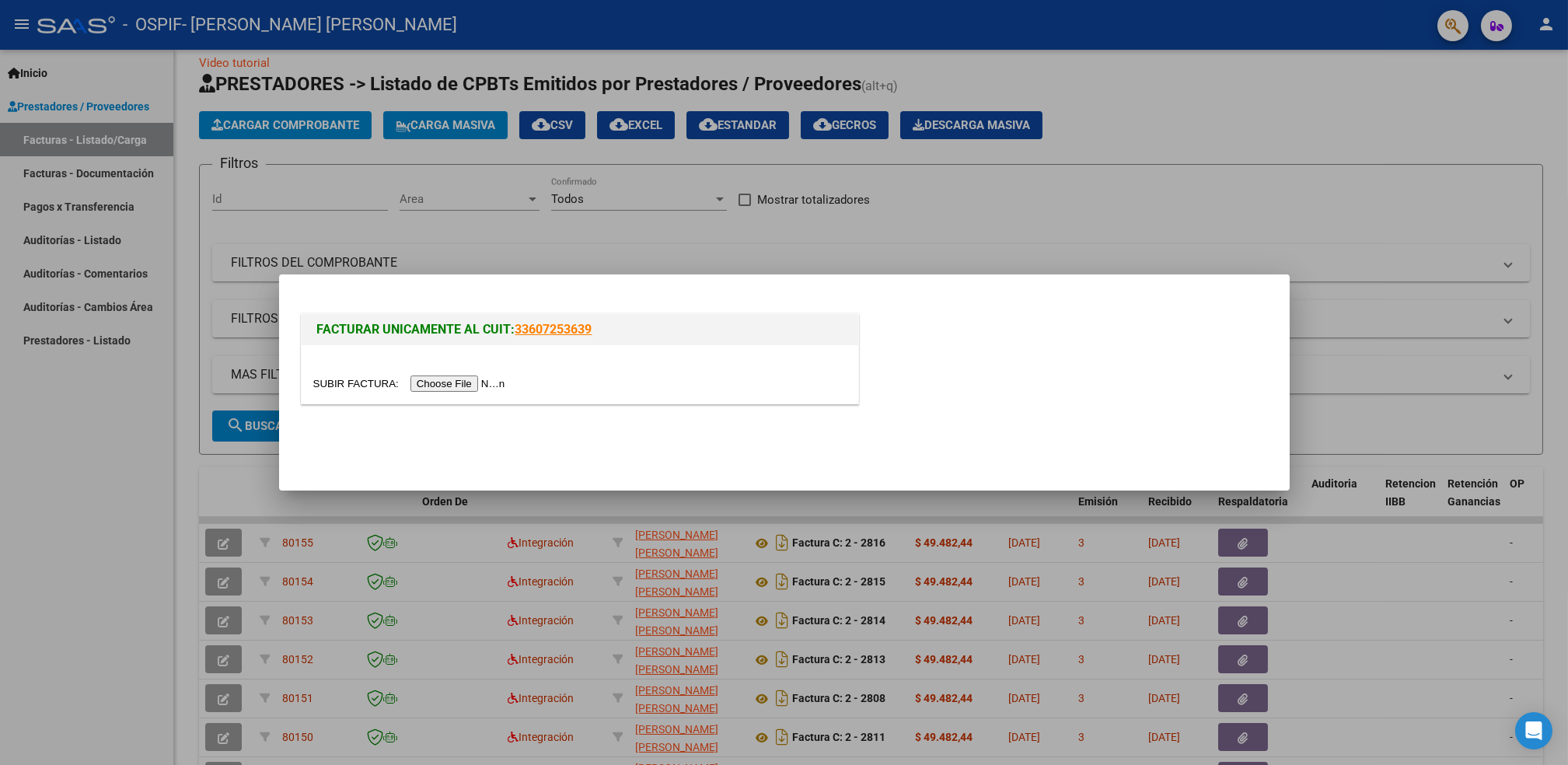
click at [454, 390] on input "file" at bounding box center [411, 384] width 196 height 17
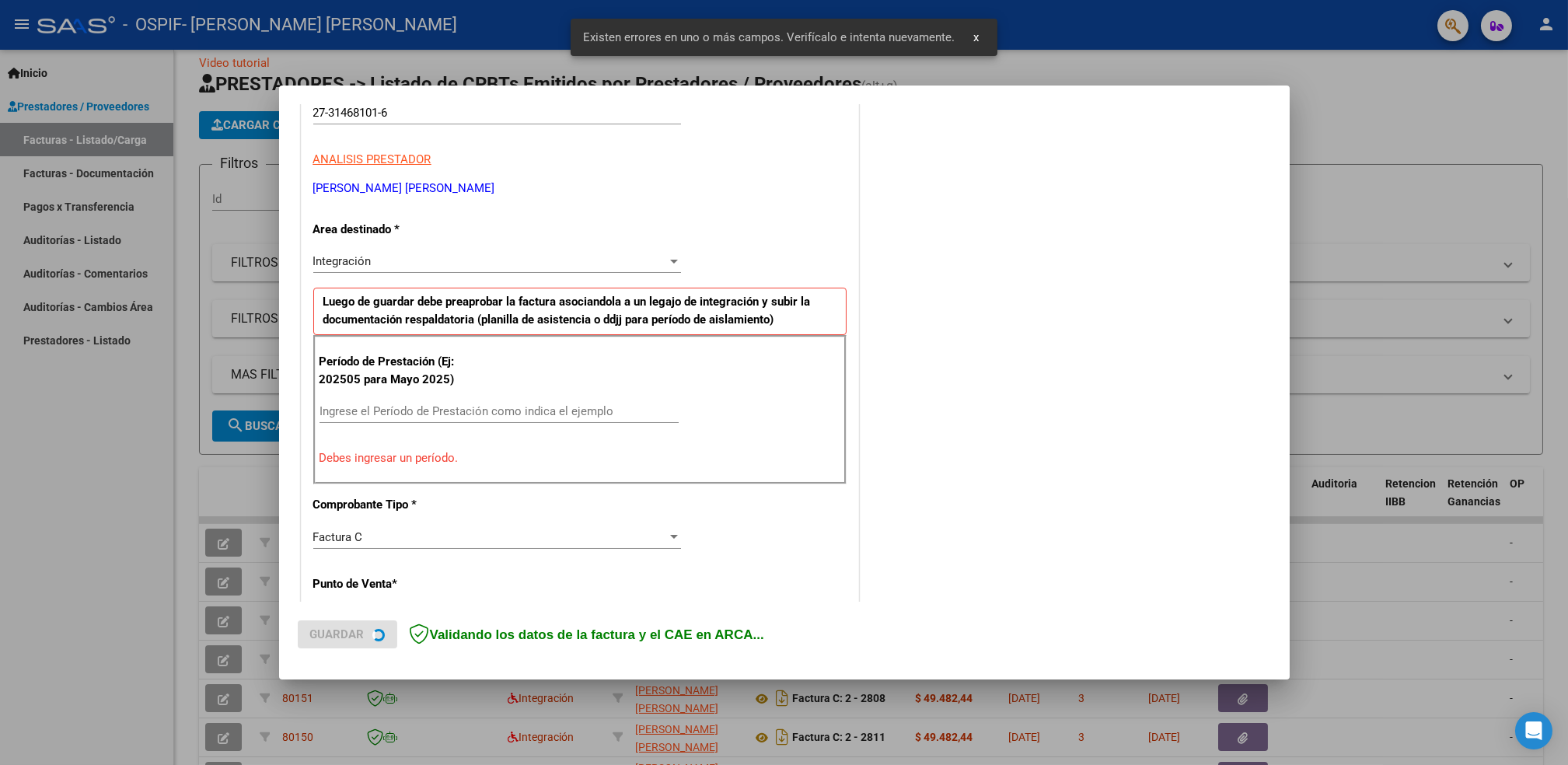
scroll to position [263, 0]
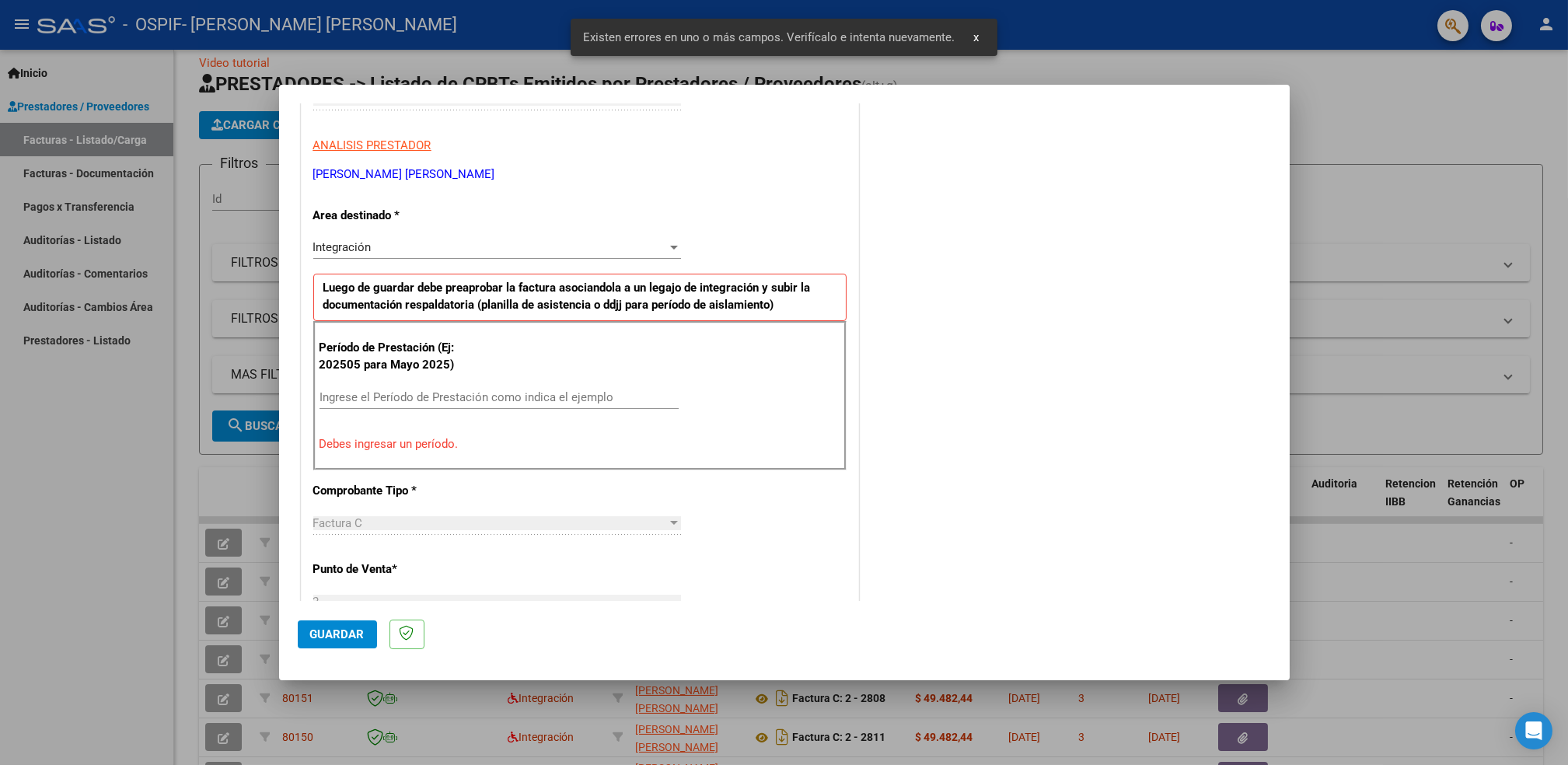
click at [544, 397] on input "Ingrese el Período de Prestación como indica el ejemplo" at bounding box center [499, 397] width 359 height 14
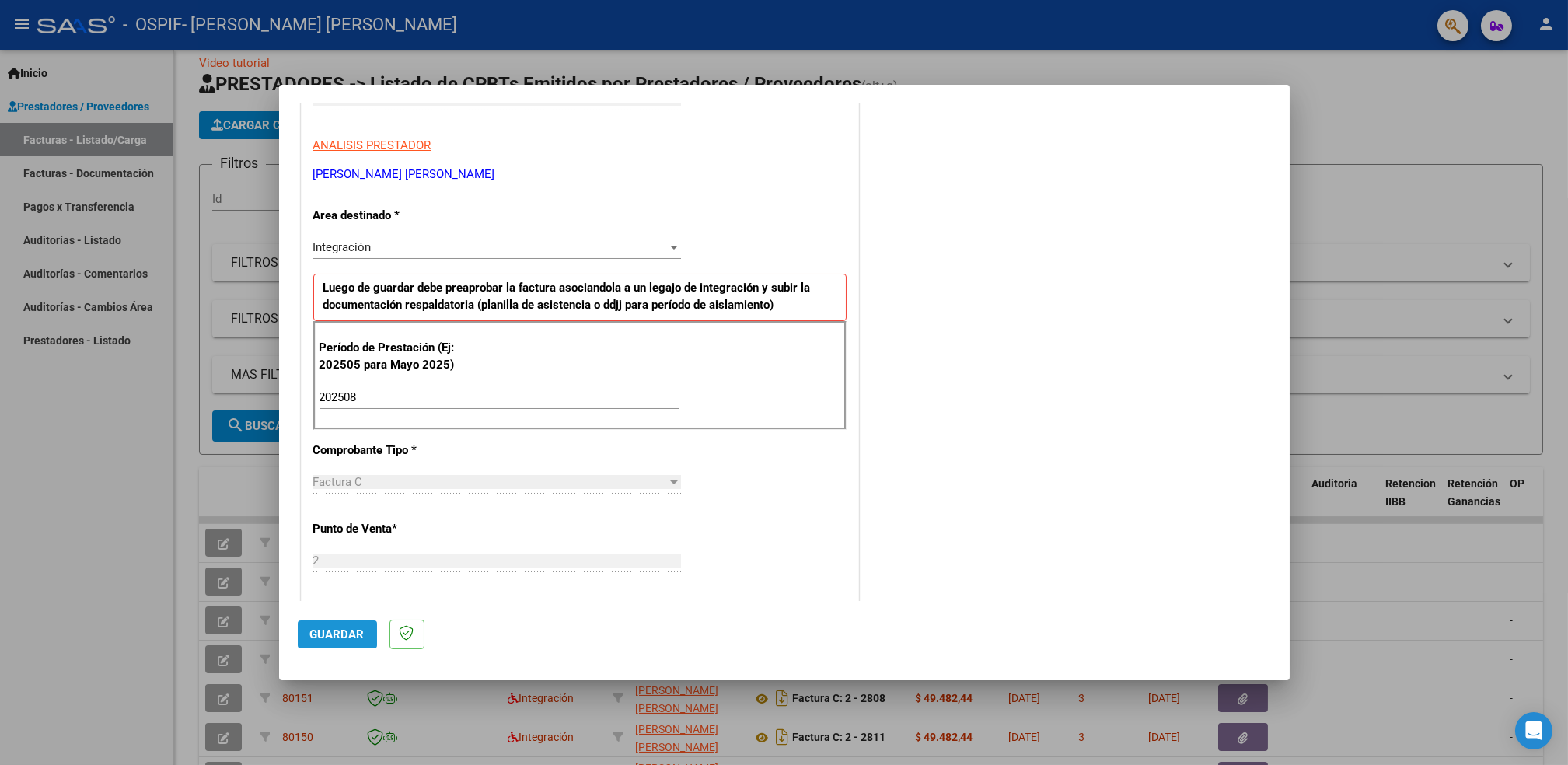
click at [359, 634] on span "Guardar" at bounding box center [337, 635] width 54 height 14
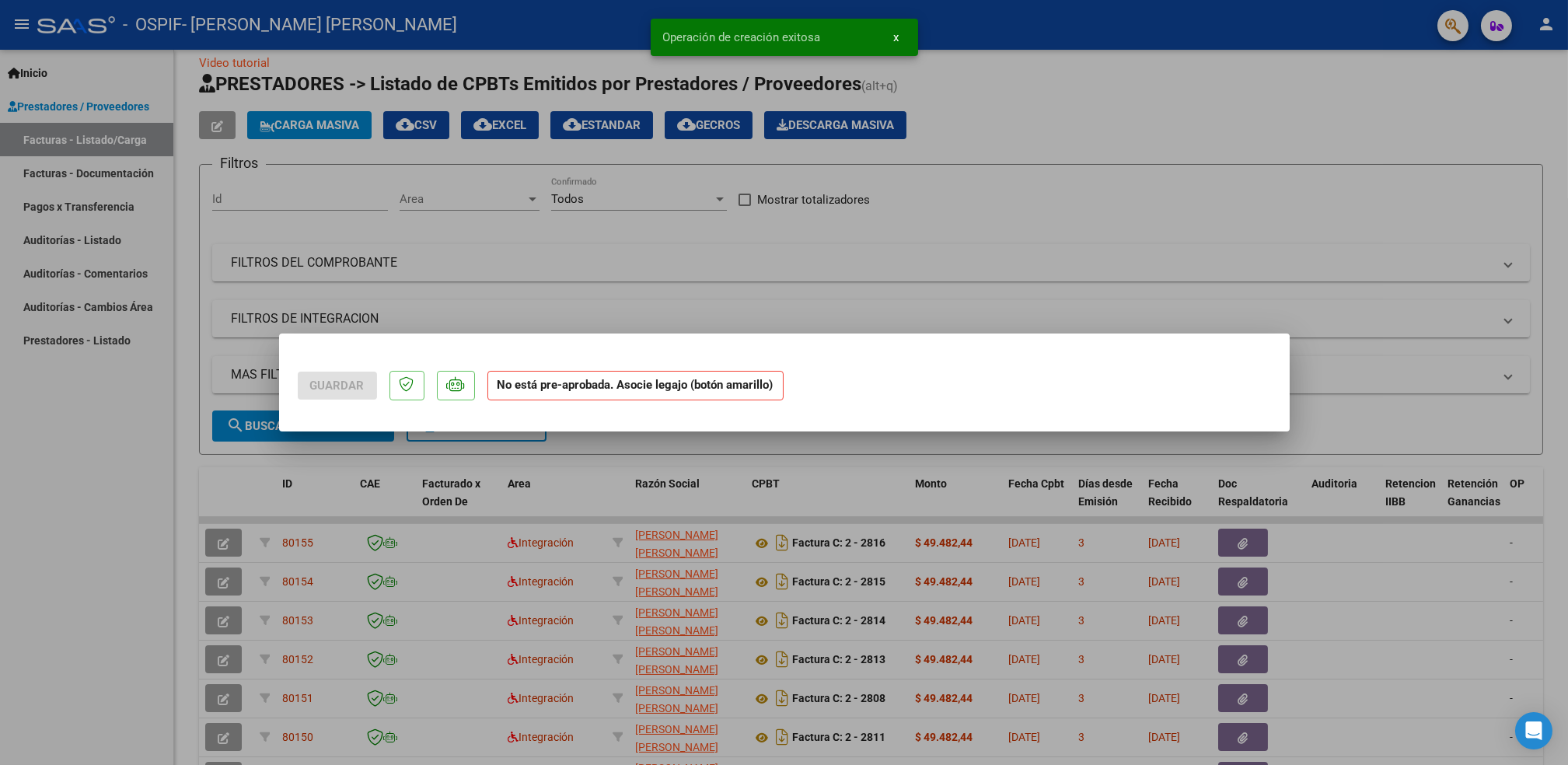
scroll to position [0, 0]
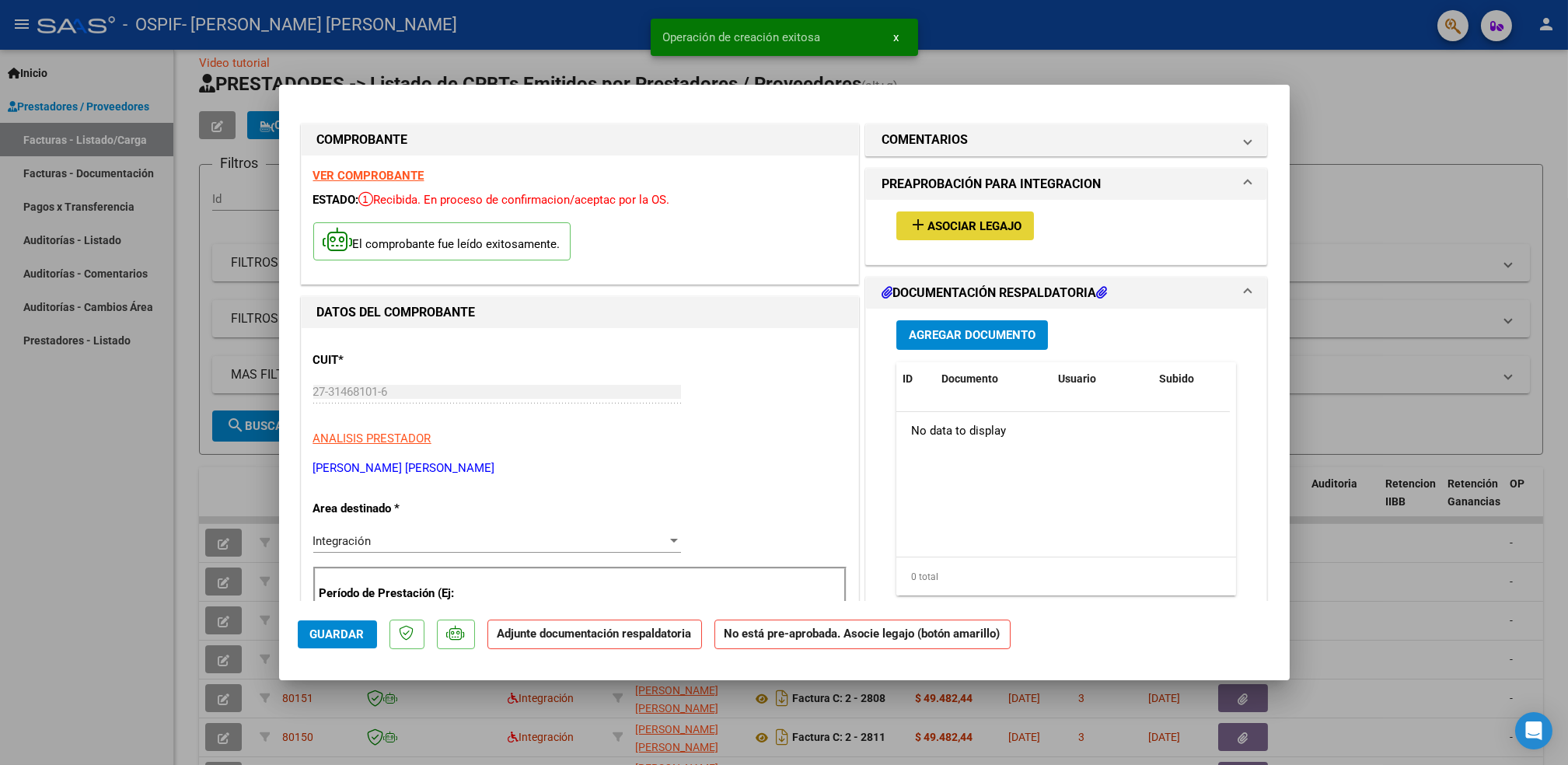
click at [955, 217] on button "add Asociar Legajo" at bounding box center [965, 226] width 138 height 28
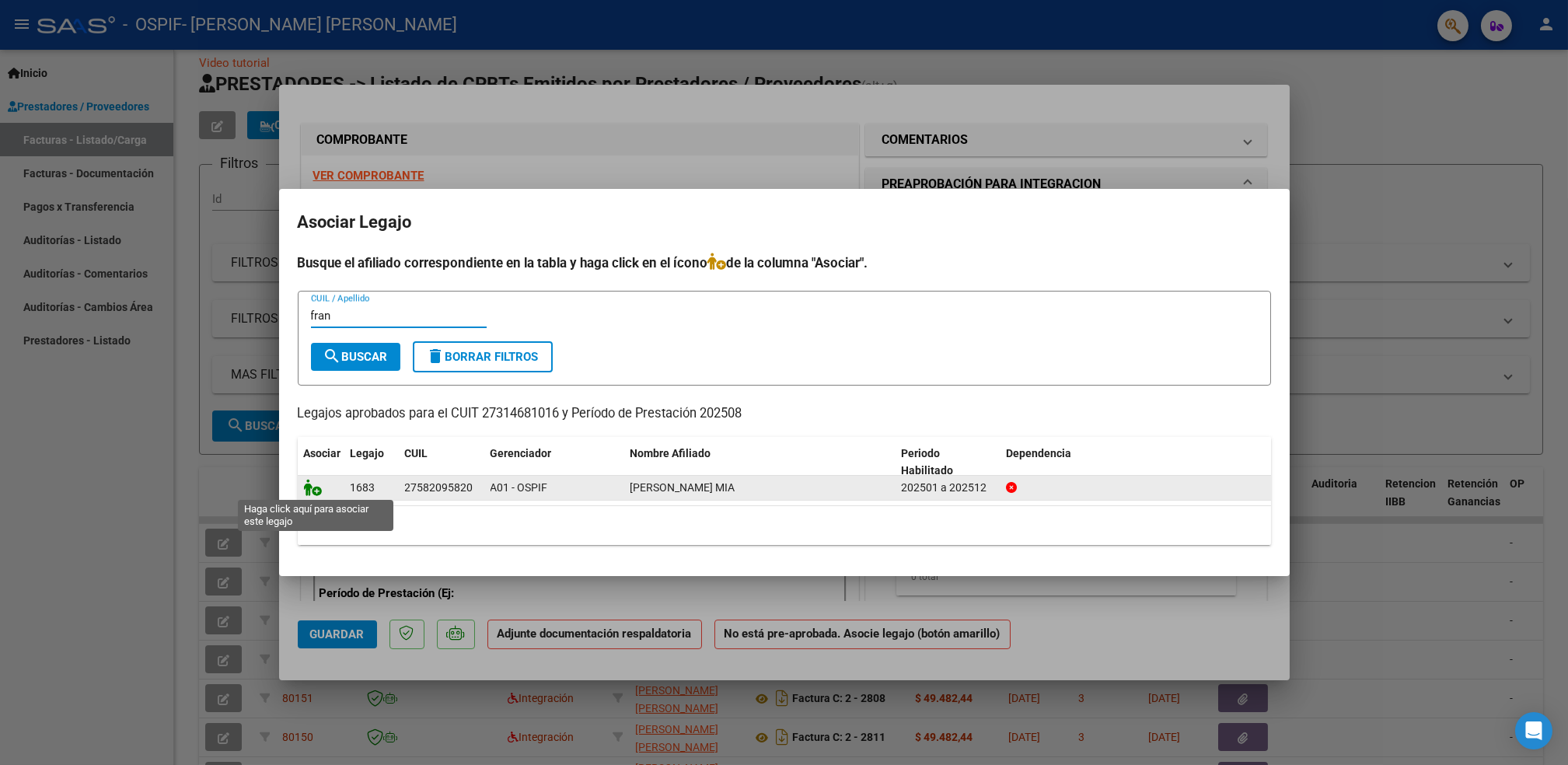
click at [315, 486] on icon at bounding box center [313, 487] width 18 height 17
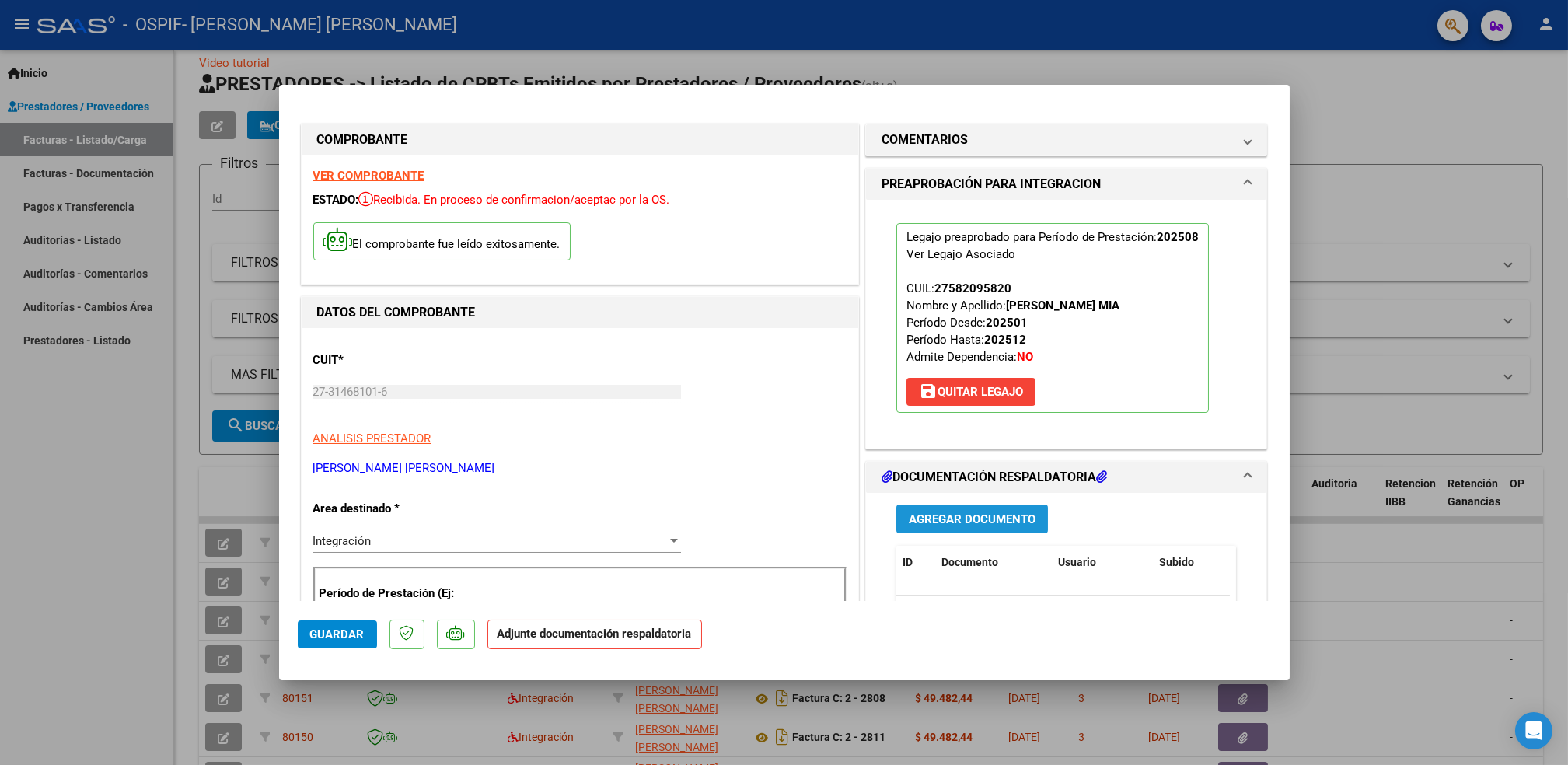
click at [944, 519] on span "Agregar Documento" at bounding box center [972, 519] width 127 height 14
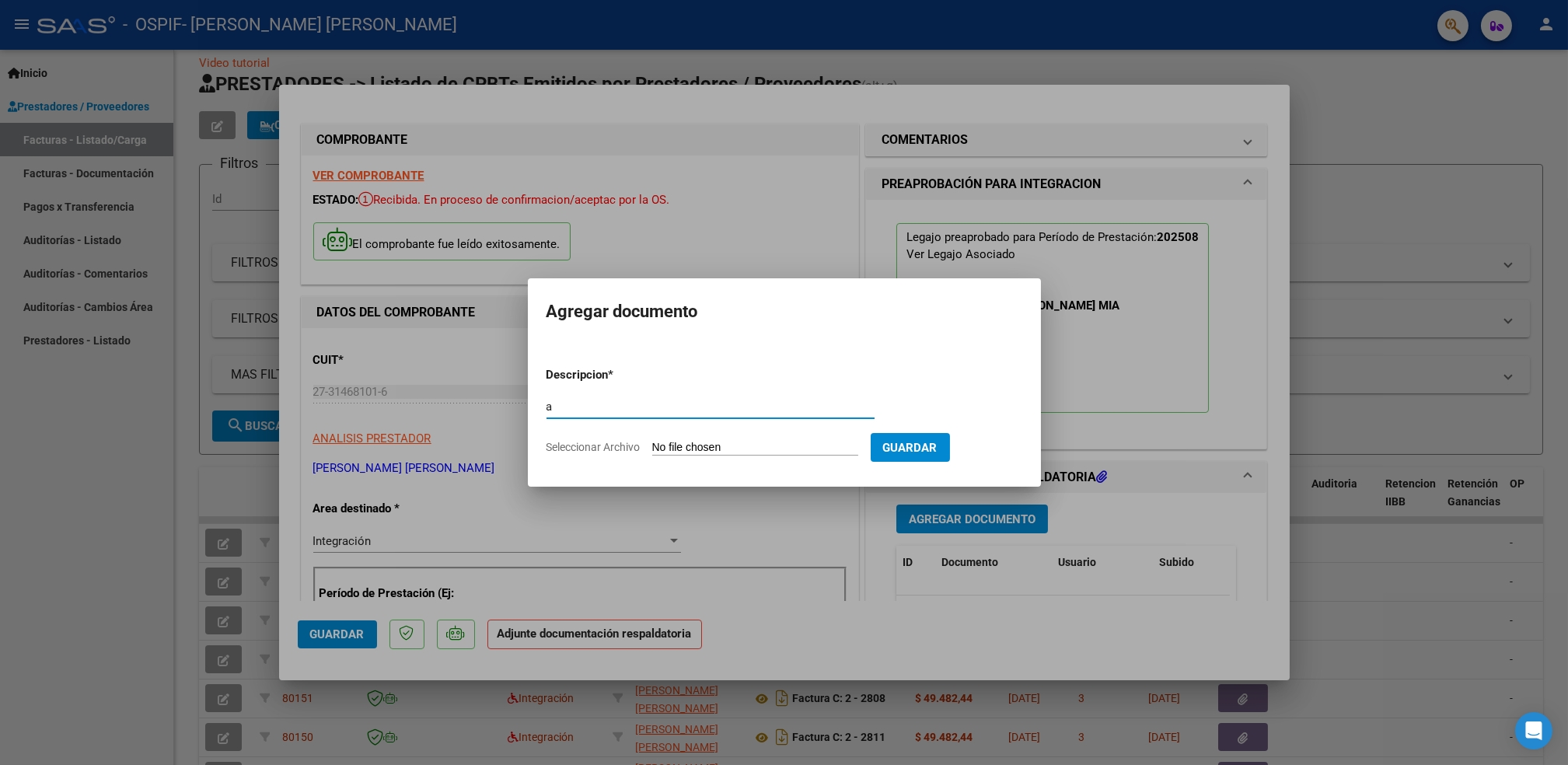
click at [795, 451] on input "Seleccionar Archivo" at bounding box center [755, 448] width 206 height 15
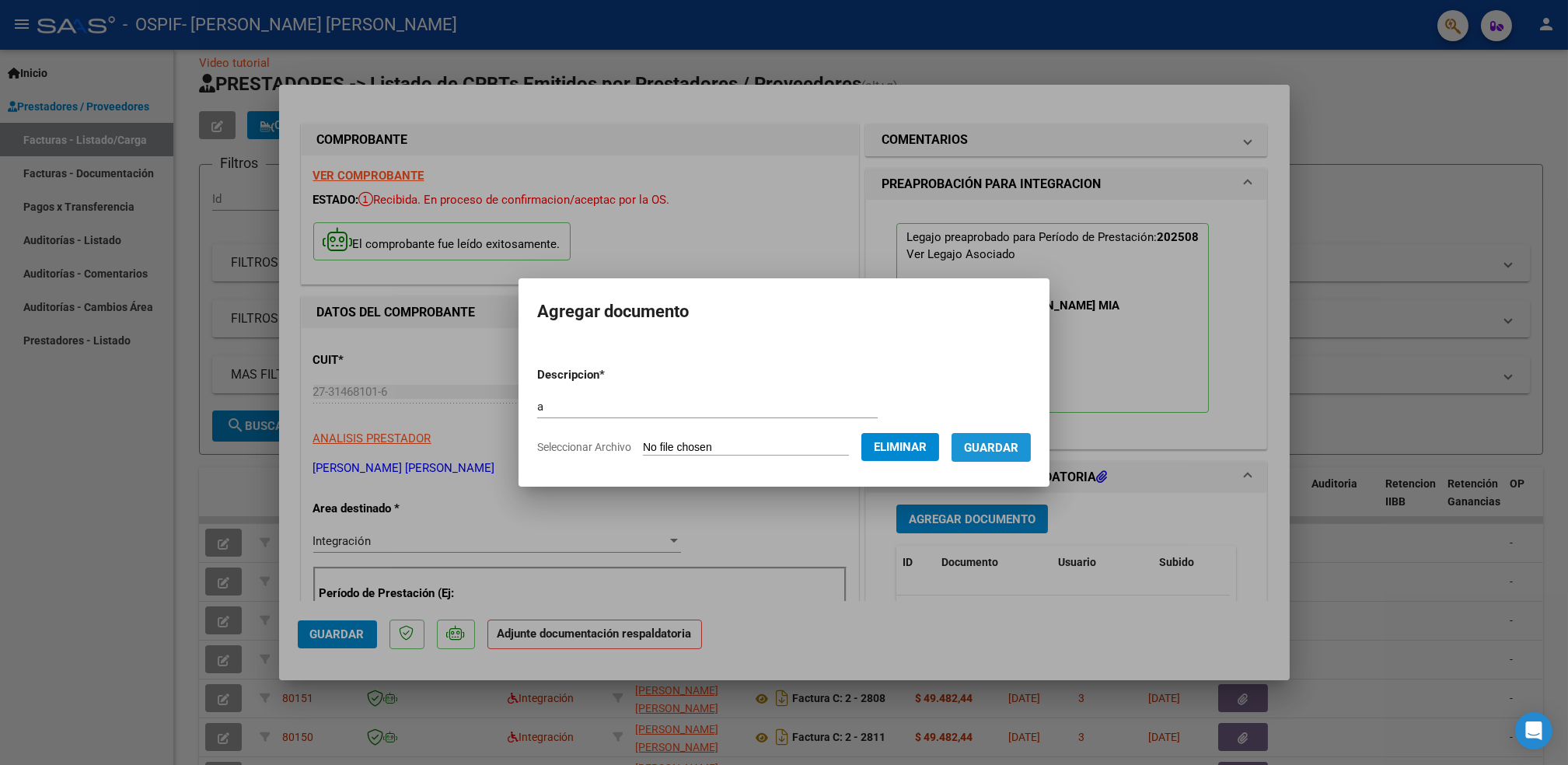
click at [995, 446] on span "Guardar" at bounding box center [991, 447] width 54 height 14
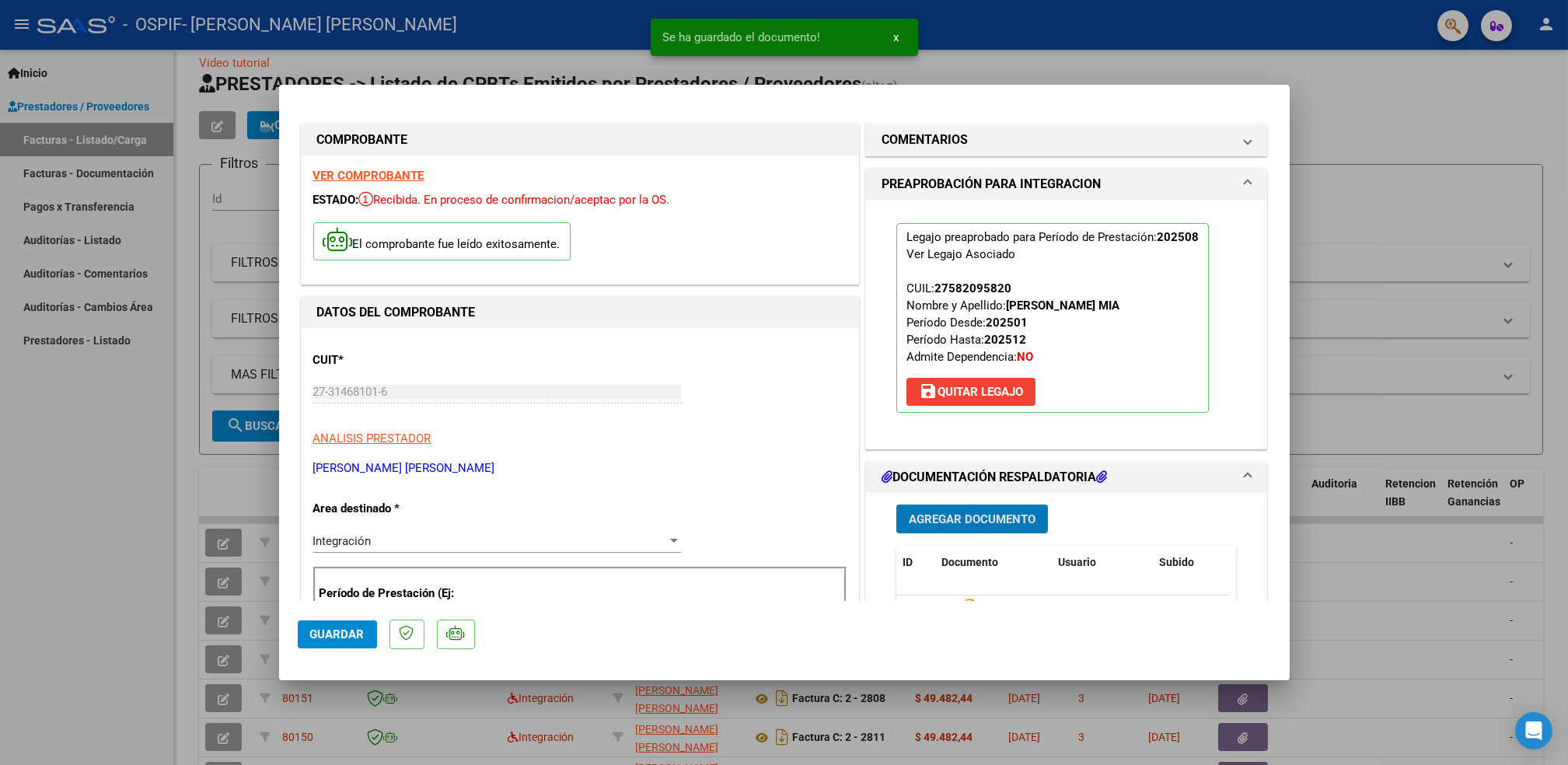
click at [1011, 519] on span "Agregar Documento" at bounding box center [972, 519] width 127 height 14
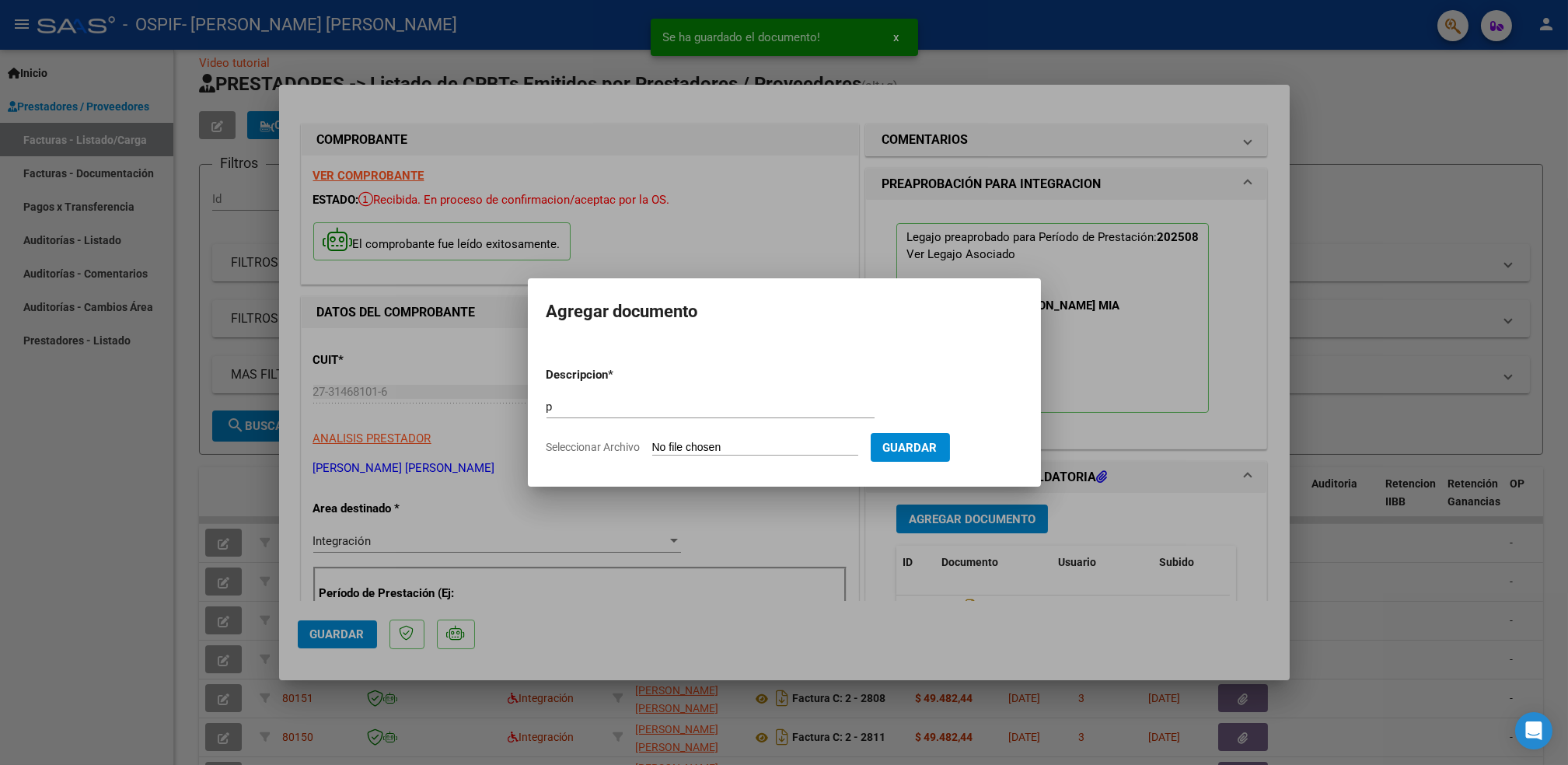
click at [725, 449] on input "Seleccionar Archivo" at bounding box center [755, 448] width 206 height 15
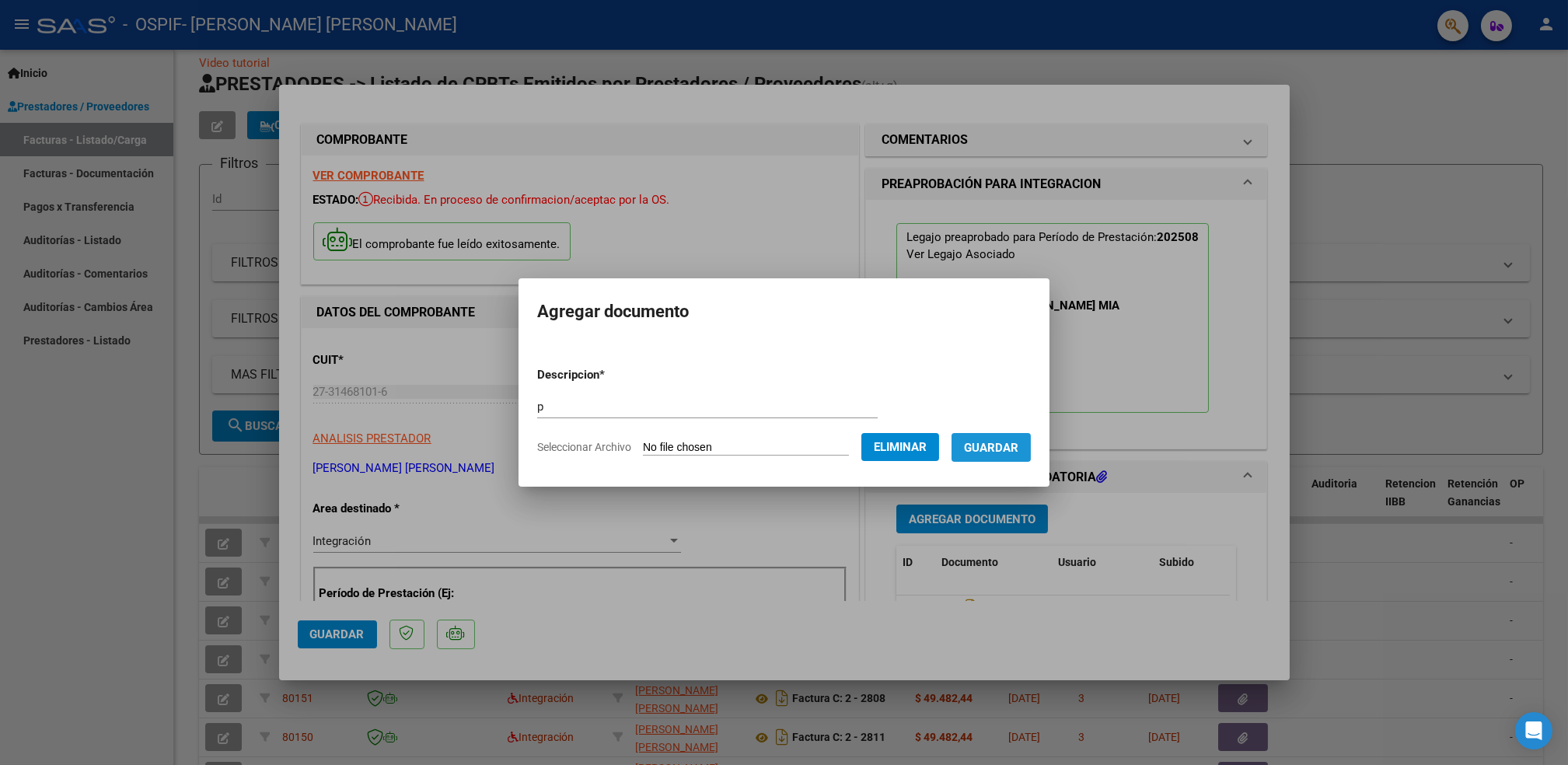
click at [991, 436] on button "Guardar" at bounding box center [991, 447] width 79 height 28
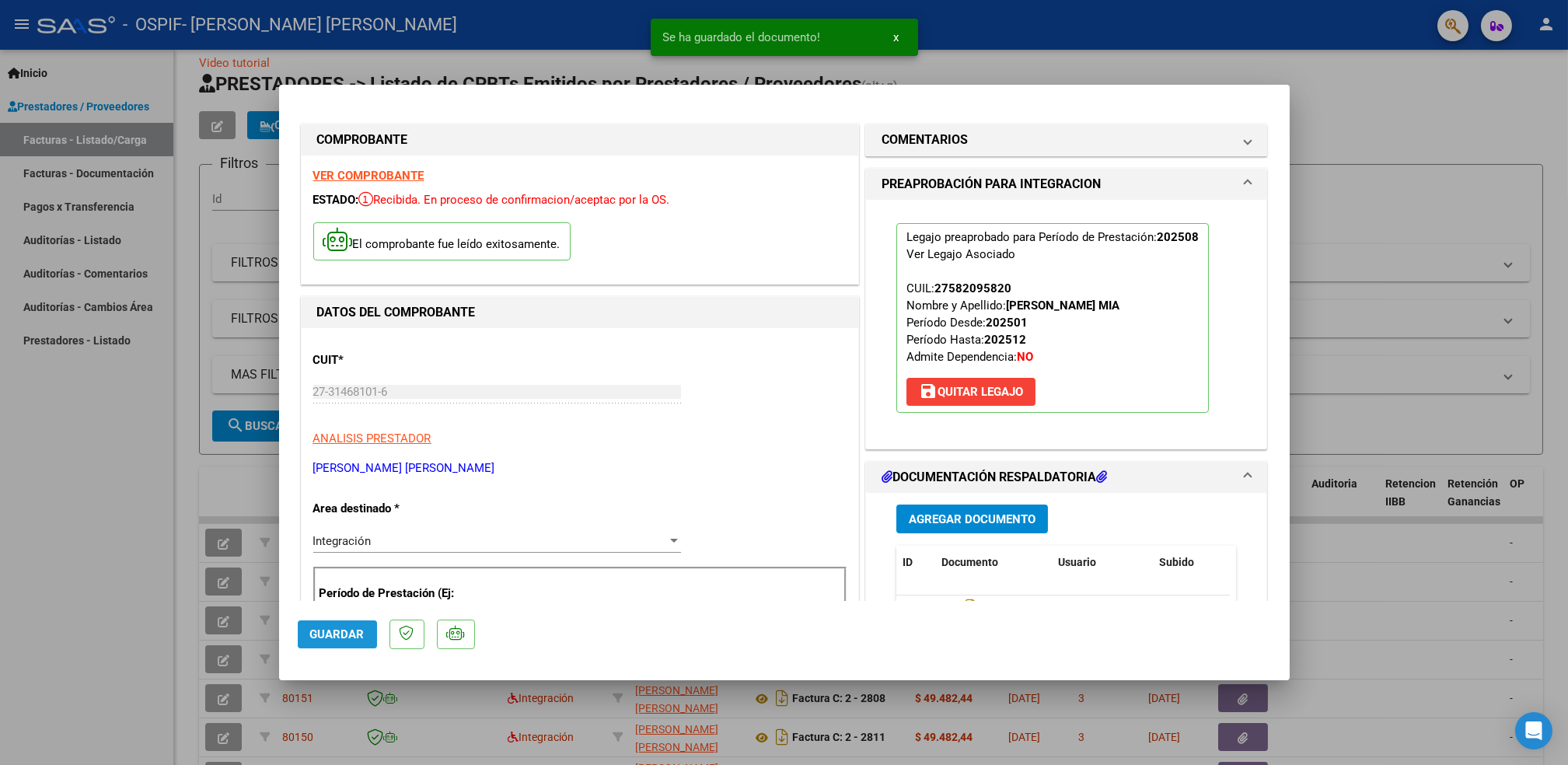
click at [336, 636] on span "Guardar" at bounding box center [337, 635] width 54 height 14
click at [132, 520] on div at bounding box center [784, 382] width 1568 height 765
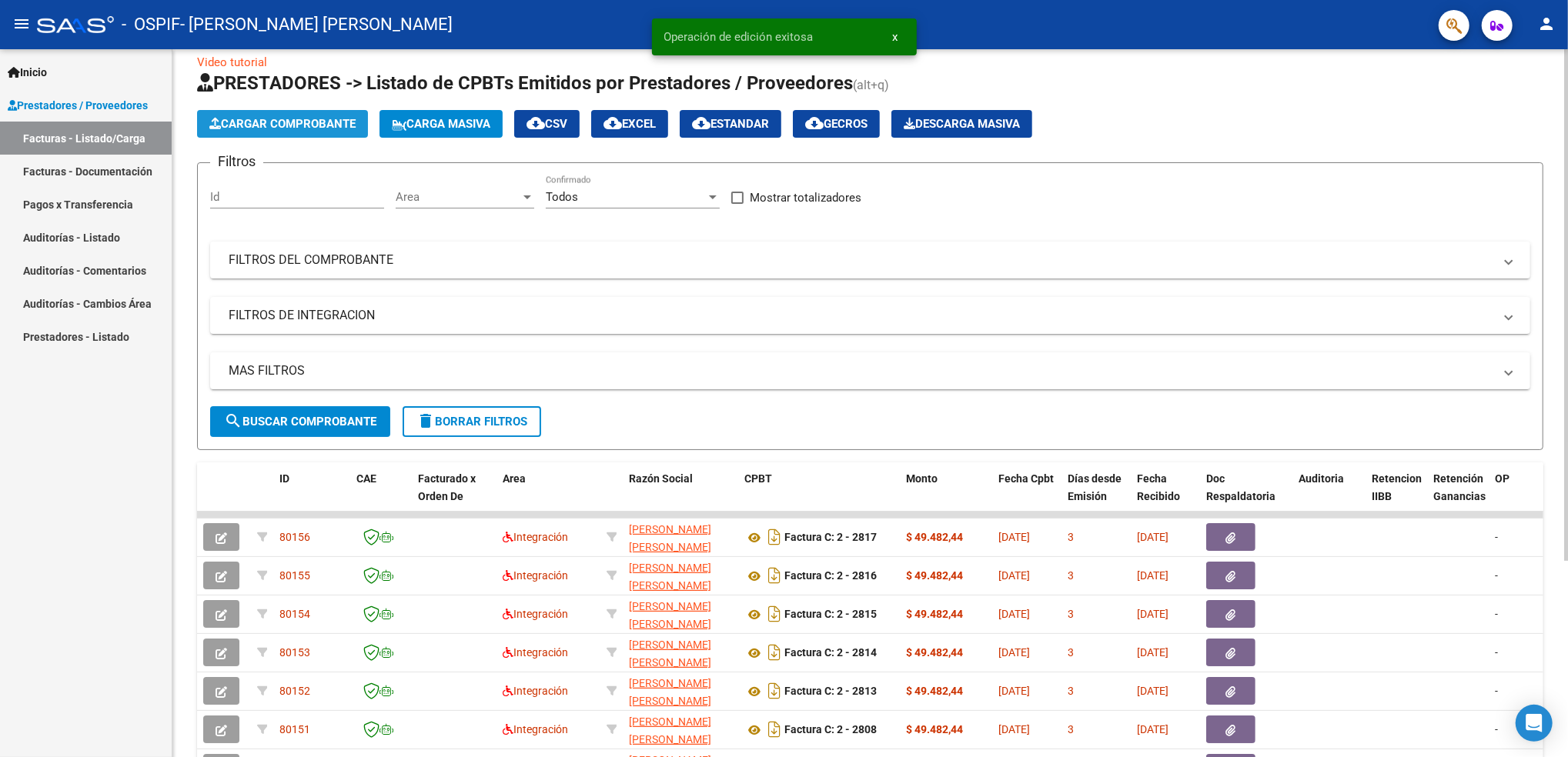
click at [314, 118] on span "Cargar Comprobante" at bounding box center [282, 123] width 146 height 14
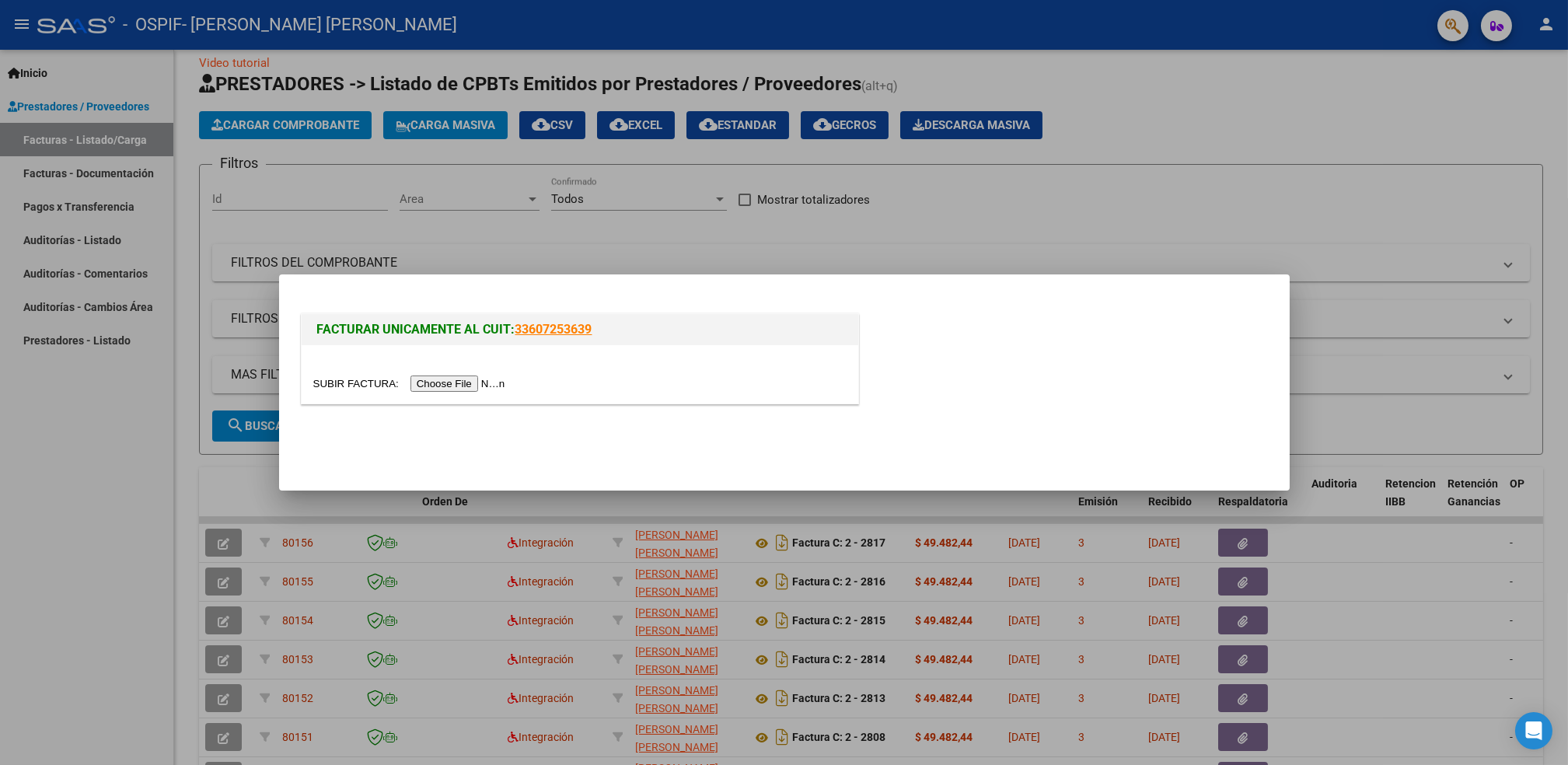
click at [463, 375] on div at bounding box center [580, 383] width 533 height 18
click at [454, 380] on input "file" at bounding box center [411, 384] width 196 height 17
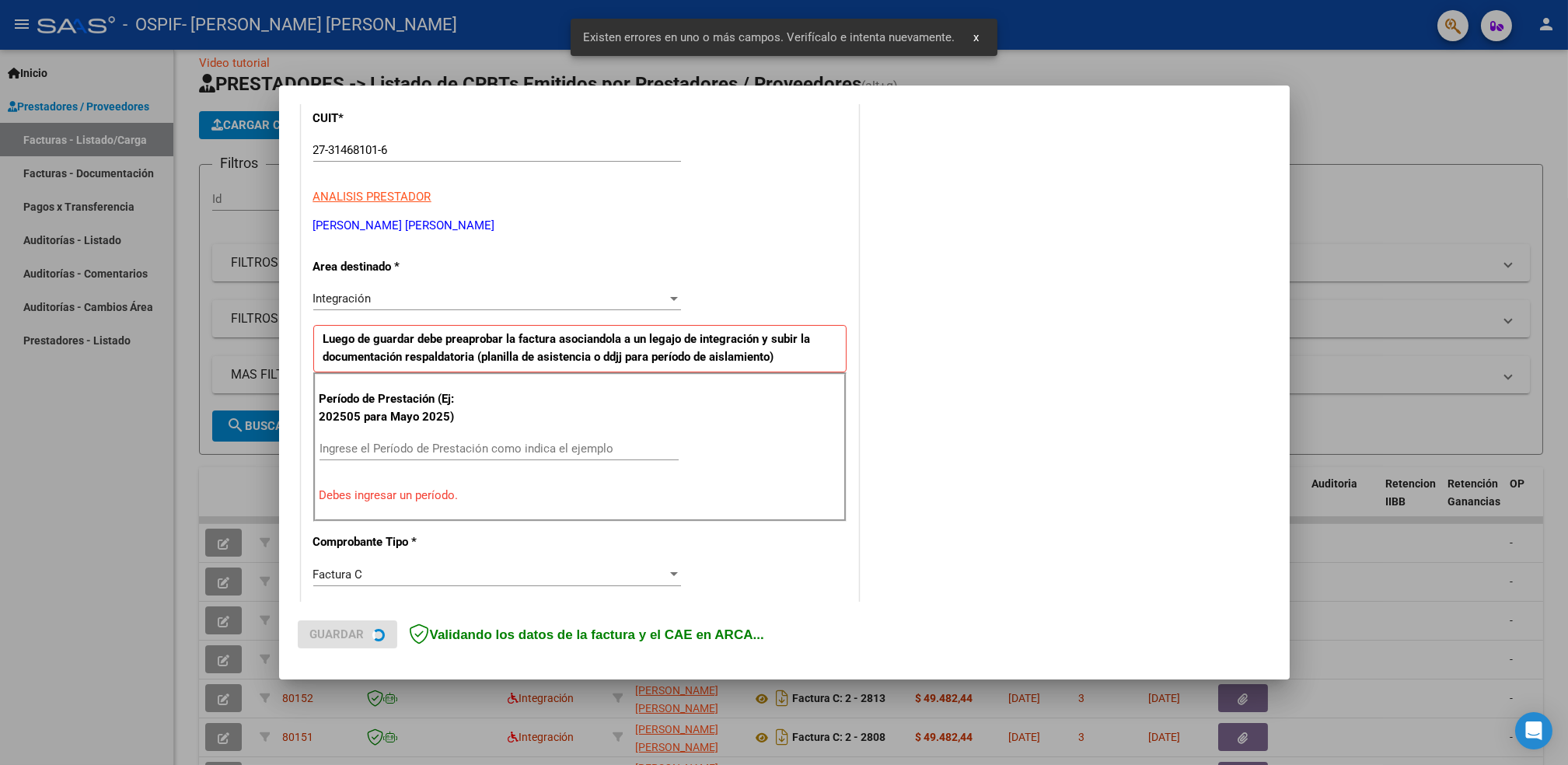
scroll to position [293, 0]
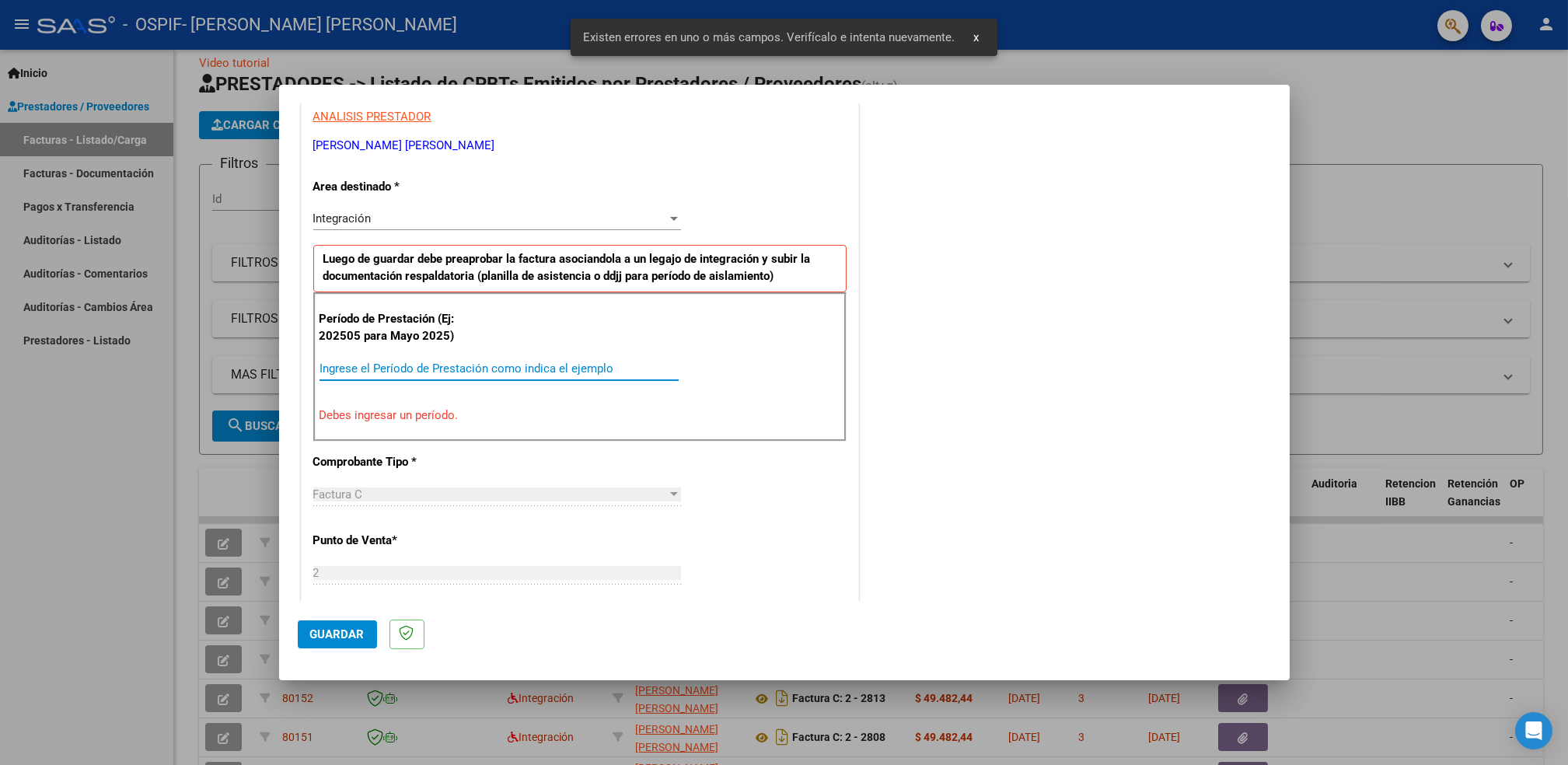
click at [549, 373] on input "Ingrese el Período de Prestación como indica el ejemplo" at bounding box center [499, 369] width 359 height 14
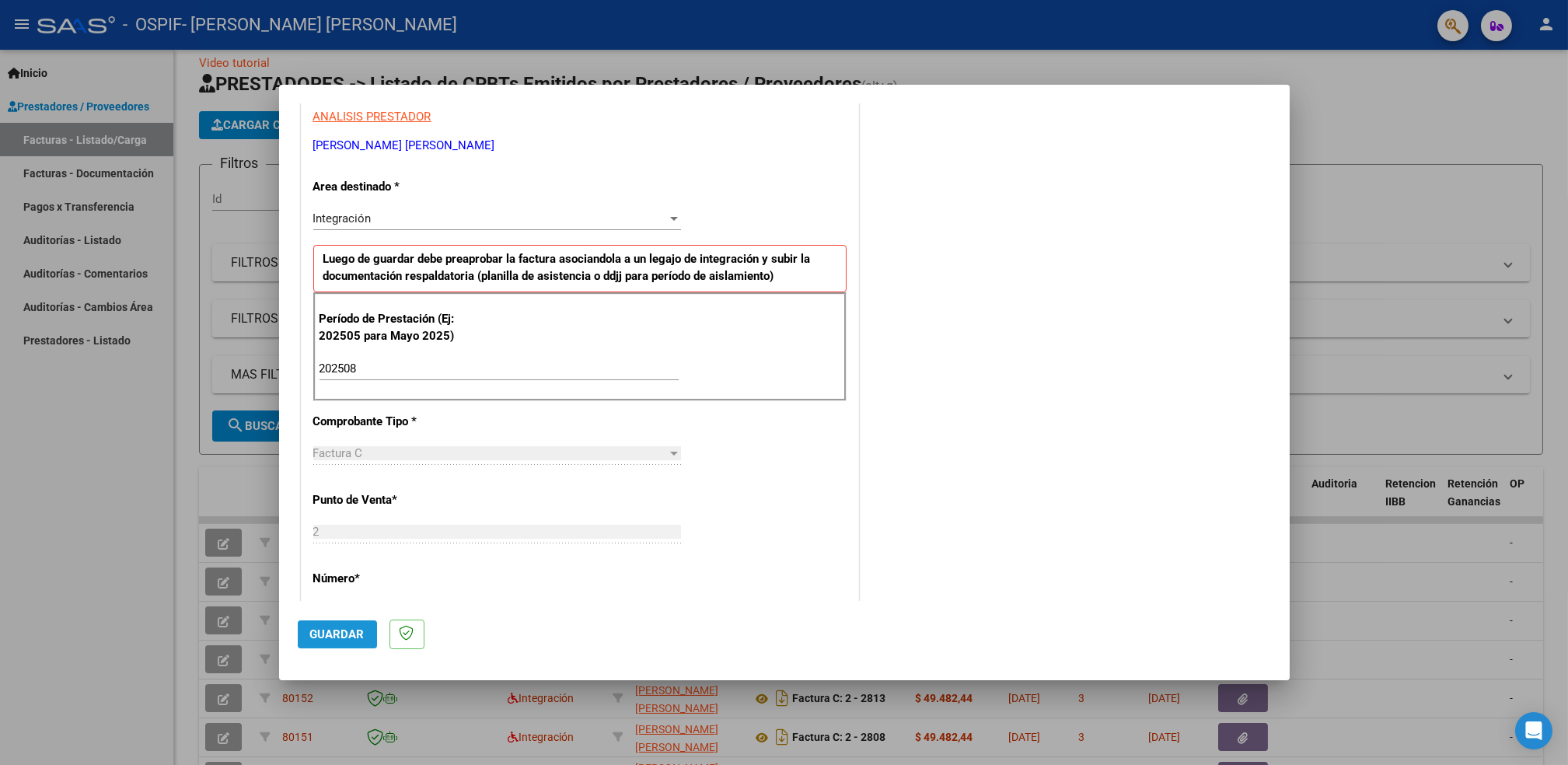
click at [339, 635] on span "Guardar" at bounding box center [337, 635] width 54 height 14
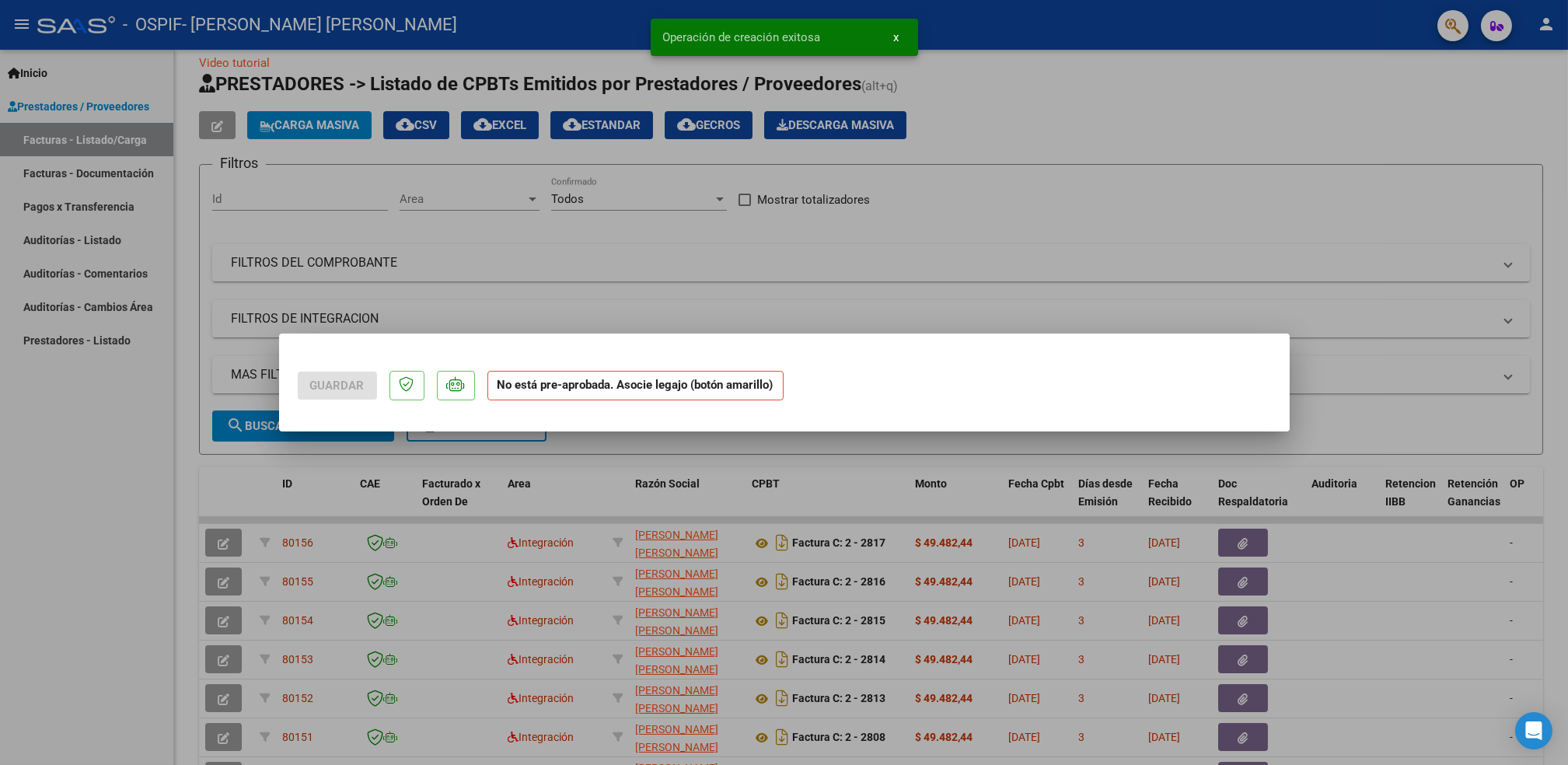
scroll to position [0, 0]
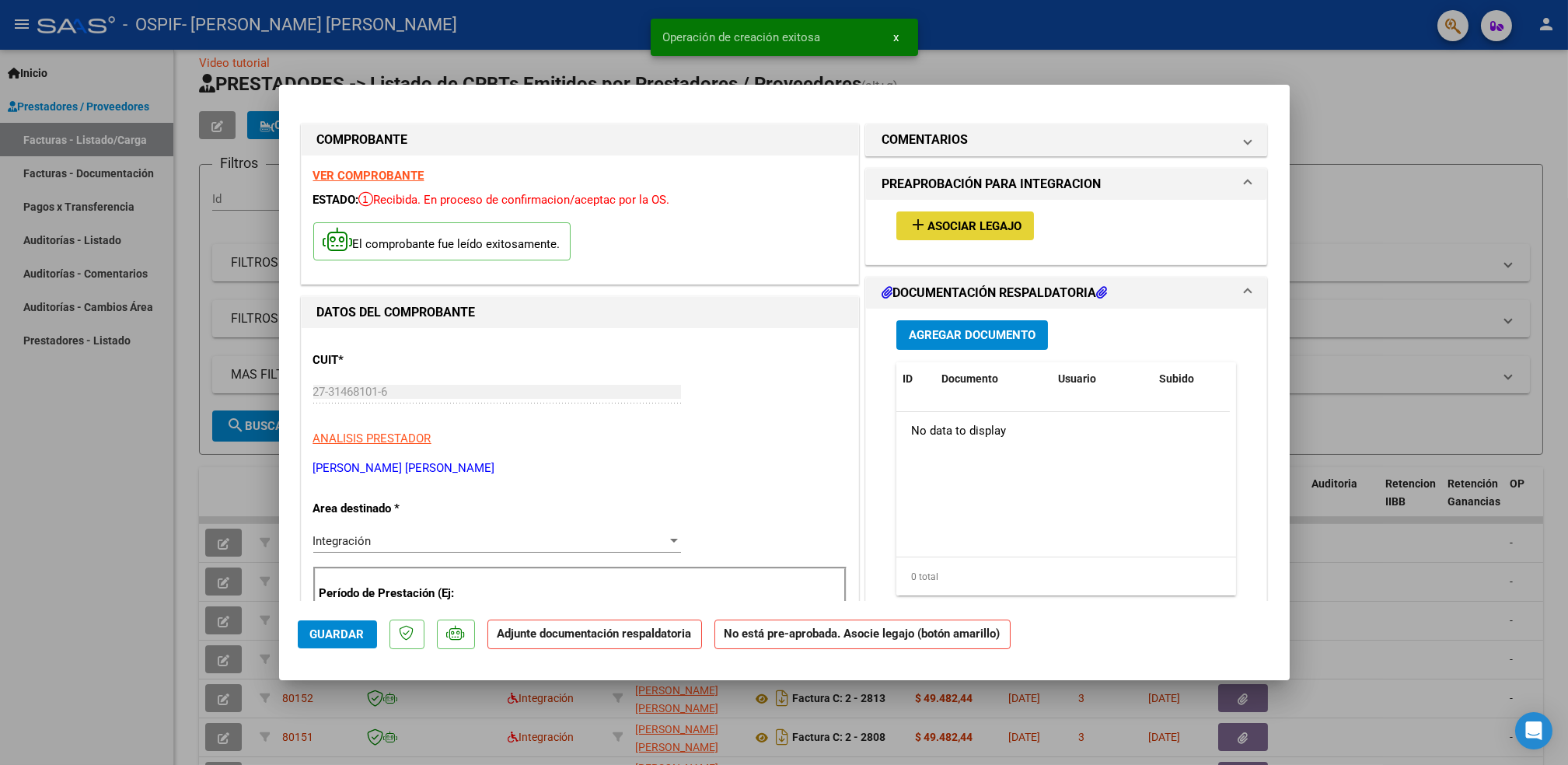
click at [947, 219] on span "Asociar Legajo" at bounding box center [975, 226] width 94 height 14
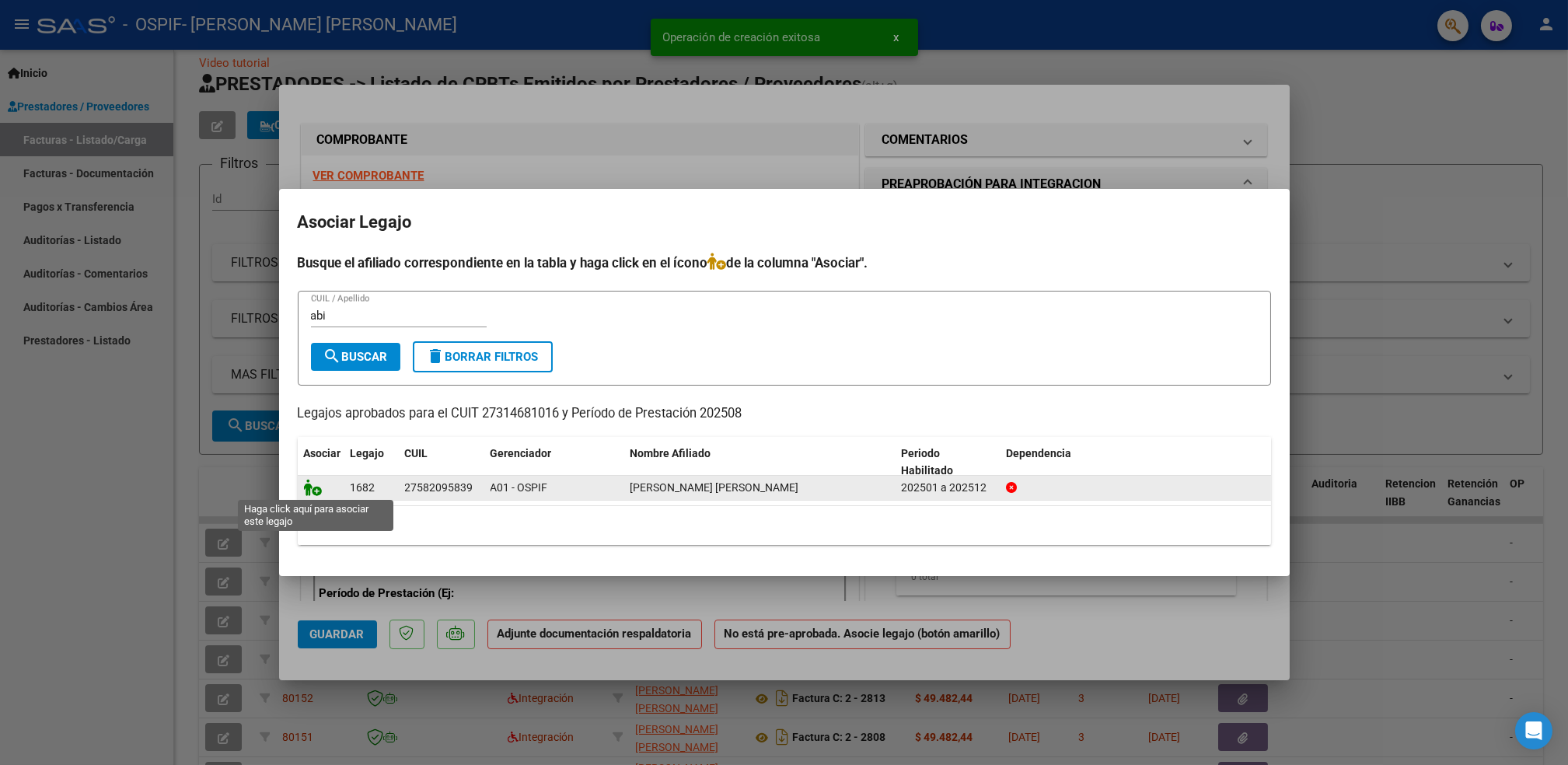
click at [319, 483] on icon at bounding box center [313, 487] width 18 height 17
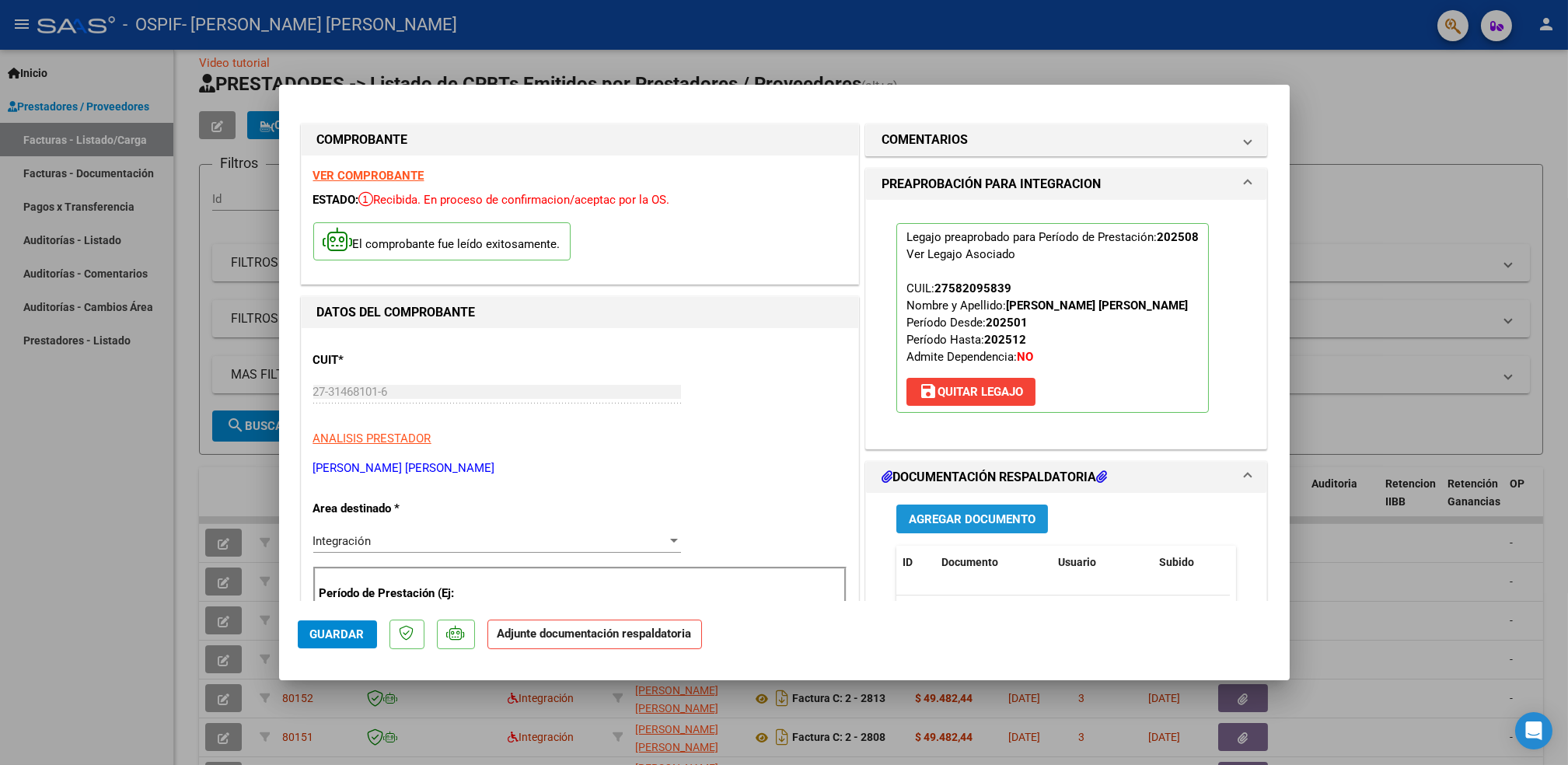
click at [975, 519] on span "Agregar Documento" at bounding box center [972, 519] width 127 height 14
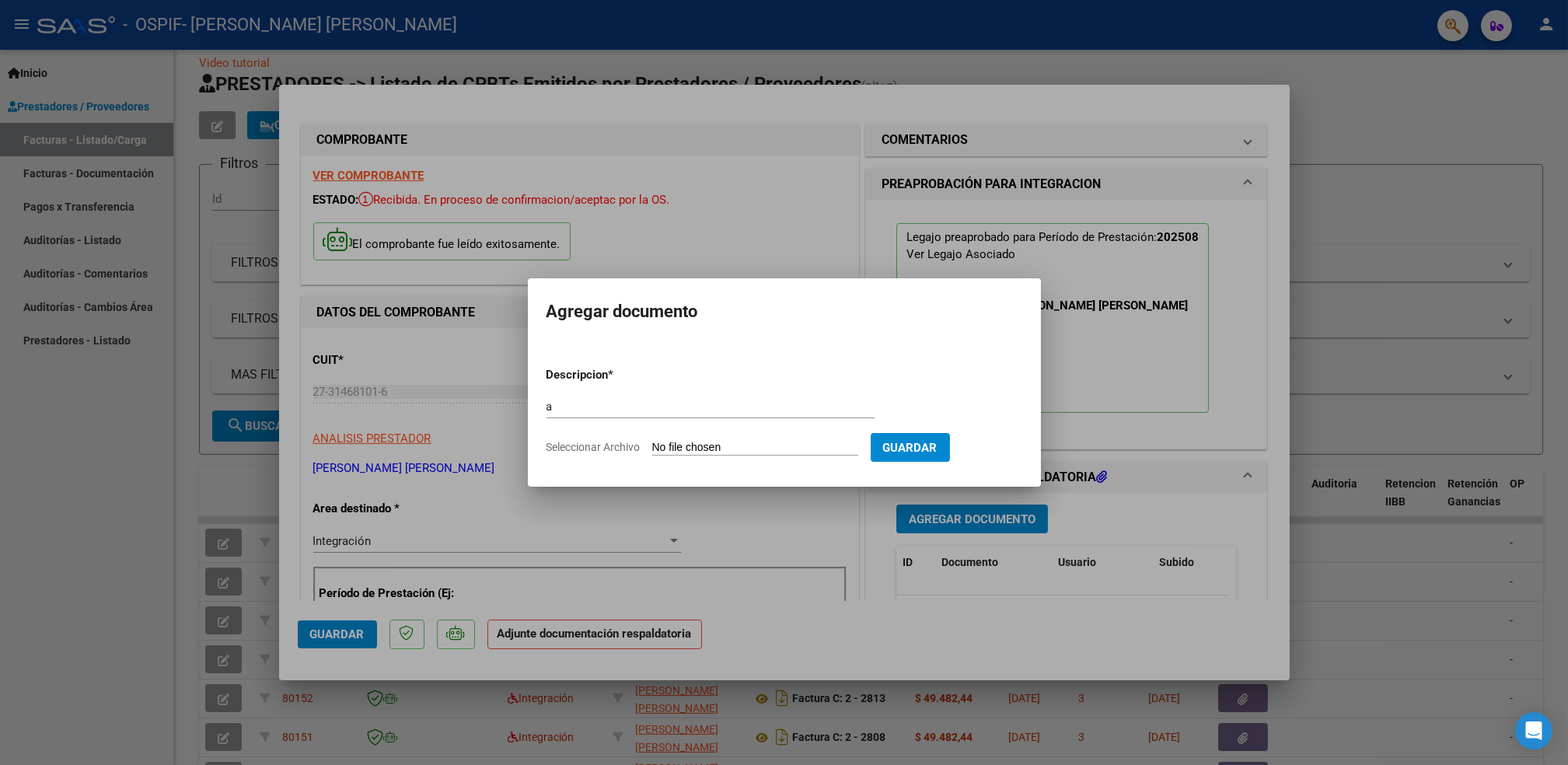
click at [781, 450] on input "Seleccionar Archivo" at bounding box center [755, 448] width 206 height 15
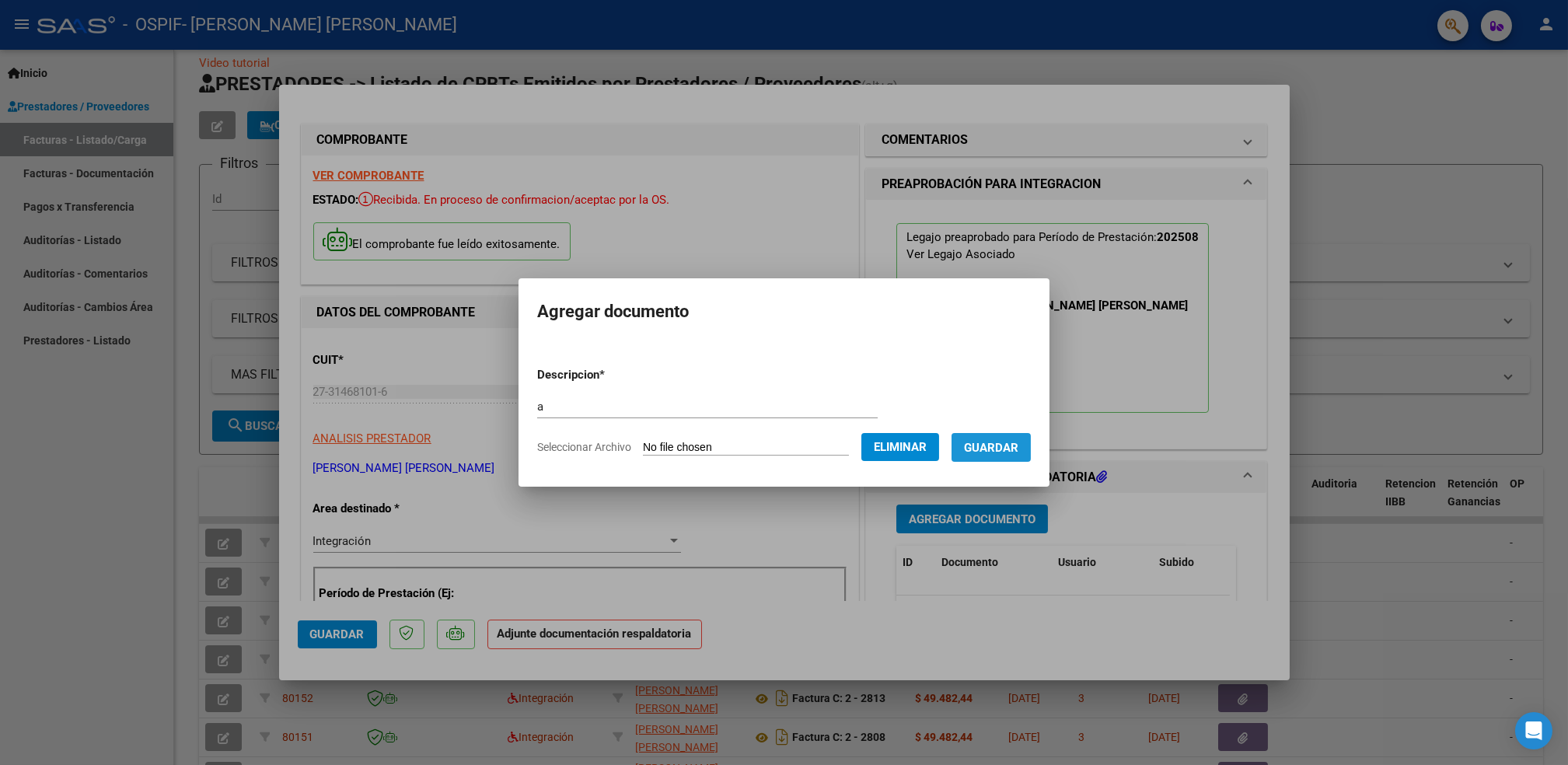
click at [988, 443] on span "Guardar" at bounding box center [991, 447] width 54 height 14
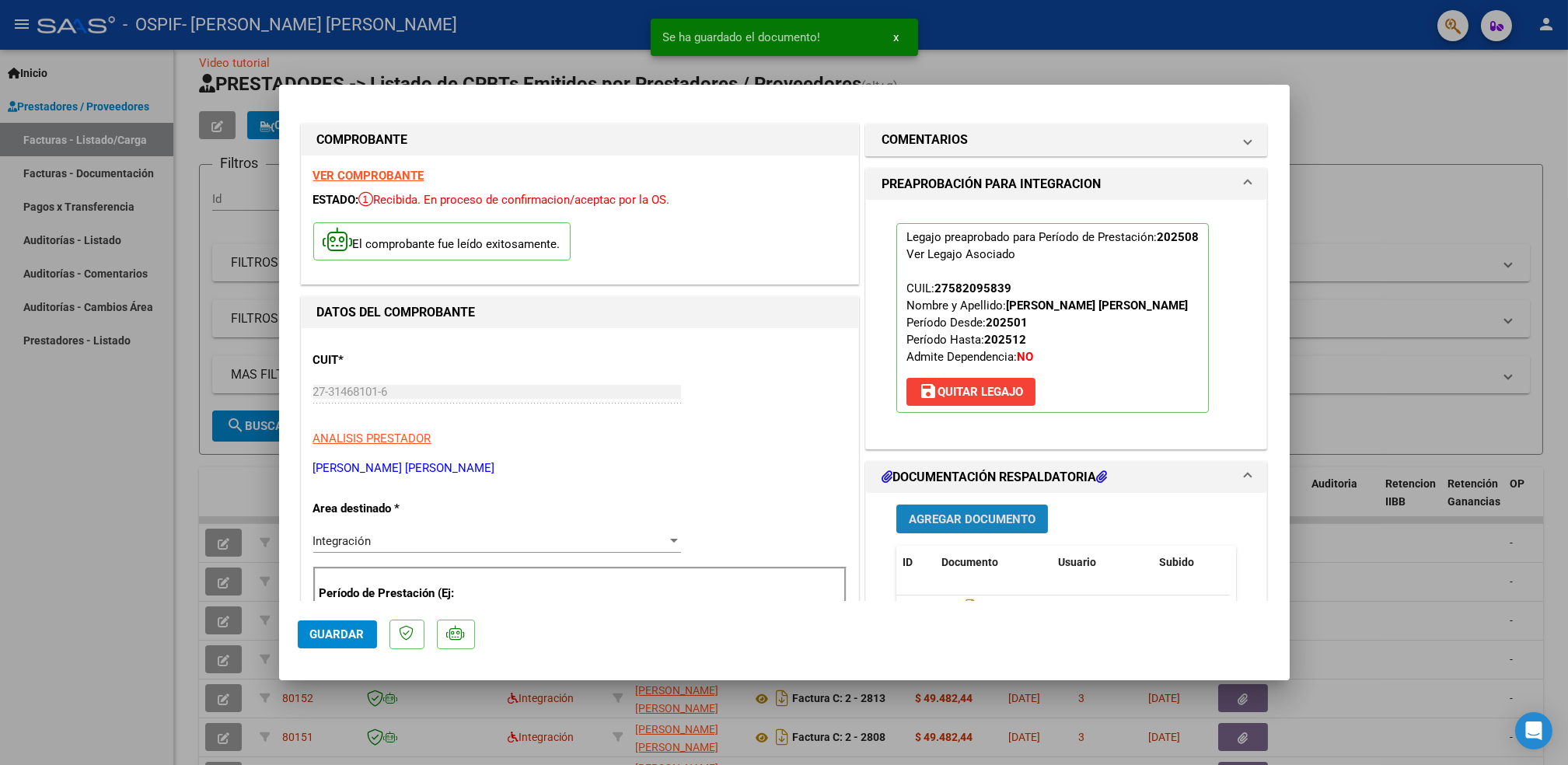
click at [978, 520] on span "Agregar Documento" at bounding box center [972, 519] width 127 height 14
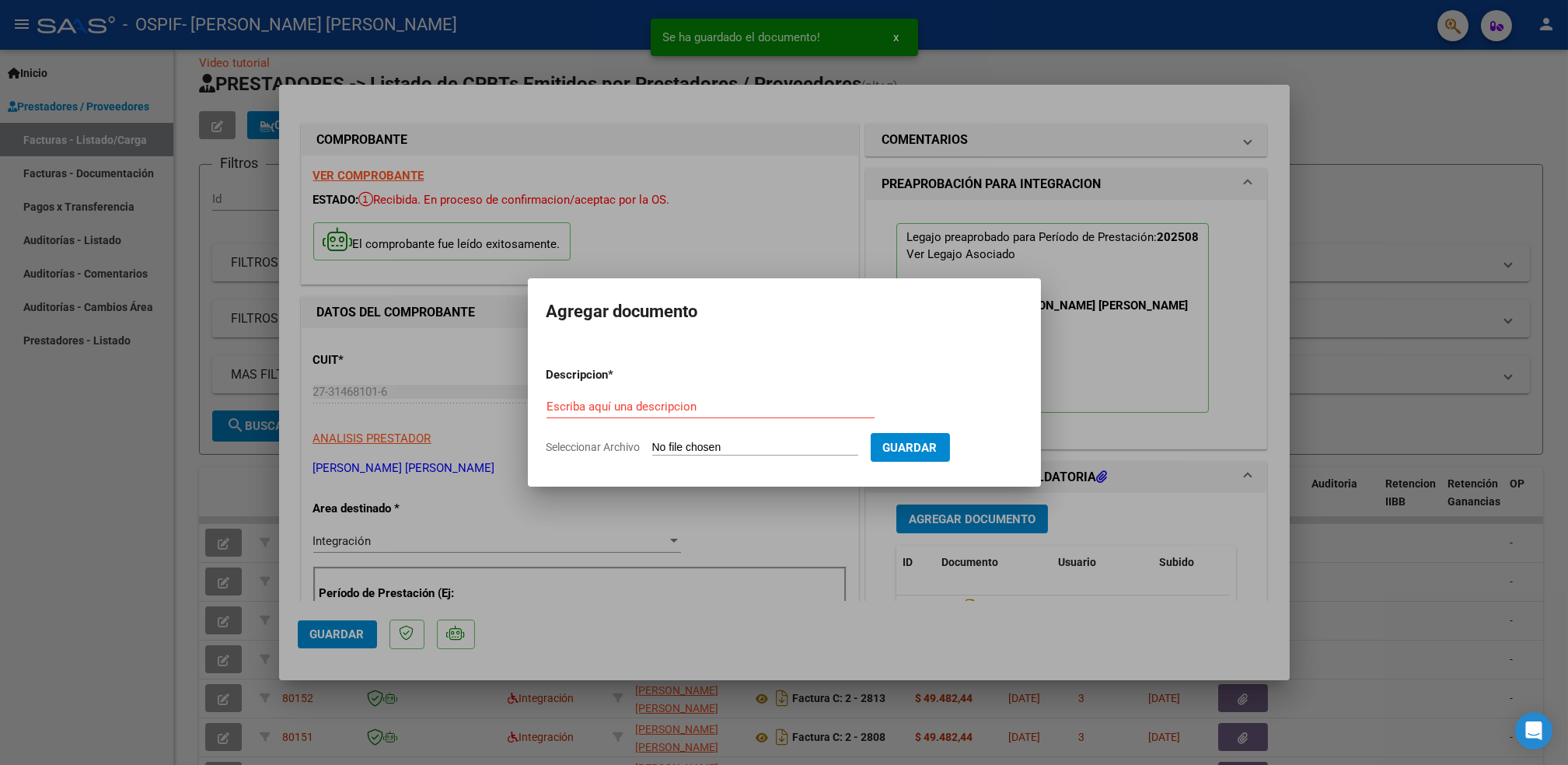
click at [978, 520] on div at bounding box center [784, 382] width 1568 height 765
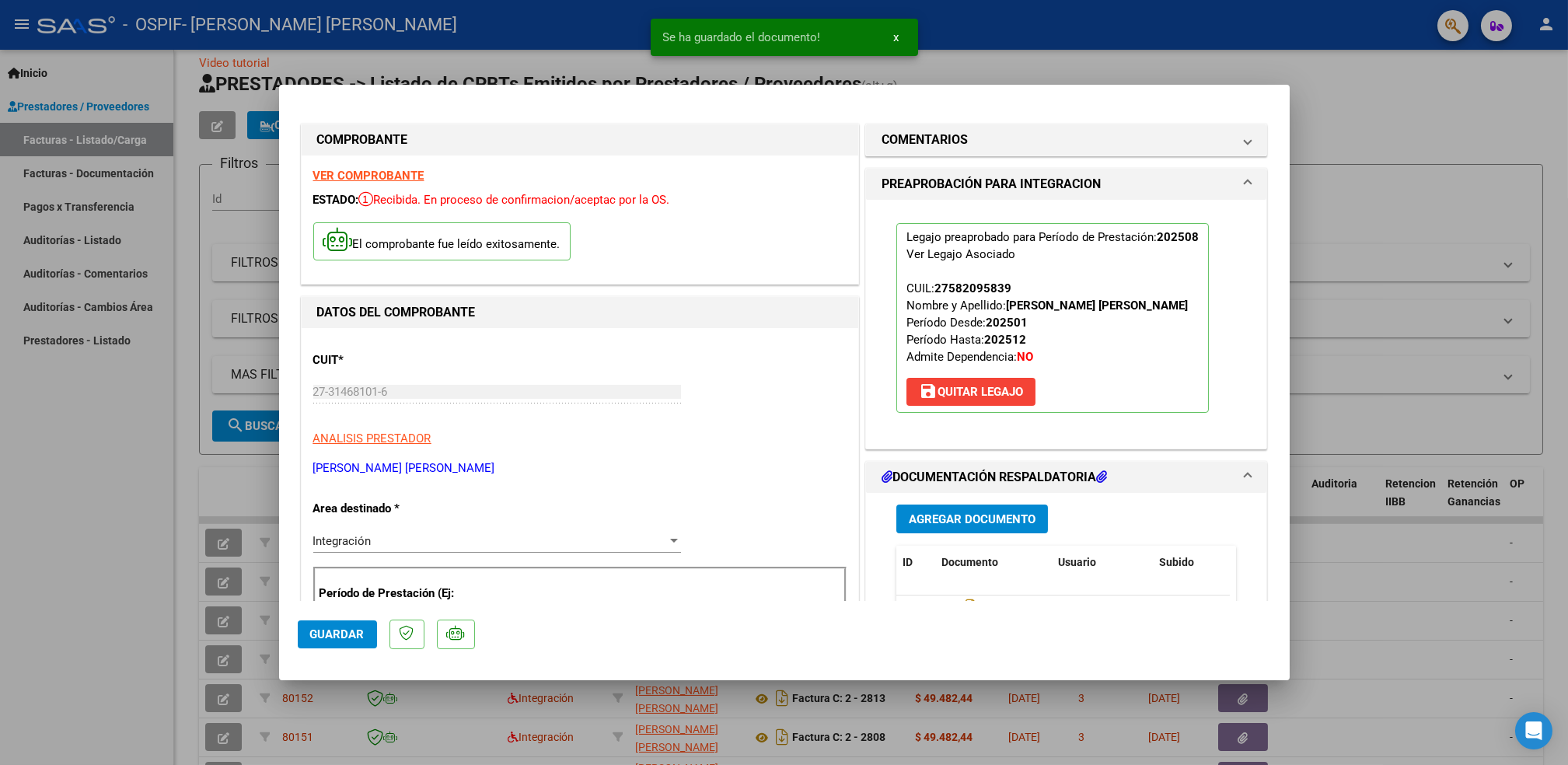
click at [978, 520] on span "Agregar Documento" at bounding box center [972, 519] width 127 height 14
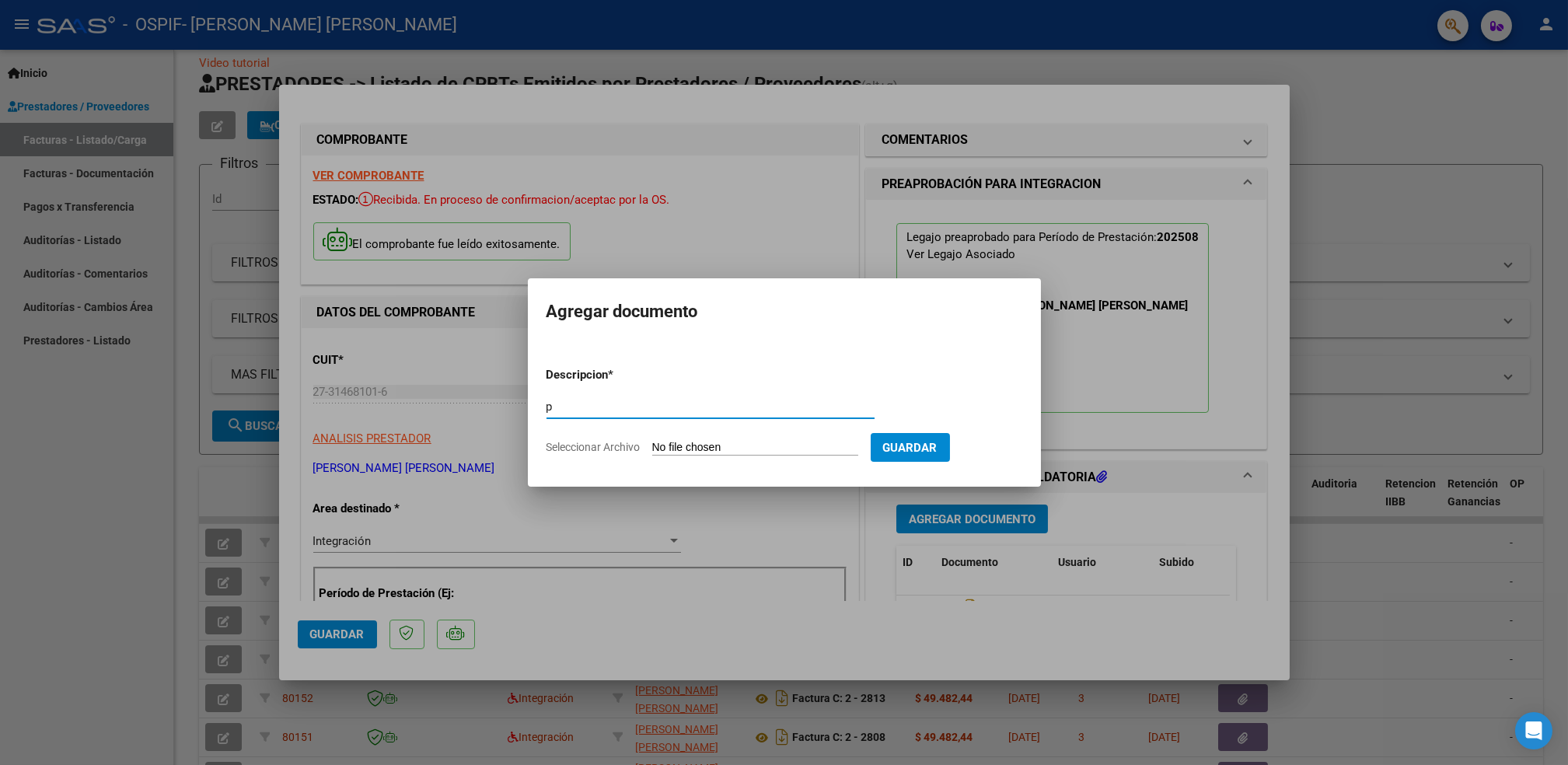
click at [698, 448] on input "Seleccionar Archivo" at bounding box center [755, 448] width 206 height 15
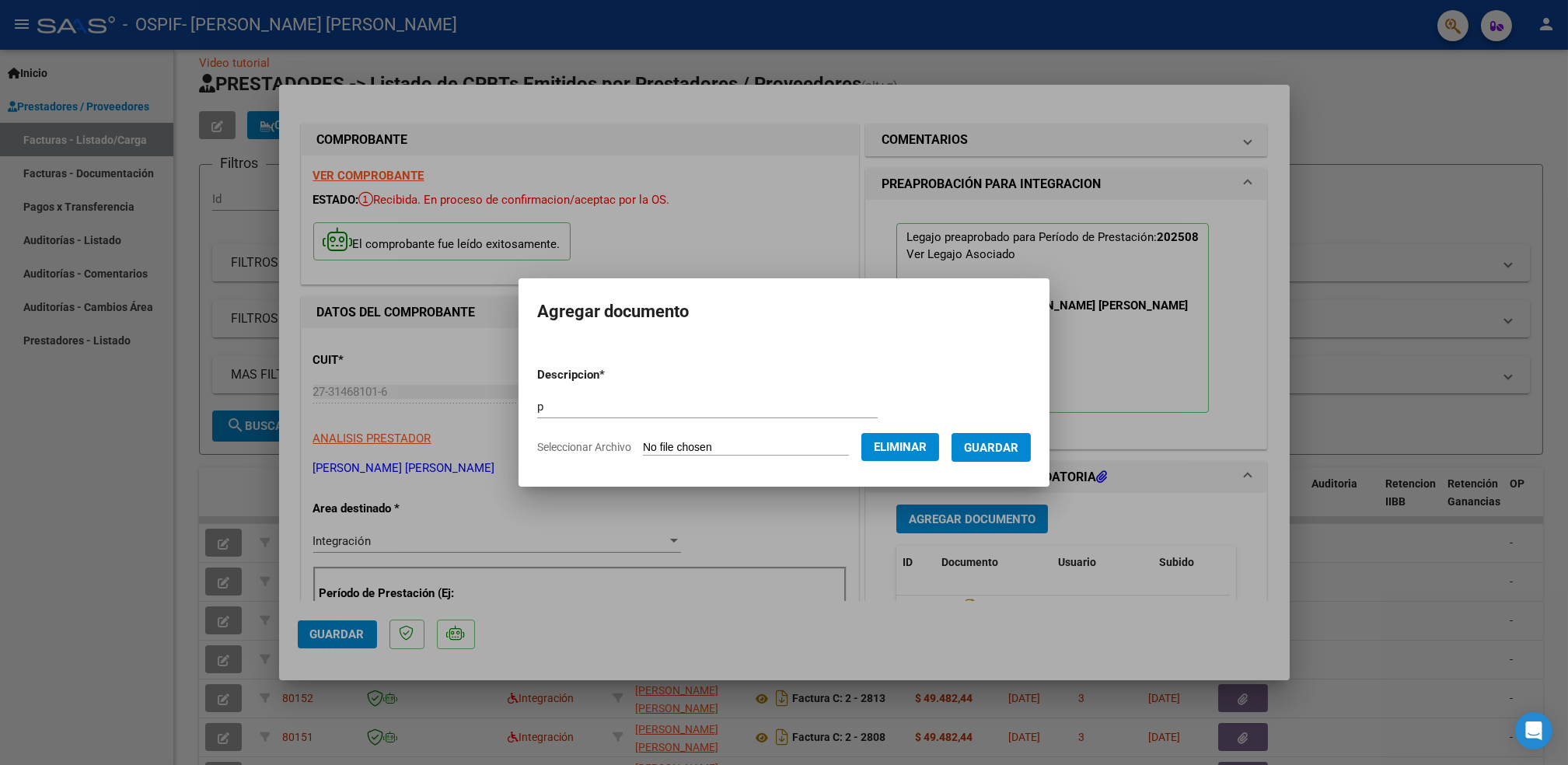
click at [985, 448] on span "Guardar" at bounding box center [991, 447] width 54 height 14
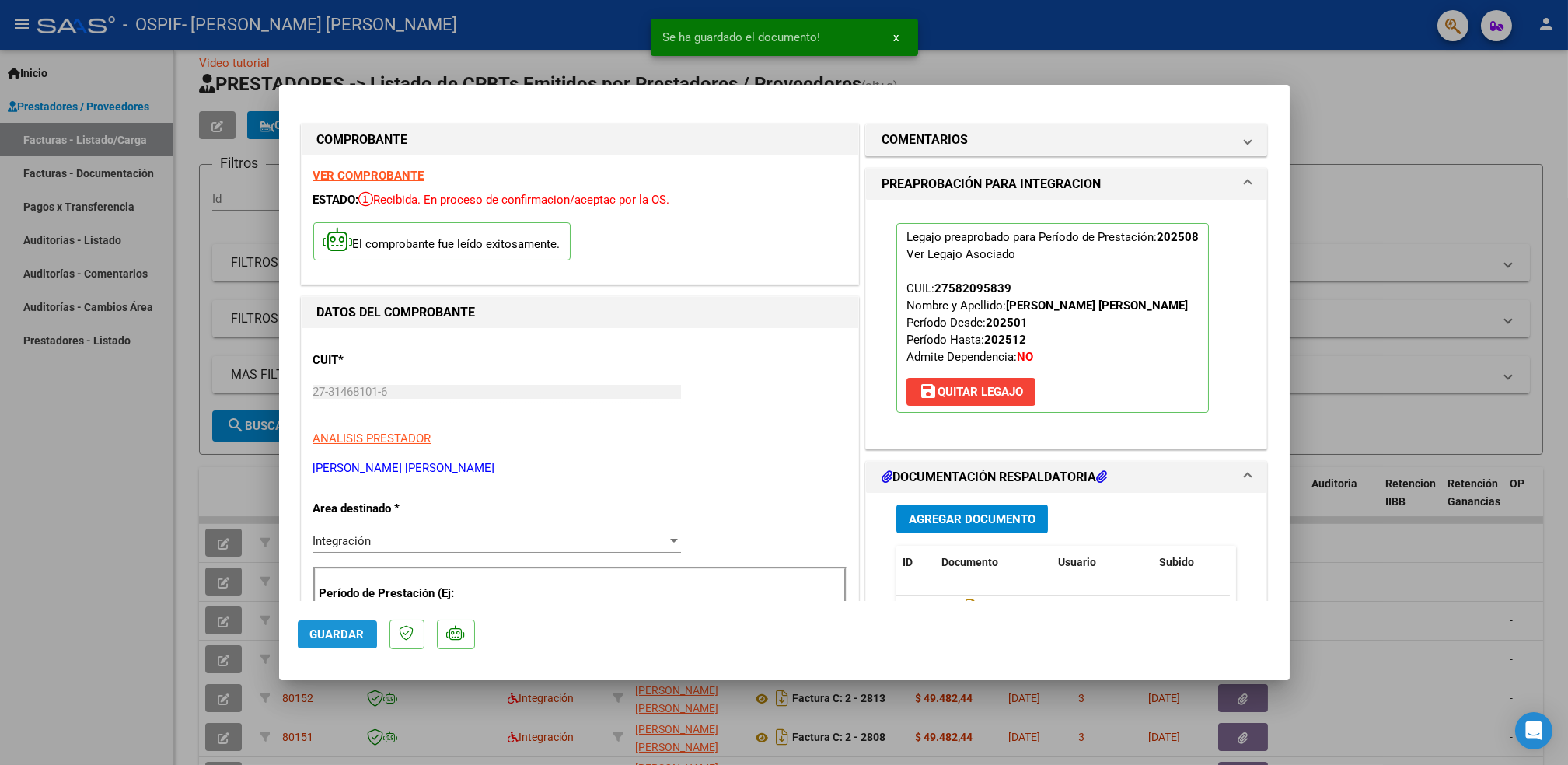
click at [325, 628] on span "Guardar" at bounding box center [337, 635] width 54 height 14
click at [191, 532] on div at bounding box center [784, 382] width 1568 height 765
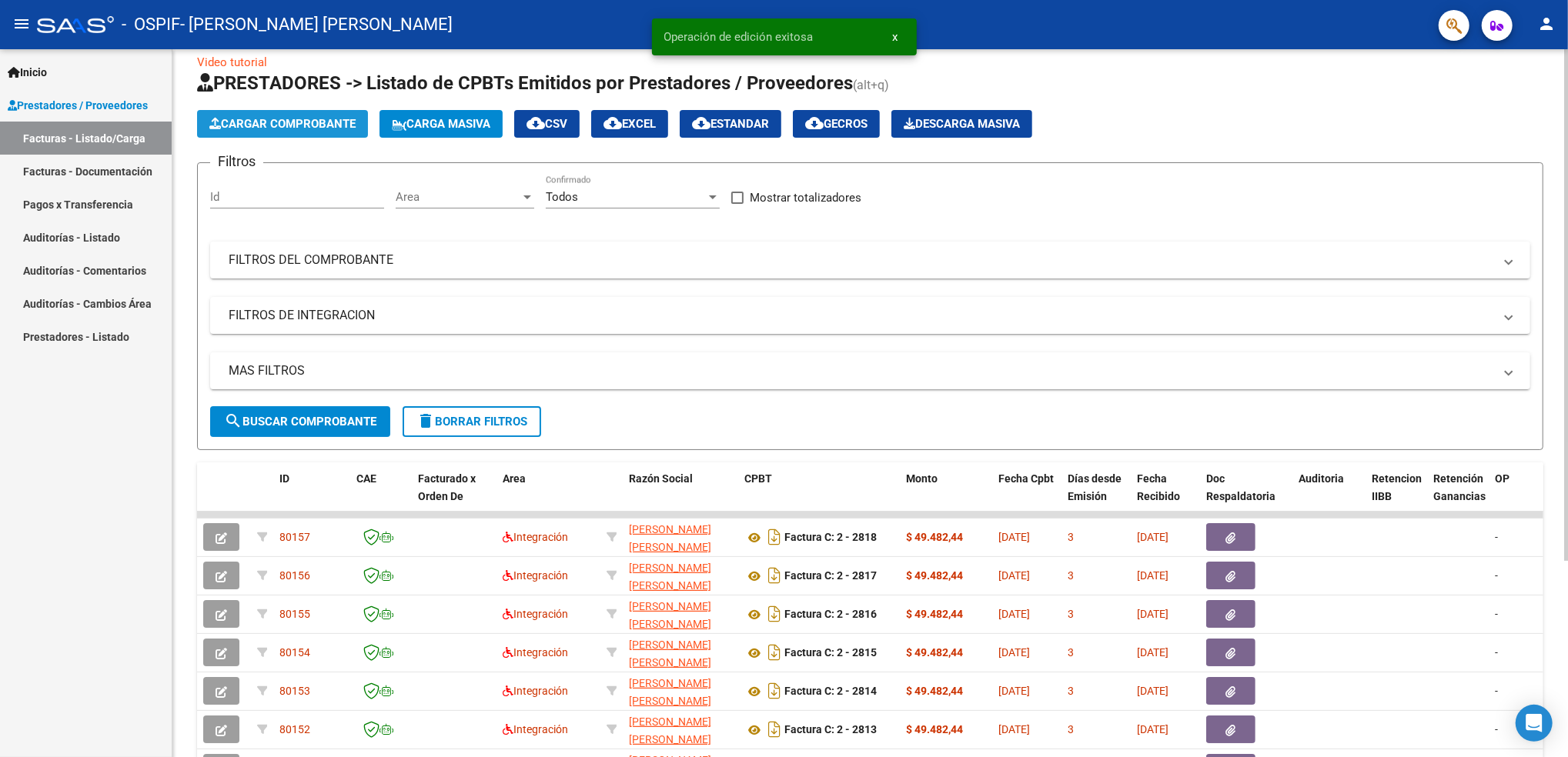
click at [292, 124] on span "Cargar Comprobante" at bounding box center [282, 123] width 146 height 14
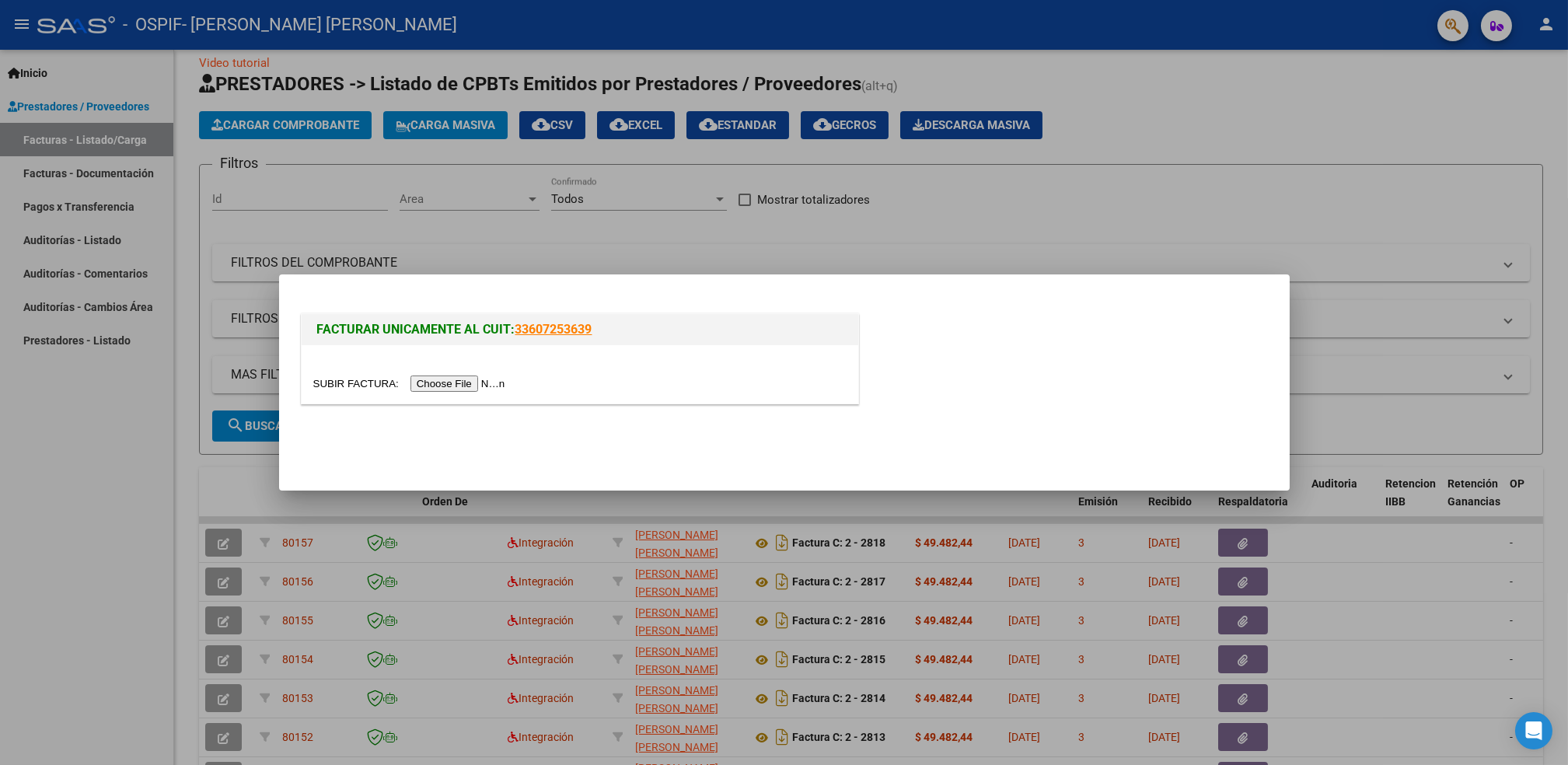
click at [451, 376] on input "file" at bounding box center [411, 384] width 196 height 17
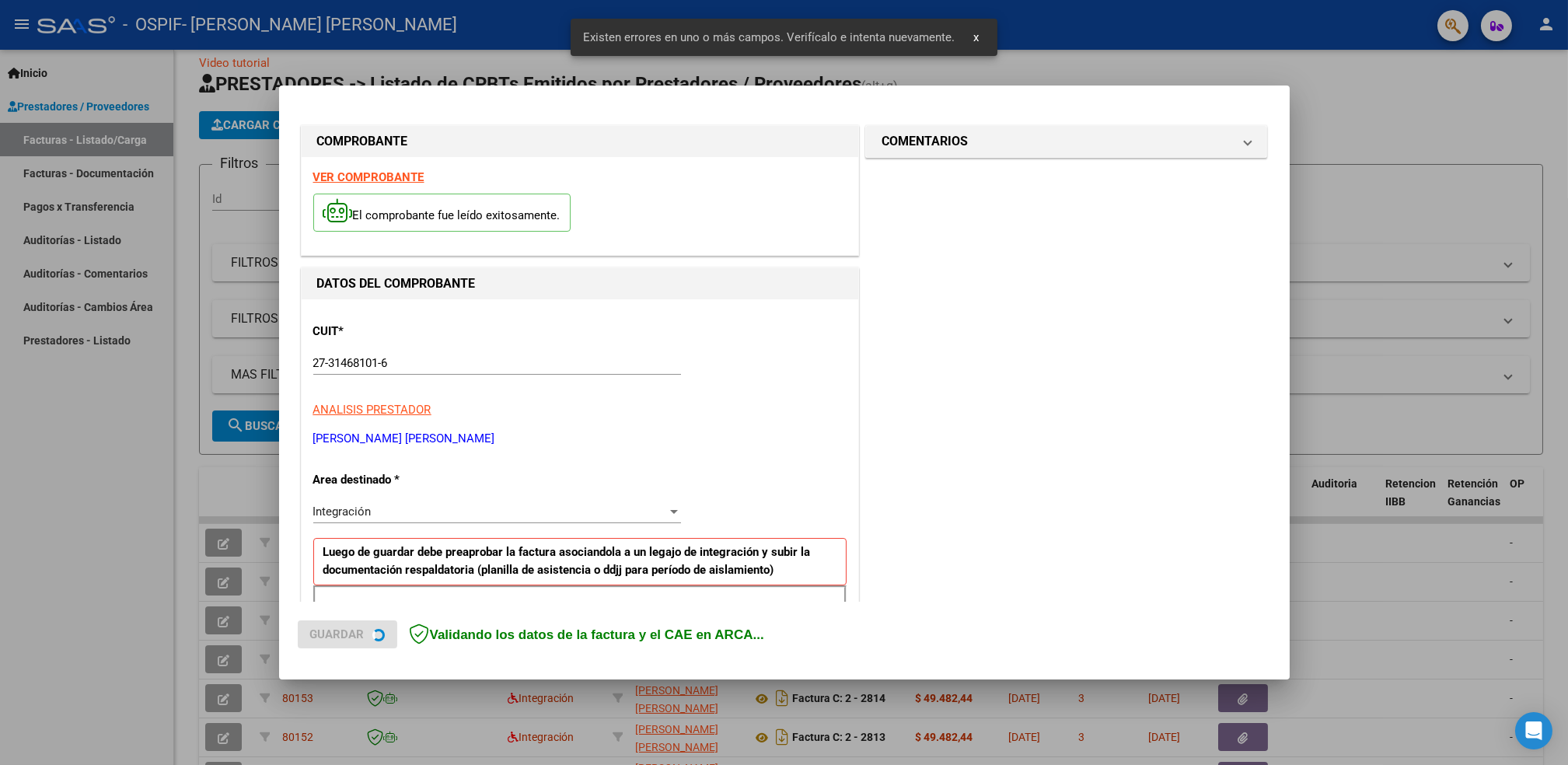
scroll to position [263, 0]
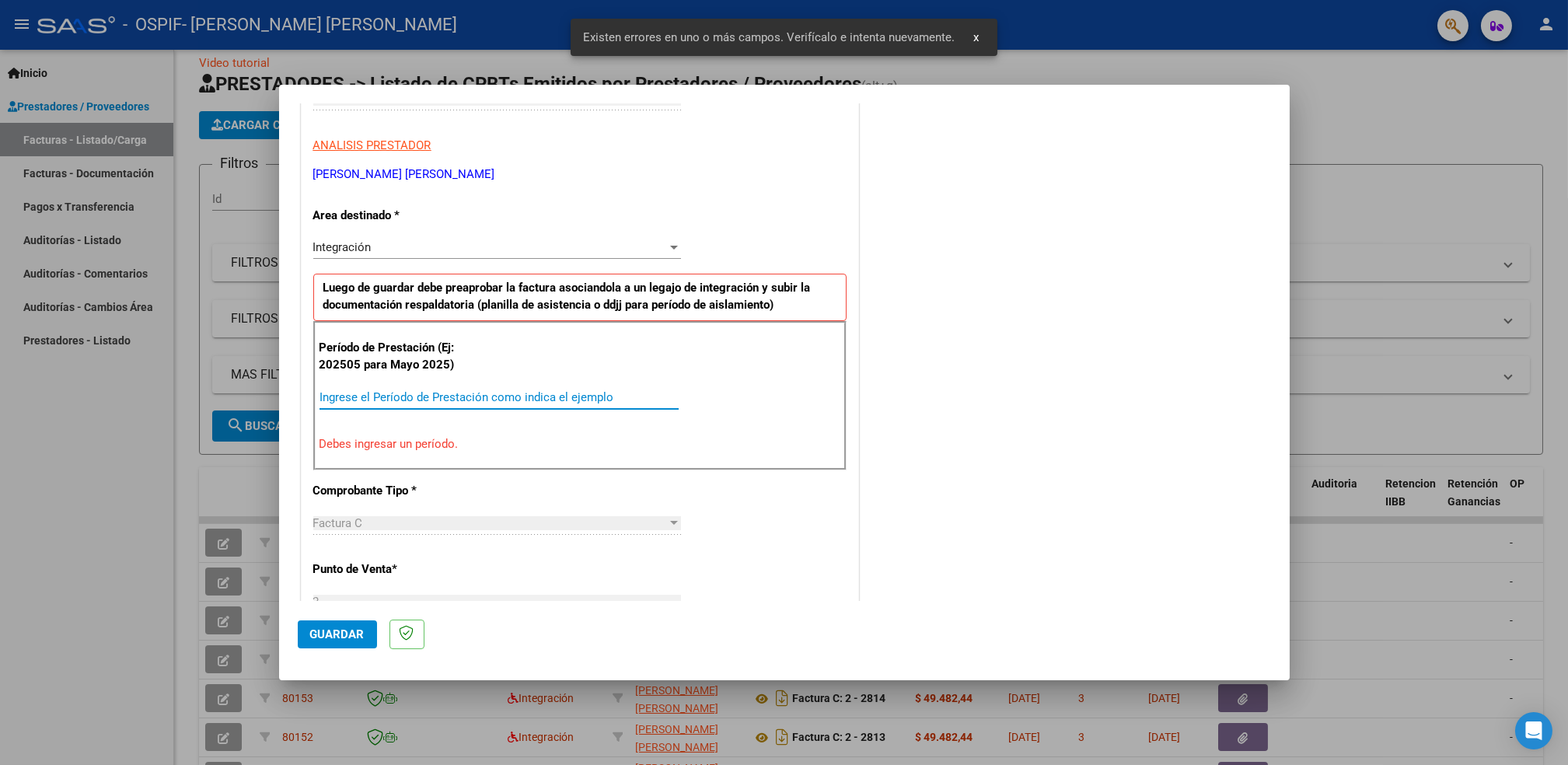
click at [555, 397] on input "Ingrese el Período de Prestación como indica el ejemplo" at bounding box center [499, 397] width 359 height 14
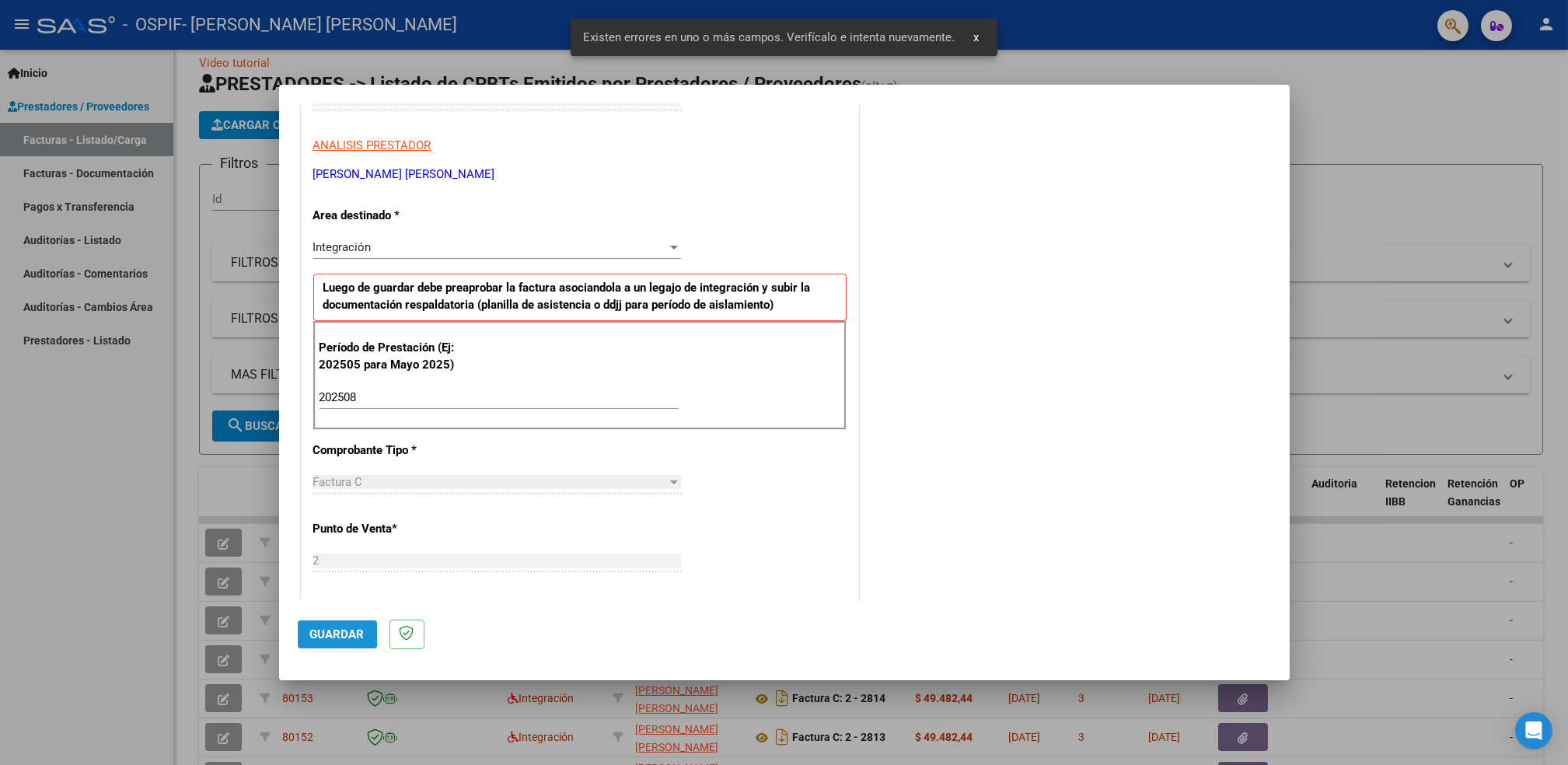
click at [318, 632] on span "Guardar" at bounding box center [337, 635] width 54 height 14
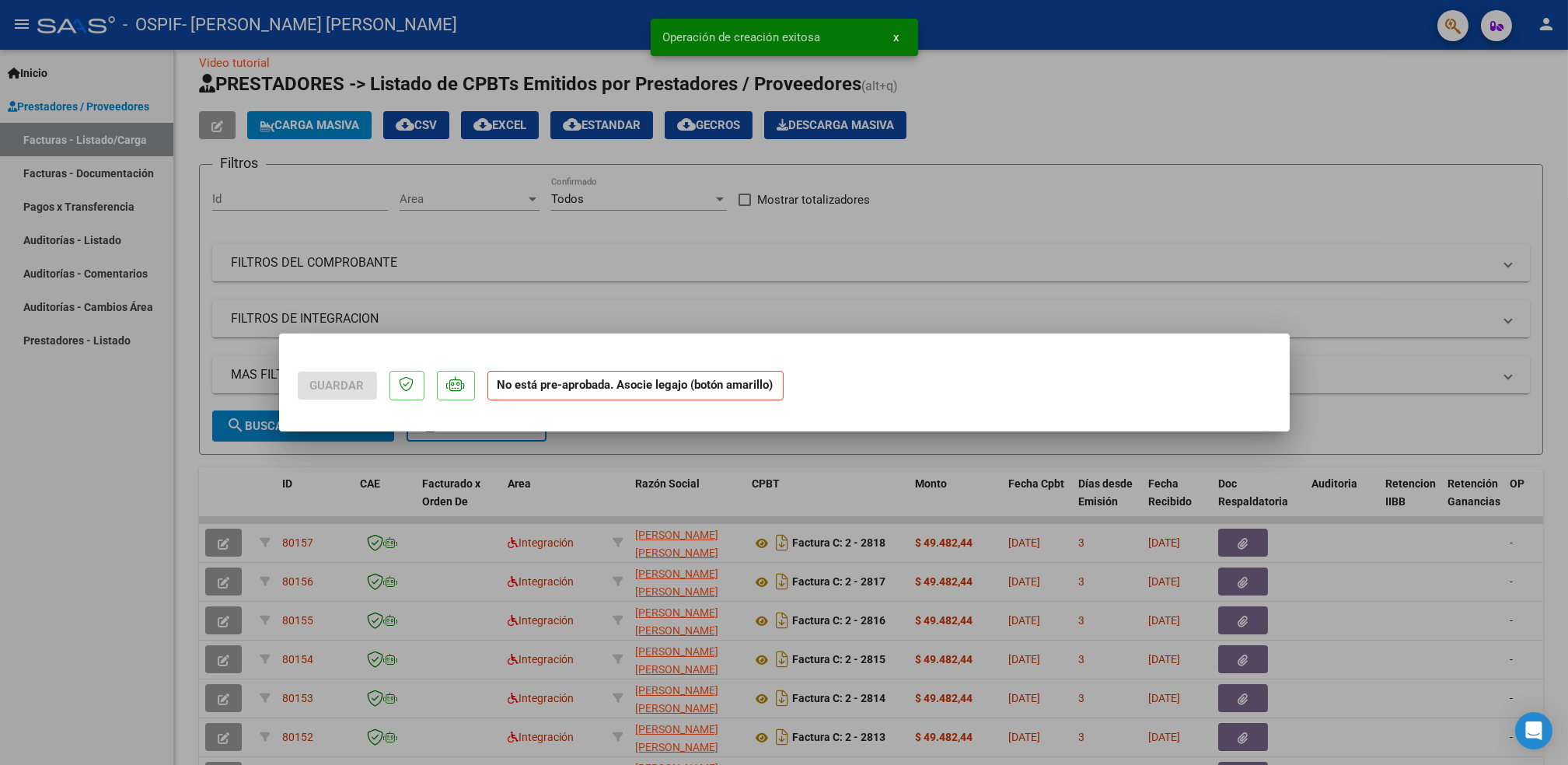
scroll to position [0, 0]
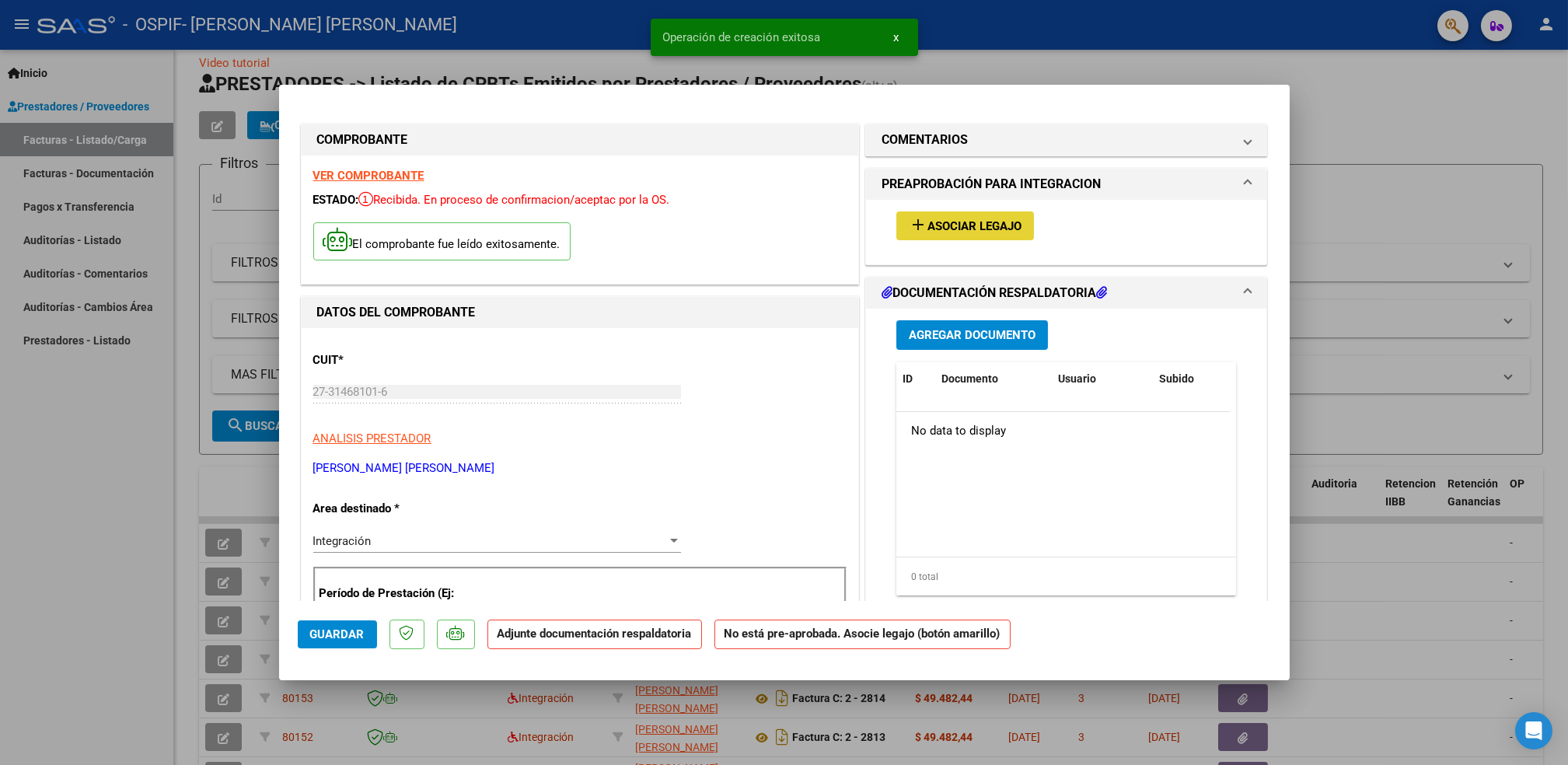
click at [933, 222] on span "Asociar Legajo" at bounding box center [975, 226] width 94 height 14
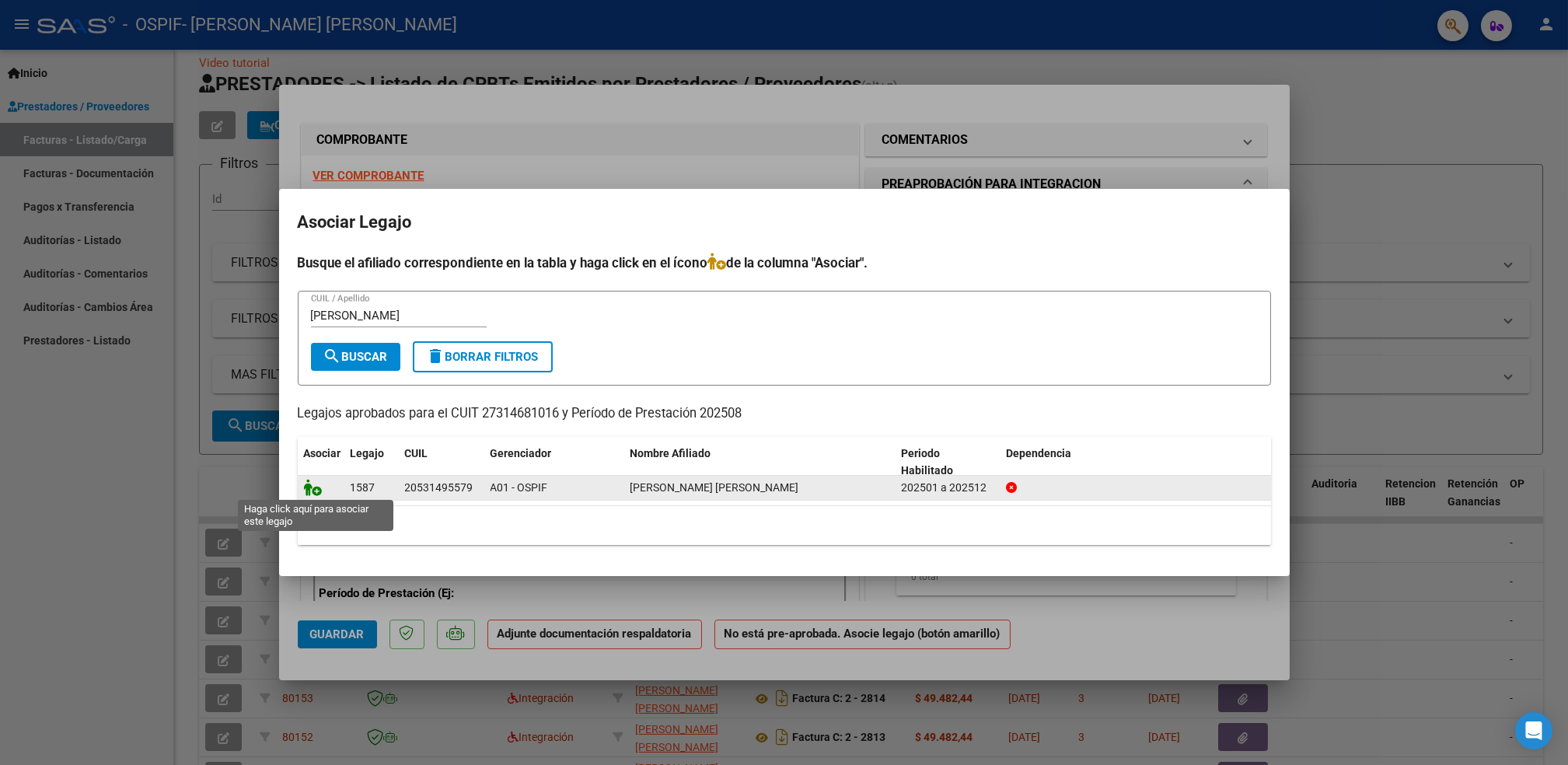
click at [313, 492] on icon at bounding box center [313, 487] width 18 height 17
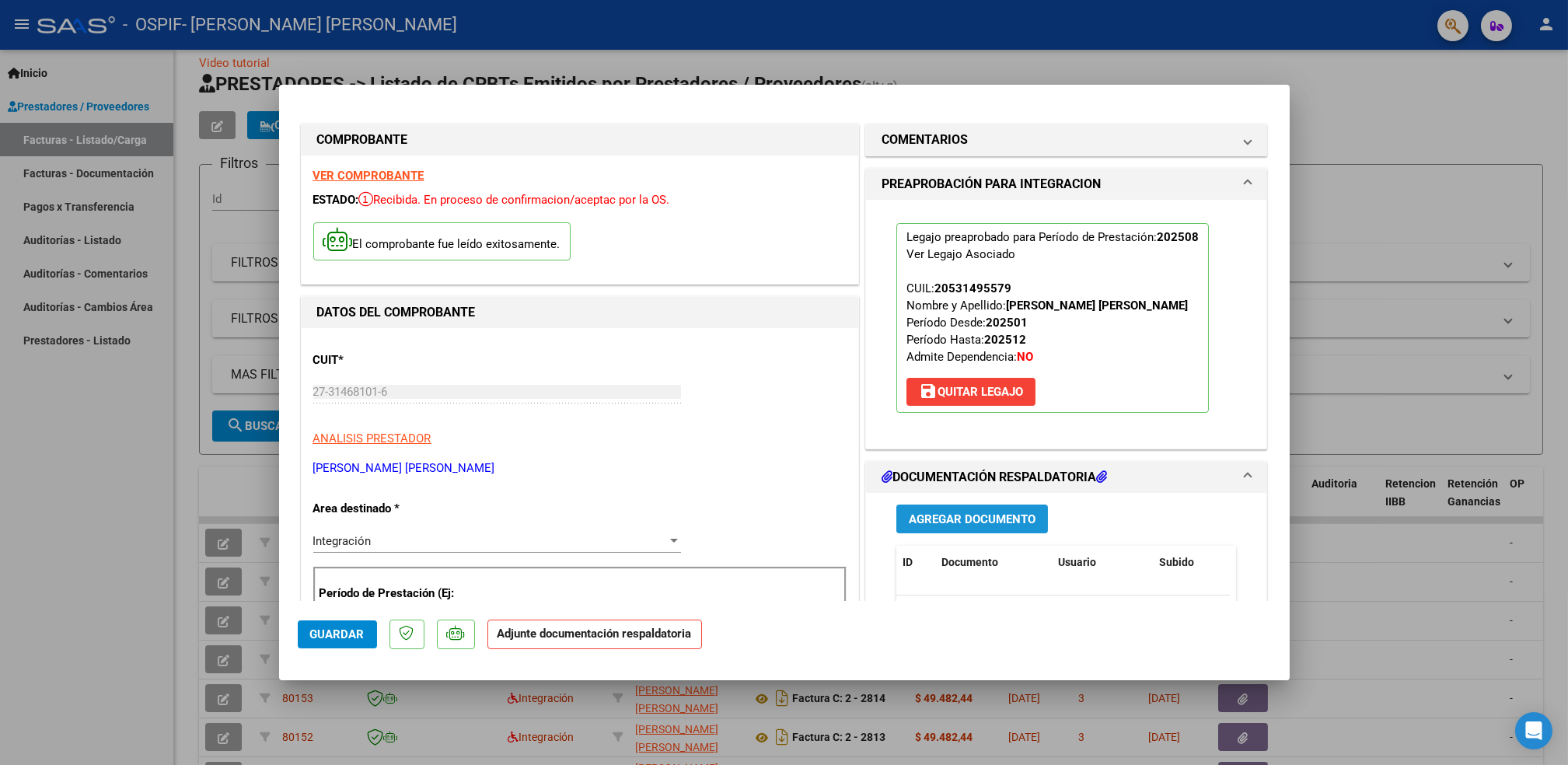
click at [990, 508] on button "Agregar Documento" at bounding box center [972, 519] width 151 height 28
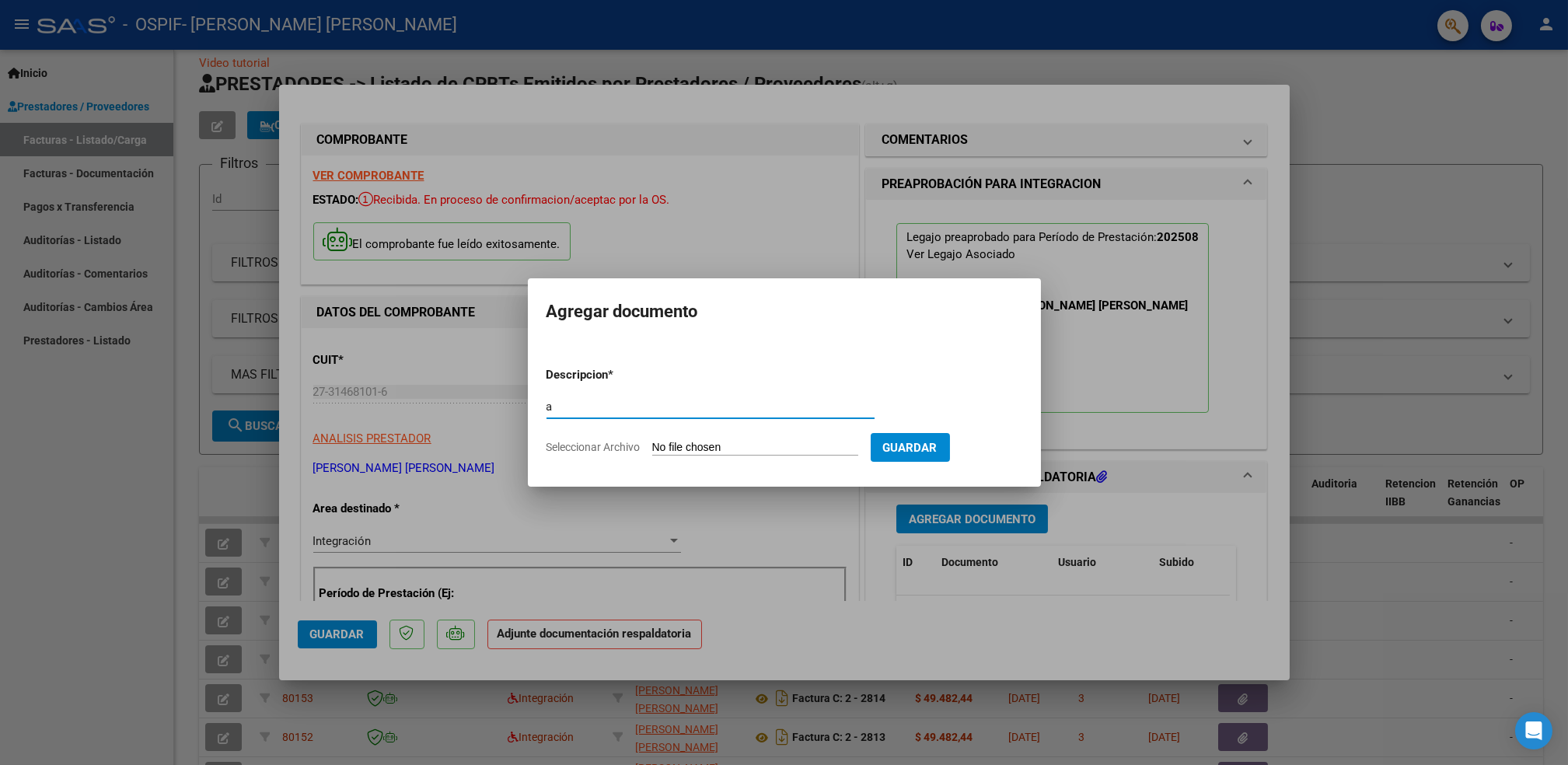
click at [802, 451] on input "Seleccionar Archivo" at bounding box center [755, 448] width 206 height 15
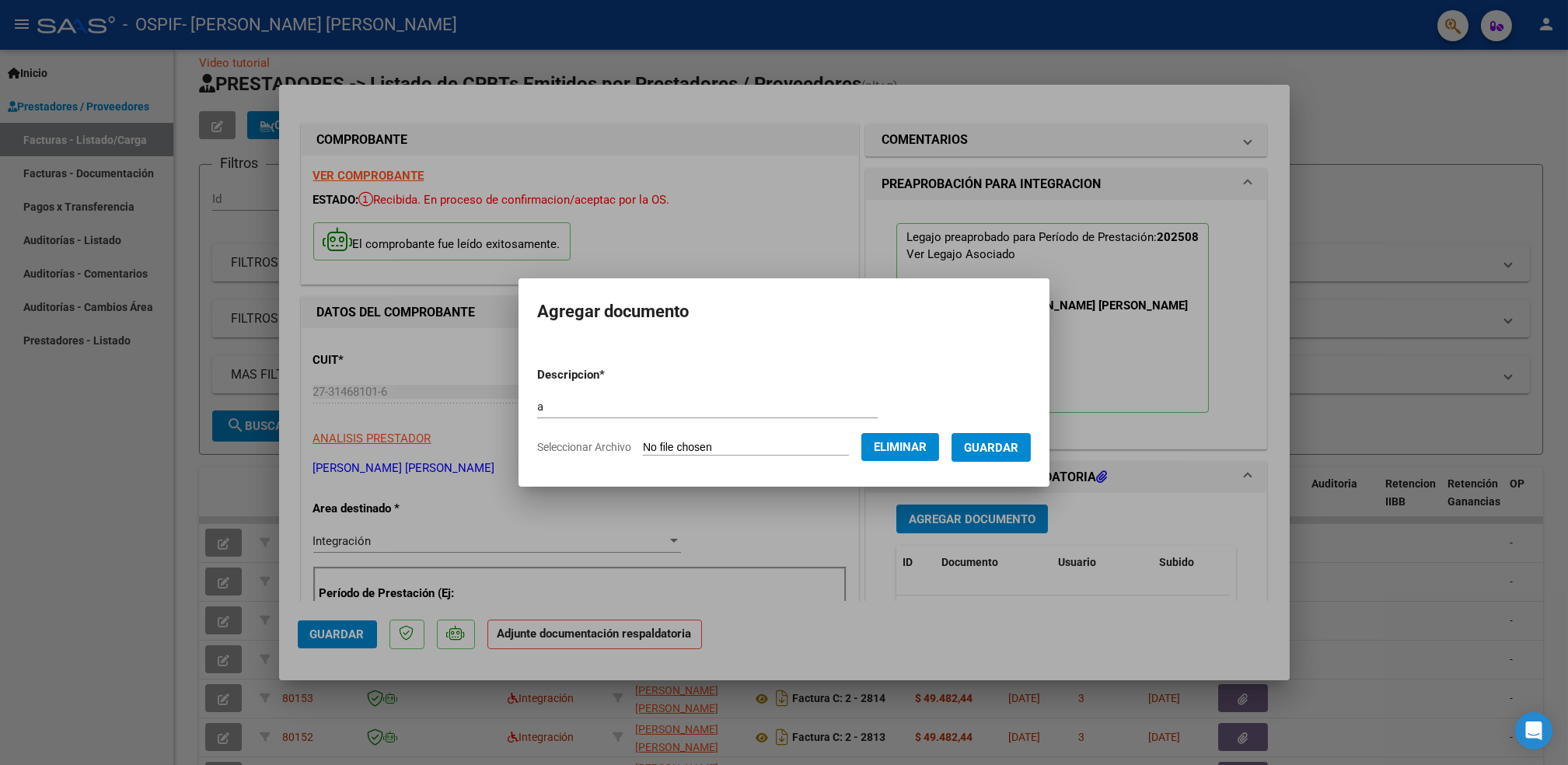
click at [975, 431] on form "Descripcion * a Escriba aquí una descripcion Seleccionar Archivo Eliminar Guard…" at bounding box center [784, 411] width 494 height 114
click at [981, 441] on span "Guardar" at bounding box center [991, 447] width 54 height 14
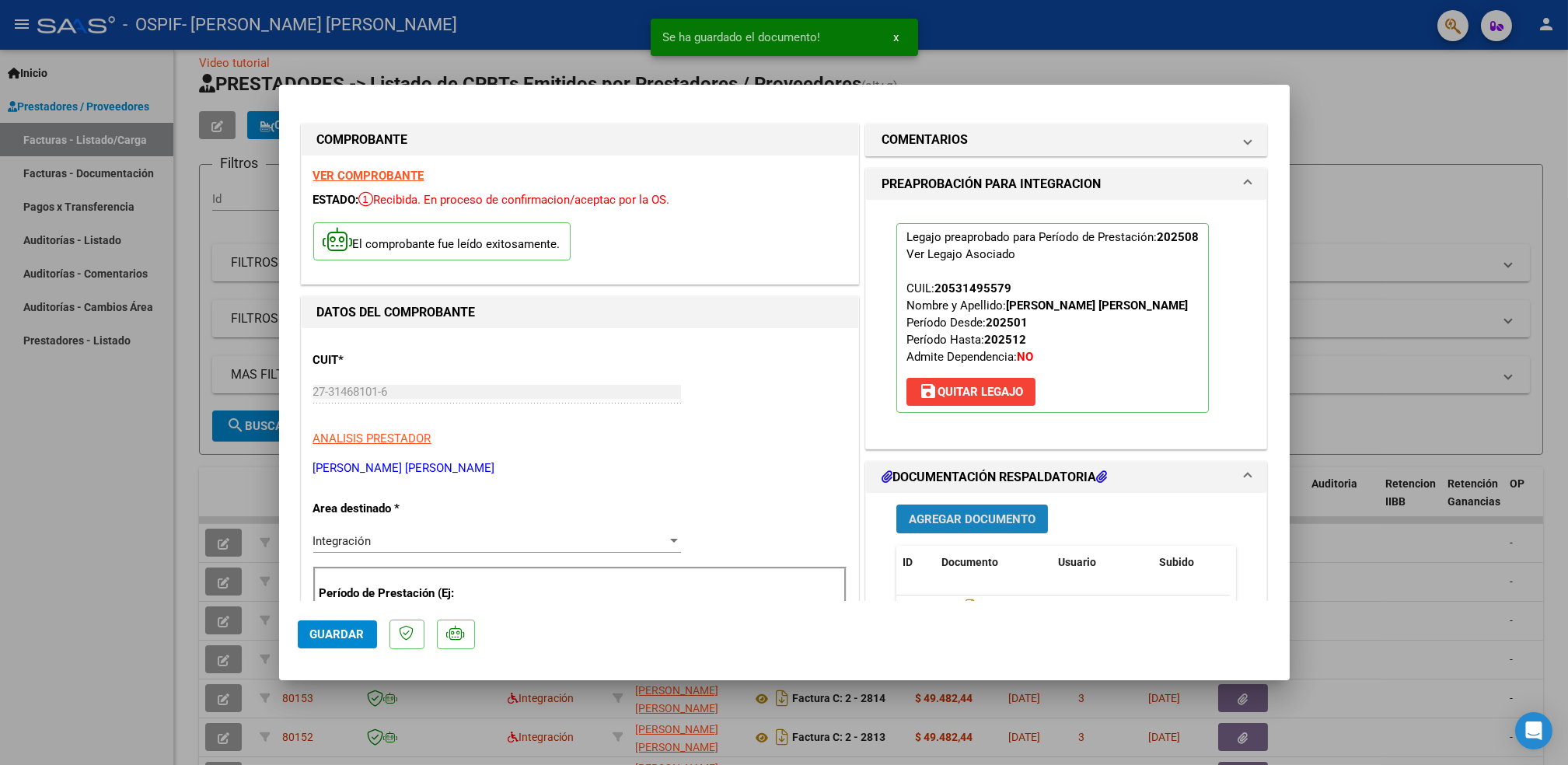
click at [991, 513] on span "Agregar Documento" at bounding box center [972, 519] width 127 height 14
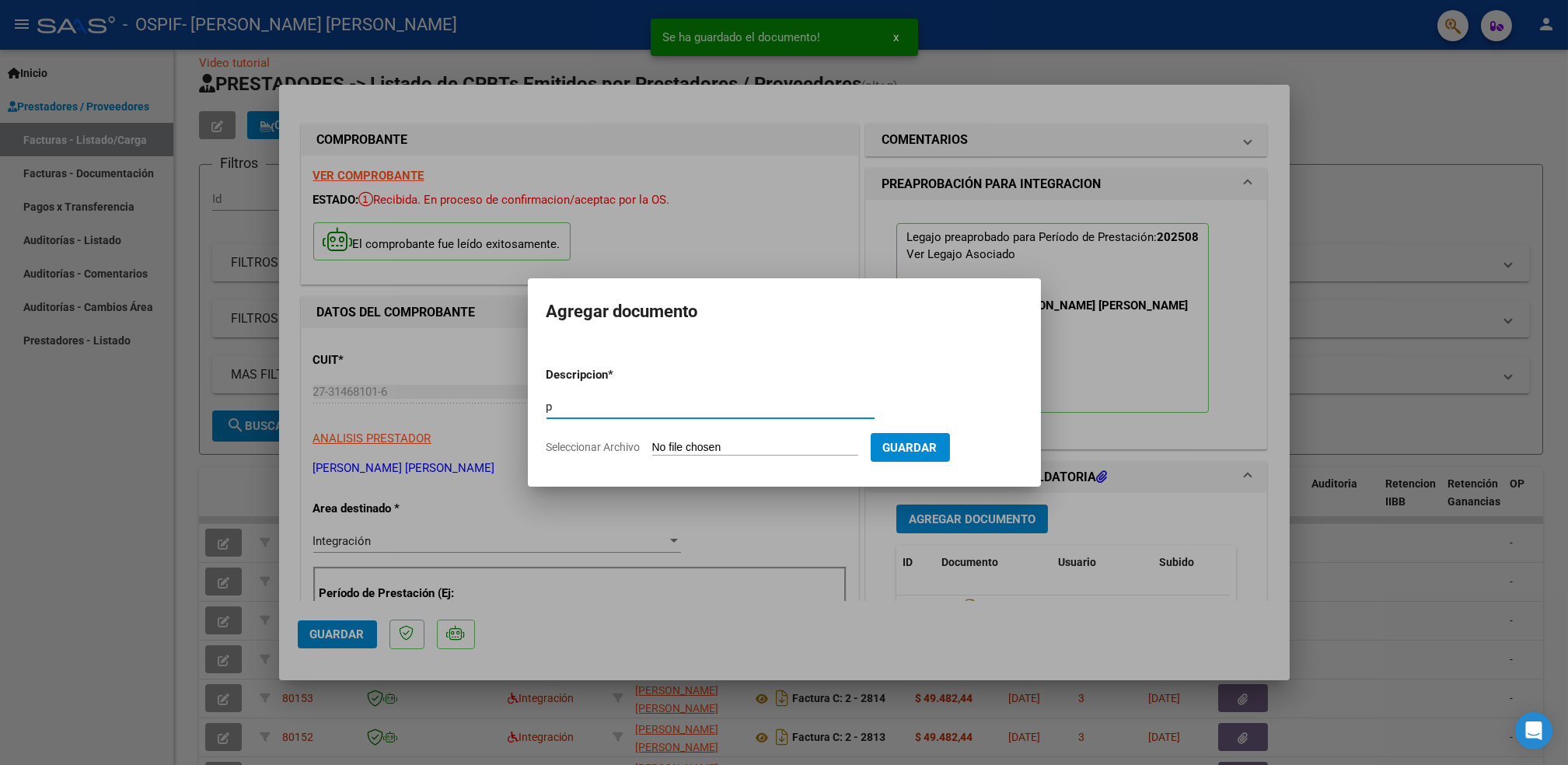
click at [788, 445] on input "Seleccionar Archivo" at bounding box center [755, 448] width 206 height 15
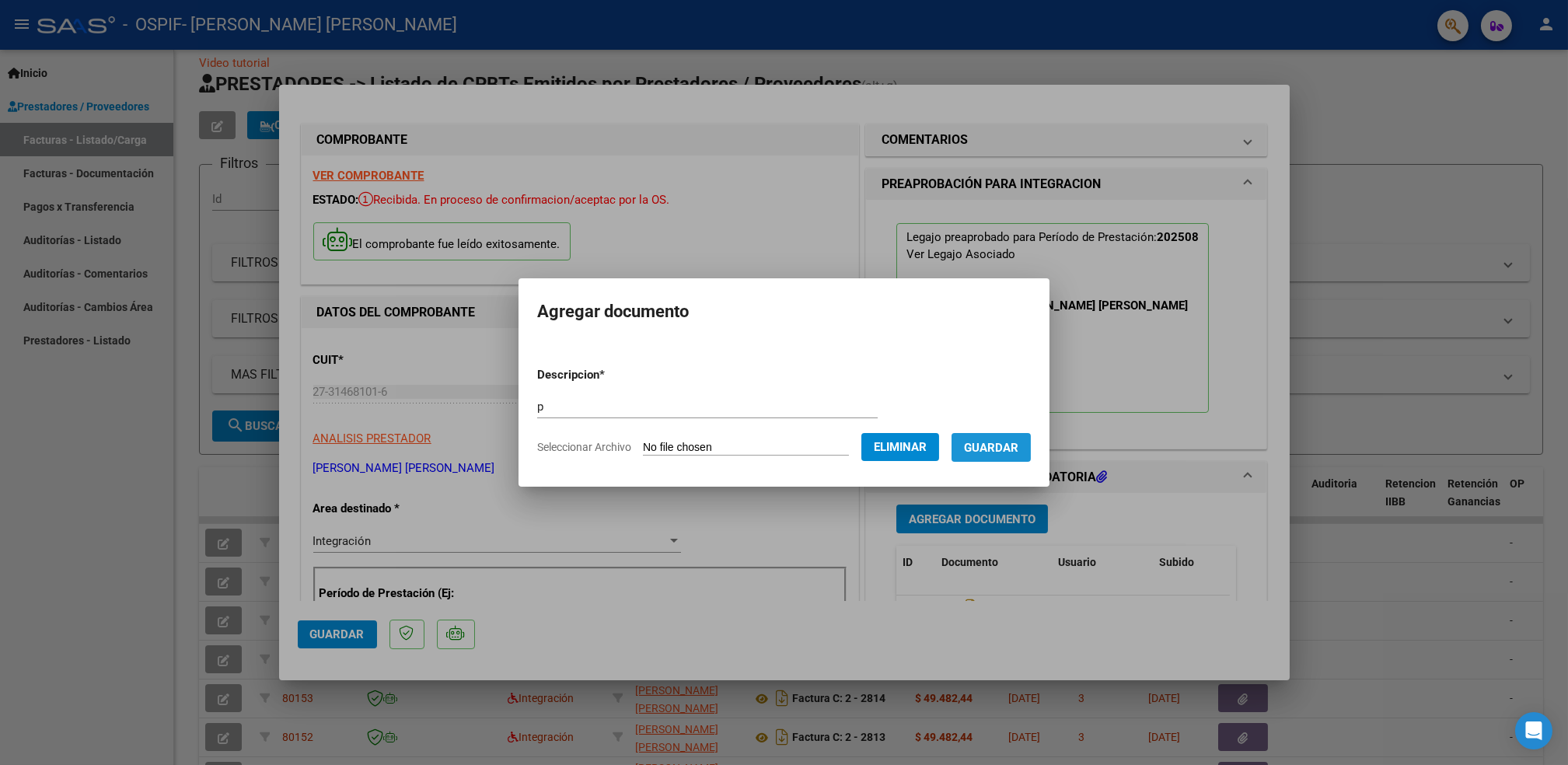
click at [1010, 451] on span "Guardar" at bounding box center [991, 447] width 54 height 14
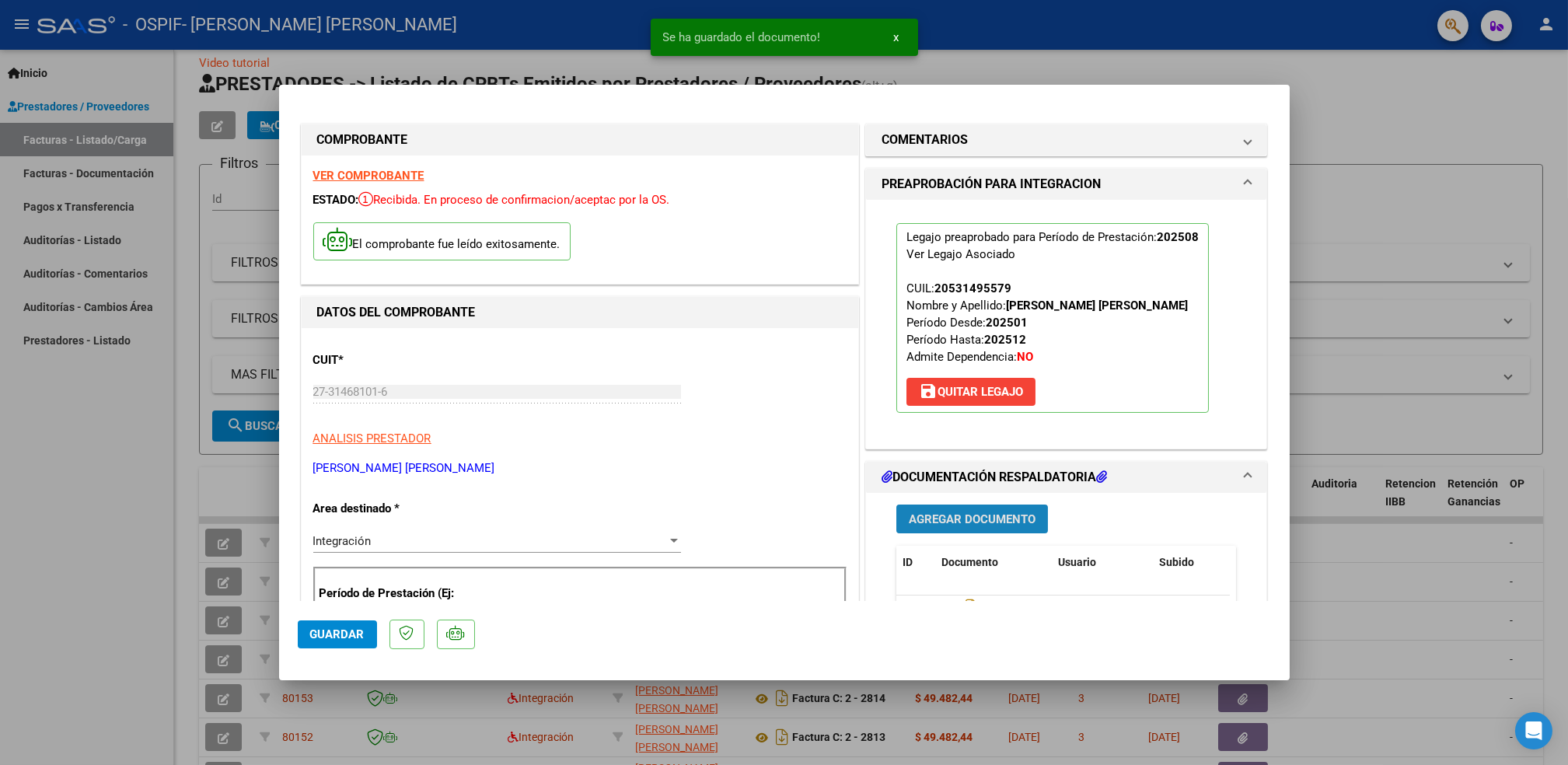
click at [992, 521] on span "Agregar Documento" at bounding box center [972, 519] width 127 height 14
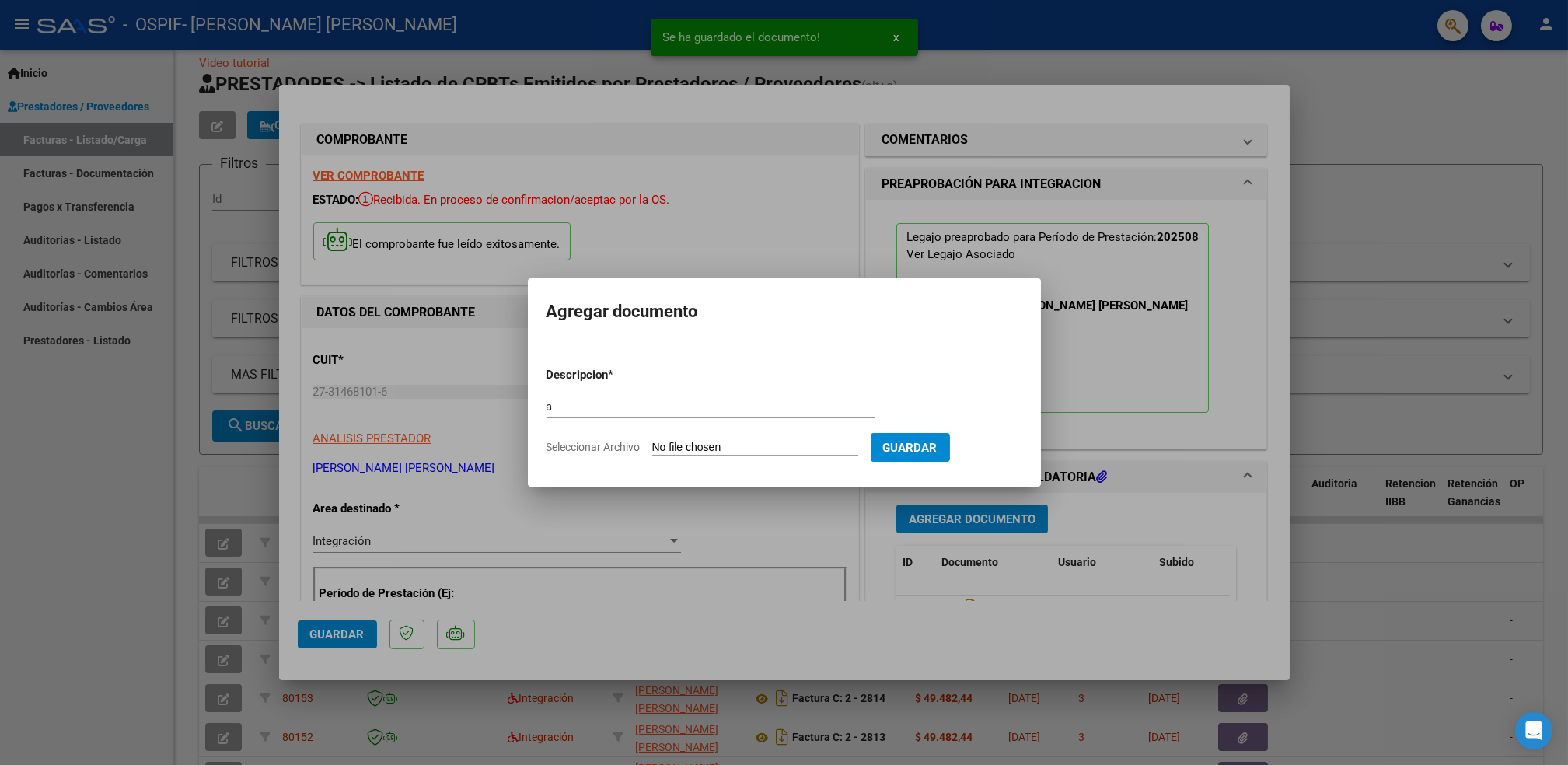
click at [797, 447] on input "Seleccionar Archivo" at bounding box center [755, 448] width 206 height 15
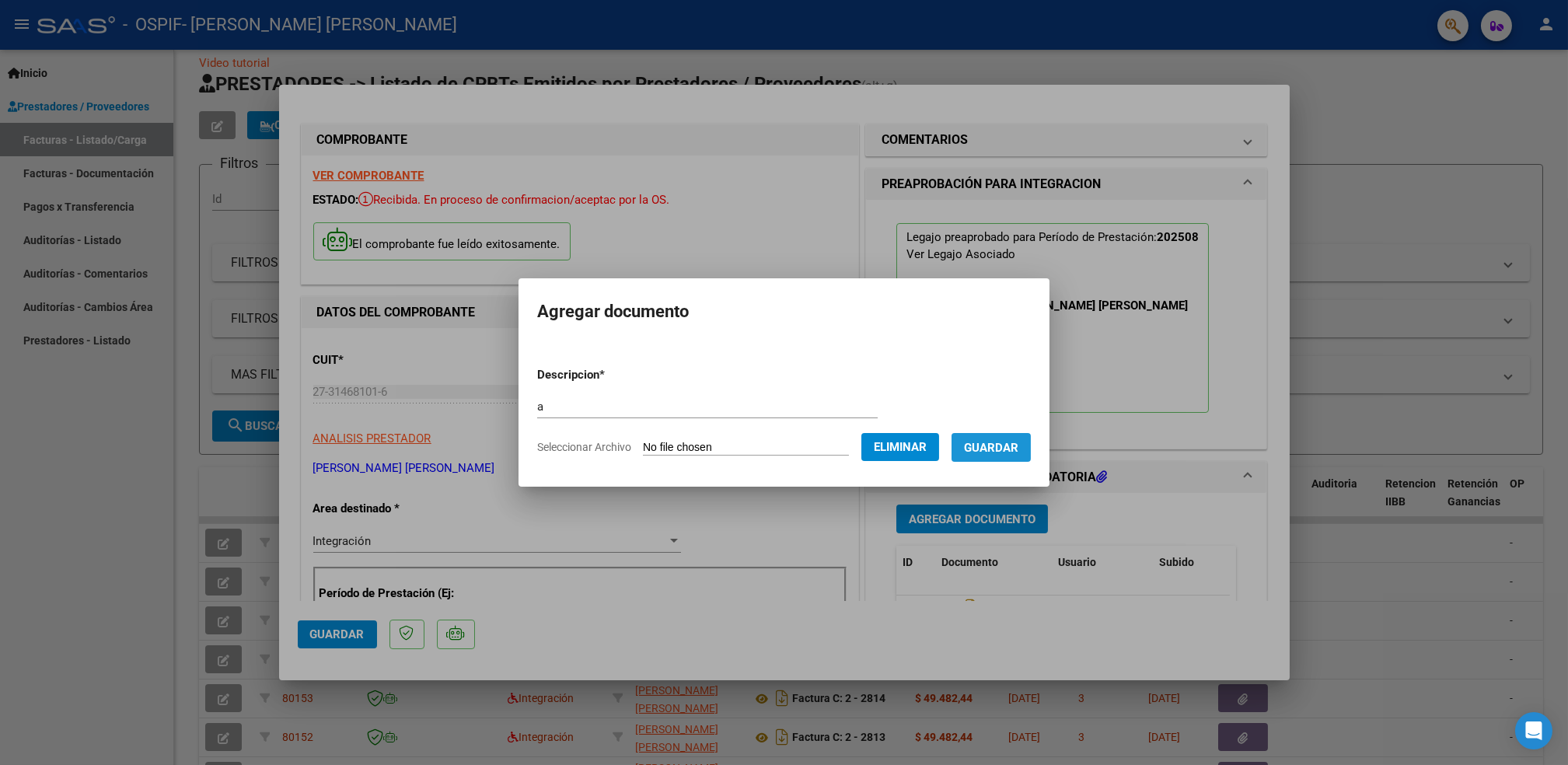
click at [990, 452] on span "Guardar" at bounding box center [991, 447] width 54 height 14
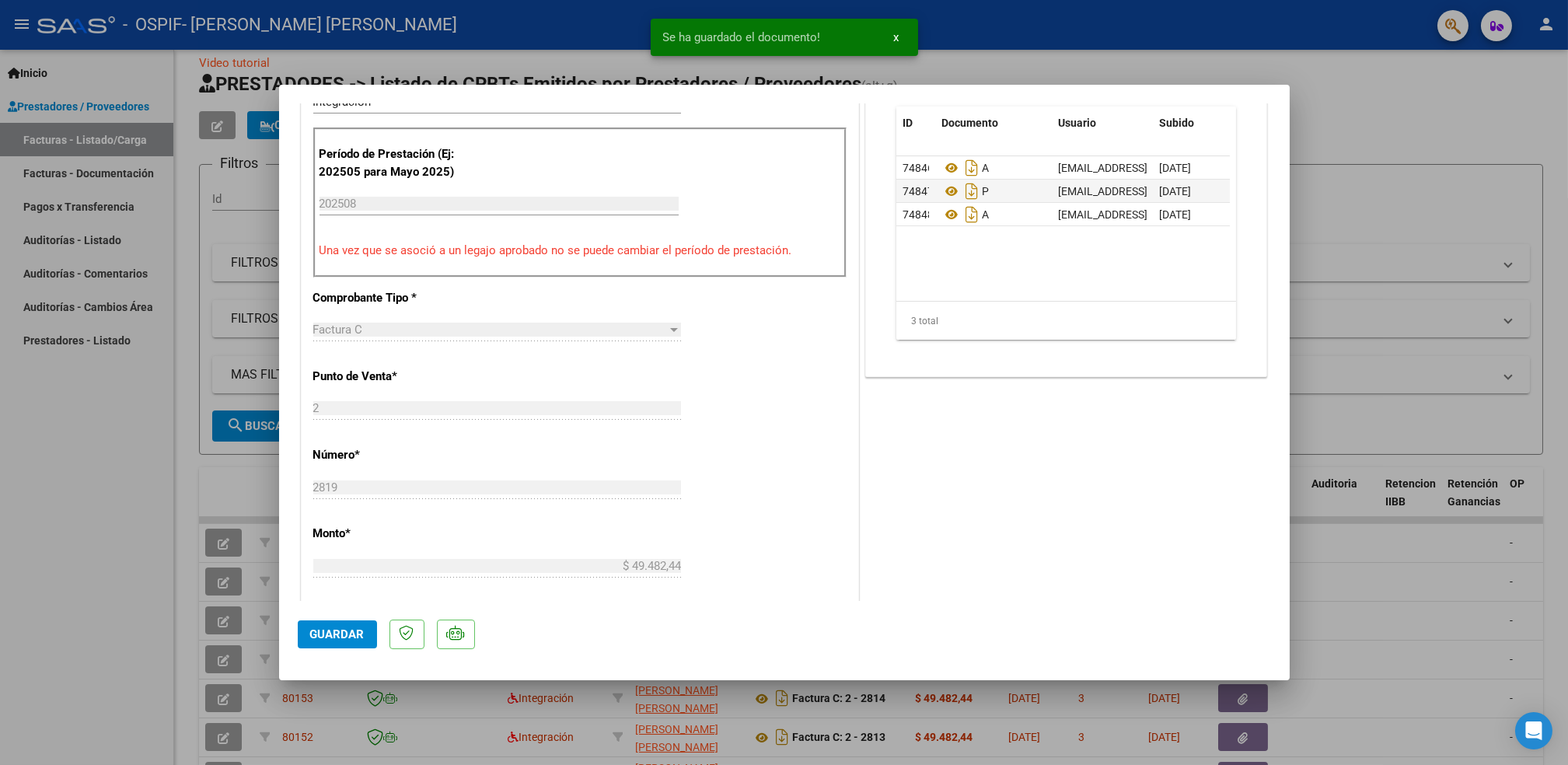
scroll to position [0, 79]
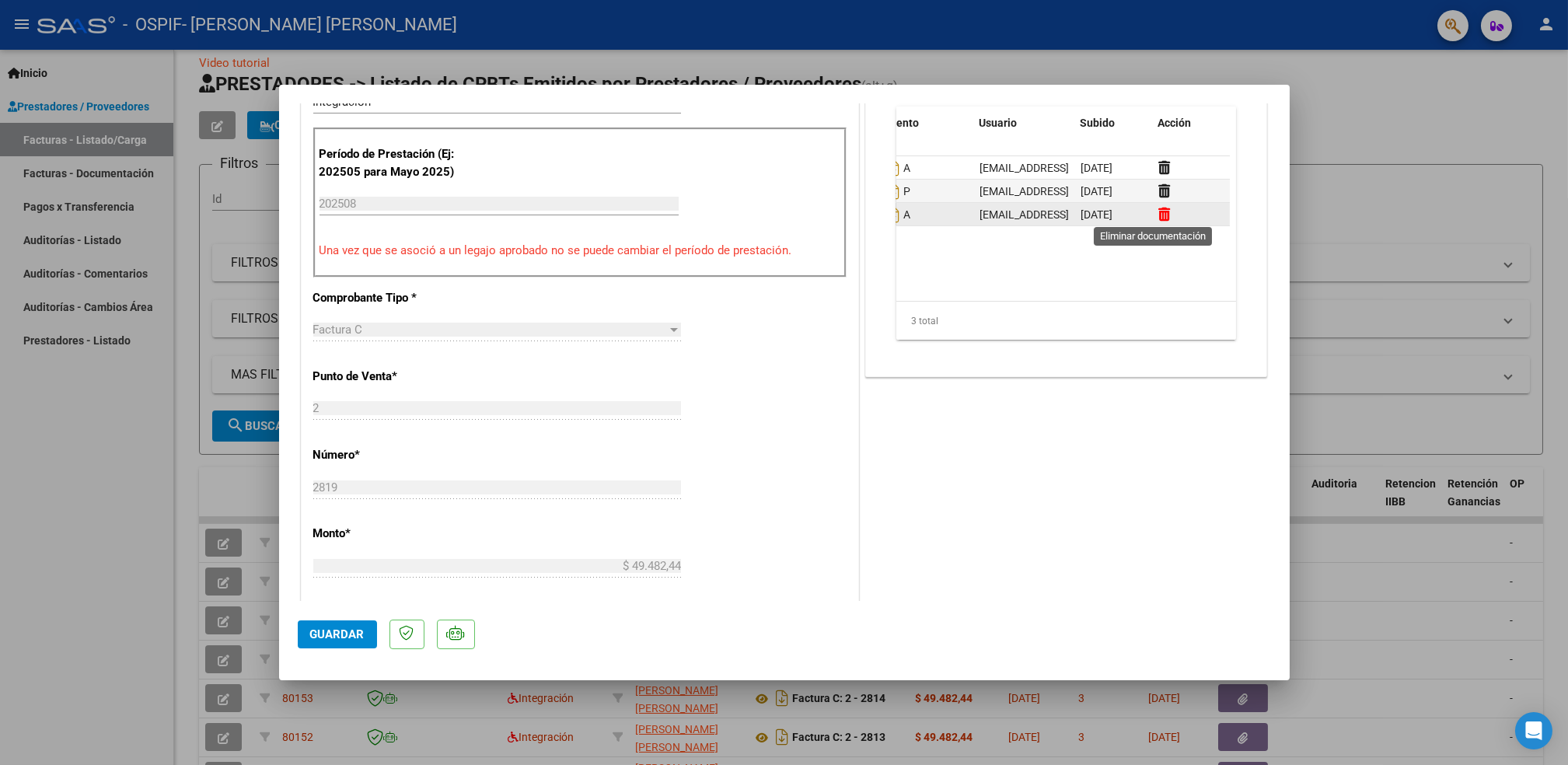
click at [1158, 212] on icon at bounding box center [1164, 214] width 12 height 15
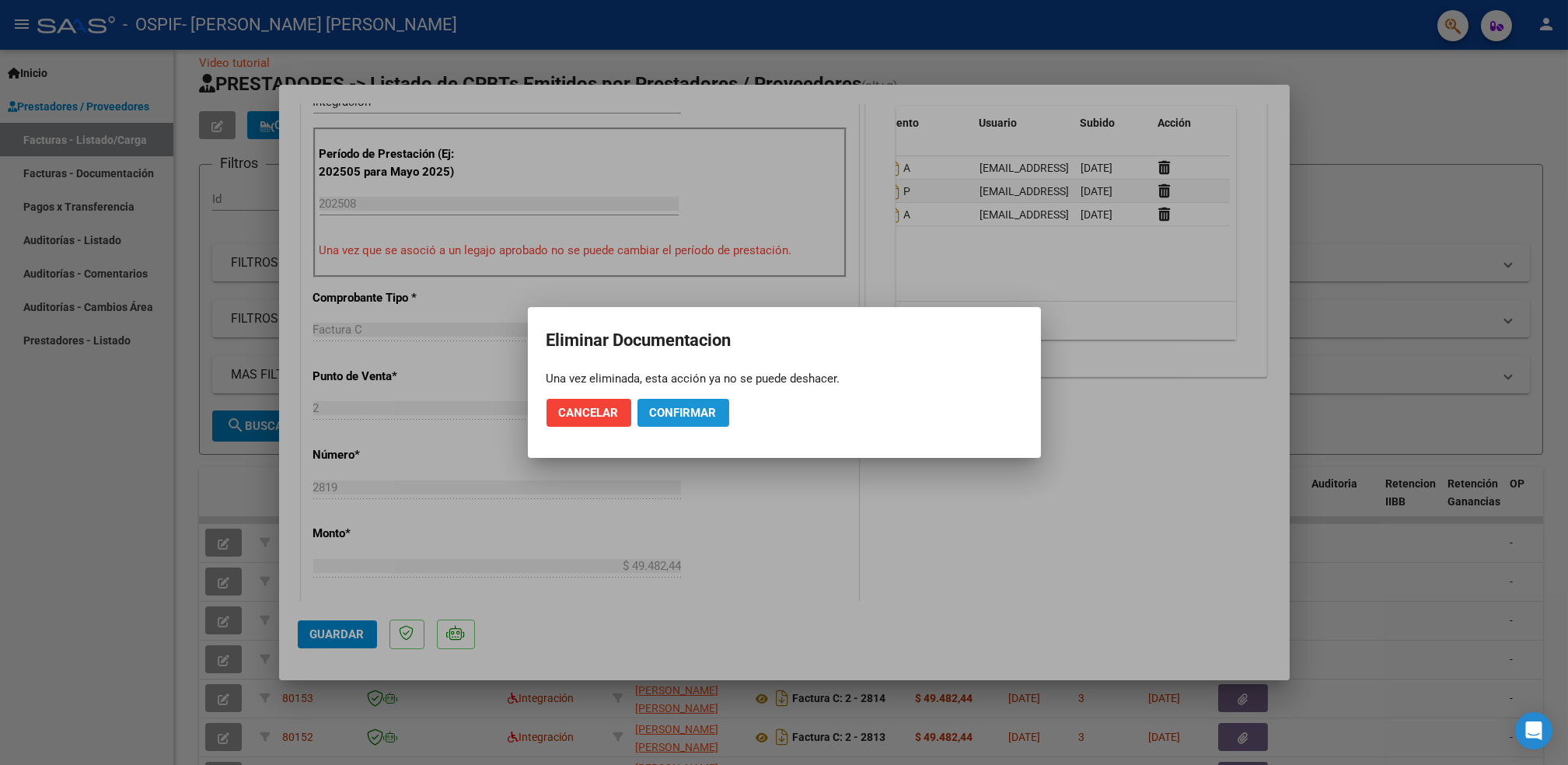
click at [682, 406] on span "Confirmar" at bounding box center [684, 413] width 67 height 14
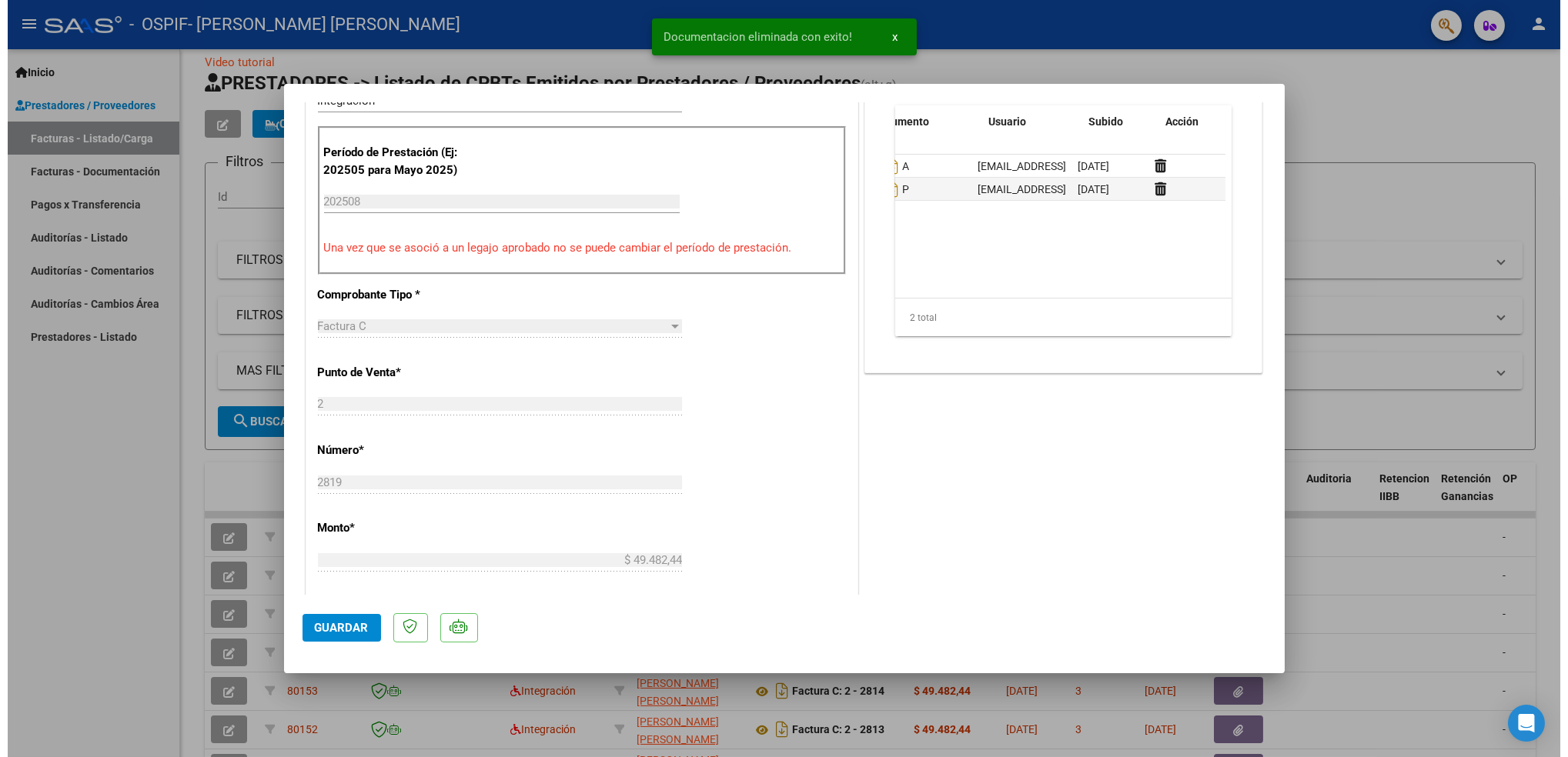
scroll to position [0, 0]
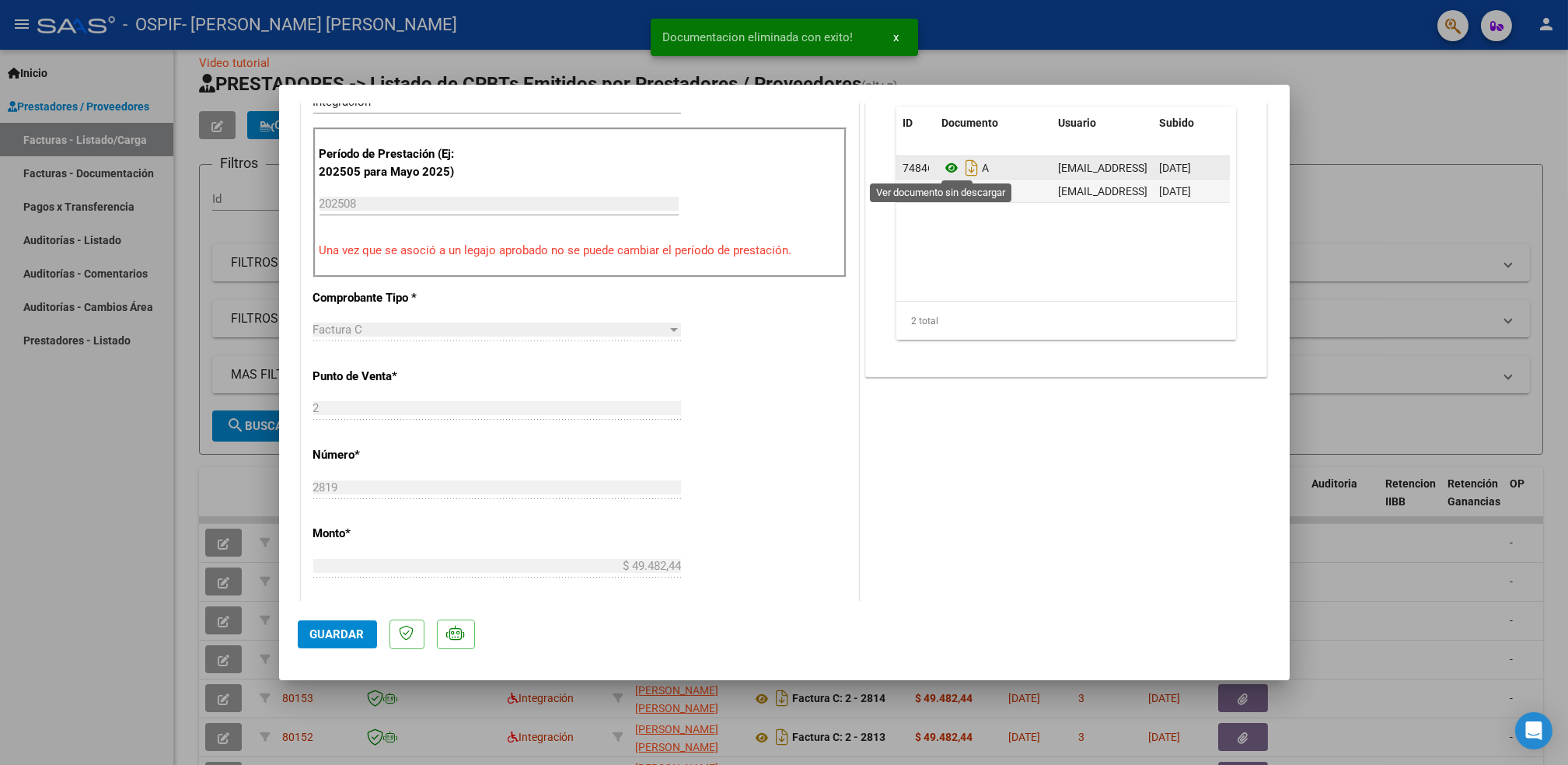
click at [942, 163] on icon at bounding box center [952, 168] width 20 height 18
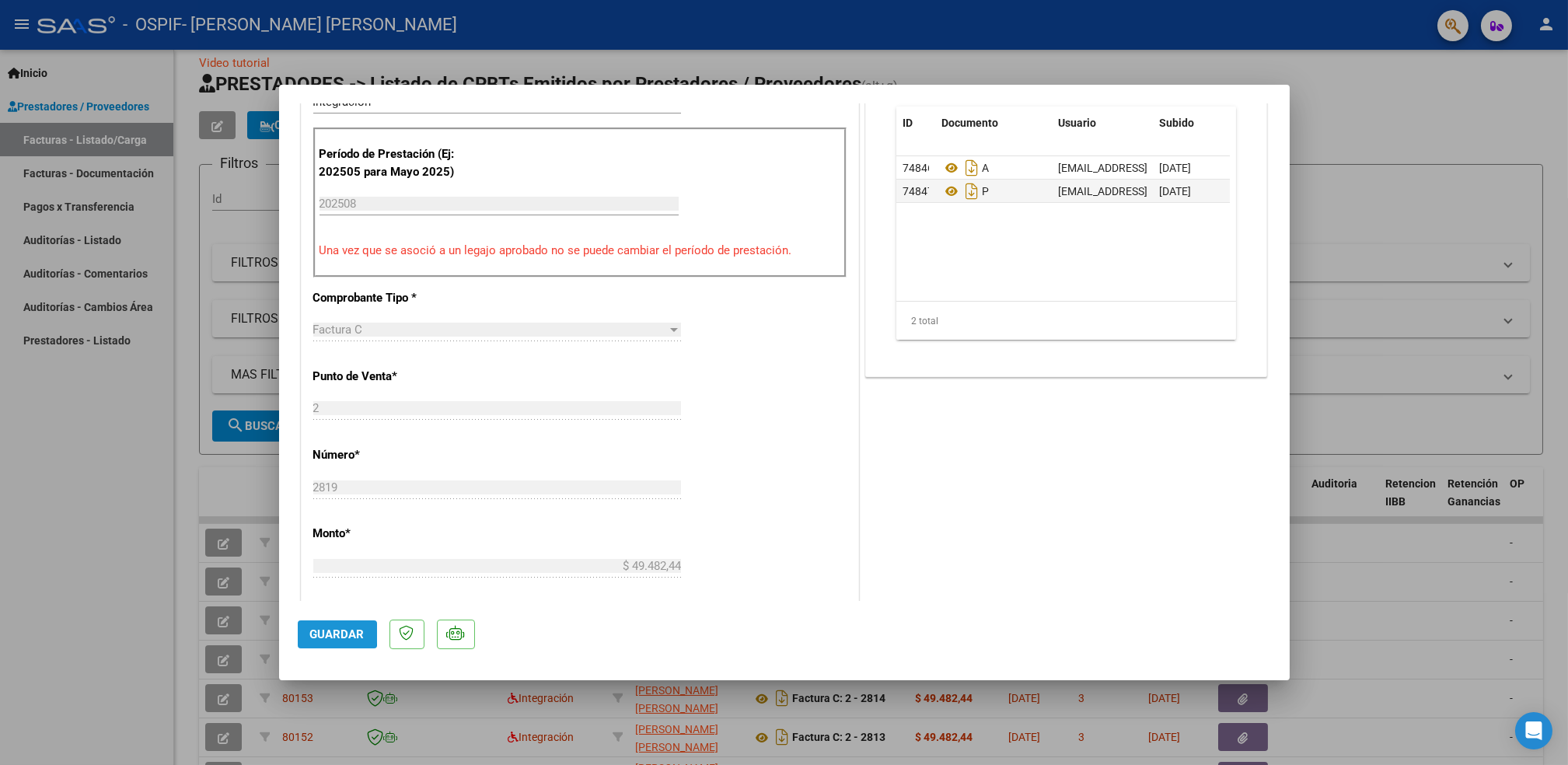
click at [327, 634] on span "Guardar" at bounding box center [337, 635] width 54 height 14
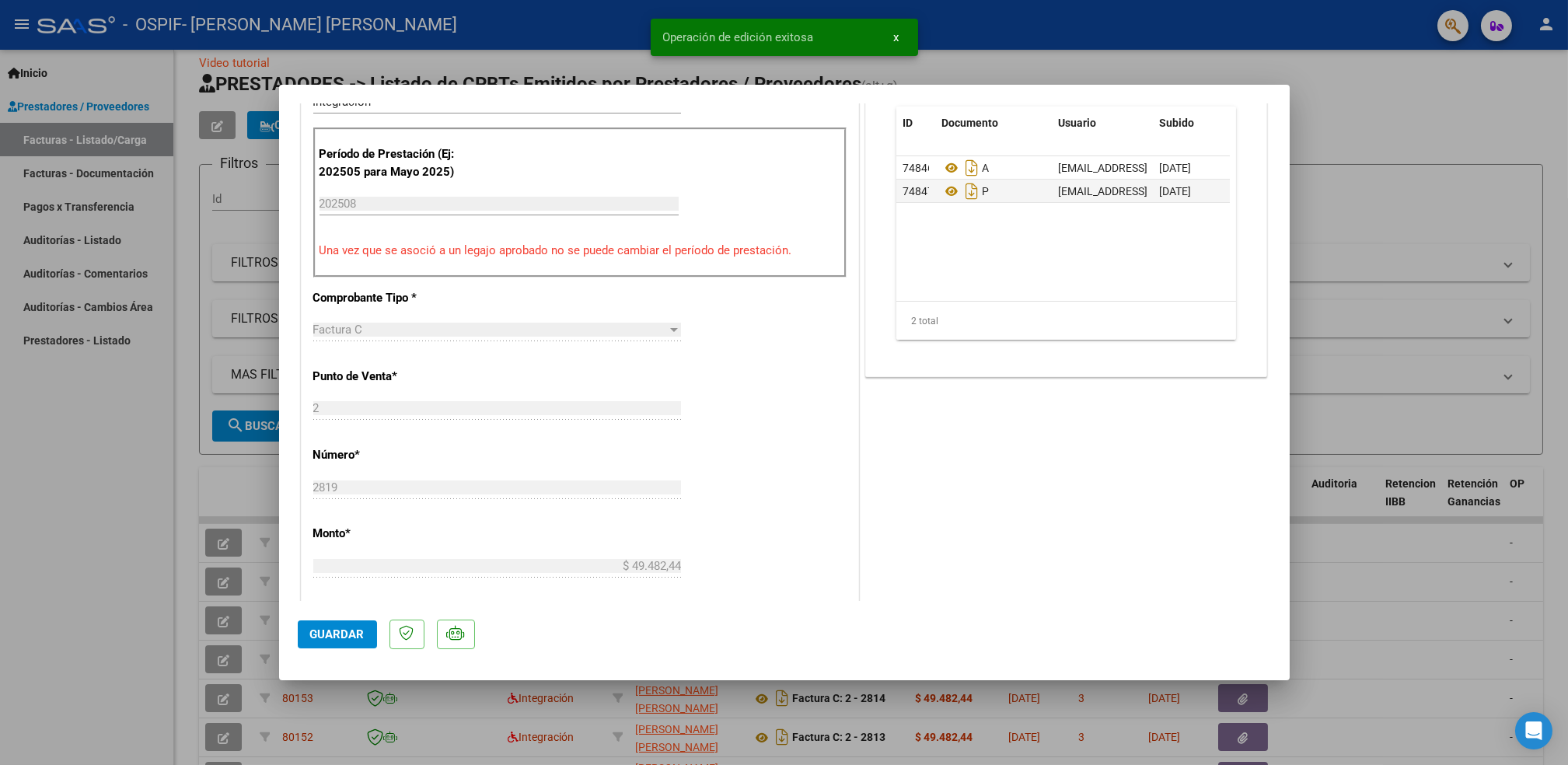
click at [96, 600] on div at bounding box center [784, 382] width 1568 height 765
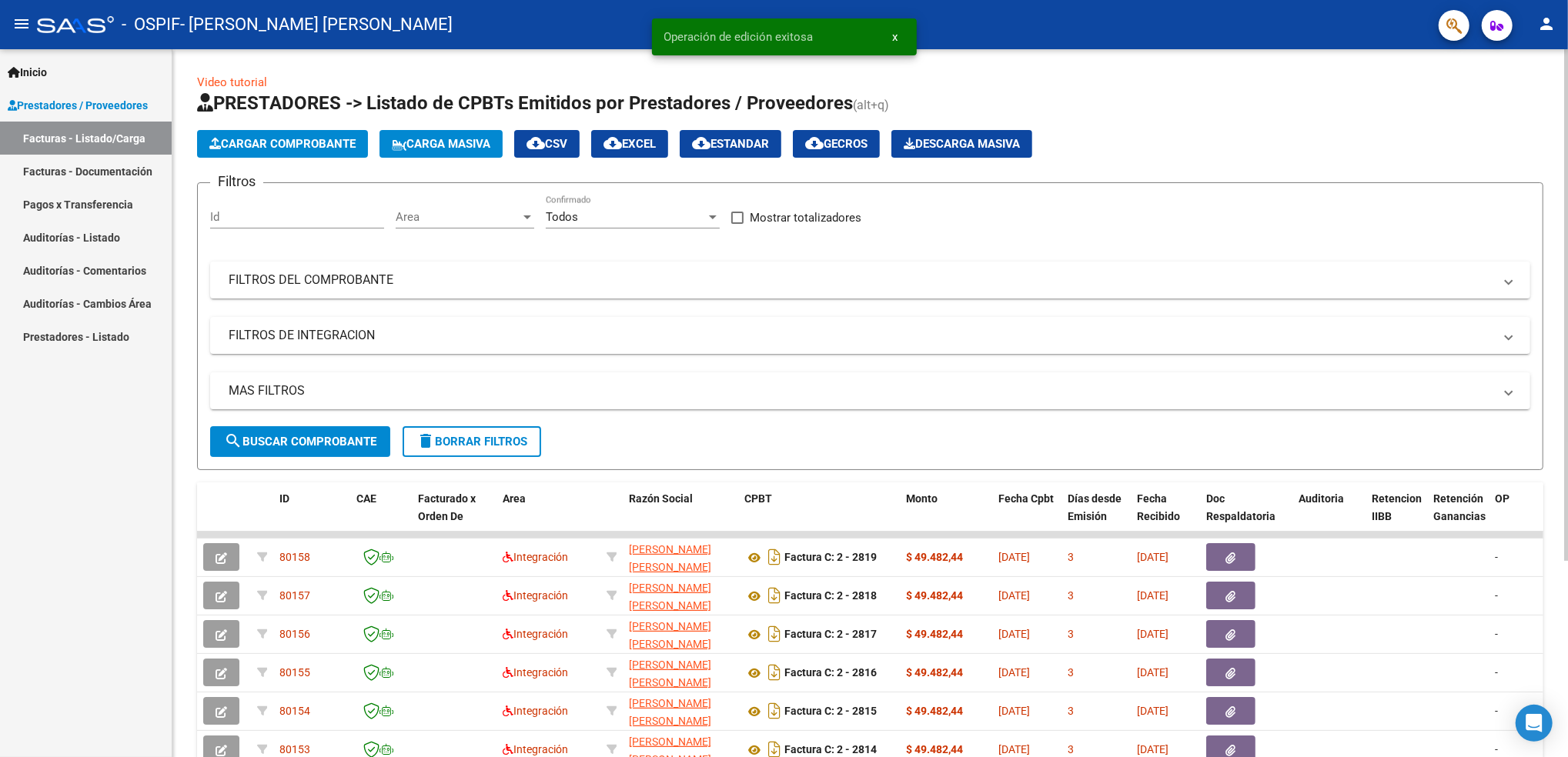
click at [1566, 27] on div "menu - OSPIF - [PERSON_NAME] [PERSON_NAME] person Inicio Instructivos Contacto …" at bounding box center [784, 378] width 1568 height 757
